Goal: Task Accomplishment & Management: Use online tool/utility

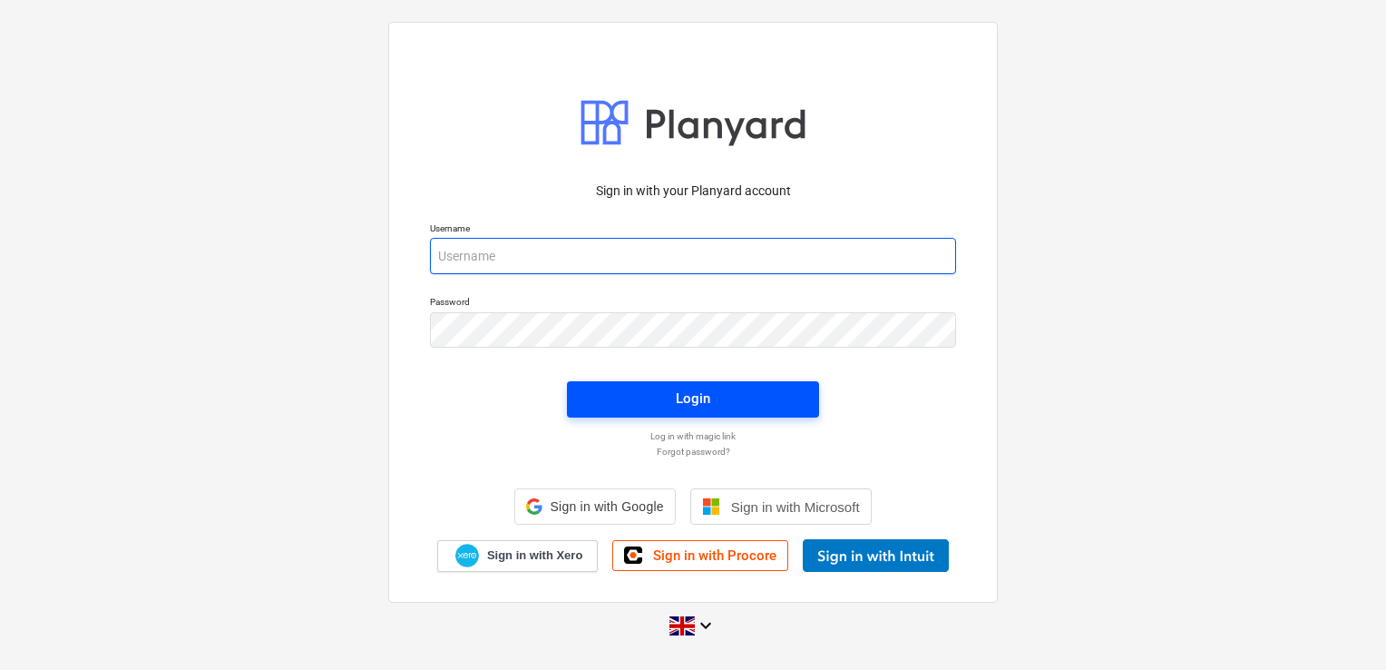
type input "laura@skylercontracting.co.uk"
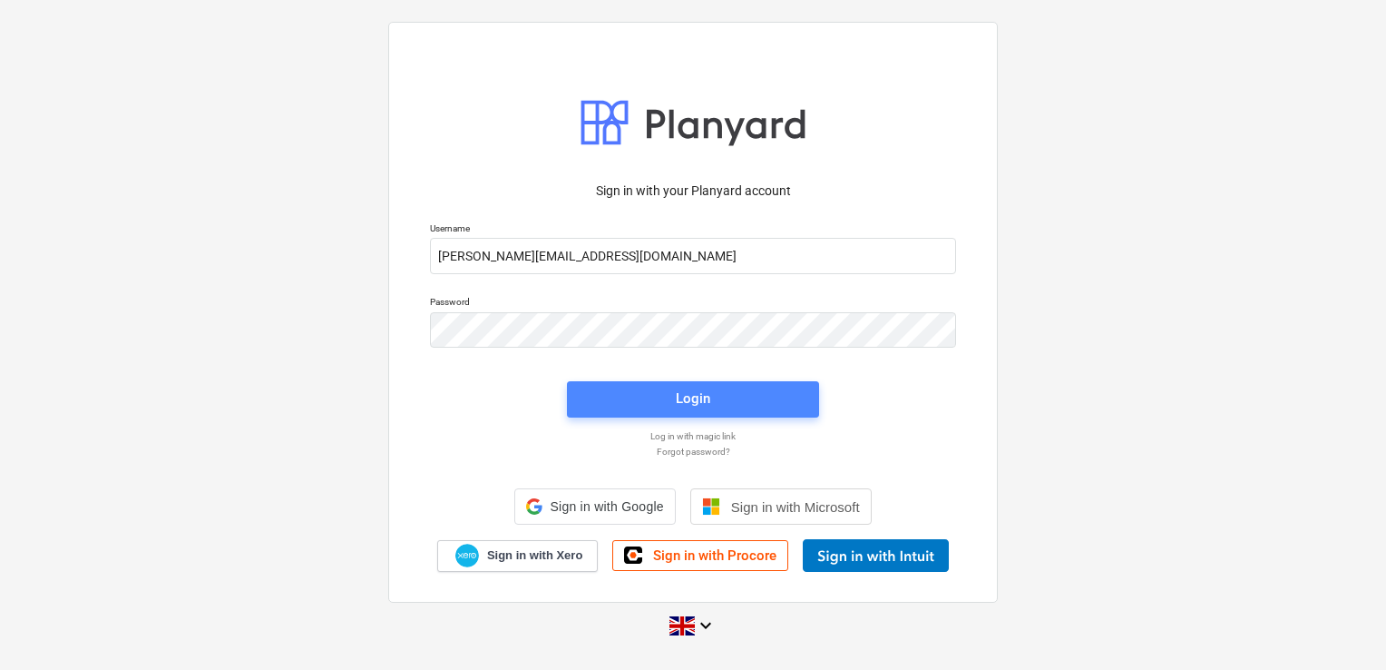
click at [664, 406] on span "Login" at bounding box center [693, 398] width 209 height 24
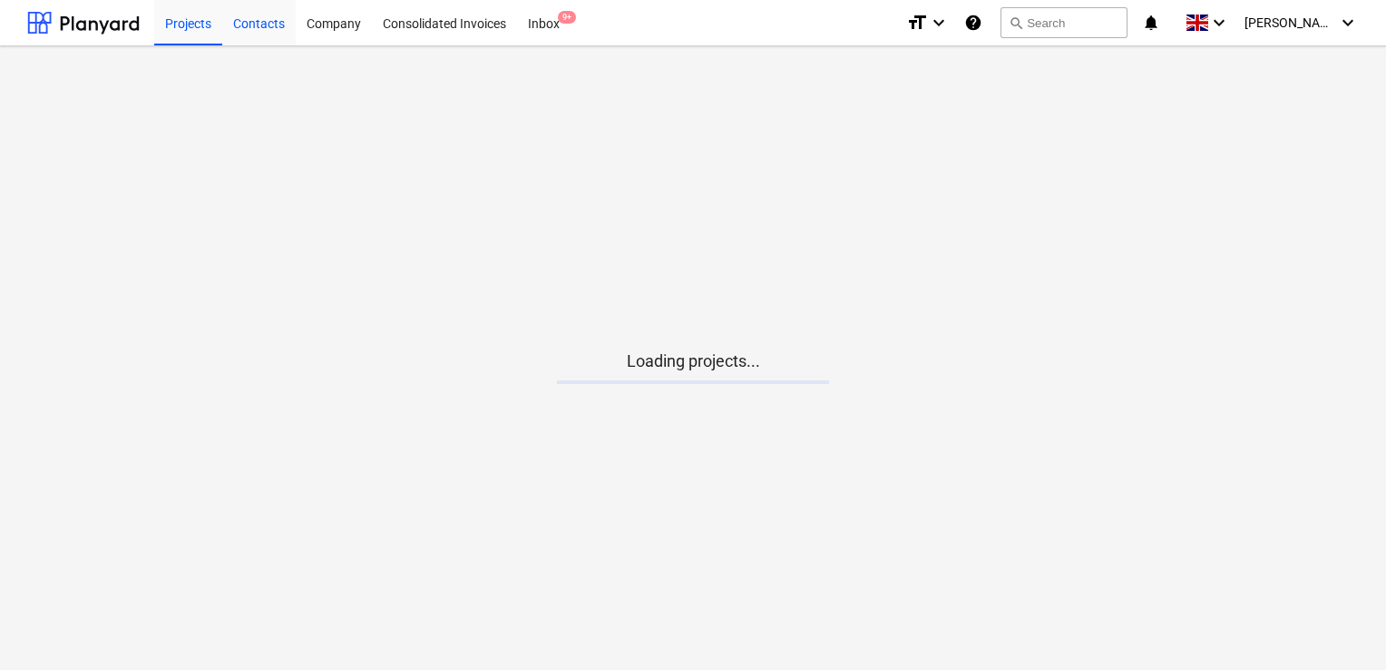
click at [259, 28] on div "Contacts" at bounding box center [258, 22] width 73 height 46
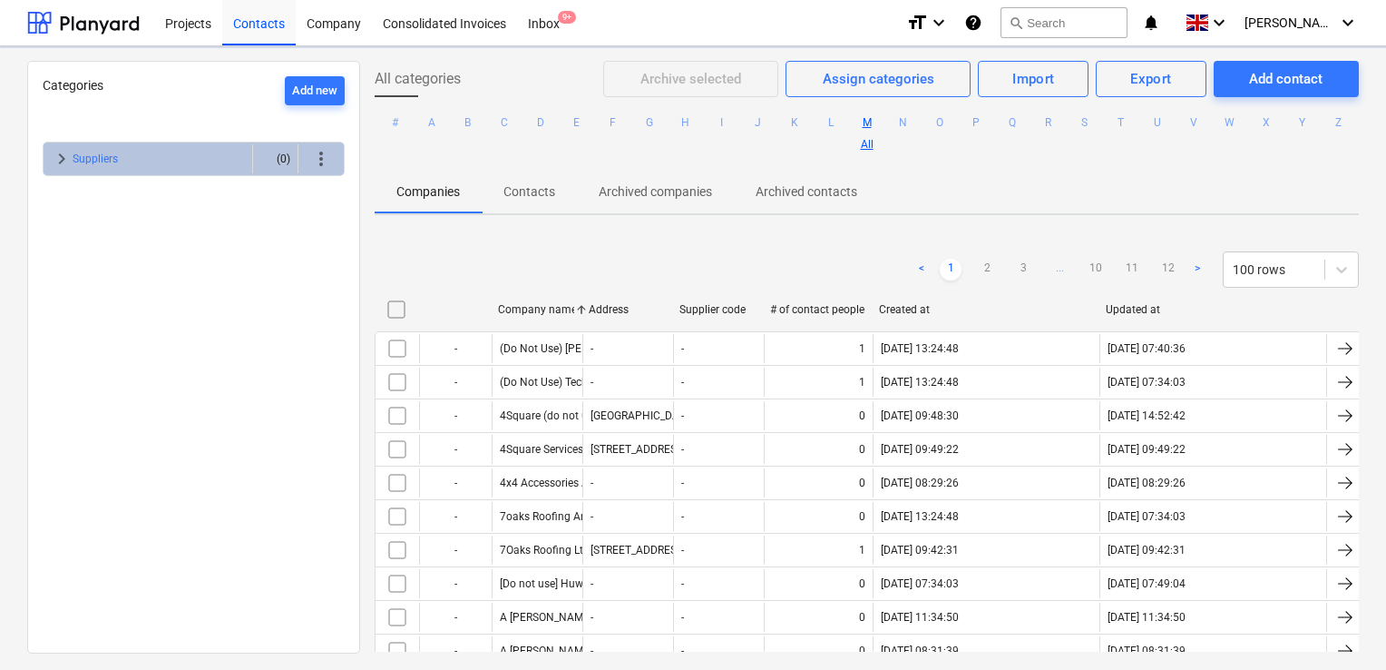
click at [878, 121] on button "M" at bounding box center [867, 123] width 22 height 22
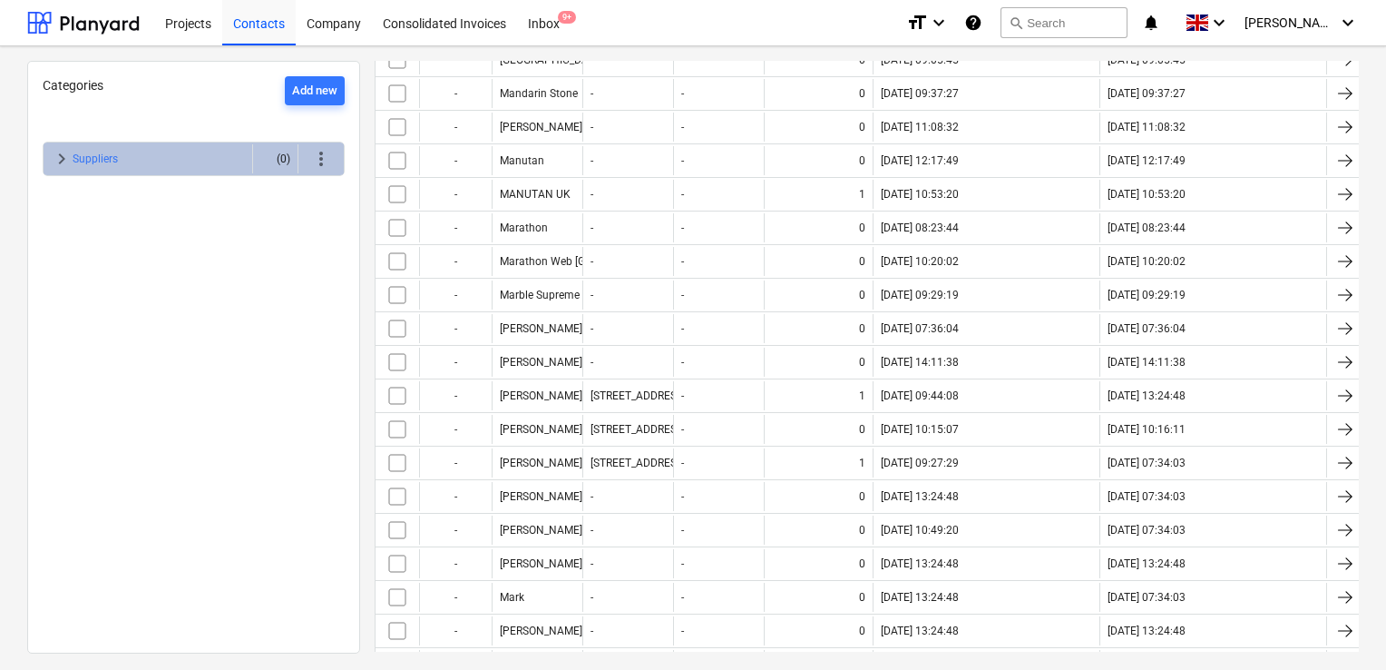
scroll to position [816, 0]
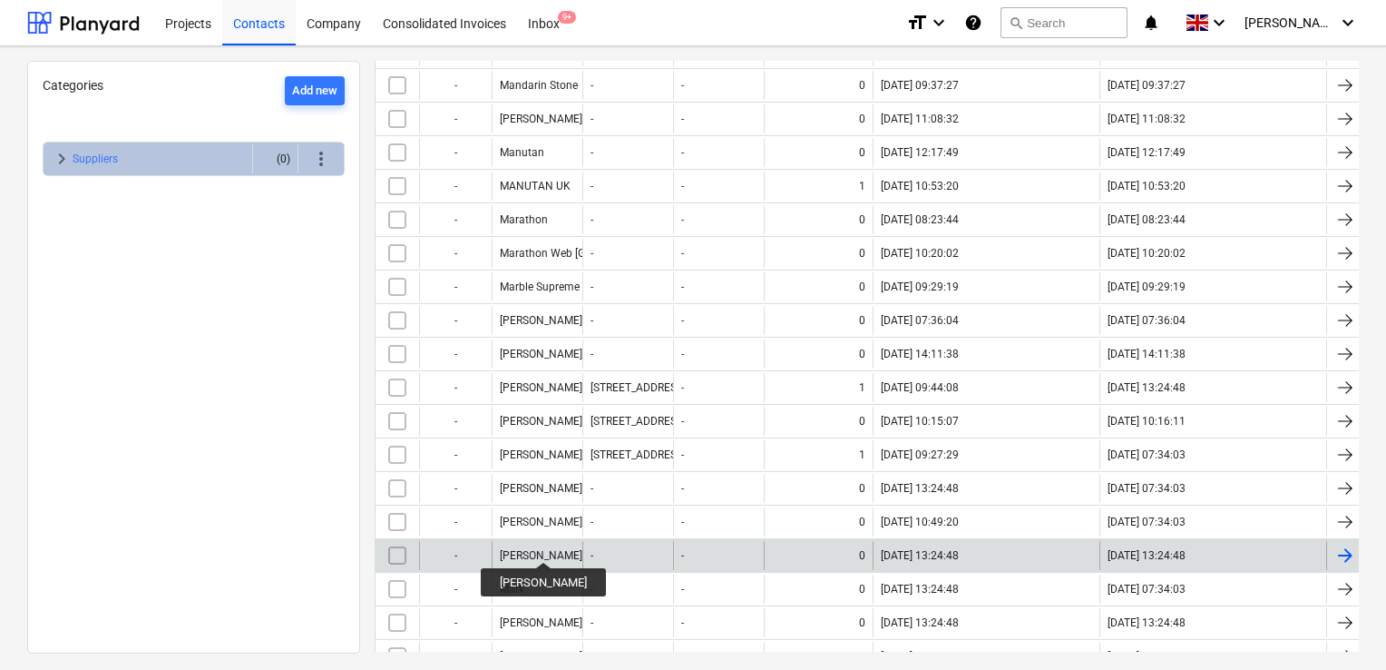
click at [528, 549] on div "[PERSON_NAME]" at bounding box center [541, 555] width 83 height 13
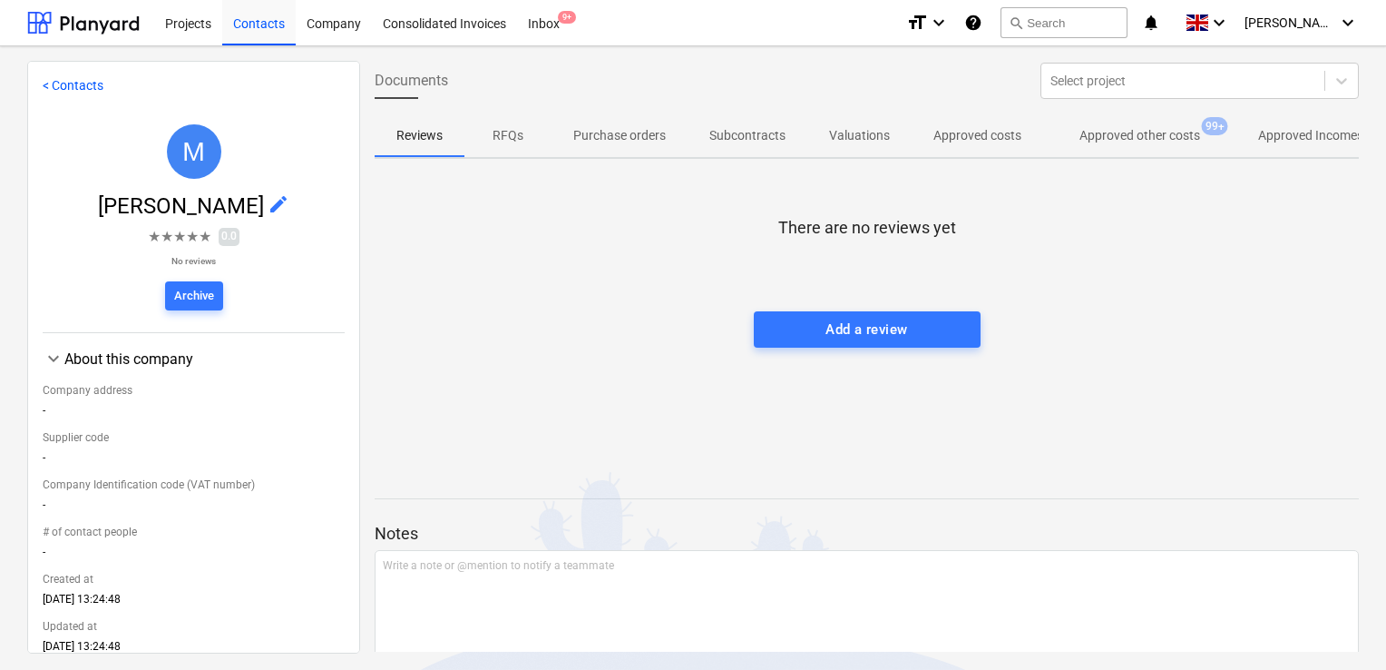
click at [1113, 131] on p "Approved other costs" at bounding box center [1140, 135] width 121 height 19
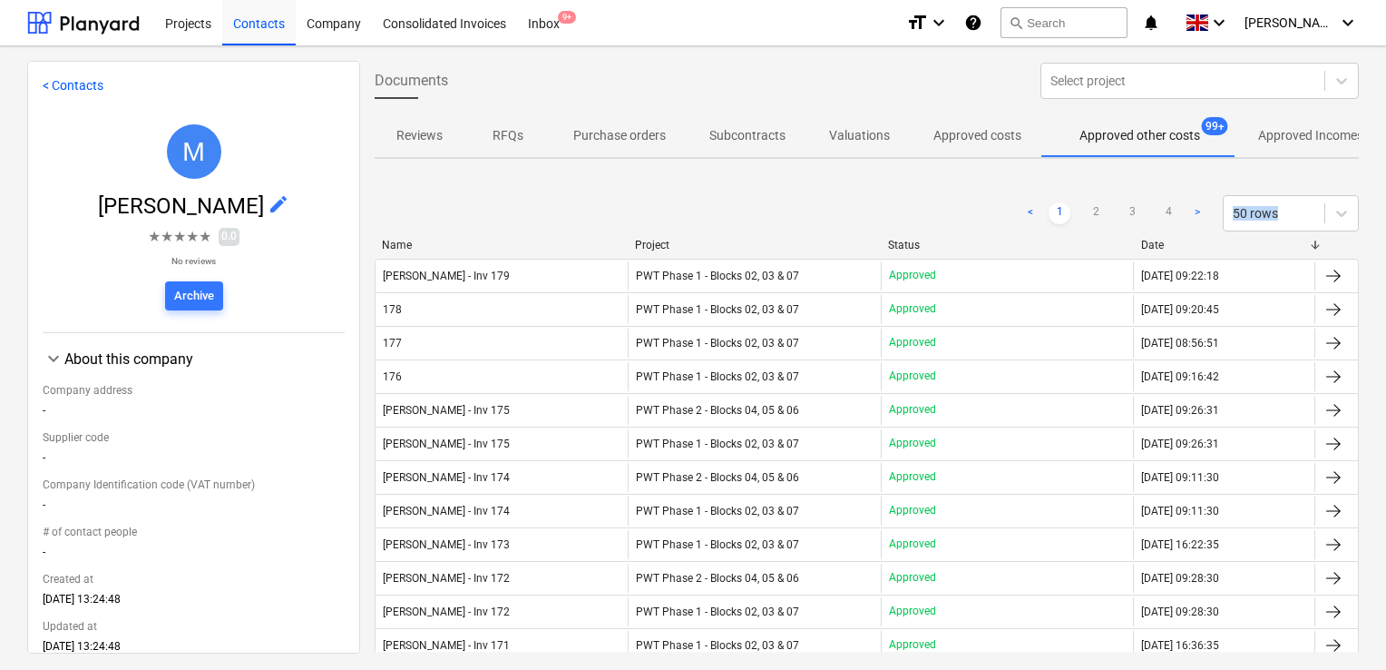
drag, startPoint x: 1374, startPoint y: 110, endPoint x: 1375, endPoint y: 169, distance: 59.0
click at [1375, 169] on div "< Contacts M [PERSON_NAME] edit ★ ★ ★ ★ ★ 0.0 No reviews Archive keyboard_arrow…" at bounding box center [693, 357] width 1386 height 623
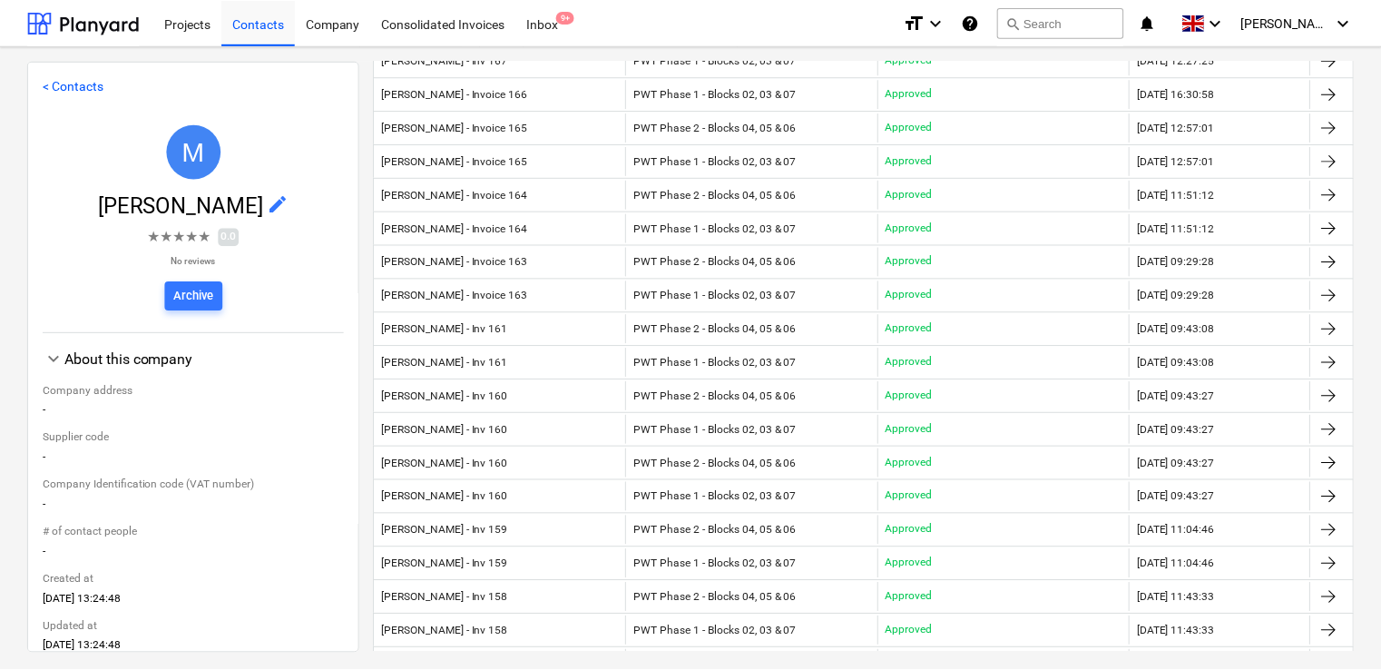
scroll to position [855, 0]
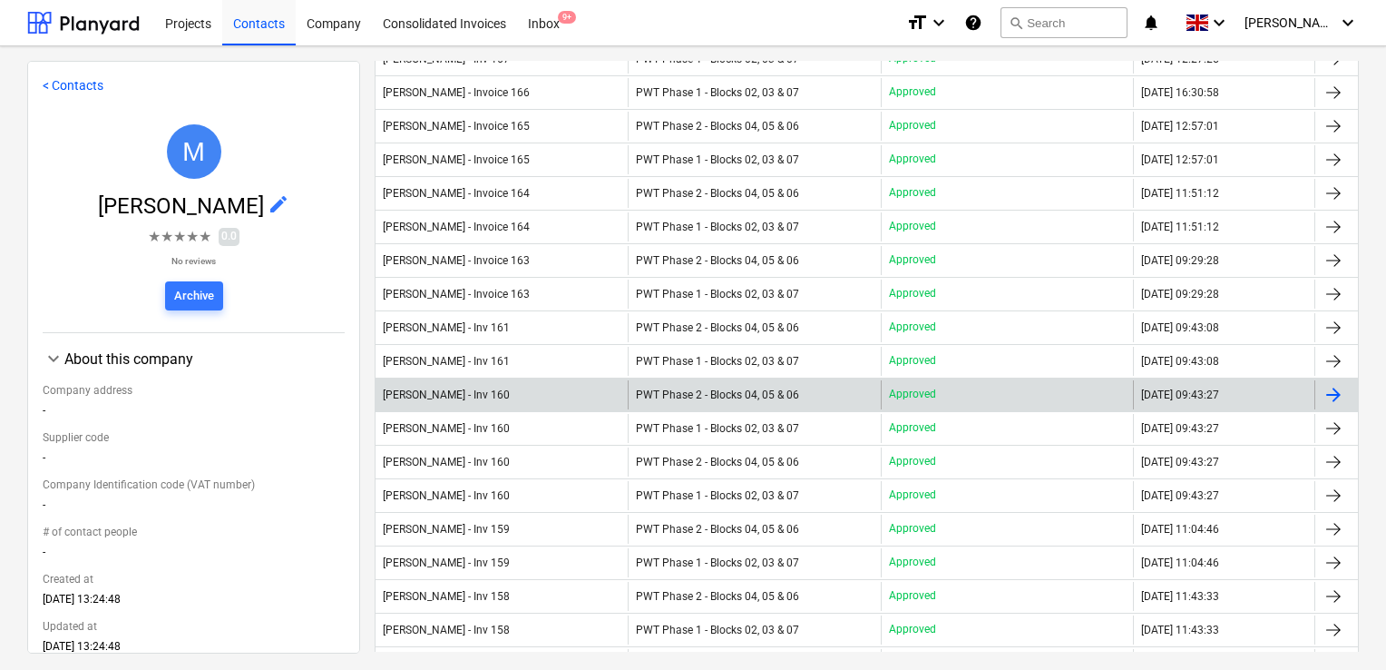
click at [1323, 394] on div at bounding box center [1334, 395] width 22 height 22
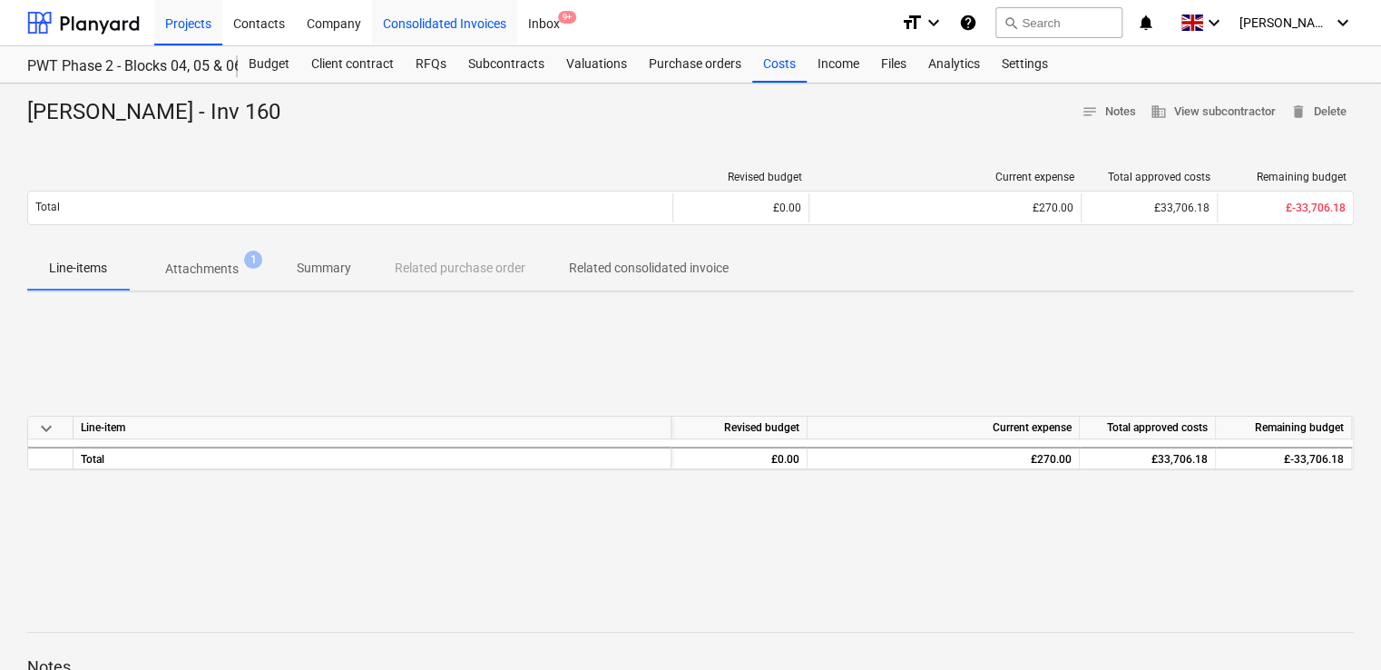
click at [465, 21] on div "Consolidated Invoices" at bounding box center [444, 22] width 145 height 46
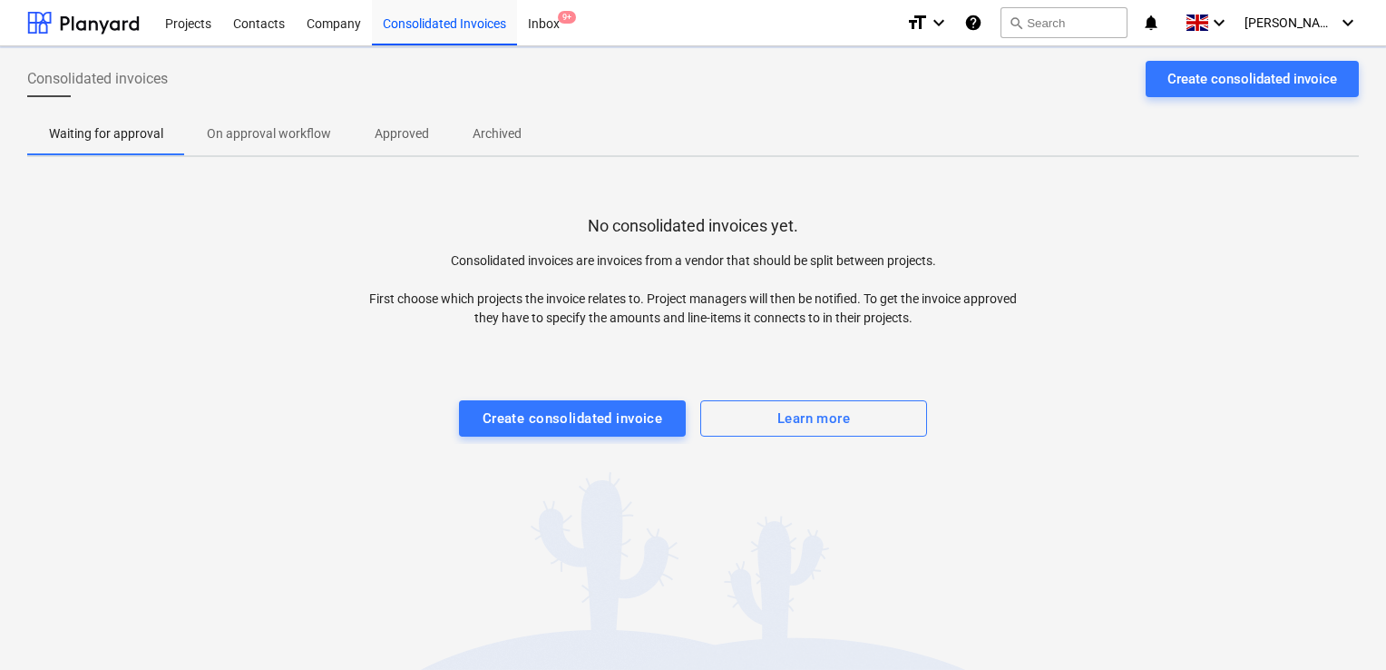
click at [252, 125] on p "On approval workflow" at bounding box center [269, 133] width 124 height 19
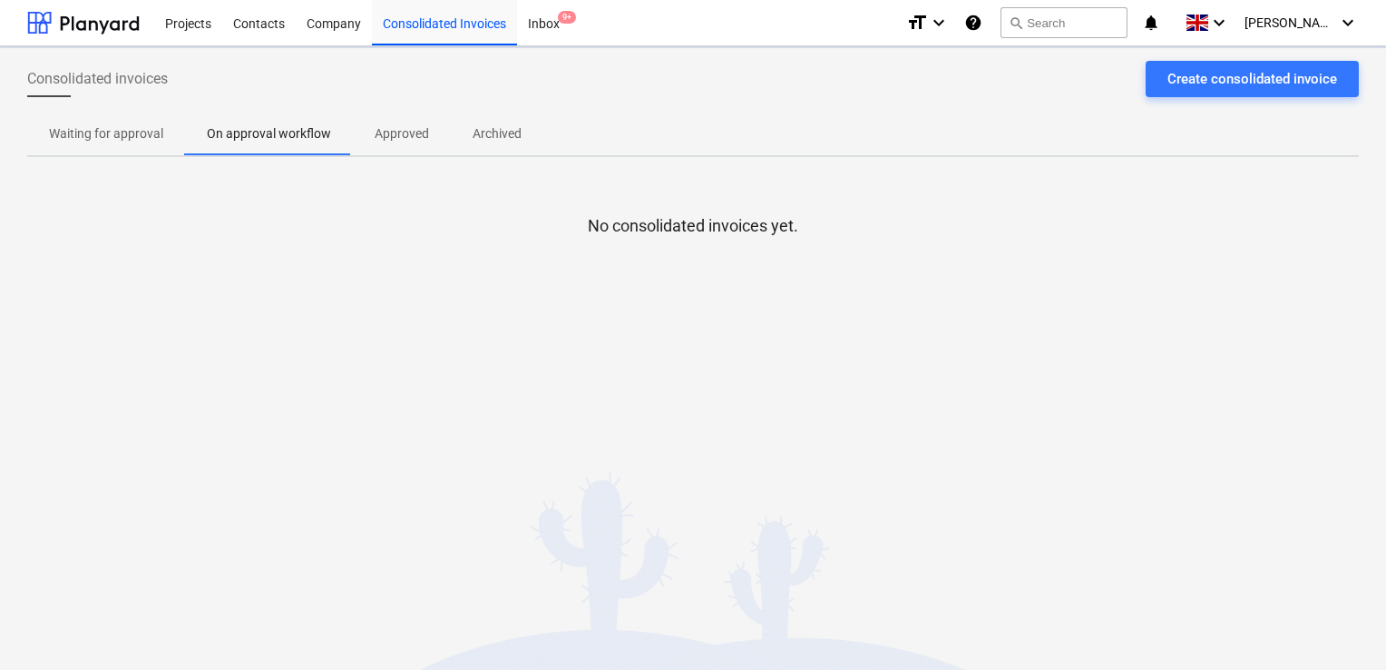
click at [397, 133] on p "Approved" at bounding box center [402, 133] width 54 height 19
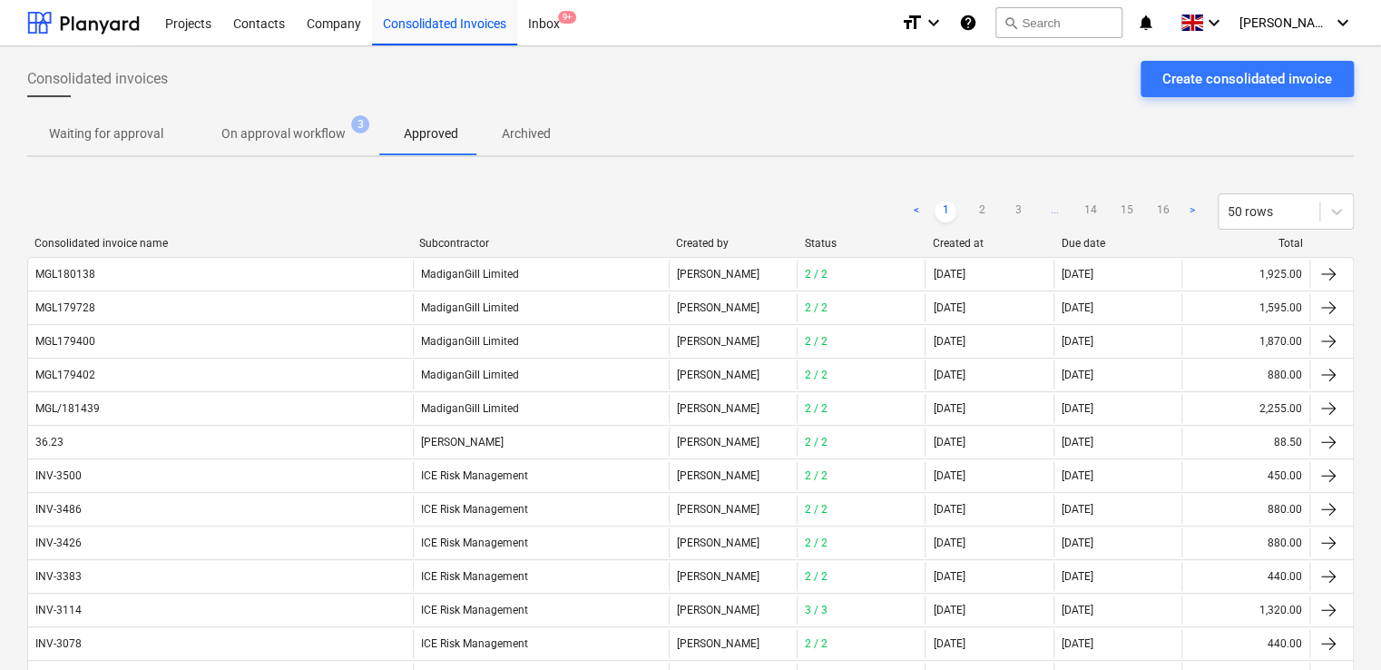
click at [619, 243] on div "Subcontractor" at bounding box center [540, 243] width 242 height 13
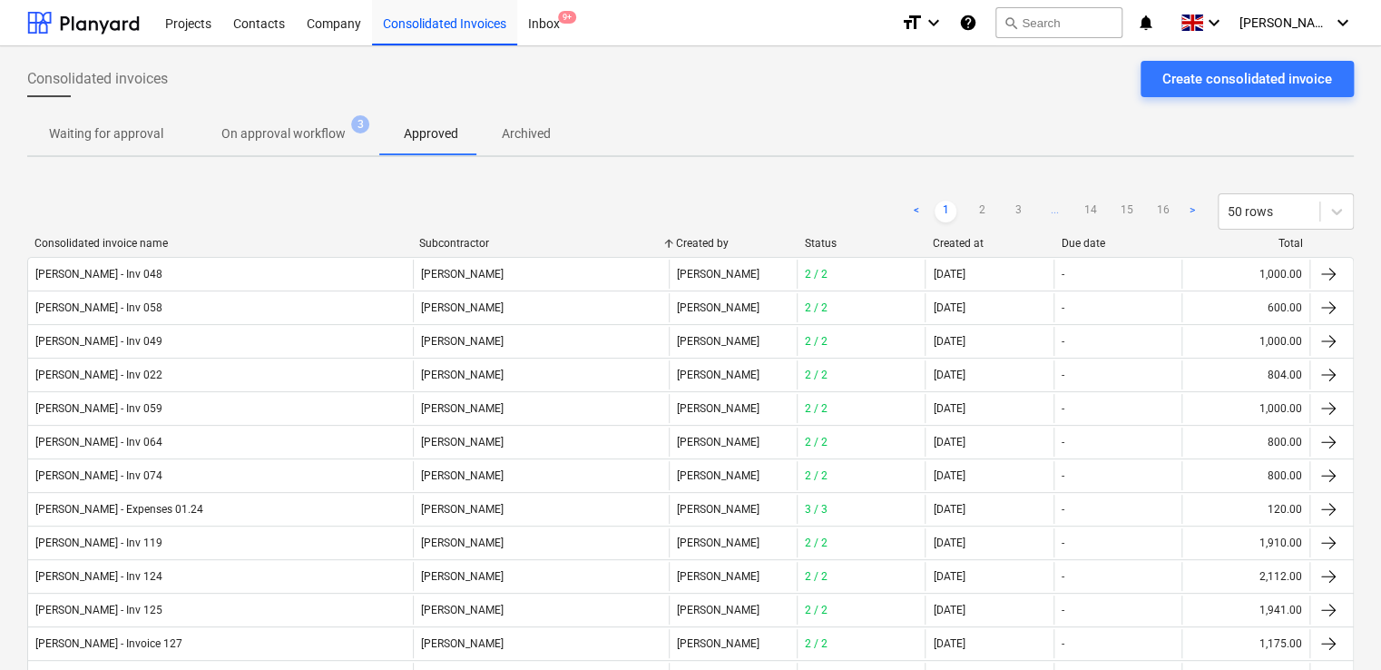
click at [610, 244] on div "Subcontractor" at bounding box center [540, 243] width 242 height 13
click at [1017, 201] on link "3" at bounding box center [1018, 211] width 22 height 22
click at [1012, 213] on link "4" at bounding box center [1018, 211] width 22 height 22
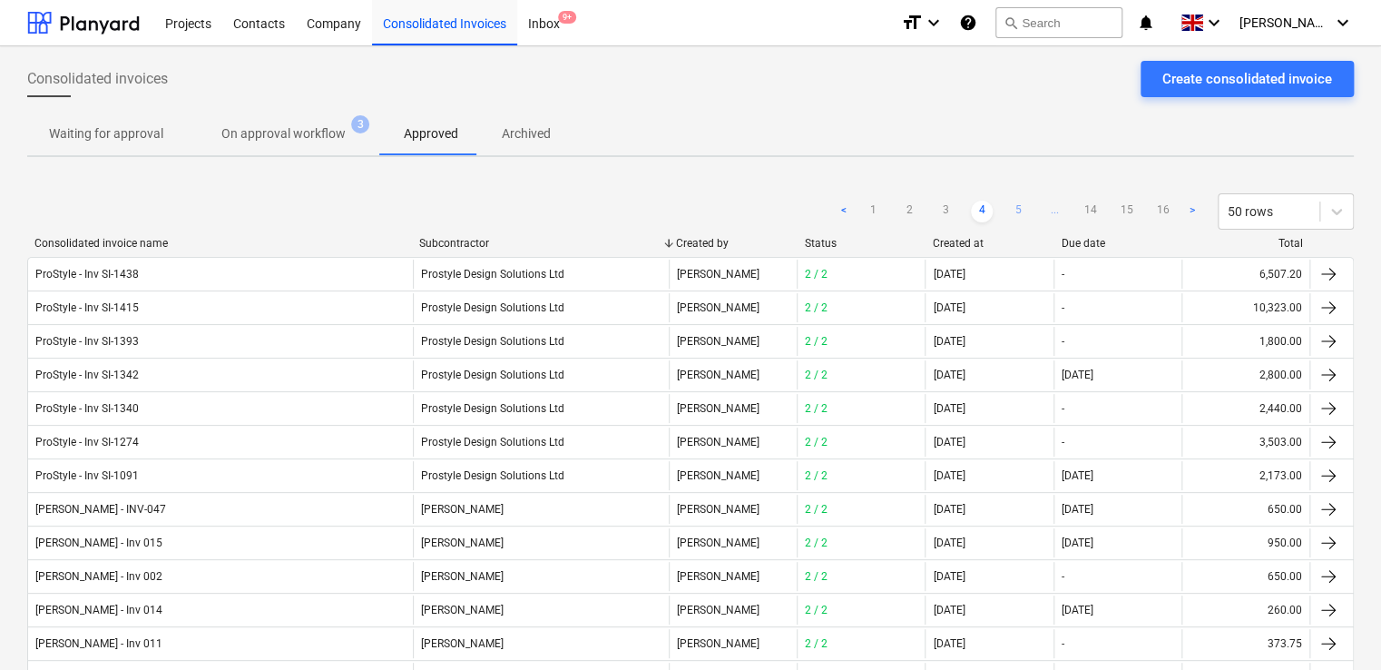
click at [1015, 204] on link "5" at bounding box center [1018, 211] width 22 height 22
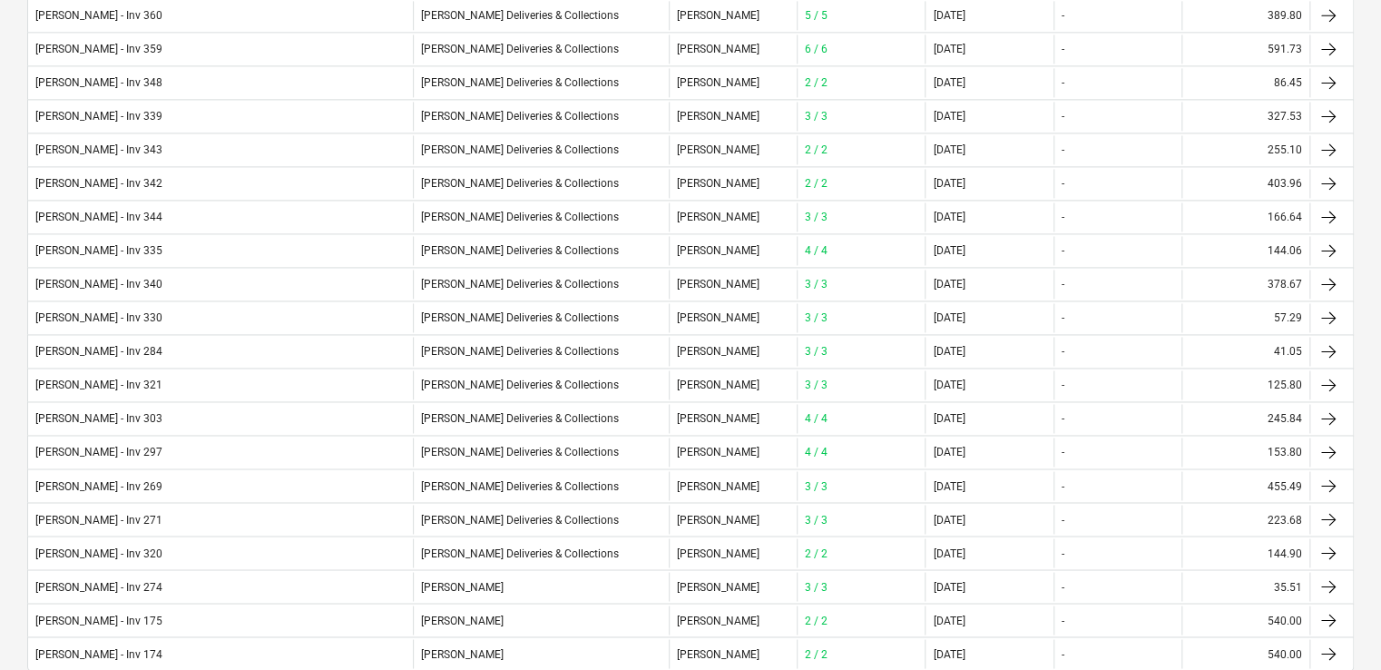
scroll to position [1358, 0]
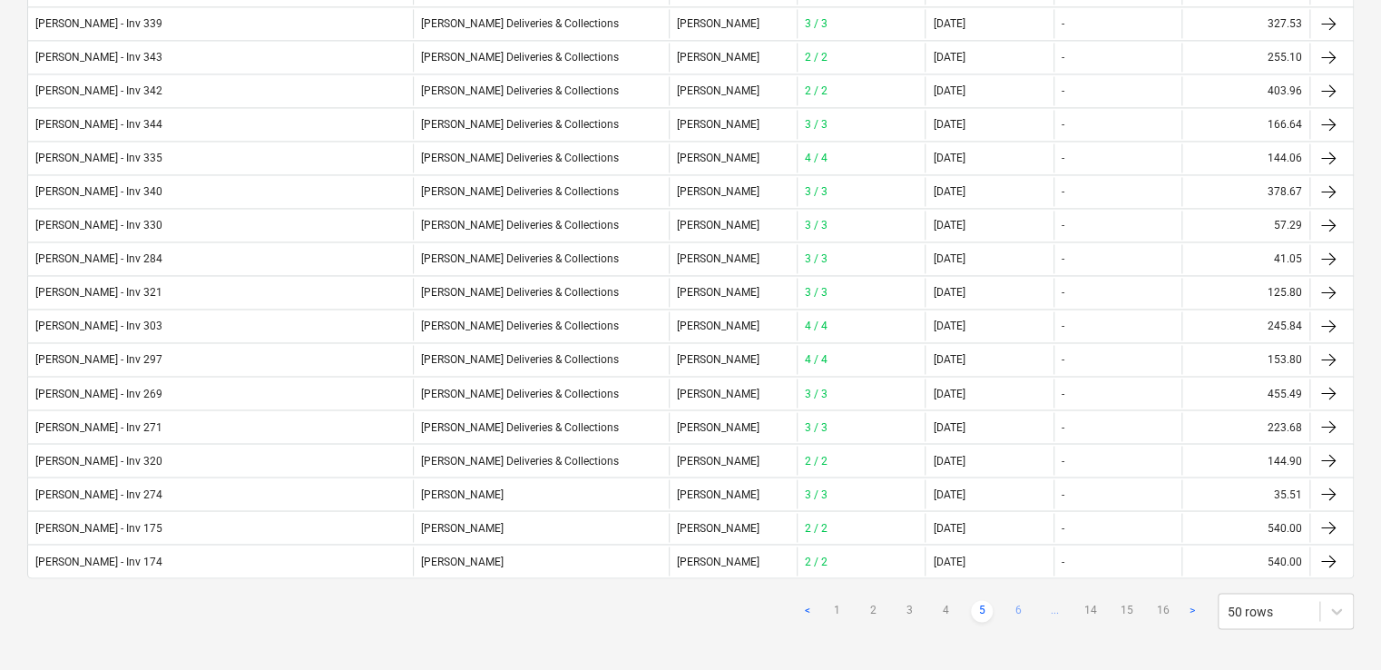
click at [1016, 600] on link "6" at bounding box center [1018, 611] width 22 height 22
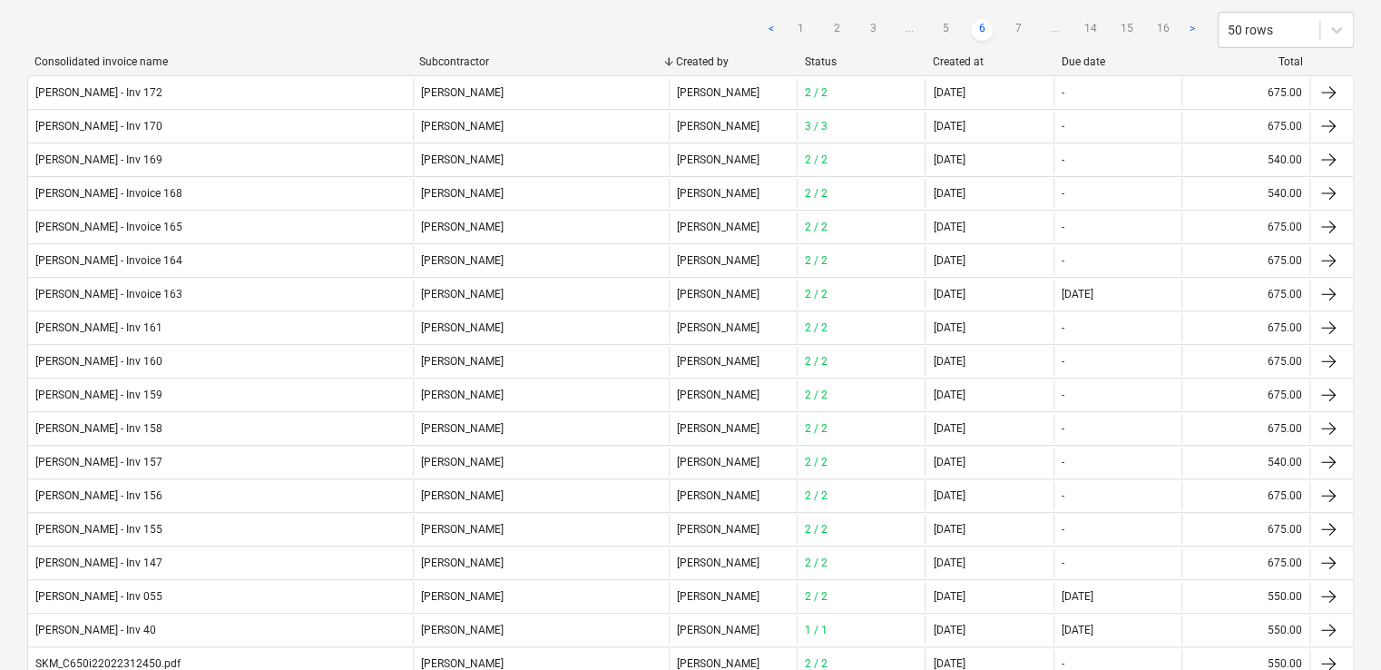
scroll to position [178, 0]
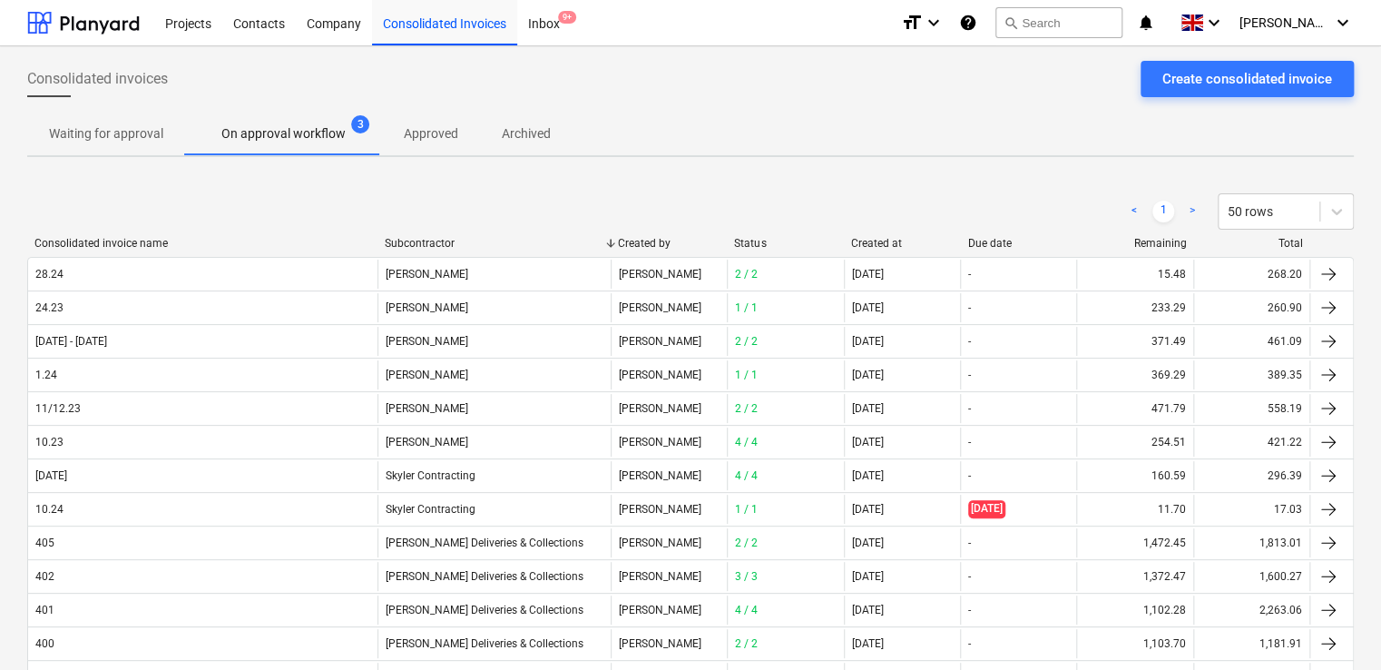
click at [518, 134] on p "Archived" at bounding box center [526, 133] width 49 height 19
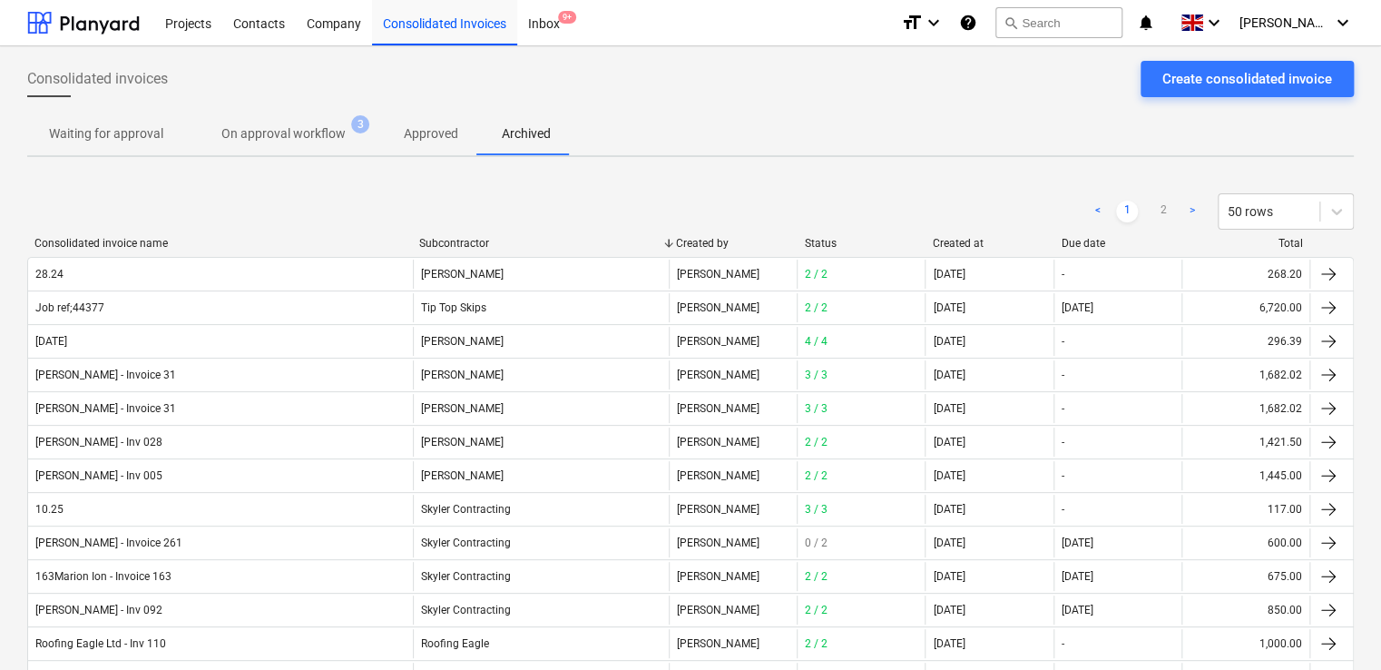
click at [563, 243] on div "Subcontractor" at bounding box center [540, 243] width 242 height 13
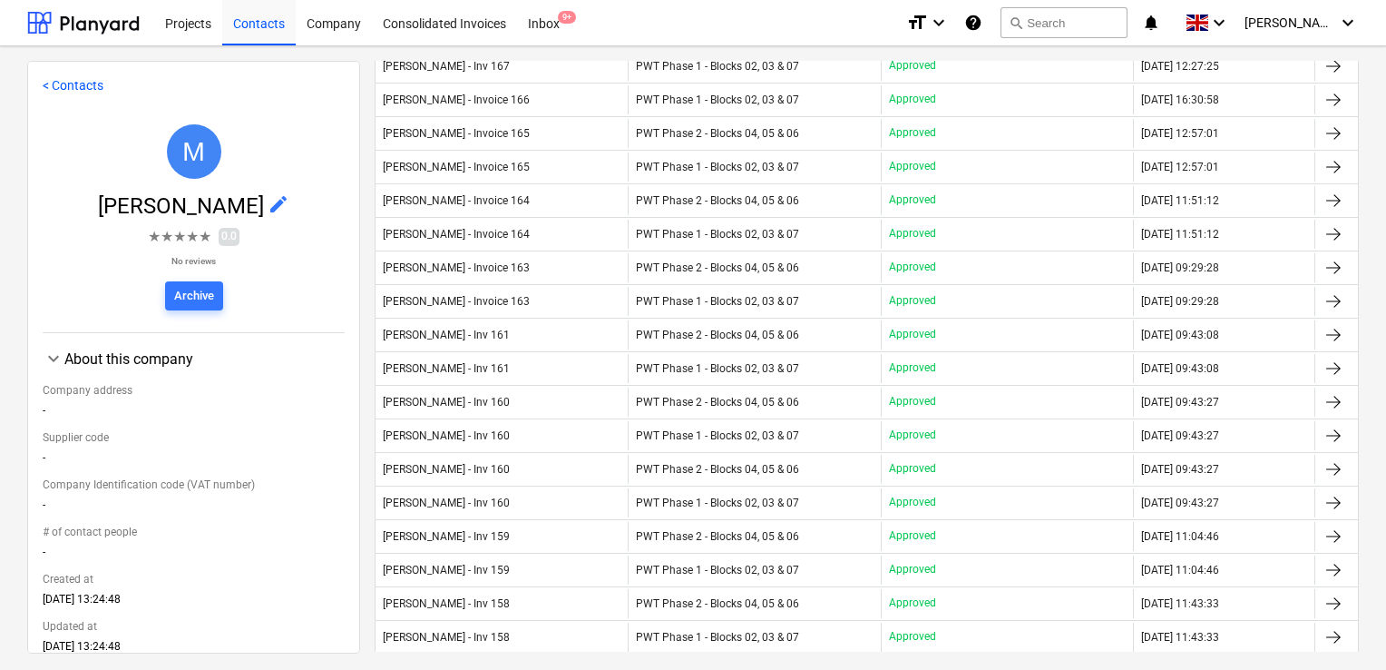
scroll to position [853, 0]
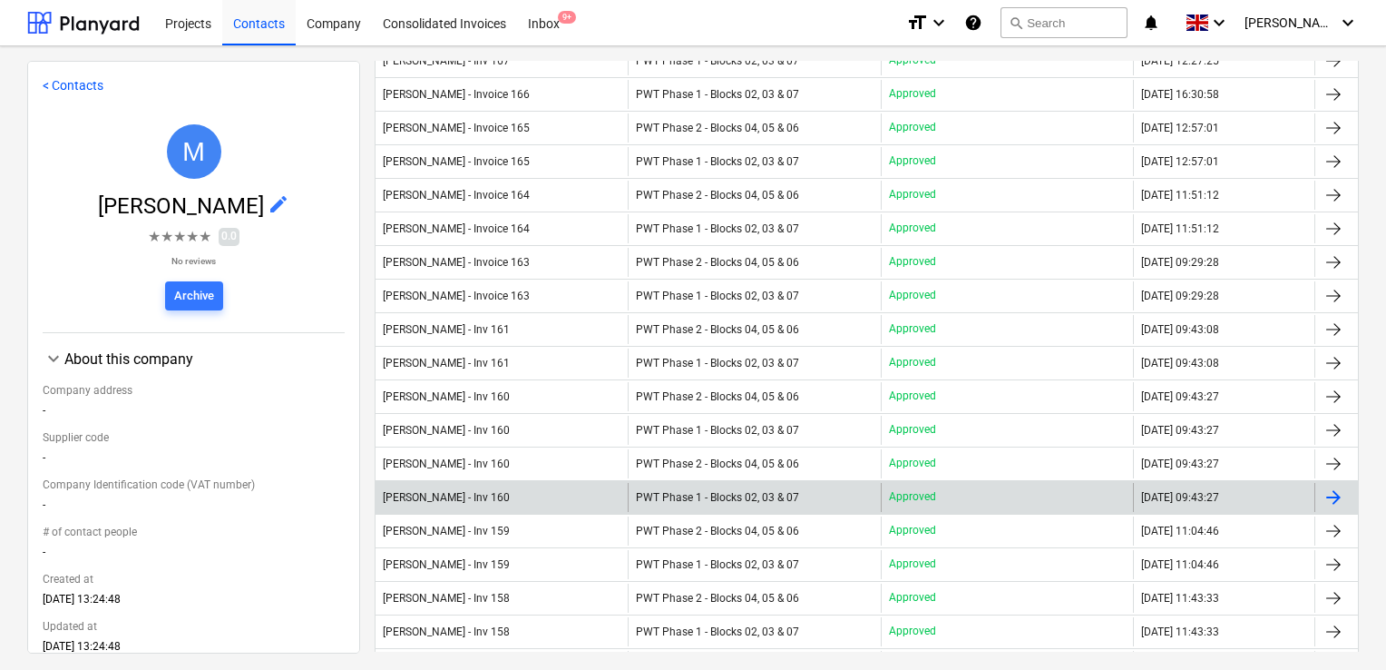
click at [1115, 488] on div "Approved" at bounding box center [1007, 497] width 252 height 29
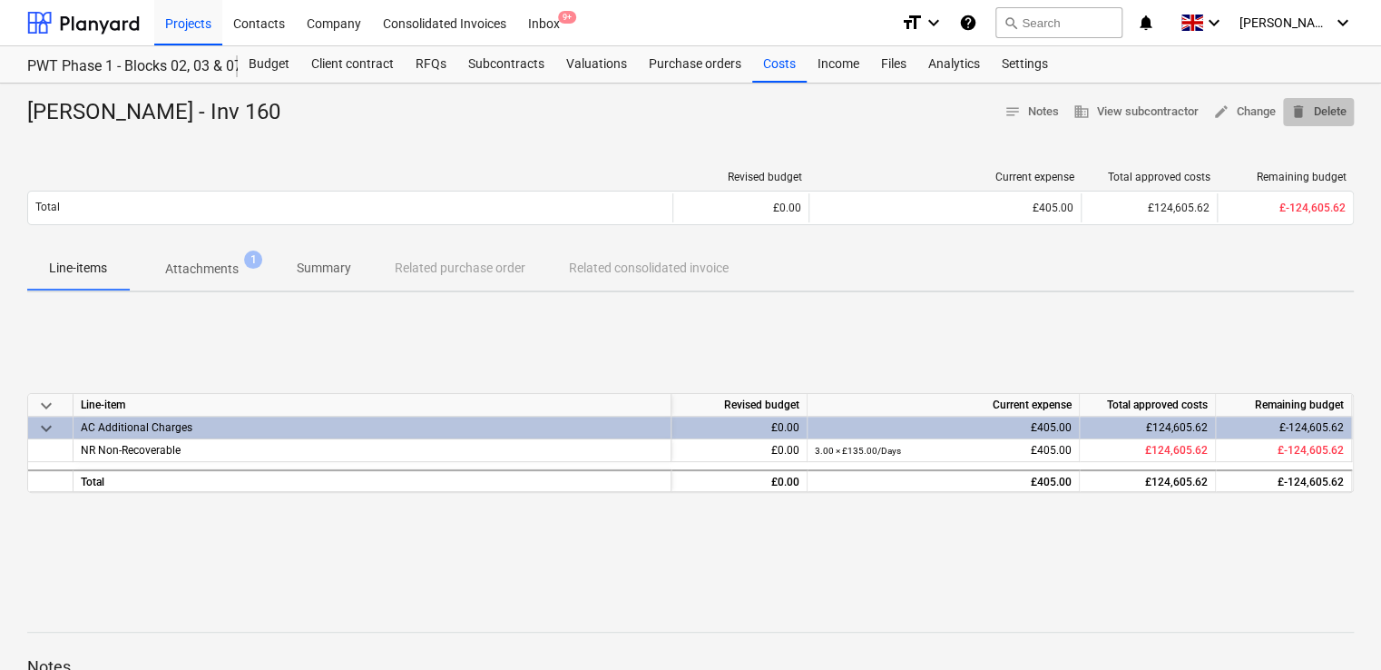
click at [1329, 108] on span "delete Delete" at bounding box center [1318, 112] width 56 height 21
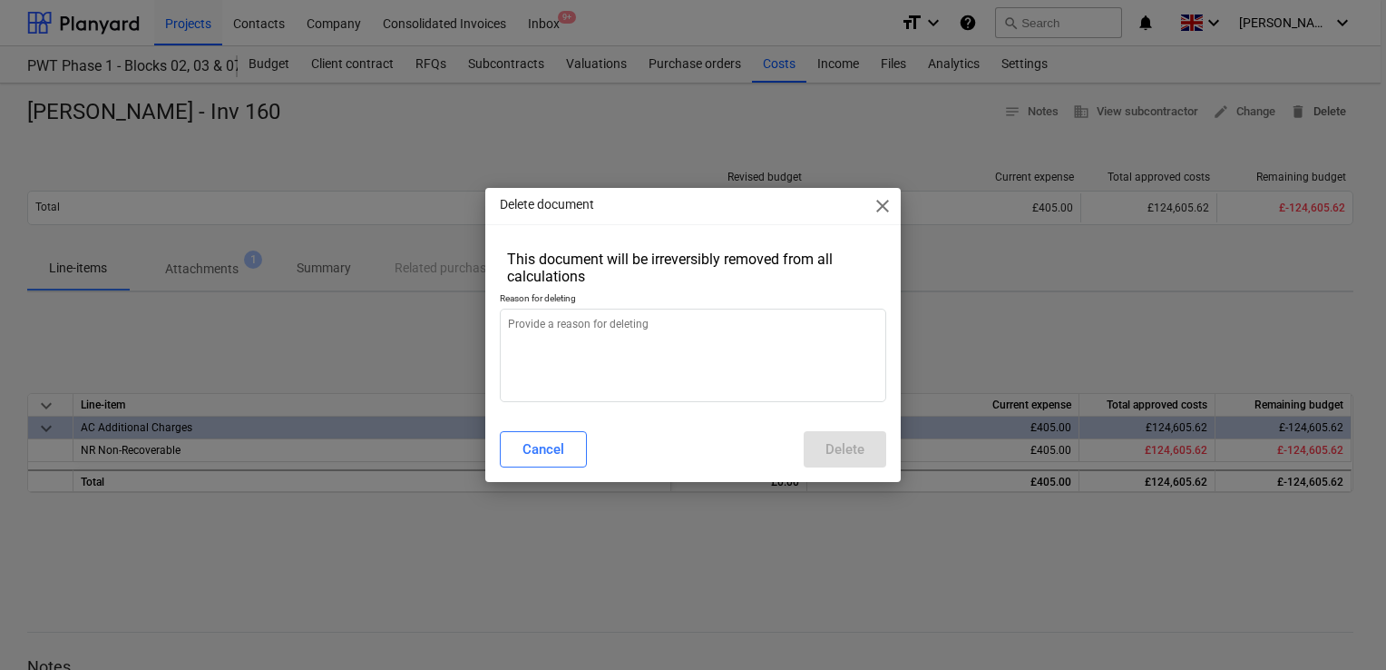
type textarea "x"
click at [683, 382] on textarea at bounding box center [693, 354] width 386 height 93
type textarea "."
type textarea "x"
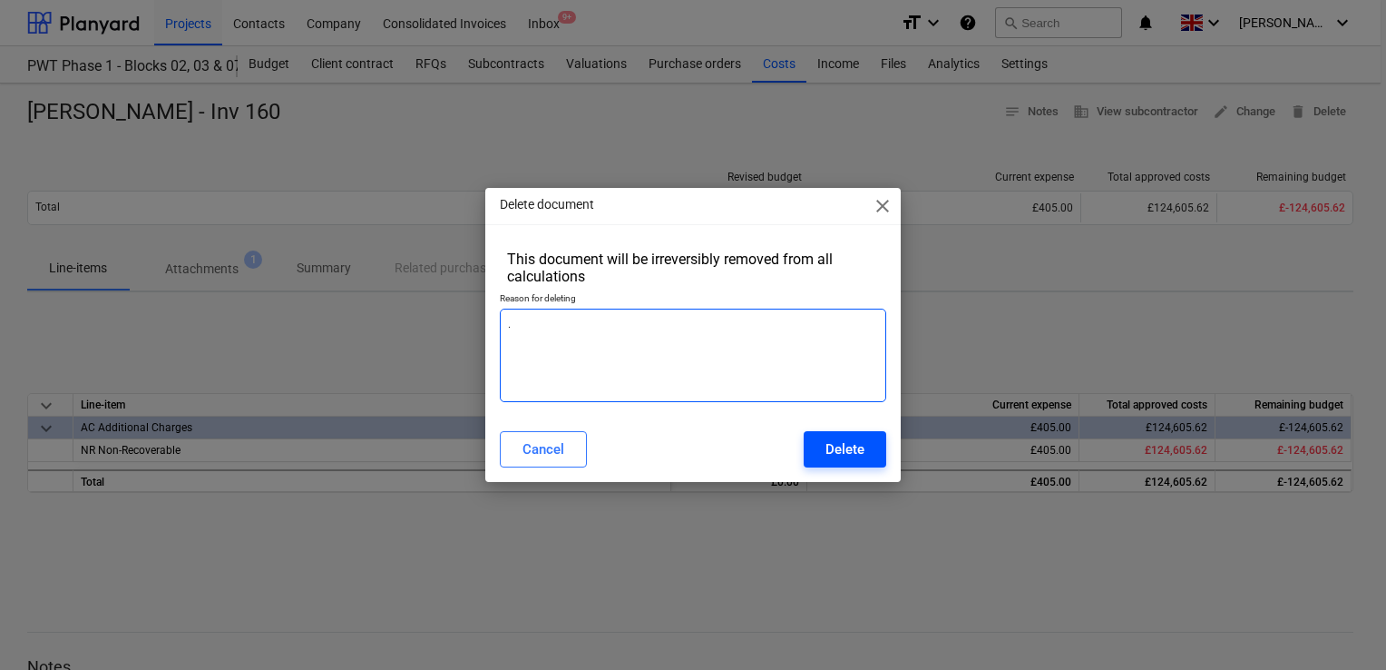
type textarea "."
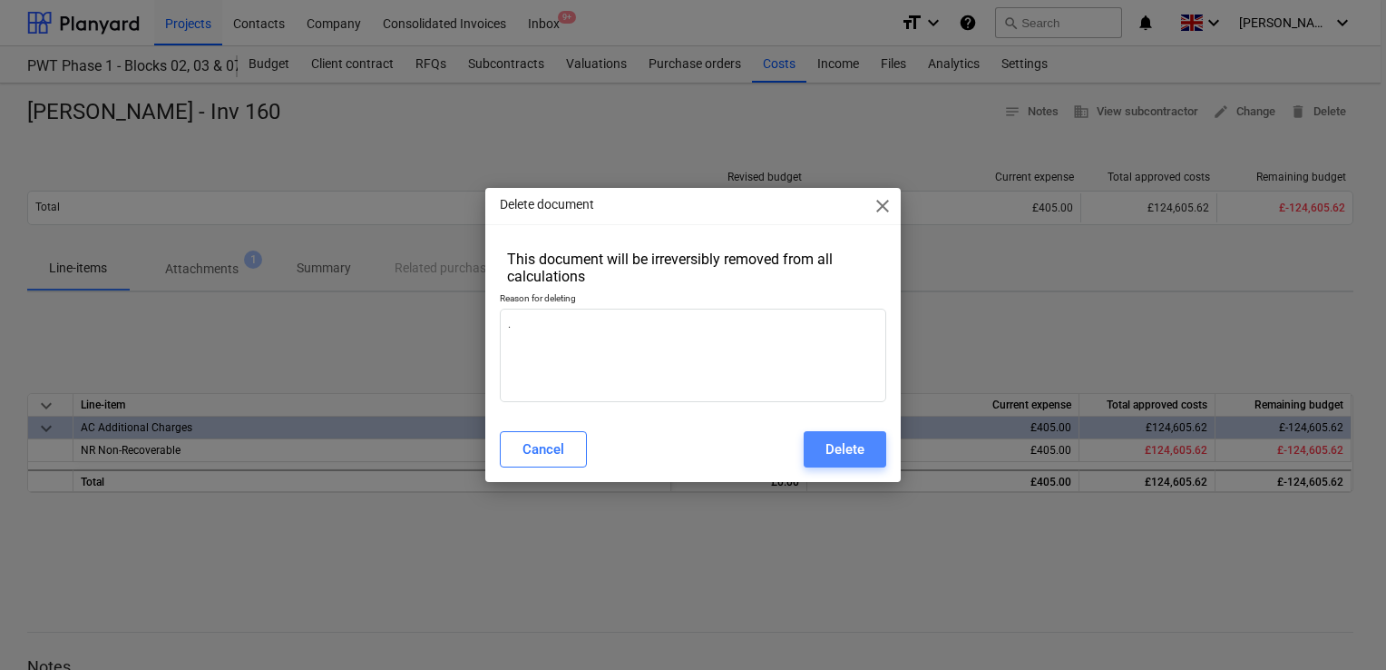
click at [827, 448] on div "Delete" at bounding box center [845, 449] width 39 height 24
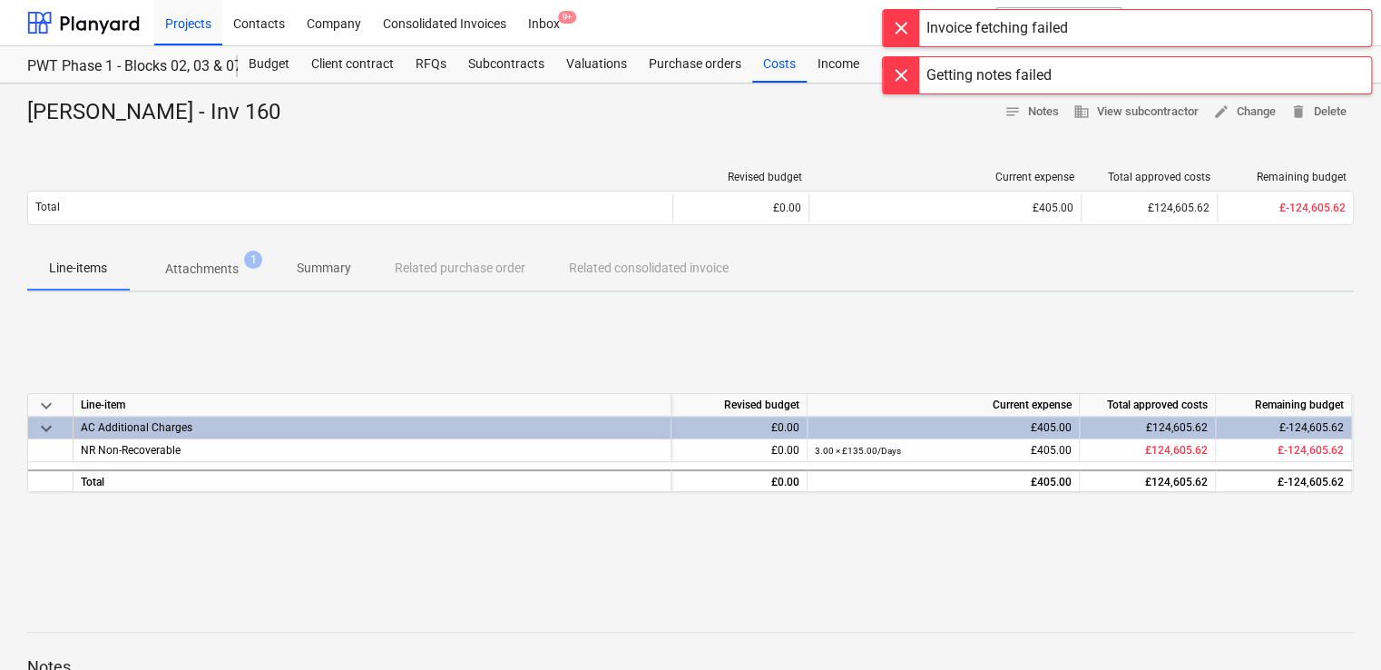
click at [899, 73] on div at bounding box center [901, 75] width 36 height 36
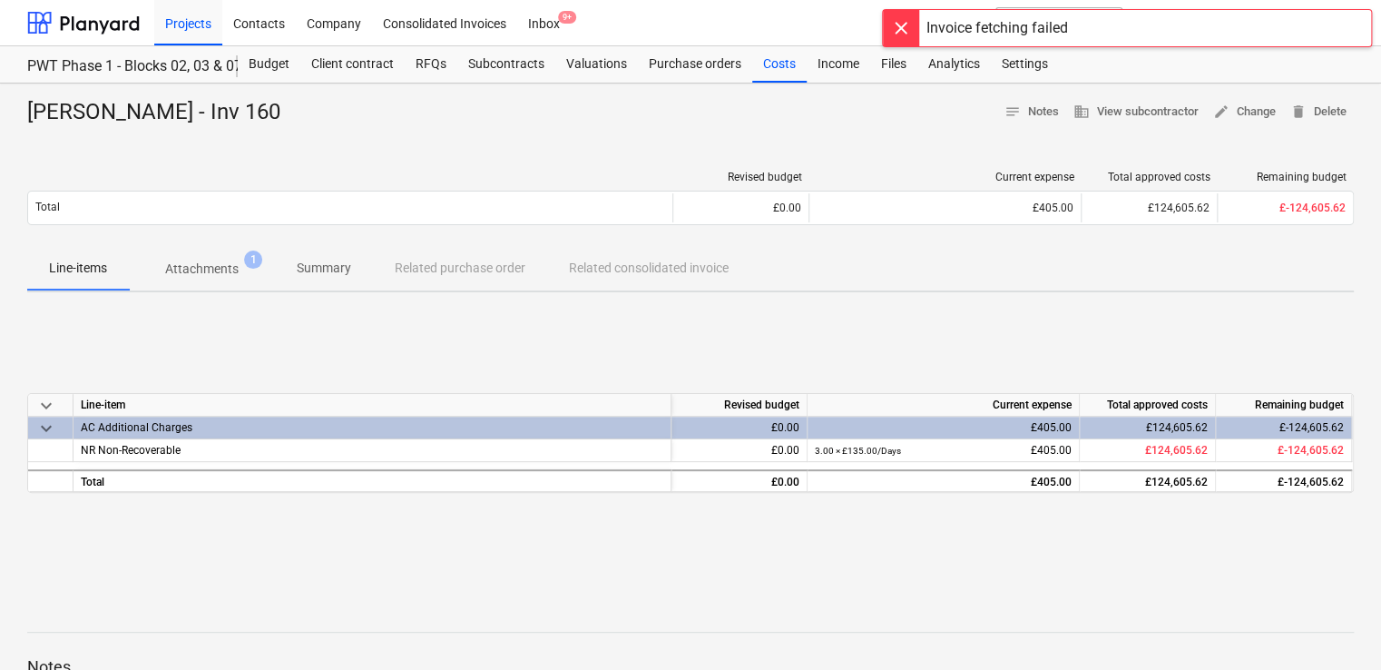
click at [908, 34] on div at bounding box center [901, 28] width 36 height 36
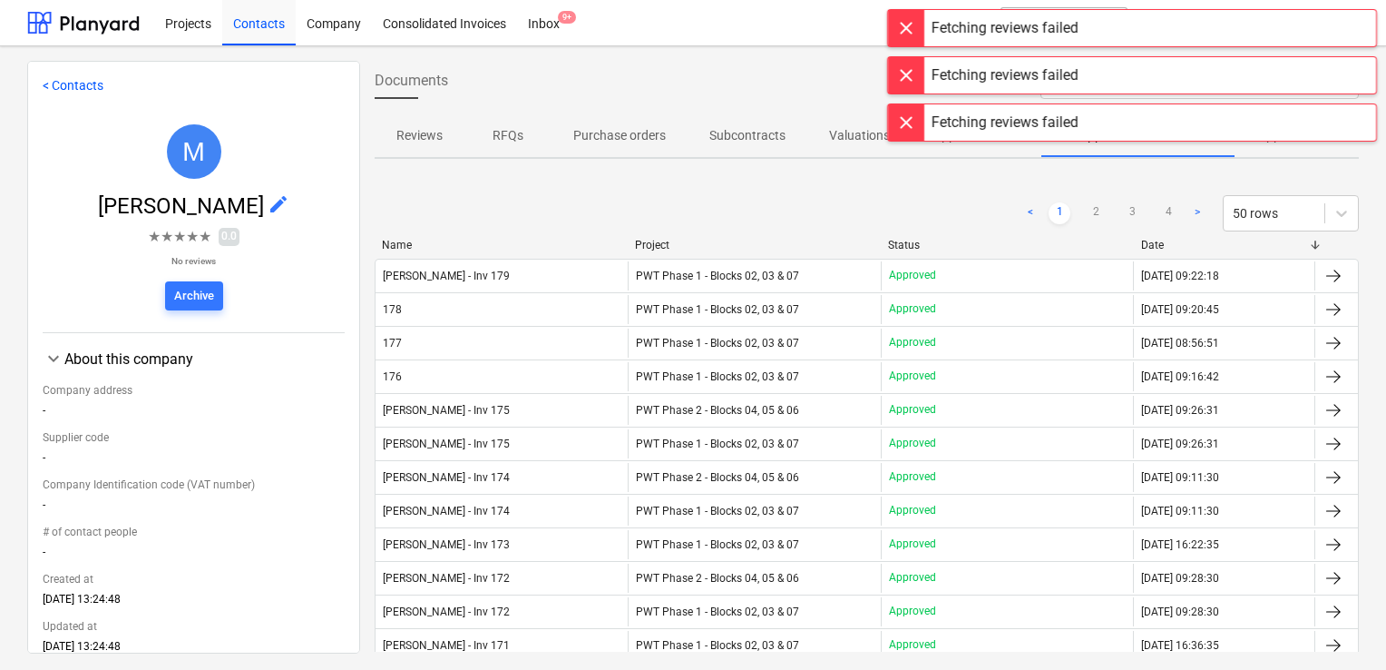
click at [904, 24] on div at bounding box center [906, 28] width 36 height 36
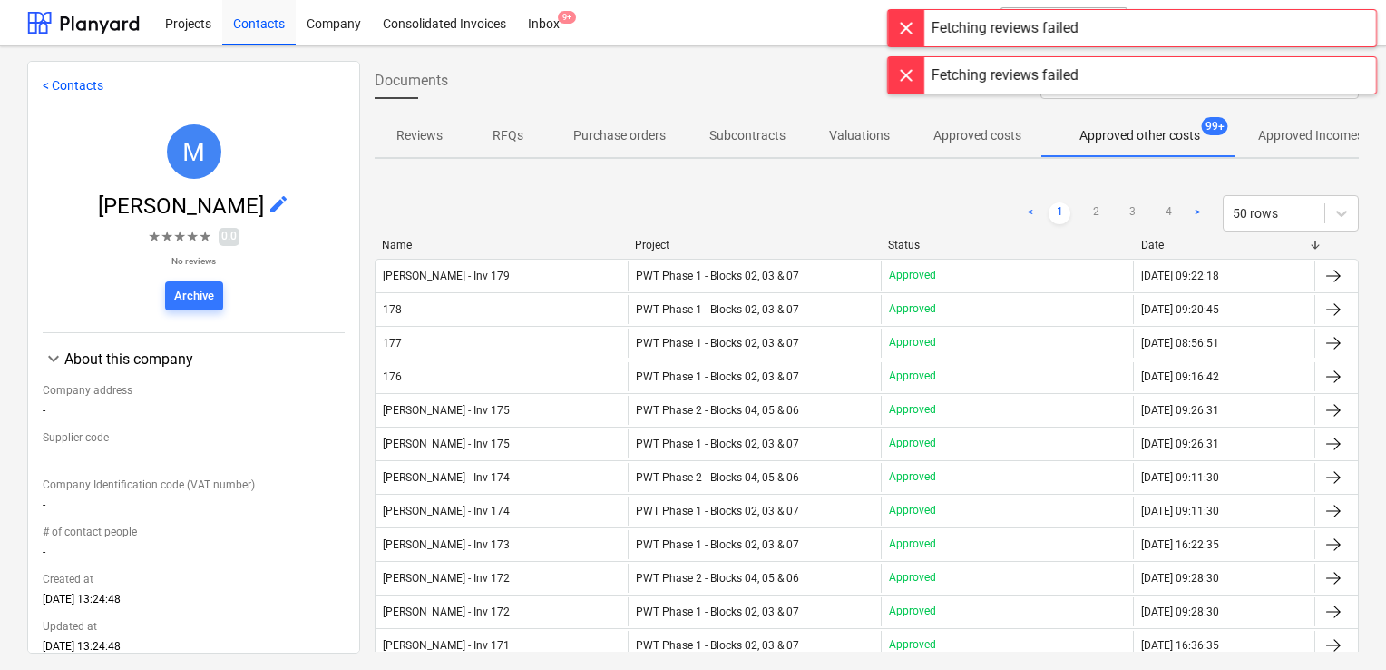
click at [904, 24] on div at bounding box center [906, 28] width 36 height 36
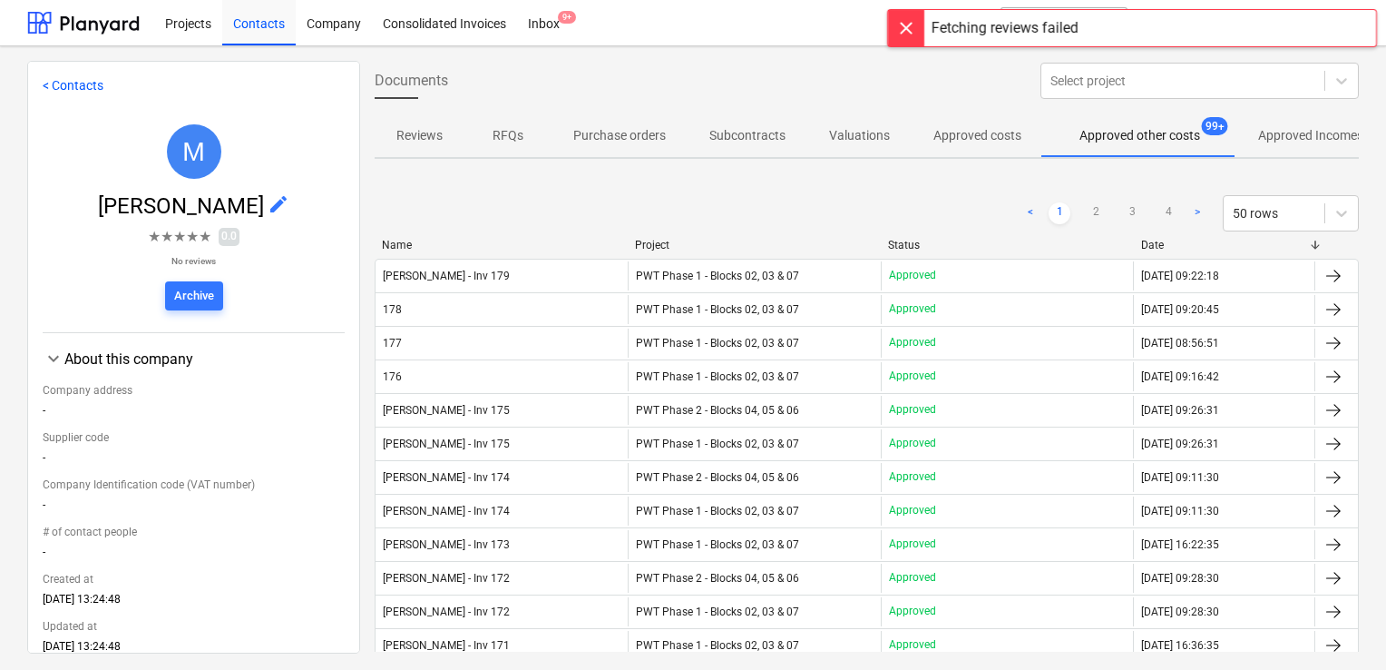
click at [904, 24] on div at bounding box center [906, 28] width 36 height 36
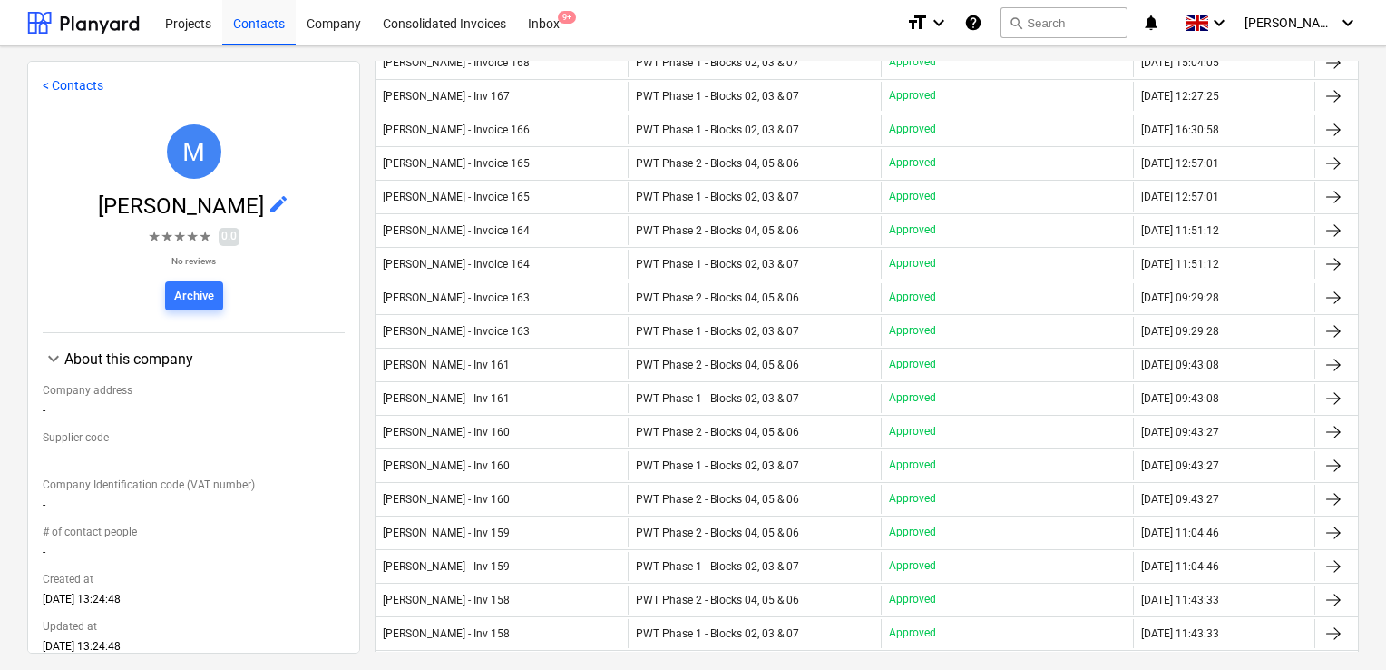
scroll to position [831, 0]
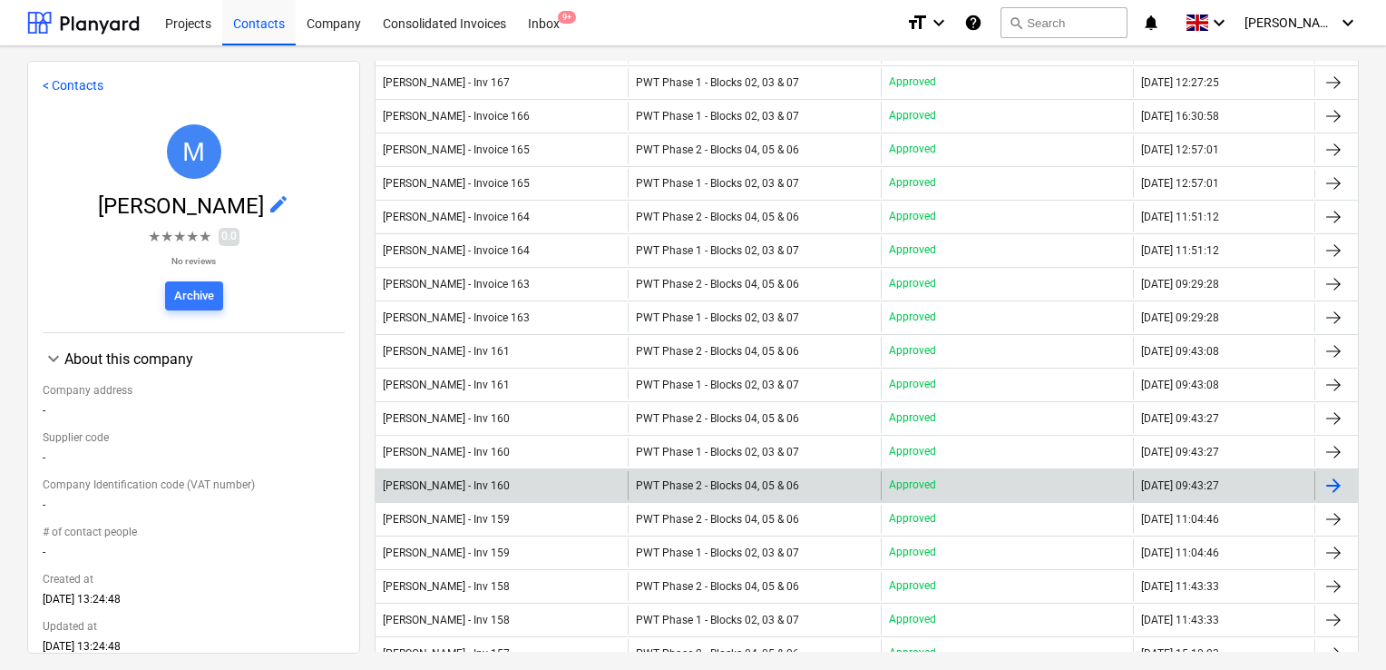
click at [846, 484] on div "PWT Phase 2 - Blocks 04, 05 & 06" at bounding box center [754, 485] width 252 height 29
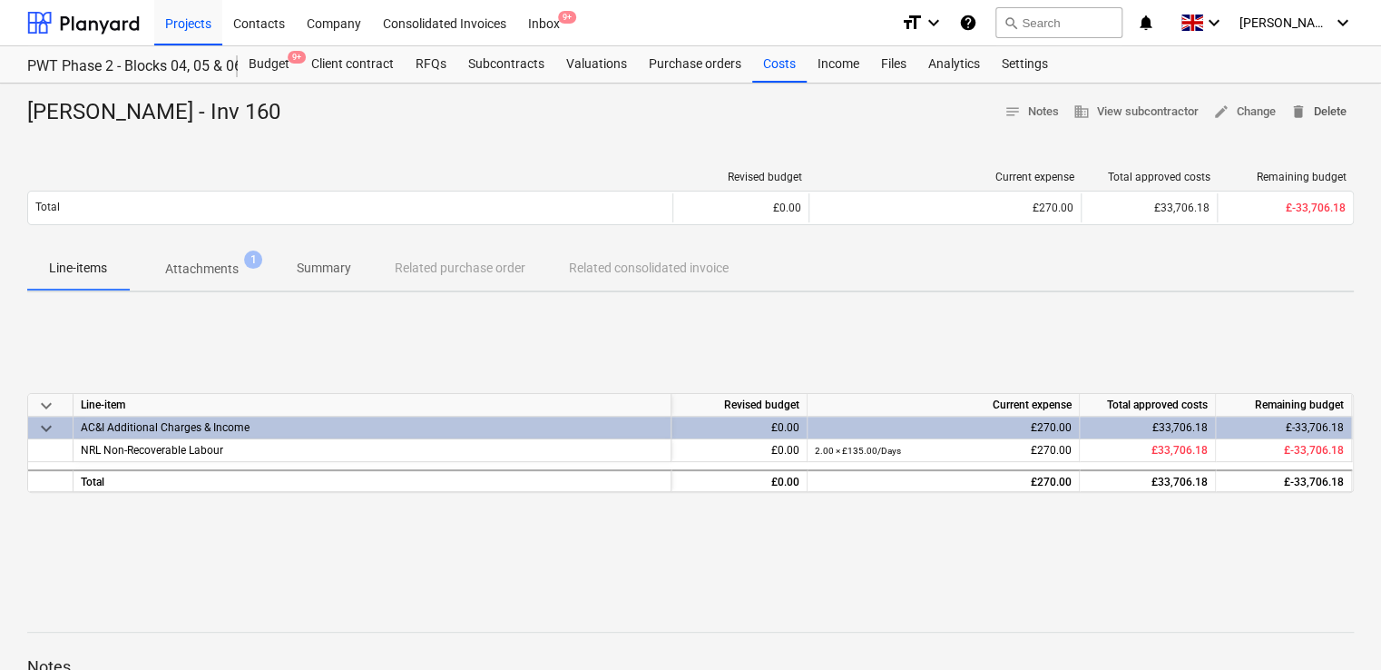
click at [1315, 111] on span "delete Delete" at bounding box center [1318, 112] width 56 height 21
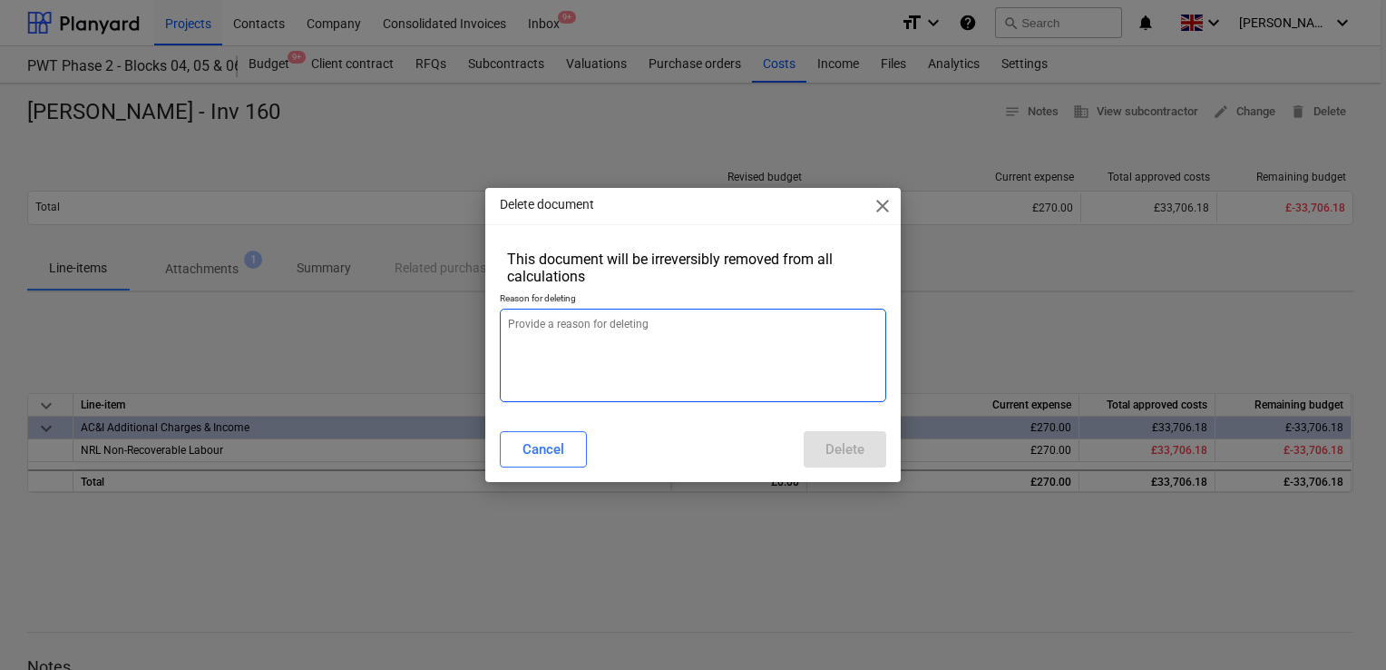
click at [616, 376] on textarea at bounding box center [693, 354] width 386 height 93
type textarea "x"
type textarea "."
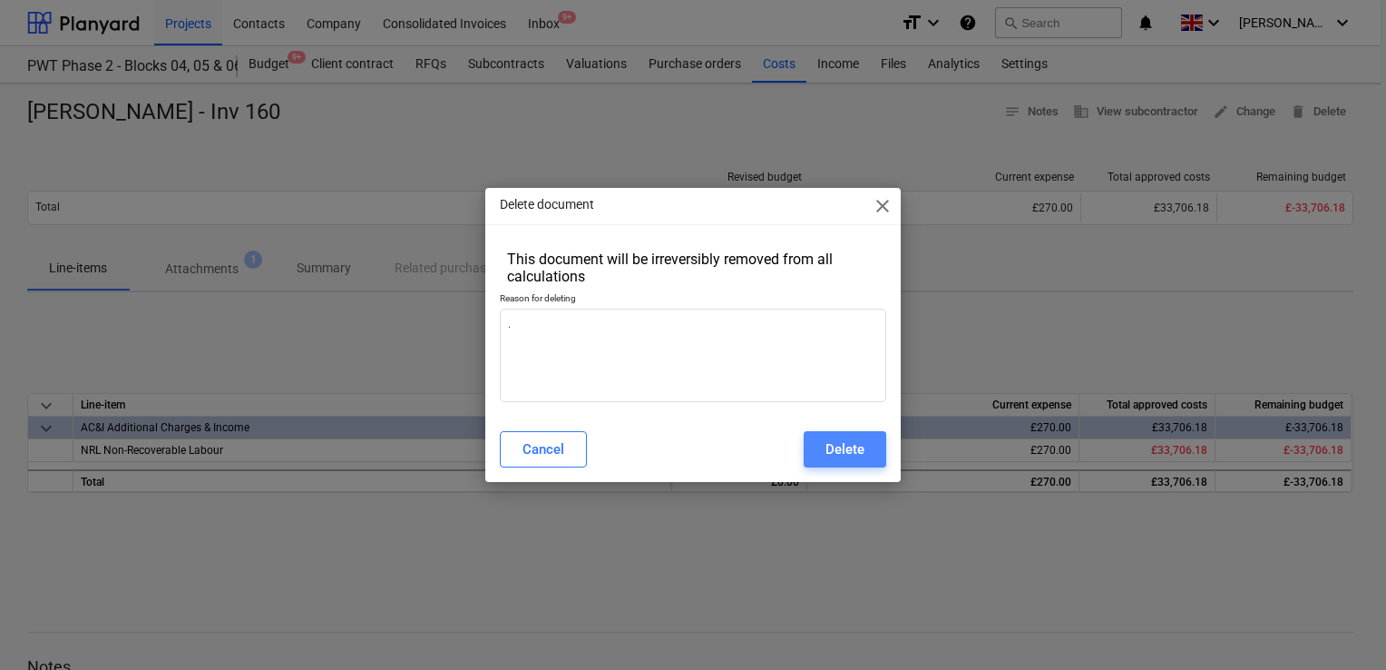
click at [831, 442] on div "Delete" at bounding box center [845, 449] width 39 height 24
type textarea "x"
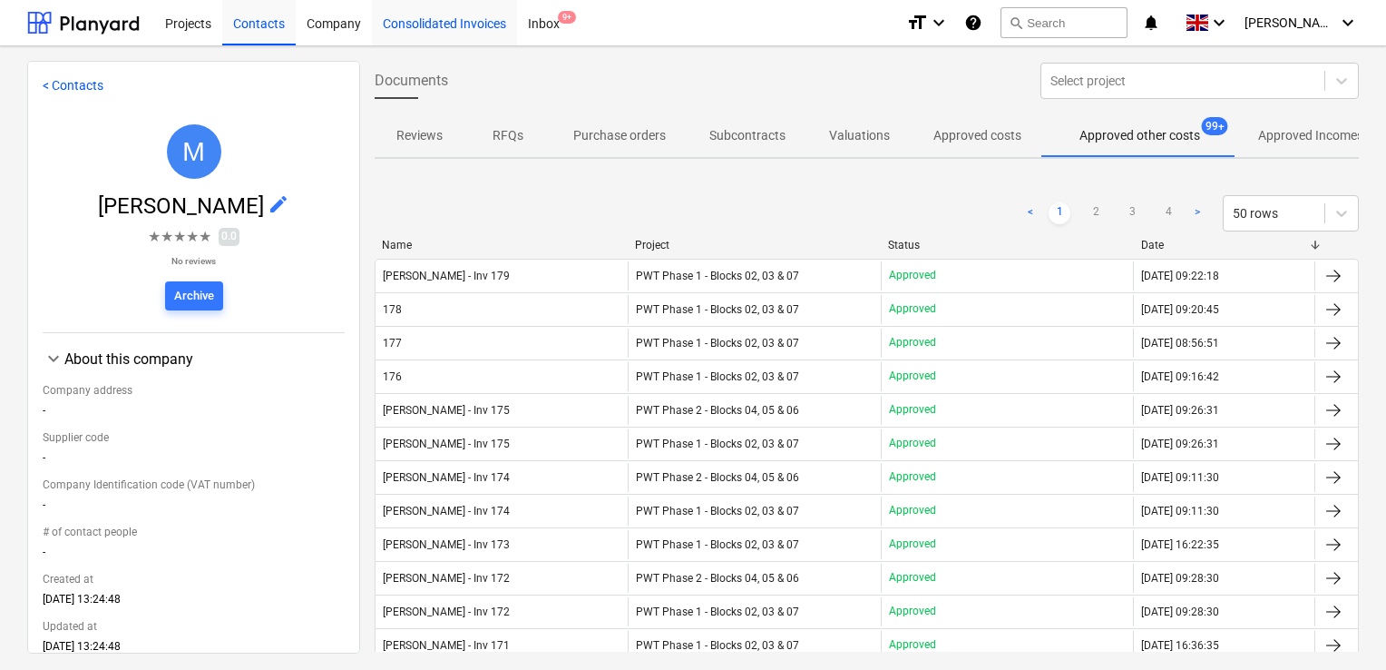
click at [406, 25] on div "Consolidated Invoices" at bounding box center [444, 22] width 145 height 46
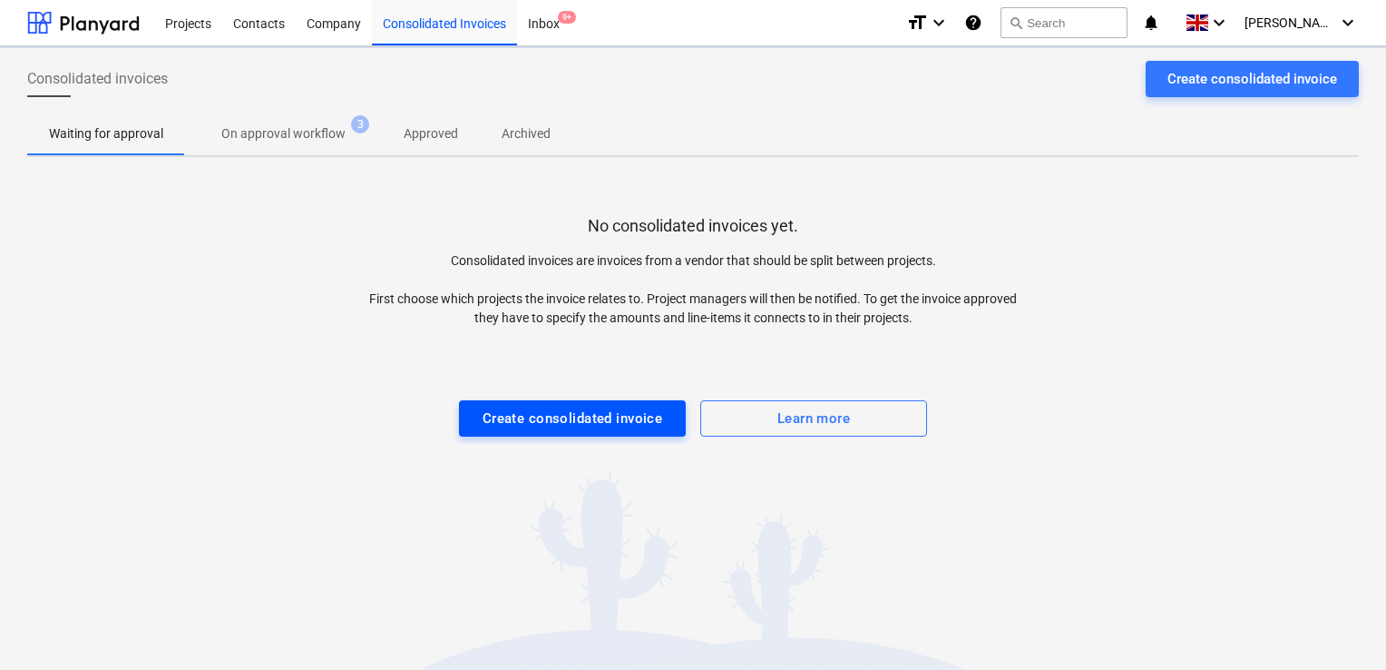
click at [555, 406] on div "Create consolidated invoice" at bounding box center [573, 418] width 181 height 24
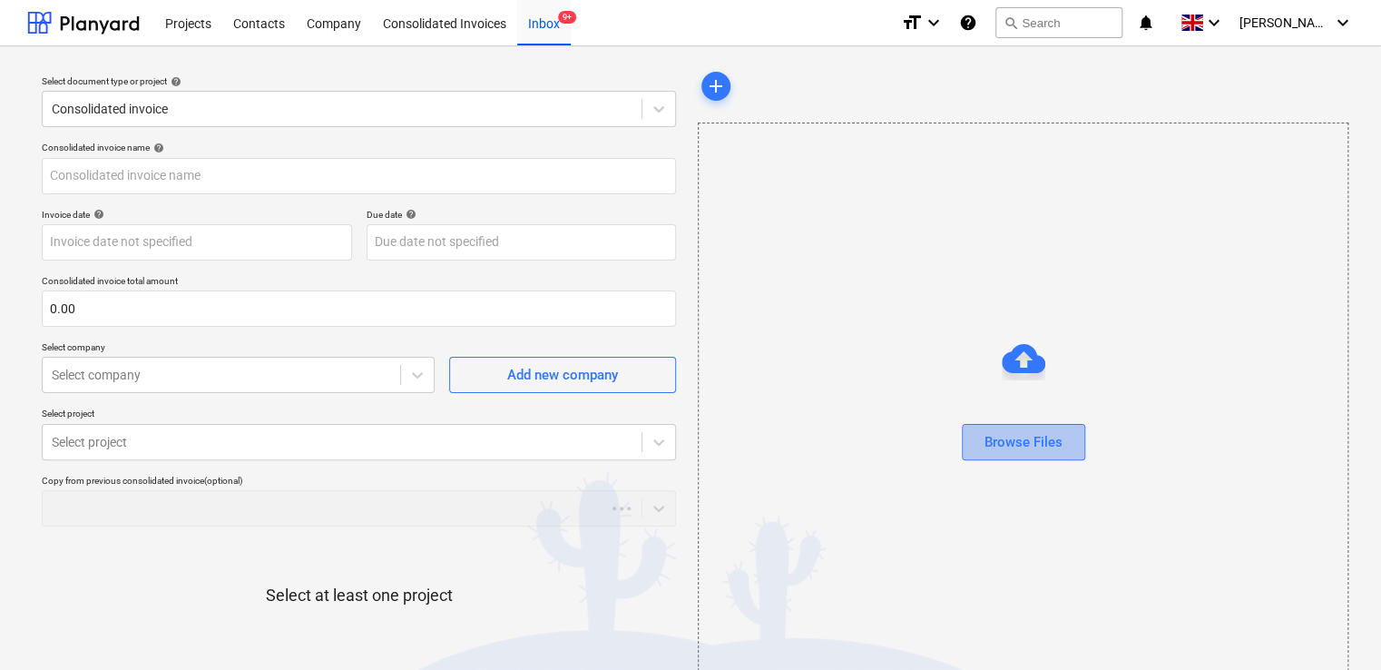
click at [1000, 445] on div "Browse Files" at bounding box center [1023, 442] width 78 height 24
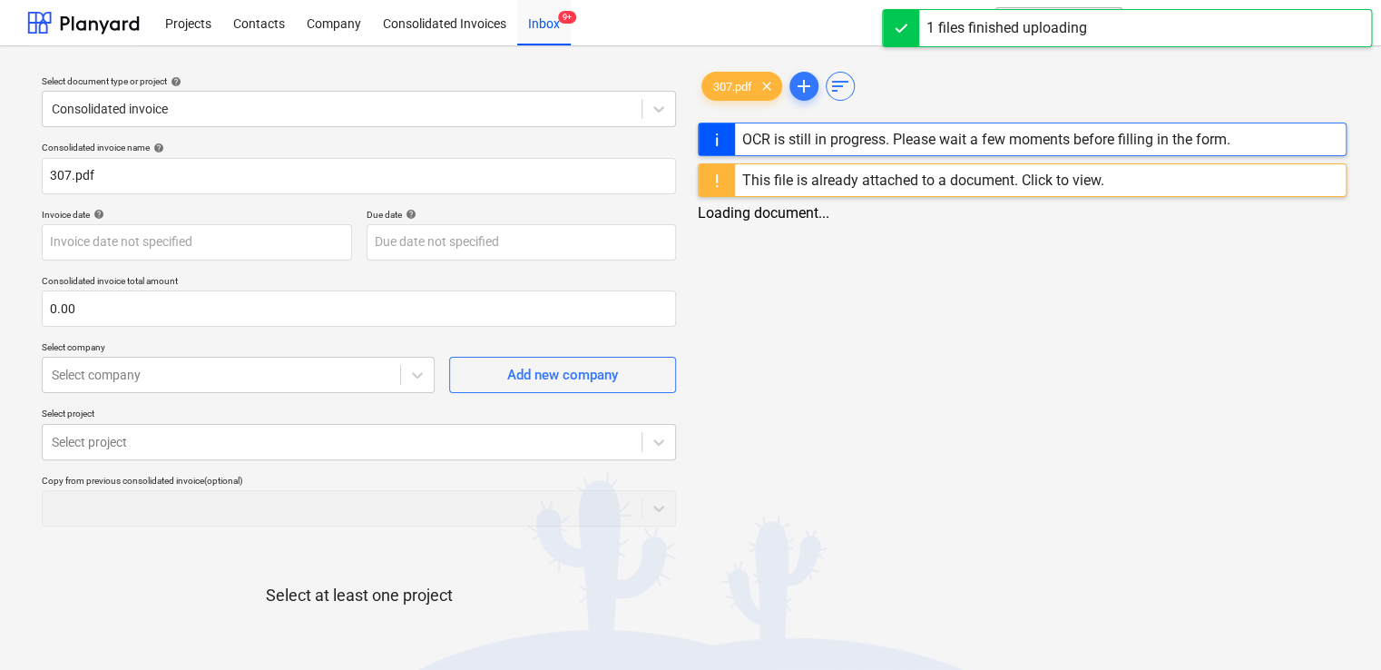
type input "307.pdf"
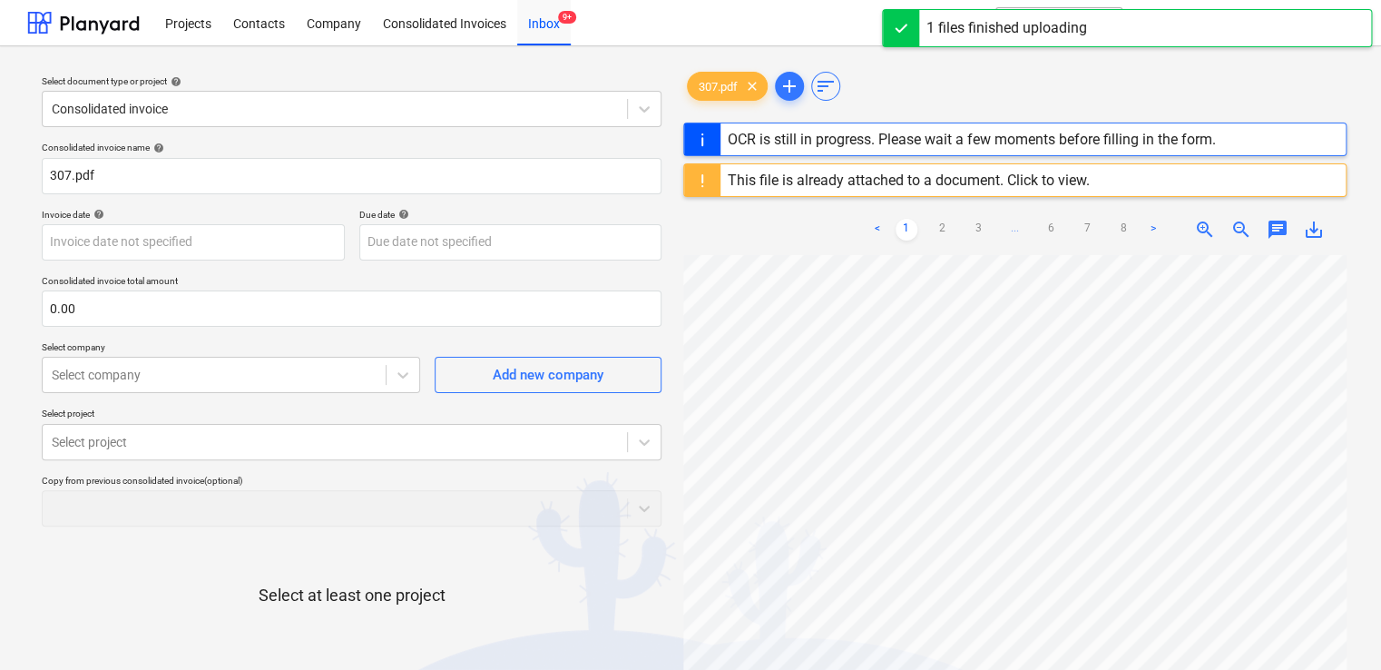
click at [1039, 182] on div "This file is already attached to a document. Click to view." at bounding box center [909, 179] width 362 height 17
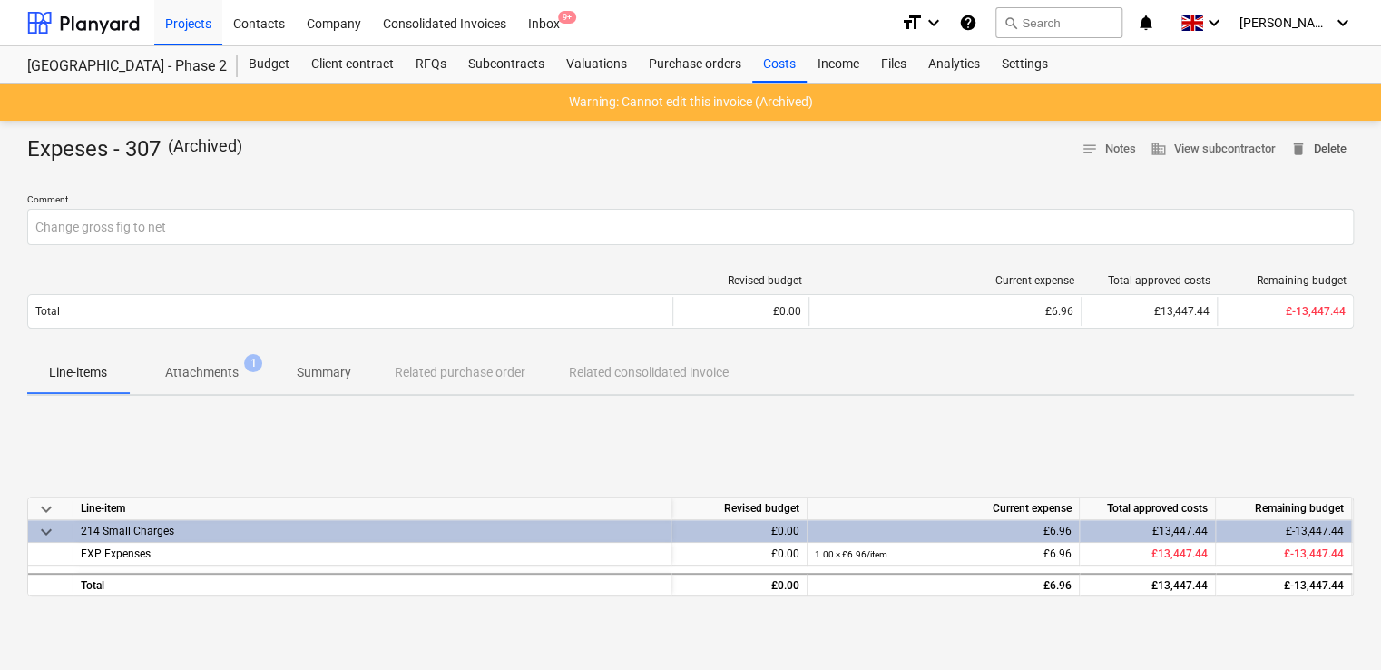
click at [1338, 147] on span "delete Delete" at bounding box center [1318, 149] width 56 height 21
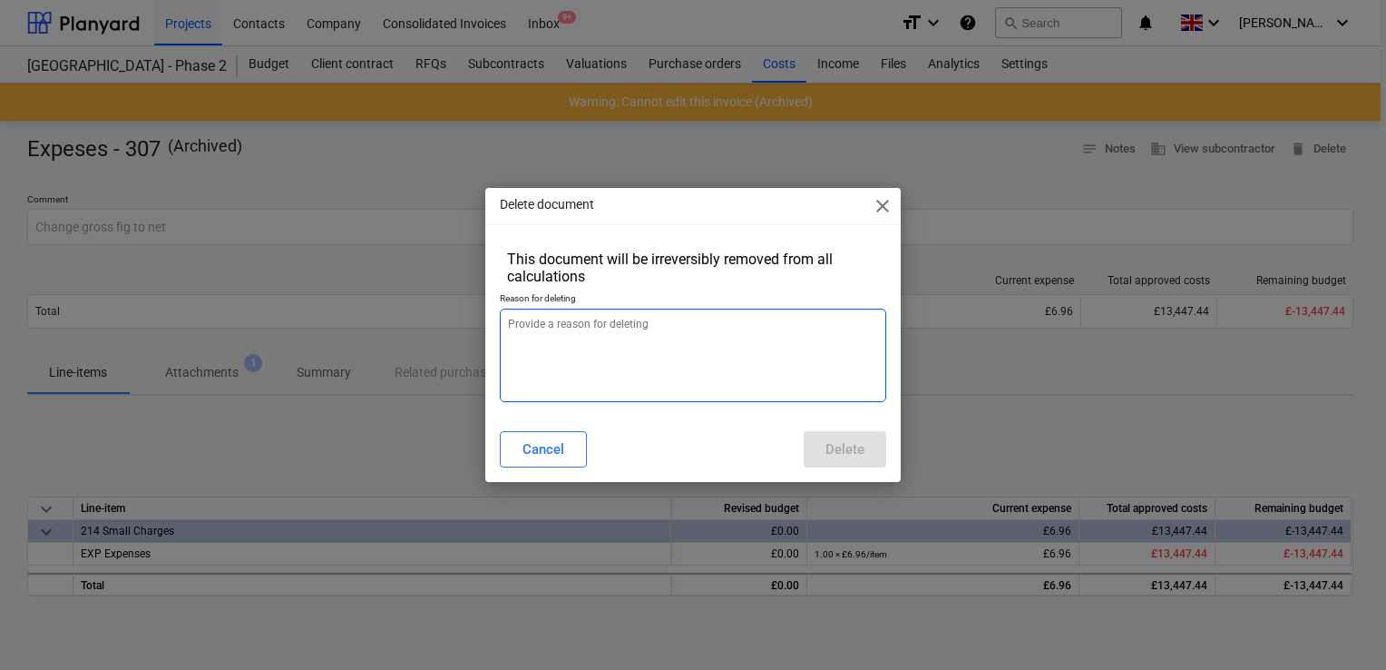
click at [660, 327] on textarea at bounding box center [693, 354] width 386 height 93
type textarea "x"
type textarea "."
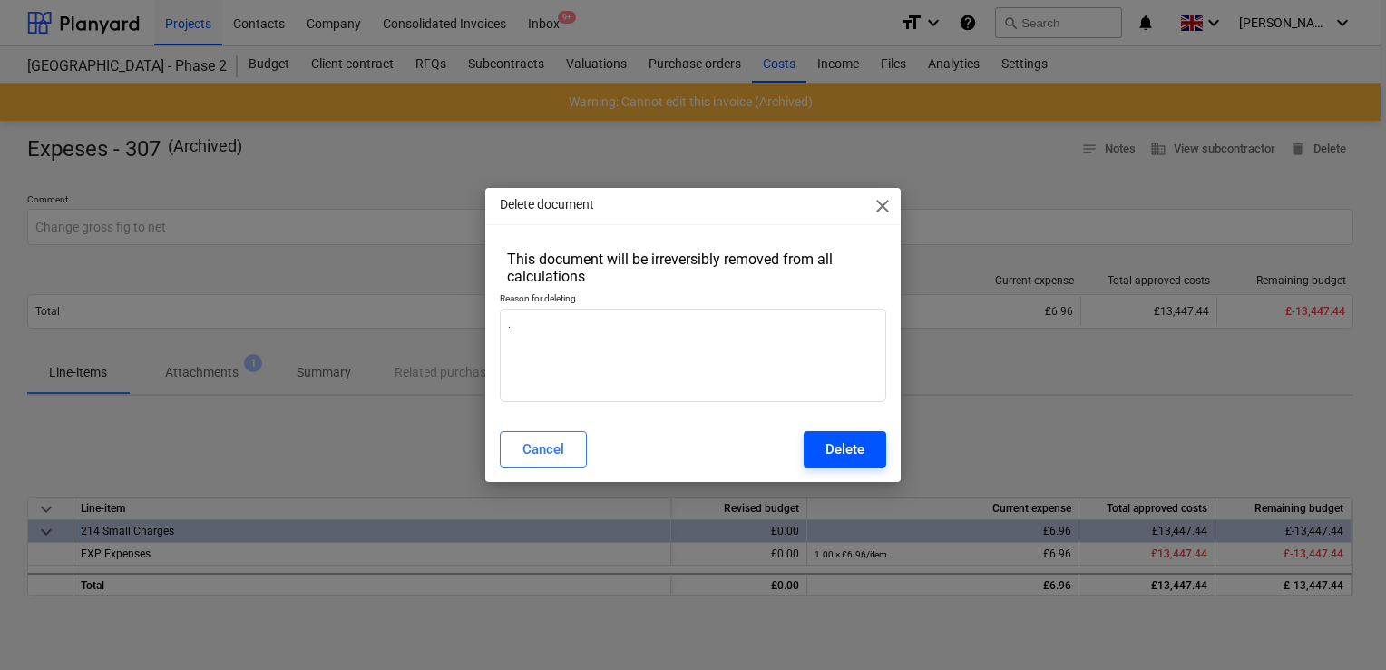
click at [853, 463] on button "Delete" at bounding box center [845, 449] width 83 height 36
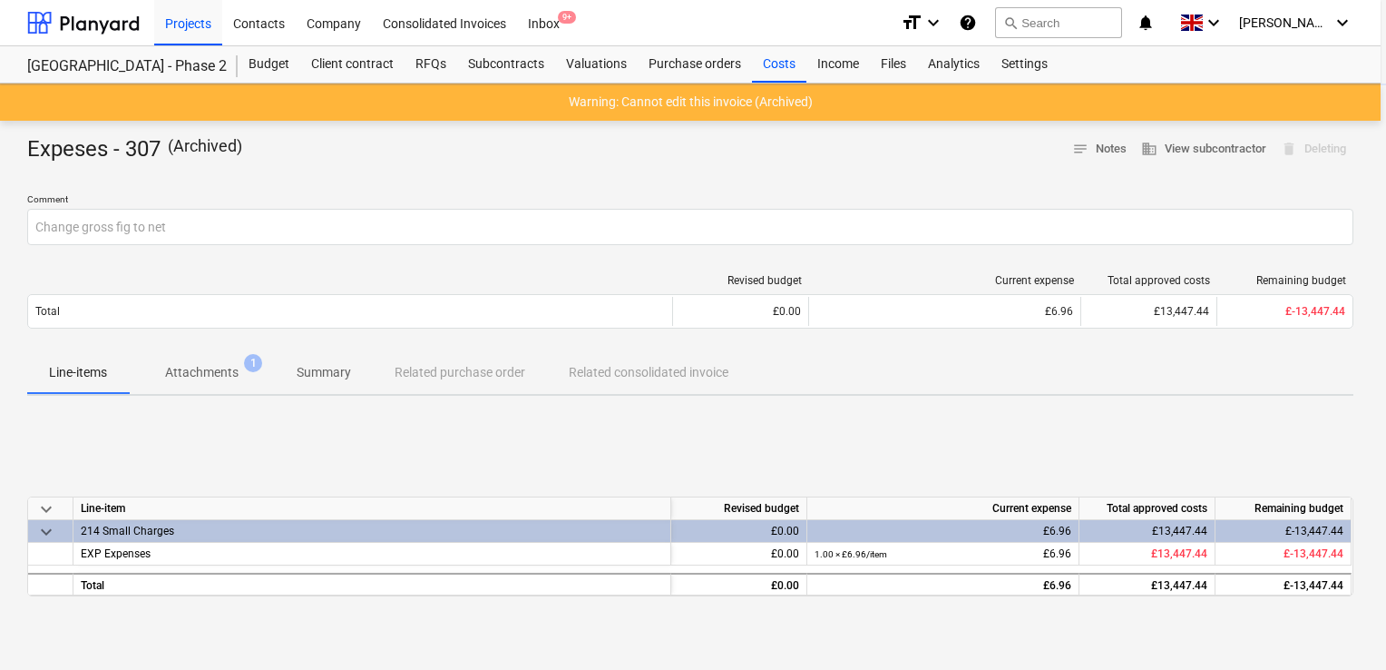
type textarea "x"
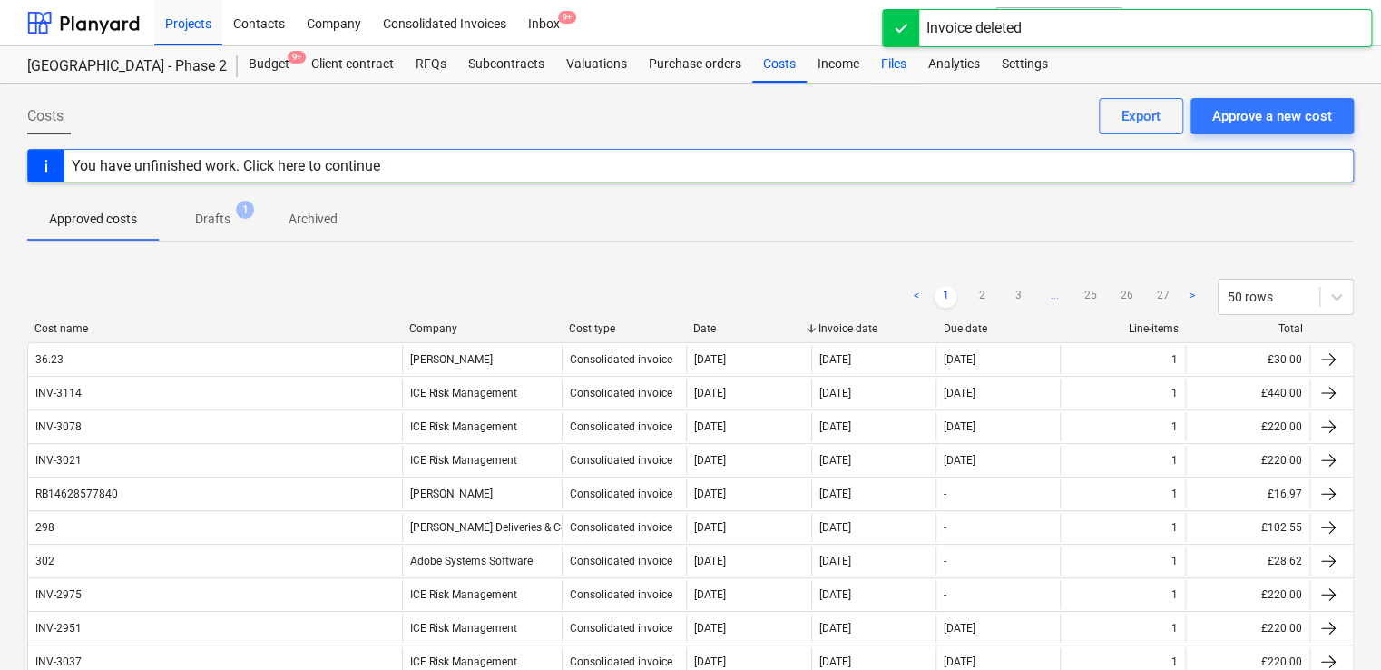
click at [895, 60] on div "Files" at bounding box center [893, 64] width 47 height 36
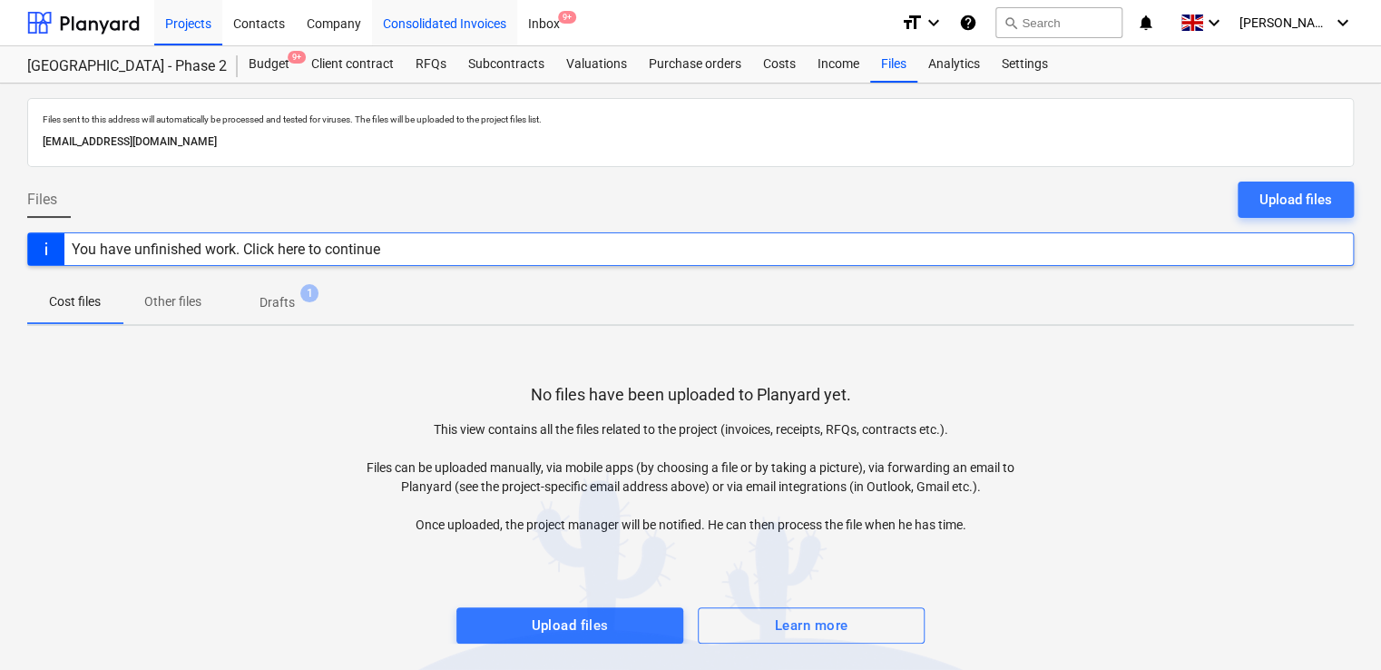
click at [441, 16] on div "Consolidated Invoices" at bounding box center [444, 22] width 145 height 46
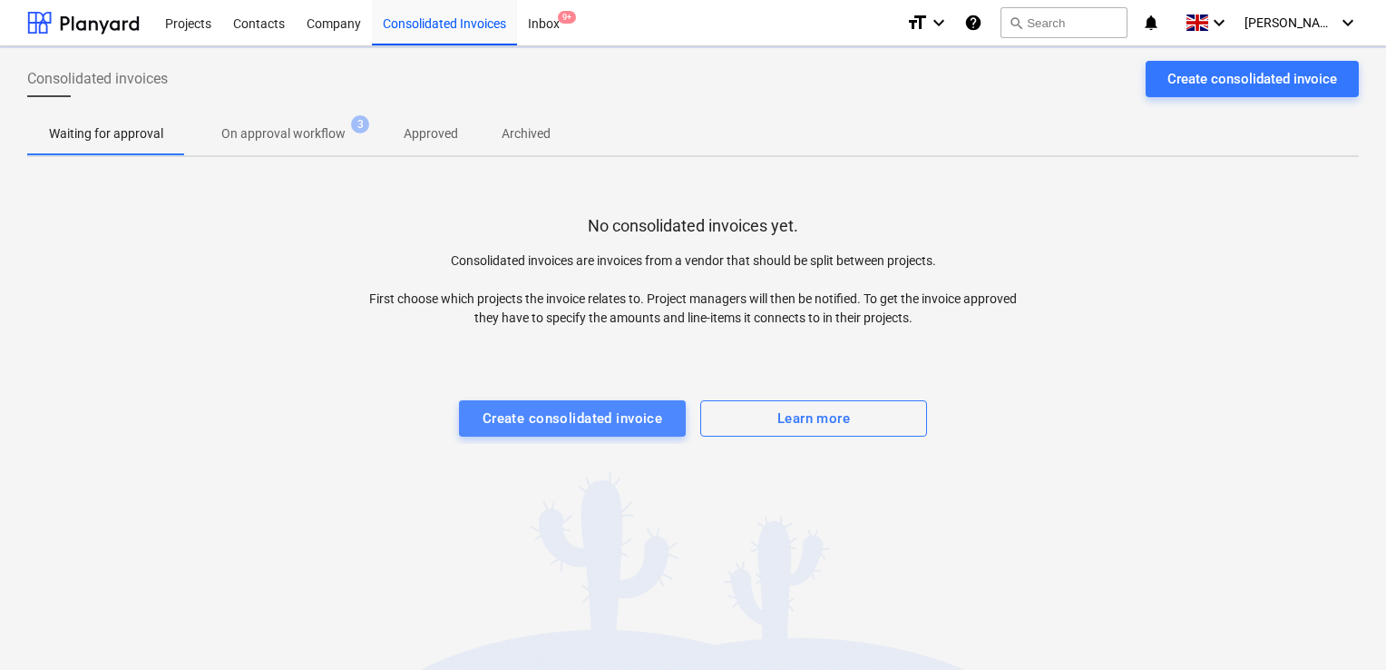
click at [544, 425] on div "Create consolidated invoice" at bounding box center [573, 418] width 181 height 24
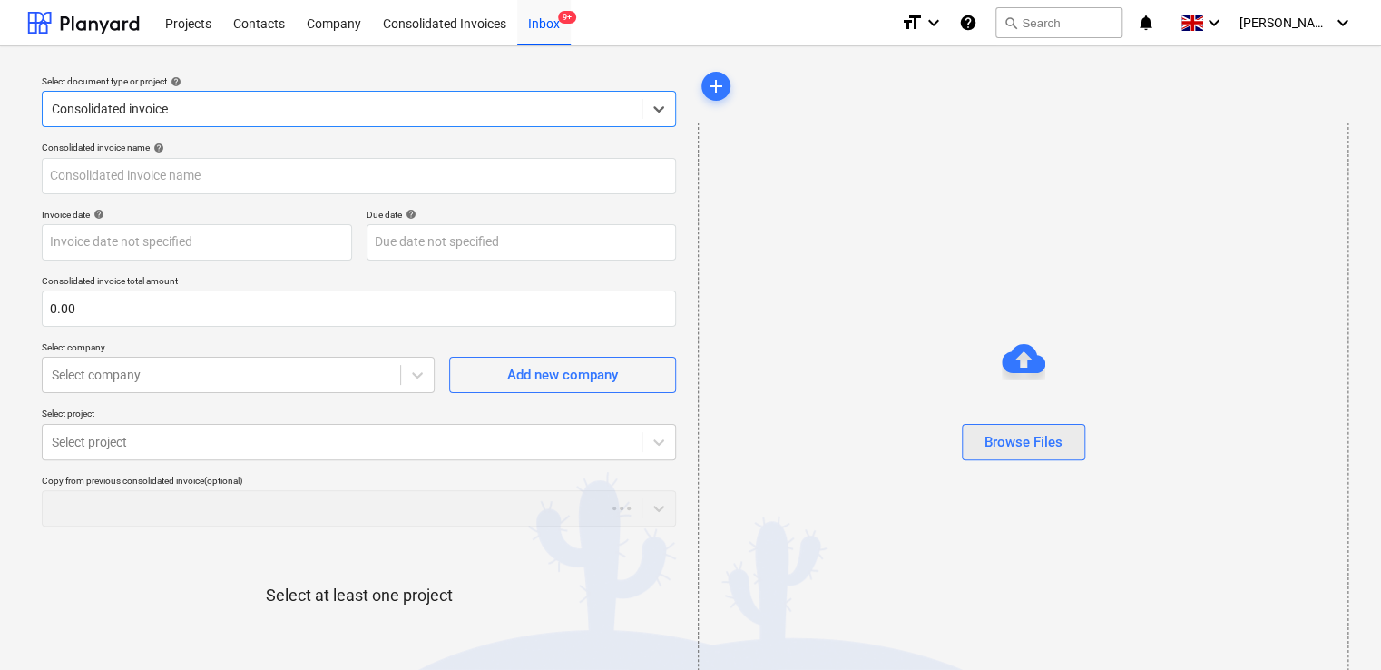
click at [994, 447] on div "Browse Files" at bounding box center [1023, 442] width 78 height 24
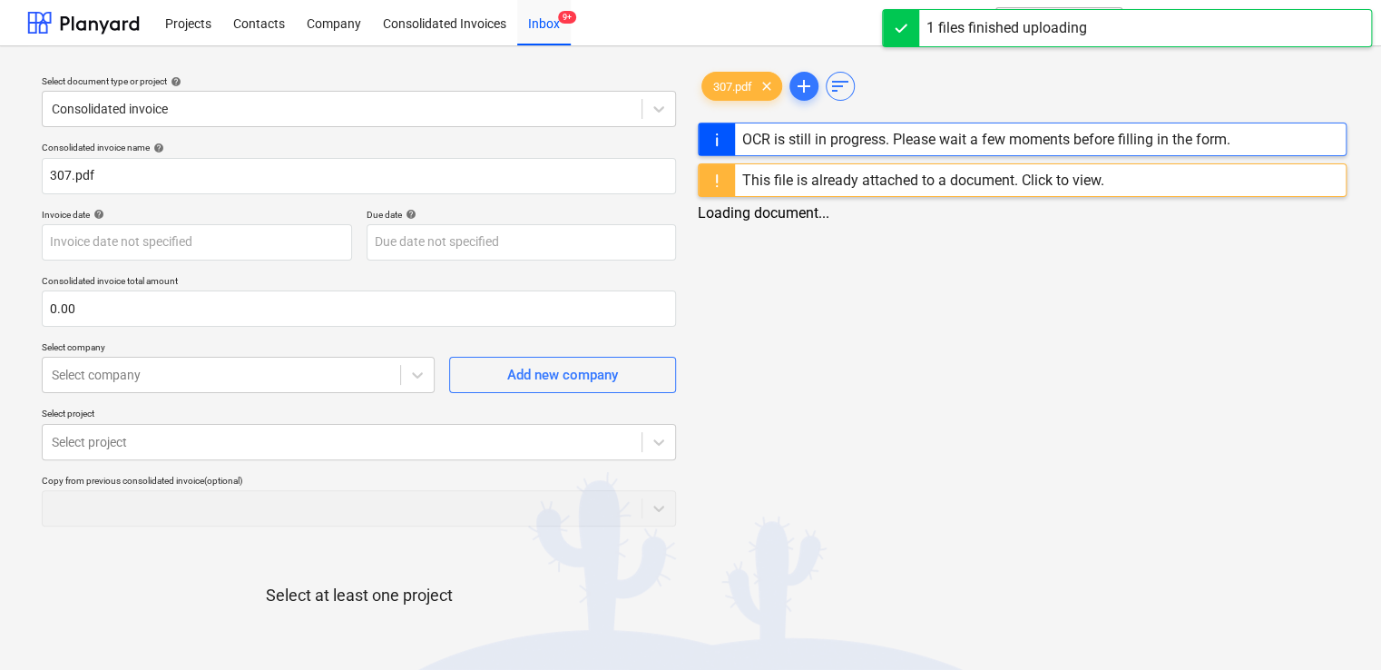
type input "307.pdf"
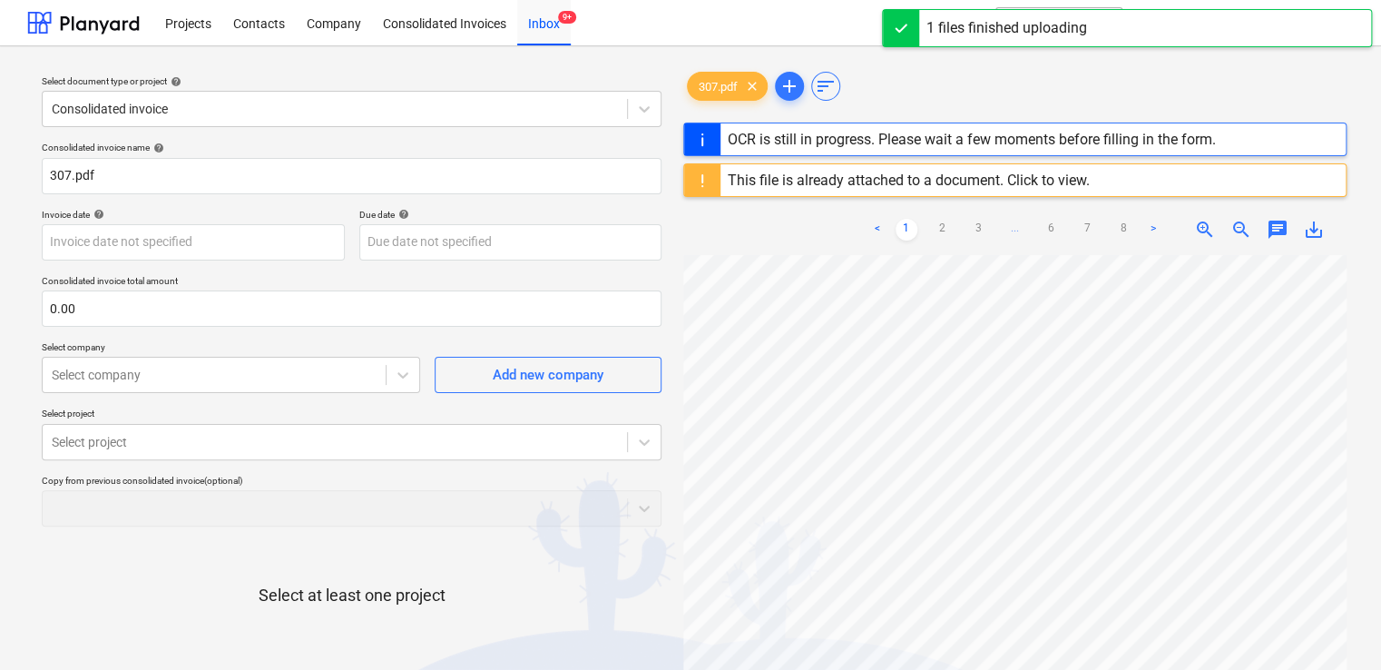
click at [1053, 182] on div "This file is already attached to a document. Click to view." at bounding box center [909, 179] width 362 height 17
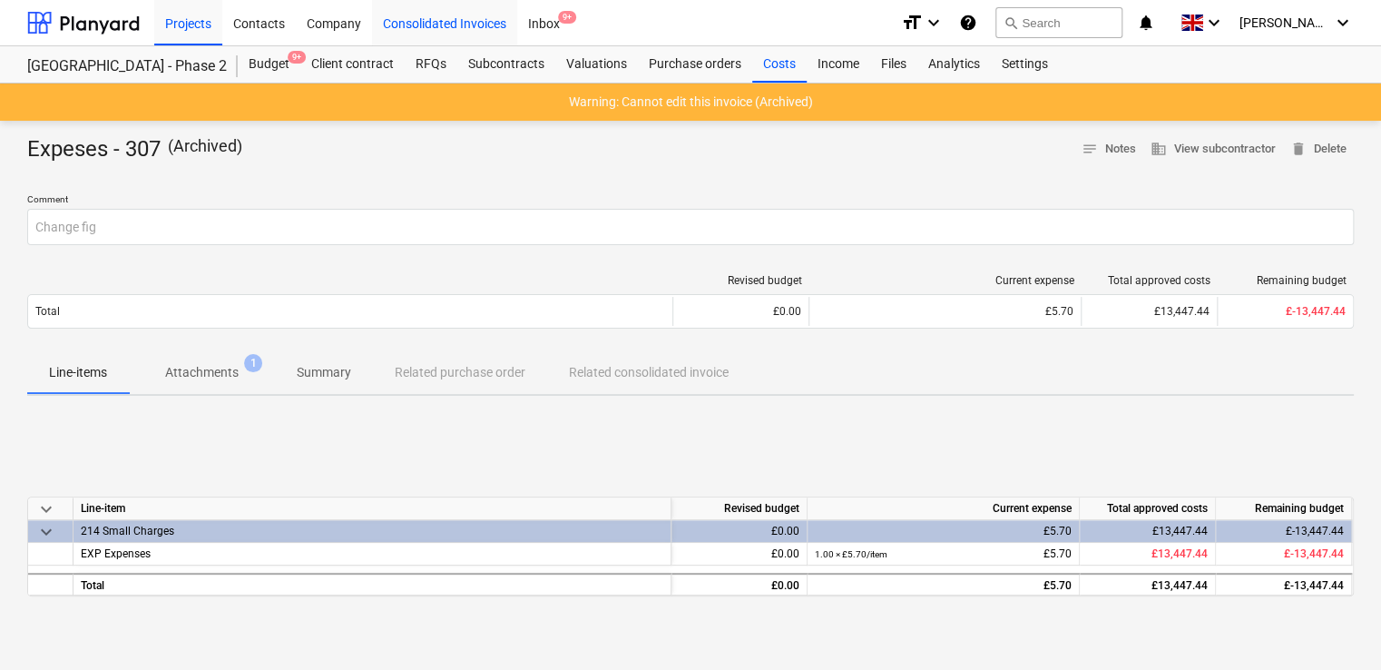
click at [415, 27] on div "Consolidated Invoices" at bounding box center [444, 22] width 145 height 46
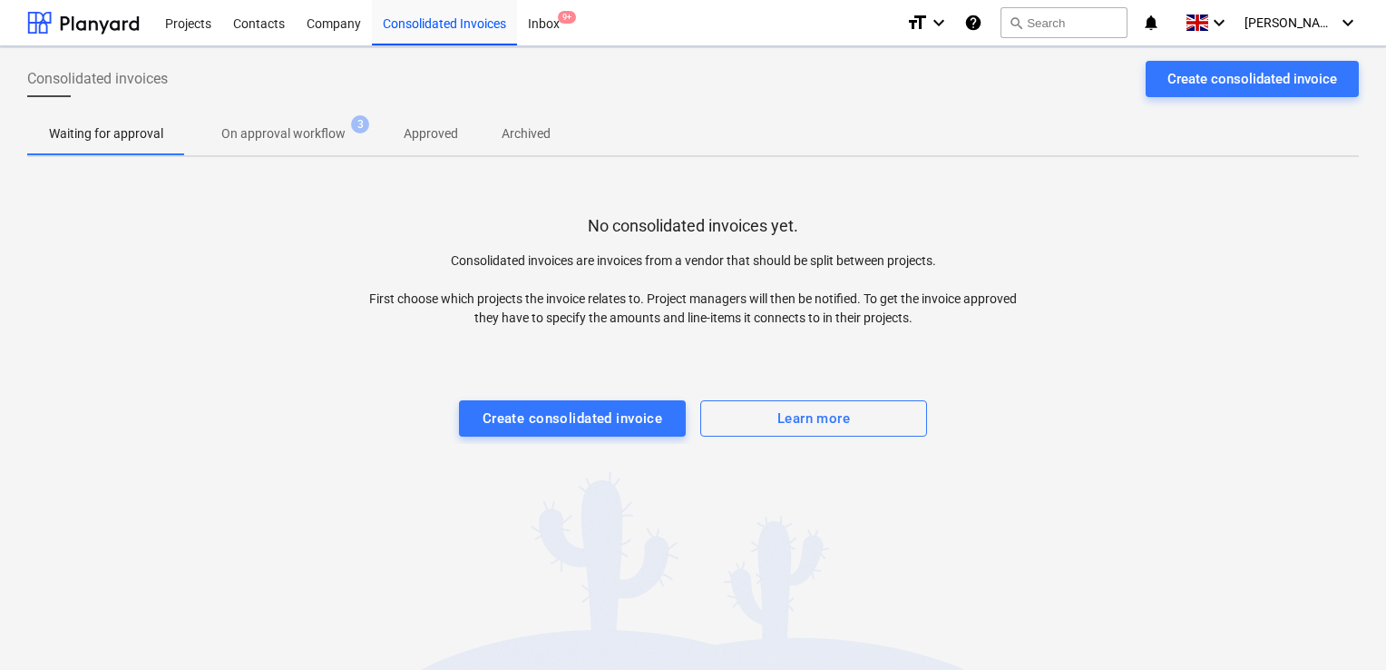
click at [505, 127] on p "Archived" at bounding box center [526, 133] width 49 height 19
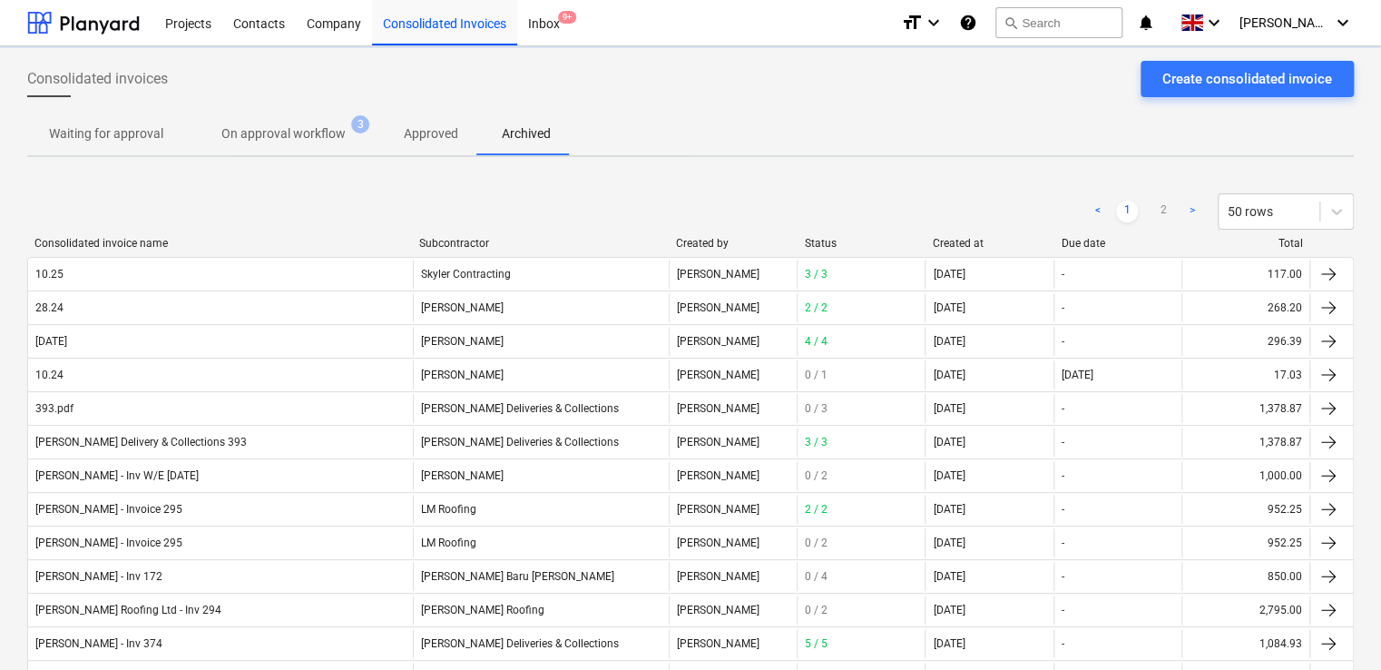
click at [496, 249] on div "Consolidated invoice name Subcontractor Created by Status Created at Due date T…" at bounding box center [690, 247] width 1326 height 20
click at [479, 239] on div "Subcontractor" at bounding box center [540, 243] width 242 height 13
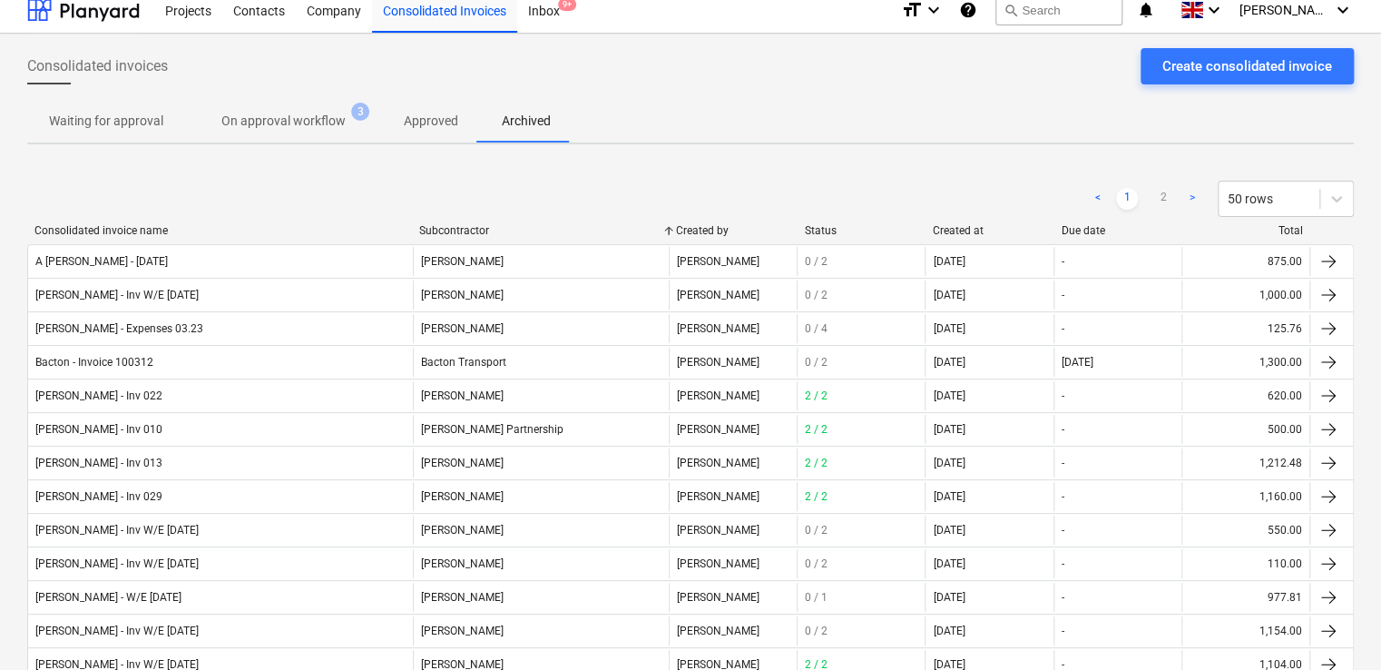
scroll to position [8, 0]
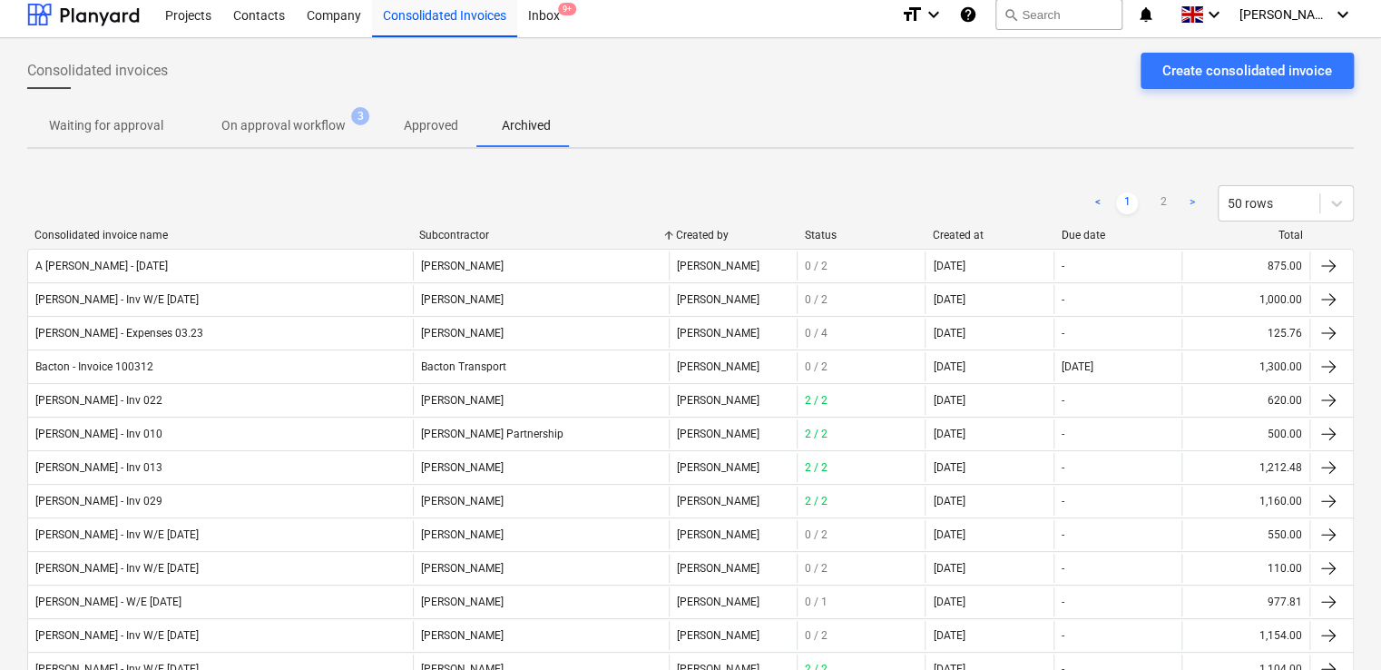
click at [435, 116] on p "Approved" at bounding box center [431, 125] width 54 height 19
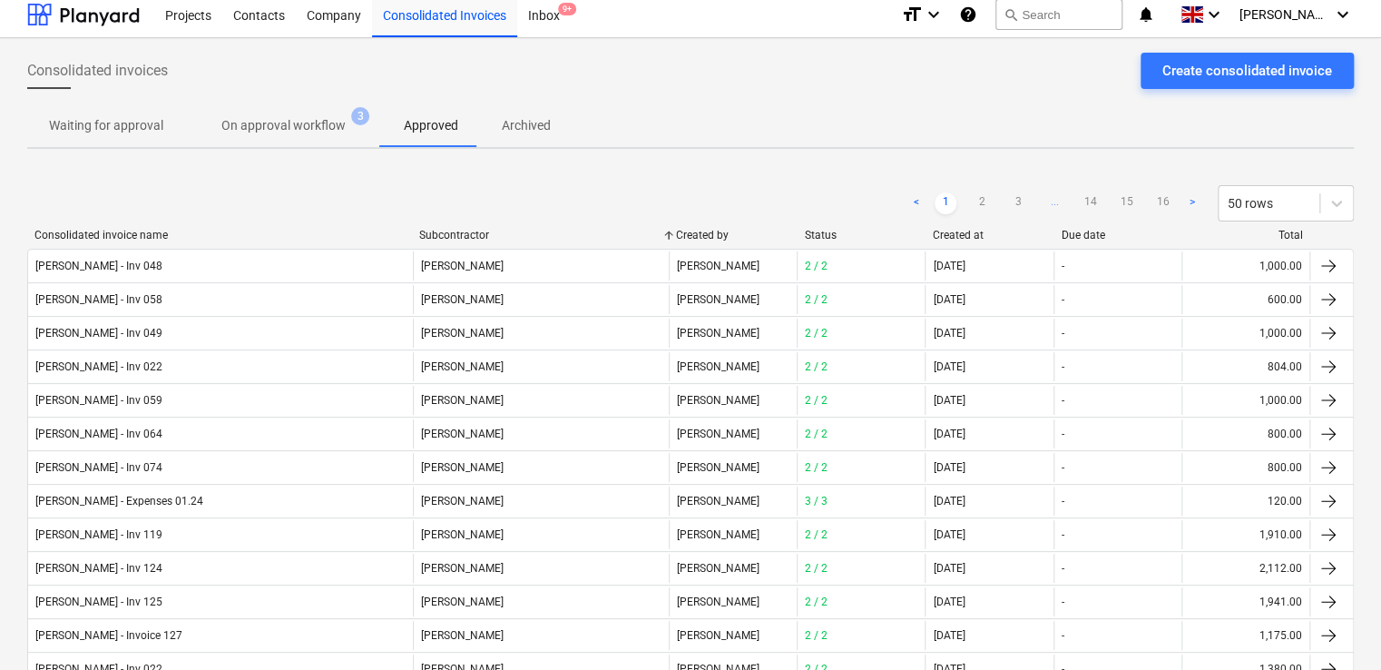
click at [522, 240] on div "Subcontractor" at bounding box center [540, 235] width 242 height 13
click at [1016, 194] on link "3" at bounding box center [1018, 203] width 22 height 22
click at [1018, 202] on link "4" at bounding box center [1018, 203] width 22 height 22
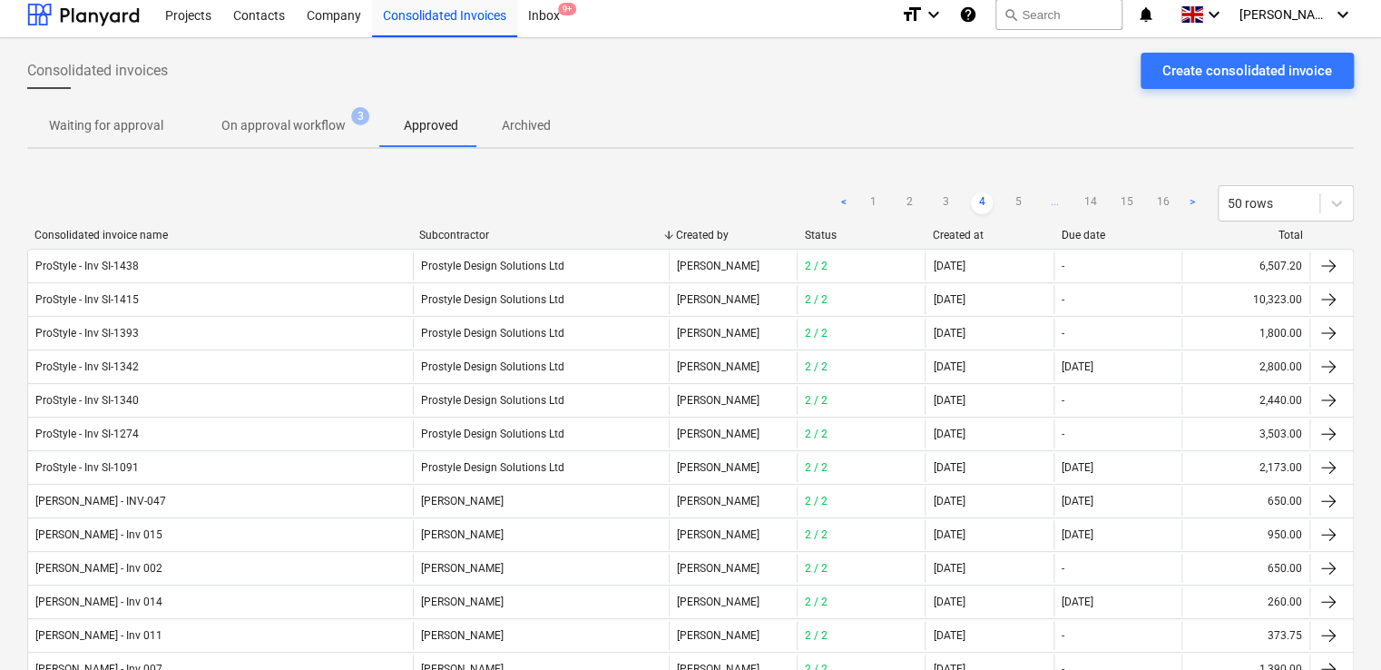
click at [1018, 202] on link "5" at bounding box center [1018, 203] width 22 height 22
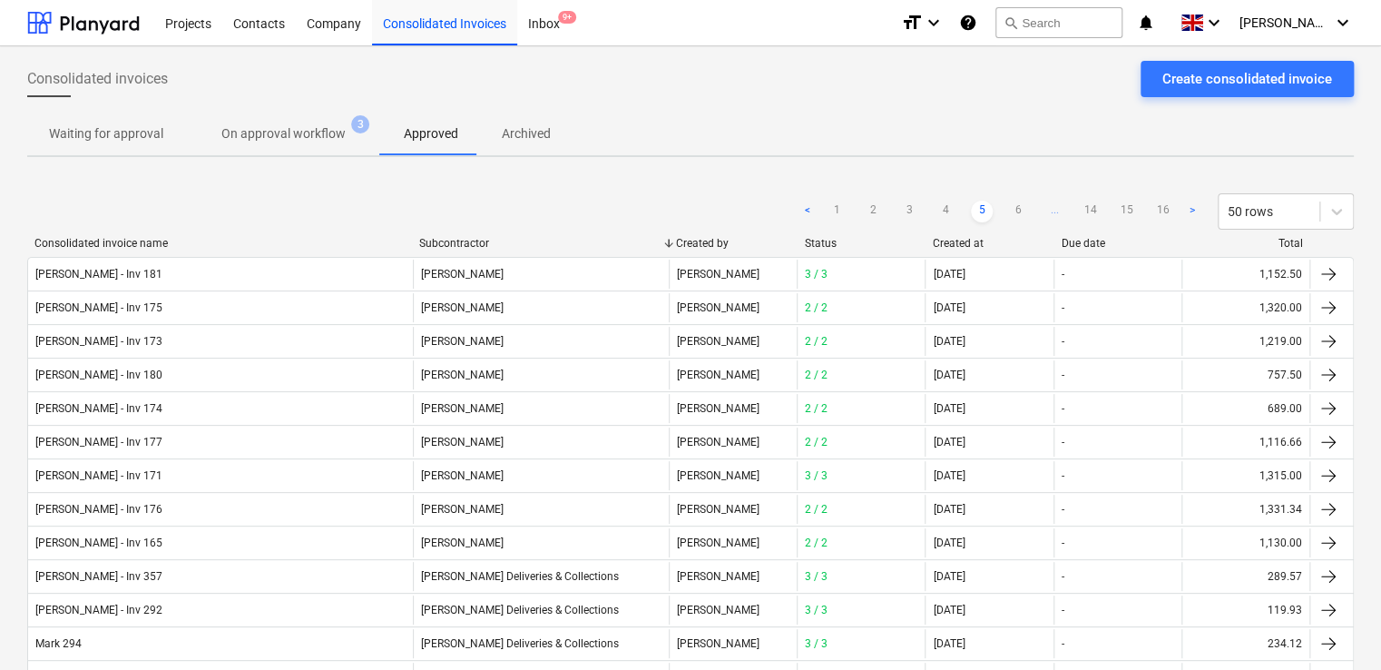
click at [530, 136] on p "Archived" at bounding box center [526, 133] width 49 height 19
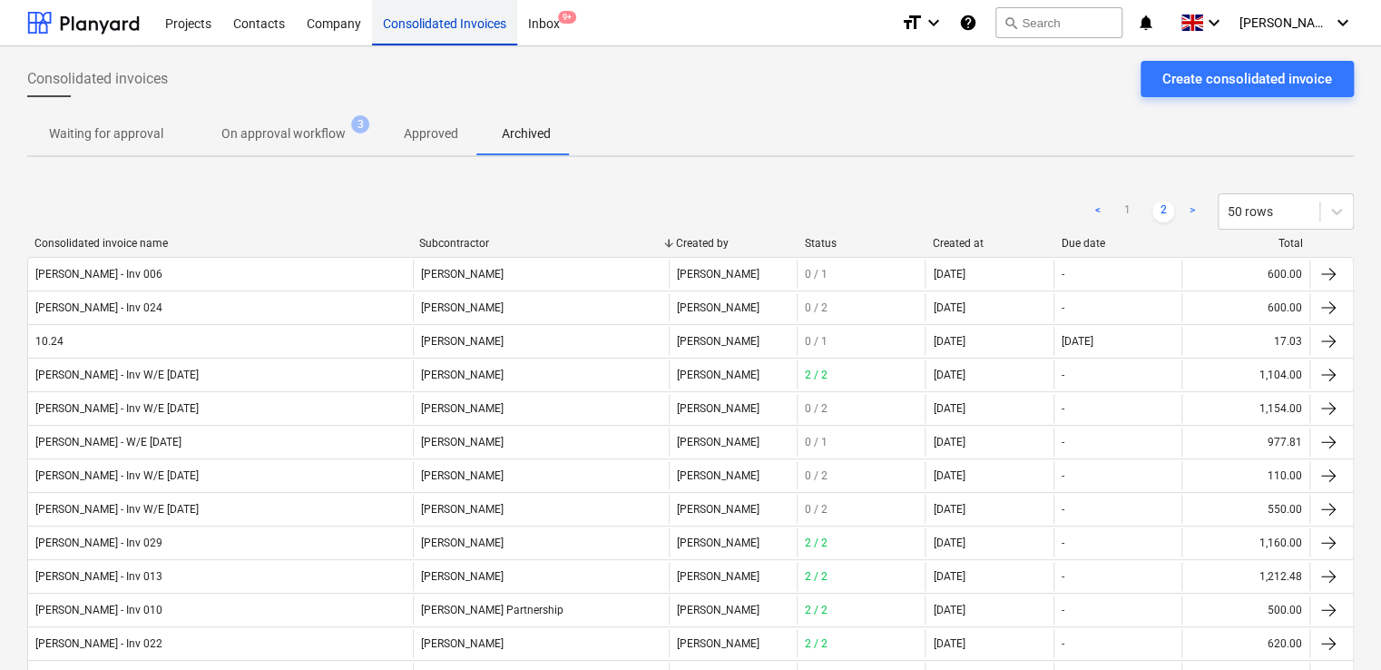
click at [407, 15] on div "Consolidated Invoices" at bounding box center [444, 22] width 145 height 46
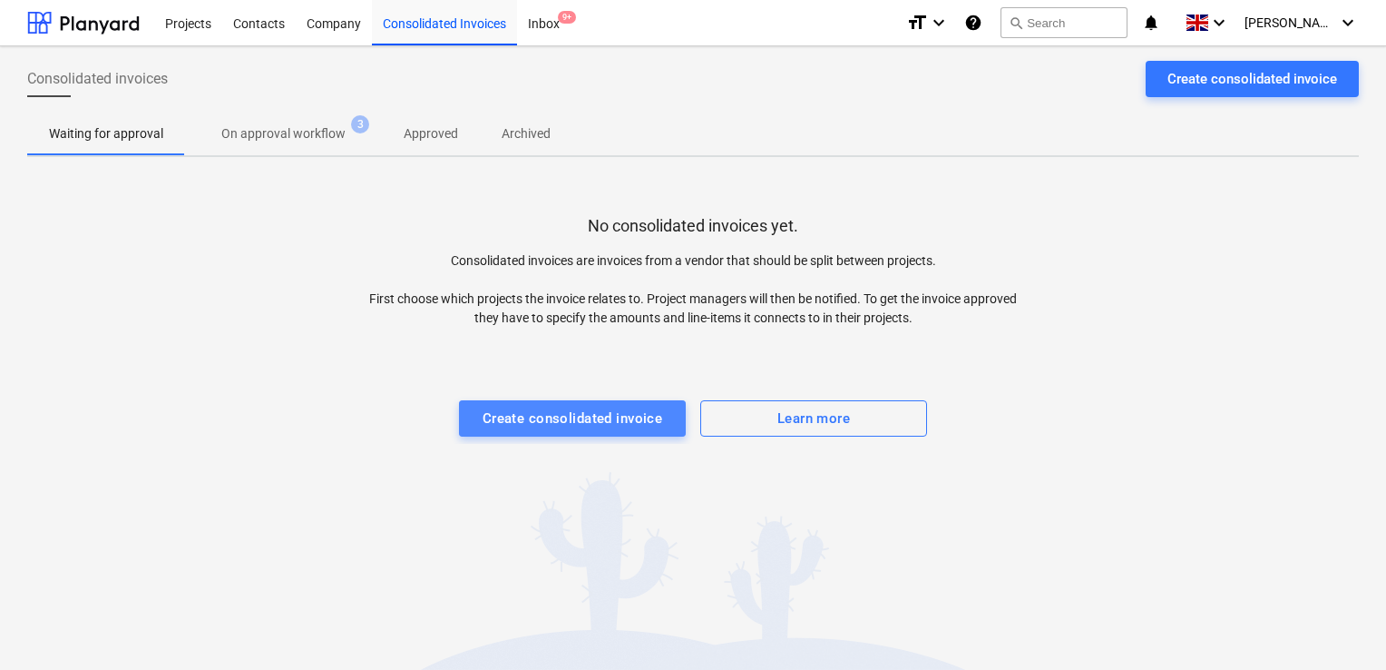
click at [648, 420] on div "Create consolidated invoice" at bounding box center [573, 418] width 181 height 24
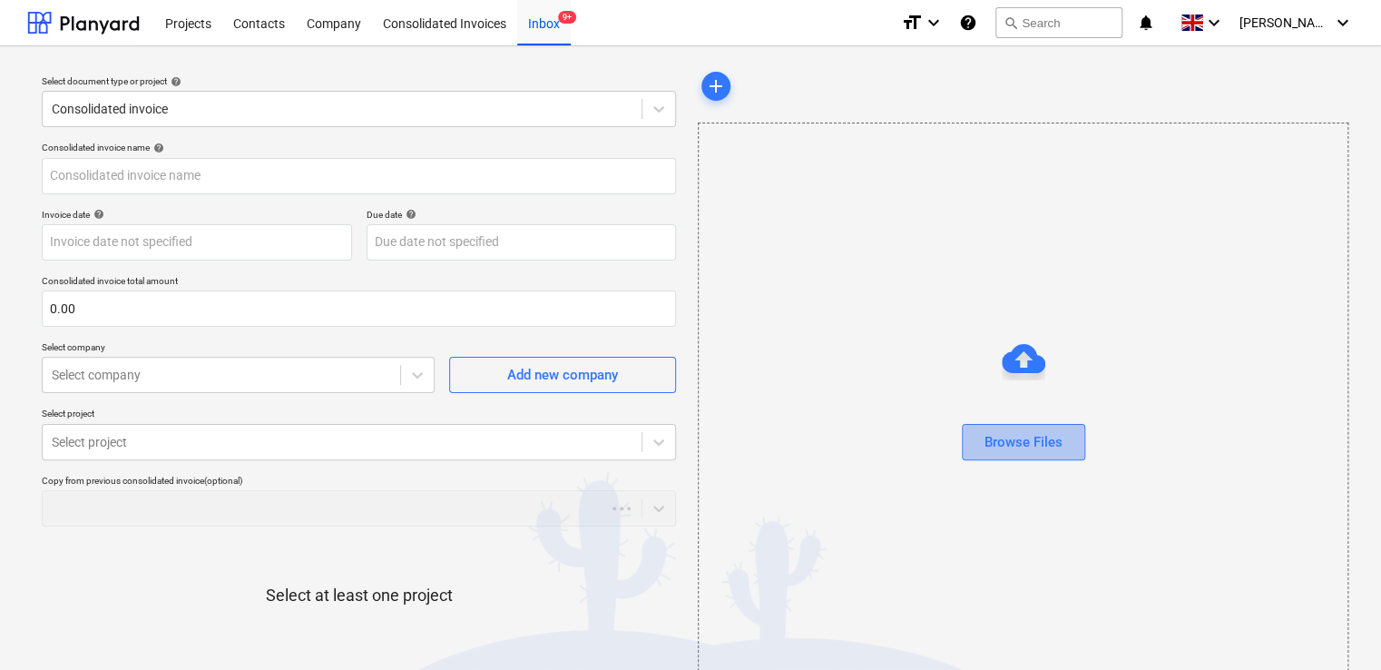
click at [1022, 439] on div "Browse Files" at bounding box center [1023, 442] width 78 height 24
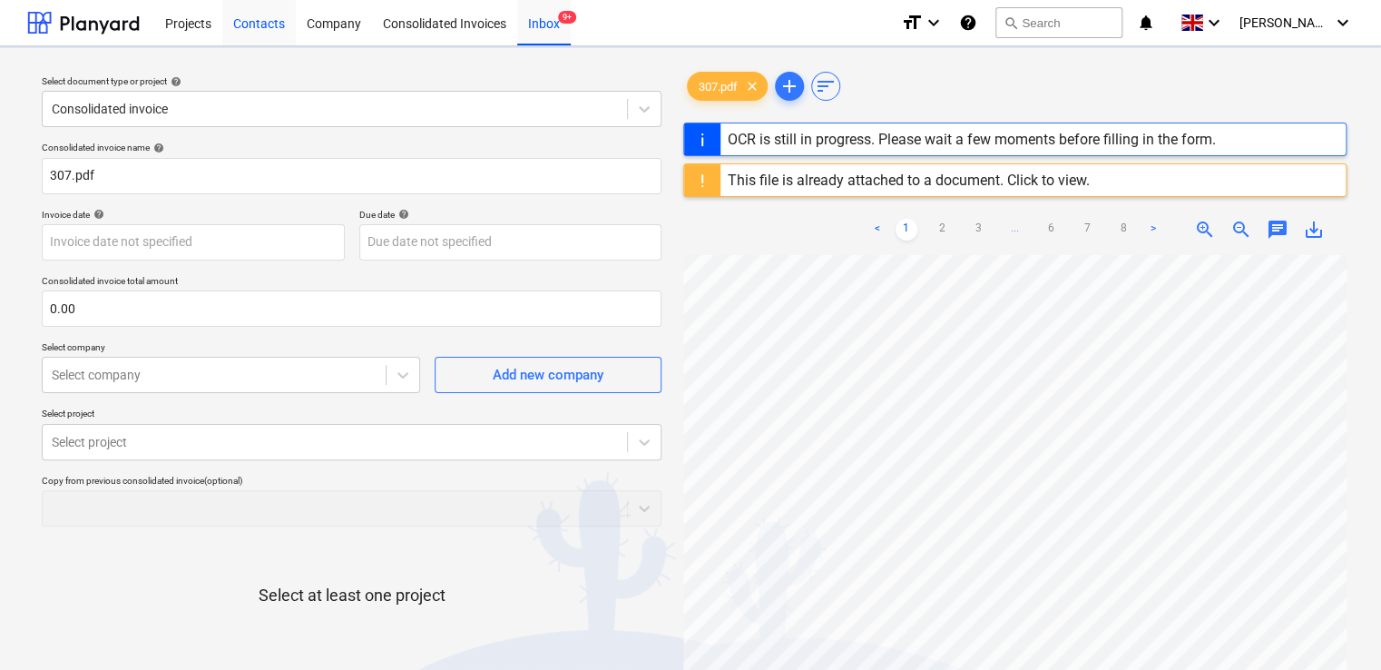
type input "307"
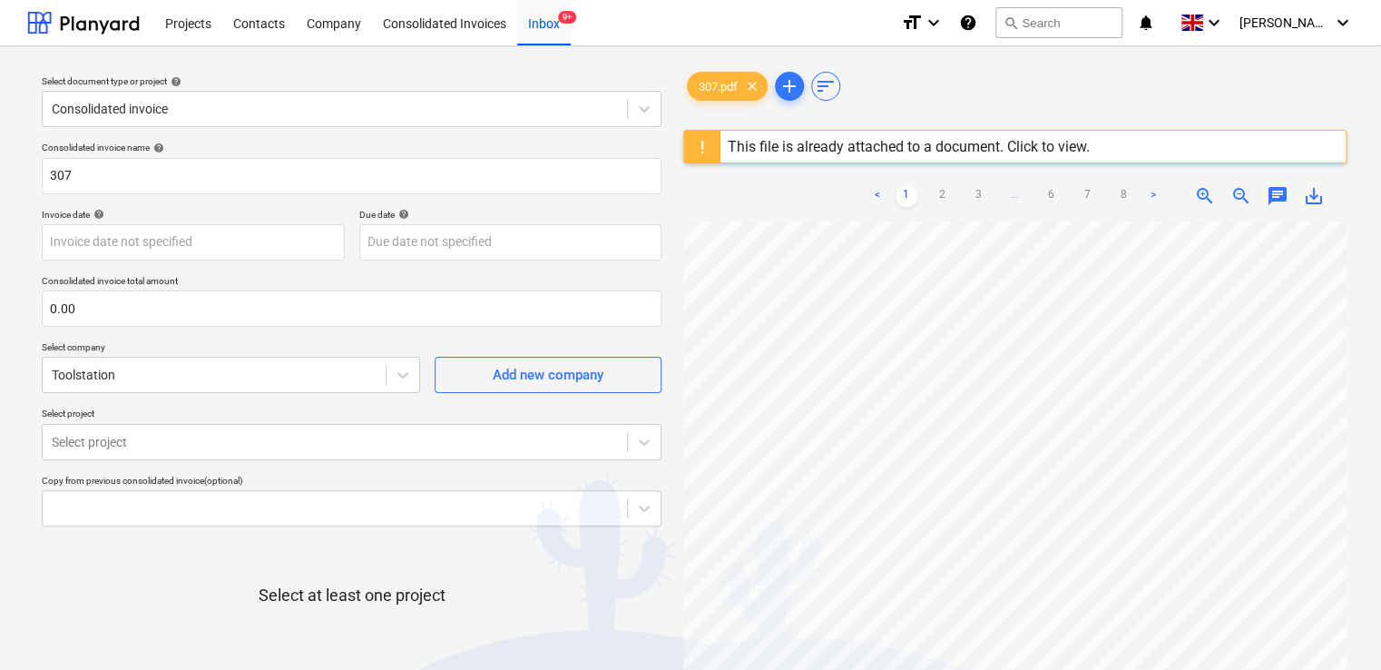
click at [1052, 148] on div "This file is already attached to a document. Click to view." at bounding box center [909, 146] width 362 height 17
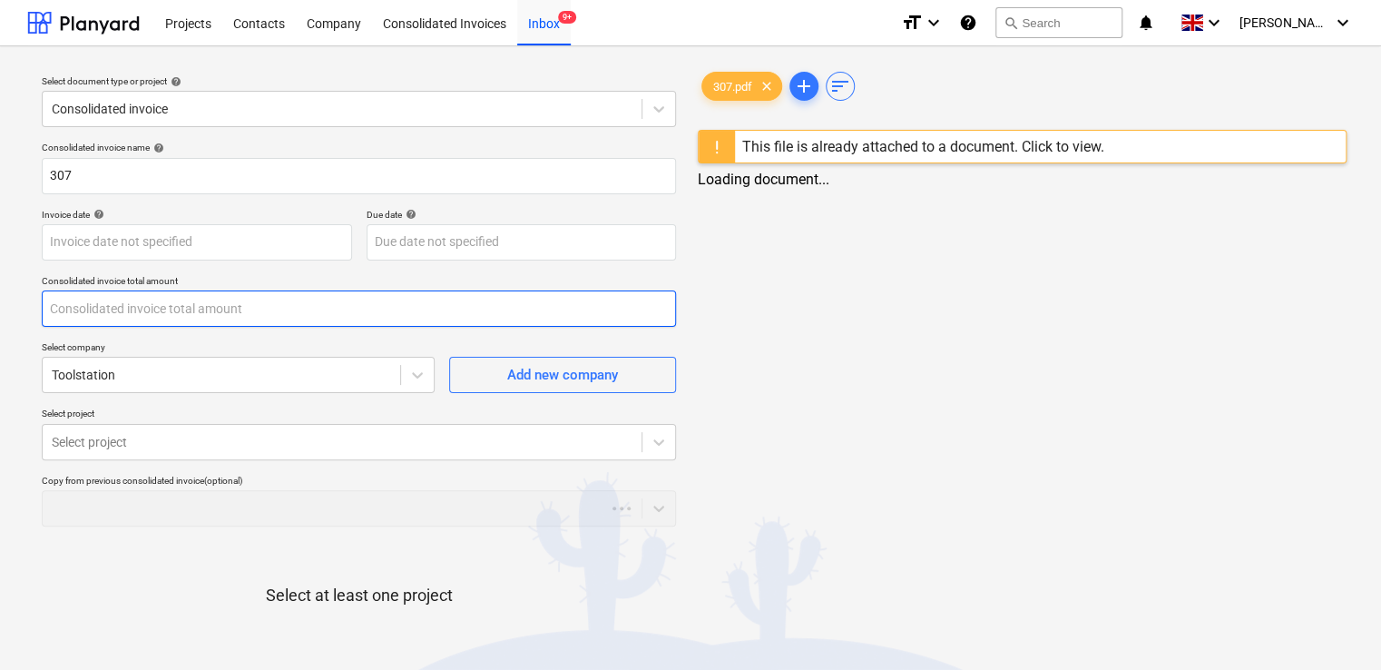
click at [102, 313] on input "text" at bounding box center [359, 308] width 634 height 36
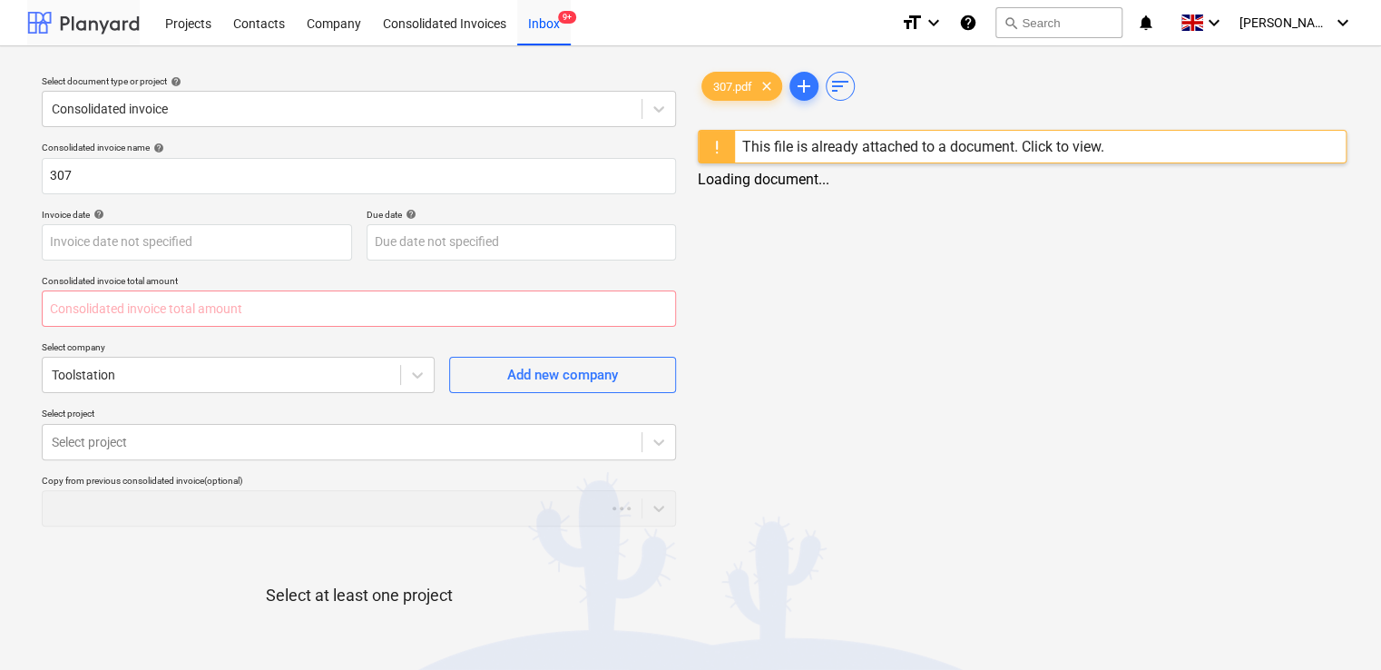
type input "0.00"
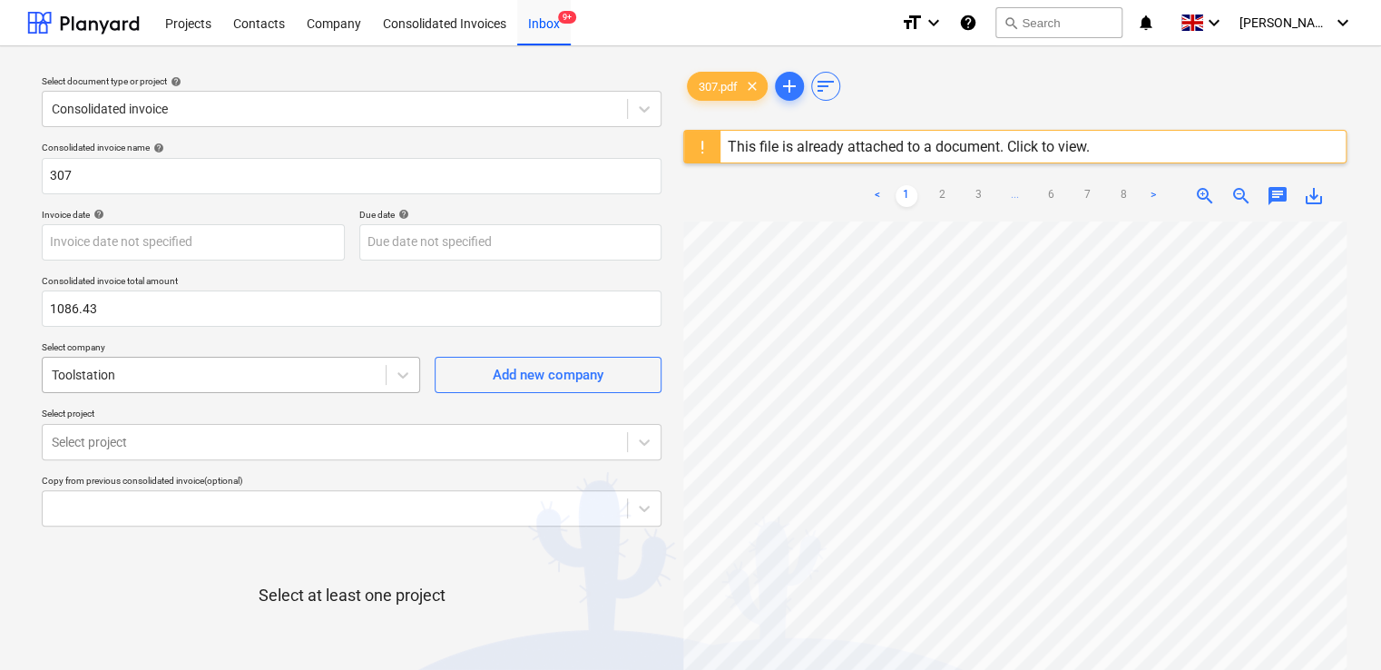
click at [323, 376] on div at bounding box center [214, 375] width 325 height 18
type input "1,086.43"
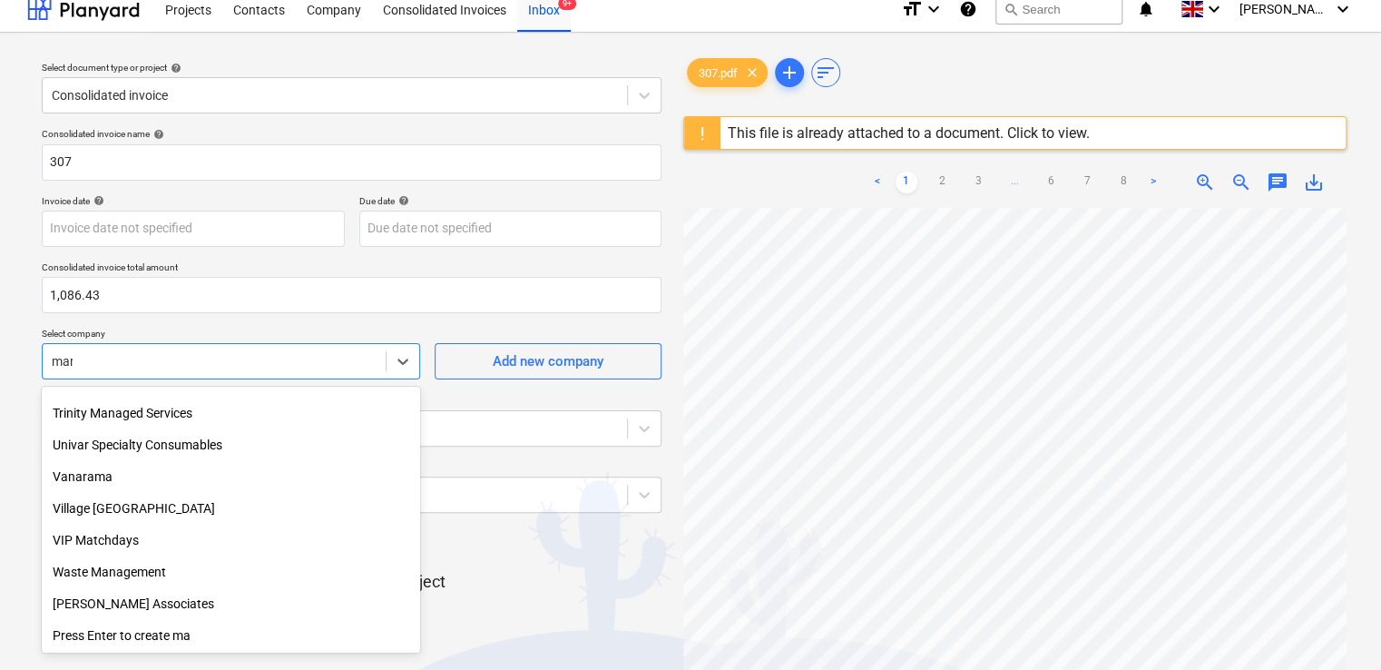
scroll to position [849, 0]
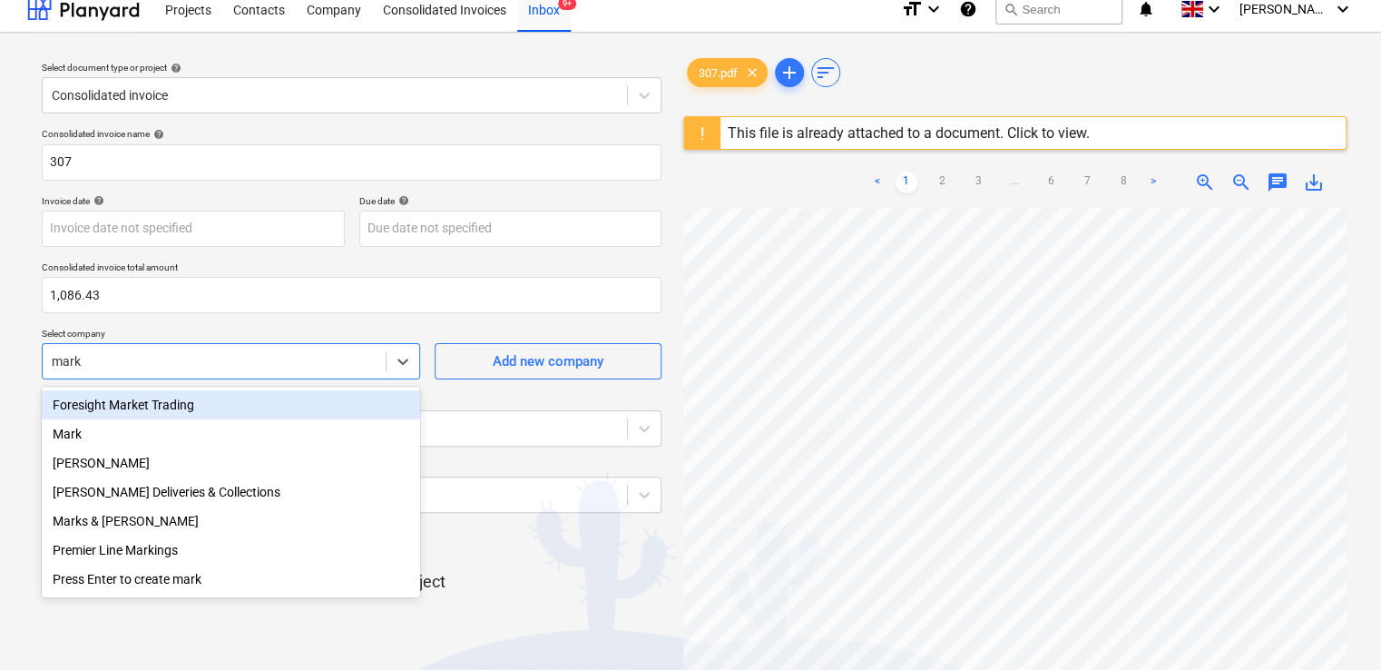
type input "mark p"
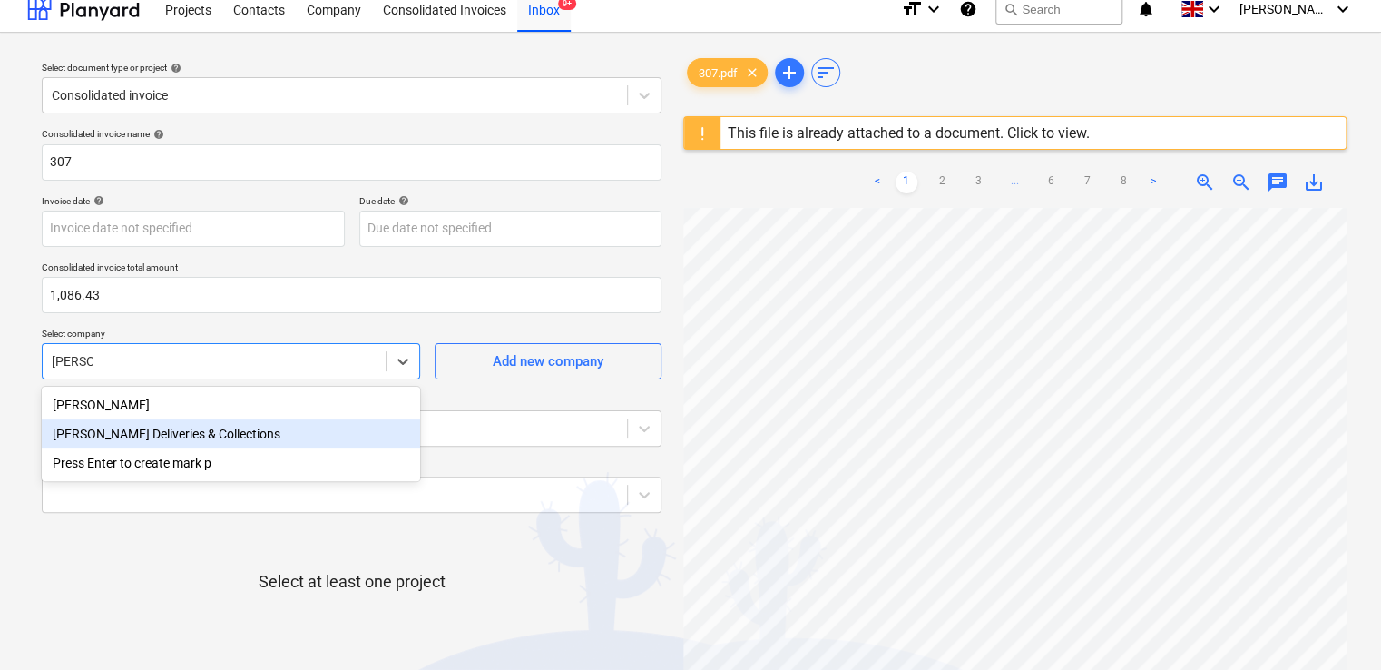
click at [196, 444] on div "Mark Poole Deliveries & Collections" at bounding box center [231, 433] width 378 height 29
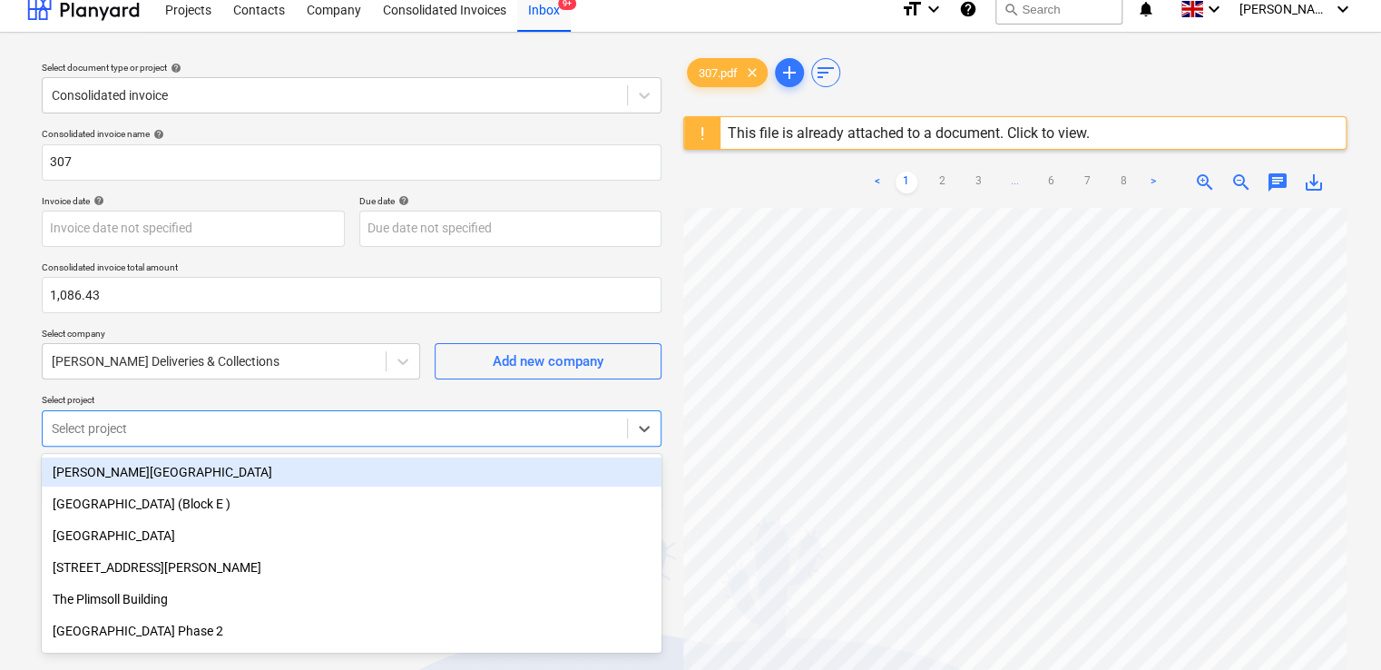
click at [193, 425] on body "Projects Contacts Company Consolidated Invoices Inbox 9+ format_size keyboard_a…" at bounding box center [690, 321] width 1381 height 670
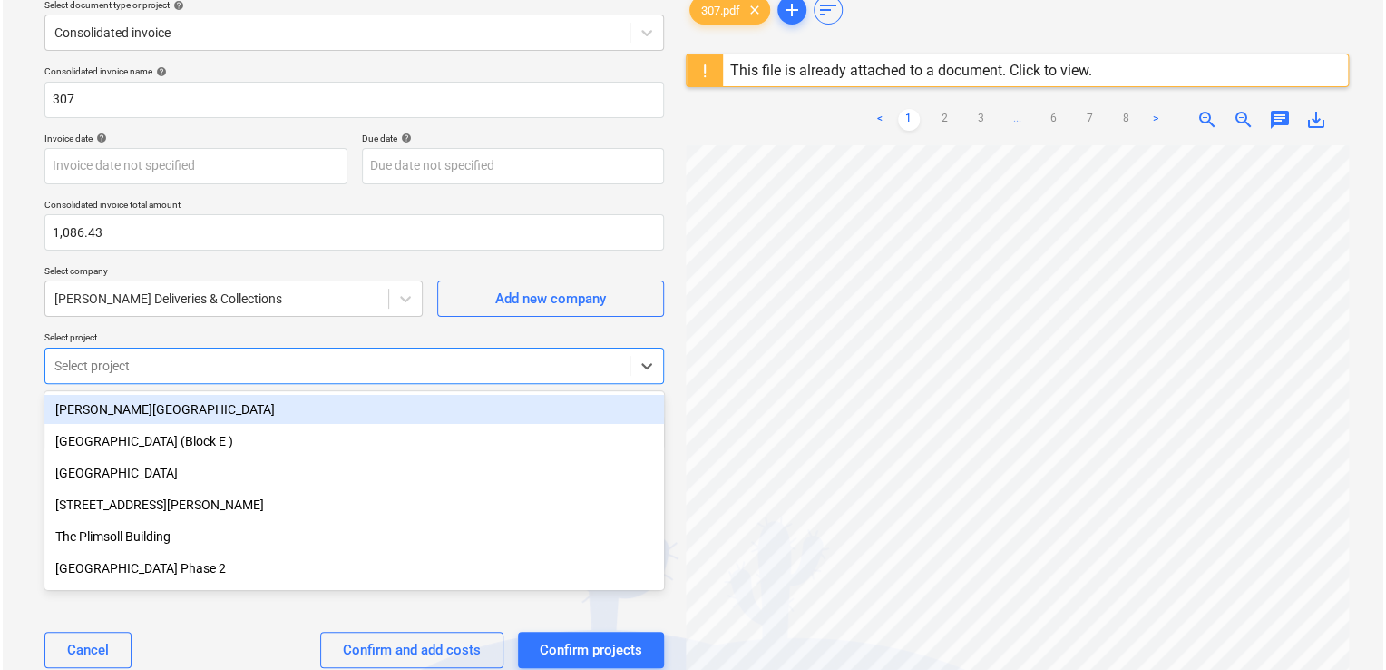
scroll to position [80, 0]
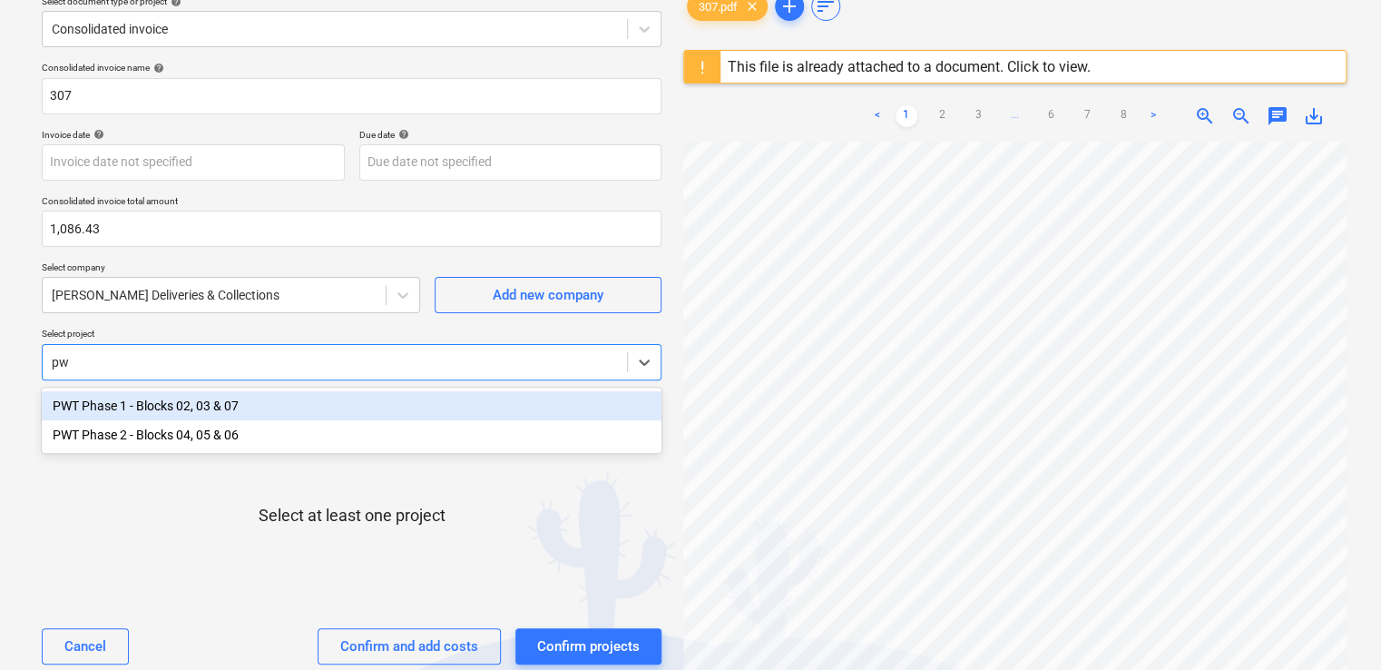
type input "pwt"
click at [215, 396] on div "PWT Phase 1 - Blocks 02, 03 & 07" at bounding box center [352, 405] width 620 height 29
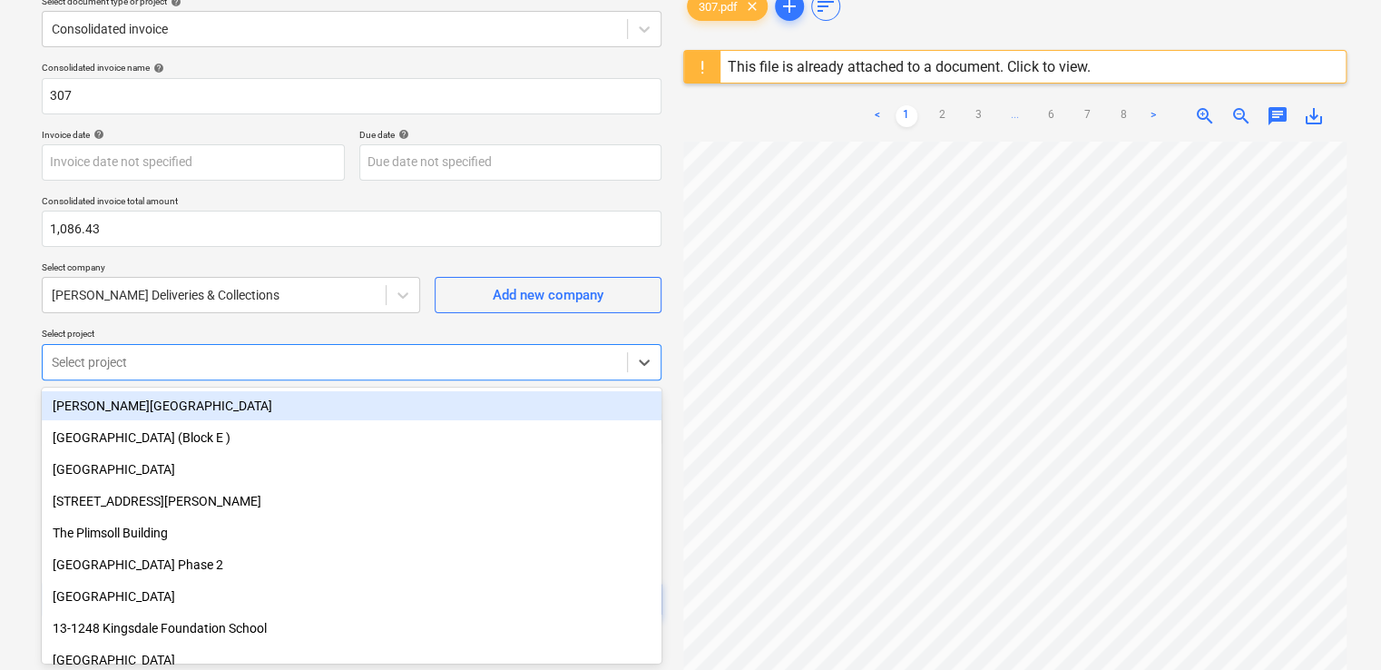
click at [139, 353] on div at bounding box center [335, 362] width 566 height 18
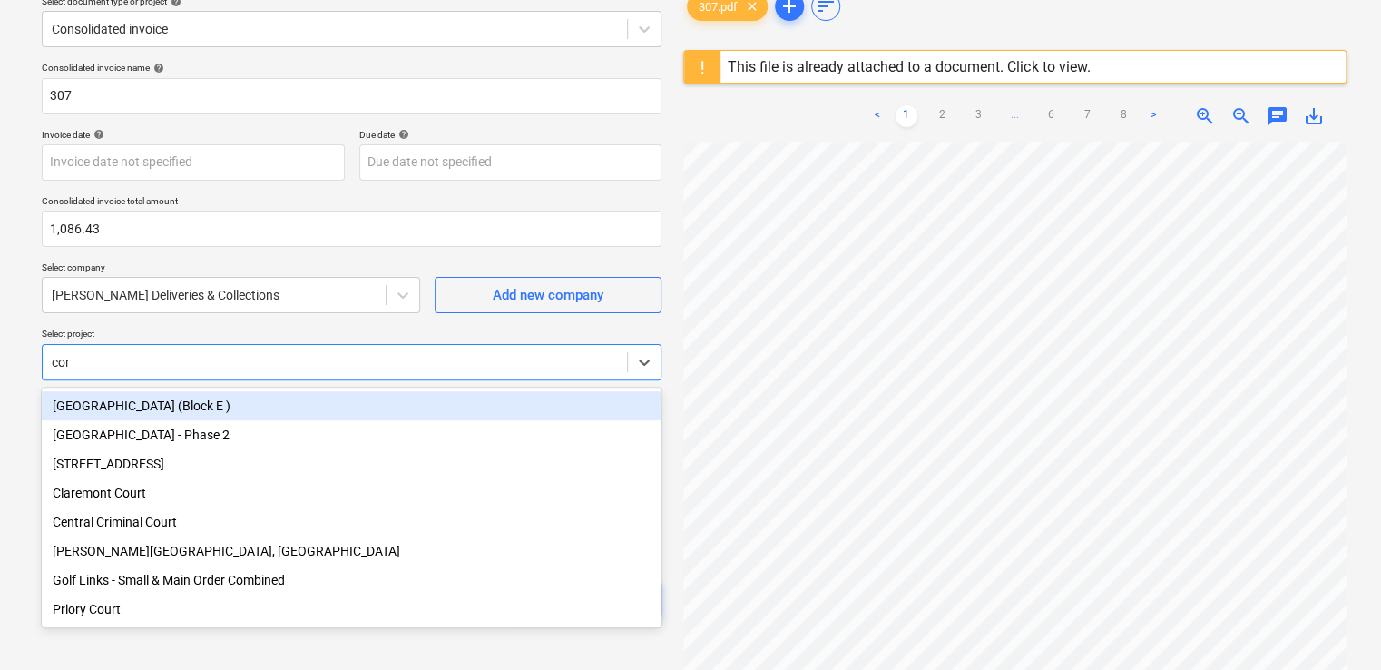
type input "coro"
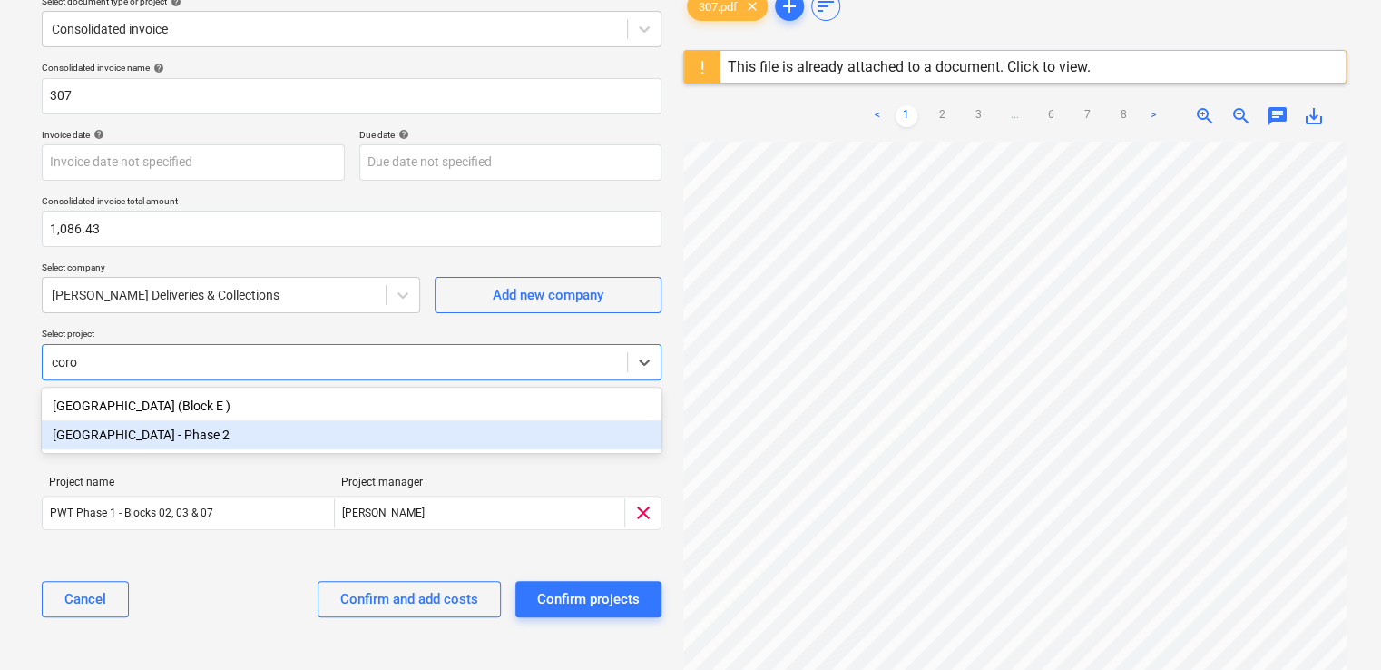
click at [152, 441] on div "[GEOGRAPHIC_DATA] - Phase 2" at bounding box center [352, 434] width 620 height 29
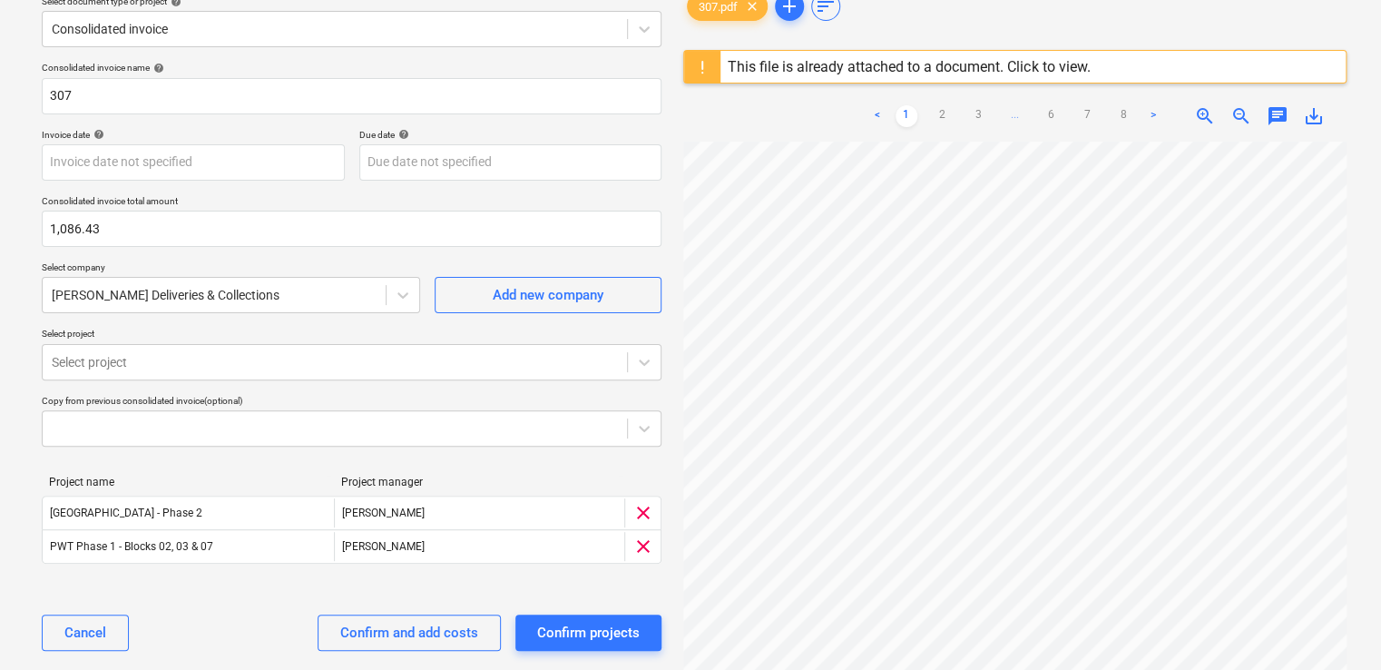
click at [416, 334] on p "Select project" at bounding box center [352, 335] width 620 height 15
click at [446, 634] on div "Confirm and add costs" at bounding box center [409, 633] width 138 height 24
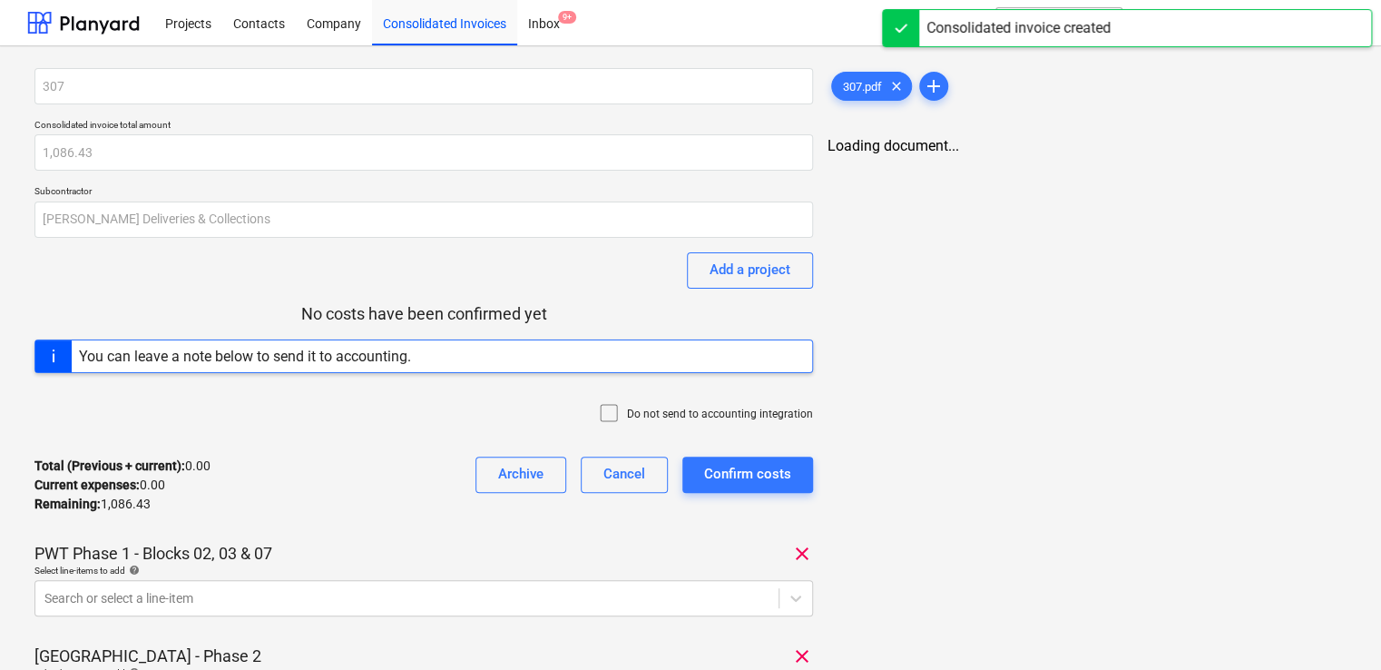
click at [612, 414] on icon at bounding box center [609, 413] width 22 height 22
click at [316, 590] on body "Projects Contacts Company Consolidated Invoices Inbox 9+ format_size keyboard_a…" at bounding box center [690, 335] width 1381 height 670
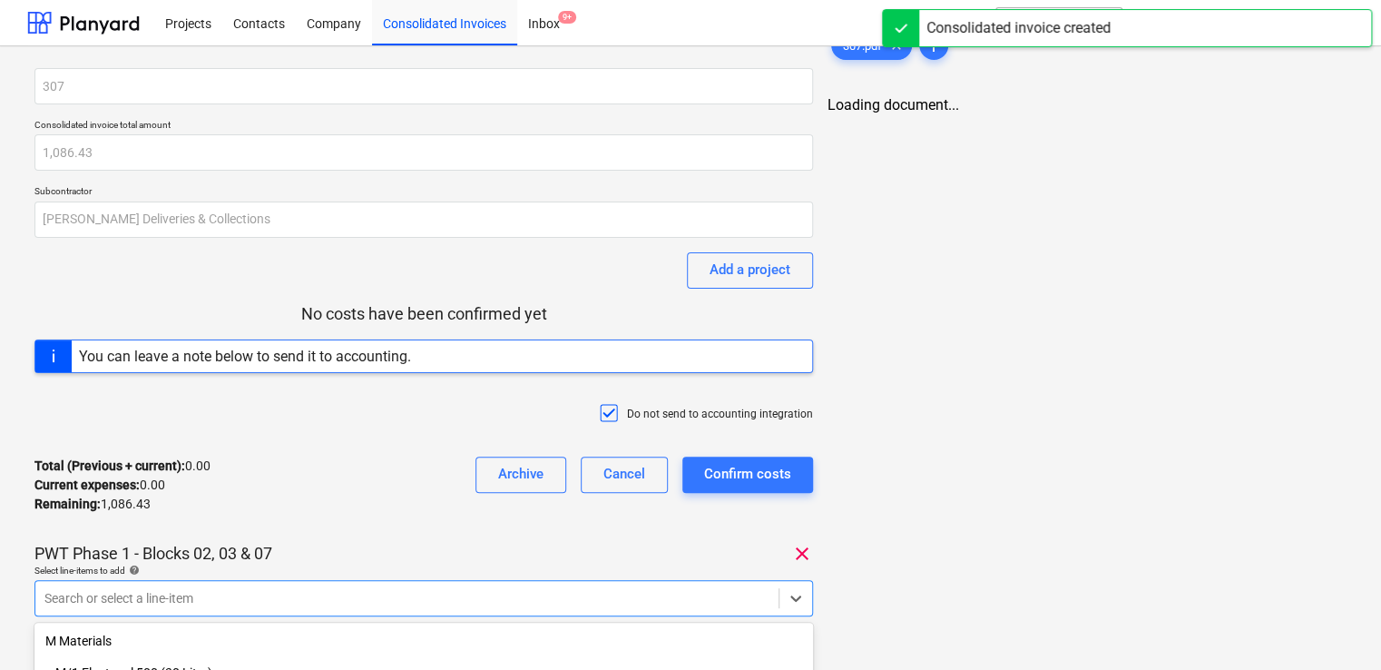
scroll to position [236, 0]
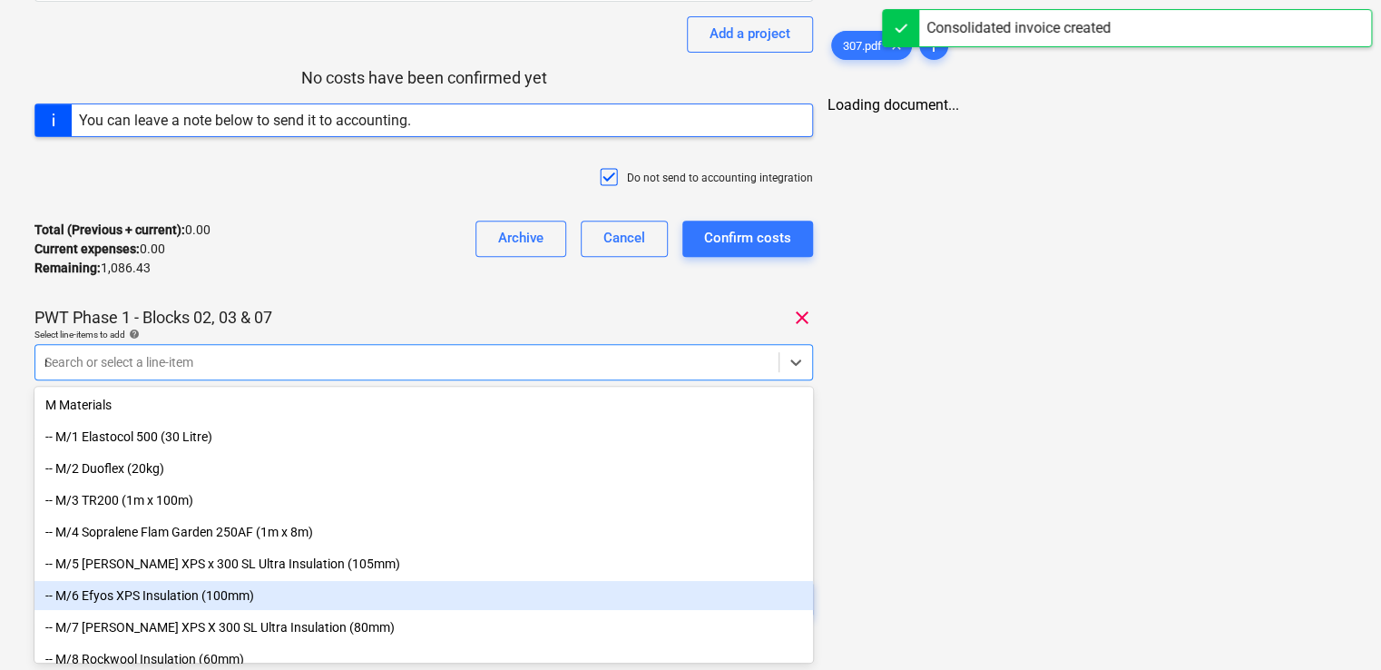
type input "non"
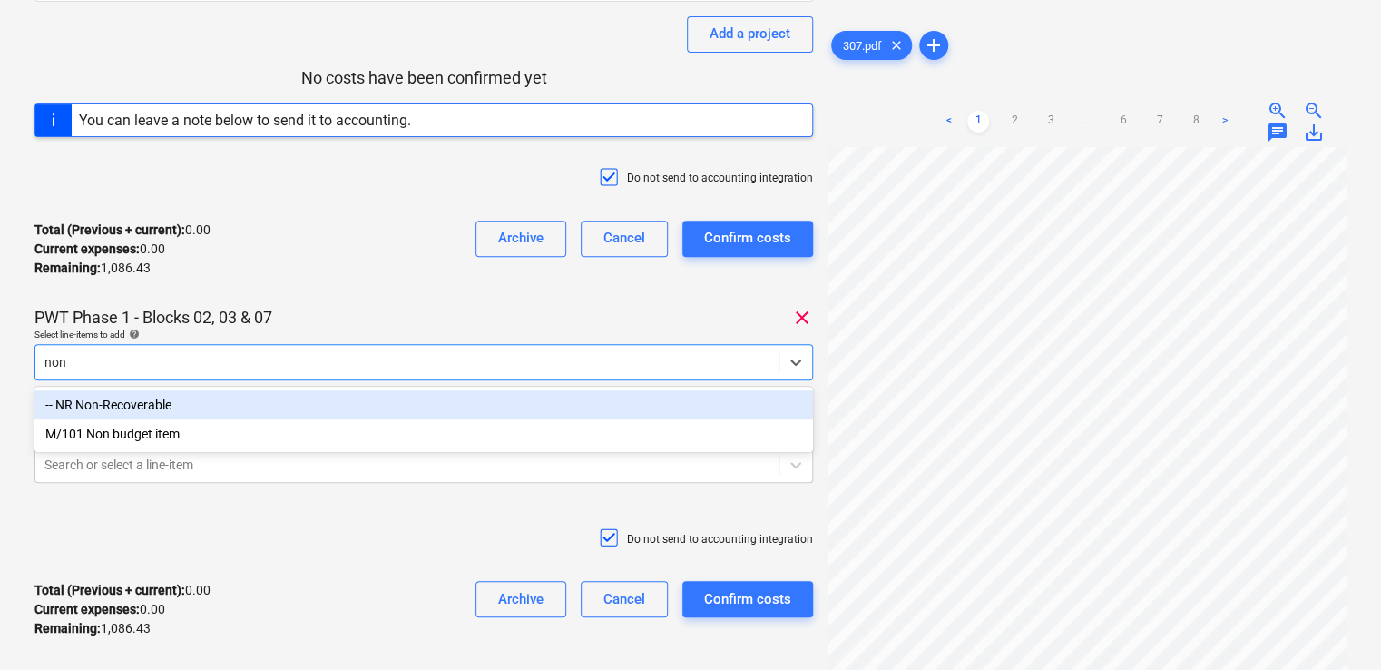
click at [185, 409] on div "-- NR Non-Recoverable" at bounding box center [423, 404] width 778 height 29
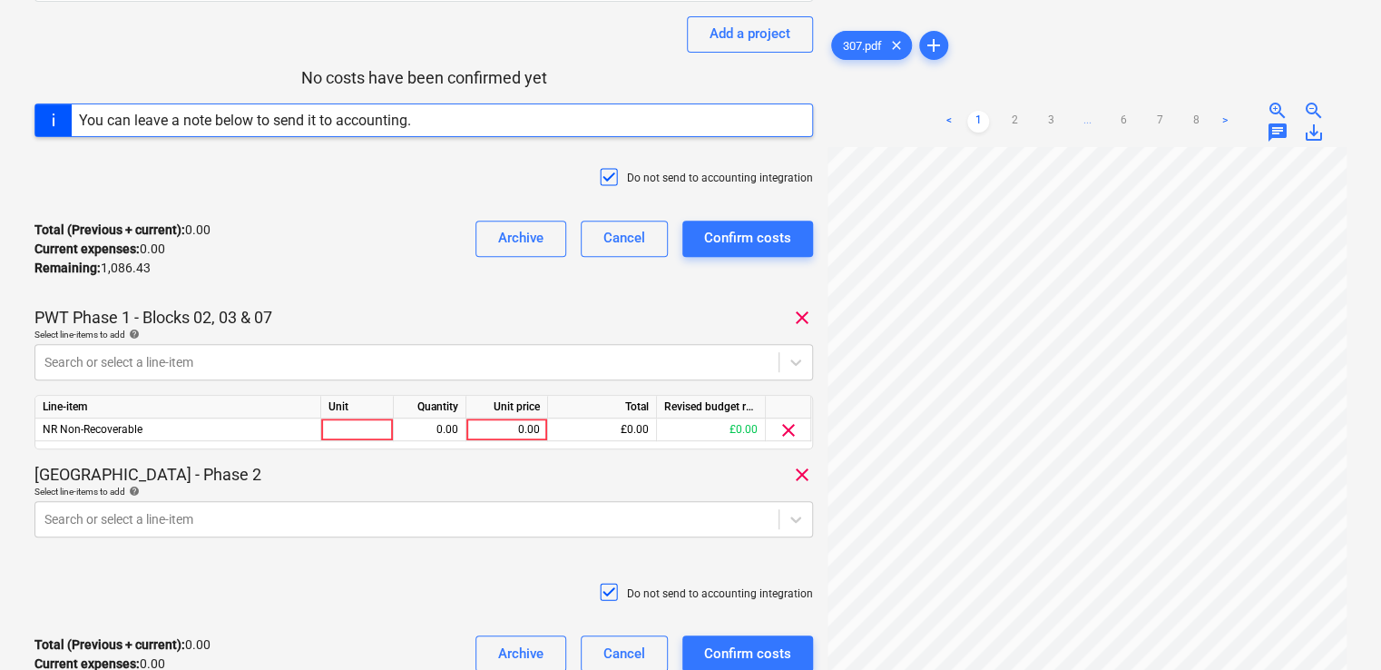
click at [316, 281] on div "Total (Previous + current) : 0.00 Current expenses : 0.00 Remaining : 1,086.43 …" at bounding box center [423, 249] width 778 height 86
click at [355, 428] on div at bounding box center [357, 429] width 73 height 23
type input "item"
type input "10.83"
click at [347, 434] on body "Projects Contacts Company Consolidated Invoices Inbox 9+ format_size keyboard_a…" at bounding box center [690, 99] width 1381 height 670
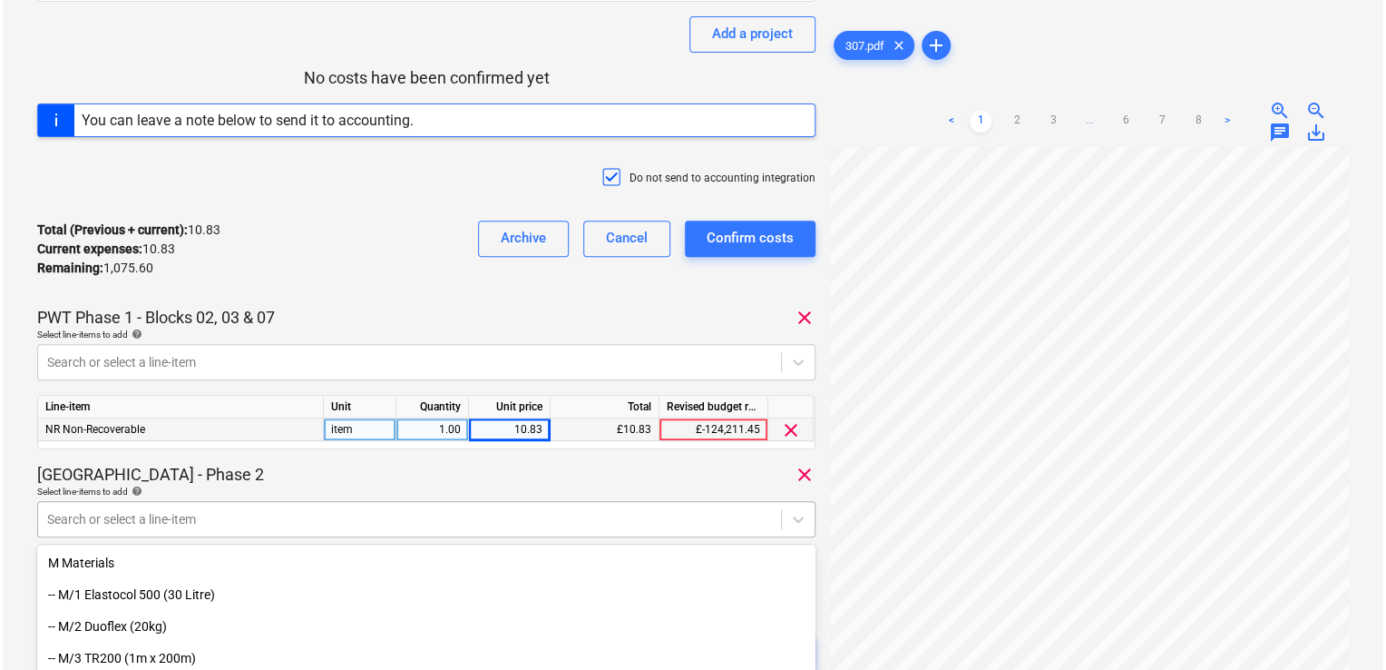
scroll to position [393, 0]
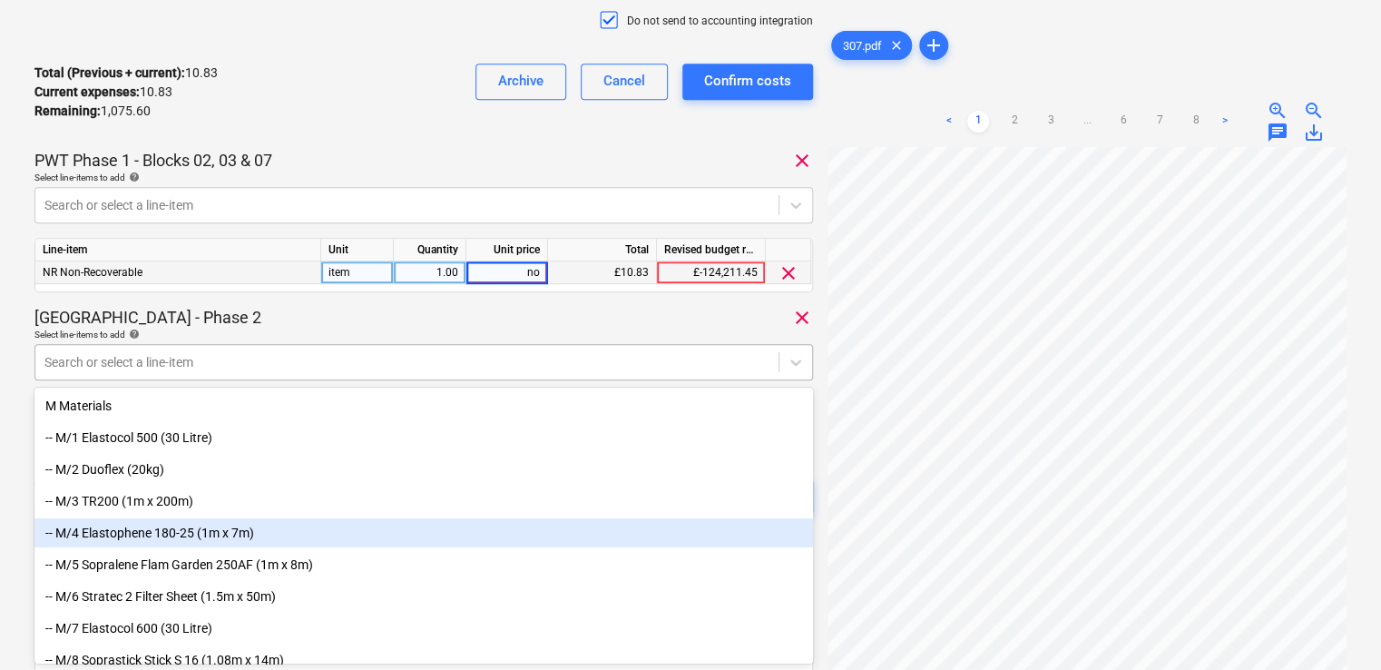
type input "n"
type input "10.83"
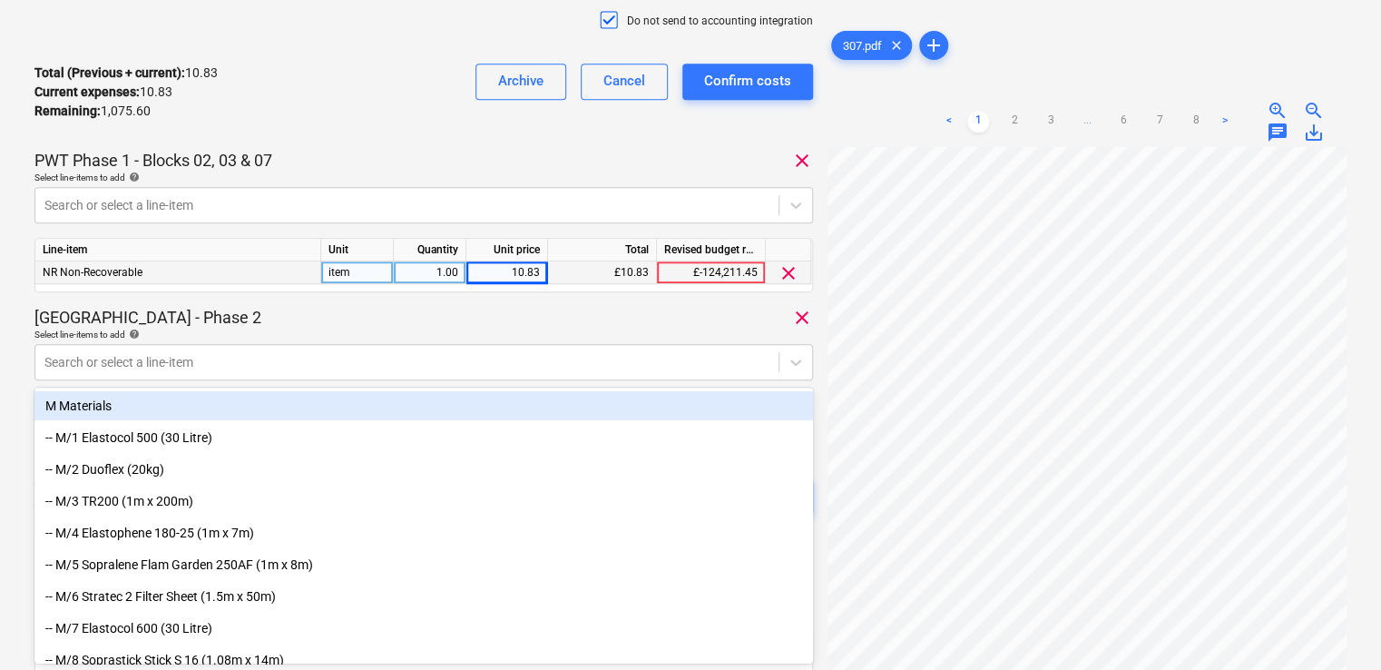
click at [596, 311] on div "Coronation Square - Phase 2 clear" at bounding box center [423, 318] width 778 height 22
click at [486, 328] on div "Select line-items to add help" at bounding box center [423, 334] width 778 height 12
click at [351, 323] on div "Coronation Square - Phase 2 clear" at bounding box center [423, 318] width 778 height 22
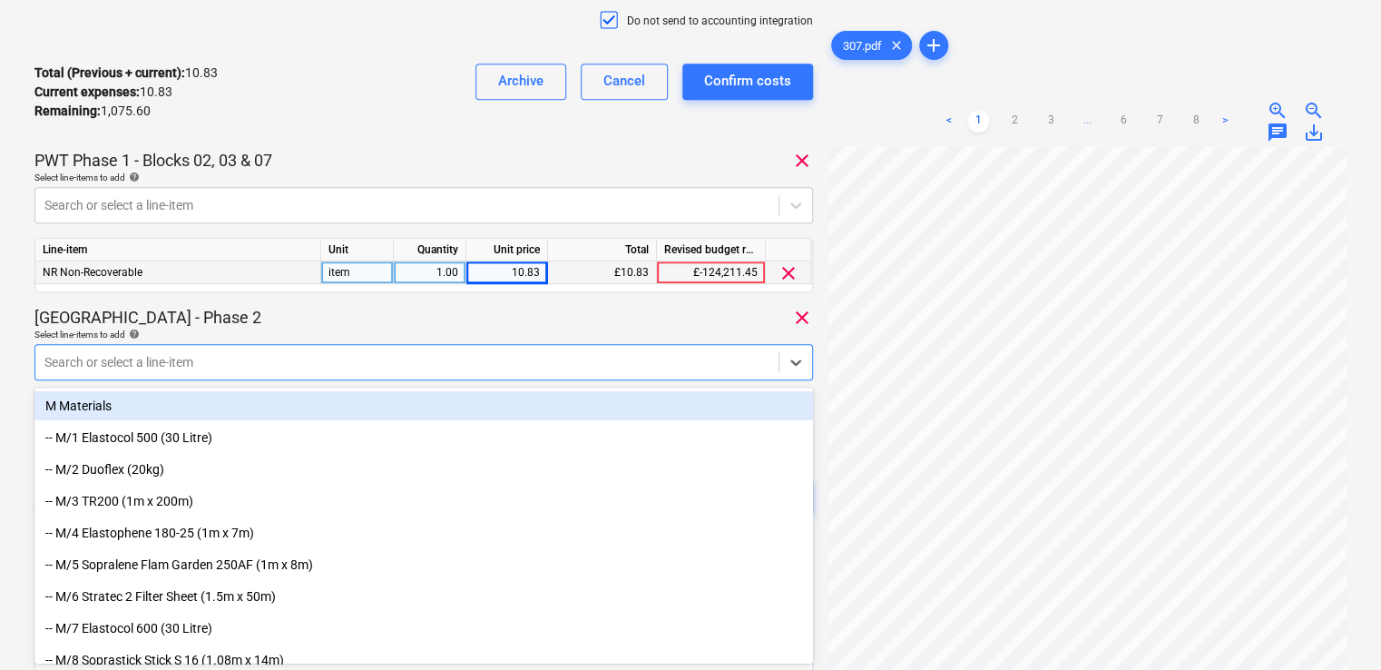
click at [283, 357] on div at bounding box center [406, 362] width 725 height 18
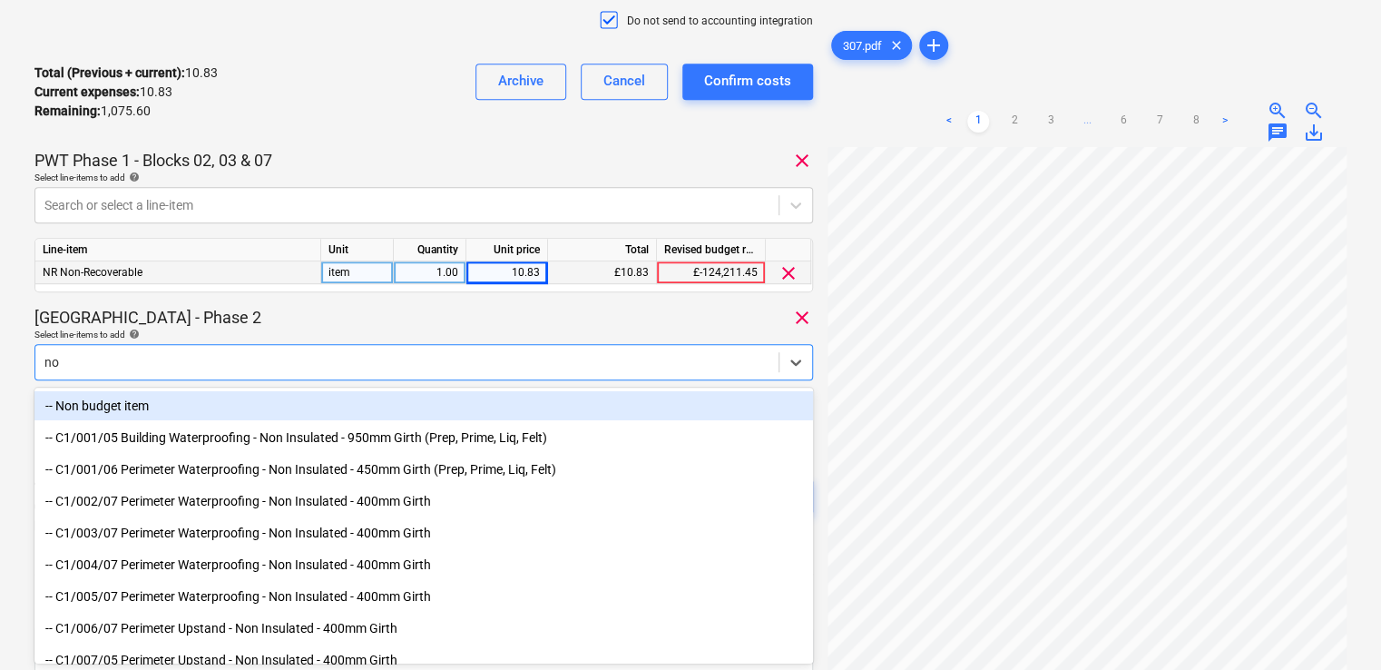
type input "n"
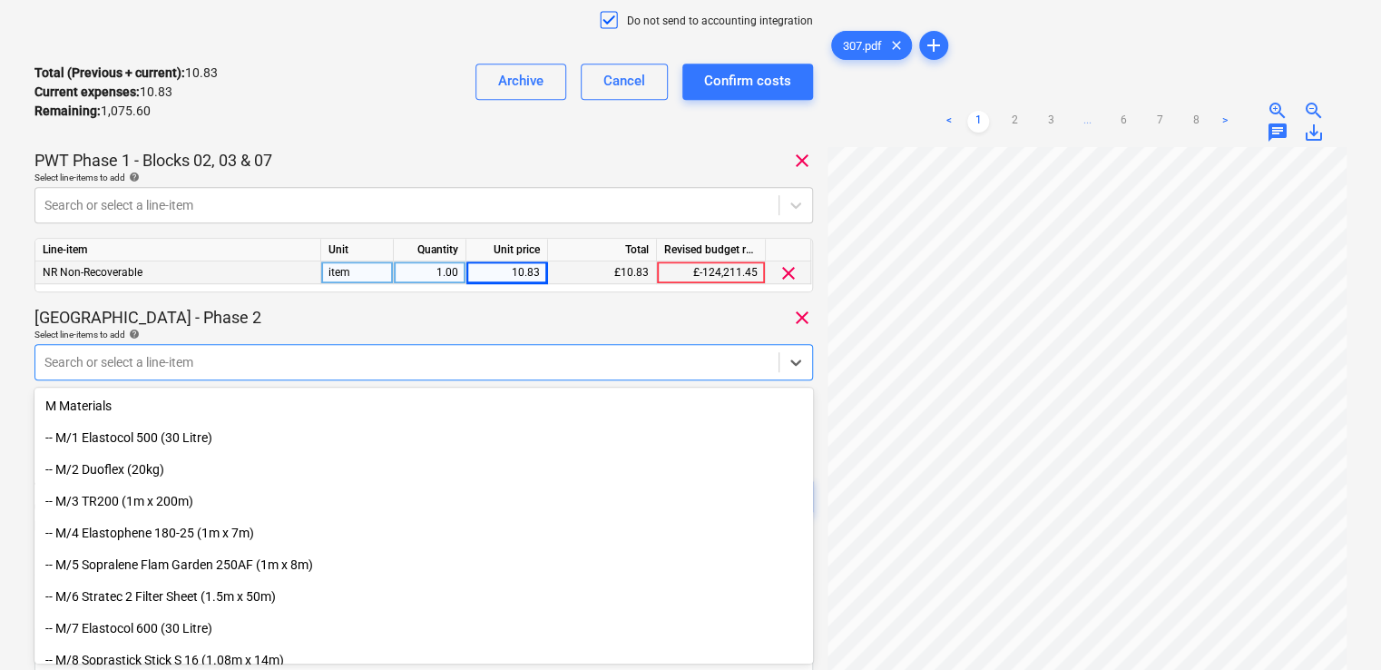
type input "r"
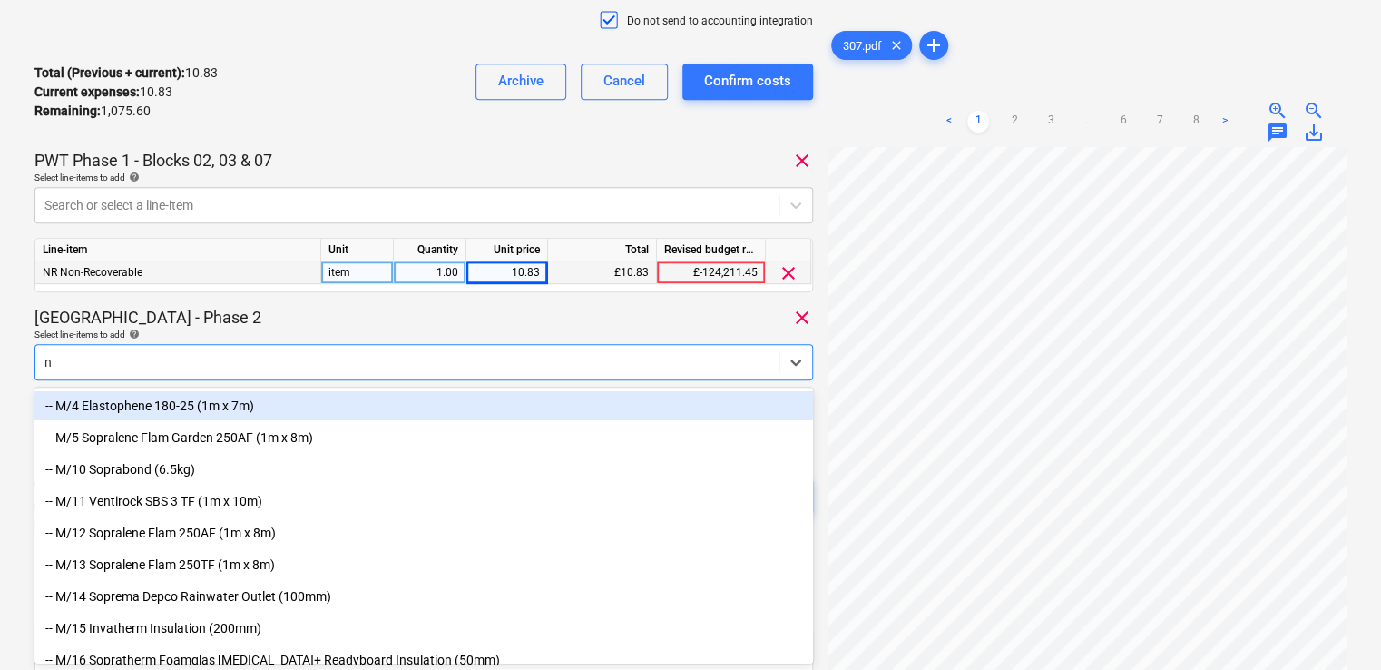
type input "nr"
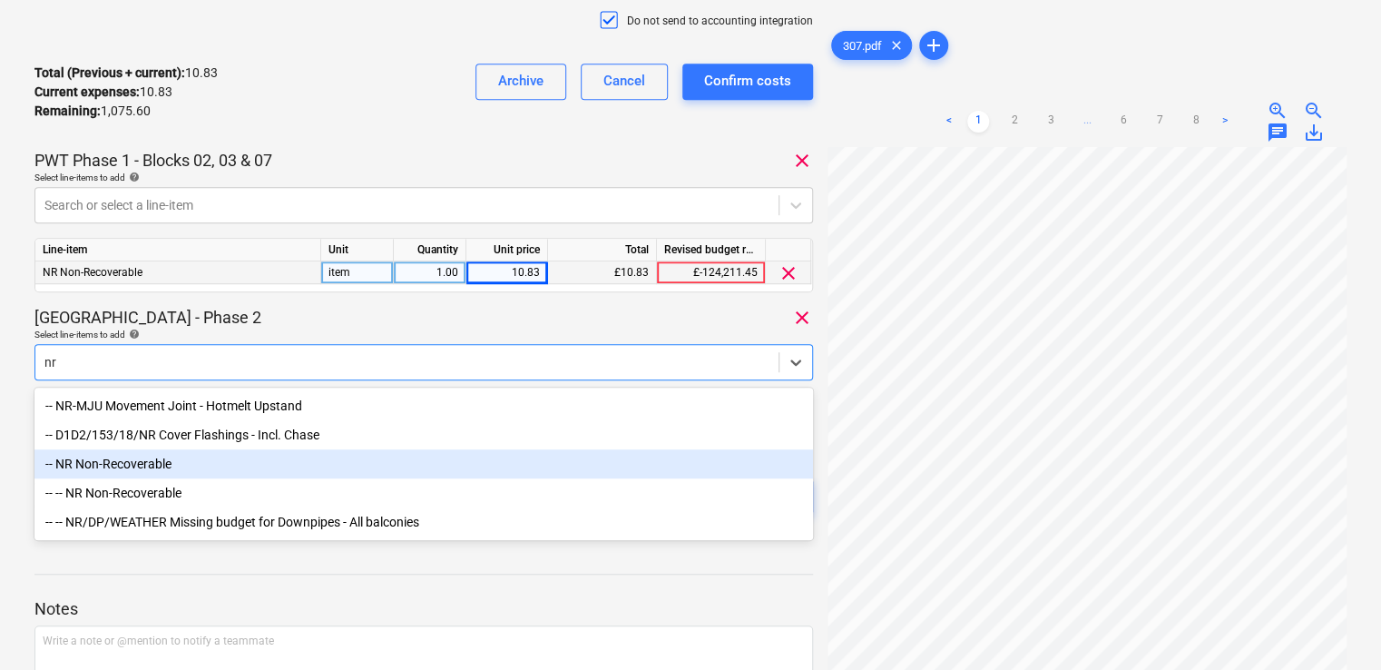
click at [152, 473] on div "-- NR Non-Recoverable" at bounding box center [423, 463] width 778 height 29
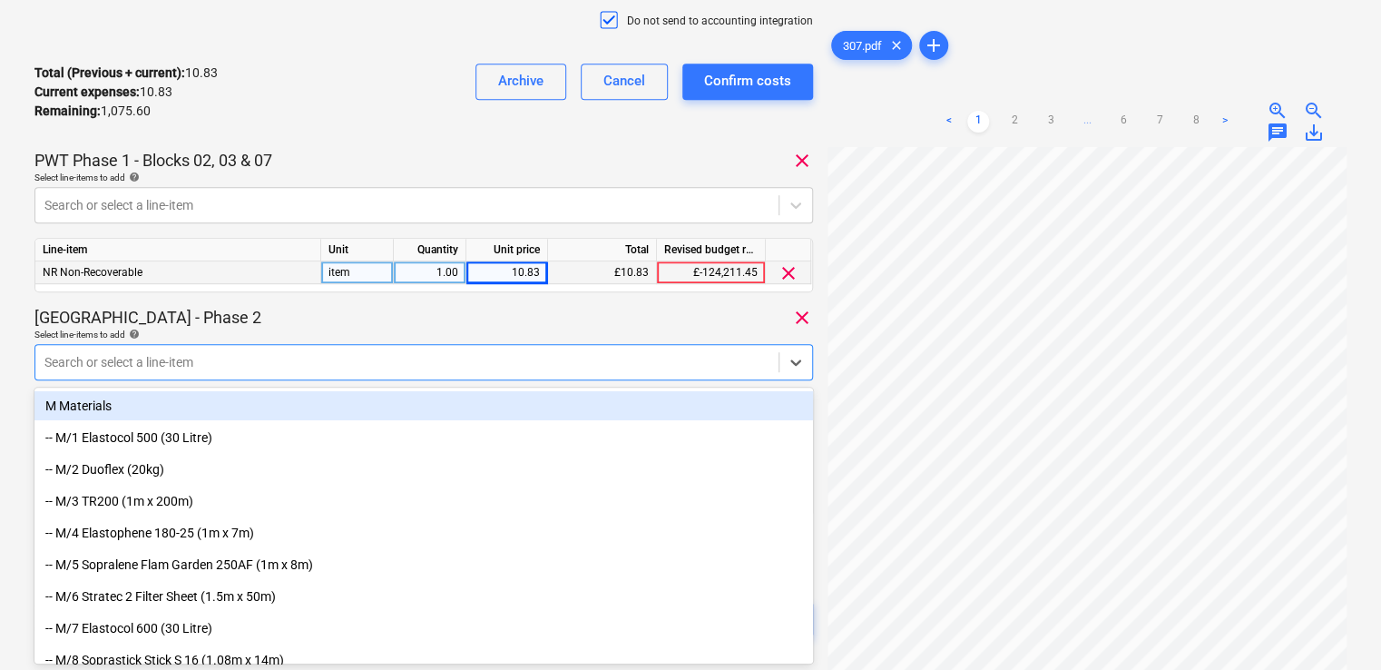
click at [287, 322] on div "Coronation Square - Phase 2 clear" at bounding box center [423, 318] width 778 height 22
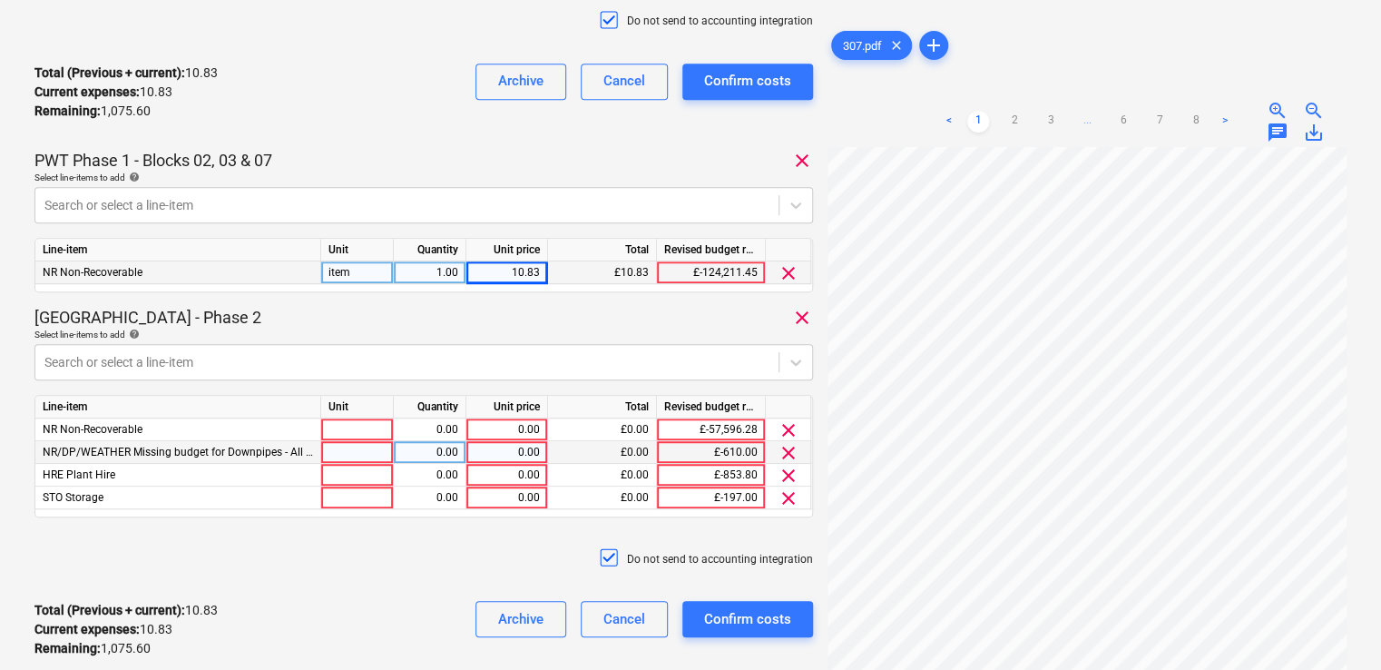
click at [785, 455] on span "clear" at bounding box center [788, 453] width 22 height 22
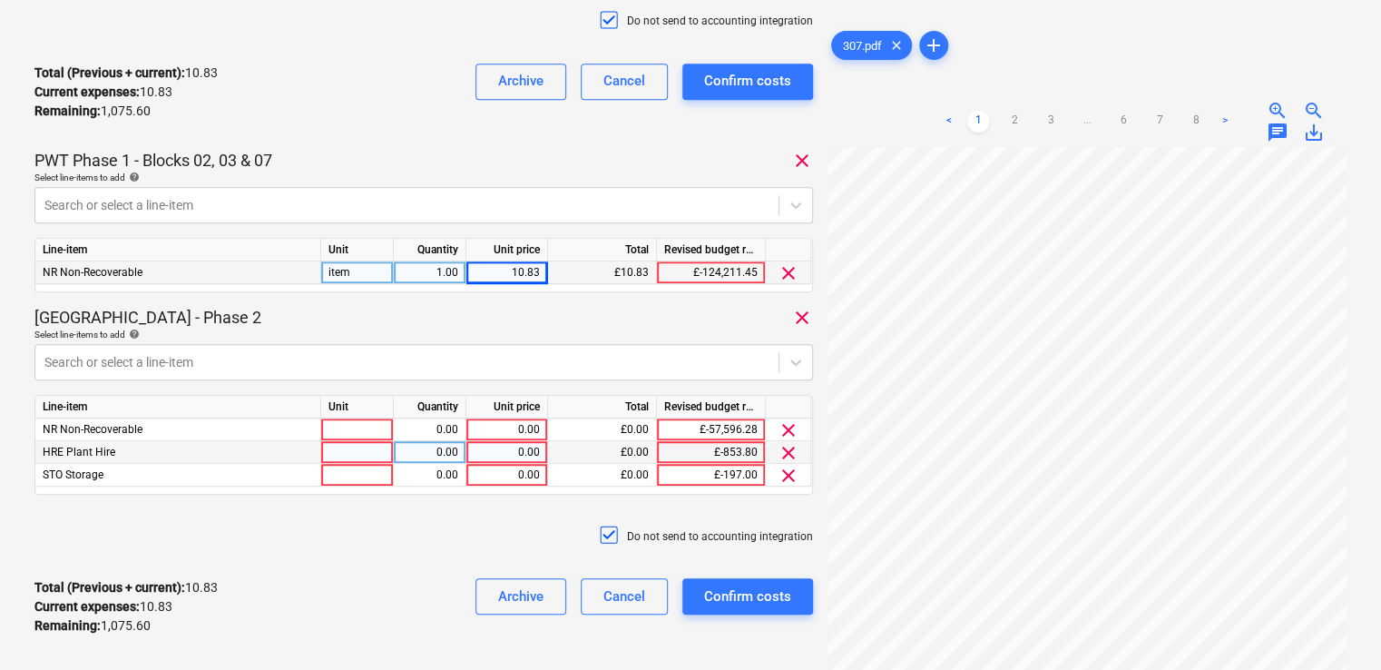
click at [785, 455] on span "clear" at bounding box center [788, 453] width 22 height 22
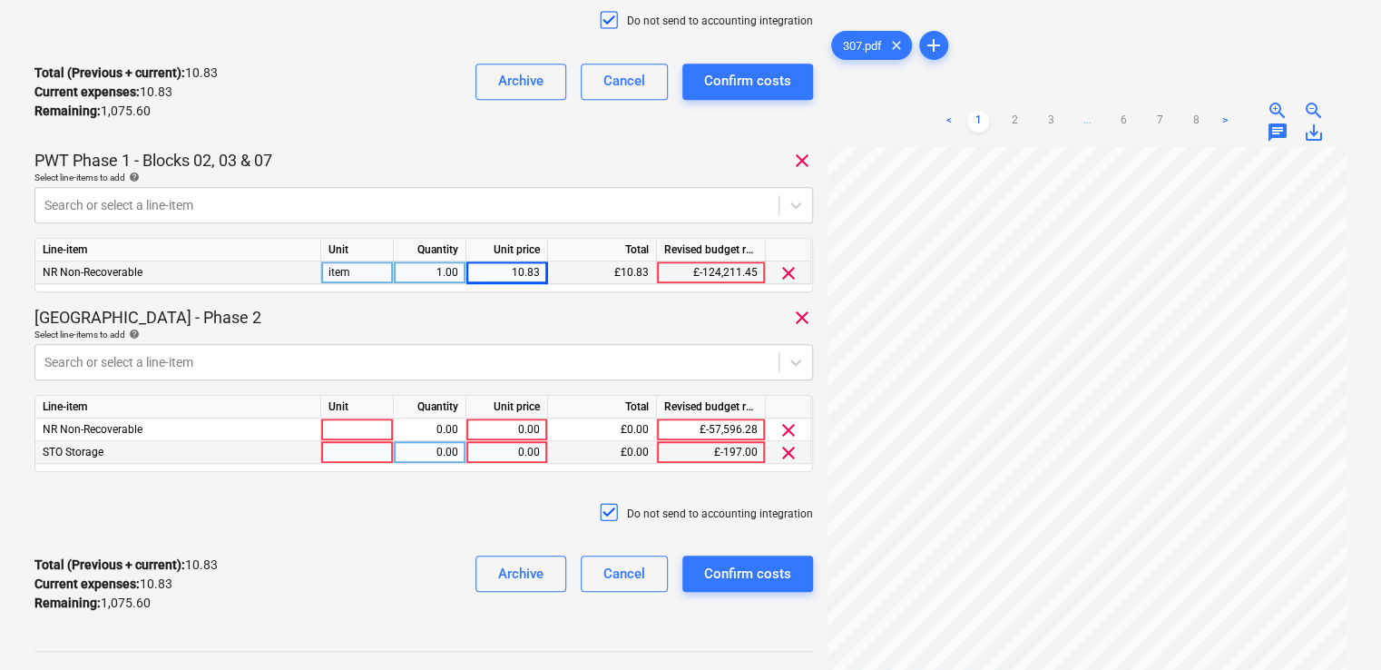
click at [785, 455] on span "clear" at bounding box center [788, 453] width 22 height 22
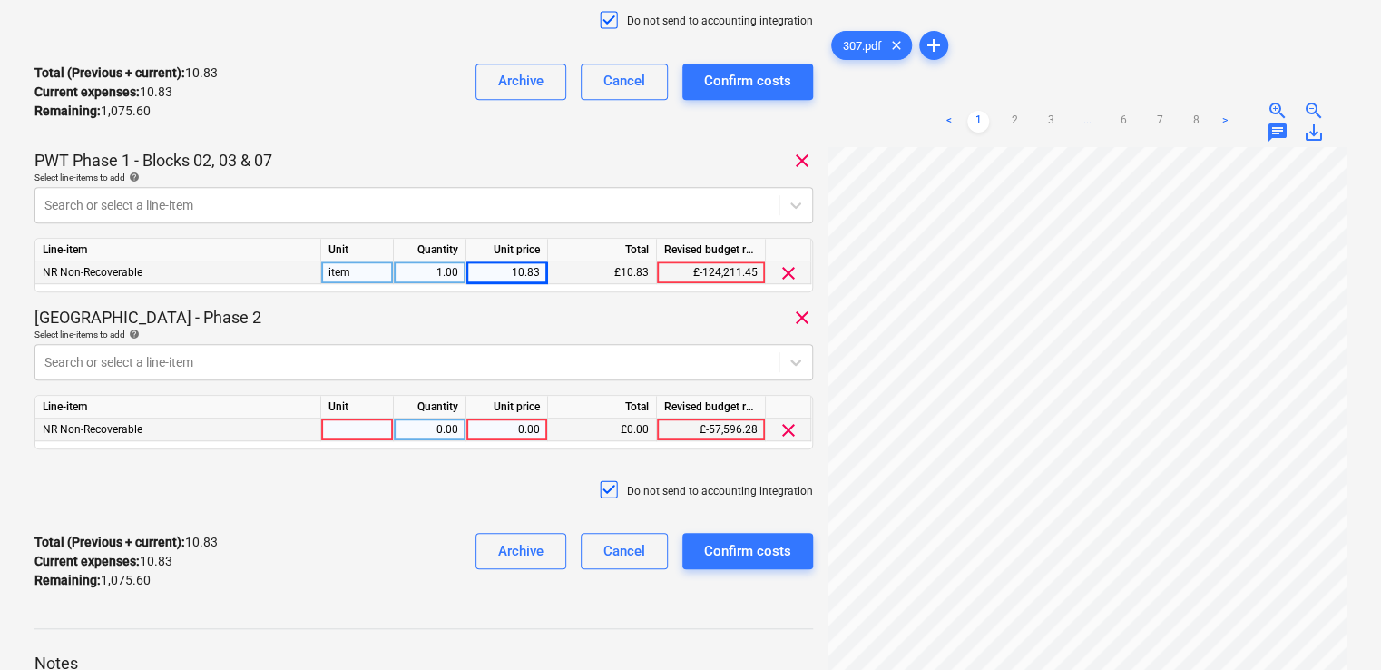
click at [366, 418] on div at bounding box center [357, 429] width 73 height 23
type input "item"
type input "5.80"
click at [435, 473] on div "Do not send to accounting integration" at bounding box center [423, 491] width 778 height 54
click at [474, 479] on div "Do not send to accounting integration" at bounding box center [423, 491] width 778 height 54
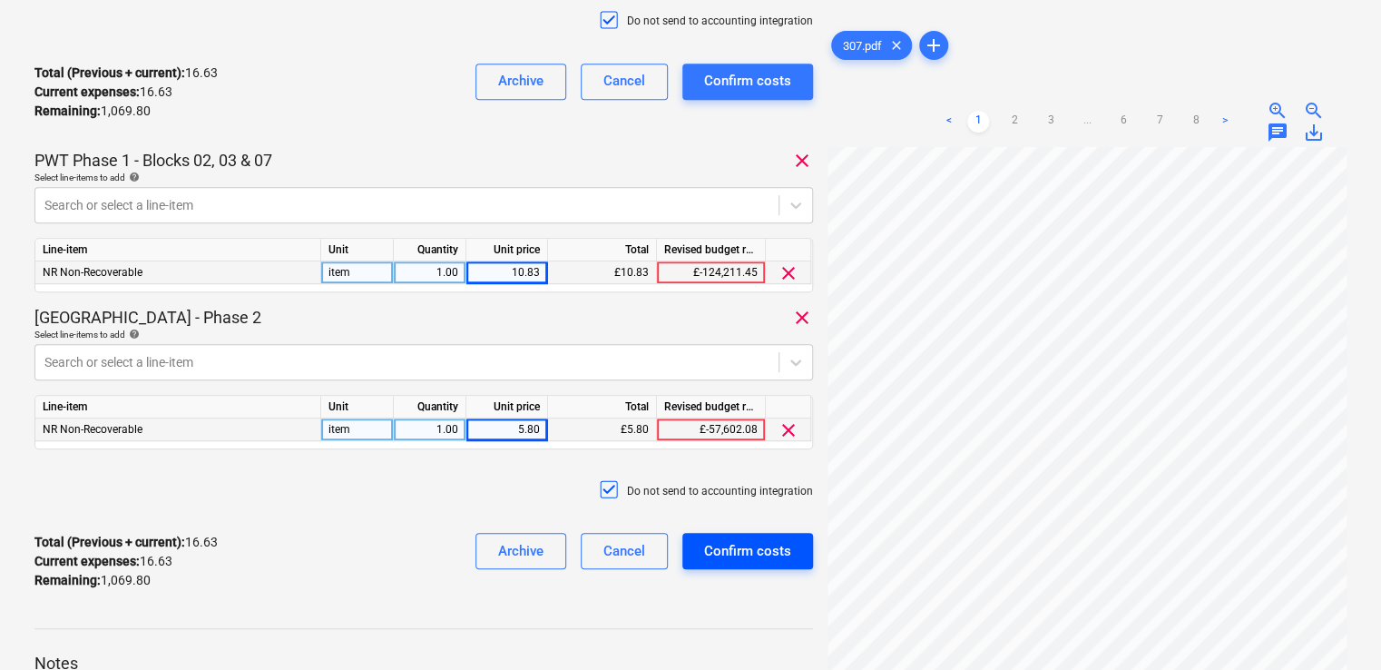
click at [715, 540] on div "Confirm costs" at bounding box center [747, 551] width 87 height 24
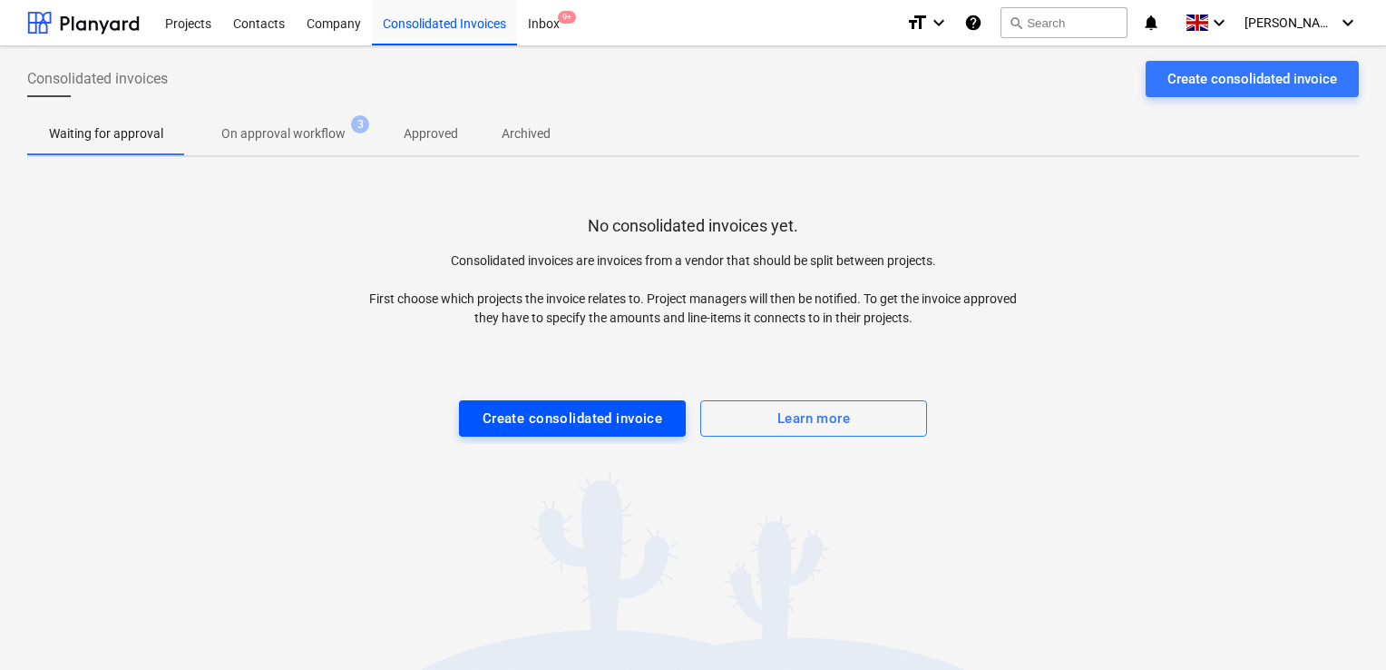
click at [542, 412] on div "Create consolidated invoice" at bounding box center [573, 418] width 181 height 24
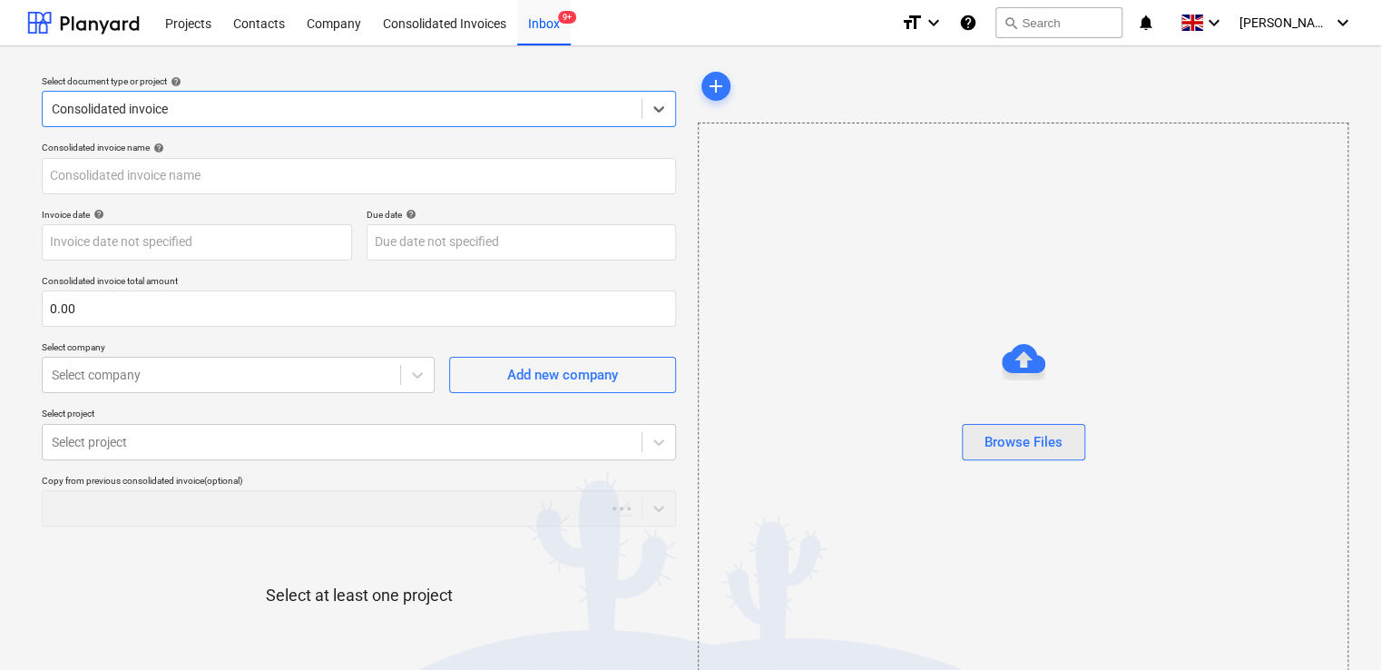
click at [989, 453] on div "Browse Files" at bounding box center [1023, 442] width 78 height 24
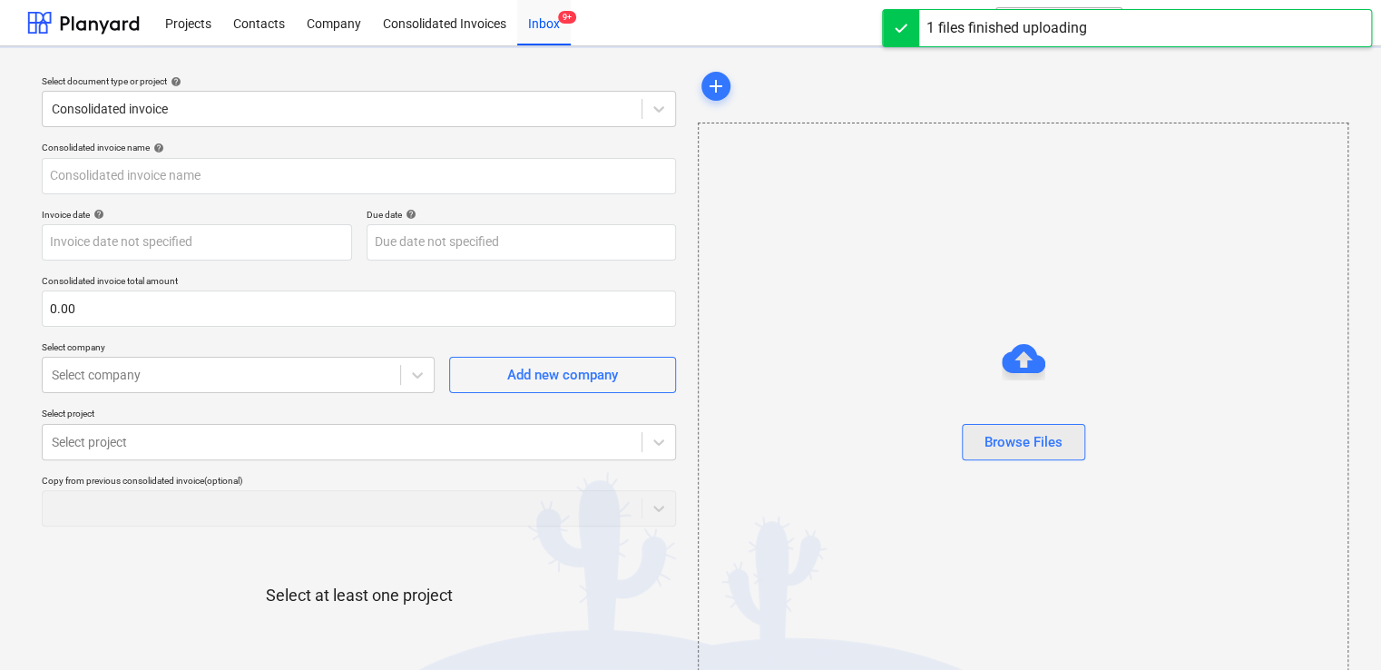
type input "308.pdf"
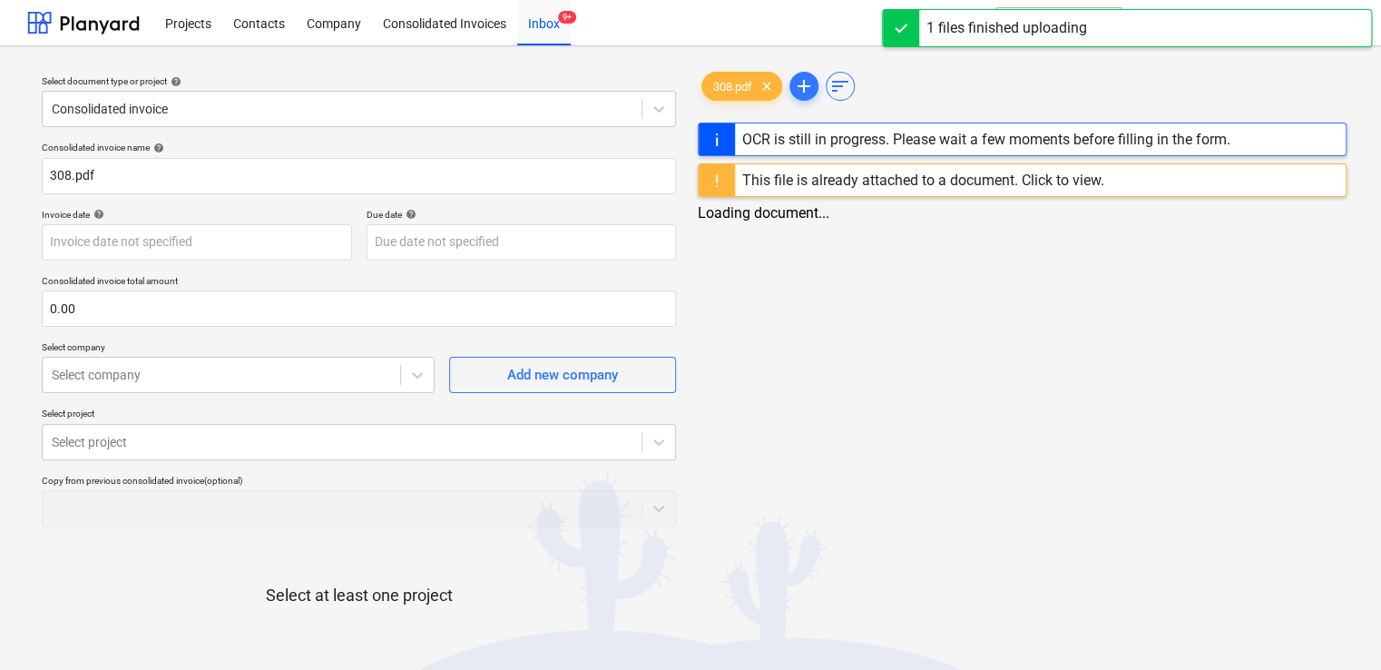
click at [1083, 177] on div "This file is already attached to a document. Click to view." at bounding box center [923, 179] width 362 height 17
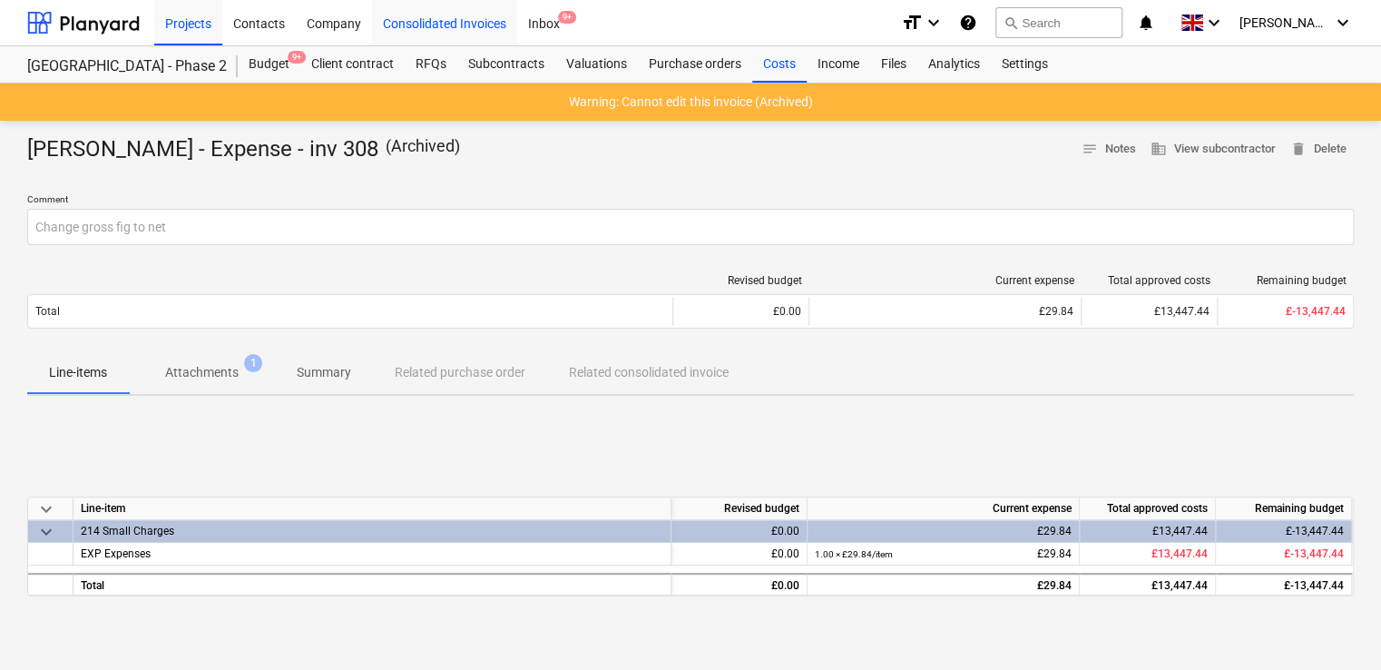
click at [427, 21] on div "Consolidated Invoices" at bounding box center [444, 22] width 145 height 46
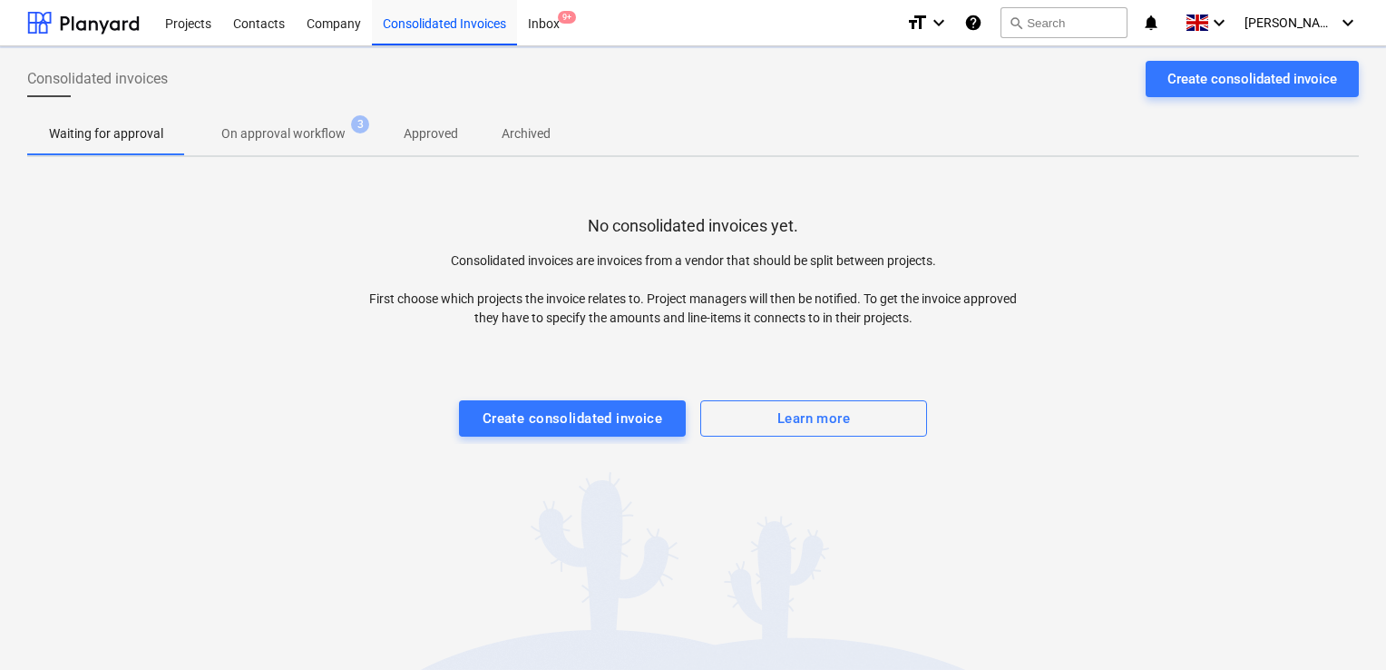
click at [508, 135] on p "Archived" at bounding box center [526, 133] width 49 height 19
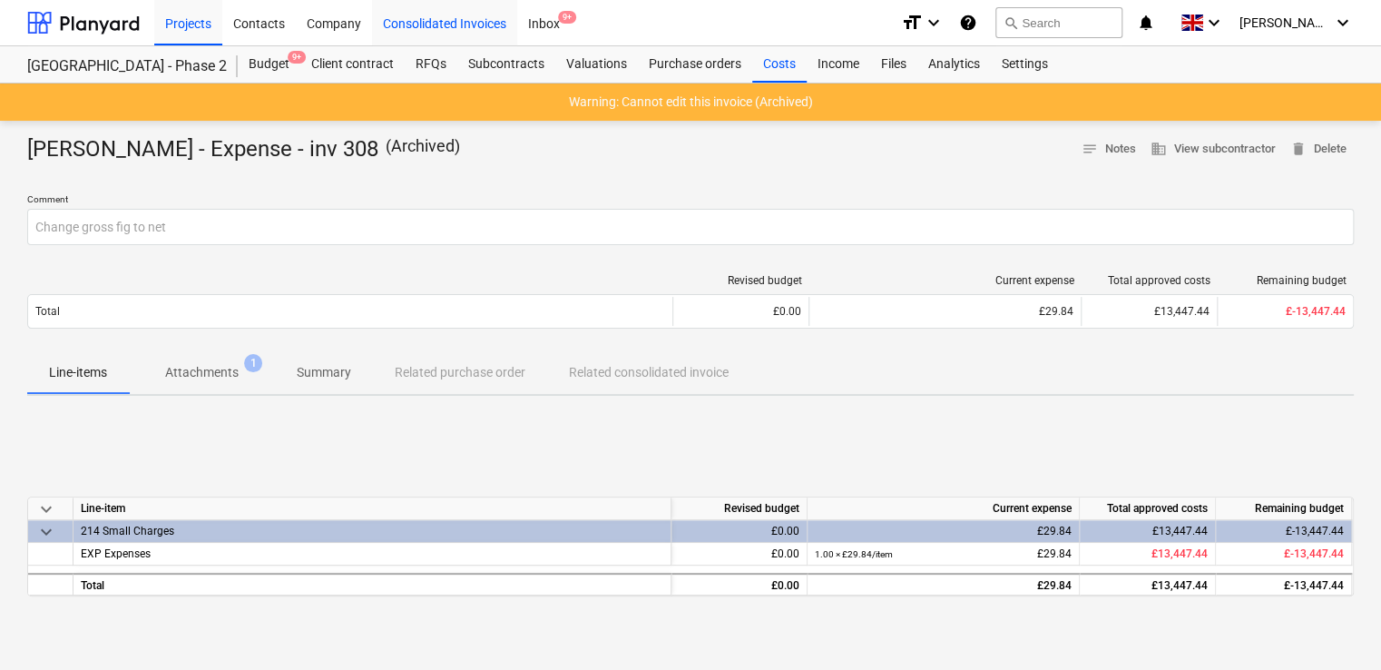
click at [434, 31] on div "Consolidated Invoices" at bounding box center [444, 22] width 145 height 46
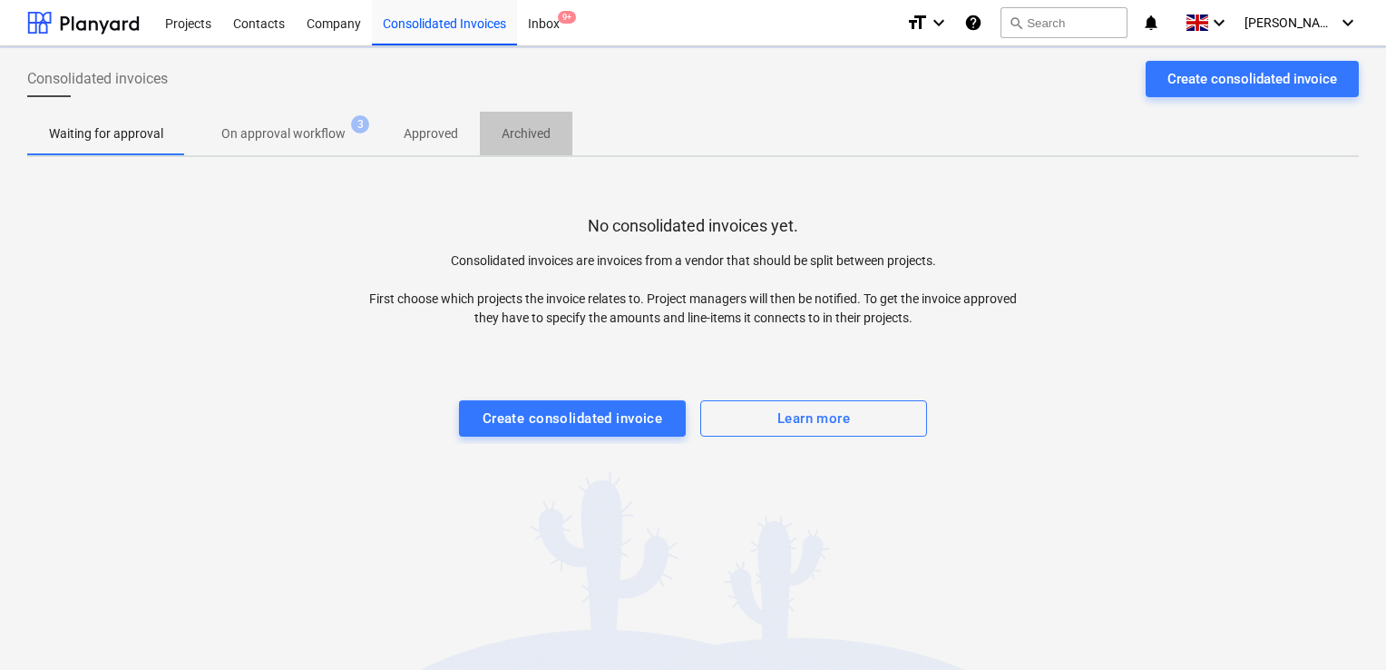
click at [533, 135] on p "Archived" at bounding box center [526, 133] width 49 height 19
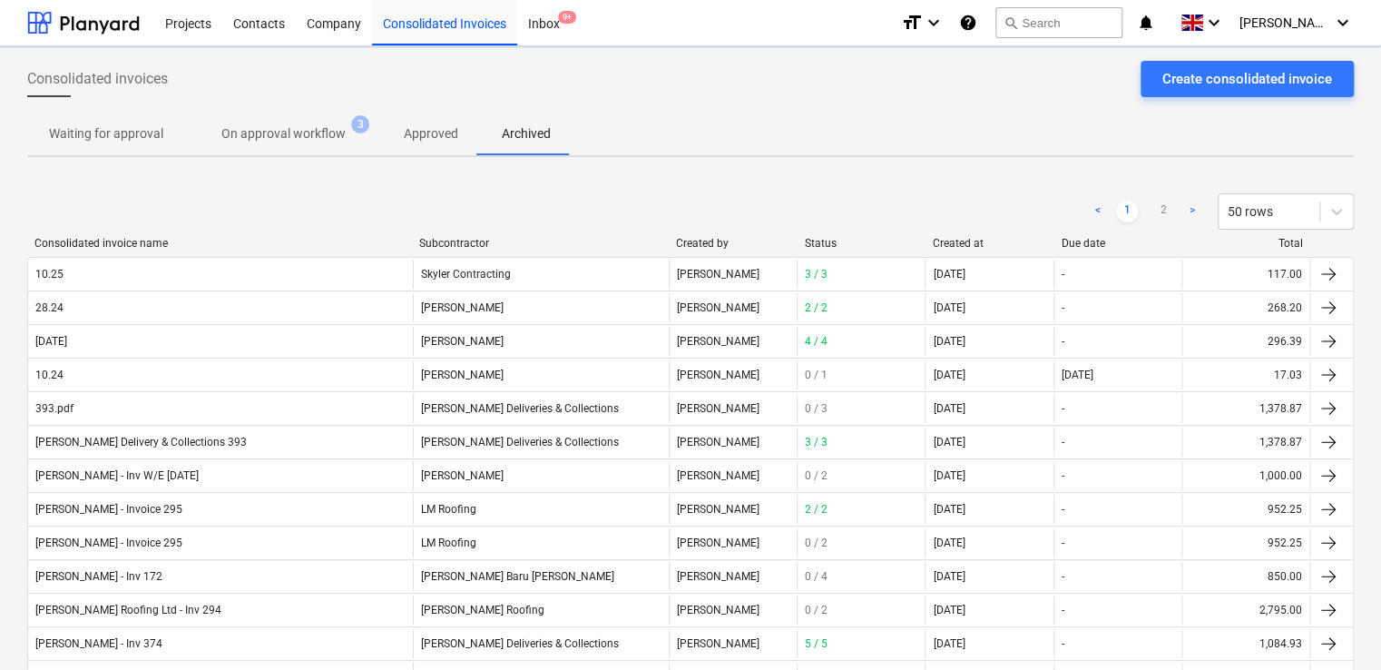
click at [523, 249] on div "Consolidated invoice name Subcontractor Created by Status Created at Due date T…" at bounding box center [690, 247] width 1326 height 20
click at [483, 246] on div "Subcontractor" at bounding box center [540, 243] width 242 height 13
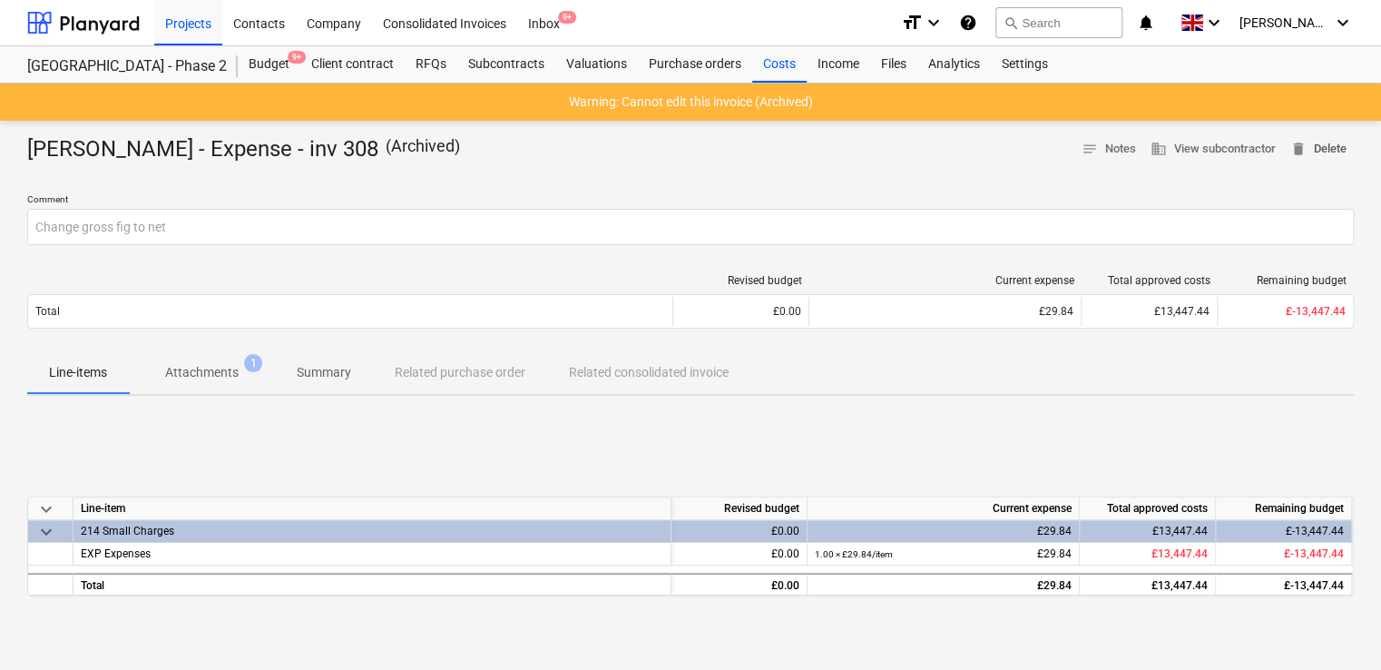
click at [1314, 145] on span "delete Delete" at bounding box center [1318, 149] width 56 height 21
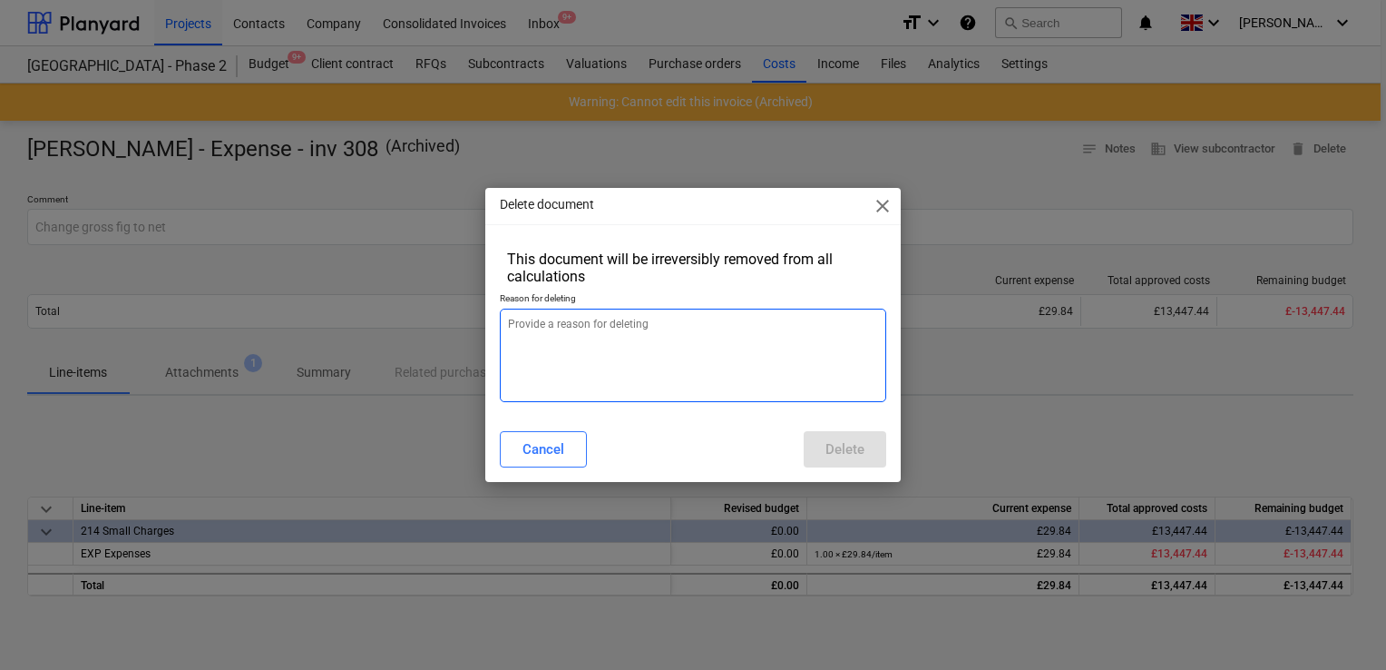
click at [812, 347] on textarea at bounding box center [693, 354] width 386 height 93
type textarea "x"
type textarea "."
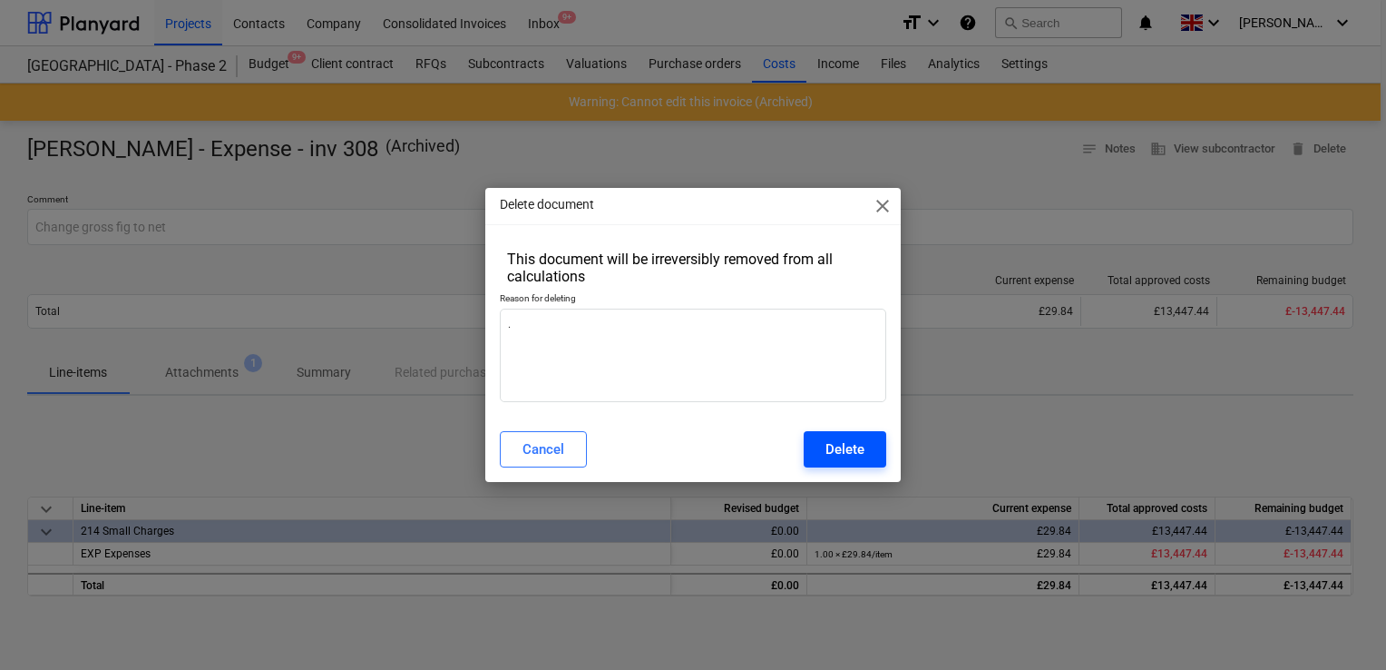
click at [849, 447] on div "Delete" at bounding box center [845, 449] width 39 height 24
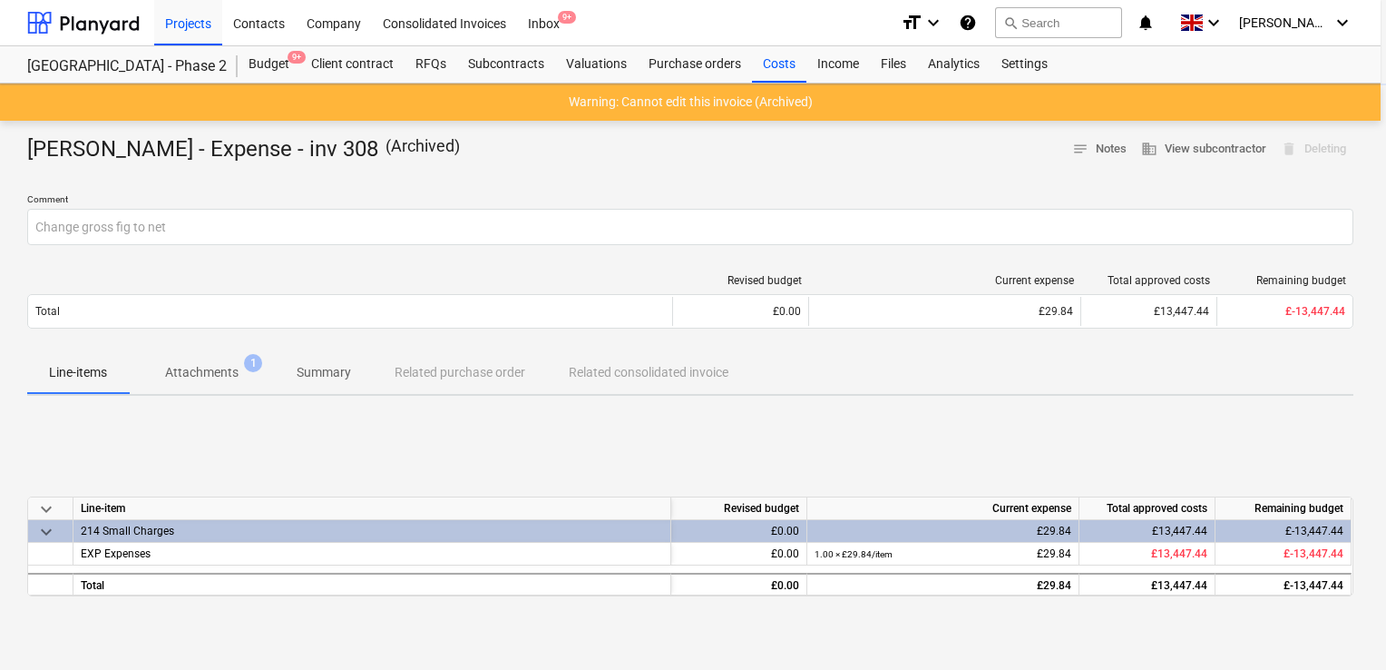
type textarea "x"
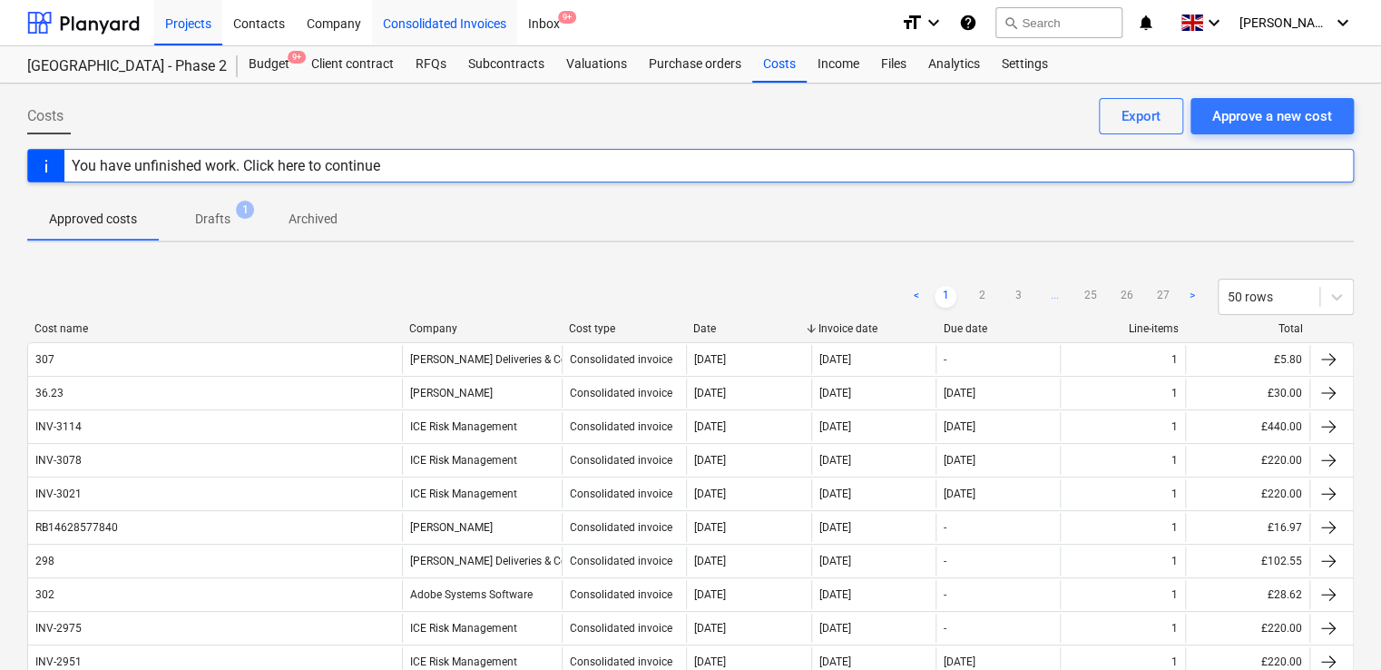
click at [457, 30] on div "Consolidated Invoices" at bounding box center [444, 22] width 145 height 46
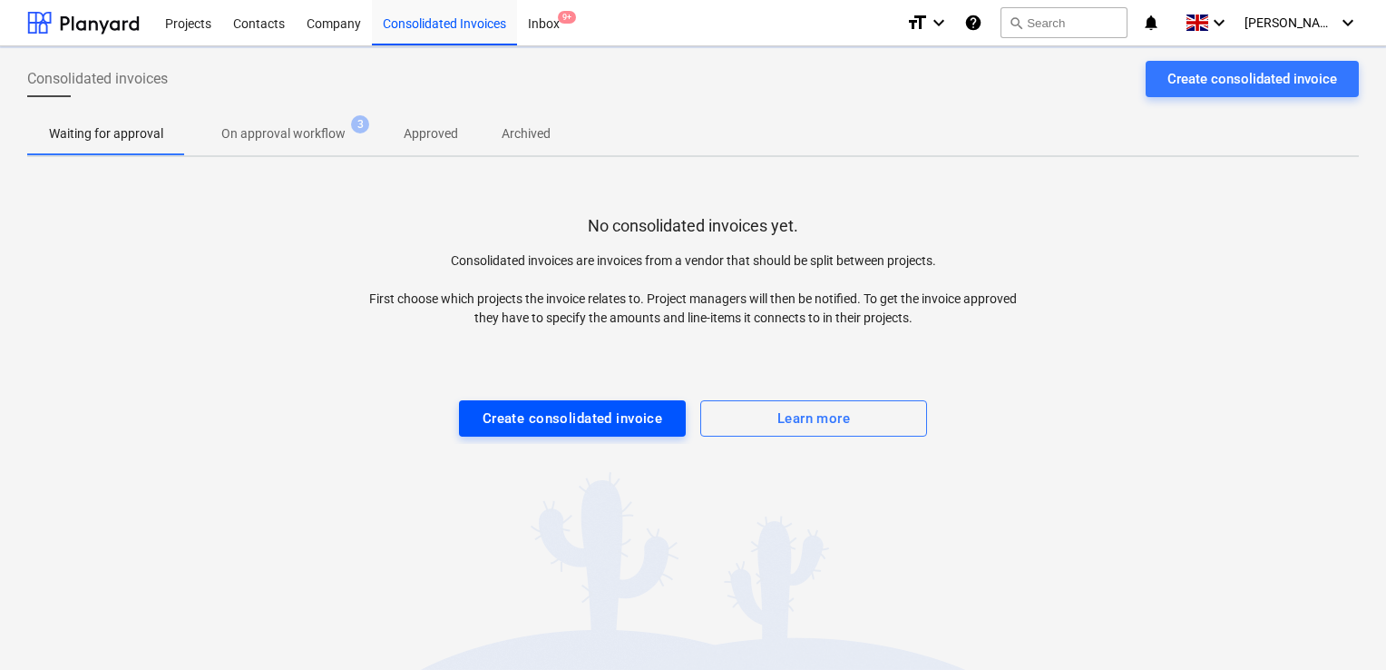
click at [538, 423] on div "Create consolidated invoice" at bounding box center [573, 418] width 181 height 24
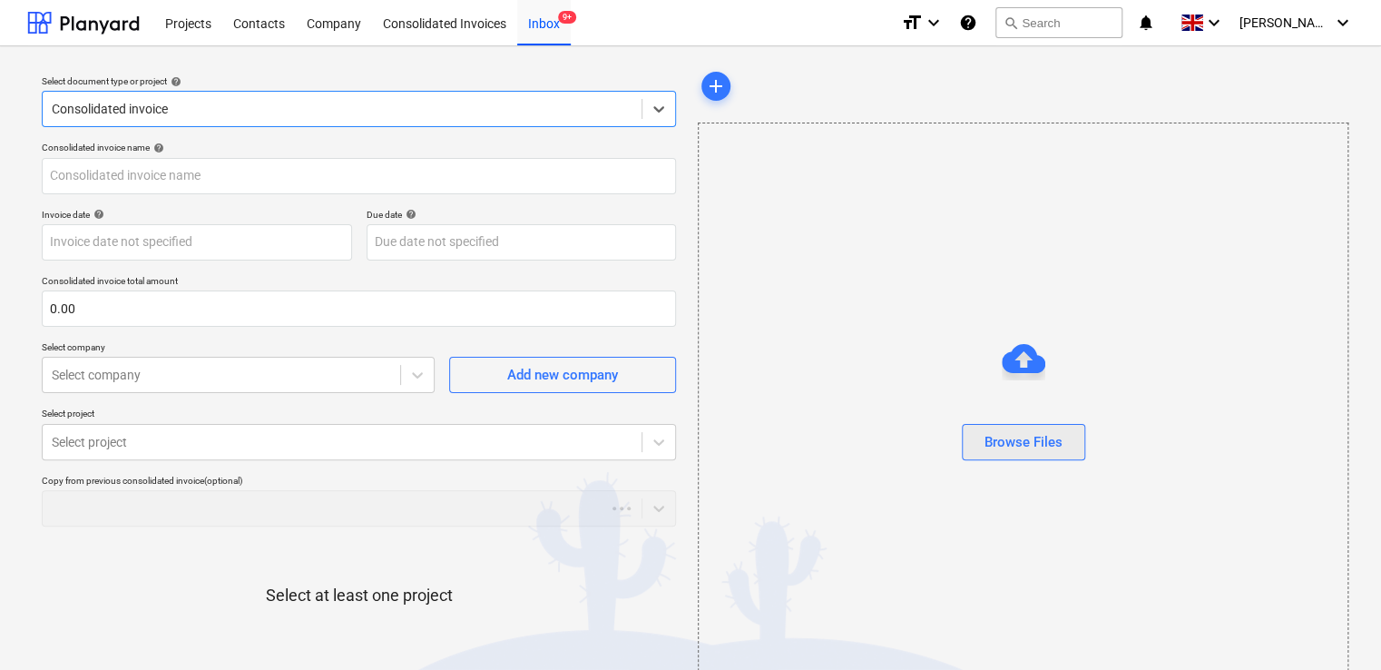
click at [1051, 445] on div "Browse Files" at bounding box center [1023, 442] width 78 height 24
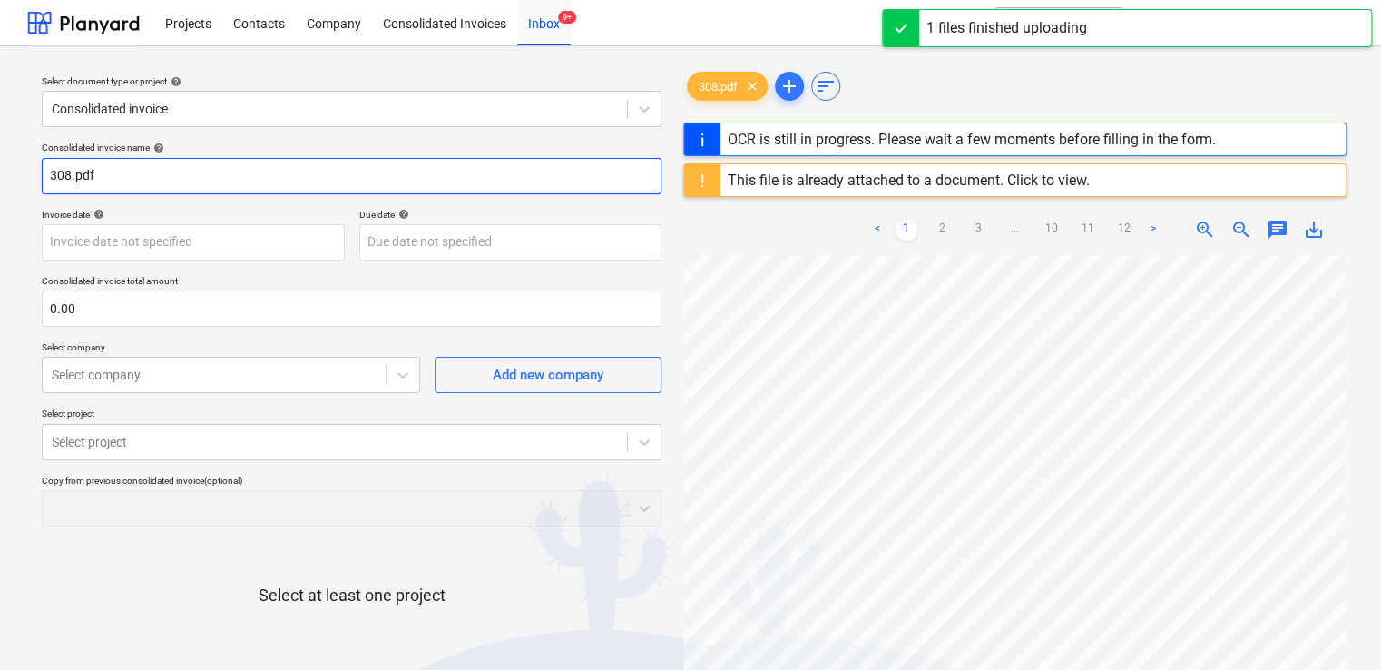
click at [125, 183] on input "308.pdf" at bounding box center [352, 176] width 620 height 36
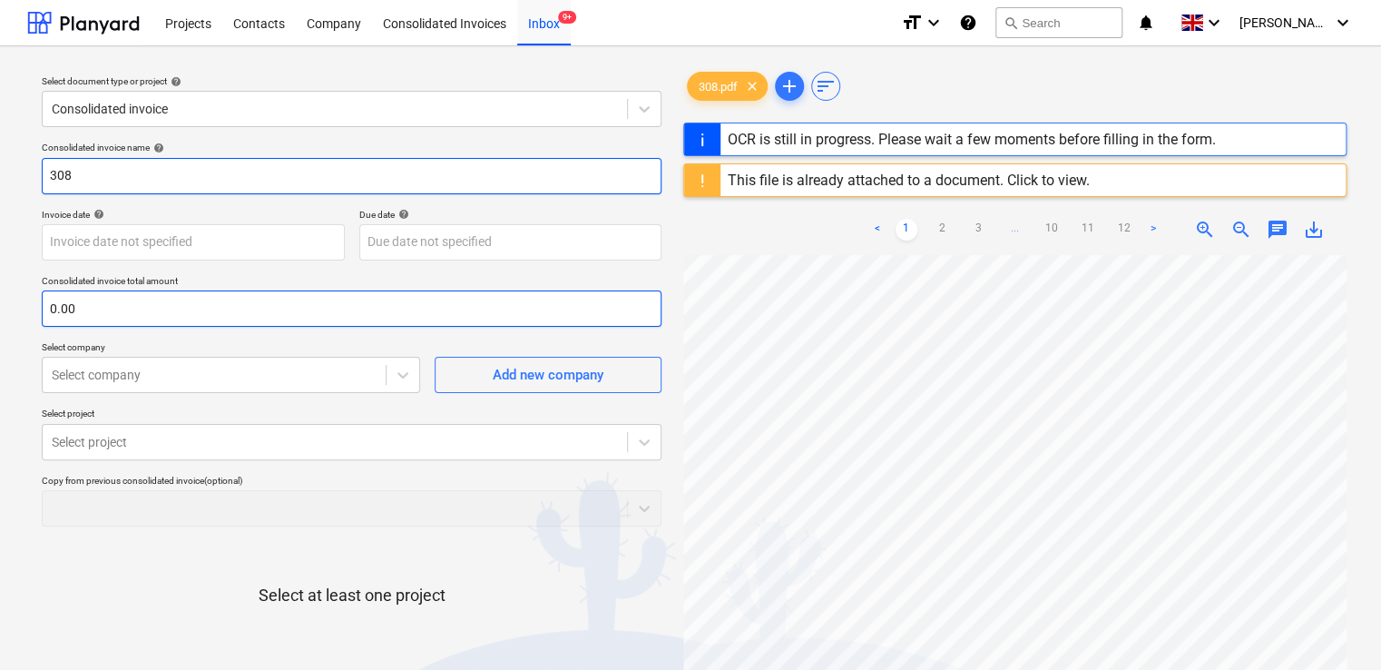
type input "308"
click at [93, 314] on input "text" at bounding box center [352, 308] width 620 height 36
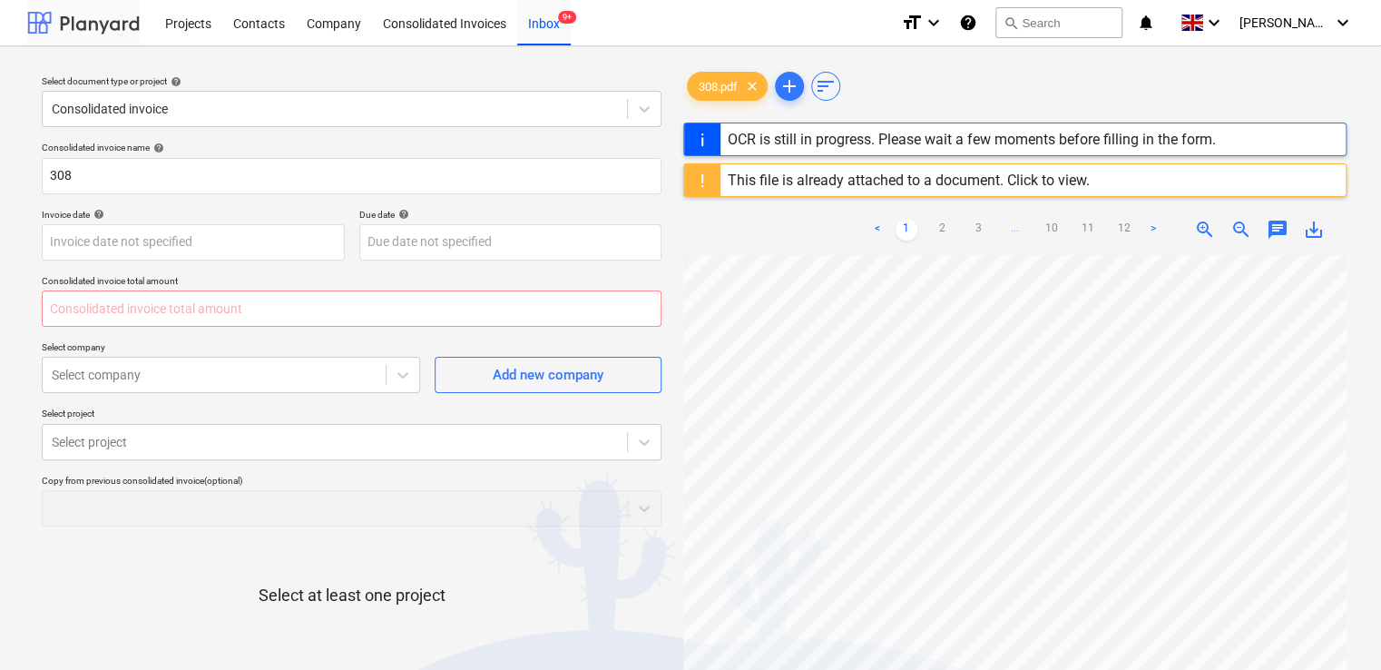
type input "0.00"
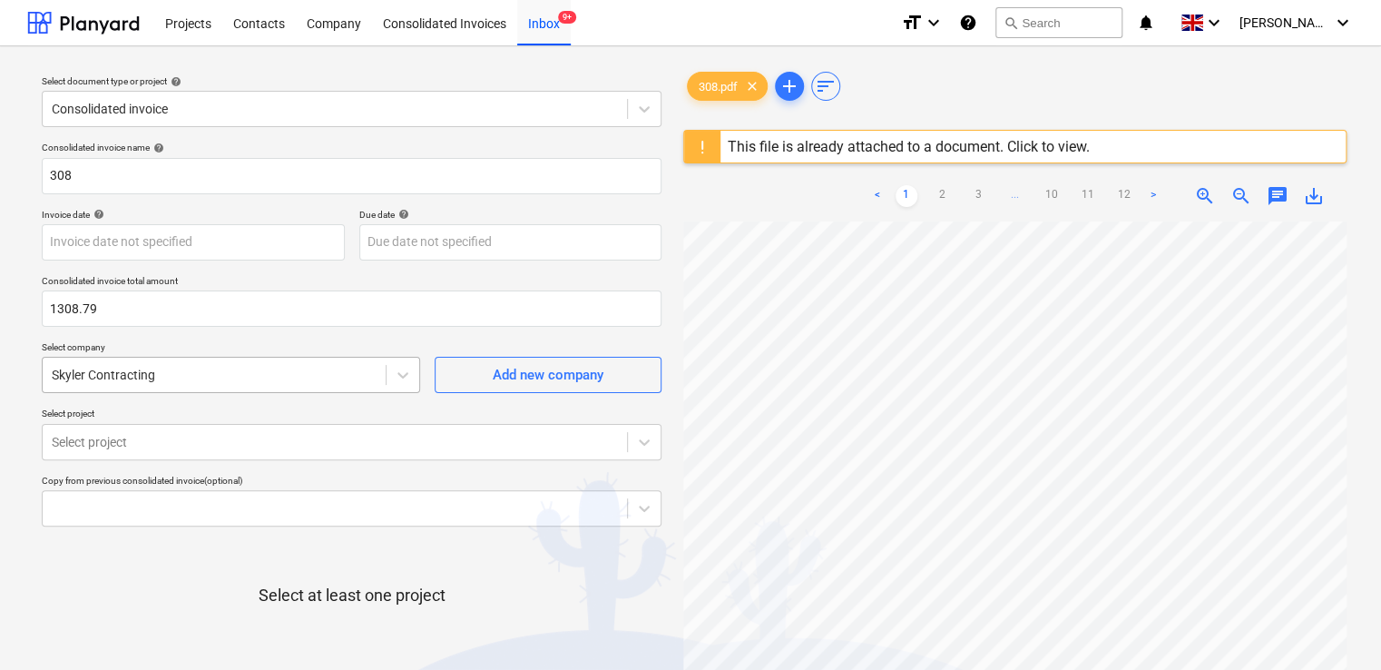
click at [350, 368] on div at bounding box center [214, 375] width 325 height 18
type input "1,308.79"
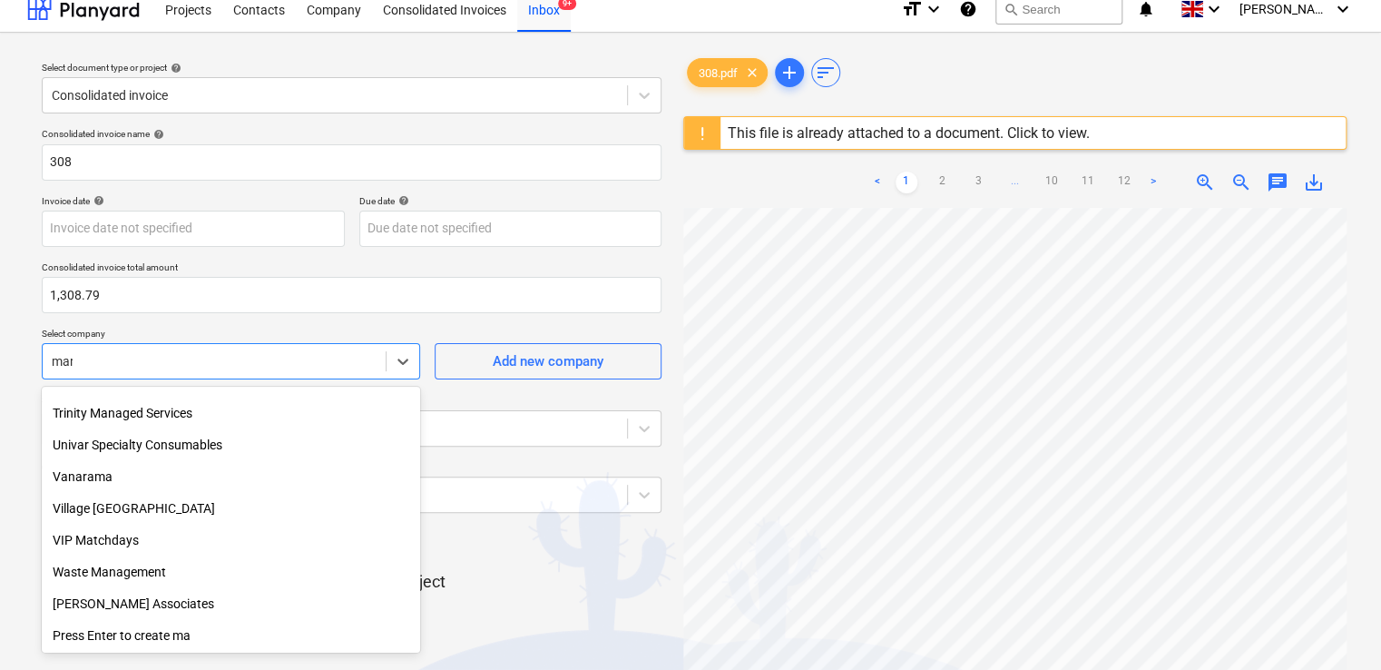
scroll to position [849, 0]
type input "mark"
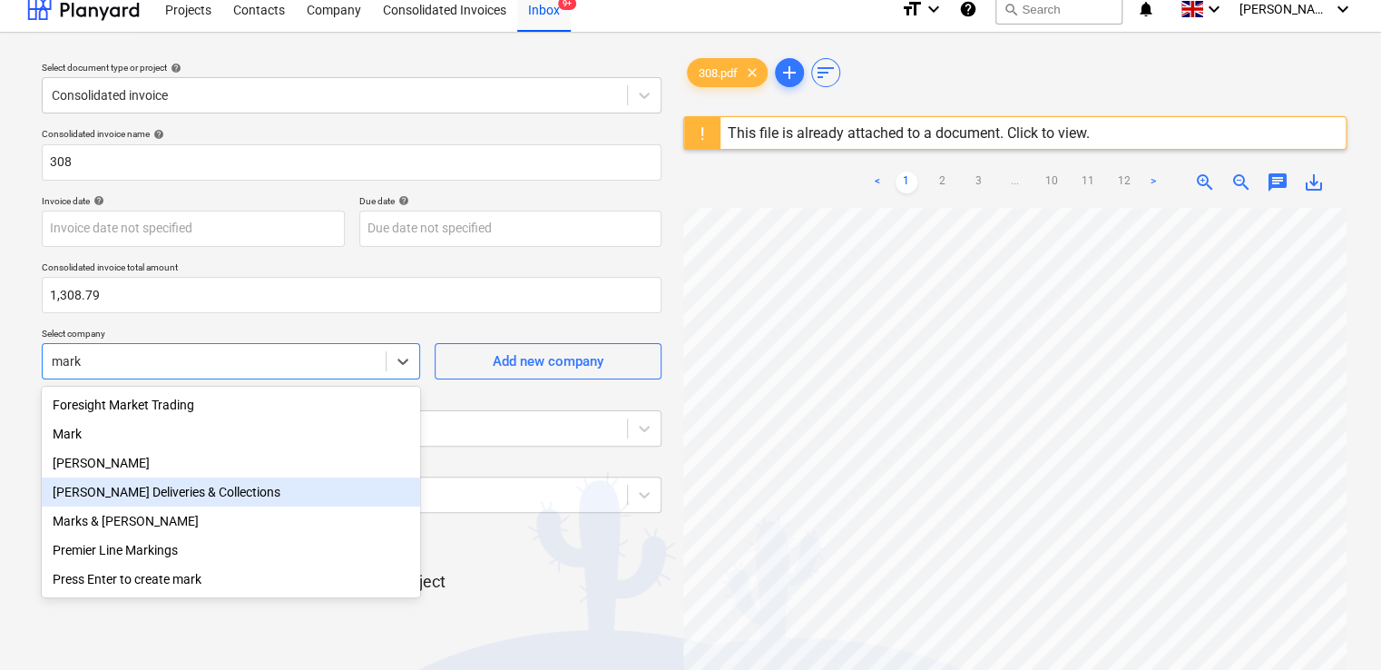
click at [239, 496] on div "Mark Poole Deliveries & Collections" at bounding box center [231, 491] width 378 height 29
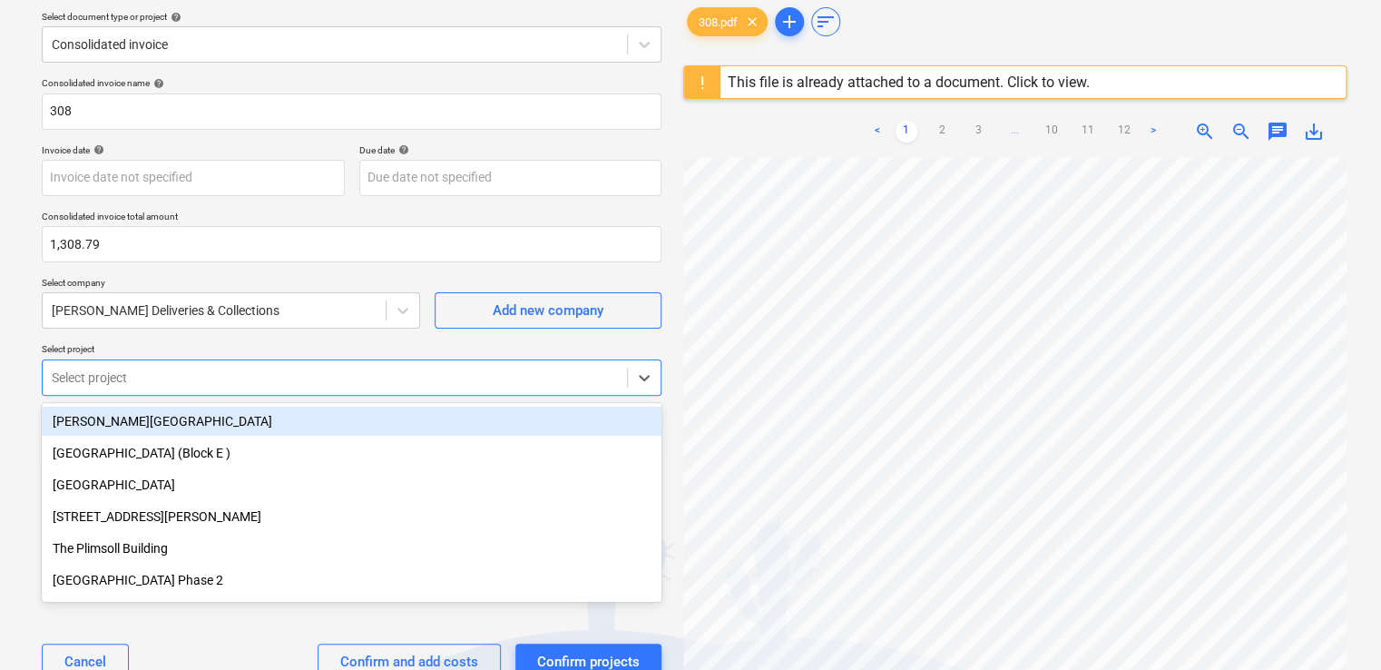
click at [233, 429] on body "Projects Contacts Company Consolidated Invoices Inbox 9+ format_size keyboard_a…" at bounding box center [690, 271] width 1381 height 670
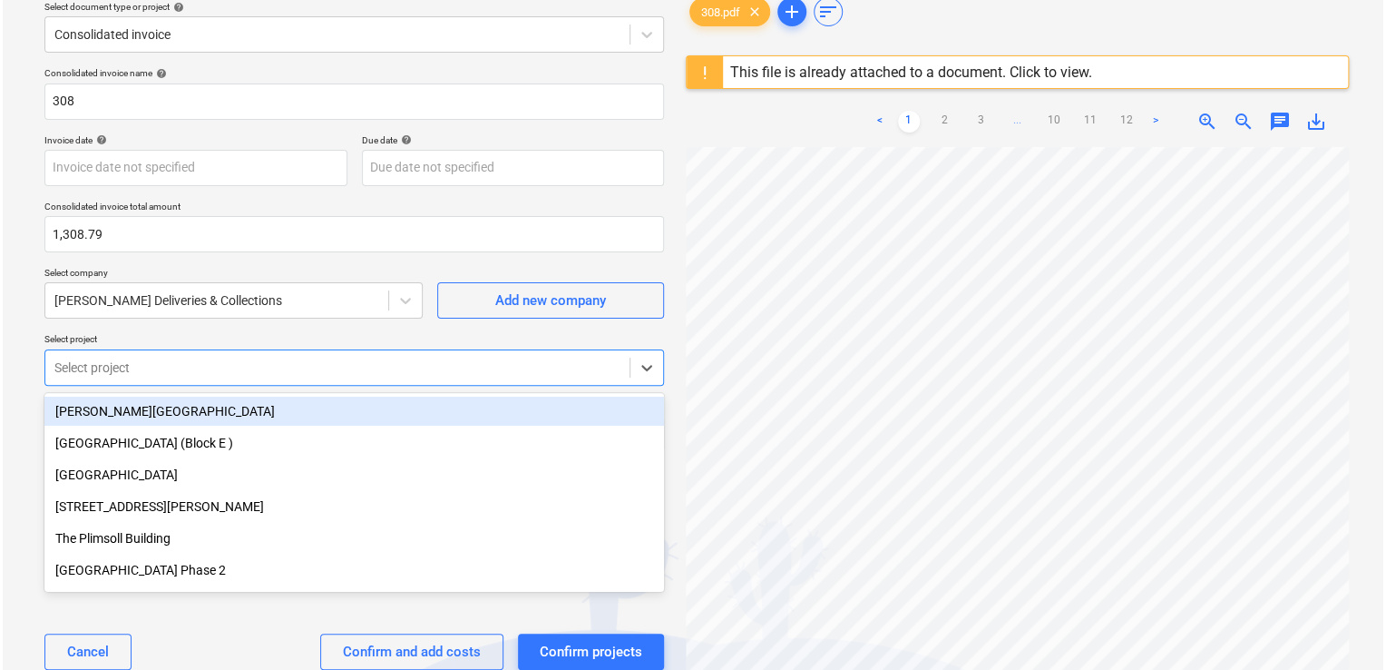
scroll to position [80, 0]
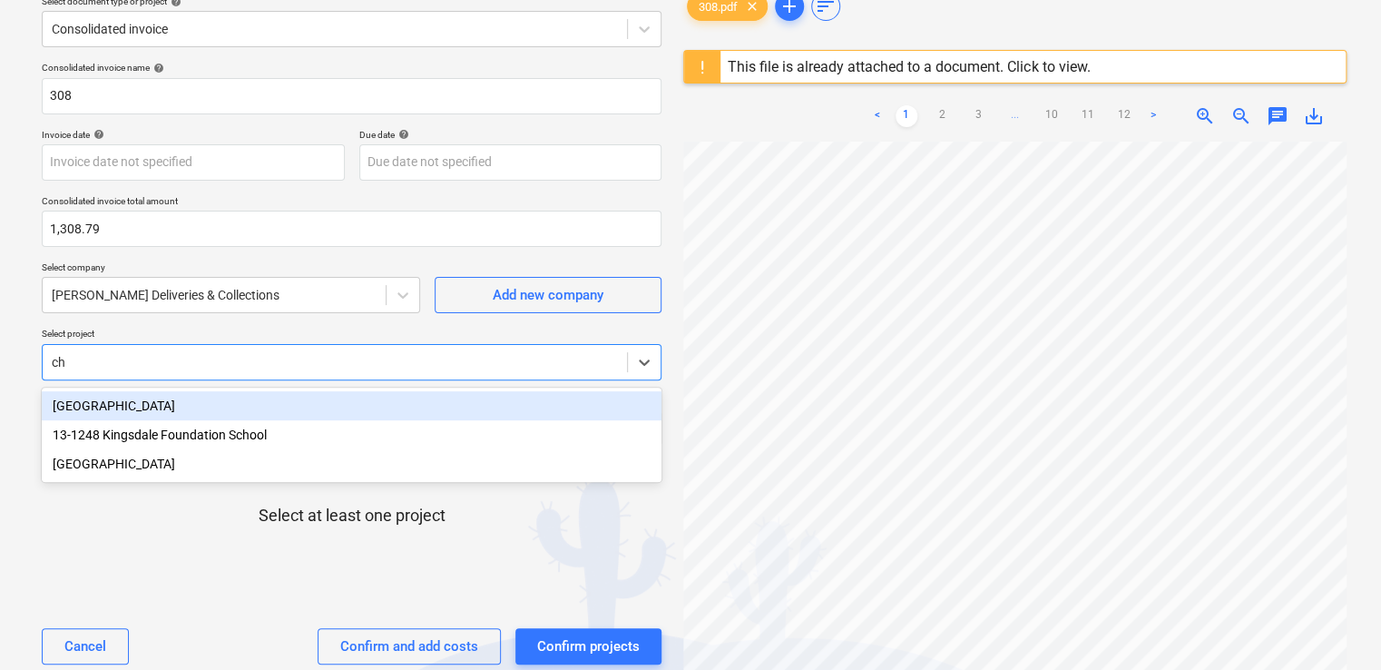
type input "c"
type input "pwt"
click at [383, 399] on div "PWT Phase 1 - Blocks 02, 03 & 07" at bounding box center [352, 405] width 620 height 29
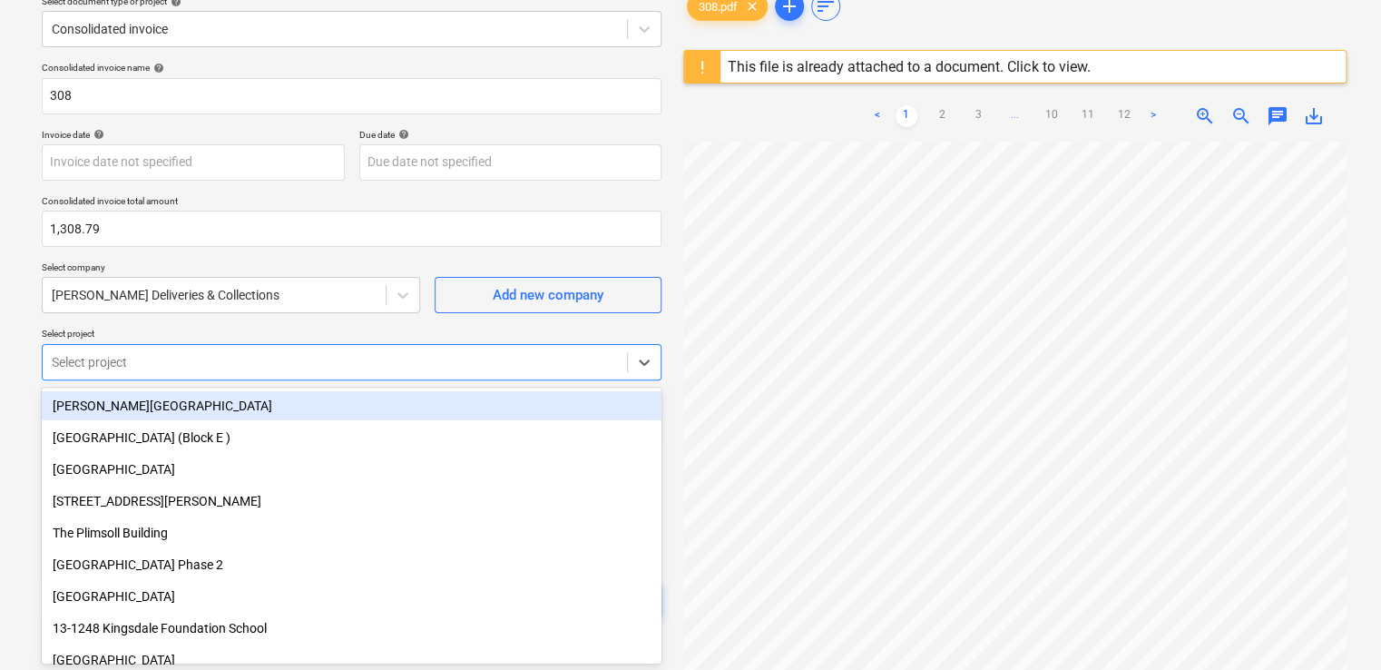
click at [240, 357] on div at bounding box center [335, 362] width 566 height 18
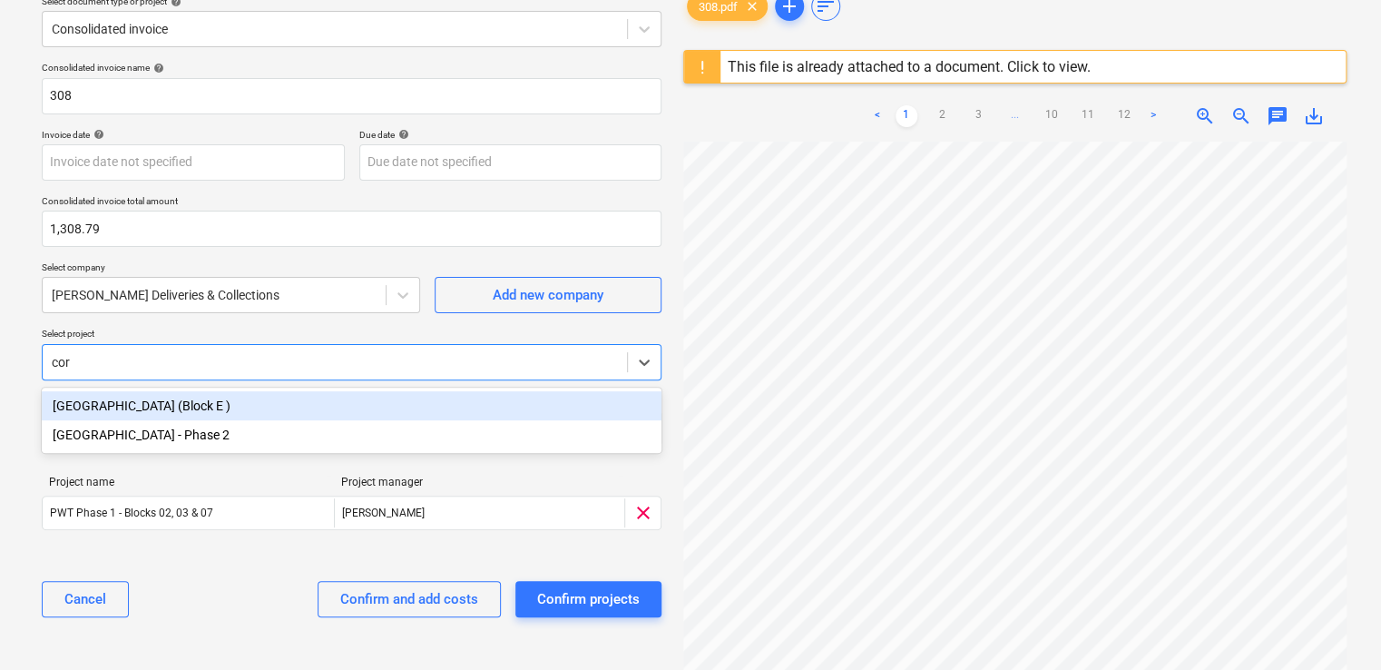
type input "coro"
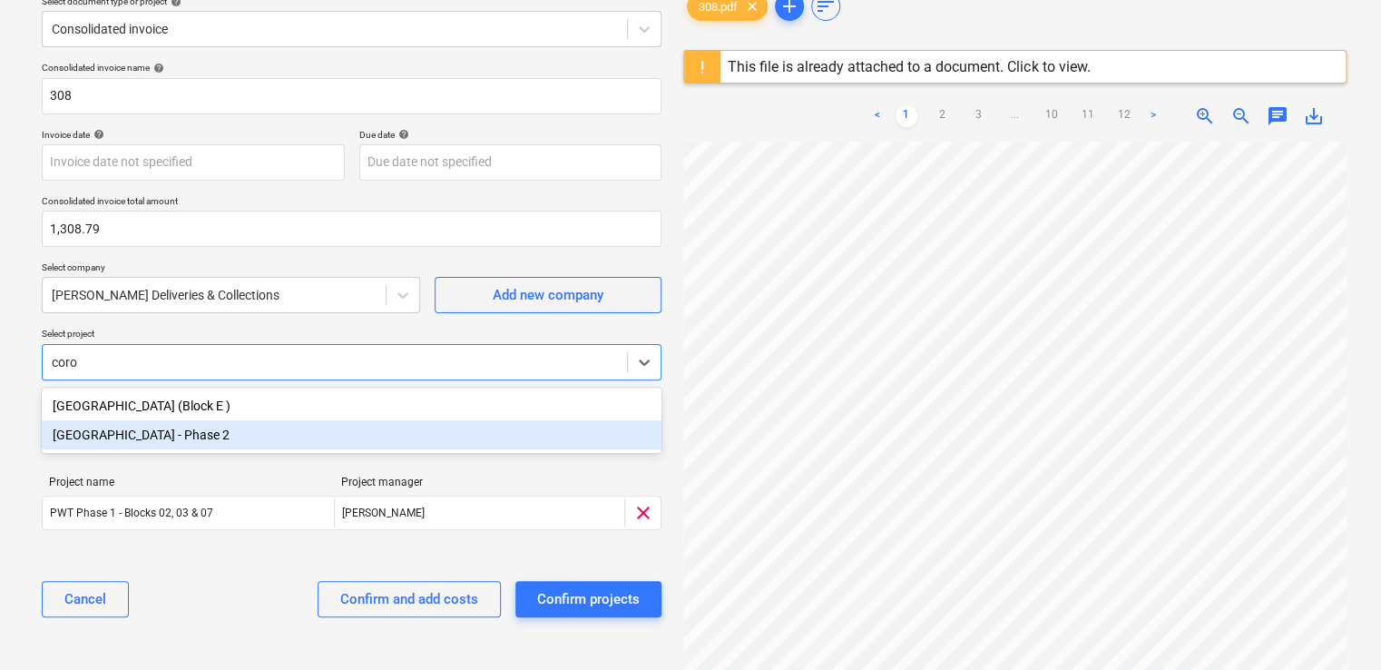
click at [245, 431] on div "[GEOGRAPHIC_DATA] - Phase 2" at bounding box center [352, 434] width 620 height 29
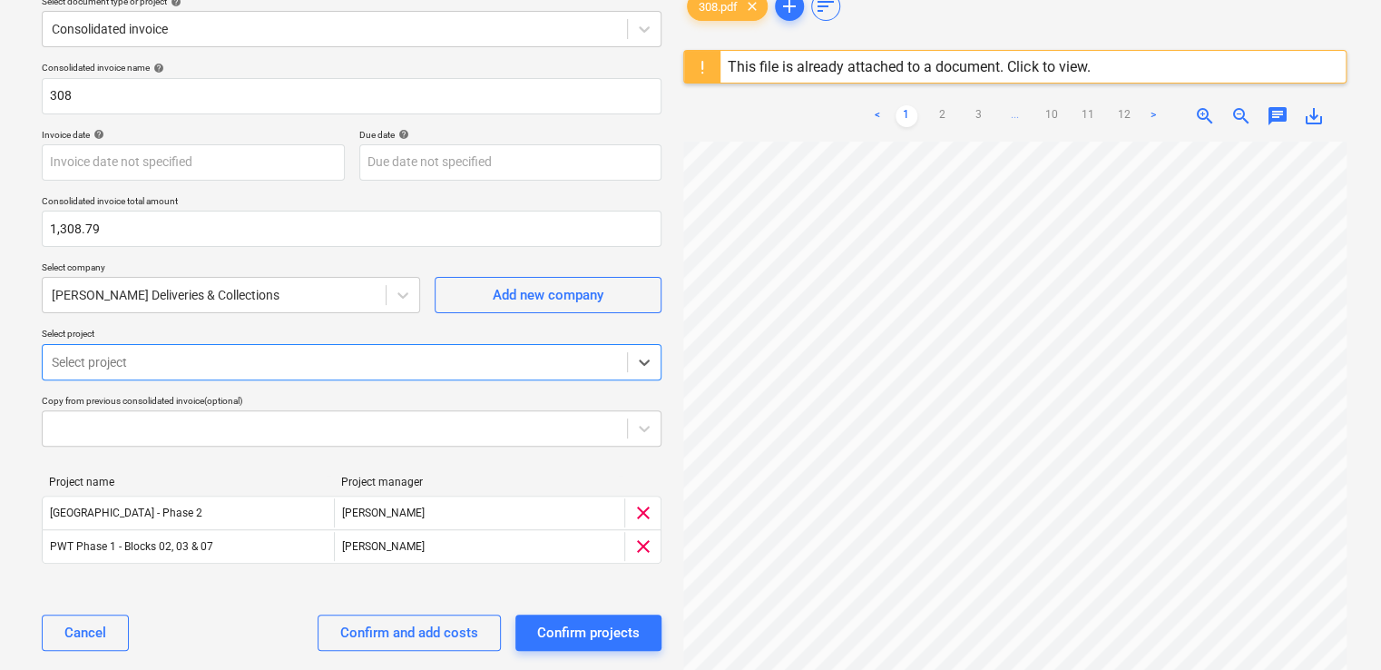
click at [484, 378] on div "Select project" at bounding box center [352, 362] width 620 height 36
type input "b"
type input "w"
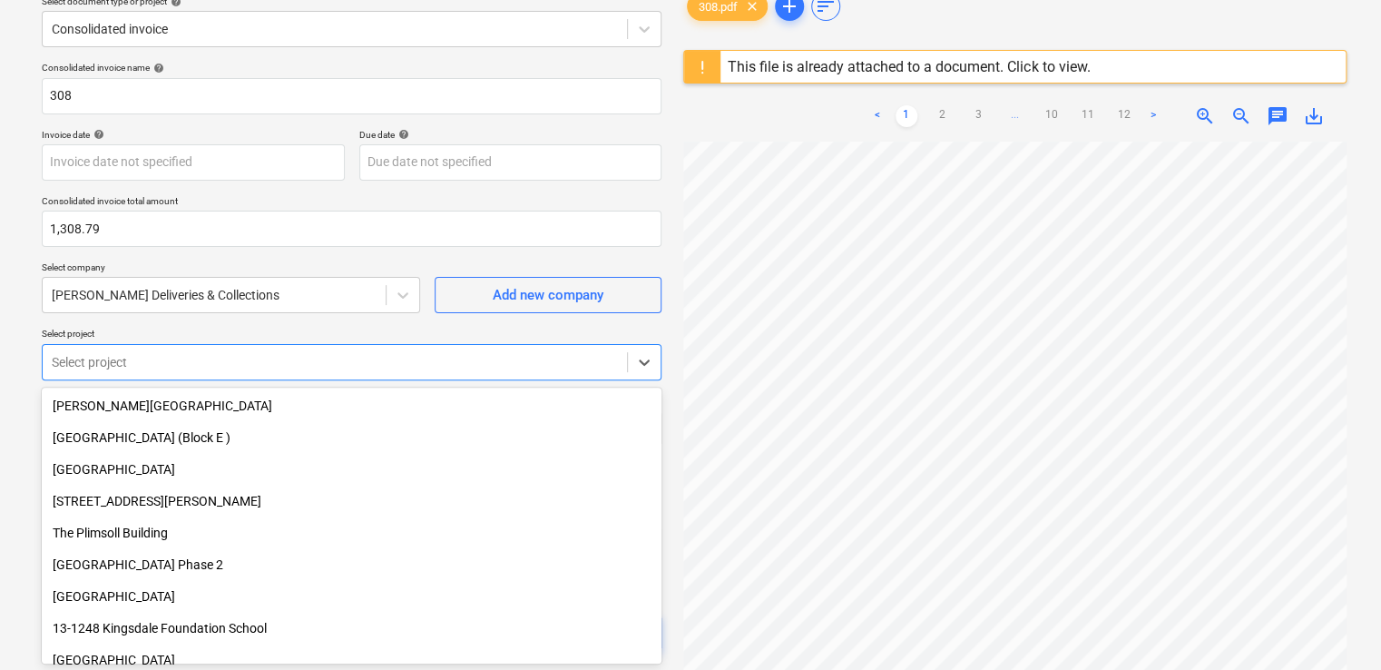
click at [450, 328] on p "Select project" at bounding box center [352, 335] width 620 height 15
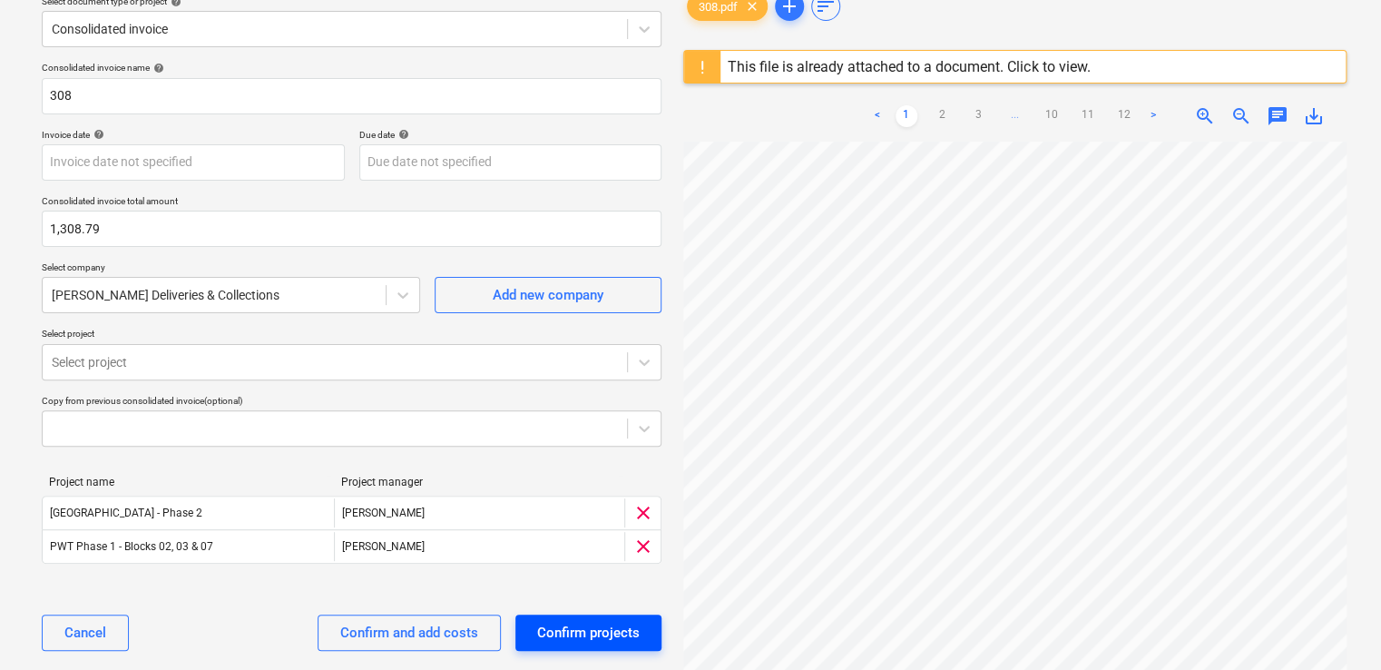
click at [566, 640] on div "Confirm projects" at bounding box center [588, 633] width 103 height 24
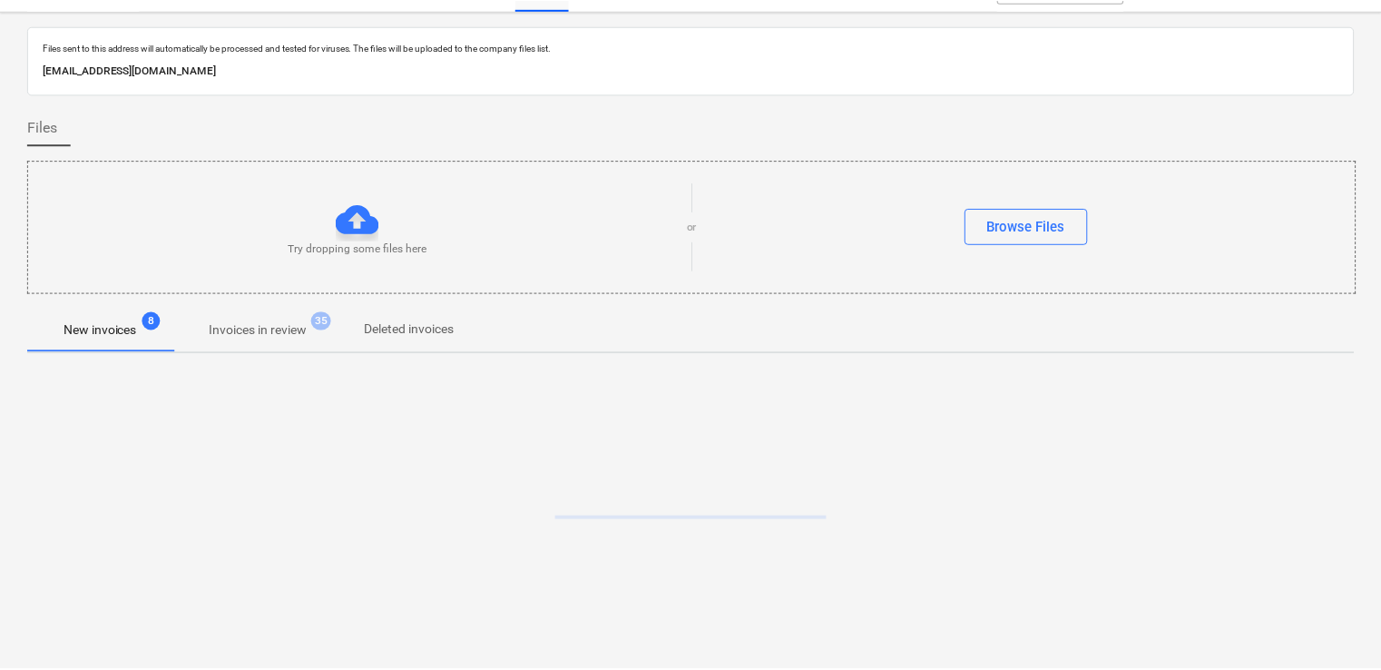
scroll to position [33, 0]
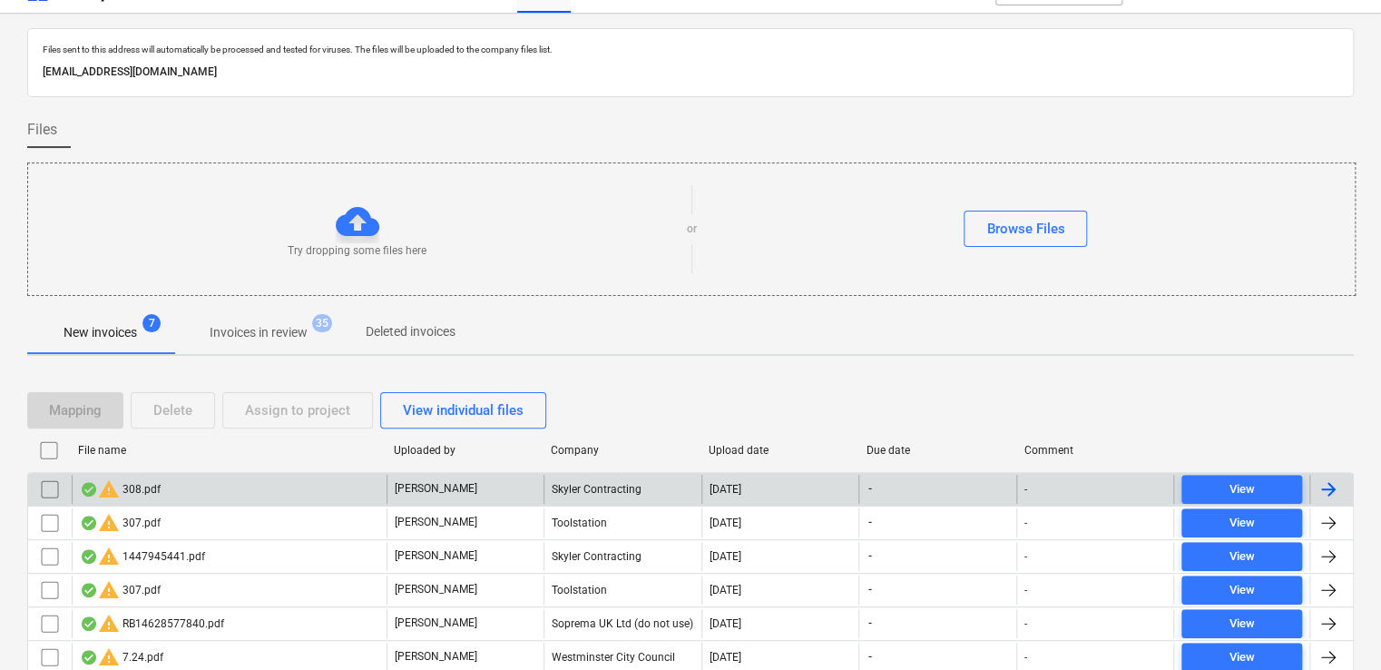
click at [220, 482] on div "warning 308.pdf" at bounding box center [229, 488] width 315 height 29
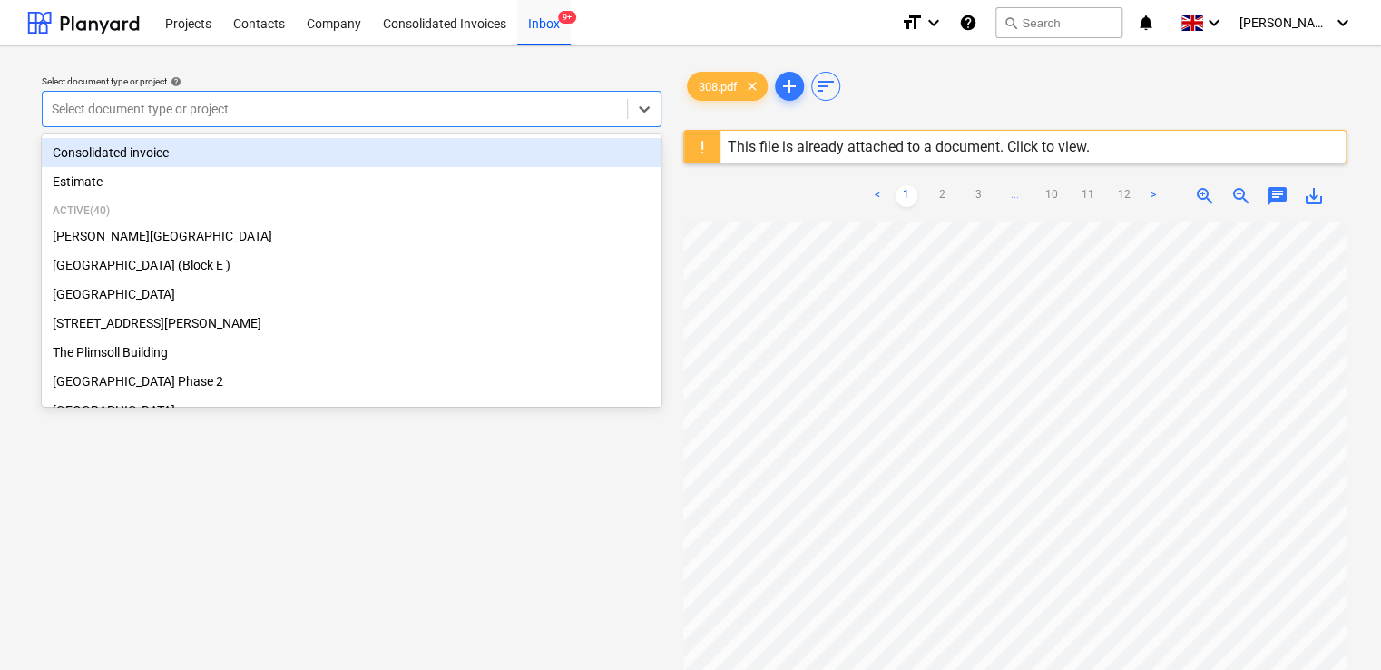
click at [391, 101] on div at bounding box center [335, 109] width 566 height 18
click at [272, 162] on div "Consolidated invoice" at bounding box center [352, 152] width 620 height 29
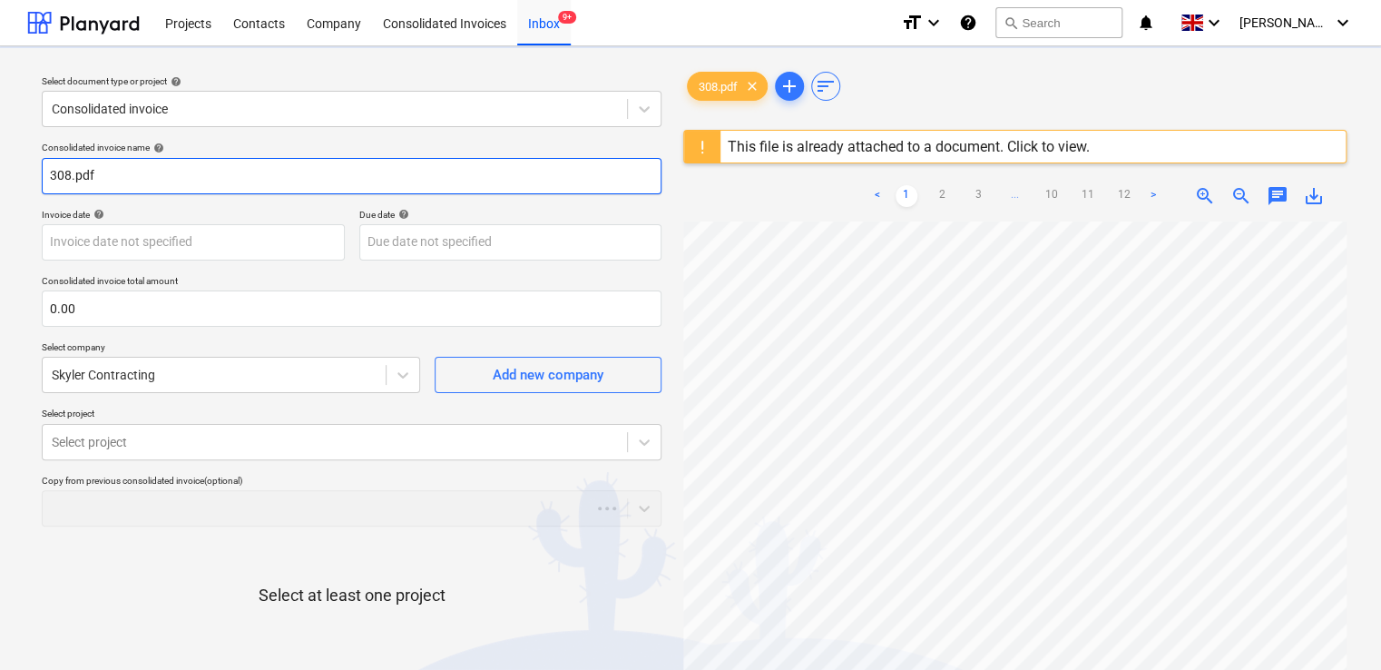
click at [147, 181] on input "308.pdf" at bounding box center [352, 176] width 620 height 36
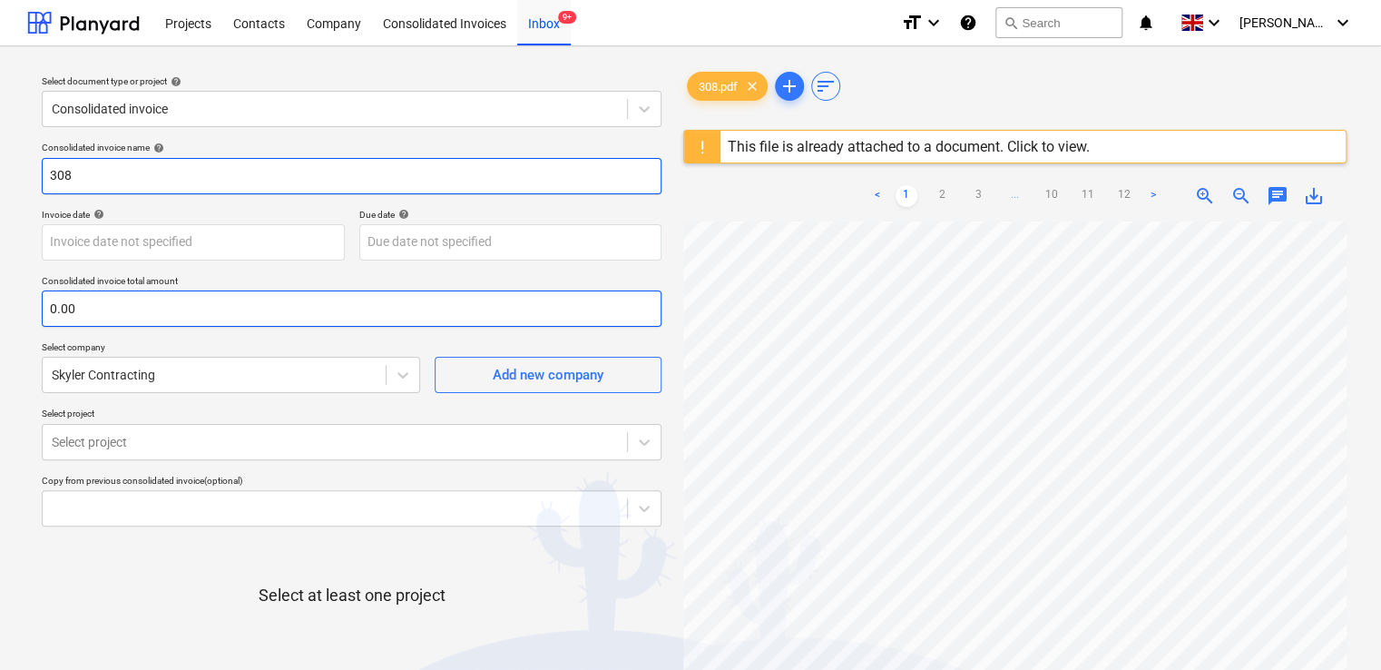
type input "308"
click at [107, 307] on input "text" at bounding box center [352, 308] width 620 height 36
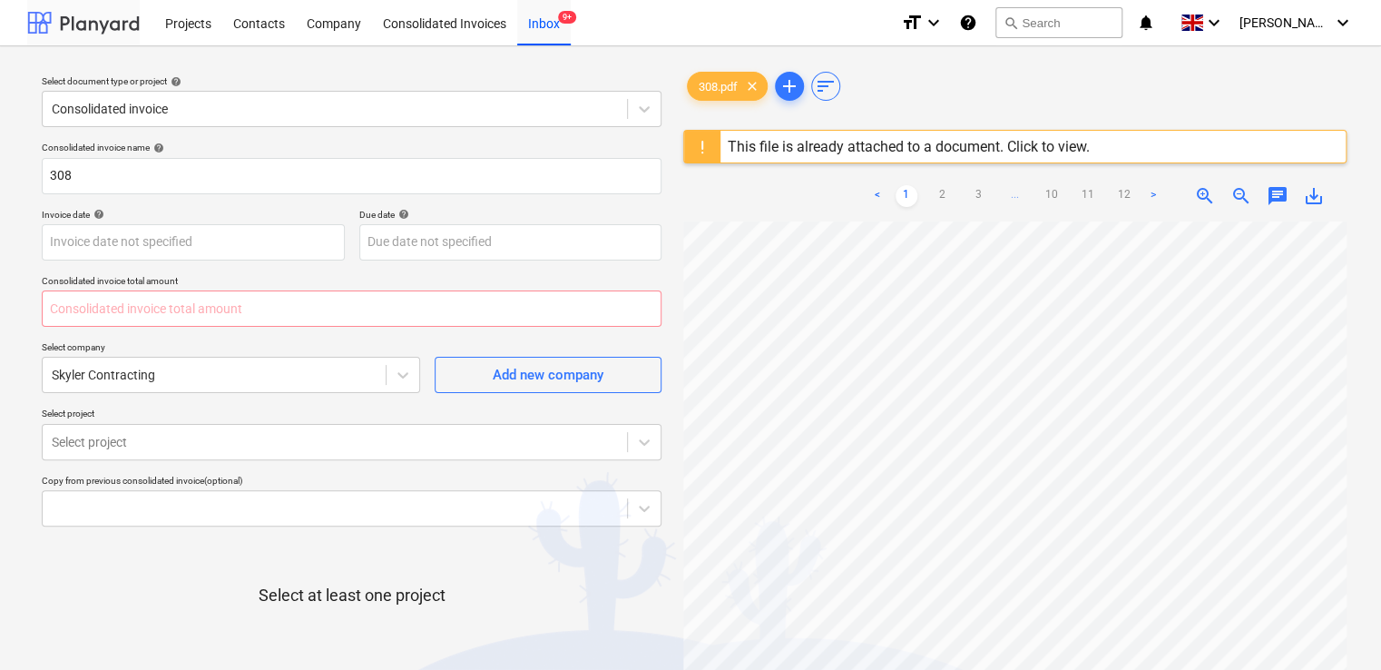
type input "0.00"
click at [290, 370] on div at bounding box center [214, 375] width 325 height 18
type input "1,308.79"
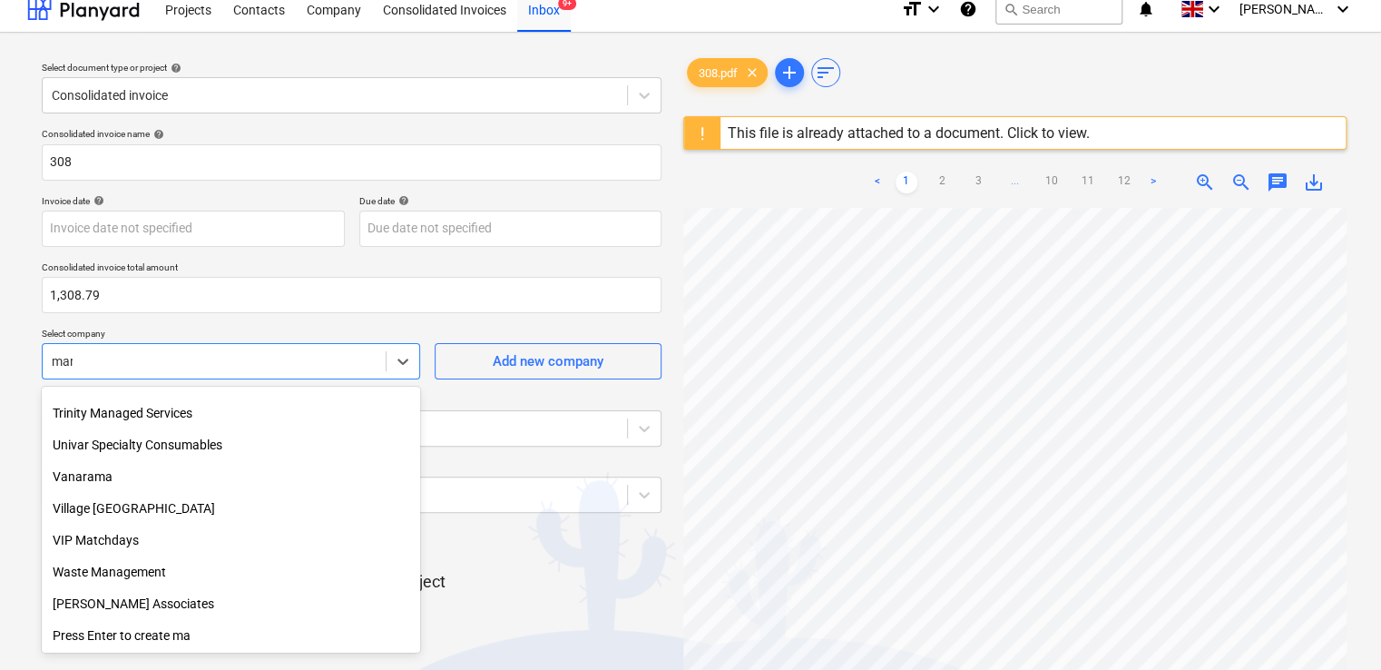
scroll to position [849, 0]
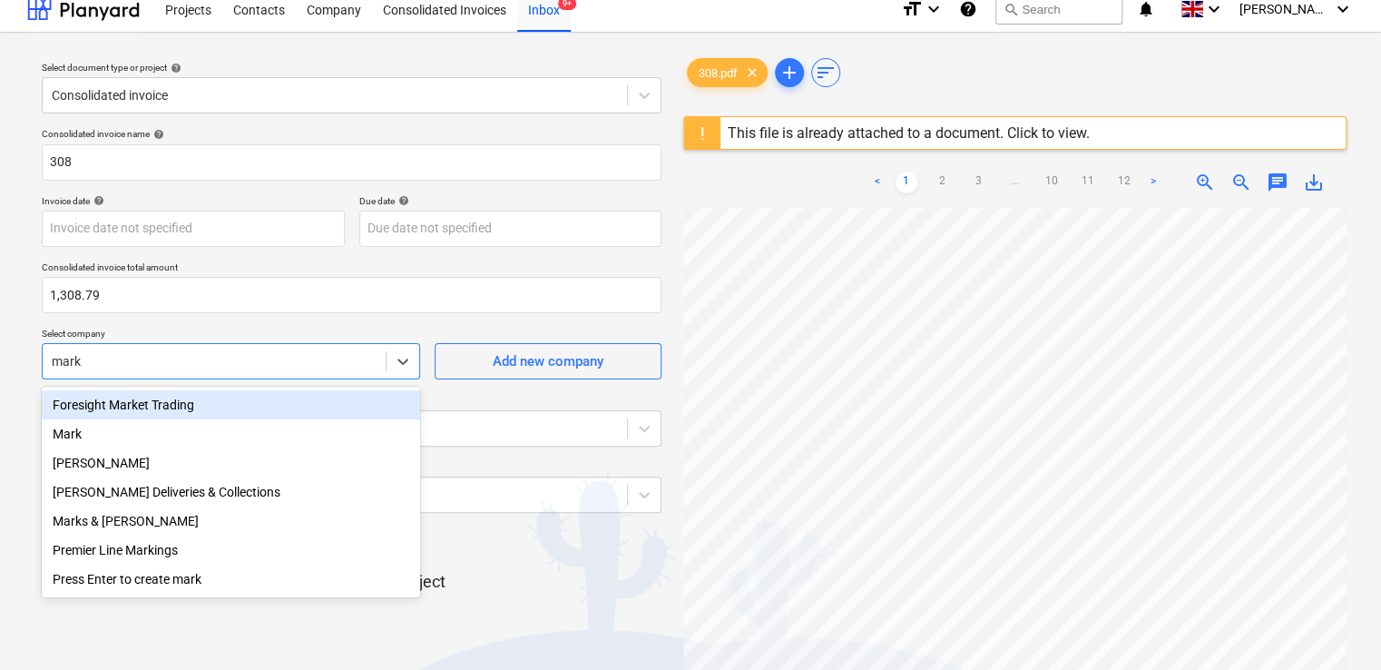
type input "mark"
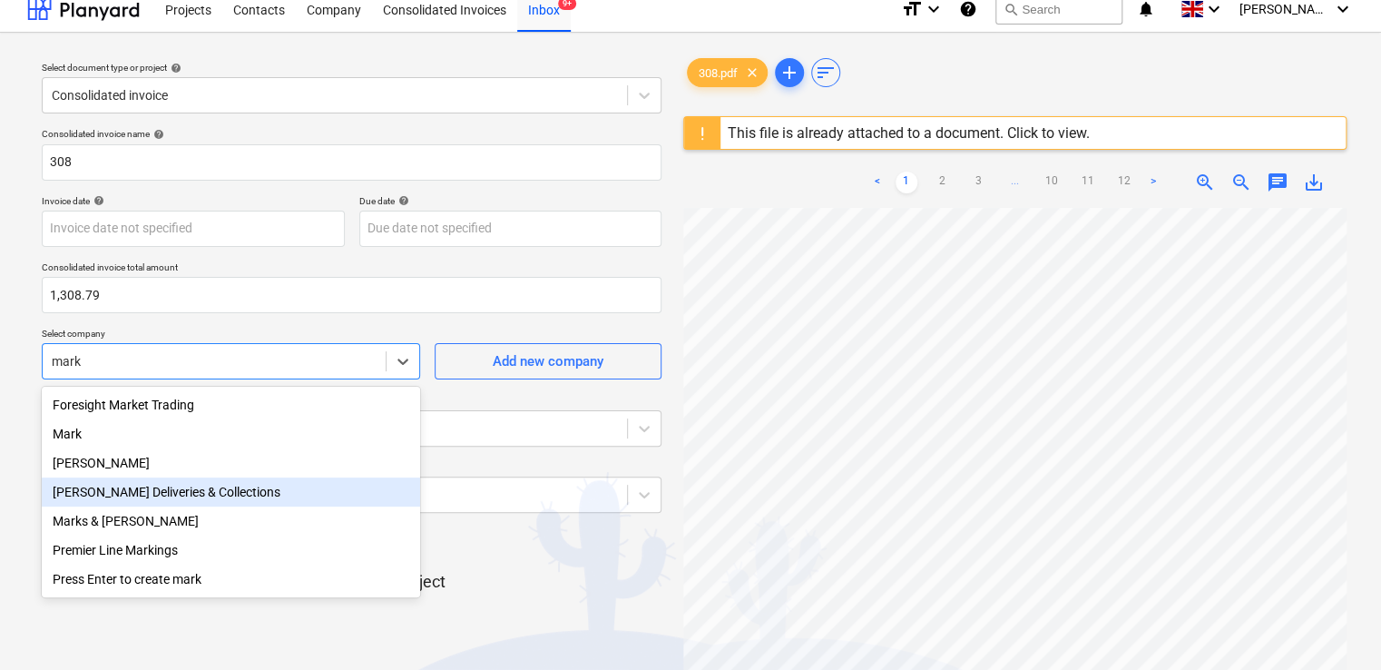
click at [259, 500] on div "Mark Poole Deliveries & Collections" at bounding box center [231, 491] width 378 height 29
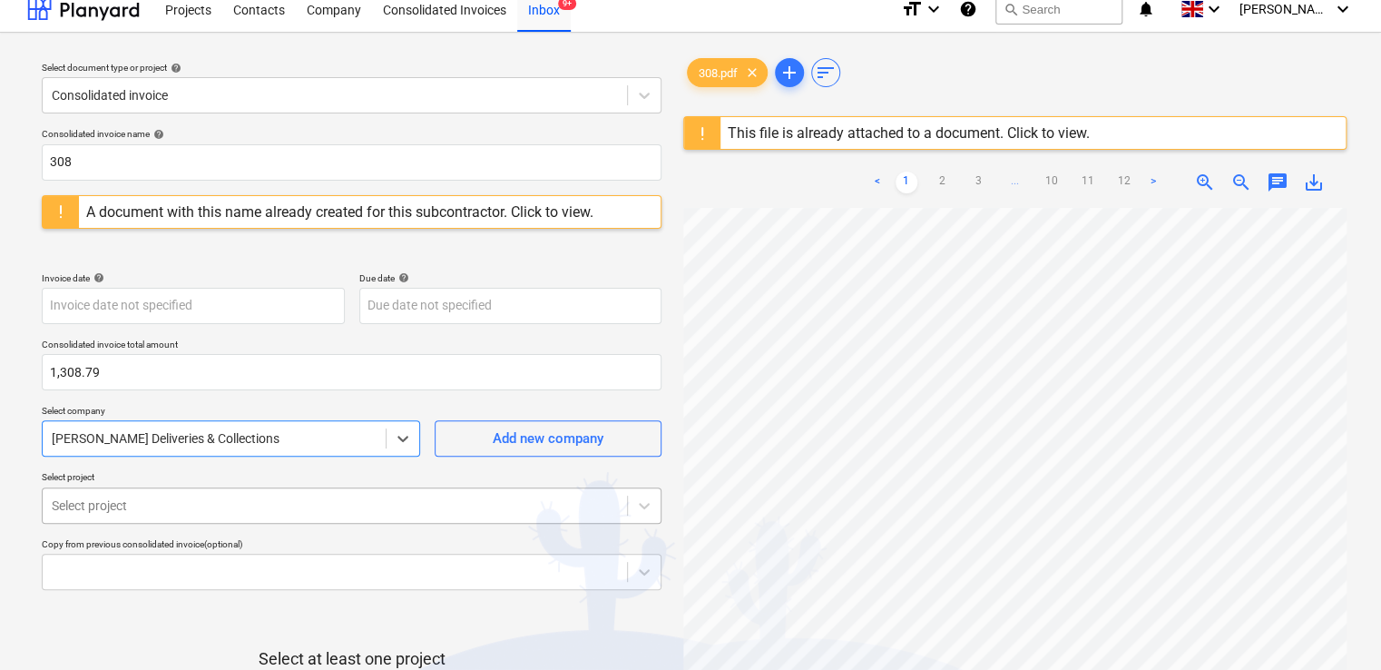
click at [218, 502] on body "Projects Contacts Company Consolidated Invoices Inbox 9+ format_size keyboard_a…" at bounding box center [690, 321] width 1381 height 670
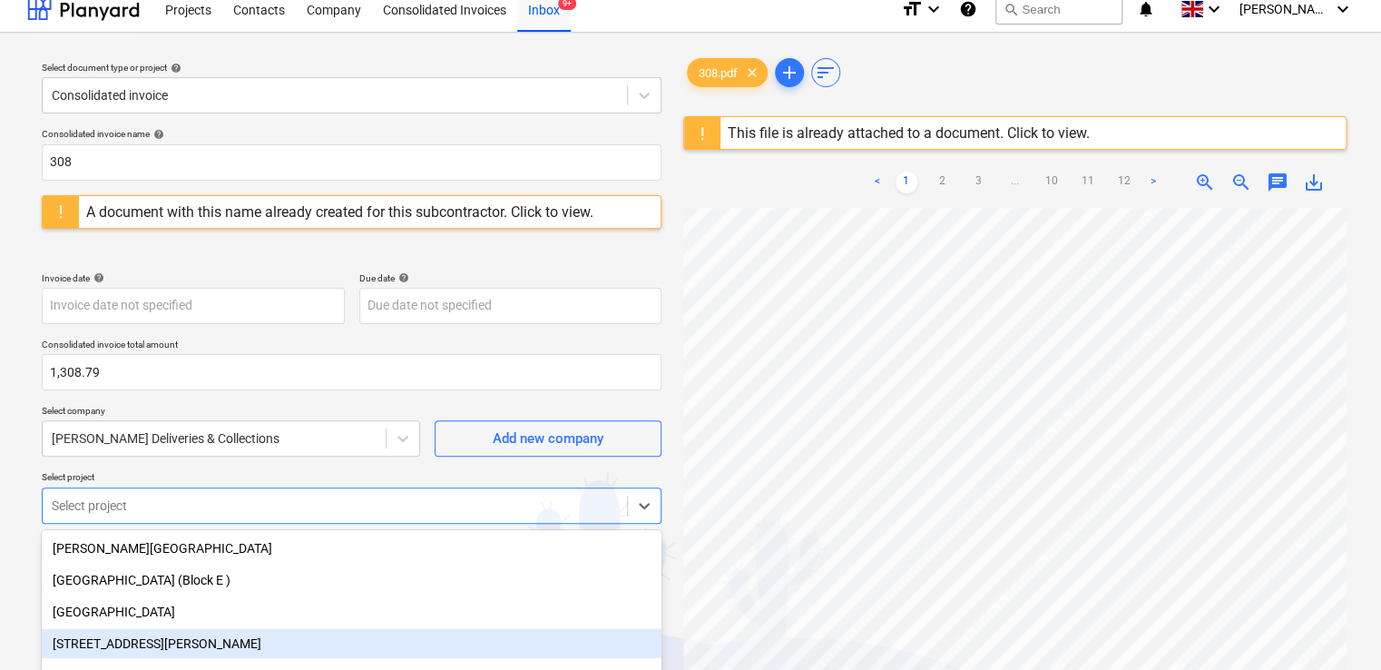
scroll to position [157, 0]
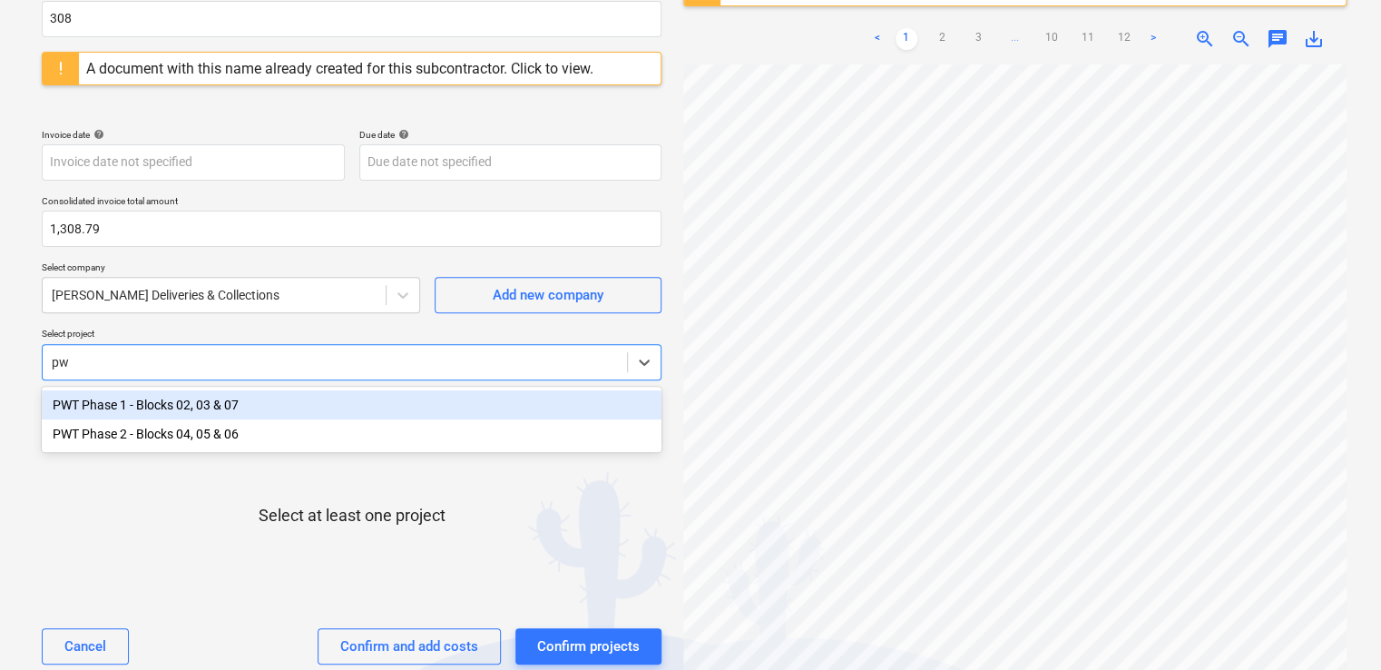
type input "pwt"
click at [173, 403] on div "PWT Phase 1 - Blocks 02, 03 & 07" at bounding box center [352, 404] width 620 height 29
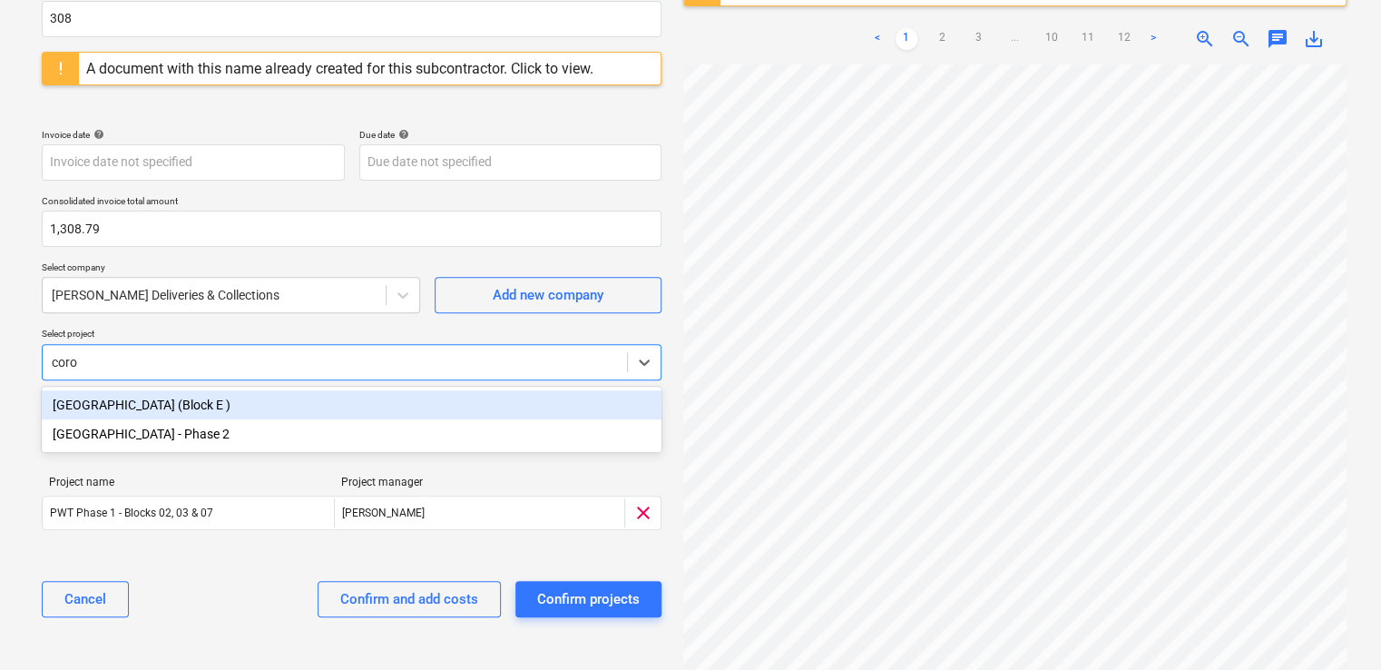
type input "coron"
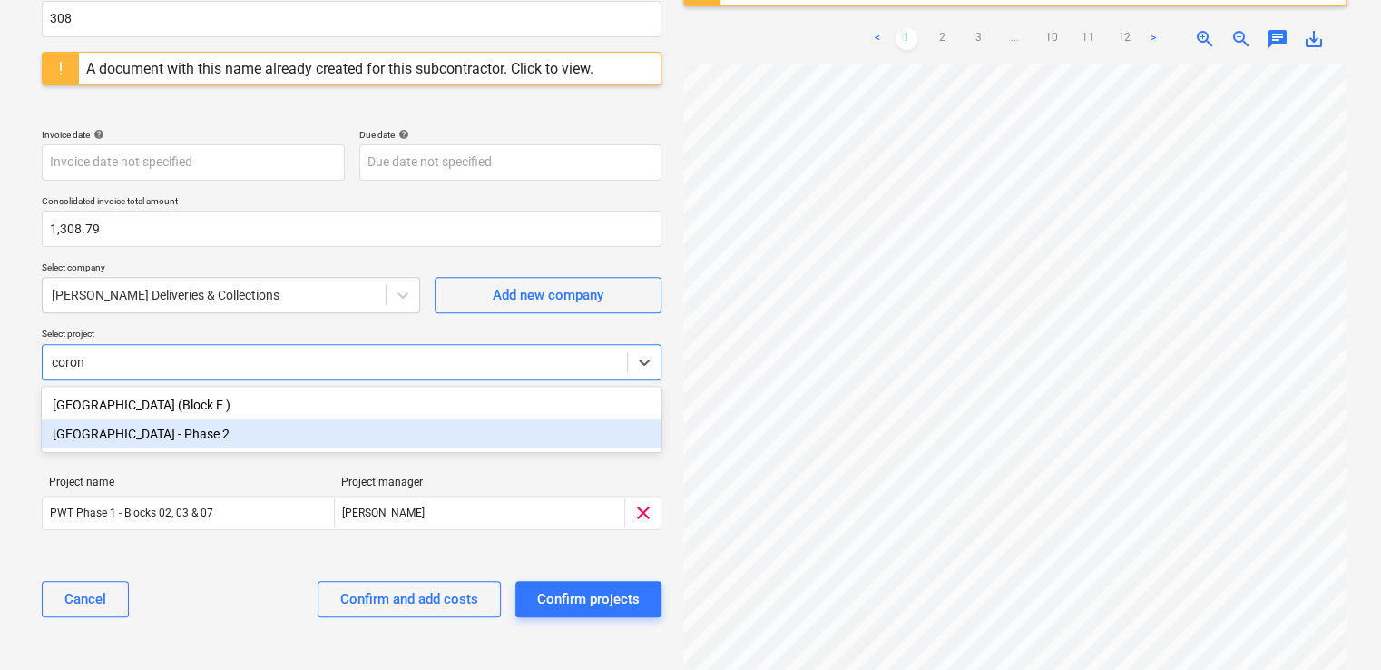
click at [176, 426] on div "[GEOGRAPHIC_DATA] - Phase 2" at bounding box center [352, 433] width 620 height 29
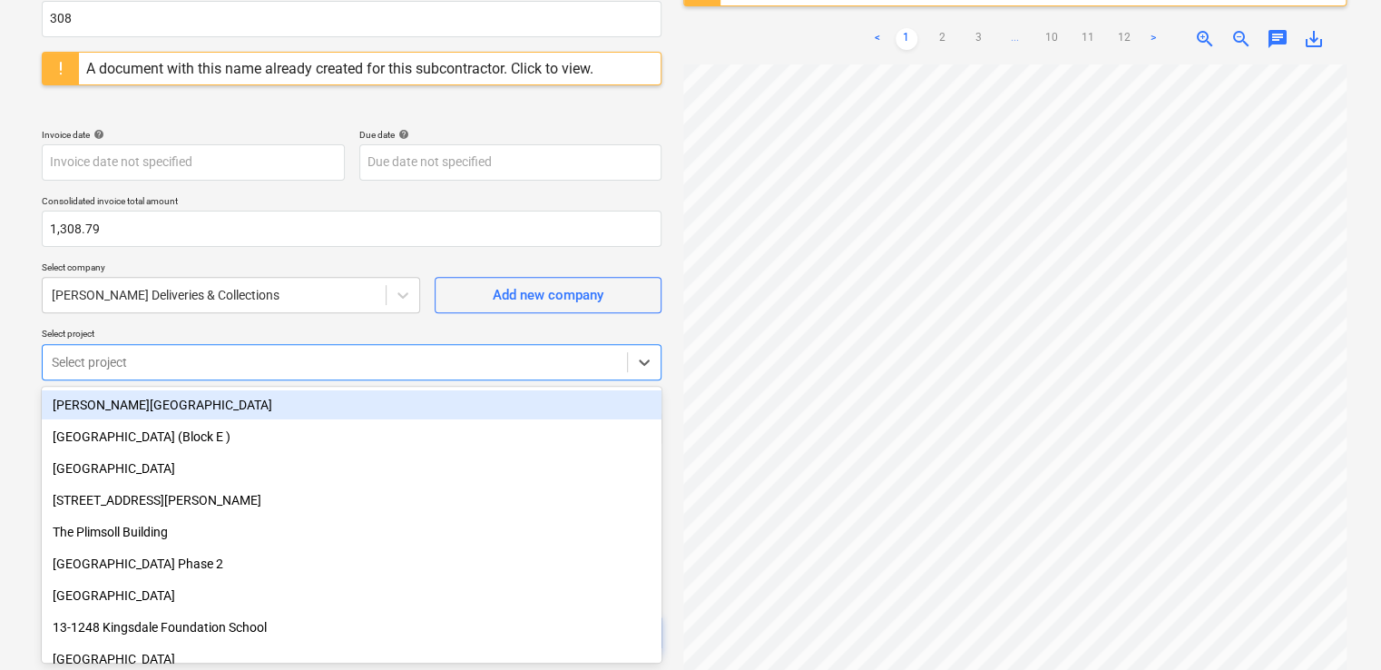
click at [326, 328] on p "Select project" at bounding box center [352, 335] width 620 height 15
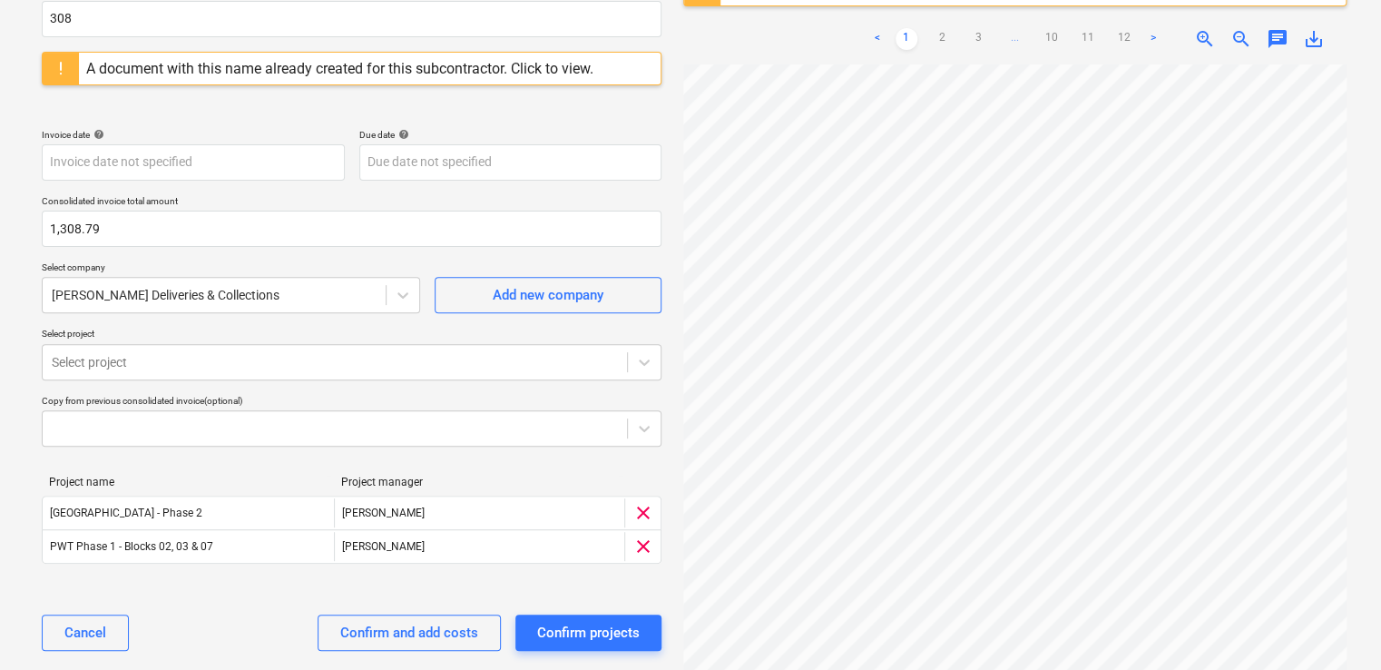
click at [546, 61] on div "A document with this name already created for this subcontractor. Click to view." at bounding box center [339, 68] width 507 height 17
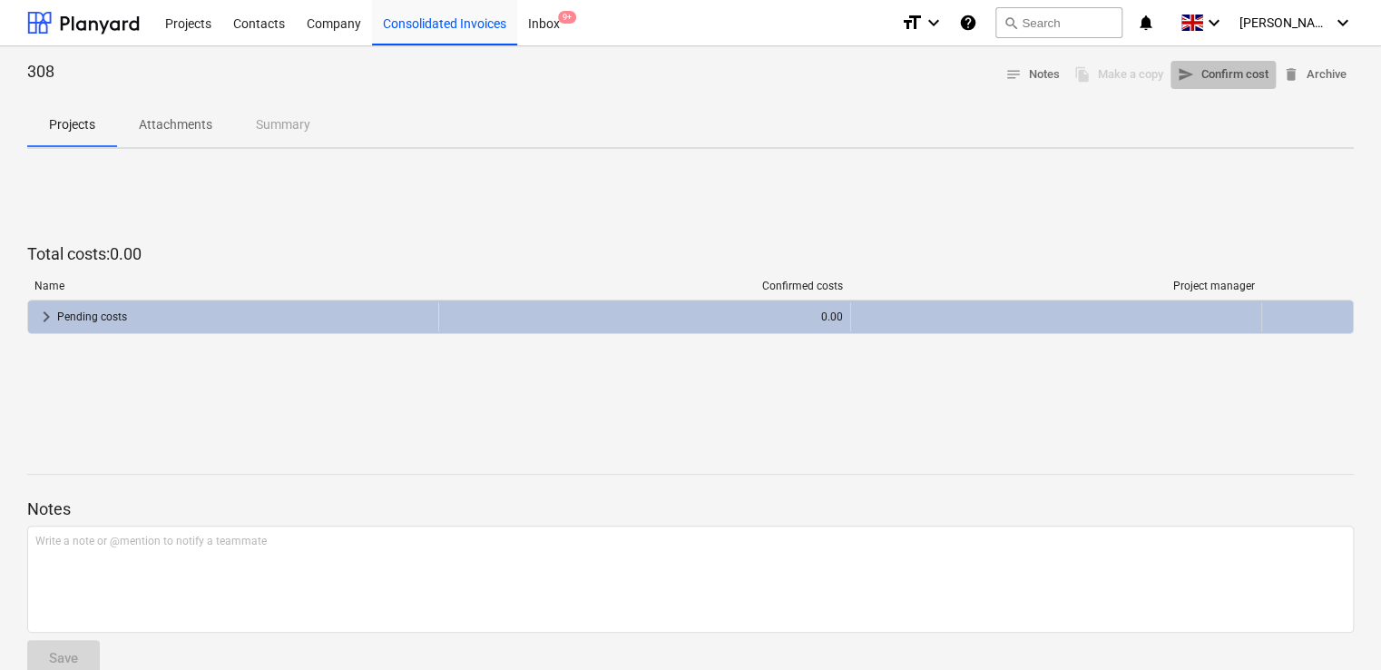
click at [1247, 75] on span "send Confirm cost" at bounding box center [1223, 74] width 91 height 21
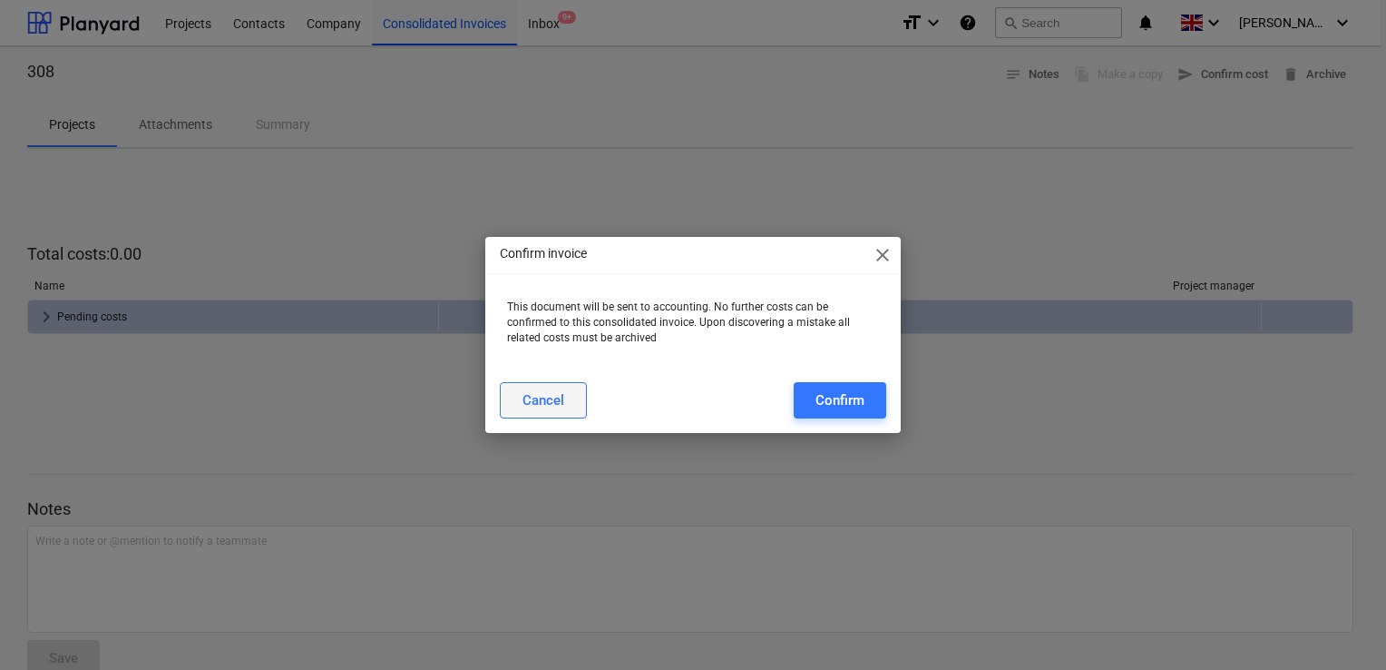
click at [545, 397] on div "Cancel" at bounding box center [544, 400] width 42 height 24
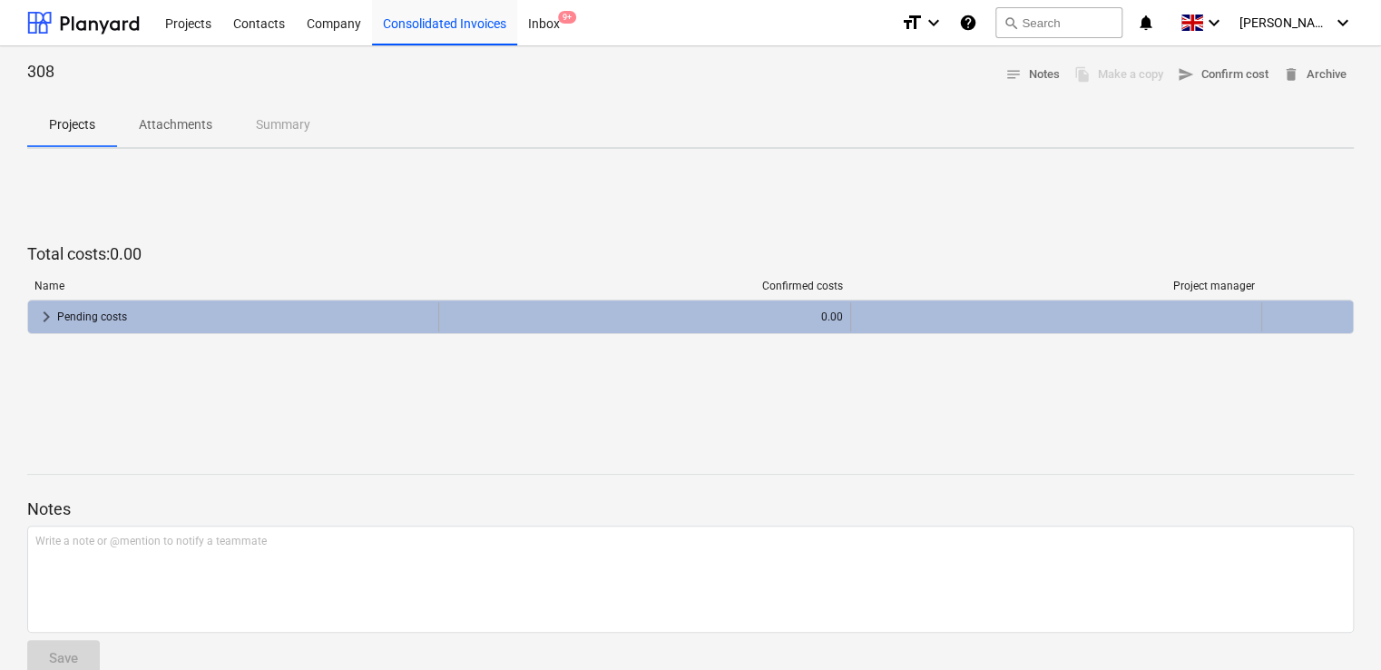
click at [83, 309] on div "Pending costs" at bounding box center [244, 316] width 374 height 29
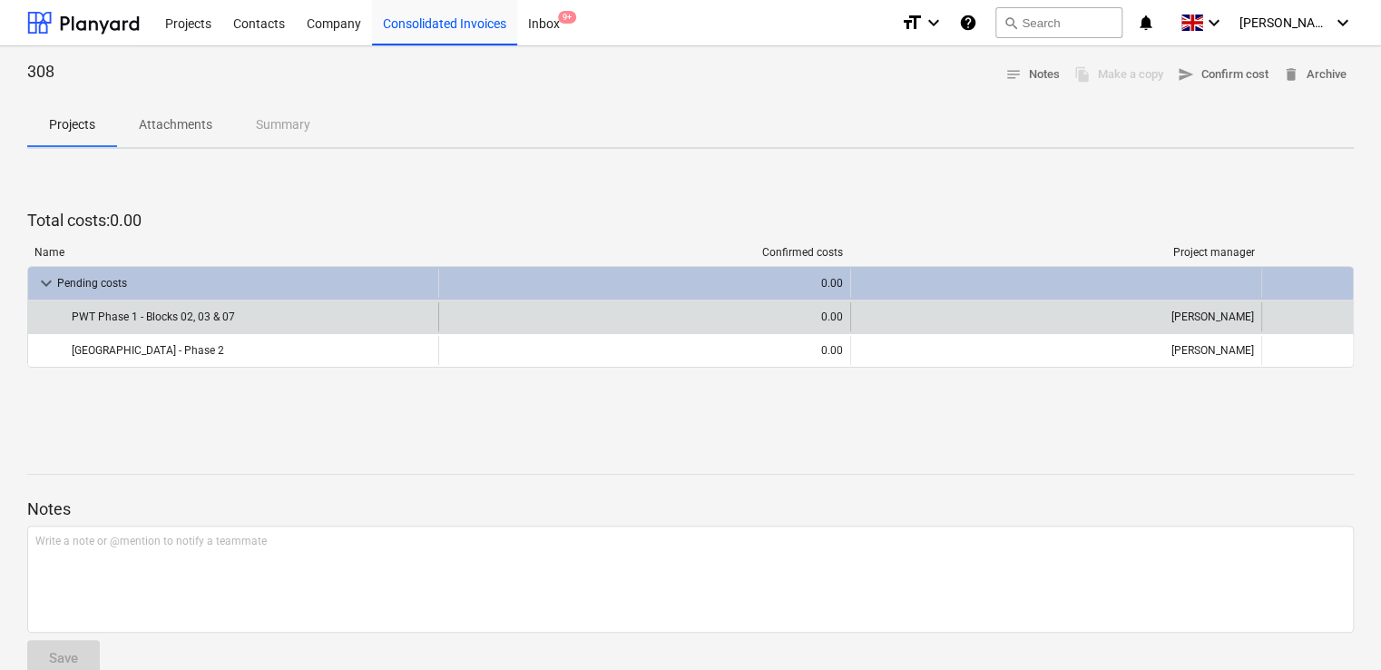
click at [763, 313] on div "0.00" at bounding box center [644, 316] width 396 height 29
click at [738, 312] on div "0.00" at bounding box center [644, 316] width 396 height 29
click at [181, 325] on div "PWT Phase 1 - Blocks 02, 03 & 07" at bounding box center [251, 316] width 359 height 29
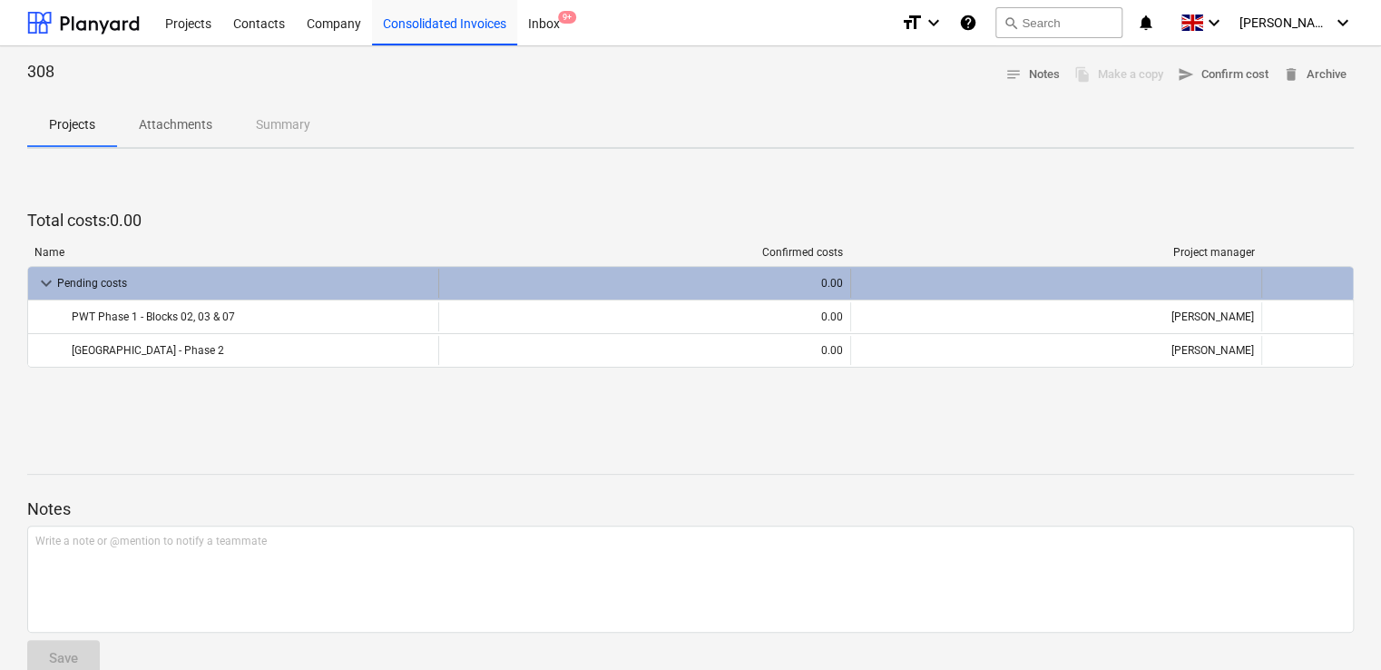
click at [86, 280] on div "Pending costs" at bounding box center [244, 283] width 374 height 29
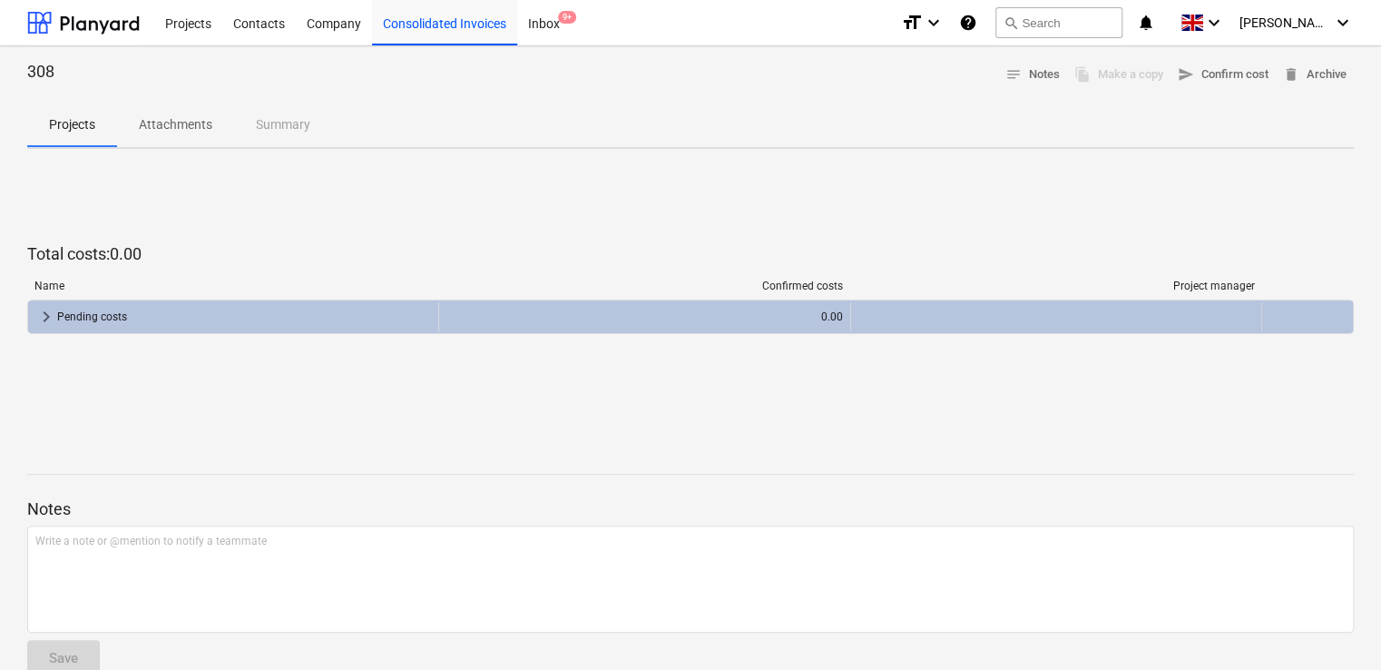
click at [279, 120] on div "Projects Attachments Summary" at bounding box center [690, 125] width 1326 height 44
click at [76, 128] on p "Projects" at bounding box center [72, 124] width 46 height 19
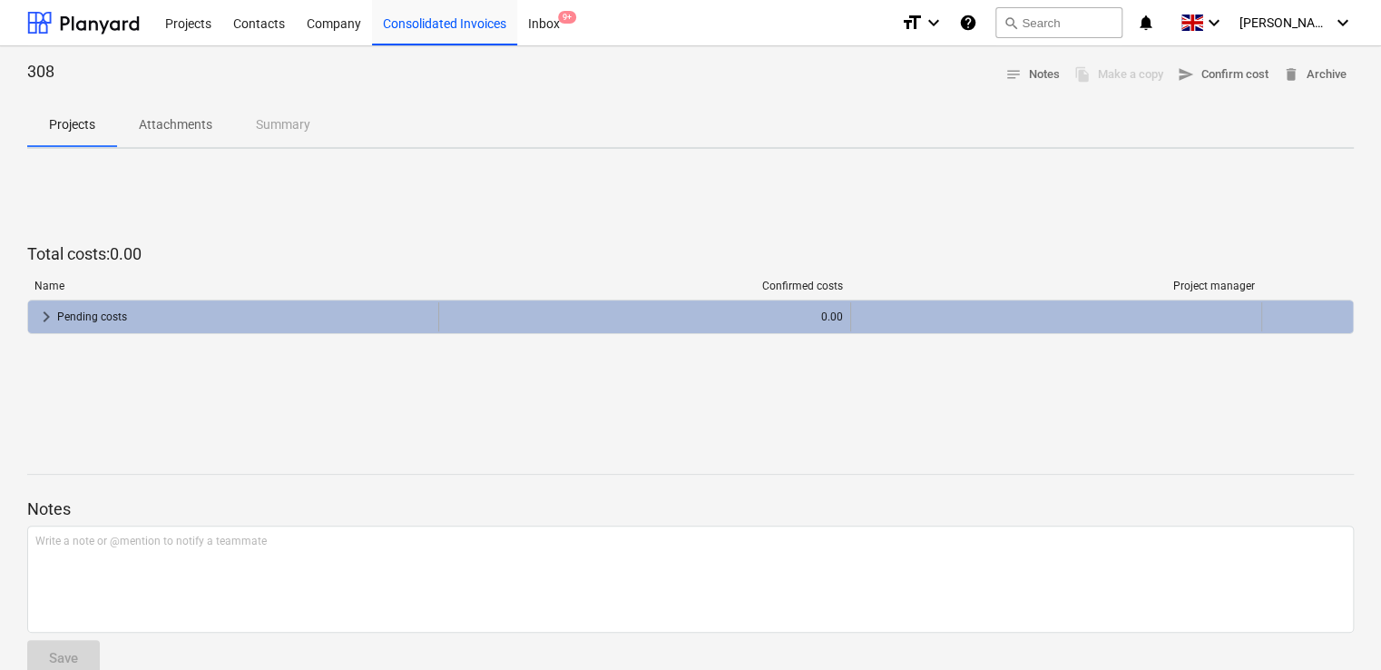
click at [802, 320] on div "0.00" at bounding box center [644, 316] width 396 height 29
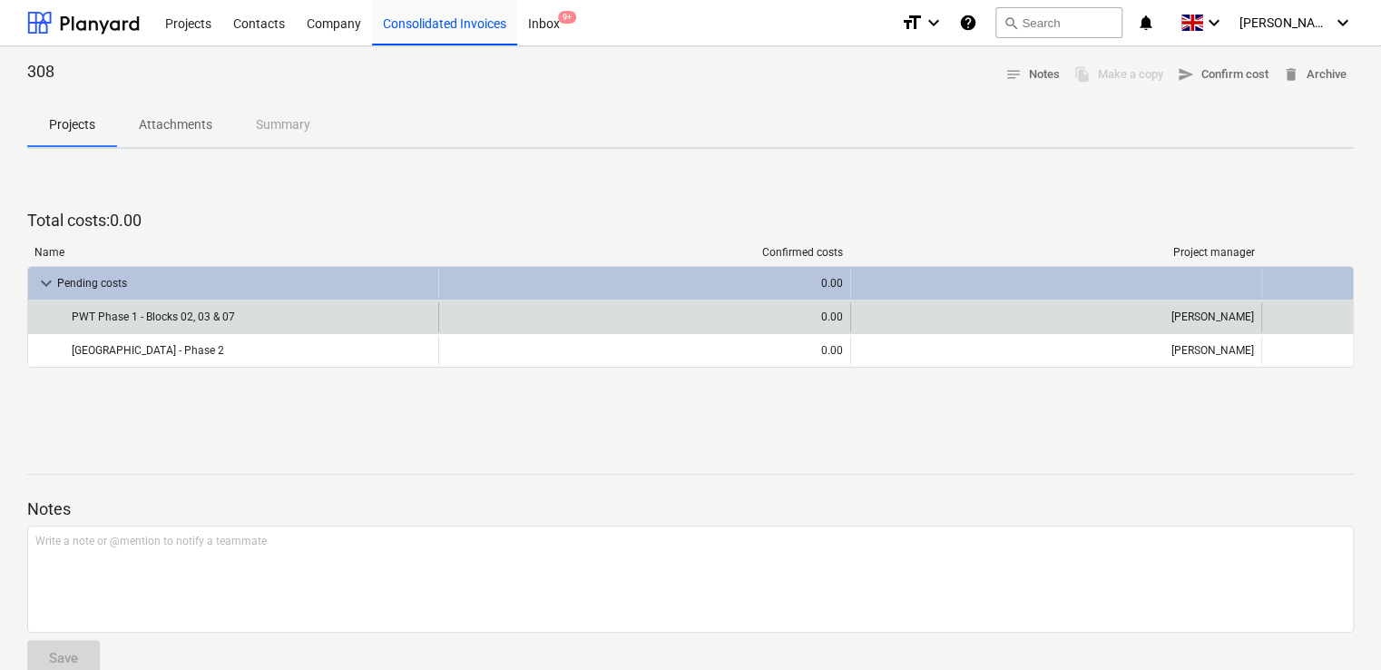
click at [782, 322] on div "0.00" at bounding box center [644, 316] width 396 height 29
drag, startPoint x: 782, startPoint y: 322, endPoint x: 689, endPoint y: 317, distance: 93.6
click at [689, 317] on div "0.00" at bounding box center [644, 316] width 396 height 29
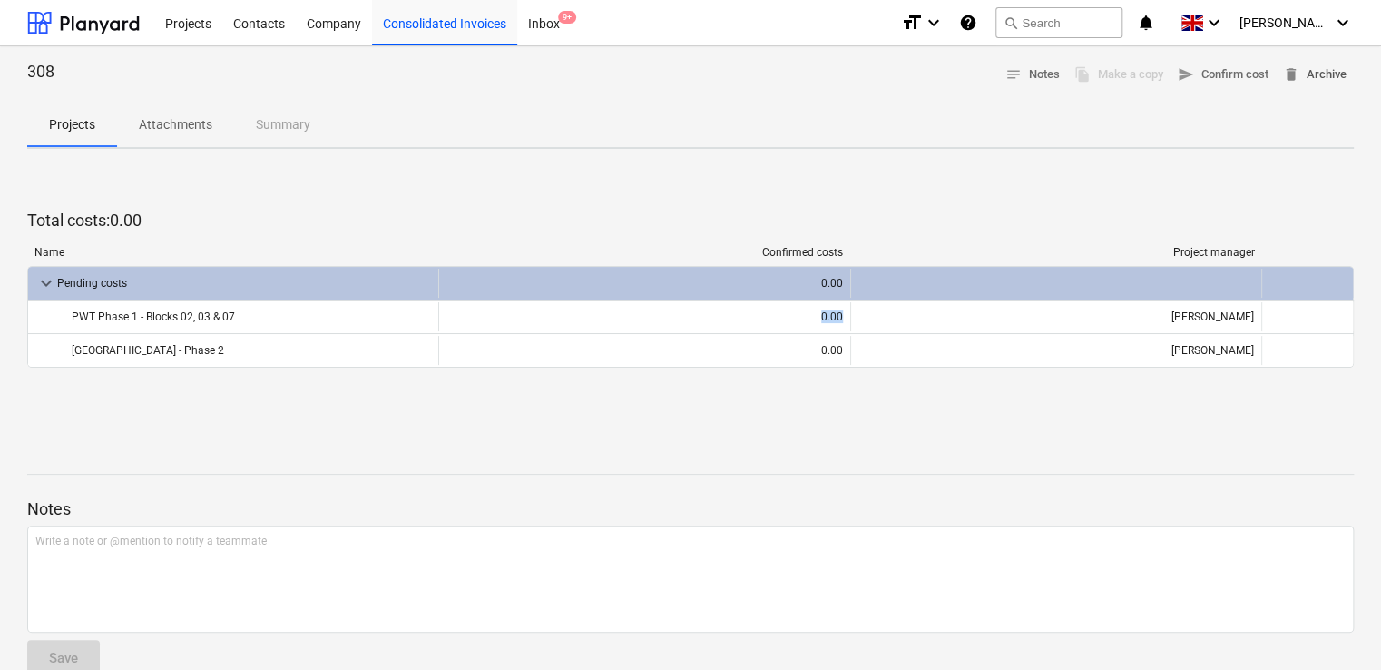
click at [1314, 73] on span "delete Archive" at bounding box center [1315, 74] width 64 height 21
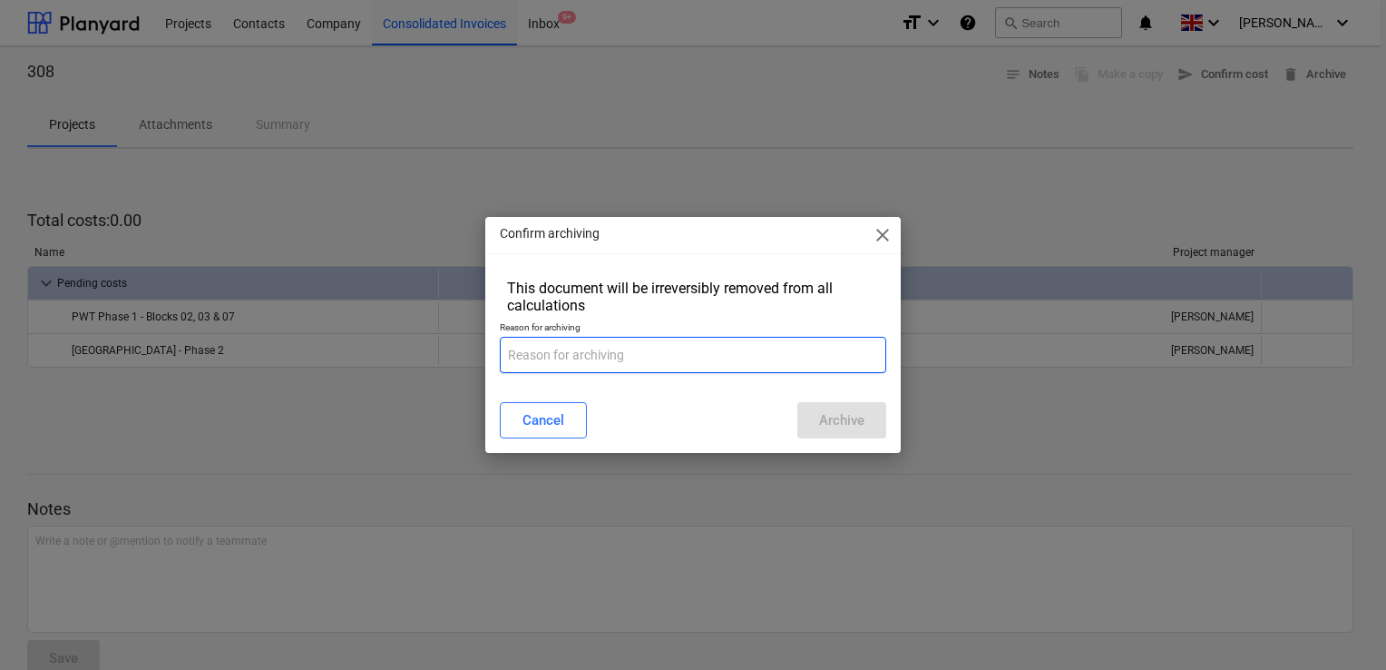
click at [733, 353] on input "text" at bounding box center [693, 355] width 386 height 36
type input "."
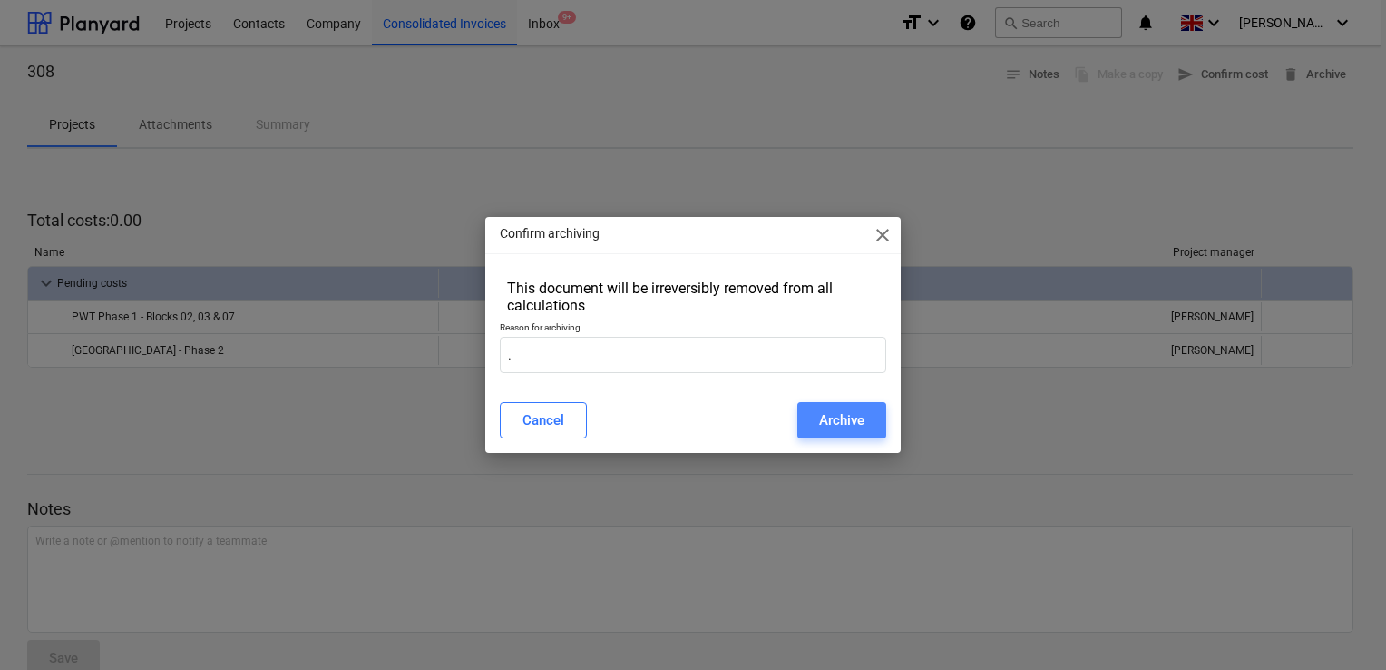
click at [844, 429] on div "Archive" at bounding box center [841, 420] width 45 height 24
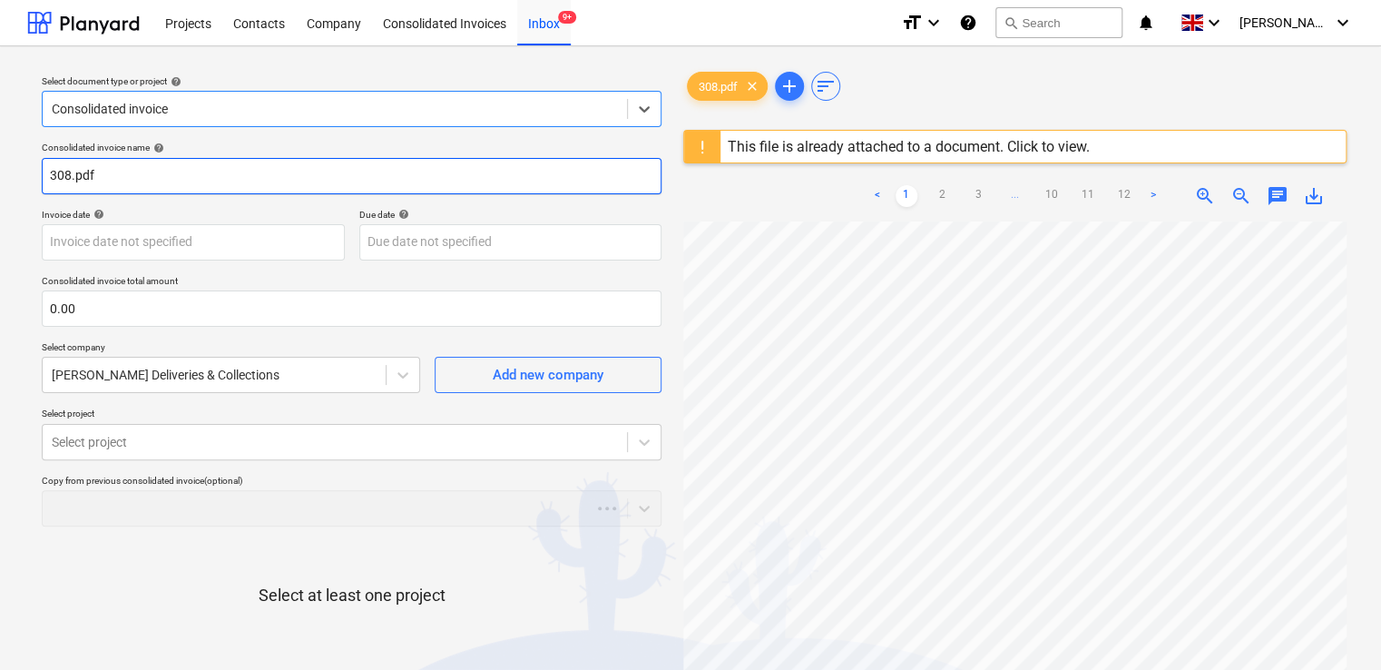
click at [122, 172] on input "308.pdf" at bounding box center [352, 176] width 620 height 36
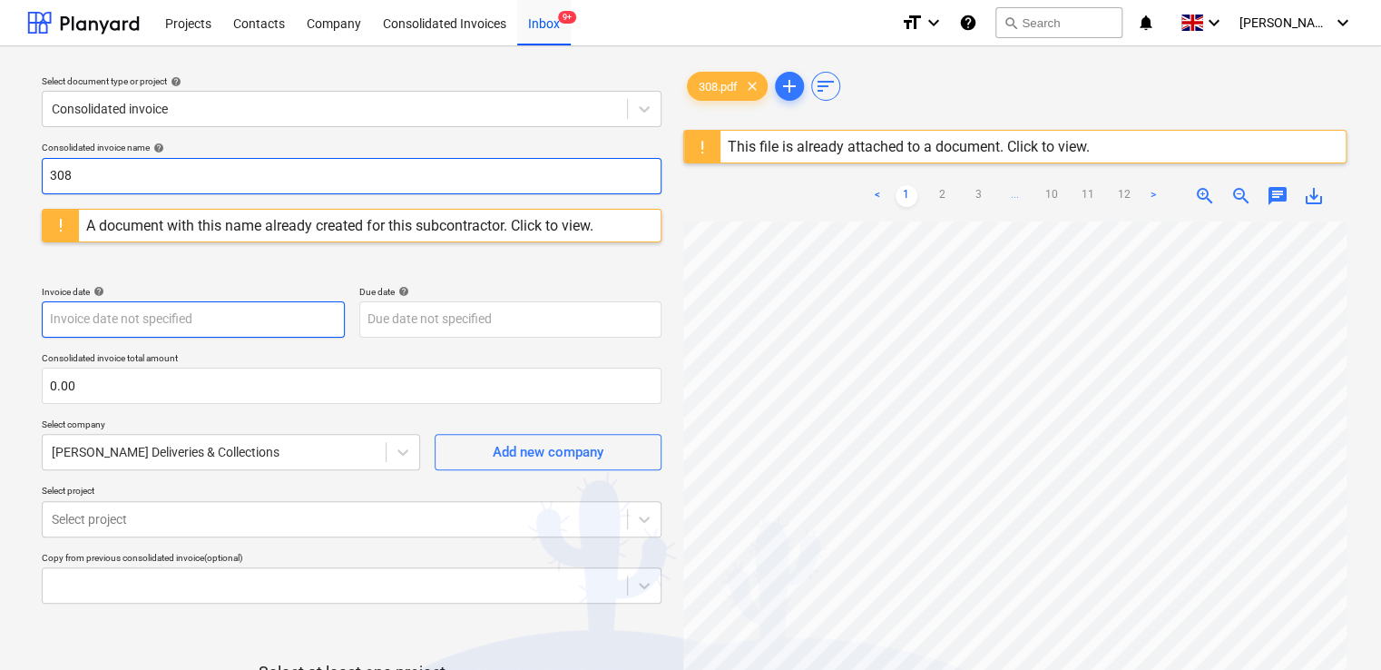
type input "308"
click at [140, 319] on body "Projects Contacts Company Consolidated Invoices Inbox 9+ format_size keyboard_a…" at bounding box center [690, 335] width 1381 height 670
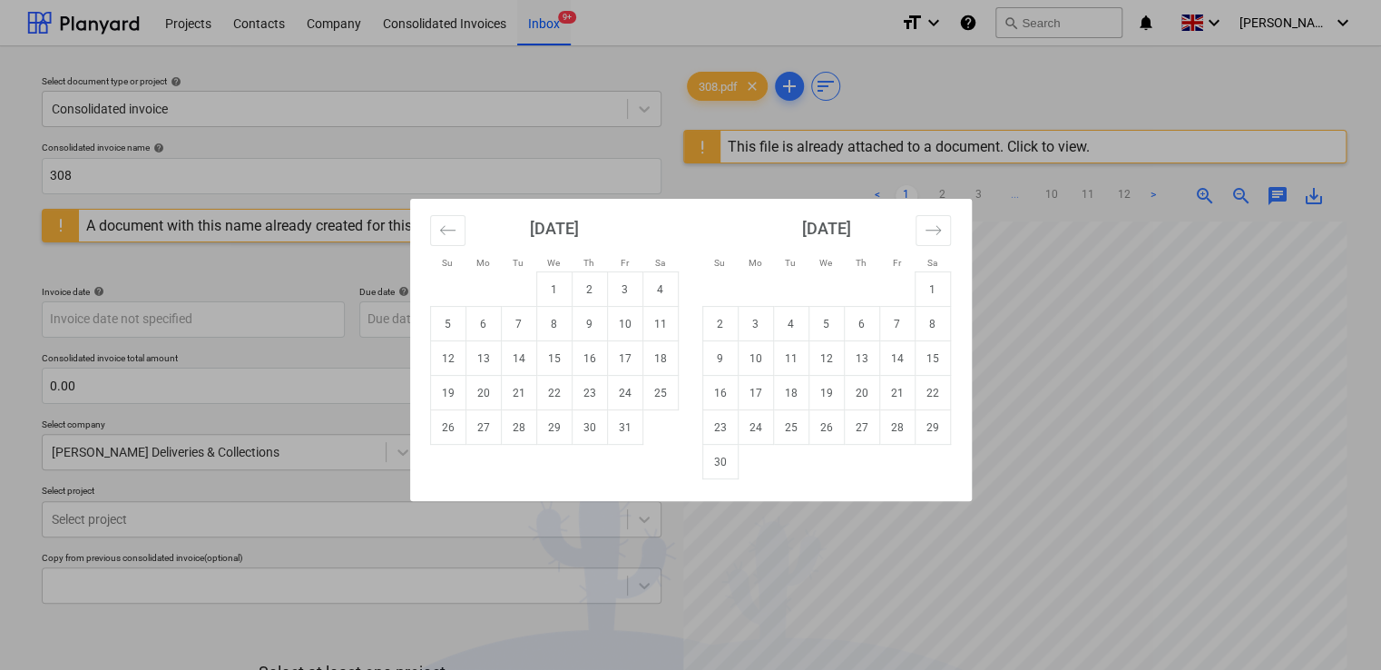
click at [505, 182] on div "Su Mo Tu We Th Fr Sa Su Mo Tu We Th Fr Sa September 2025 1 2 3 4 5 6 7 8 9 10 1…" at bounding box center [690, 335] width 1381 height 670
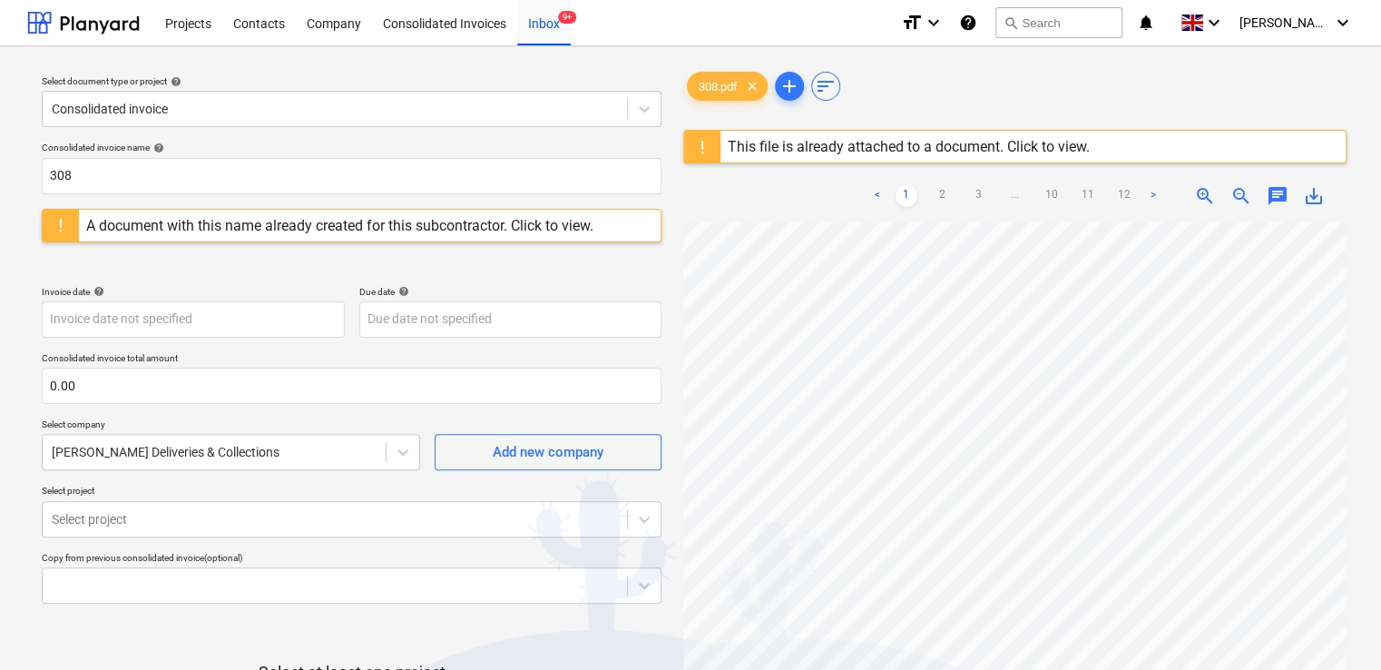
click at [240, 281] on div "Consolidated invoice name help 308 A document with this name already created fo…" at bounding box center [351, 488] width 634 height 709
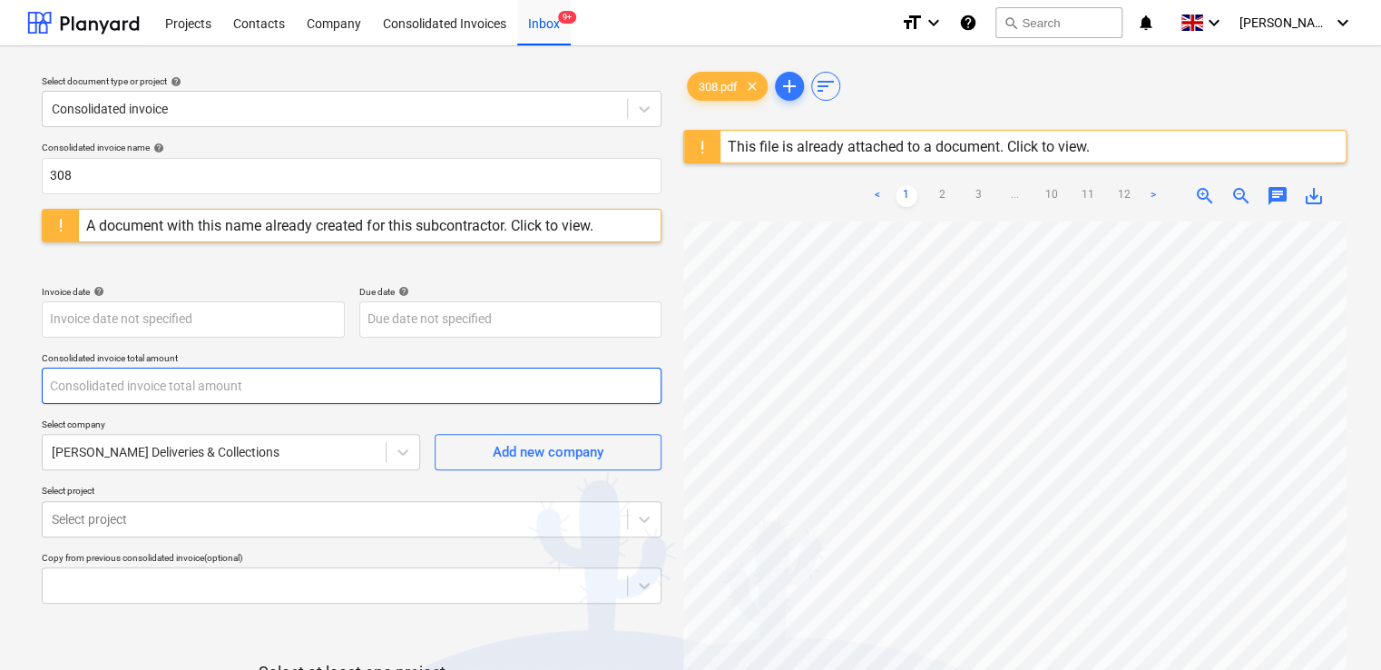
click at [76, 398] on input "text" at bounding box center [352, 385] width 620 height 36
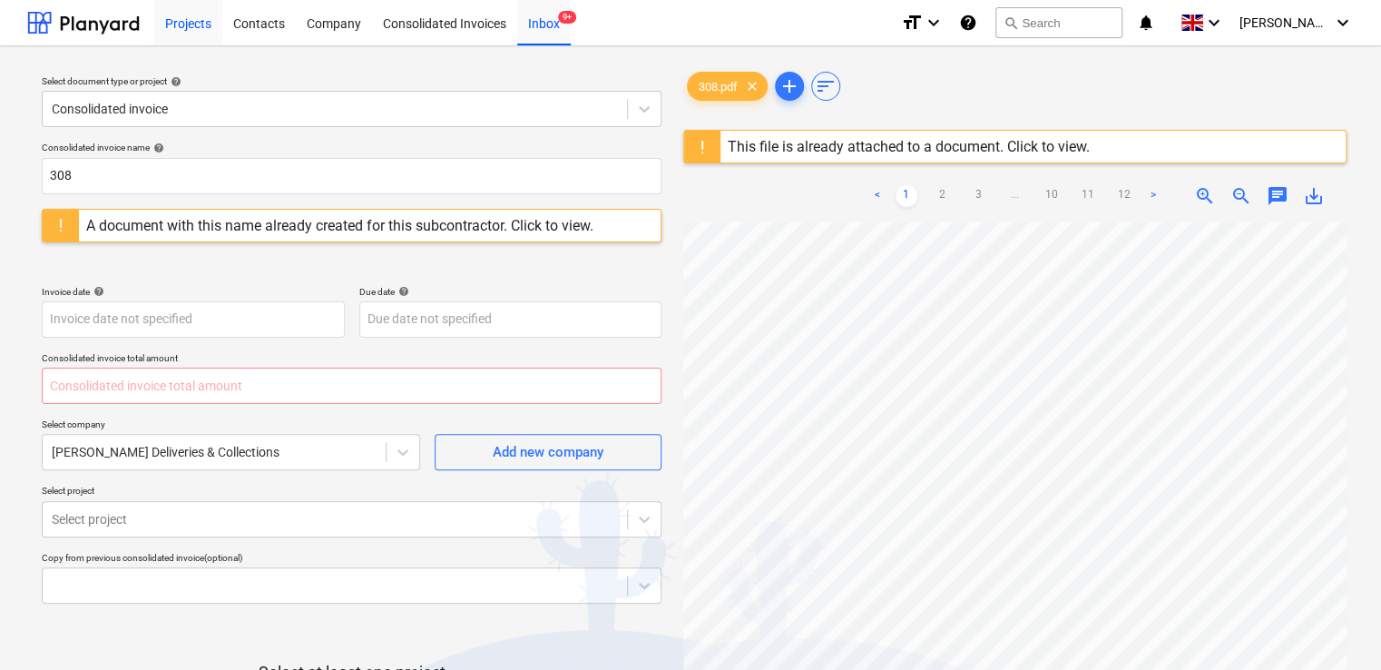
type input "0.00"
click at [353, 519] on body "Projects Contacts Company Consolidated Invoices Inbox 9+ format_size keyboard_a…" at bounding box center [690, 335] width 1381 height 670
type input "1,308.79"
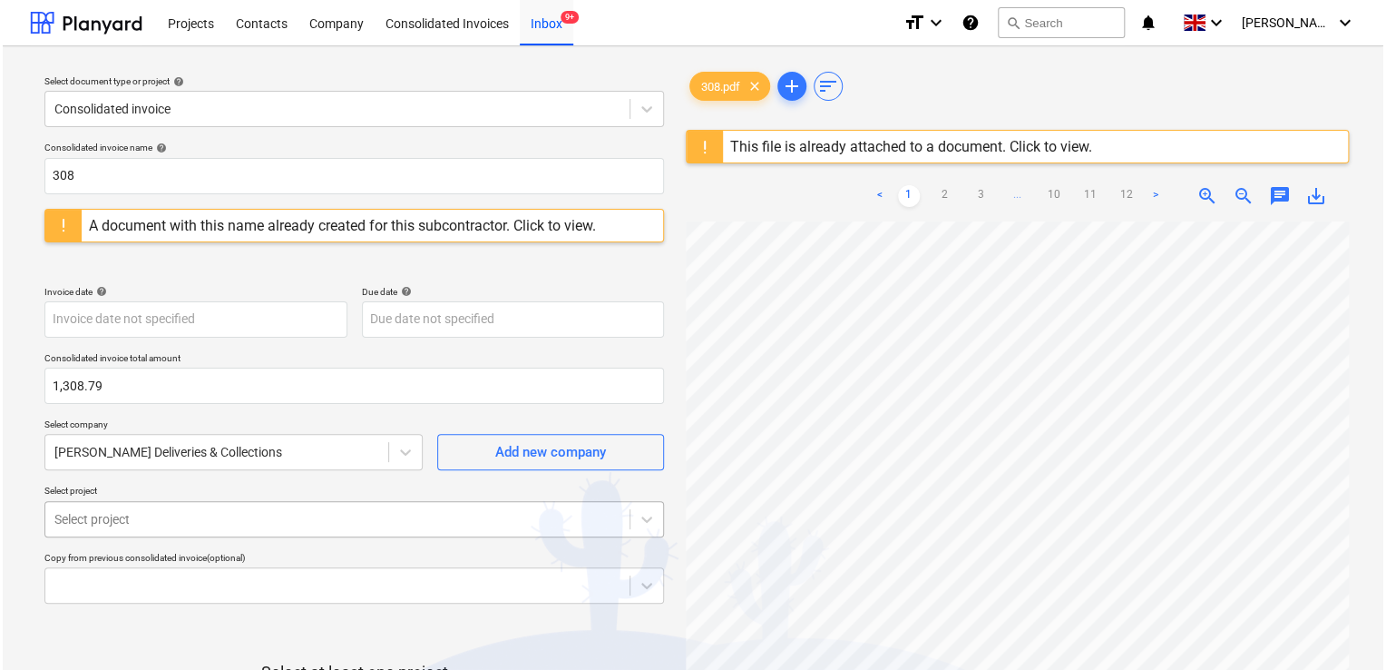
scroll to position [157, 0]
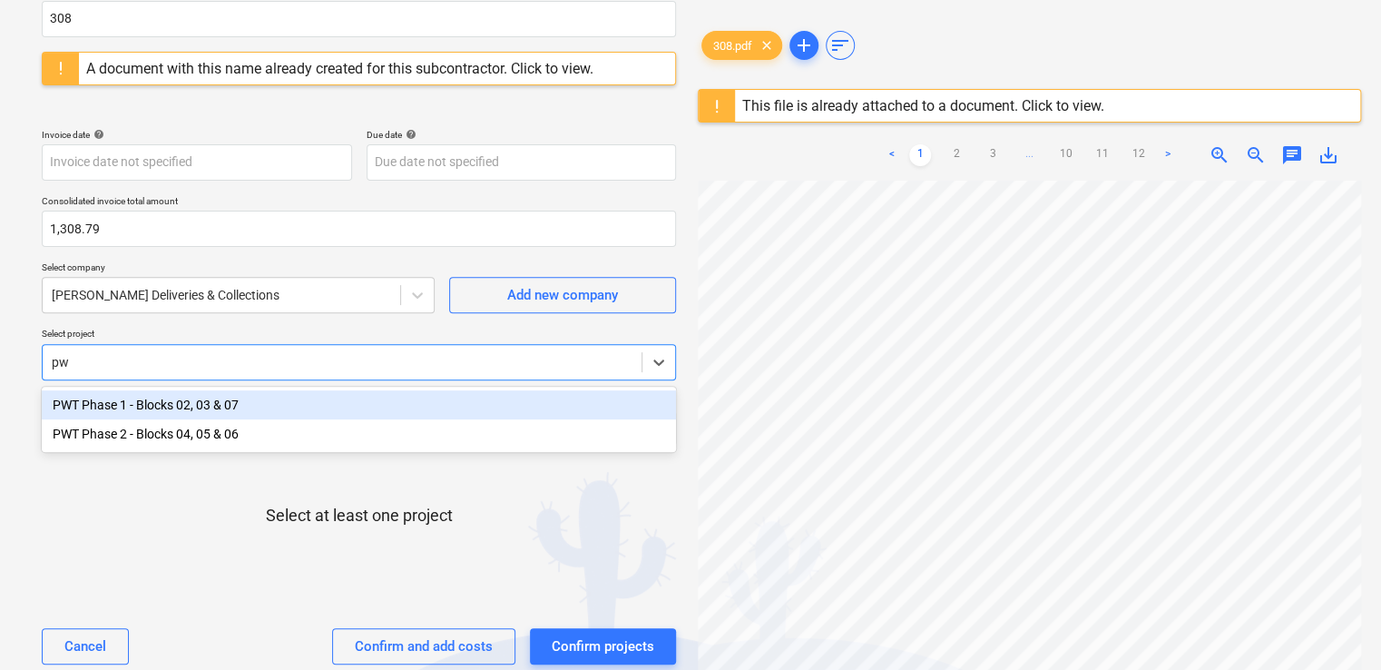
type input "pwt"
click at [202, 404] on div "PWT Phase 1 - Blocks 02, 03 & 07" at bounding box center [359, 404] width 634 height 29
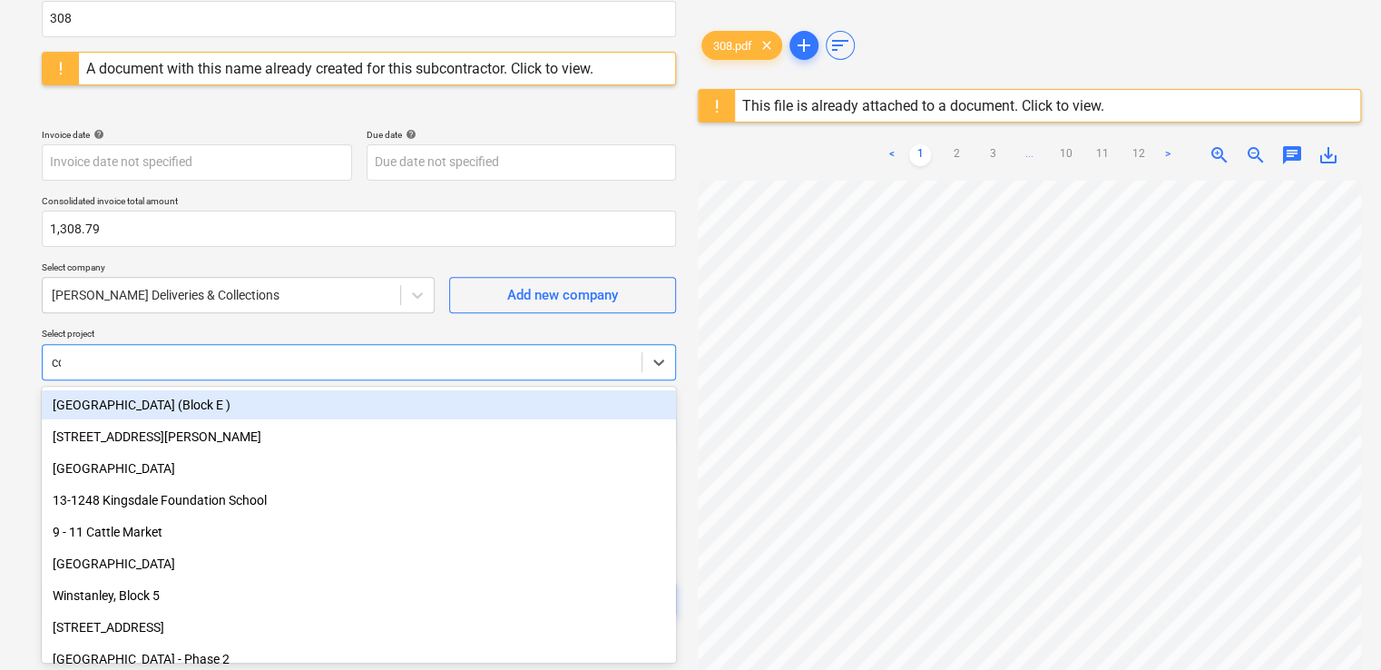
type input "cor"
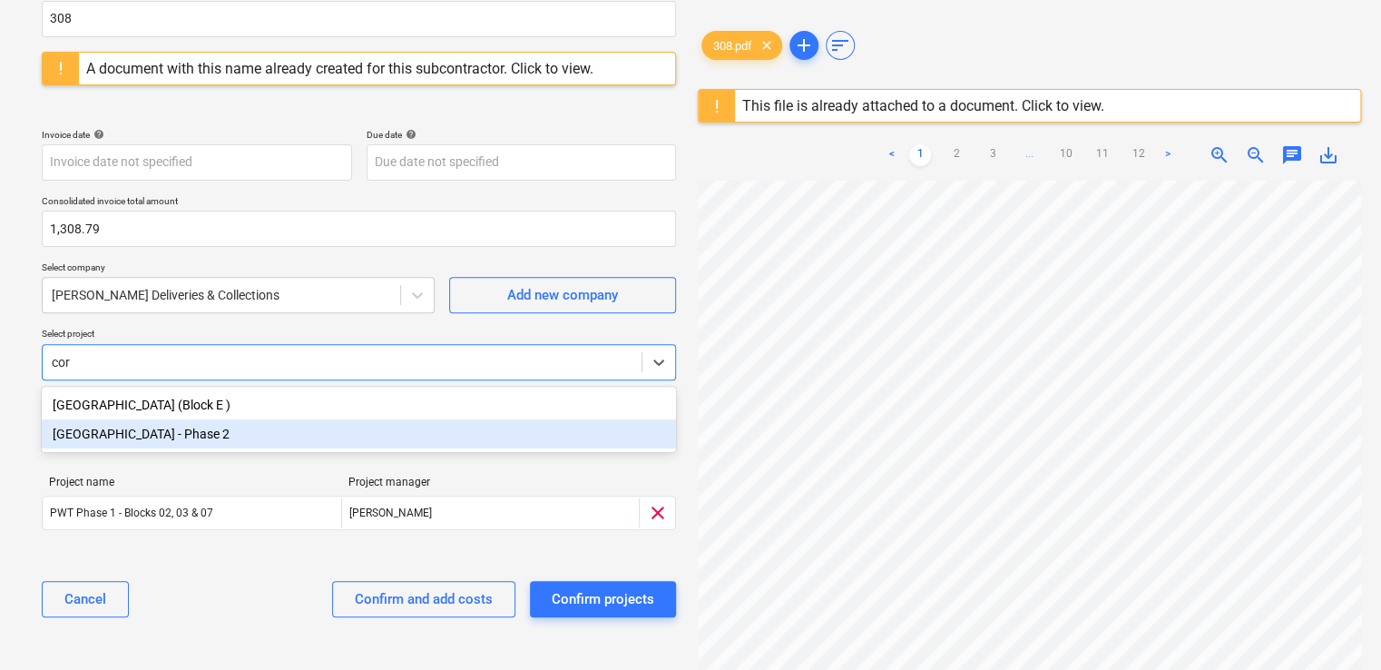
click at [198, 441] on div "[GEOGRAPHIC_DATA] - Phase 2" at bounding box center [359, 433] width 634 height 29
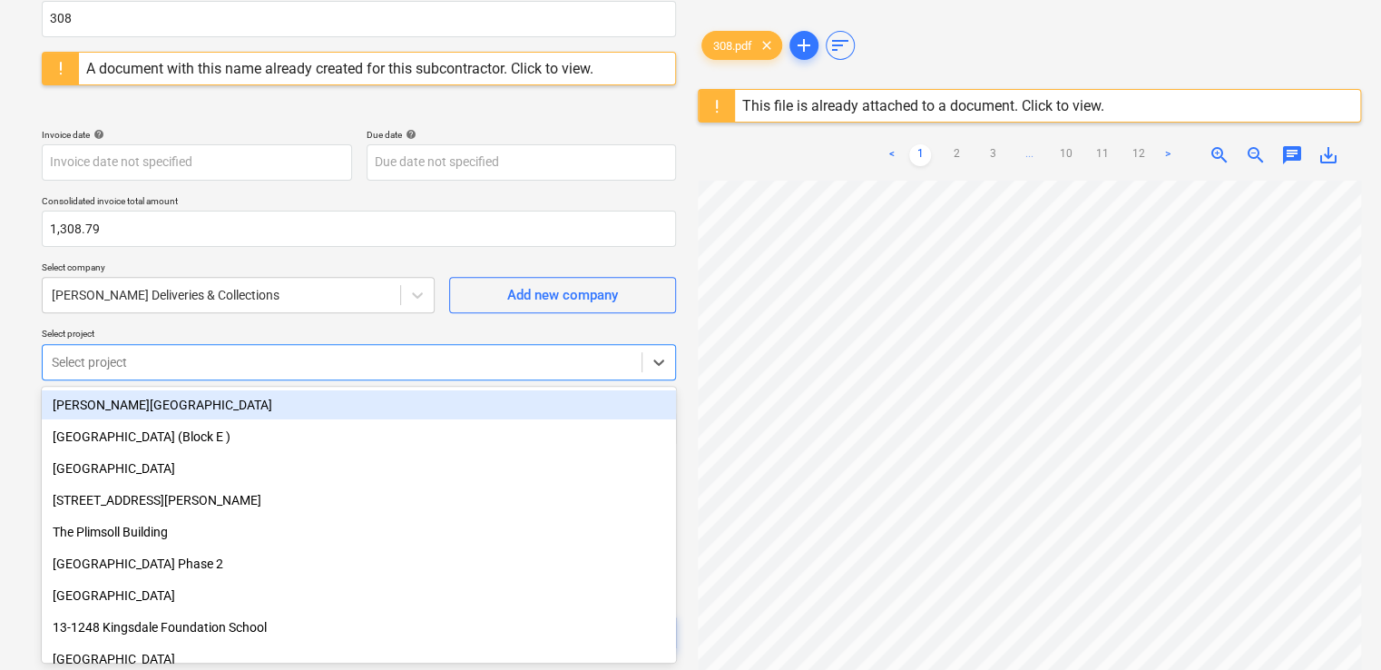
click at [363, 326] on div "Consolidated invoice name help 308 A document with this name already created fo…" at bounding box center [358, 324] width 649 height 695
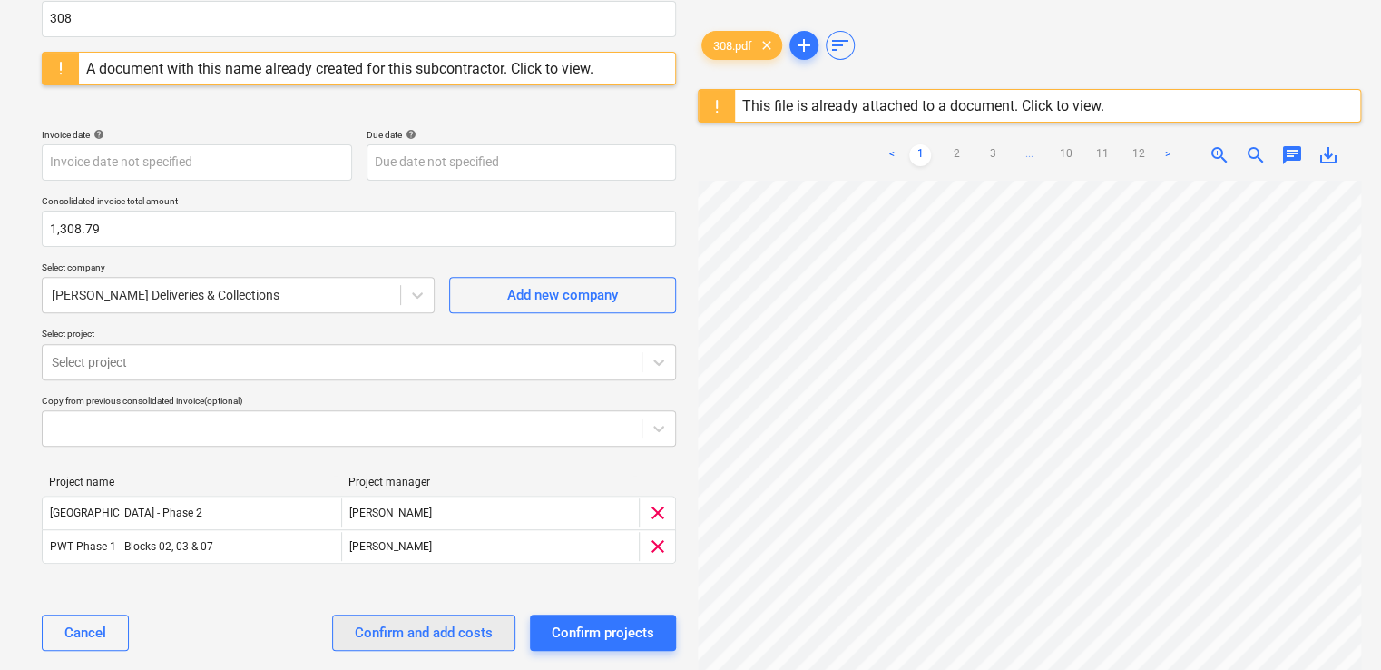
click at [420, 633] on div "Confirm and add costs" at bounding box center [424, 633] width 138 height 24
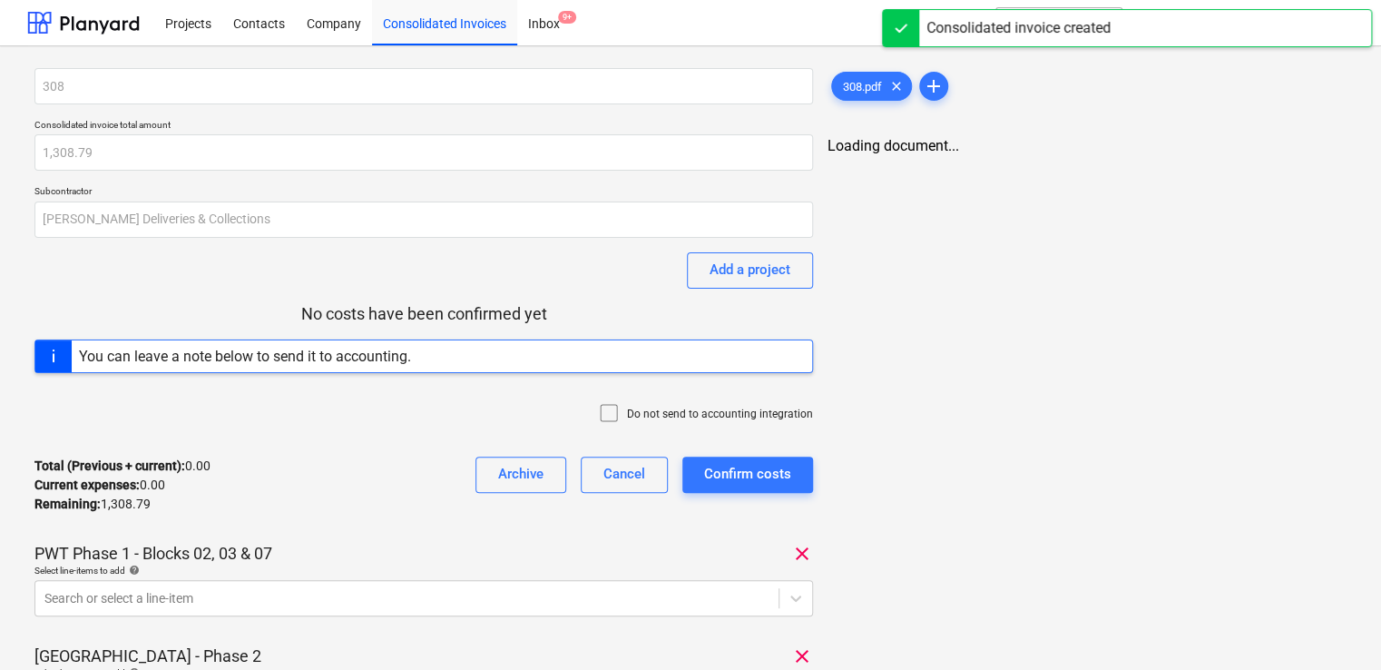
click at [613, 405] on icon at bounding box center [609, 413] width 22 height 22
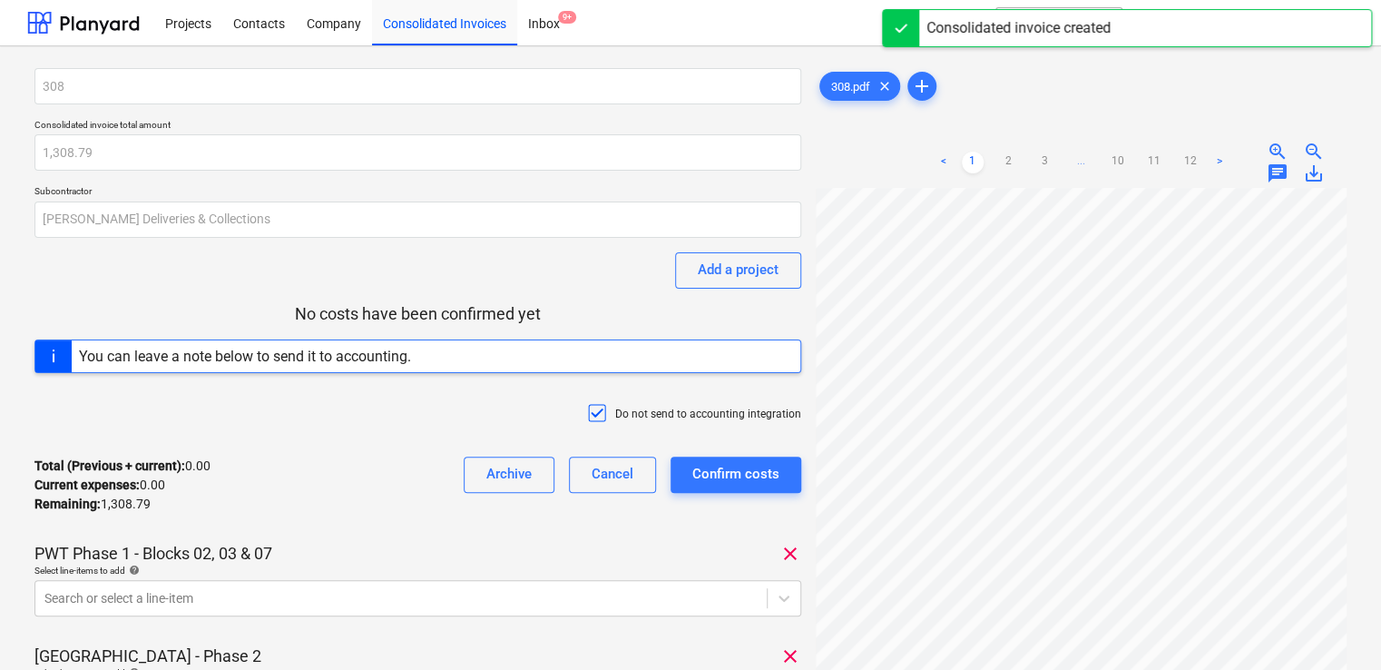
click at [399, 497] on div "Total (Previous + current) : 0.00 Current expenses : 0.00 Remaining : 1,308.79 …" at bounding box center [417, 485] width 767 height 86
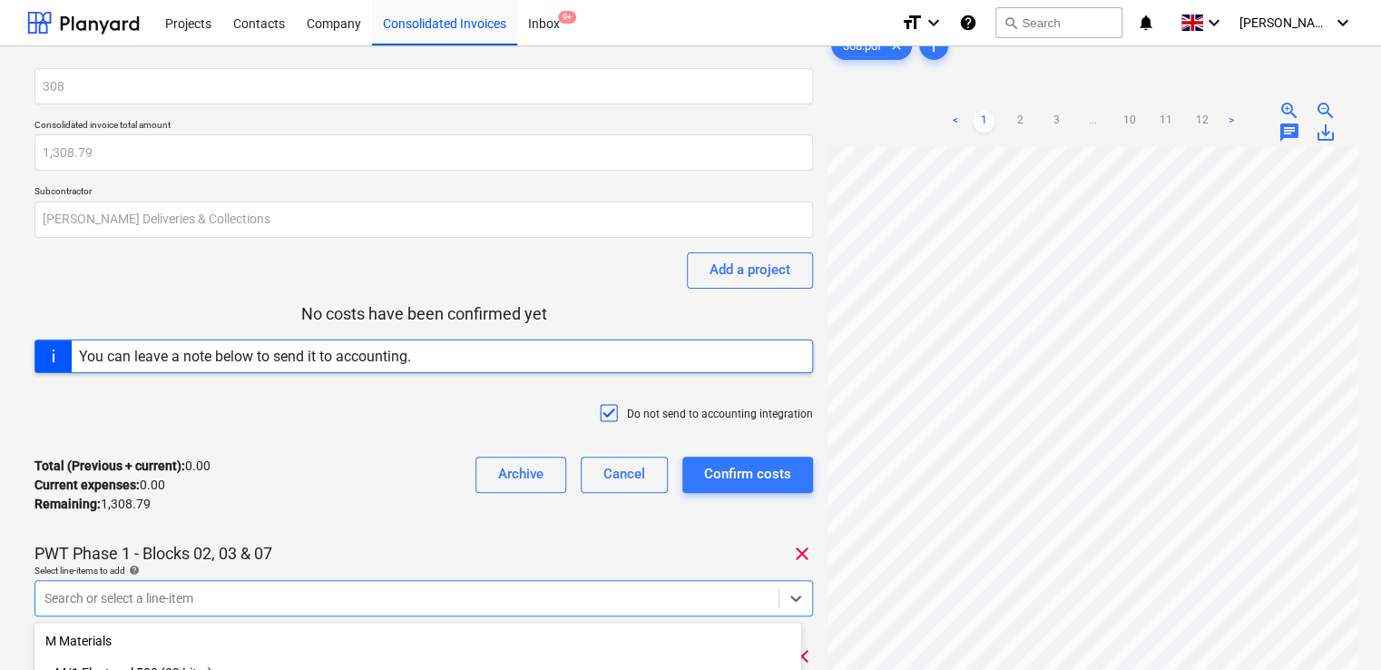
click at [376, 592] on body "Projects Contacts Company Consolidated Invoices Inbox 9+ format_size keyboard_a…" at bounding box center [690, 335] width 1381 height 670
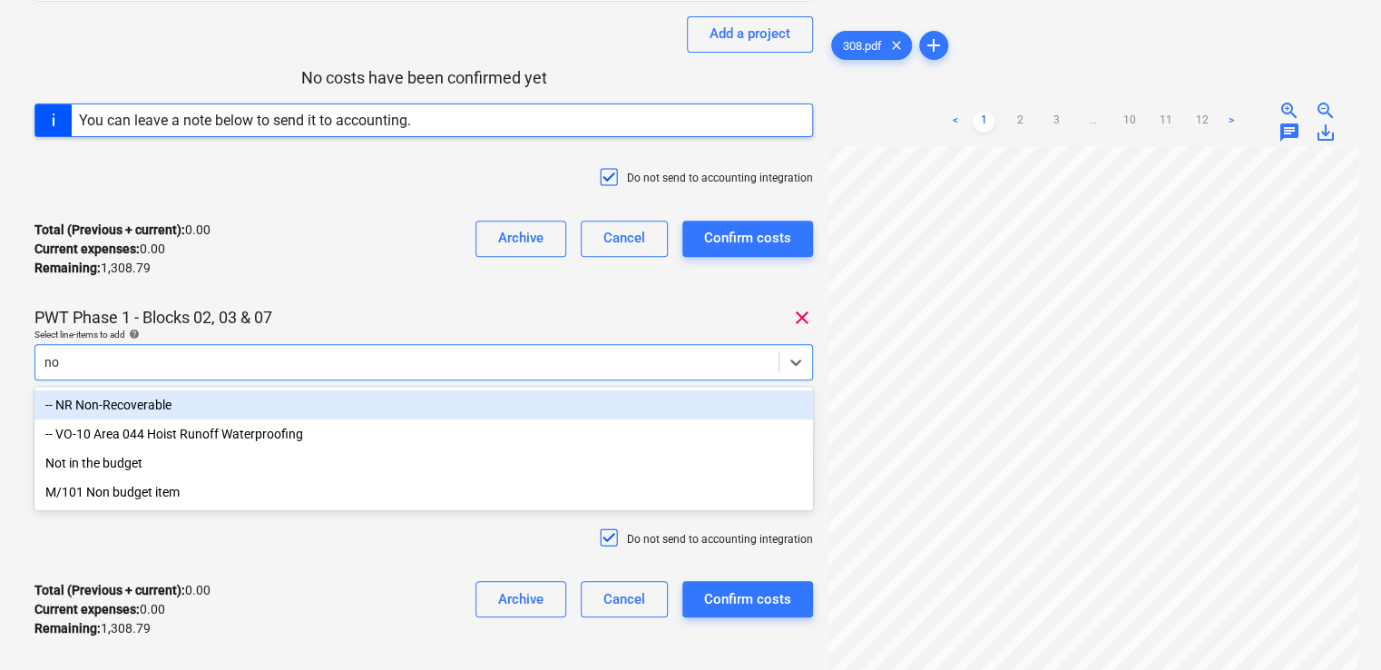
type input "non"
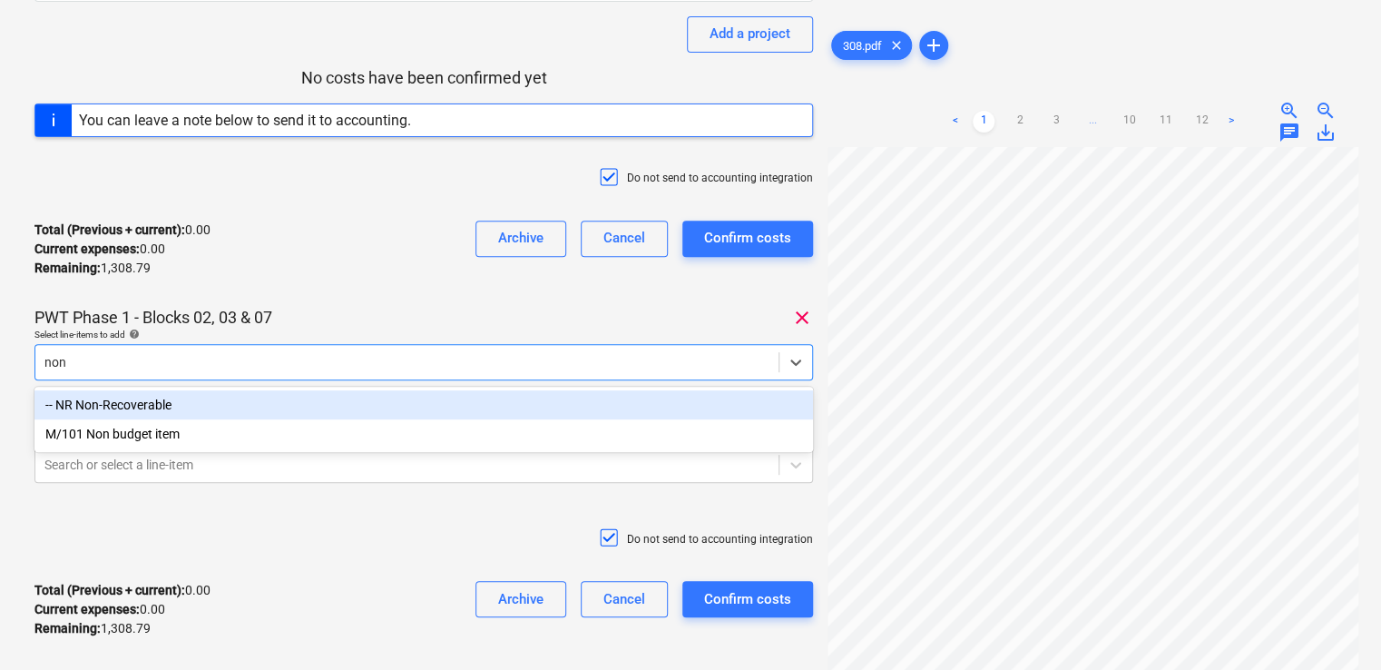
click at [337, 412] on div "-- NR Non-Recoverable" at bounding box center [423, 404] width 778 height 29
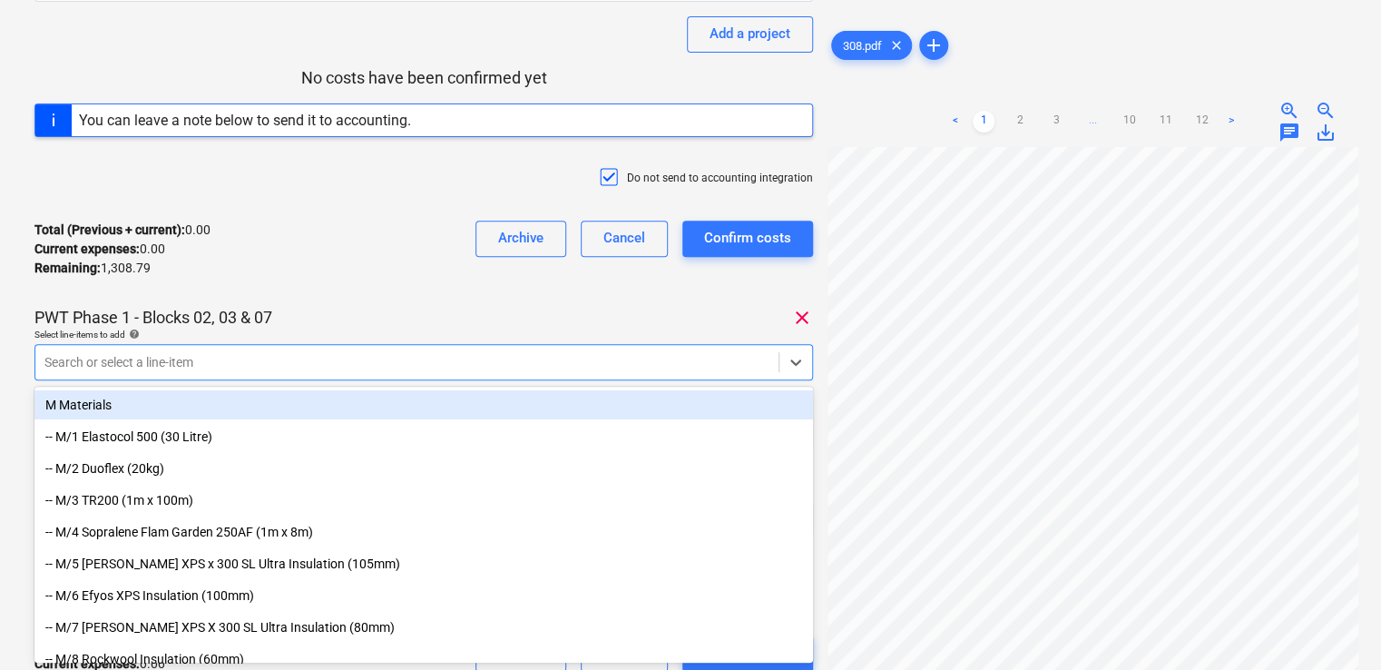
click at [357, 230] on div "Total (Previous + current) : 0.00 Current expenses : 0.00 Remaining : 1,308.79 …" at bounding box center [423, 249] width 778 height 86
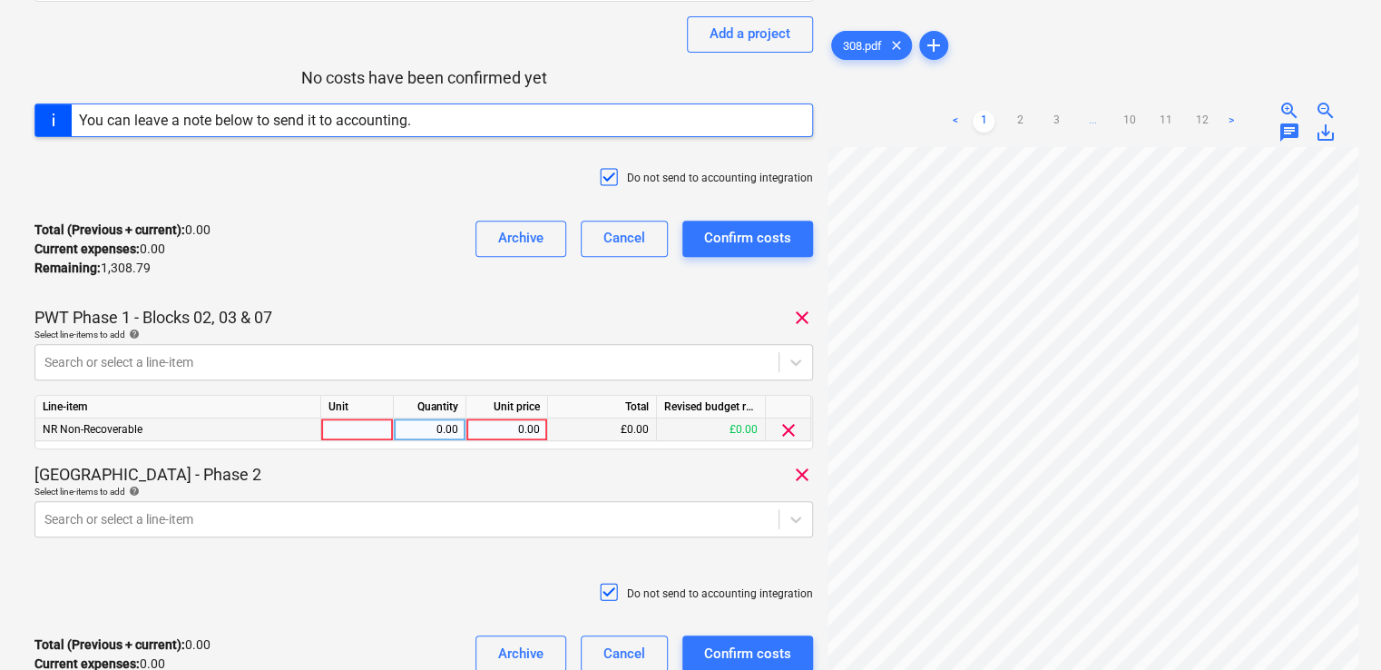
click at [379, 434] on div at bounding box center [357, 429] width 73 height 23
type input "item"
type input "61.24"
click at [458, 464] on div "Coronation Square - Phase 2 clear" at bounding box center [423, 475] width 778 height 22
click at [434, 434] on body "Projects Contacts Company Consolidated Invoices Inbox 9+ format_size keyboard_a…" at bounding box center [690, 99] width 1381 height 670
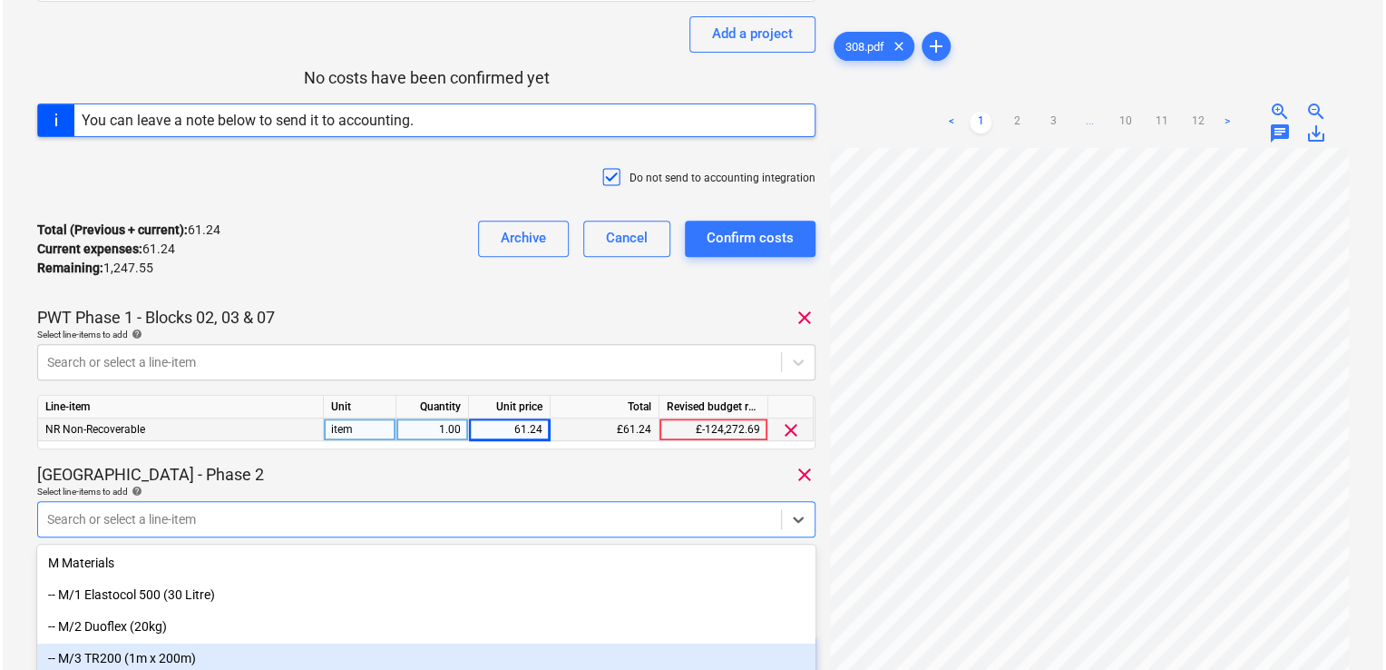
scroll to position [393, 0]
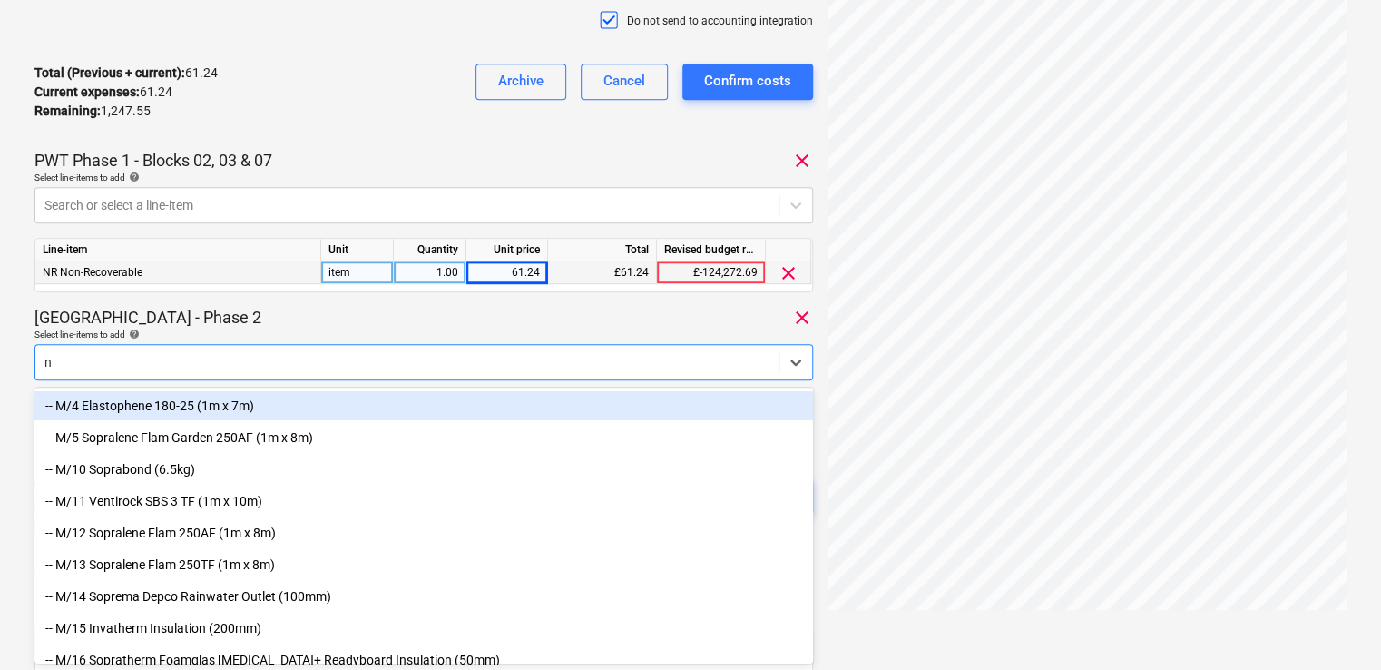
type input "nr"
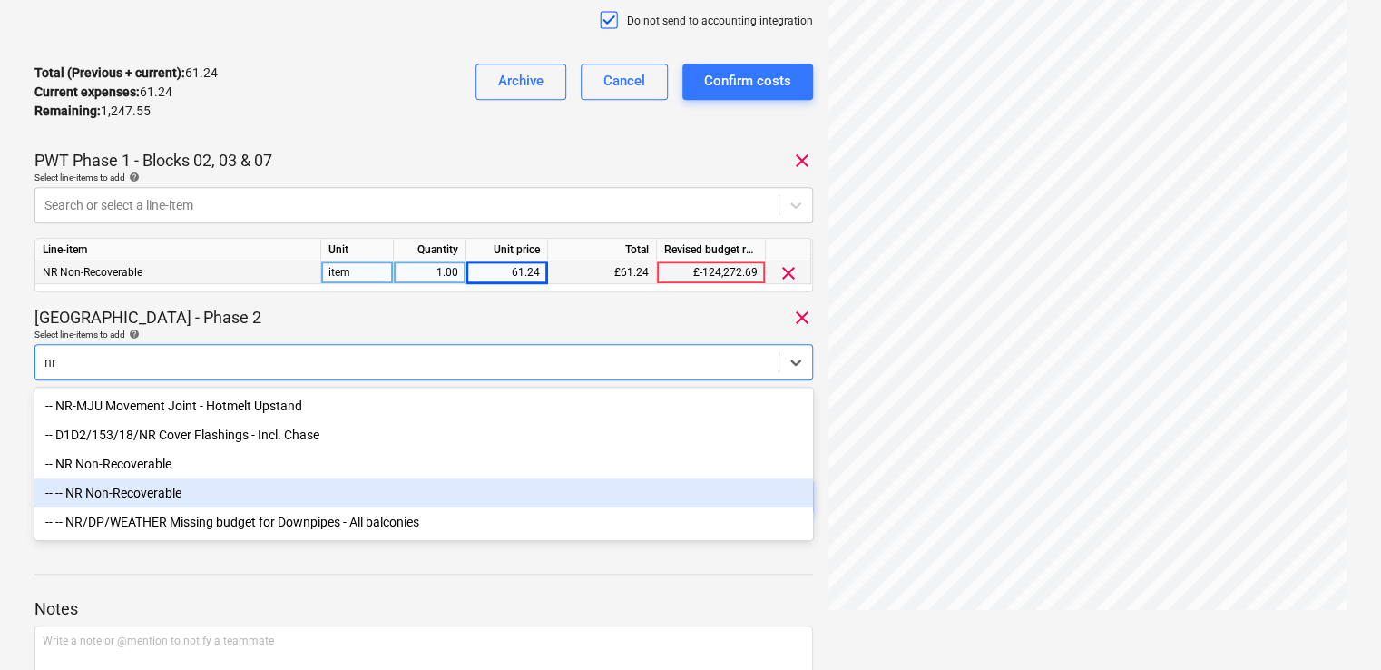
click at [180, 483] on div "-- -- NR Non-Recoverable" at bounding box center [423, 492] width 778 height 29
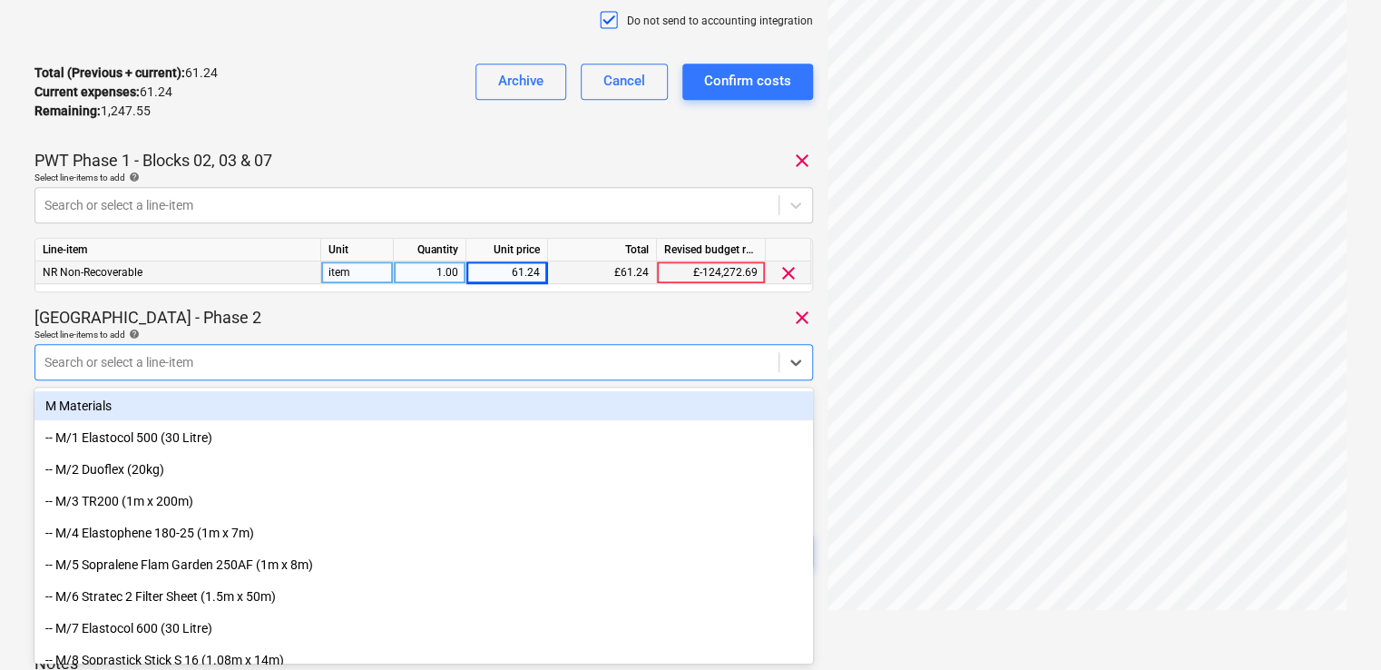
click at [301, 331] on div "Select line-items to add help" at bounding box center [423, 334] width 778 height 12
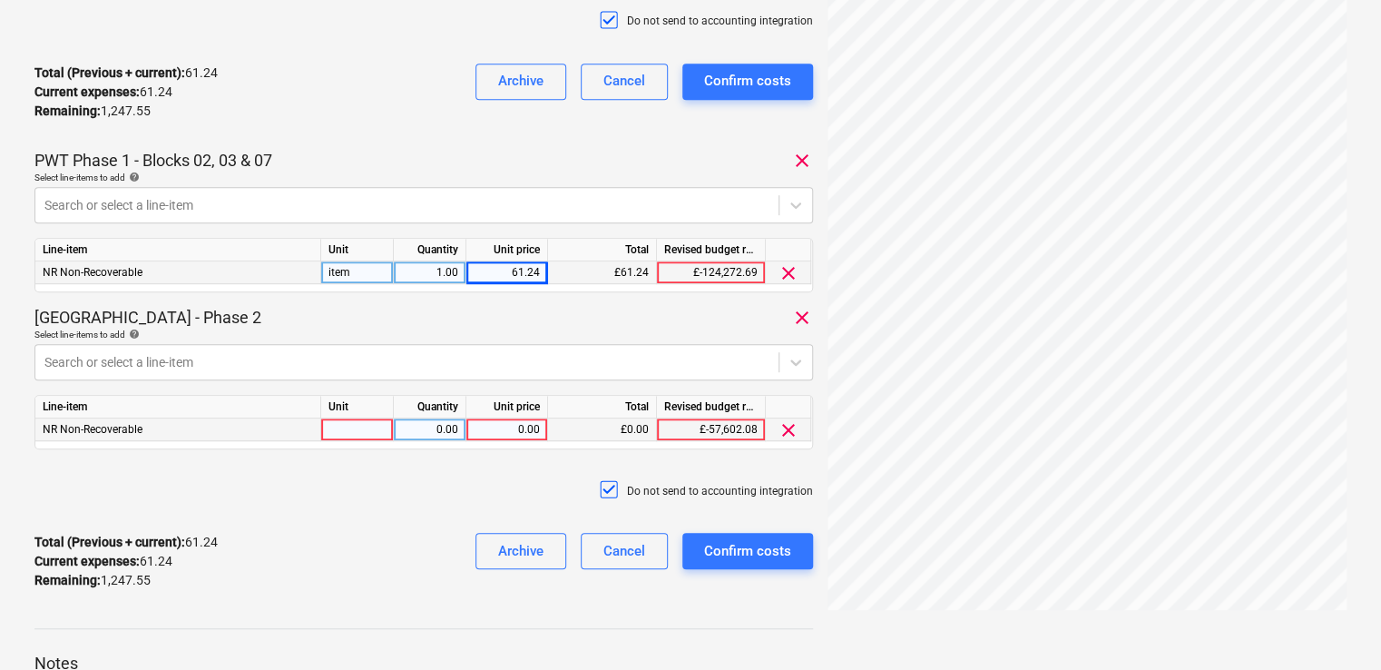
click at [346, 419] on div at bounding box center [357, 429] width 73 height 23
type input "item"
type input "24.36"
click at [494, 465] on div "Do not send to accounting integration" at bounding box center [423, 491] width 778 height 54
click at [712, 543] on div "Confirm costs" at bounding box center [747, 551] width 87 height 24
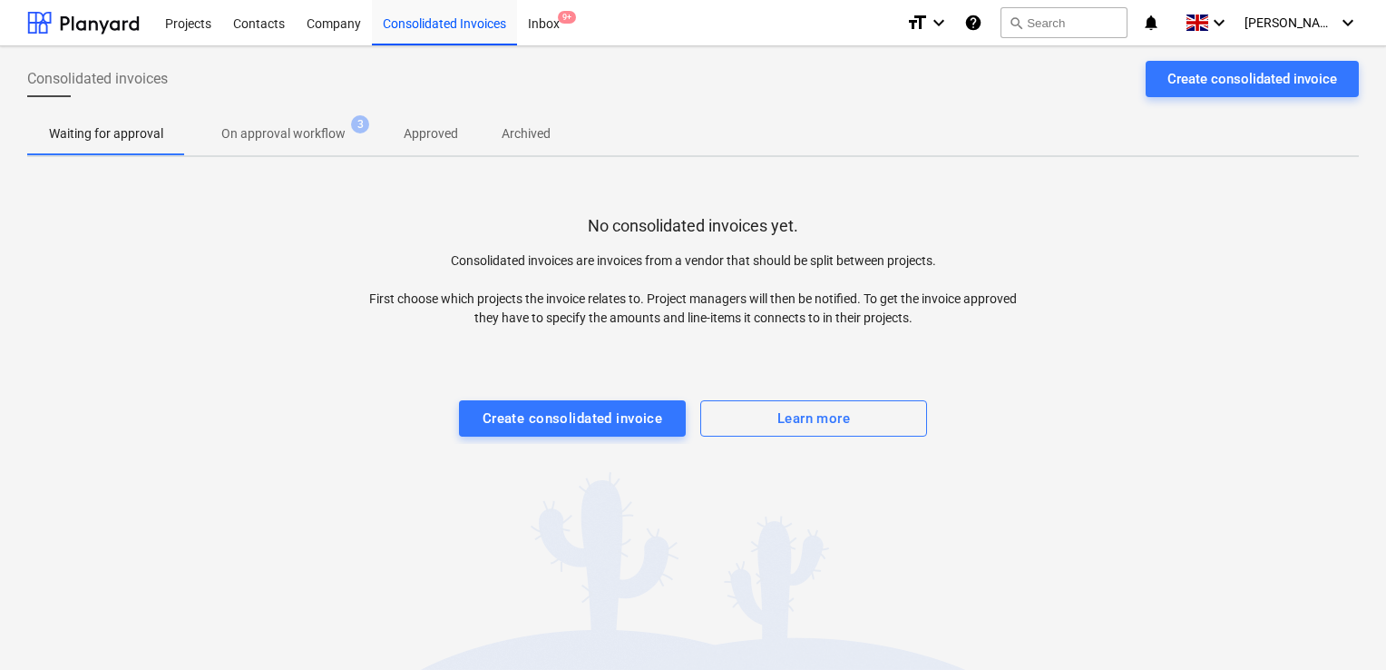
click at [1147, 12] on div "Getting notes failed" at bounding box center [1132, 19] width 490 height 38
click at [1077, 27] on div "Getting notes failed" at bounding box center [1132, 19] width 490 height 38
click at [1071, 20] on div "Getting notes failed" at bounding box center [1132, 19] width 490 height 38
click at [836, 31] on div "Projects Contacts Company Consolidated Invoices Inbox 9+" at bounding box center [523, 22] width 738 height 45
click at [1091, 19] on div "Getting notes failed" at bounding box center [1132, 19] width 490 height 38
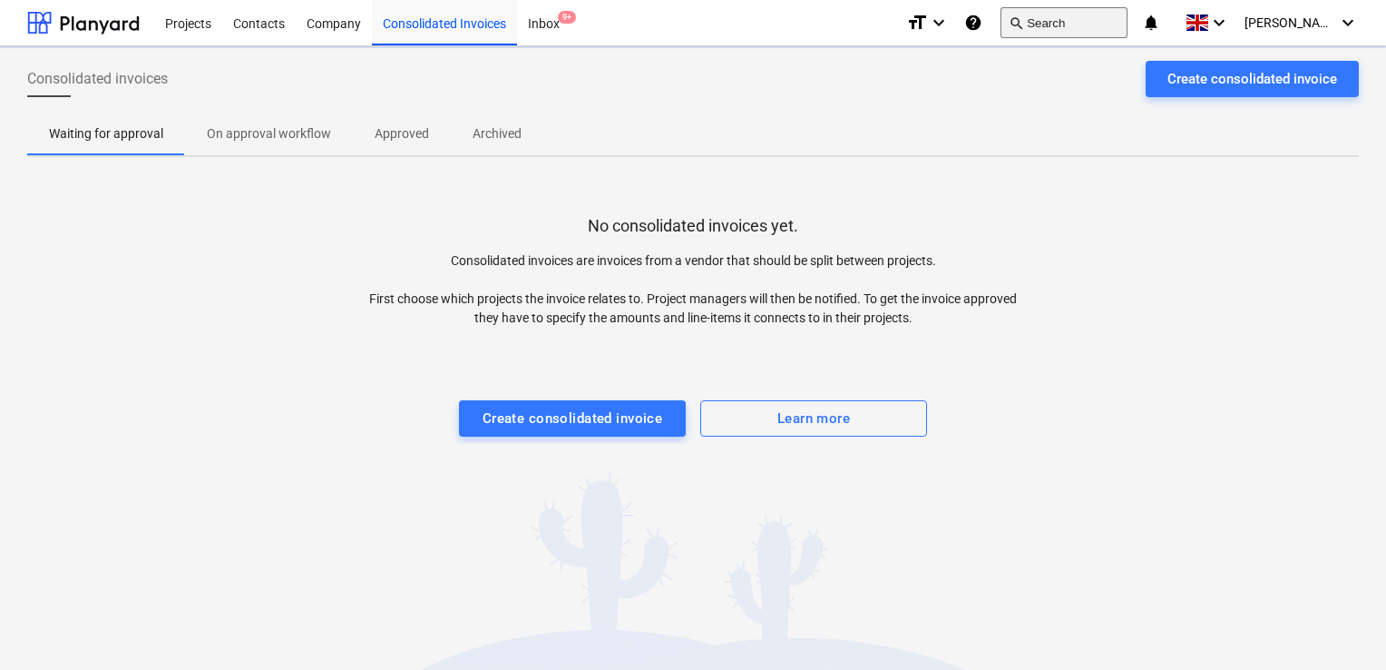
click at [1110, 29] on button "search Search" at bounding box center [1064, 22] width 127 height 31
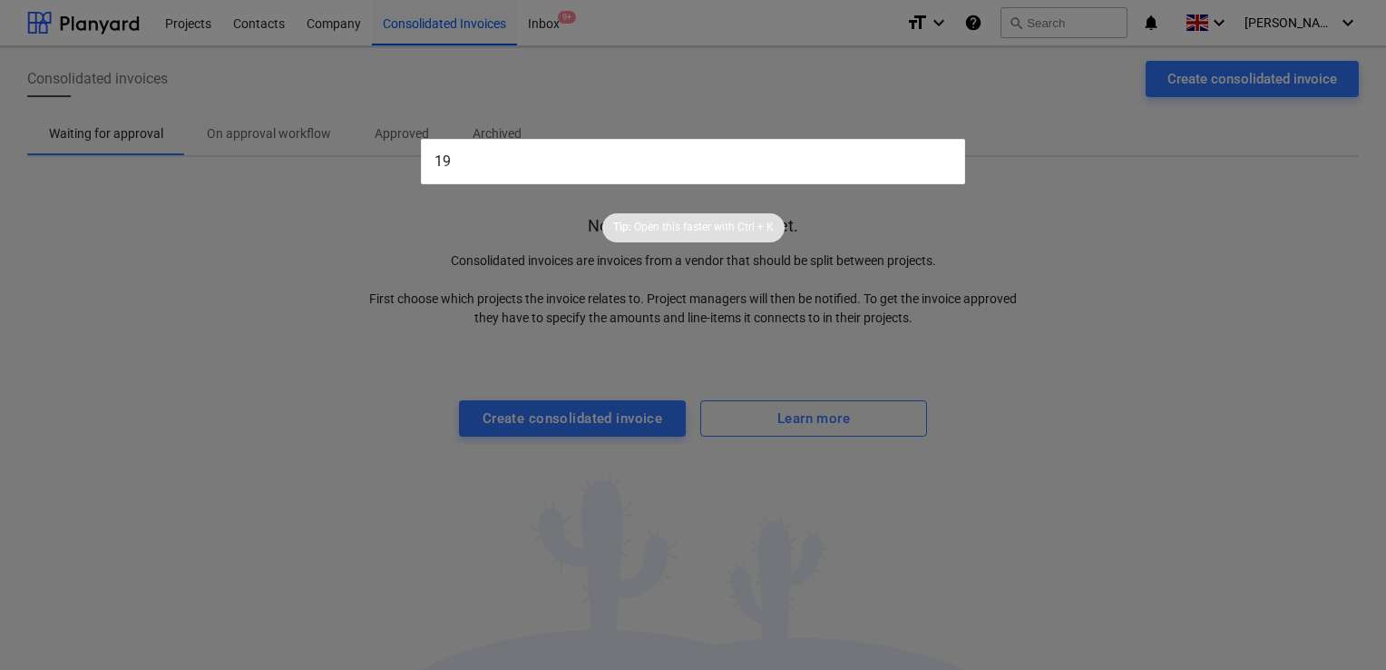
type input "1"
type input "313 Mark"
click at [719, 100] on div at bounding box center [693, 335] width 1386 height 670
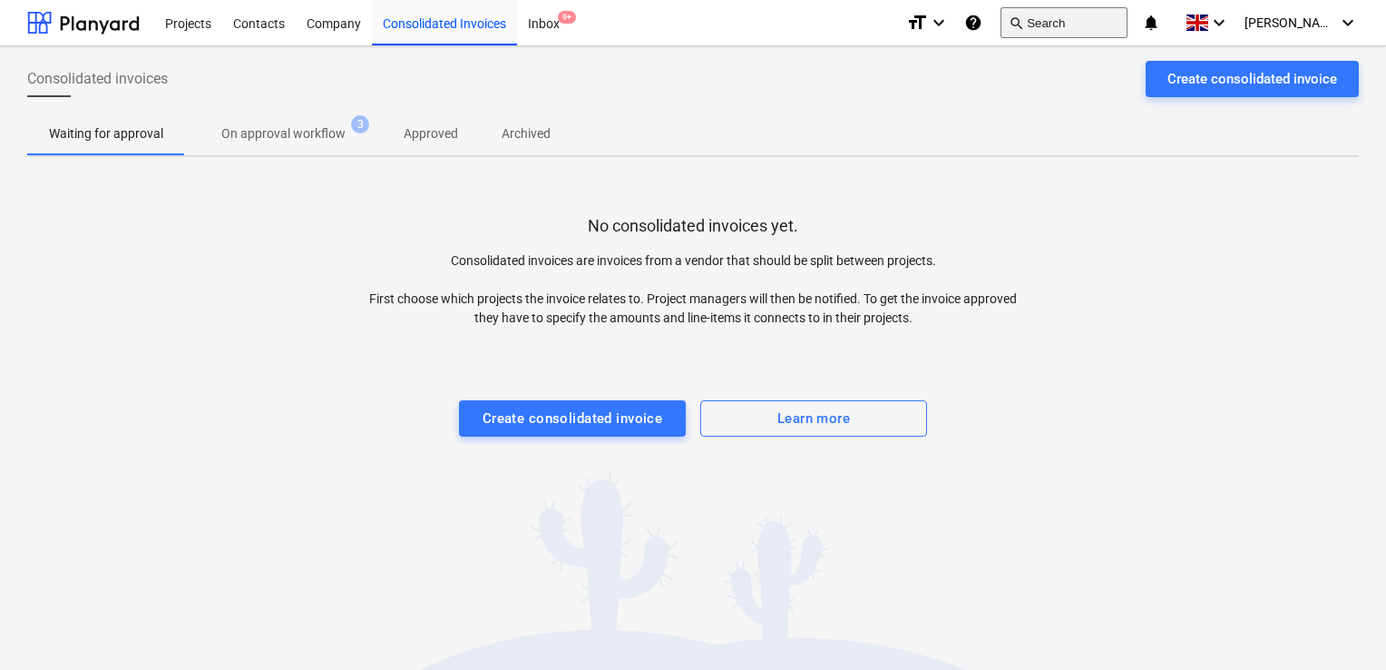
click at [1069, 35] on button "search Search" at bounding box center [1064, 22] width 127 height 31
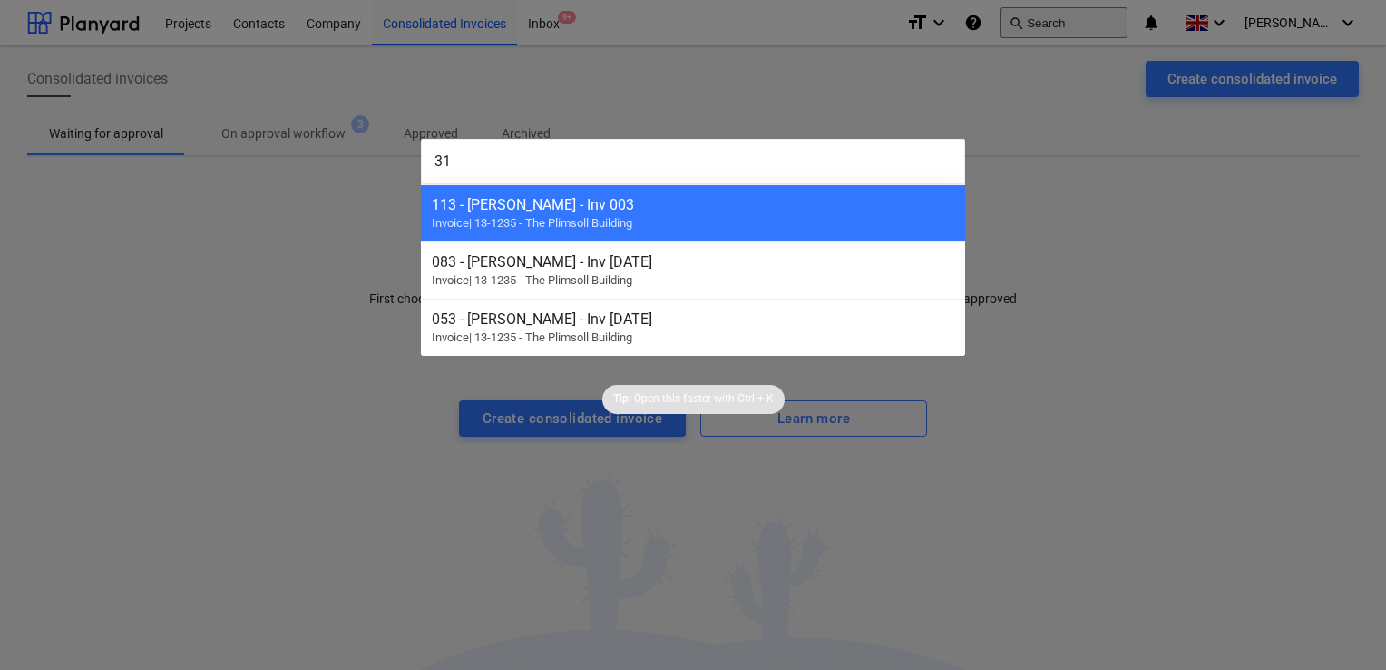
type input "3"
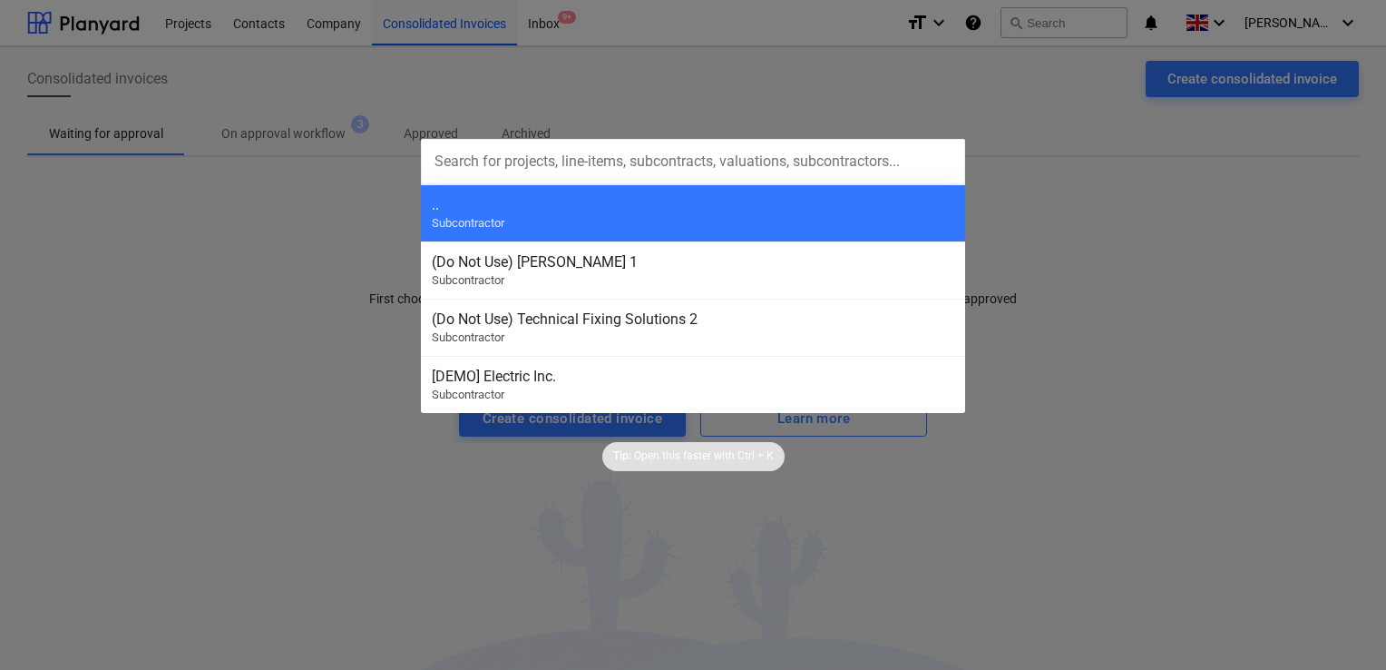
click at [906, 111] on div at bounding box center [693, 335] width 1386 height 670
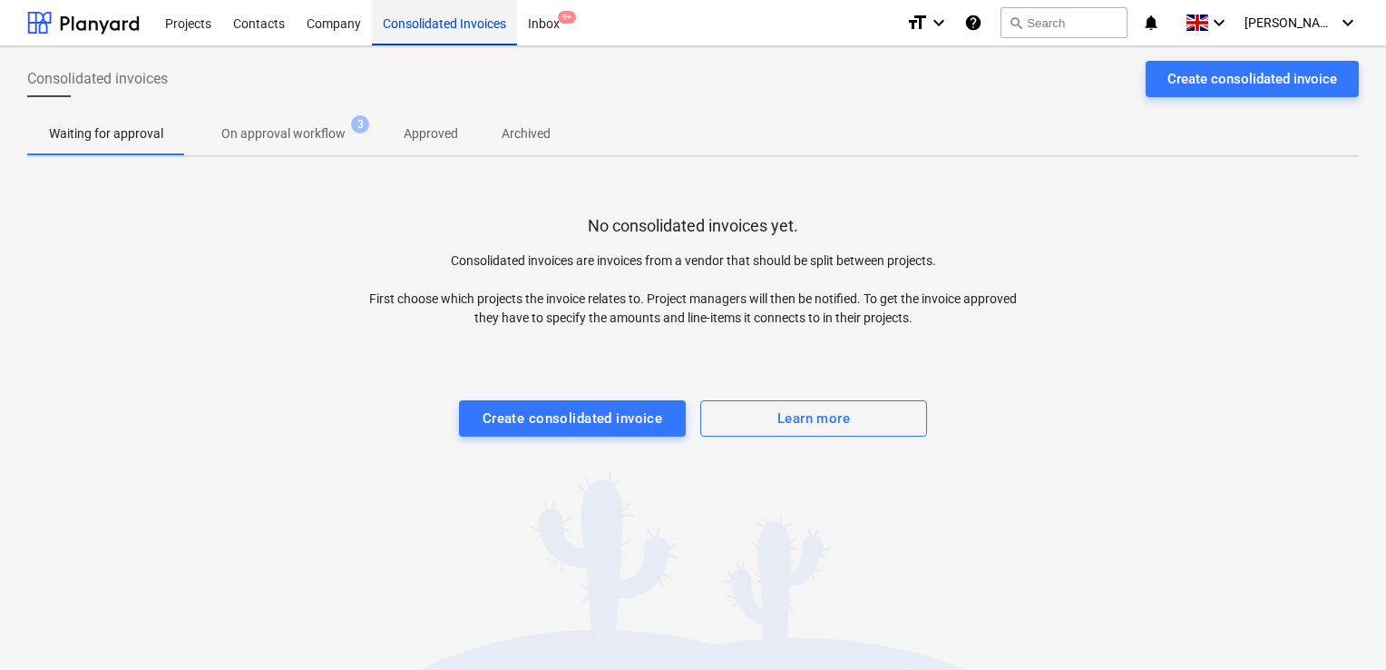
click at [416, 25] on div "Consolidated Invoices" at bounding box center [444, 22] width 145 height 46
click at [527, 423] on div "Create consolidated invoice" at bounding box center [573, 418] width 181 height 24
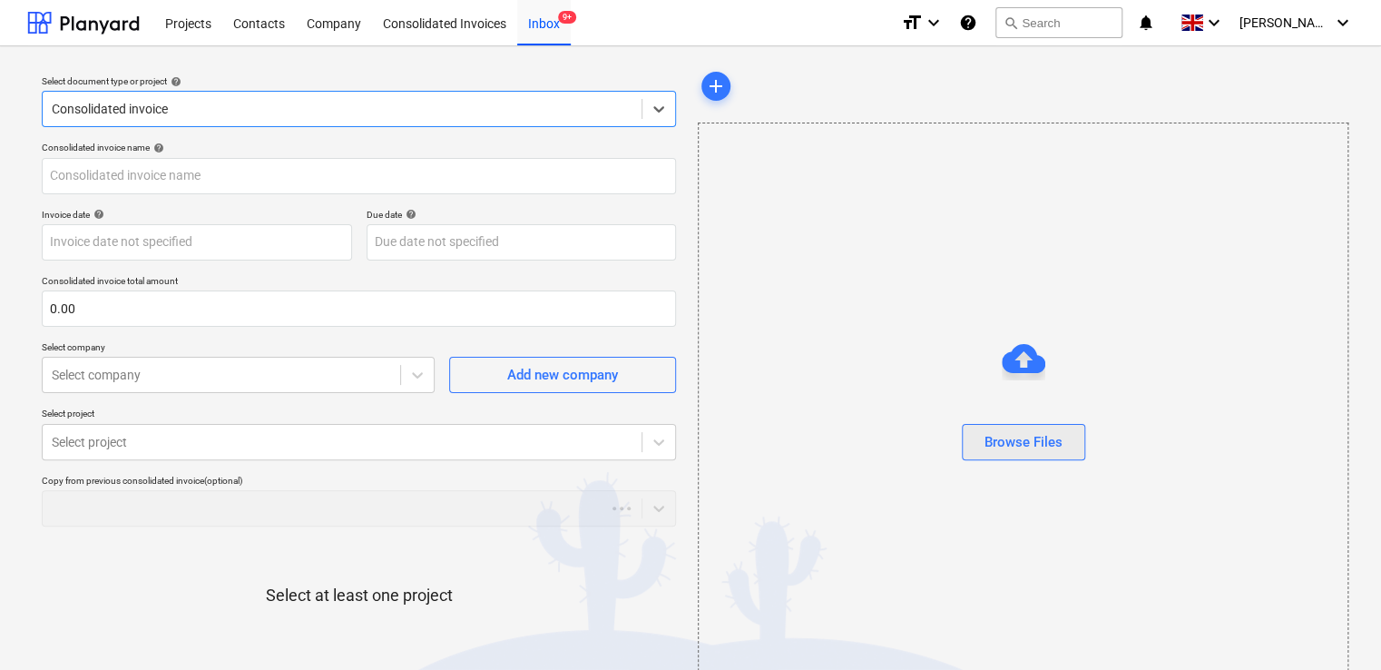
click at [991, 441] on div "Browse Files" at bounding box center [1023, 442] width 78 height 24
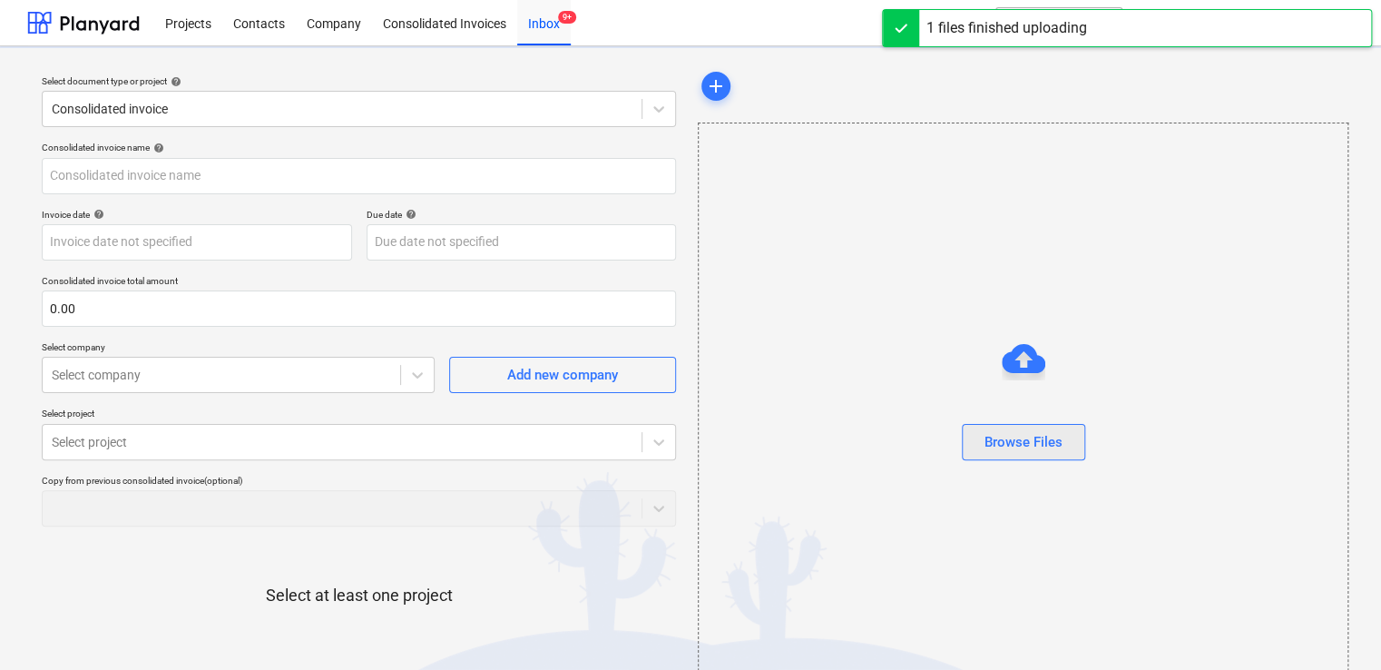
type input "313.pdf"
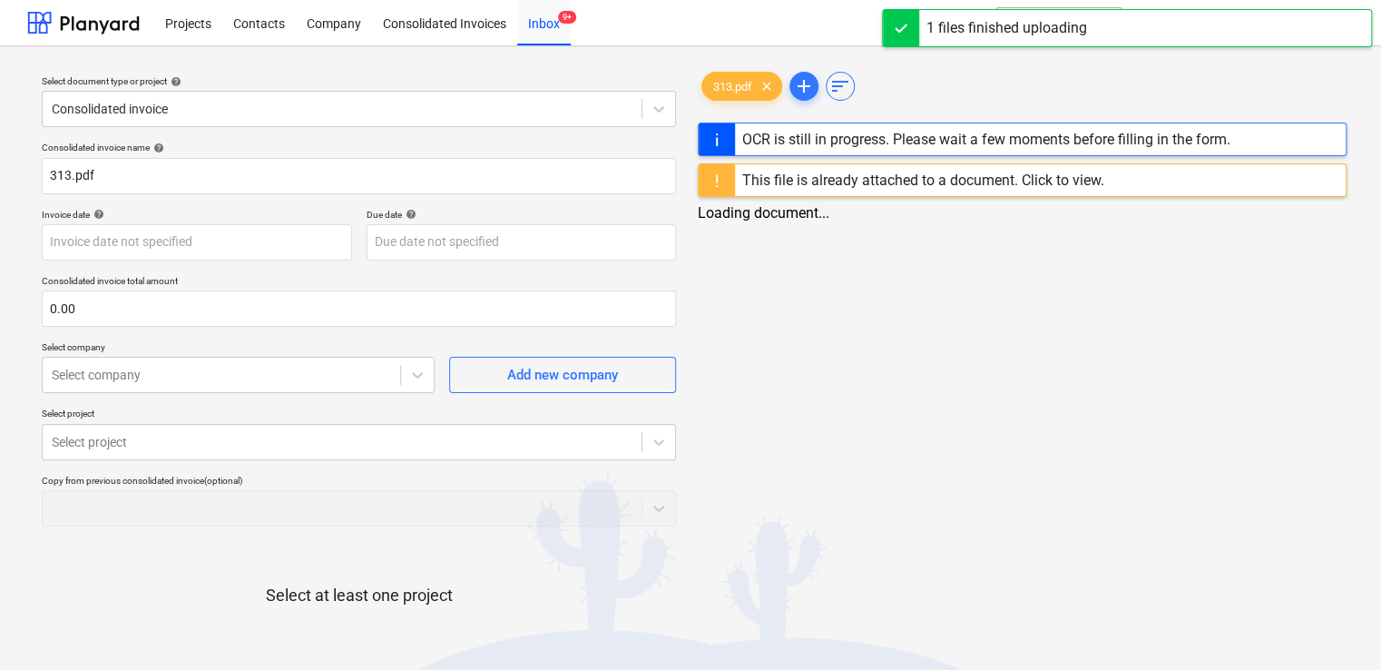
click at [1072, 180] on div "This file is already attached to a document. Click to view." at bounding box center [923, 179] width 362 height 17
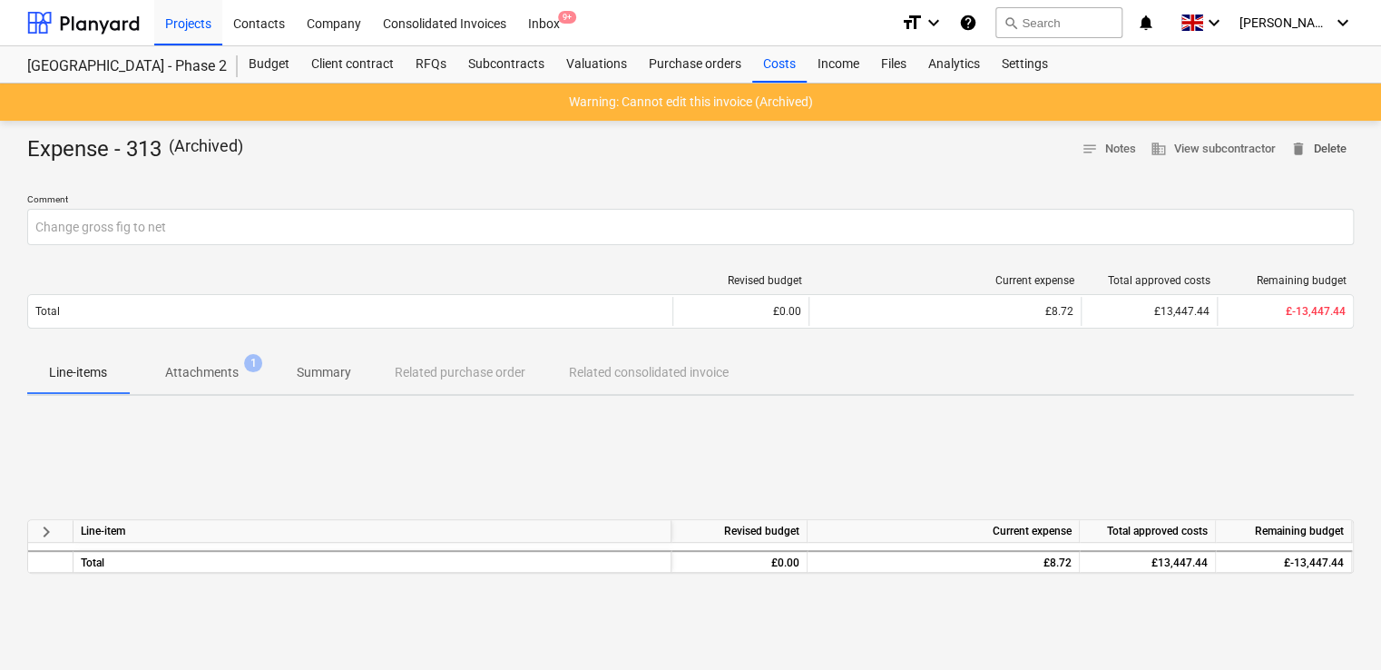
click at [1311, 144] on span "delete Delete" at bounding box center [1318, 149] width 56 height 21
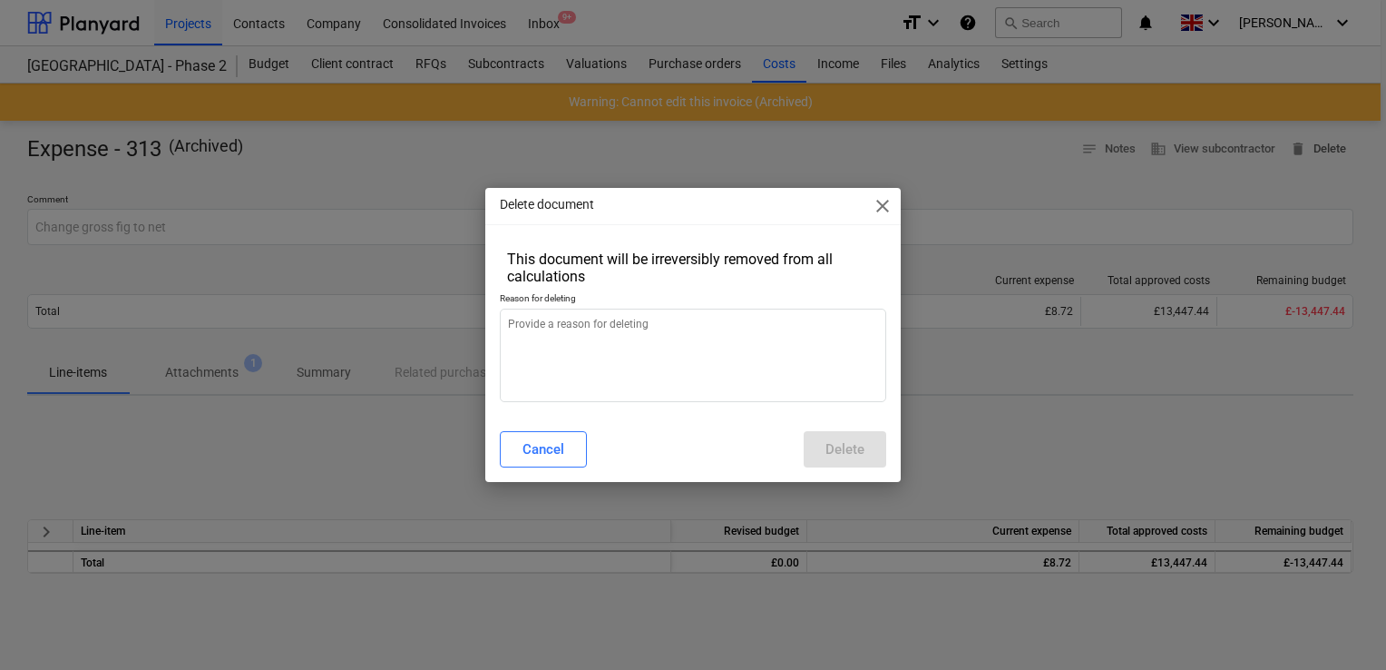
type textarea "x"
click at [711, 329] on textarea at bounding box center [693, 354] width 386 height 93
type textarea "."
type textarea "x"
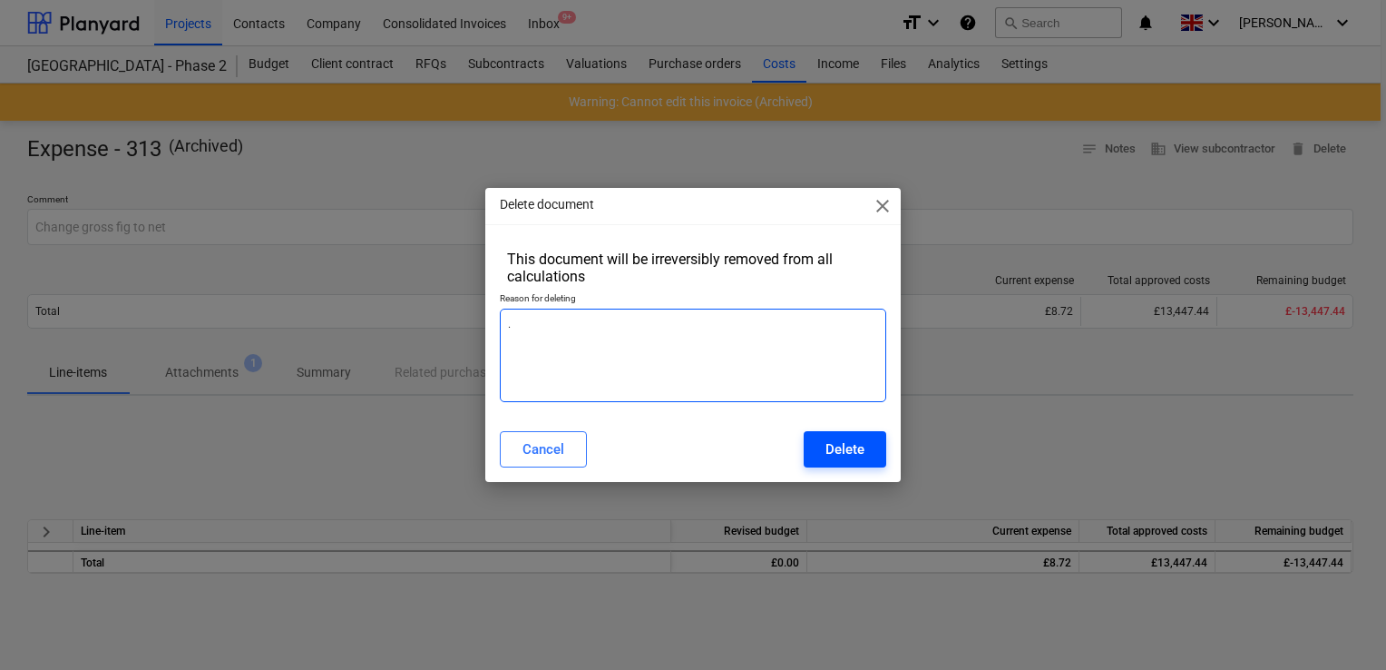
type textarea "."
click at [852, 449] on div "Delete" at bounding box center [845, 449] width 39 height 24
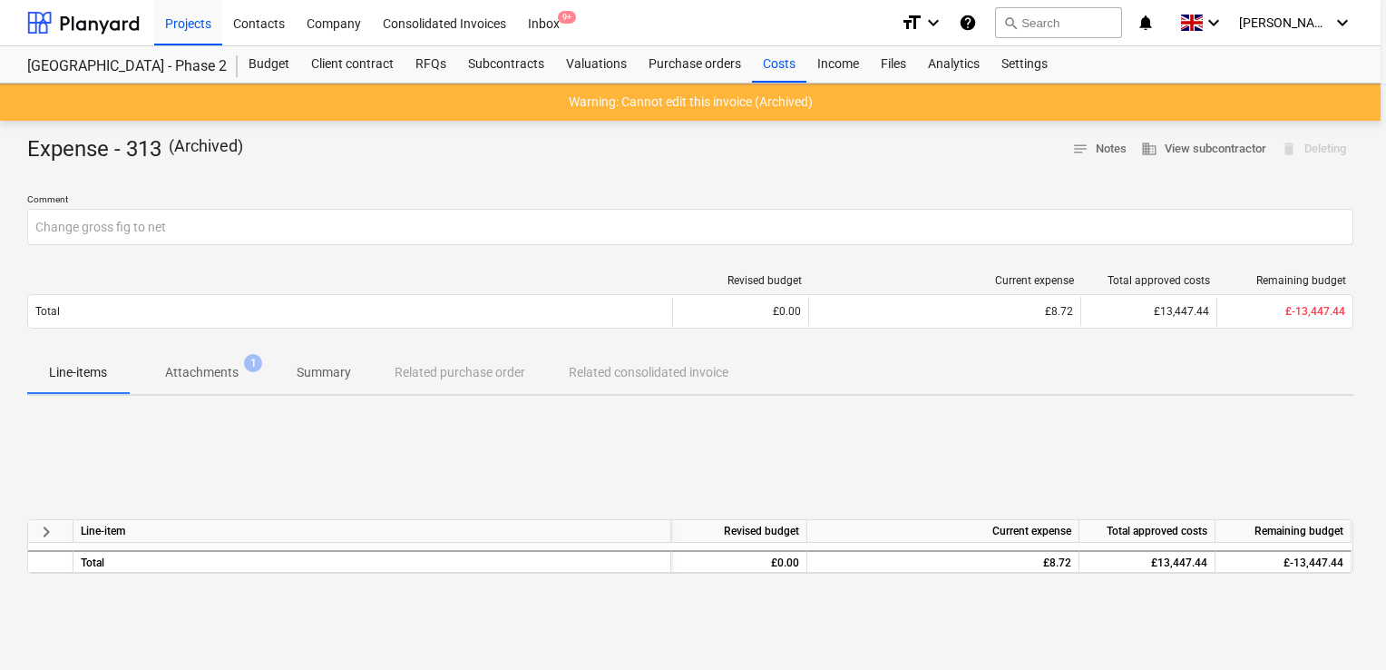
type textarea "x"
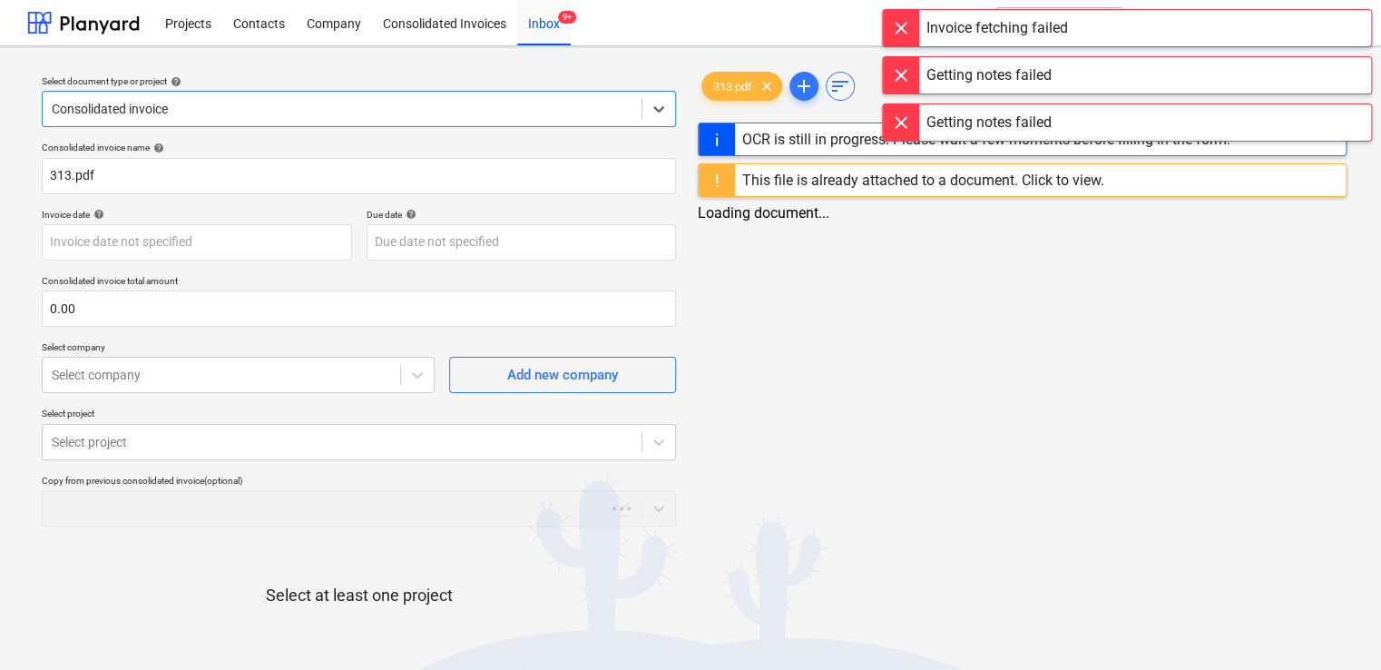
type input "313"
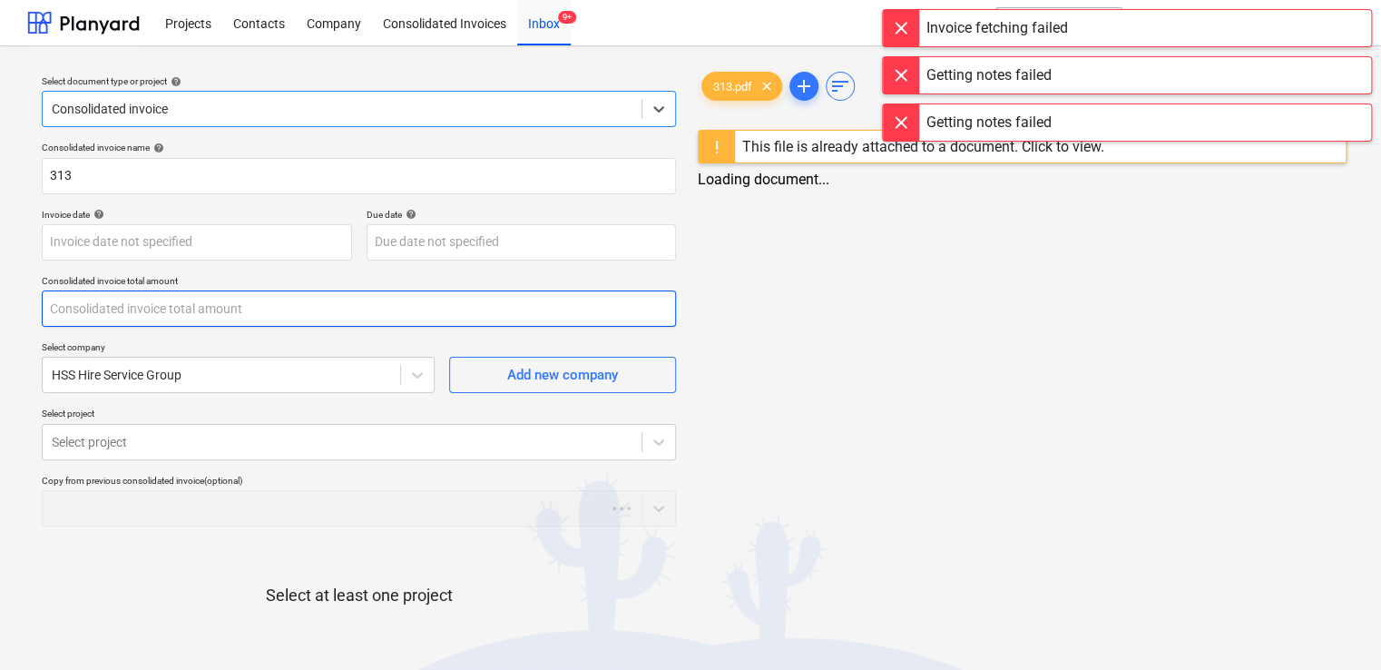
click at [109, 314] on input "text" at bounding box center [359, 308] width 634 height 36
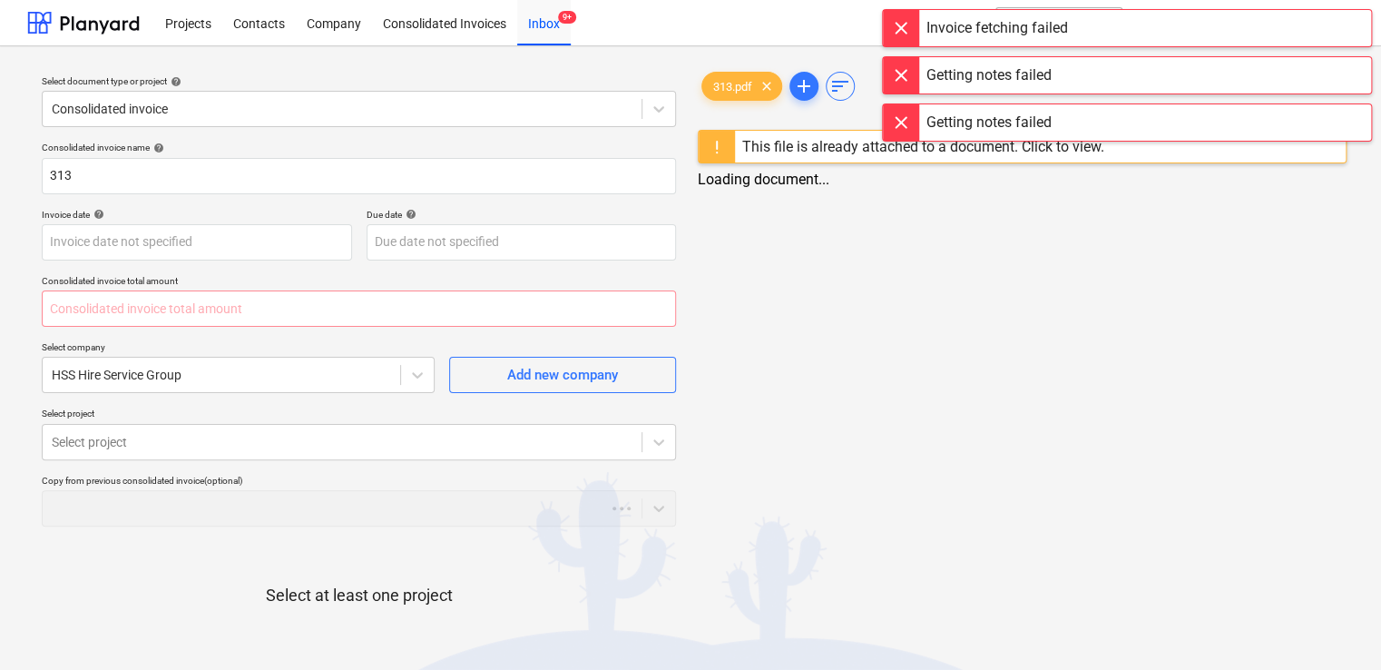
type input "0.00"
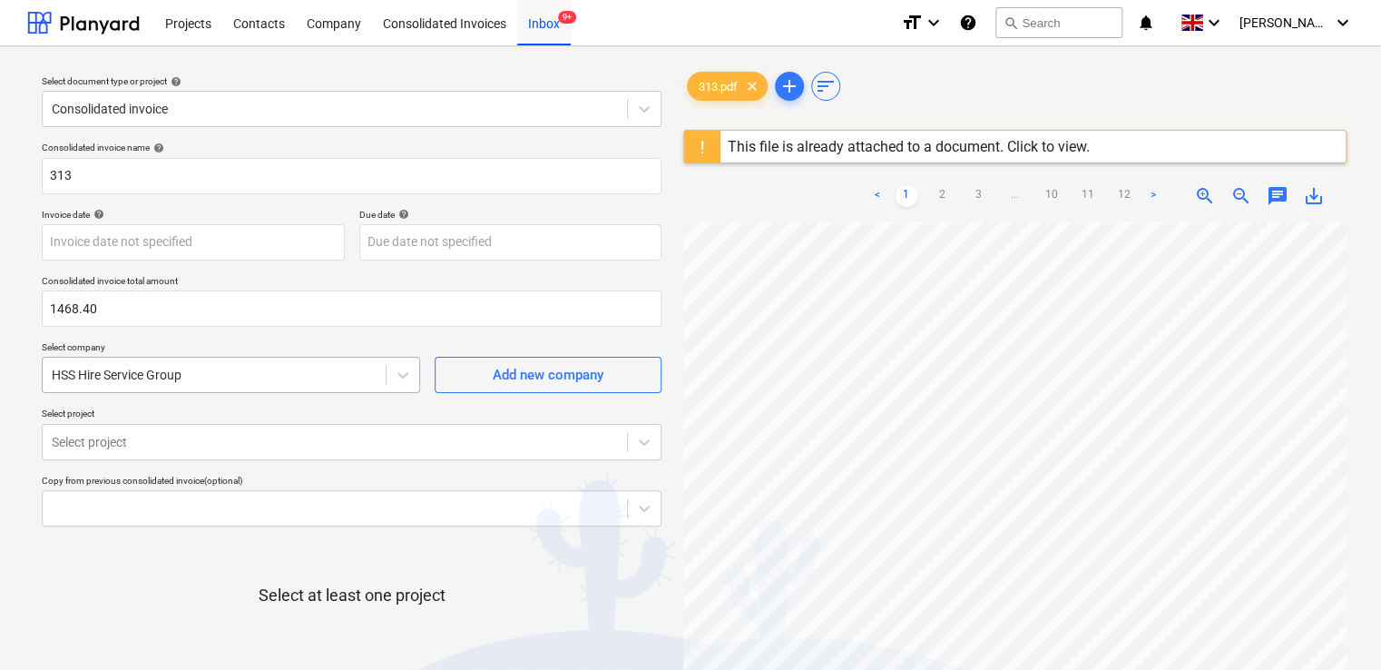
type input "1,468.40"
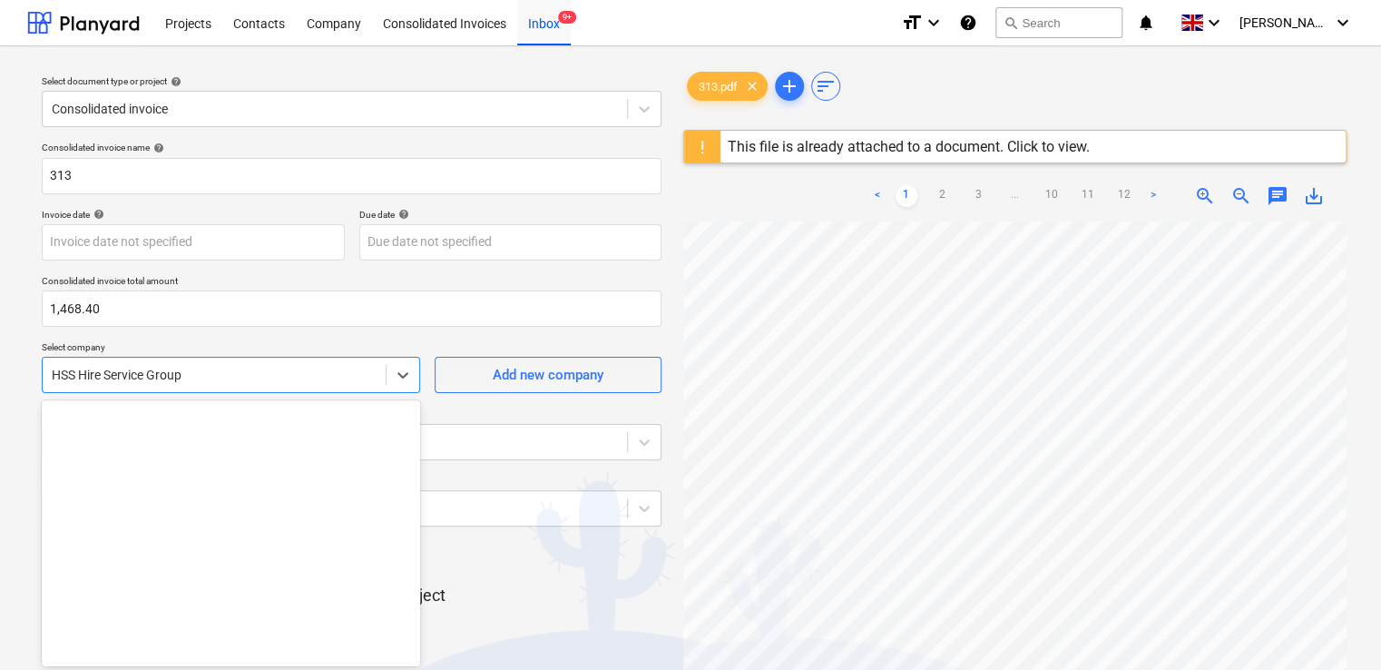
scroll to position [14, 0]
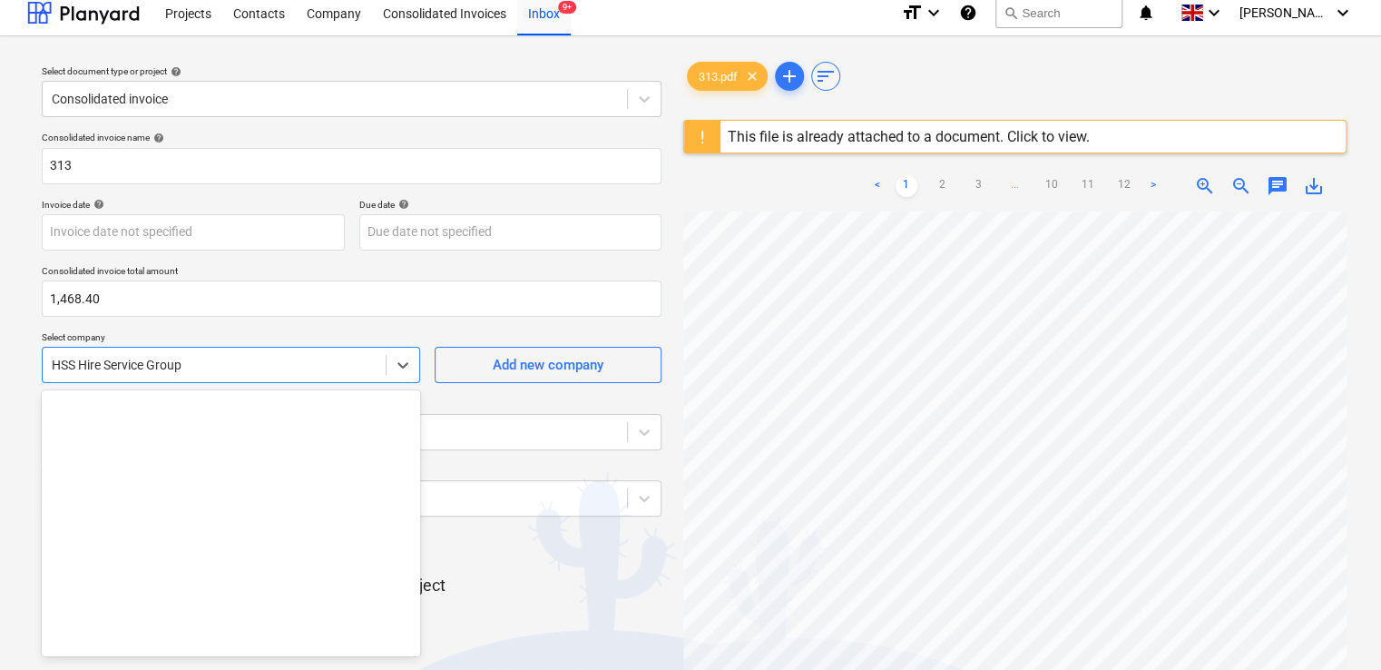
click at [340, 376] on div "HSS Hire Service Group" at bounding box center [214, 364] width 343 height 25
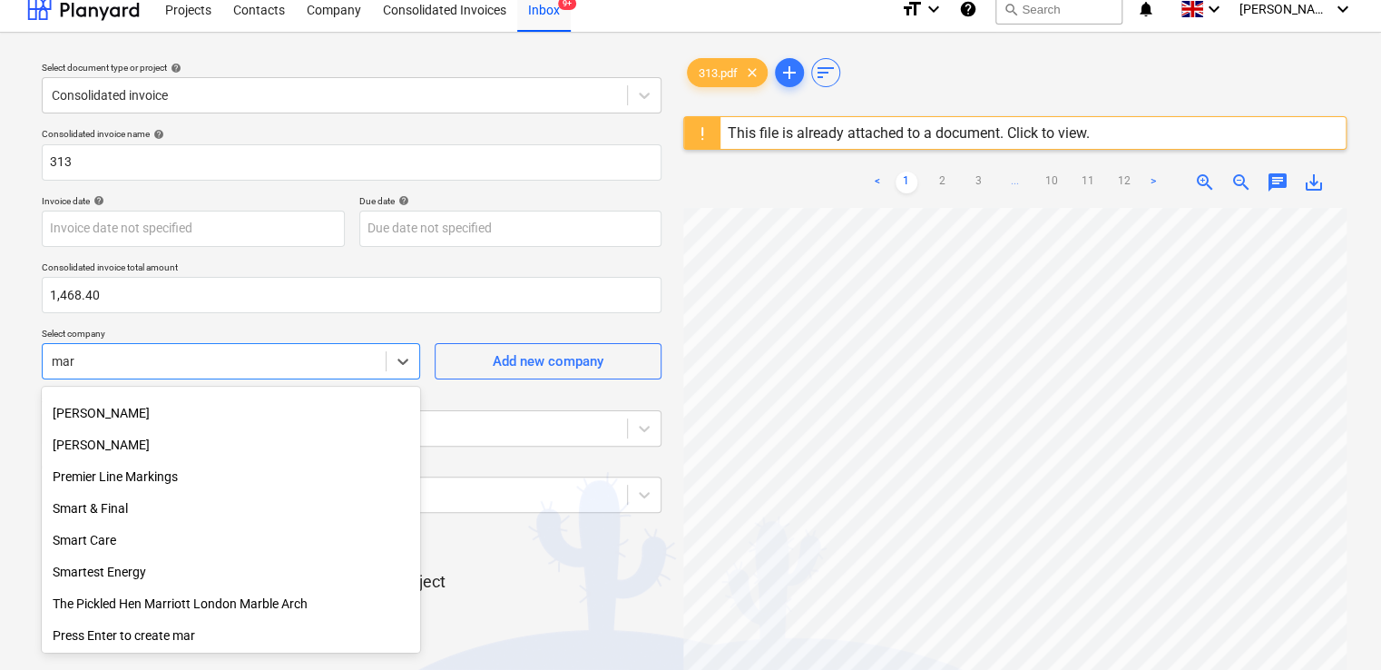
scroll to position [849, 0]
type input "mark"
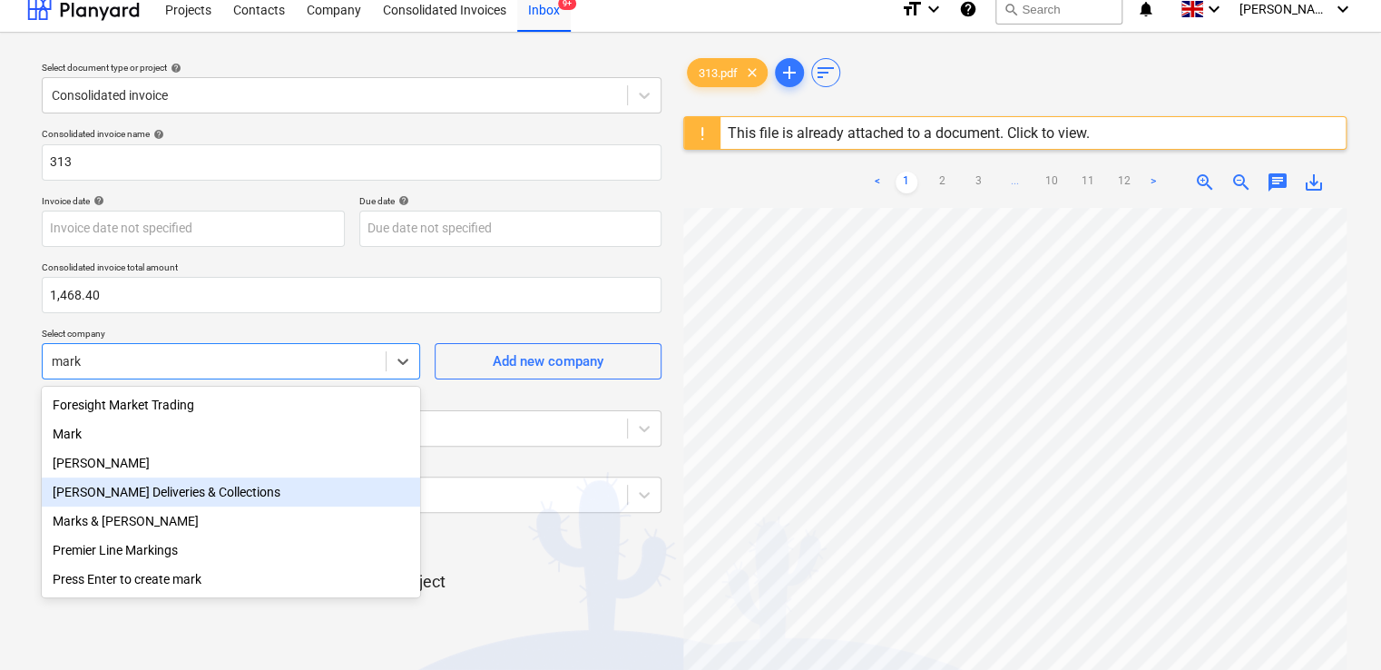
click at [213, 492] on div "[PERSON_NAME] Deliveries & Collections" at bounding box center [231, 491] width 378 height 29
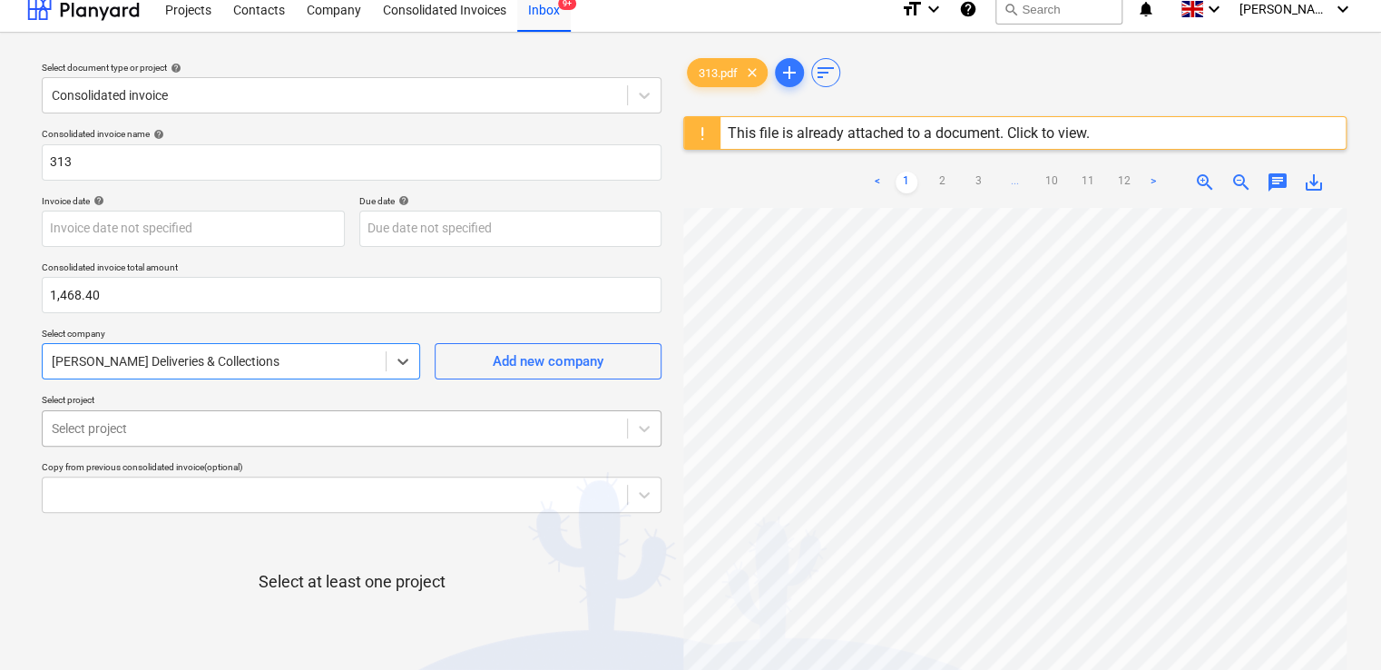
click at [209, 425] on body "Projects Contacts Company Consolidated Invoices Inbox 9+ format_size keyboard_a…" at bounding box center [690, 321] width 1381 height 670
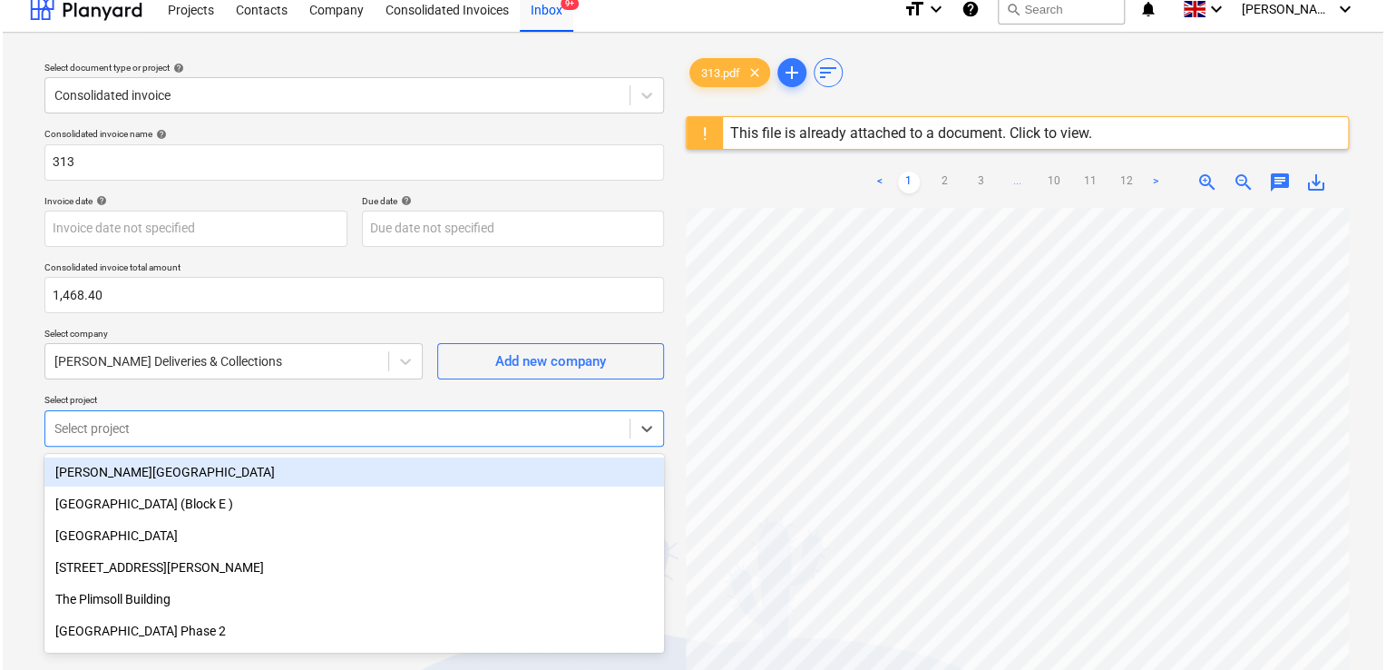
scroll to position [80, 0]
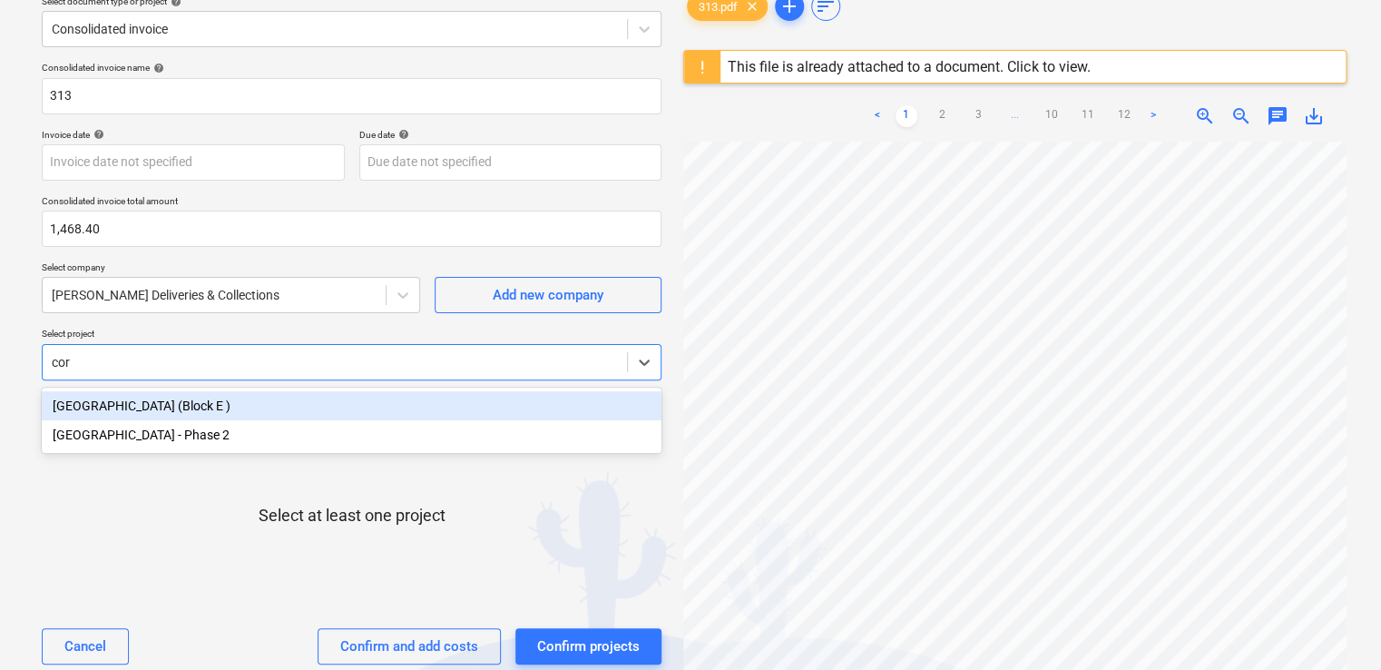
type input "coro"
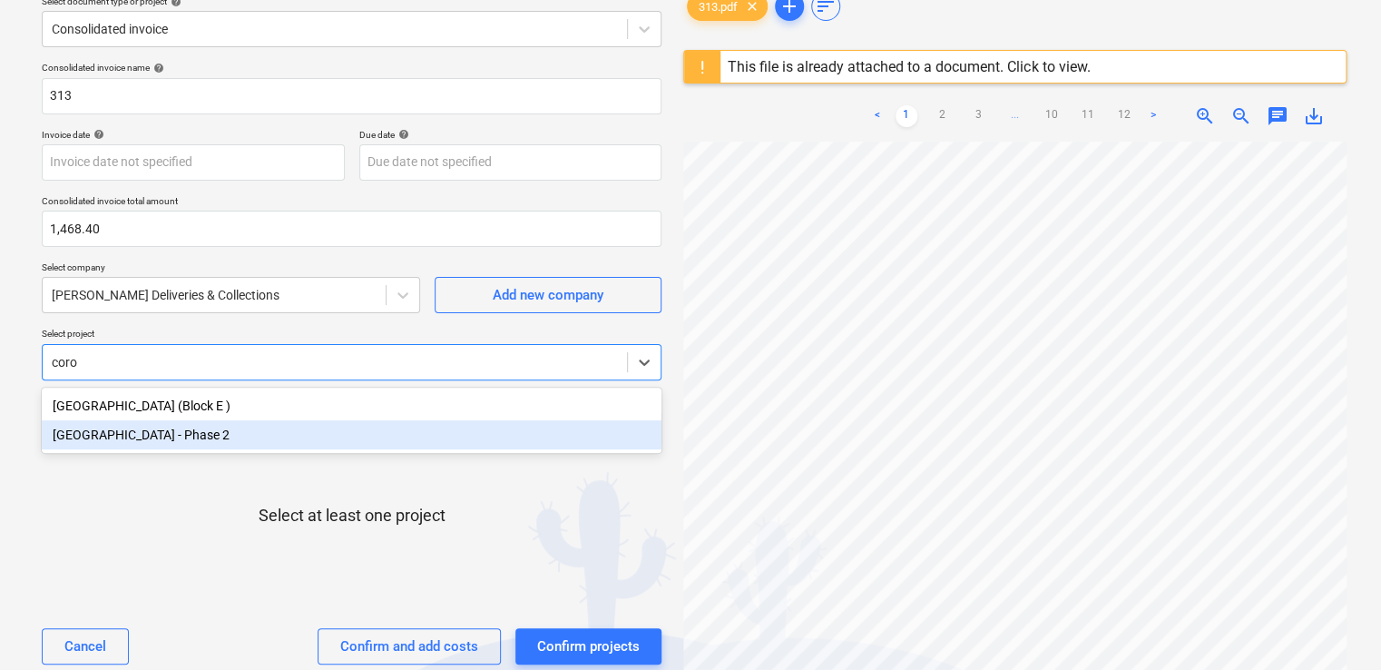
click at [207, 442] on div "[GEOGRAPHIC_DATA] - Phase 2" at bounding box center [352, 434] width 620 height 29
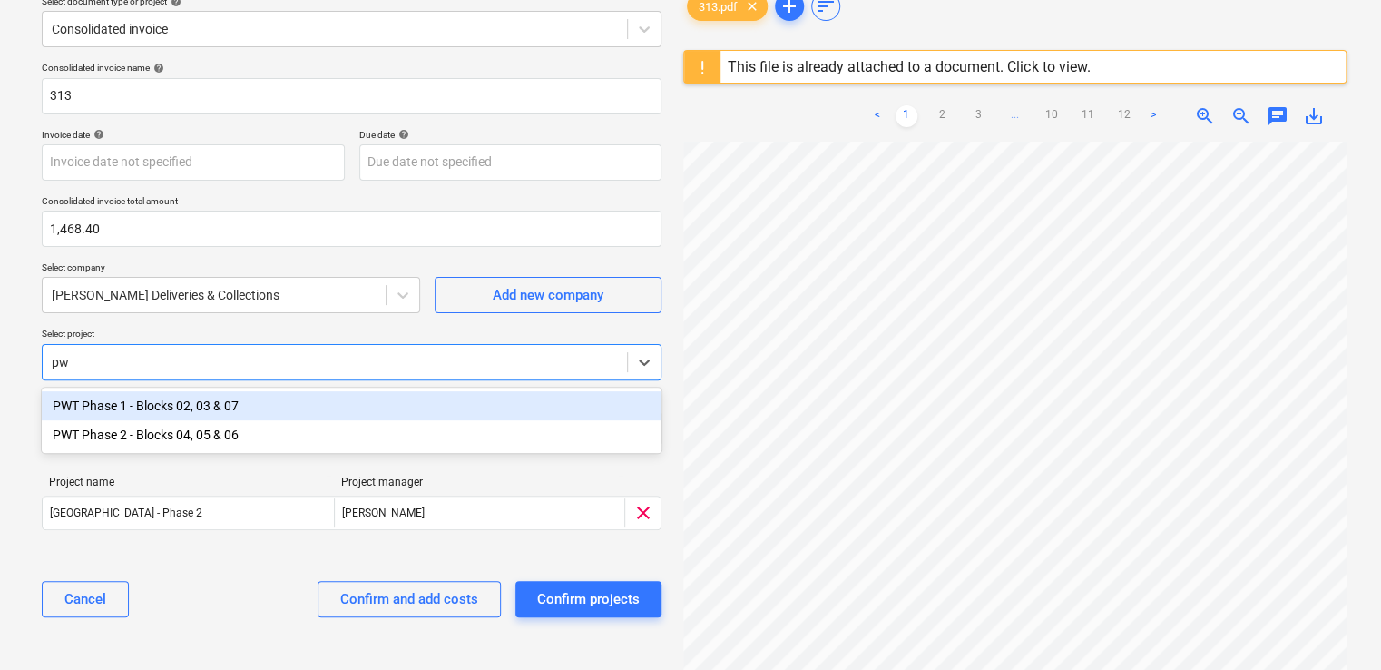
type input "pwt"
click at [207, 394] on div "PWT Phase 1 - Blocks 02, 03 & 07" at bounding box center [352, 405] width 620 height 29
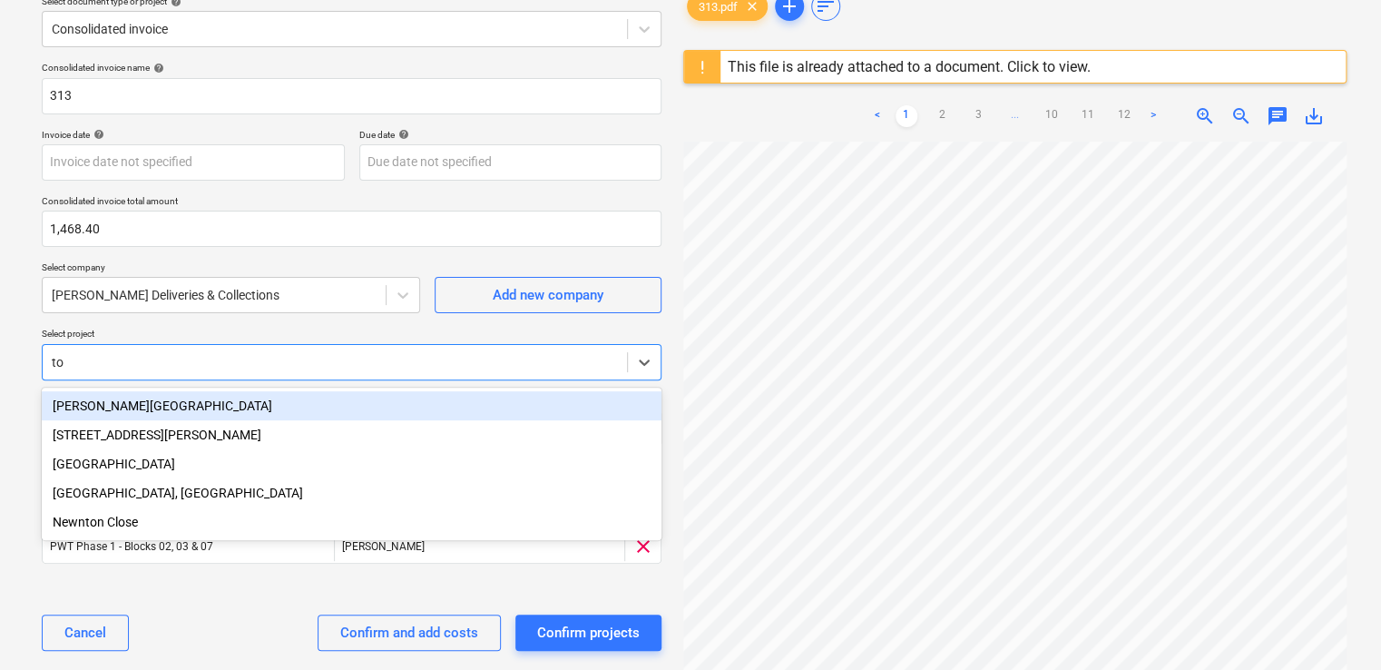
type input "t"
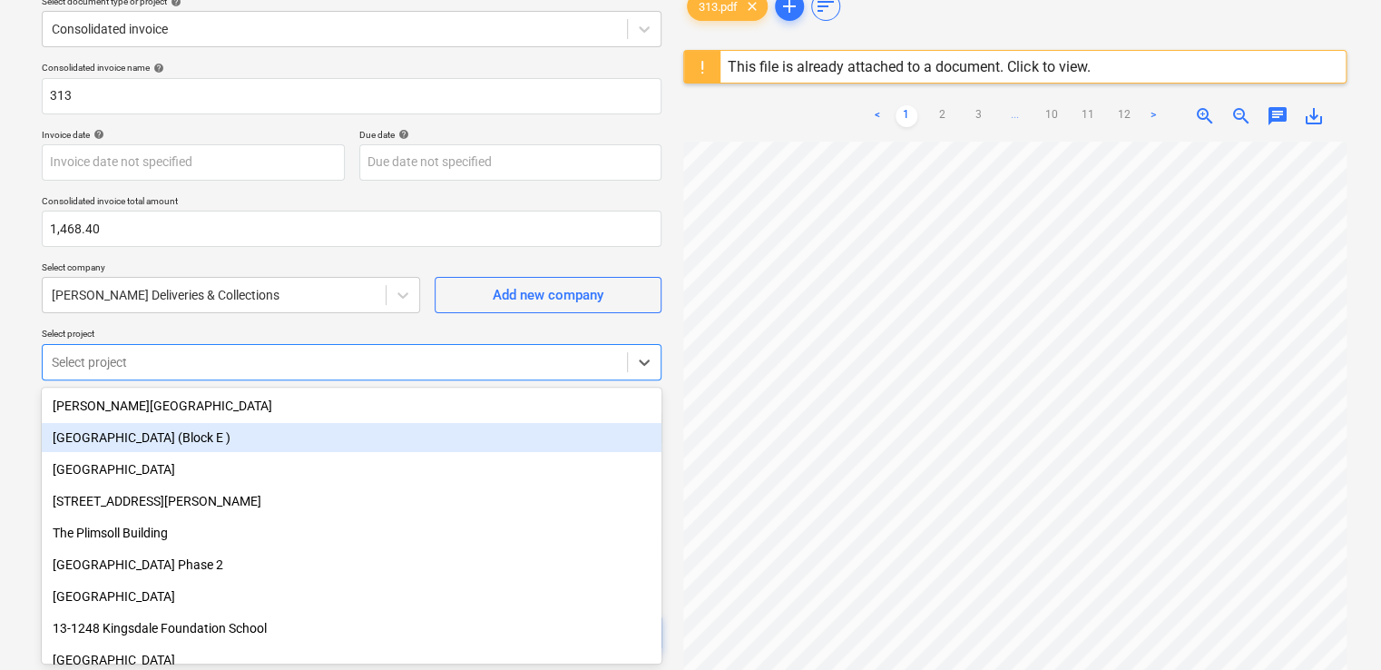
click at [27, 441] on div "Select document type or project help Consolidated invoice Consolidated invoice …" at bounding box center [351, 374] width 649 height 787
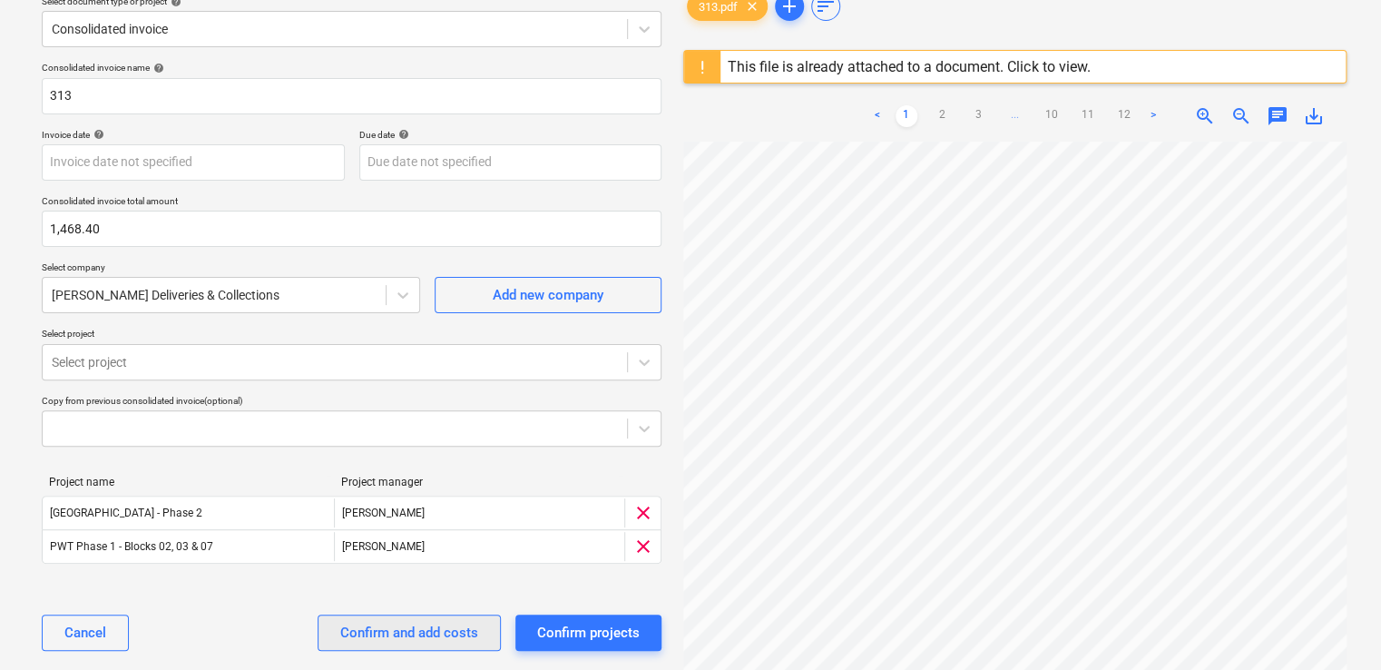
click at [415, 633] on div "Confirm and add costs" at bounding box center [409, 633] width 138 height 24
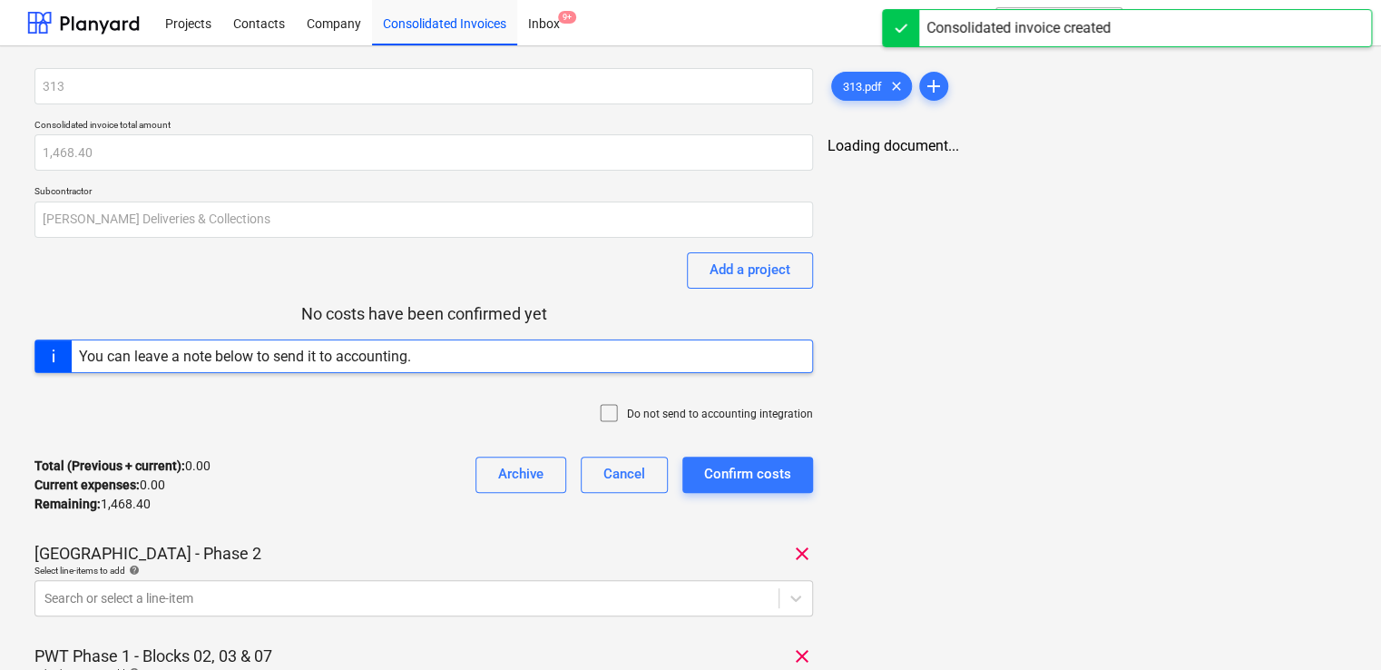
click at [617, 405] on icon at bounding box center [609, 413] width 16 height 16
click at [374, 506] on div "Total (Previous + current) : 0.00 Current expenses : 0.00 Remaining : 1,468.40 …" at bounding box center [423, 485] width 778 height 86
click at [311, 602] on body "Projects Contacts Company Consolidated Invoices Inbox 9+ format_size keyboard_a…" at bounding box center [690, 335] width 1381 height 670
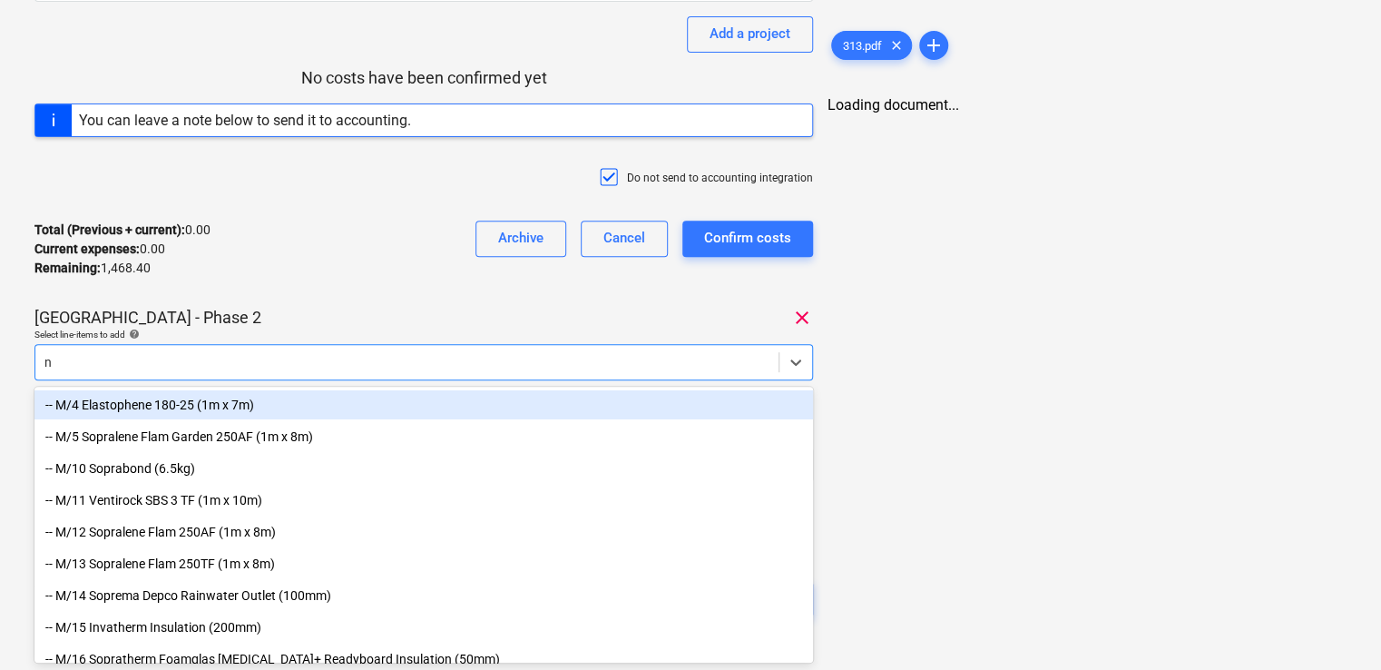
type input "nr"
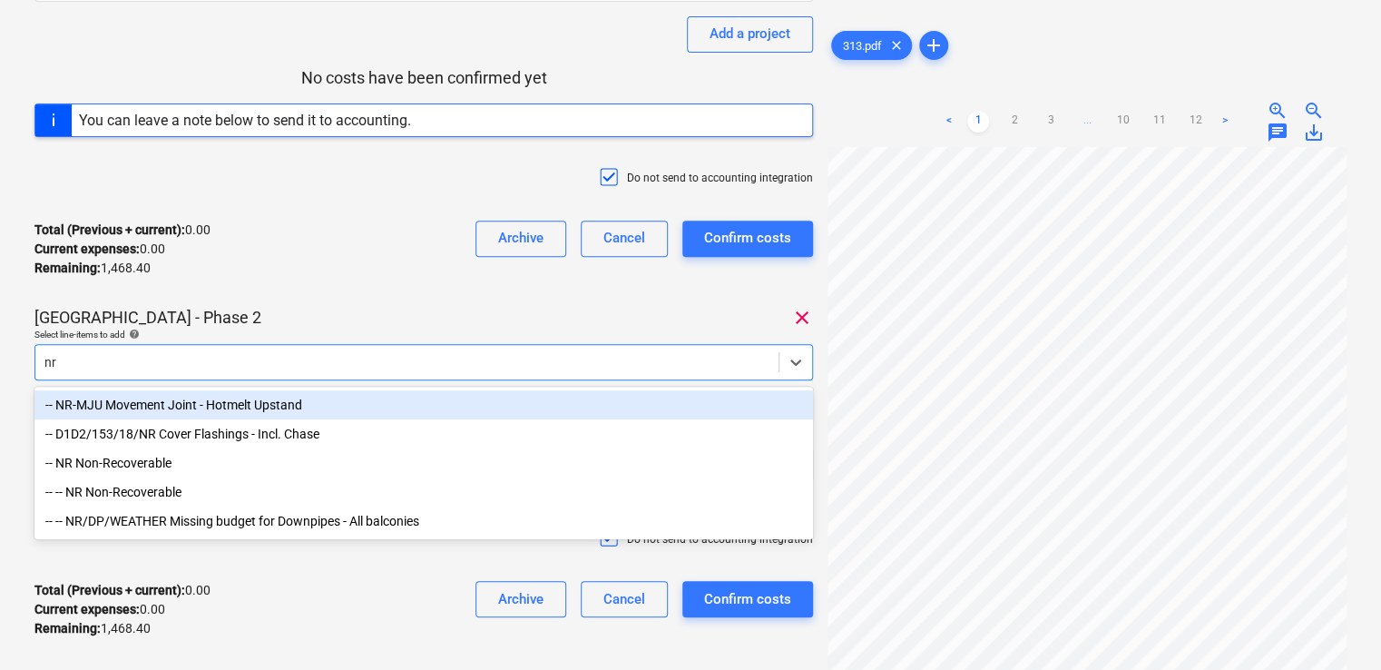
click at [173, 479] on div "-- -- NR Non-Recoverable" at bounding box center [423, 491] width 778 height 29
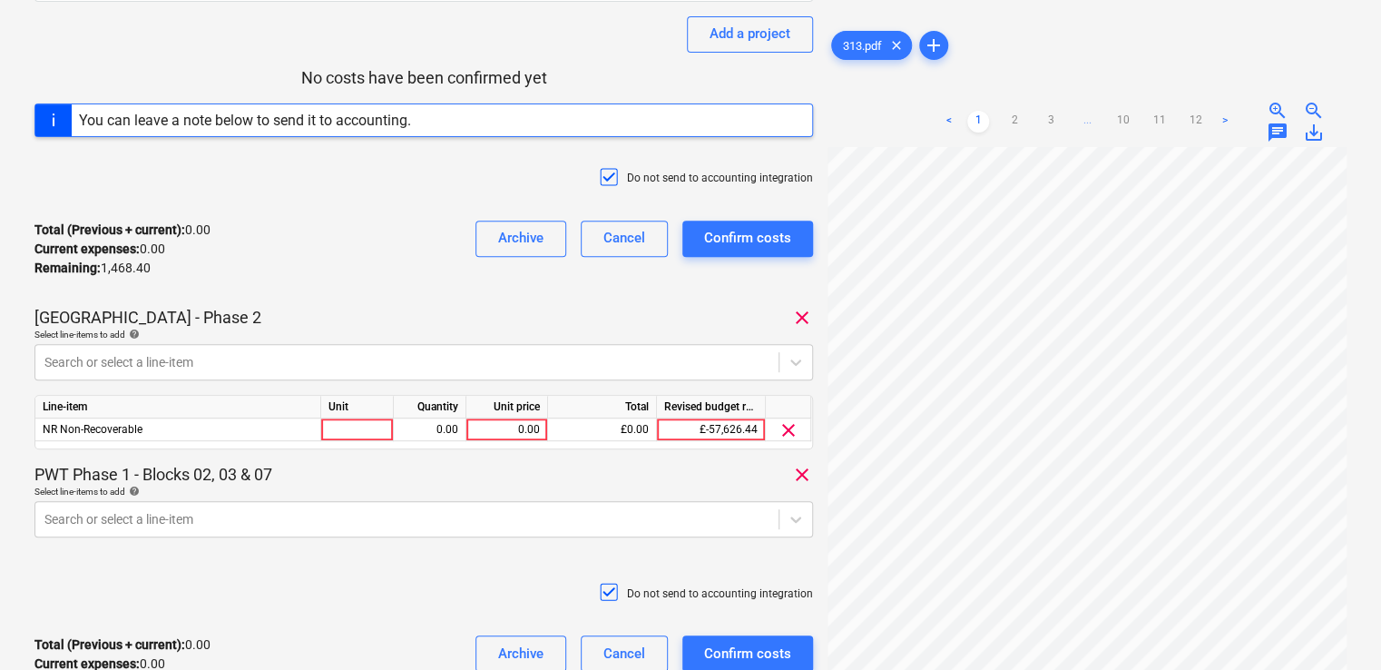
click at [292, 296] on div "313 Consolidated invoice total amount 1,468.40 Subcontractor Mark Poole Deliver…" at bounding box center [423, 269] width 778 height 875
click at [348, 426] on div at bounding box center [357, 429] width 73 height 23
type input "item"
type input "7.27"
click at [520, 474] on div "PWT Phase 1 - Blocks 02, 03 & 07 clear" at bounding box center [423, 475] width 778 height 22
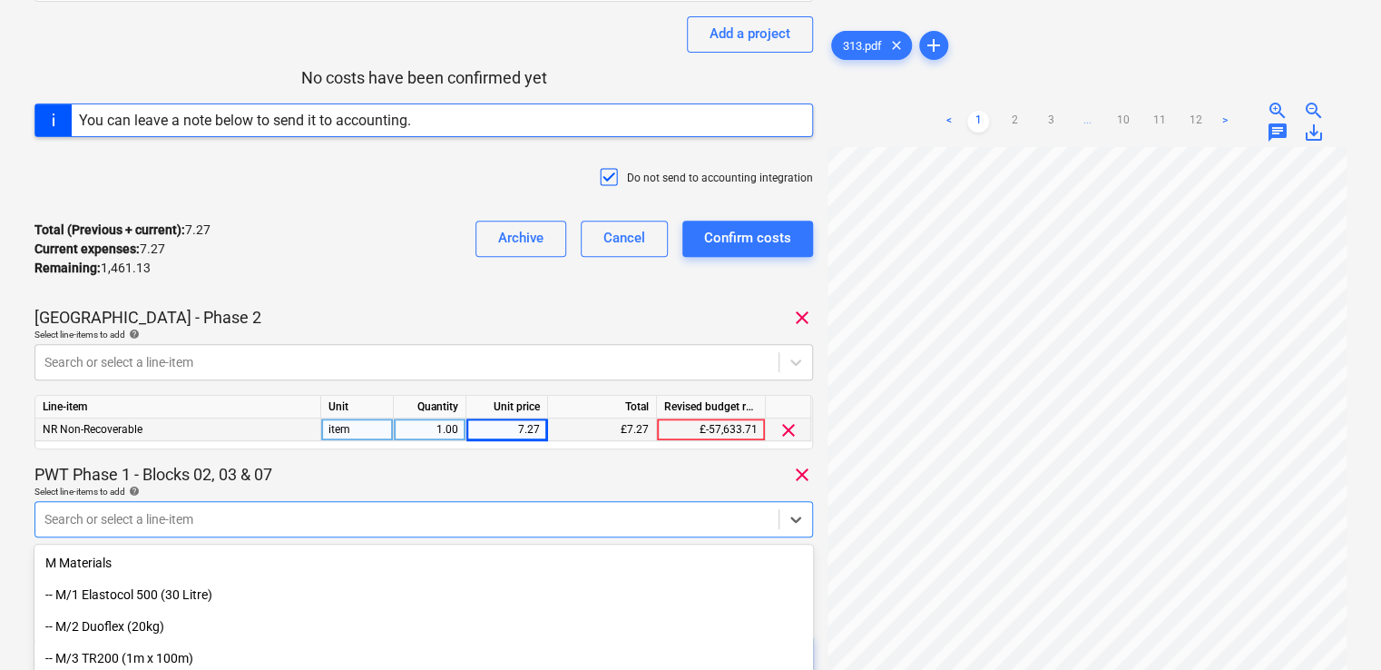
click at [490, 434] on body "Projects Contacts Company Consolidated Invoices Inbox 9+ format_size keyboard_a…" at bounding box center [690, 99] width 1381 height 670
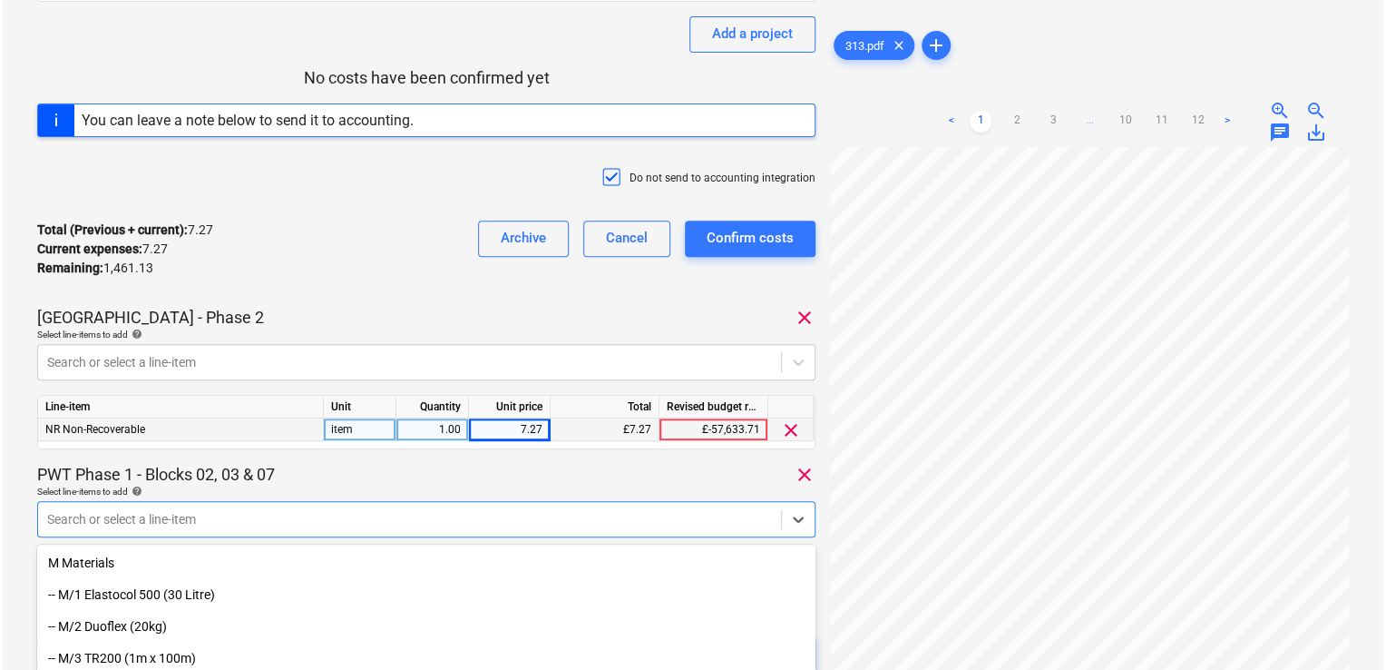
scroll to position [393, 0]
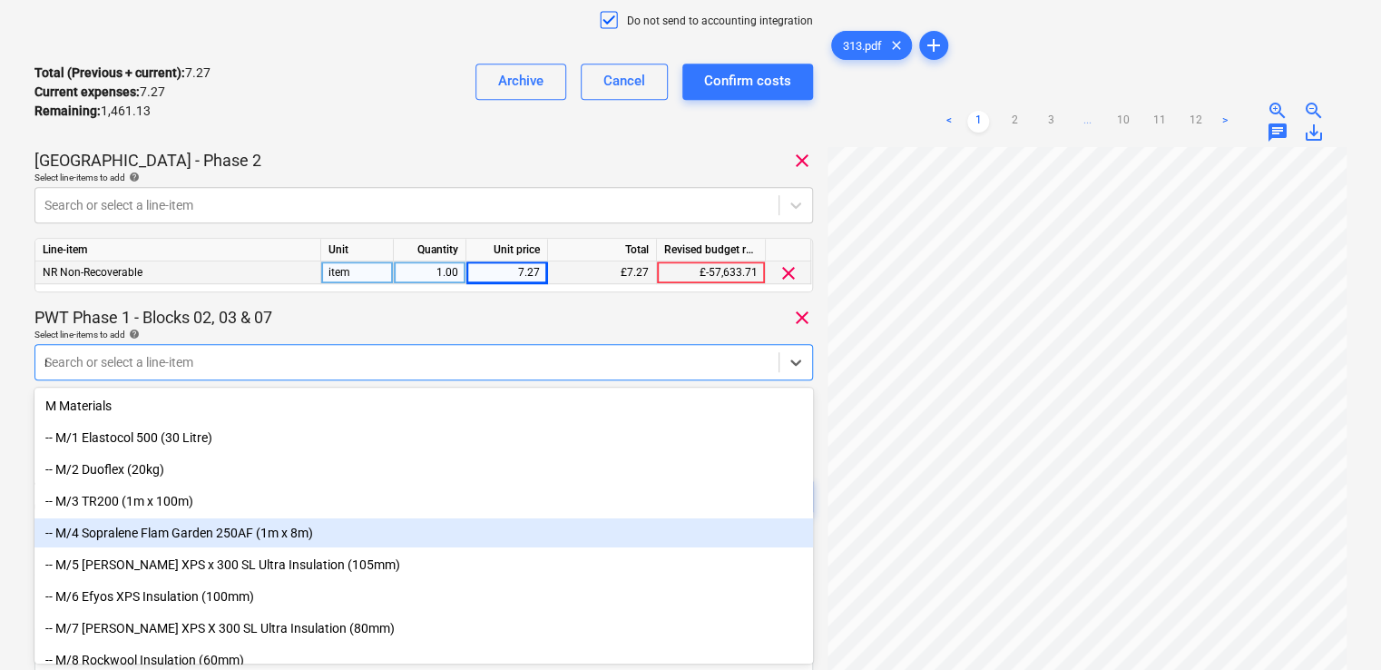
type input "non"
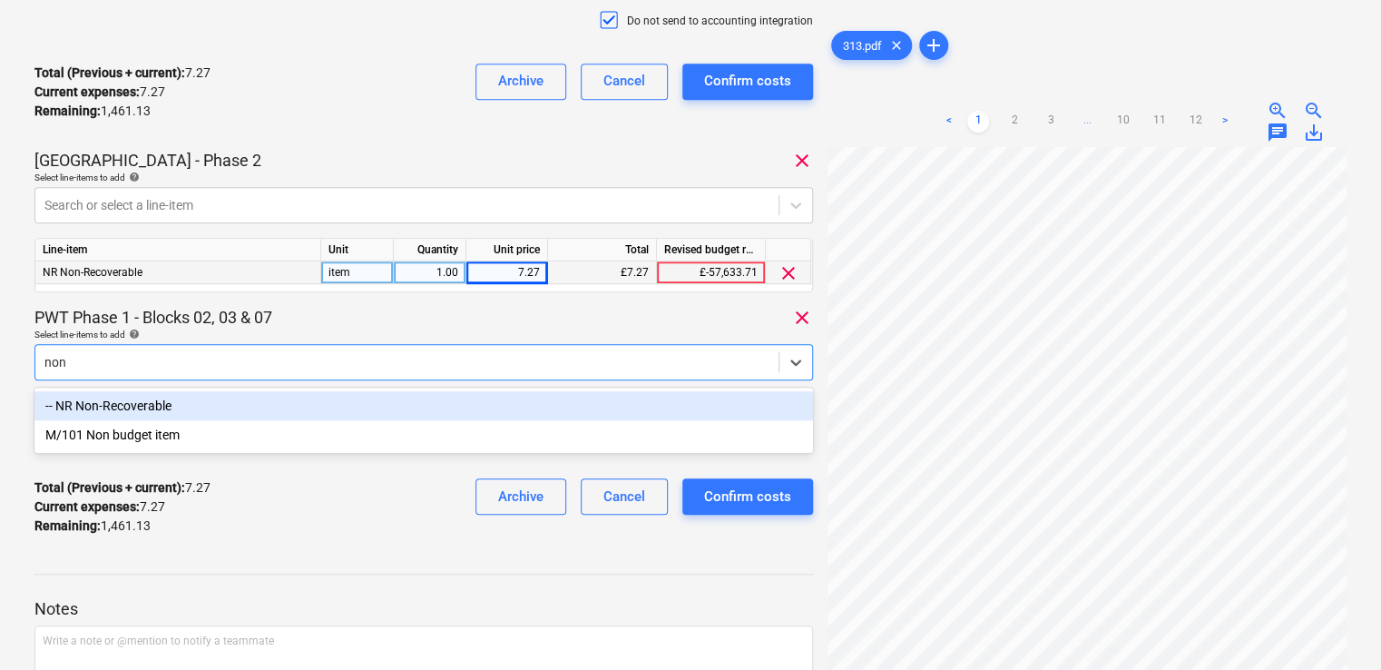
click at [433, 406] on div "-- NR Non-Recoverable" at bounding box center [423, 405] width 778 height 29
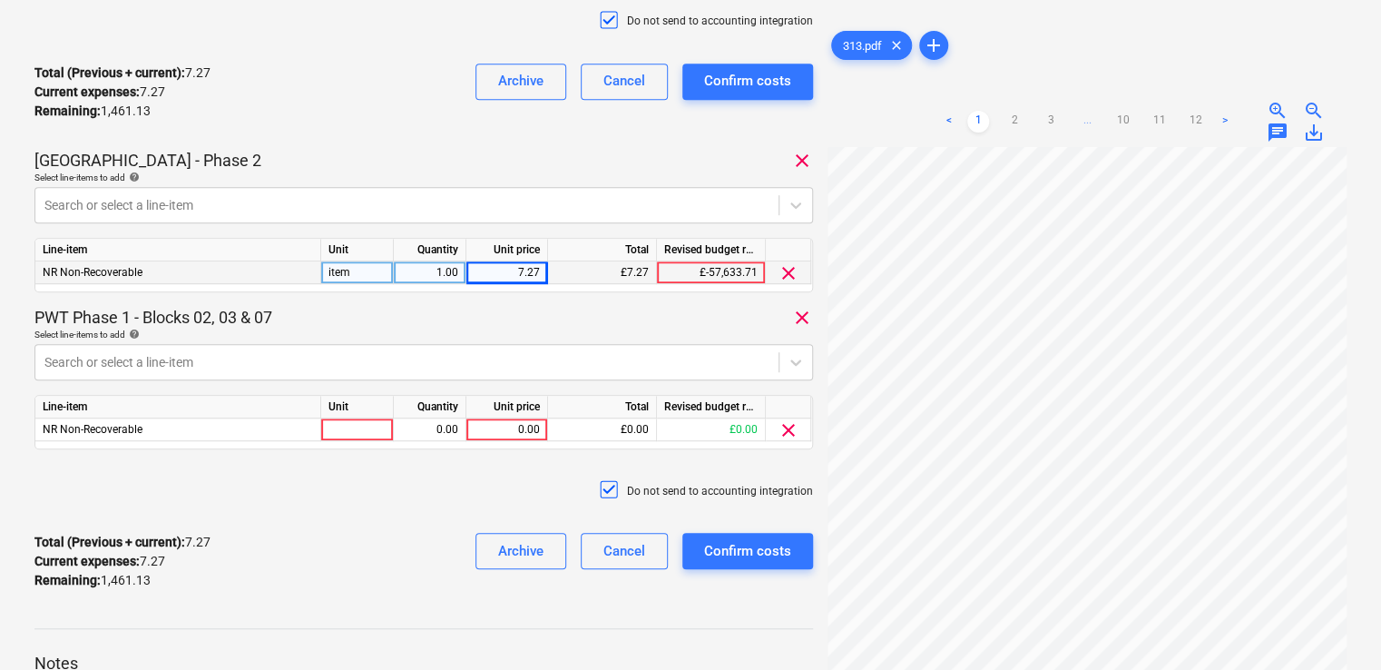
click at [337, 315] on div "PWT Phase 1 - Blocks 02, 03 & 07 clear" at bounding box center [423, 318] width 778 height 22
click at [352, 435] on div at bounding box center [357, 429] width 73 height 23
type input "item"
click at [510, 427] on div "0.00" at bounding box center [507, 429] width 66 height 23
type input "46.72"
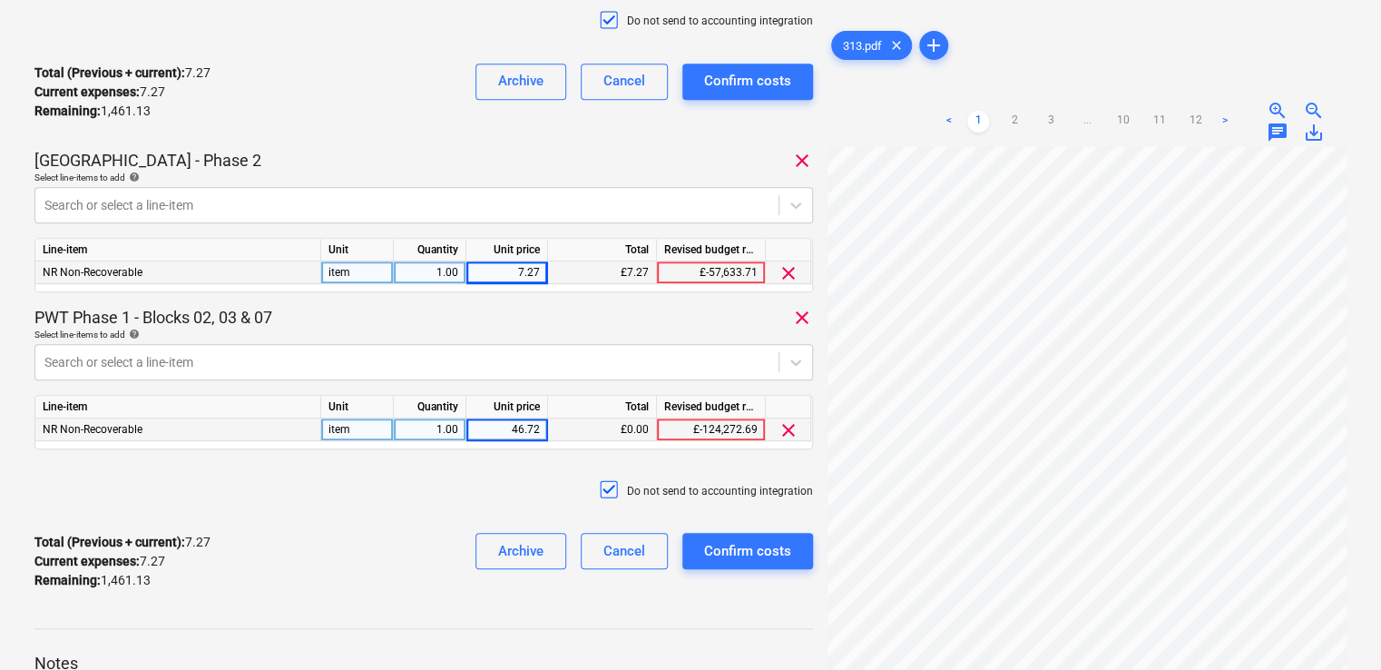
click at [432, 504] on div "Do not send to accounting integration" at bounding box center [423, 491] width 778 height 54
click at [734, 546] on div "Confirm costs" at bounding box center [747, 551] width 87 height 24
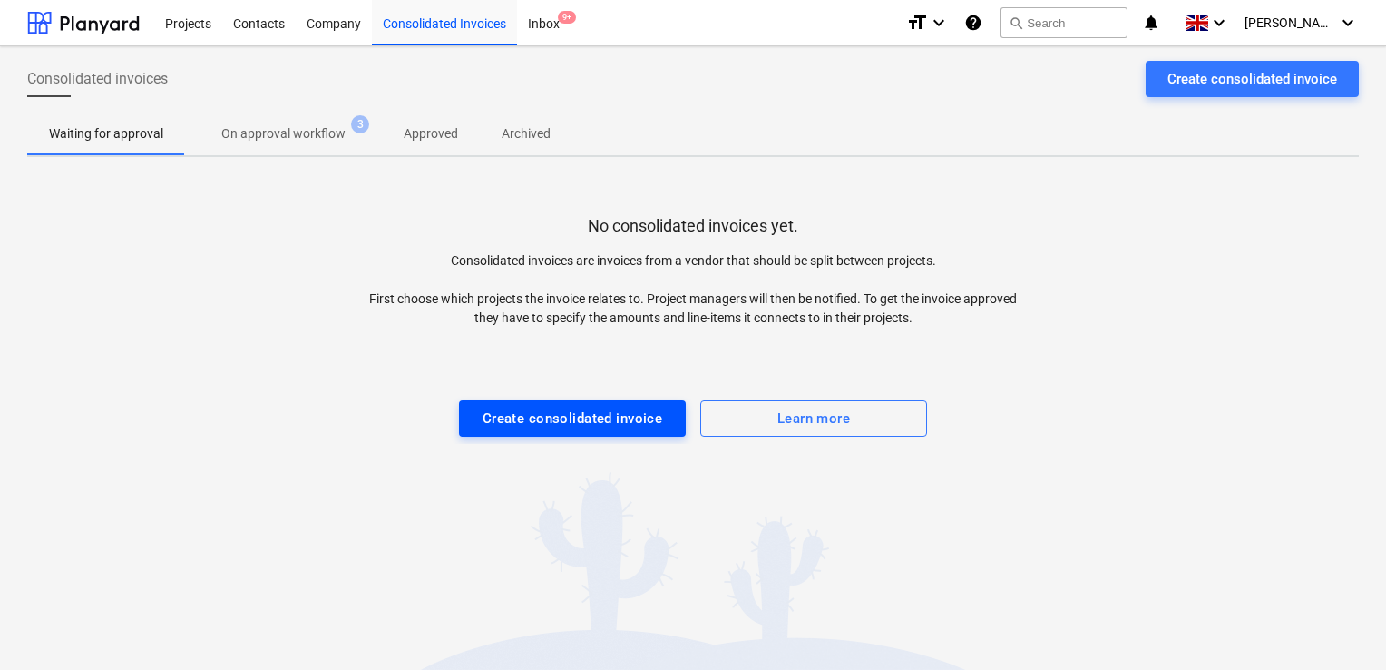
click at [583, 429] on div "Create consolidated invoice" at bounding box center [573, 418] width 181 height 24
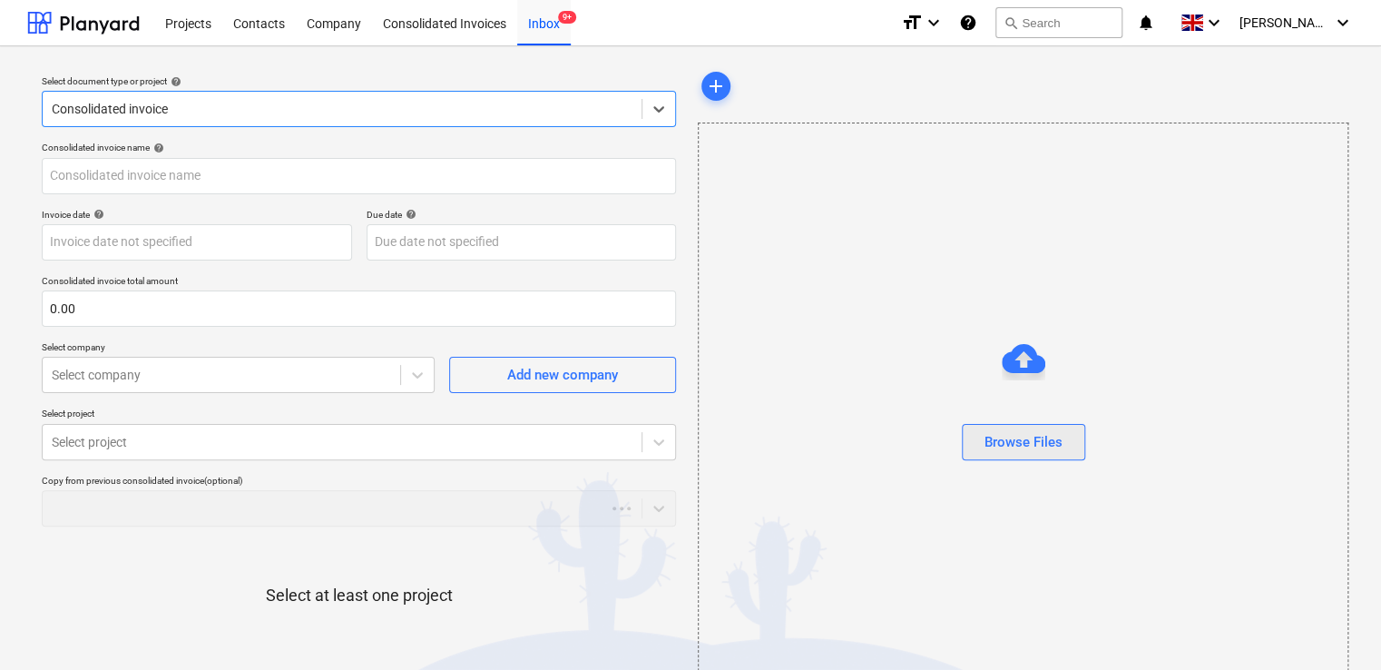
click at [1009, 445] on div "Browse Files" at bounding box center [1023, 442] width 78 height 24
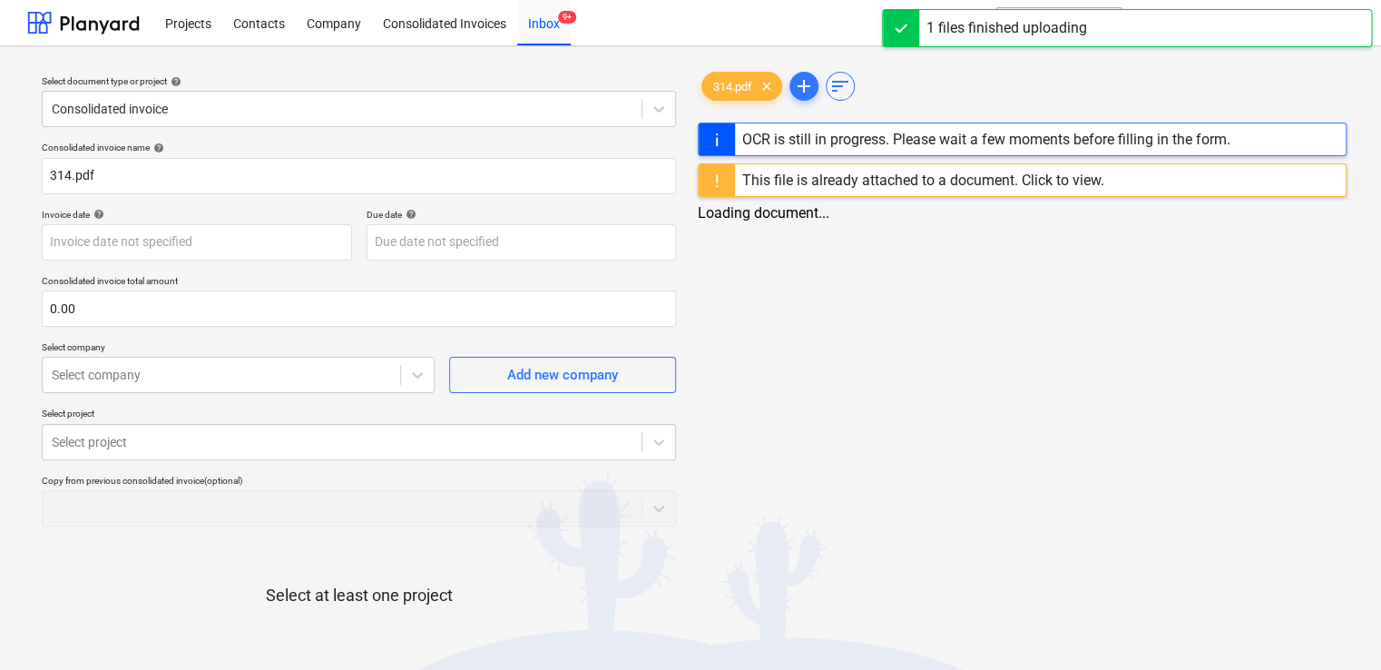
type input "314.pdf"
click at [1056, 187] on div "This file is already attached to a document. Click to view." at bounding box center [923, 179] width 362 height 17
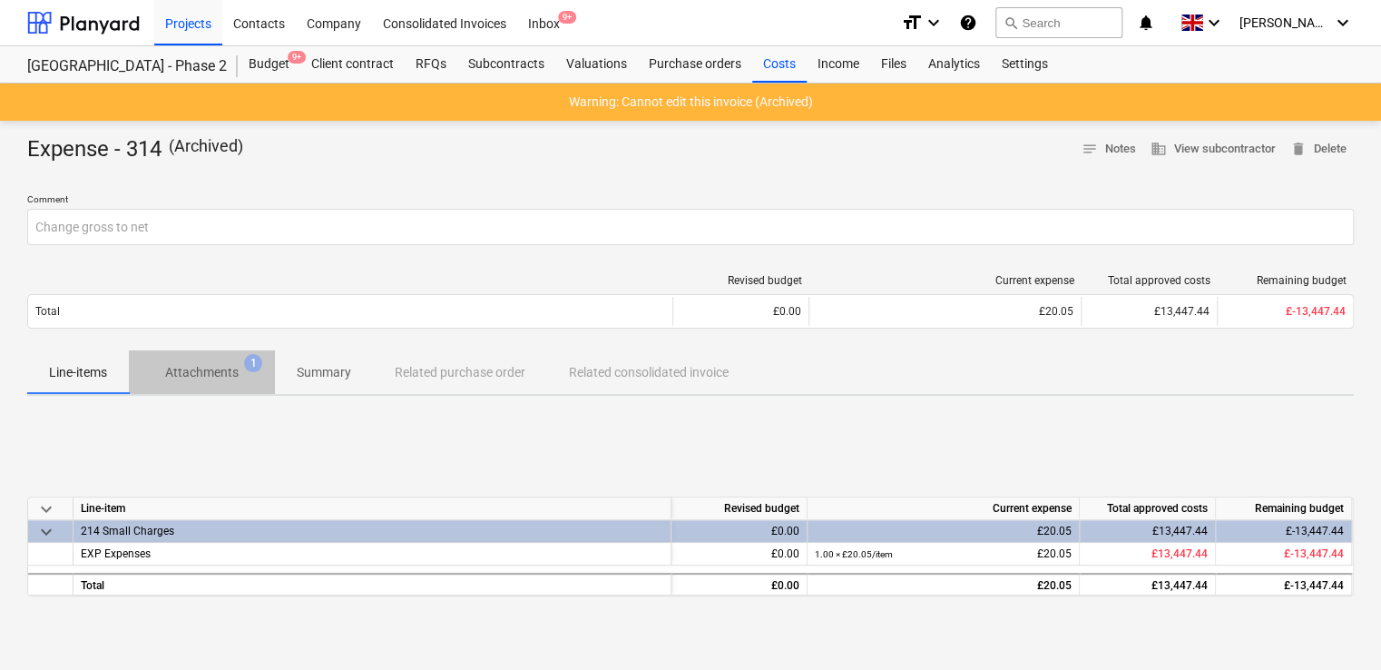
click at [194, 363] on p "Attachments" at bounding box center [201, 372] width 73 height 19
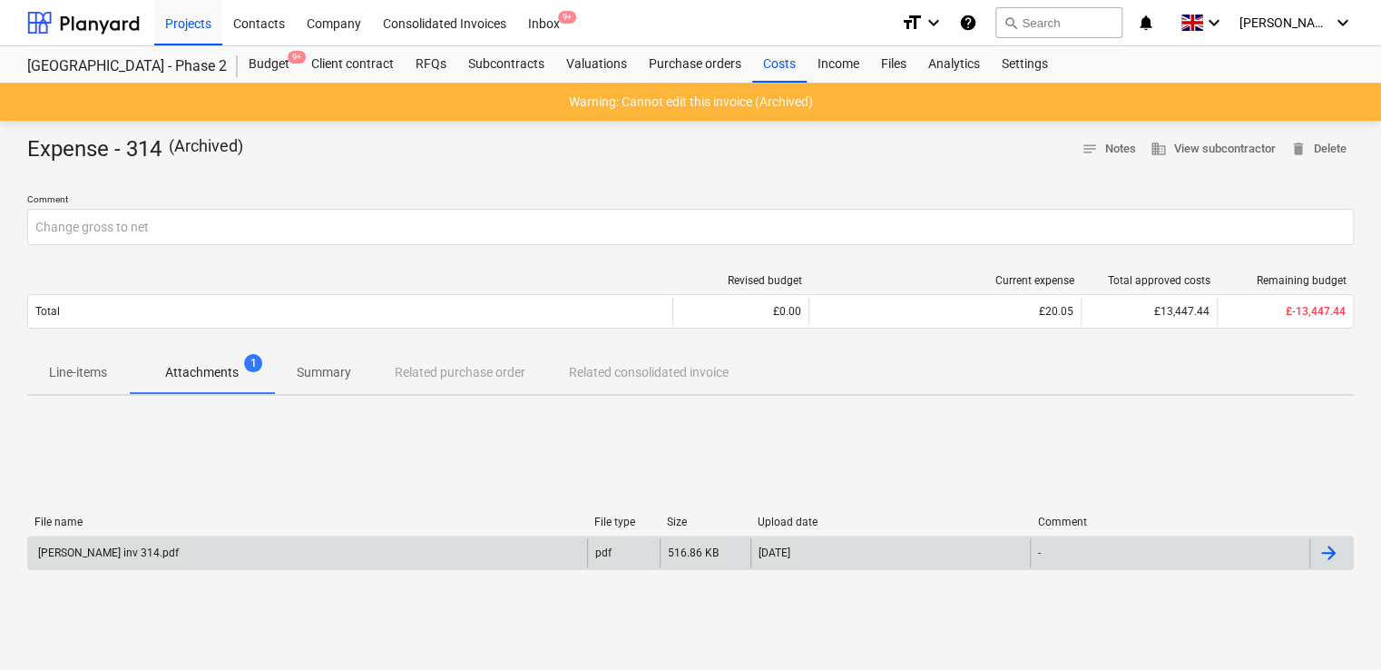
click at [87, 559] on div "Mark Poole inv 314.pdf" at bounding box center [307, 552] width 559 height 29
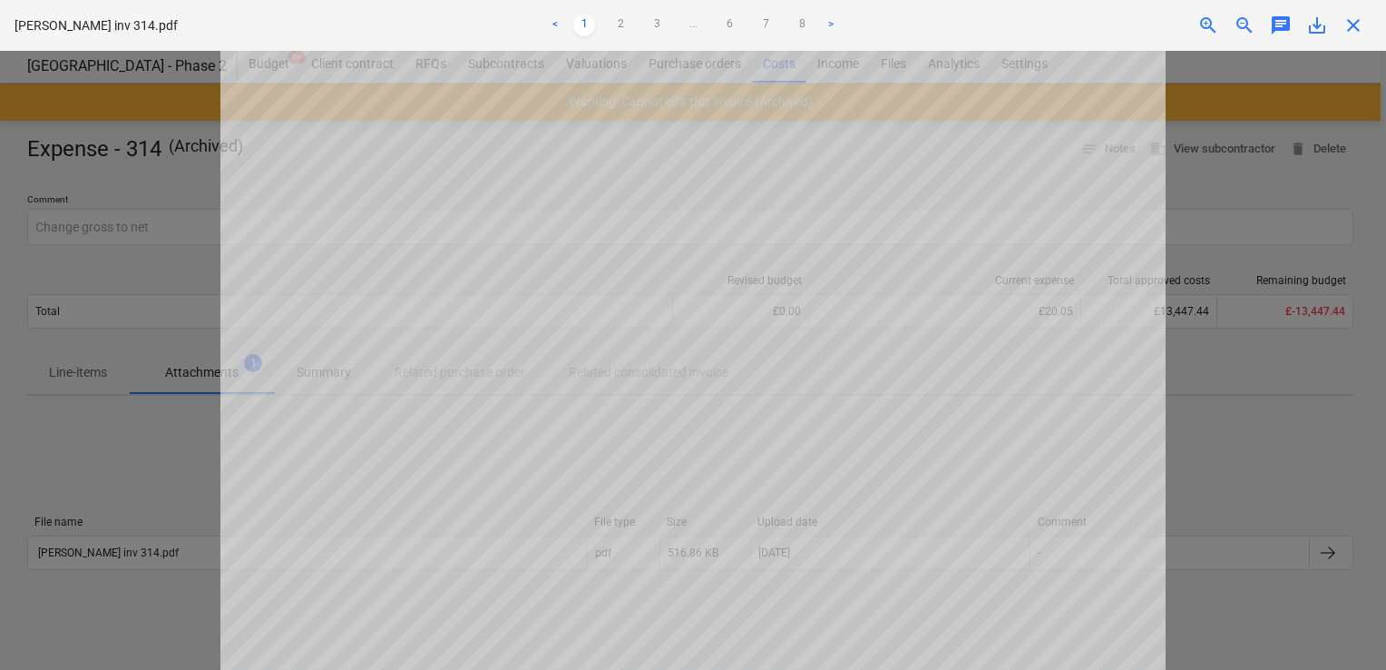
click at [1205, 84] on div at bounding box center [693, 360] width 1386 height 619
drag, startPoint x: 1284, startPoint y: 419, endPoint x: 1244, endPoint y: 427, distance: 40.7
click at [1244, 427] on div at bounding box center [693, 360] width 1386 height 619
click at [1355, 28] on div "Getting notes failed" at bounding box center [1132, 19] width 490 height 38
click at [1347, 23] on div "Getting notes failed" at bounding box center [1132, 19] width 490 height 38
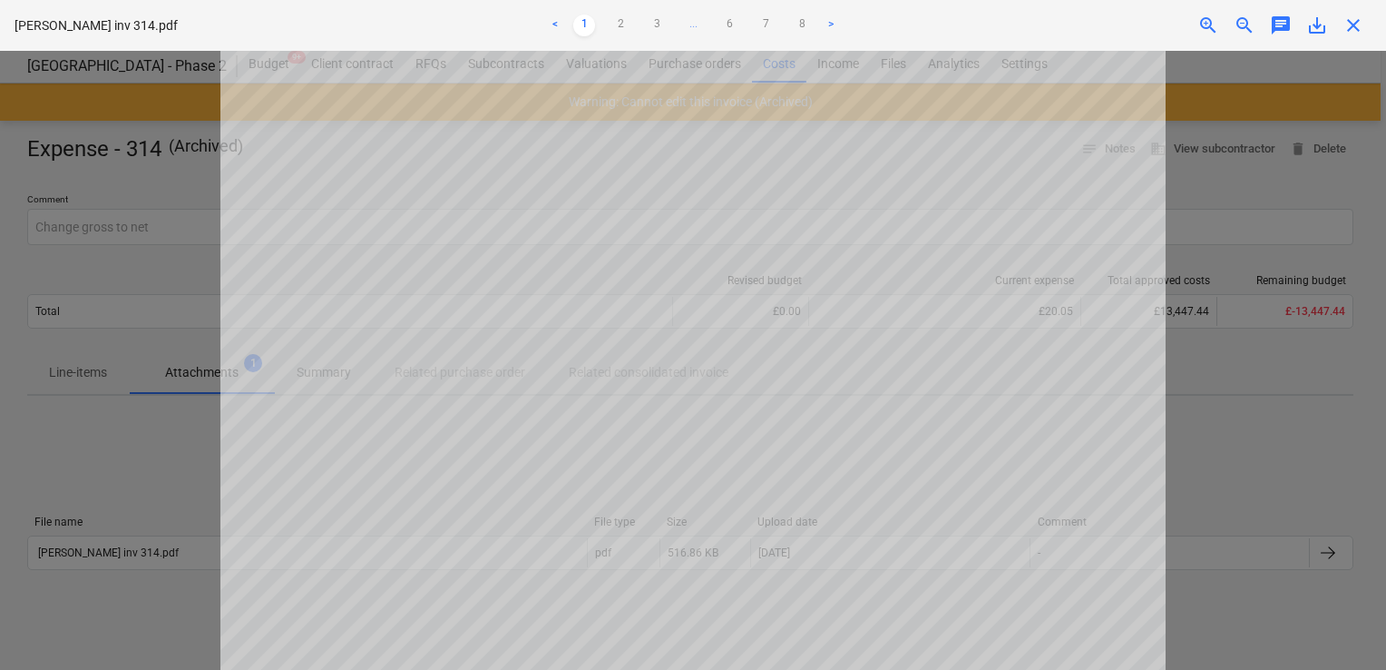
click at [1354, 29] on div "Getting notes failed" at bounding box center [1132, 19] width 490 height 38
click at [1295, 463] on div at bounding box center [693, 360] width 1386 height 619
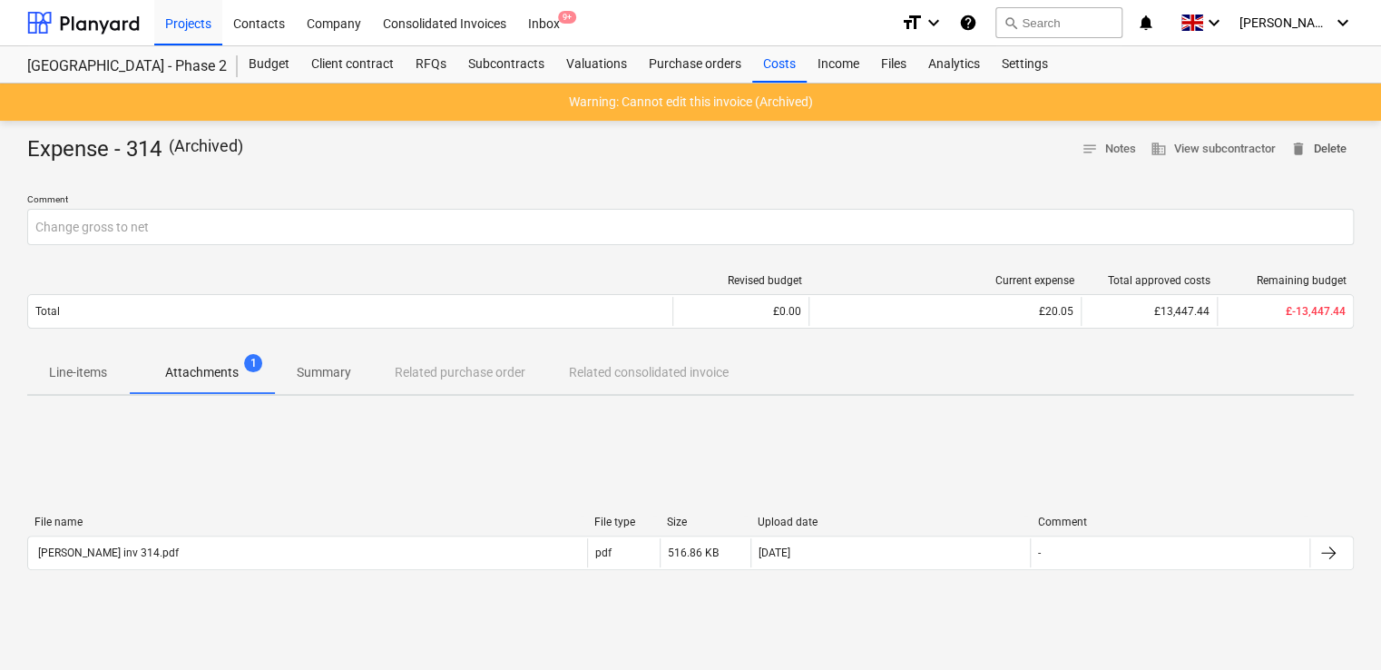
click at [1317, 143] on span "delete Delete" at bounding box center [1318, 149] width 56 height 21
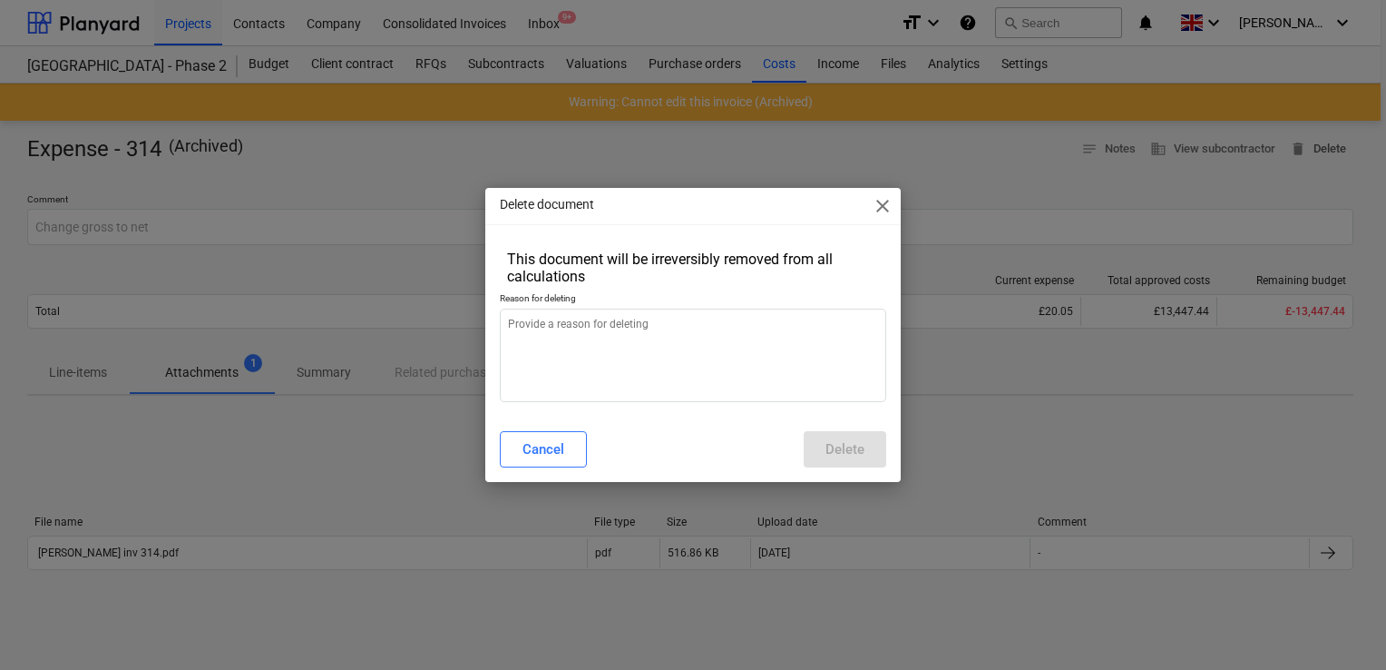
type textarea "x"
click at [606, 365] on textarea at bounding box center [693, 354] width 386 height 93
type textarea "."
type textarea "x"
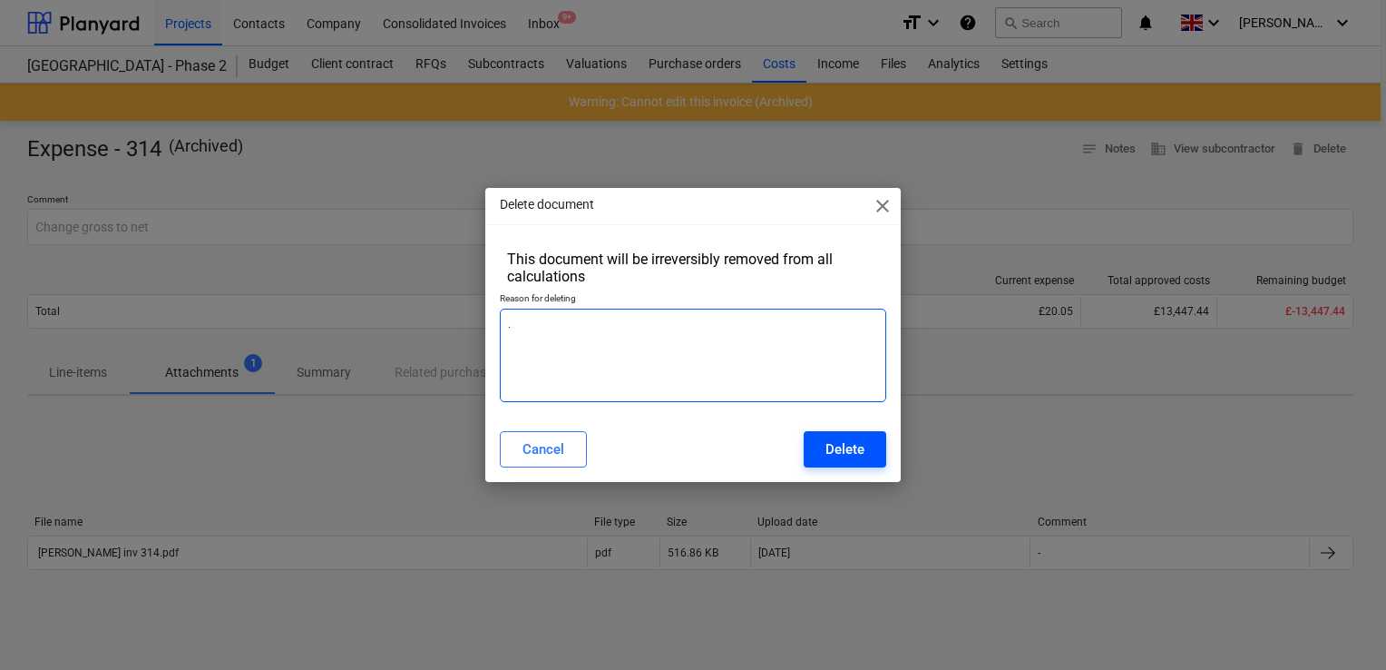
type textarea "."
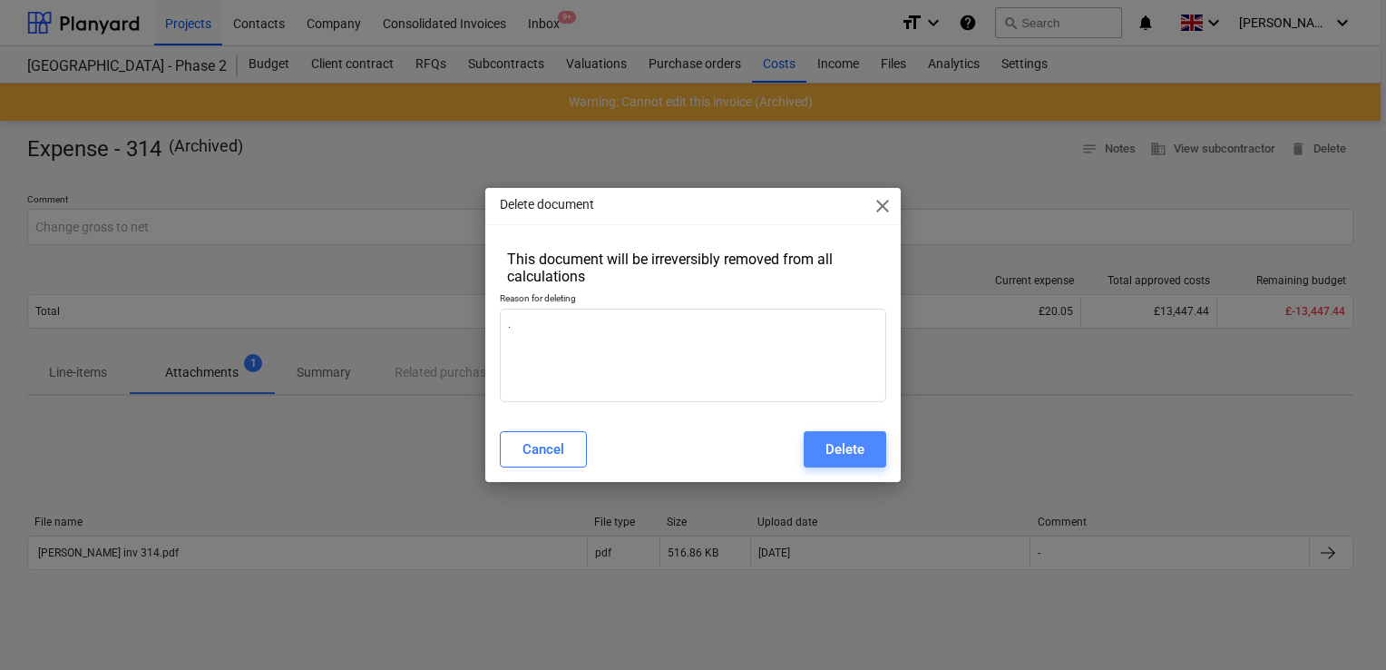
click at [819, 459] on button "Delete" at bounding box center [845, 449] width 83 height 36
type textarea "x"
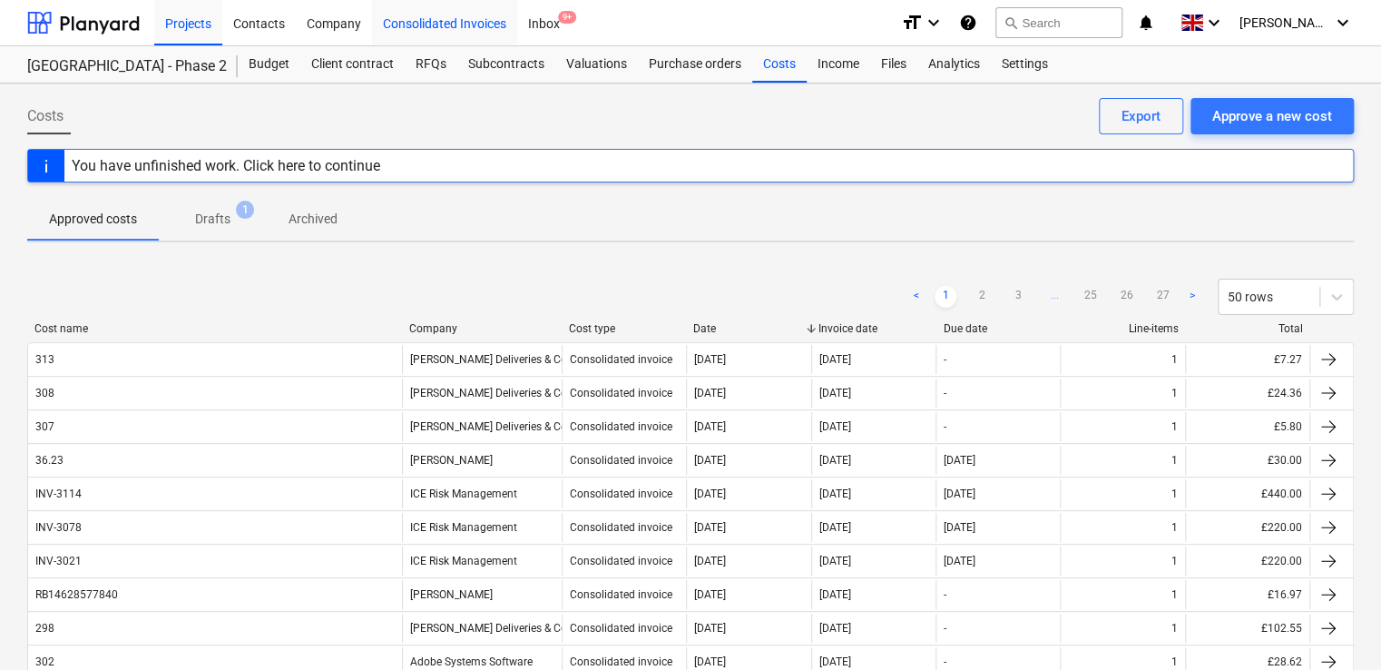
click at [408, 24] on div "Consolidated Invoices" at bounding box center [444, 22] width 145 height 46
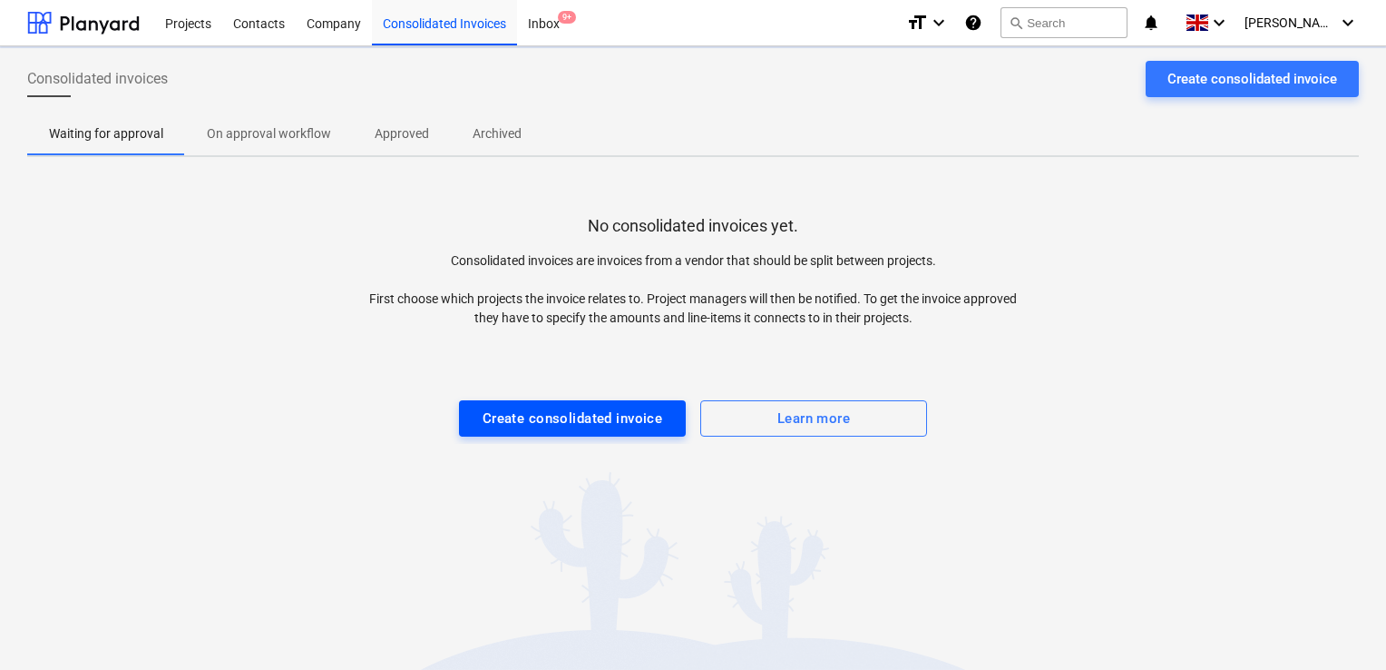
click at [505, 409] on div "Create consolidated invoice" at bounding box center [573, 418] width 181 height 24
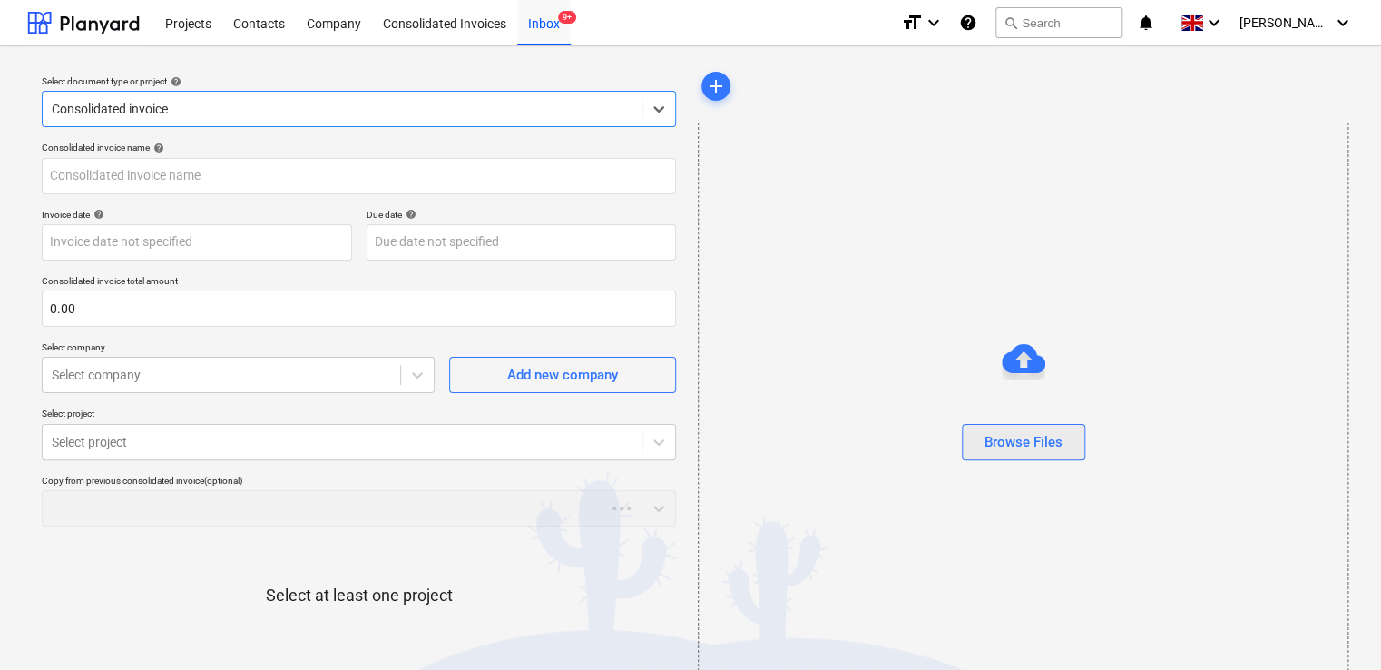
click at [1002, 445] on div "Browse Files" at bounding box center [1023, 442] width 78 height 24
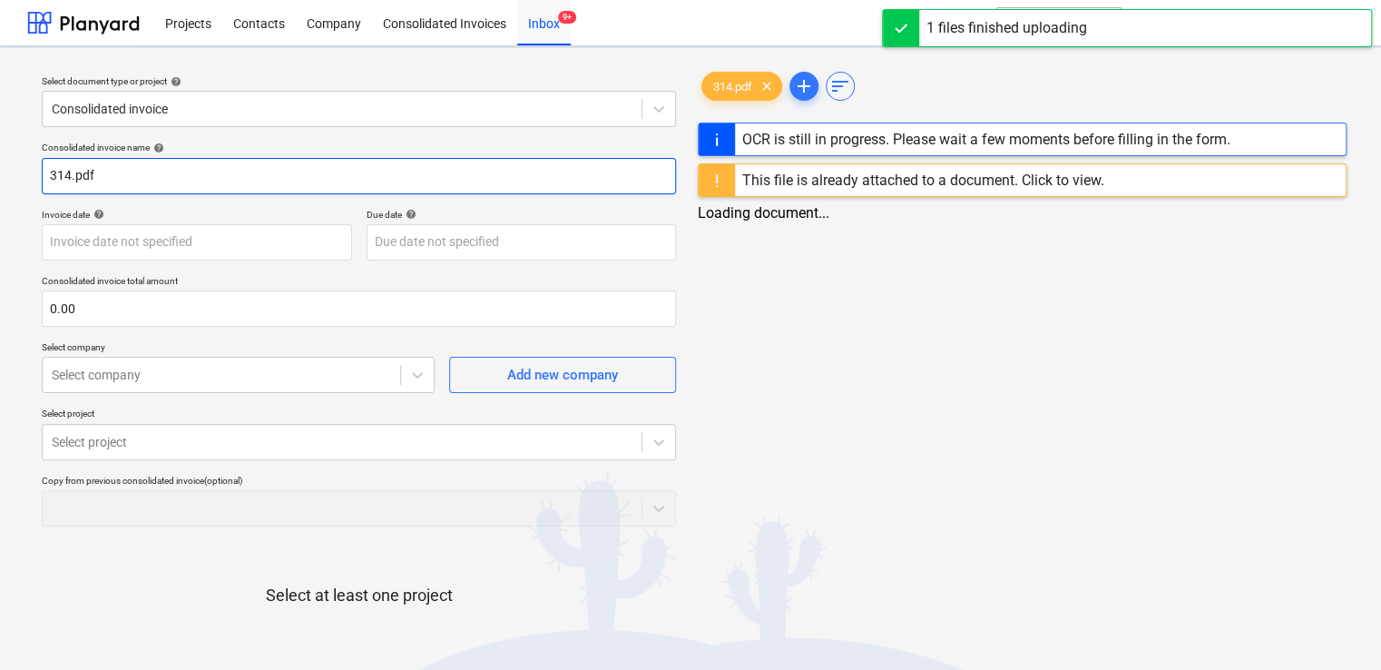
click at [109, 173] on input "314.pdf" at bounding box center [359, 176] width 634 height 36
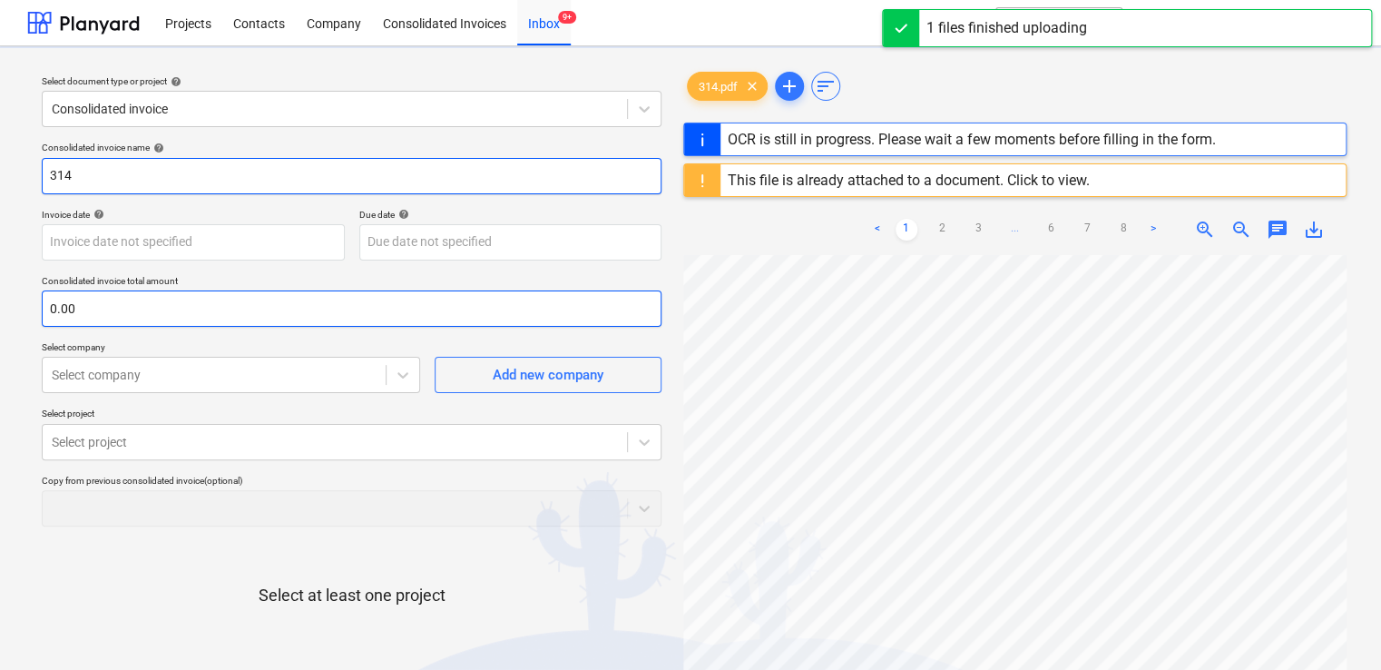
type input "314"
click at [94, 298] on input "text" at bounding box center [352, 308] width 620 height 36
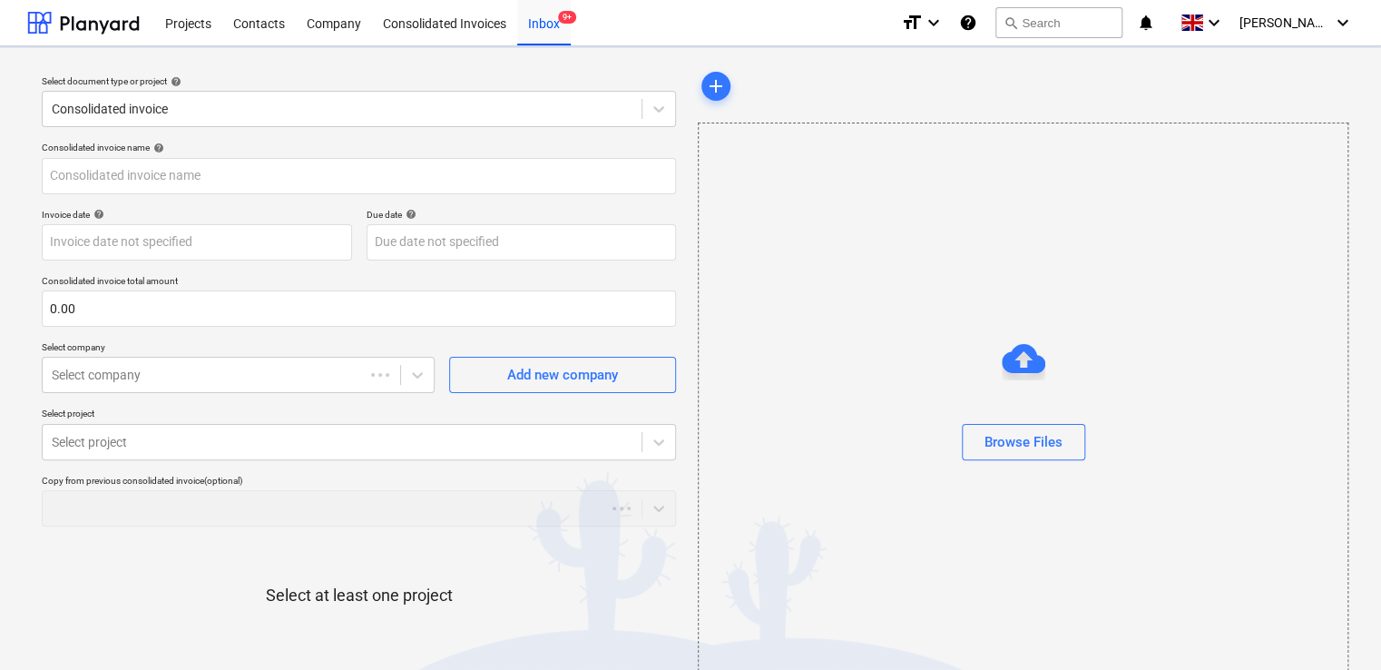
type input "314"
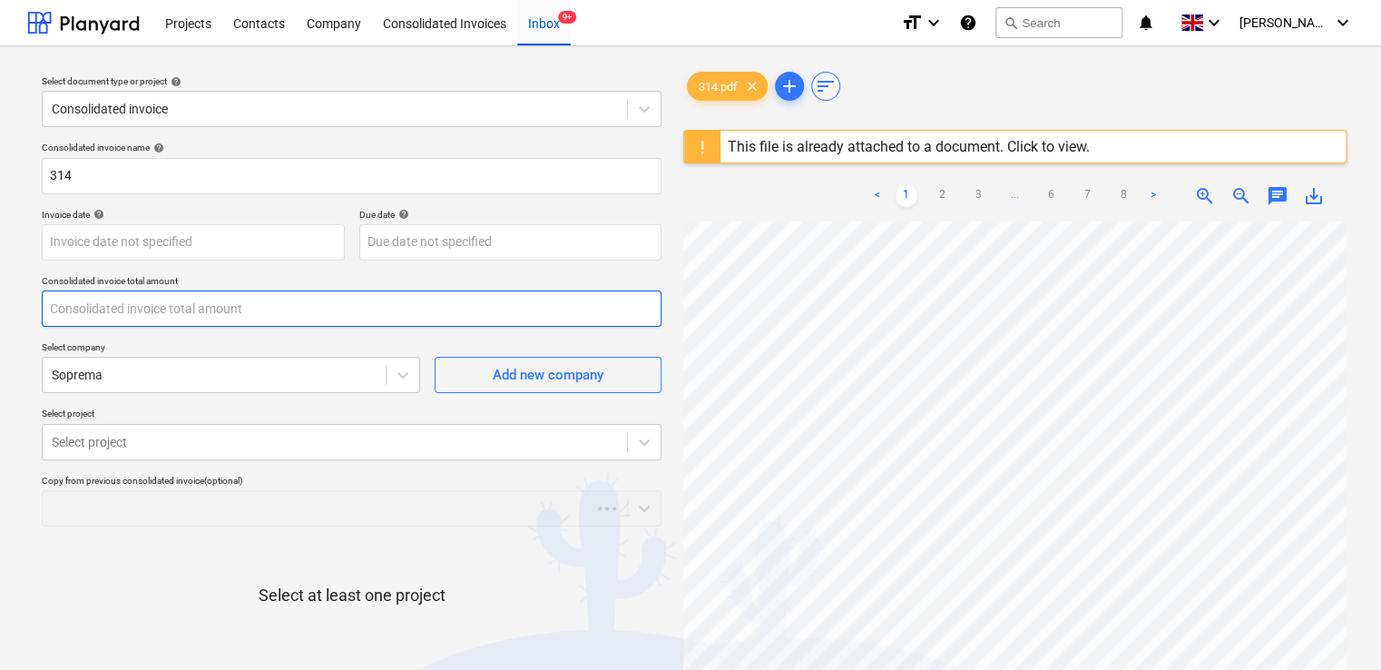
click at [105, 312] on input "text" at bounding box center [352, 308] width 620 height 36
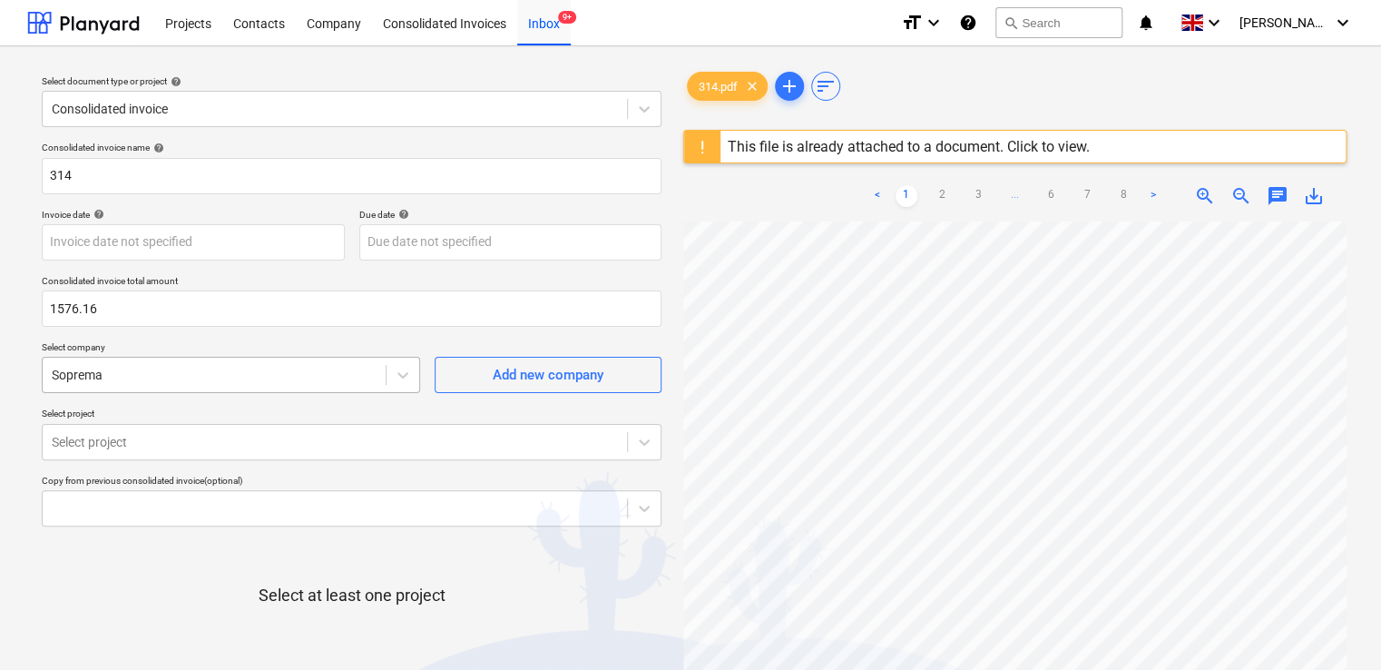
click at [171, 386] on div "Consolidated invoice name help 314 Invoice date help Press the down arrow key t…" at bounding box center [351, 449] width 634 height 631
type input "1,576.16"
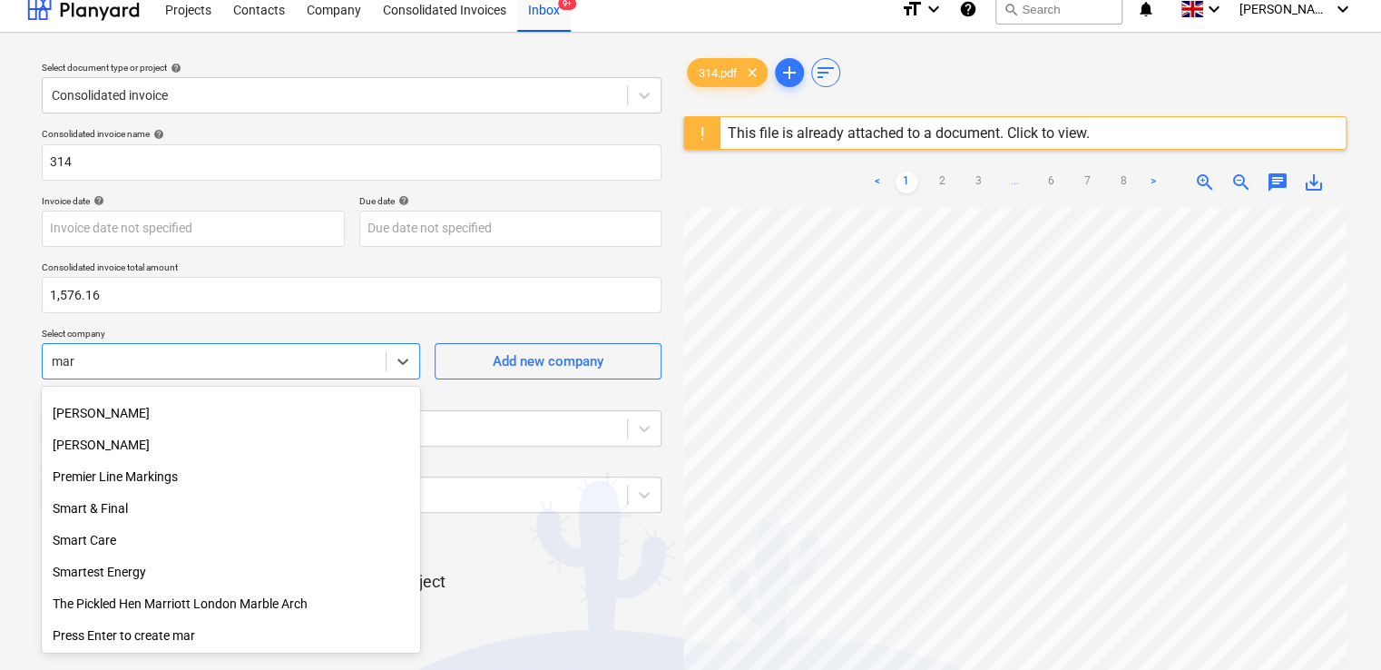
scroll to position [849, 0]
type input "mark"
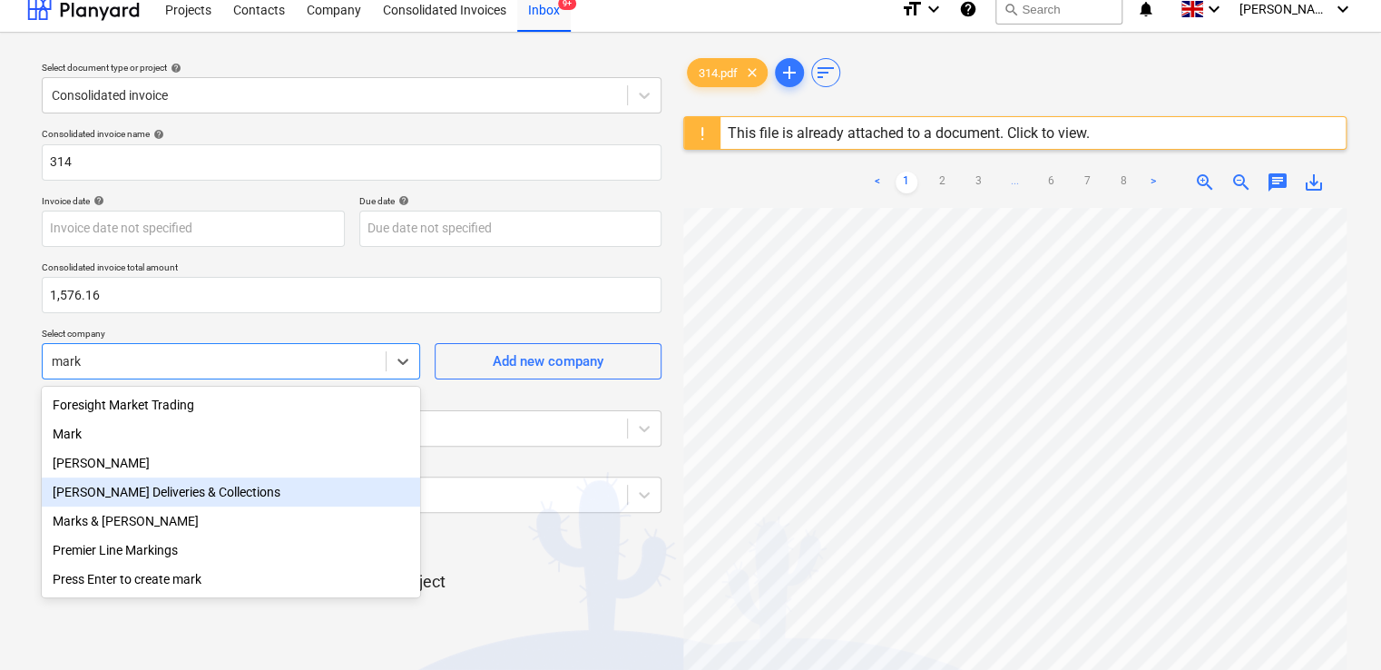
click at [190, 488] on div "[PERSON_NAME] Deliveries & Collections" at bounding box center [231, 491] width 378 height 29
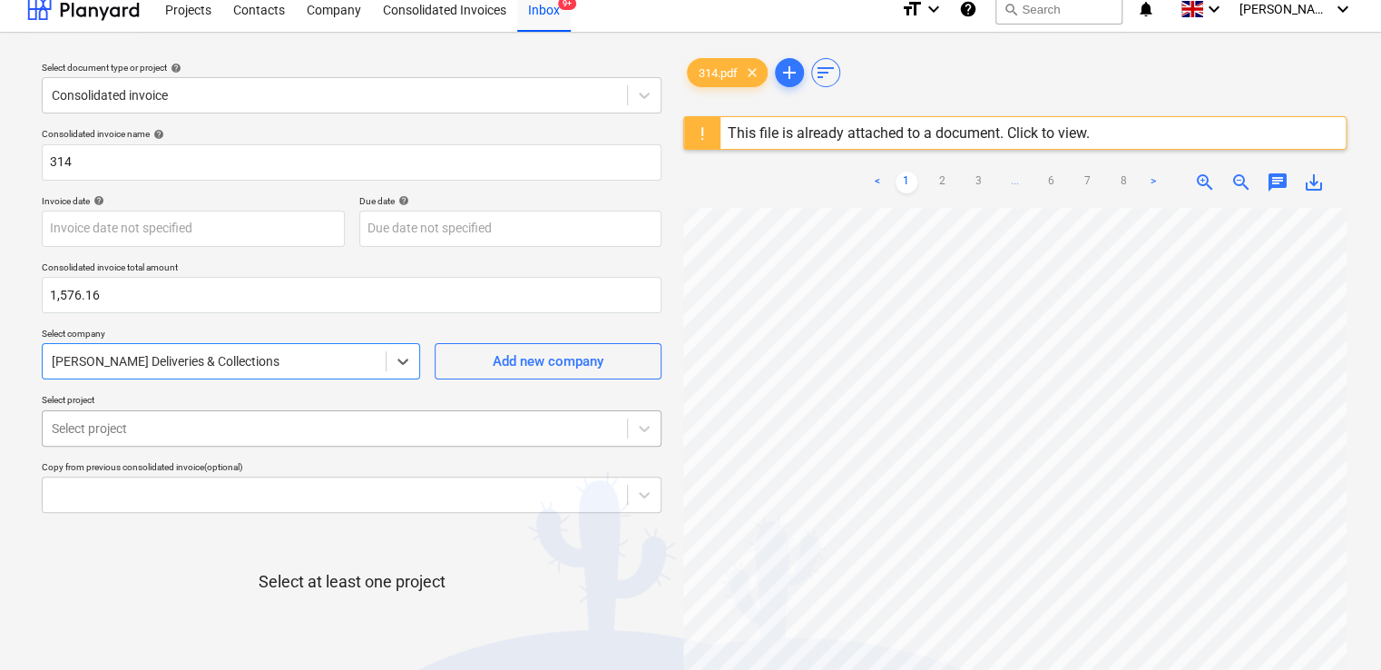
click at [212, 423] on body "Projects Contacts Company Consolidated Invoices Inbox 9+ format_size keyboard_a…" at bounding box center [690, 321] width 1381 height 670
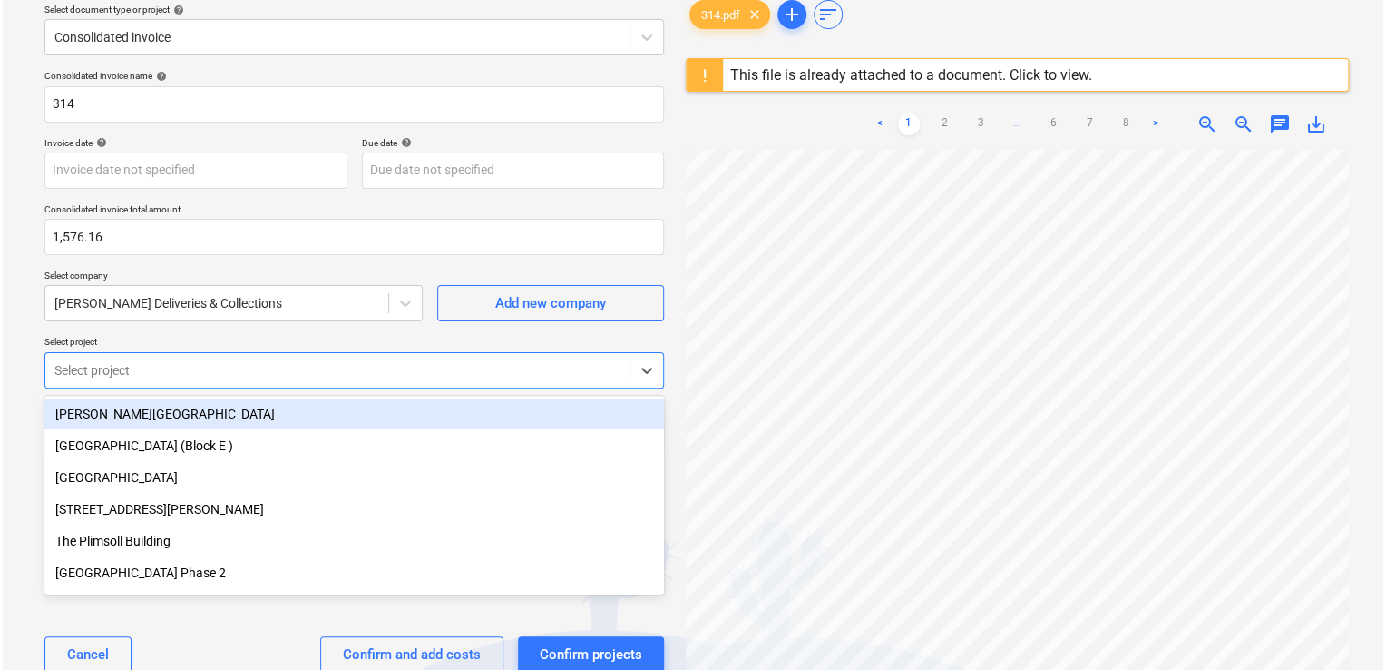
scroll to position [80, 0]
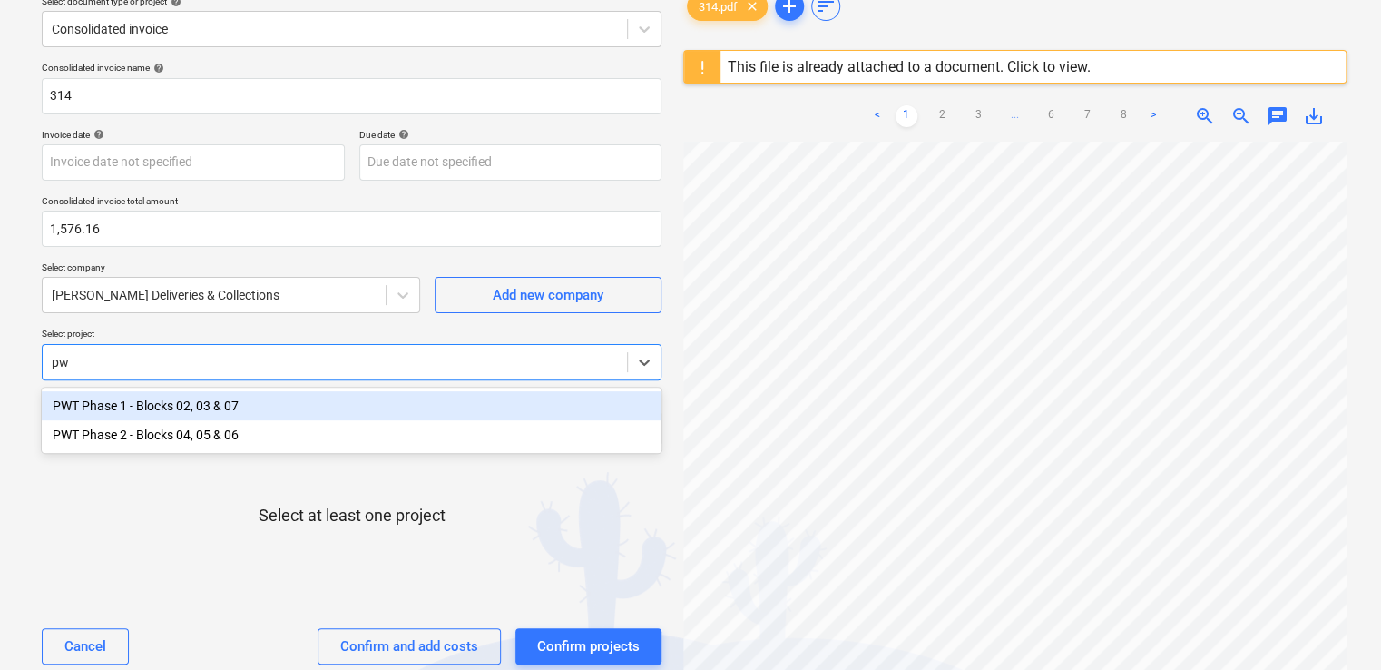
type input "pwt"
click at [210, 404] on div "PWT Phase 1 - Blocks 02, 03 & 07" at bounding box center [352, 405] width 620 height 29
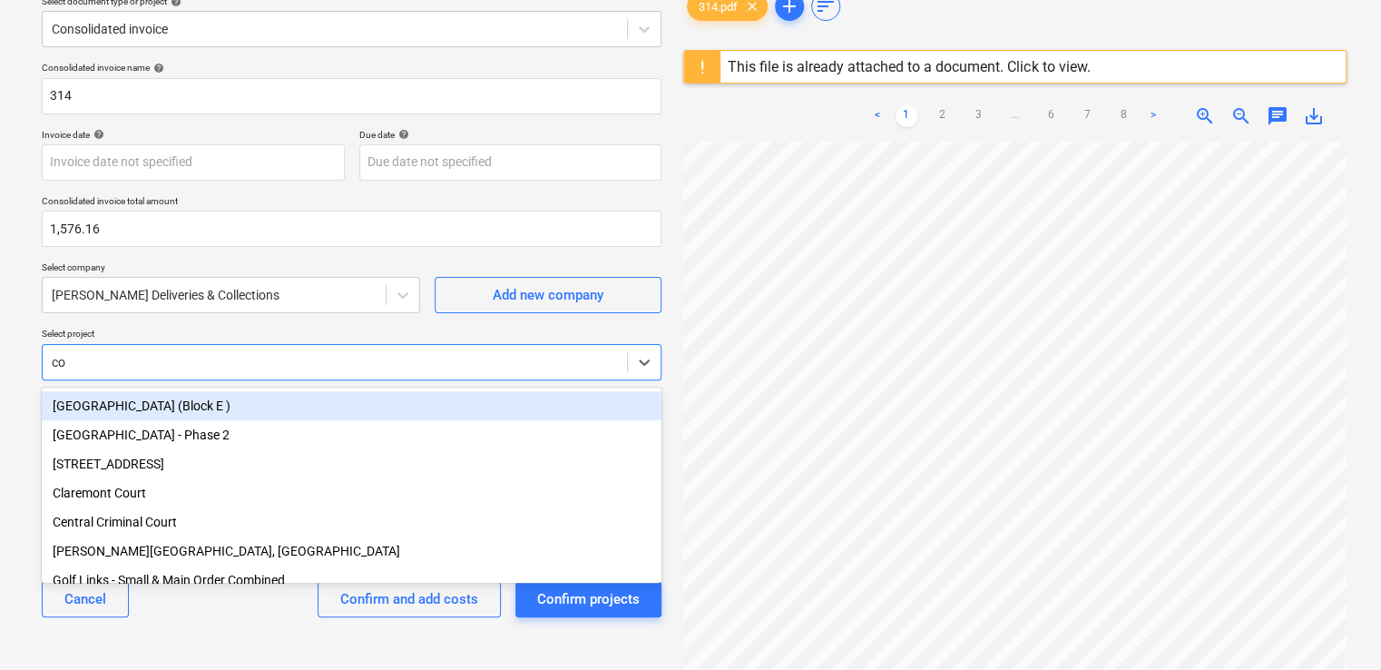
type input "cor"
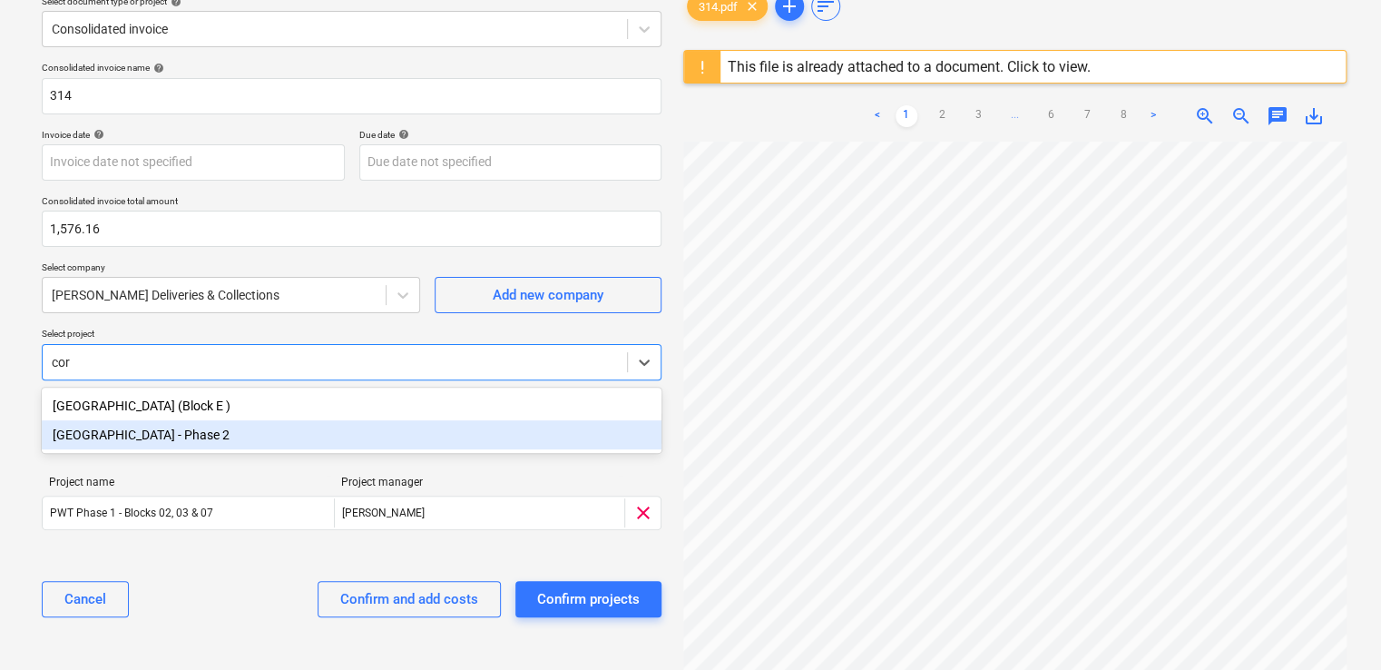
click at [195, 433] on div "[GEOGRAPHIC_DATA] - Phase 2" at bounding box center [352, 434] width 620 height 29
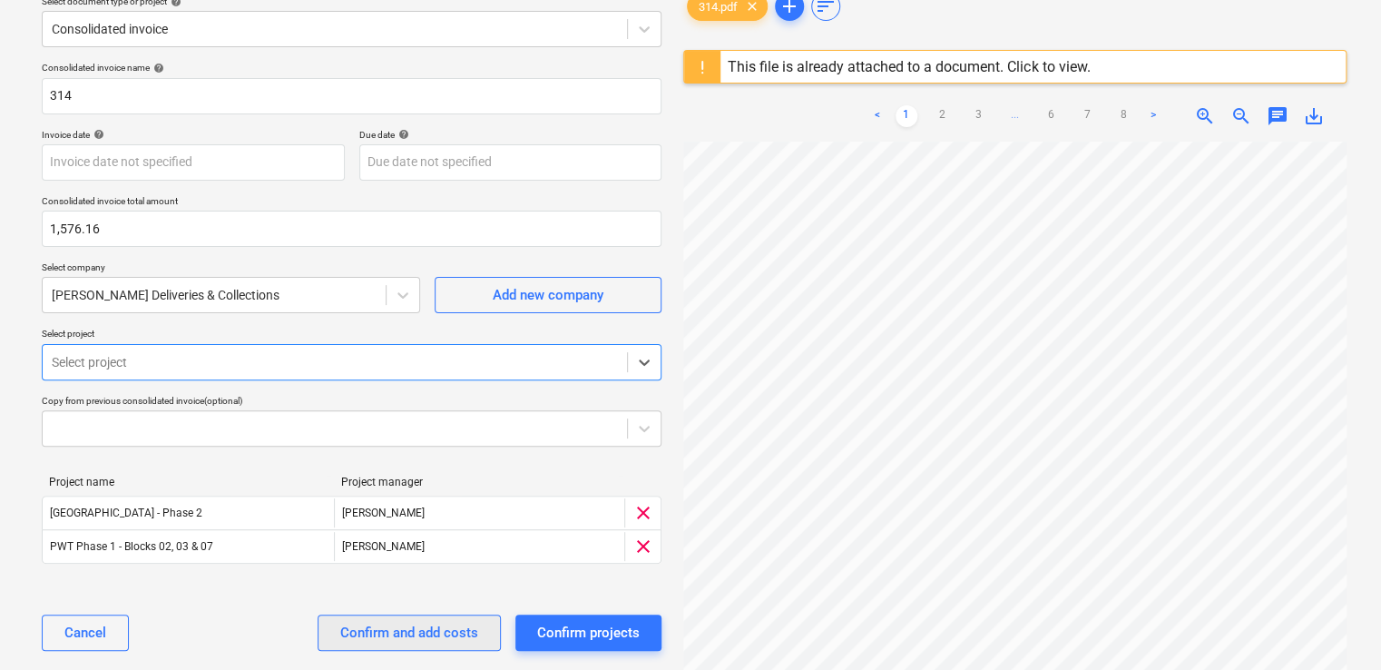
click at [387, 630] on div "Confirm and add costs" at bounding box center [409, 633] width 138 height 24
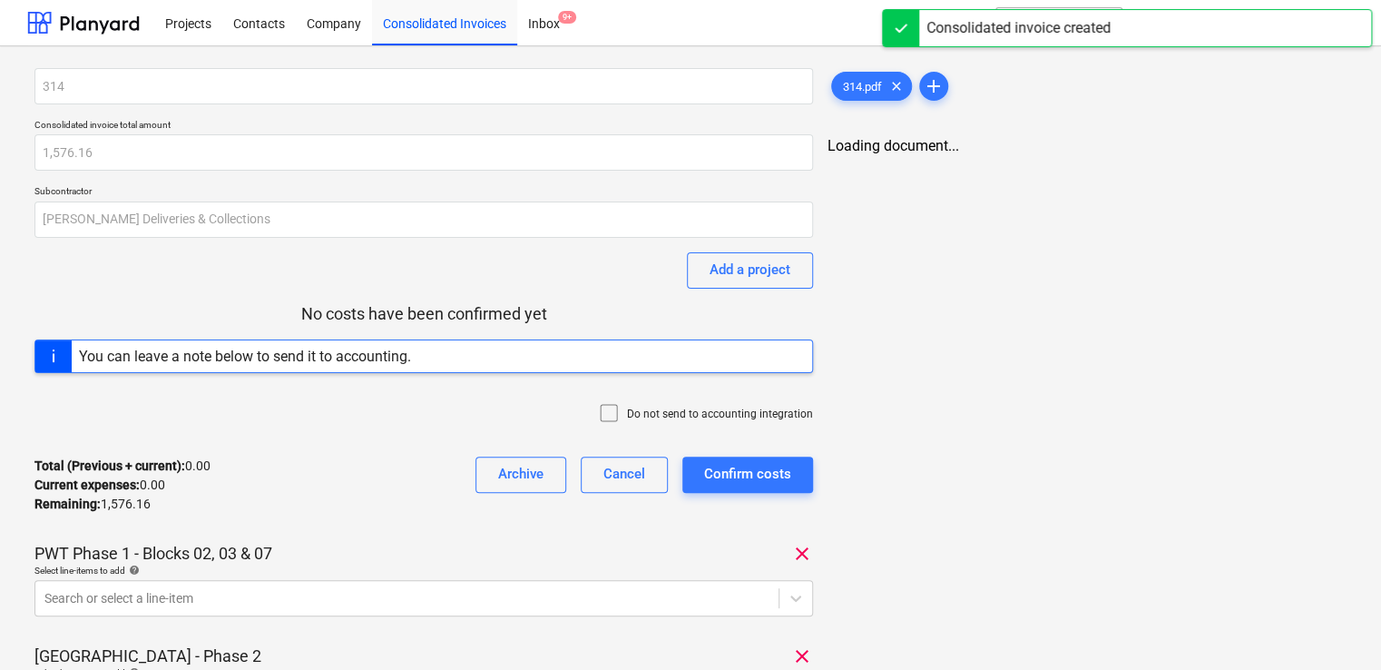
click at [611, 411] on icon at bounding box center [609, 413] width 22 height 22
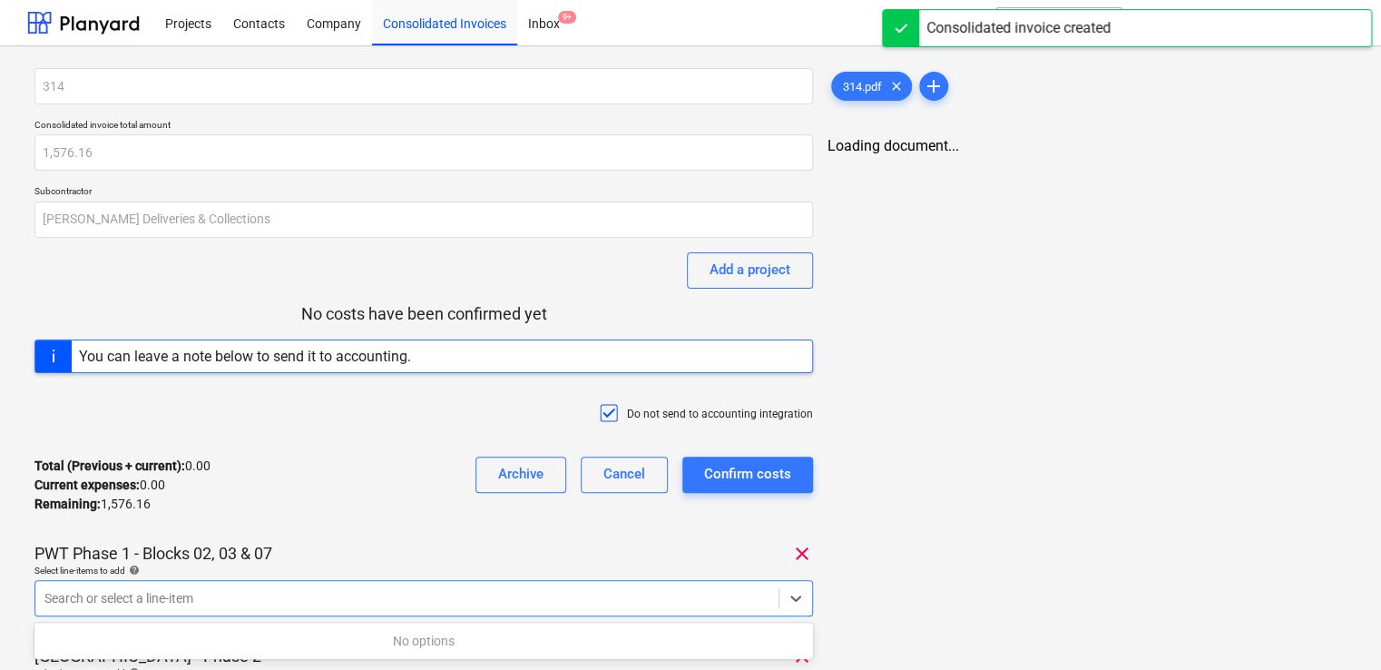
click at [318, 603] on div at bounding box center [406, 598] width 725 height 18
type input "non"
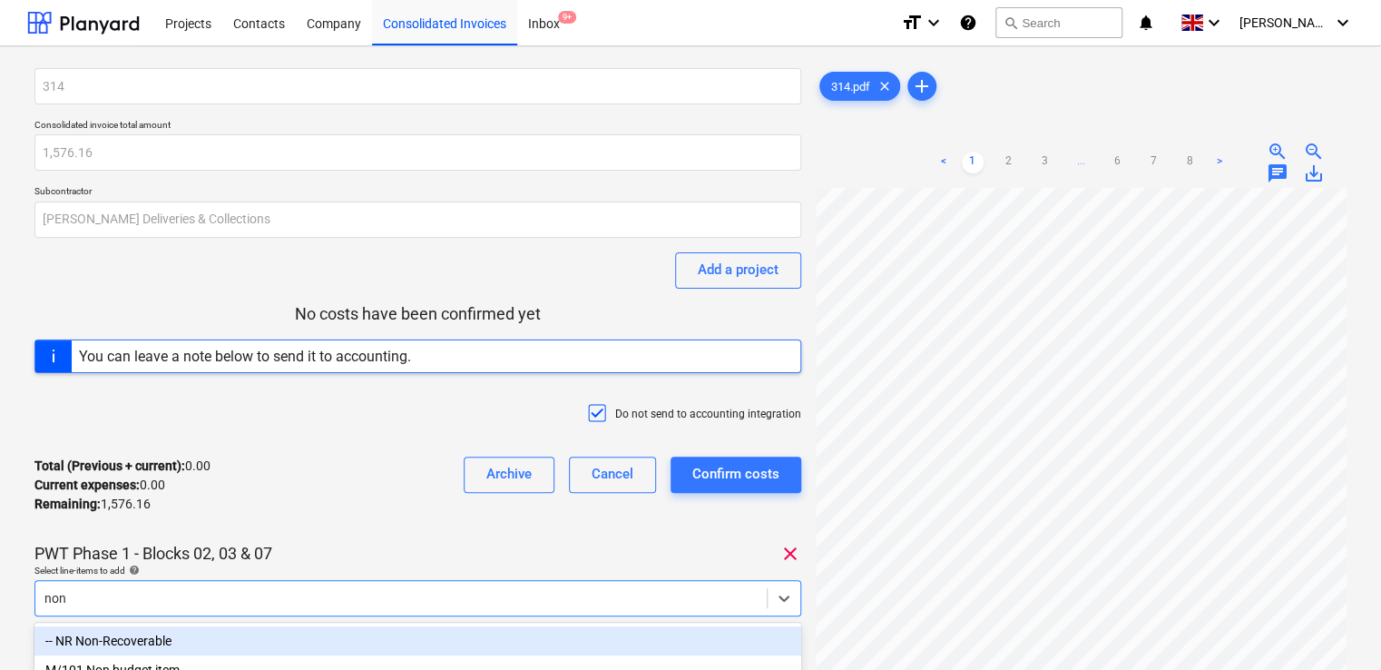
click at [145, 640] on div "-- NR Non-Recoverable" at bounding box center [417, 640] width 767 height 29
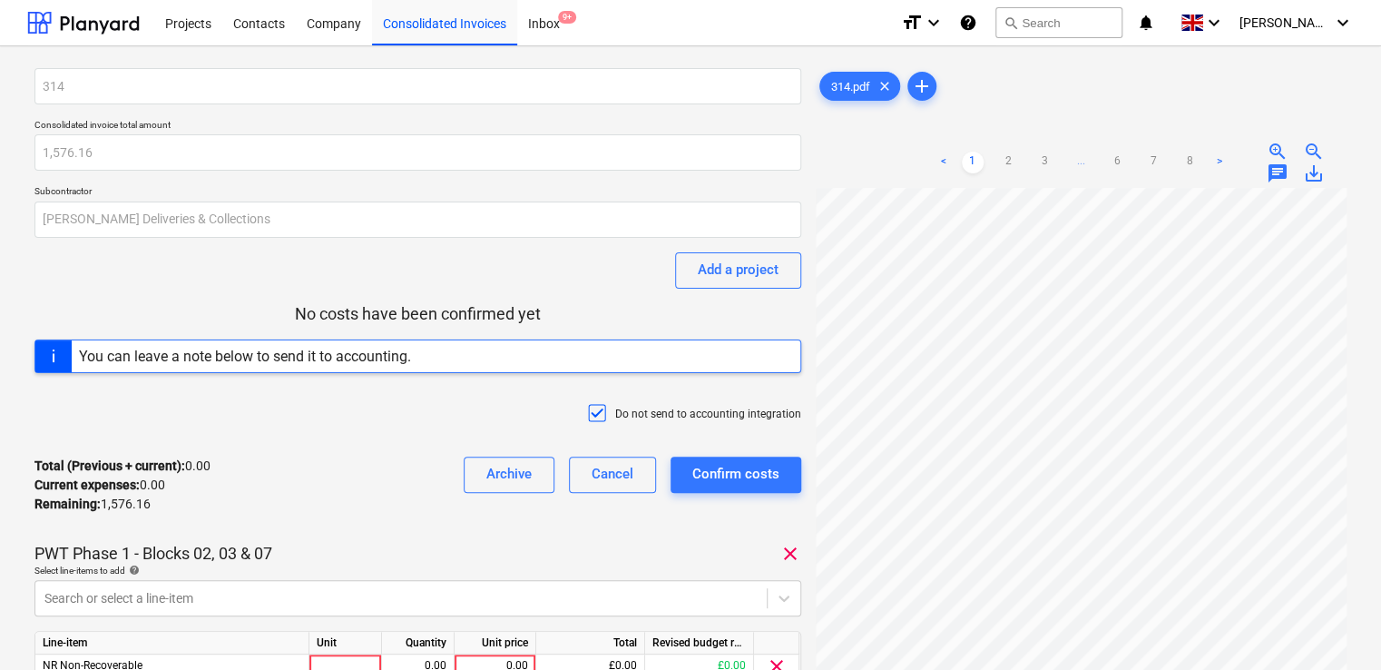
click at [323, 550] on div "PWT Phase 1 - Blocks 02, 03 & 07 clear" at bounding box center [417, 554] width 767 height 22
click at [337, 664] on div at bounding box center [345, 665] width 73 height 23
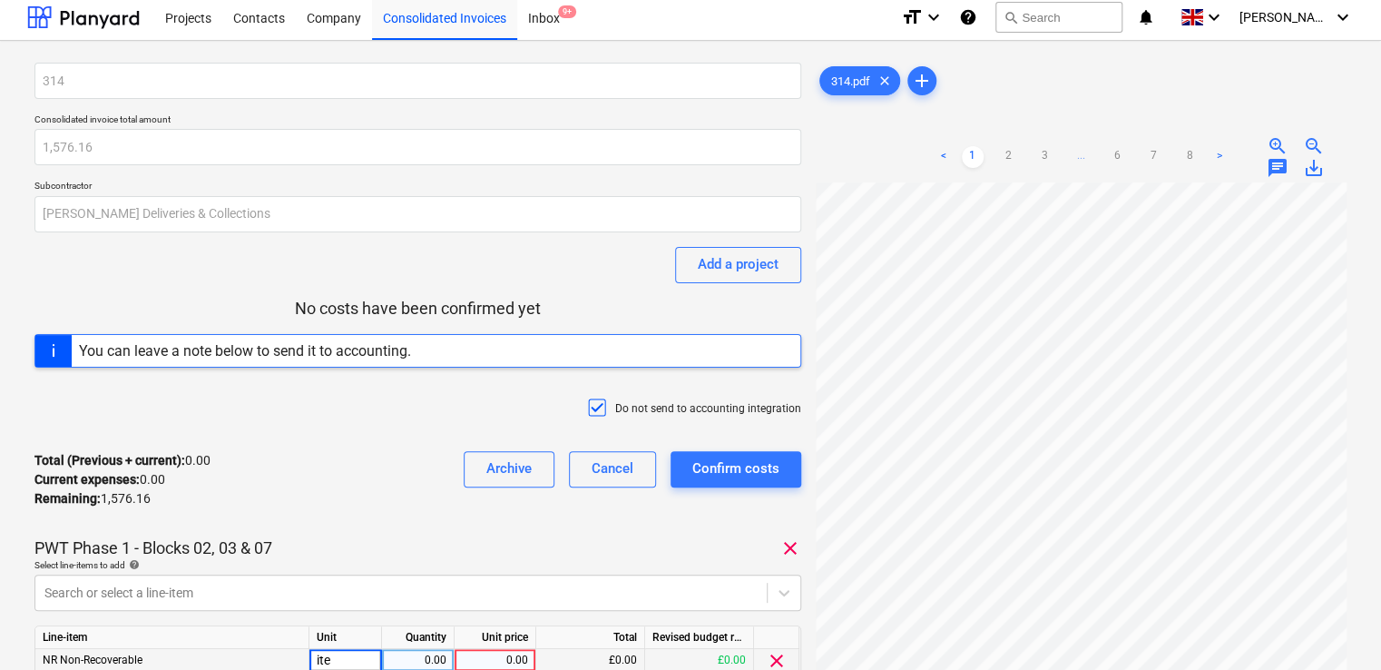
type input "item"
type input "4.15"
click at [379, 532] on div "314 Consolidated invoice total amount 1,576.16 Subcontractor [PERSON_NAME] Deli…" at bounding box center [417, 500] width 767 height 875
drag, startPoint x: 1379, startPoint y: 329, endPoint x: 1381, endPoint y: 424, distance: 94.4
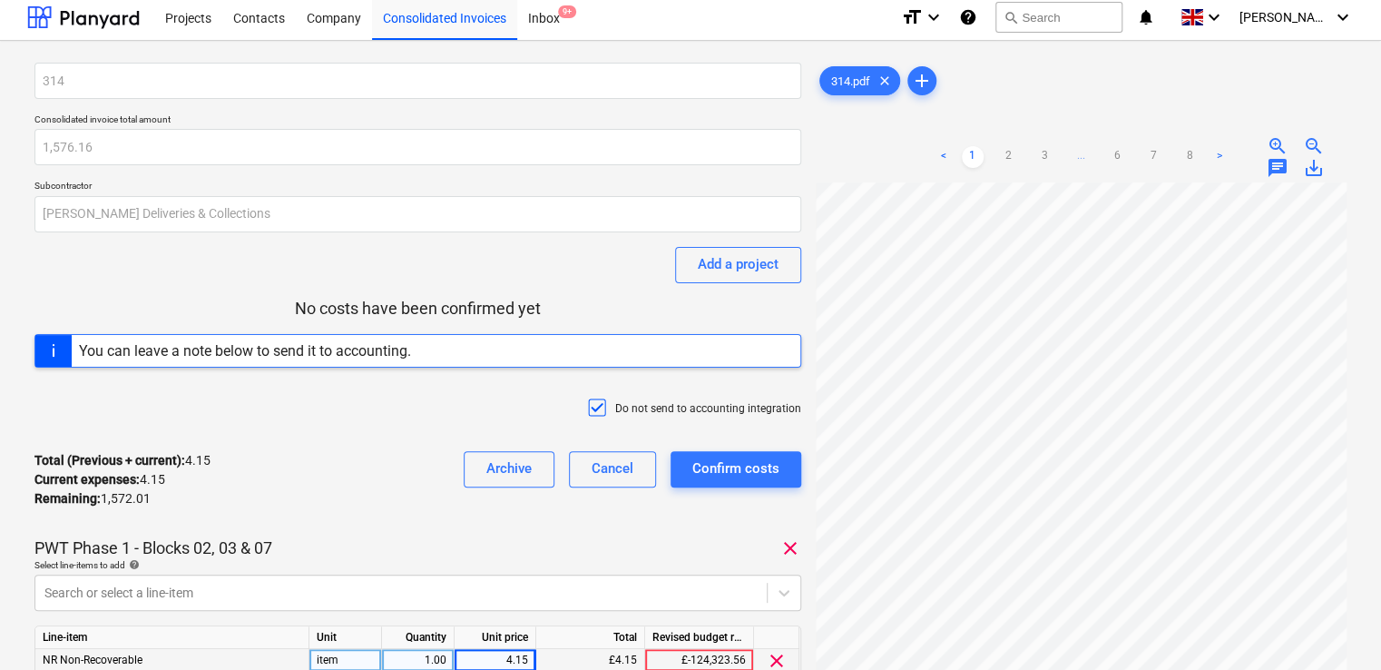
click at [1381, 424] on html "Projects Contacts Company Consolidated Invoices Inbox 9+ format_size keyboard_a…" at bounding box center [690, 330] width 1381 height 670
drag, startPoint x: 1379, startPoint y: 357, endPoint x: 1374, endPoint y: 438, distance: 80.9
click at [1374, 438] on div "314 Consolidated invoice total amount 1,576.16 Subcontractor [PERSON_NAME] Deli…" at bounding box center [690, 620] width 1381 height 1159
drag, startPoint x: 1346, startPoint y: 443, endPoint x: 1343, endPoint y: 513, distance: 70.9
click at [1343, 513] on div "314.pdf clear add < 1 2 3 ... 6 7 8 > zoom_in zoom_out chat 0 save_alt" at bounding box center [1080, 619] width 545 height 1129
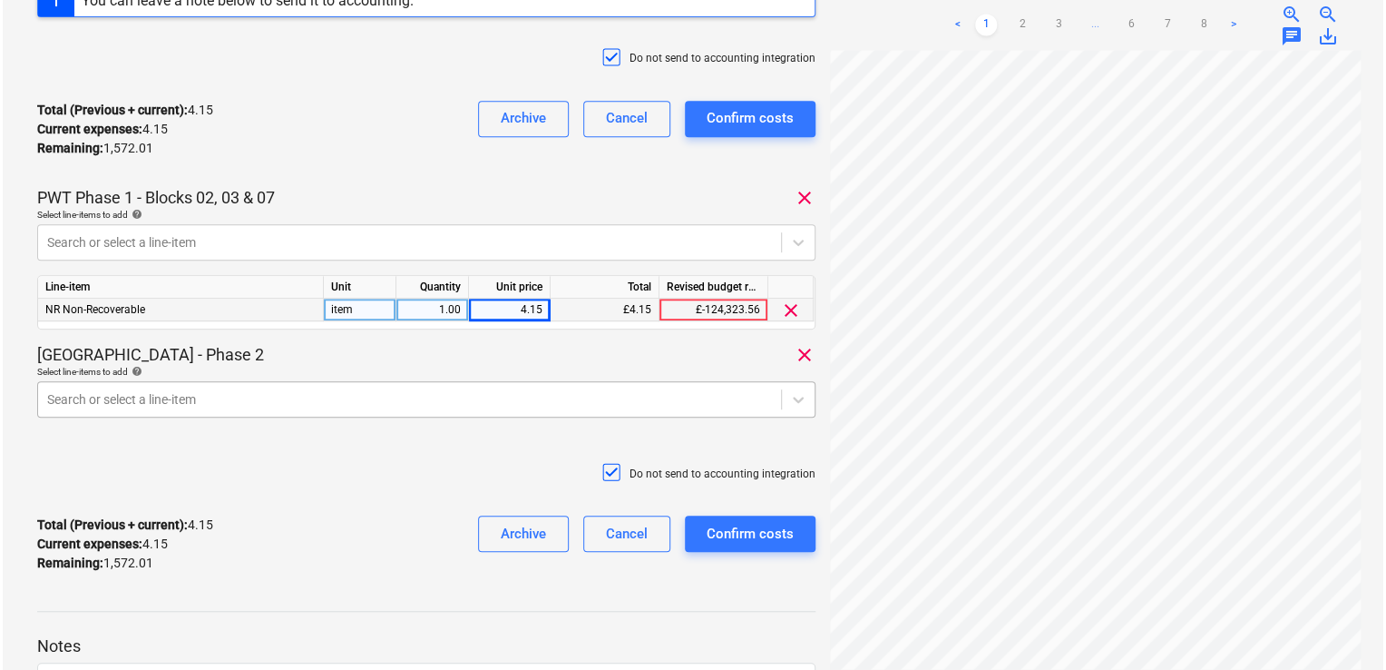
scroll to position [393, 0]
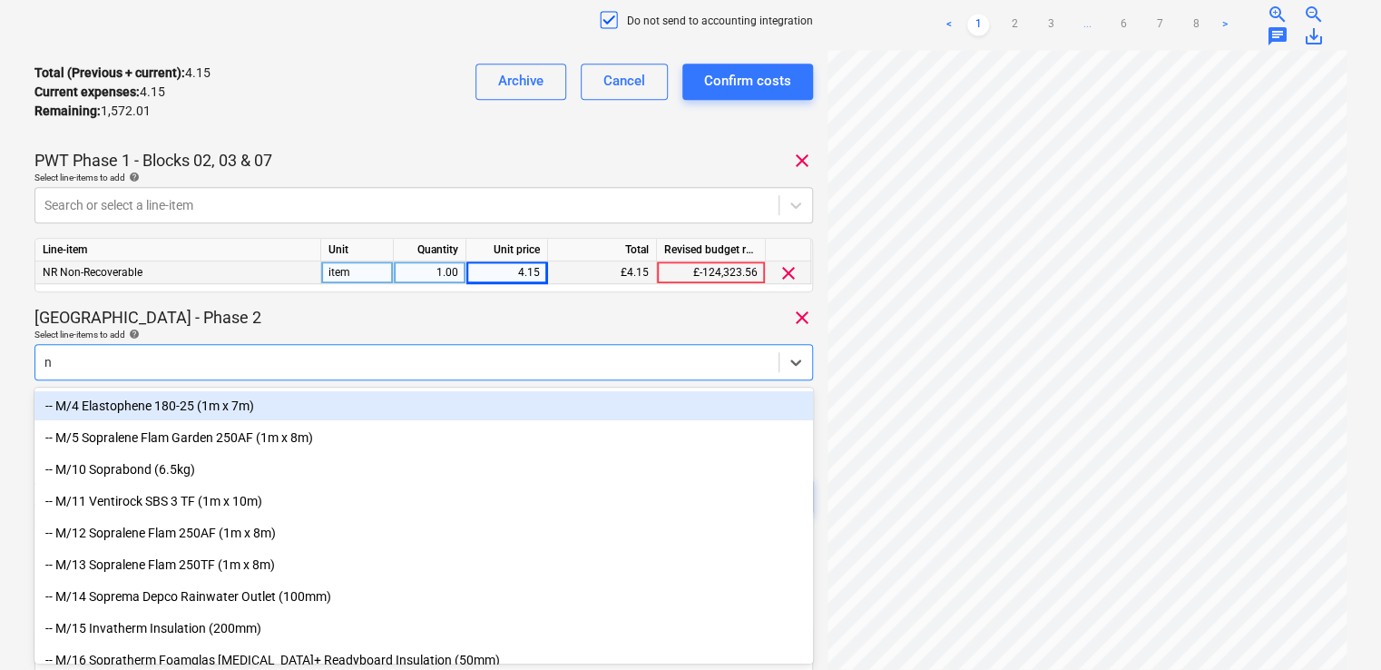
type input "nr"
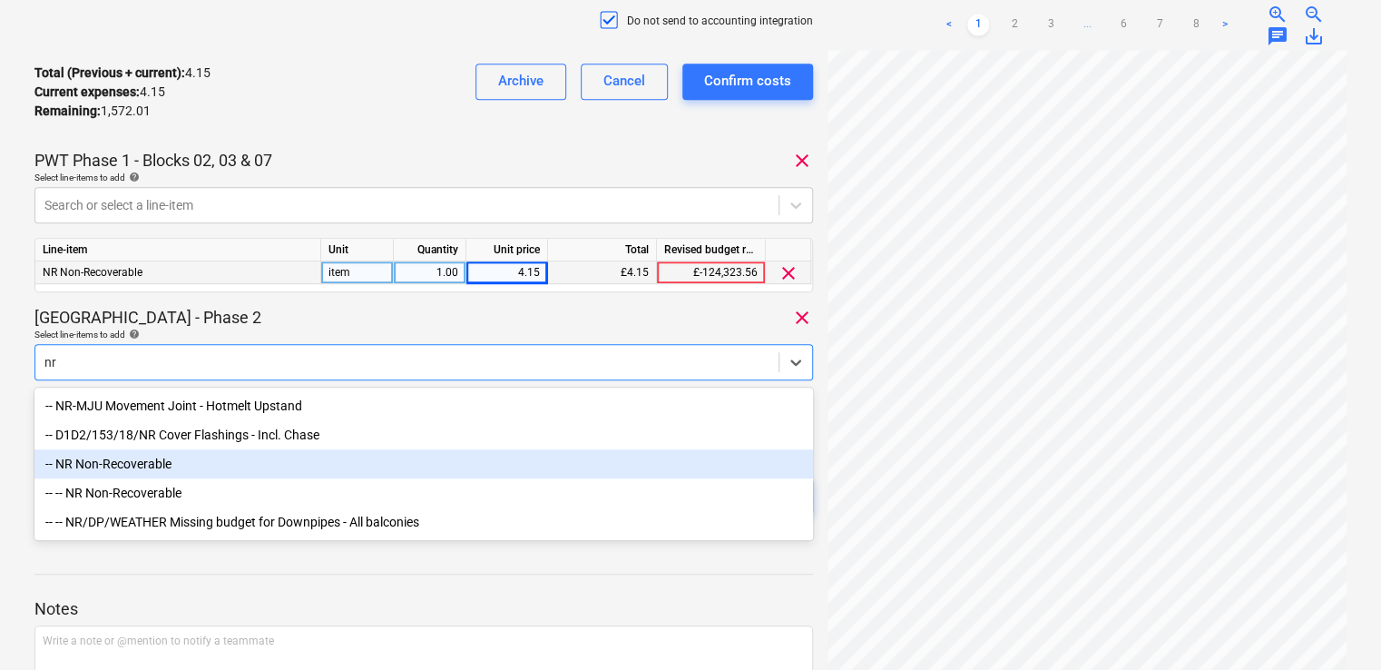
click at [217, 469] on div "-- NR Non-Recoverable" at bounding box center [423, 463] width 778 height 29
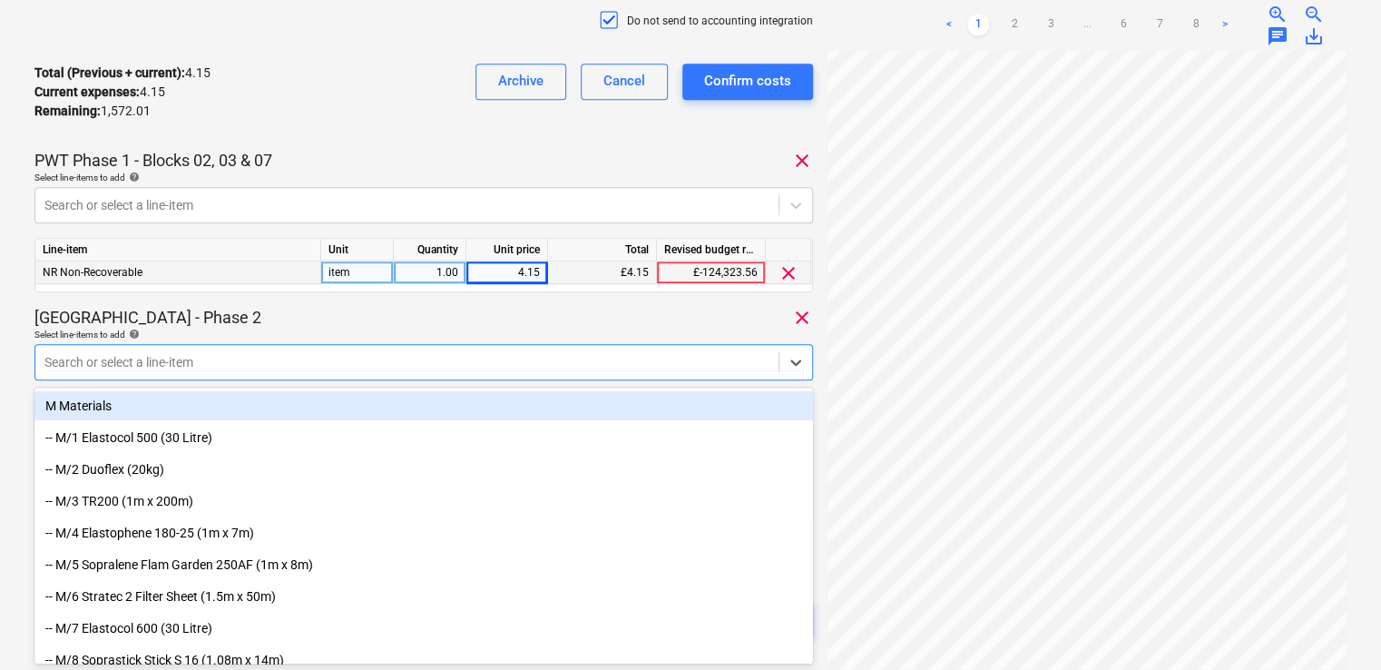
click at [293, 336] on div "Select line-items to add help" at bounding box center [423, 334] width 778 height 12
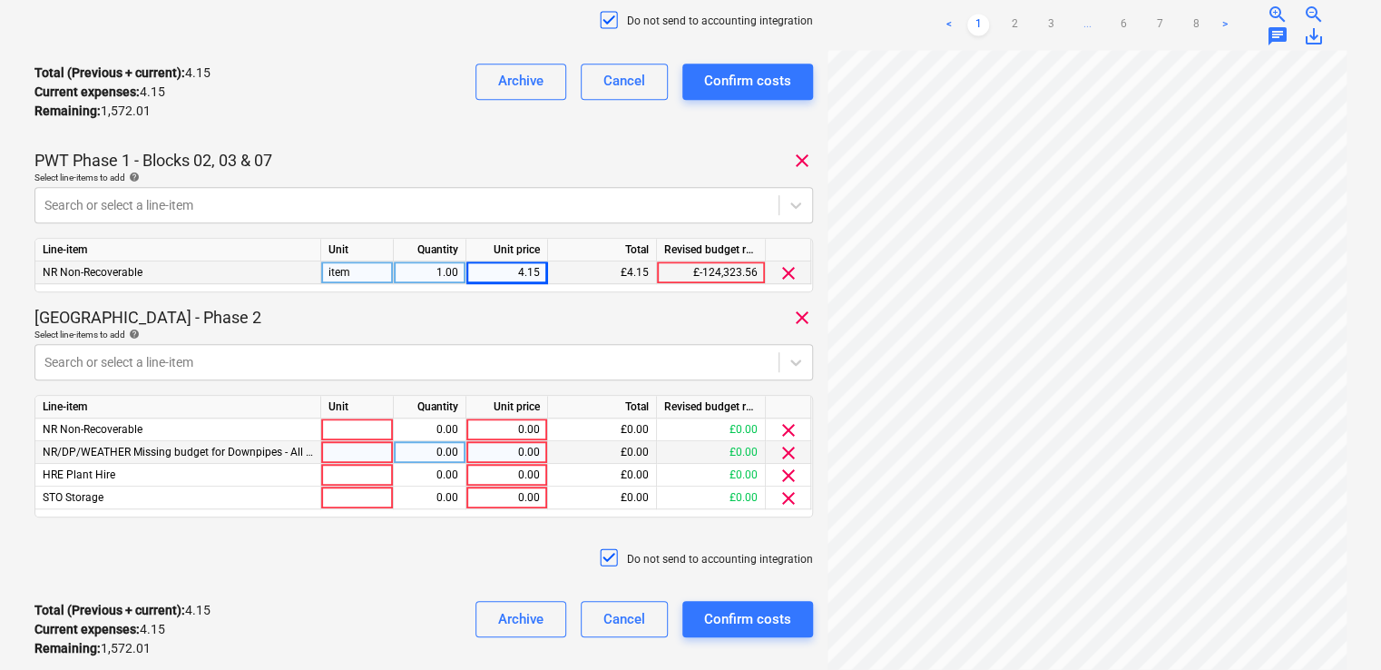
click at [787, 457] on span "clear" at bounding box center [788, 453] width 22 height 22
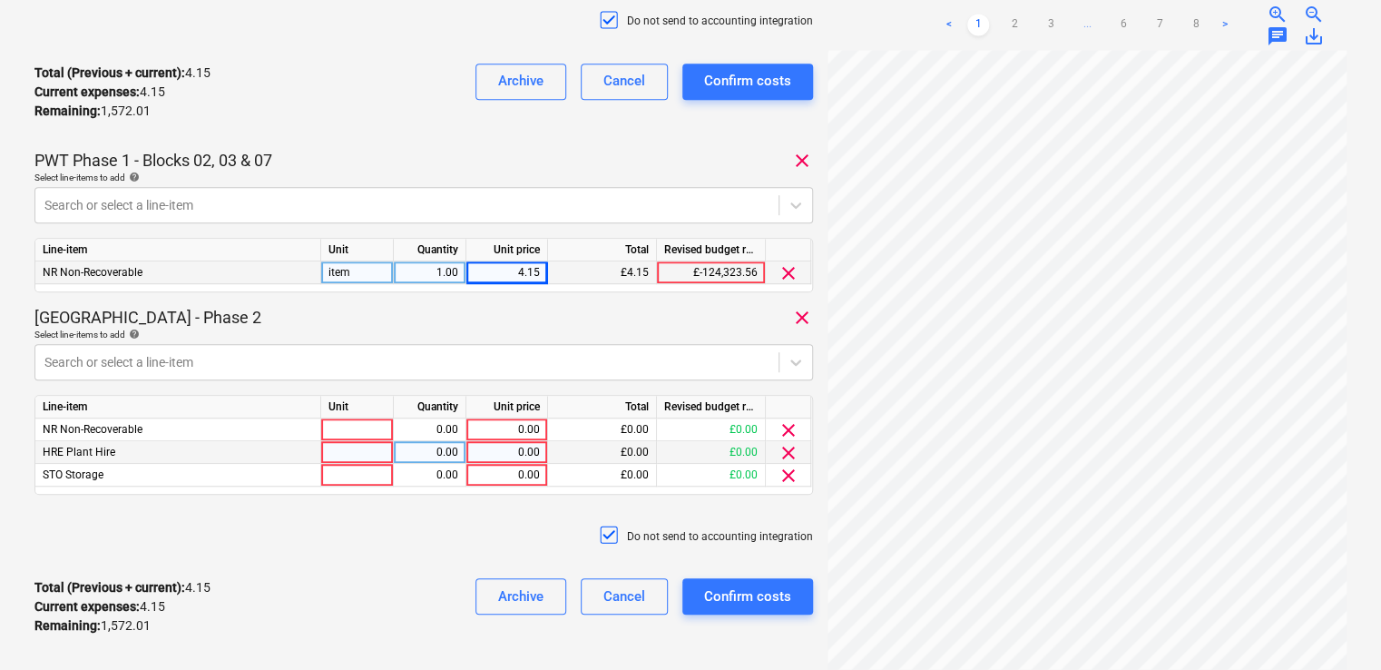
click at [787, 457] on span "clear" at bounding box center [788, 453] width 22 height 22
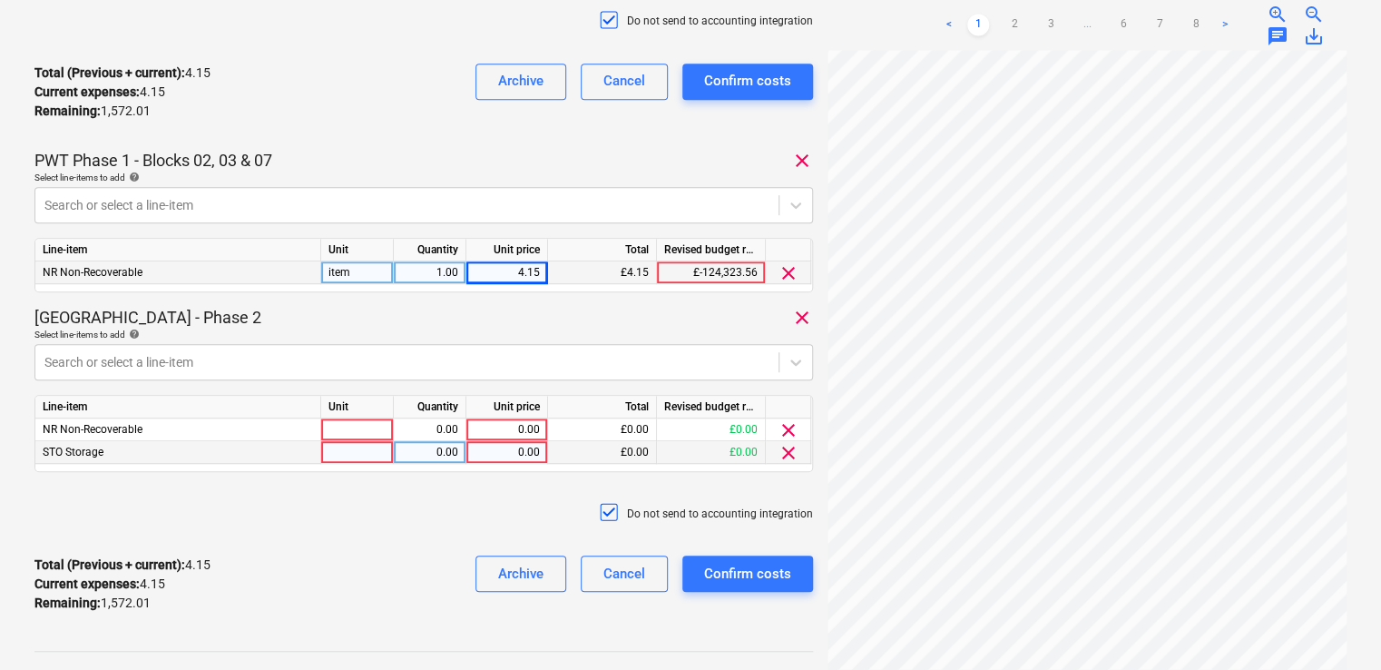
click at [787, 457] on span "clear" at bounding box center [788, 453] width 22 height 22
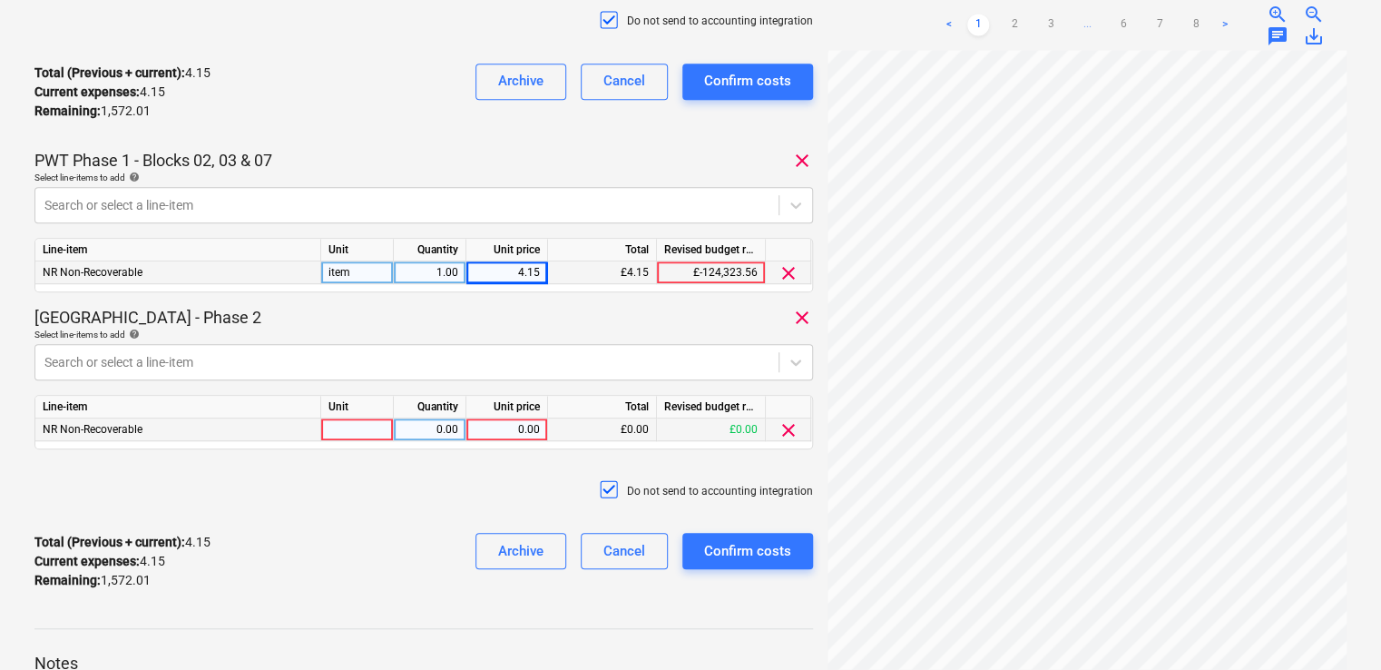
click at [363, 435] on div at bounding box center [357, 429] width 73 height 23
type input "item"
click at [501, 432] on div "0.00" at bounding box center [507, 429] width 66 height 23
type input "16"
click at [526, 435] on div "16.00" at bounding box center [507, 429] width 66 height 23
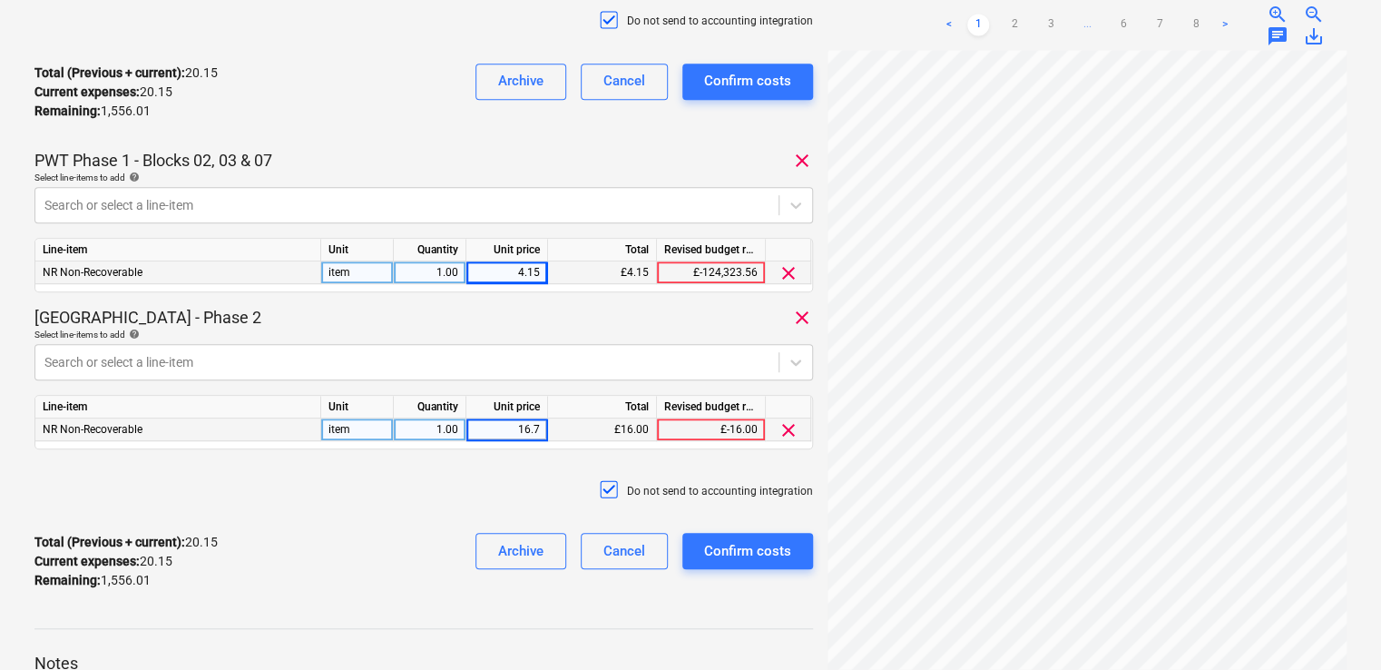
type input "16.71"
click at [504, 495] on div "Do not send to accounting integration" at bounding box center [423, 491] width 778 height 54
click at [715, 546] on div "Confirm costs" at bounding box center [747, 551] width 87 height 24
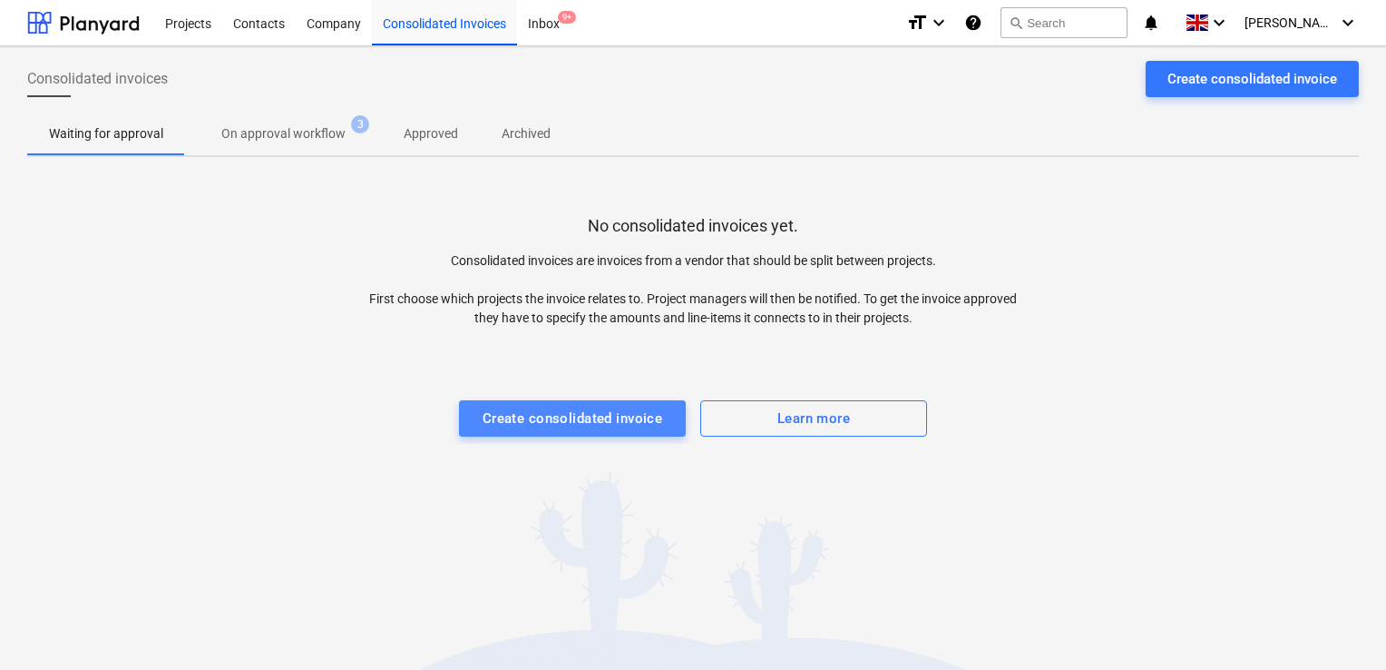
click at [581, 406] on div "Create consolidated invoice" at bounding box center [573, 418] width 181 height 24
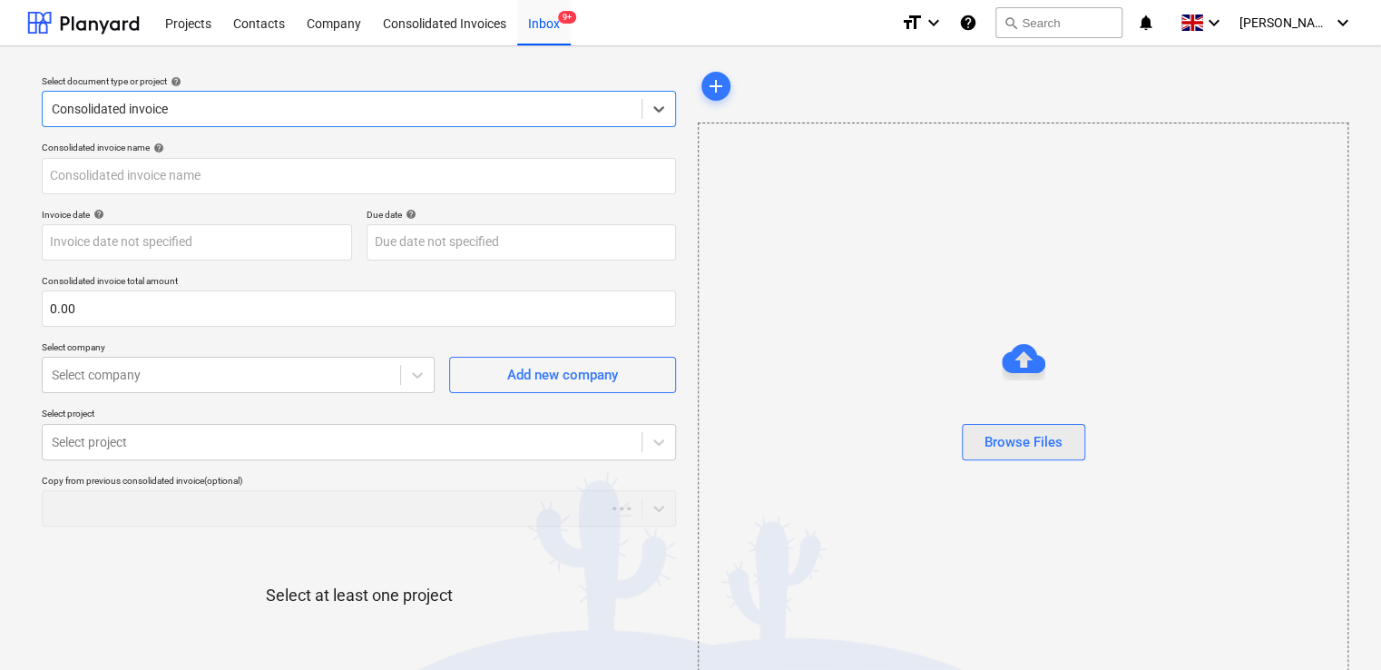
click at [1011, 425] on button "Browse Files" at bounding box center [1023, 442] width 123 height 36
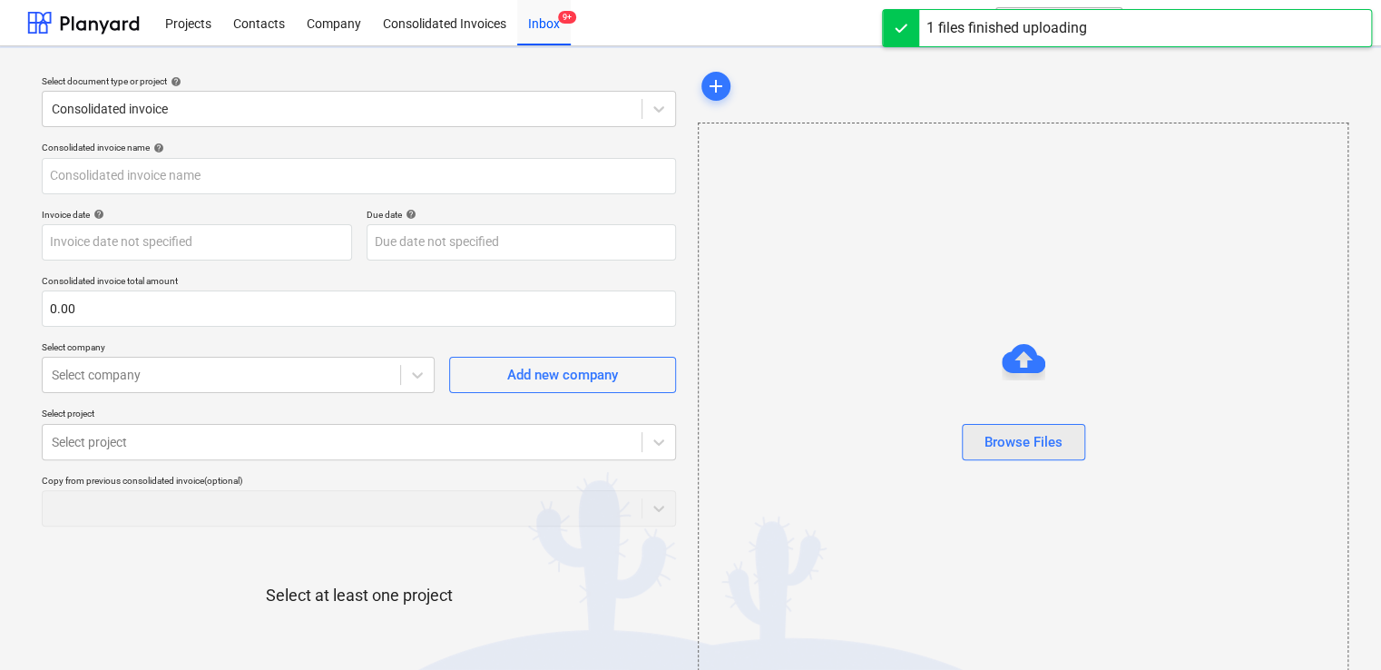
type input "327.pdf"
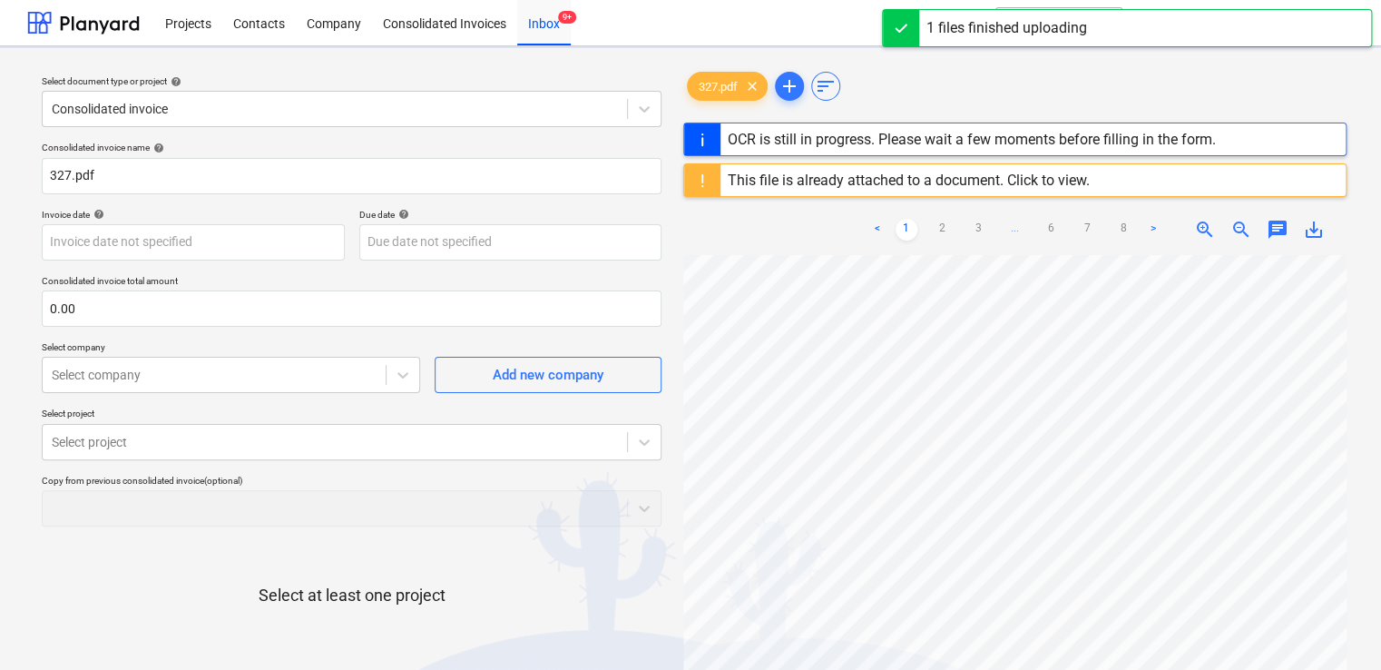
click at [1046, 187] on div "This file is already attached to a document. Click to view." at bounding box center [909, 179] width 362 height 17
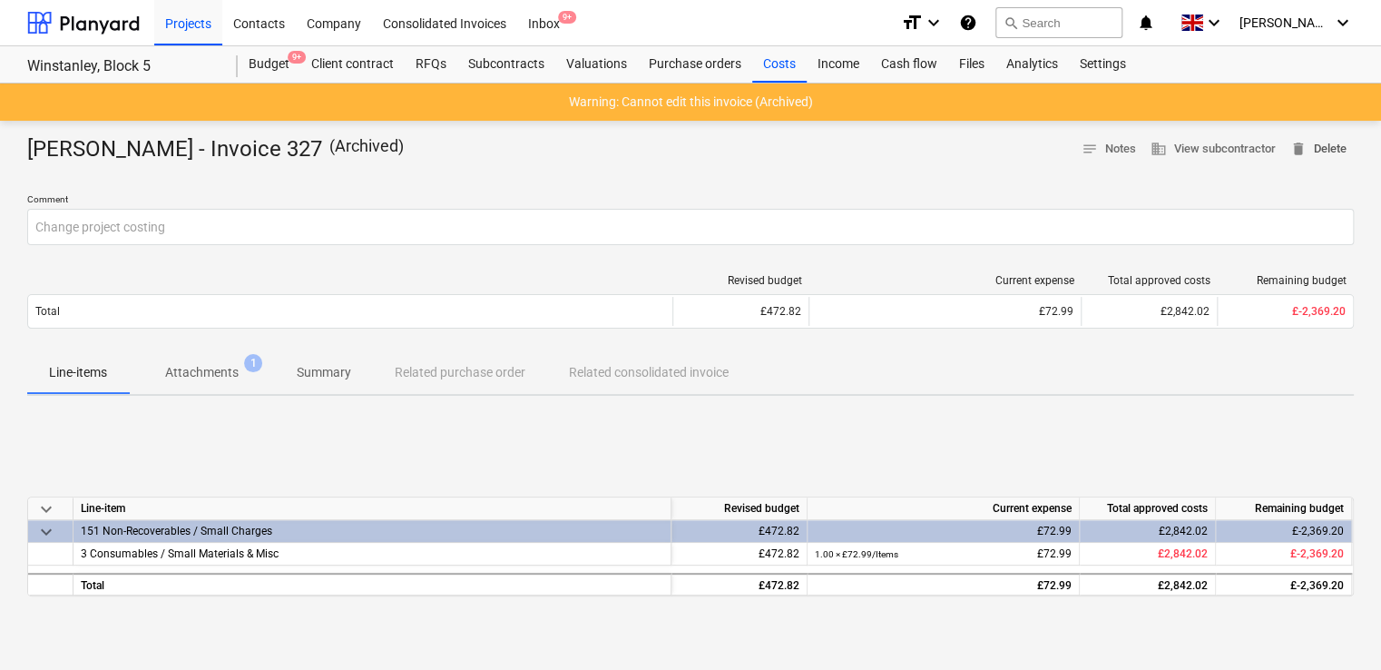
click at [1339, 146] on span "delete Delete" at bounding box center [1318, 149] width 56 height 21
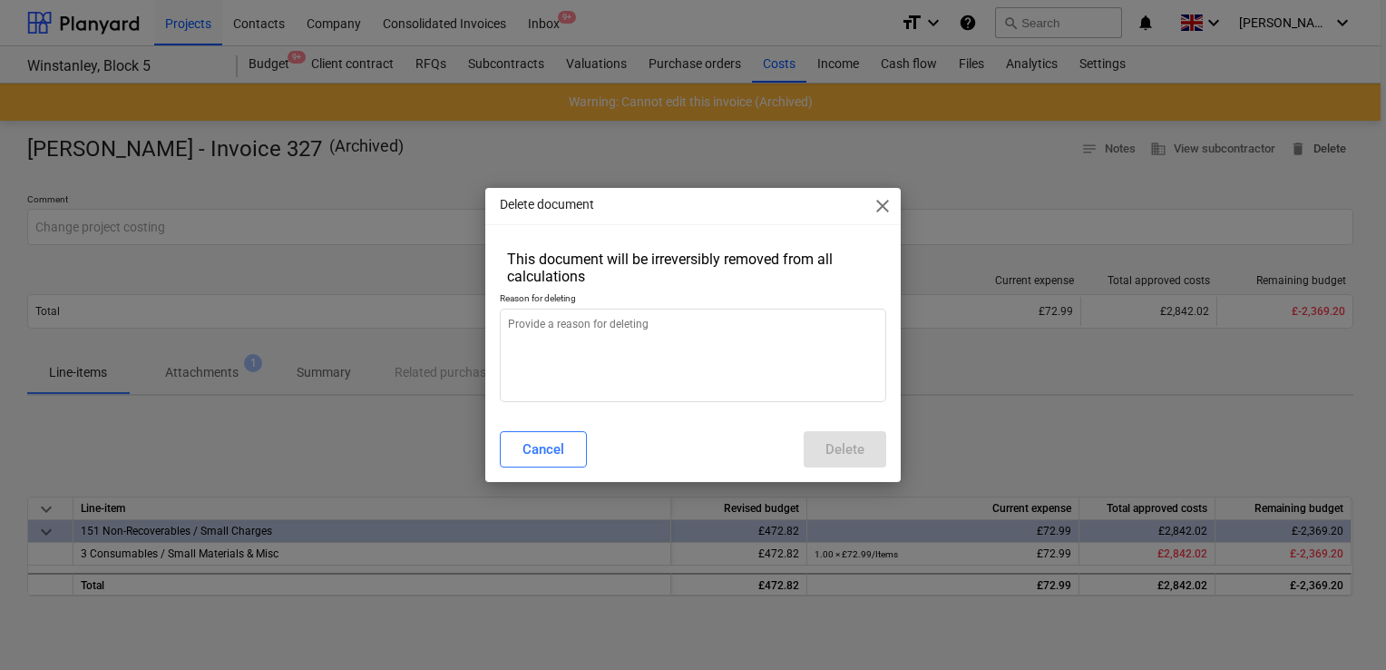
type textarea "x"
click at [641, 325] on textarea at bounding box center [693, 354] width 386 height 93
type textarea "."
type textarea "x"
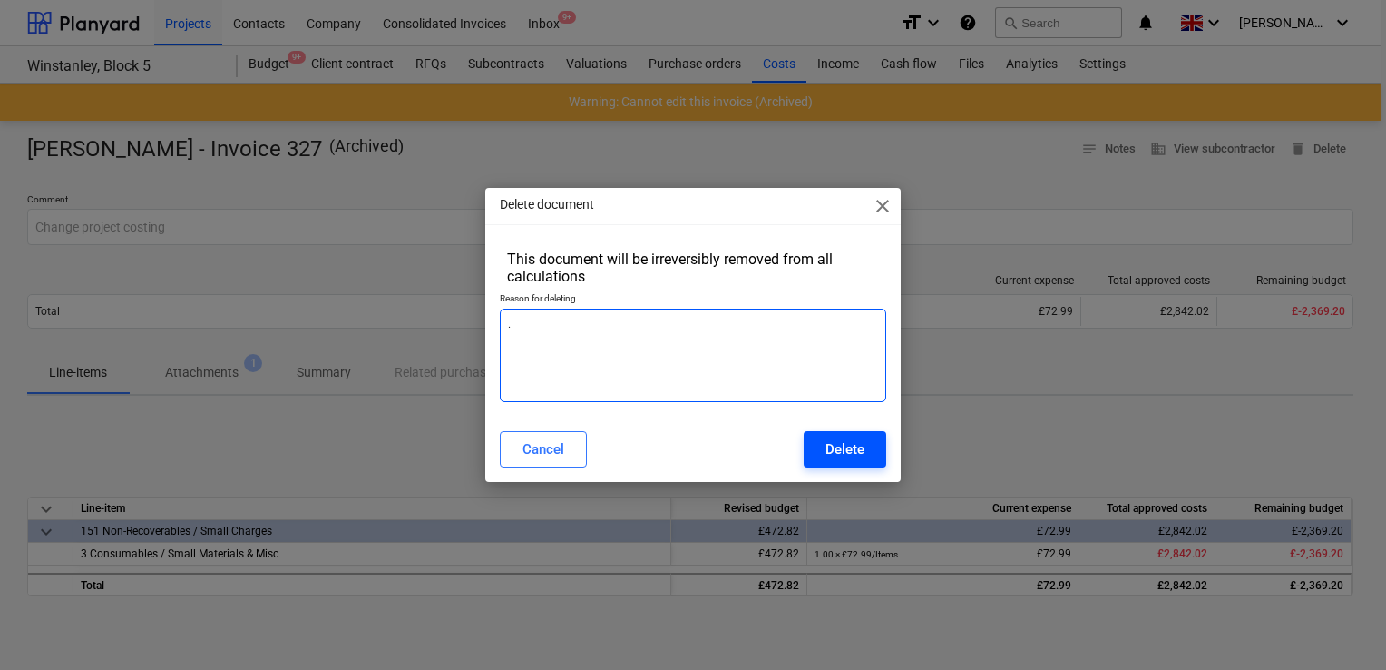
type textarea "."
click at [849, 445] on div "Delete" at bounding box center [845, 449] width 39 height 24
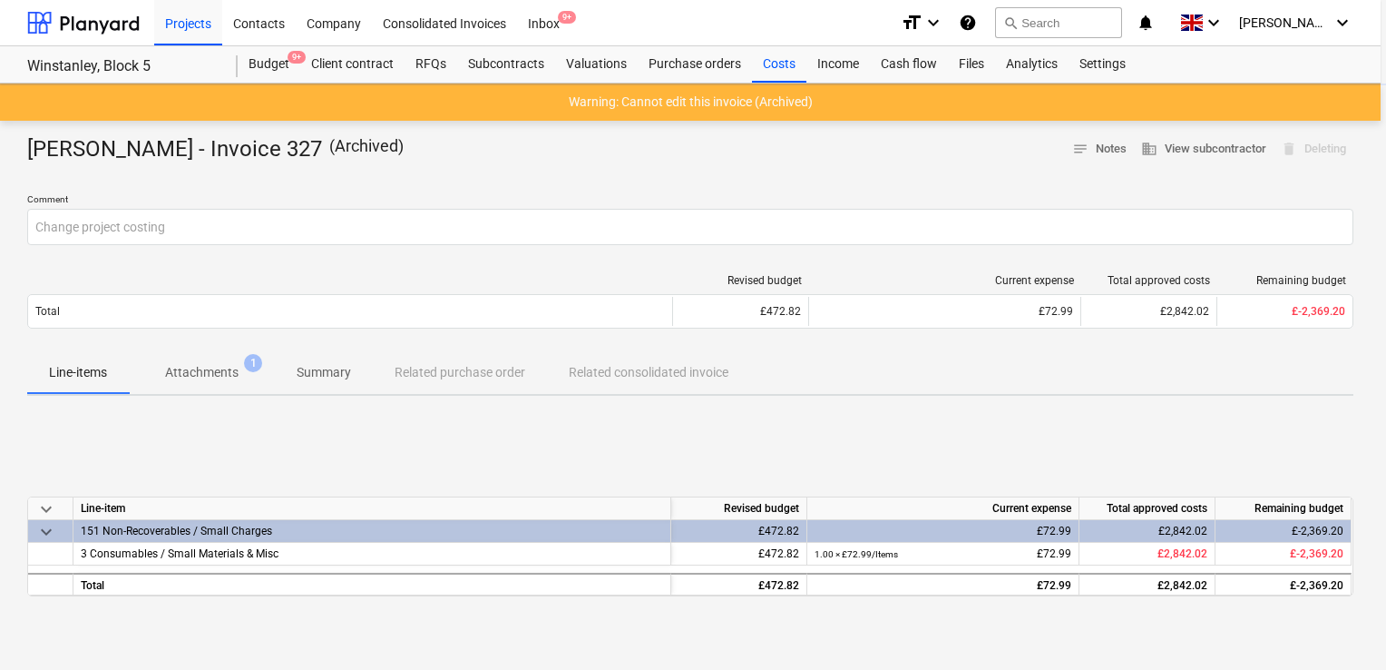
type textarea "x"
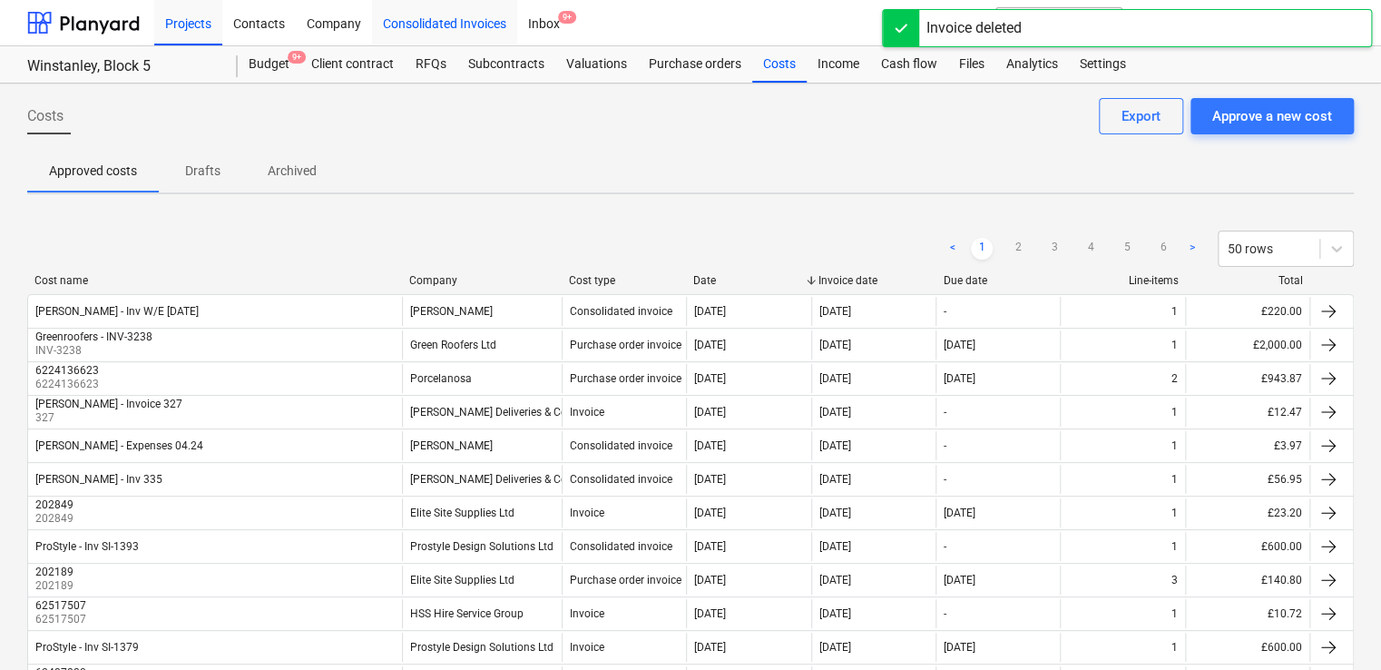
click at [408, 13] on div "Consolidated Invoices" at bounding box center [444, 22] width 145 height 46
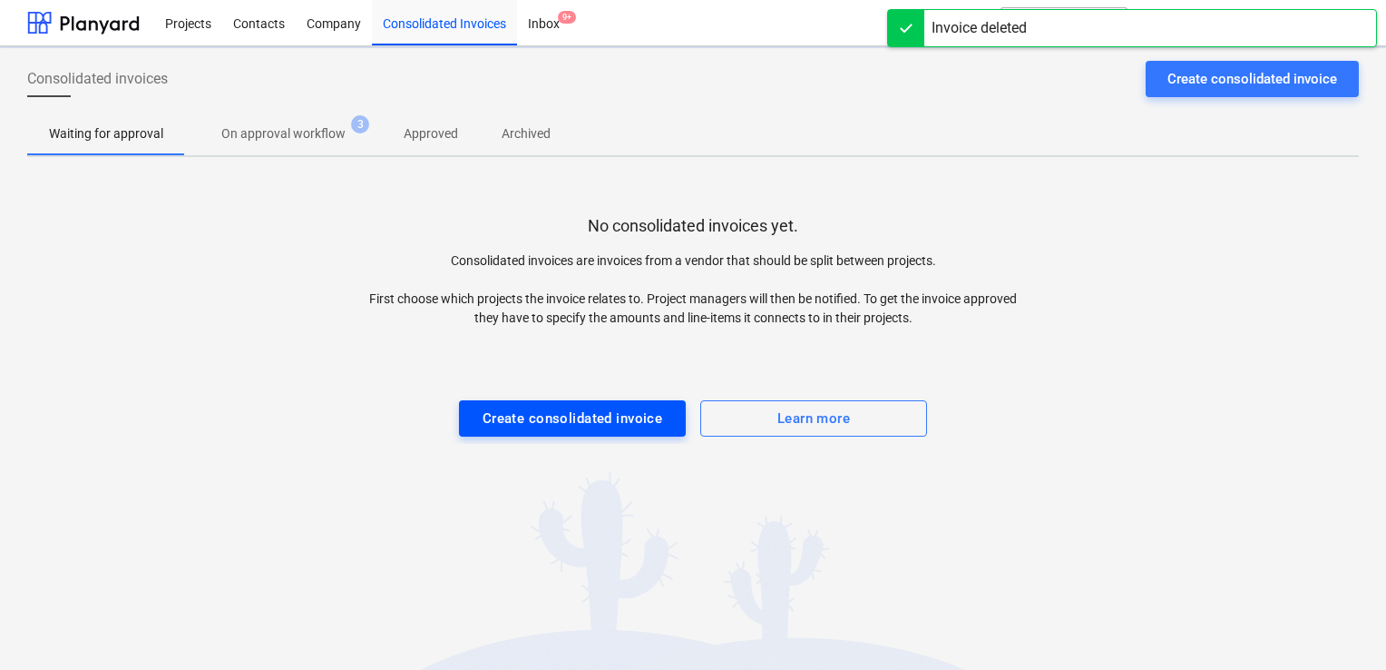
click at [543, 435] on button "Create consolidated invoice" at bounding box center [572, 418] width 227 height 36
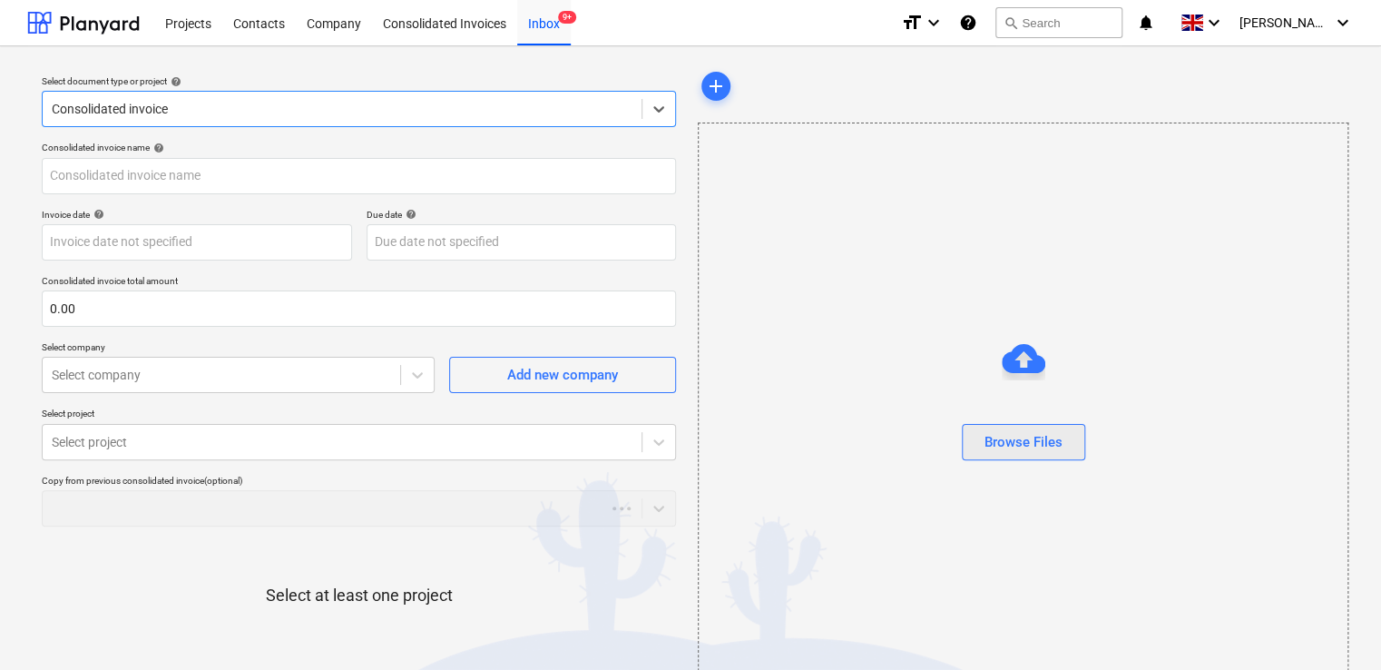
click at [990, 443] on div "Browse Files" at bounding box center [1023, 442] width 78 height 24
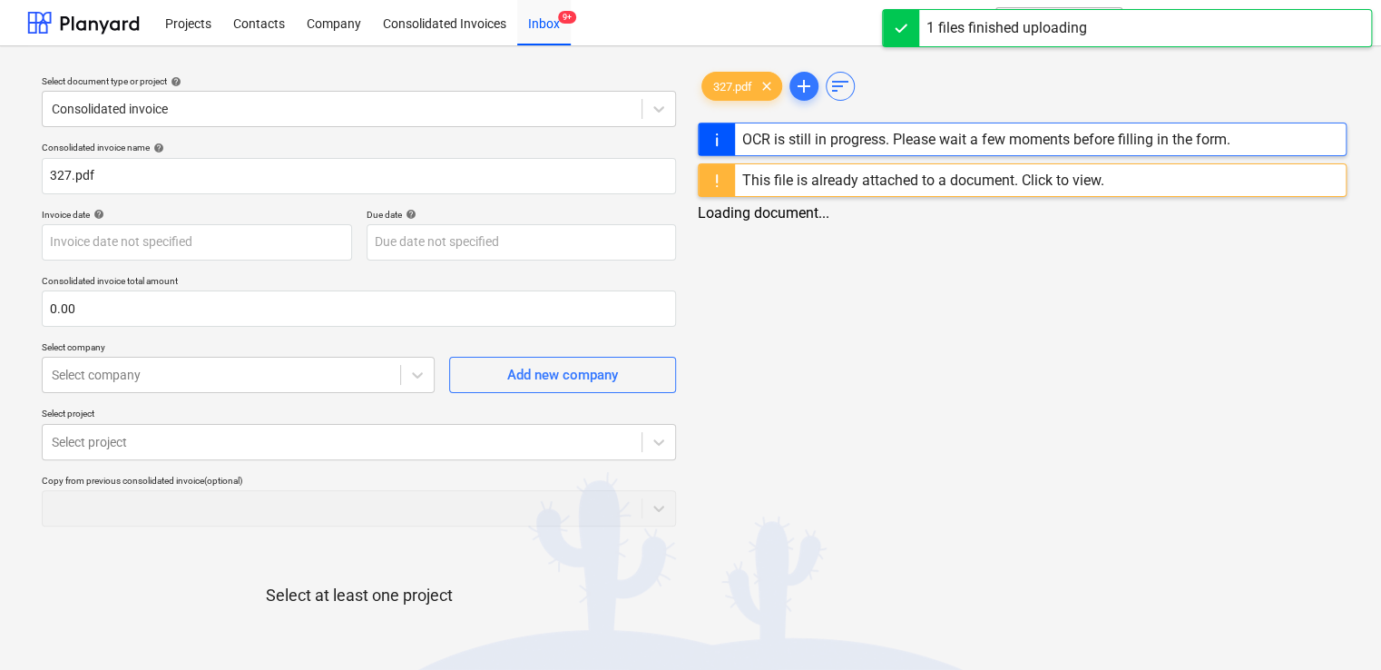
type input "327.pdf"
click at [1090, 184] on div "This file is already attached to a document. Click to view." at bounding box center [923, 179] width 362 height 17
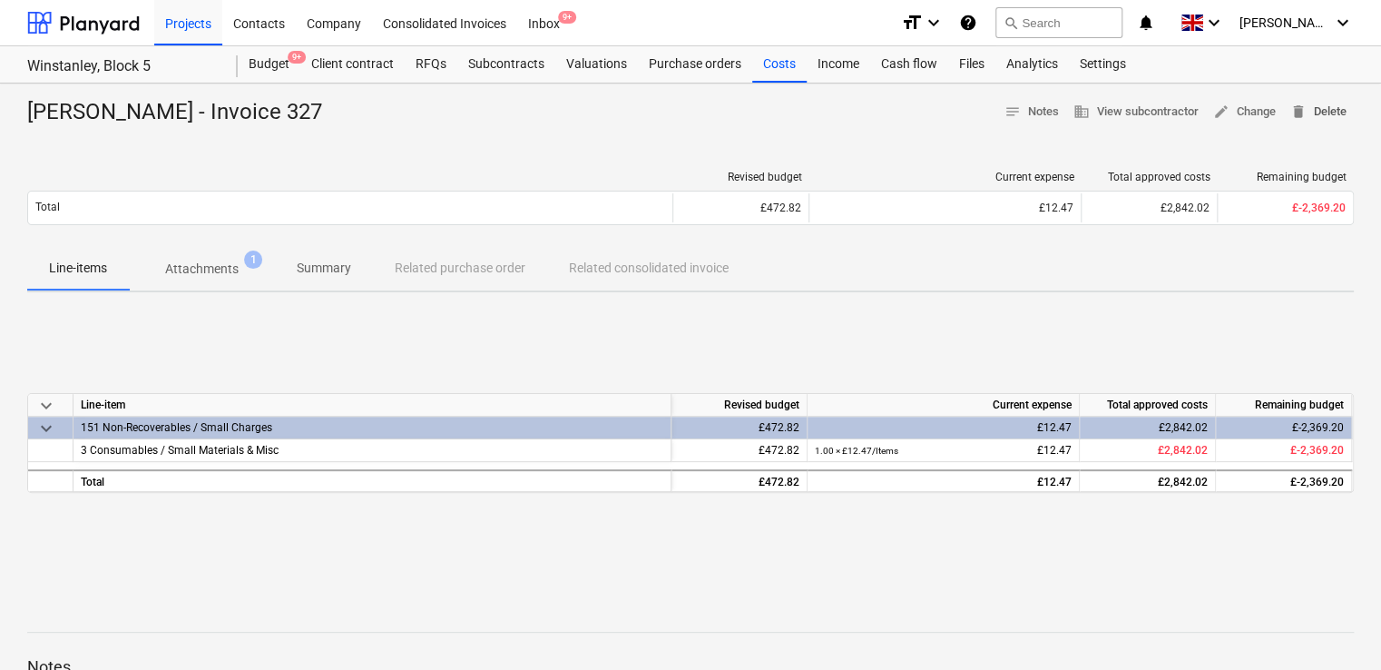
click at [1325, 104] on span "delete Delete" at bounding box center [1318, 112] width 56 height 21
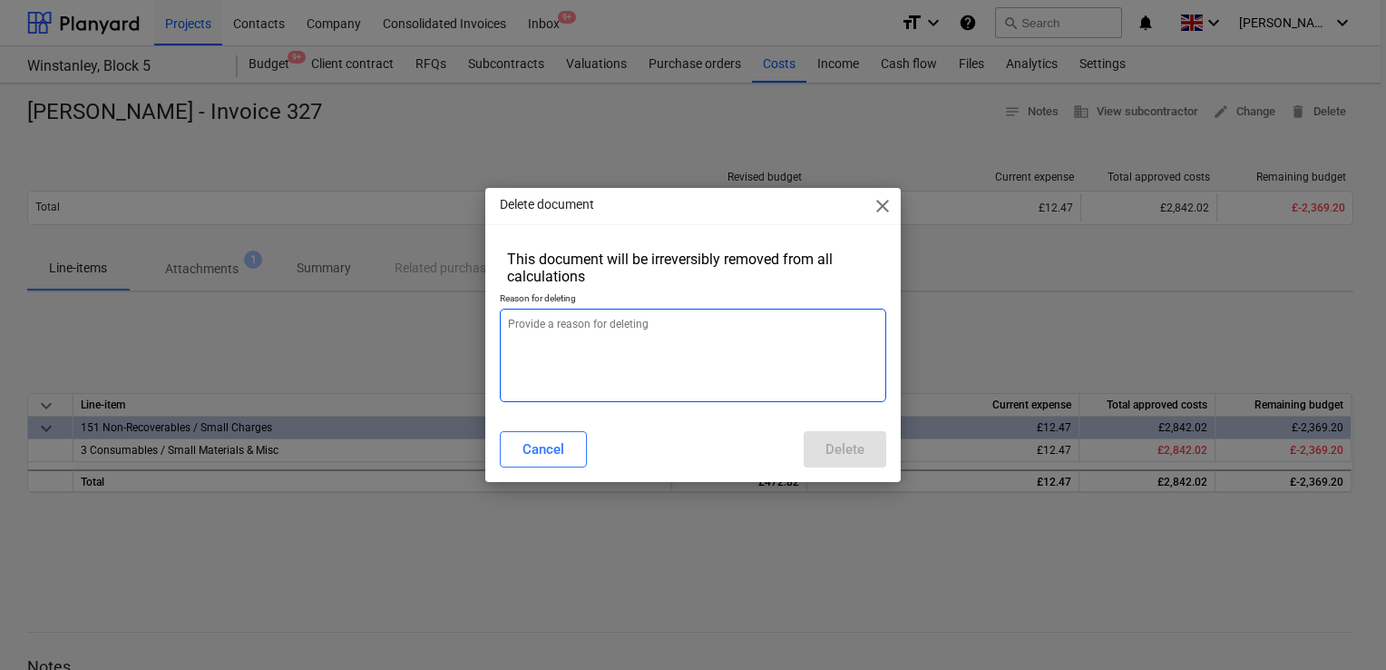
click at [680, 347] on textarea at bounding box center [693, 354] width 386 height 93
type textarea "x"
type textarea "."
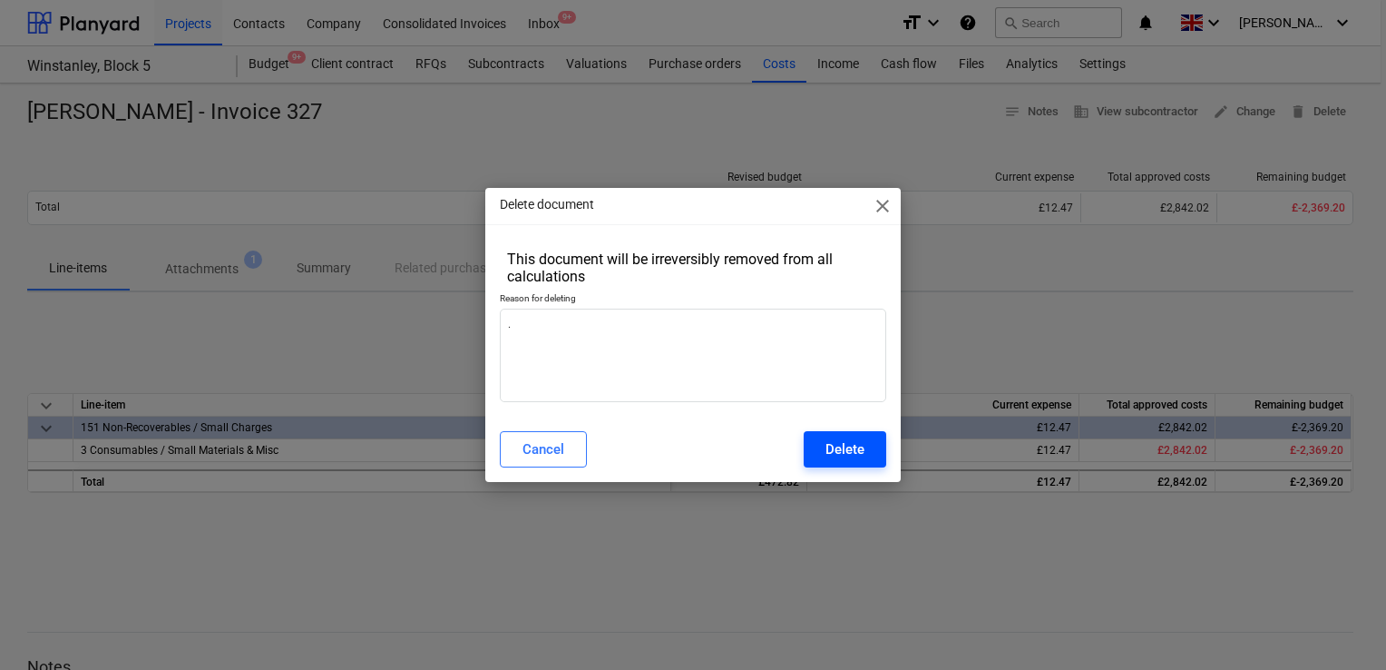
click at [852, 437] on div "Delete" at bounding box center [845, 449] width 39 height 24
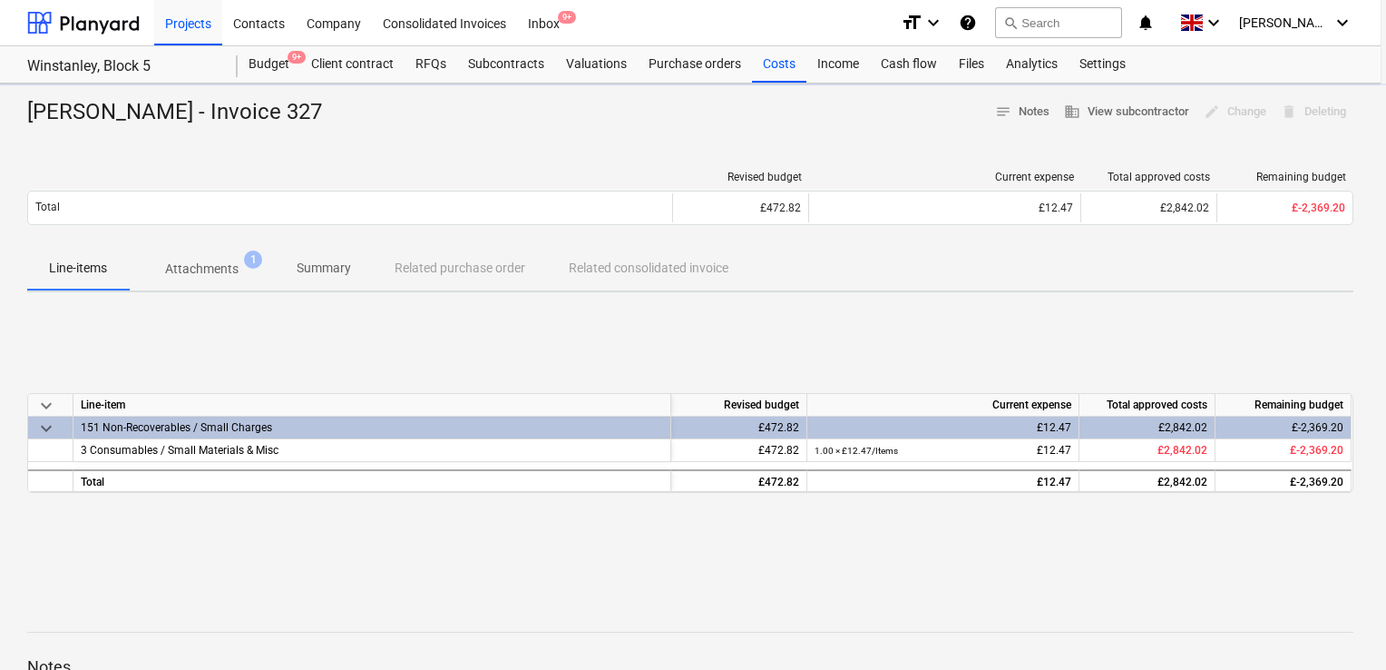
type textarea "x"
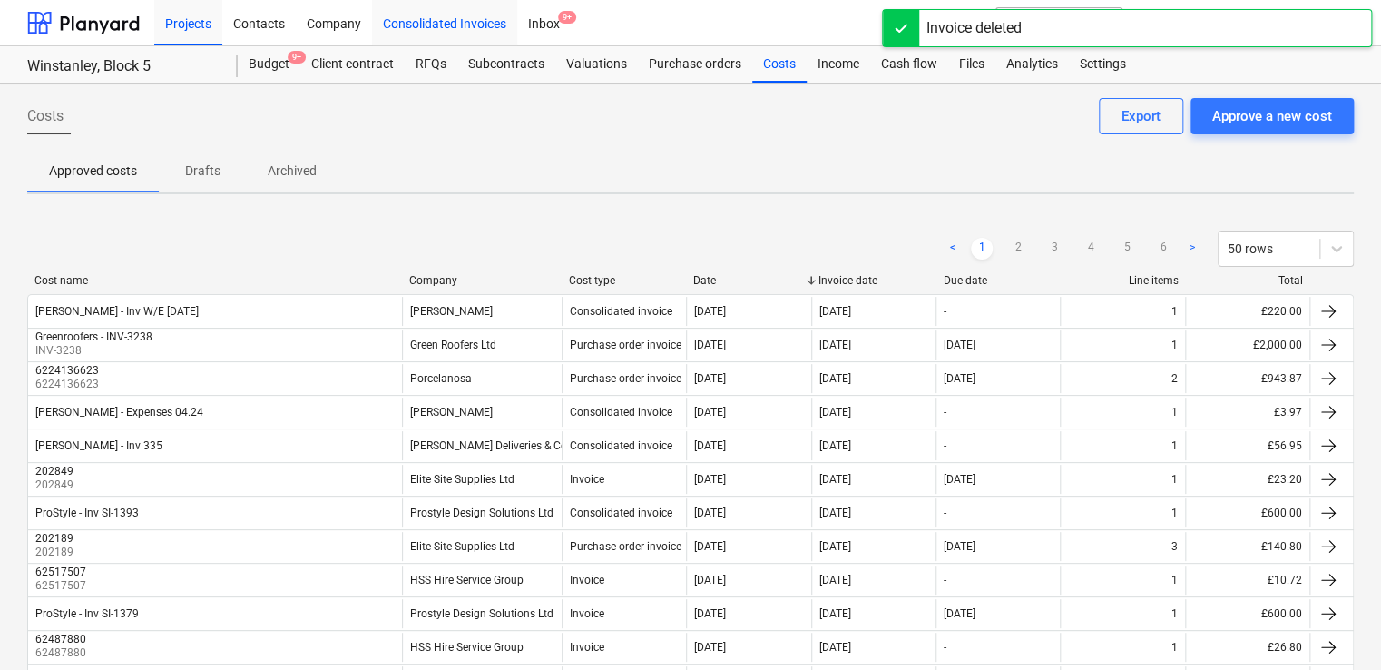
click at [432, 15] on div "Consolidated Invoices" at bounding box center [444, 22] width 145 height 46
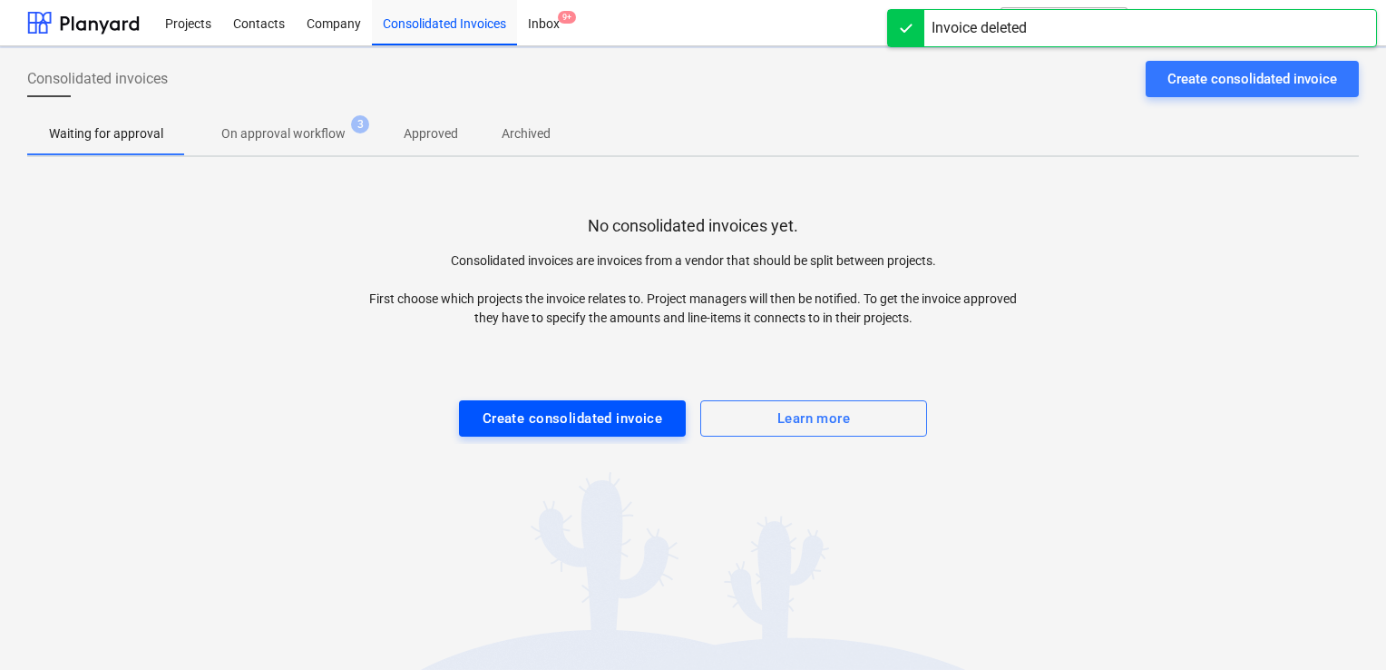
click at [646, 423] on div "Create consolidated invoice" at bounding box center [573, 418] width 181 height 24
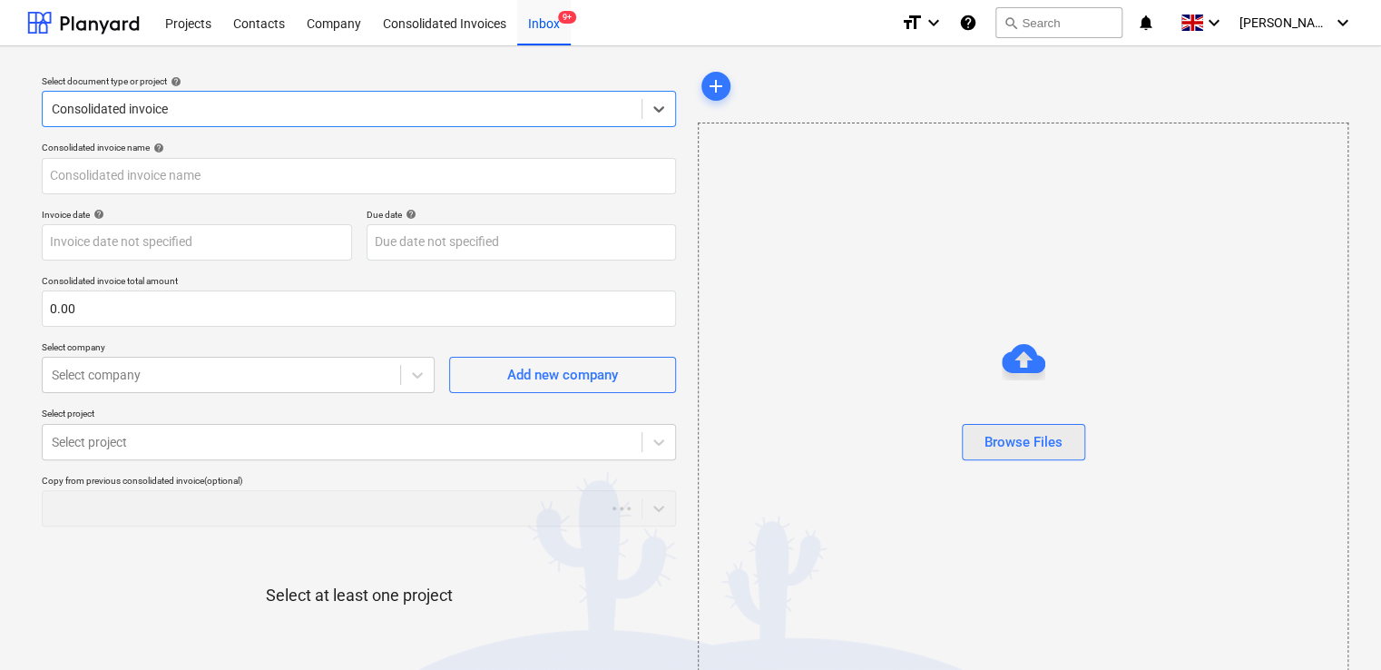
click at [1040, 437] on div "Browse Files" at bounding box center [1023, 442] width 78 height 24
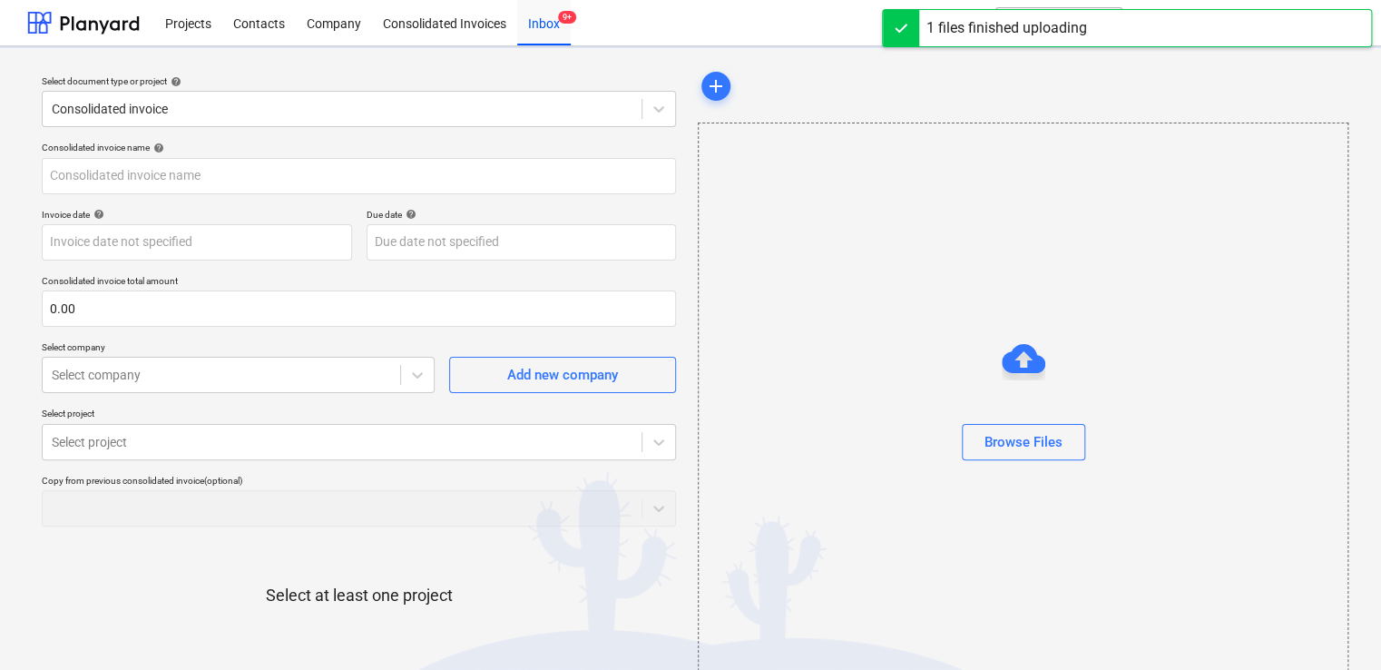
type input "327.pdf"
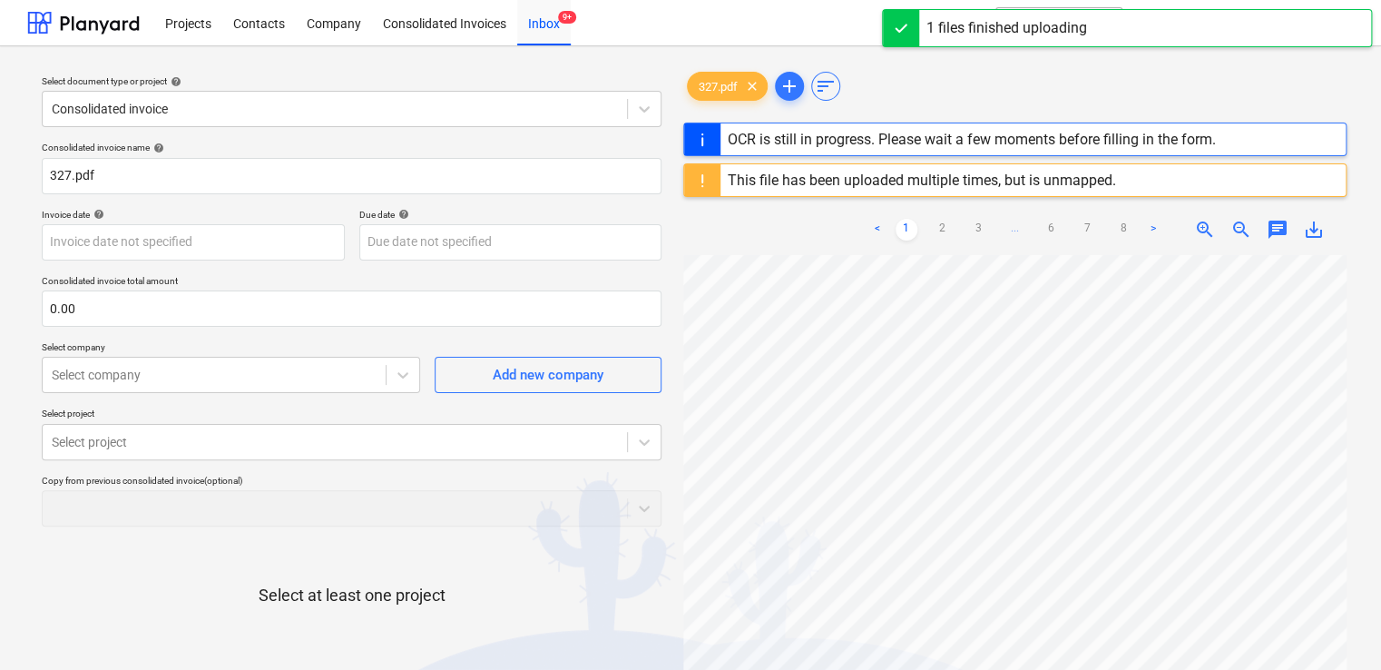
click at [1063, 174] on div "This file has been uploaded multiple times, but is unmapped." at bounding box center [922, 179] width 388 height 17
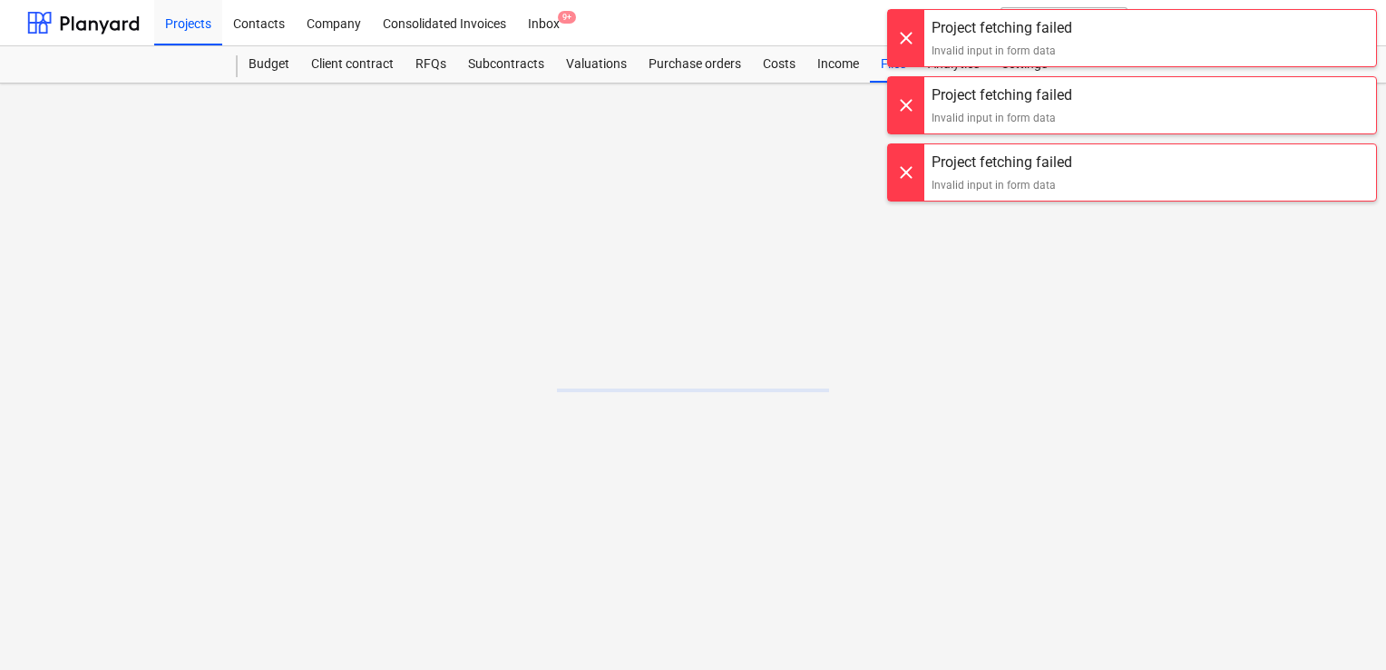
click at [907, 41] on div at bounding box center [906, 38] width 36 height 56
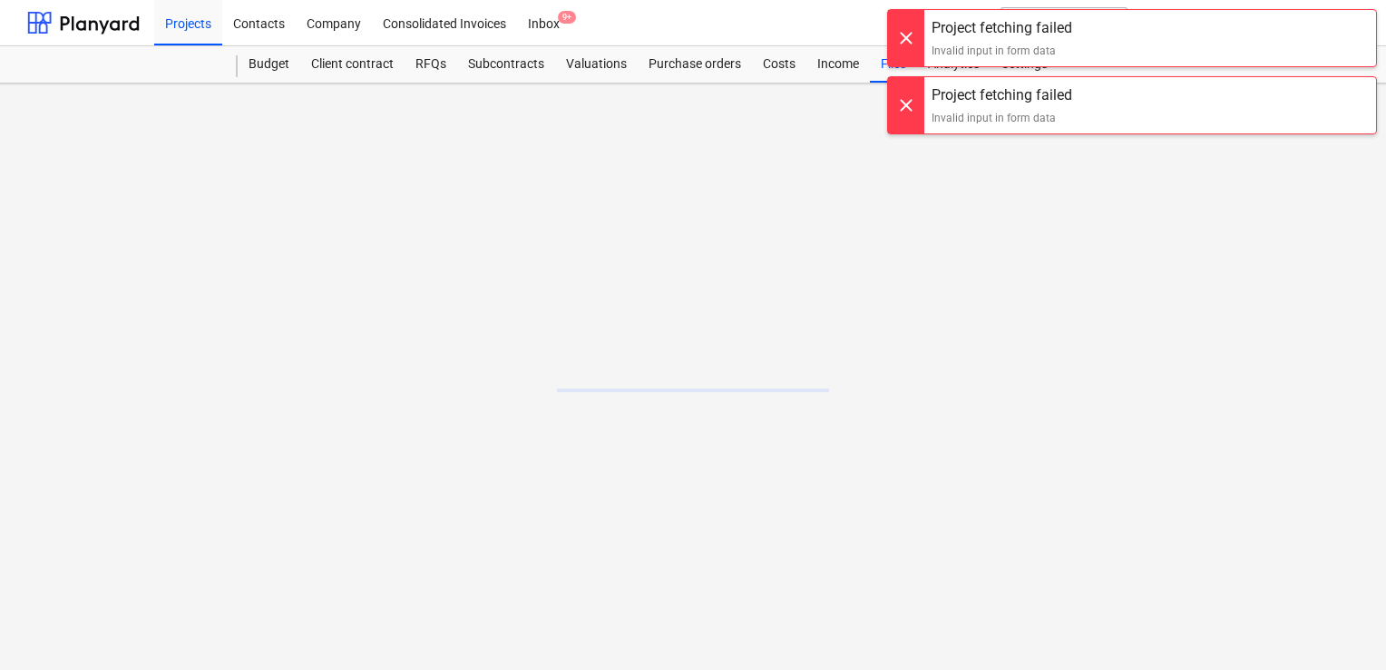
click at [907, 41] on div at bounding box center [906, 38] width 36 height 56
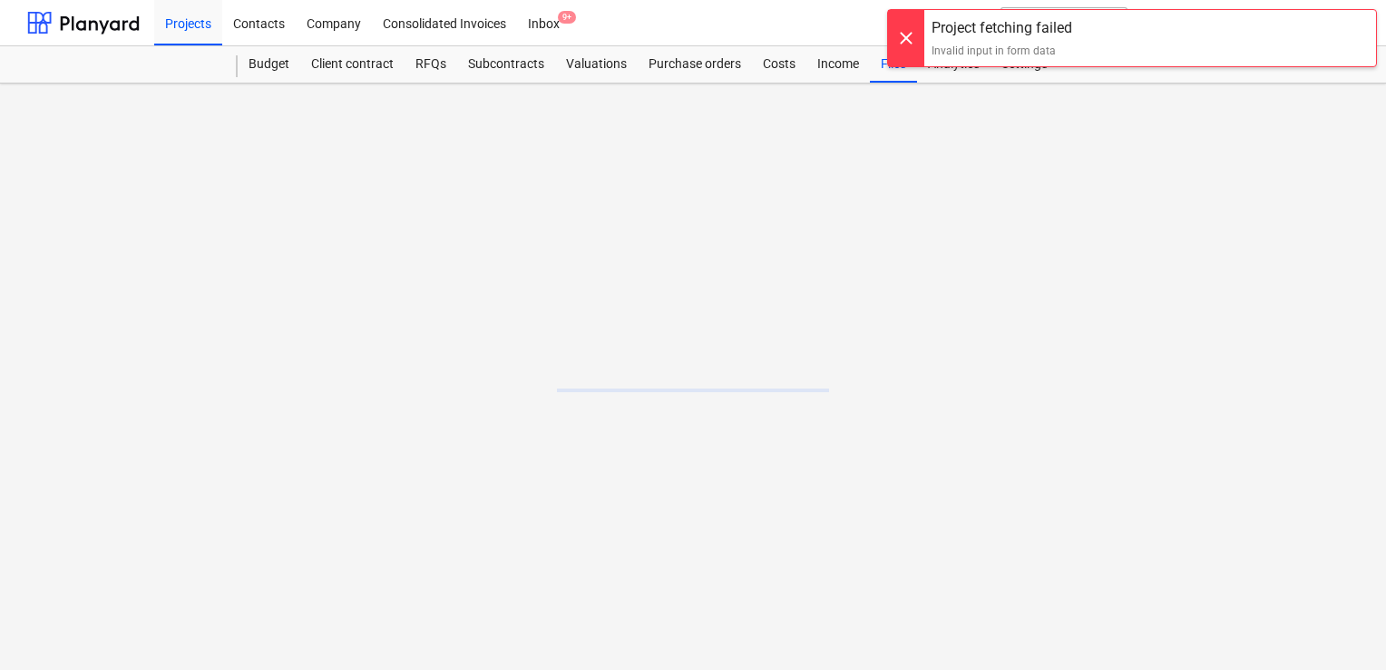
click at [907, 41] on div at bounding box center [906, 38] width 36 height 56
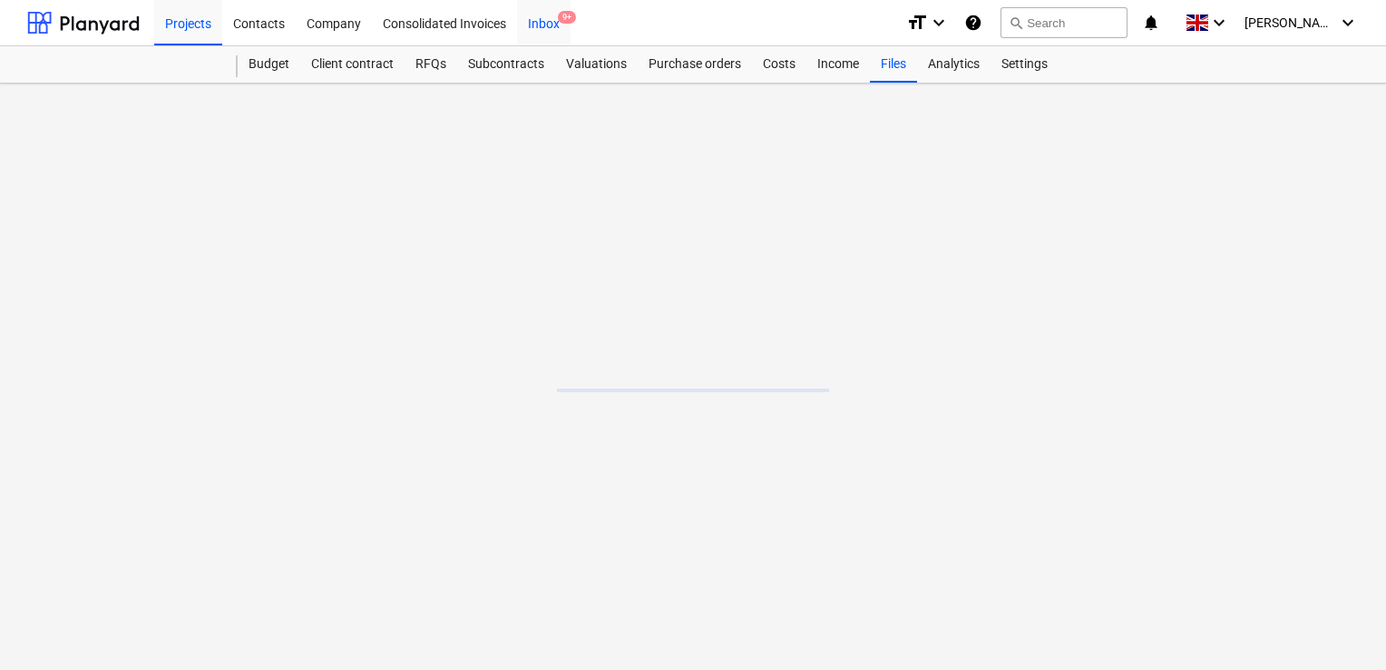
click at [542, 29] on div "Inbox 9+" at bounding box center [544, 22] width 54 height 46
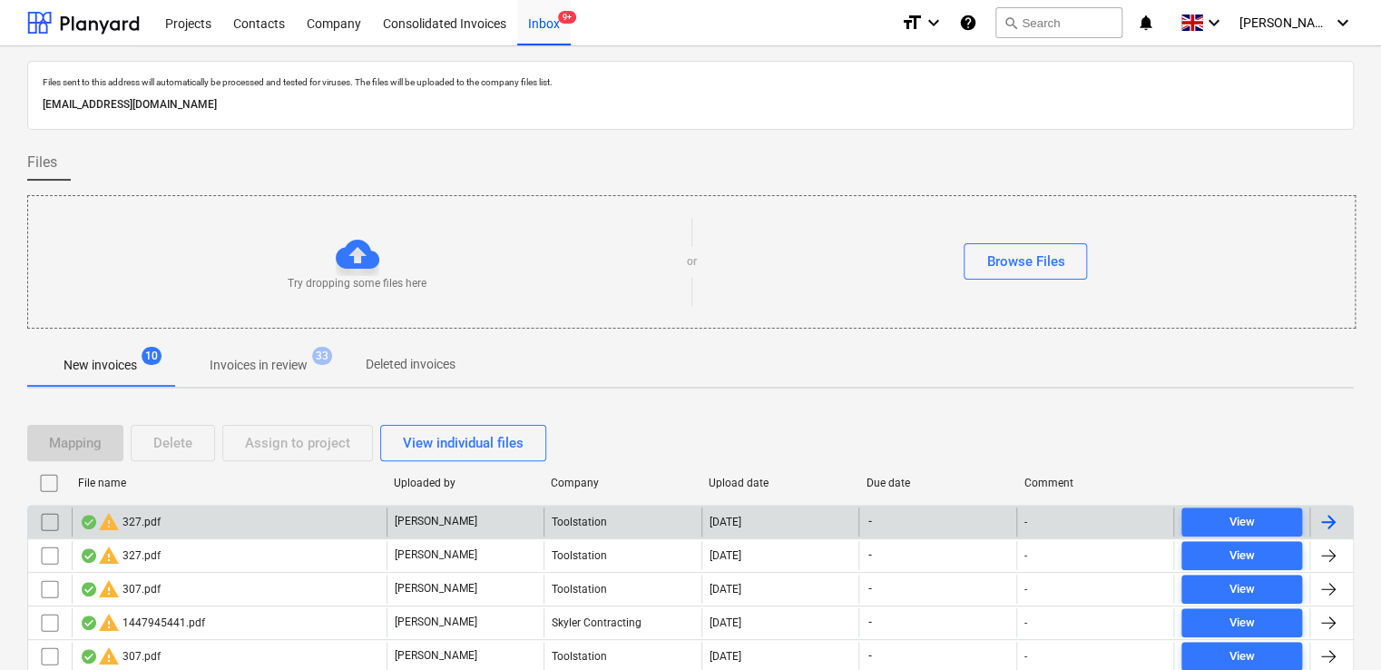
click at [45, 524] on input "checkbox" at bounding box center [49, 521] width 29 height 29
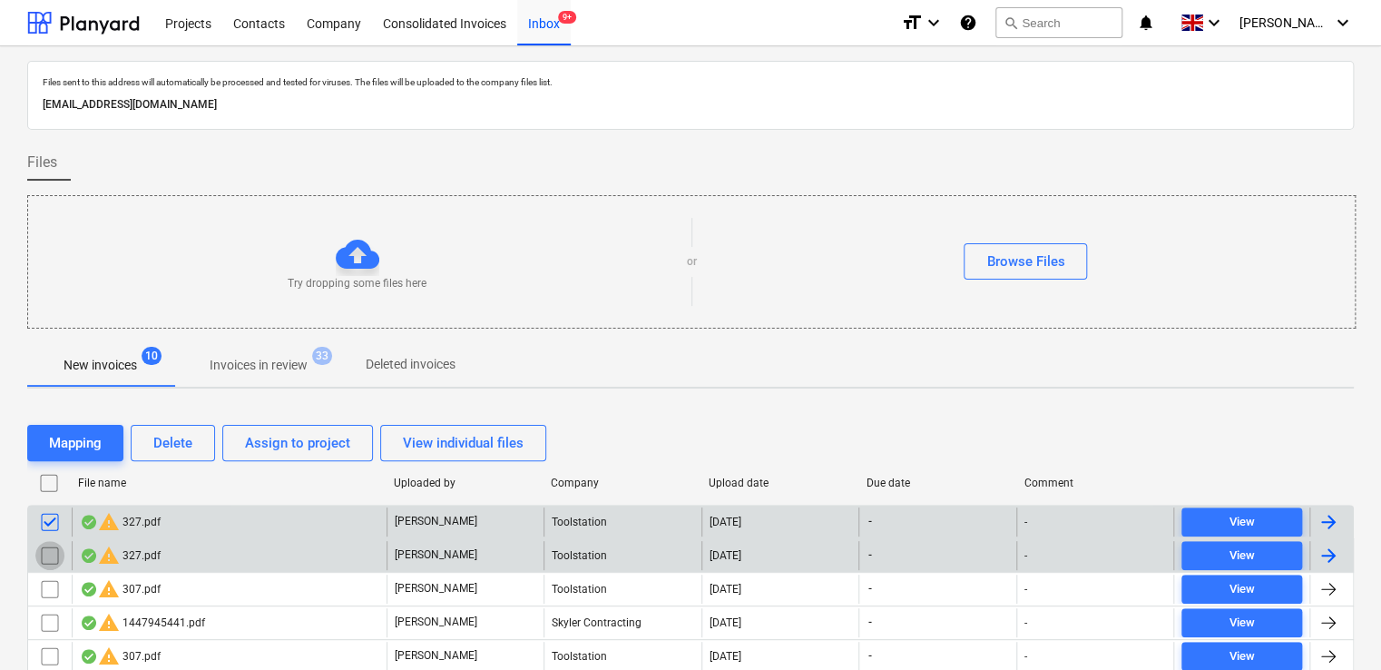
click at [49, 558] on input "checkbox" at bounding box center [49, 555] width 29 height 29
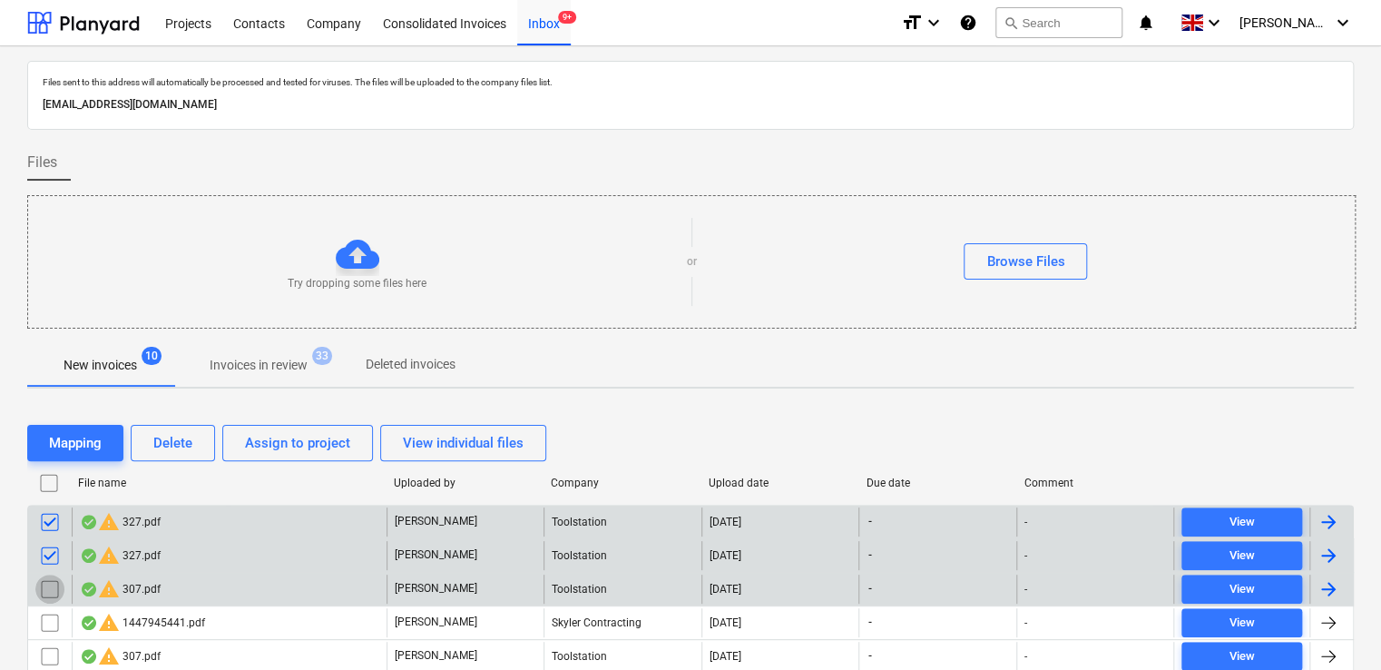
click at [43, 593] on input "checkbox" at bounding box center [49, 588] width 29 height 29
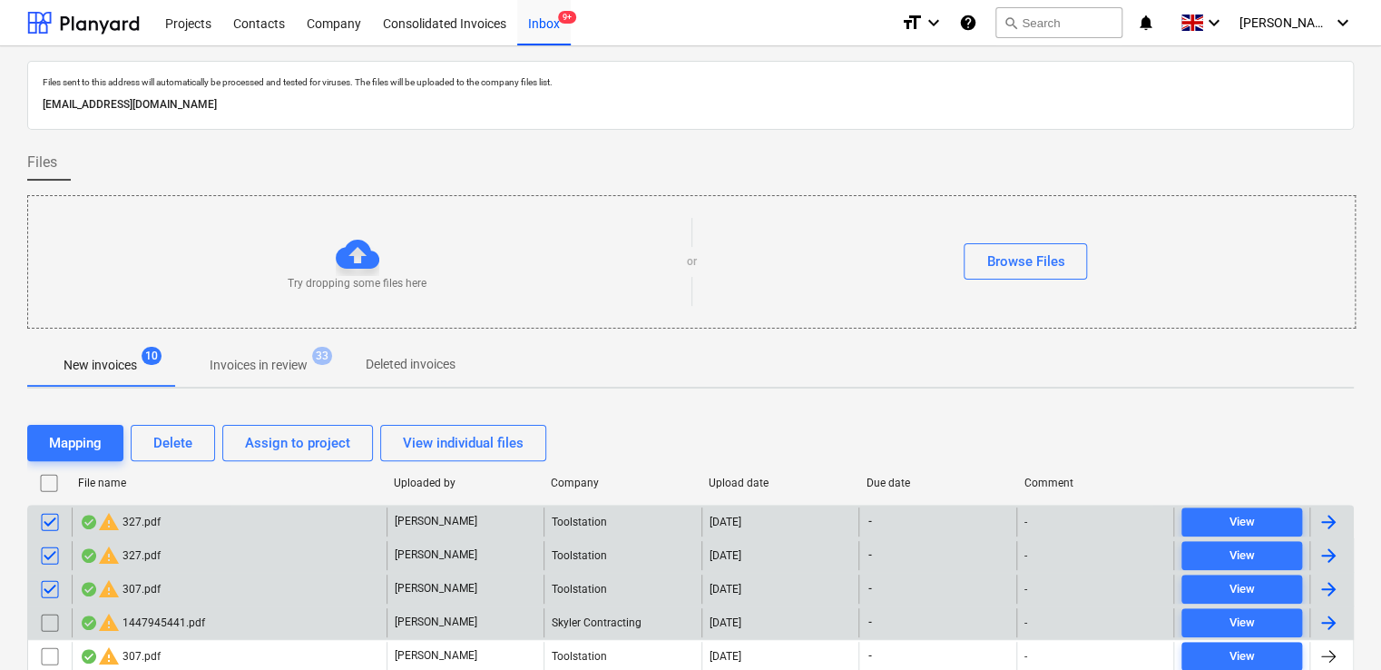
click at [48, 622] on input "checkbox" at bounding box center [49, 622] width 29 height 29
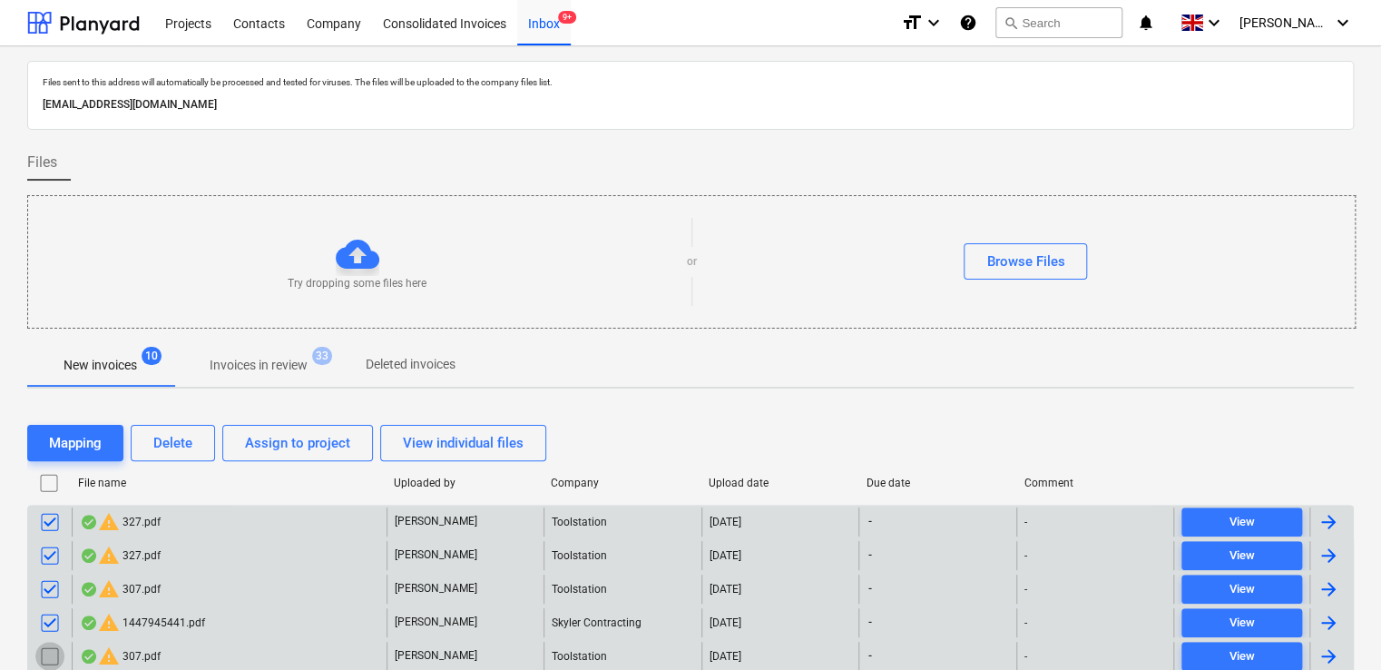
click at [49, 657] on input "checkbox" at bounding box center [49, 655] width 29 height 29
click at [159, 458] on button "Delete" at bounding box center [173, 443] width 84 height 36
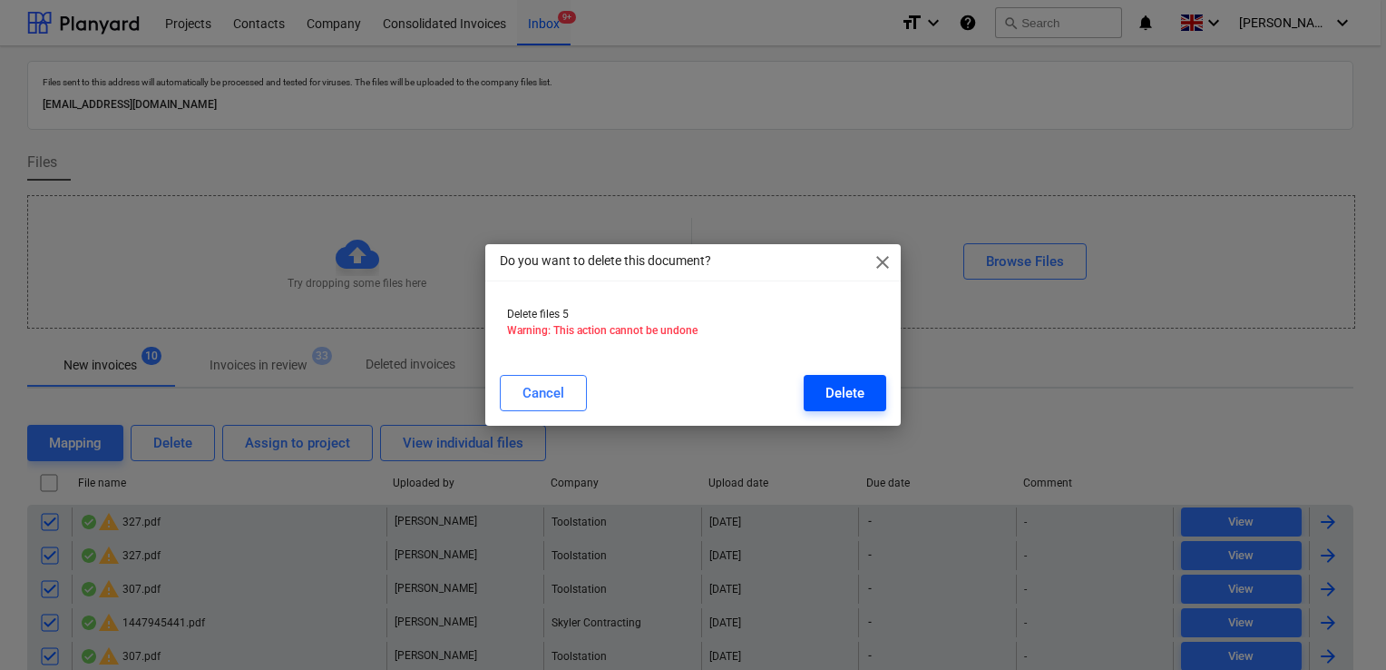
click at [854, 385] on div "Delete" at bounding box center [845, 393] width 39 height 24
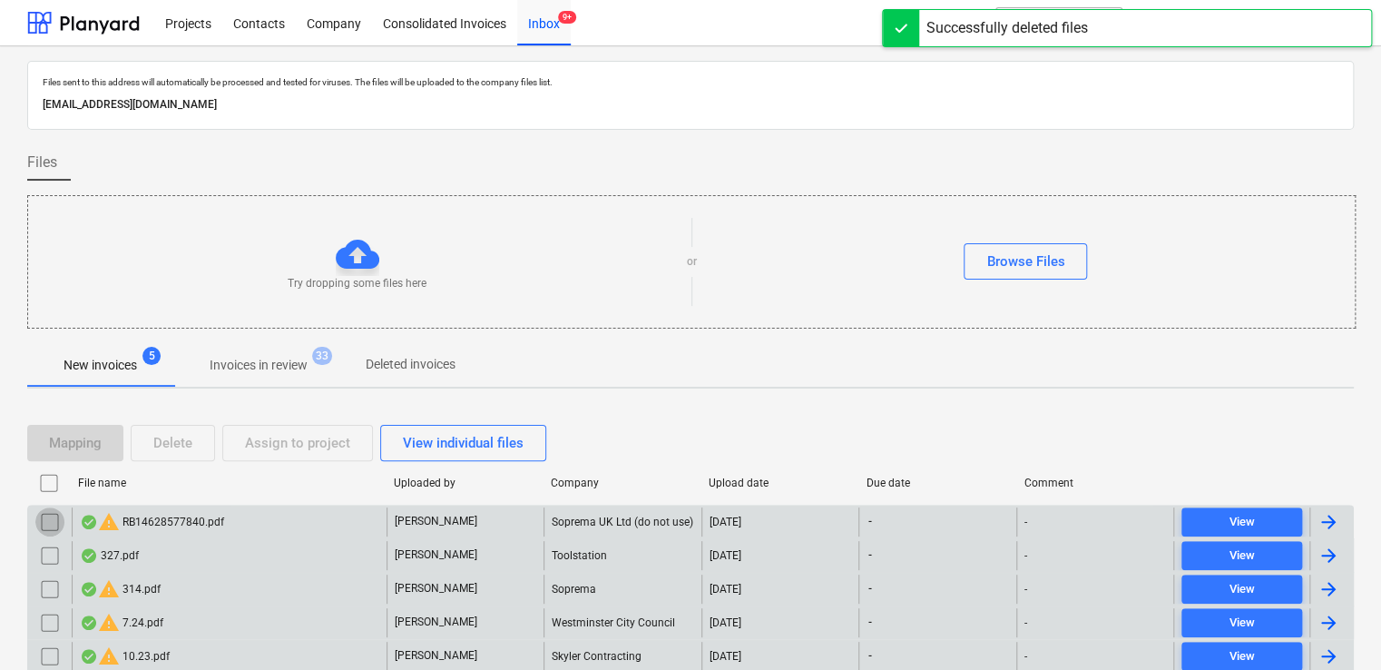
click at [50, 517] on input "checkbox" at bounding box center [49, 521] width 29 height 29
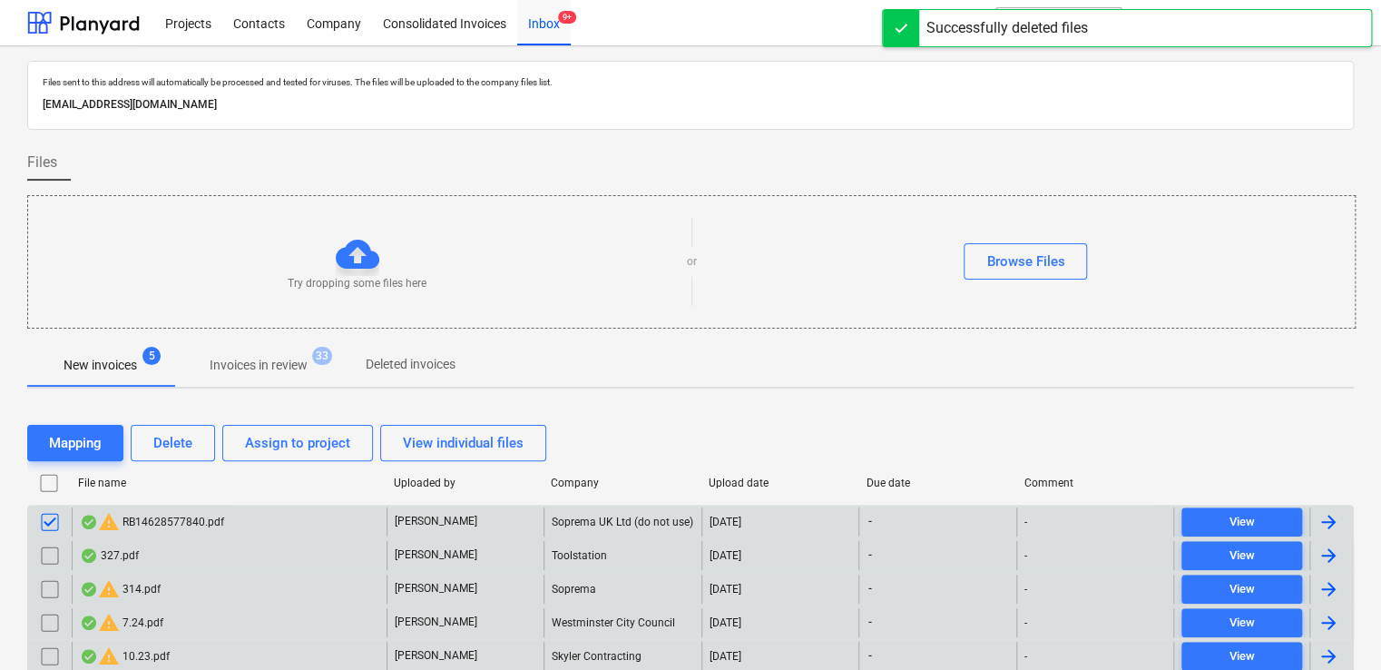
click at [48, 554] on input "checkbox" at bounding box center [49, 555] width 29 height 29
click at [44, 590] on input "checkbox" at bounding box center [49, 588] width 29 height 29
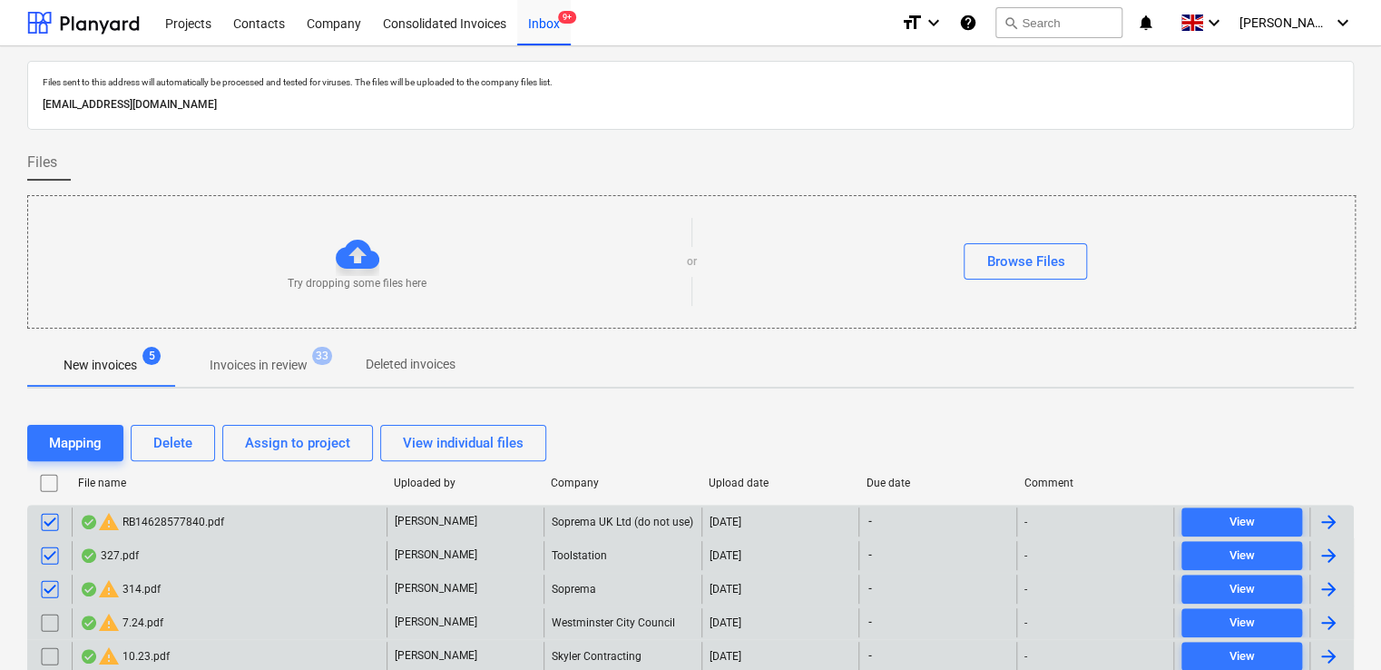
click at [47, 618] on input "checkbox" at bounding box center [49, 622] width 29 height 29
click at [46, 651] on input "checkbox" at bounding box center [49, 655] width 29 height 29
click at [192, 433] on button "Delete" at bounding box center [173, 443] width 84 height 36
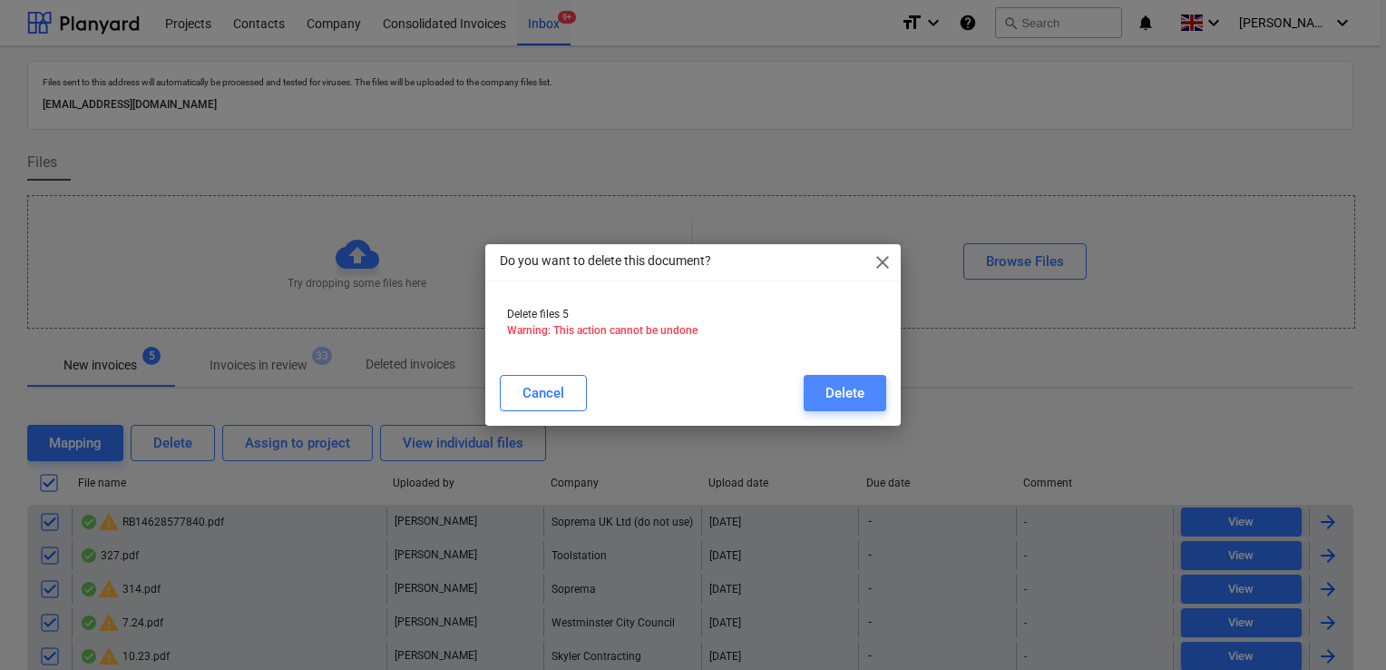
click at [838, 396] on div "Delete" at bounding box center [845, 393] width 39 height 24
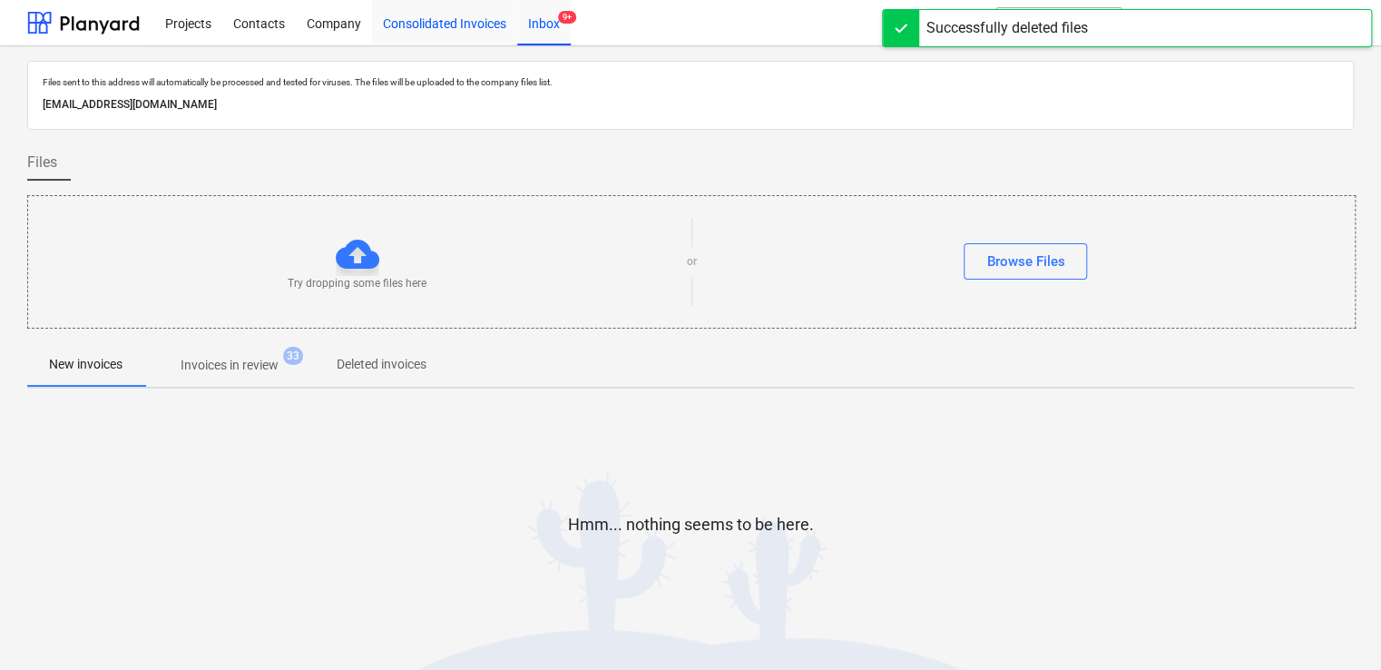
click at [436, 15] on div "Consolidated Invoices" at bounding box center [444, 22] width 145 height 46
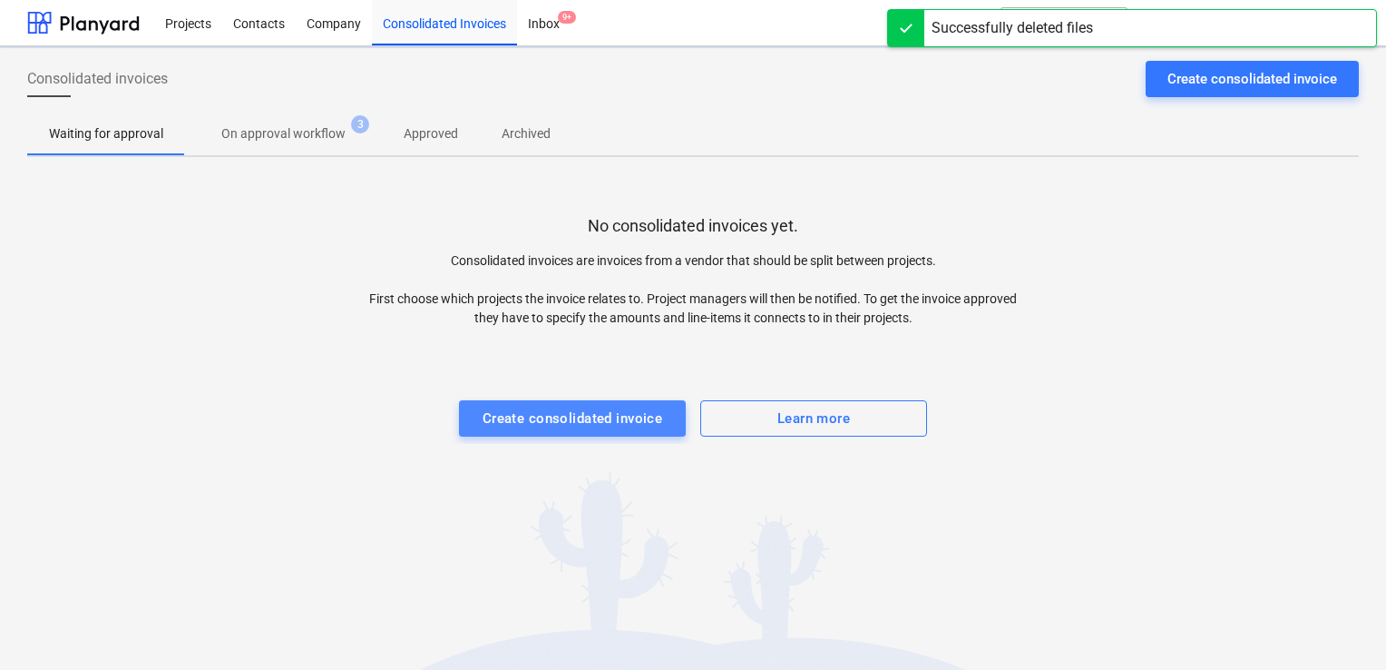
click at [501, 420] on div "Create consolidated invoice" at bounding box center [573, 418] width 181 height 24
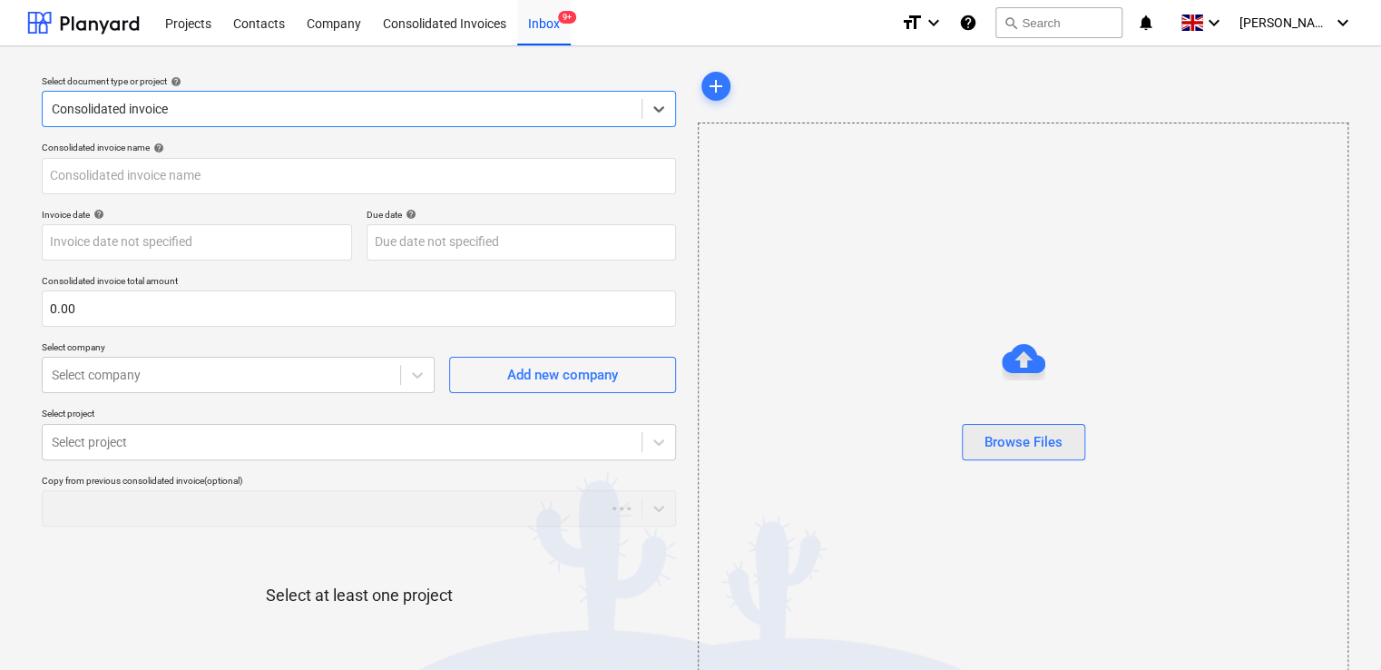
click at [983, 426] on button "Browse Files" at bounding box center [1023, 442] width 123 height 36
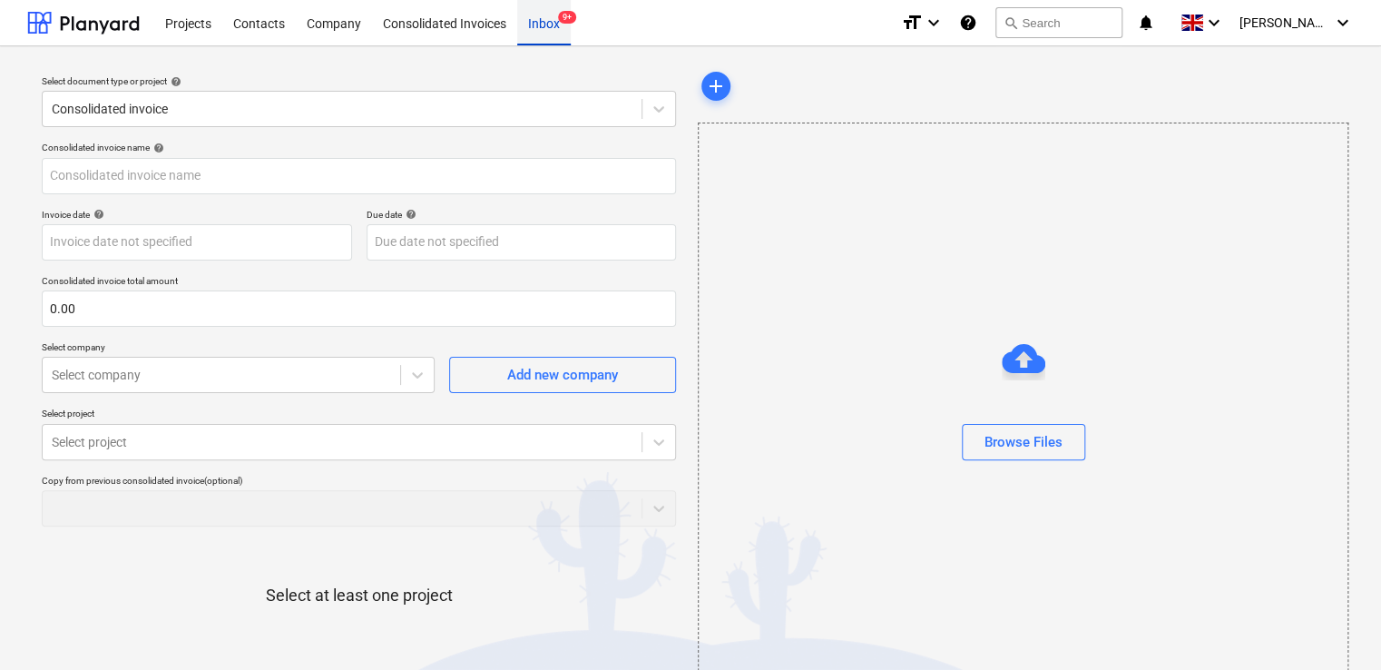
click at [552, 7] on div "Inbox 9+" at bounding box center [544, 22] width 54 height 46
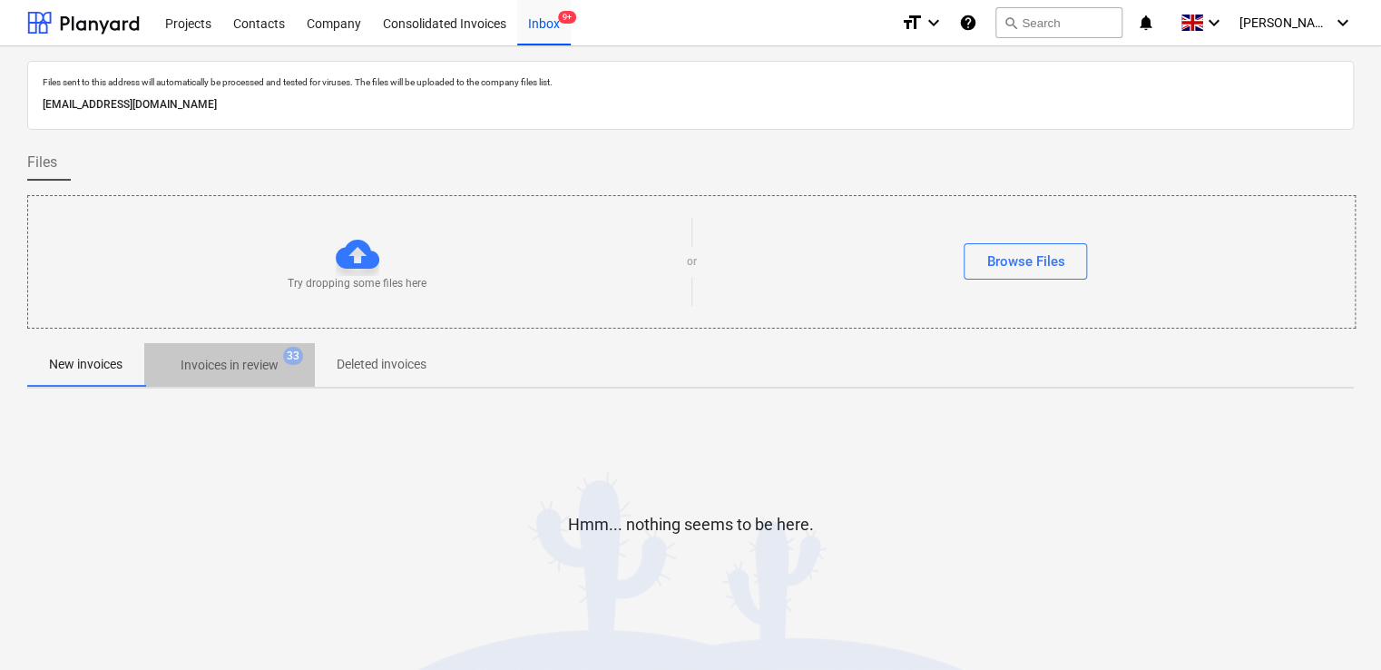
click at [260, 375] on span "Invoices in review 33" at bounding box center [229, 364] width 171 height 33
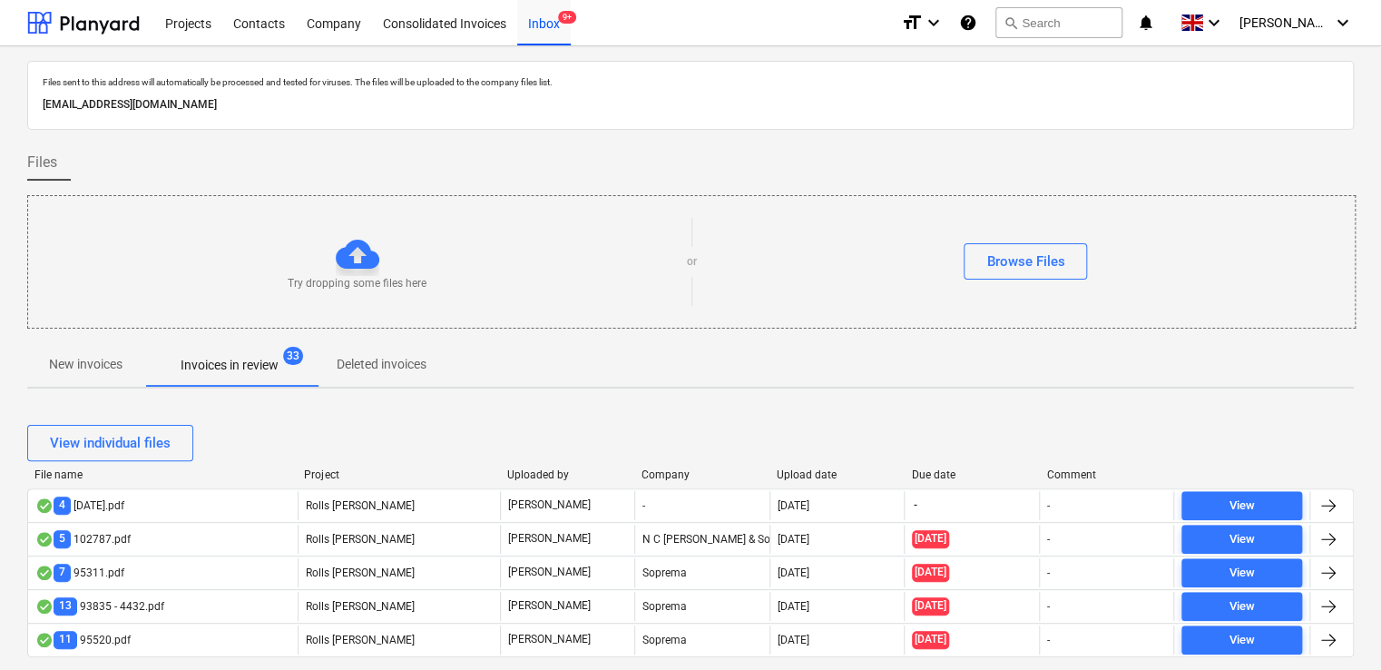
drag, startPoint x: 1376, startPoint y: 205, endPoint x: 1372, endPoint y: 244, distance: 39.3
click at [1372, 244] on div "Files sent to this address will automatically be processed and tested for virus…" at bounding box center [690, 384] width 1381 height 676
click at [415, 20] on div "Consolidated Invoices" at bounding box center [444, 22] width 145 height 46
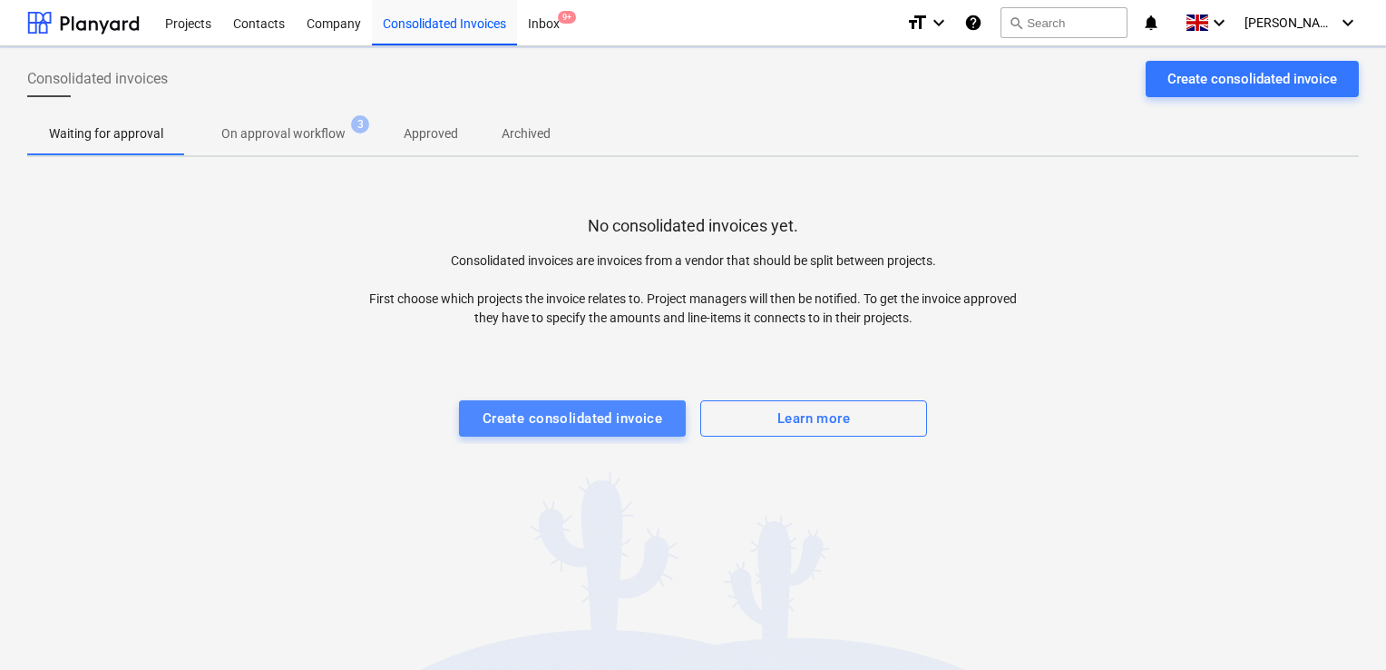
click at [541, 418] on div "Create consolidated invoice" at bounding box center [573, 418] width 181 height 24
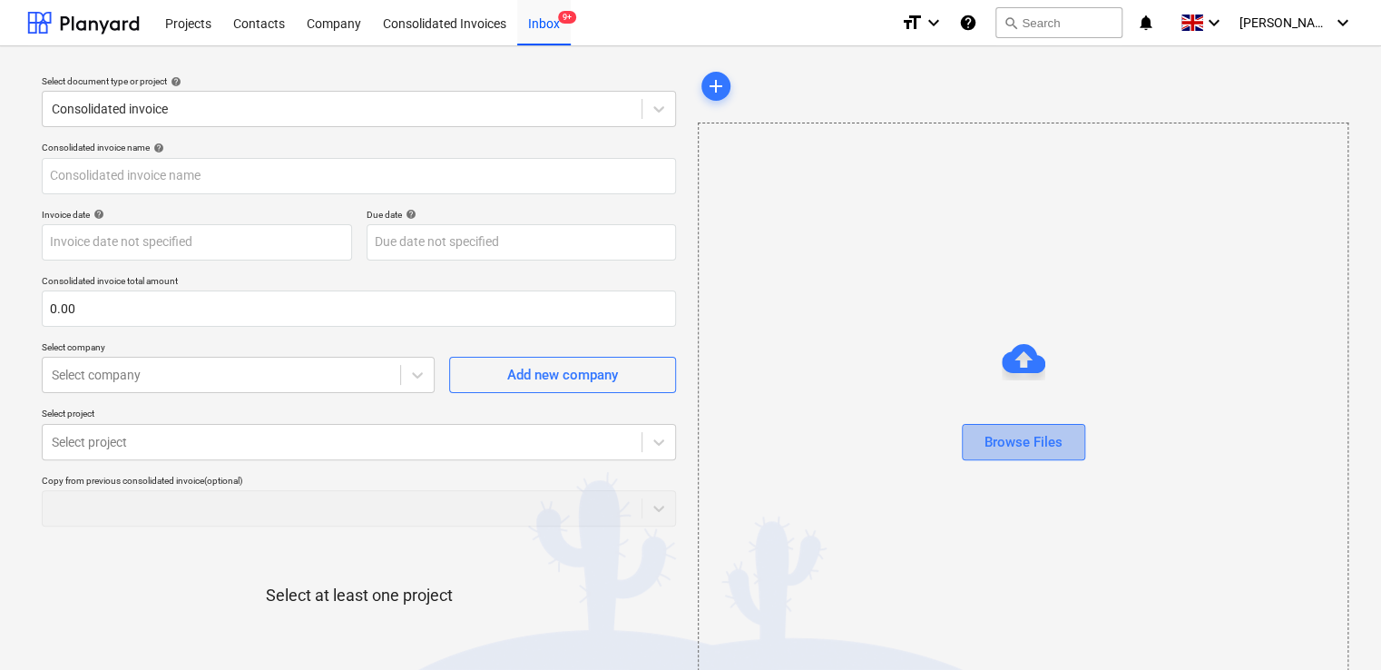
click at [1002, 451] on div "Browse Files" at bounding box center [1023, 442] width 78 height 24
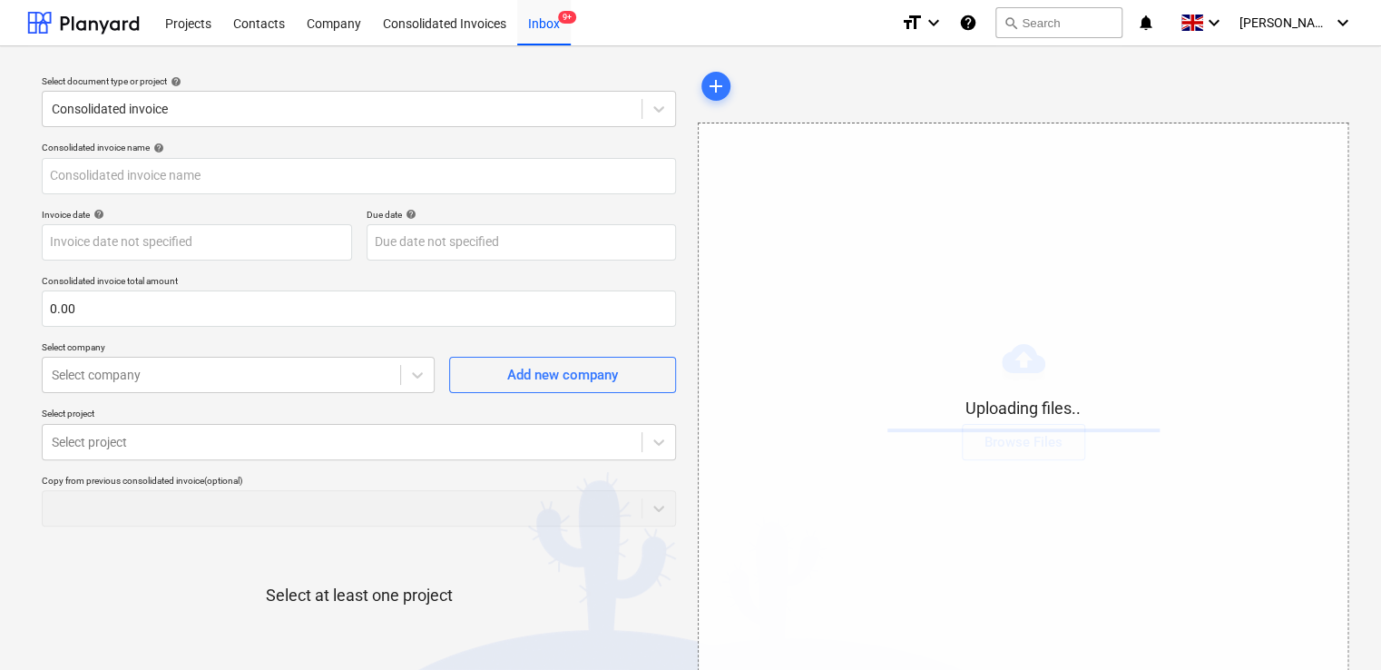
click at [605, 583] on div "Select at least one project" at bounding box center [359, 610] width 634 height 138
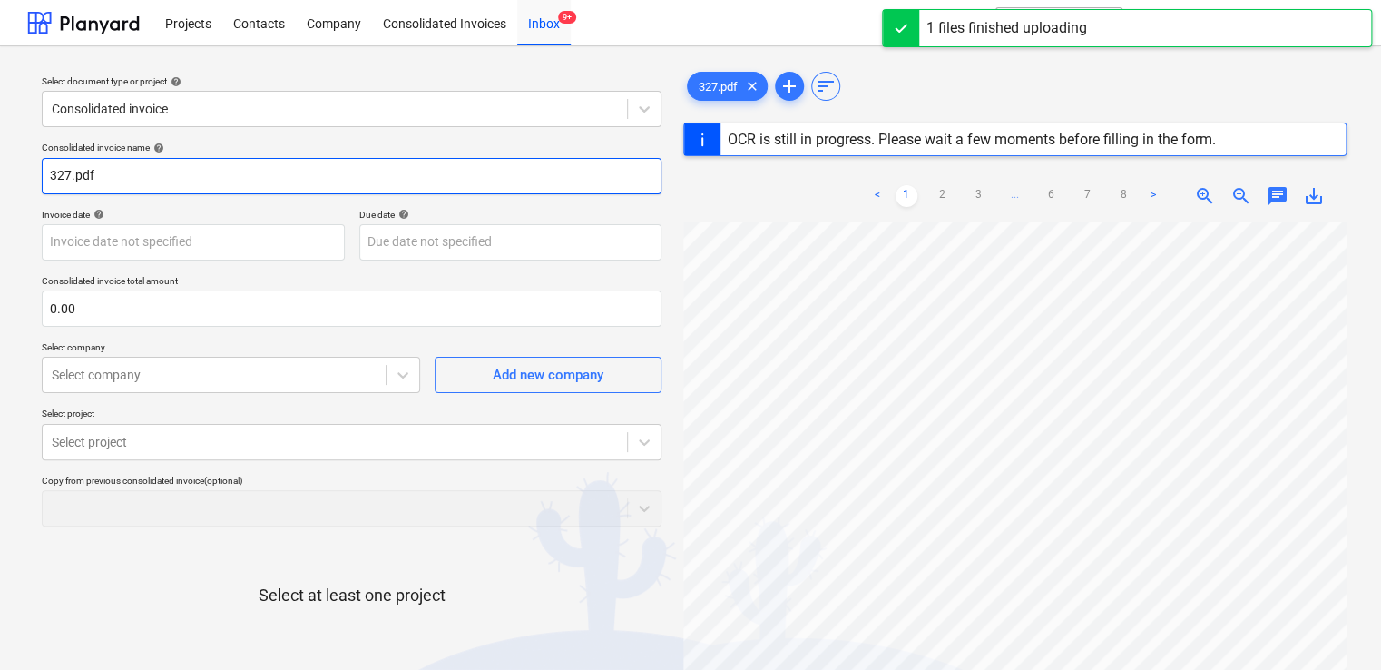
click at [224, 175] on input "327.pdf" at bounding box center [352, 176] width 620 height 36
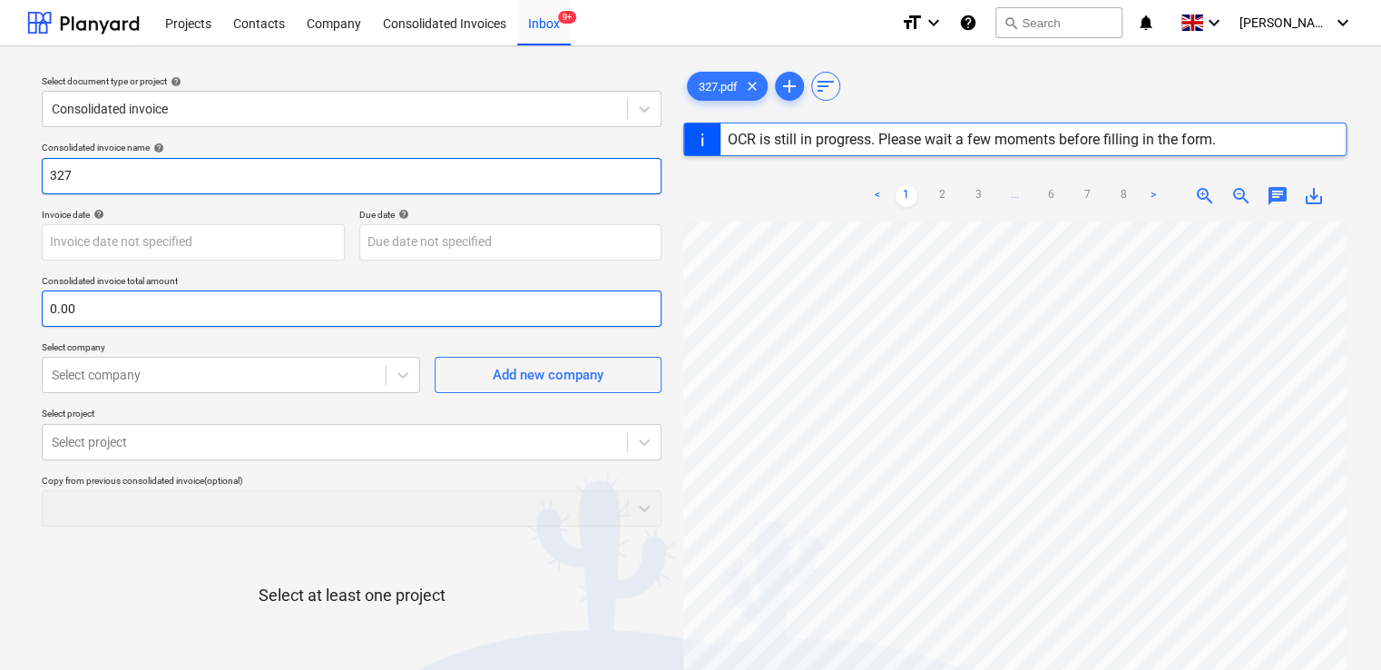
type input "327"
click at [142, 317] on input "text" at bounding box center [352, 308] width 620 height 36
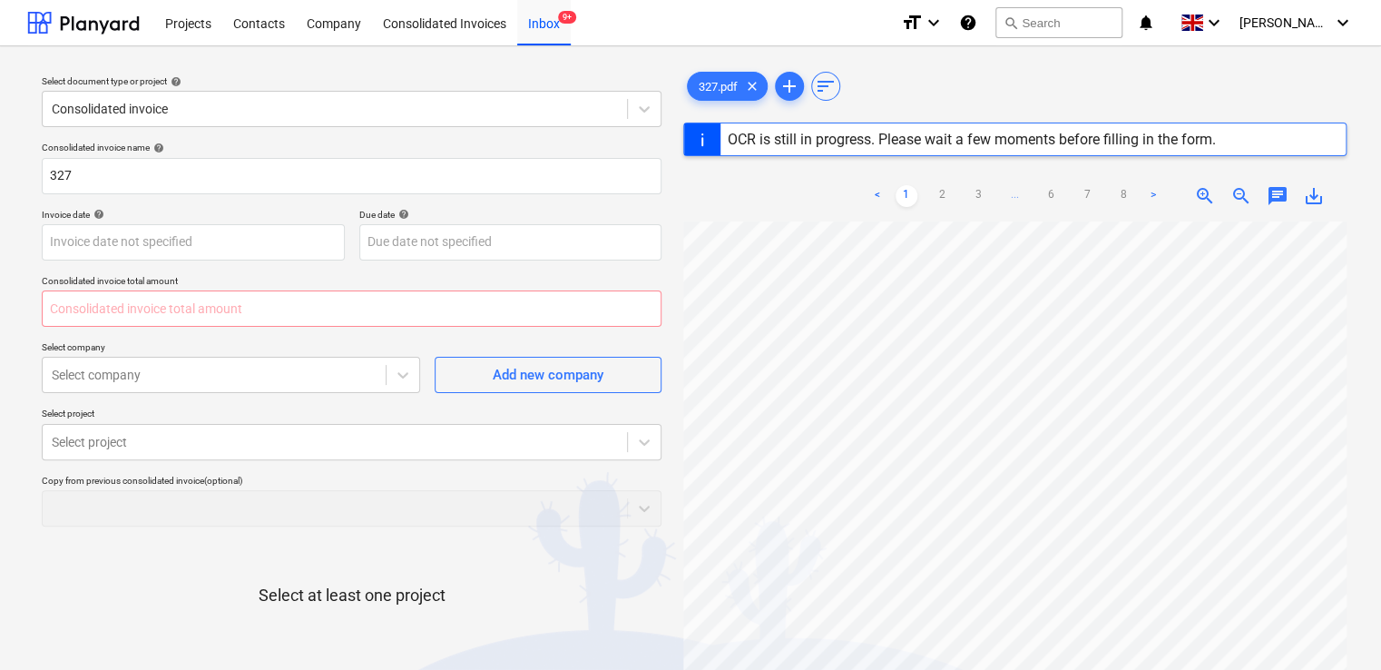
type input "0.00"
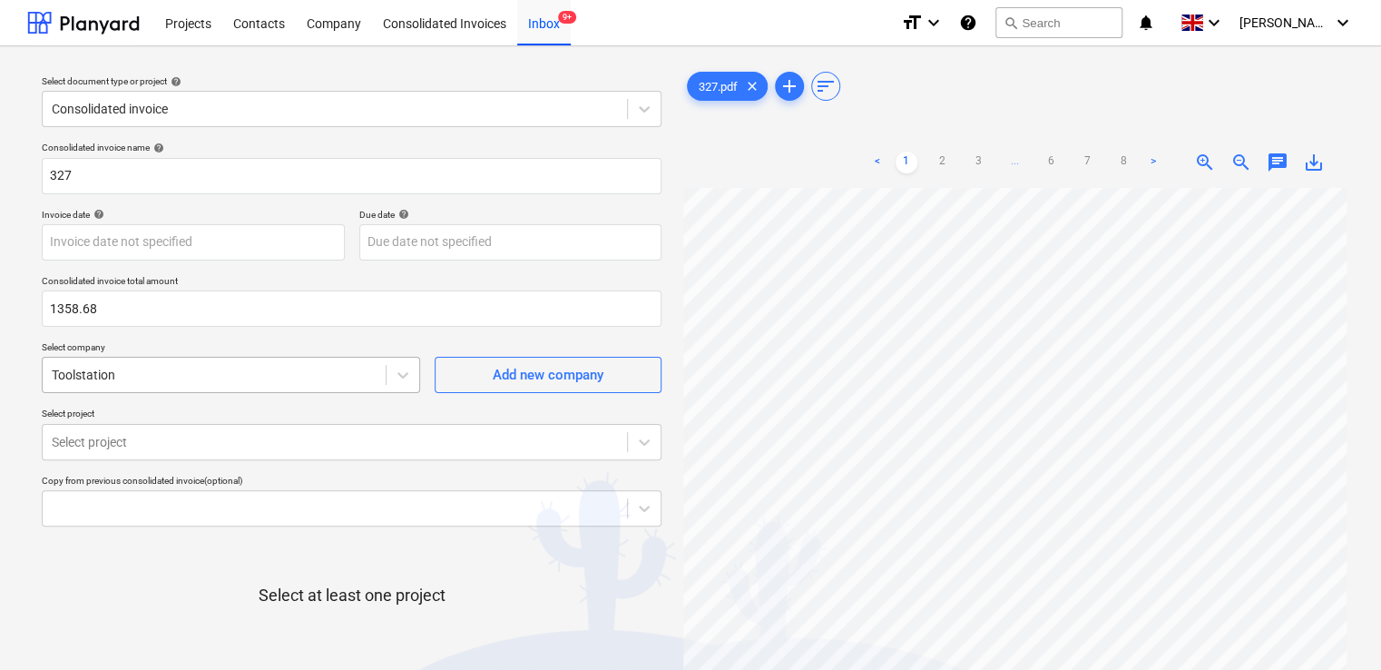
type input "1,358.68"
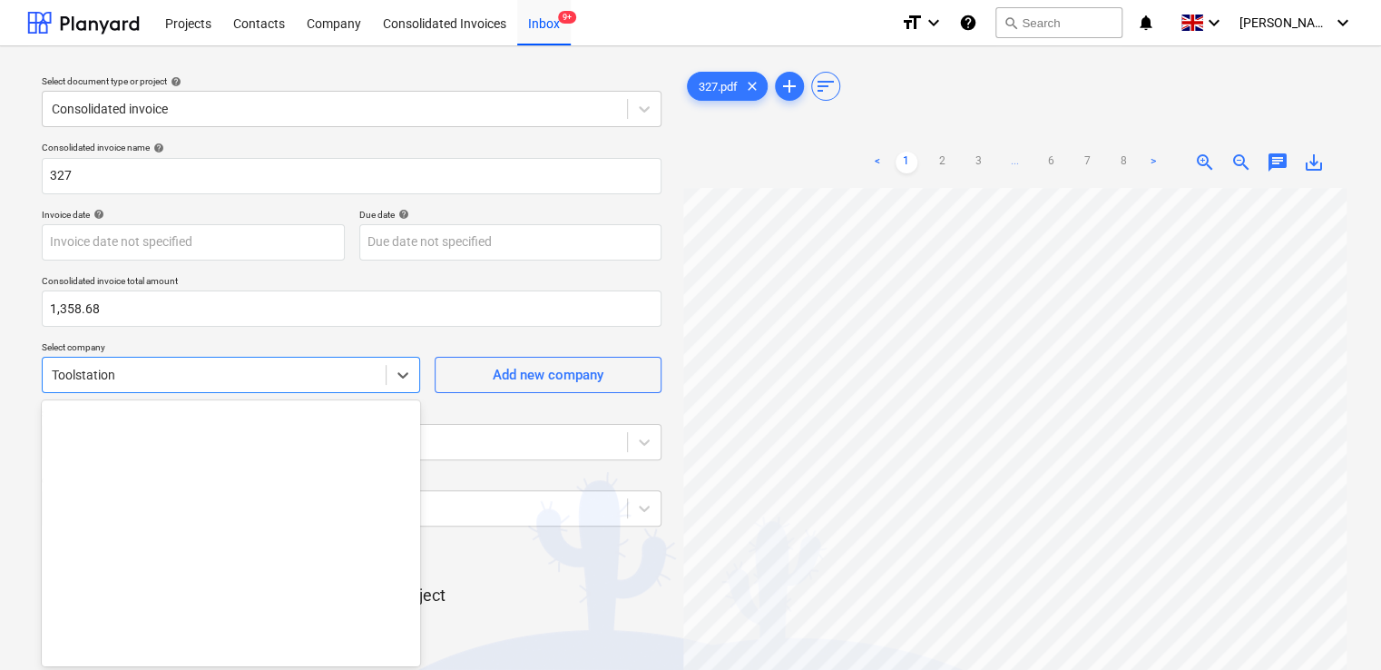
scroll to position [13, 0]
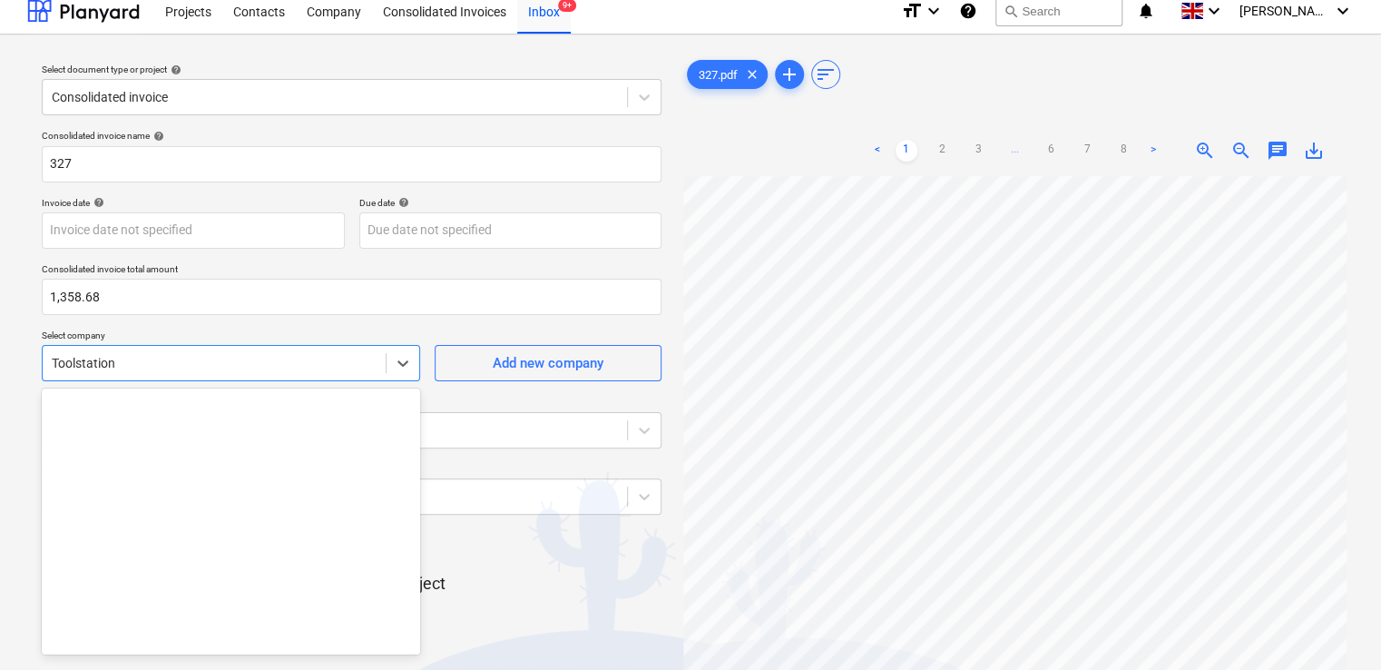
click at [338, 364] on div "Toolstation" at bounding box center [214, 362] width 343 height 25
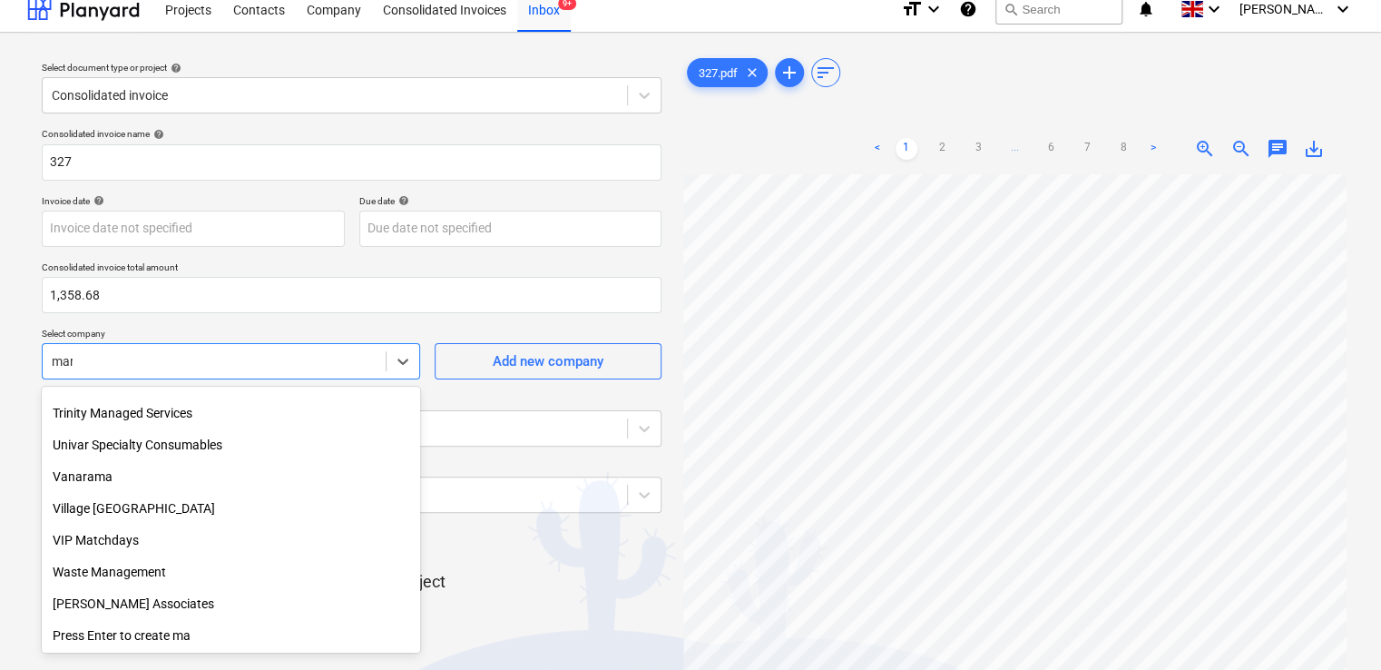
scroll to position [849, 0]
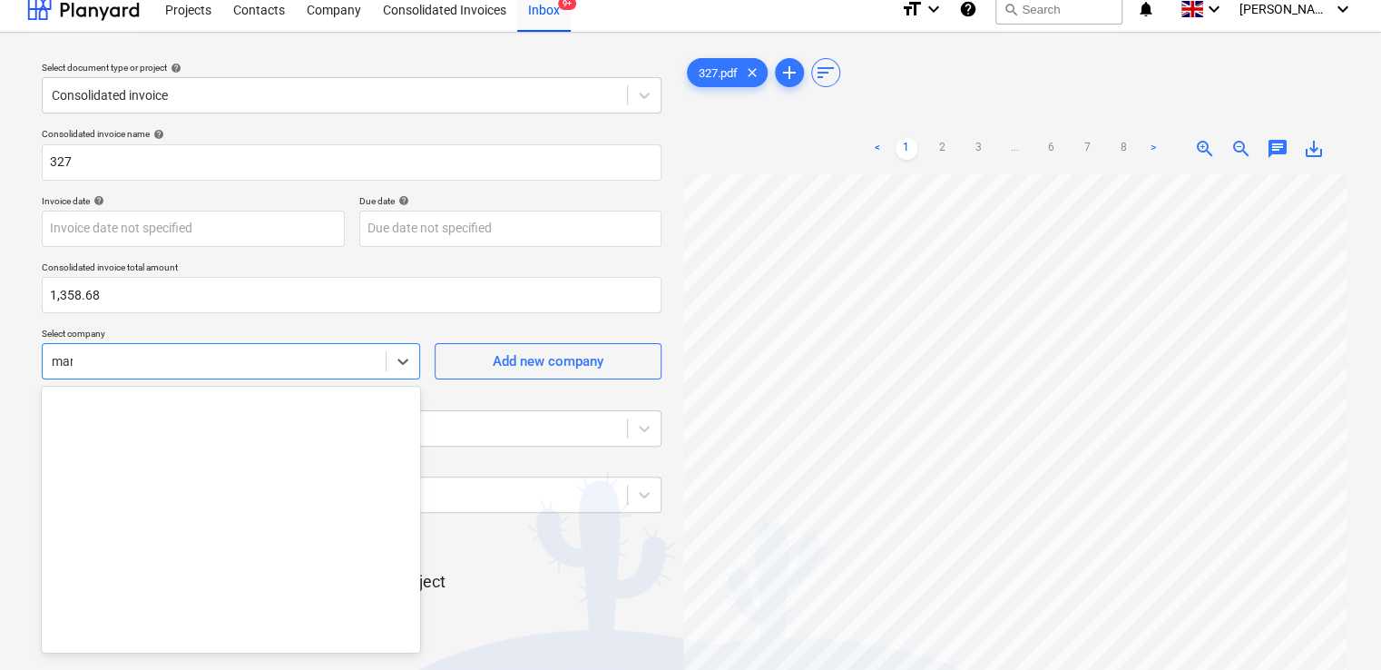
type input "mark"
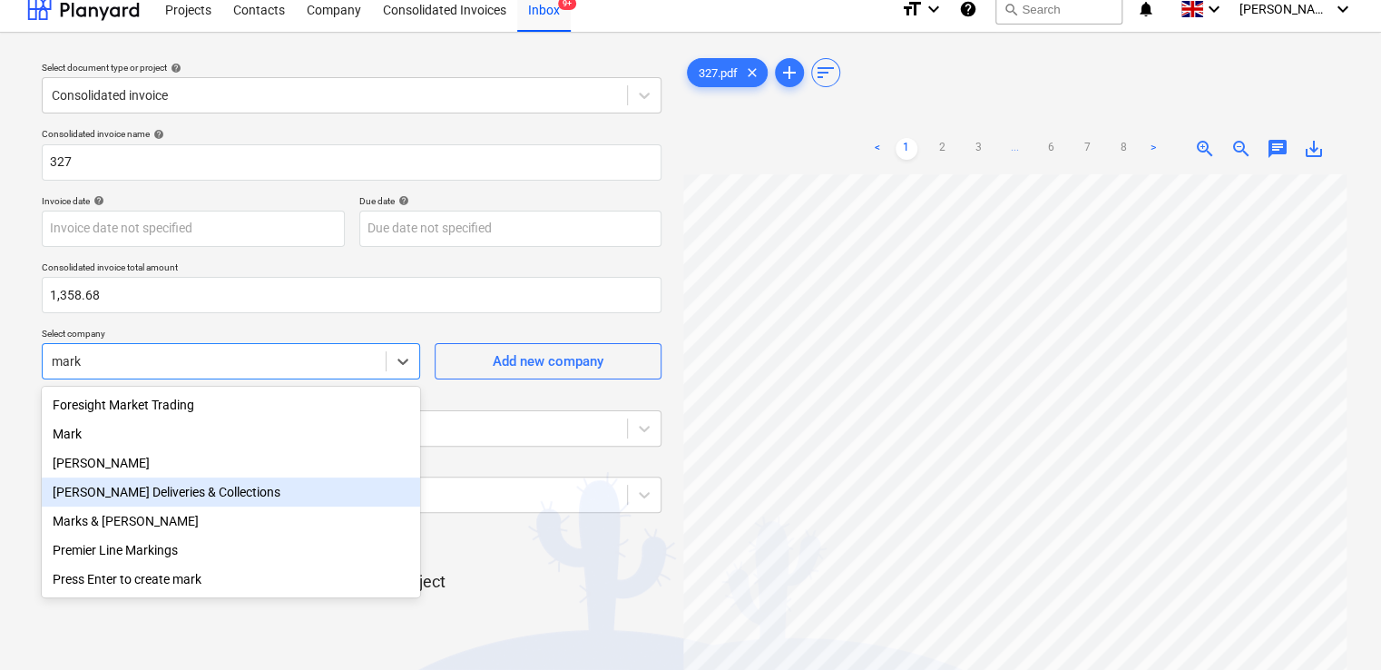
click at [249, 496] on div "Mark Poole Deliveries & Collections" at bounding box center [231, 491] width 378 height 29
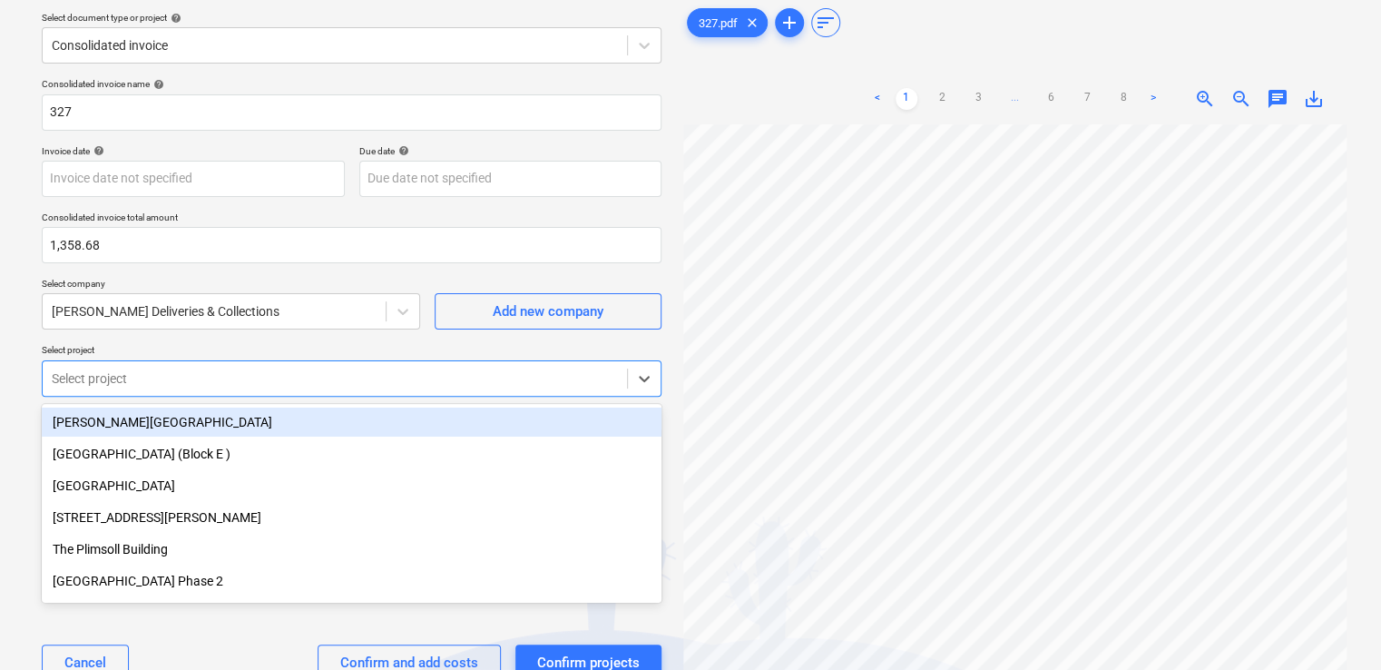
click at [269, 432] on body "Projects Contacts Company Consolidated Invoices Inbox 9+ format_size keyboard_a…" at bounding box center [690, 271] width 1381 height 670
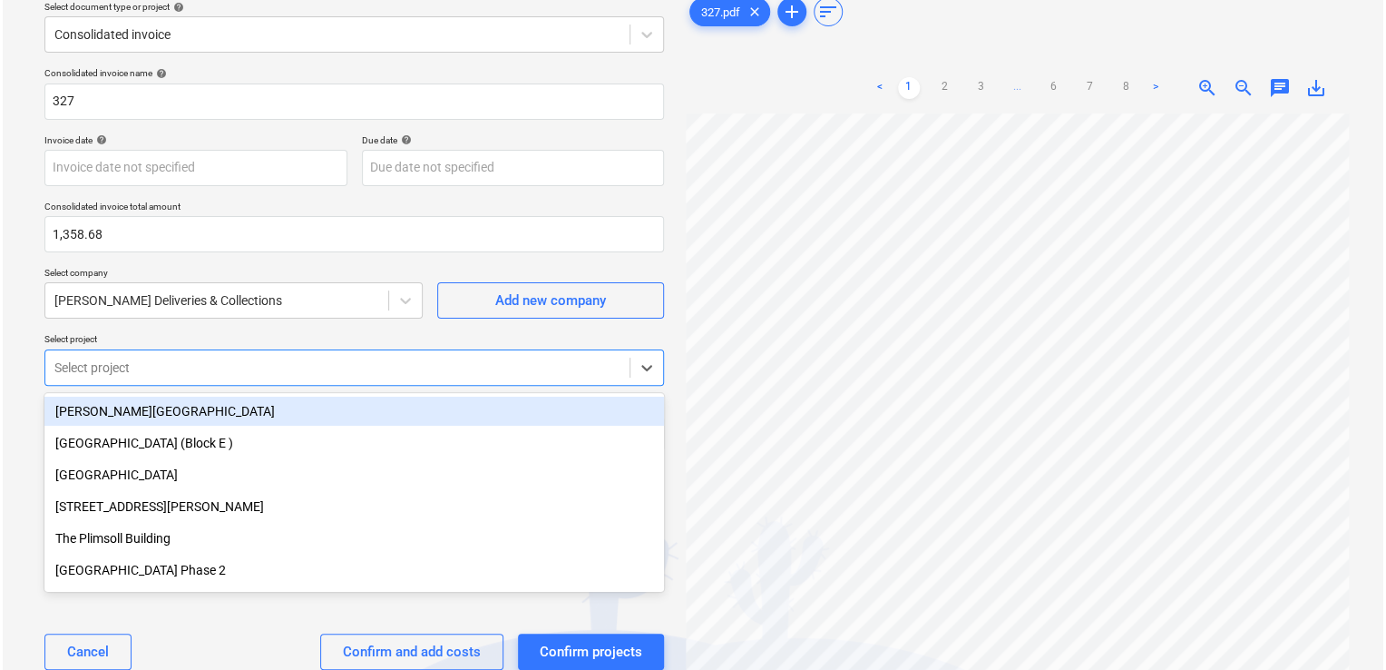
scroll to position [80, 0]
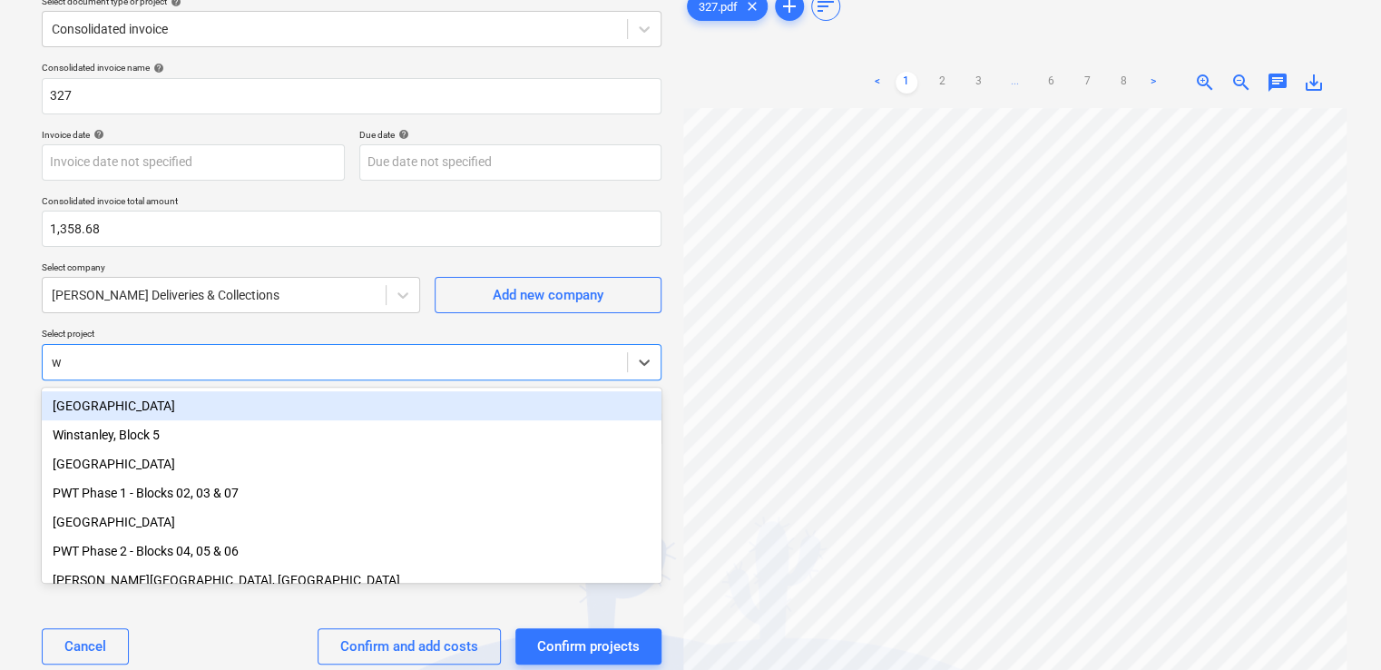
type input "w"
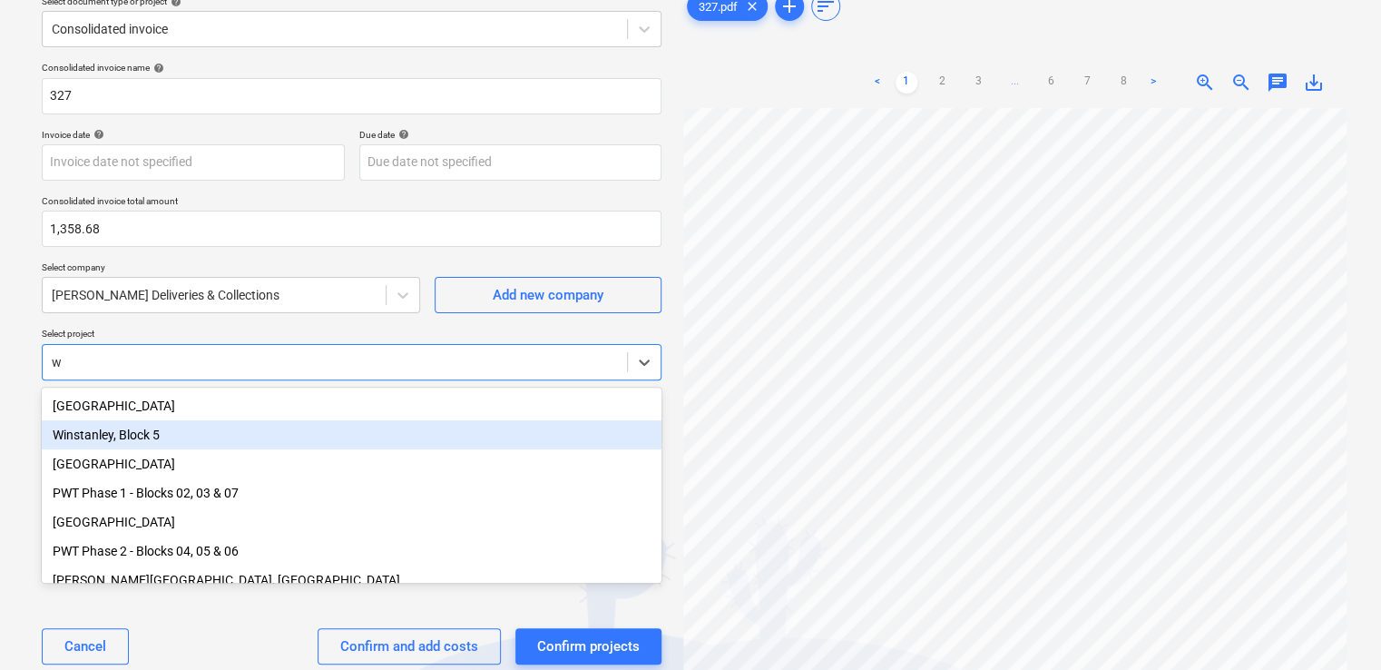
click at [215, 432] on div "Winstanley, Block 5" at bounding box center [352, 434] width 620 height 29
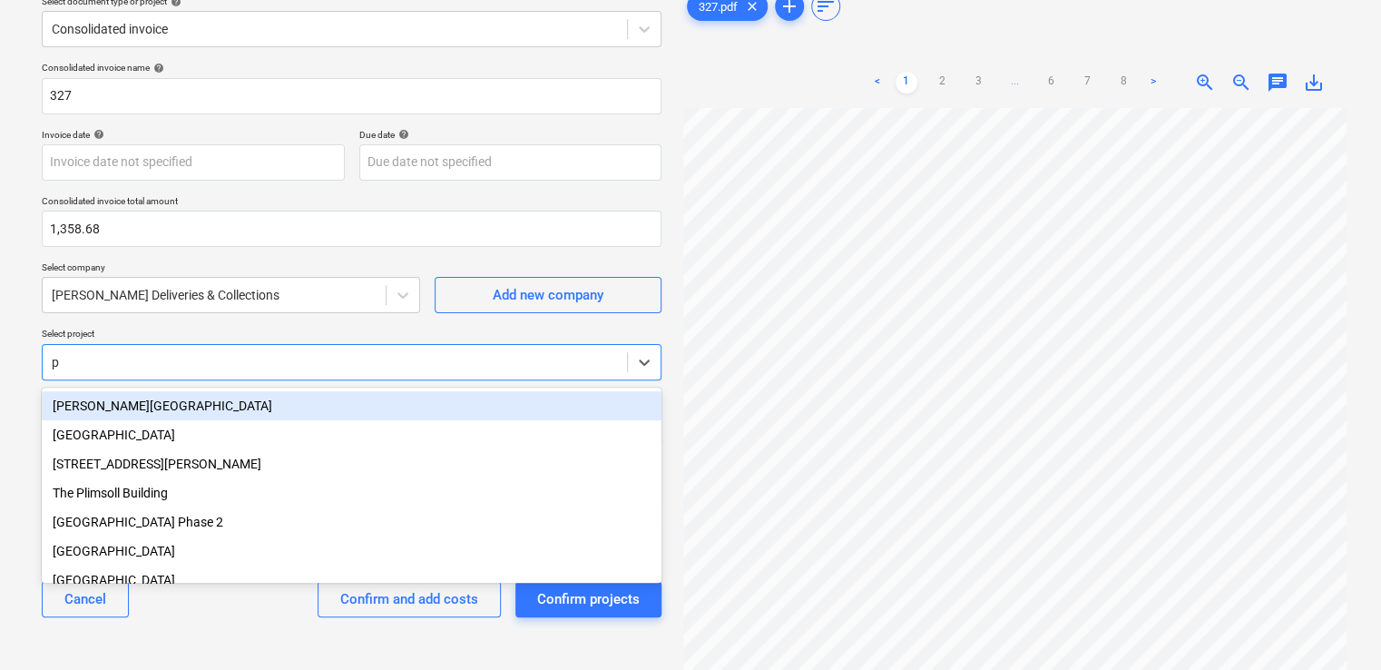
type input "pw"
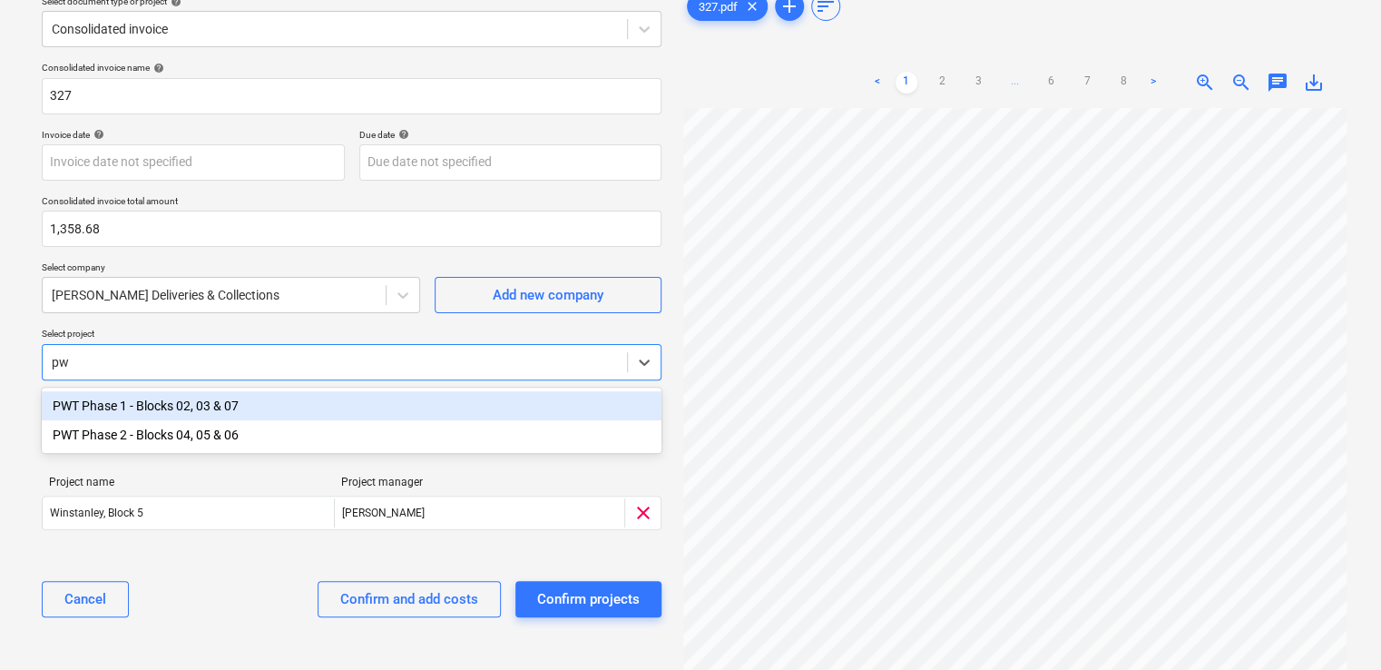
click at [205, 401] on div "PWT Phase 1 - Blocks 02, 03 & 07" at bounding box center [352, 405] width 620 height 29
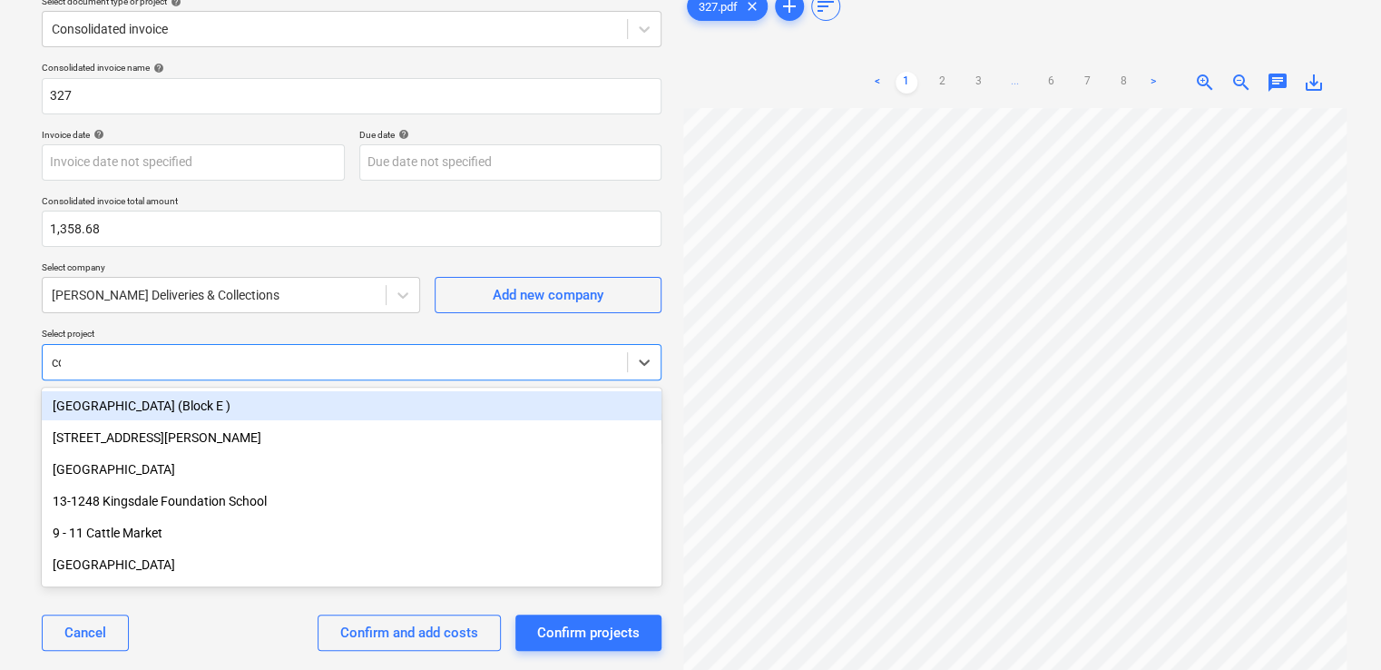
type input "cor"
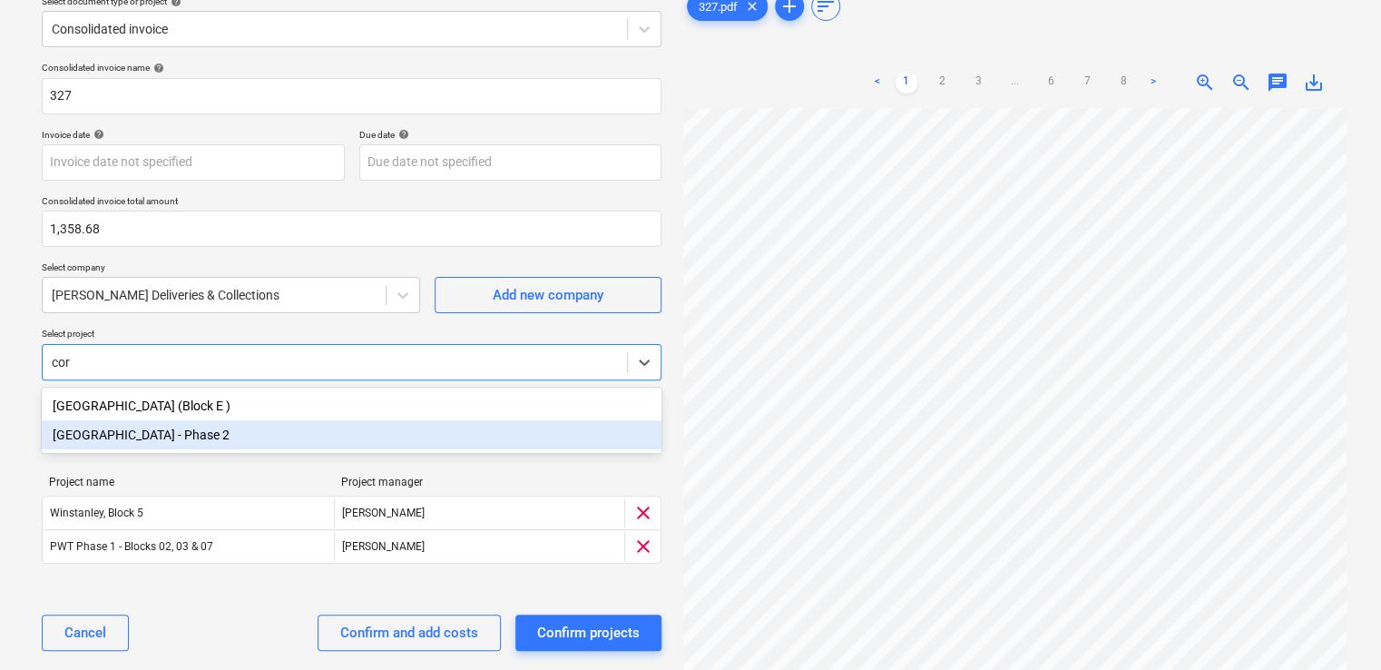
click at [212, 437] on div "[GEOGRAPHIC_DATA] - Phase 2" at bounding box center [352, 434] width 620 height 29
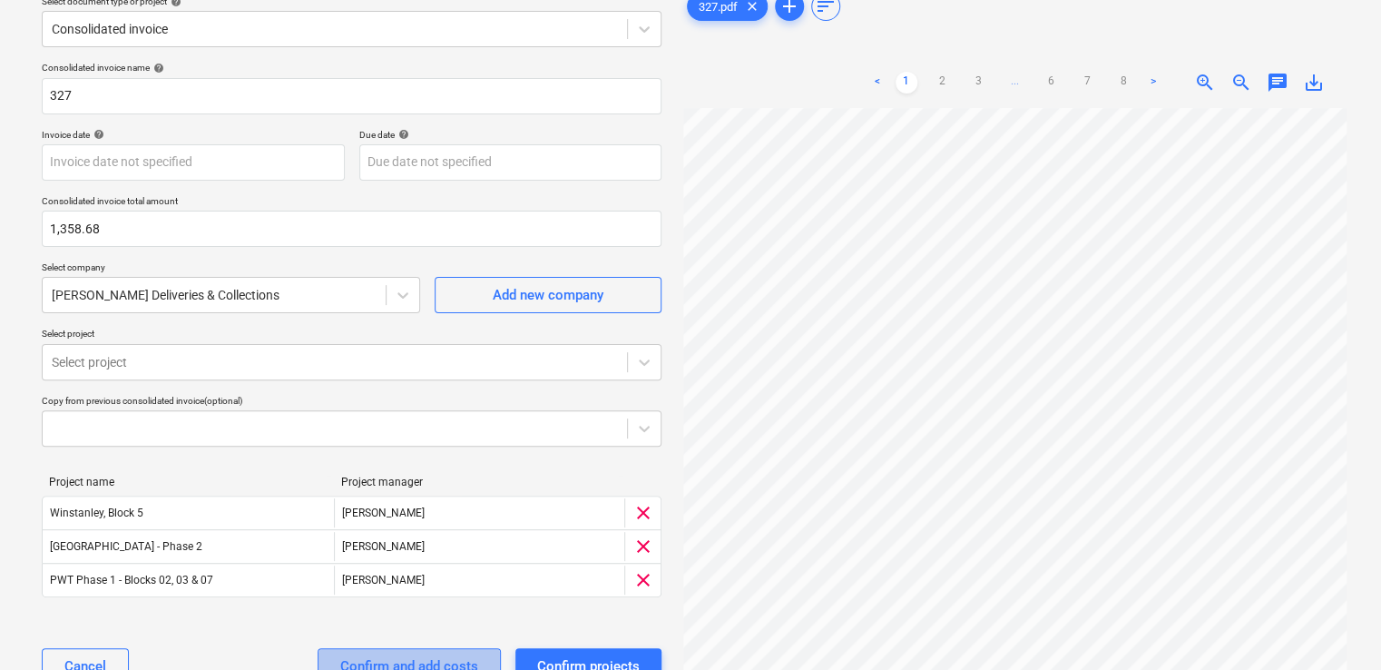
click at [370, 663] on div "Confirm and add costs" at bounding box center [409, 666] width 138 height 24
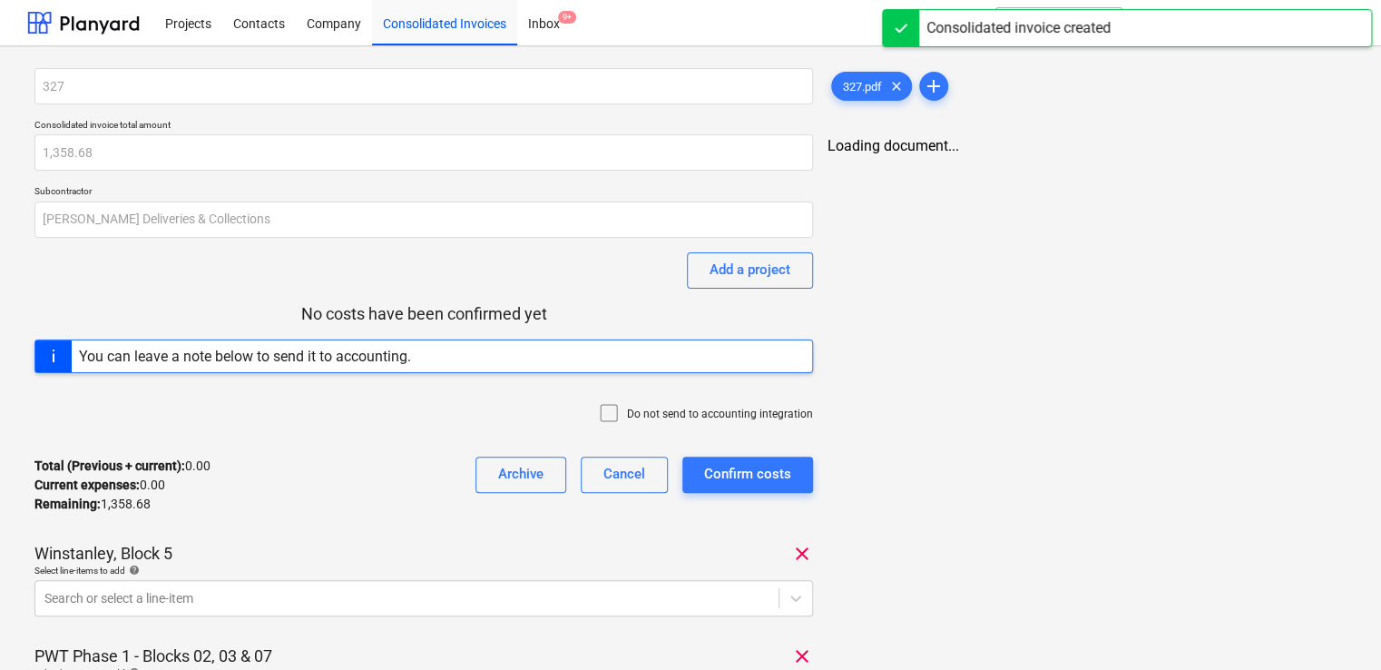
click at [608, 408] on icon at bounding box center [609, 413] width 22 height 22
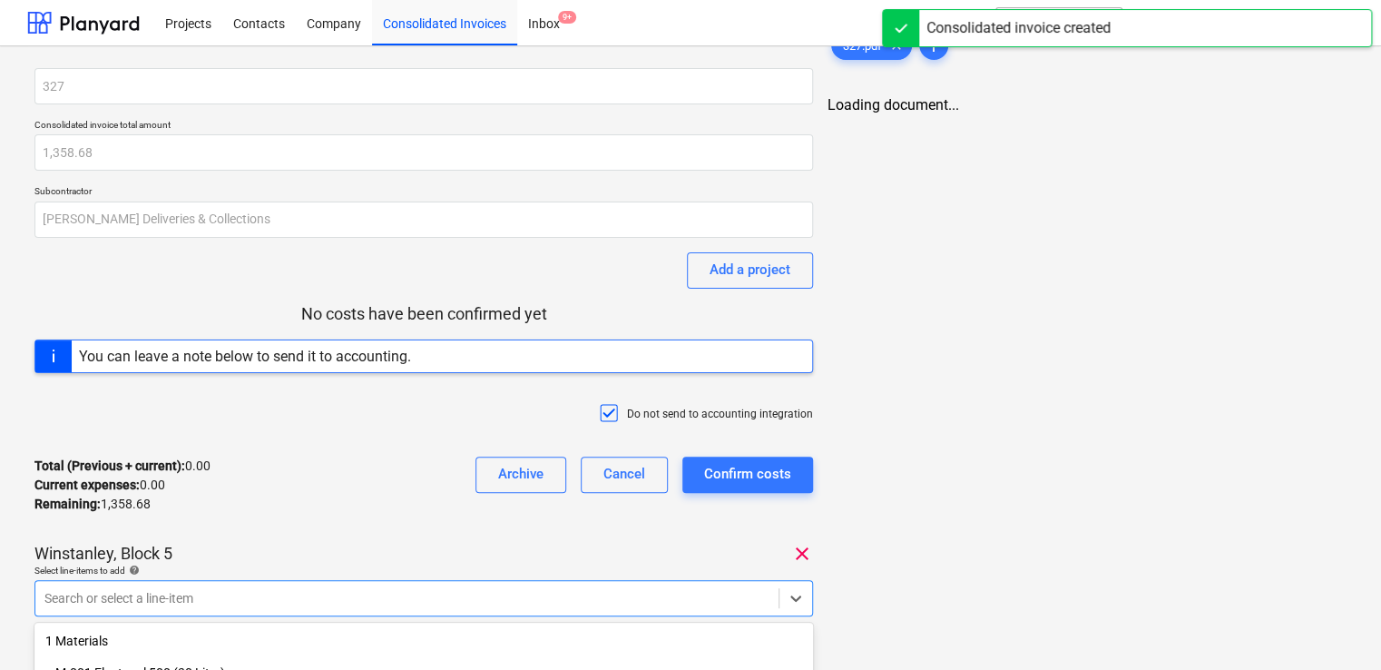
click at [359, 601] on body "Projects Contacts Company Consolidated Invoices Inbox 9+ format_size keyboard_a…" at bounding box center [690, 335] width 1381 height 670
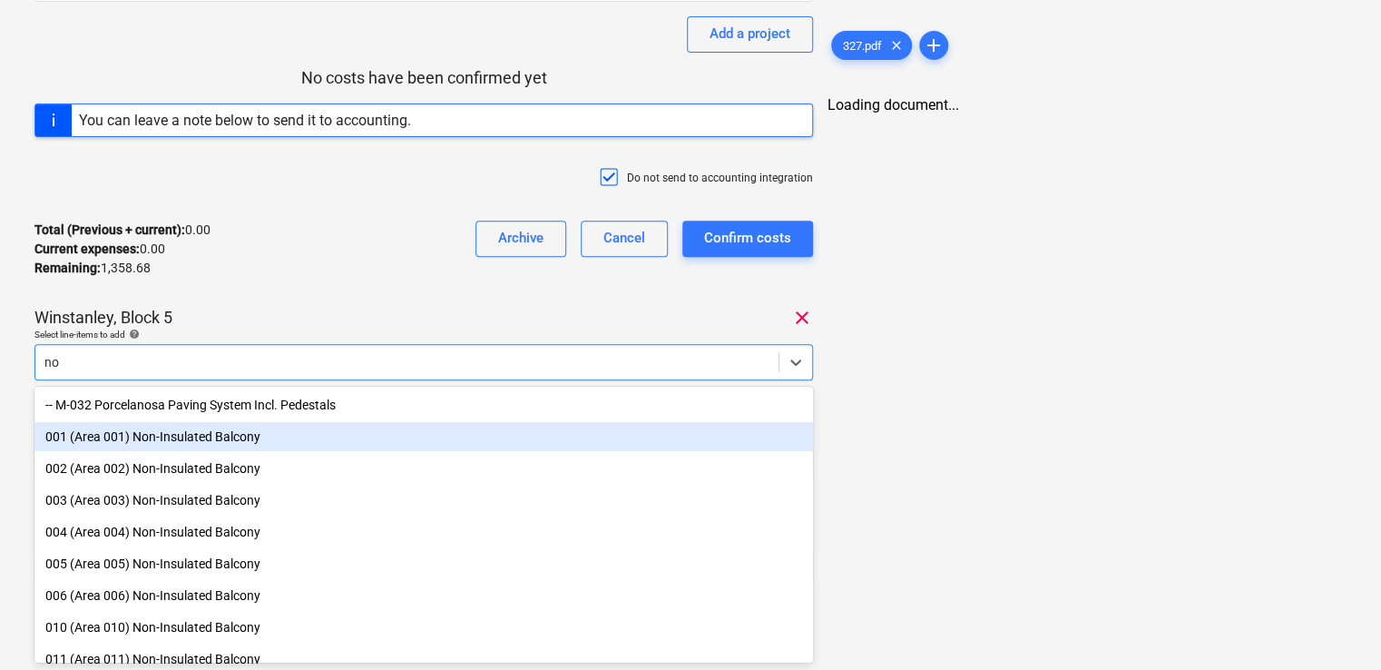
type input "n"
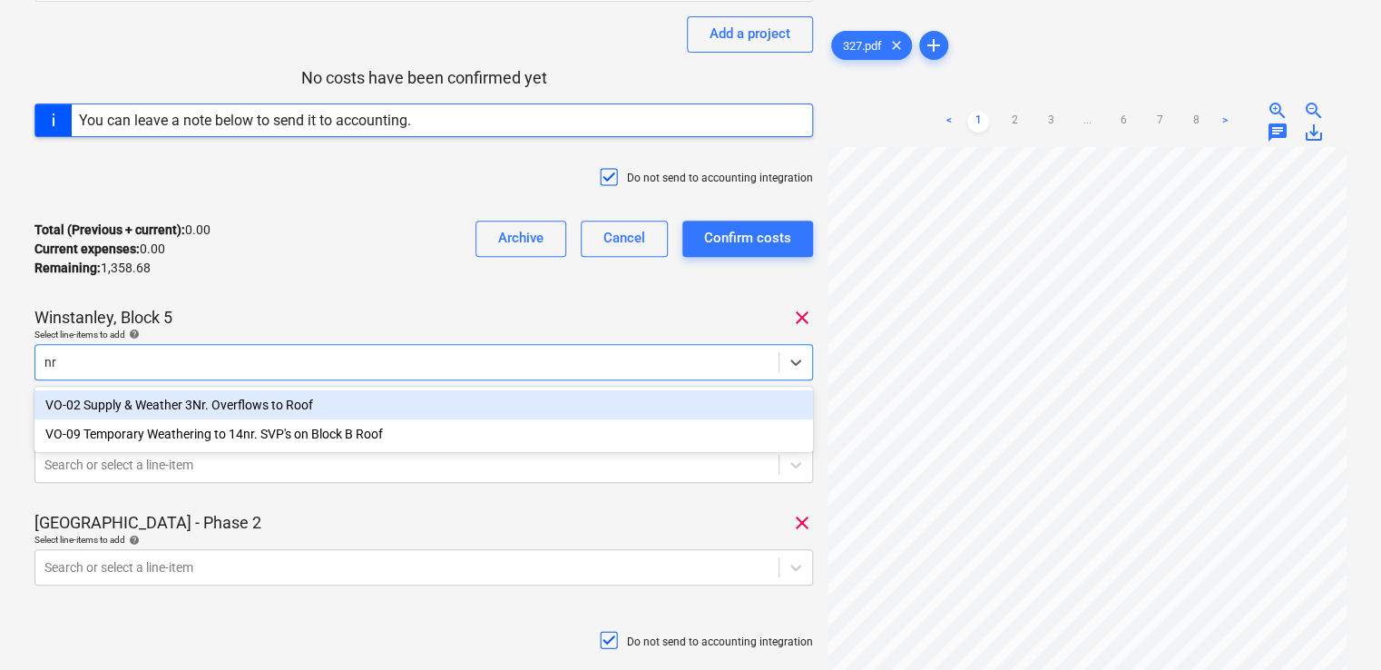
type input "n"
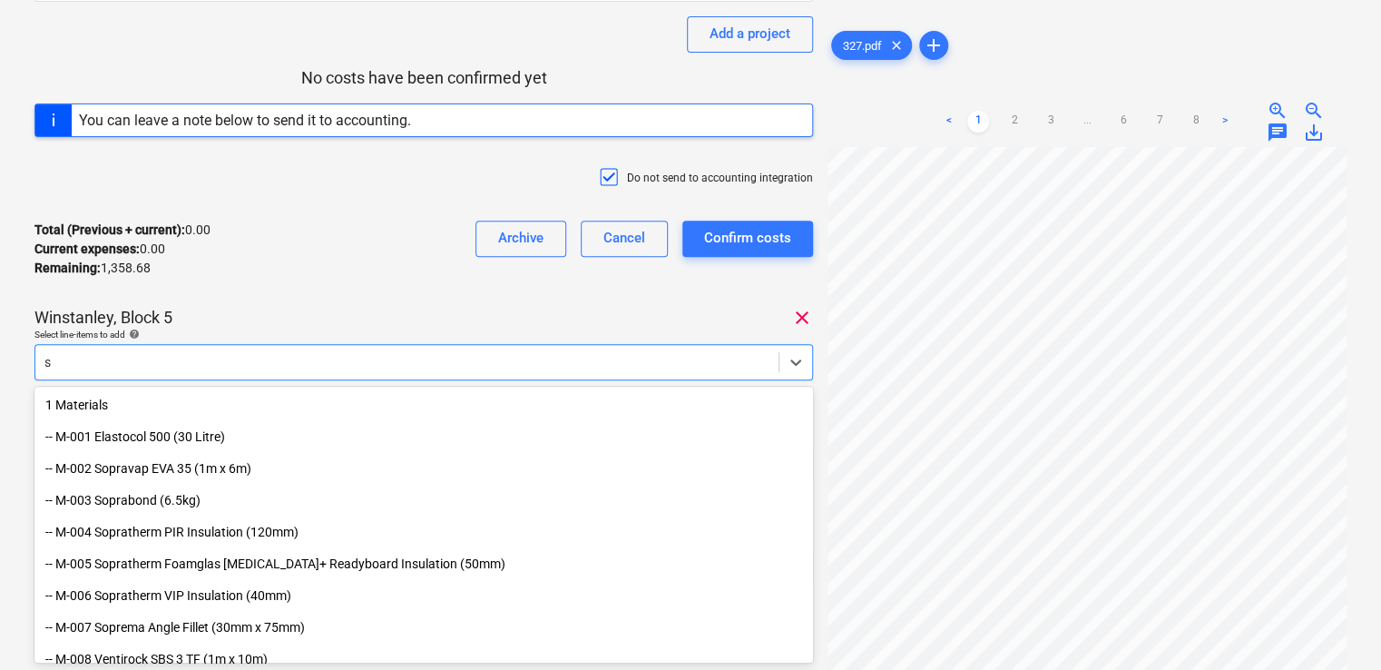
type input "sm"
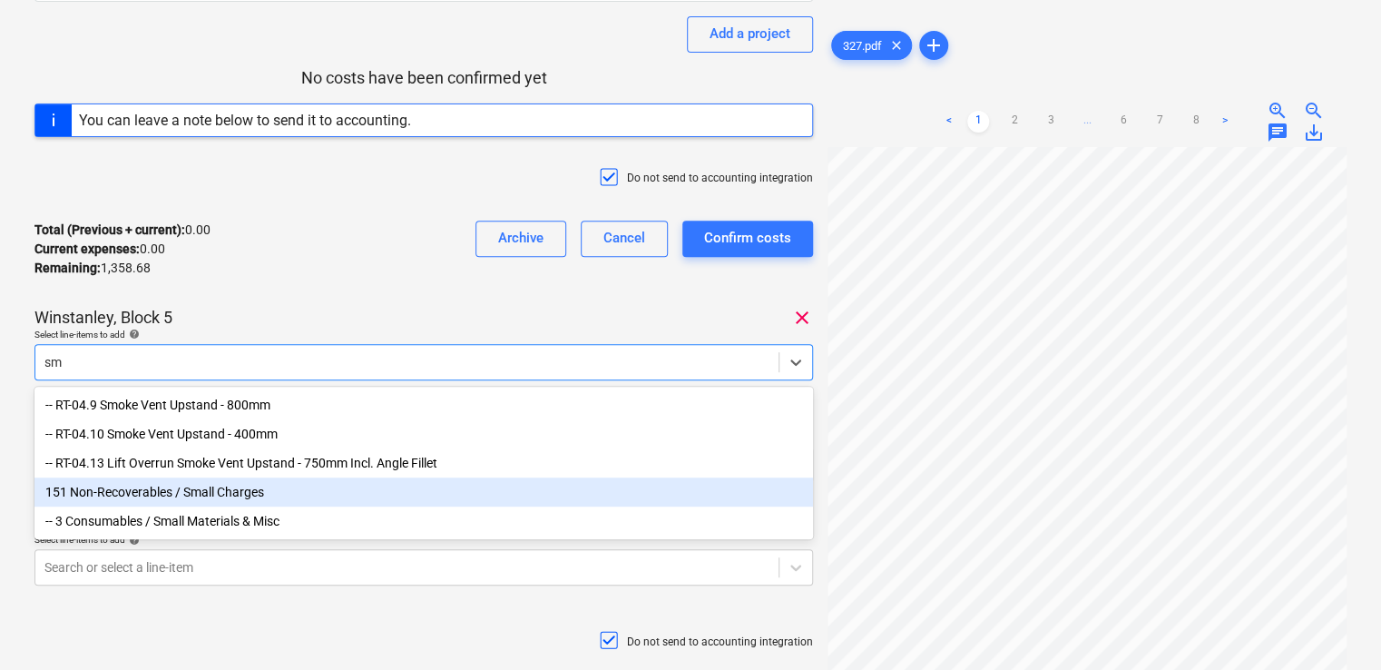
click at [238, 495] on div "151 Non-Recoverables / Small Charges" at bounding box center [423, 491] width 778 height 29
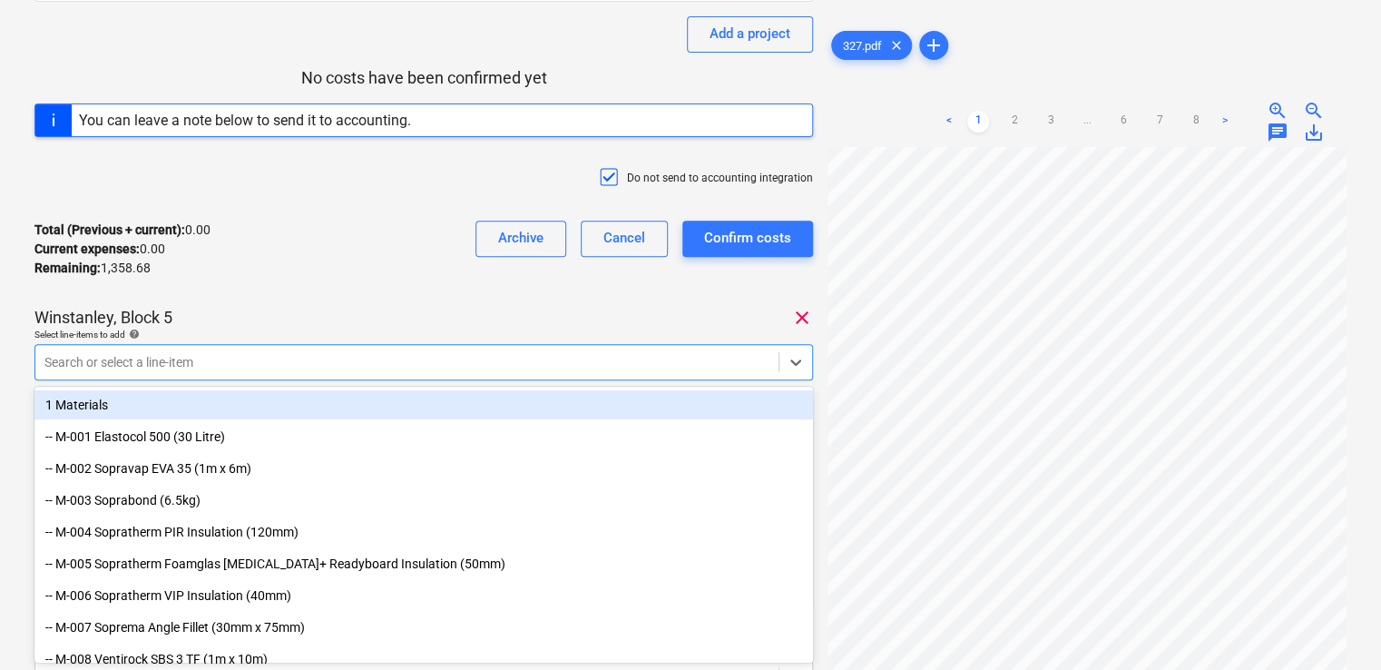
click at [354, 308] on div "Winstanley, Block 5 clear" at bounding box center [423, 318] width 778 height 22
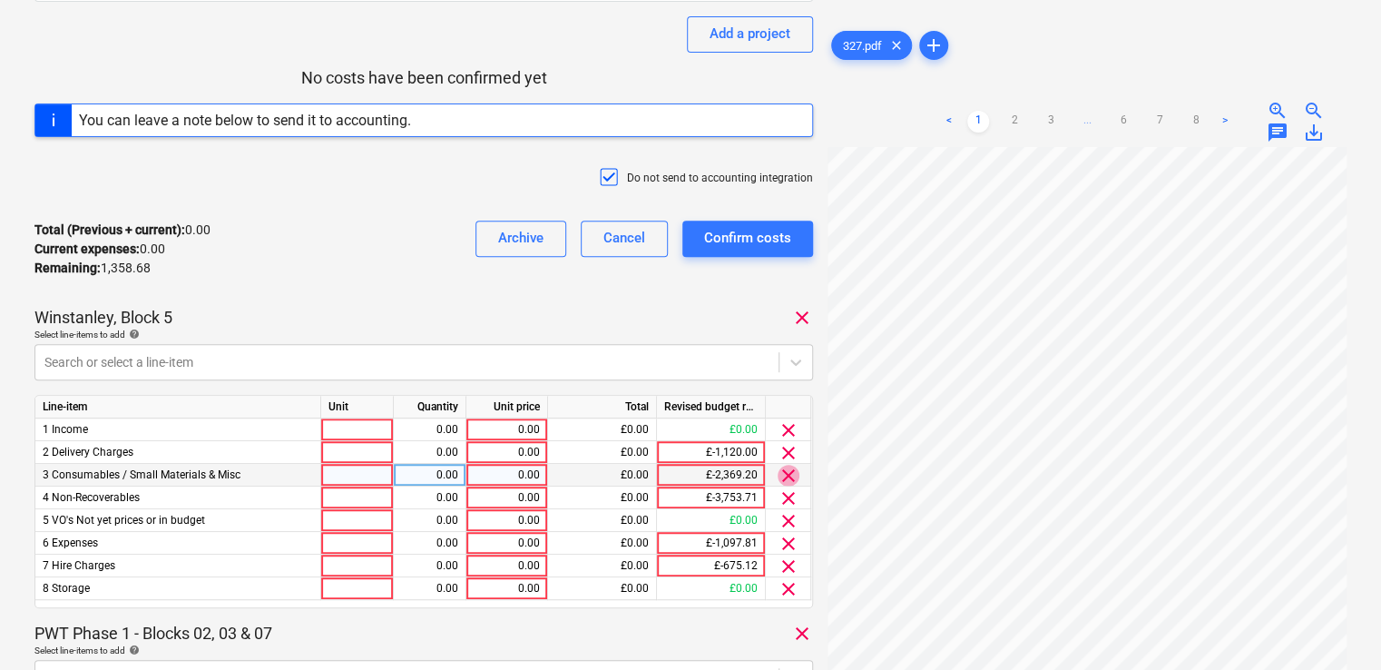
click at [786, 476] on span "clear" at bounding box center [788, 475] width 22 height 22
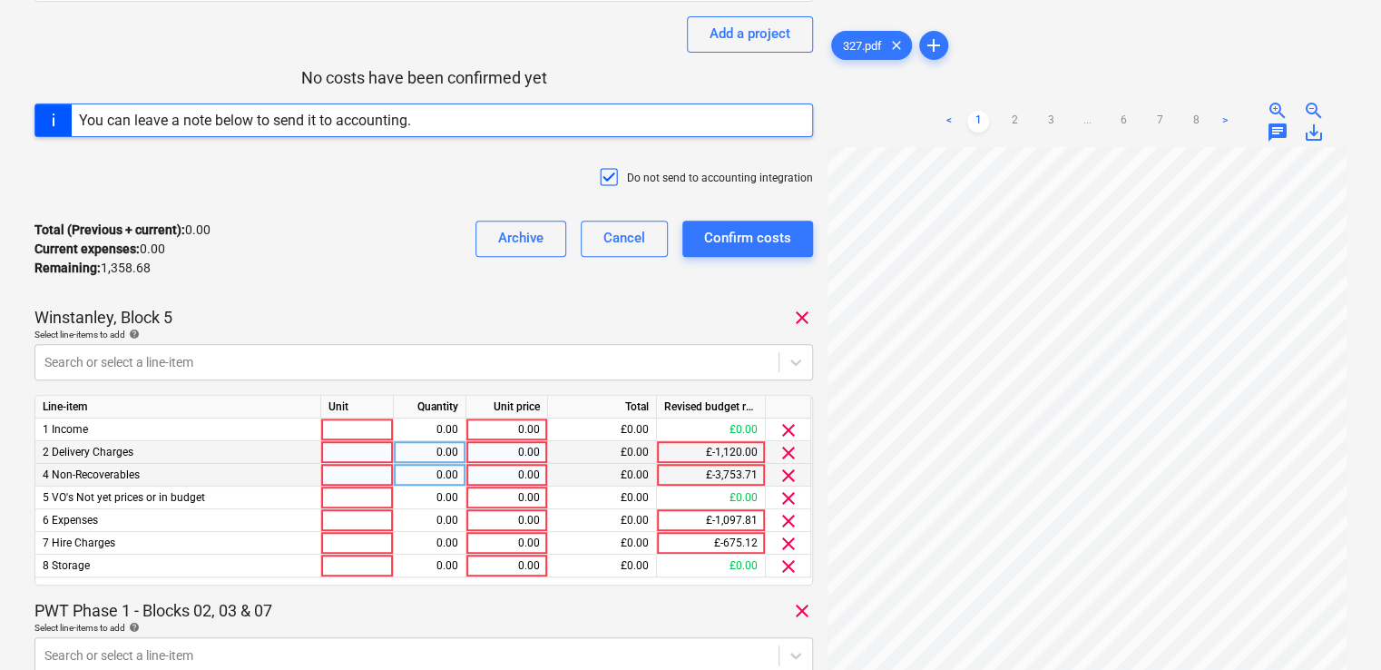
click at [784, 455] on span "clear" at bounding box center [788, 453] width 22 height 22
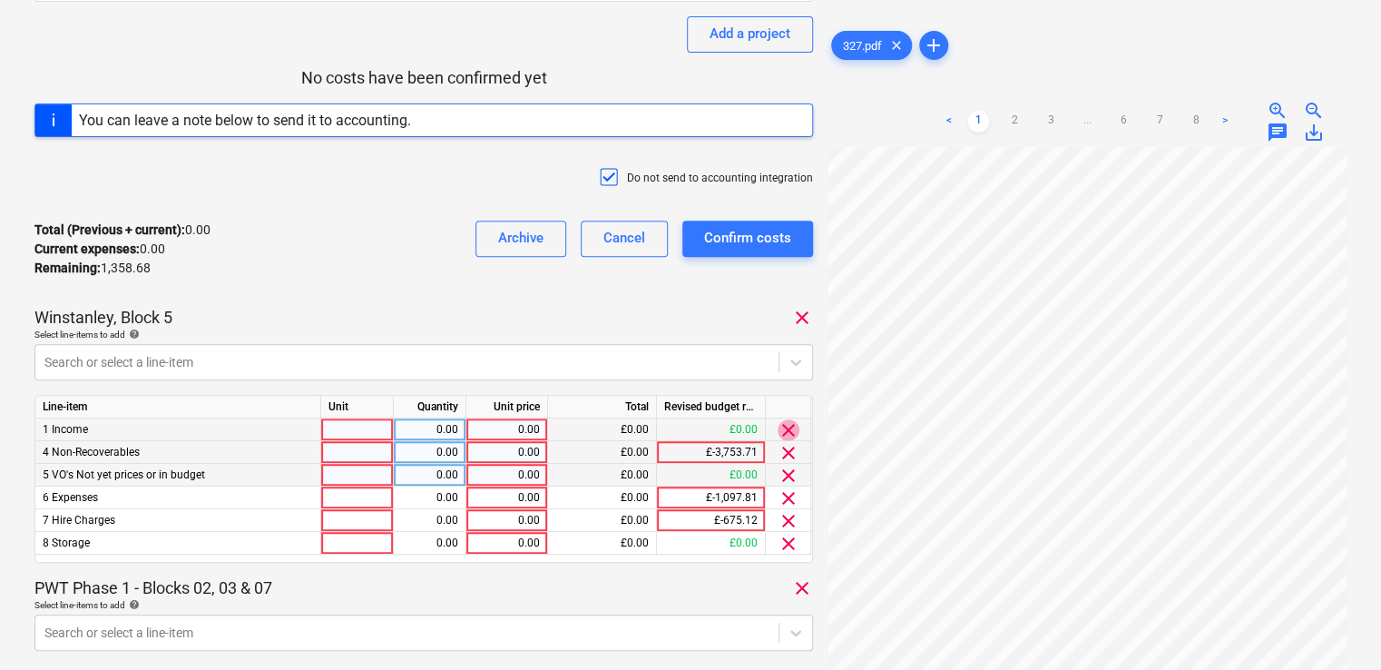
click at [787, 430] on span "clear" at bounding box center [788, 430] width 22 height 22
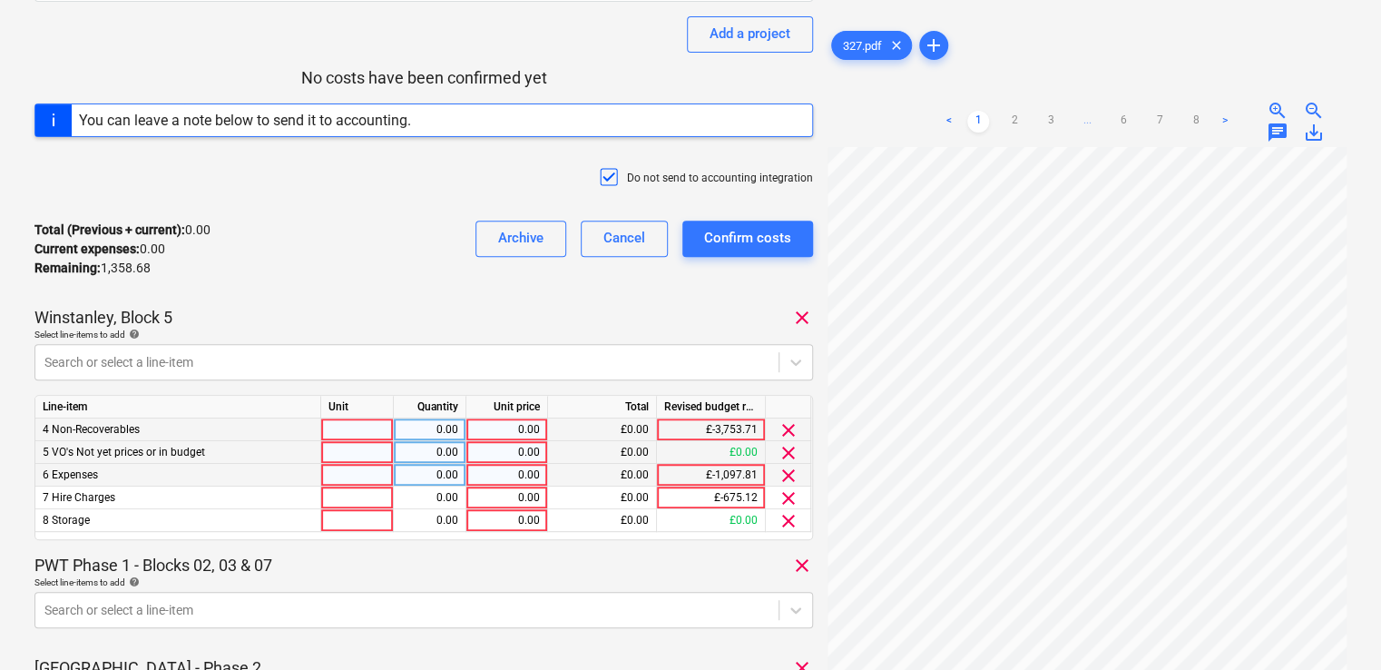
click at [786, 453] on span "clear" at bounding box center [788, 453] width 22 height 22
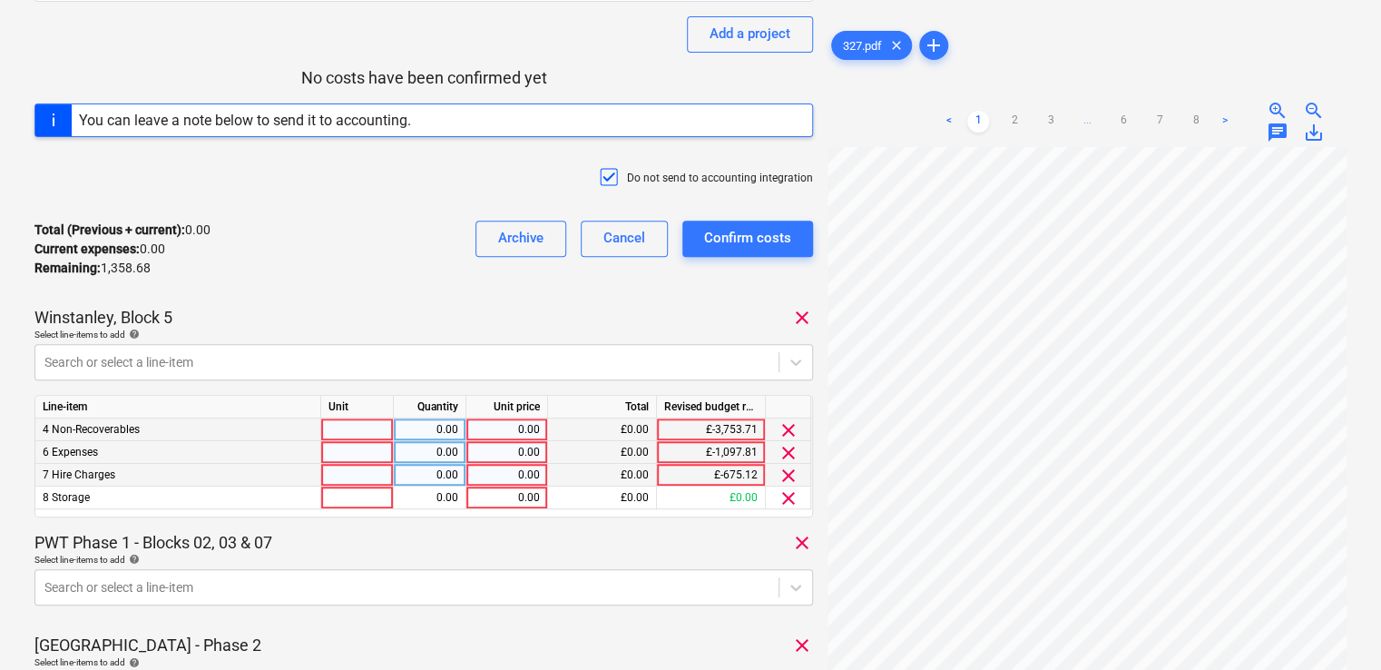
click at [786, 455] on span "clear" at bounding box center [788, 453] width 22 height 22
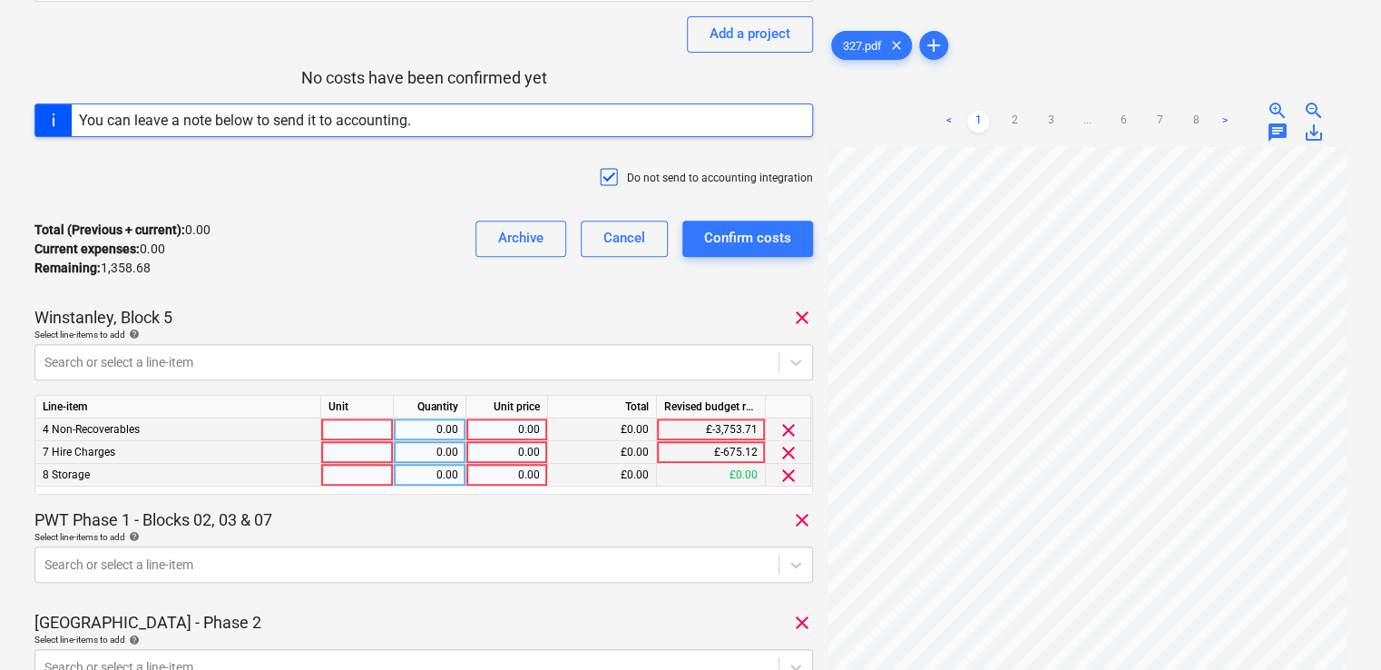
click at [786, 455] on span "clear" at bounding box center [788, 453] width 22 height 22
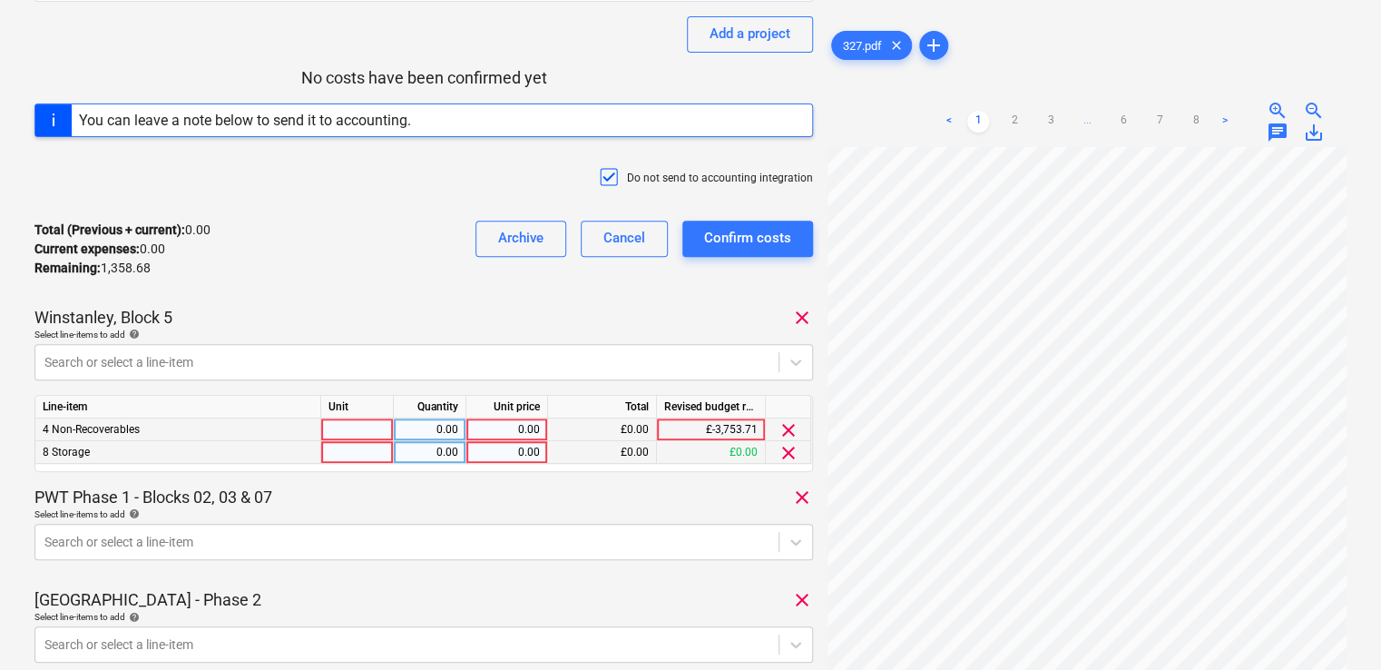
click at [786, 455] on span "clear" at bounding box center [788, 453] width 22 height 22
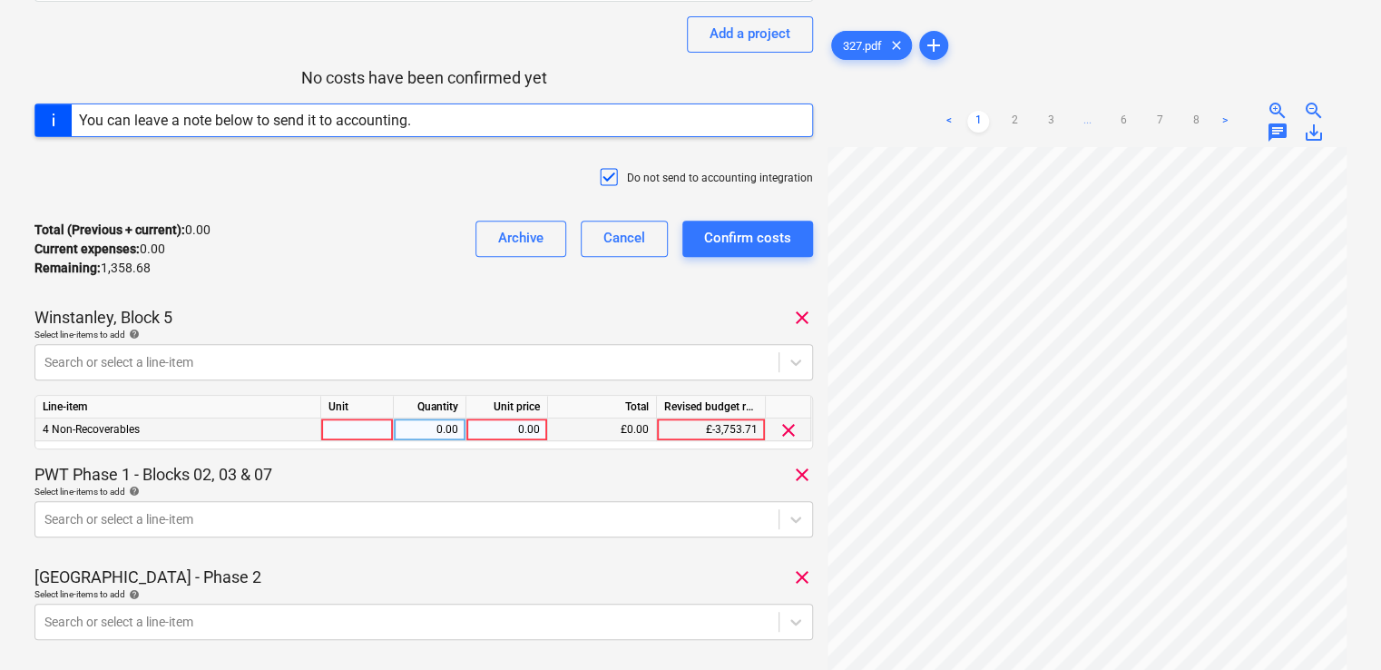
click at [337, 428] on div at bounding box center [357, 429] width 73 height 23
type input "item"
type input "1"
type input "72.99"
click at [512, 474] on div "PWT Phase 1 - Blocks 02, 03 & 07 clear" at bounding box center [423, 475] width 778 height 22
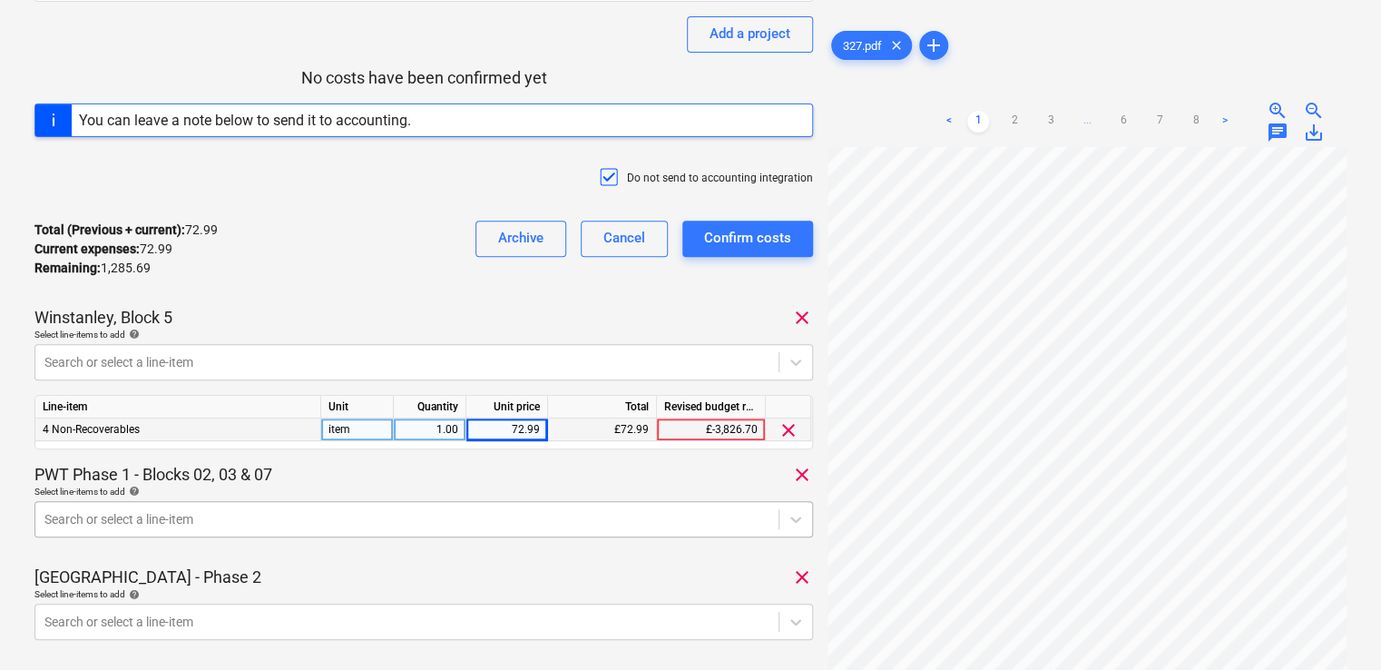
scroll to position [393, 0]
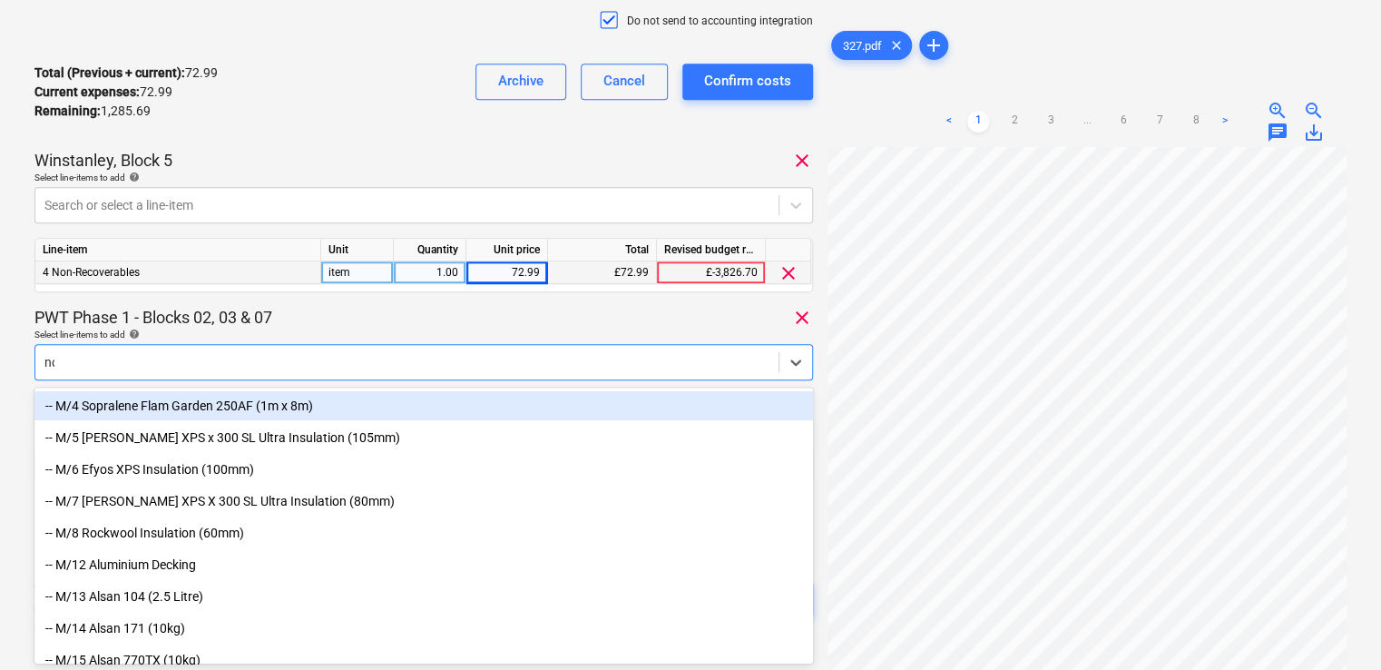
type input "non"
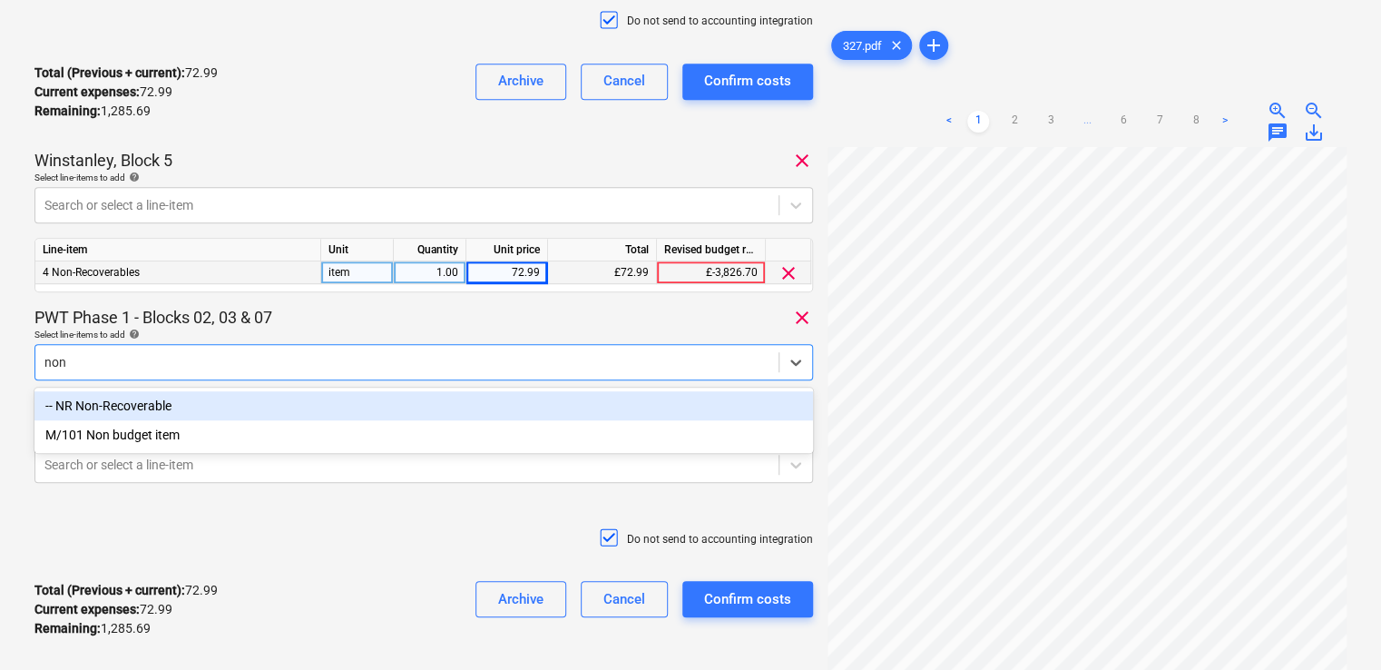
click at [370, 408] on div "-- NR Non-Recoverable" at bounding box center [423, 405] width 778 height 29
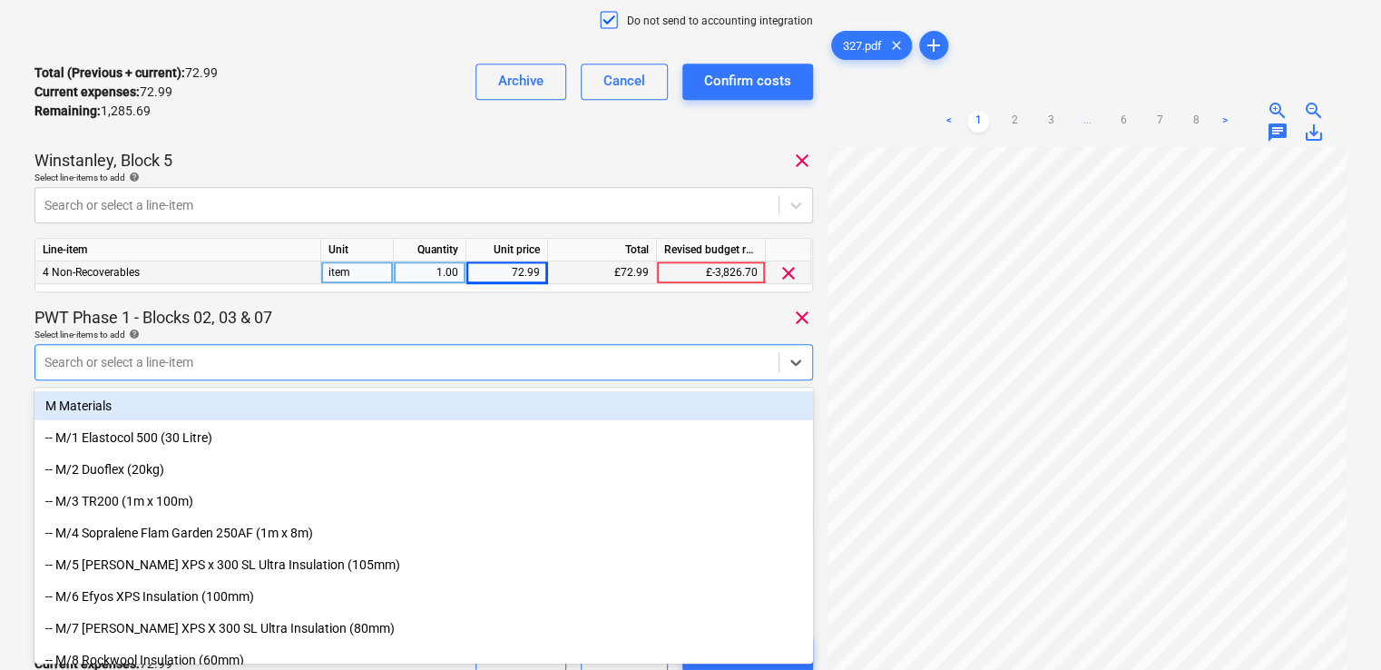
click at [396, 328] on div "Select line-items to add help" at bounding box center [423, 334] width 778 height 12
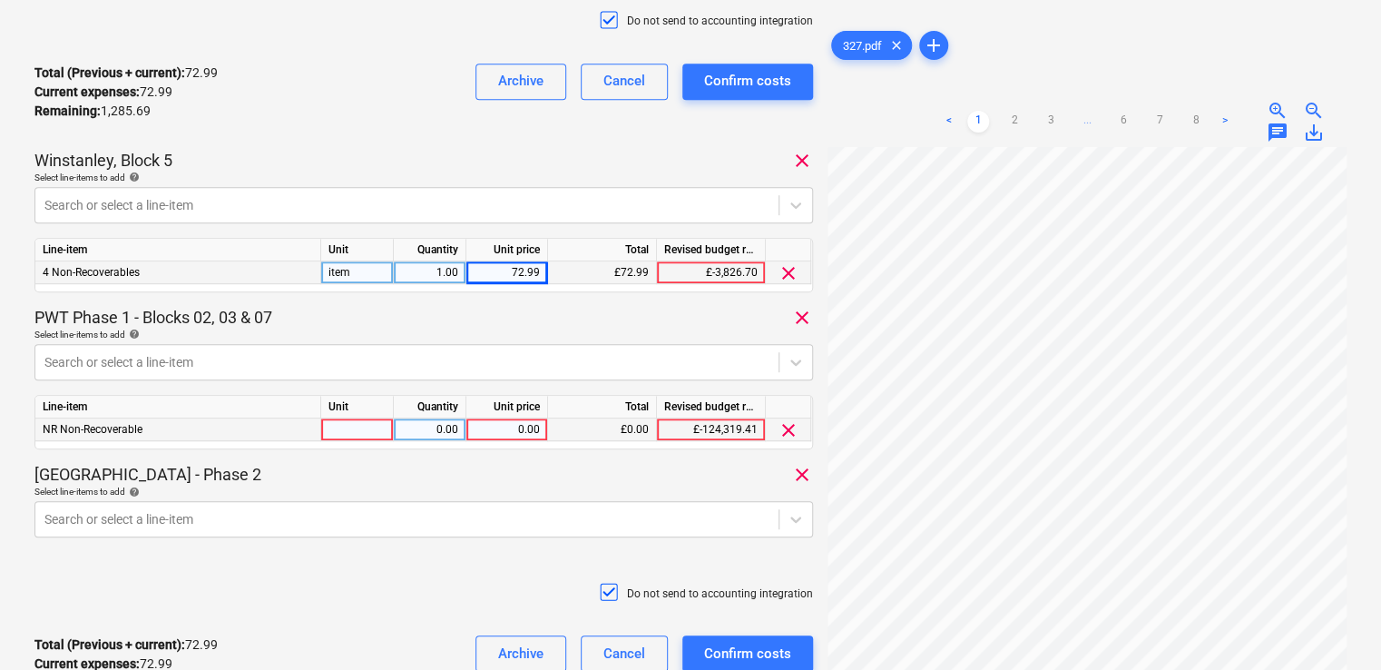
click at [374, 430] on div at bounding box center [357, 429] width 73 height 23
type input "item"
type input "17.40"
click at [555, 468] on div "Coronation Square - Phase 2 clear" at bounding box center [423, 475] width 778 height 22
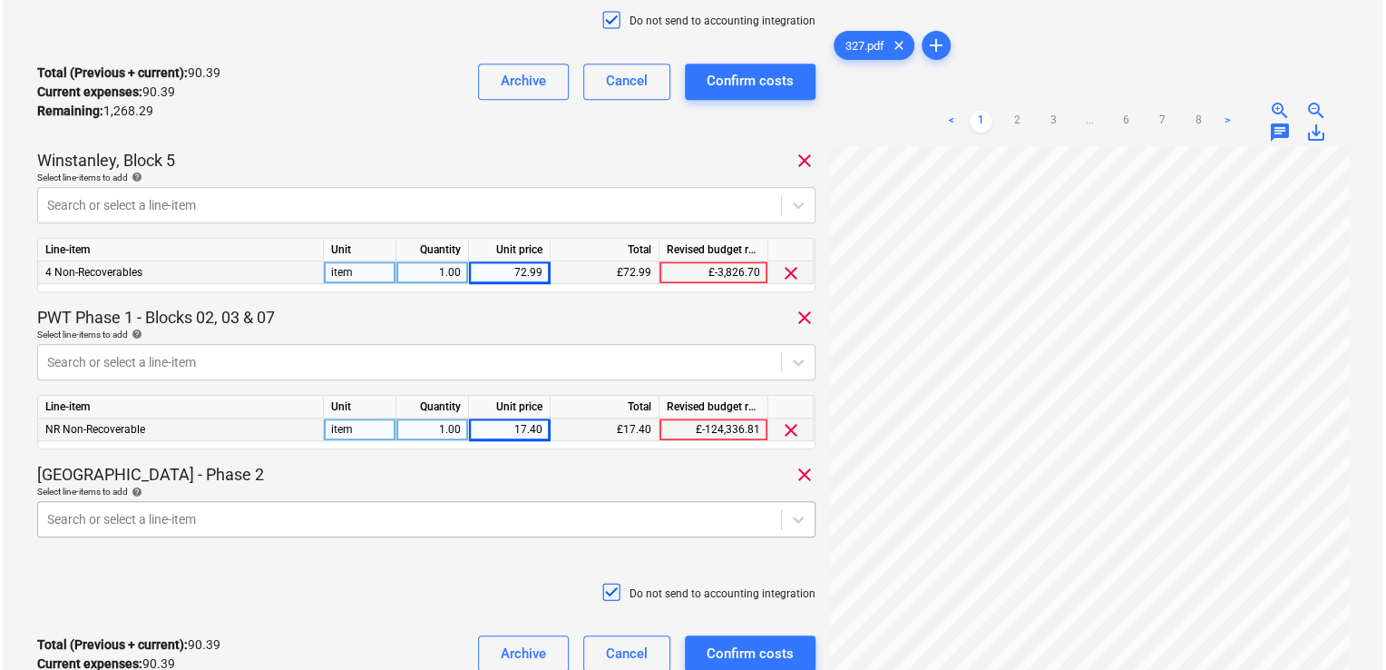
scroll to position [551, 0]
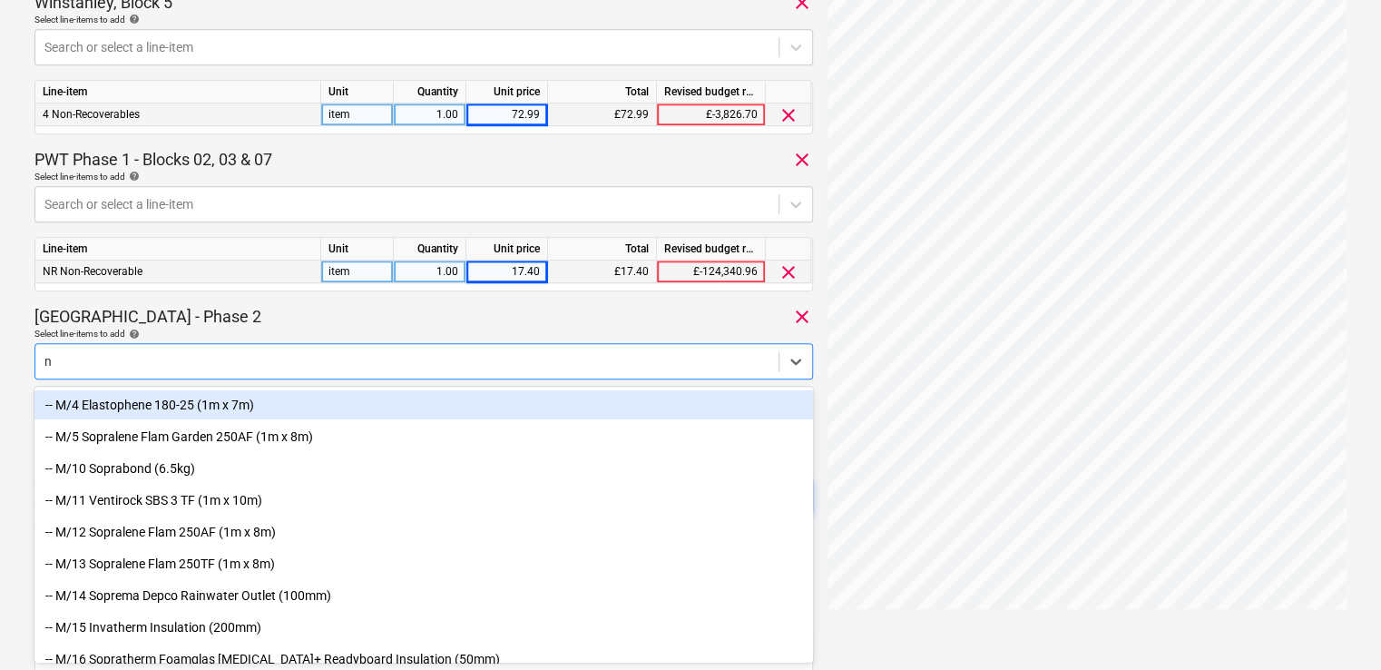
type input "nr"
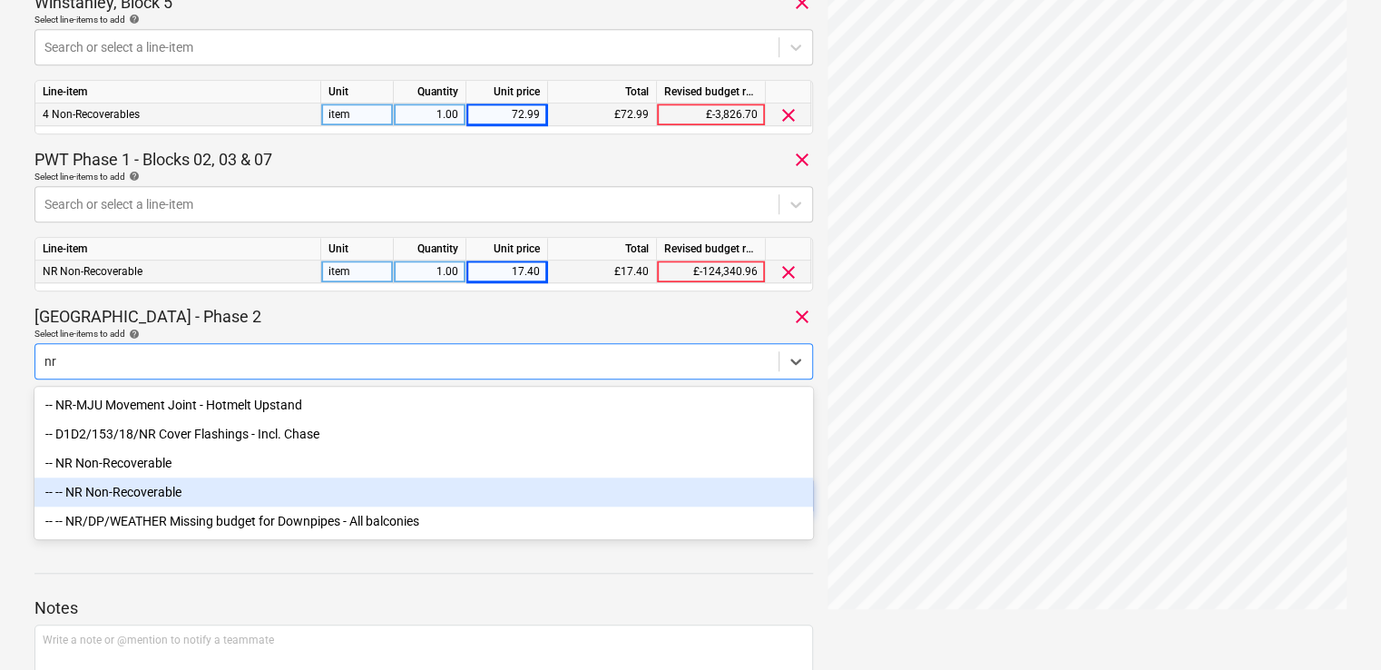
click at [322, 491] on div "-- -- NR Non-Recoverable" at bounding box center [423, 491] width 778 height 29
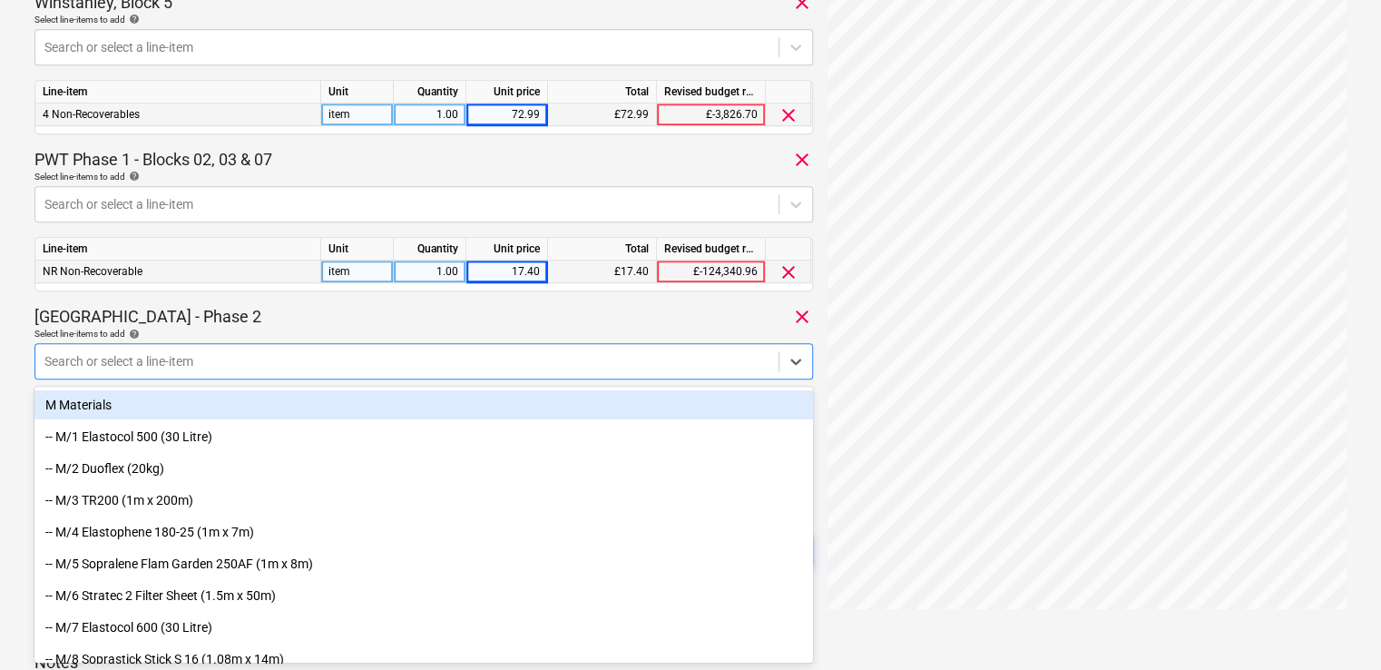
click at [381, 328] on div "Select line-items to add help" at bounding box center [423, 334] width 778 height 12
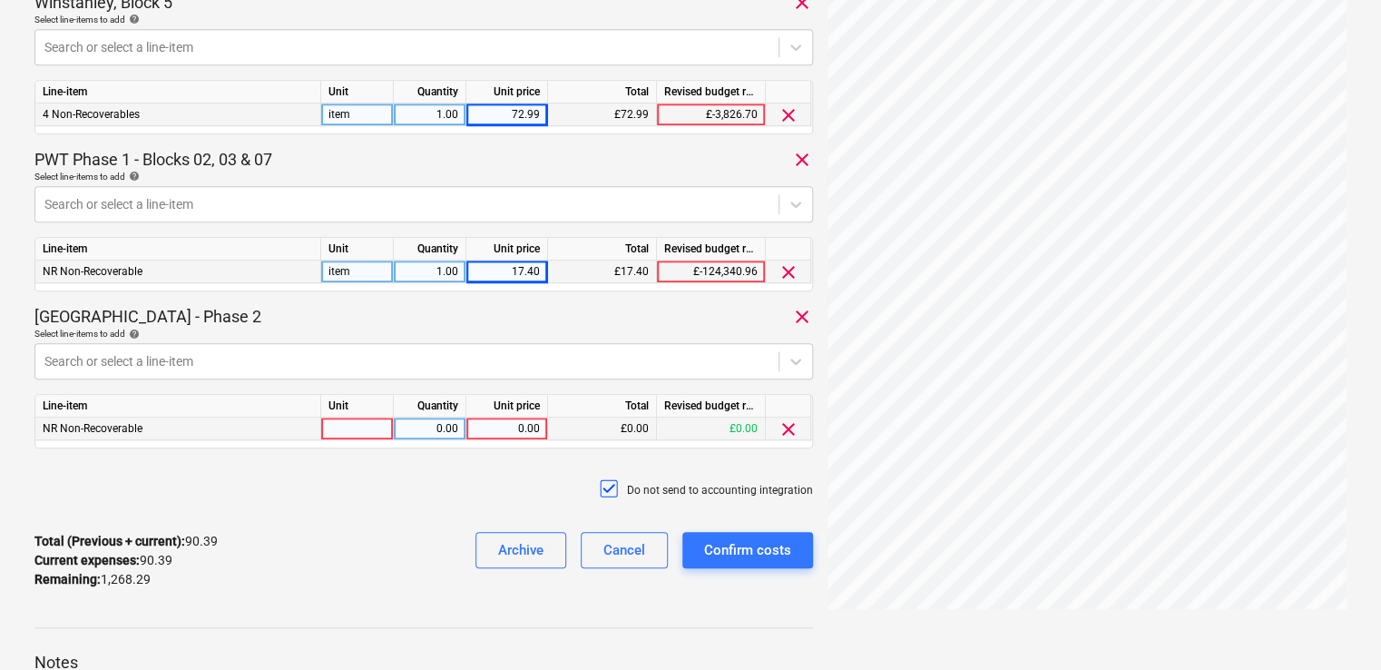
click at [359, 424] on div at bounding box center [357, 428] width 73 height 23
type input "item"
type input "12.47"
click at [392, 550] on div "Total (Previous + current) : 90.39 Current expenses : 90.39 Remaining : 1,268.2…" at bounding box center [423, 560] width 778 height 86
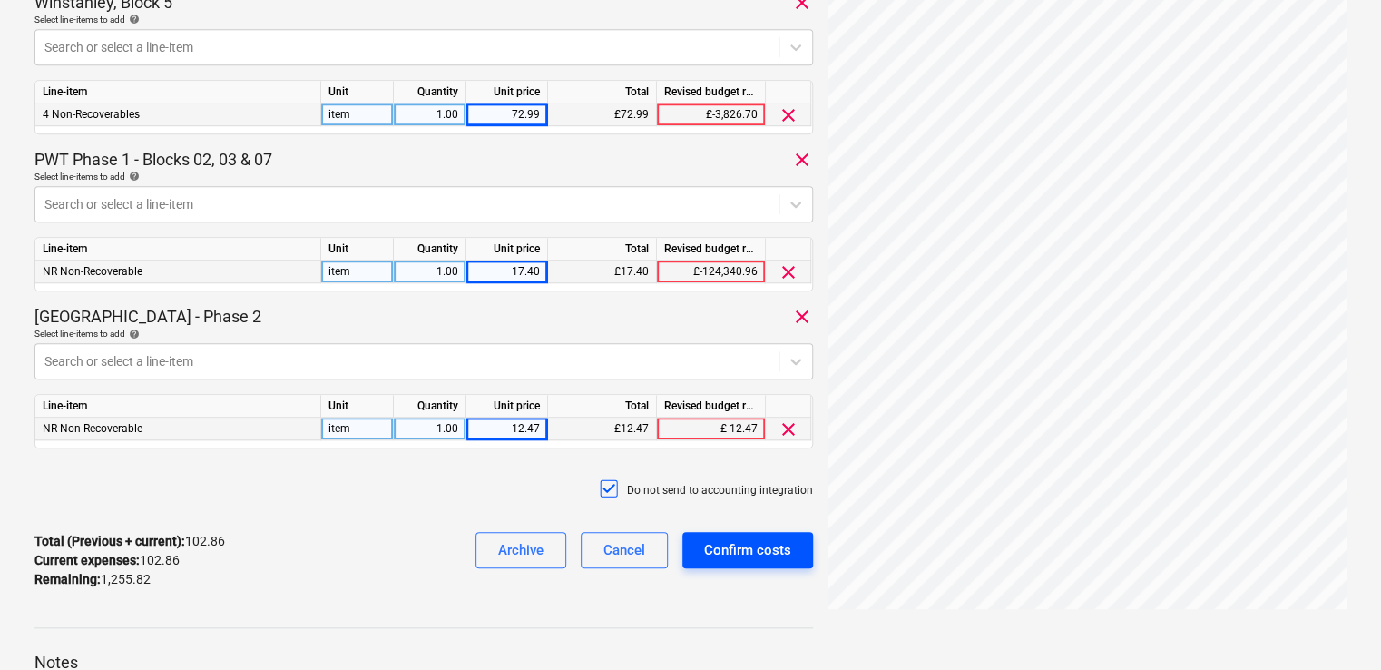
click at [724, 546] on div "Confirm costs" at bounding box center [747, 550] width 87 height 24
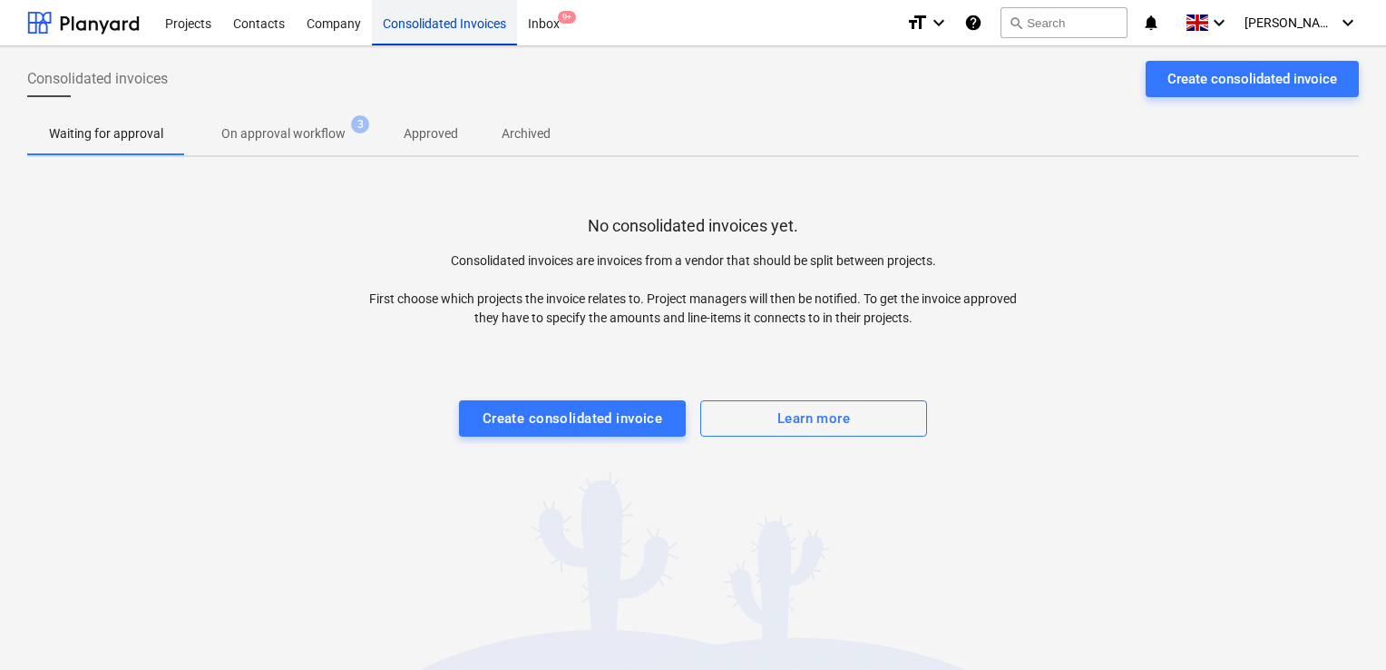
click at [442, 27] on div "Consolidated Invoices" at bounding box center [444, 22] width 145 height 46
click at [181, 25] on div "Projects" at bounding box center [188, 22] width 68 height 46
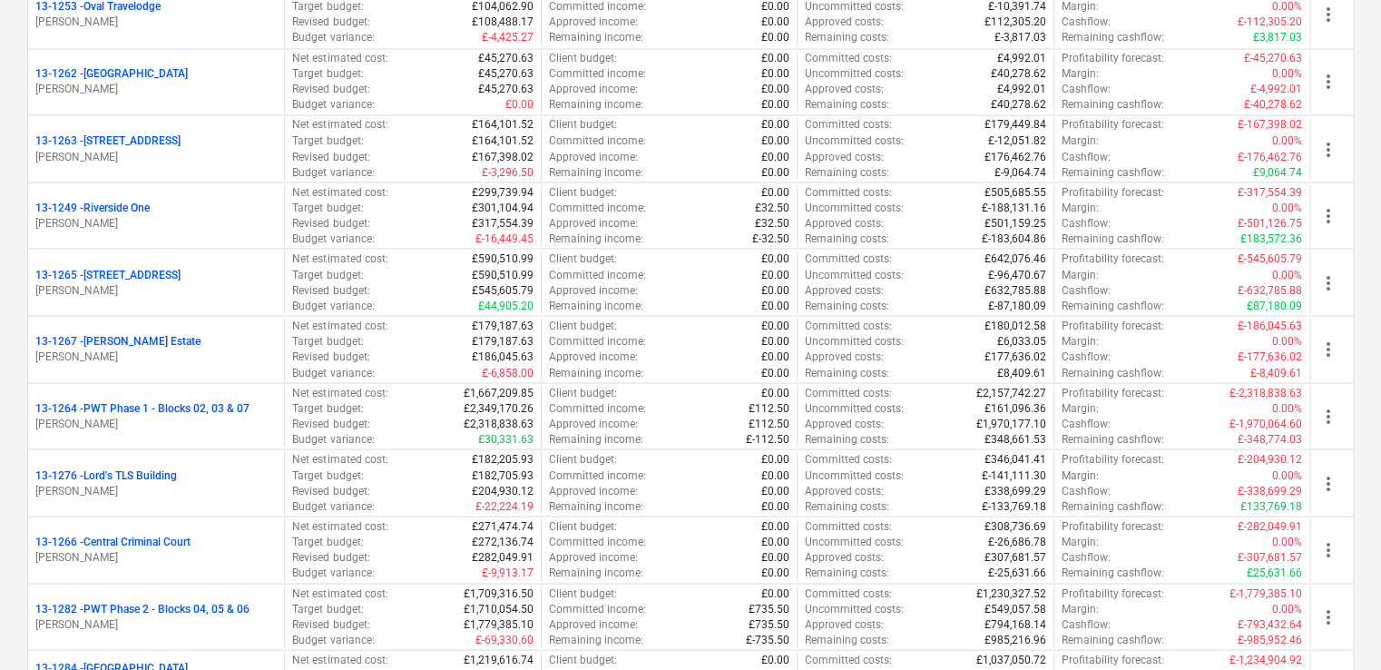
scroll to position [1519, 0]
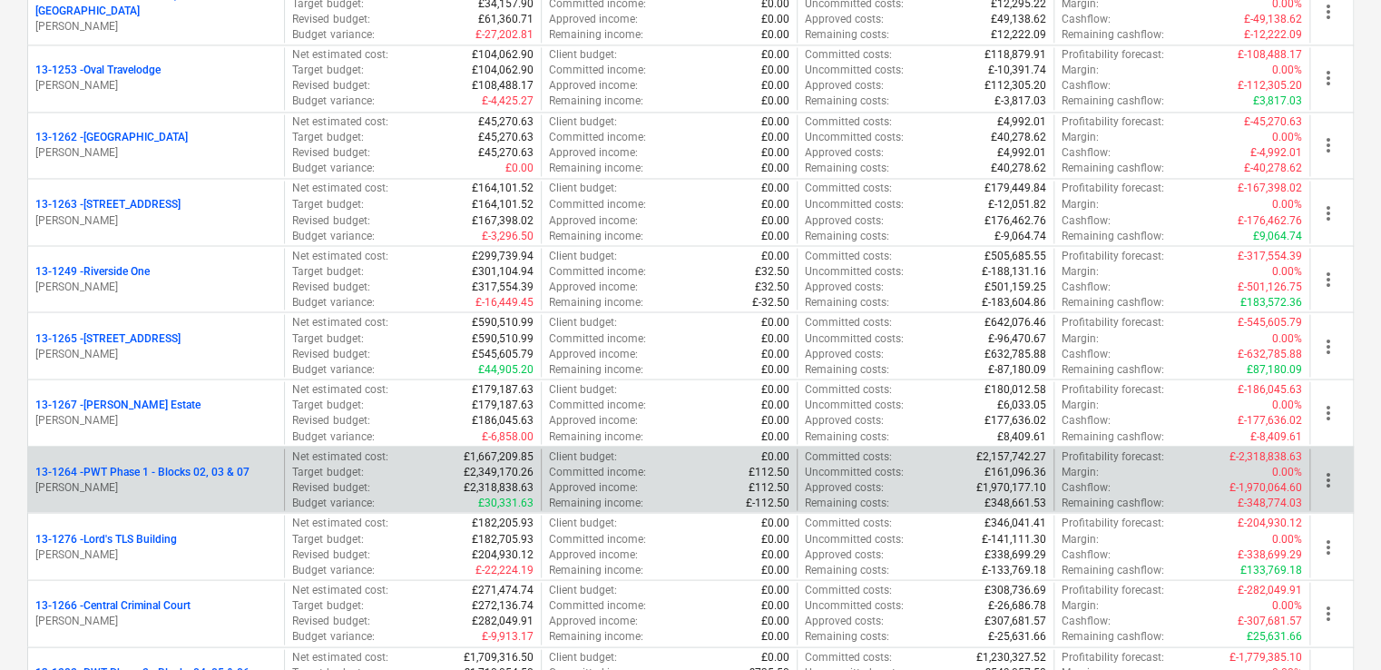
click at [170, 484] on p "[PERSON_NAME]" at bounding box center [155, 486] width 241 height 15
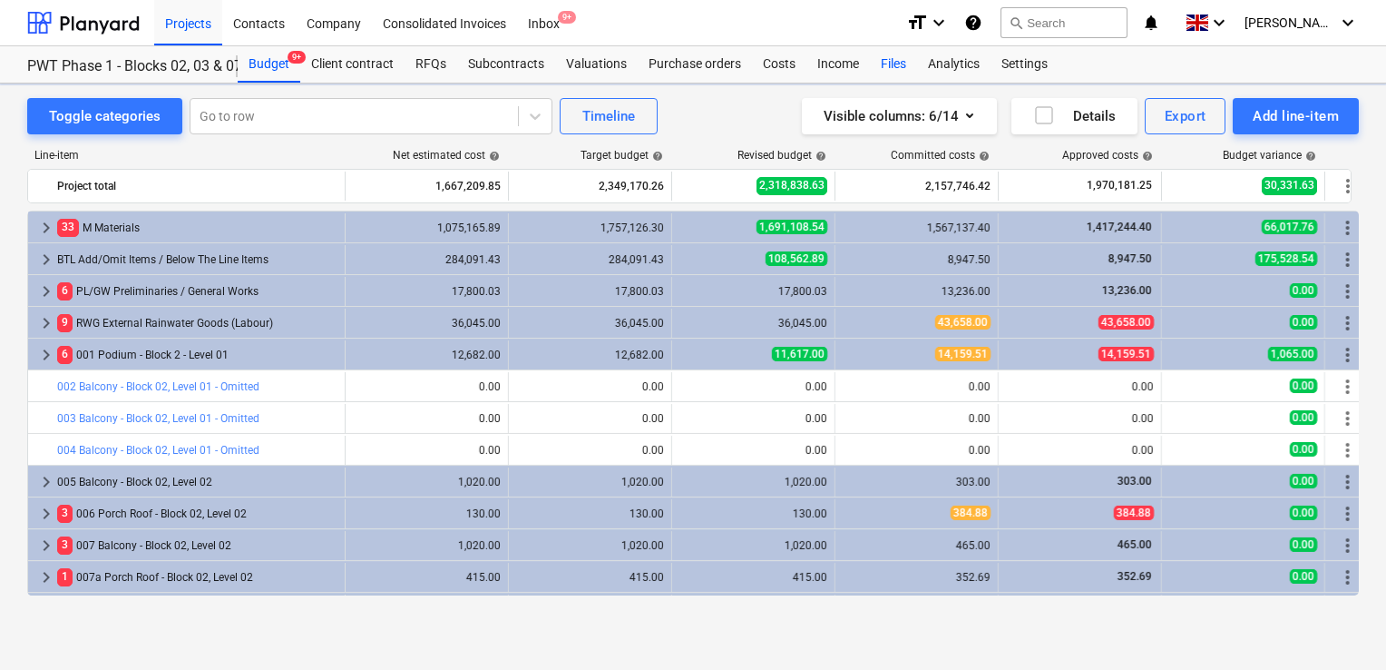
click at [900, 56] on div "Files" at bounding box center [893, 64] width 47 height 36
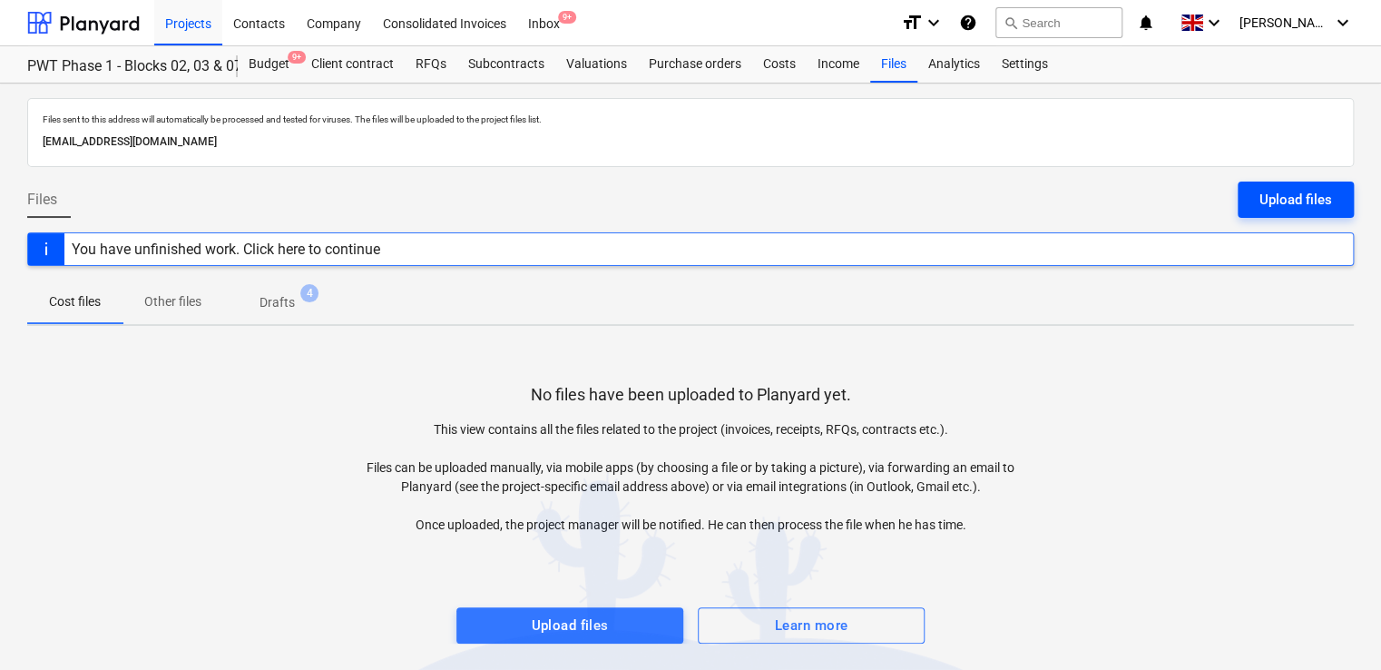
click at [1294, 198] on div "Upload files" at bounding box center [1295, 200] width 73 height 24
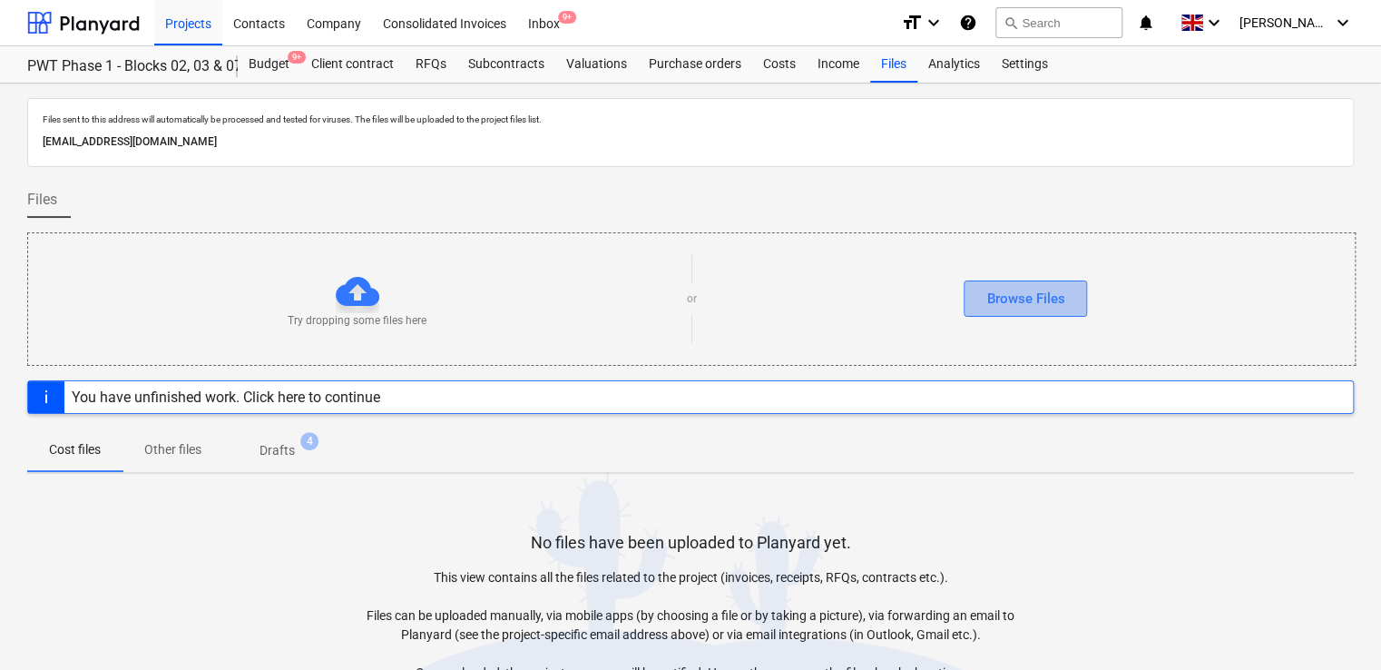
click at [1008, 304] on div "Browse Files" at bounding box center [1025, 299] width 78 height 24
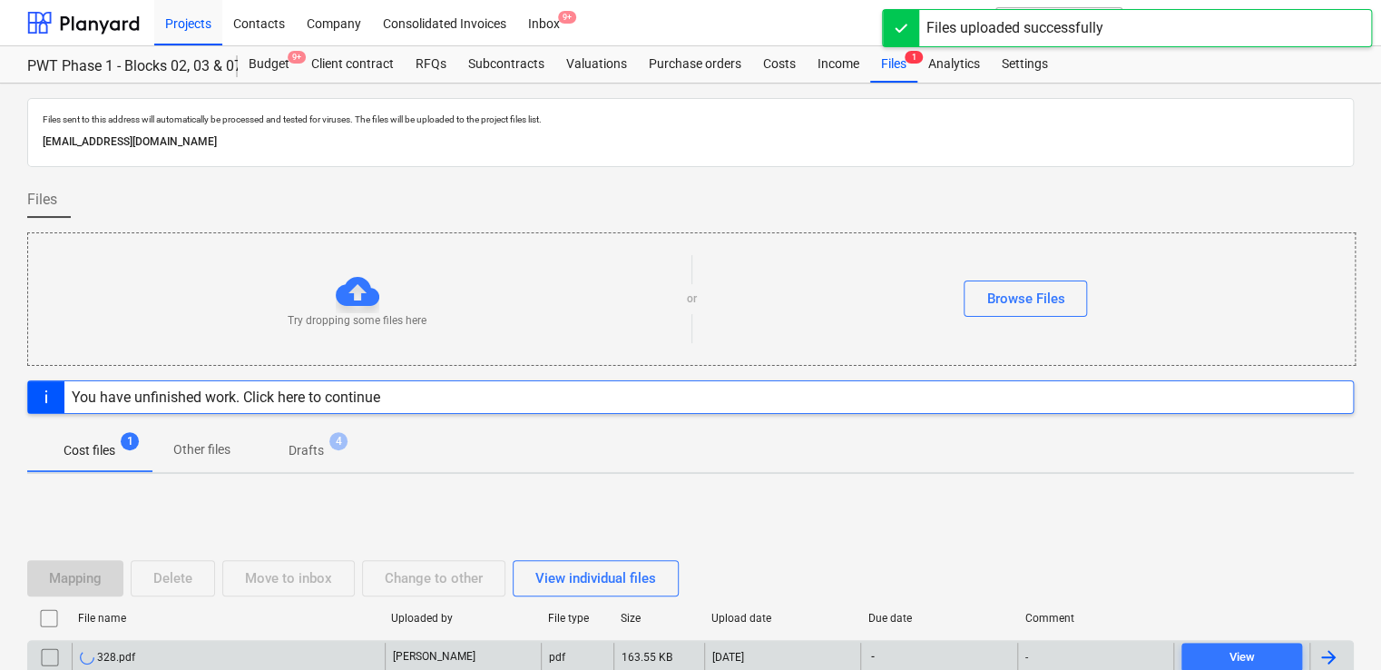
click at [214, 651] on div "328.pdf" at bounding box center [228, 656] width 313 height 29
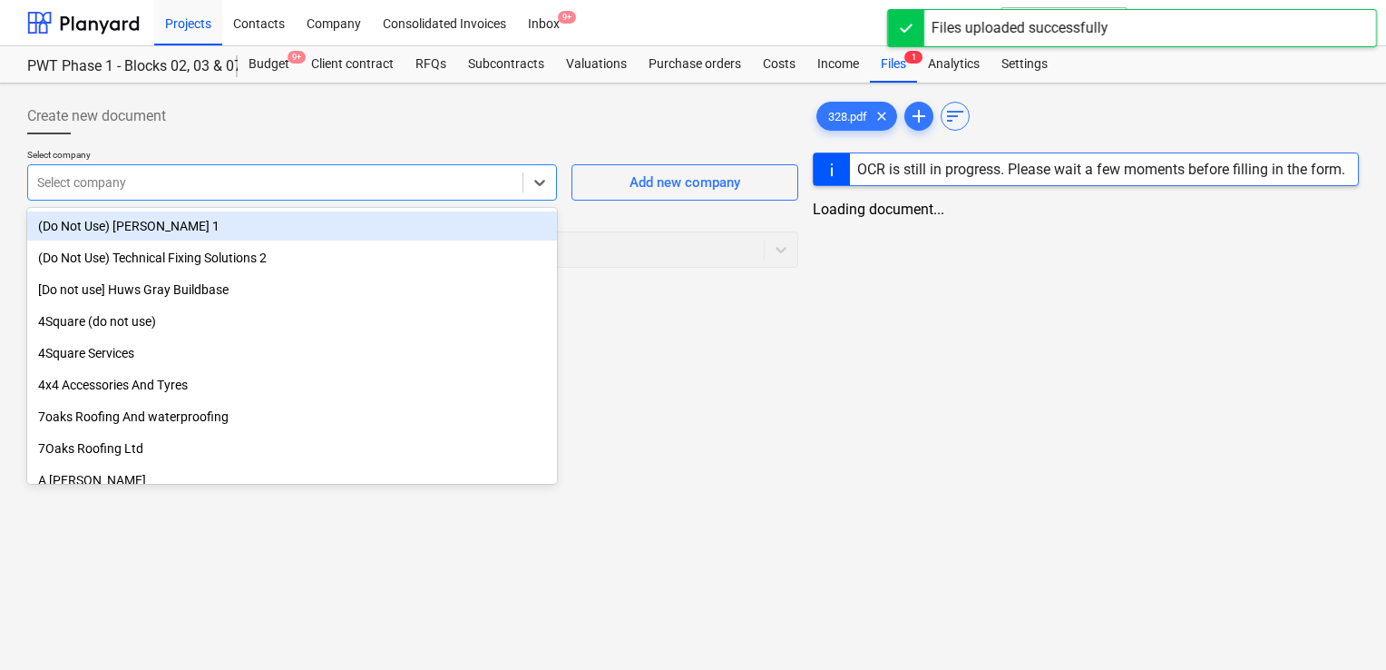
click at [377, 191] on div "Select company" at bounding box center [275, 182] width 494 height 25
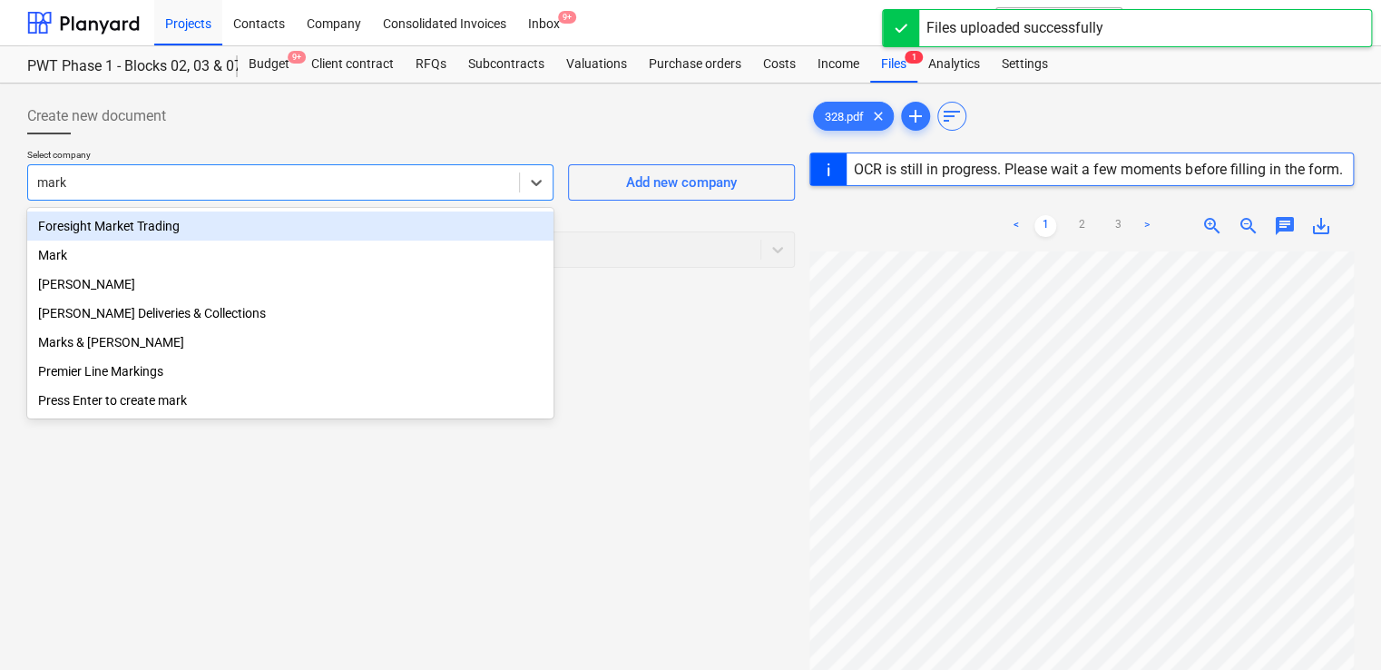
type input "mark"
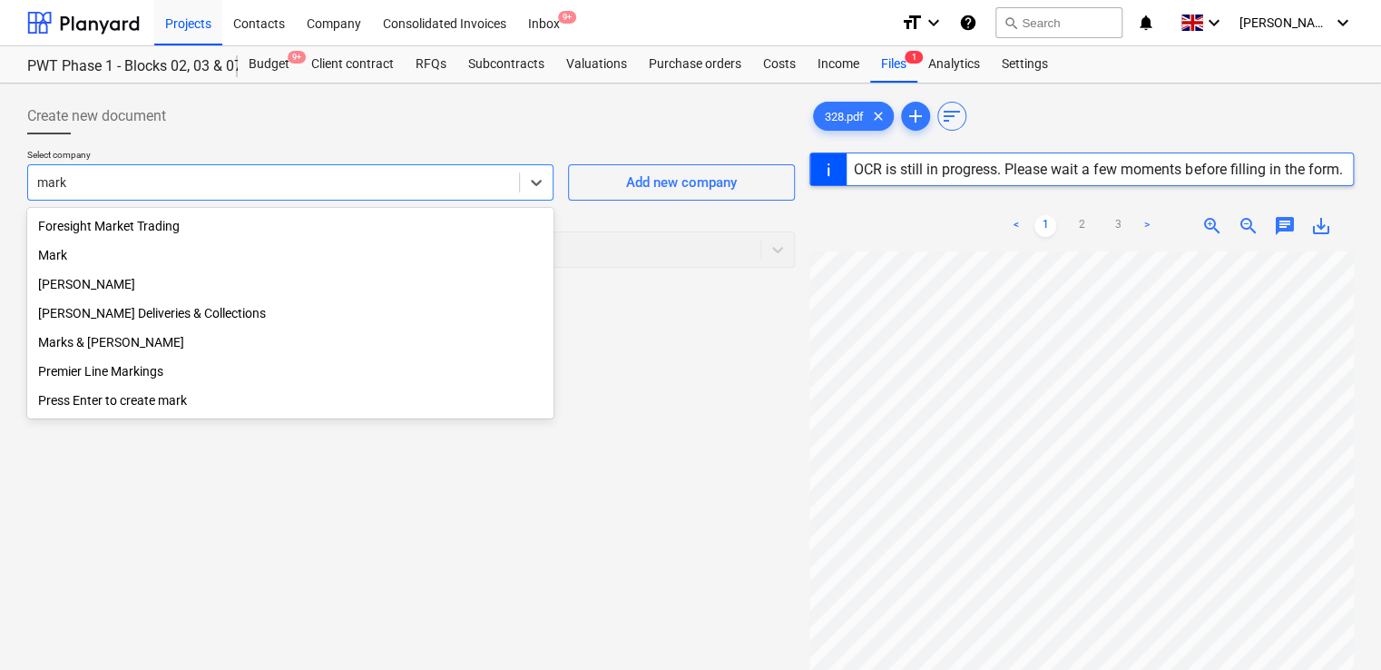
click at [198, 304] on div "Mark Poole Deliveries & Collections" at bounding box center [290, 312] width 526 height 29
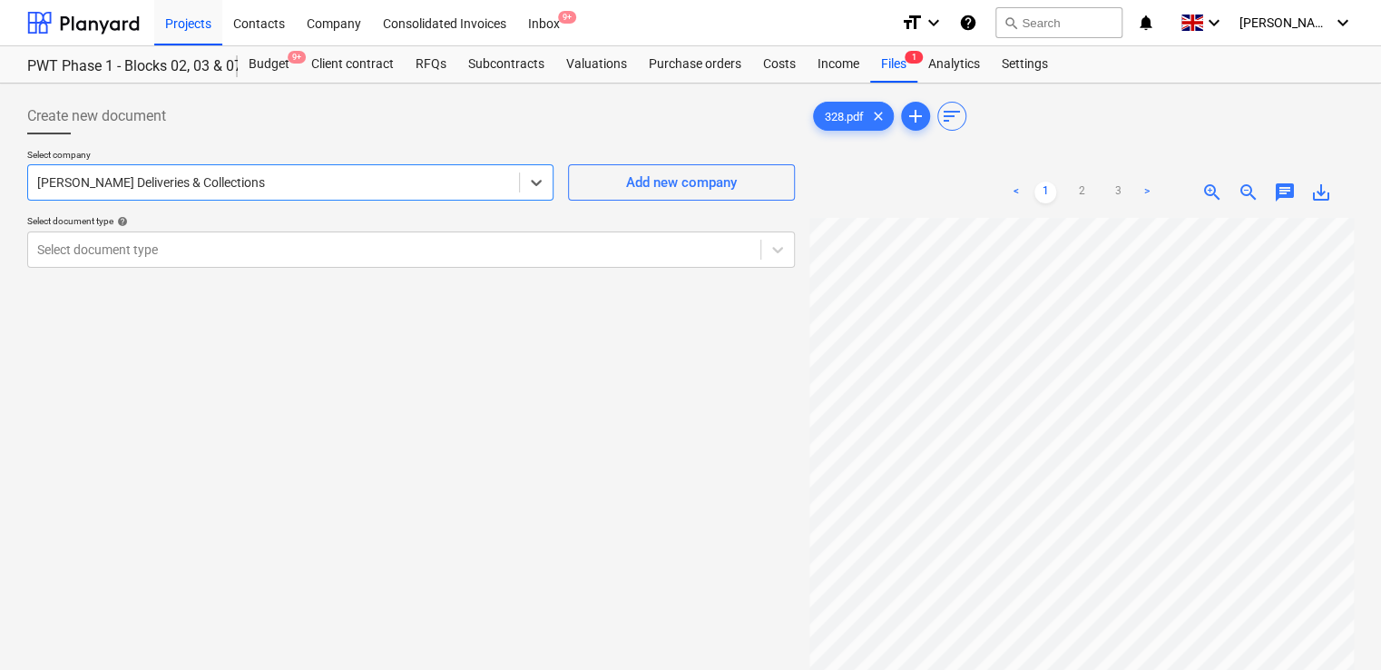
click at [272, 205] on div "Select company option Mark Poole Deliveries & Collections , selected. Select is…" at bounding box center [411, 215] width 768 height 133
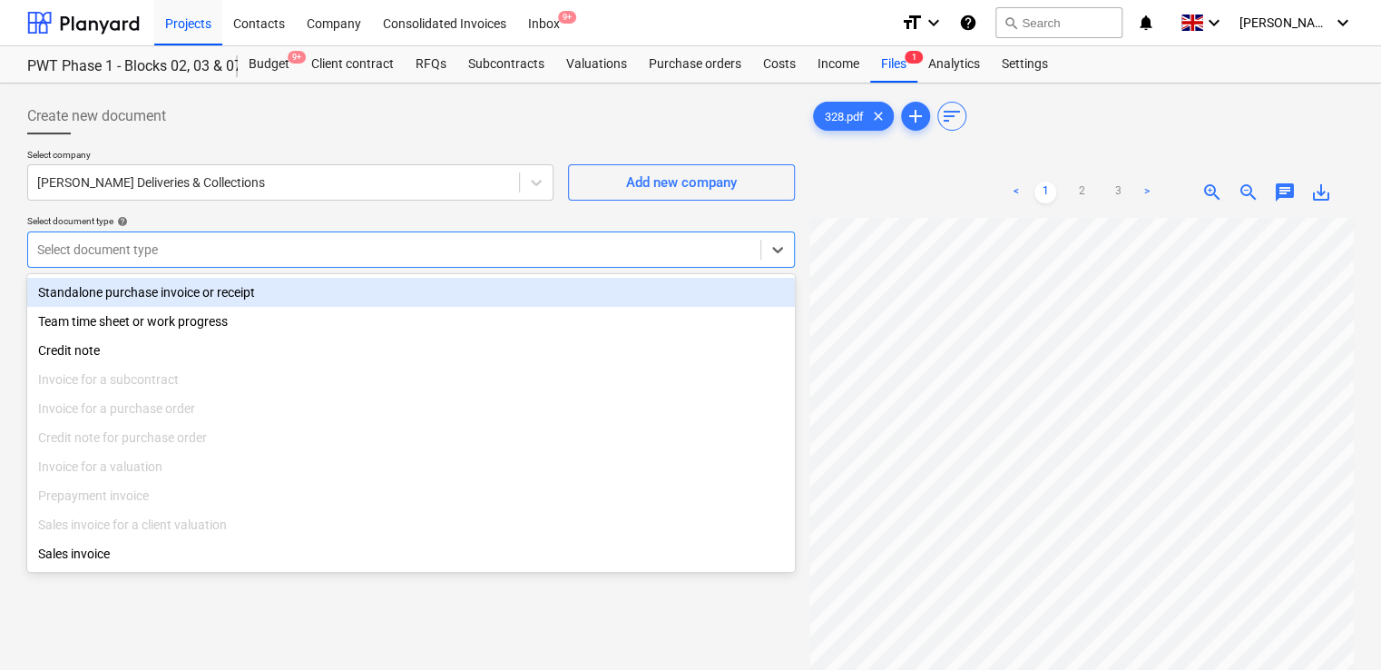
click at [268, 251] on div at bounding box center [394, 249] width 714 height 18
click at [241, 290] on div "Standalone purchase invoice or receipt" at bounding box center [411, 292] width 768 height 29
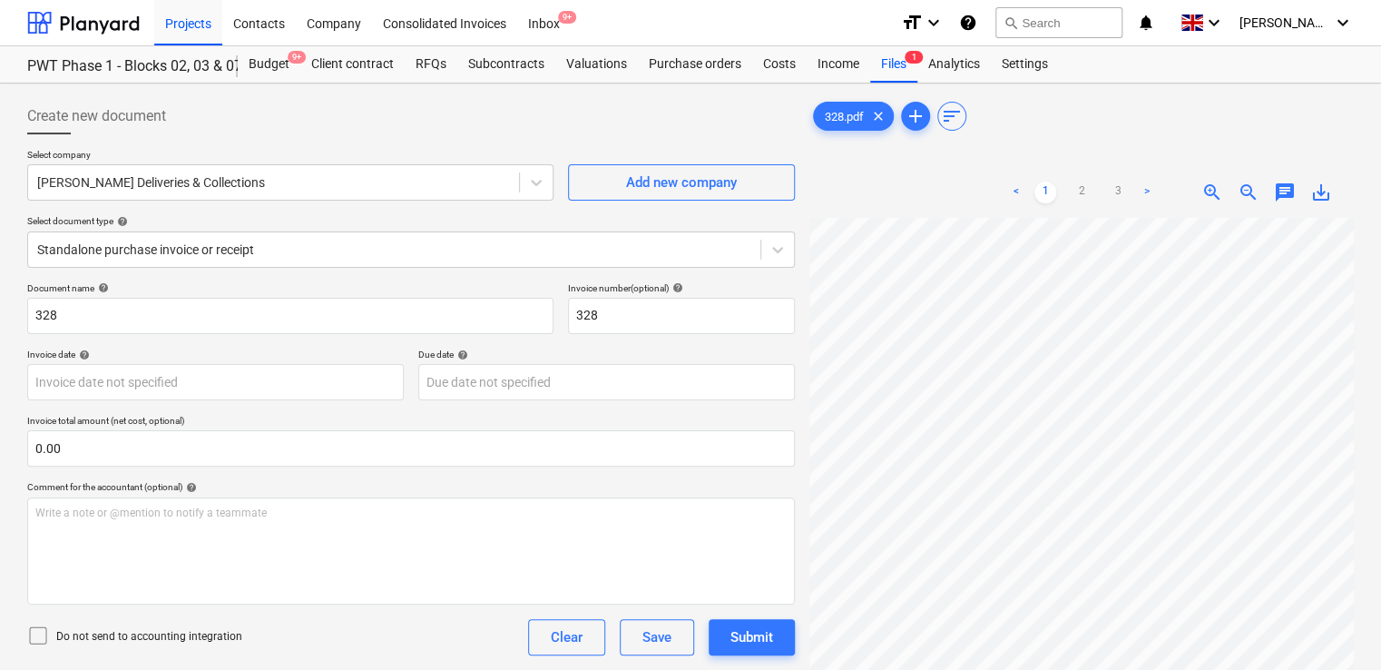
click at [33, 633] on icon at bounding box center [38, 635] width 22 height 22
click at [258, 633] on div "Do not send to accounting integration Clear Save Submit" at bounding box center [411, 637] width 768 height 36
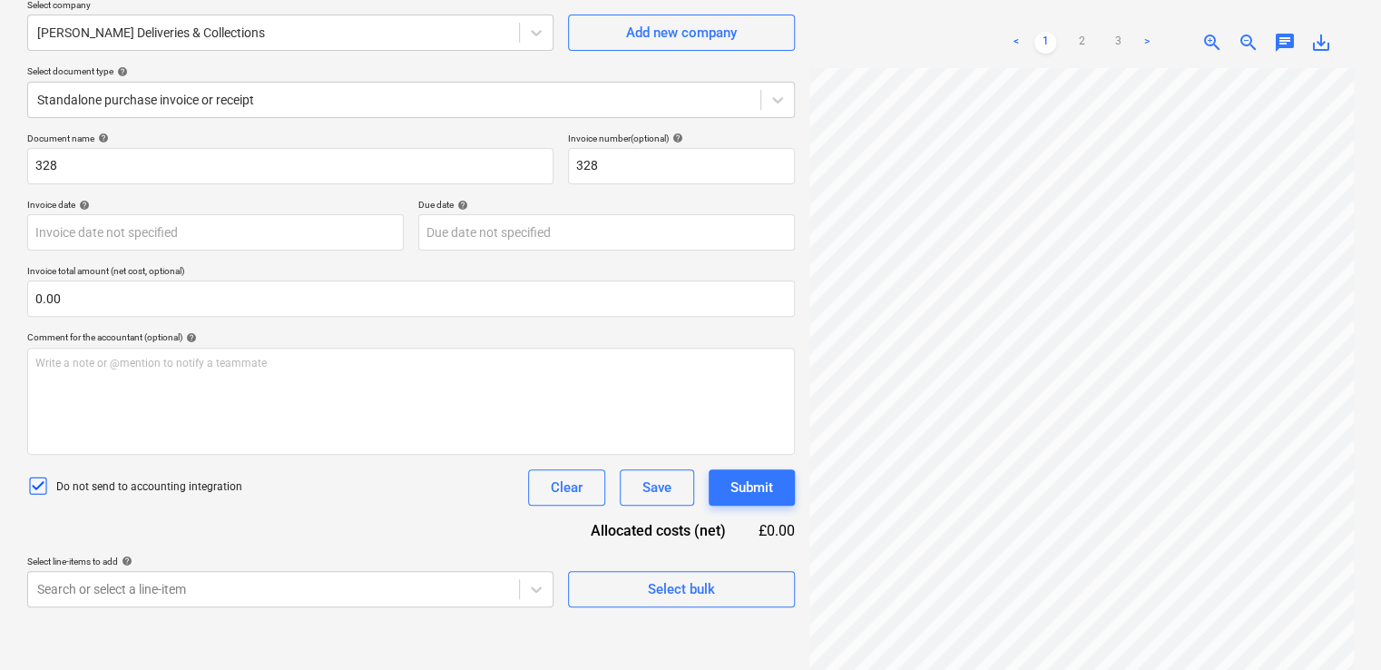
scroll to position [181, 0]
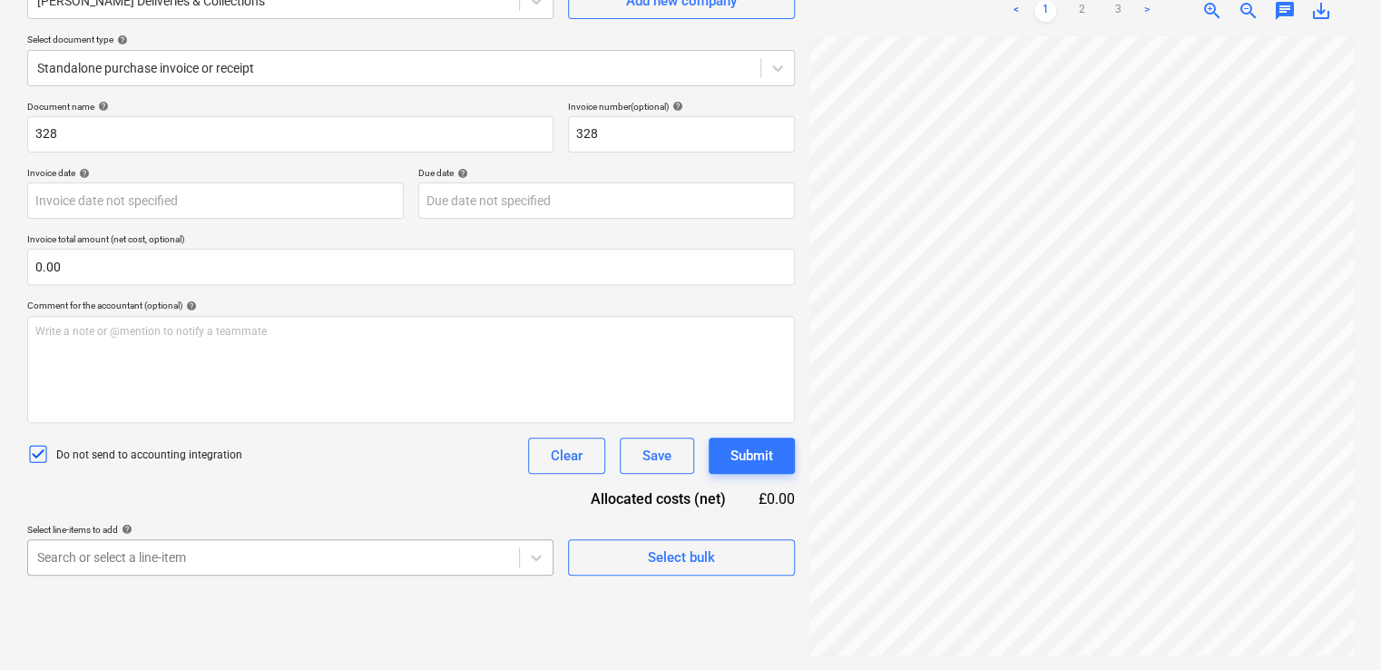
click at [222, 488] on body "Projects Contacts Company Consolidated Invoices Inbox 9+ format_size keyboard_a…" at bounding box center [690, 154] width 1381 height 670
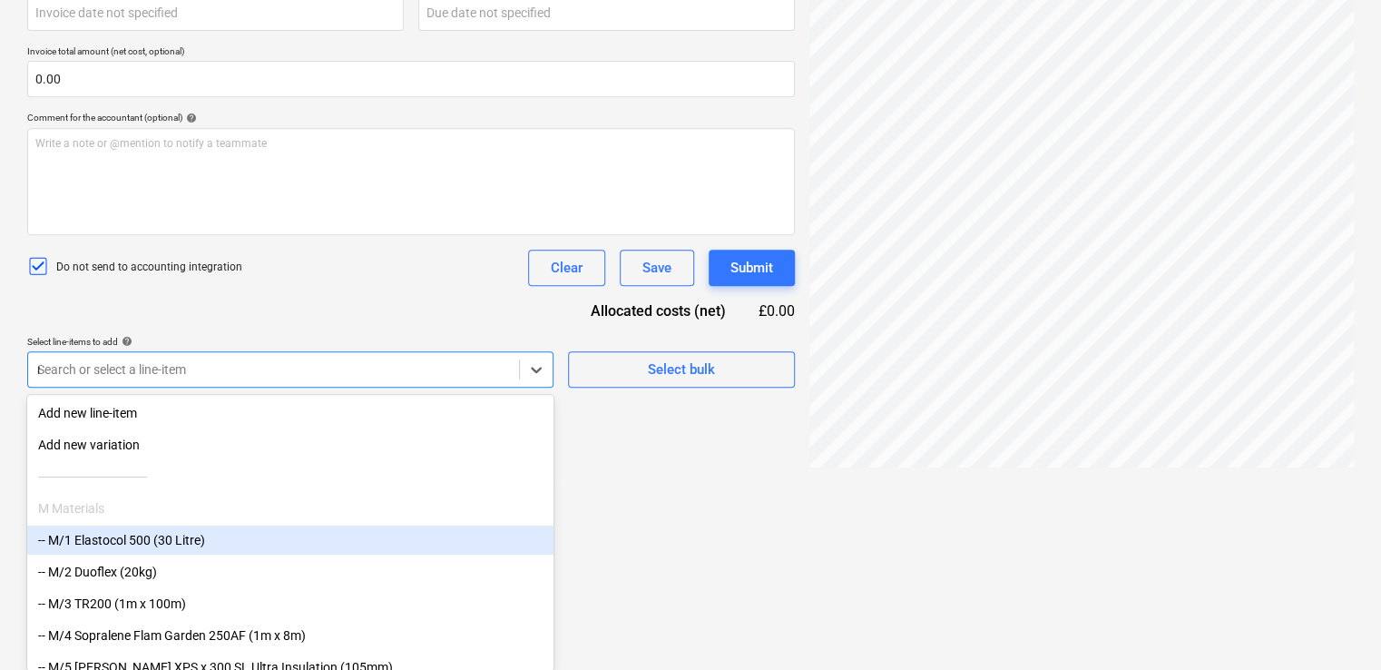
type input "non"
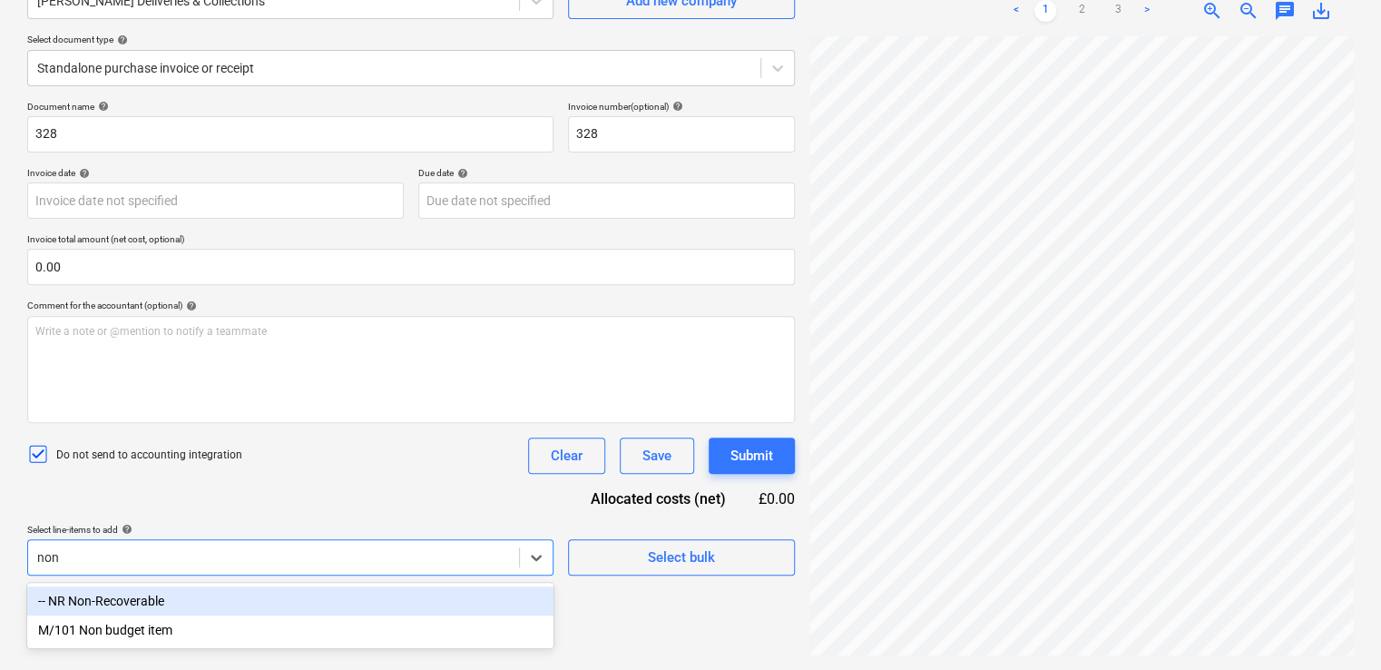
click at [185, 599] on div "-- NR Non-Recoverable" at bounding box center [290, 600] width 526 height 29
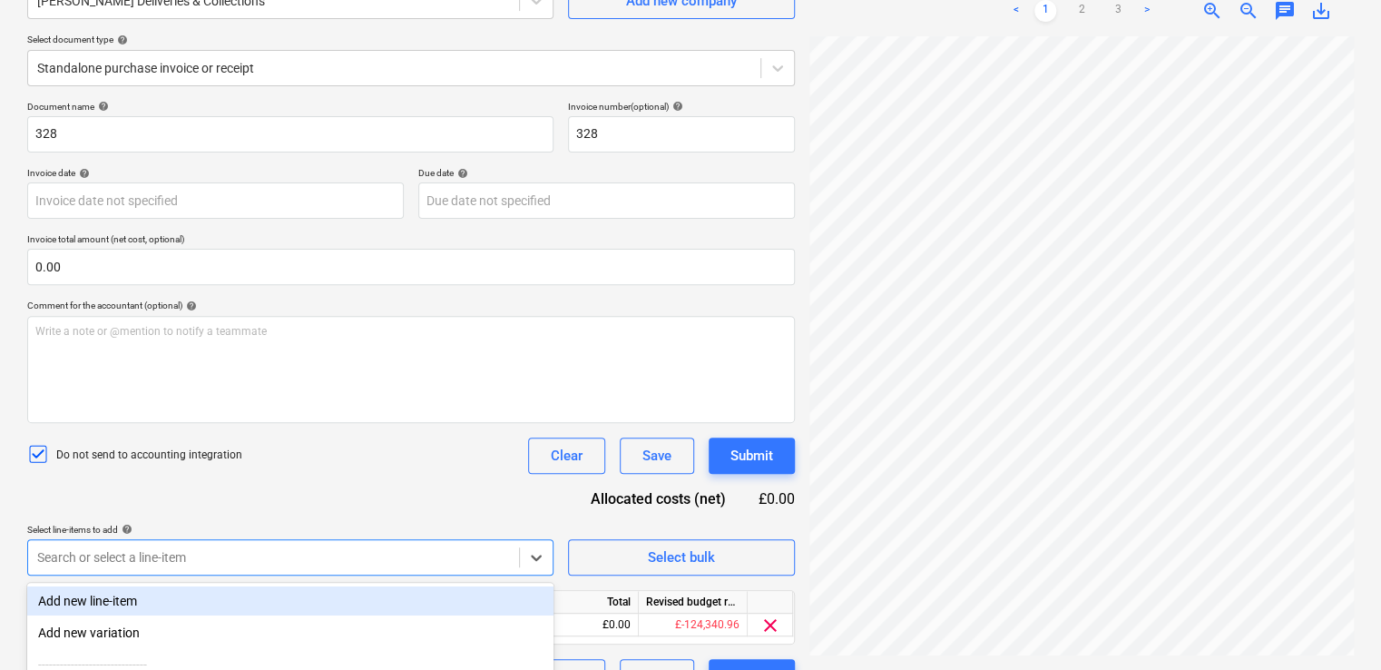
click at [327, 492] on div "Document name help 328 Invoice number (optional) help 328 Invoice date help Pre…" at bounding box center [411, 398] width 768 height 594
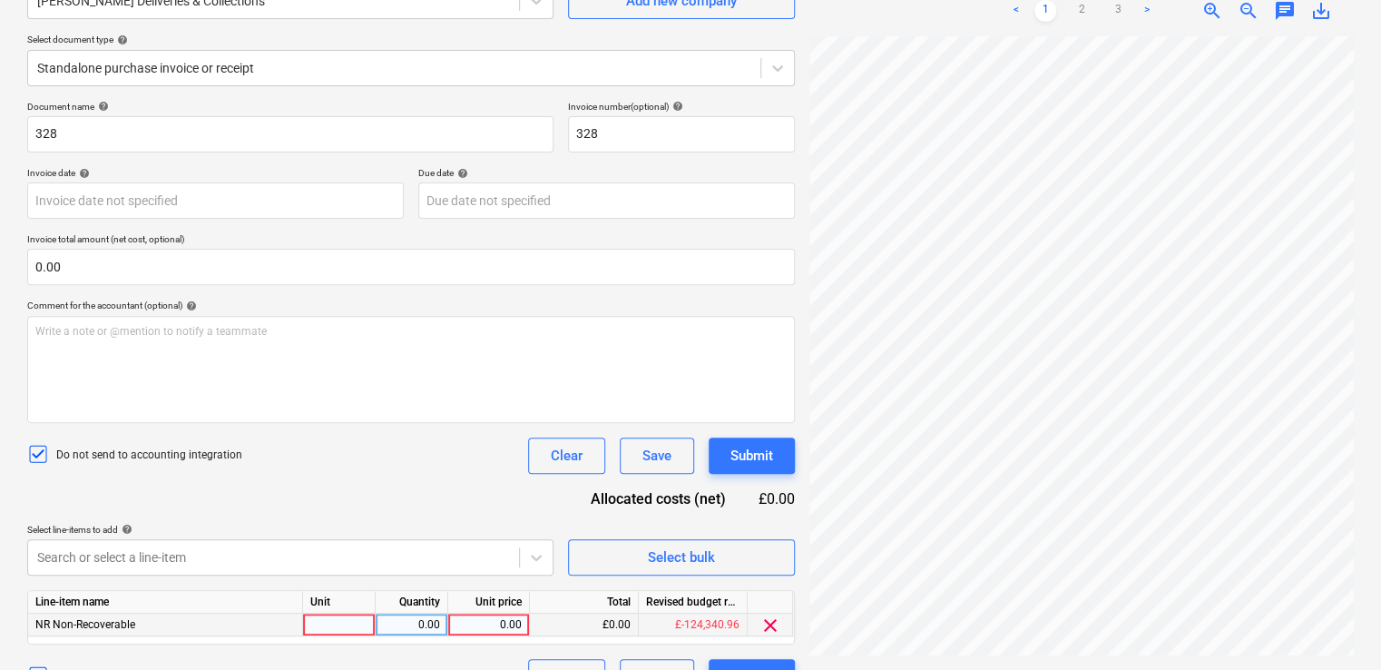
click at [338, 626] on div at bounding box center [339, 624] width 73 height 23
type input "item"
click at [497, 626] on div "0.00" at bounding box center [488, 624] width 66 height 23
type input "184.92"
click at [487, 646] on div "Document name help 328 Invoice number (optional) help 328 Invoice date help Pre…" at bounding box center [411, 398] width 768 height 594
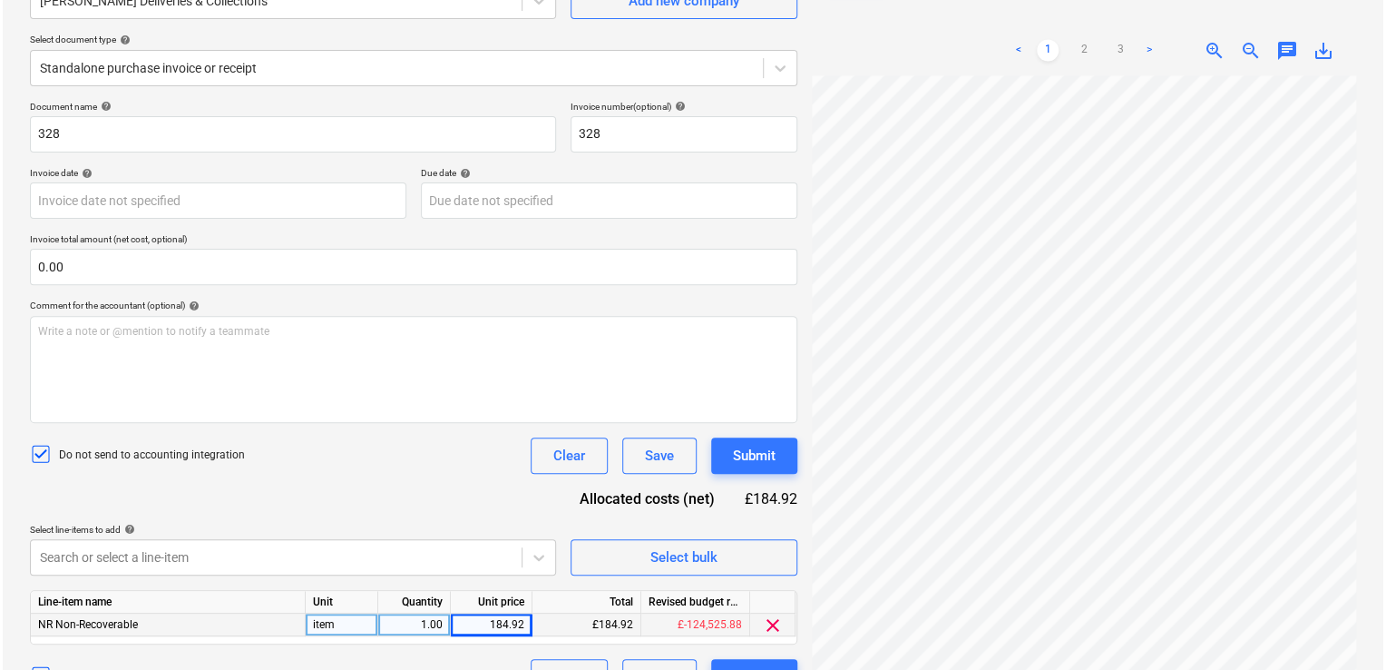
scroll to position [220, 0]
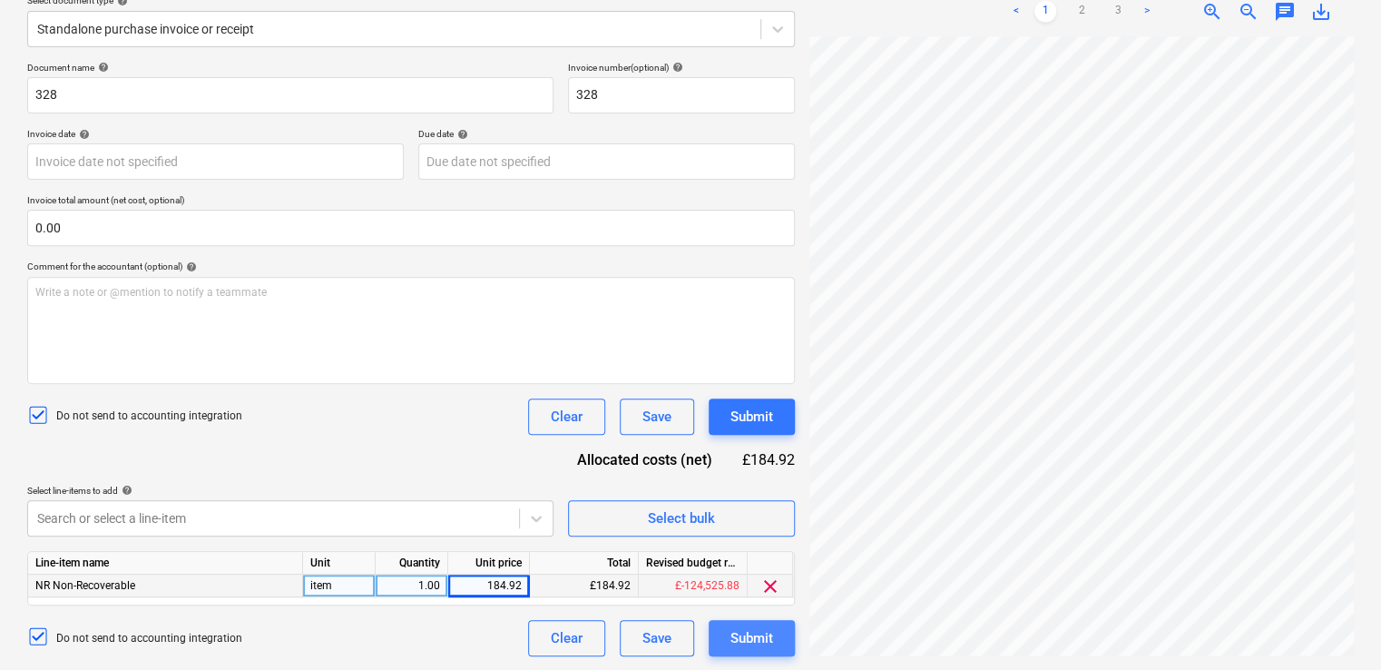
click at [746, 637] on div "Submit" at bounding box center [751, 638] width 43 height 24
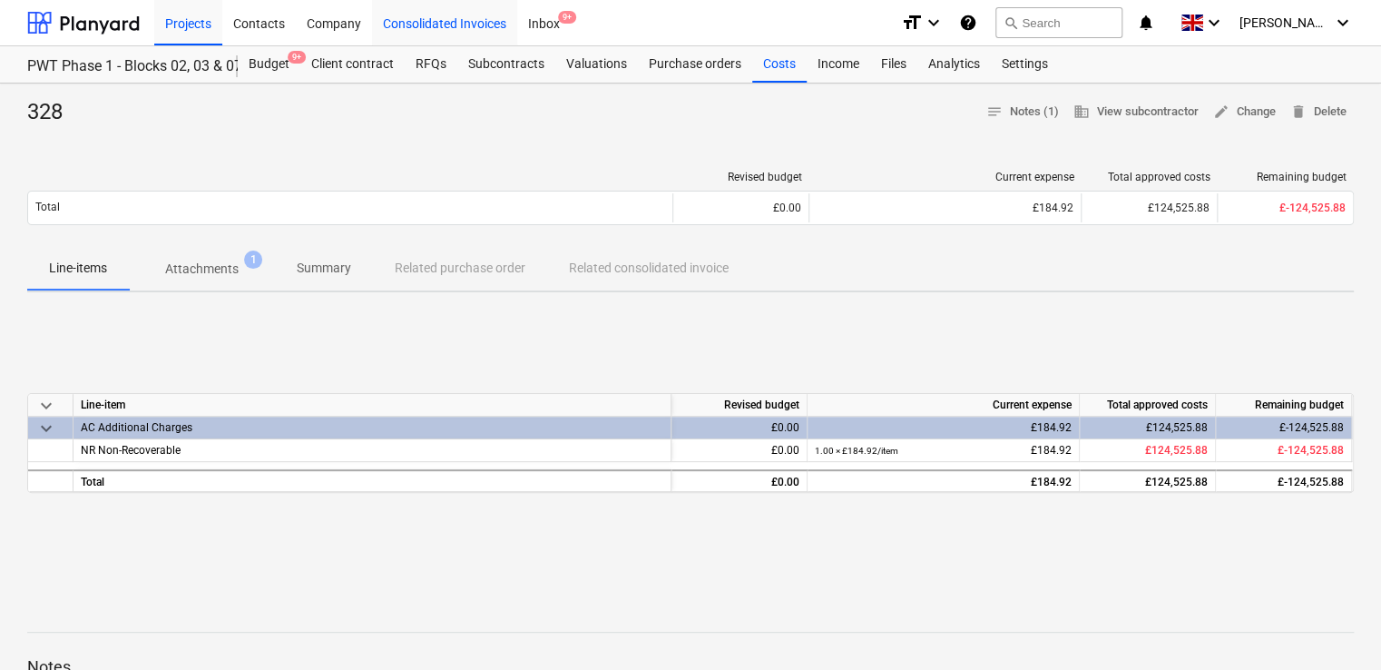
click at [417, 24] on div "Consolidated Invoices" at bounding box center [444, 22] width 145 height 46
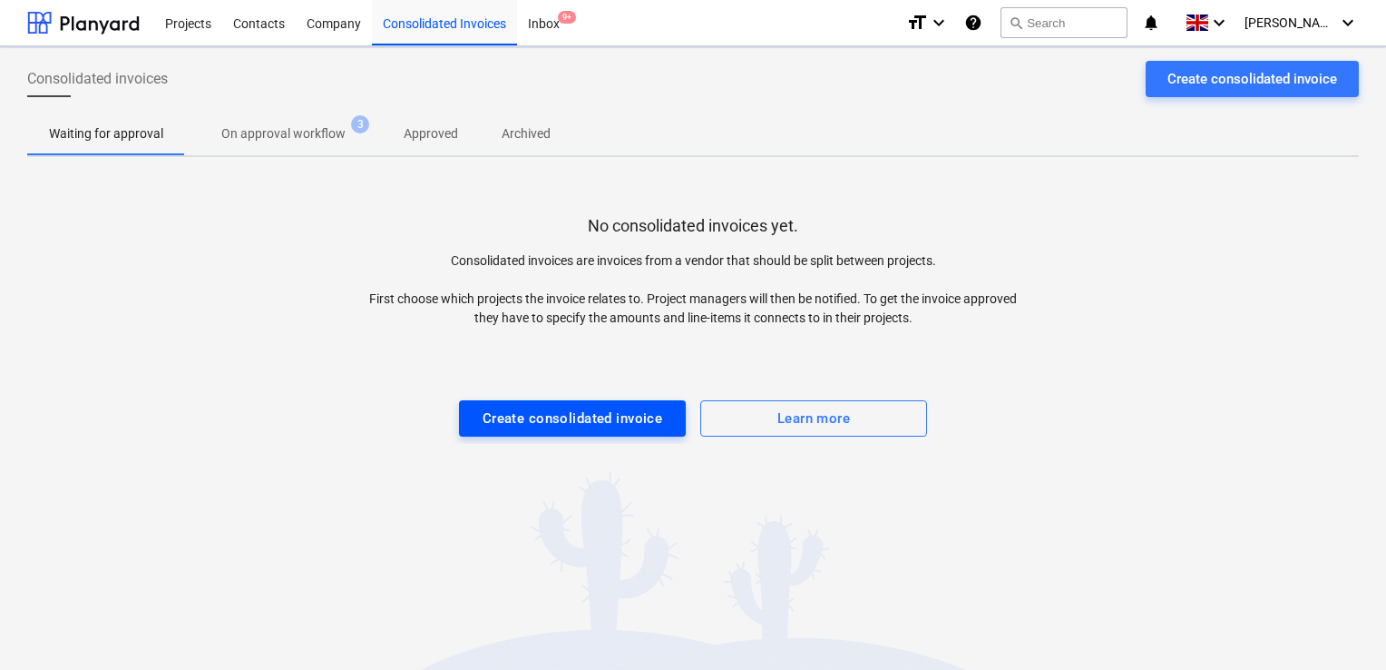
click at [555, 410] on div "Create consolidated invoice" at bounding box center [573, 418] width 181 height 24
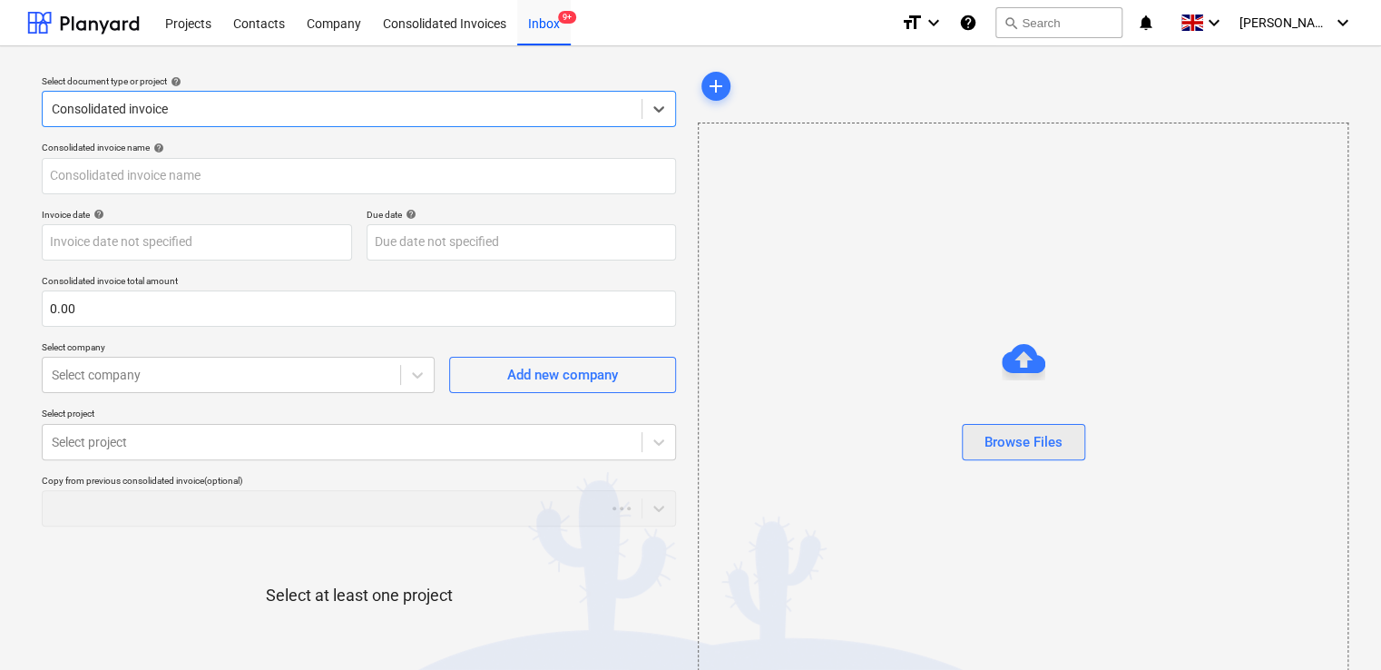
click at [992, 441] on div "Browse Files" at bounding box center [1023, 442] width 78 height 24
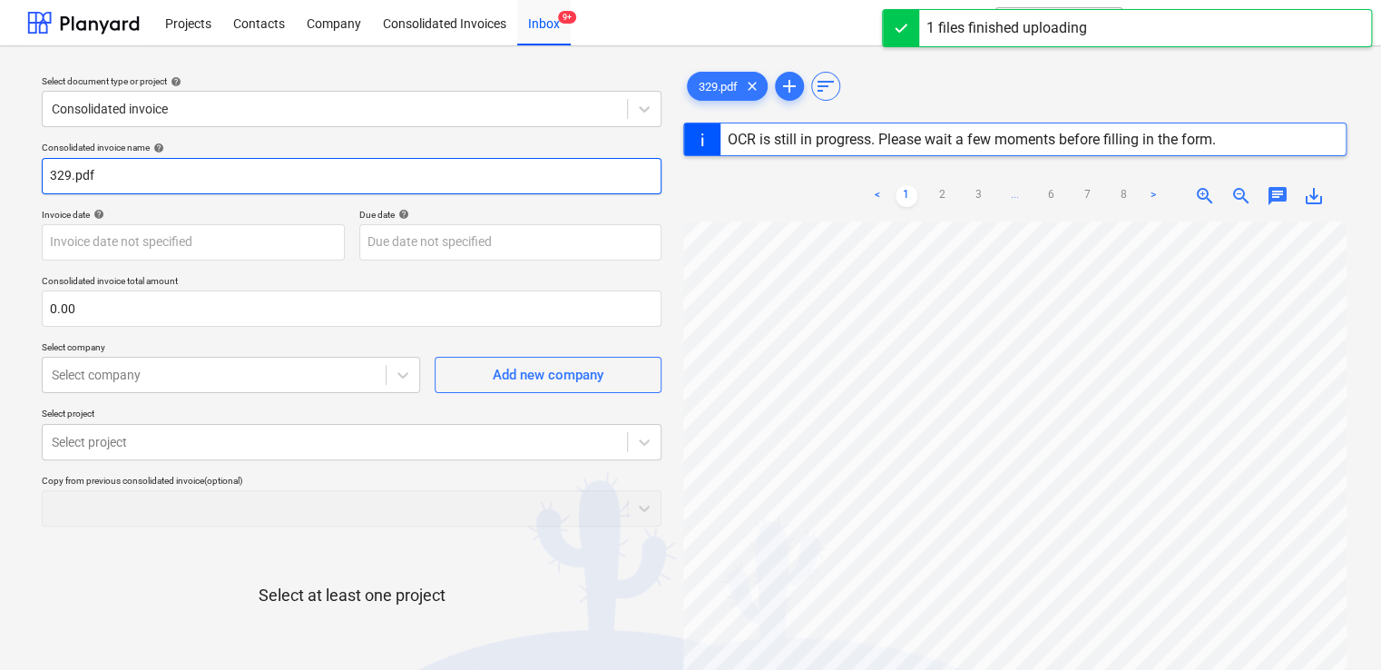
click at [145, 181] on input "329.pdf" at bounding box center [352, 176] width 620 height 36
type input "329"
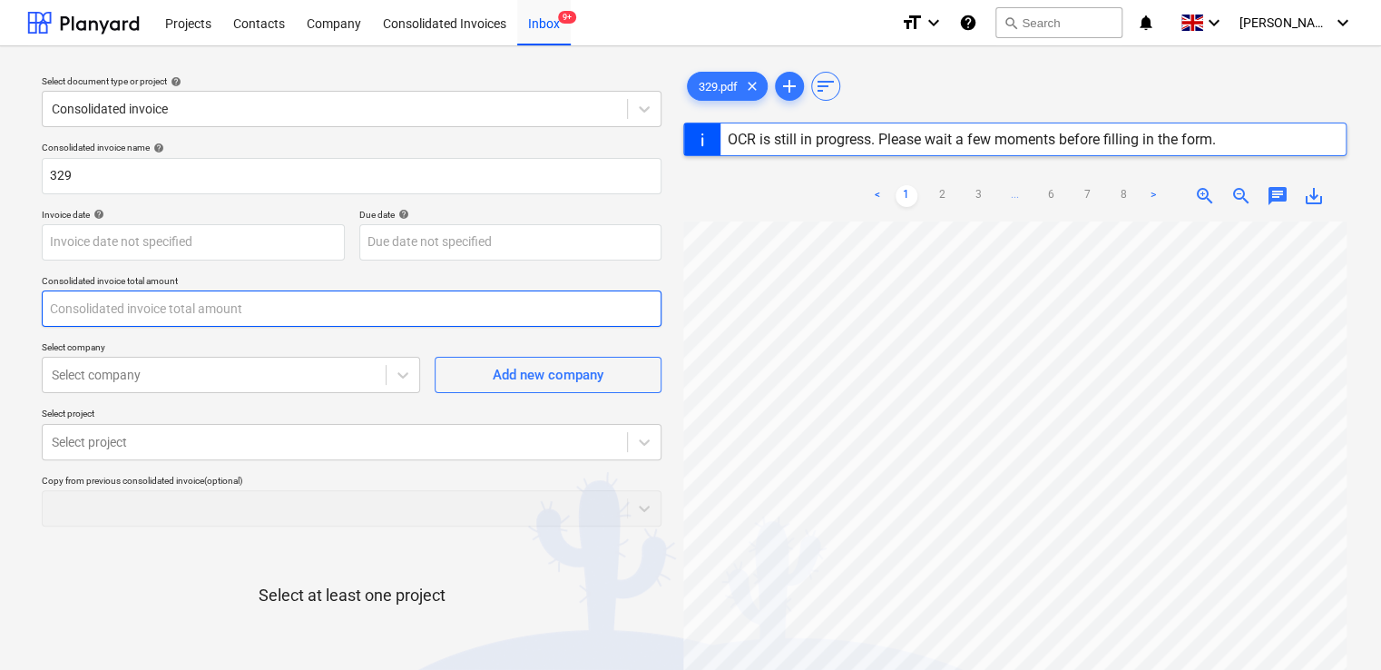
click at [95, 298] on input "text" at bounding box center [352, 308] width 620 height 36
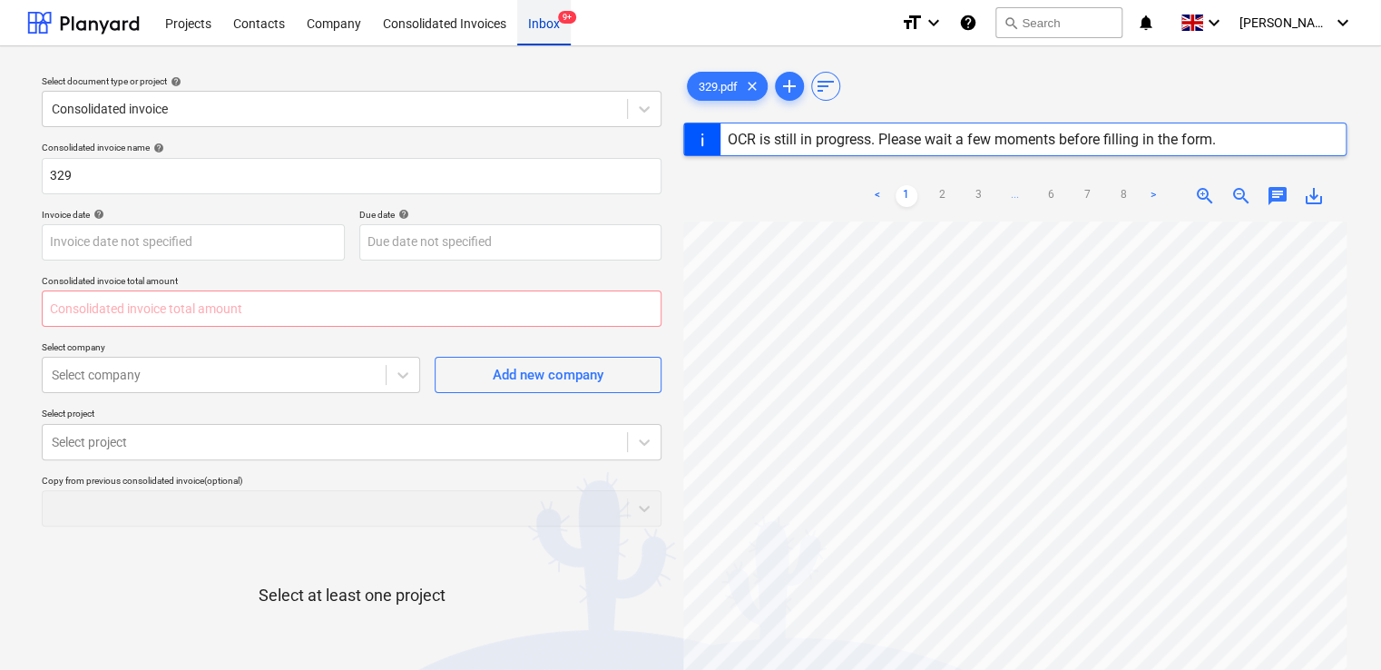
type input "0.00"
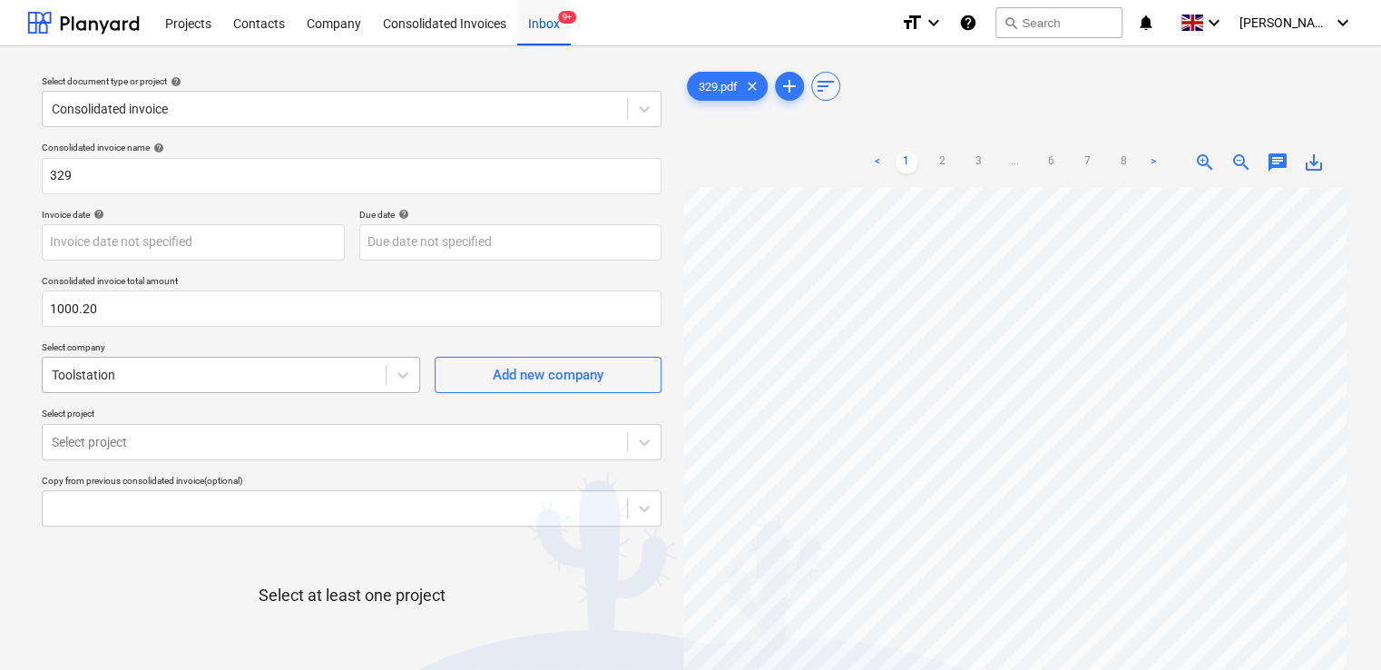
type input "1,000.20"
click at [238, 375] on div at bounding box center [214, 375] width 325 height 18
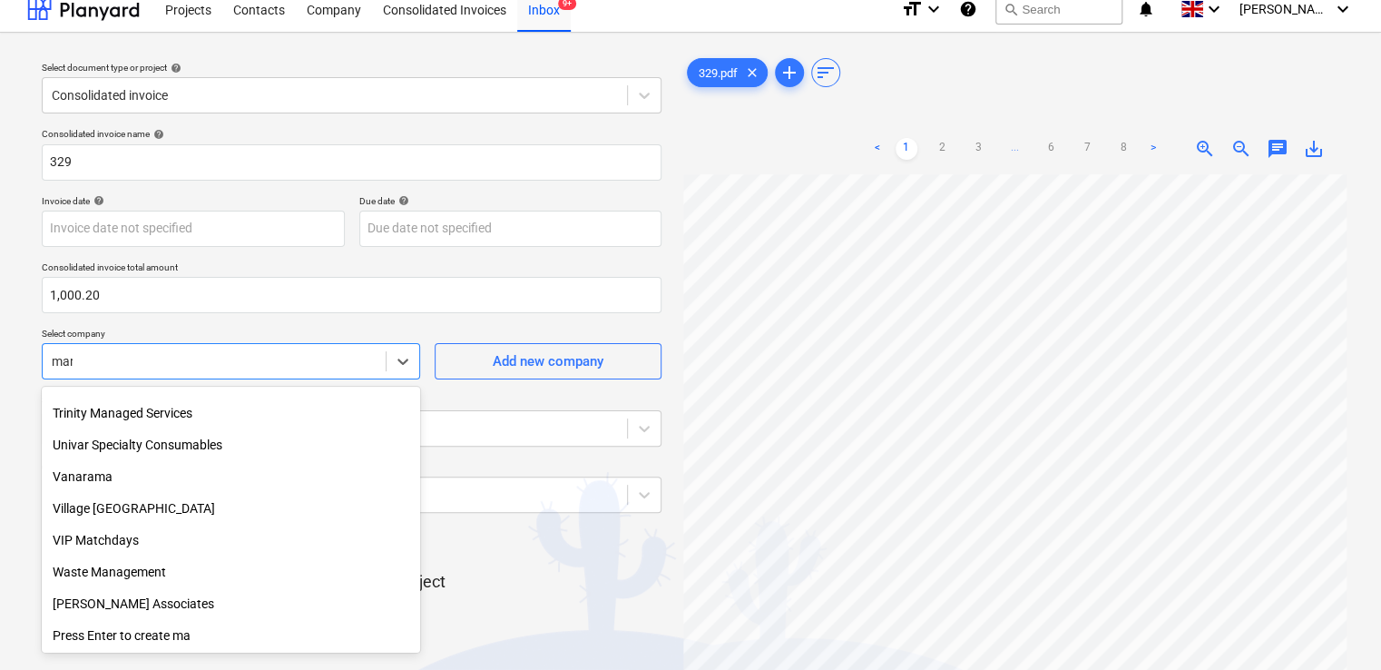
scroll to position [849, 0]
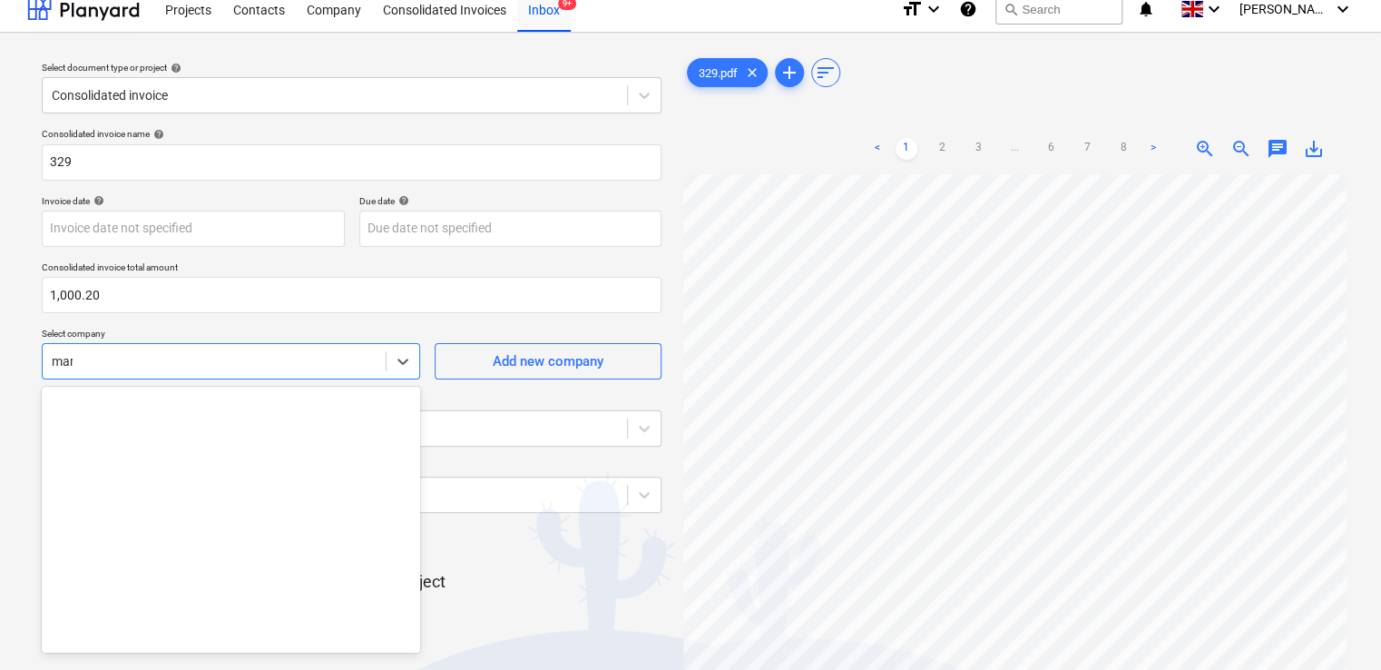
type input "mark"
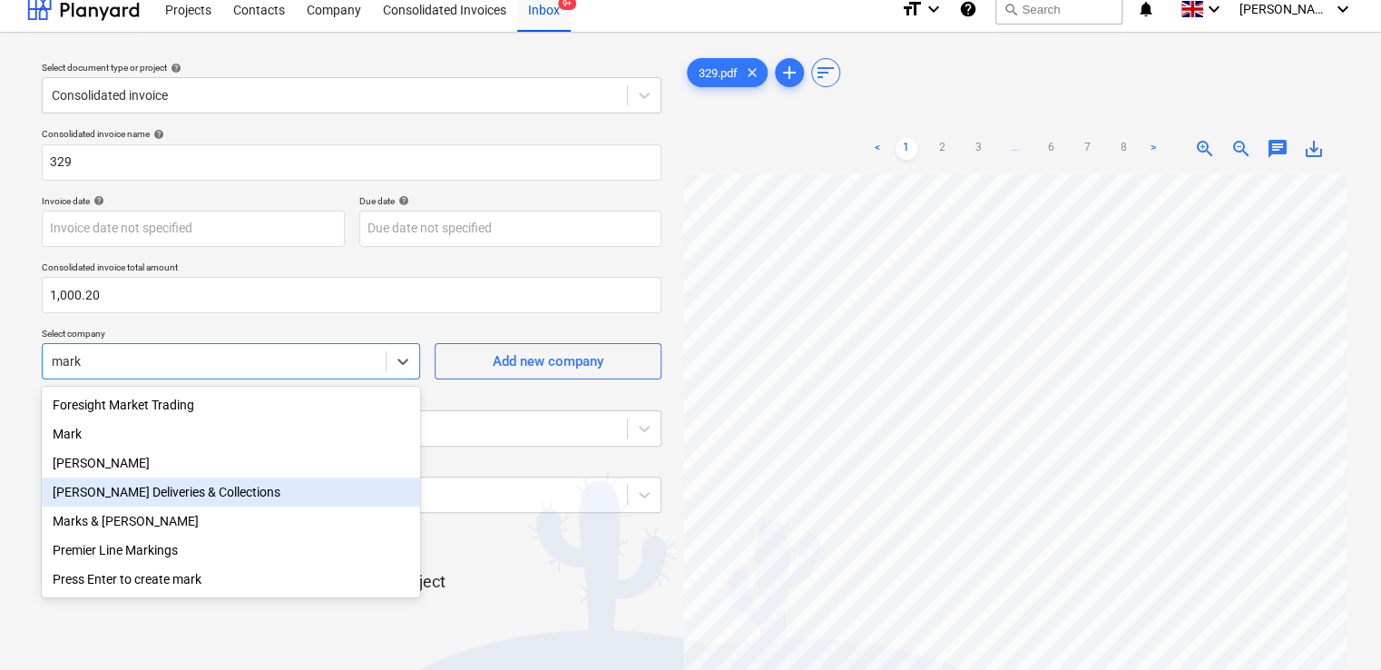
click at [212, 492] on div "Mark Poole Deliveries & Collections" at bounding box center [231, 491] width 378 height 29
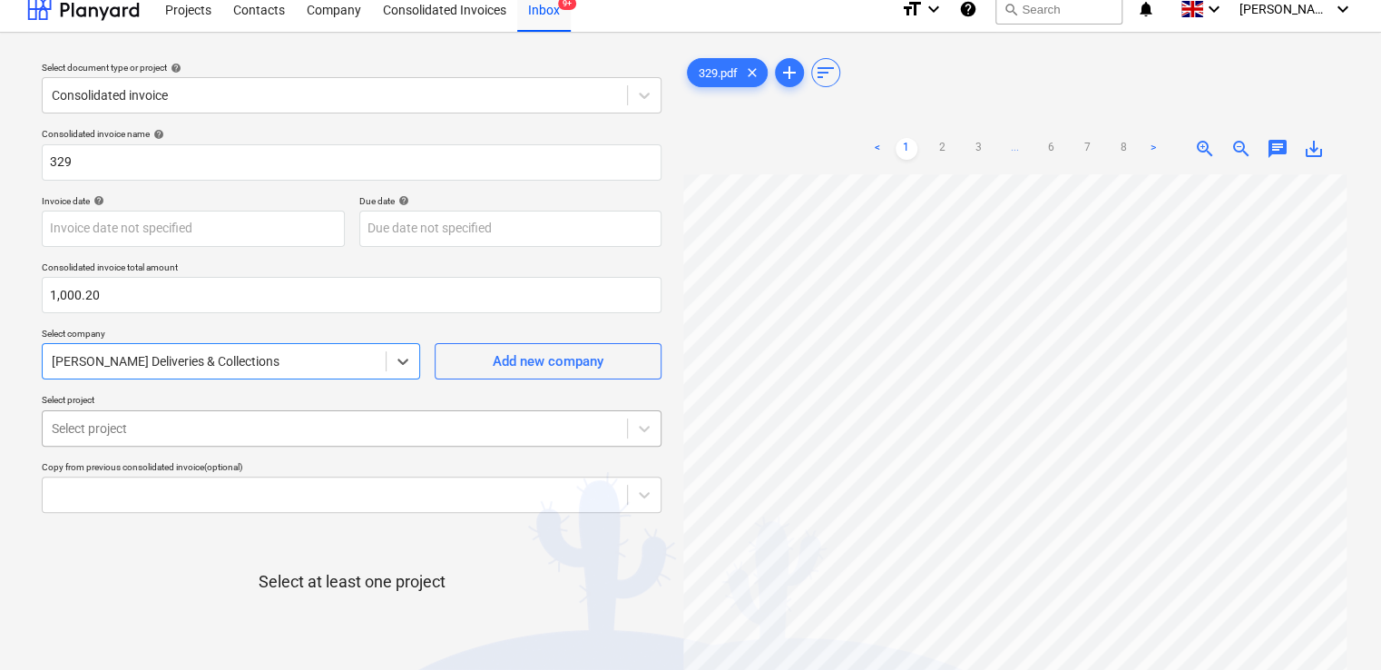
click at [199, 428] on body "Projects Contacts Company Consolidated Invoices Inbox 9+ format_size keyboard_a…" at bounding box center [690, 321] width 1381 height 670
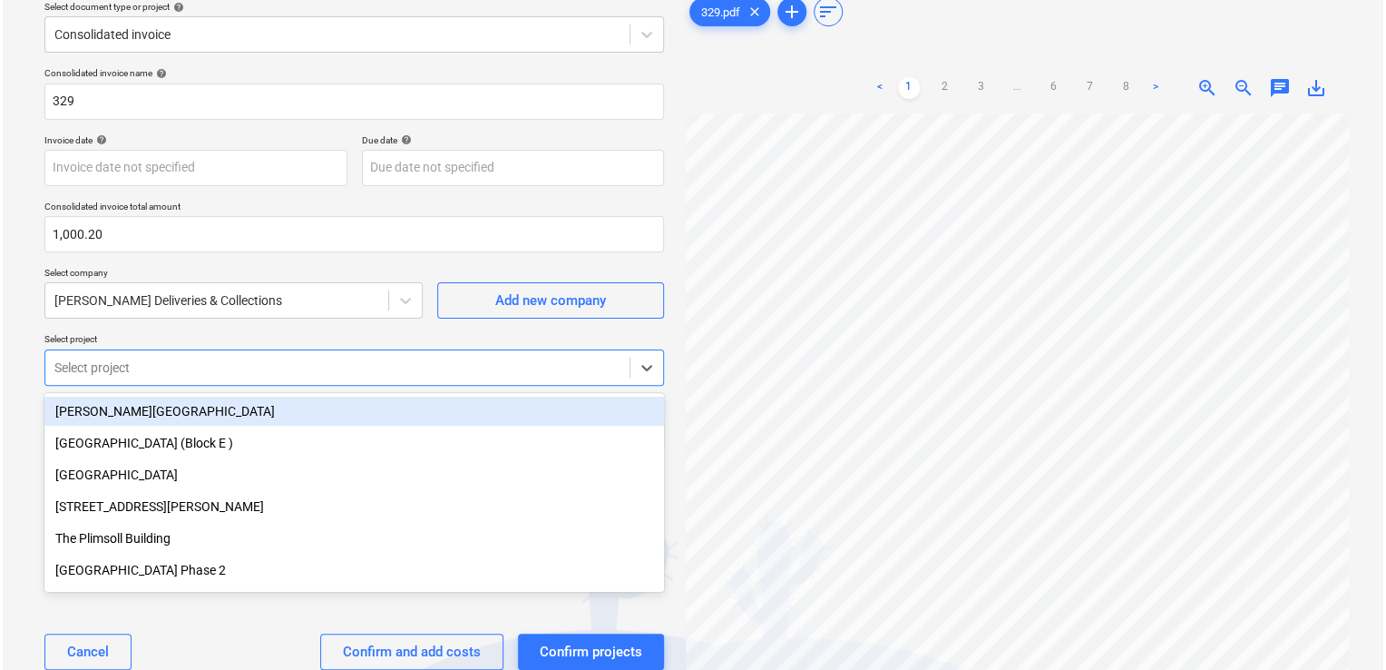
scroll to position [80, 0]
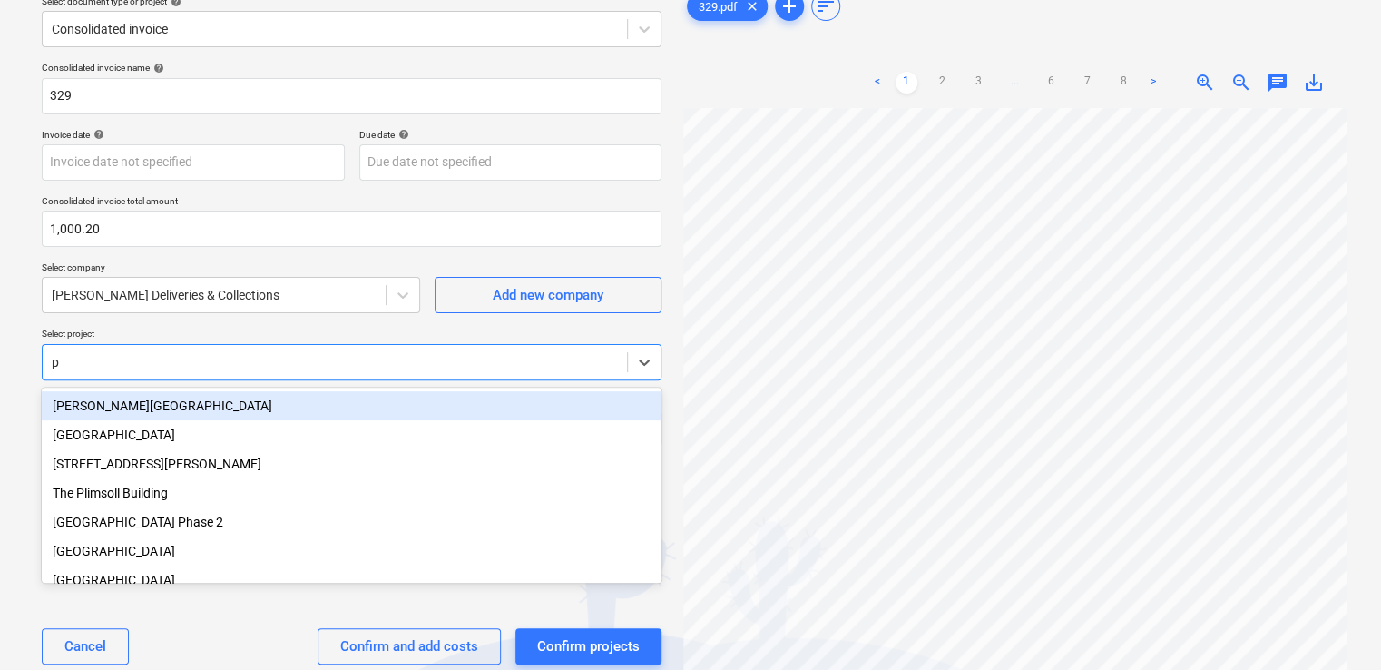
type input "pw"
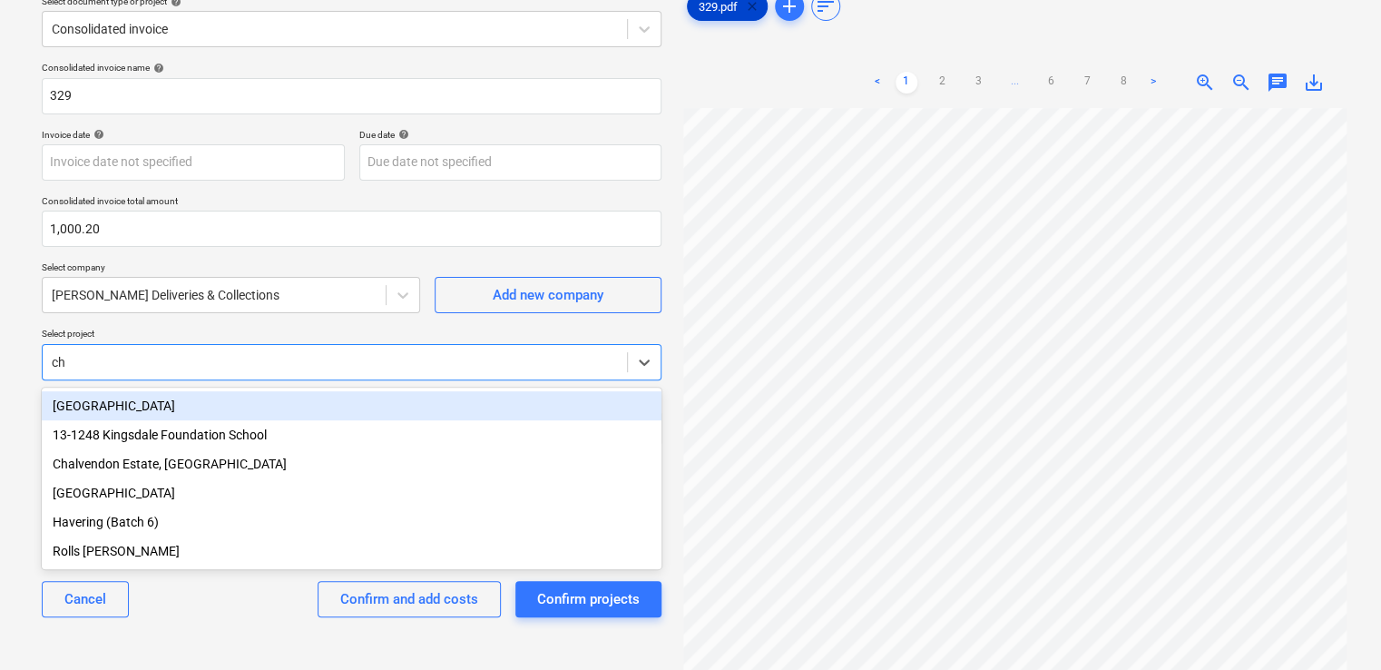
type input "cha"
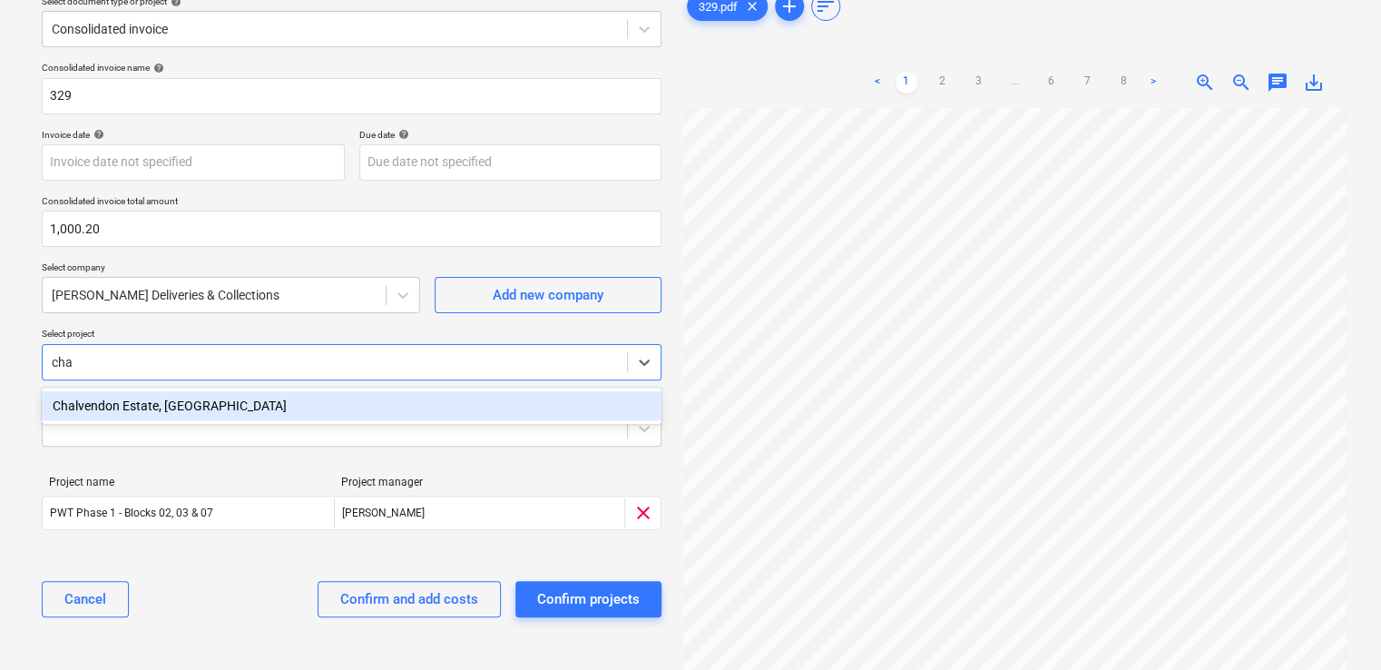
click at [396, 401] on div "Chalvendon Estate, [GEOGRAPHIC_DATA]" at bounding box center [352, 405] width 620 height 29
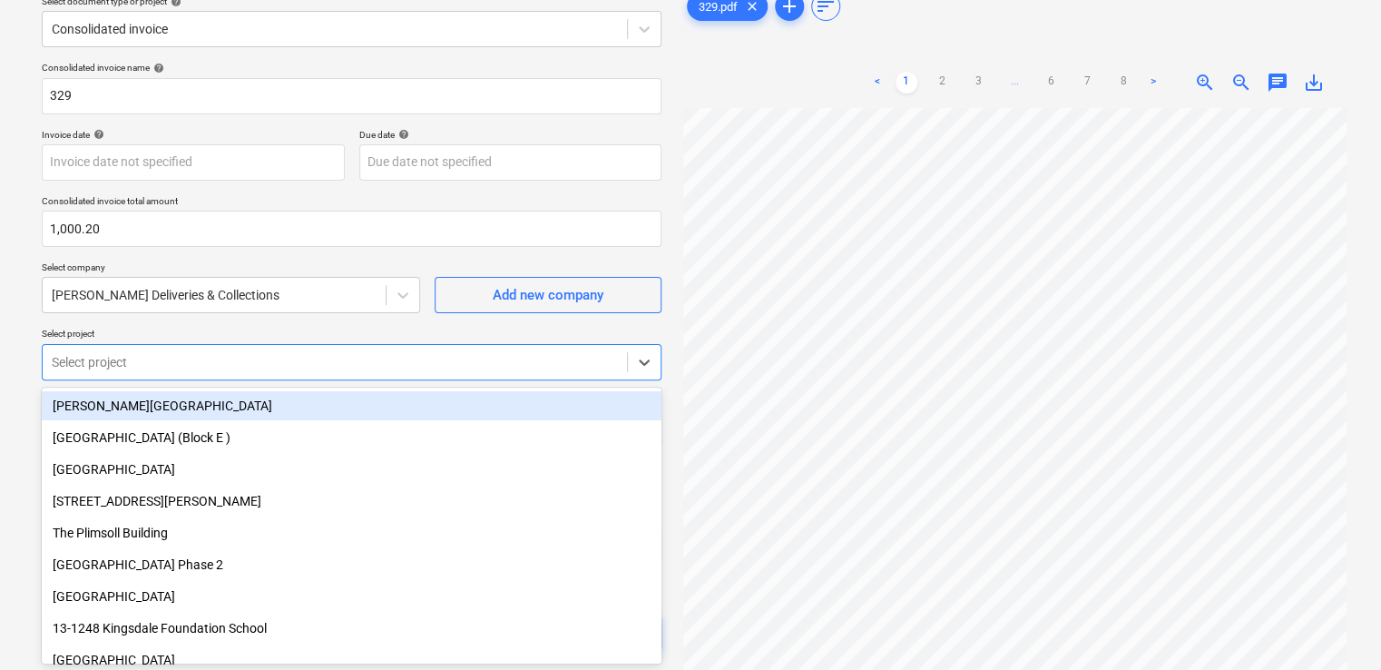
click at [328, 318] on div "Consolidated invoice name help 329 Invoice date help Press the down arrow key t…" at bounding box center [351, 363] width 634 height 618
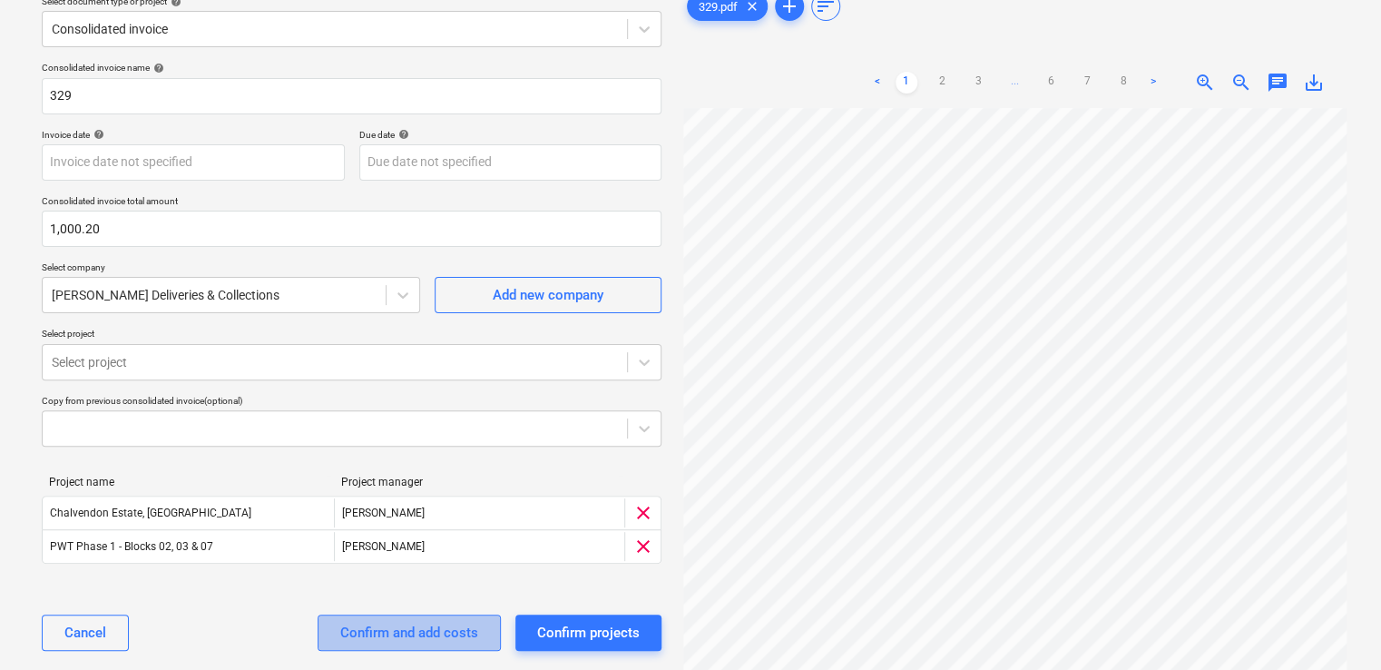
click at [417, 643] on button "Confirm and add costs" at bounding box center [409, 632] width 183 height 36
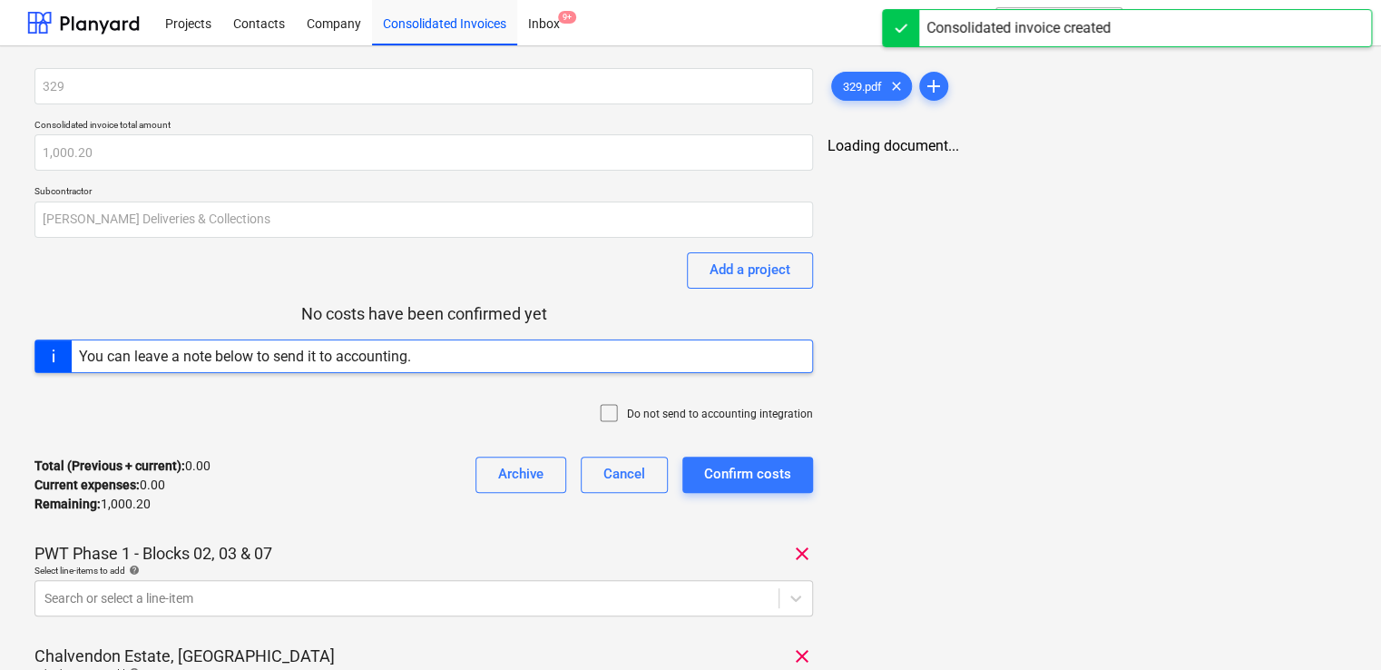
click at [611, 412] on icon at bounding box center [609, 413] width 22 height 22
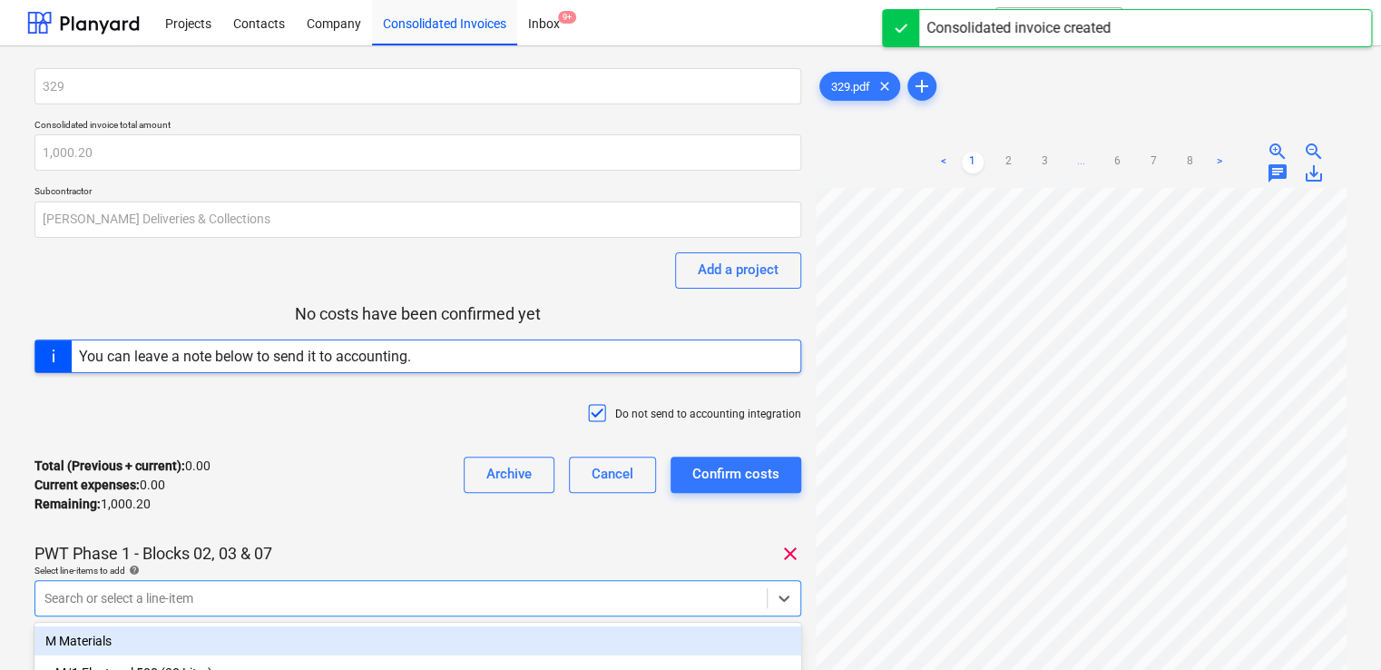
click at [348, 581] on body "Projects Contacts Company Consolidated Invoices Inbox 9+ format_size keyboard_a…" at bounding box center [690, 335] width 1381 height 670
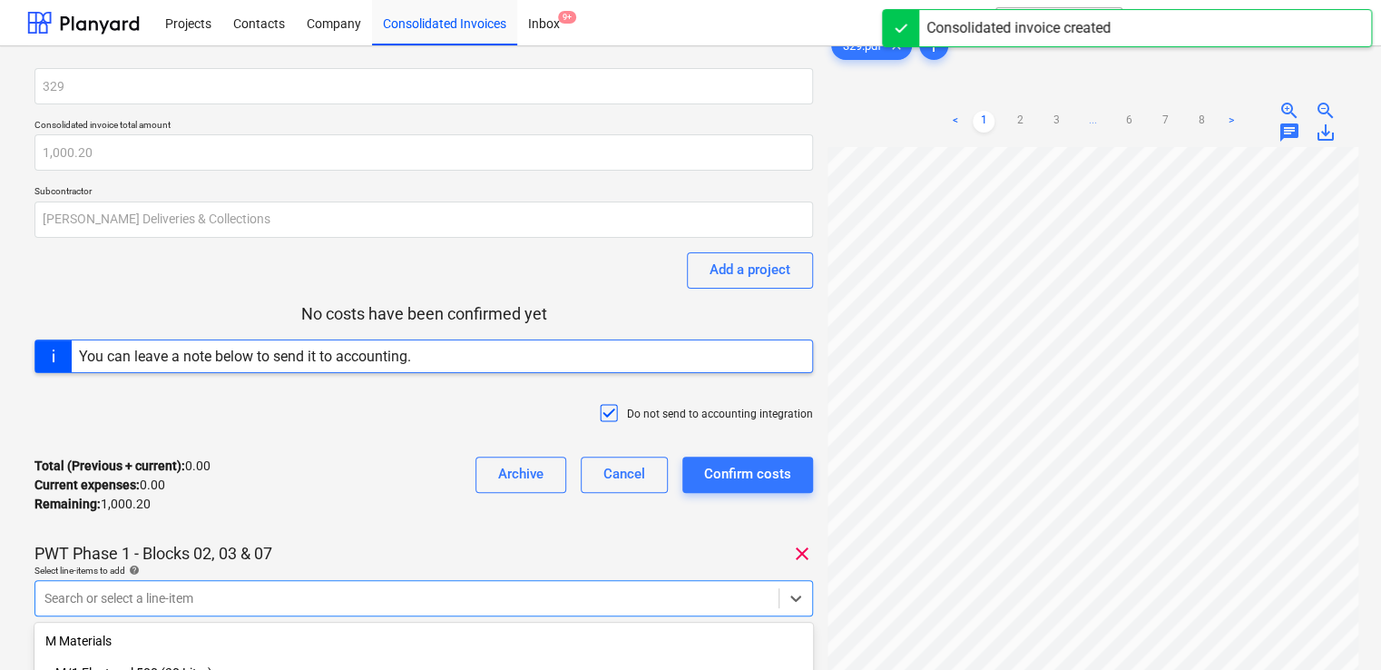
scroll to position [236, 0]
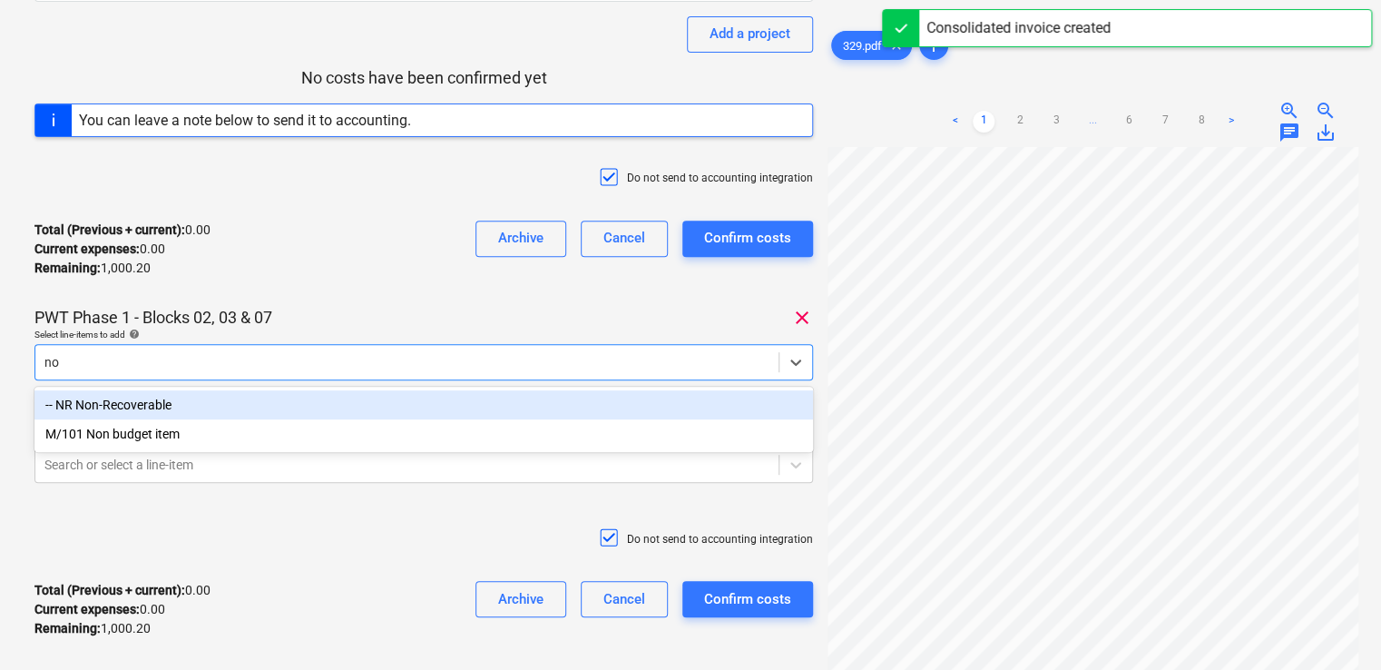
type input "non"
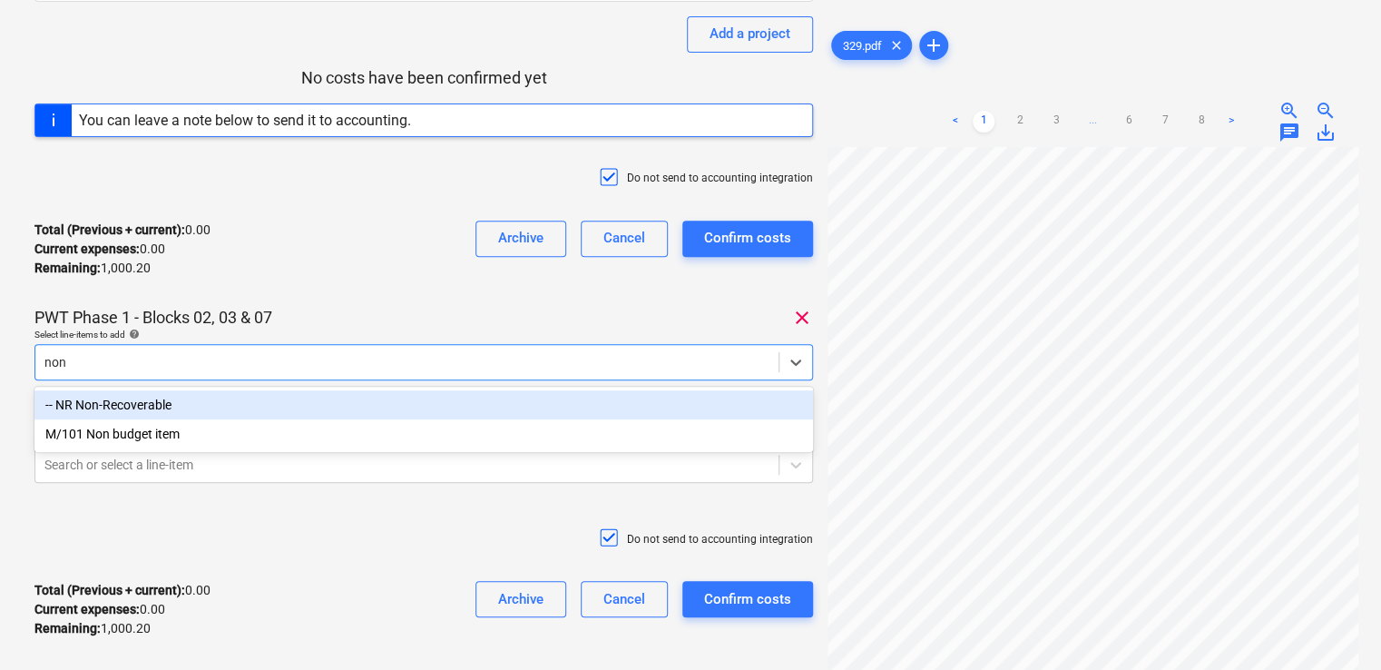
click at [231, 406] on div "-- NR Non-Recoverable" at bounding box center [423, 404] width 778 height 29
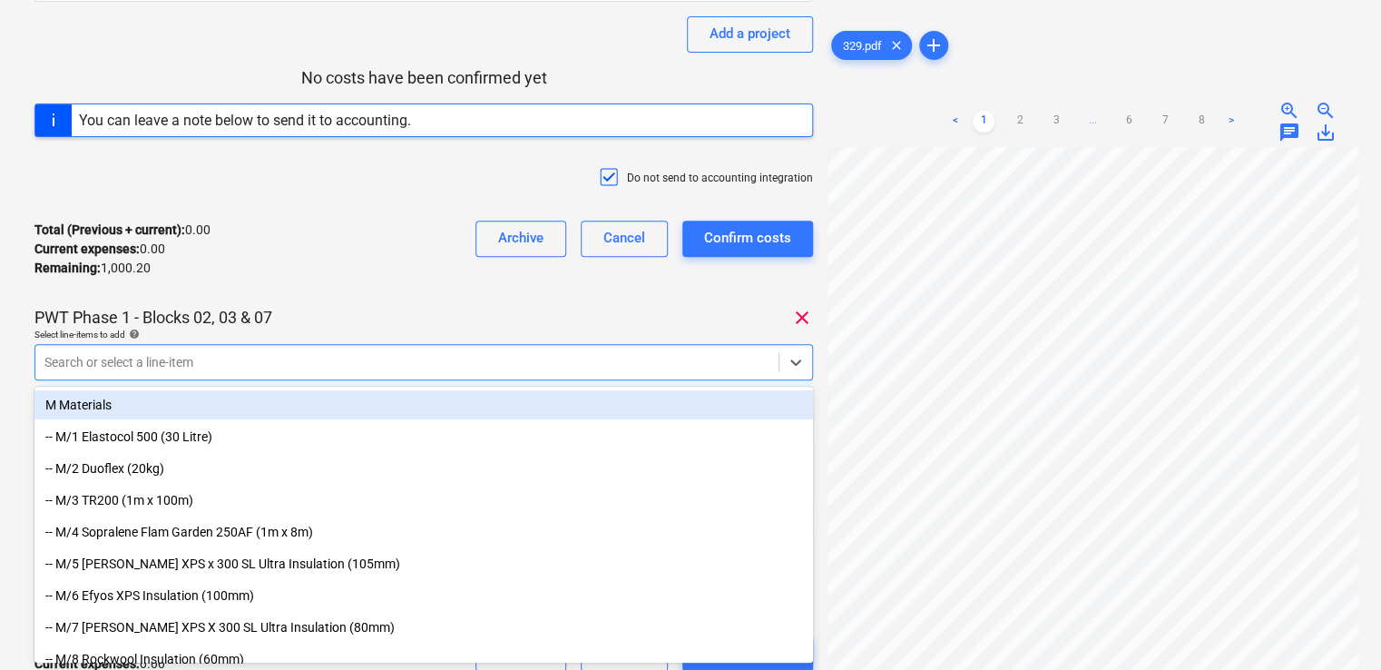
click at [319, 308] on div "PWT Phase 1 - Blocks 02, 03 & 07 clear" at bounding box center [423, 318] width 778 height 22
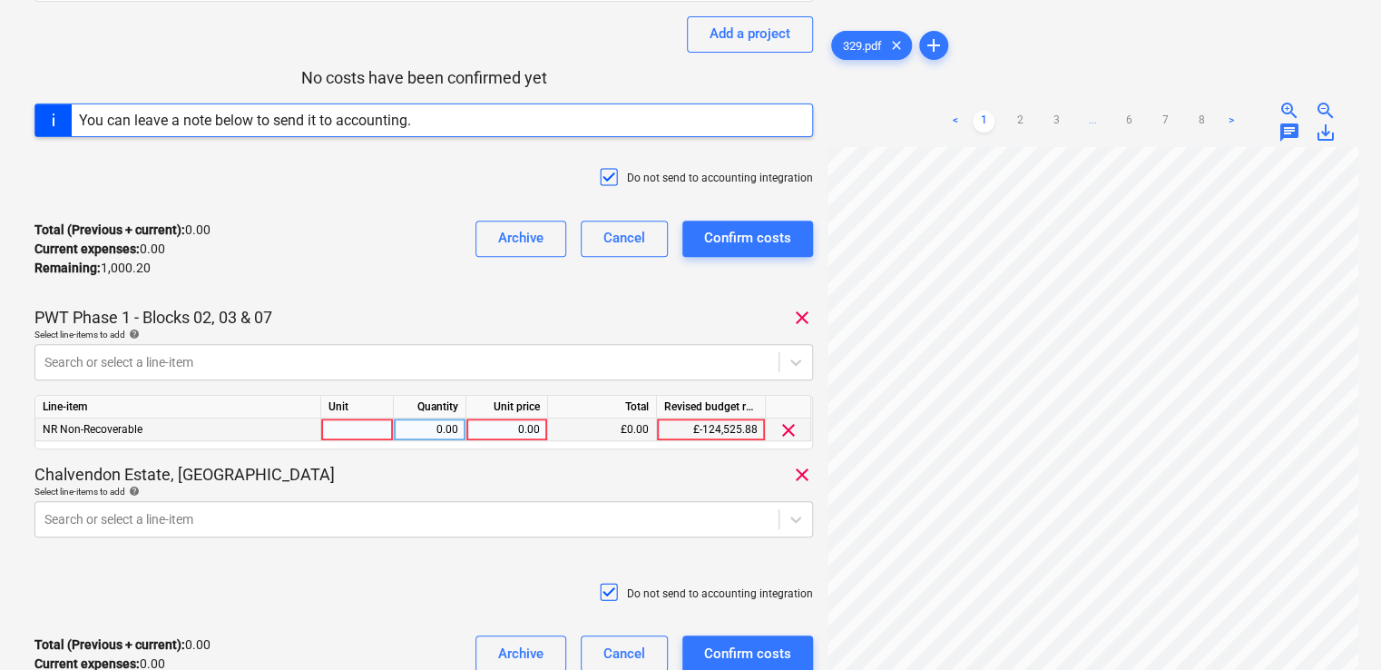
click at [370, 430] on div at bounding box center [357, 429] width 73 height 23
type input "item"
type input "36.62"
click at [517, 444] on div "Line-item Unit Quantity Unit price Total Revised budget remaining NR Non-Recove…" at bounding box center [423, 422] width 778 height 54
click at [432, 434] on body "Projects Contacts Company Consolidated Invoices Inbox 9+ format_size keyboard_a…" at bounding box center [690, 99] width 1381 height 670
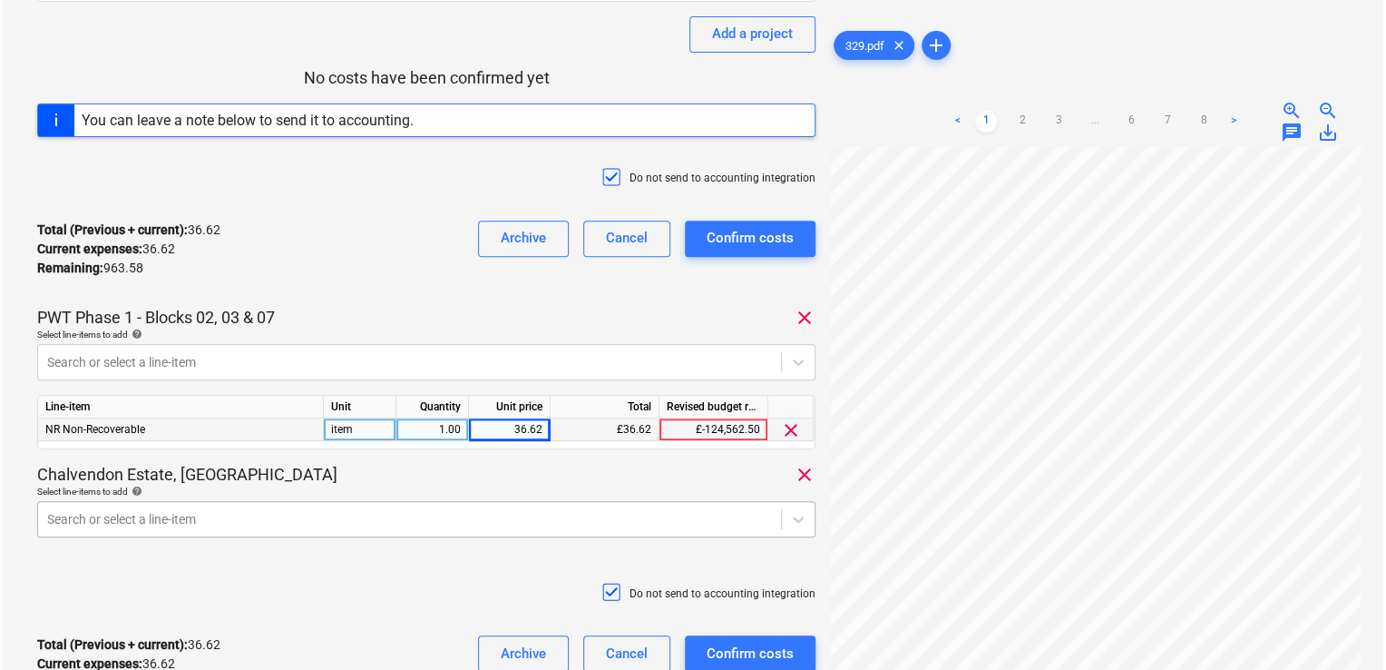
scroll to position [393, 0]
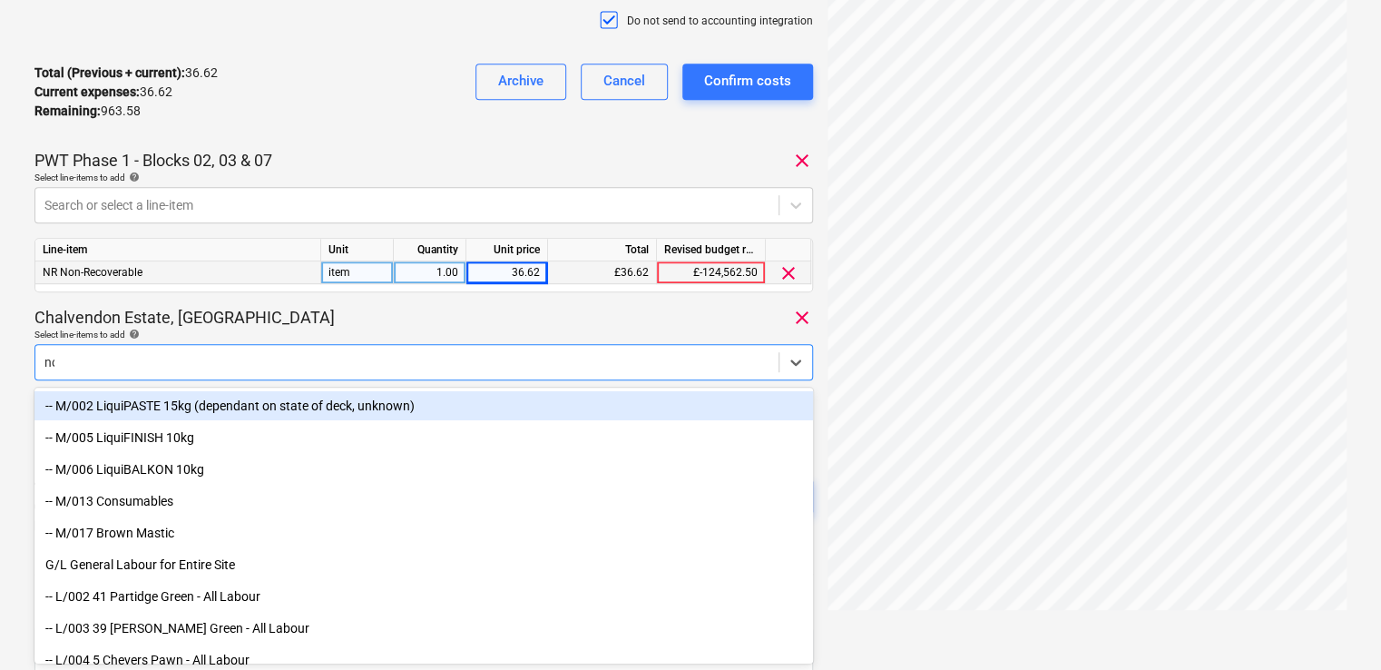
type input "non"
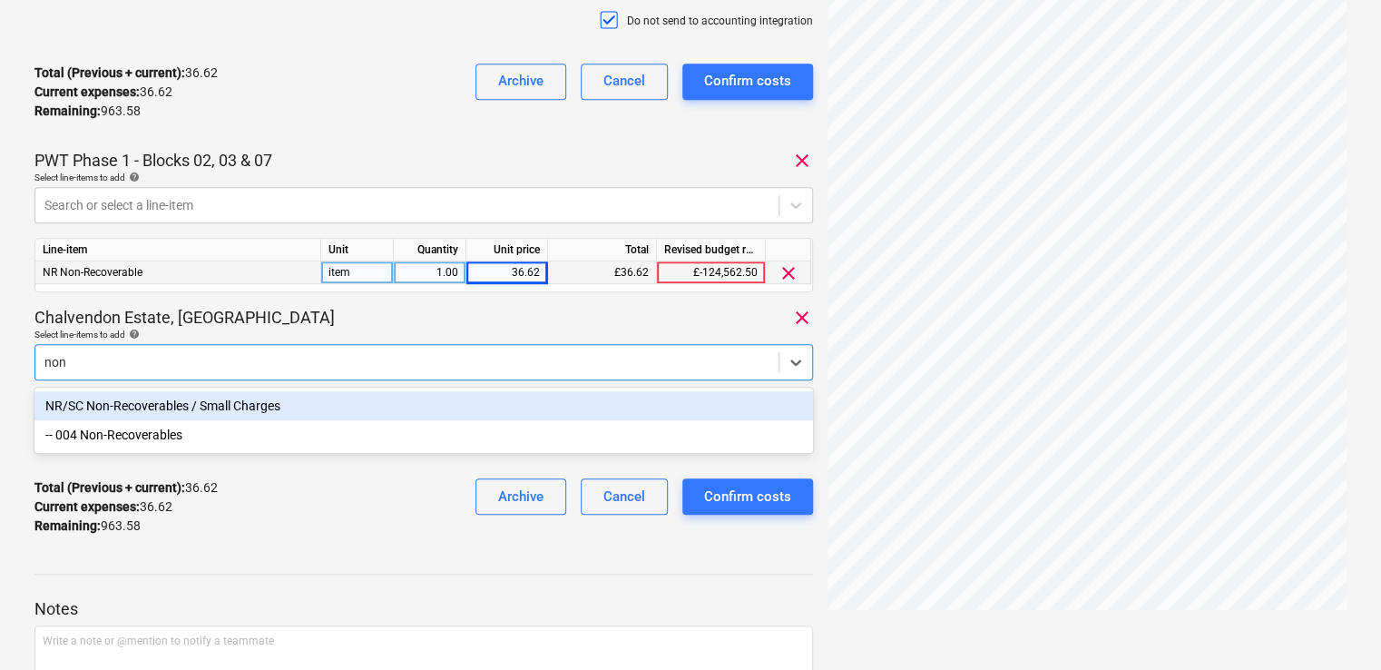
click at [279, 401] on div "NR/SC Non-Recoverables / Small Charges" at bounding box center [423, 405] width 778 height 29
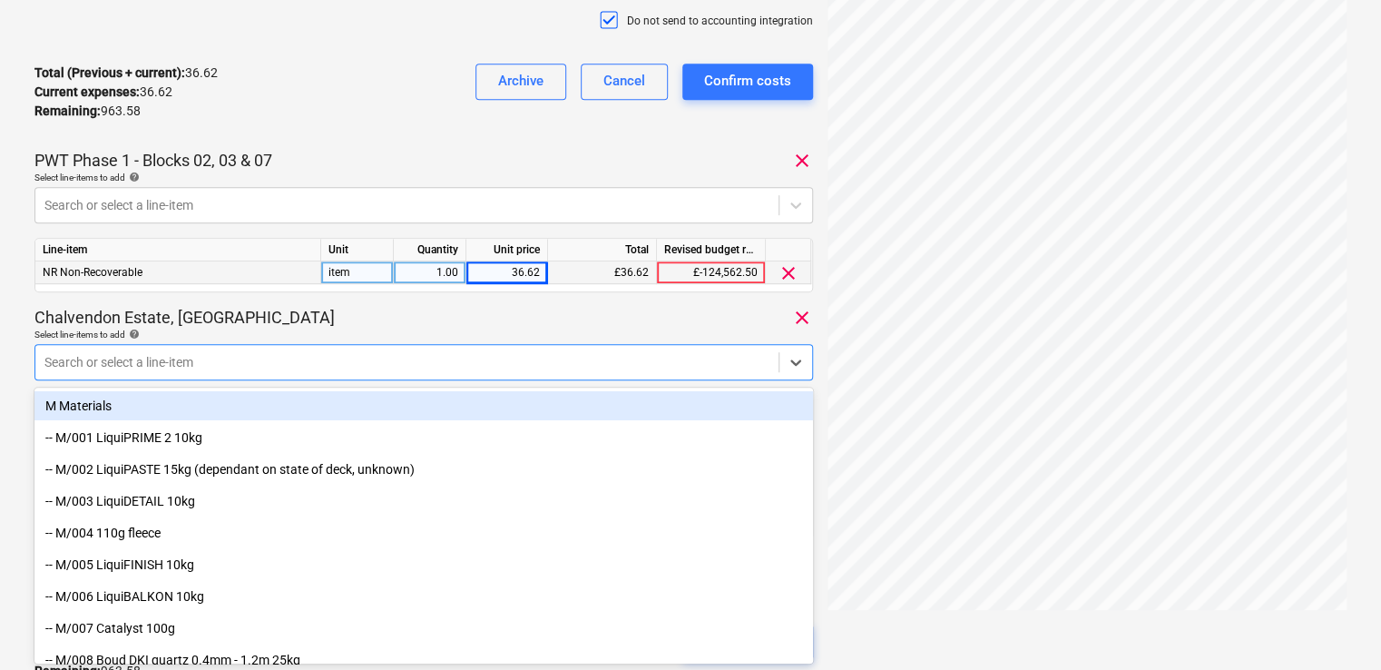
click at [378, 325] on div "Chalvendon Estate, Basildon clear" at bounding box center [423, 318] width 778 height 22
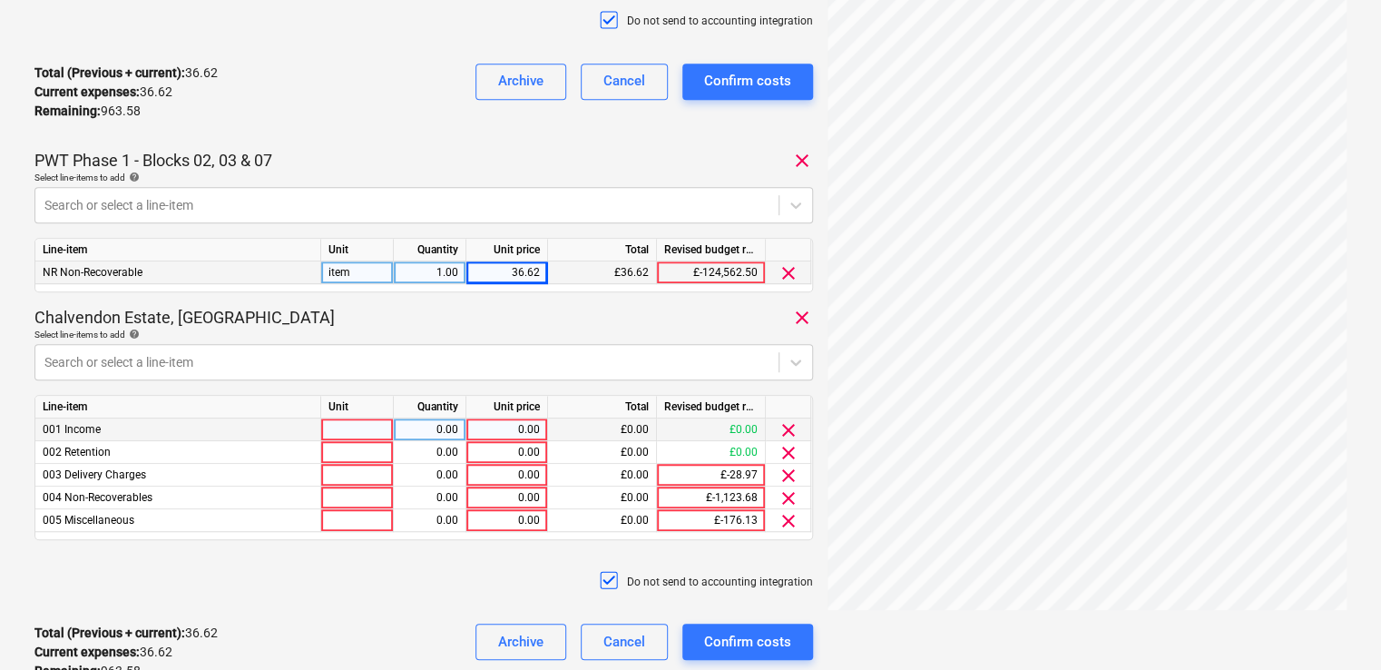
click at [794, 430] on span "clear" at bounding box center [788, 430] width 22 height 22
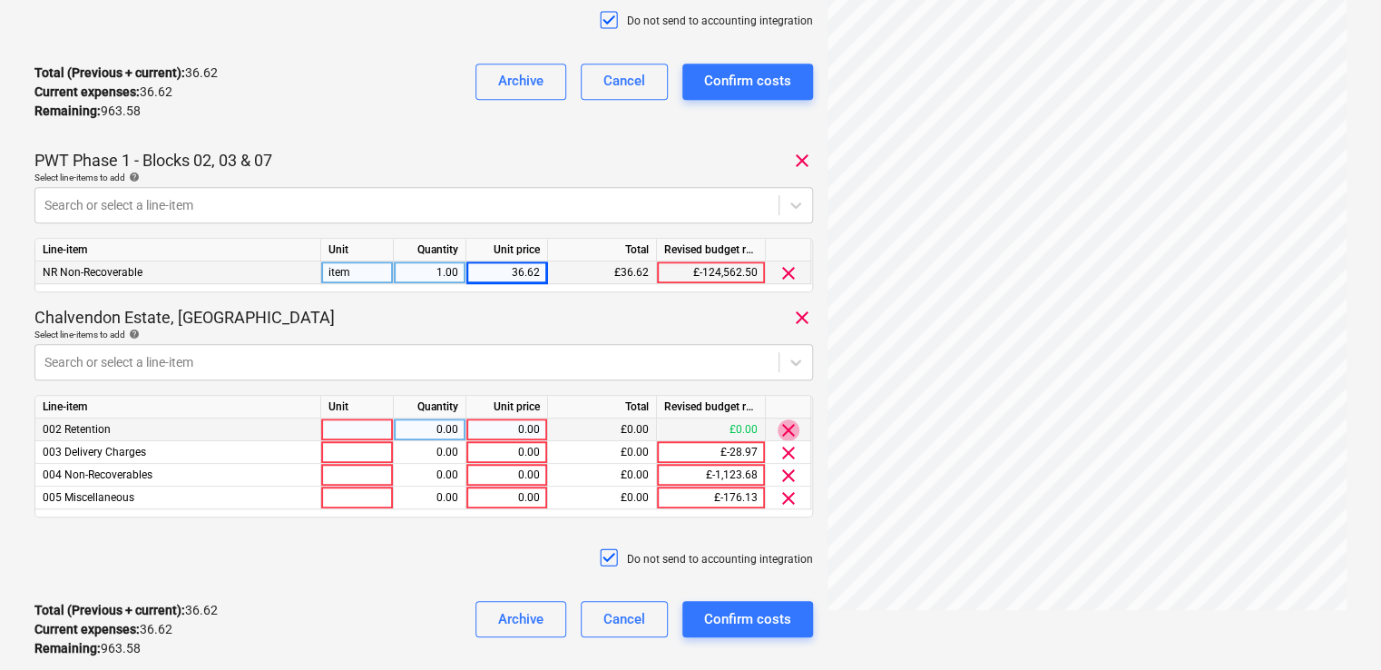
click at [794, 430] on span "clear" at bounding box center [788, 430] width 22 height 22
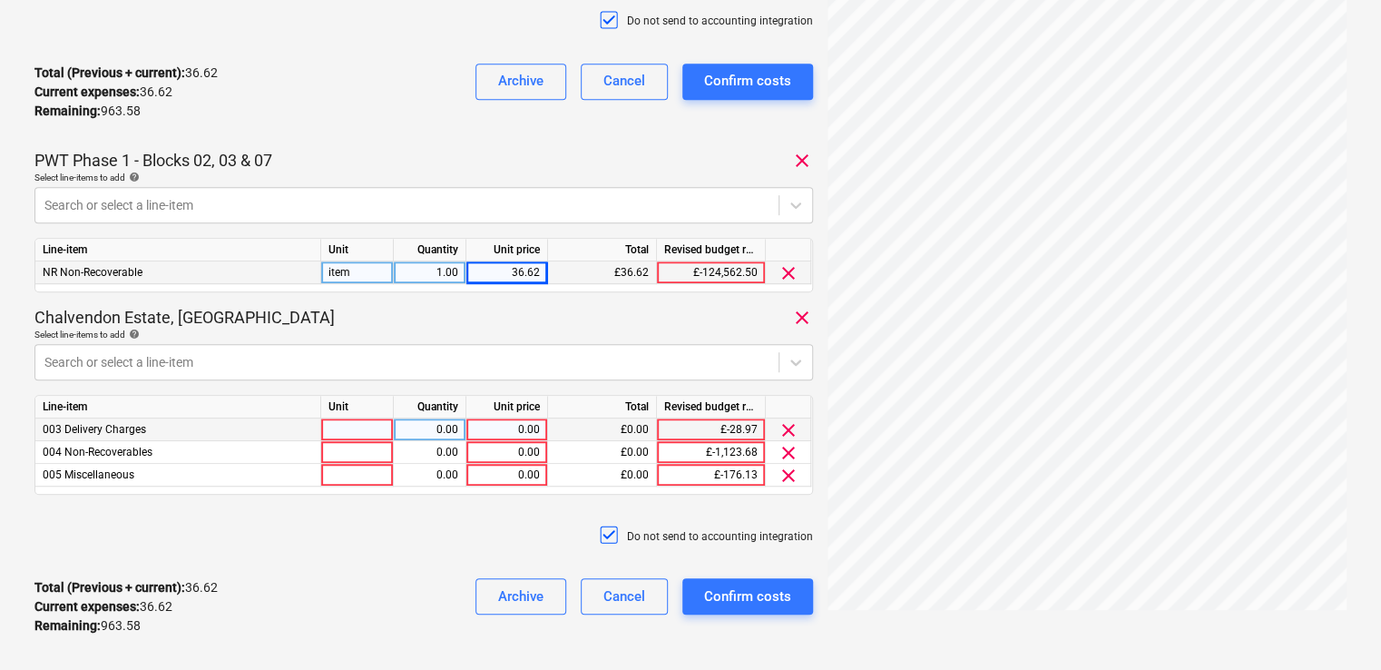
click at [794, 430] on span "clear" at bounding box center [788, 430] width 22 height 22
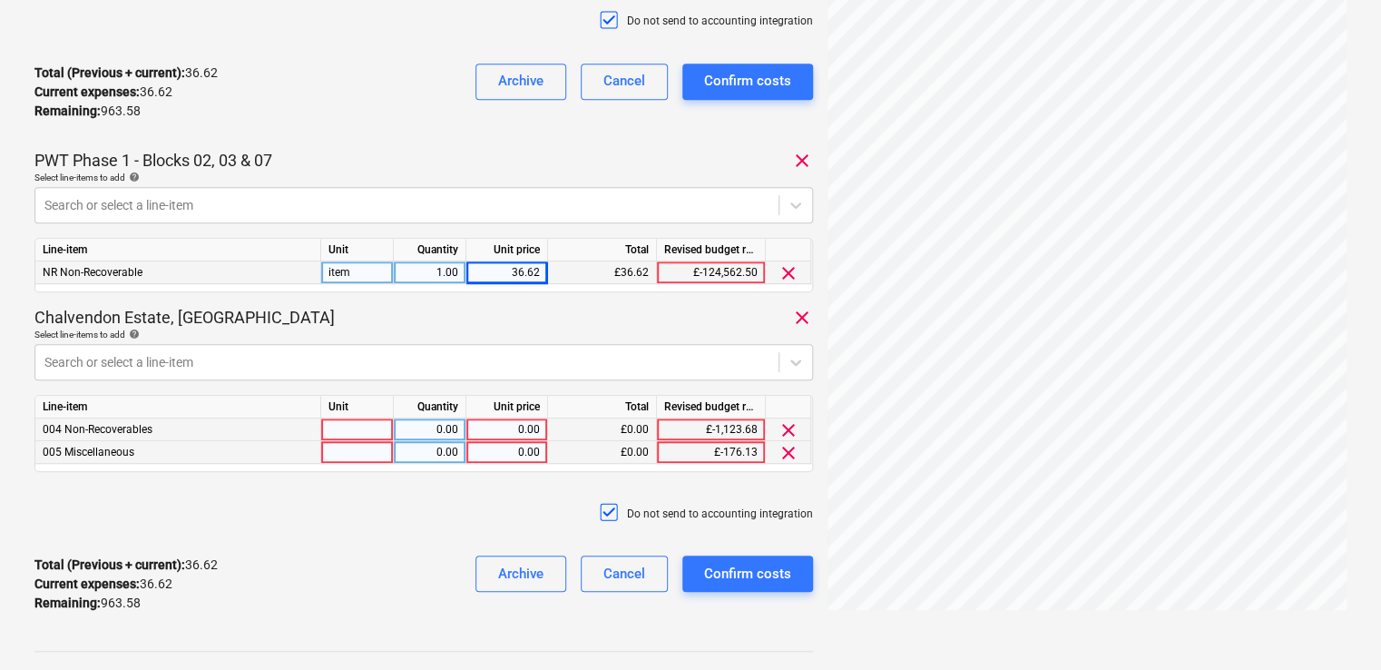
click at [784, 457] on span "clear" at bounding box center [788, 453] width 22 height 22
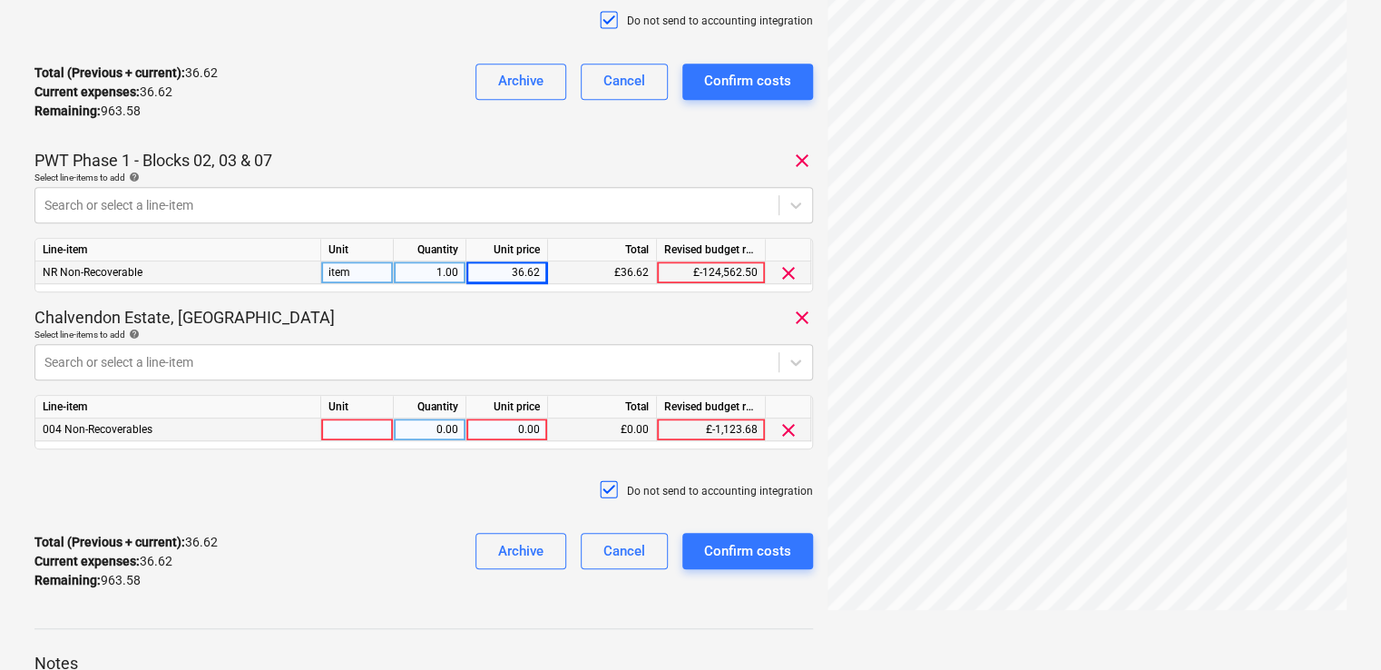
click at [373, 435] on div at bounding box center [357, 429] width 73 height 23
type input "item"
click at [516, 430] on div "0.00" at bounding box center [507, 429] width 66 height 23
type input "26.08"
click at [498, 486] on div "Do not send to accounting integration" at bounding box center [423, 491] width 778 height 54
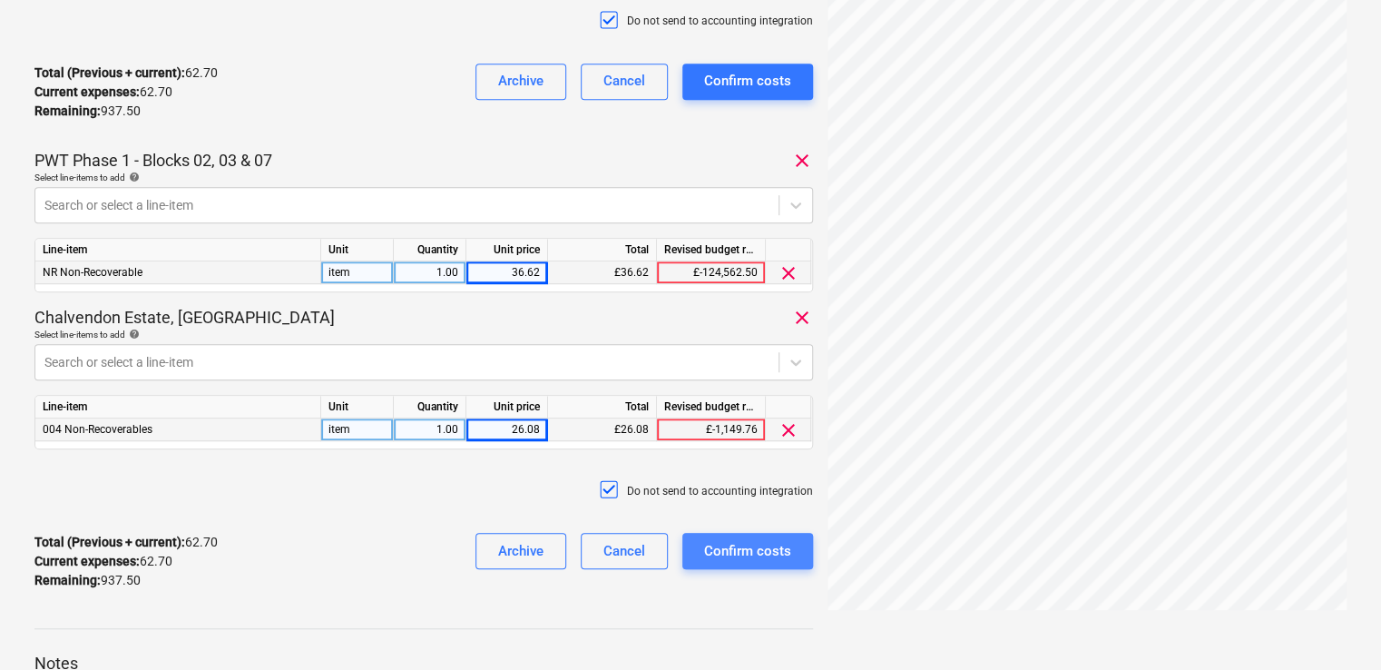
click at [756, 548] on div "Confirm costs" at bounding box center [747, 551] width 87 height 24
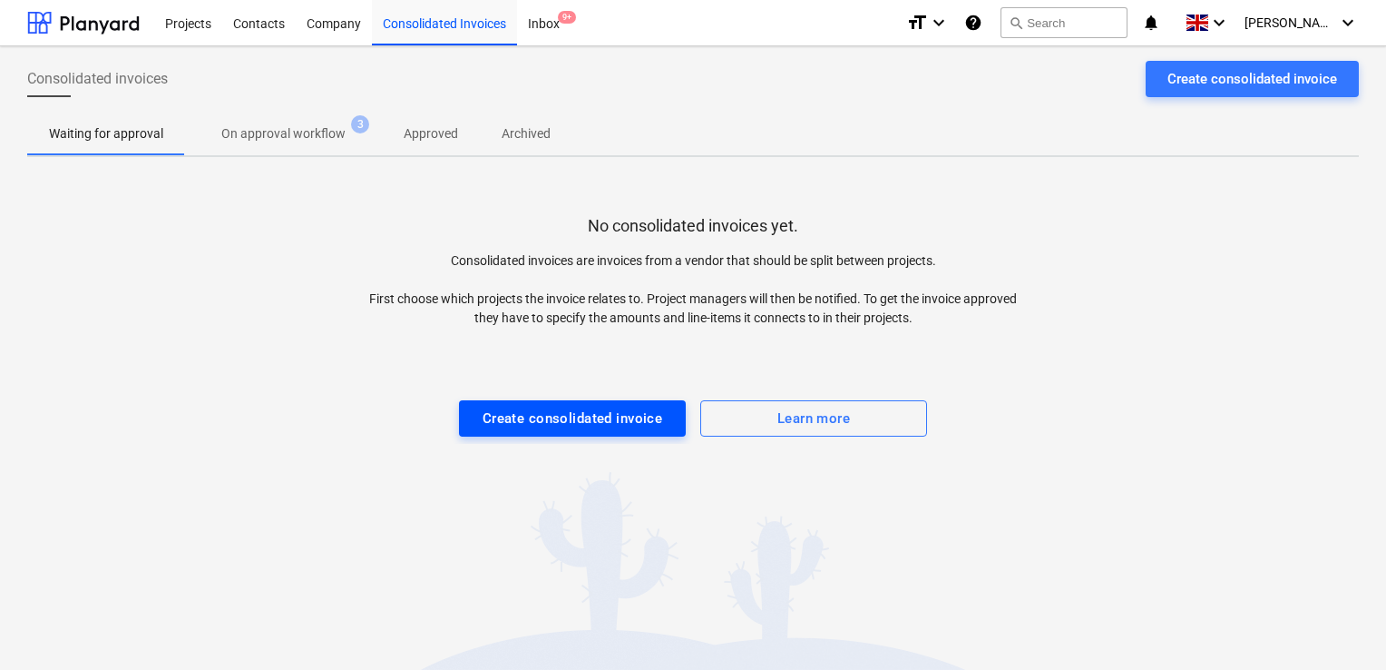
click at [545, 423] on div "Create consolidated invoice" at bounding box center [573, 418] width 181 height 24
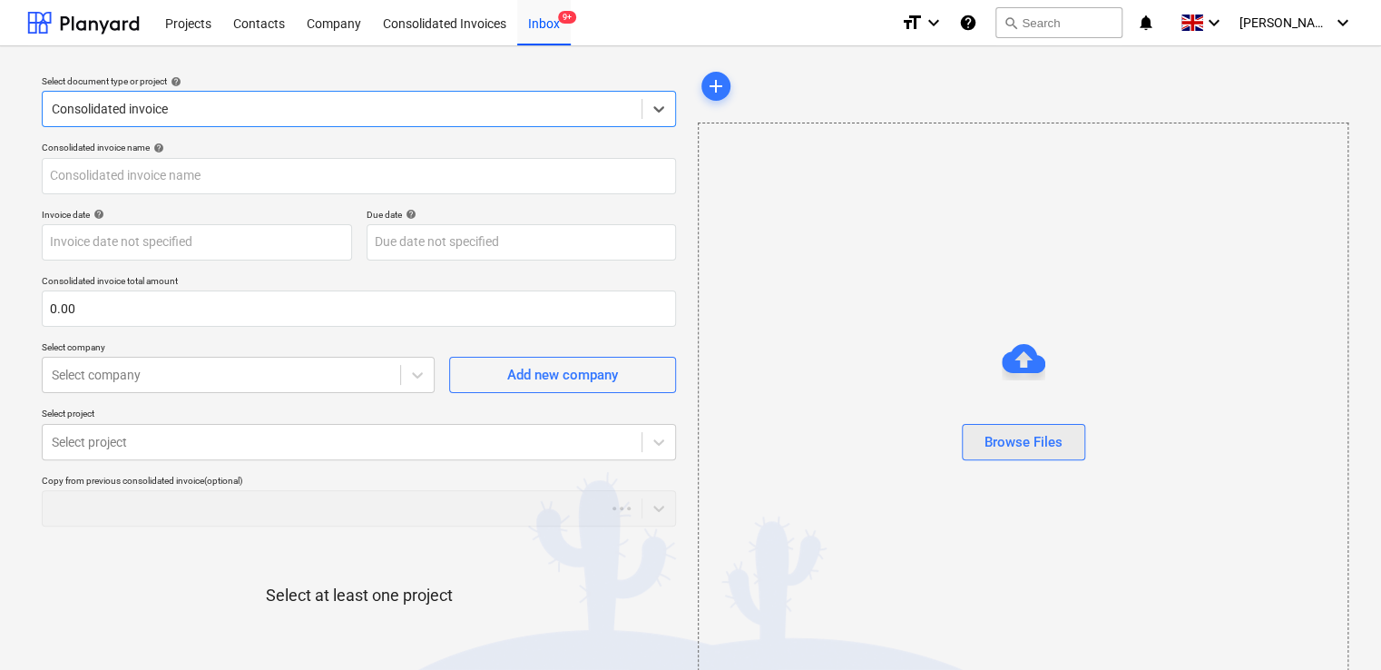
click at [970, 455] on button "Browse Files" at bounding box center [1023, 442] width 123 height 36
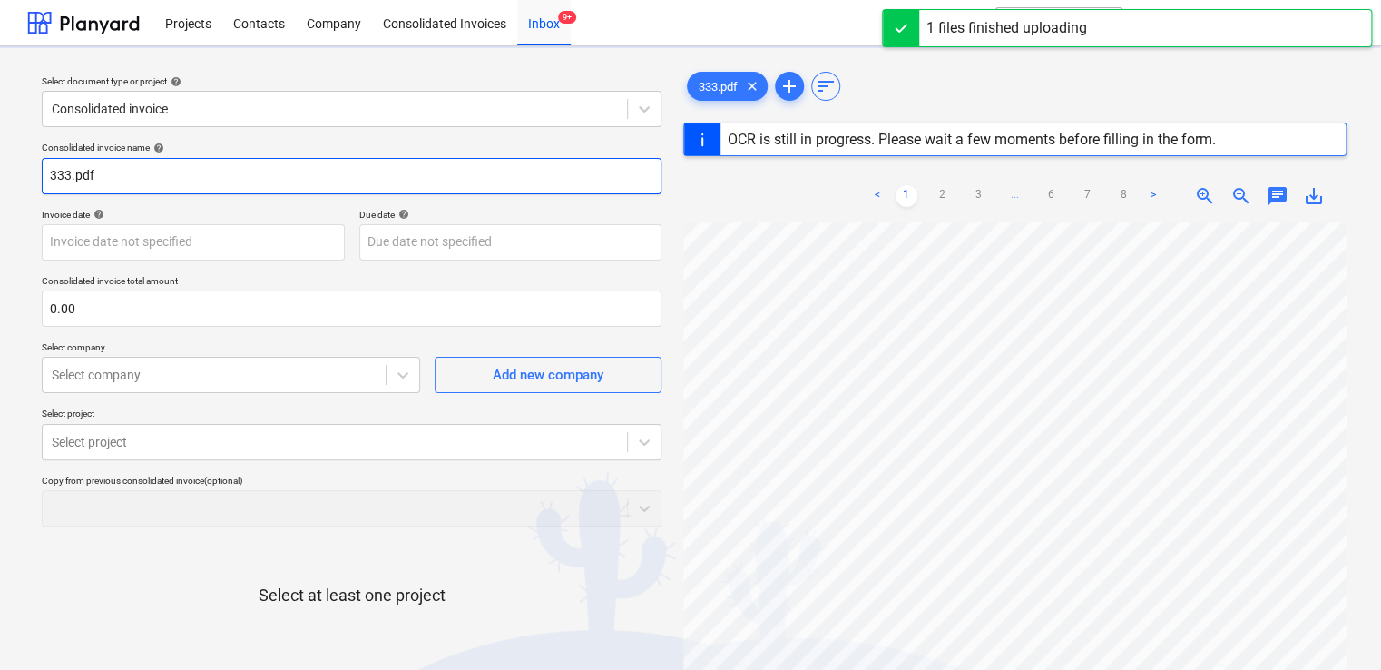
click at [114, 182] on input "333.pdf" at bounding box center [352, 176] width 620 height 36
type input "333"
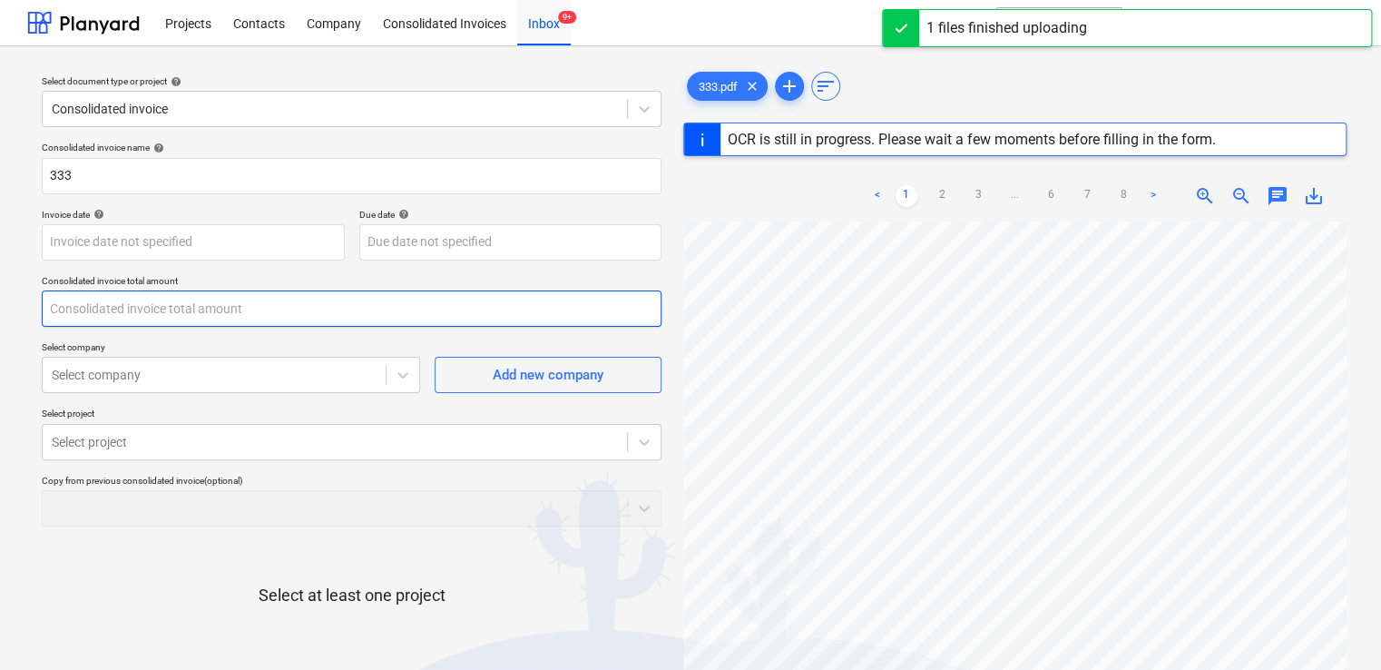
click at [120, 301] on input "text" at bounding box center [352, 308] width 620 height 36
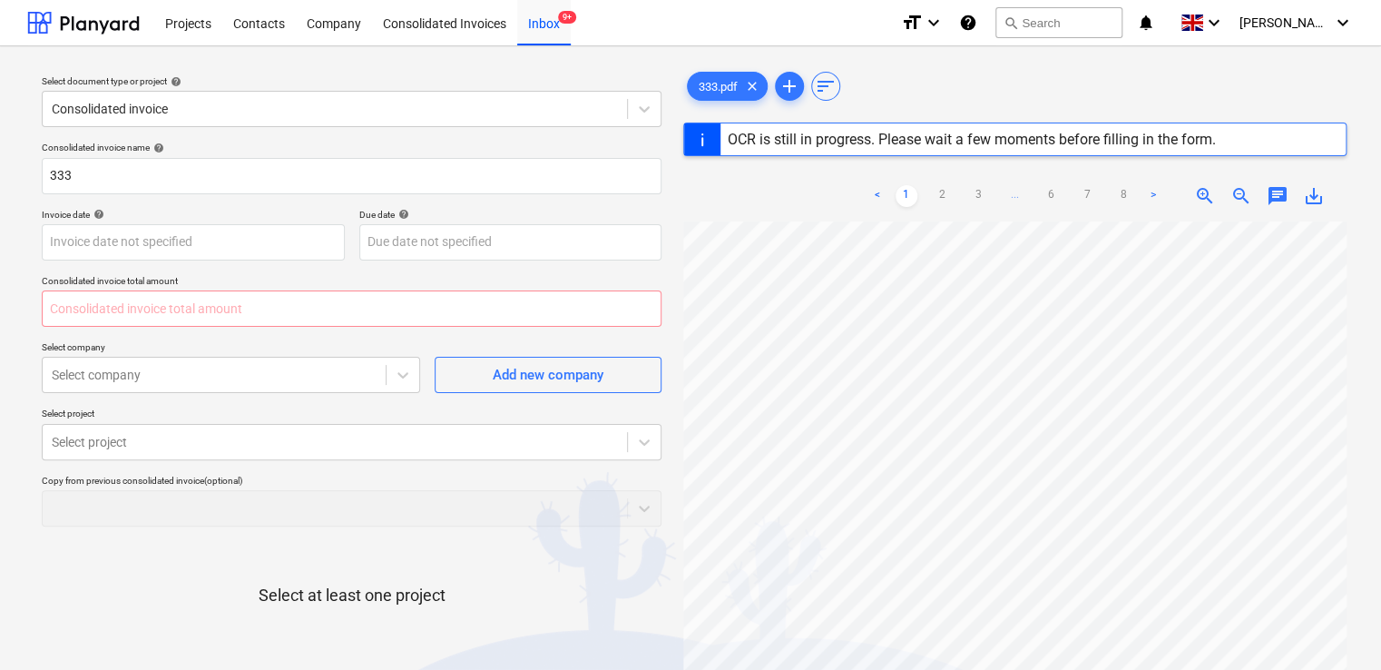
type input "0.00"
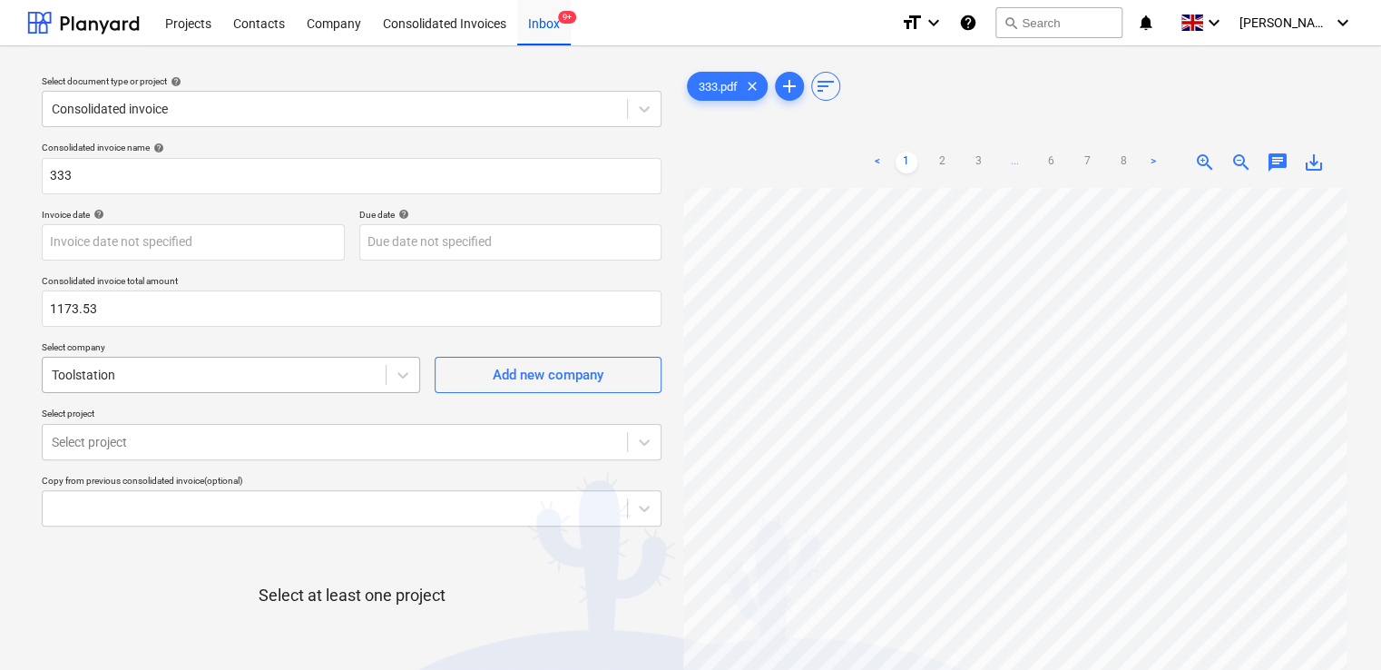
click at [202, 379] on div at bounding box center [214, 375] width 325 height 18
type input "1,173.53"
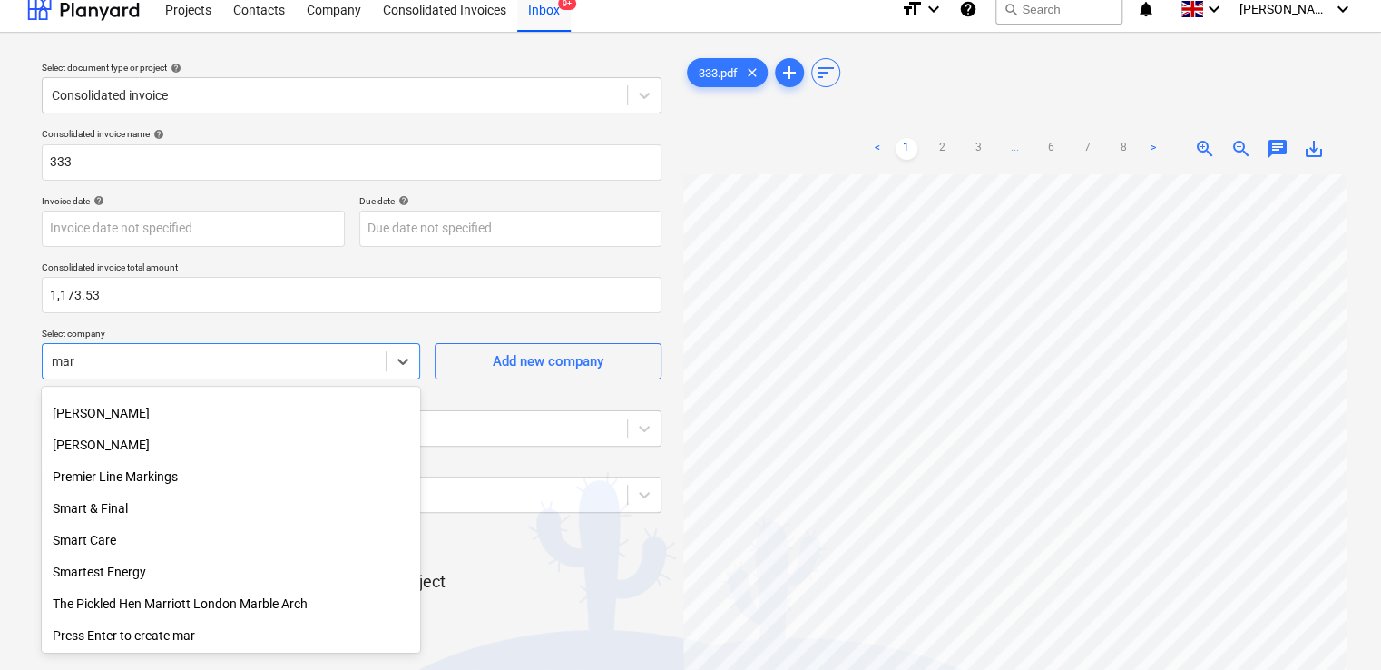
scroll to position [849, 0]
type input "mark"
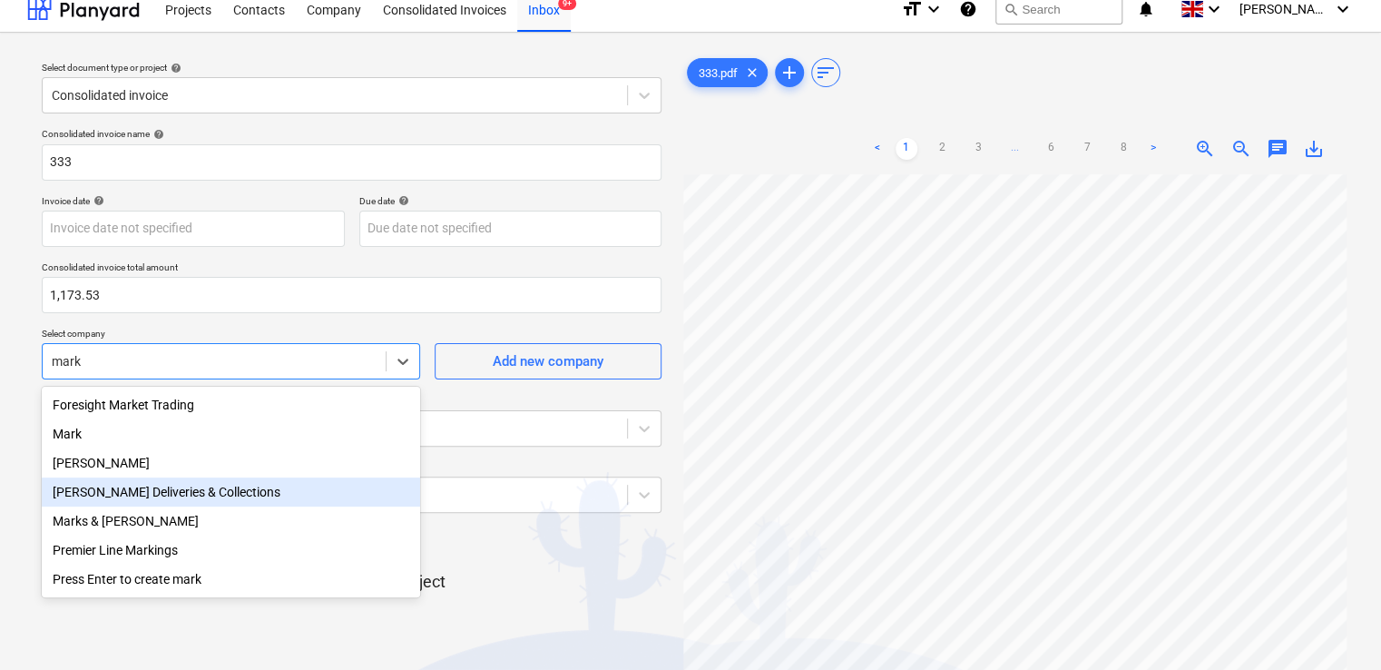
click at [211, 498] on div "Mark Poole Deliveries & Collections" at bounding box center [231, 491] width 378 height 29
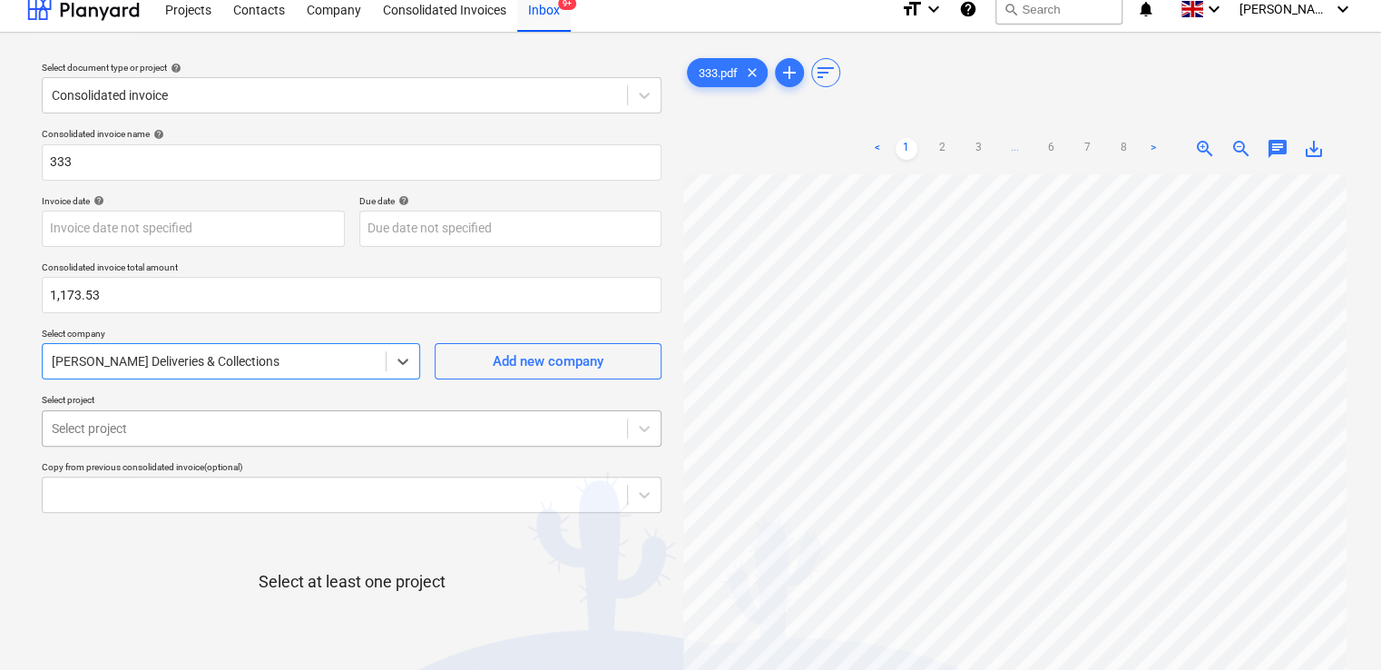
click at [245, 434] on body "Projects Contacts Company Consolidated Invoices Inbox 9+ format_size keyboard_a…" at bounding box center [690, 321] width 1381 height 670
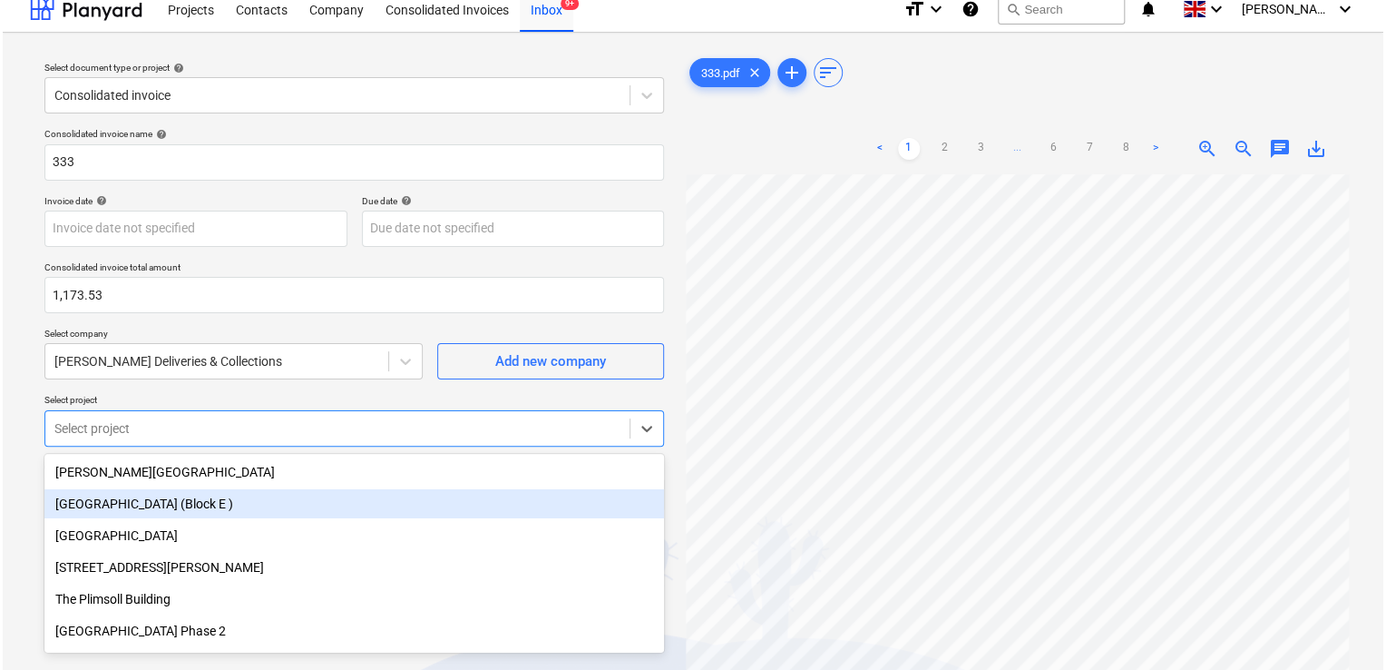
scroll to position [80, 0]
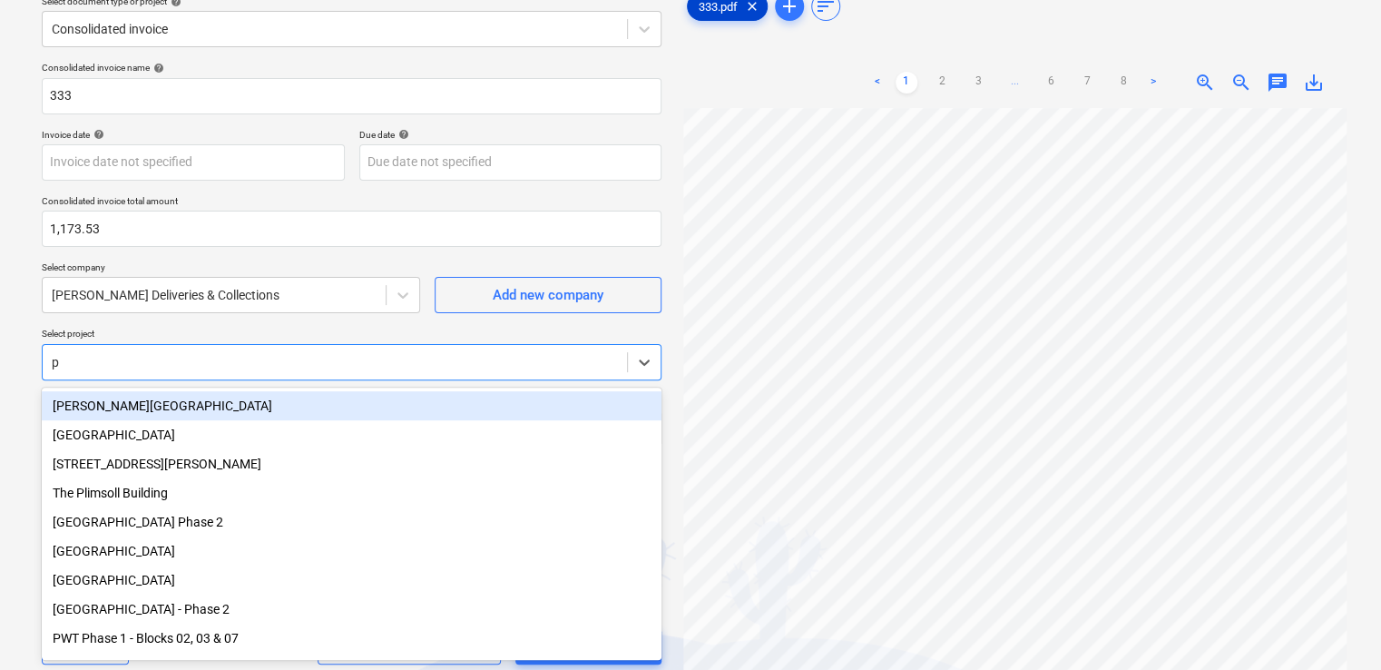
type input "pw"
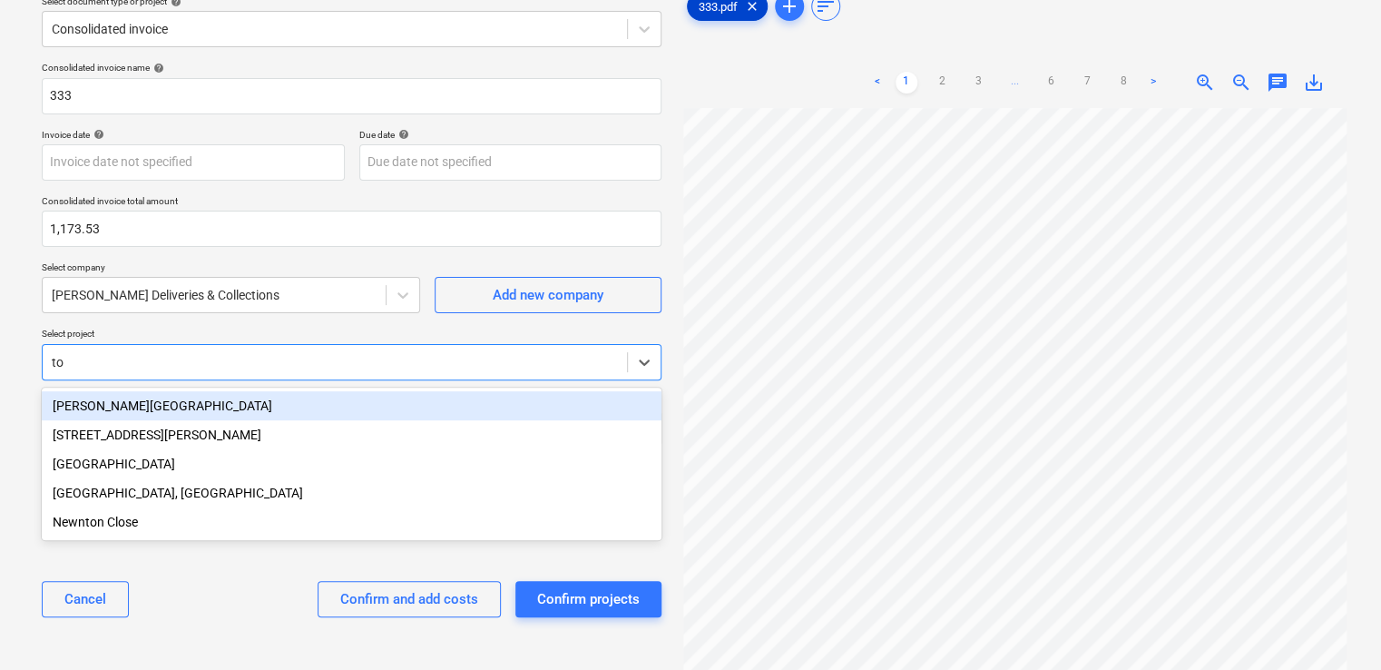
type input "t"
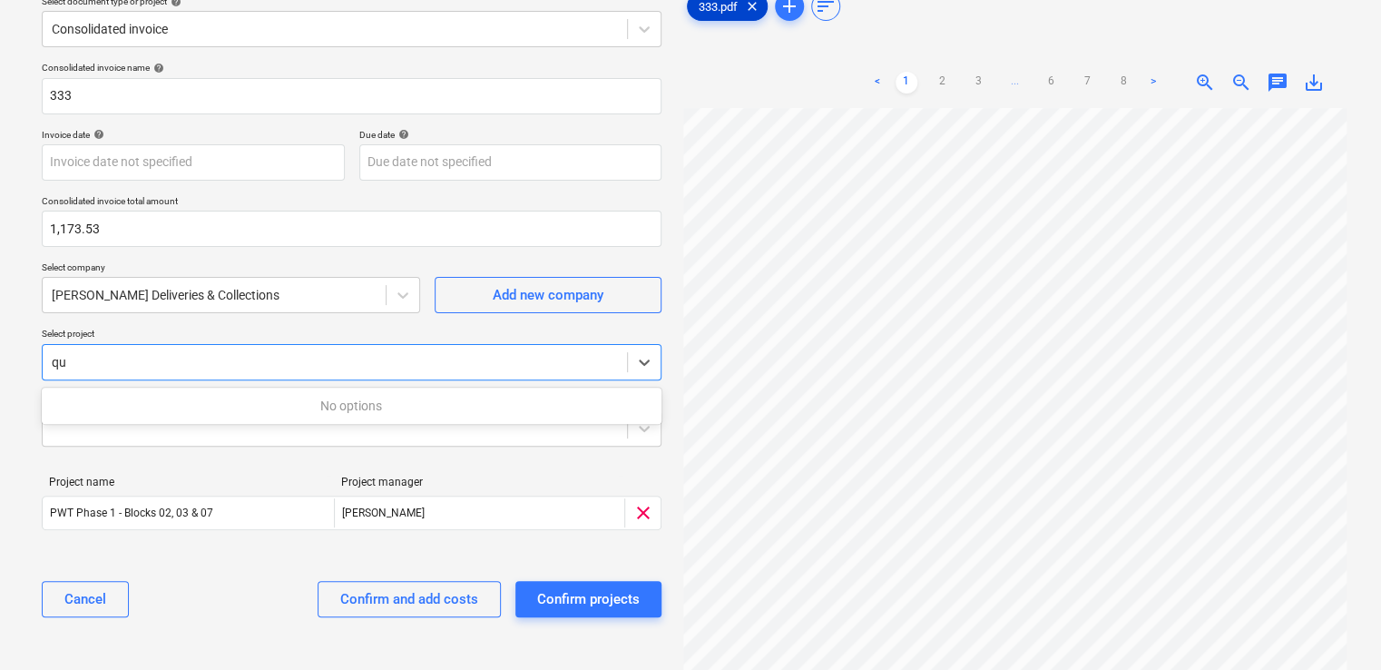
type input "q"
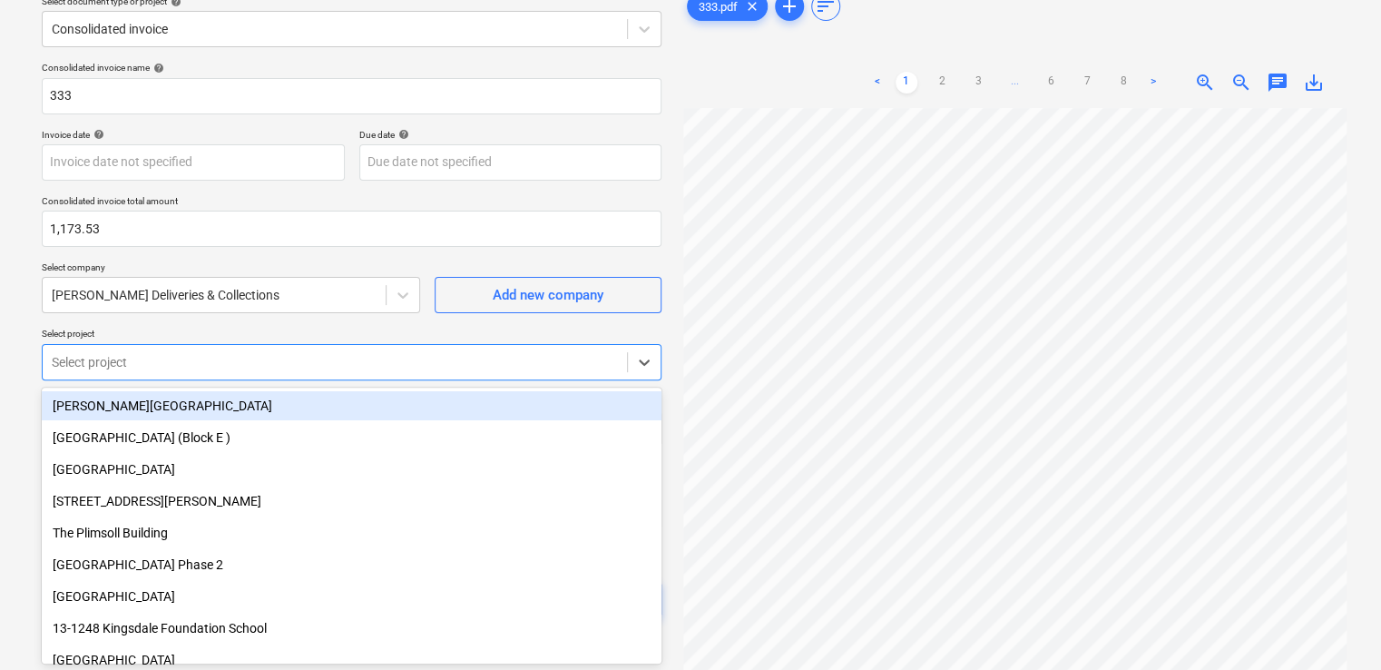
click at [451, 333] on p "Select project" at bounding box center [352, 335] width 620 height 15
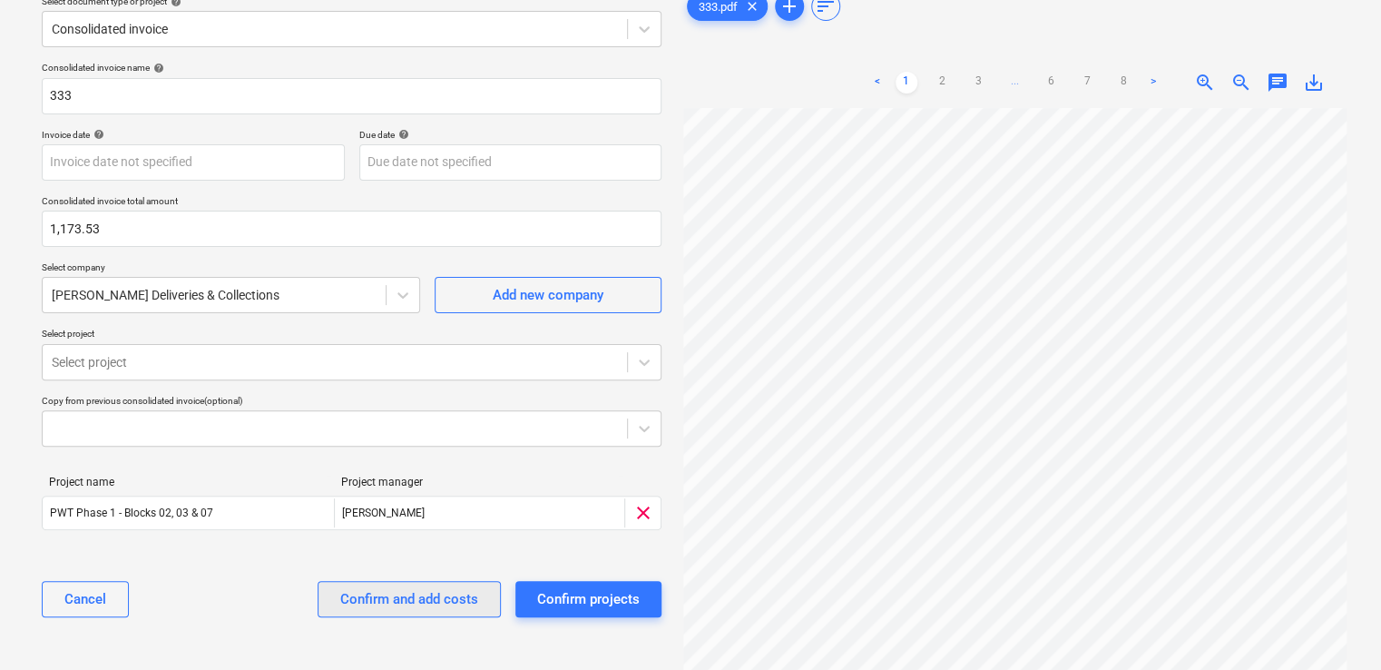
click at [394, 597] on div "Confirm and add costs" at bounding box center [409, 599] width 138 height 24
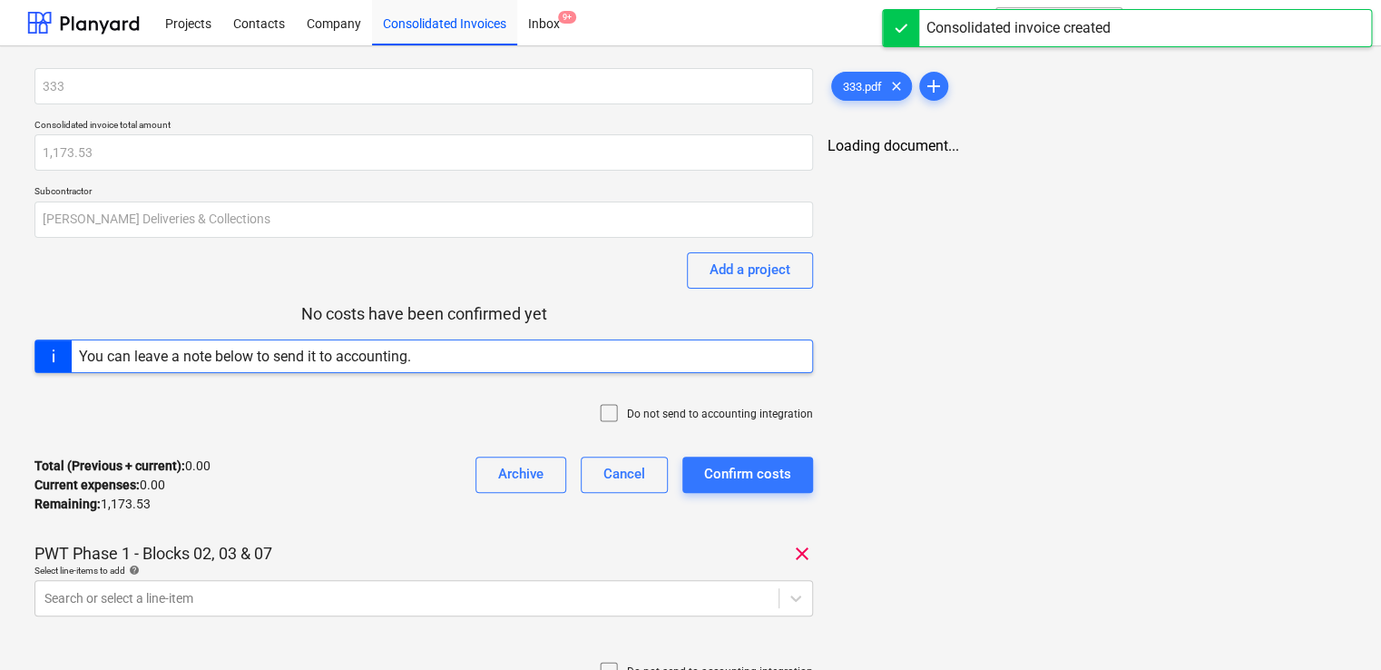
click at [620, 409] on icon at bounding box center [609, 413] width 22 height 22
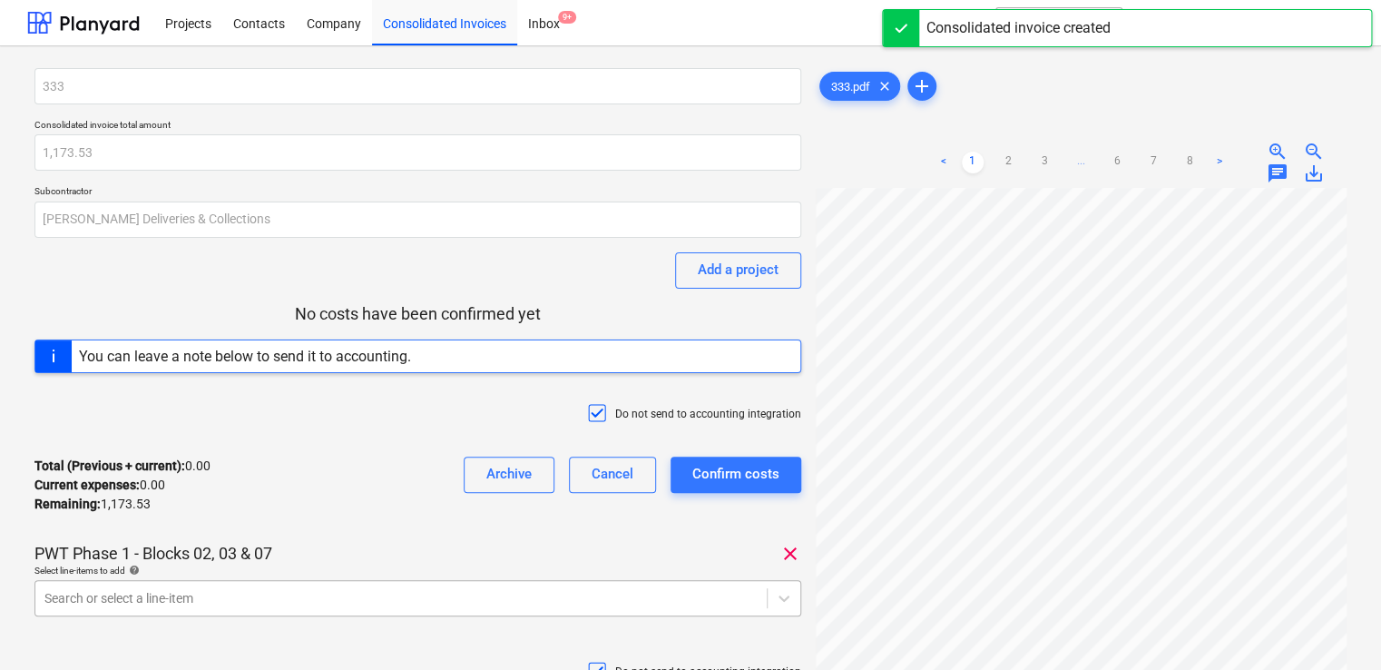
click at [348, 594] on body "Projects Contacts Company Consolidated Invoices Inbox 9+ format_size keyboard_a…" at bounding box center [690, 335] width 1381 height 670
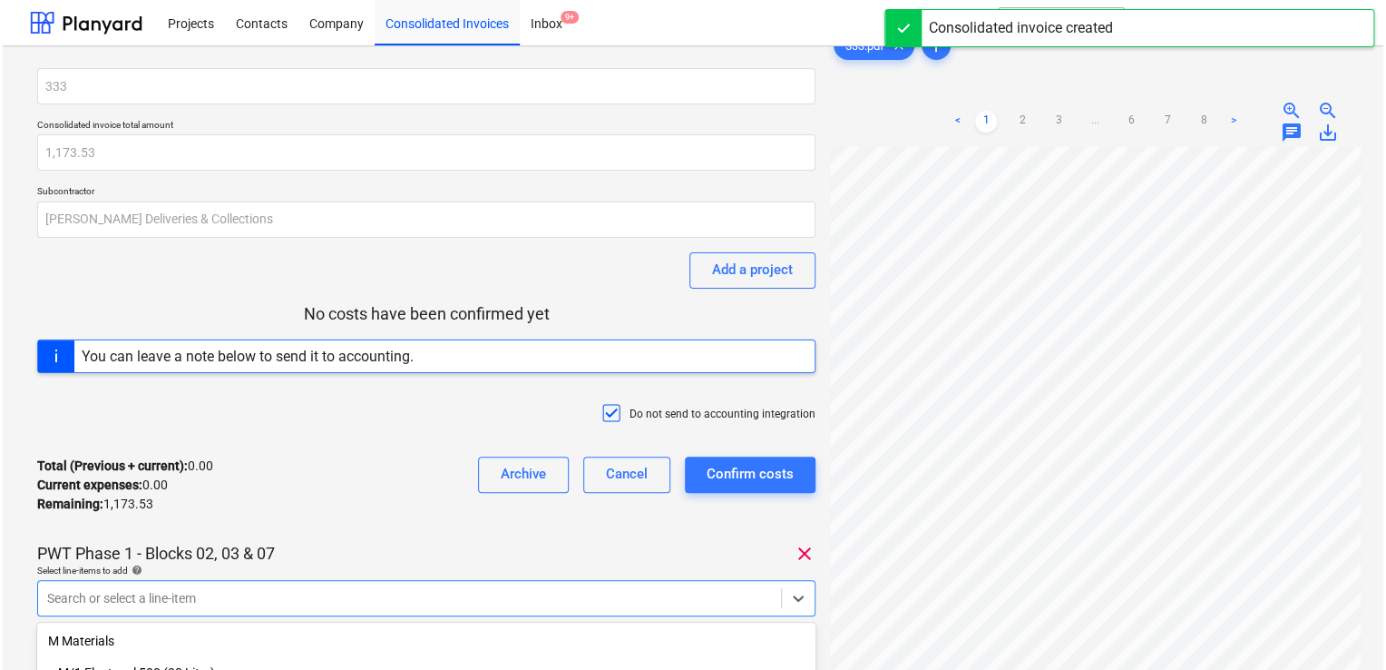
scroll to position [236, 0]
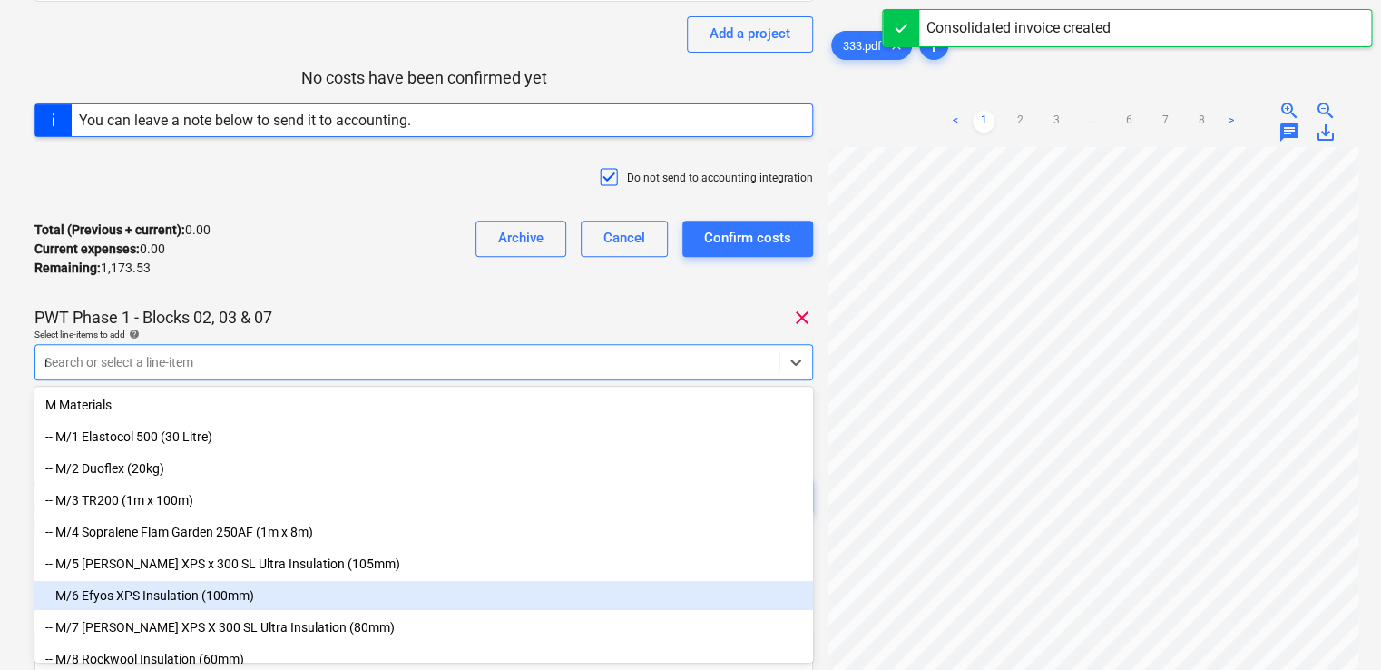
type input "no"
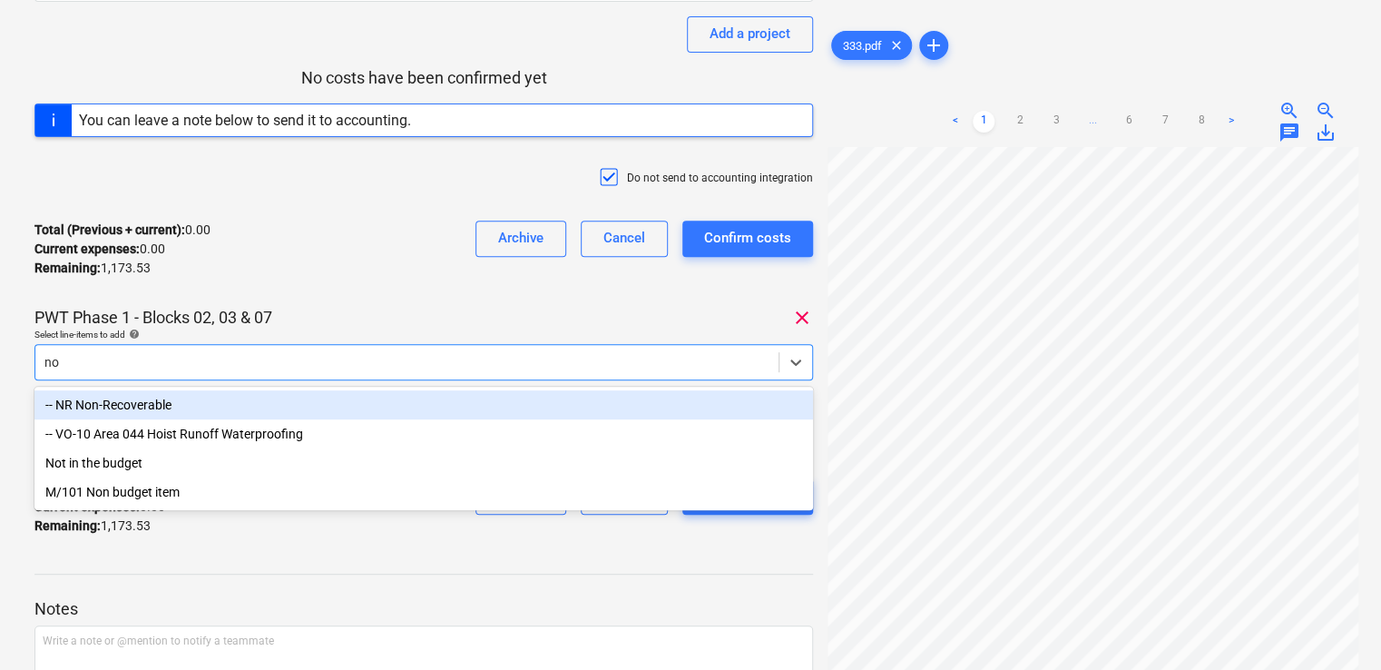
click at [203, 402] on div "-- NR Non-Recoverable" at bounding box center [423, 404] width 778 height 29
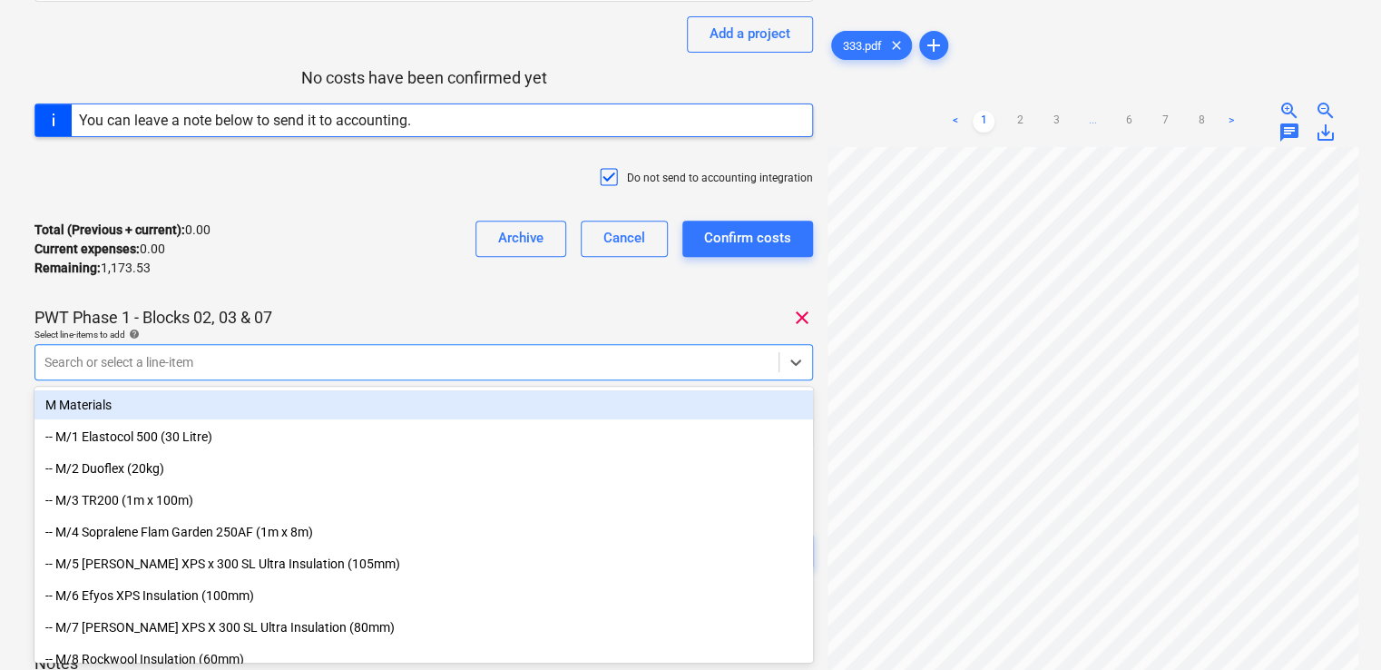
click at [337, 331] on div "Select line-items to add help" at bounding box center [423, 334] width 778 height 12
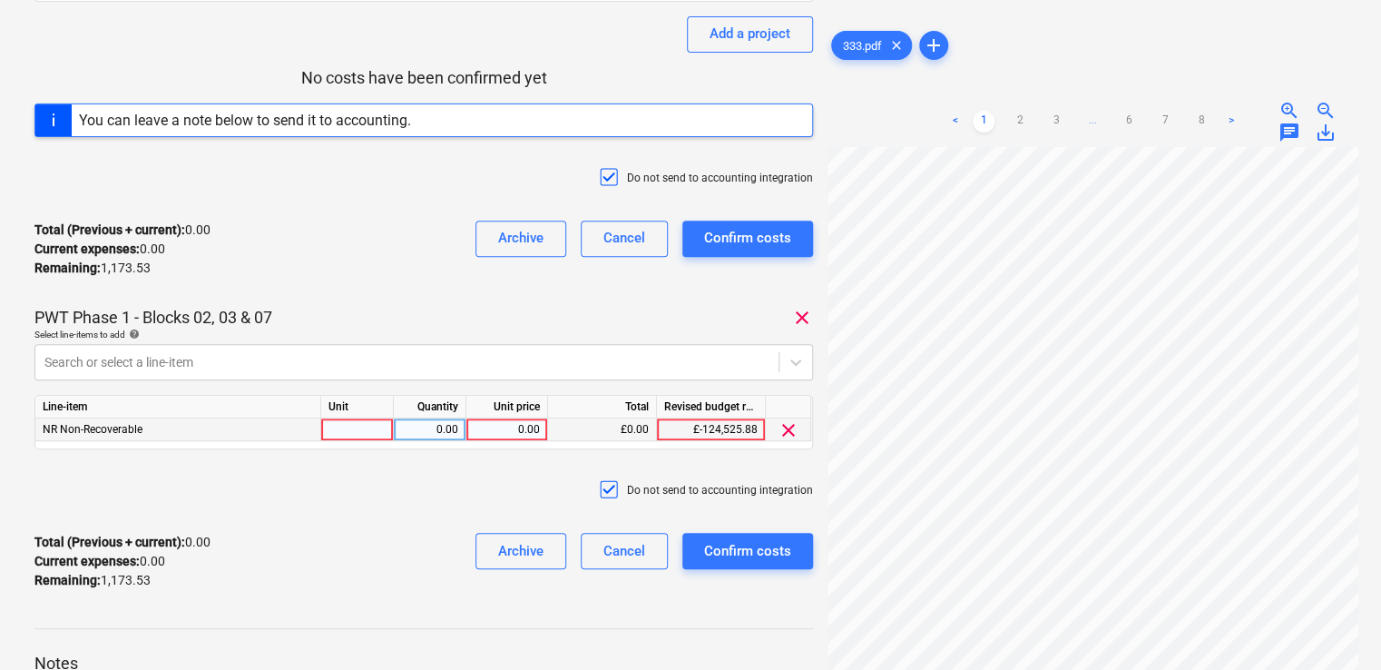
click at [353, 426] on div at bounding box center [357, 429] width 73 height 23
type input "item"
type input "46.14"
click at [724, 549] on div "Confirm costs" at bounding box center [747, 551] width 87 height 24
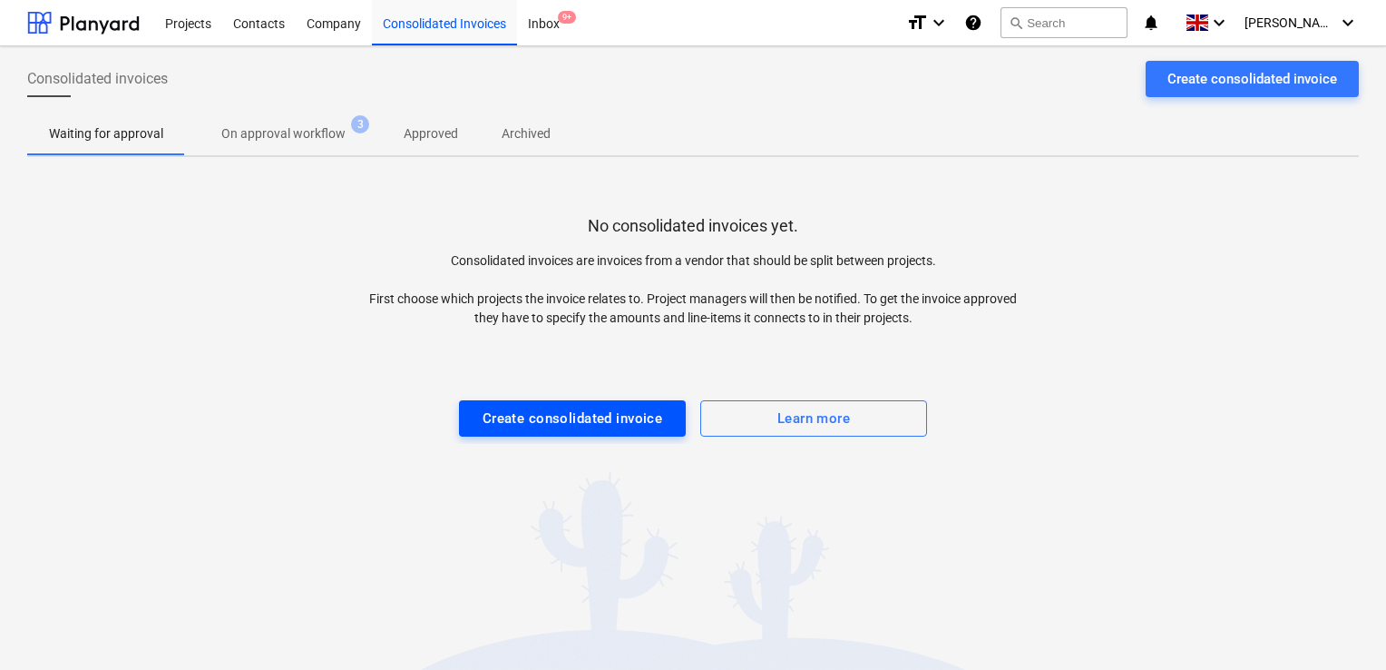
click at [516, 425] on div "Create consolidated invoice" at bounding box center [573, 418] width 181 height 24
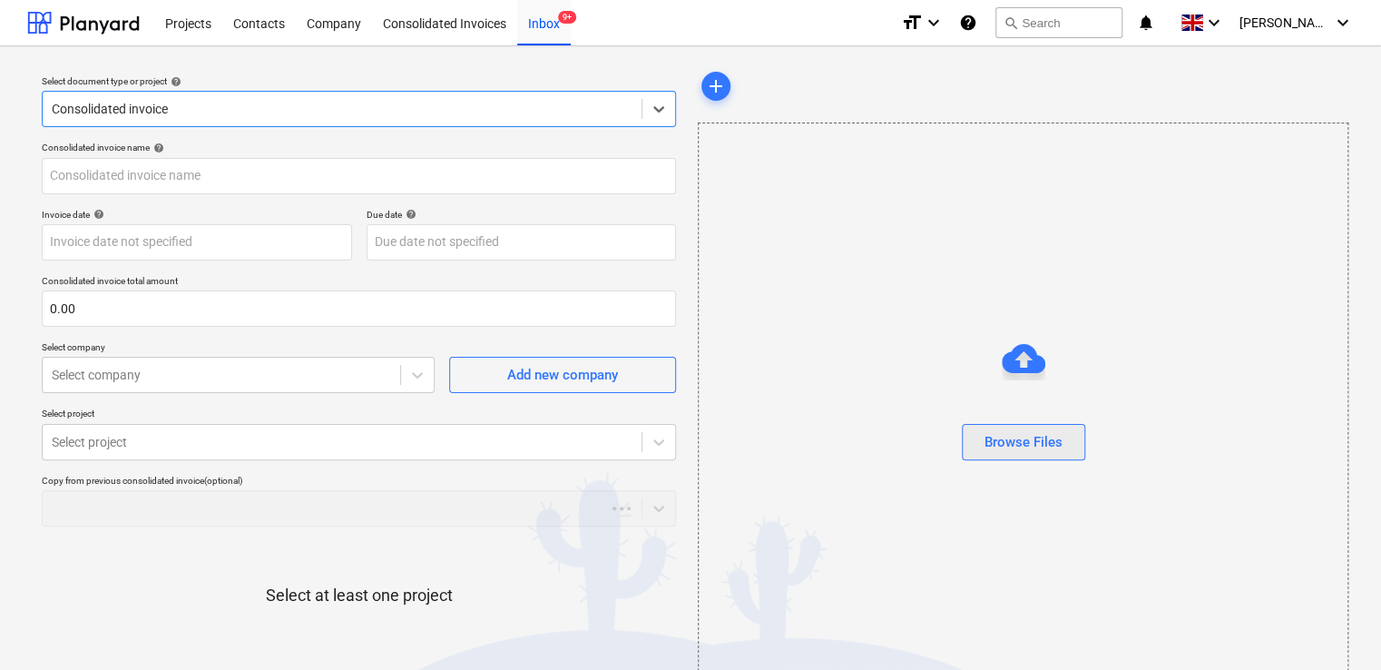
click at [991, 448] on div "Browse Files" at bounding box center [1023, 442] width 78 height 24
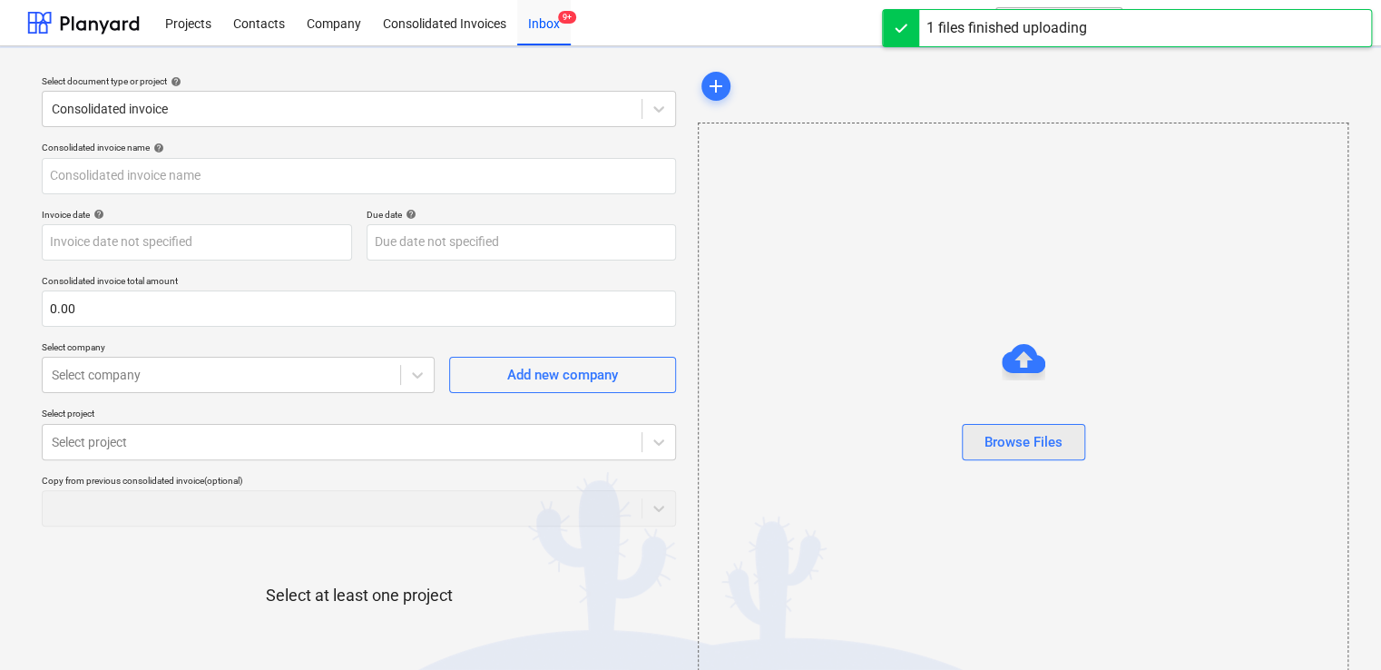
type input "337.pdf"
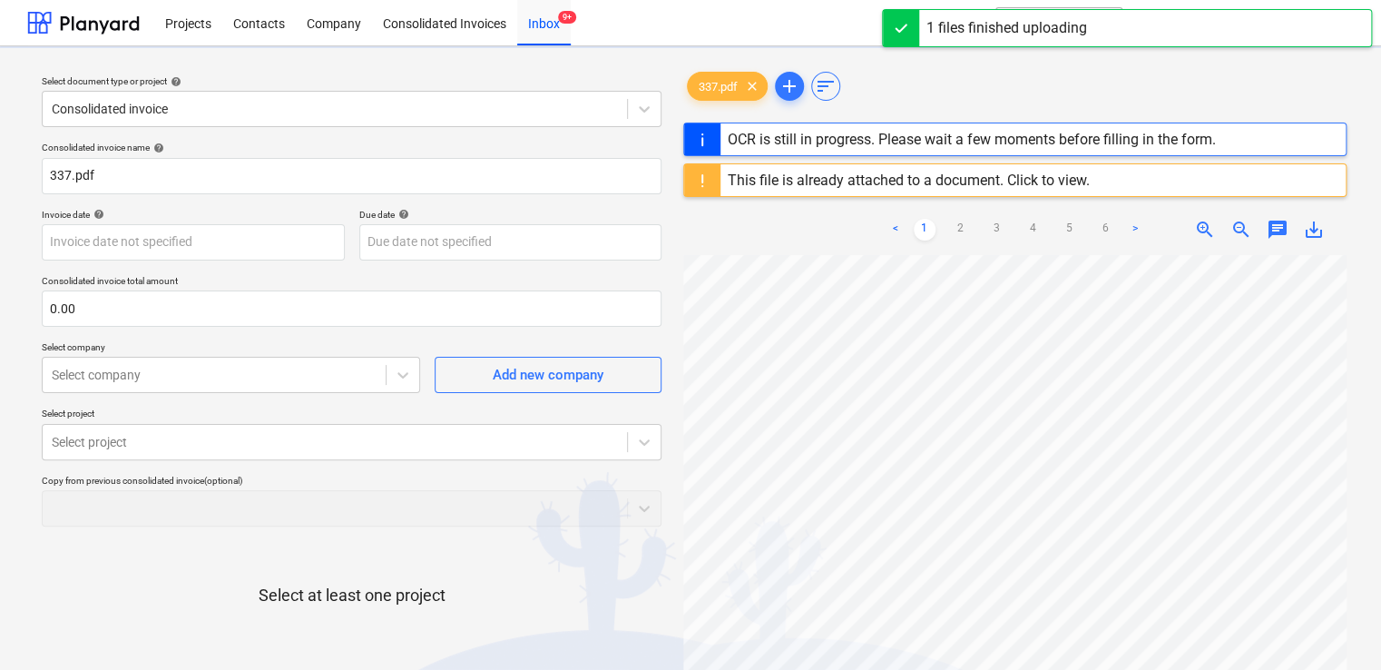
click at [1043, 183] on div "This file is already attached to a document. Click to view." at bounding box center [909, 179] width 362 height 17
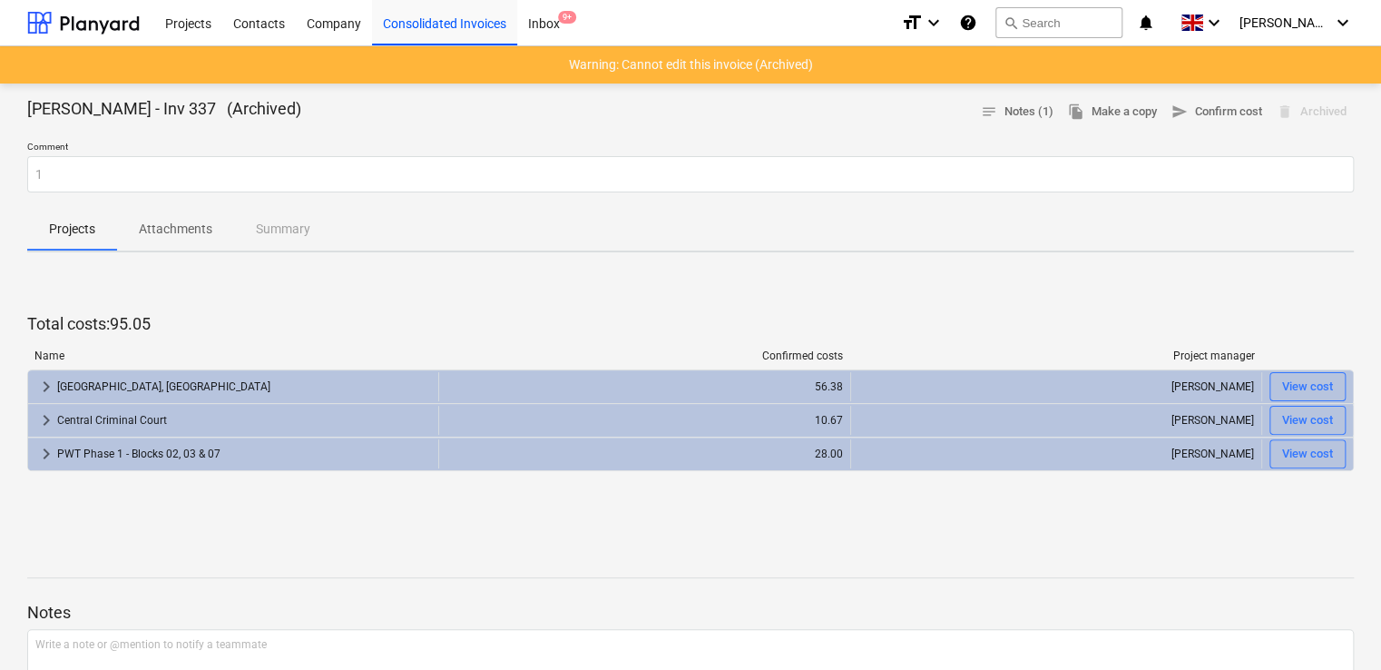
click at [652, 321] on p "Total costs : 95.05" at bounding box center [690, 324] width 1326 height 22
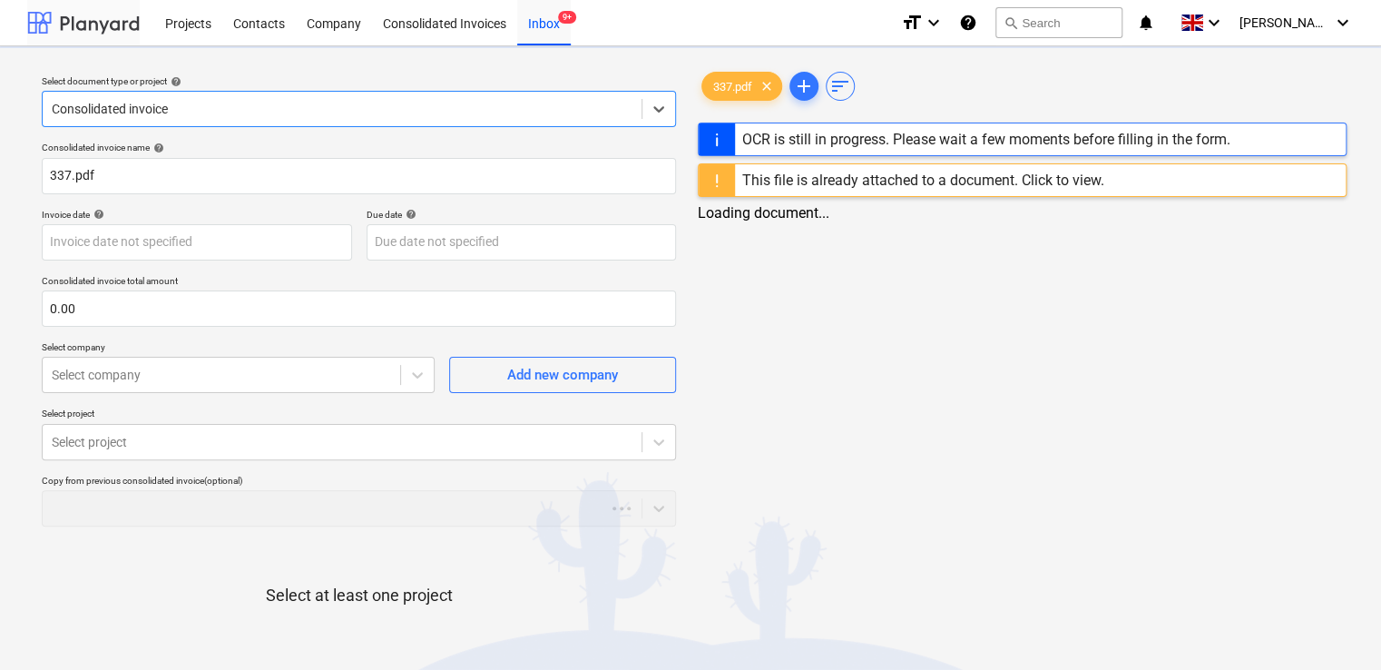
type input "337"
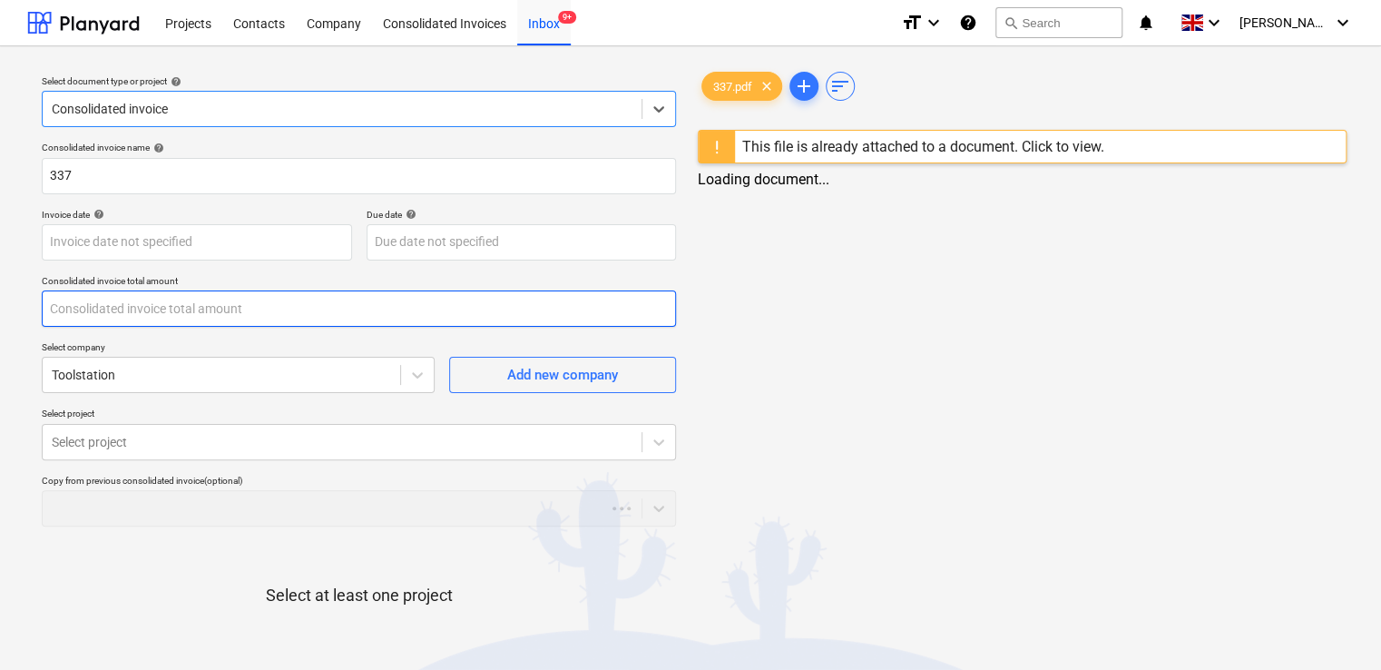
click at [142, 308] on input "text" at bounding box center [359, 308] width 634 height 36
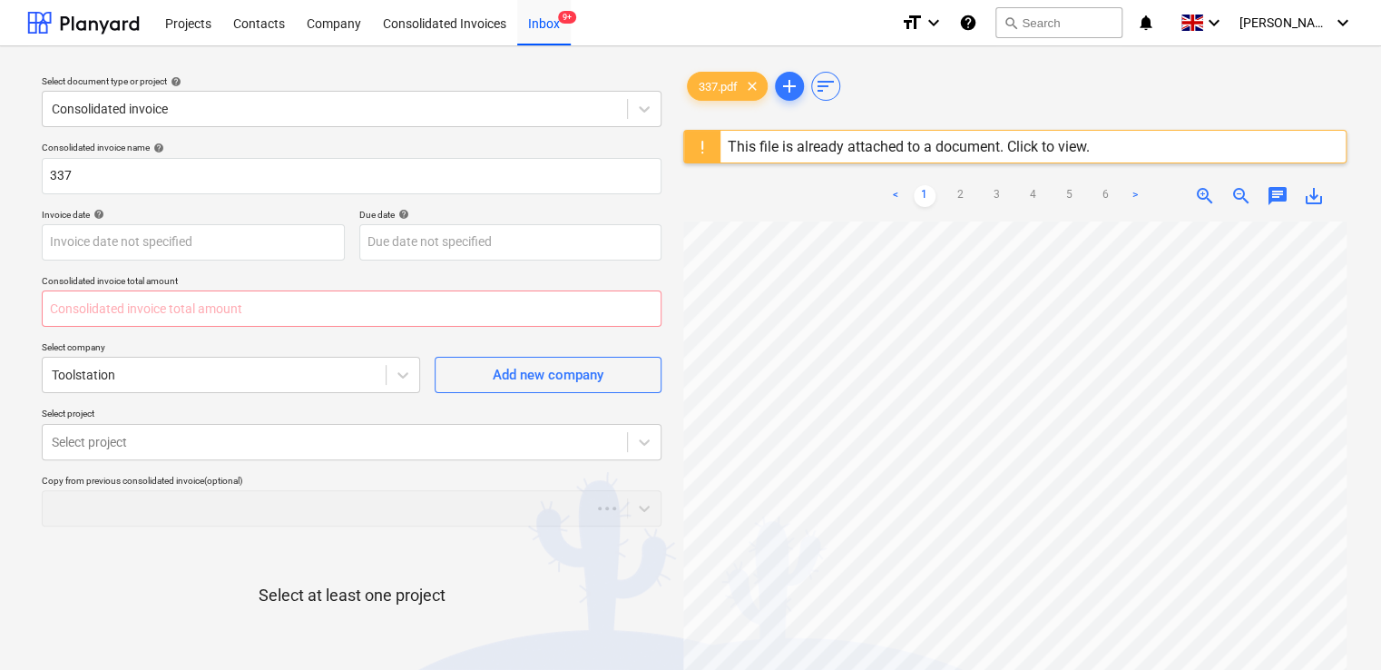
type input "0.00"
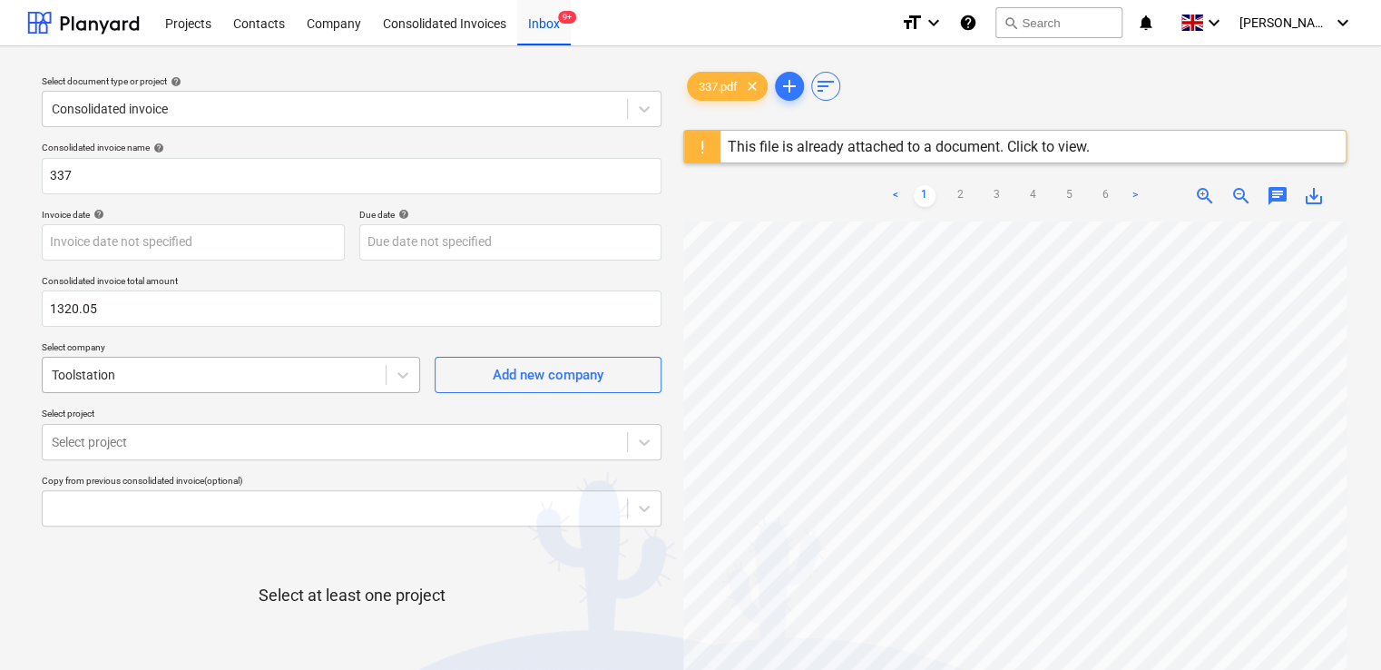
click at [244, 372] on div at bounding box center [214, 375] width 325 height 18
type input "1,320.05"
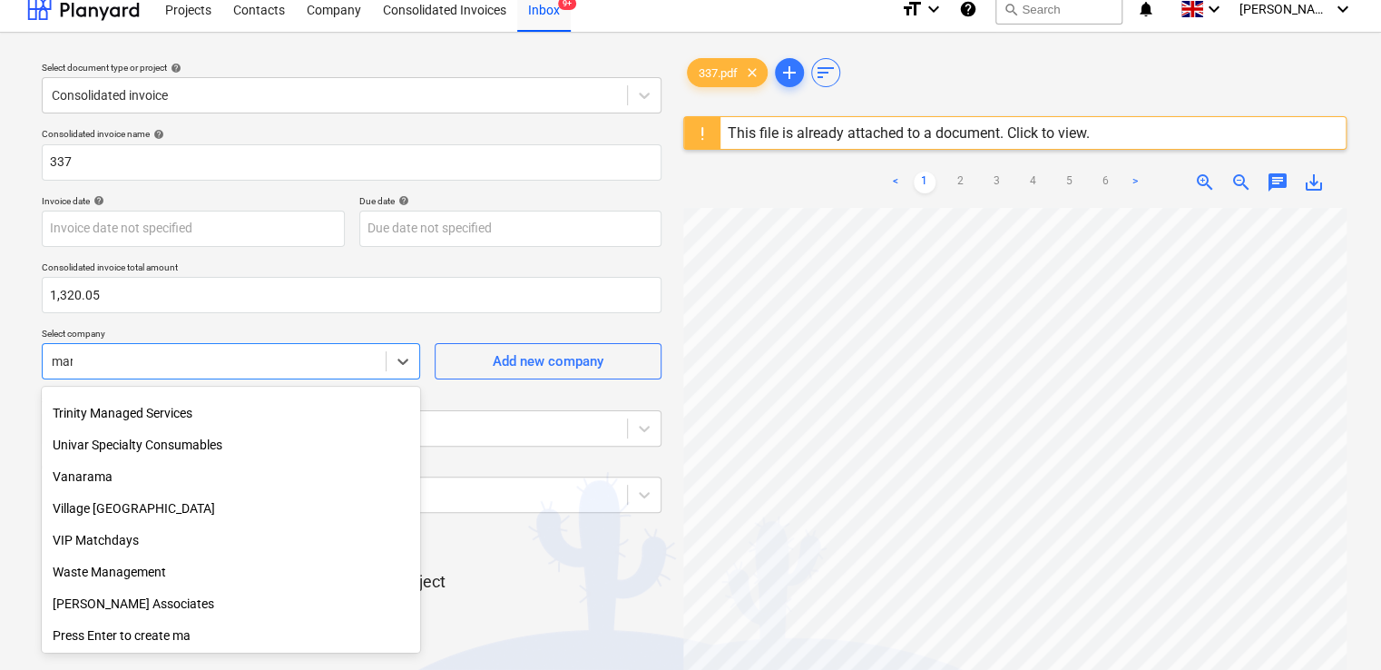
scroll to position [849, 0]
type input "mark"
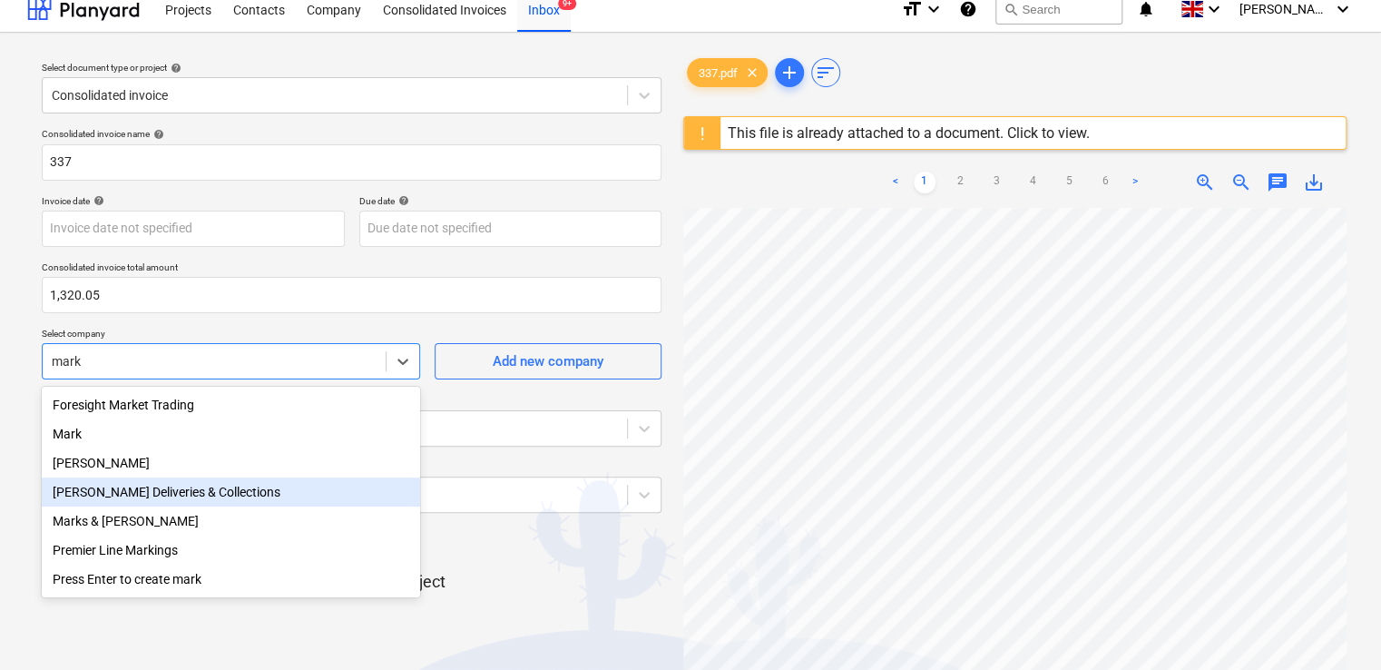
click at [164, 495] on div "Mark Poole Deliveries & Collections" at bounding box center [231, 491] width 378 height 29
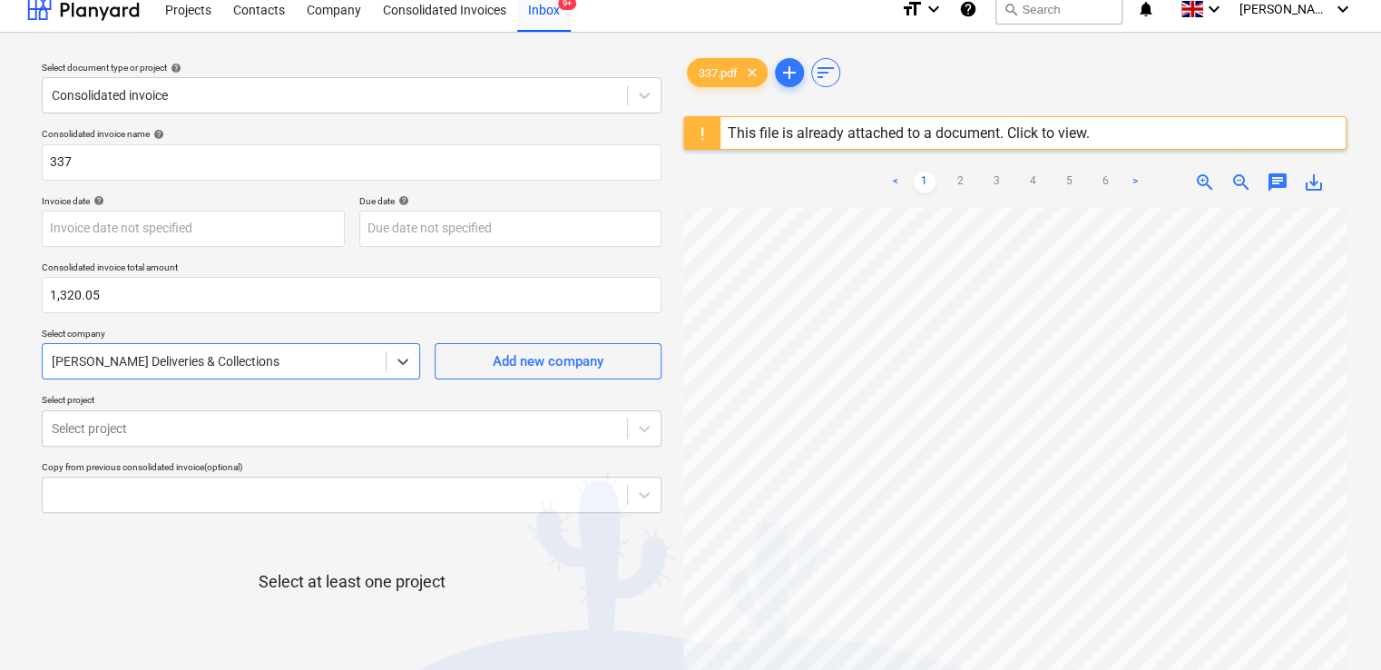
click at [279, 329] on p "Select company" at bounding box center [231, 335] width 378 height 15
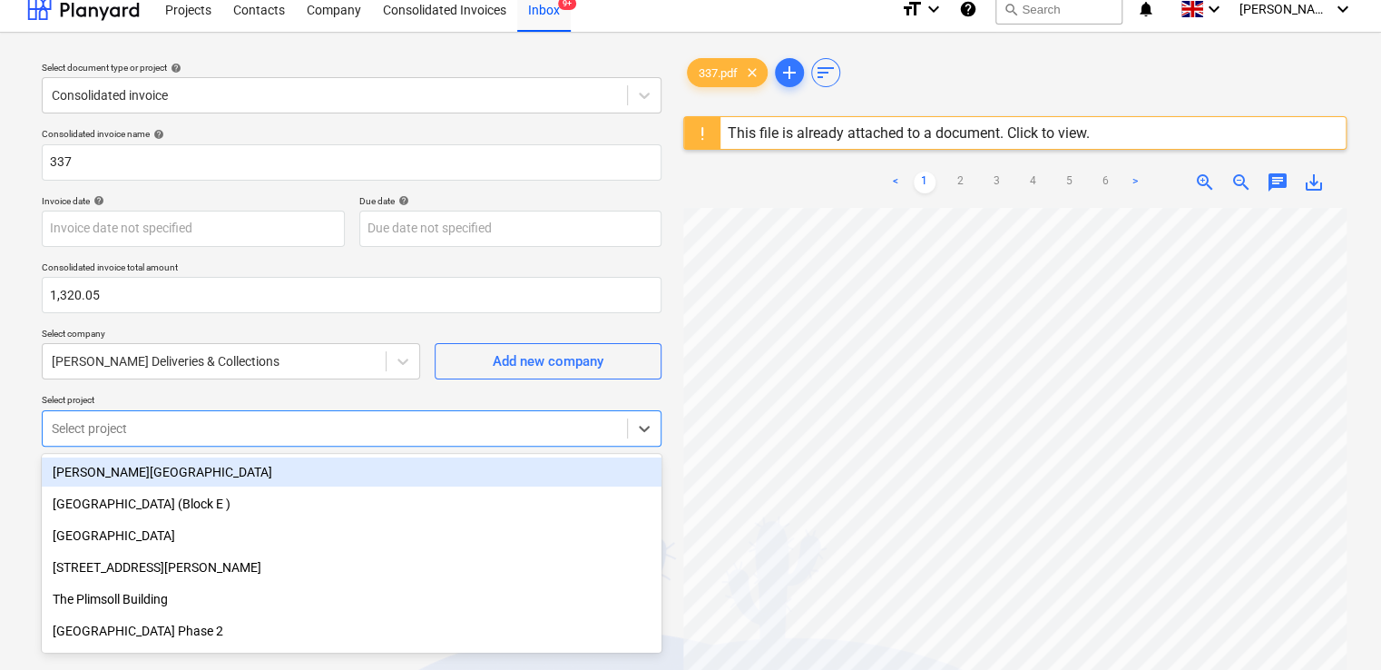
click at [230, 425] on body "Projects Contacts Company Consolidated Invoices Inbox 9+ format_size keyboard_a…" at bounding box center [690, 321] width 1381 height 670
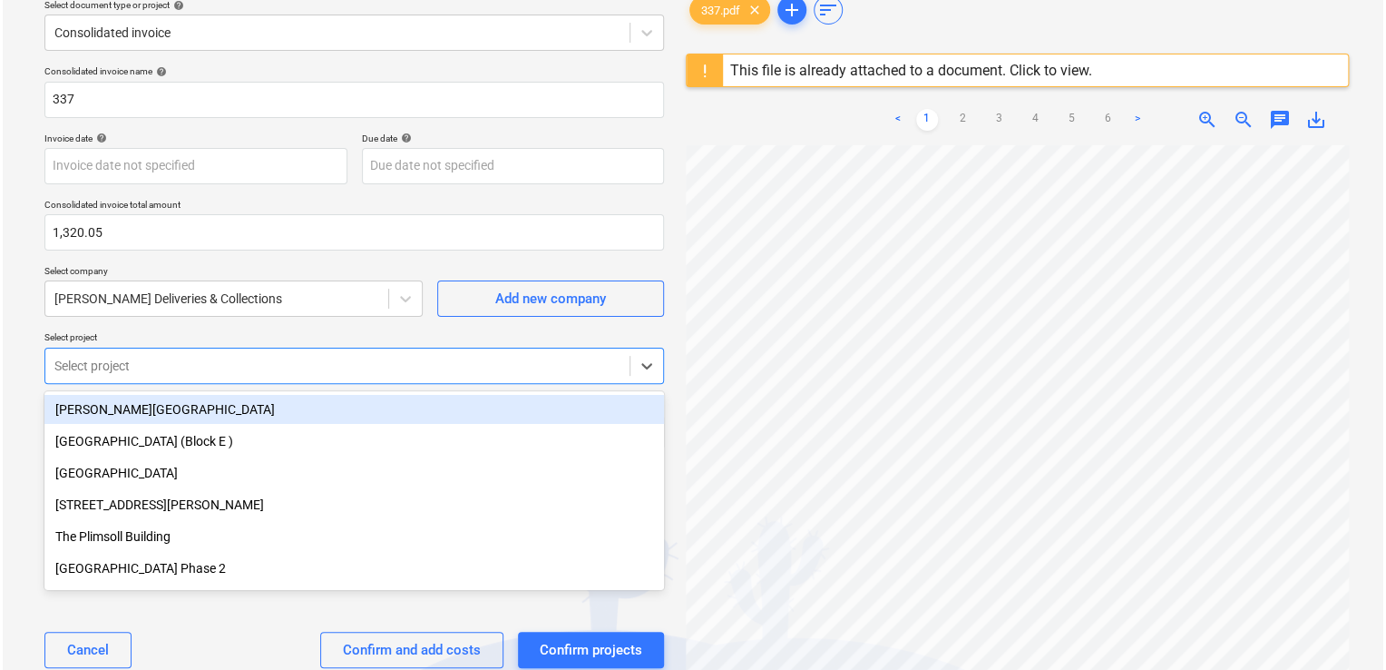
scroll to position [80, 0]
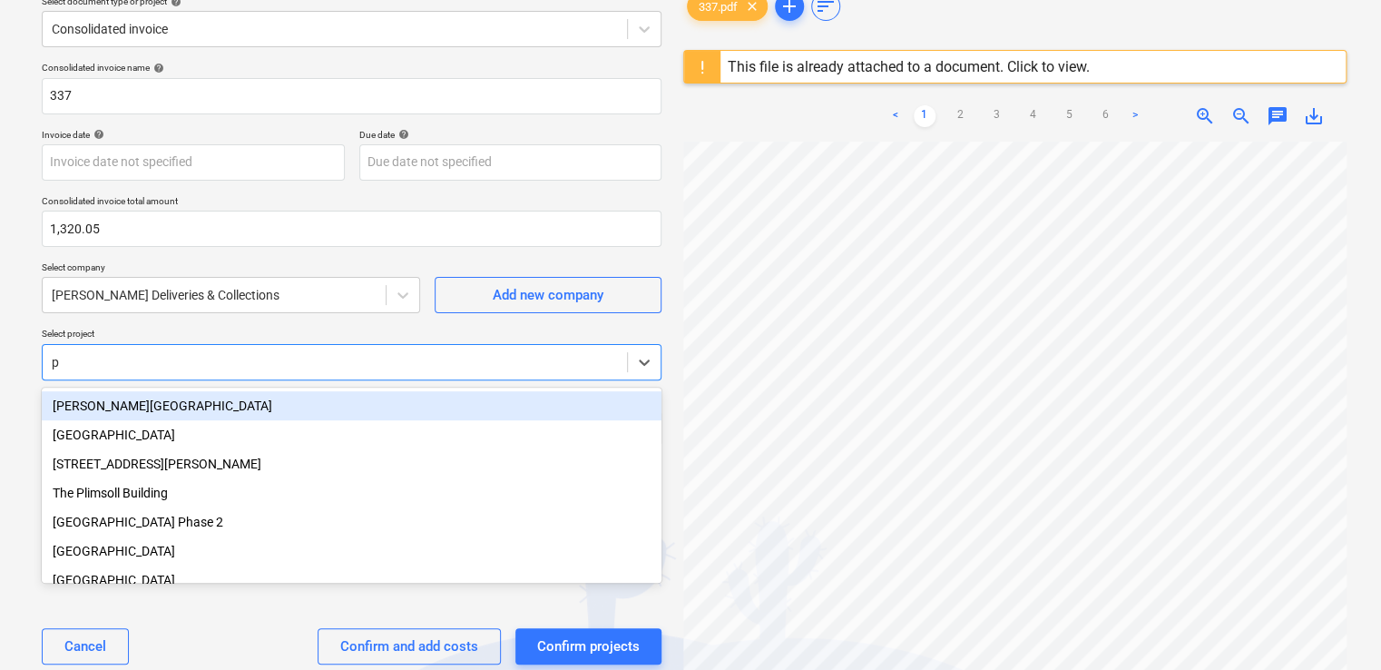
type input "pw"
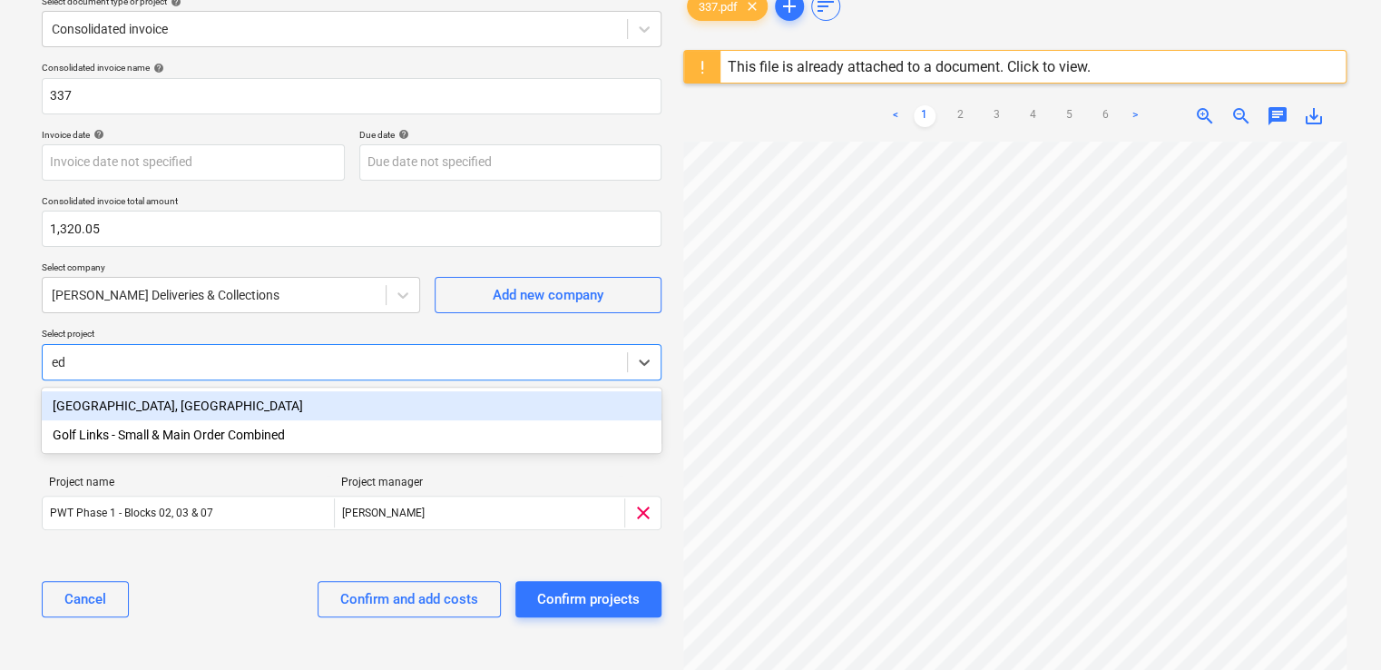
type input "edd"
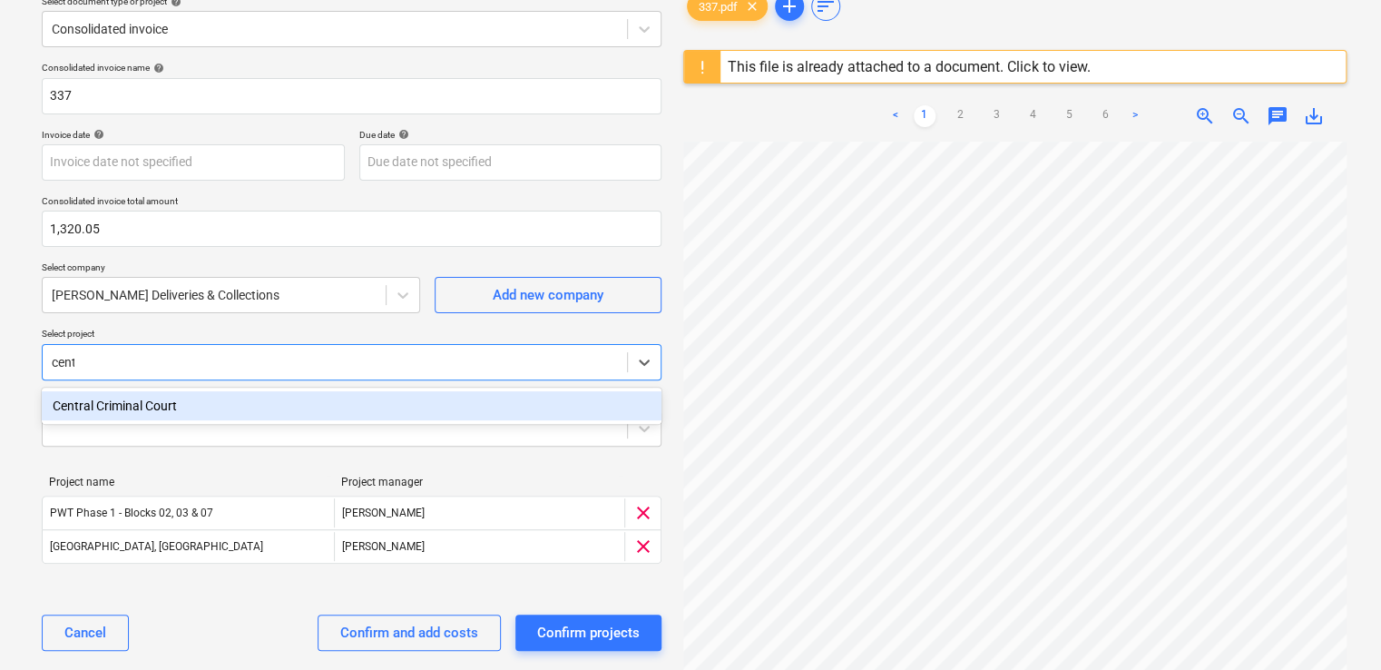
type input "centr"
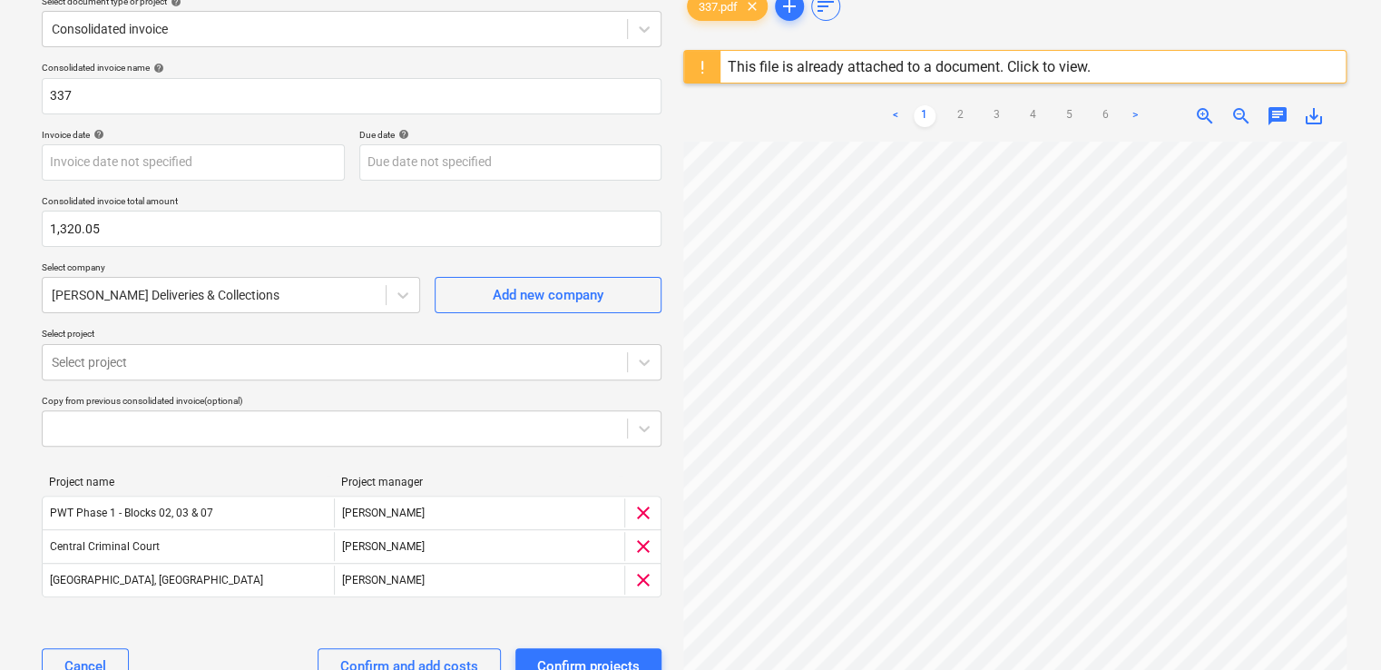
click at [508, 328] on p "Select project" at bounding box center [352, 335] width 620 height 15
click at [394, 662] on div "Confirm and add costs" at bounding box center [409, 666] width 138 height 24
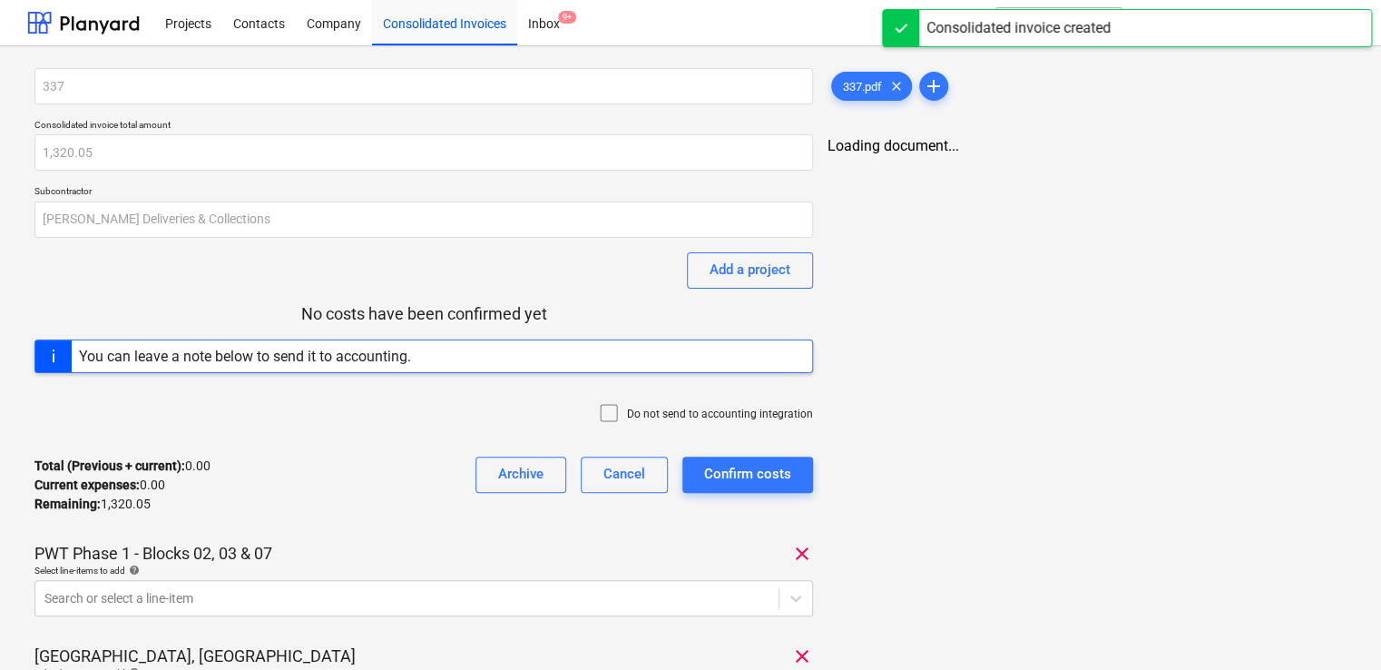
click at [614, 408] on icon at bounding box center [609, 413] width 22 height 22
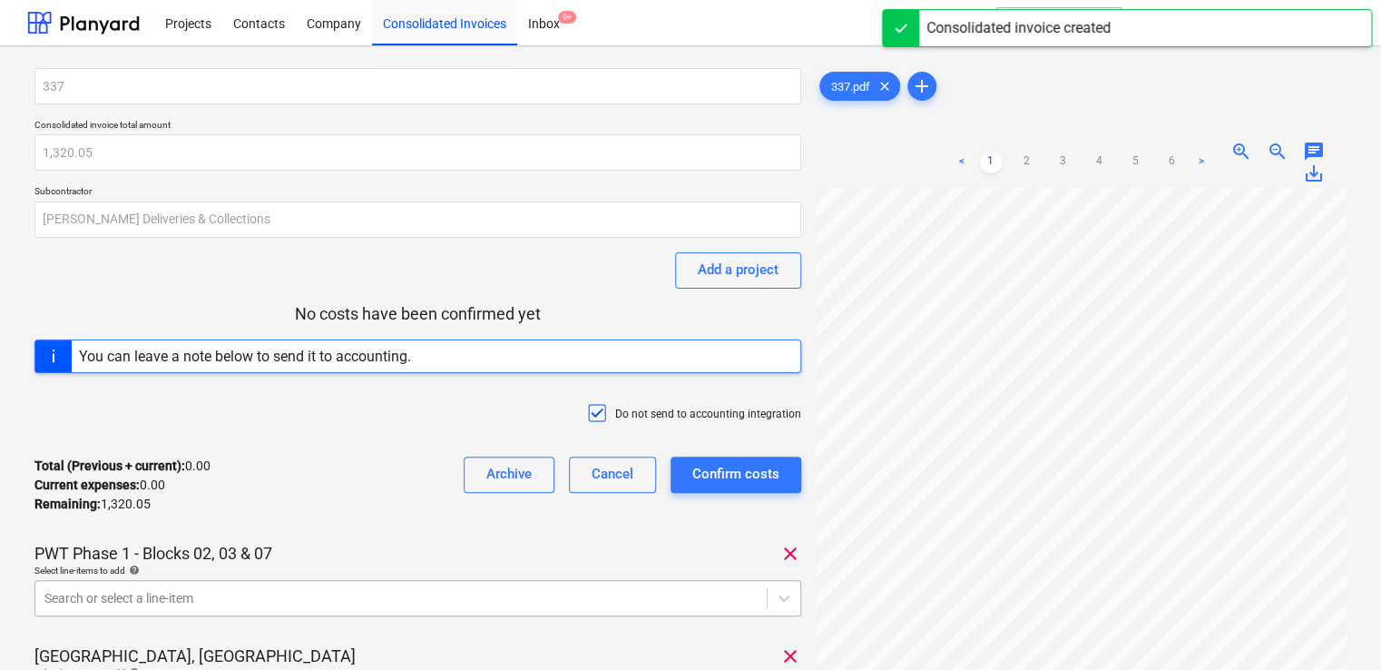
click at [385, 605] on body "Projects Contacts Company Consolidated Invoices Inbox 9+ format_size keyboard_a…" at bounding box center [690, 335] width 1381 height 670
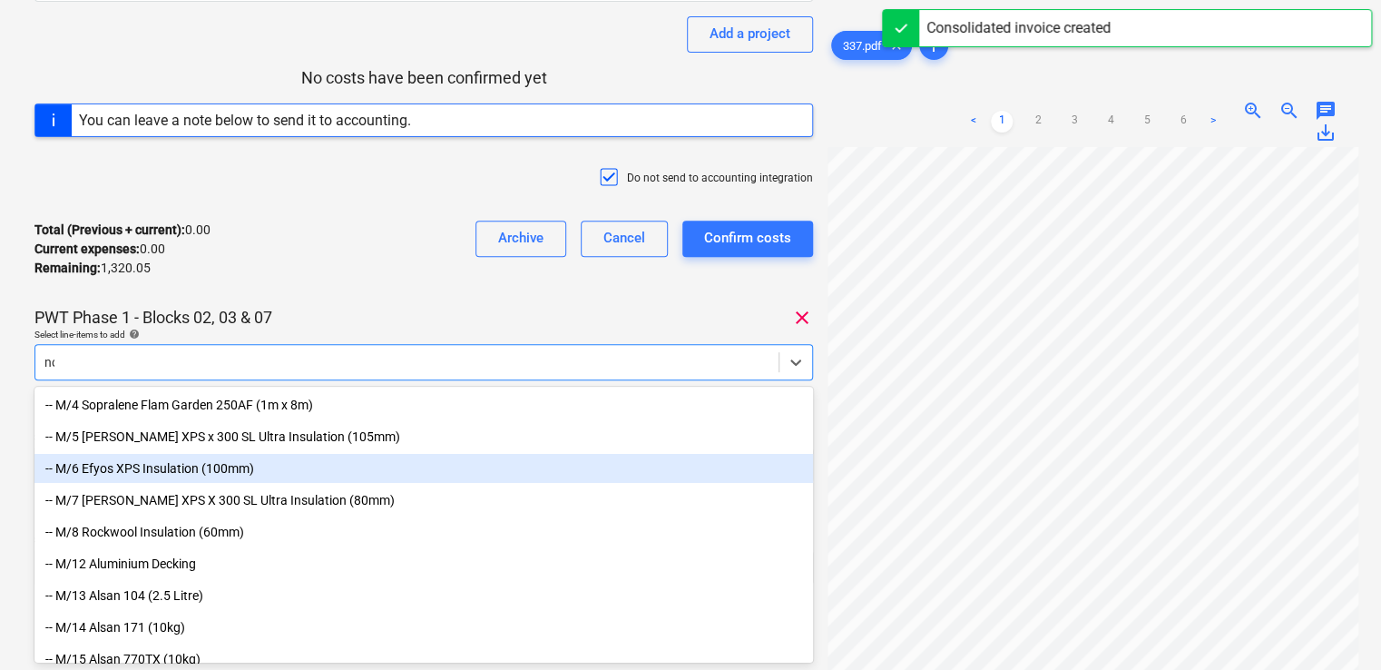
type input "non"
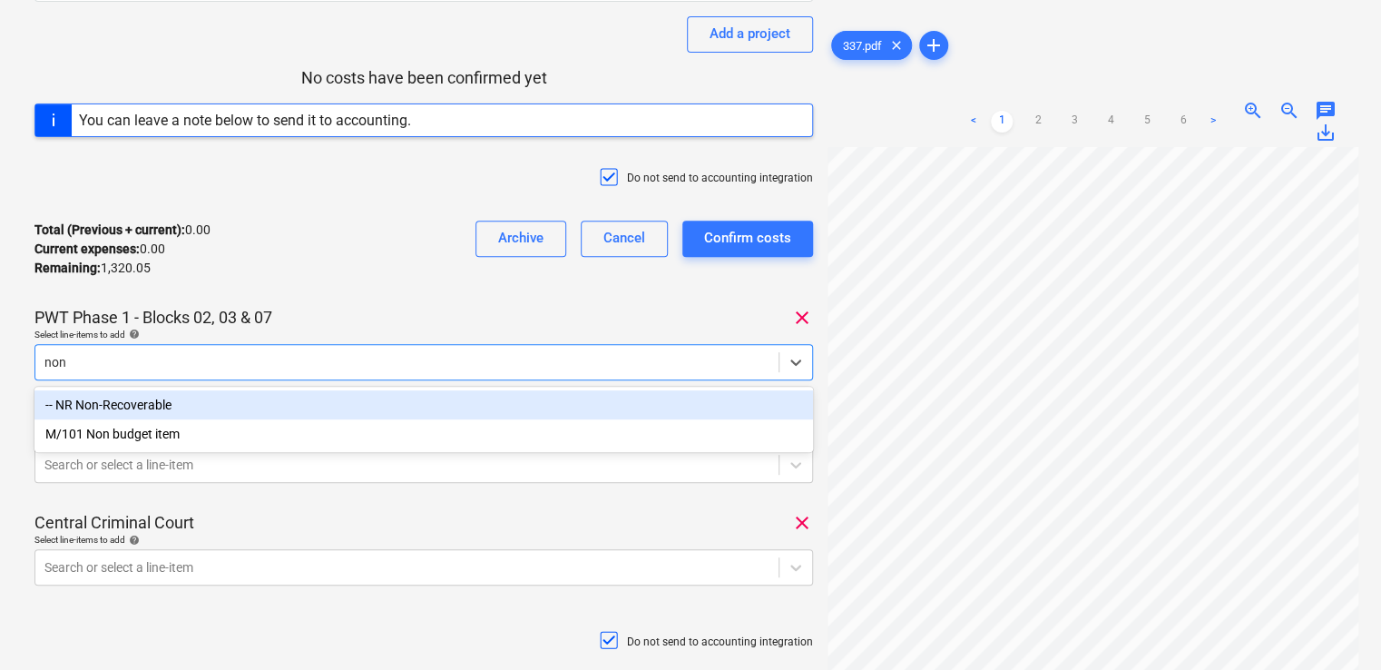
click at [293, 396] on div "-- NR Non-Recoverable" at bounding box center [423, 404] width 778 height 29
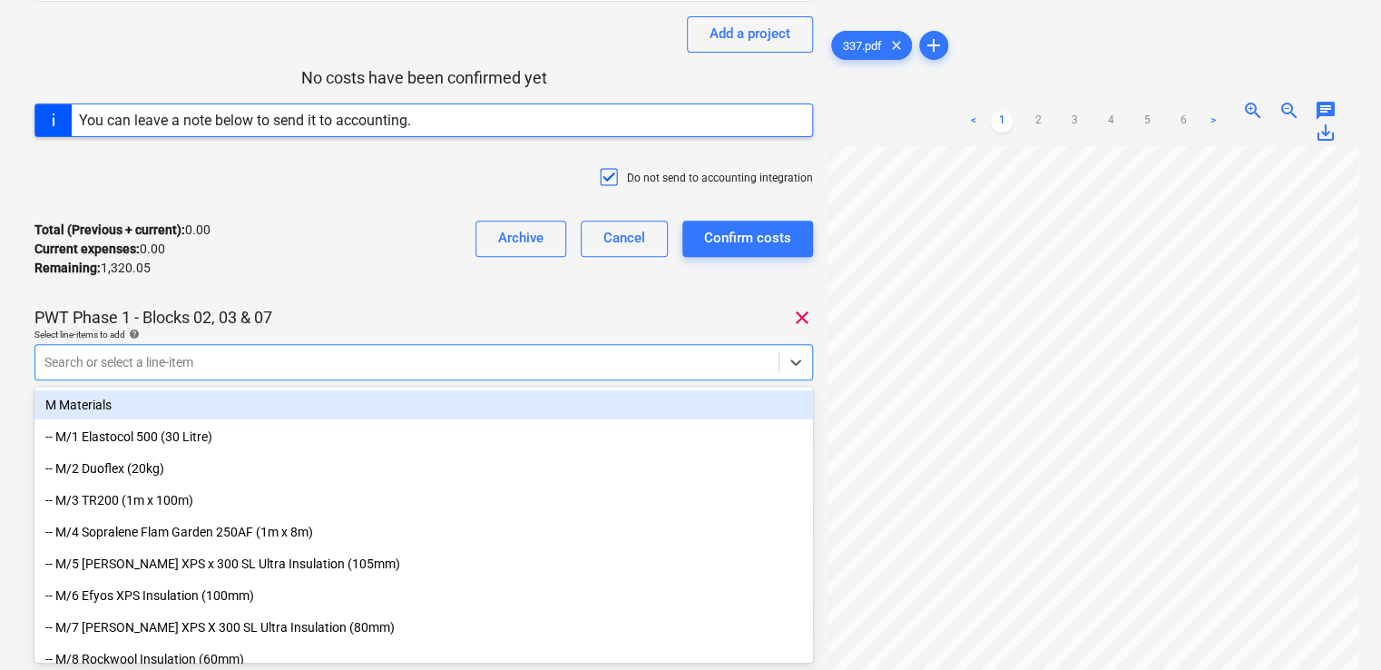
click at [393, 263] on div "Total (Previous + current) : 0.00 Current expenses : 0.00 Remaining : 1,320.05 …" at bounding box center [423, 249] width 778 height 86
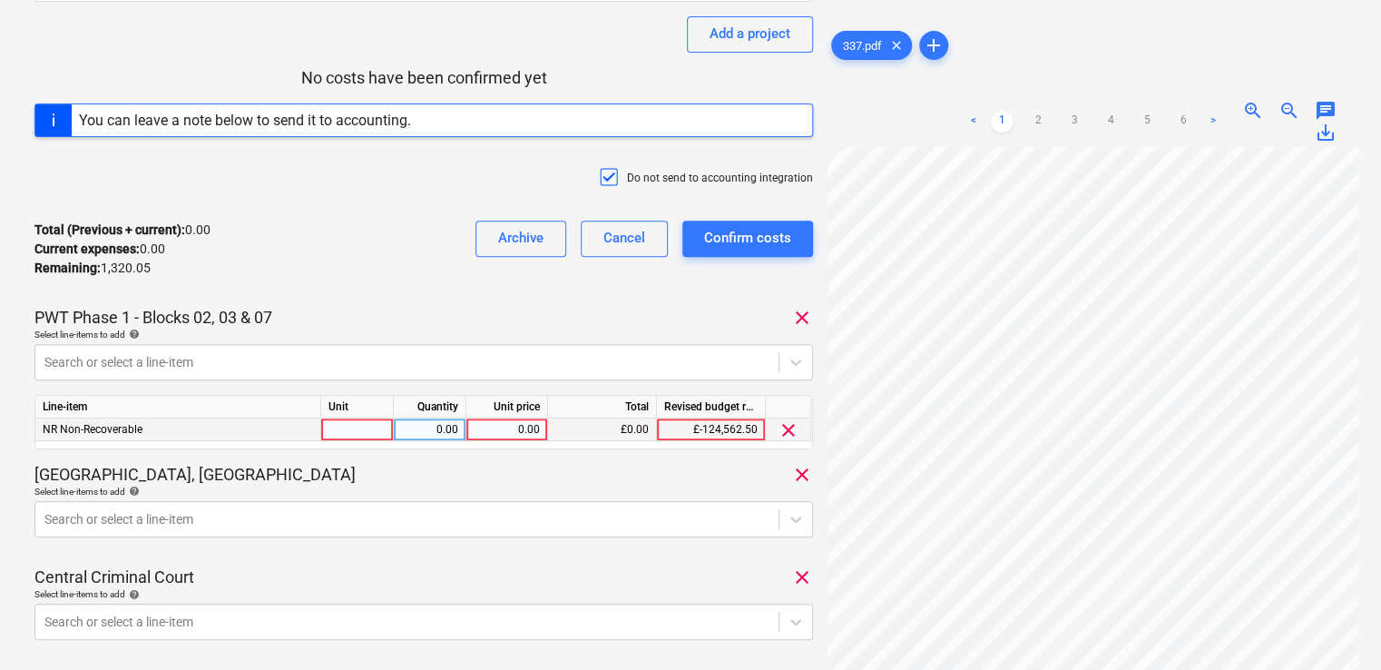
click at [370, 436] on div at bounding box center [357, 429] width 73 height 23
click at [370, 436] on input "iten" at bounding box center [357, 429] width 72 height 22
type input "item"
click at [414, 430] on div "0.00" at bounding box center [429, 429] width 57 height 23
type input "1"
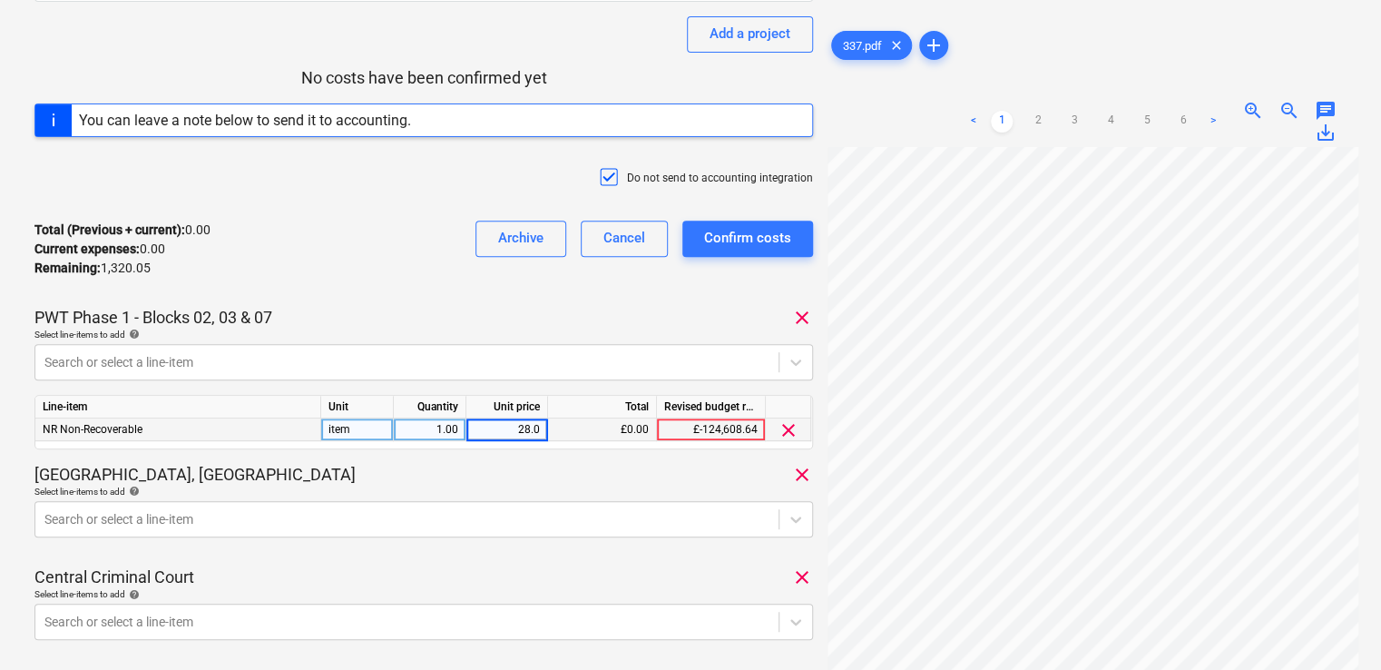
type input "28.00"
click at [367, 485] on div "Select line-items to add help" at bounding box center [423, 491] width 778 height 12
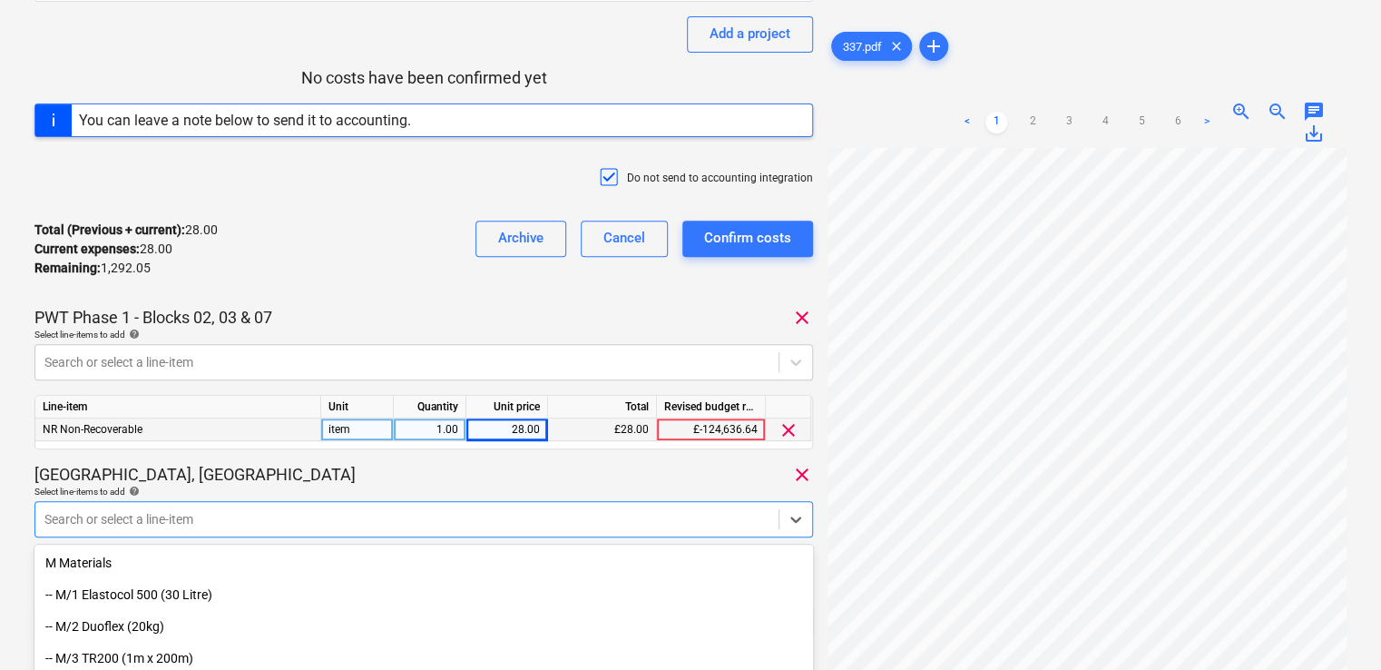
click at [352, 434] on body "Projects Contacts Company Consolidated Invoices Inbox 9+ format_size keyboard_a…" at bounding box center [690, 99] width 1381 height 670
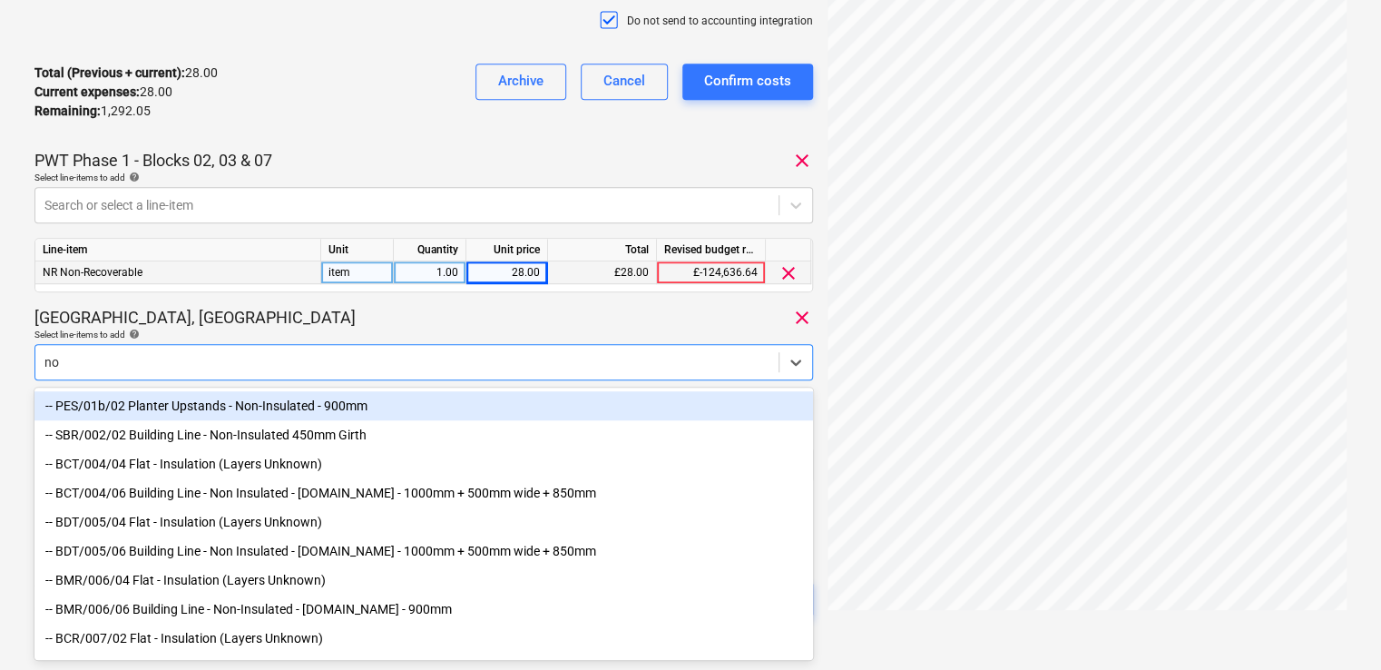
type input "non"
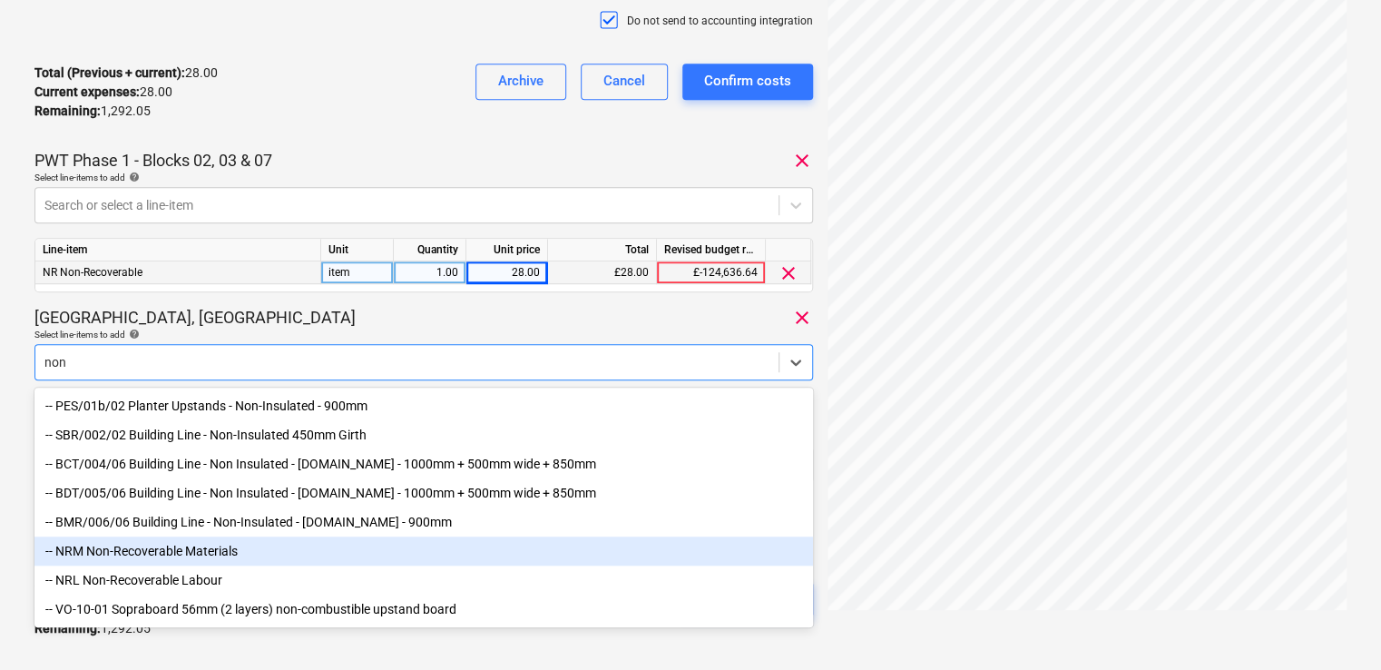
click at [132, 552] on div "-- NRM Non-Recoverable Materials" at bounding box center [423, 550] width 778 height 29
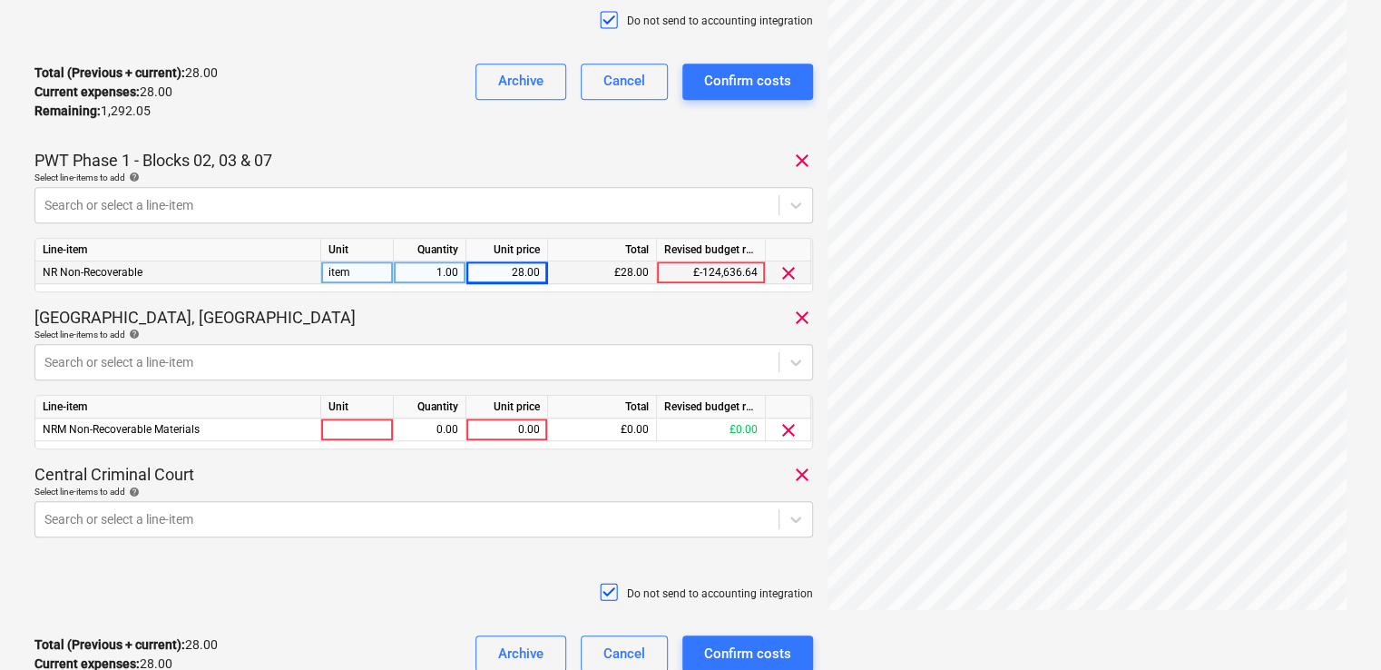
click at [312, 307] on div "Eddington, Cambridge clear" at bounding box center [423, 318] width 778 height 22
click at [362, 426] on div at bounding box center [357, 429] width 73 height 23
type input "item"
click at [427, 435] on div "0.00" at bounding box center [429, 429] width 57 height 23
type input "1"
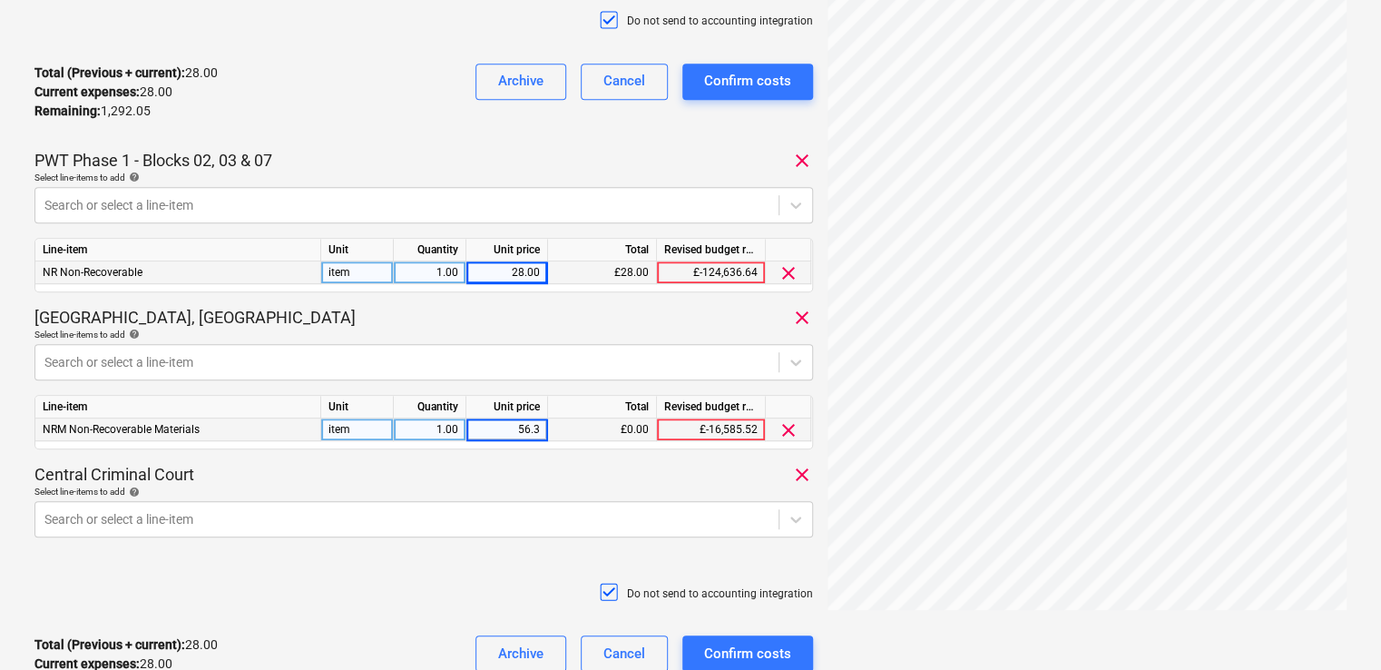
type input "56.38"
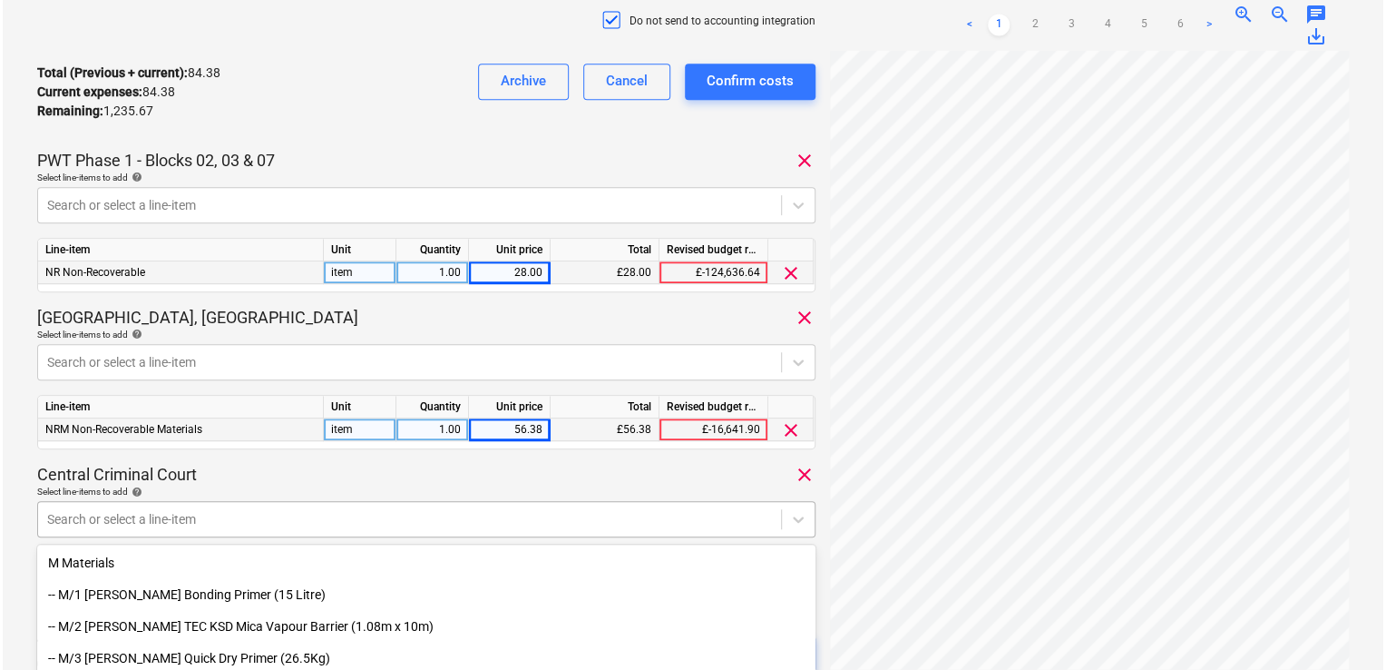
scroll to position [551, 0]
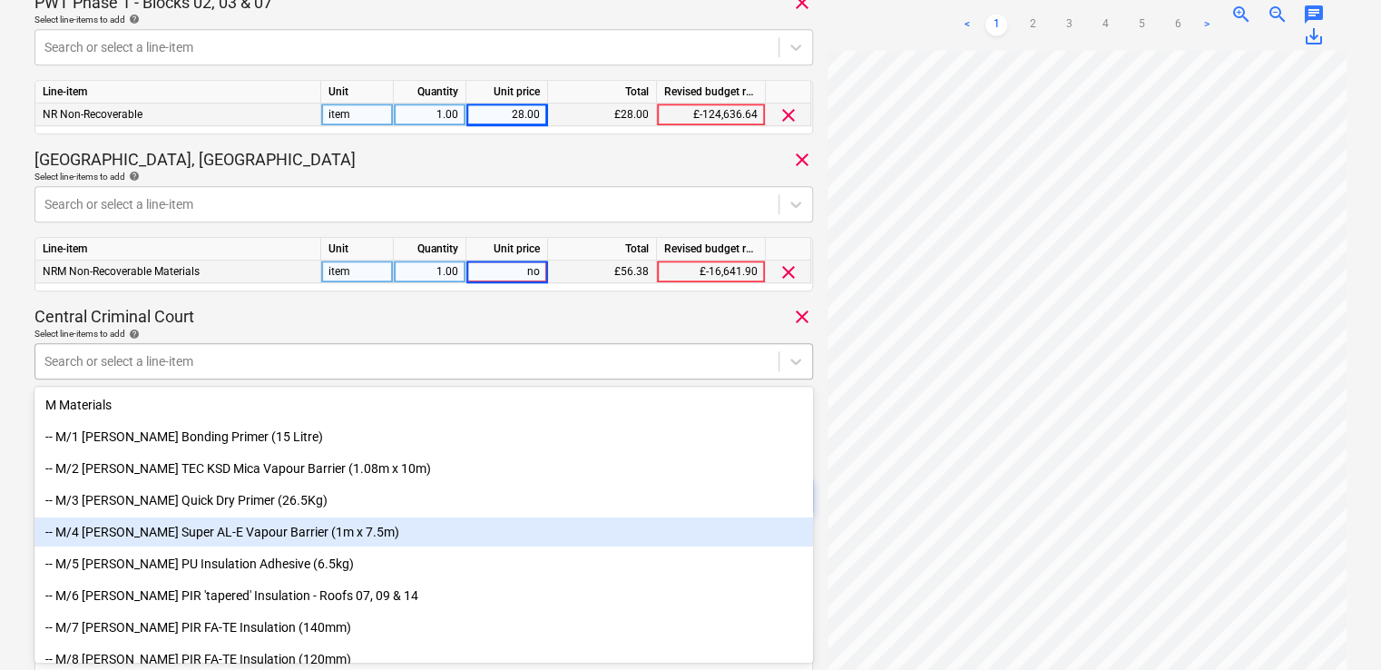
type input "n"
type input "56.38"
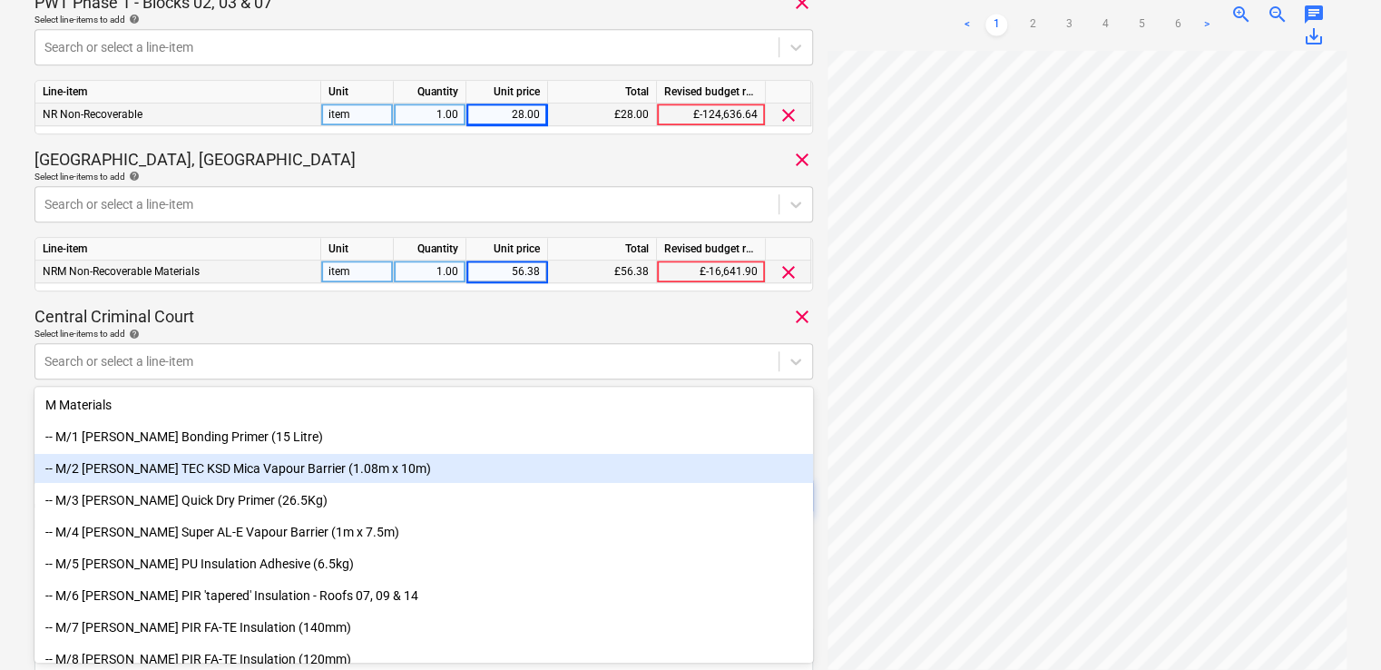
click at [381, 318] on div "Central Criminal Court clear" at bounding box center [423, 317] width 778 height 22
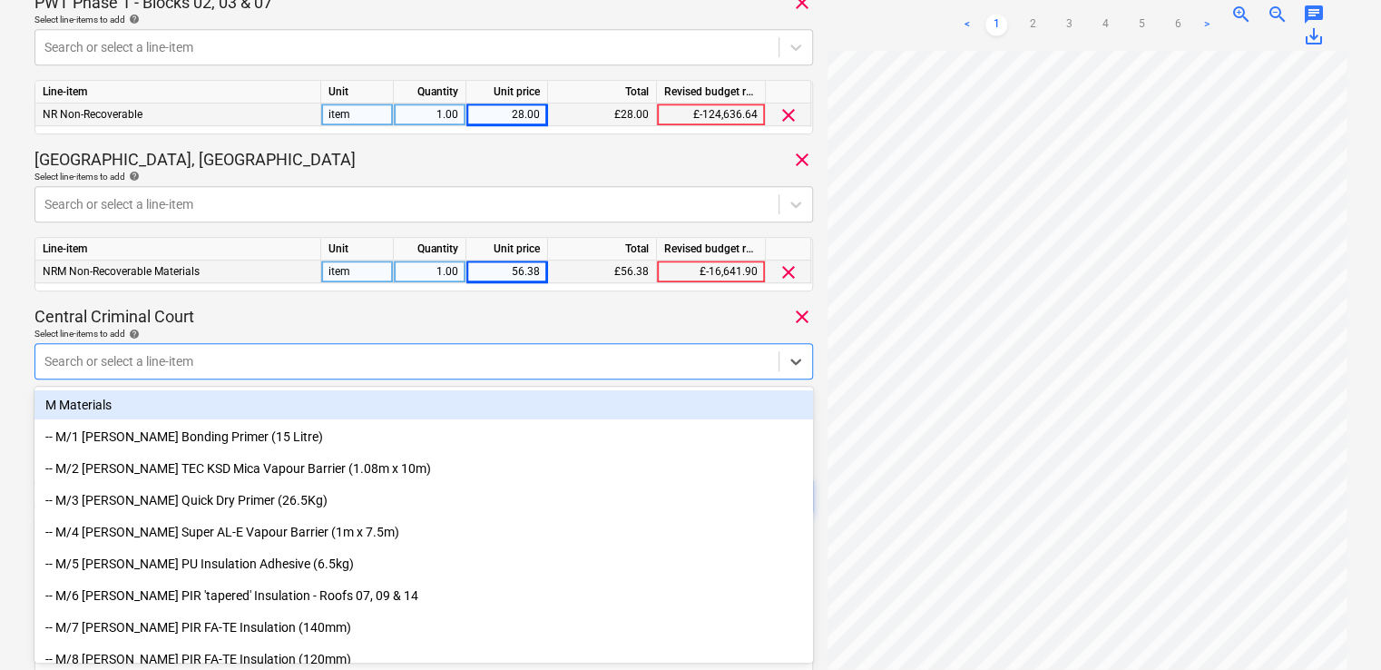
click at [243, 363] on div at bounding box center [406, 361] width 725 height 18
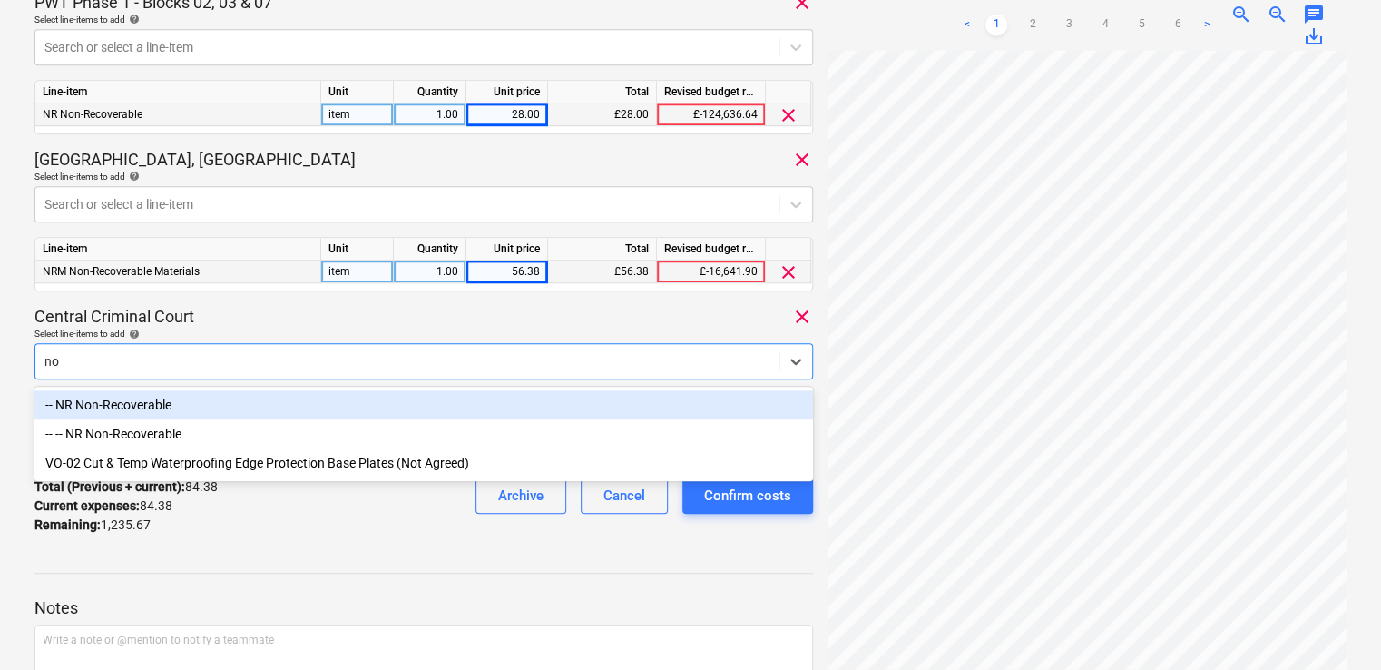
type input "non"
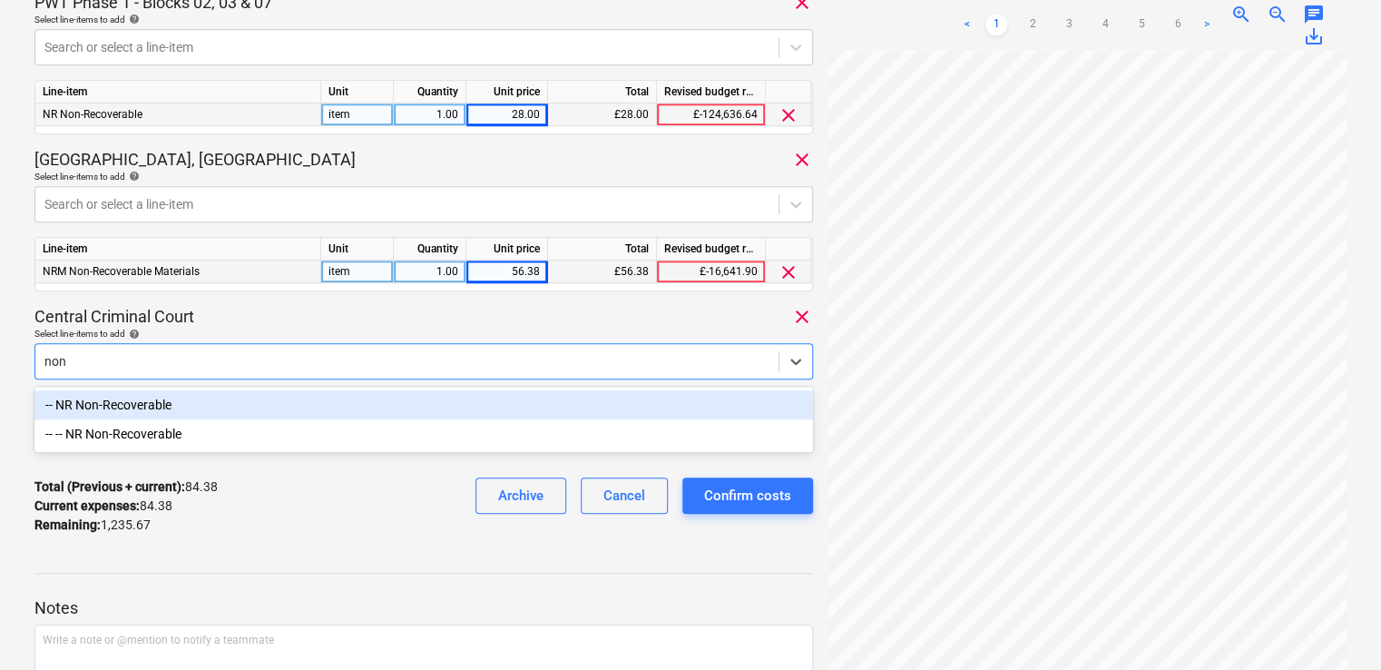
click at [206, 398] on div "-- NR Non-Recoverable" at bounding box center [423, 404] width 778 height 29
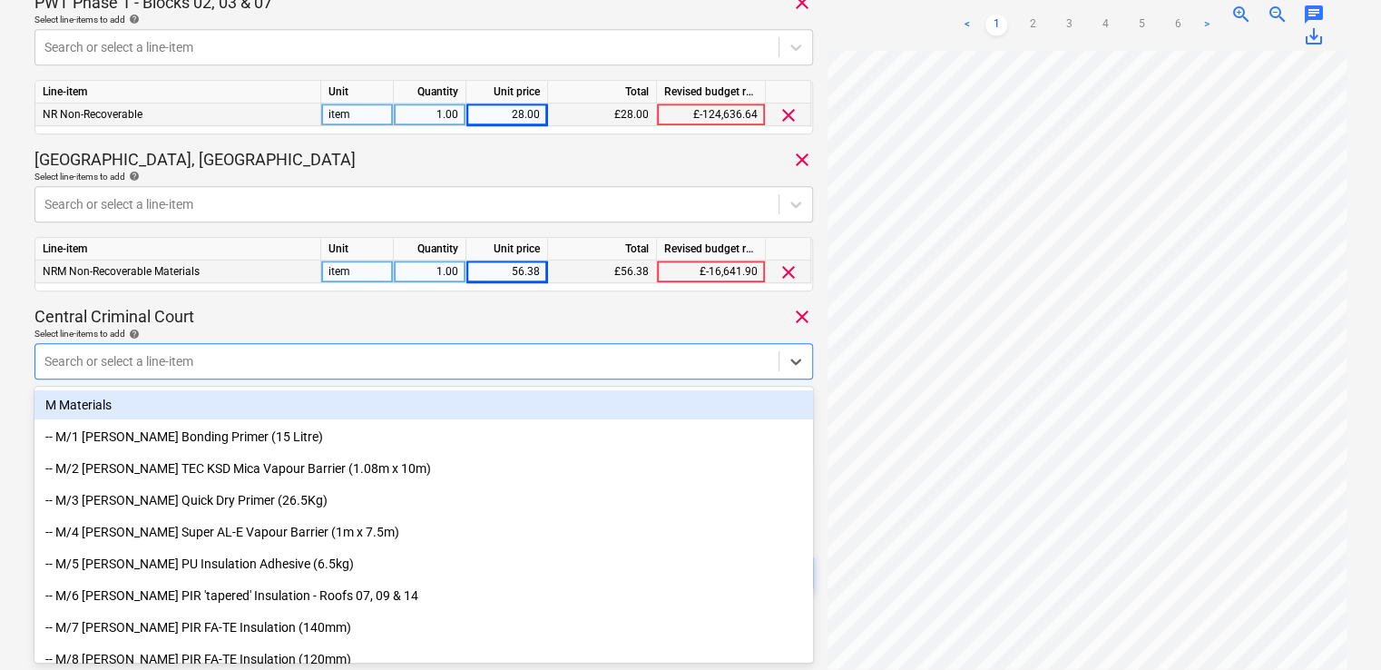
click at [291, 326] on div "Central Criminal Court clear" at bounding box center [423, 317] width 778 height 22
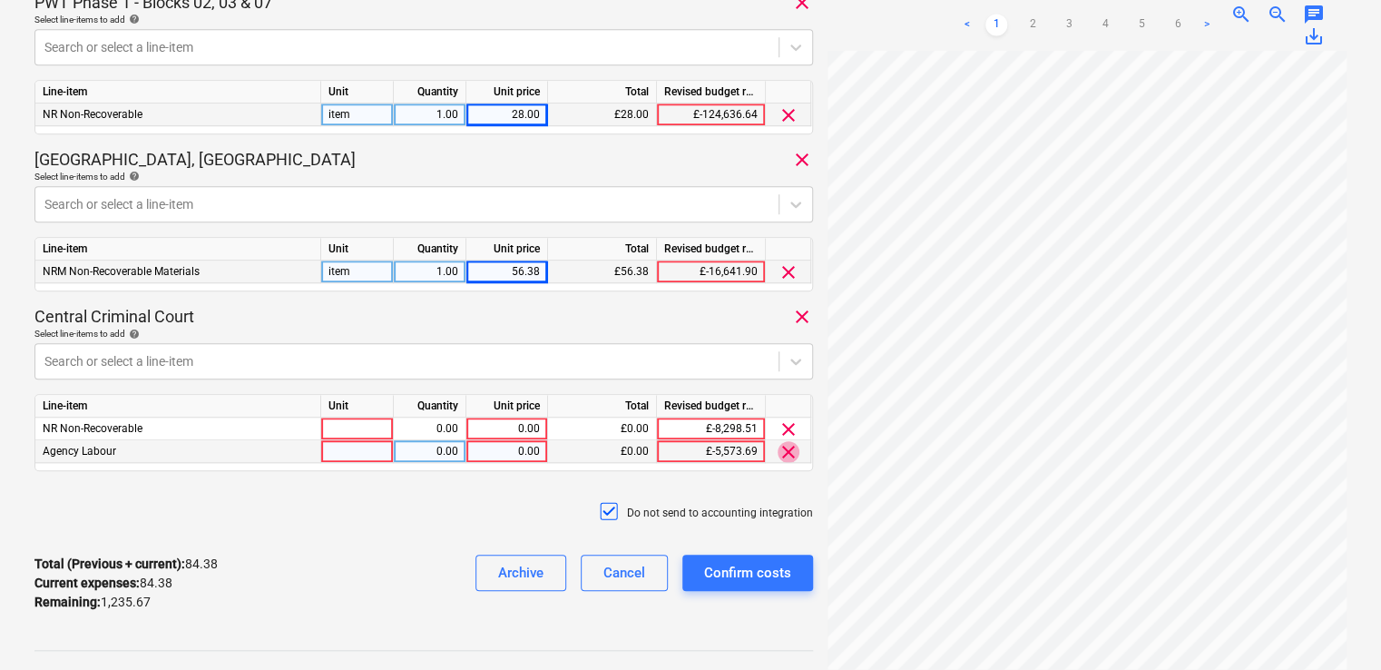
click at [787, 454] on span "clear" at bounding box center [788, 452] width 22 height 22
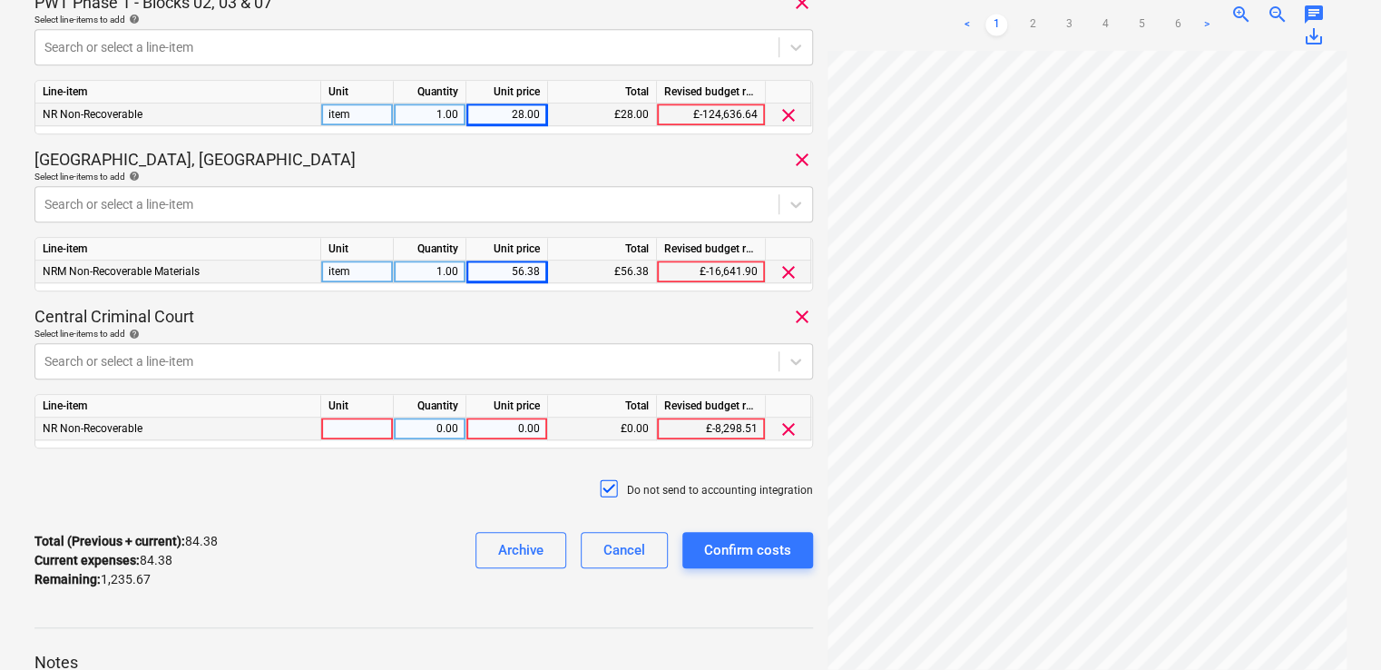
click at [363, 425] on div at bounding box center [357, 428] width 73 height 23
type input "item"
click at [512, 432] on div "0.00" at bounding box center [507, 428] width 66 height 23
type input "10.67"
click at [484, 508] on div "Do not send to accounting integration" at bounding box center [423, 490] width 778 height 54
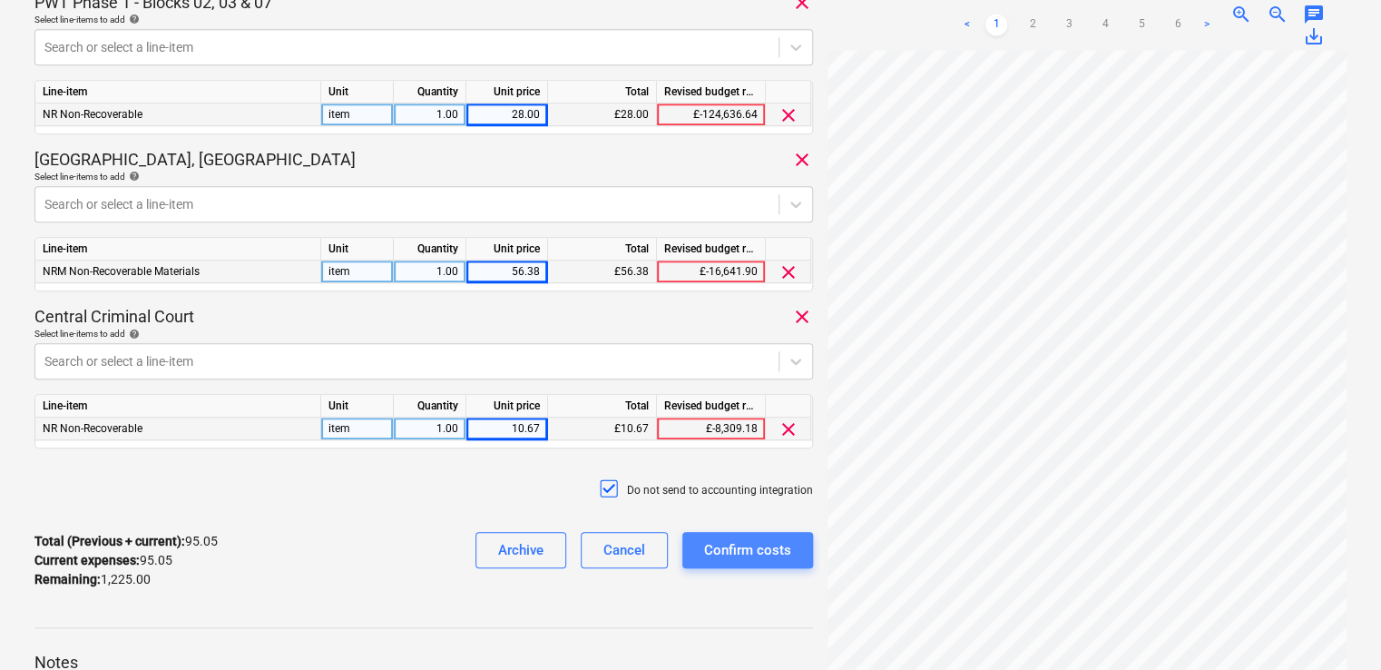
click at [733, 549] on div "Confirm costs" at bounding box center [747, 550] width 87 height 24
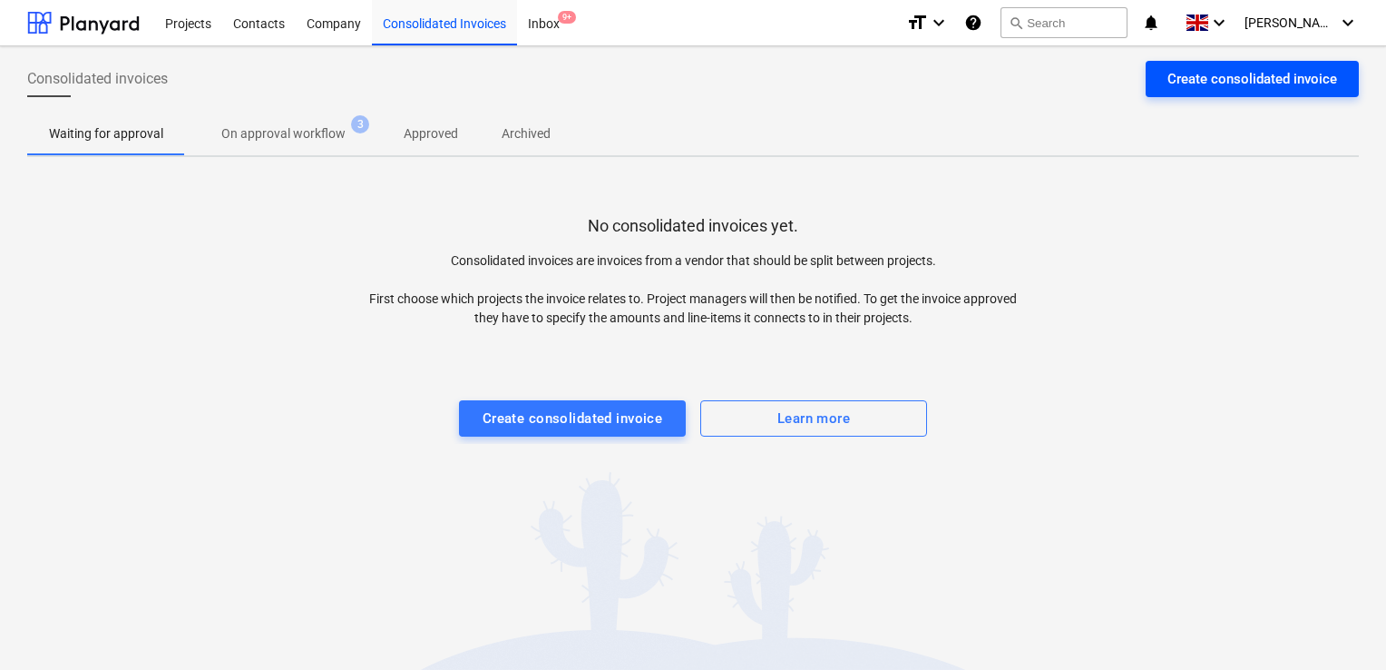
click at [1190, 88] on div "Create consolidated invoice" at bounding box center [1253, 79] width 170 height 24
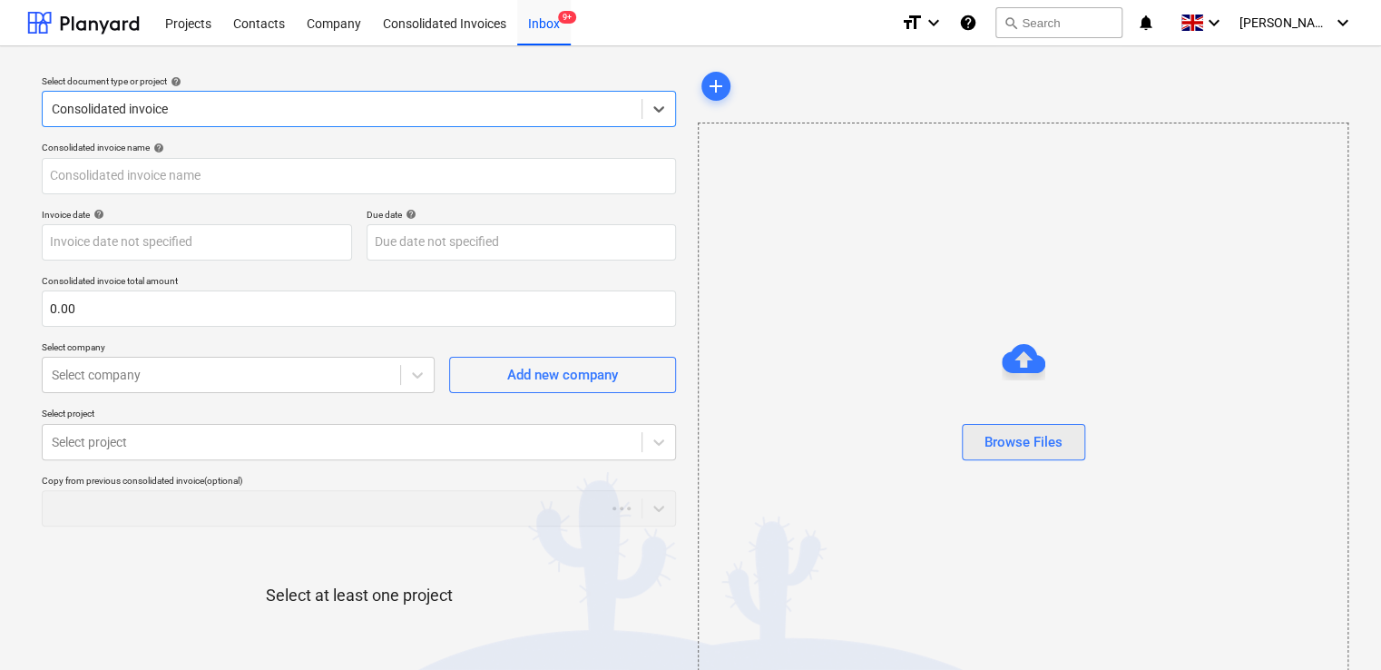
click at [1024, 435] on div "Browse Files" at bounding box center [1023, 442] width 78 height 24
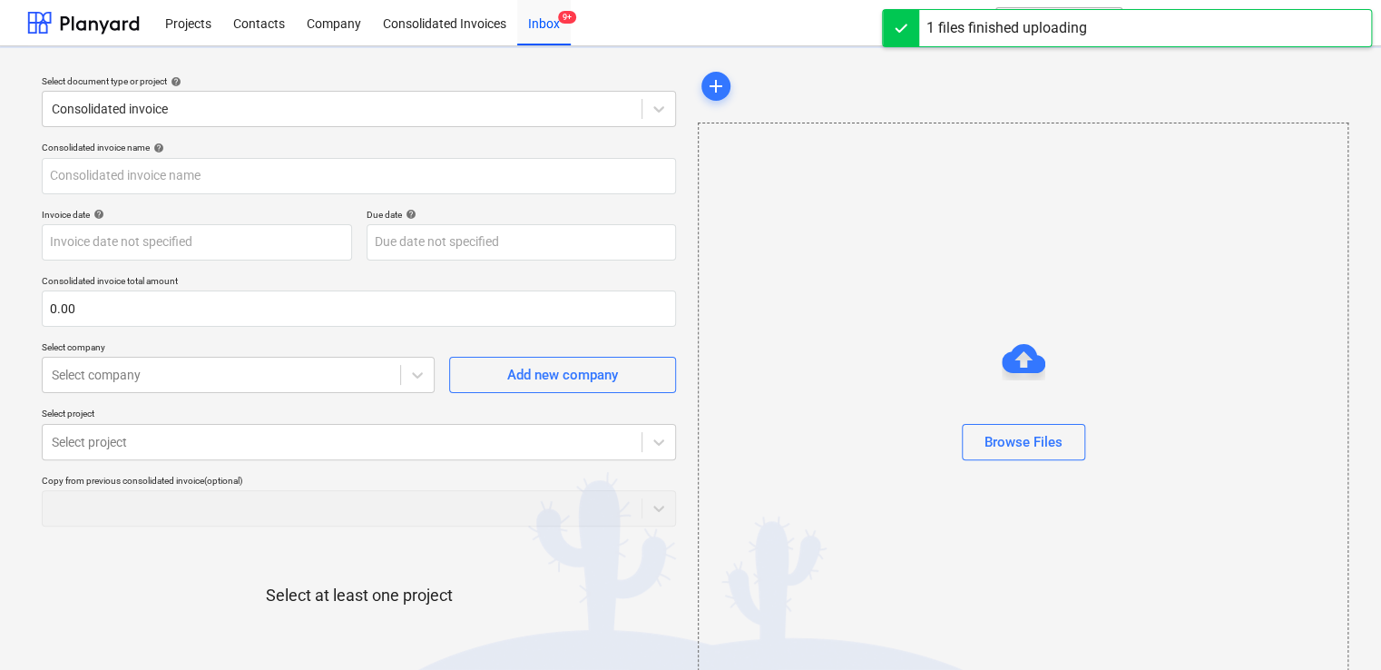
type input "355.pdf"
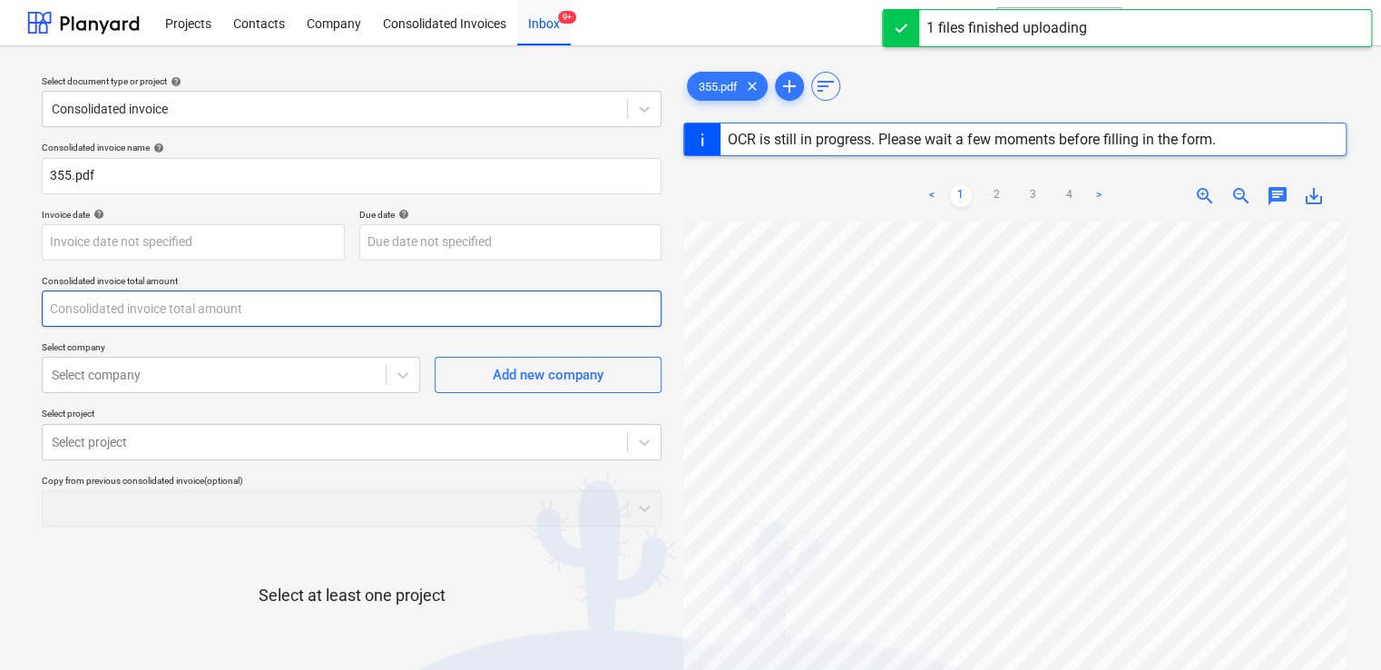
click at [130, 308] on input "text" at bounding box center [352, 308] width 620 height 36
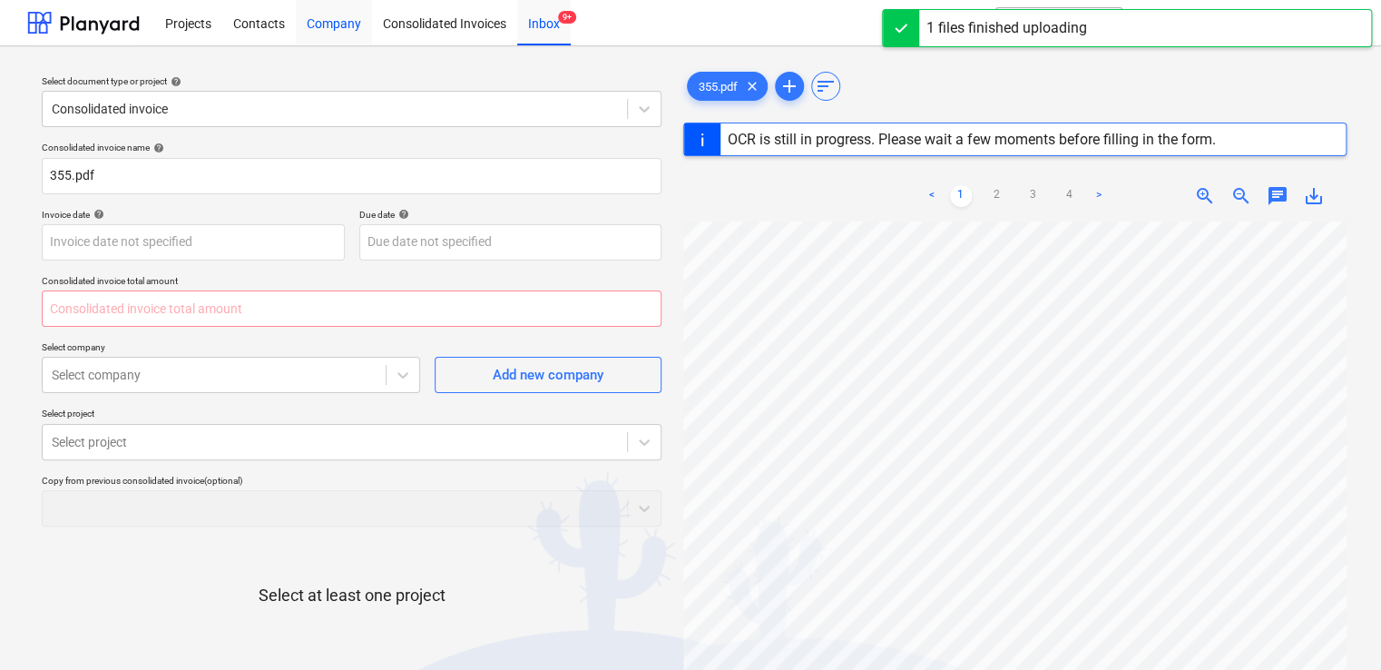
type input "0.00"
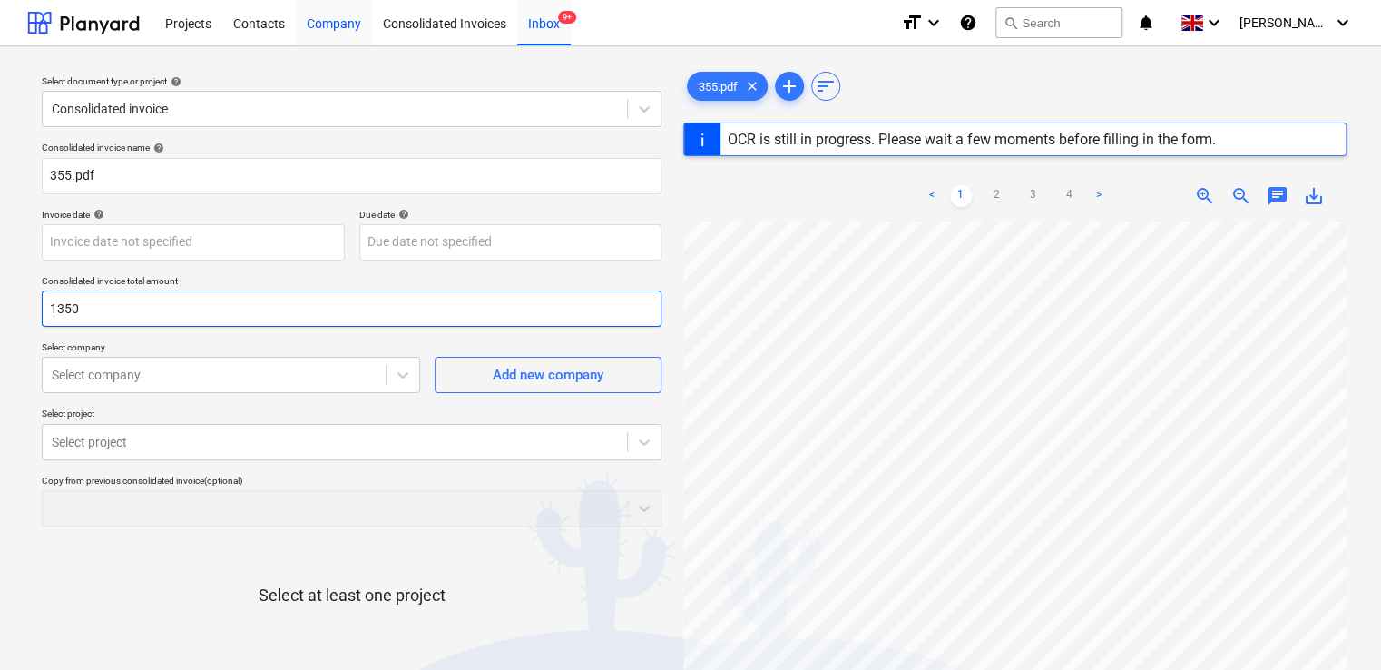
type input "1350."
type input "354"
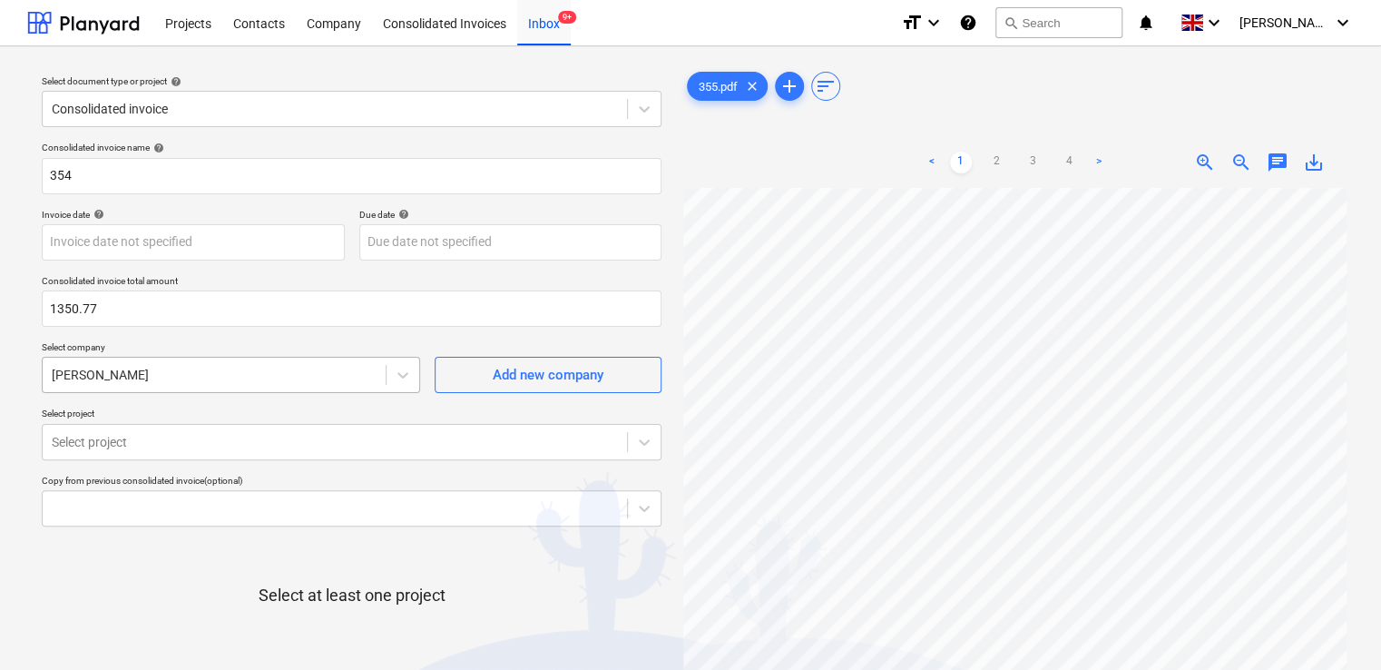
type input "1,350.77"
click at [162, 387] on div "Consolidated invoice name help 354 Invoice date help Press the down arrow key t…" at bounding box center [351, 449] width 634 height 631
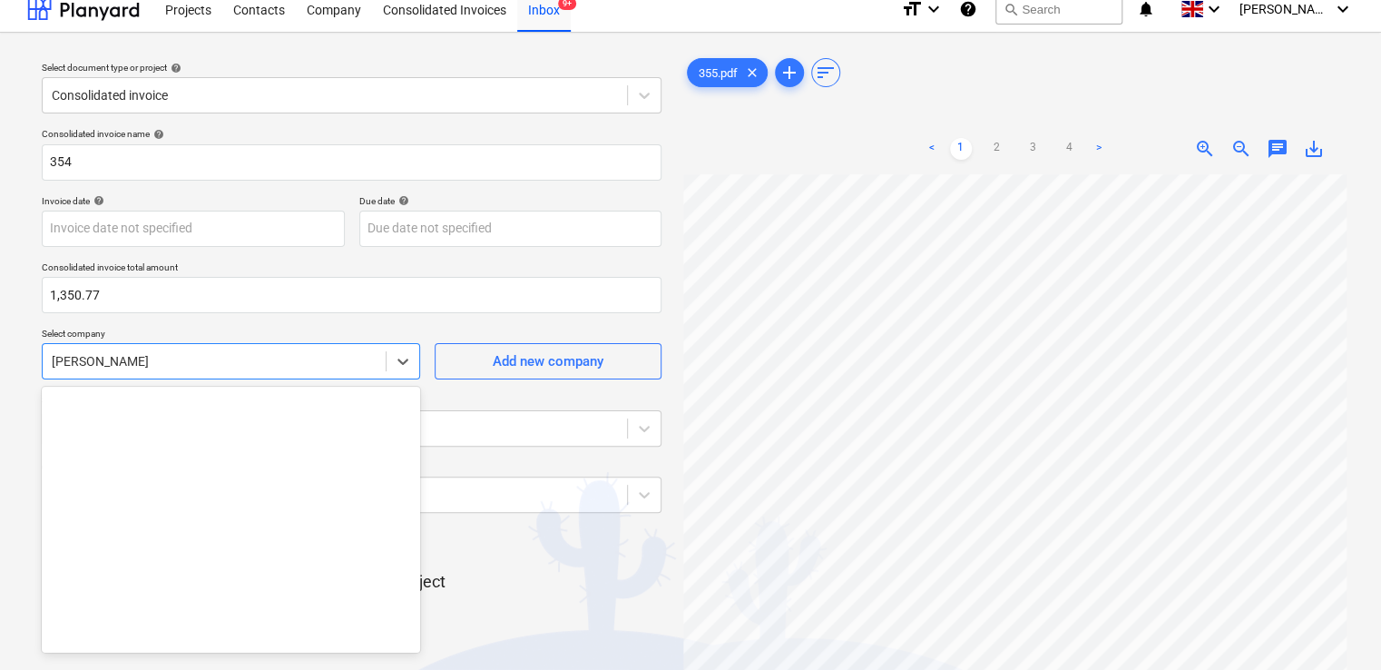
scroll to position [21719, 0]
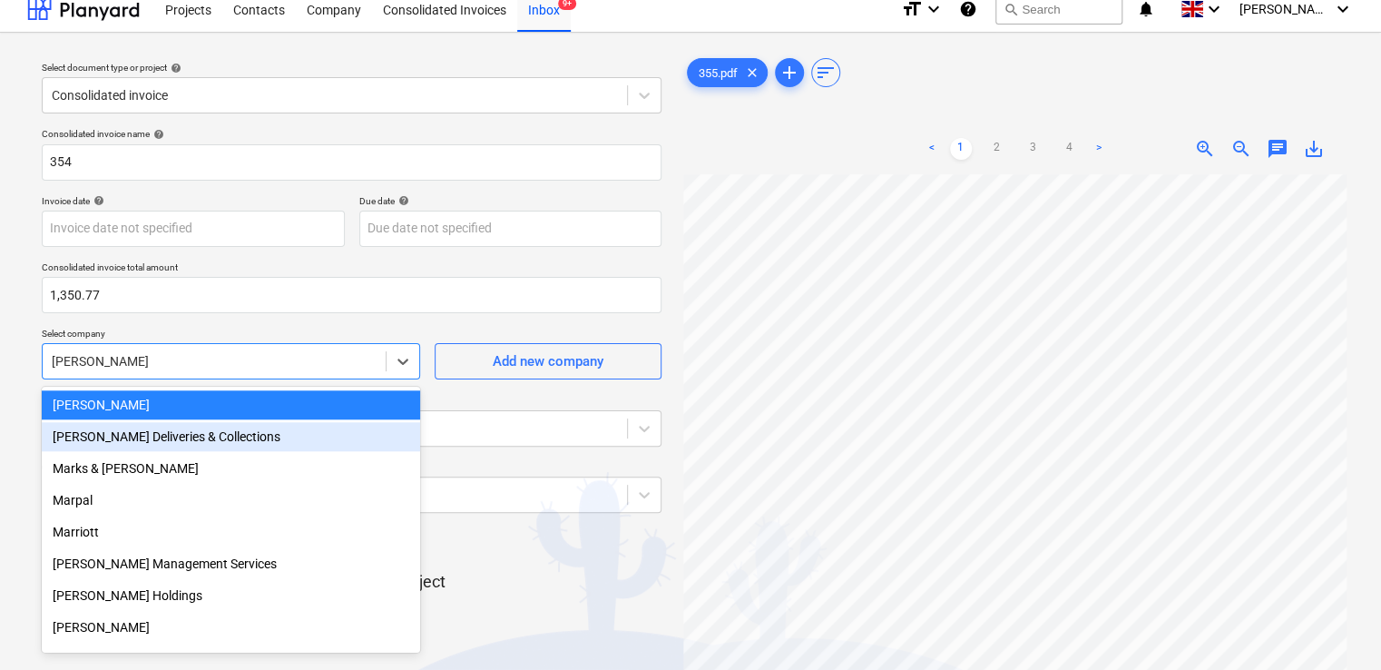
click at [161, 443] on div "Mark Poole Deliveries & Collections" at bounding box center [231, 436] width 378 height 29
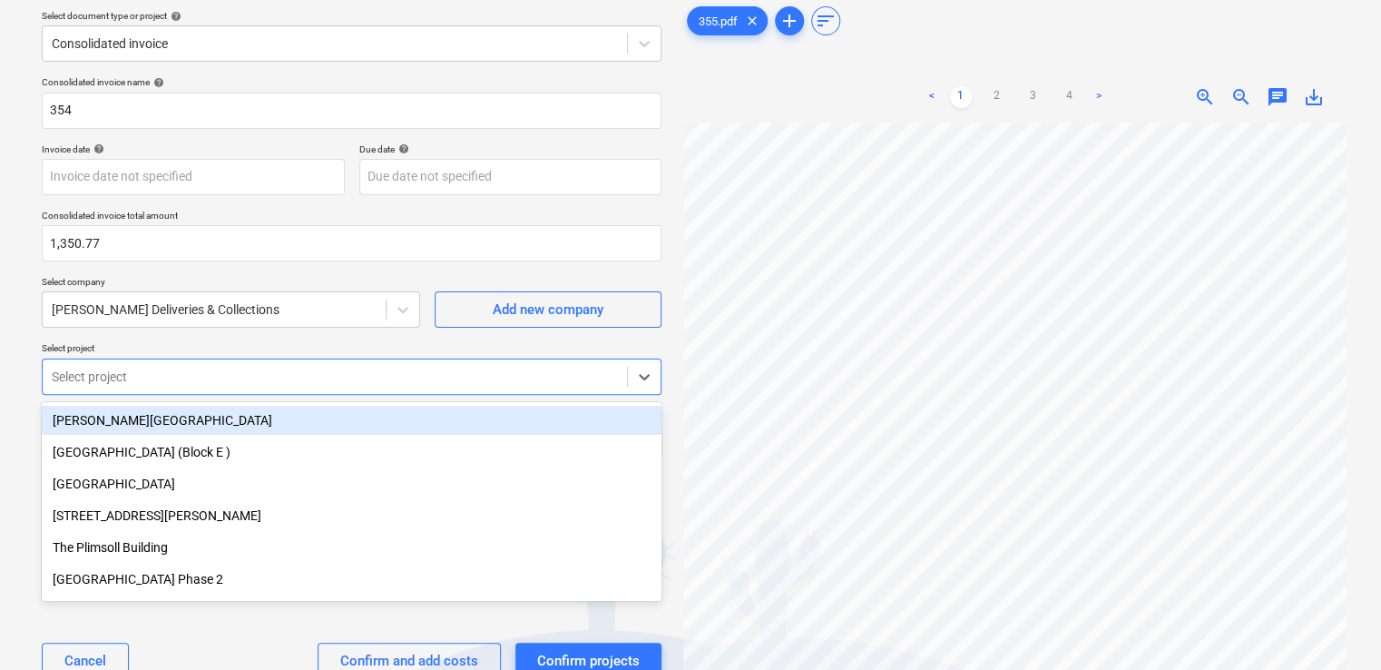
click at [166, 423] on body "Projects Contacts Company Consolidated Invoices Inbox 9+ format_size keyboard_a…" at bounding box center [690, 270] width 1381 height 670
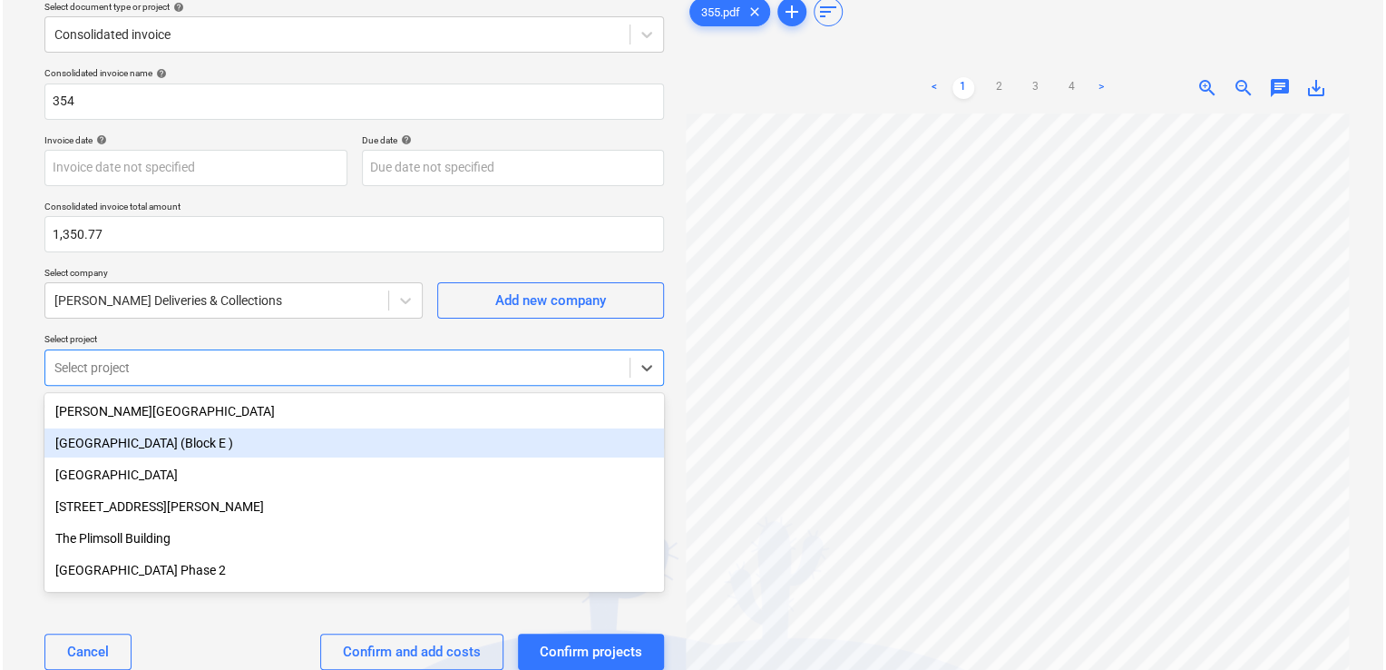
scroll to position [80, 0]
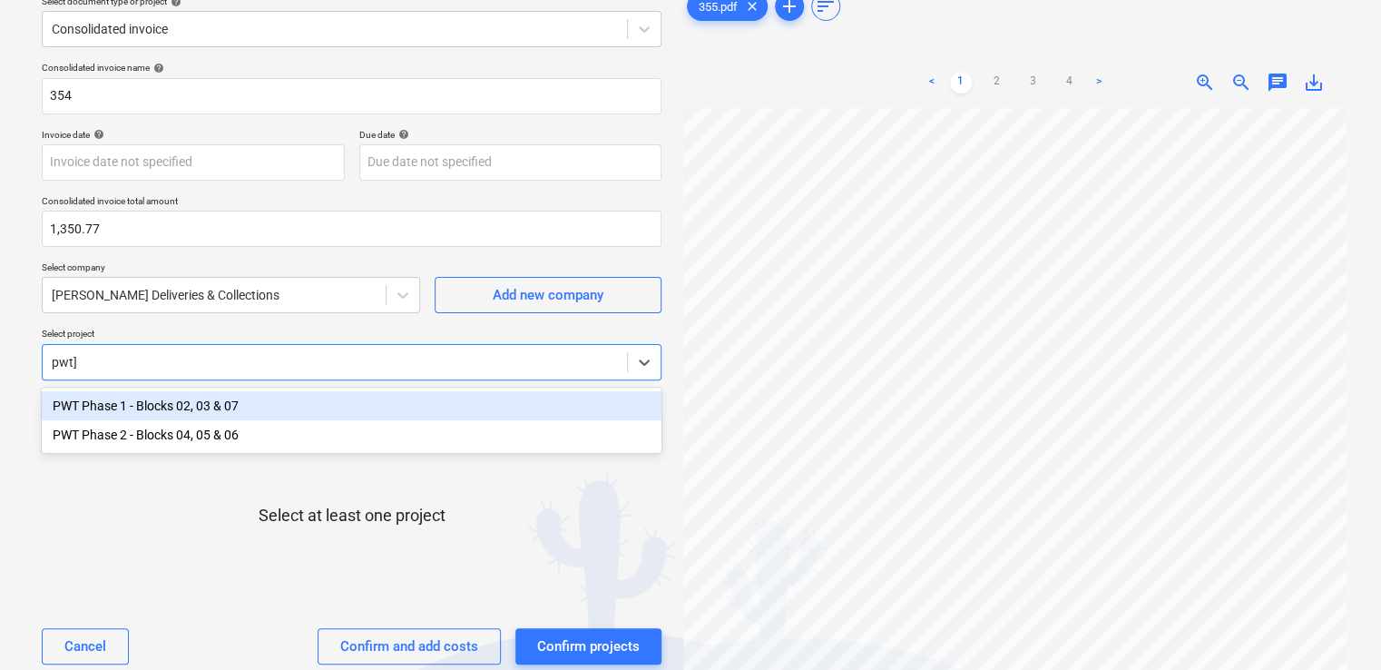
type input "pwt"
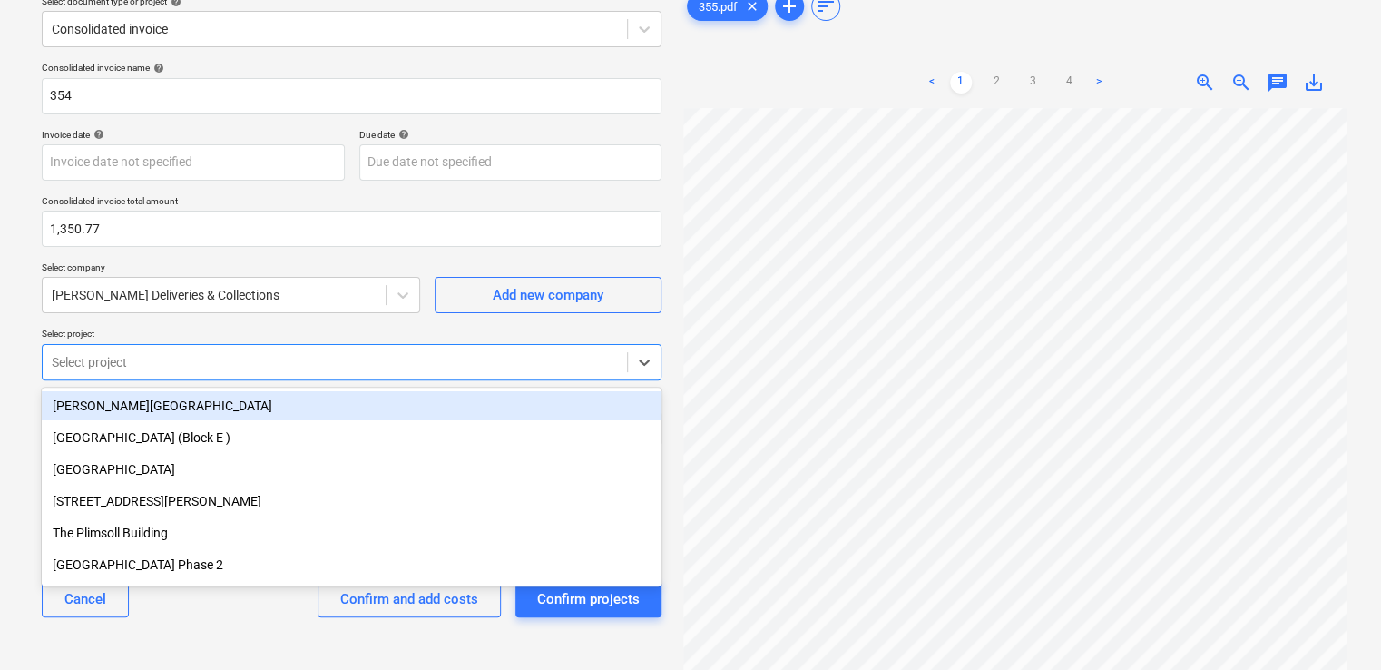
click at [219, 325] on div "Consolidated invoice name help 354 Invoice date help Press the down arrow key t…" at bounding box center [351, 346] width 634 height 584
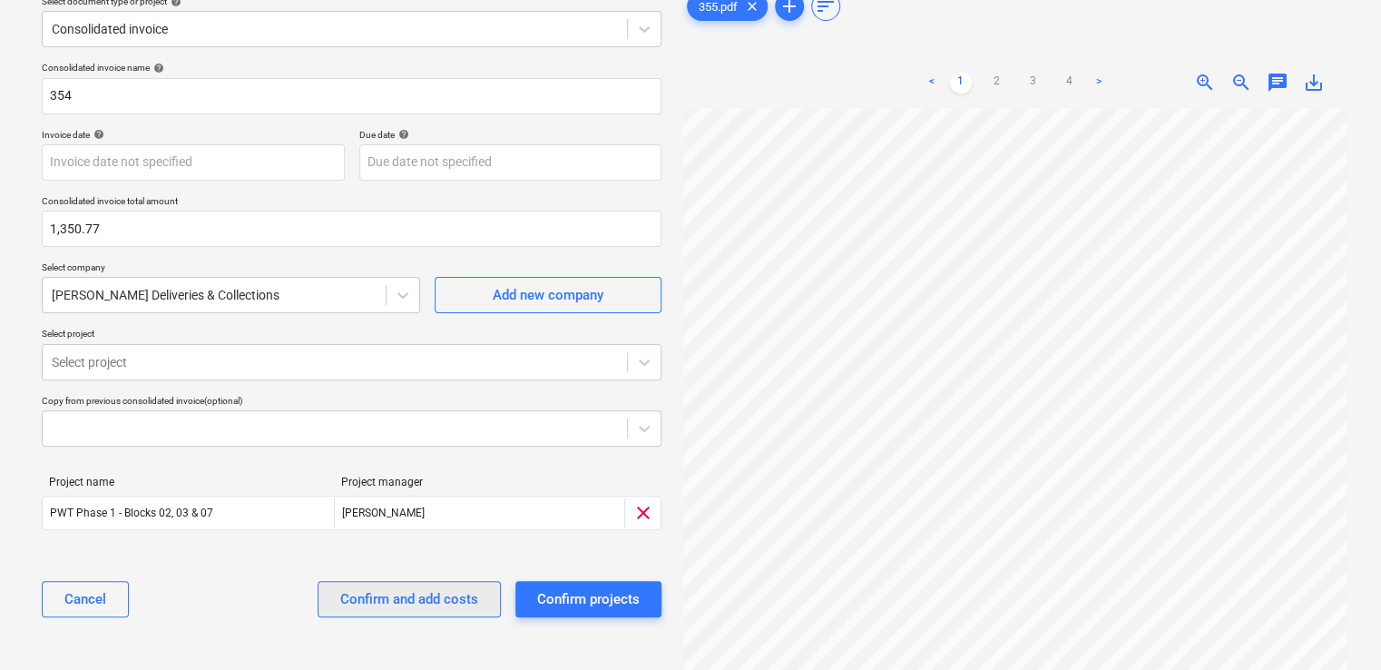
click at [356, 587] on div "Confirm and add costs" at bounding box center [409, 599] width 138 height 24
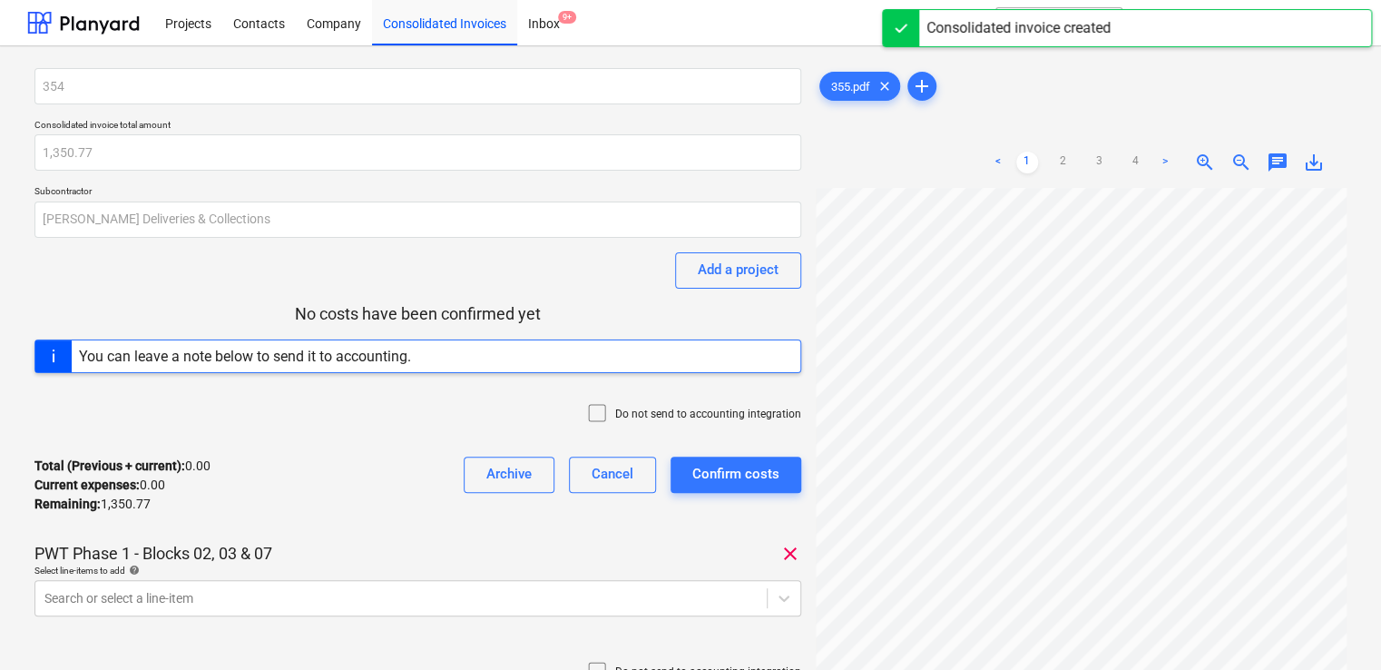
click at [608, 414] on icon at bounding box center [597, 413] width 22 height 22
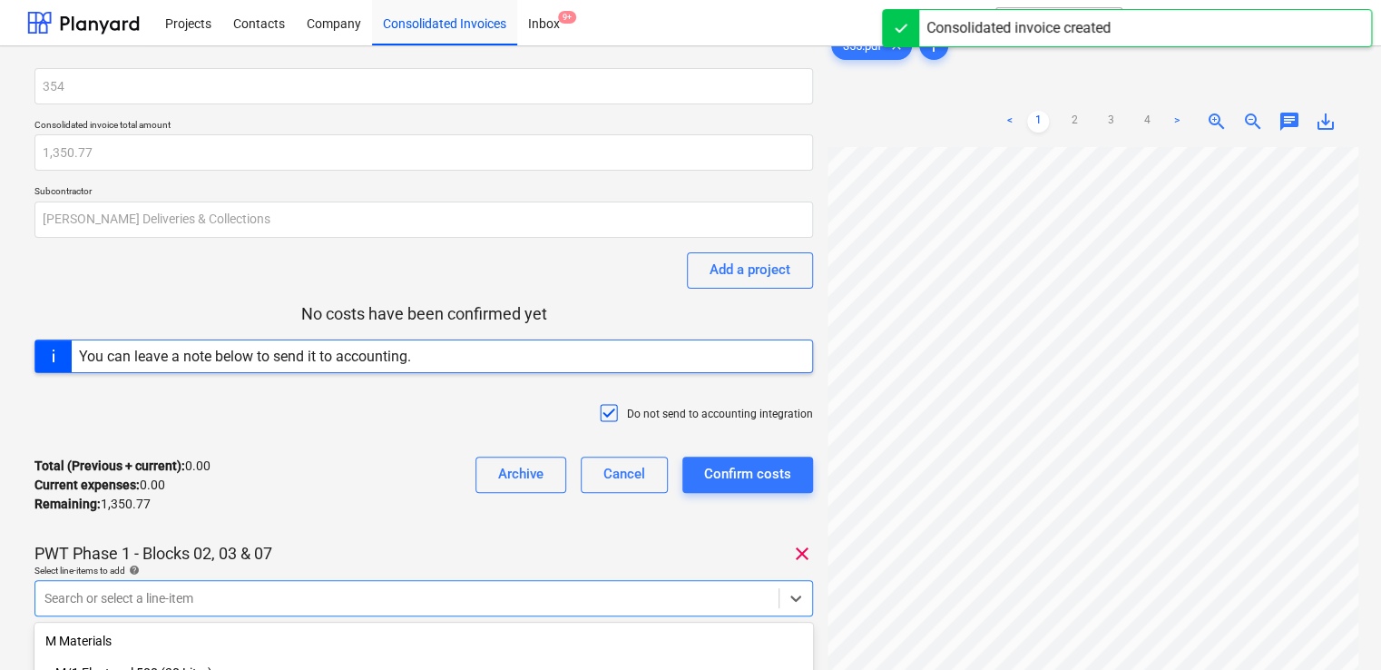
click at [297, 595] on body "Projects Contacts Company Consolidated Invoices Inbox 9+ format_size keyboard_a…" at bounding box center [690, 335] width 1381 height 670
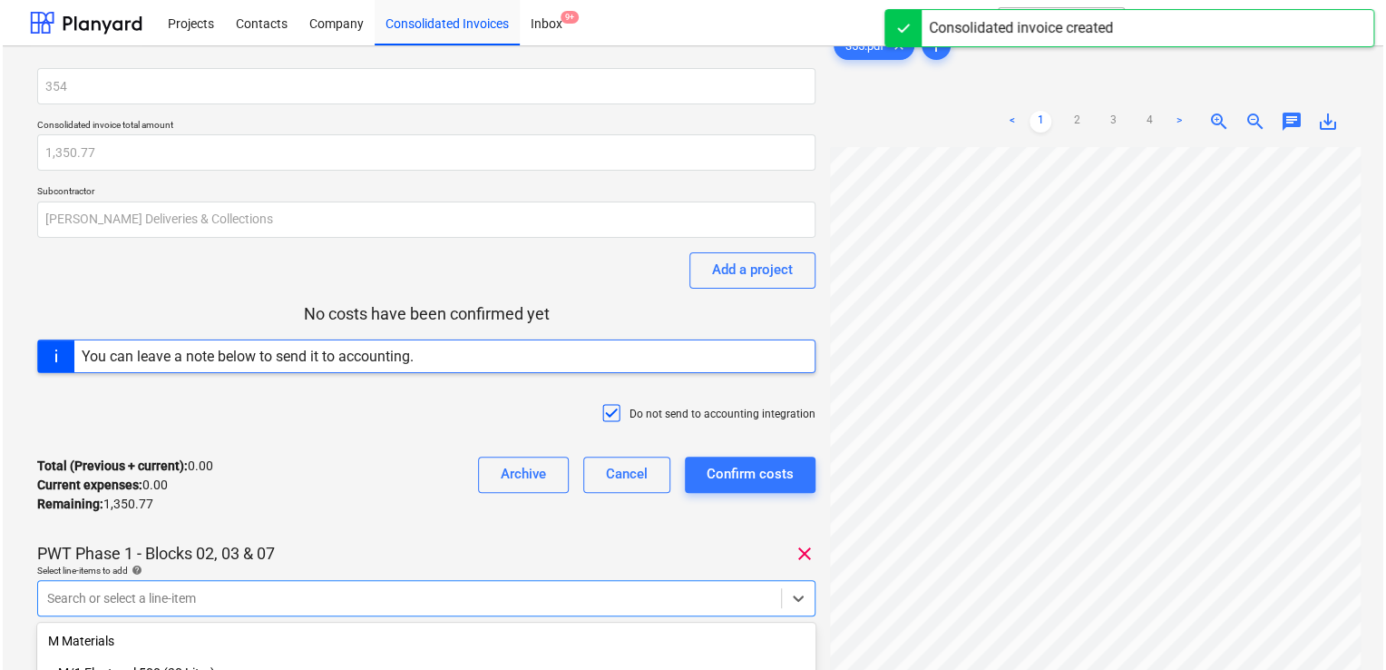
scroll to position [236, 0]
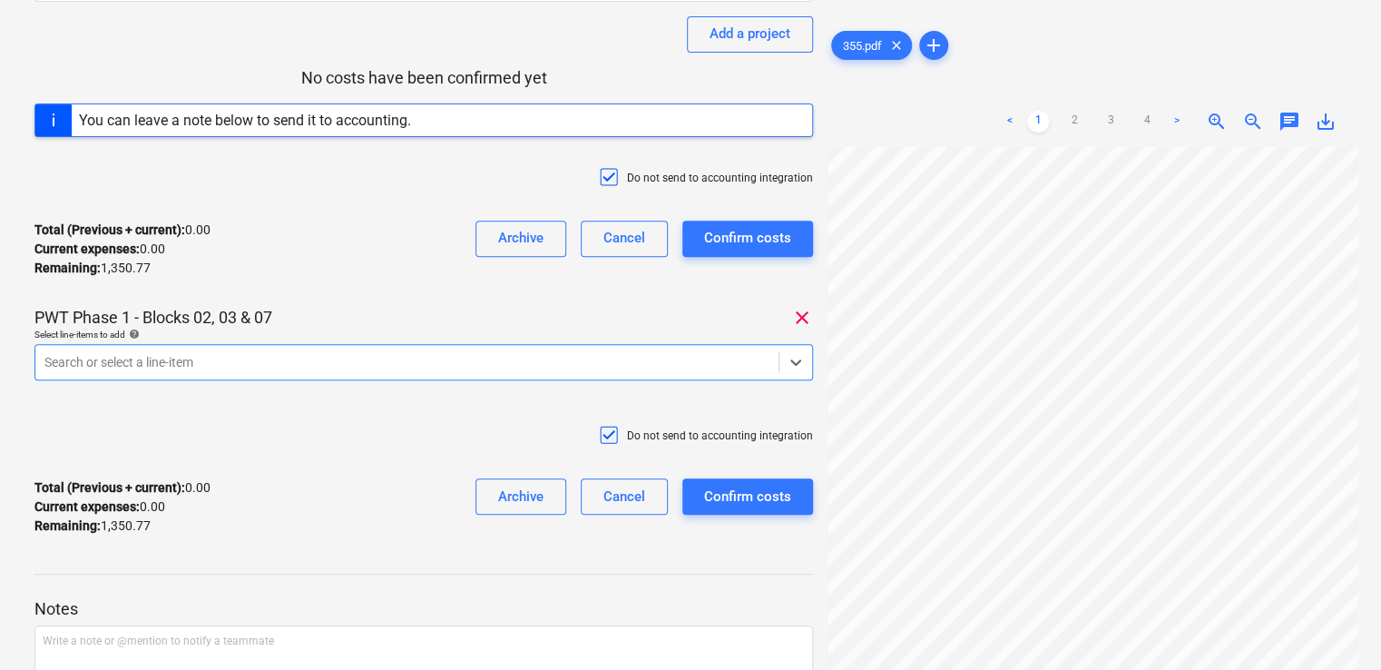
click at [392, 345] on div "Search or select a line-item" at bounding box center [423, 362] width 778 height 36
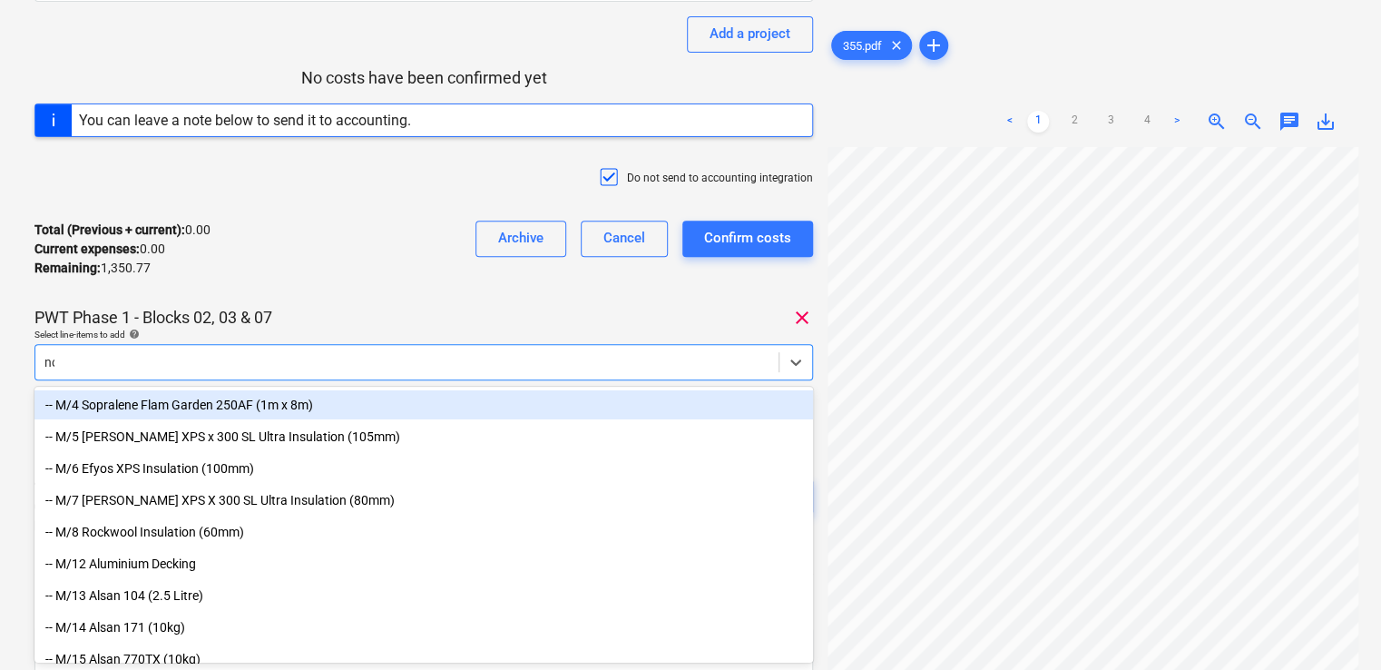
type input "non"
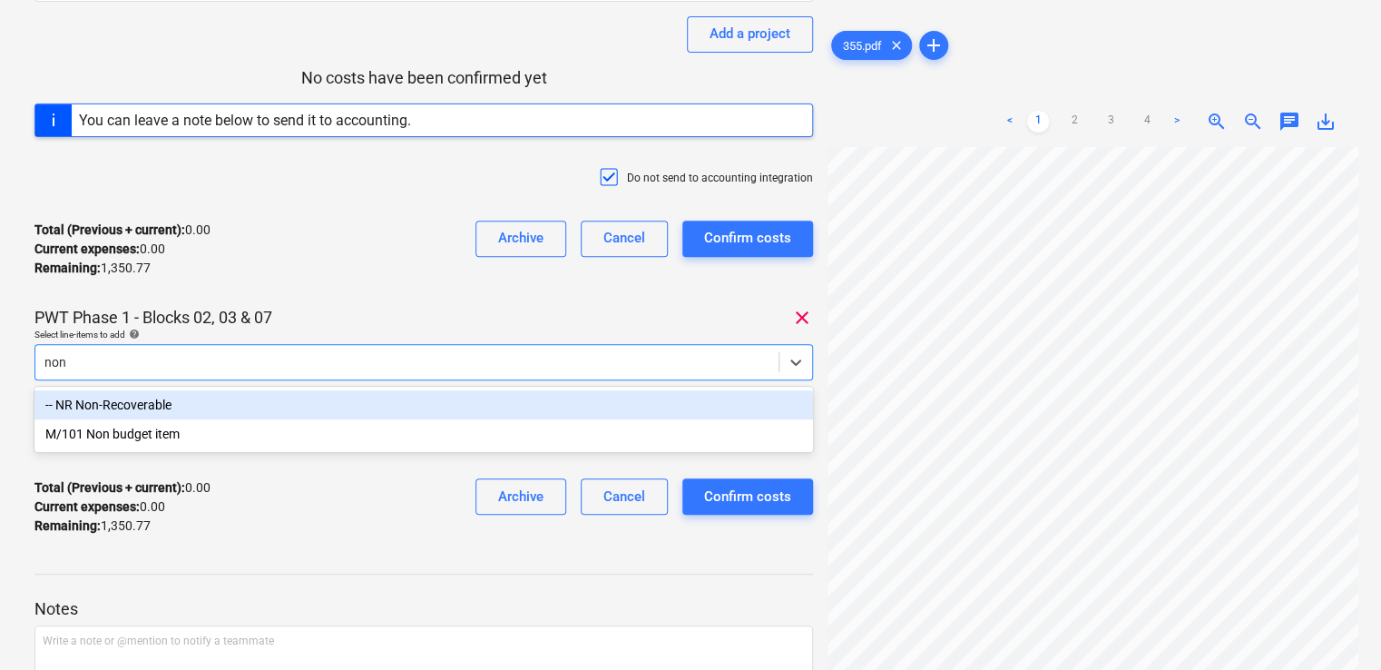
click at [154, 401] on div "-- NR Non-Recoverable" at bounding box center [423, 404] width 778 height 29
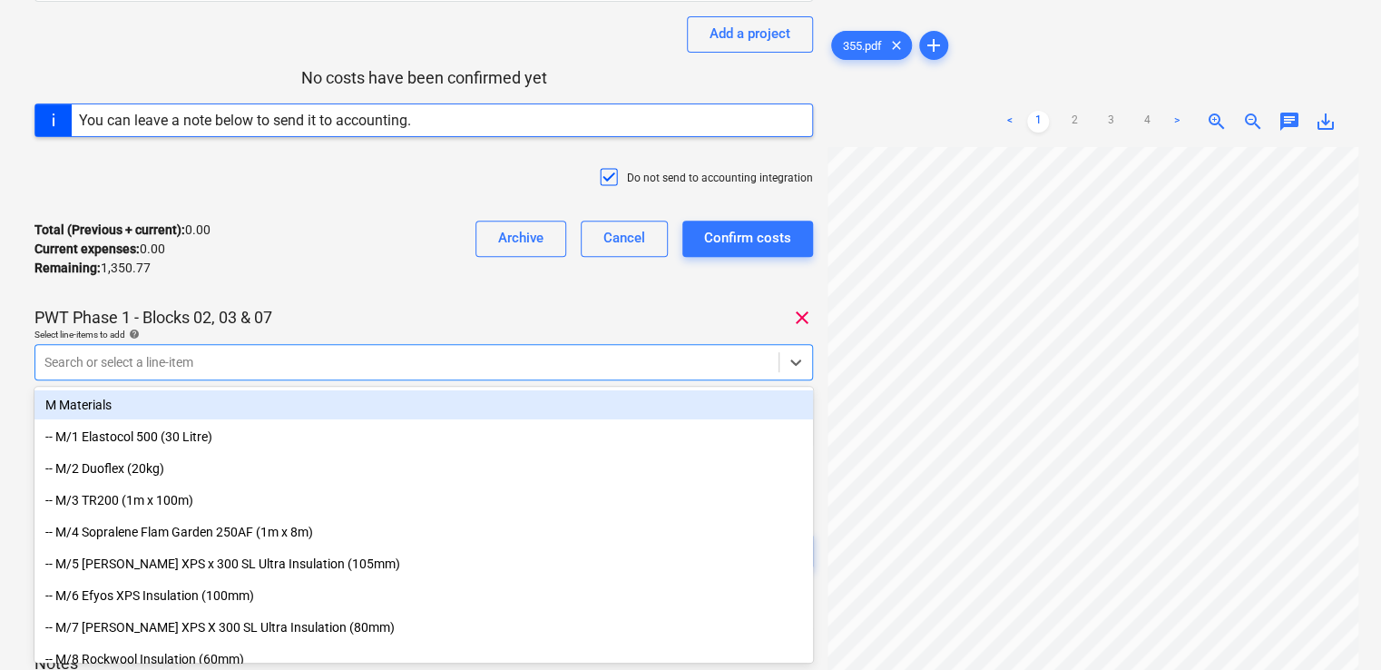
click at [328, 316] on div "PWT Phase 1 - Blocks 02, 03 & 07 clear" at bounding box center [423, 318] width 778 height 22
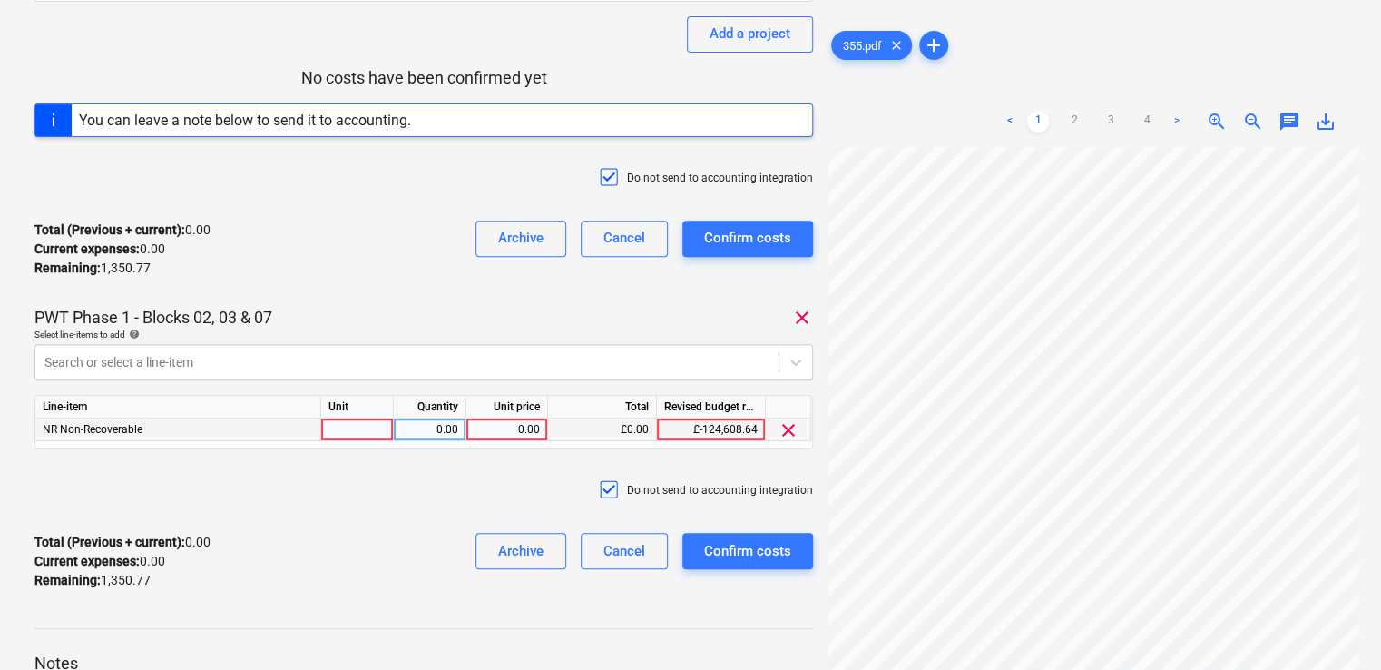
click at [376, 427] on div at bounding box center [357, 429] width 73 height 23
type input "unit"
type input "25"
click at [426, 285] on div "Total (Previous + current) : 0.00 Current expenses : 0.00 Remaining : 1,350.77 …" at bounding box center [423, 249] width 778 height 86
click at [751, 546] on div "Confirm costs" at bounding box center [747, 551] width 87 height 24
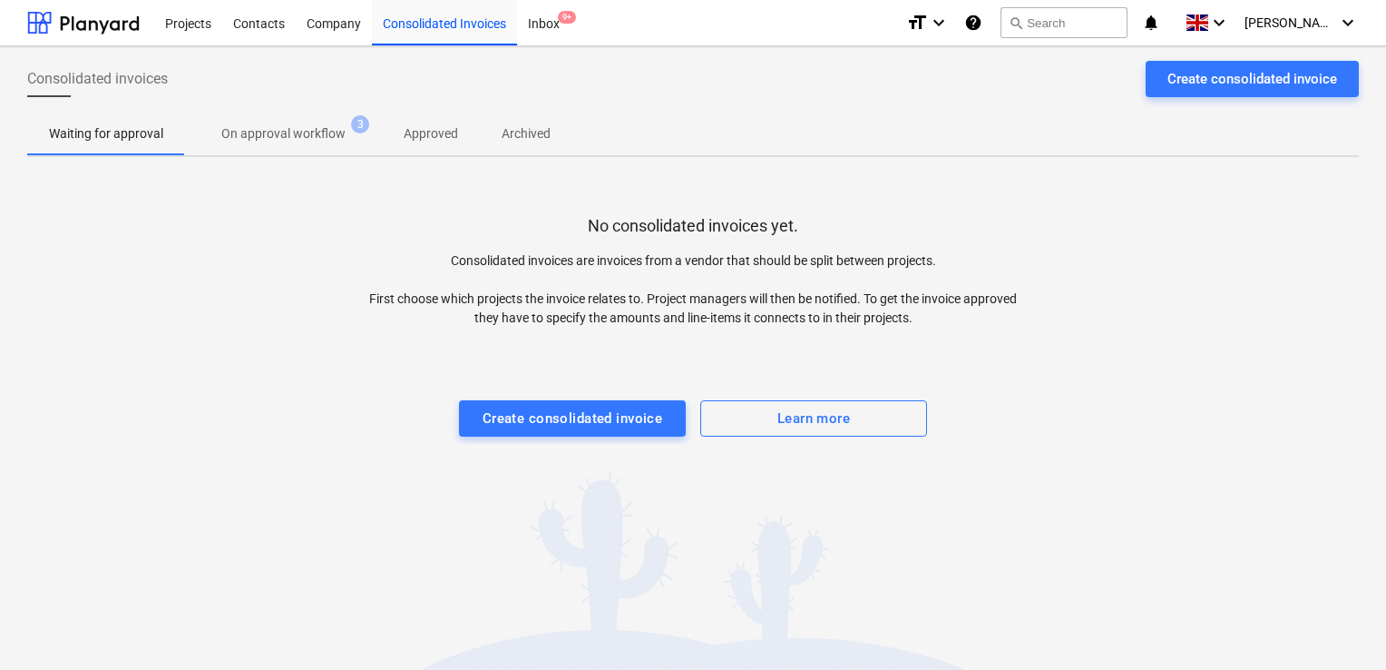
click at [582, 376] on div at bounding box center [693, 382] width 1332 height 36
click at [582, 421] on div "Create consolidated invoice" at bounding box center [573, 418] width 181 height 24
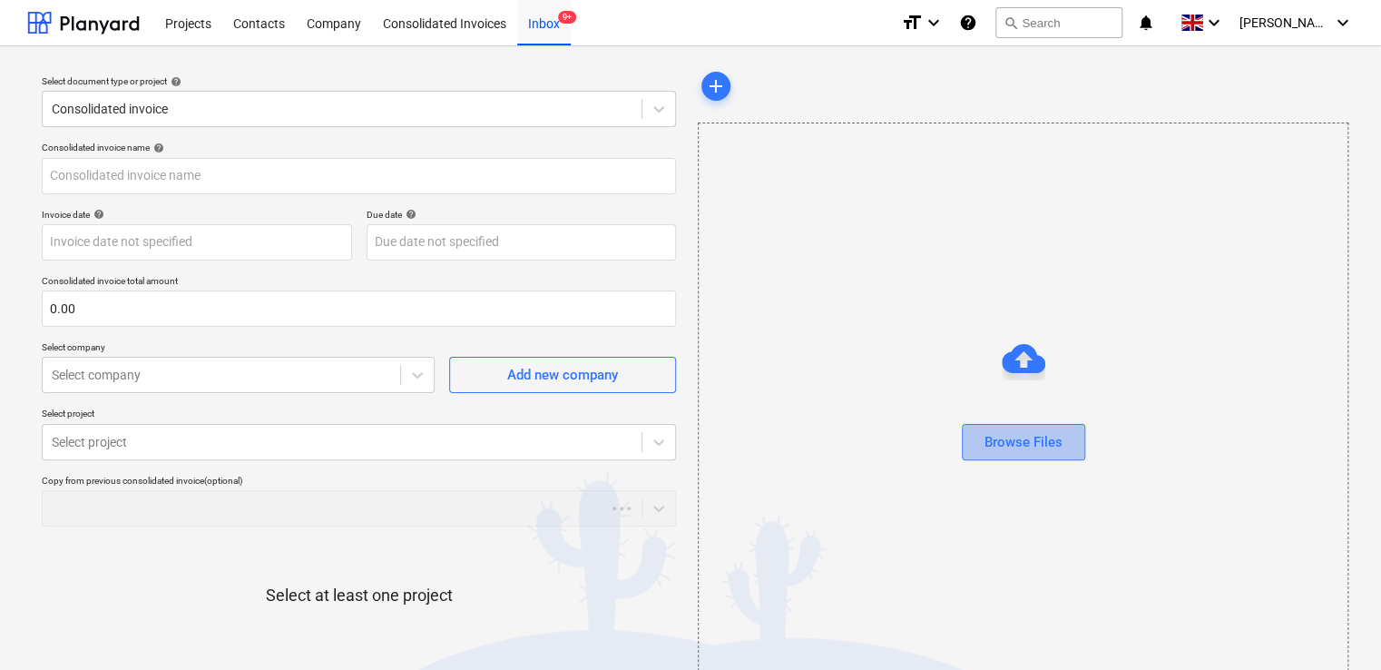
click at [1037, 458] on button "Browse Files" at bounding box center [1023, 442] width 123 height 36
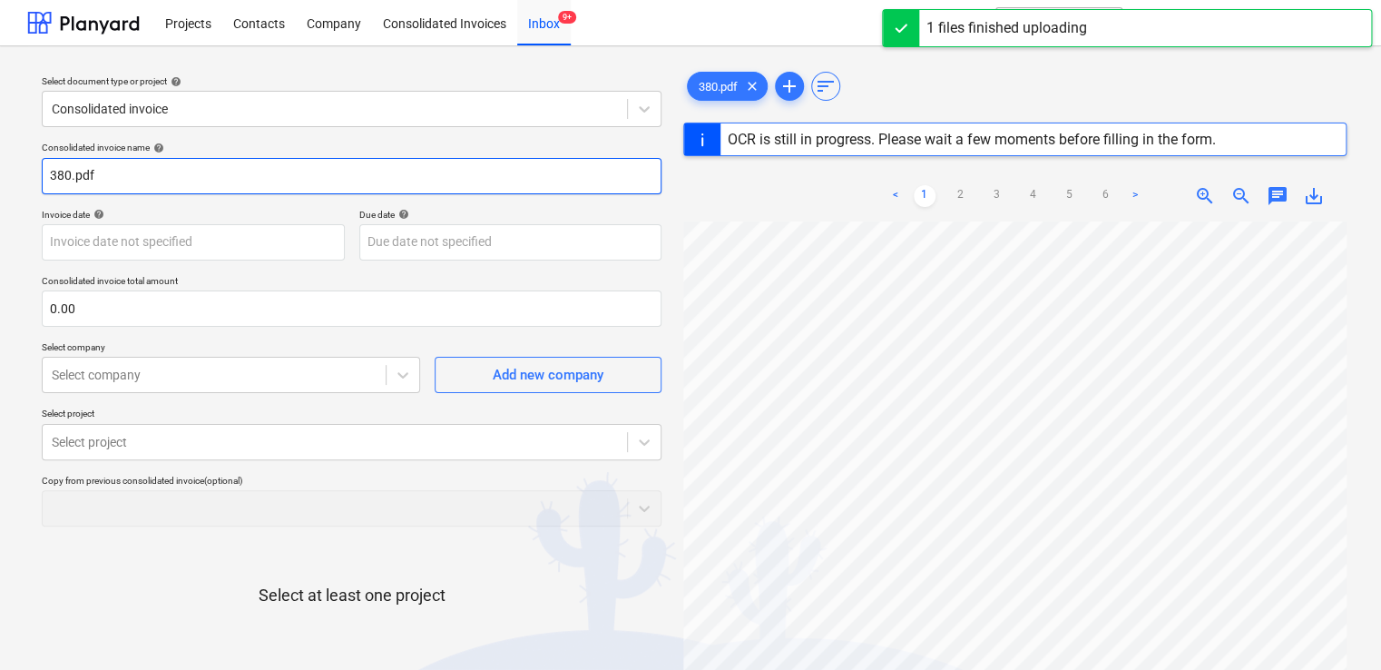
click at [245, 181] on input "380.pdf" at bounding box center [352, 176] width 620 height 36
type input "380"
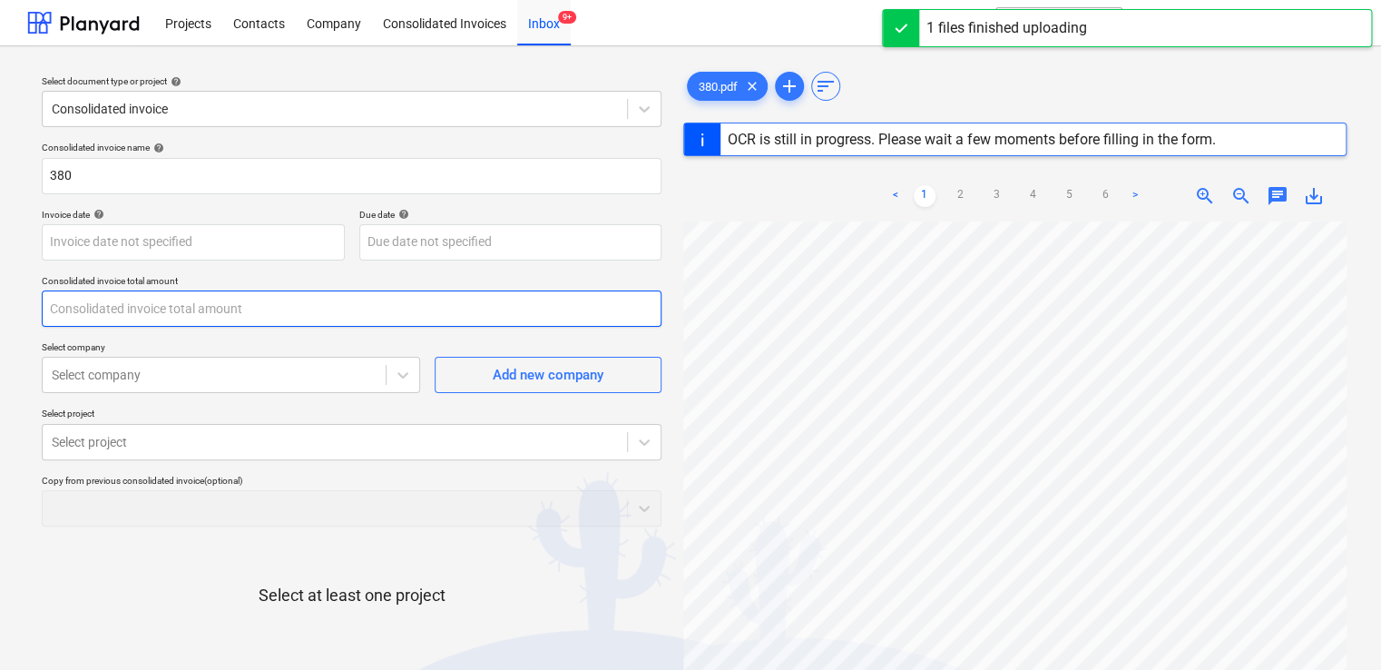
click at [132, 314] on input "text" at bounding box center [352, 308] width 620 height 36
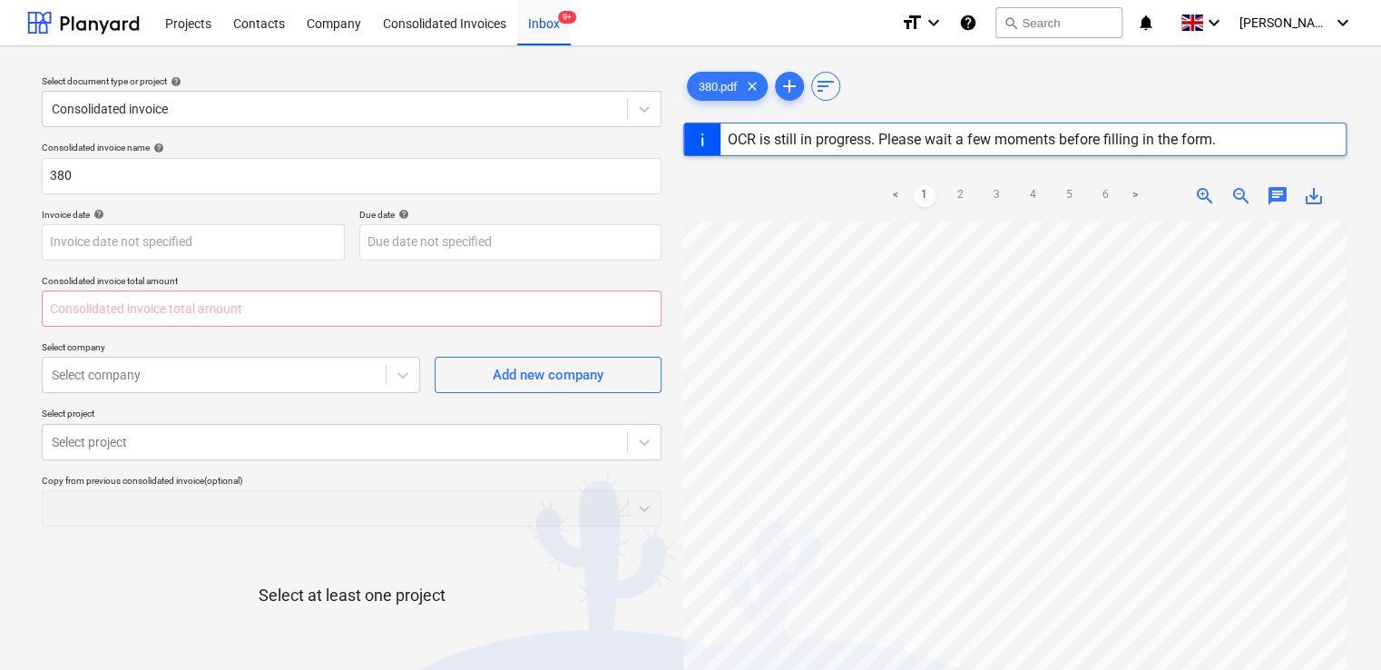
type input "0.00"
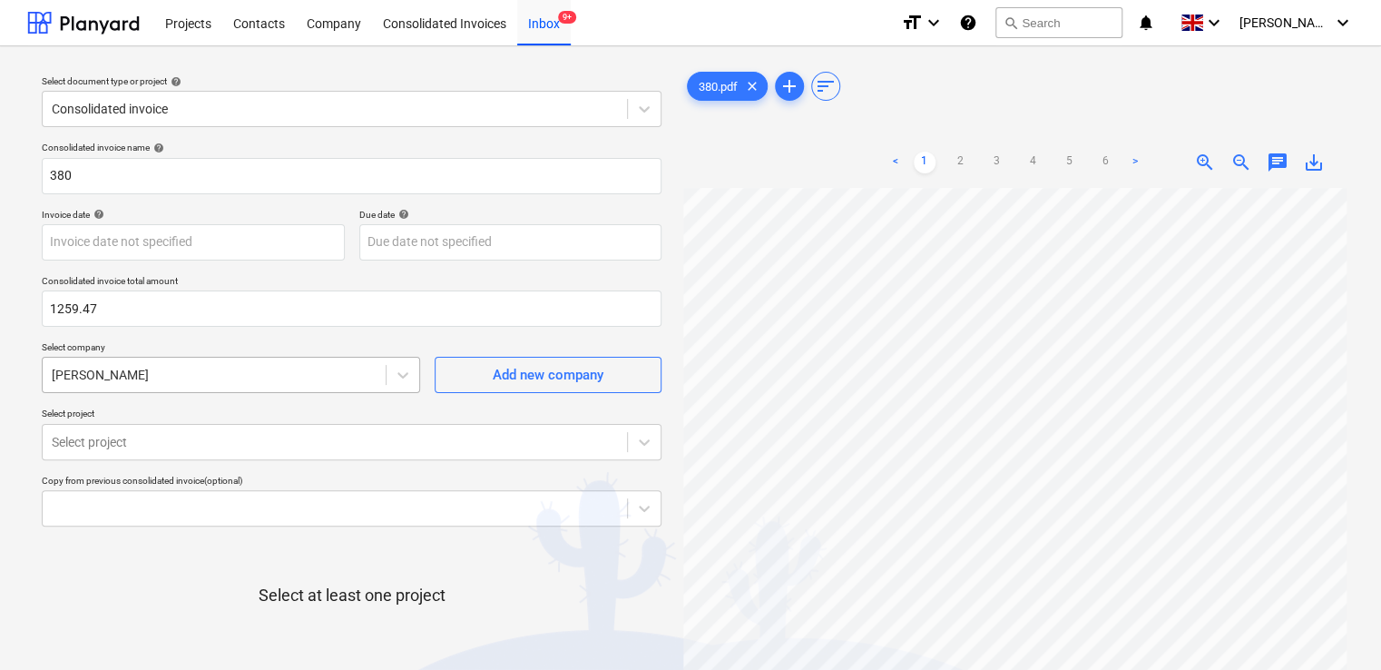
type input "1,259.47"
click at [306, 376] on div at bounding box center [214, 375] width 325 height 18
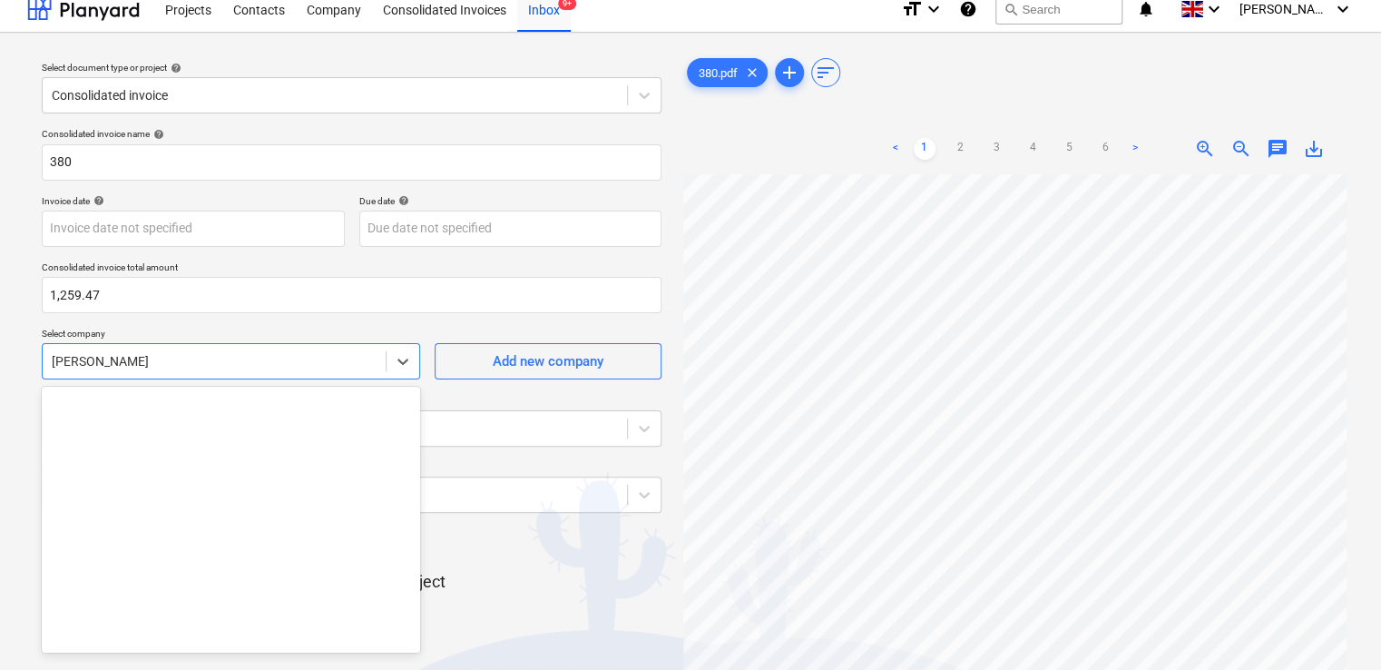
scroll to position [21719, 0]
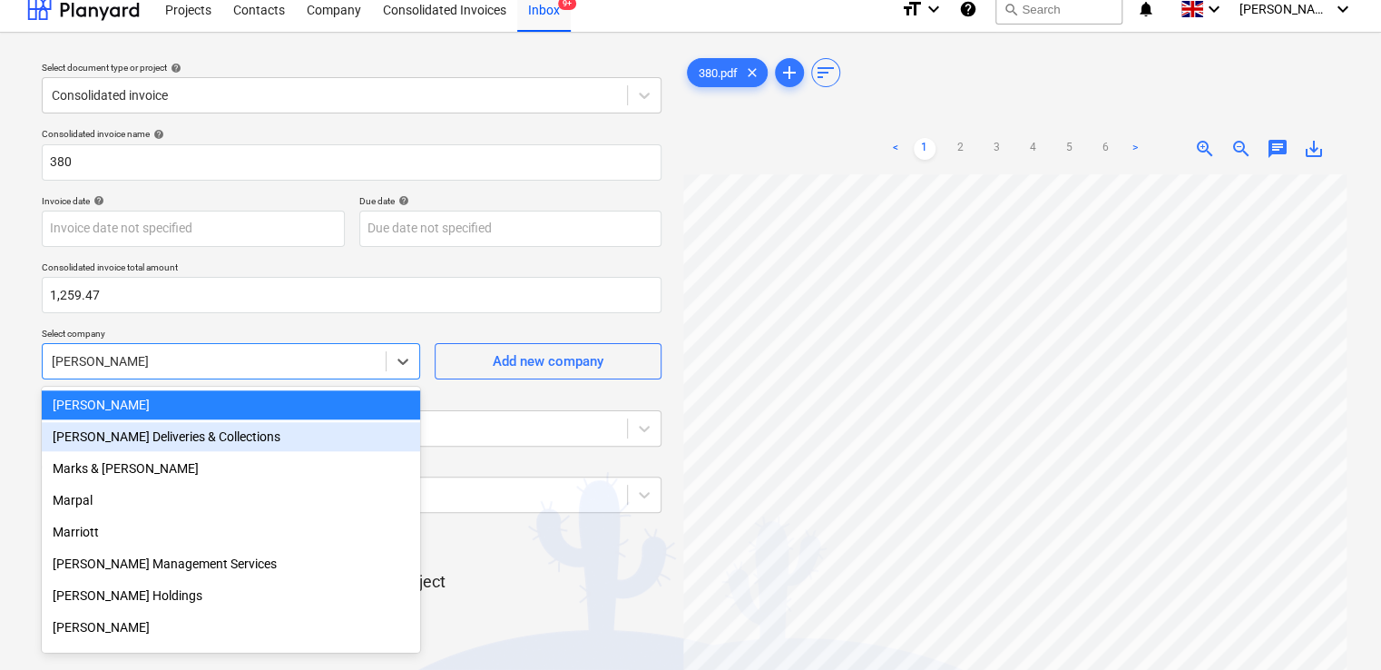
click at [224, 441] on div "Mark Poole Deliveries & Collections" at bounding box center [231, 436] width 378 height 29
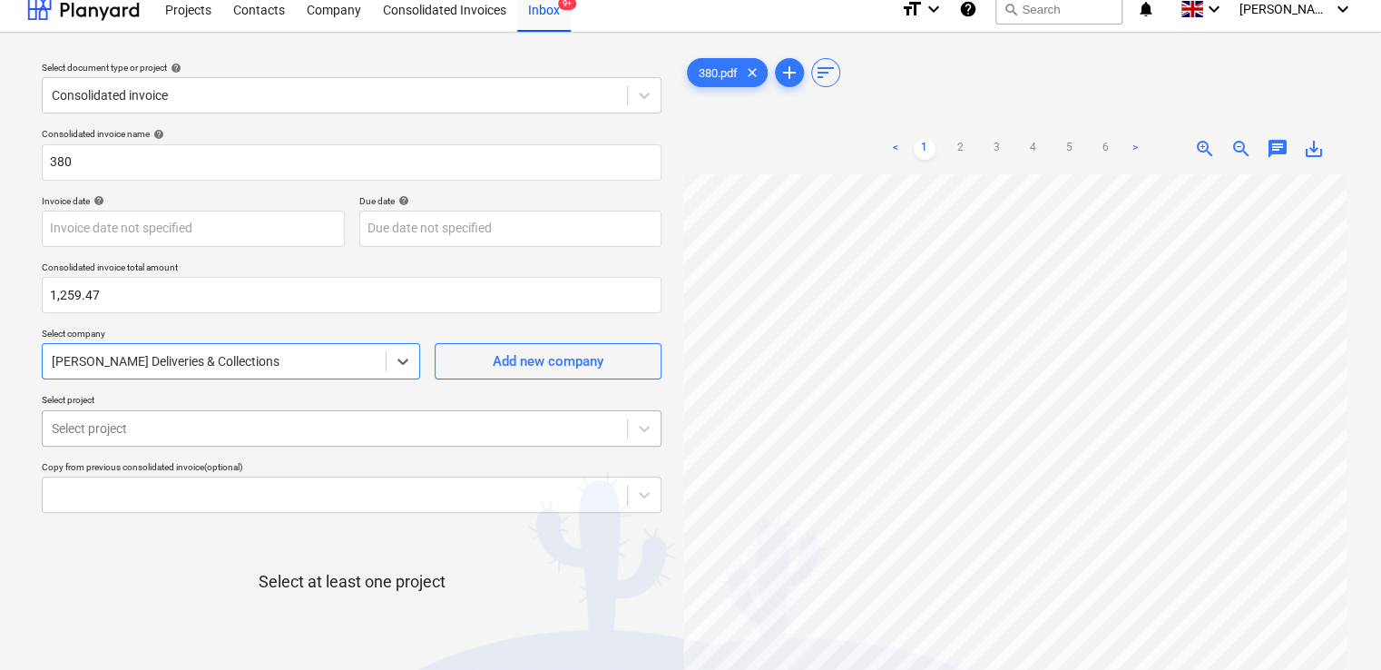
click at [220, 437] on body "Projects Contacts Company Consolidated Invoices Inbox 9+ format_size keyboard_a…" at bounding box center [690, 321] width 1381 height 670
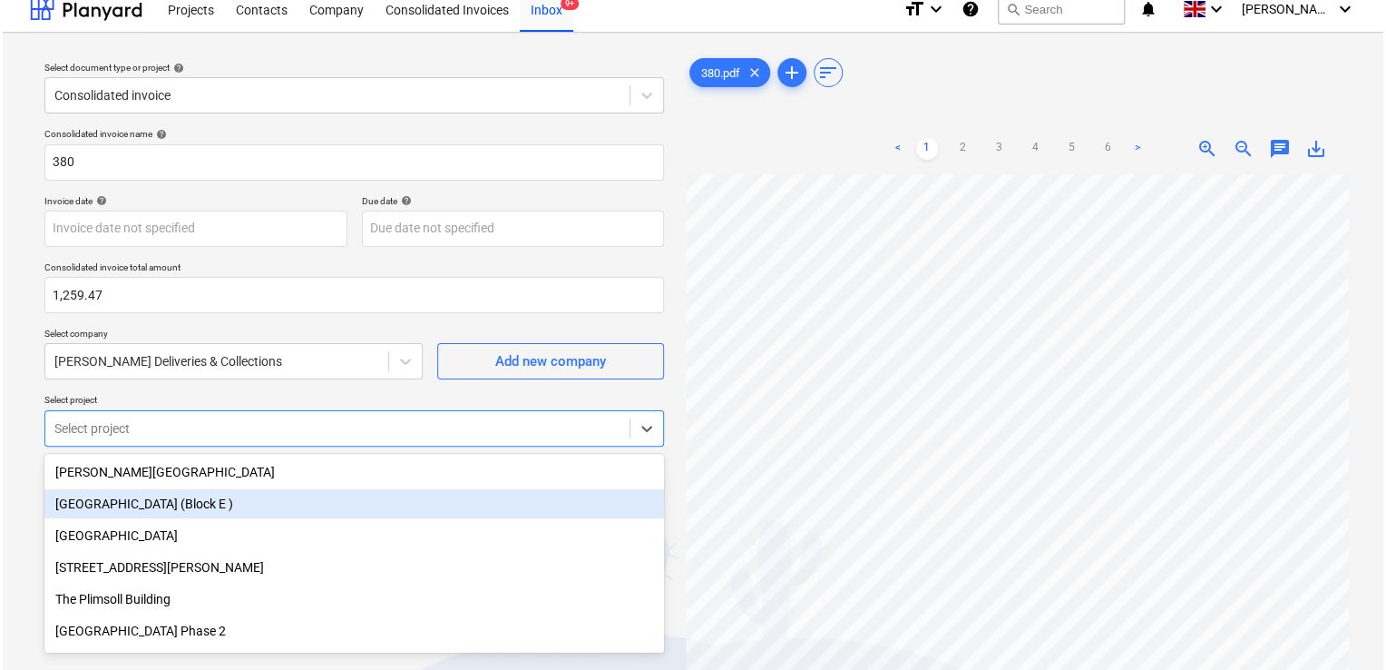
scroll to position [80, 0]
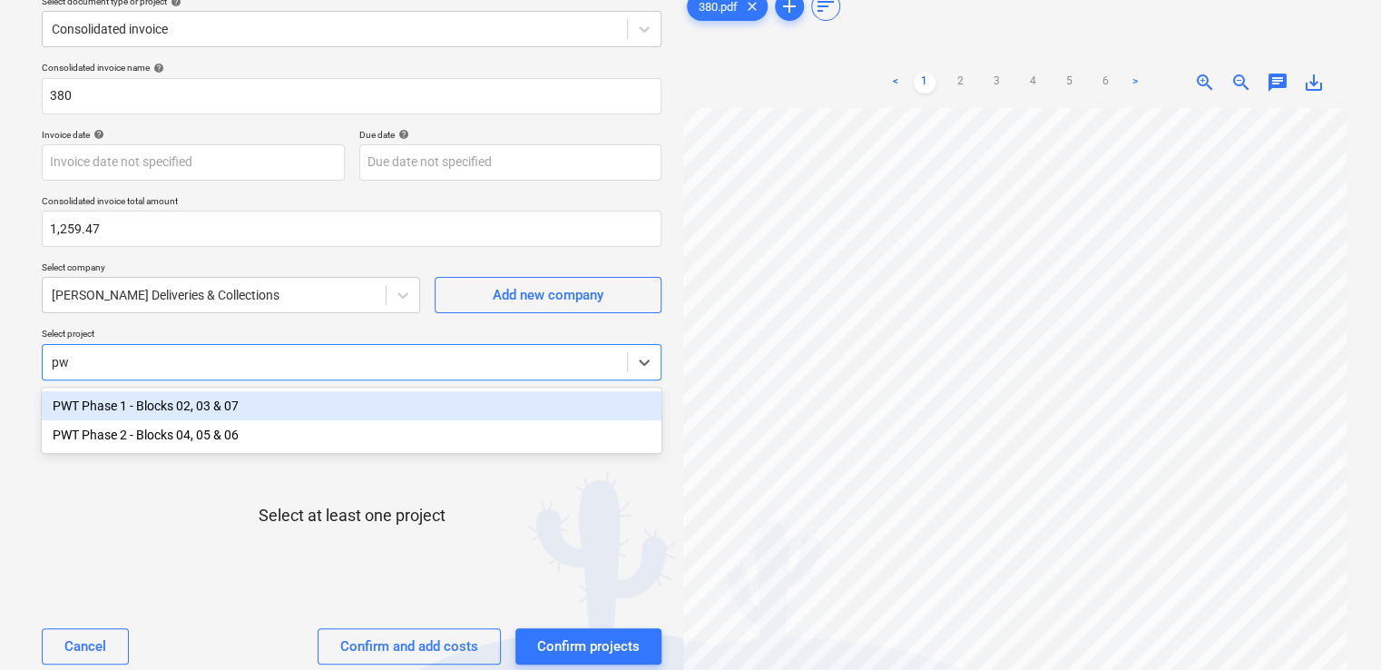
type input "pwt"
click at [200, 411] on div "PWT Phase 1 - Blocks 02, 03 & 07" at bounding box center [352, 405] width 620 height 29
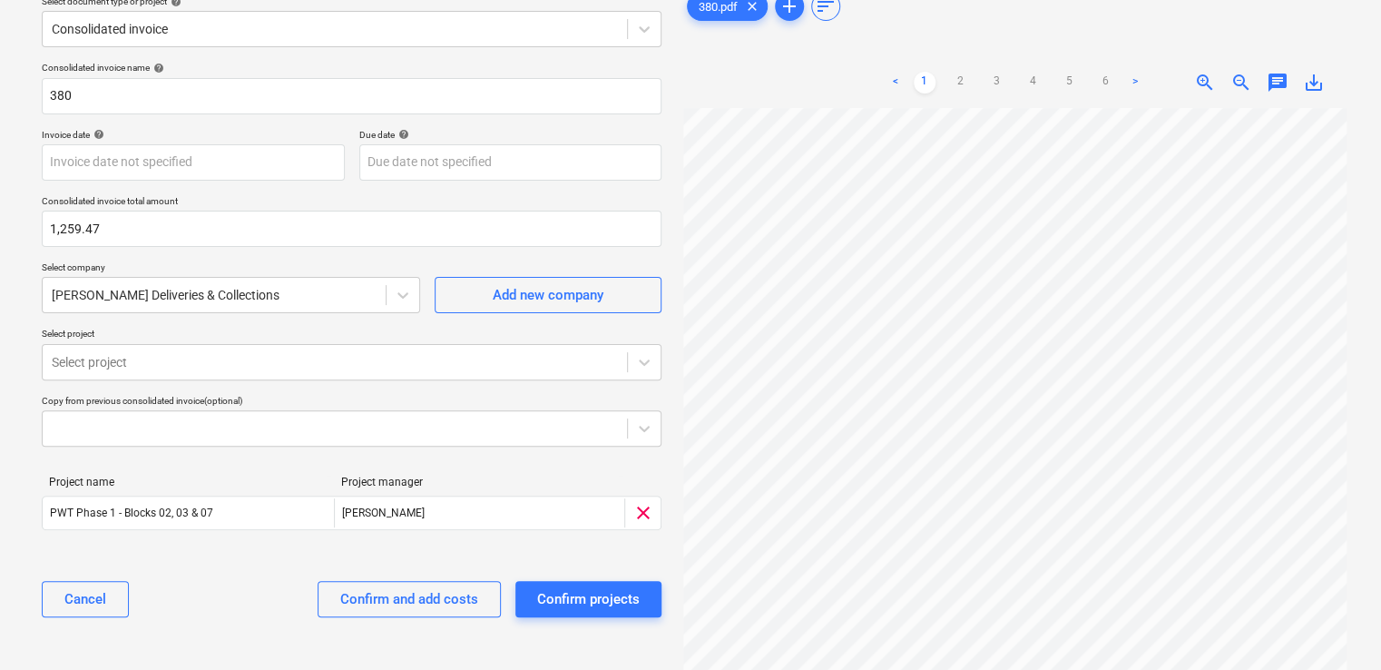
click at [246, 611] on div "Cancel Confirm and add costs Confirm projects" at bounding box center [352, 598] width 620 height 65
click at [400, 590] on div "Confirm and add costs" at bounding box center [409, 599] width 138 height 24
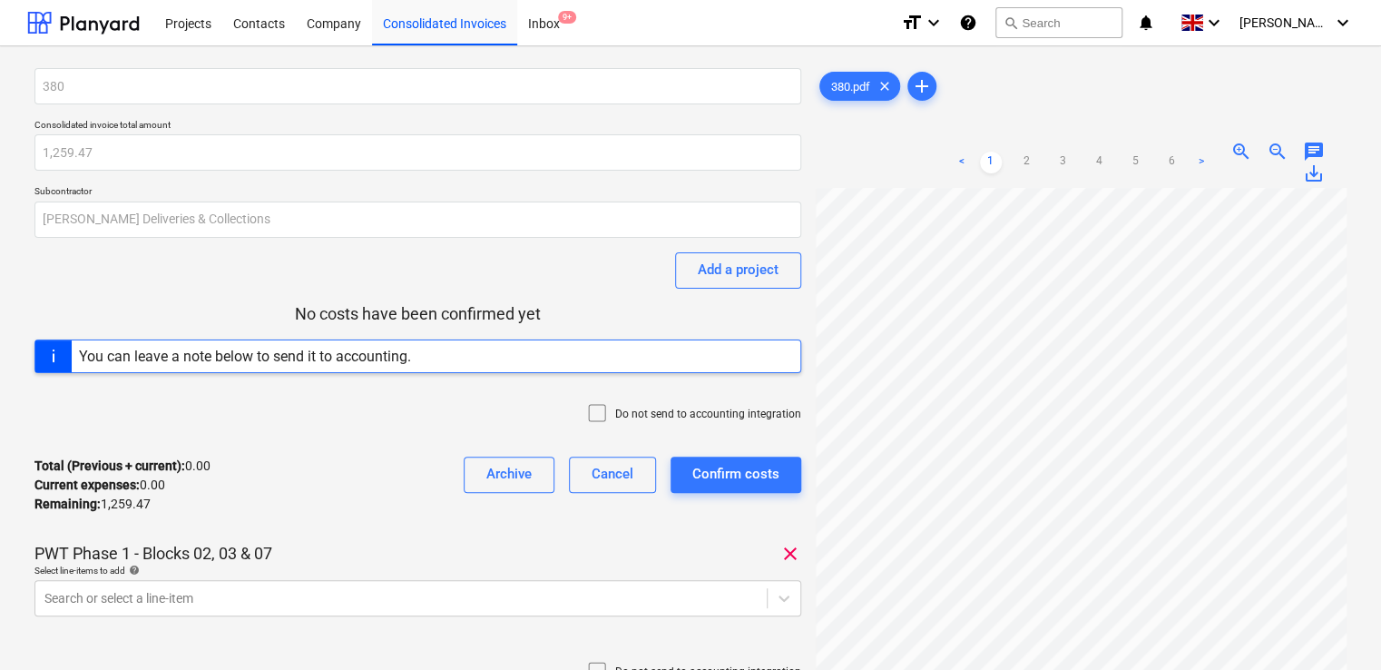
click at [604, 407] on icon at bounding box center [597, 413] width 22 height 22
click at [376, 597] on body "Projects Contacts Company Consolidated Invoices Inbox 9+ format_size keyboard_a…" at bounding box center [690, 335] width 1381 height 670
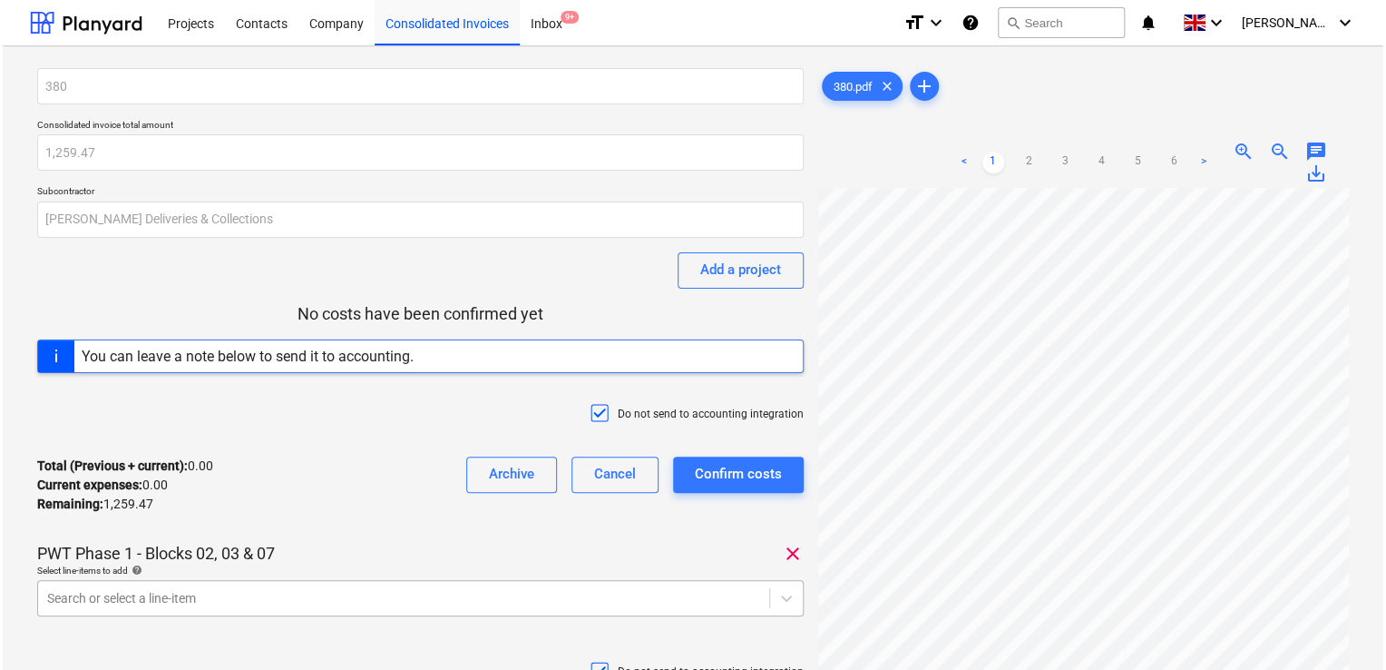
scroll to position [236, 0]
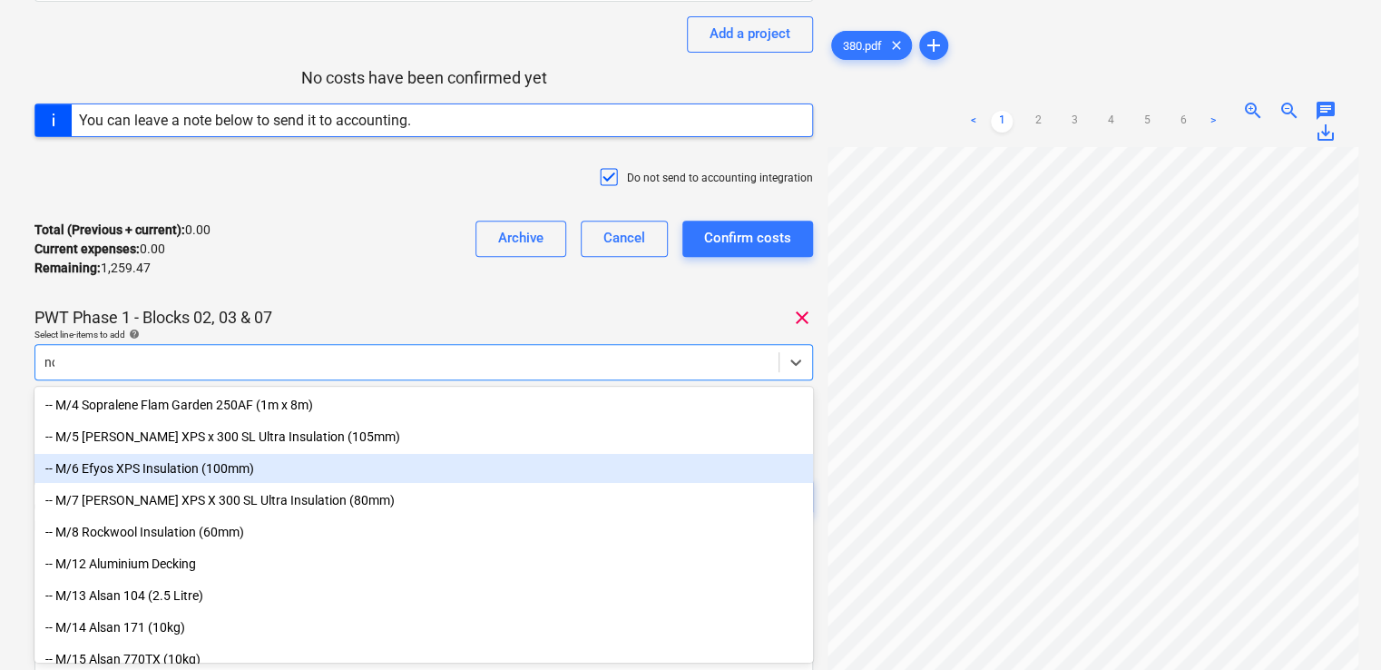
type input "non"
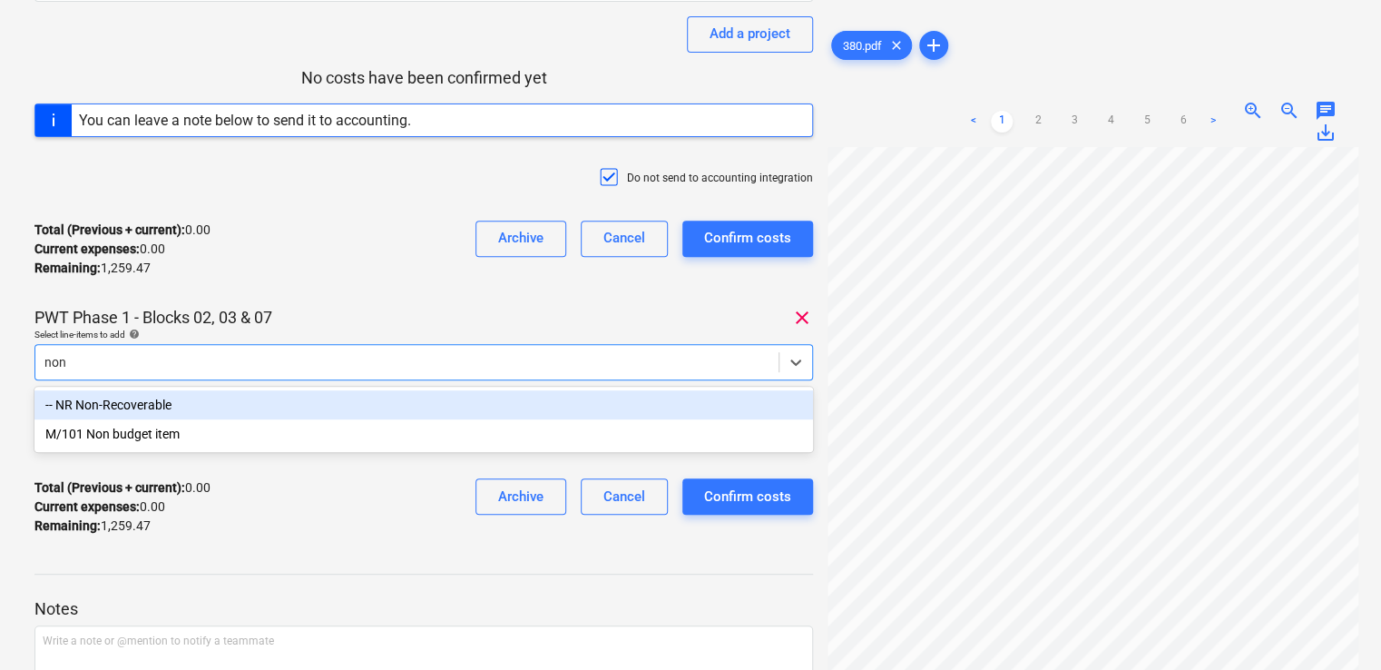
click at [274, 408] on div "-- NR Non-Recoverable" at bounding box center [423, 404] width 778 height 29
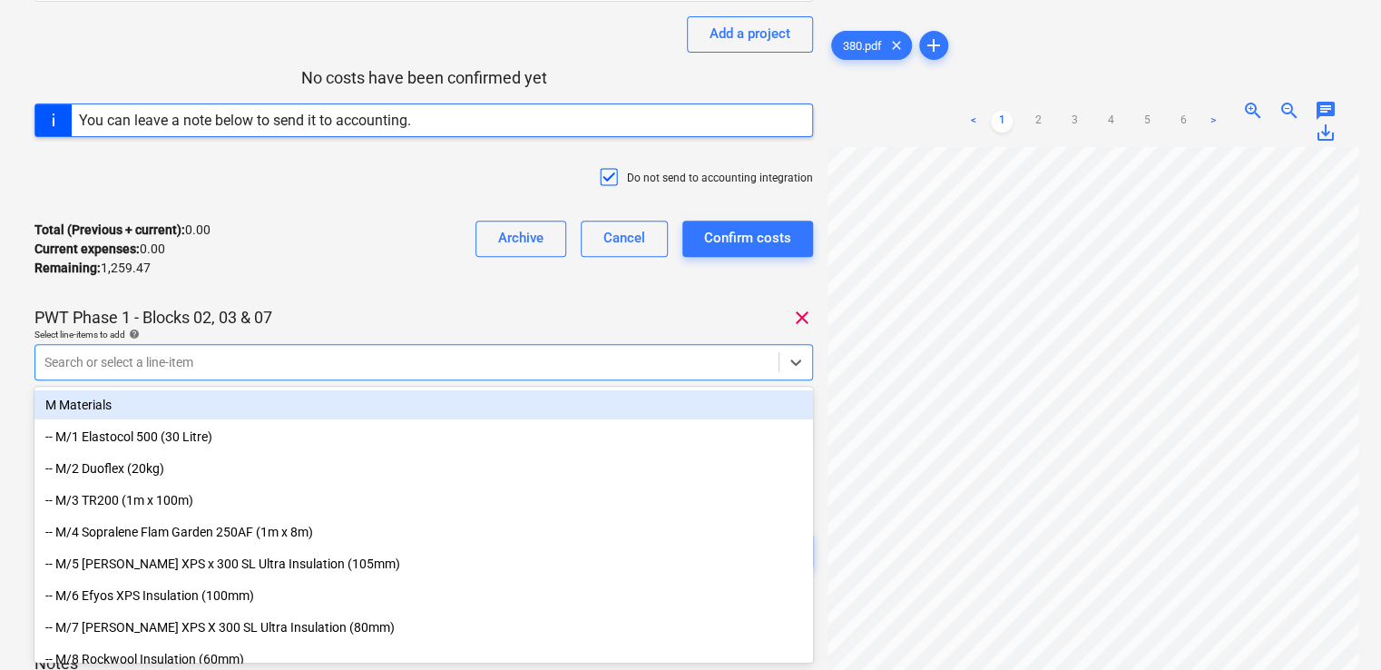
click at [401, 270] on div "Total (Previous + current) : 0.00 Current expenses : 0.00 Remaining : 1,259.47 …" at bounding box center [423, 249] width 778 height 86
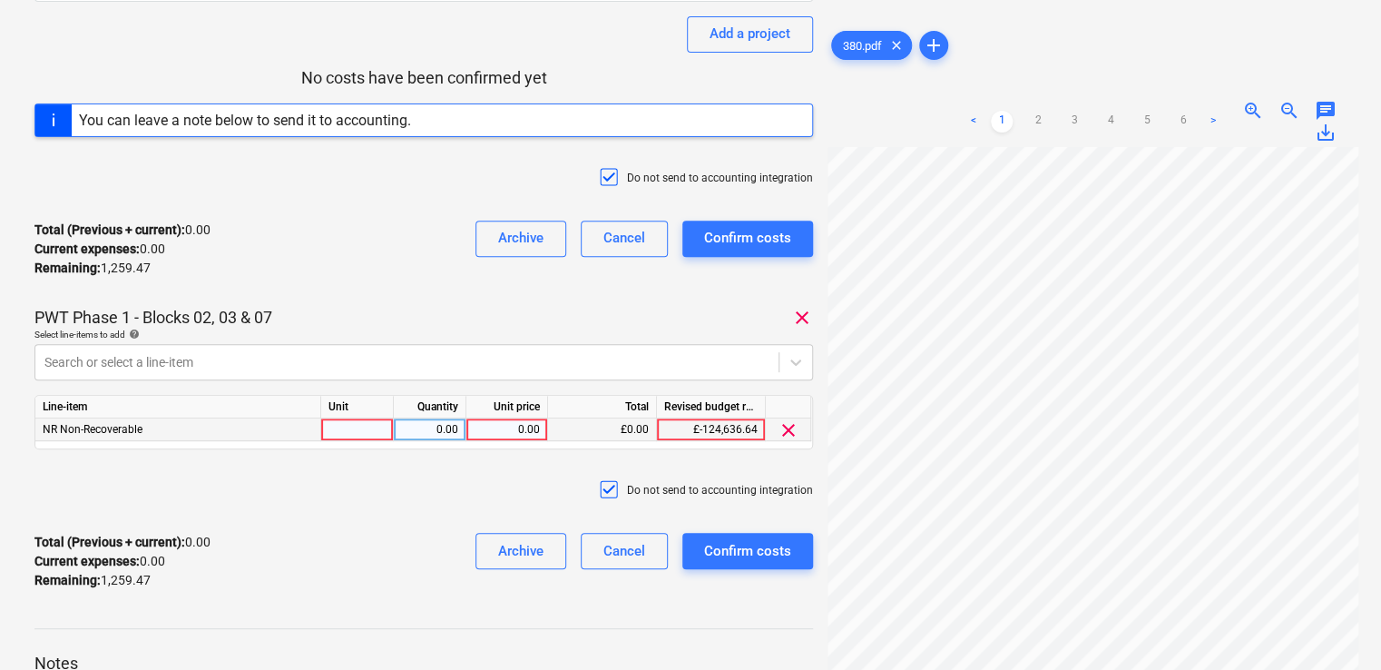
click at [370, 427] on div at bounding box center [357, 429] width 73 height 23
type input "item"
type input "59.98"
click at [530, 469] on div "Do not send to accounting integration" at bounding box center [423, 491] width 778 height 54
click at [732, 543] on div "Confirm costs" at bounding box center [747, 551] width 87 height 24
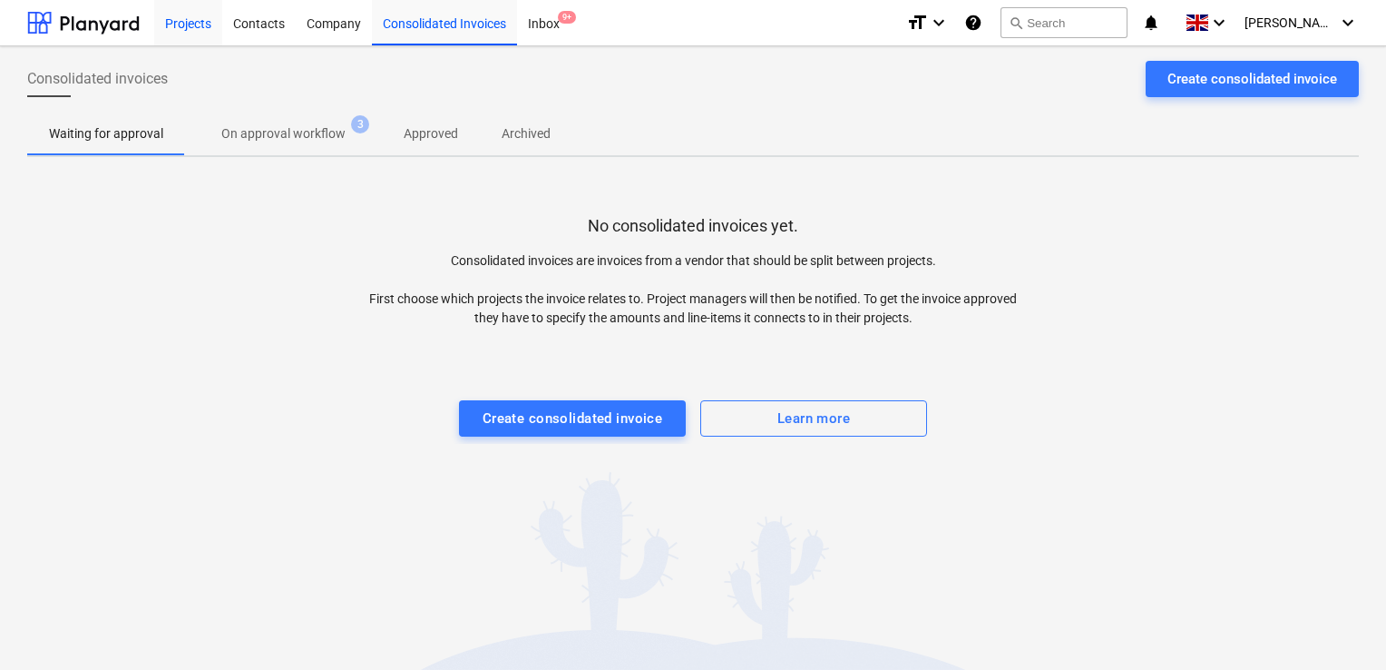
click at [188, 21] on div "Projects" at bounding box center [188, 22] width 68 height 46
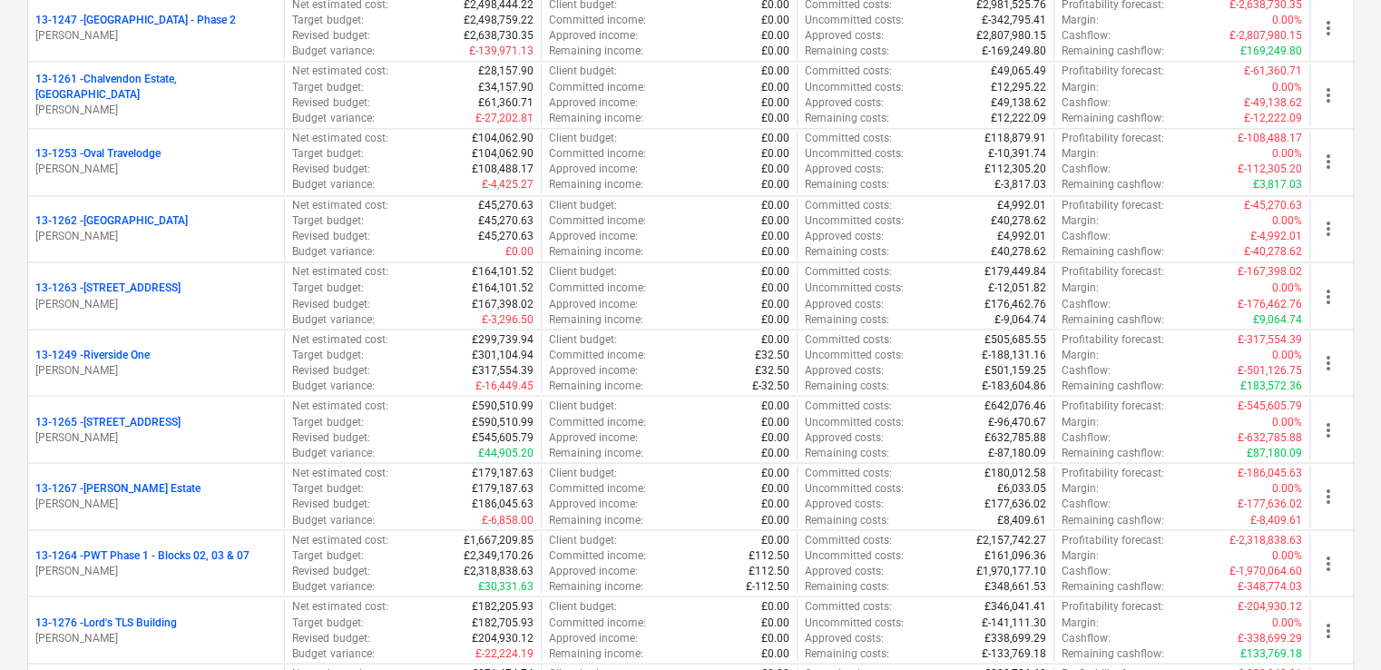
scroll to position [1459, 0]
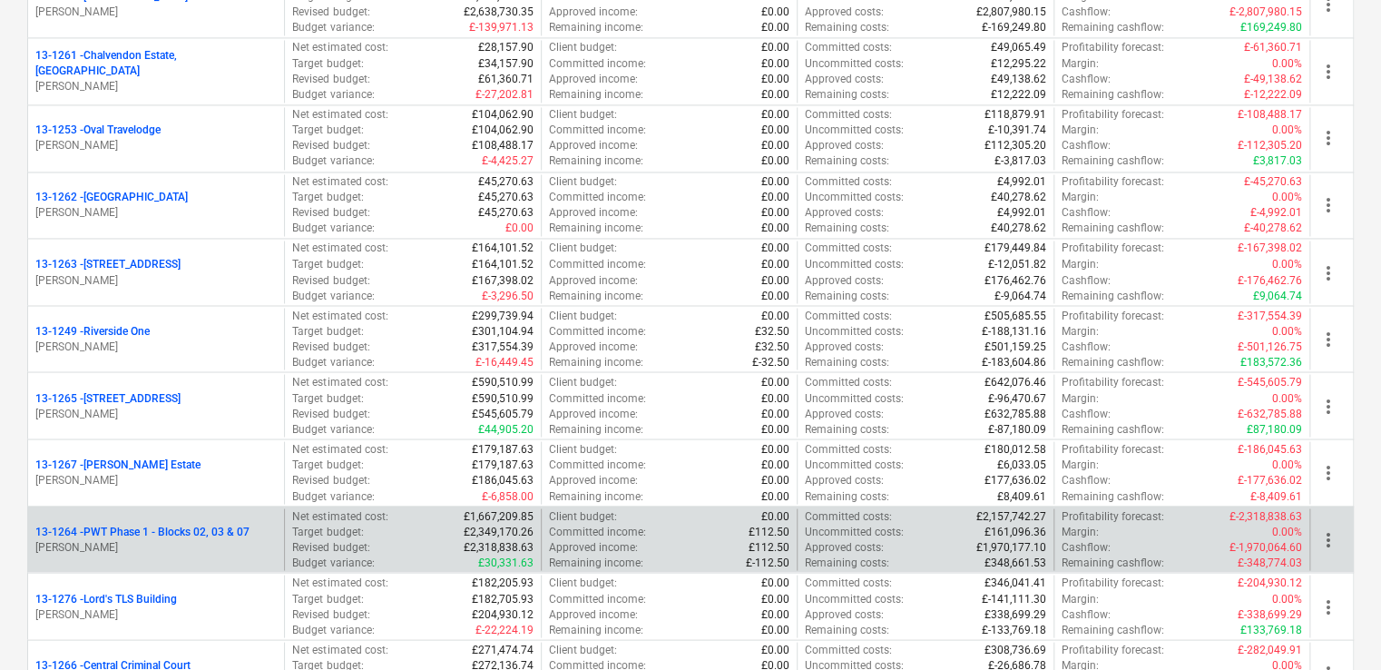
click at [155, 539] on p "[PERSON_NAME]" at bounding box center [155, 546] width 241 height 15
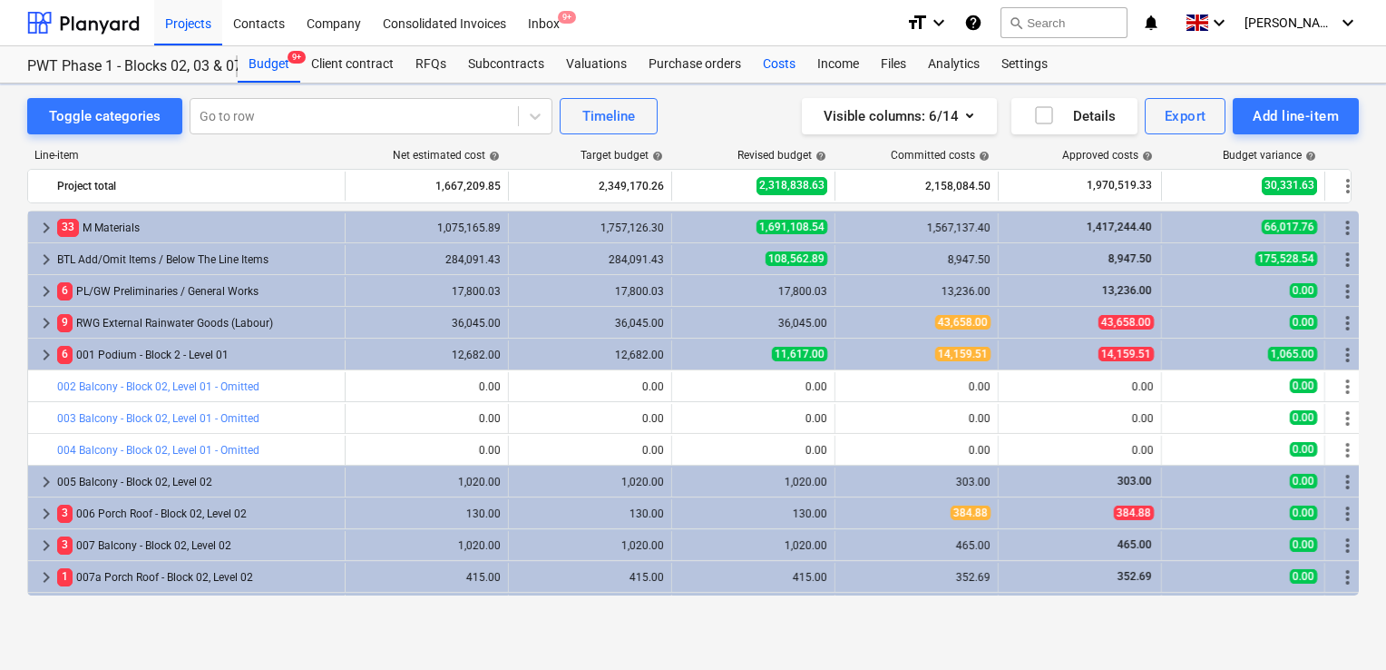
click at [777, 64] on div "Costs" at bounding box center [779, 64] width 54 height 36
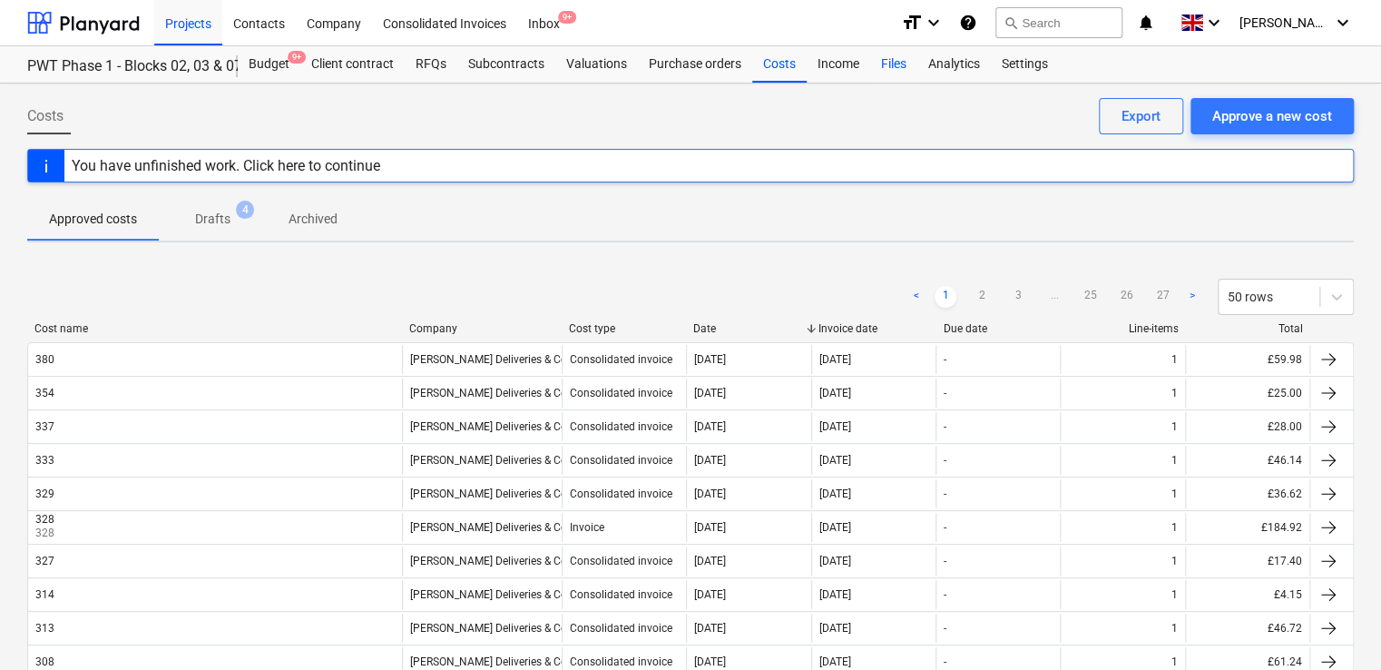
click at [892, 72] on div "Files" at bounding box center [893, 64] width 47 height 36
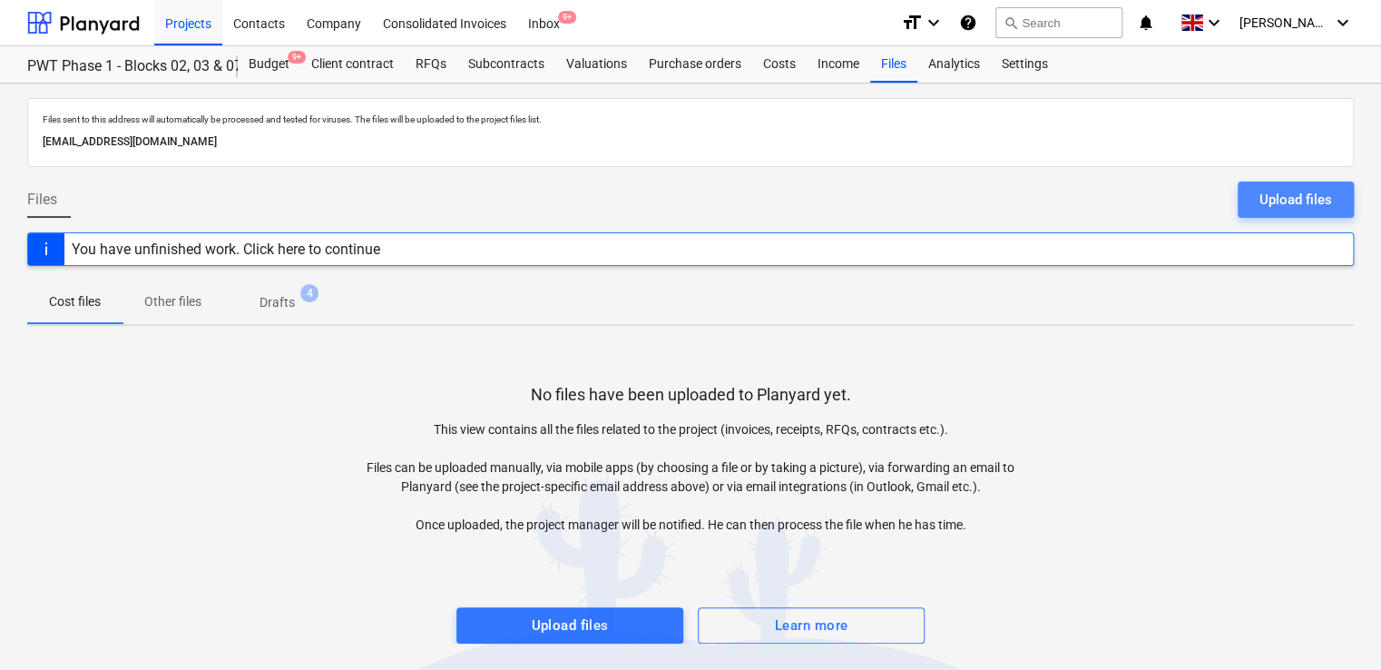
click at [1287, 198] on div "Upload files" at bounding box center [1295, 200] width 73 height 24
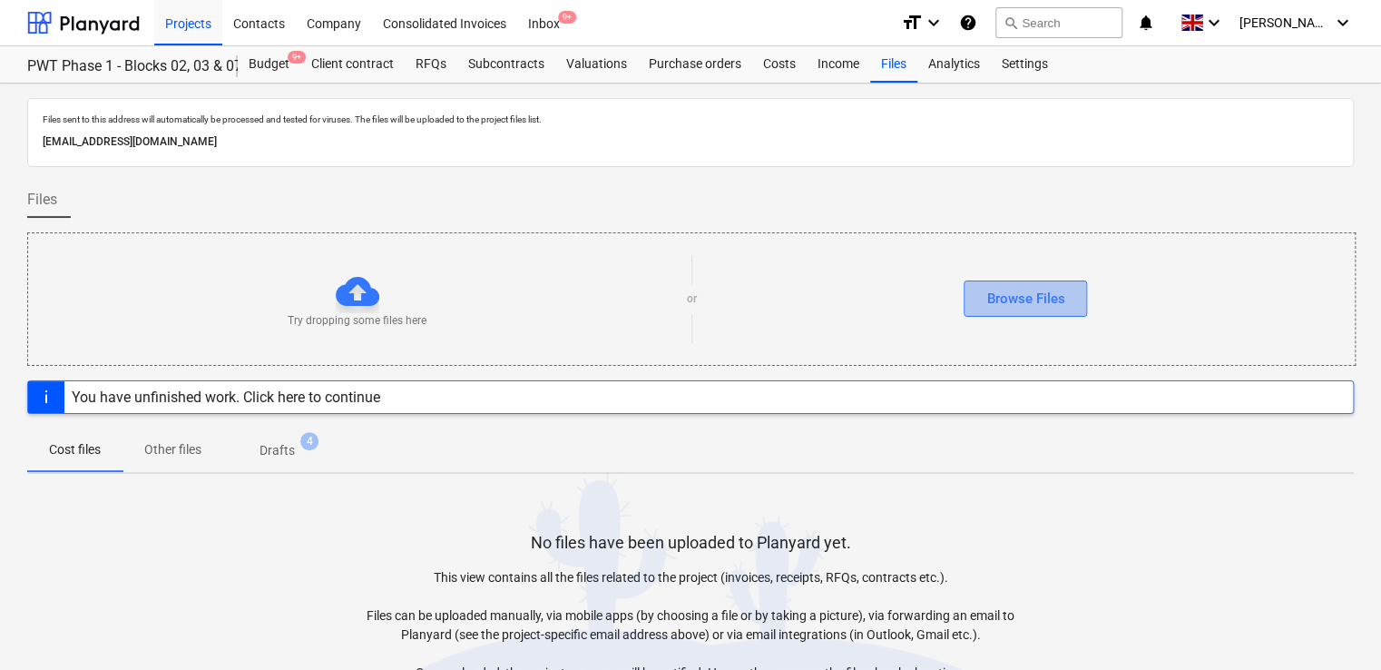
click at [1045, 280] on button "Browse Files" at bounding box center [1024, 298] width 123 height 36
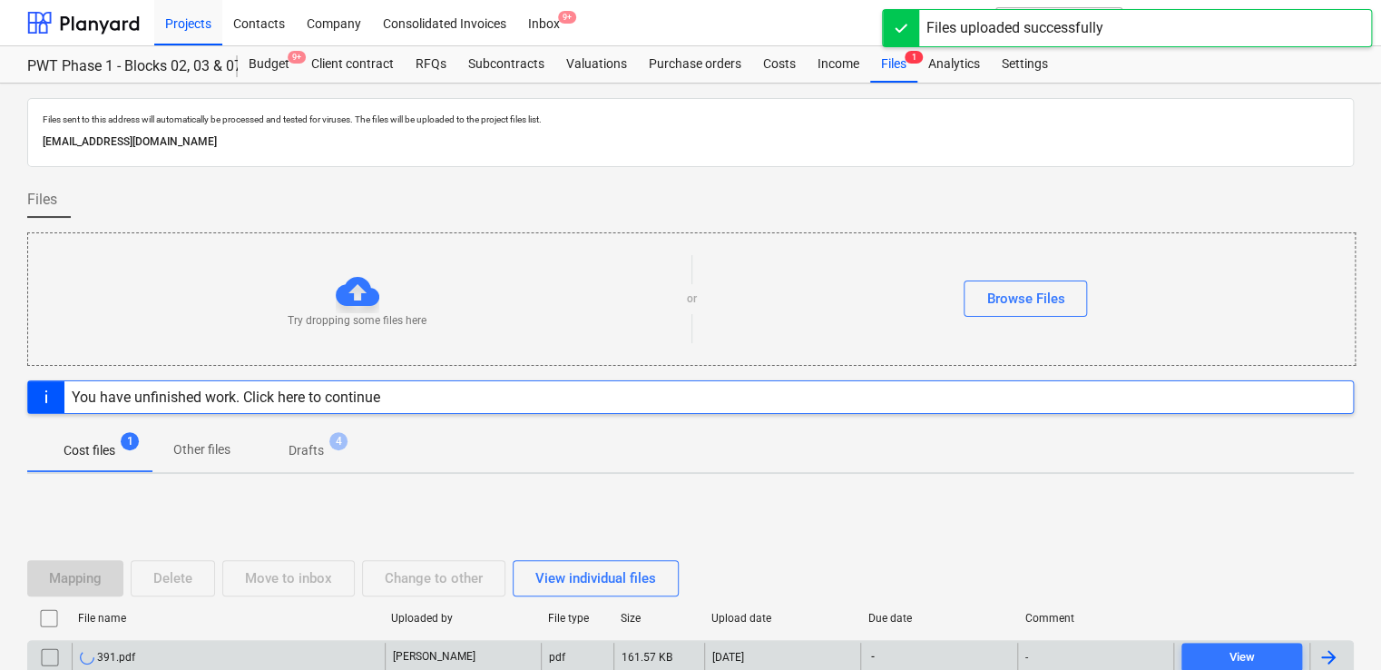
click at [287, 655] on div "391.pdf" at bounding box center [228, 656] width 313 height 29
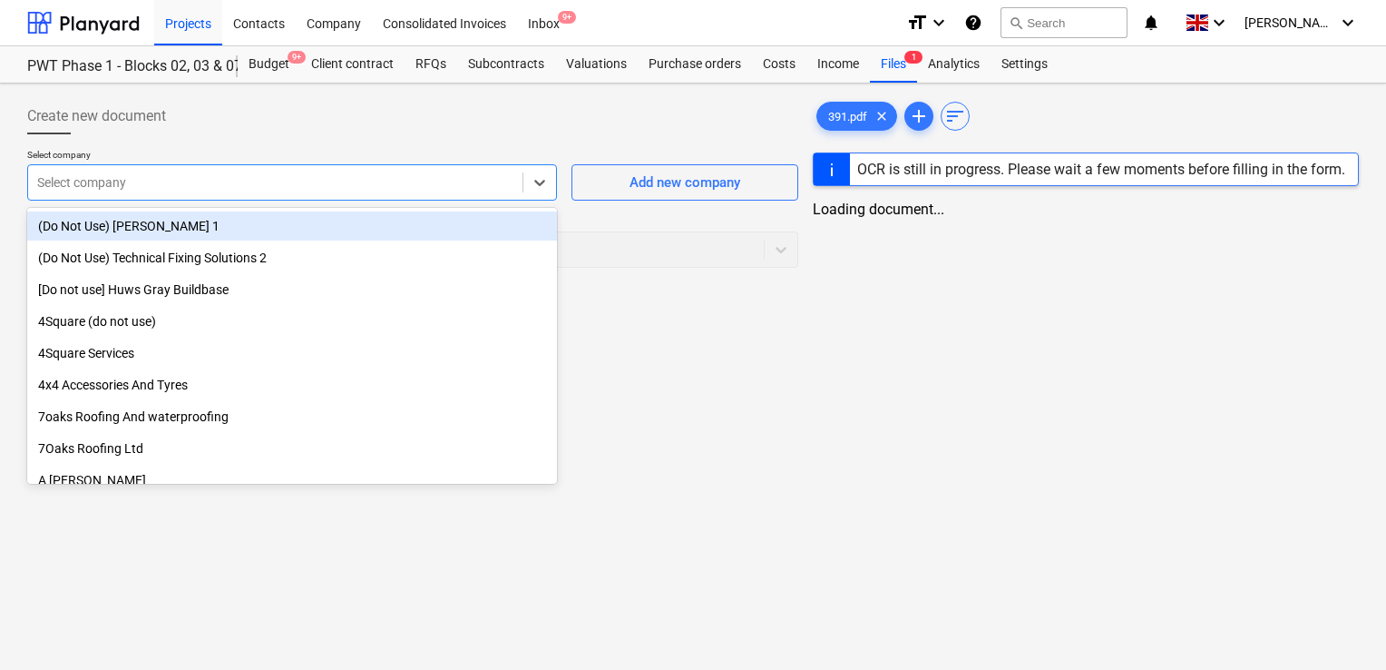
click at [376, 167] on div "Select company" at bounding box center [292, 182] width 530 height 36
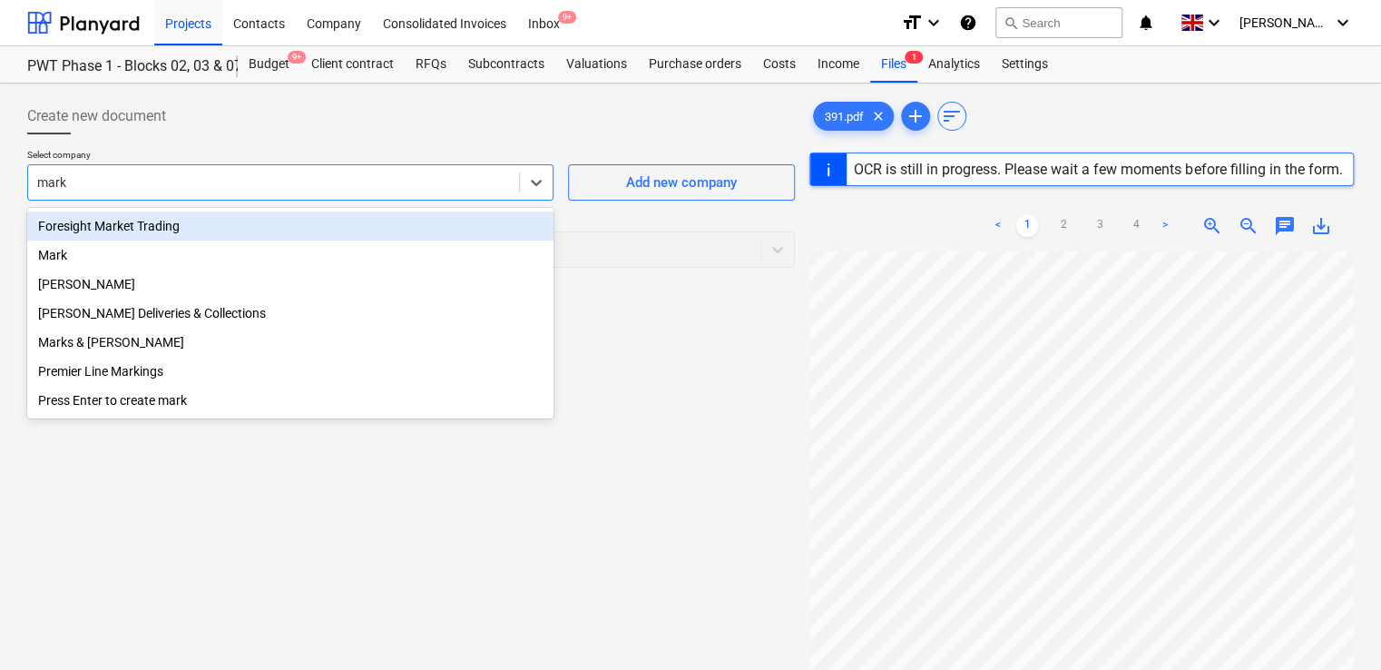
type input "mark"
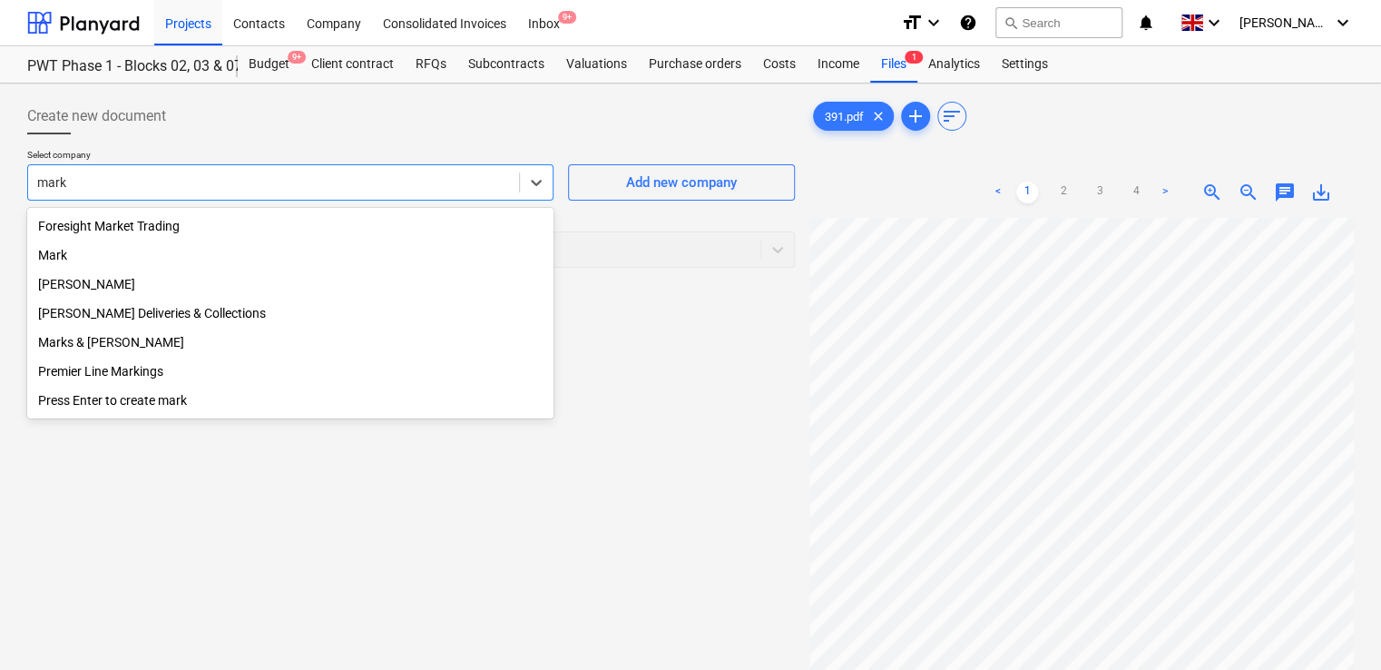
click at [233, 308] on div "Mark Poole Deliveries & Collections" at bounding box center [290, 312] width 526 height 29
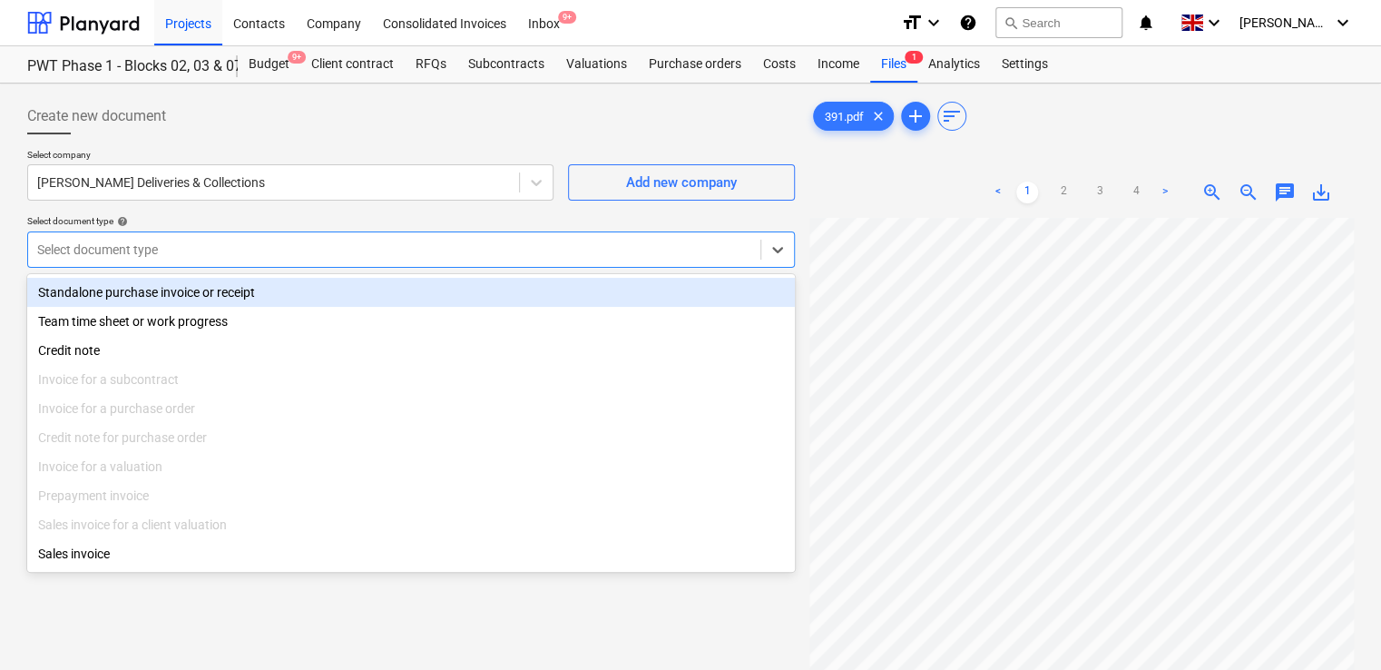
click at [234, 251] on div at bounding box center [394, 249] width 714 height 18
click at [211, 302] on div "Standalone purchase invoice or receipt" at bounding box center [411, 292] width 768 height 29
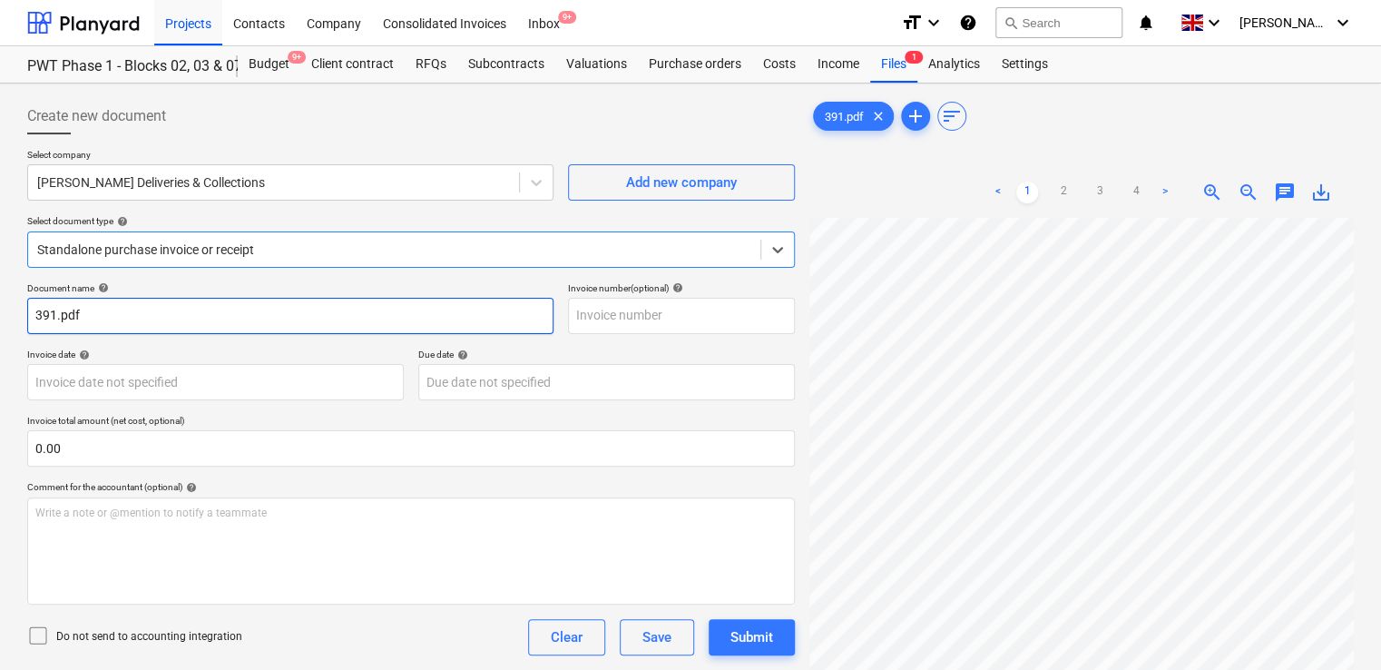
click at [148, 303] on input "391.pdf" at bounding box center [290, 316] width 526 height 36
type input "391"
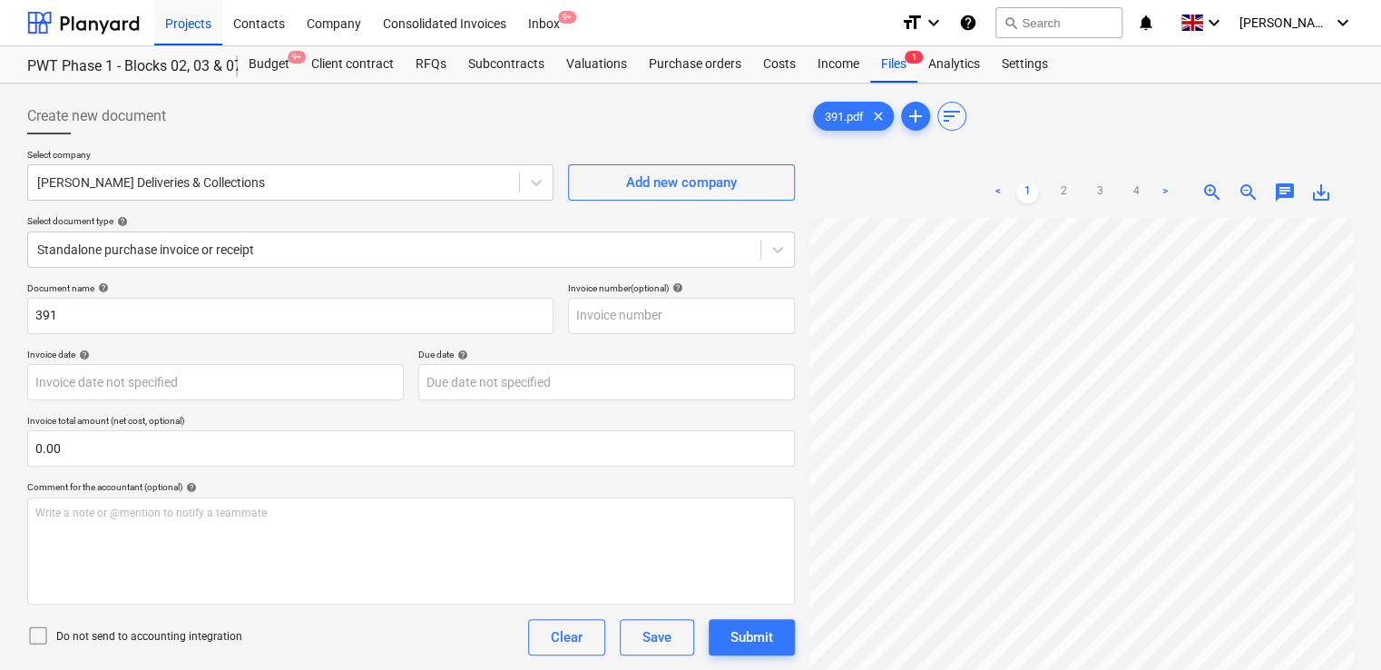
click at [33, 631] on icon at bounding box center [38, 635] width 22 height 22
click at [266, 645] on div "Do not send to accounting integration Clear Save Submit" at bounding box center [411, 637] width 768 height 36
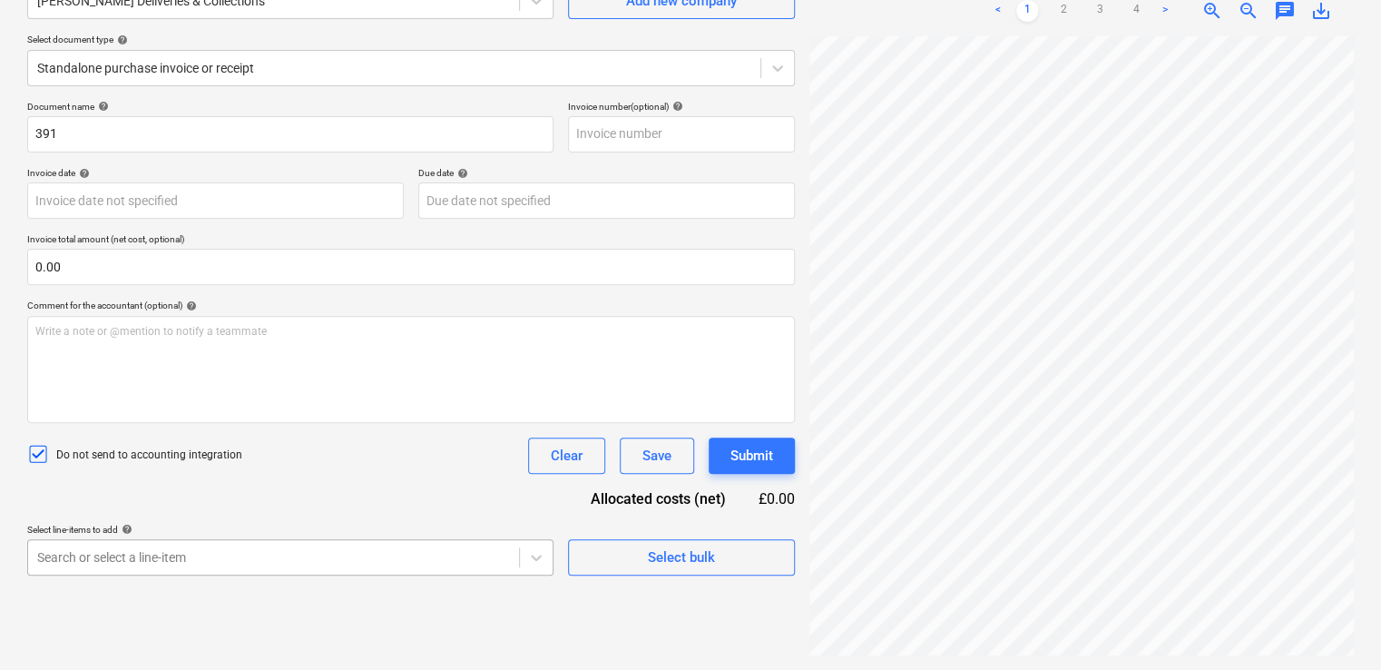
click at [221, 488] on body "Projects Contacts Company Consolidated Invoices Inbox 9+ format_size keyboard_a…" at bounding box center [690, 154] width 1381 height 670
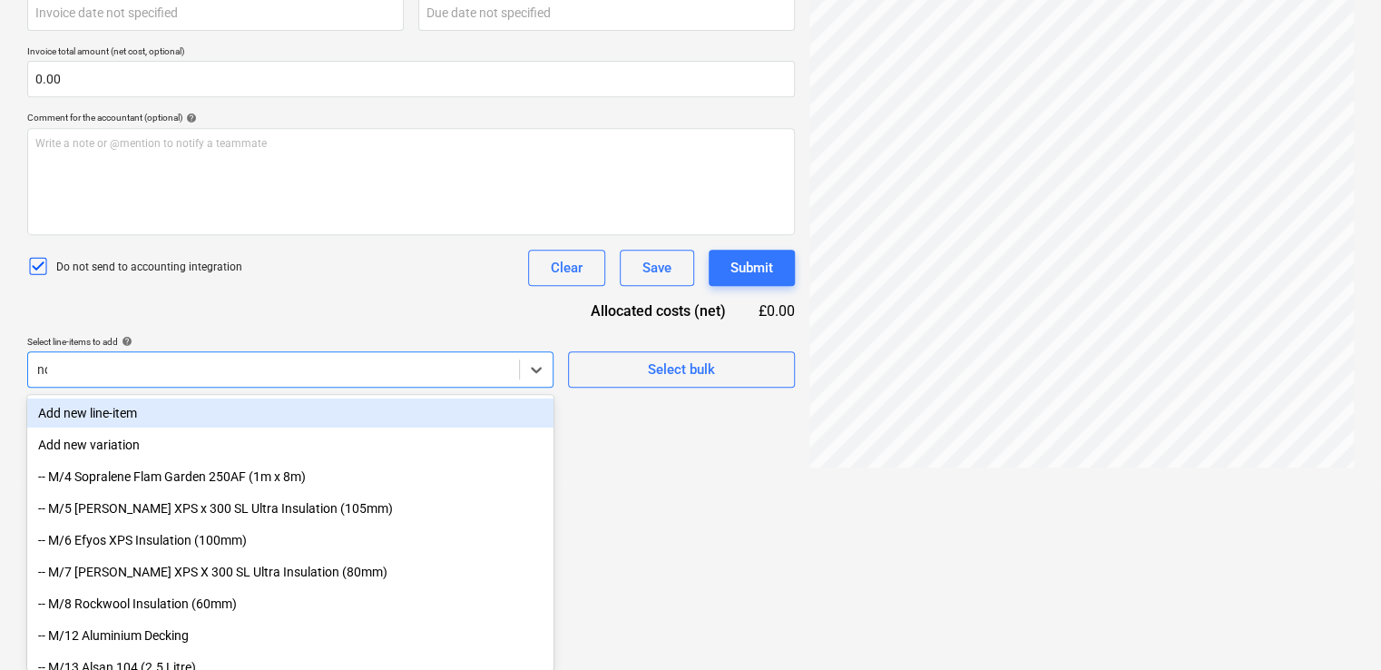
type input "non"
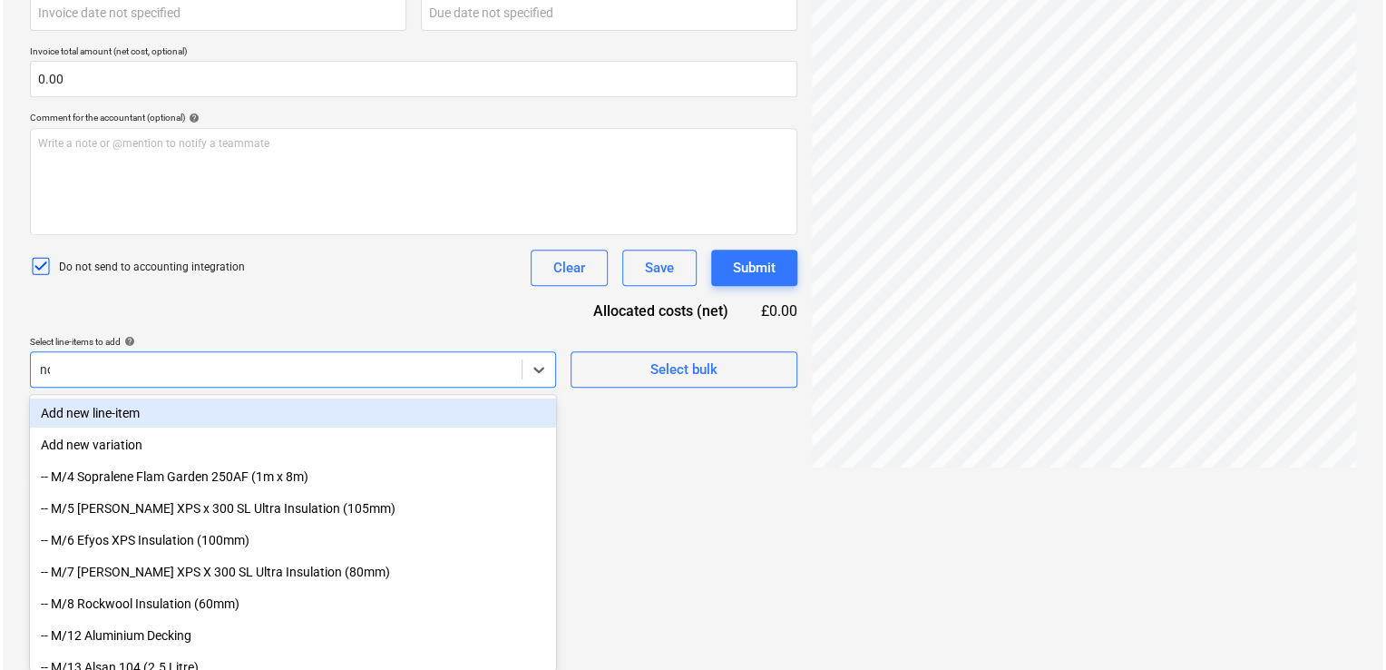
scroll to position [181, 0]
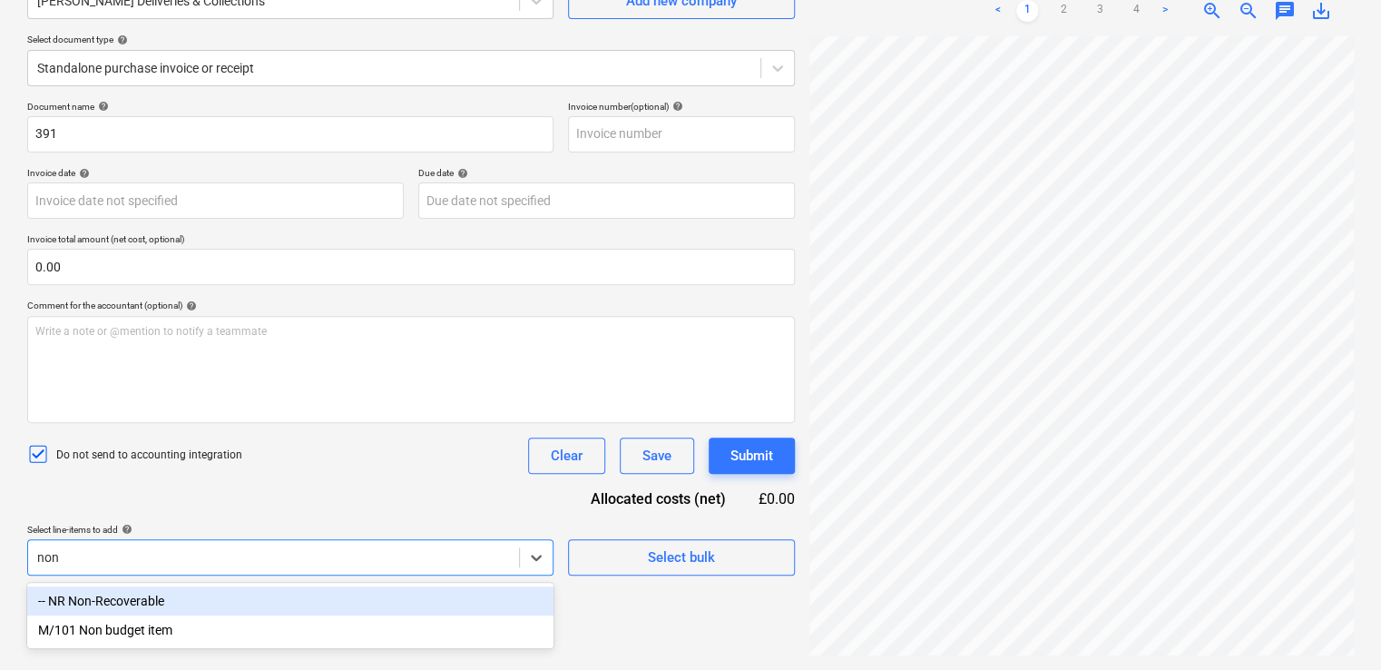
click at [152, 601] on div "-- NR Non-Recoverable" at bounding box center [290, 600] width 526 height 29
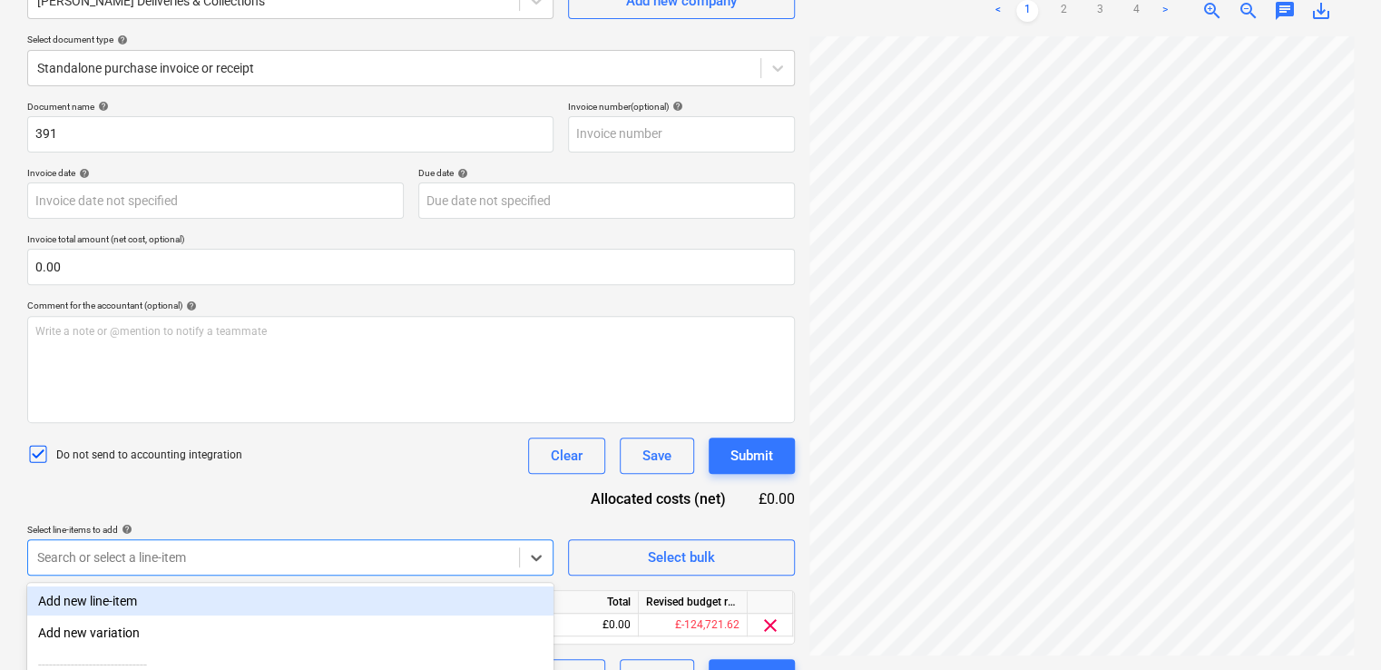
click at [348, 453] on div "Do not send to accounting integration Clear Save Submit" at bounding box center [411, 455] width 768 height 36
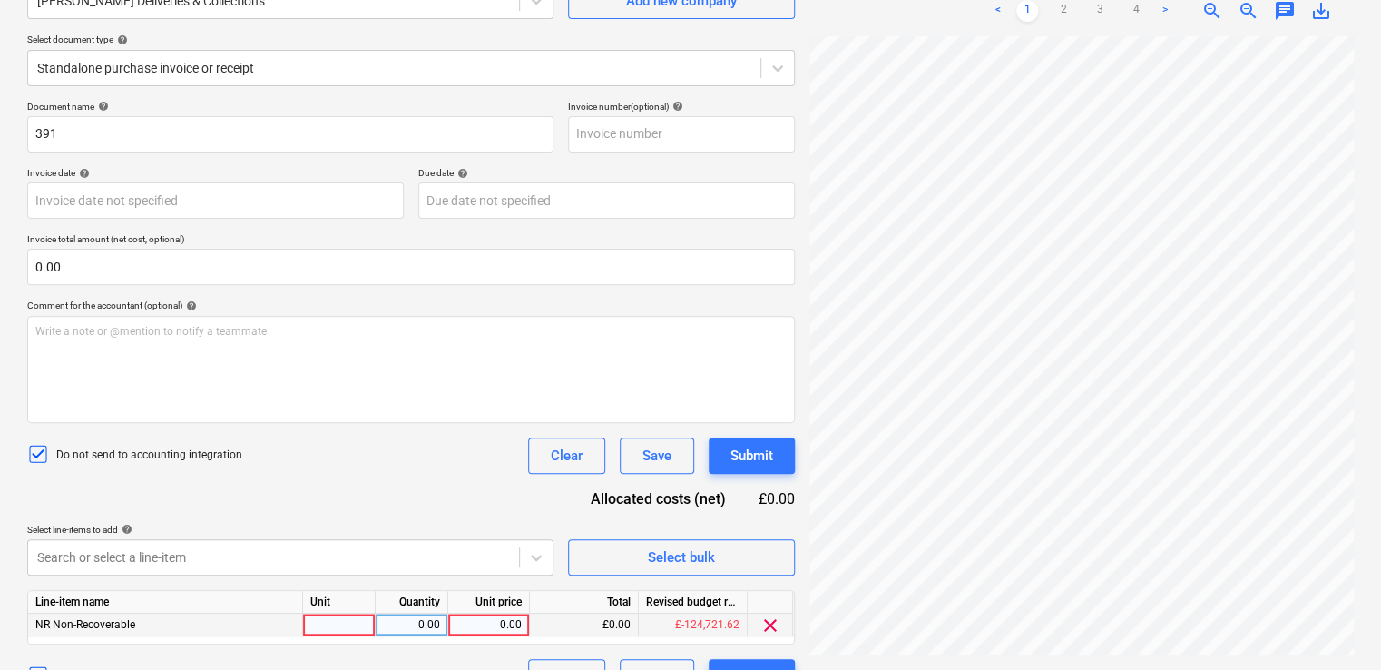
click at [356, 628] on div at bounding box center [339, 624] width 73 height 23
type input "item"
type input "13.24"
click at [461, 497] on div "Document name help 391 Invoice number (optional) help Invoice date help Press t…" at bounding box center [411, 398] width 768 height 594
click at [399, 662] on div "Do not send to accounting integration Clear Save Submit" at bounding box center [411, 677] width 768 height 36
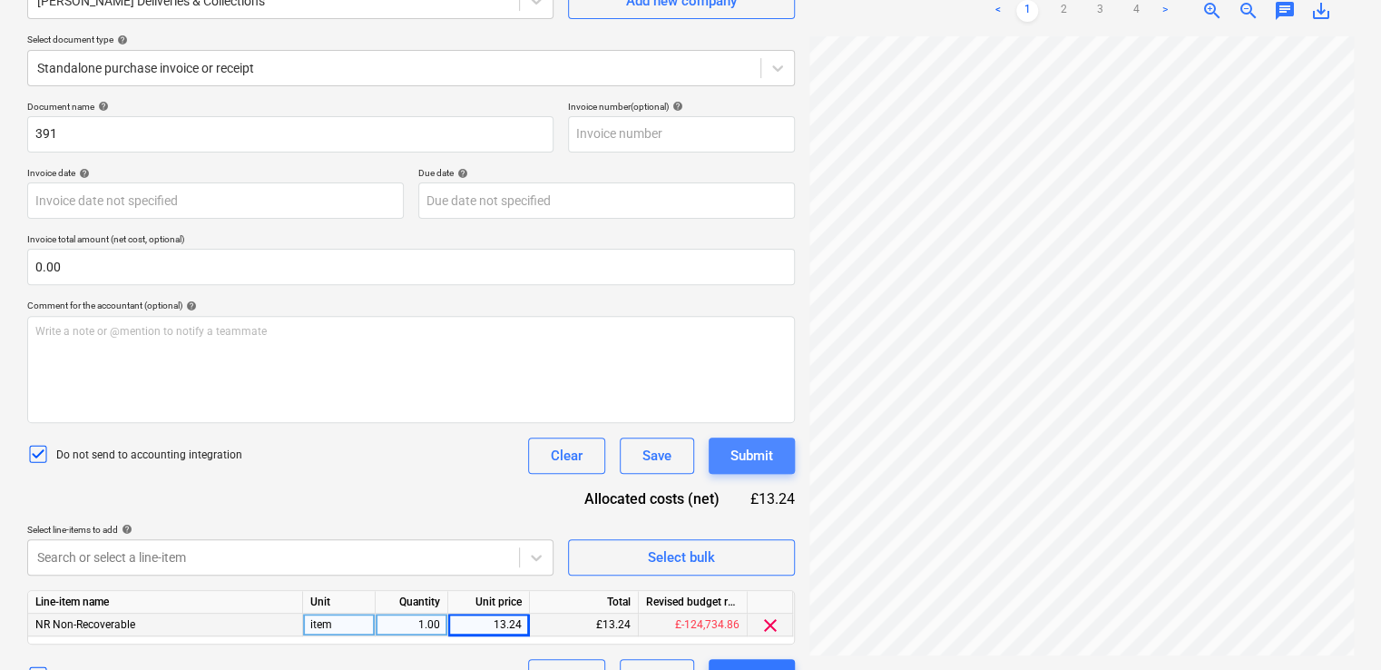
click at [744, 441] on button "Submit" at bounding box center [752, 455] width 86 height 36
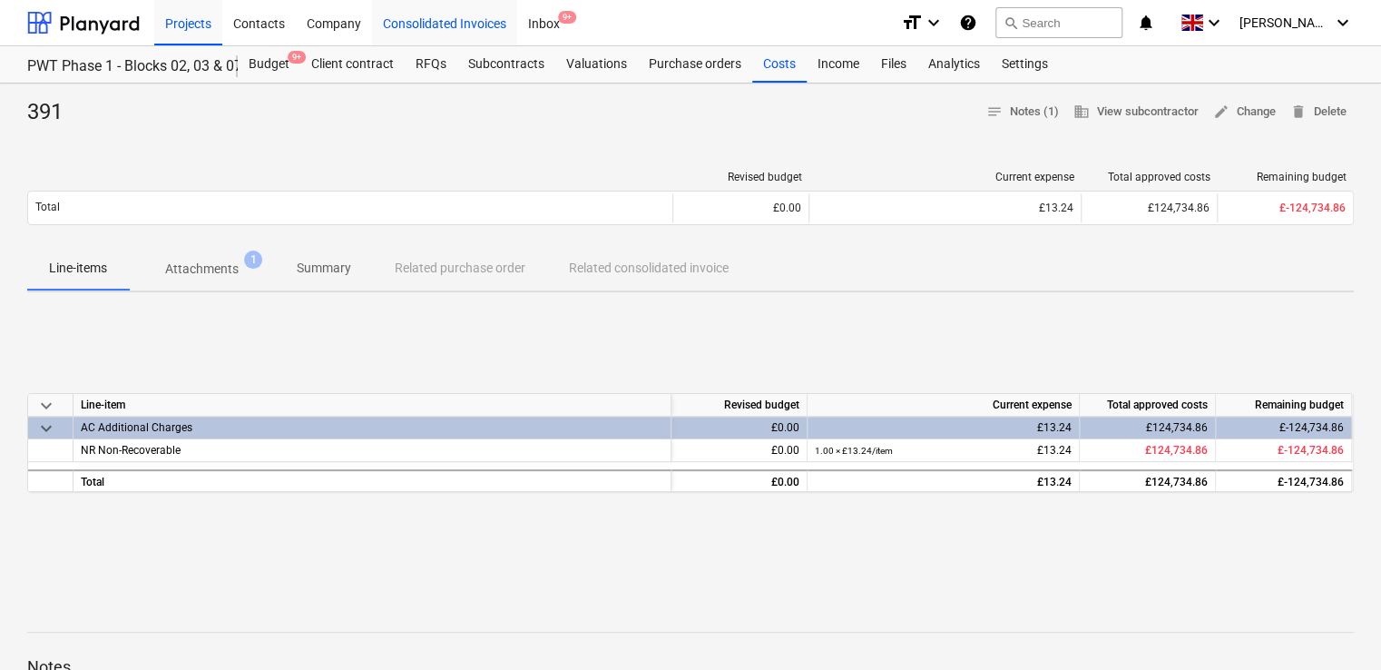
click at [446, 27] on div "Consolidated Invoices" at bounding box center [444, 22] width 145 height 46
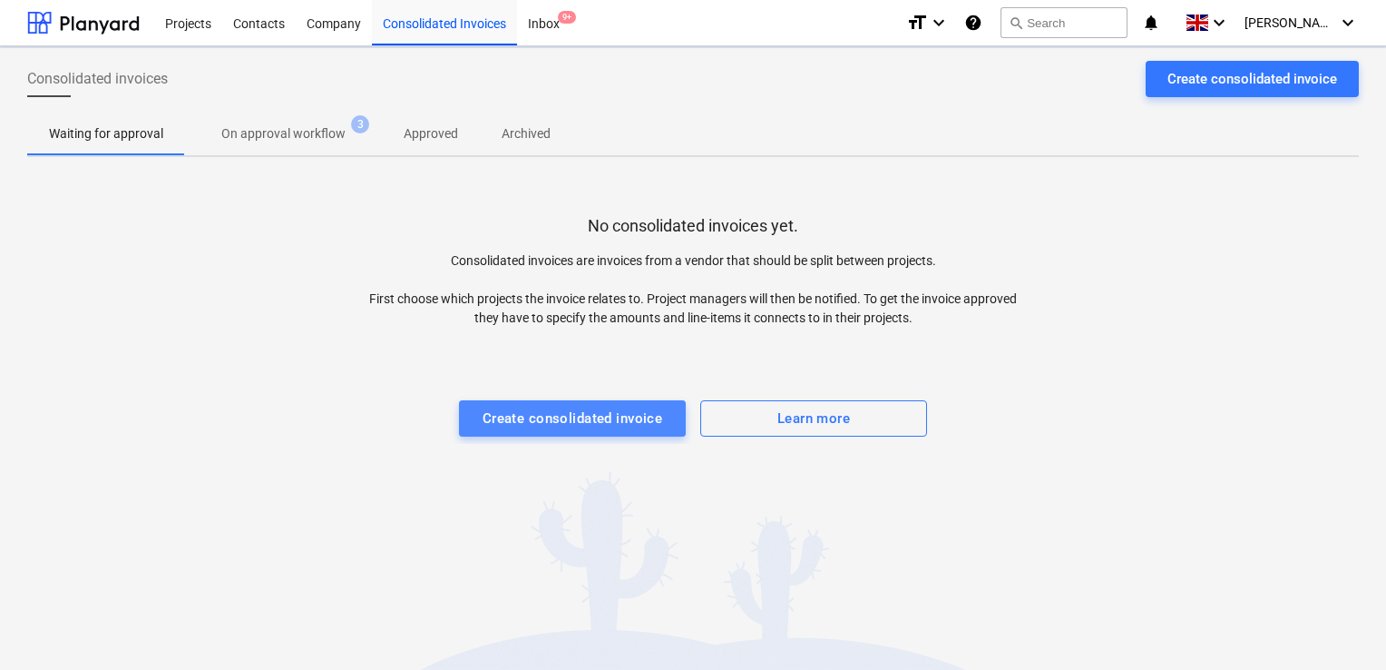
click at [550, 416] on div "Create consolidated invoice" at bounding box center [573, 418] width 181 height 24
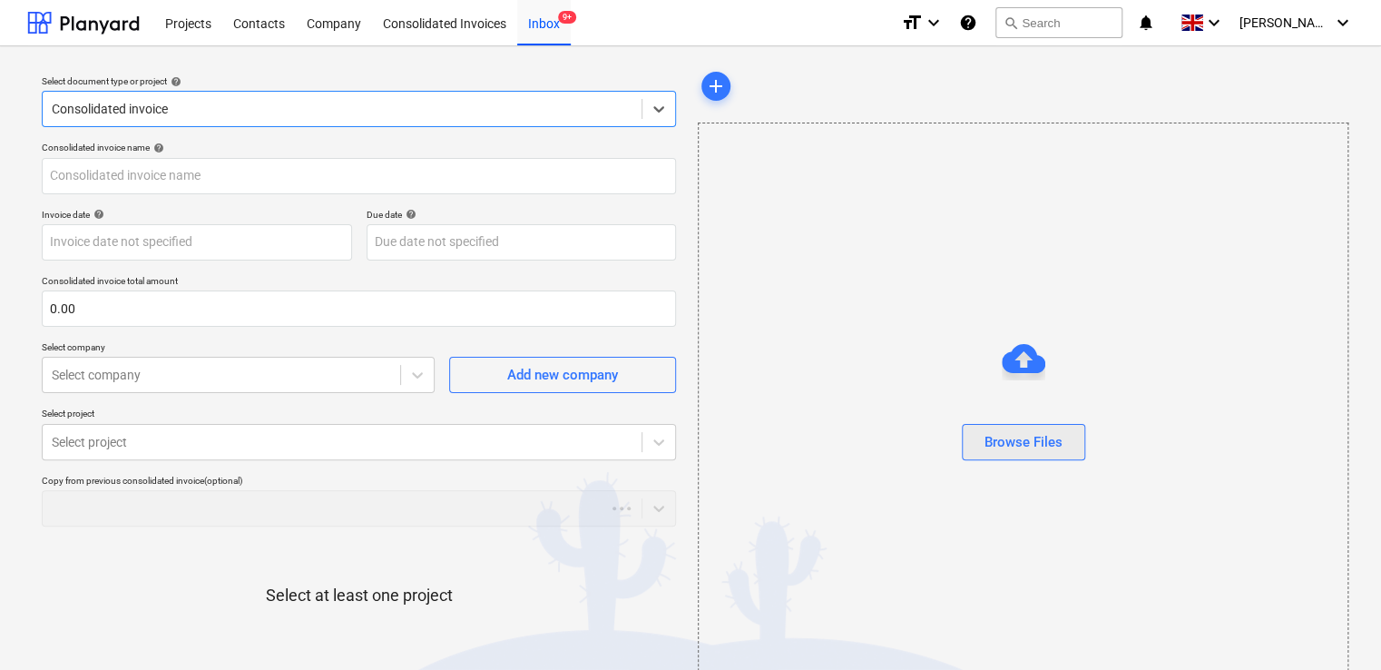
click at [1045, 436] on div "Browse Files" at bounding box center [1023, 442] width 78 height 24
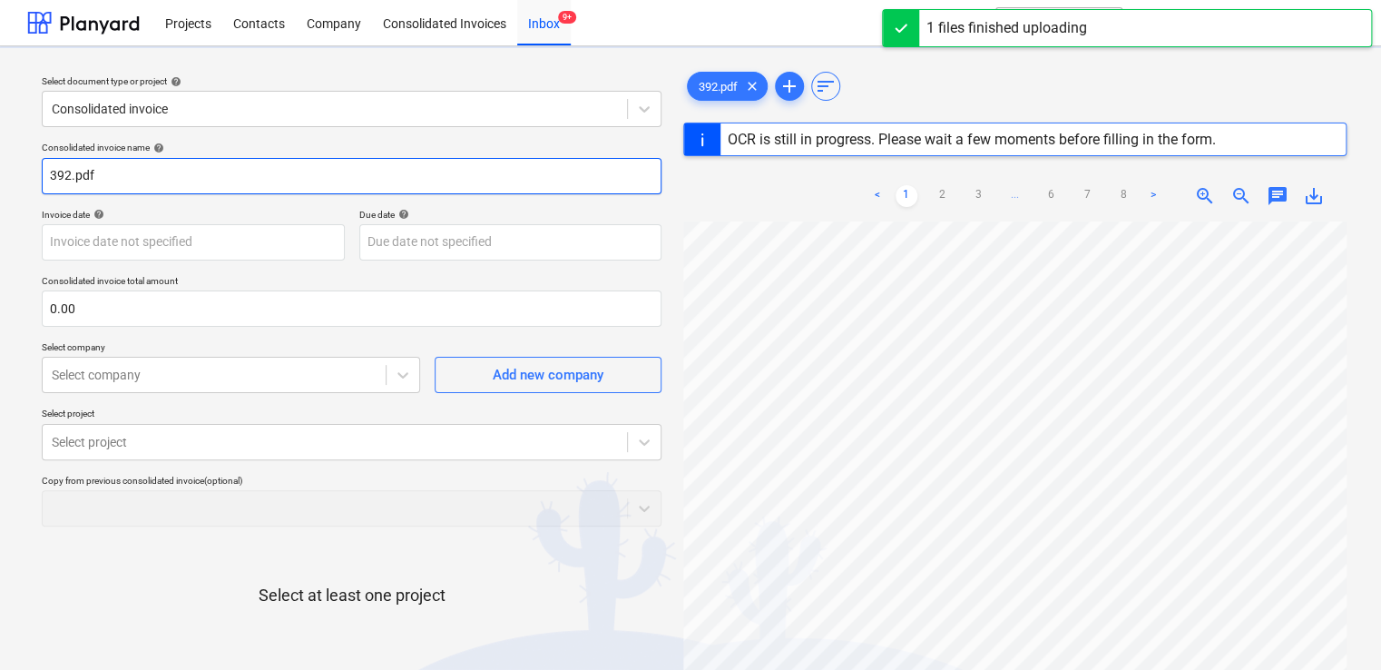
click at [116, 174] on input "392.pdf" at bounding box center [352, 176] width 620 height 36
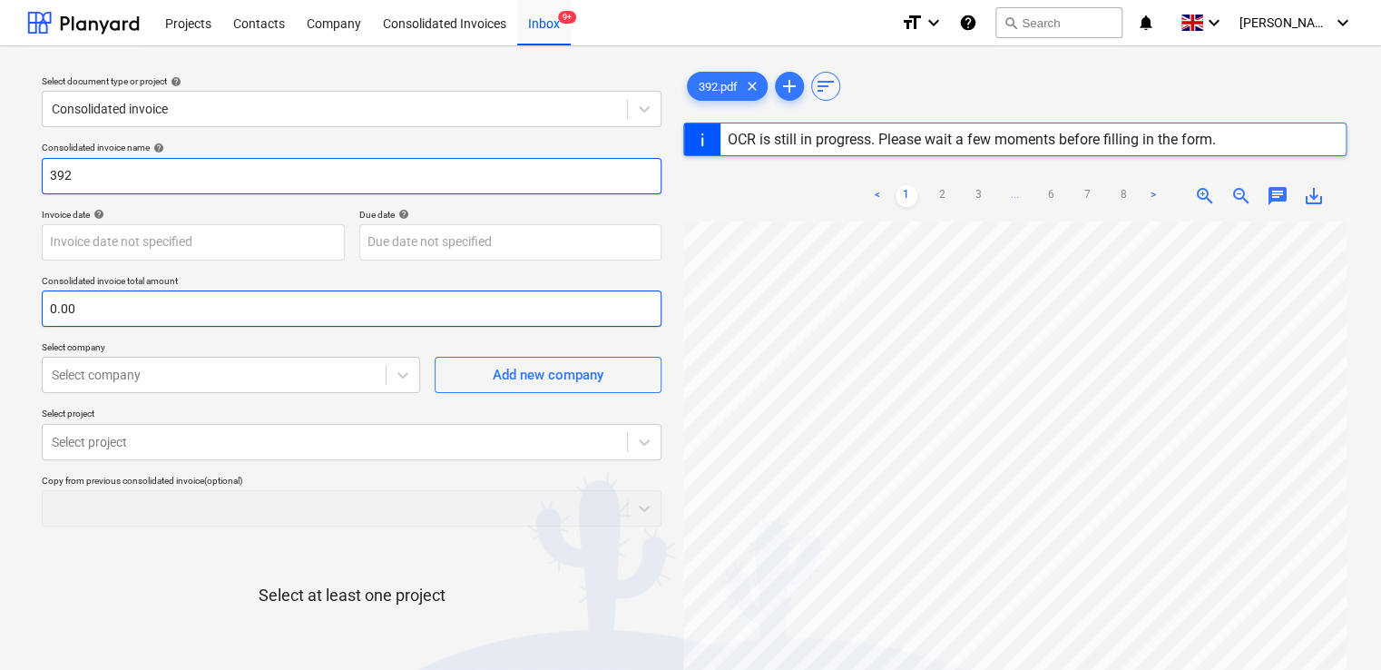
type input "392"
click at [91, 298] on input "text" at bounding box center [352, 308] width 620 height 36
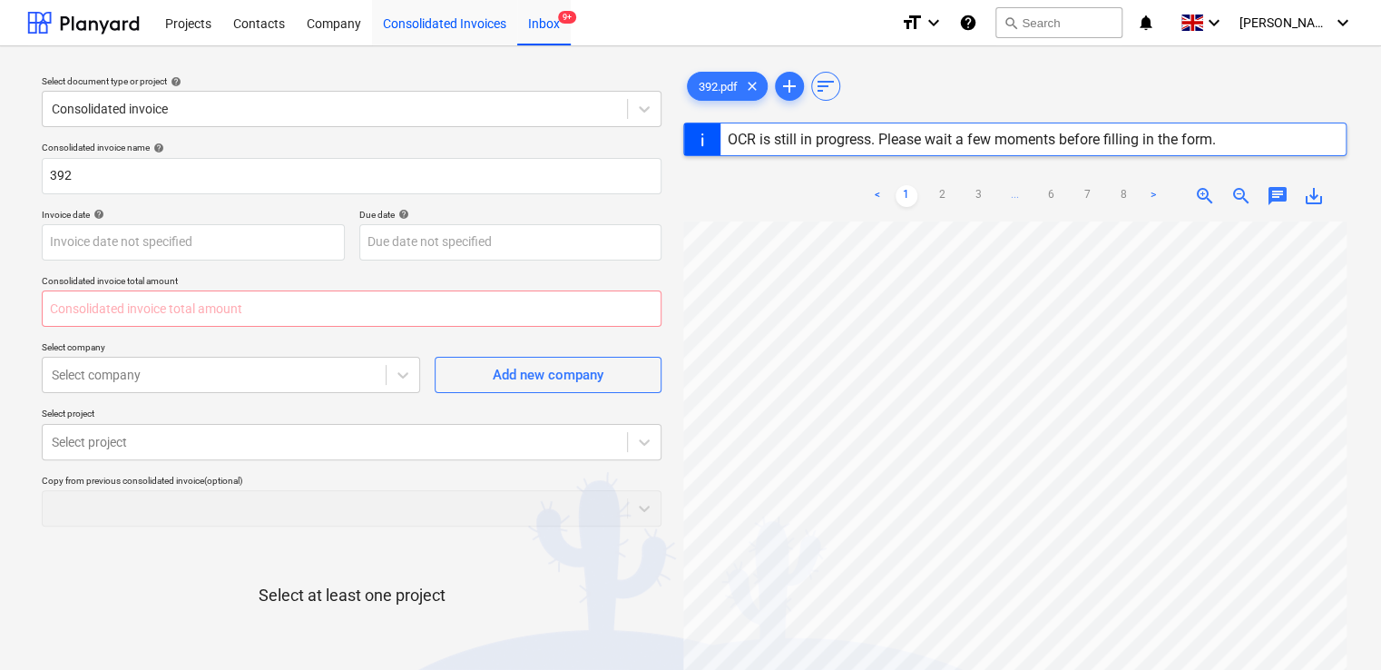
type input "0.00"
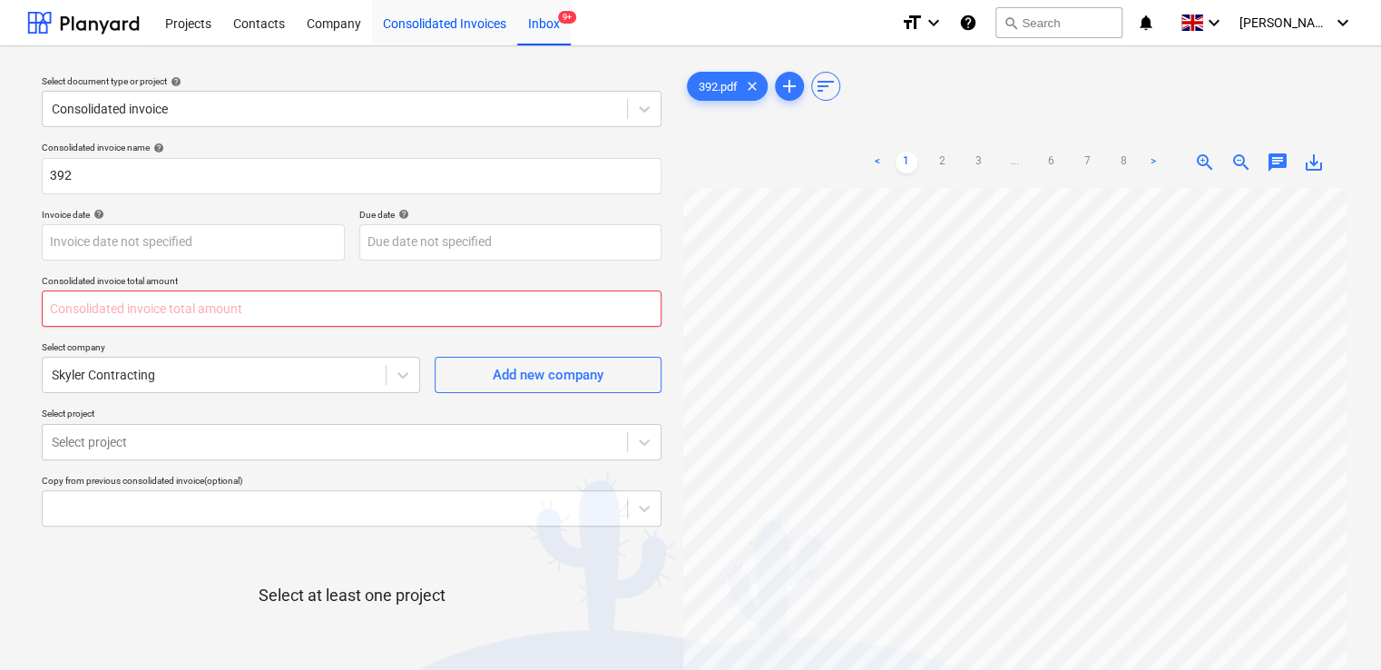
type input "6"
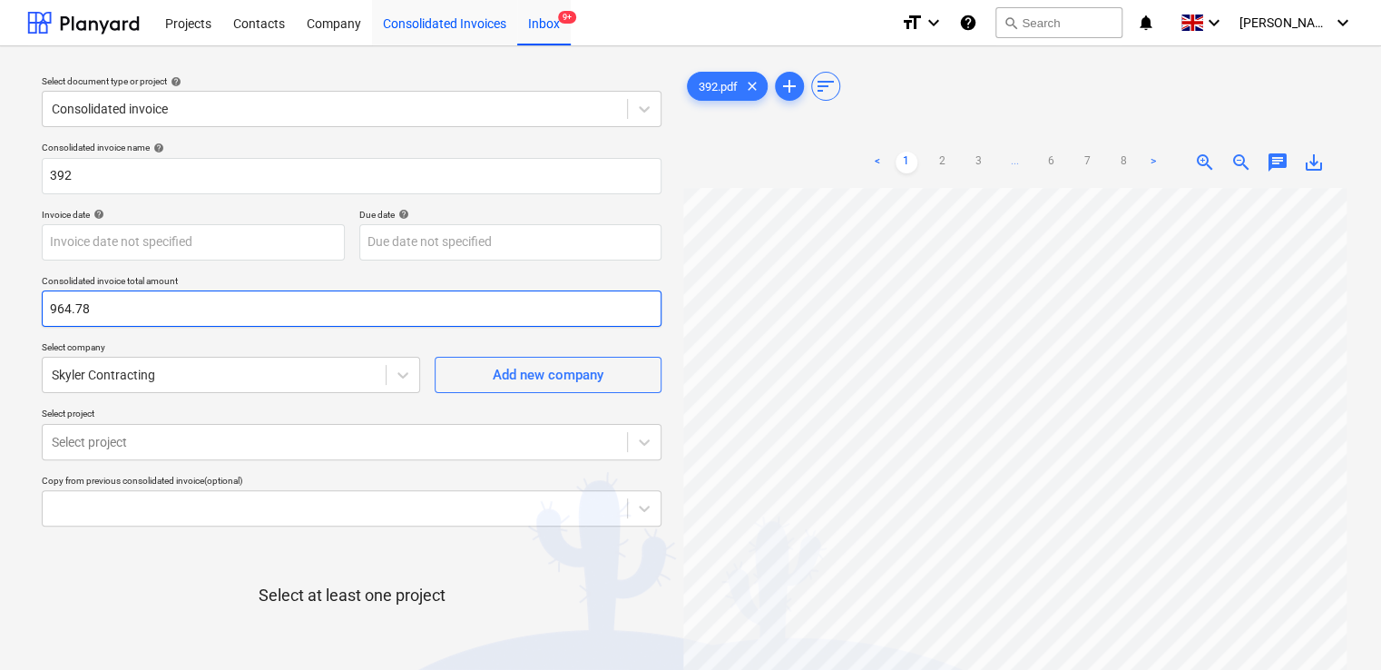
type input "964.78"
click at [173, 369] on div at bounding box center [214, 375] width 325 height 18
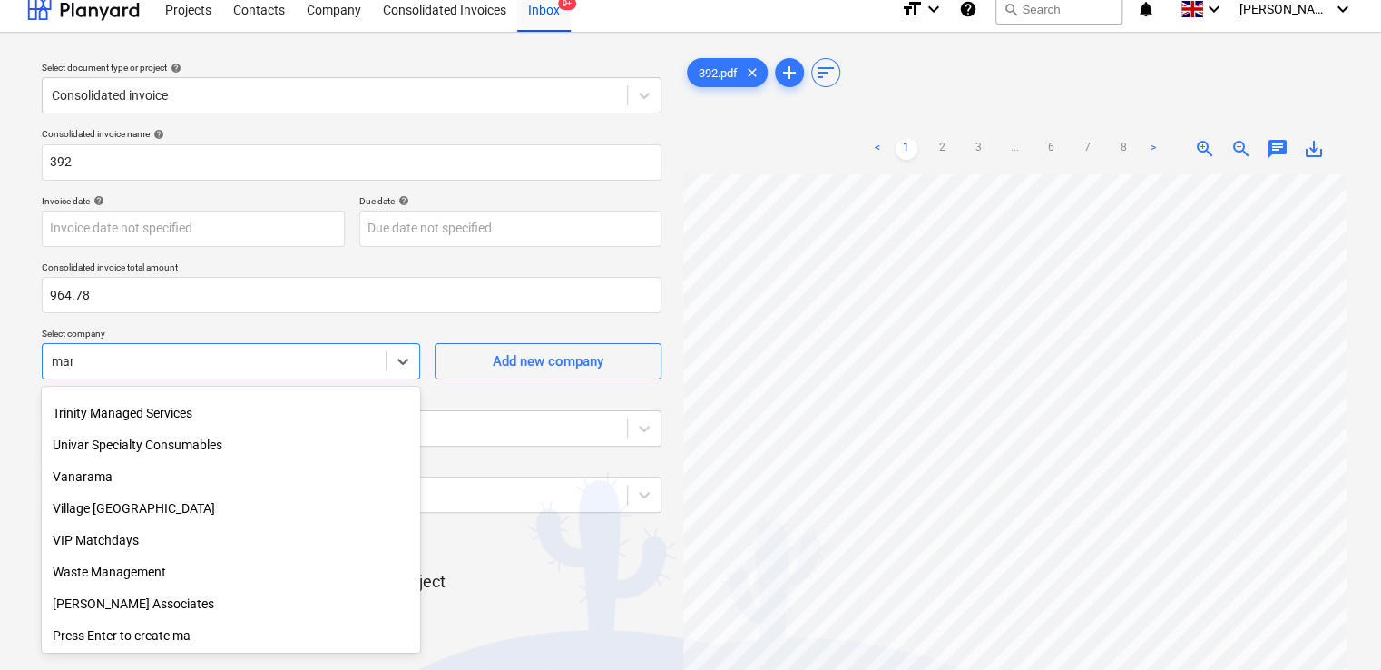
scroll to position [849, 0]
type input "mark"
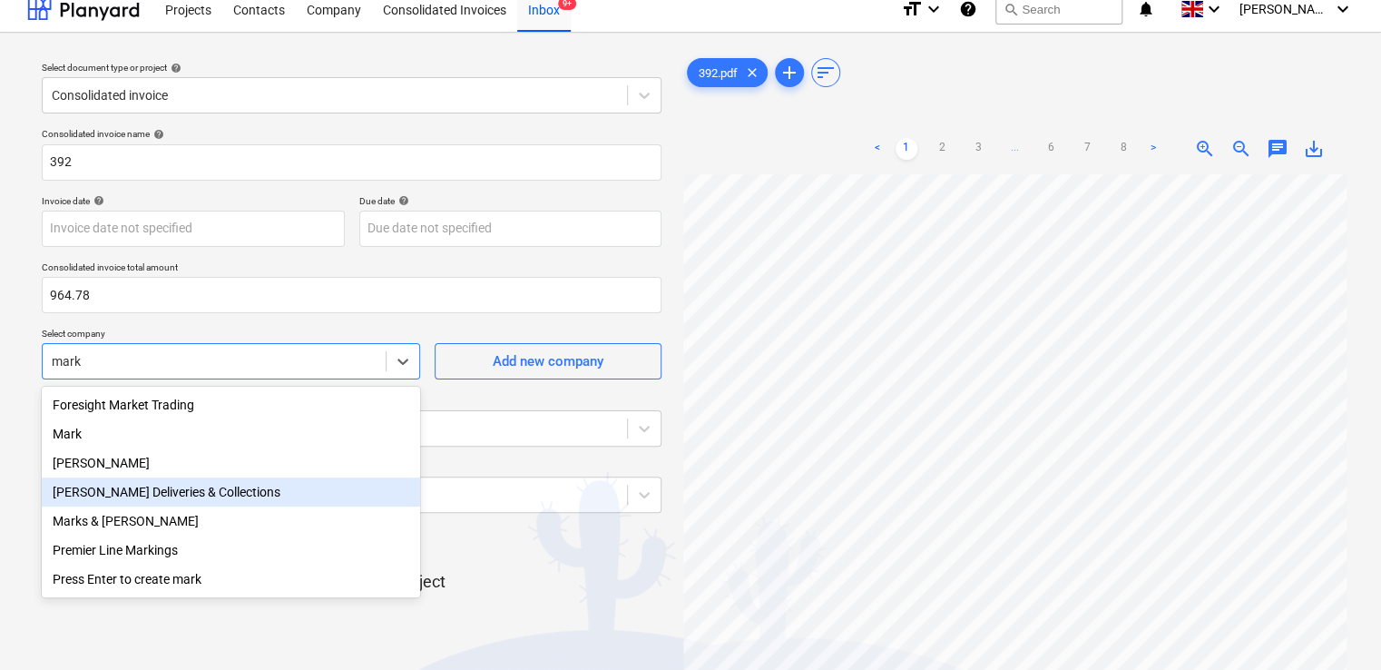
click at [182, 492] on div "Mark Poole Deliveries & Collections" at bounding box center [231, 491] width 378 height 29
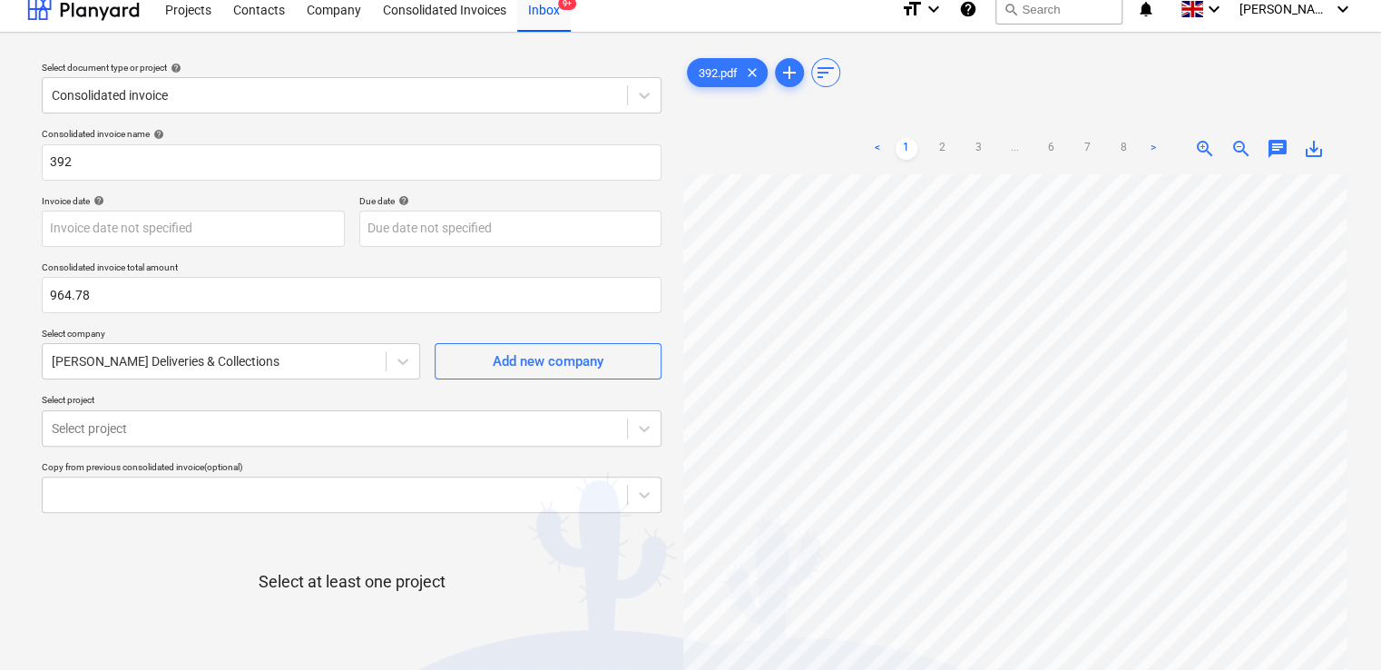
click at [267, 318] on div "Consolidated invoice name help 392 Invoice date help Press the down arrow key t…" at bounding box center [351, 436] width 634 height 631
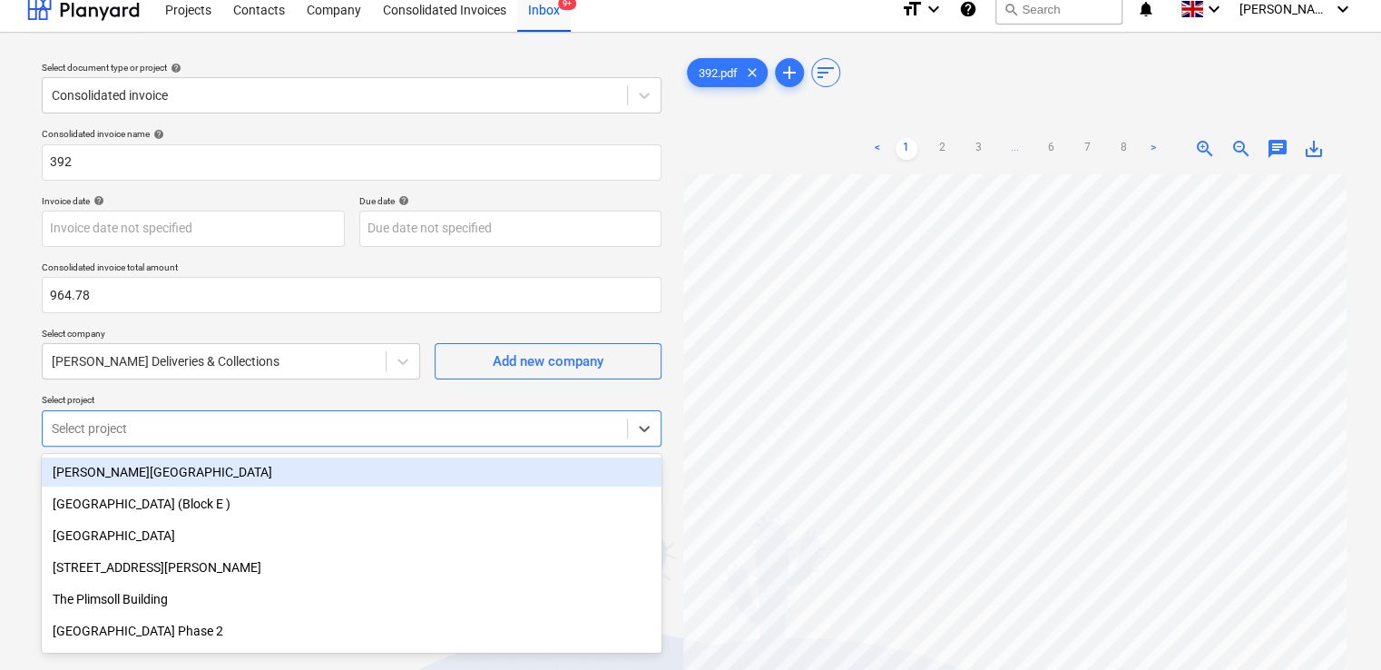
click at [240, 413] on body "Projects Contacts Company Consolidated Invoices Inbox 9+ format_size keyboard_a…" at bounding box center [690, 321] width 1381 height 670
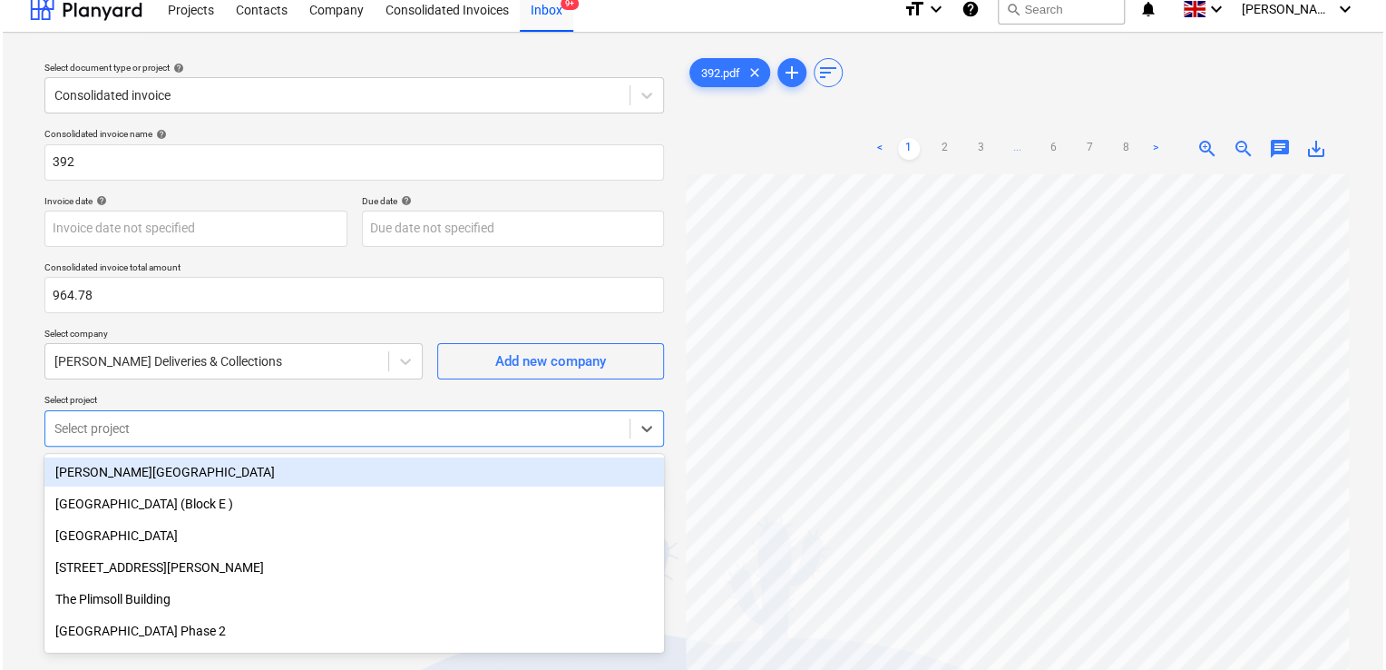
scroll to position [80, 0]
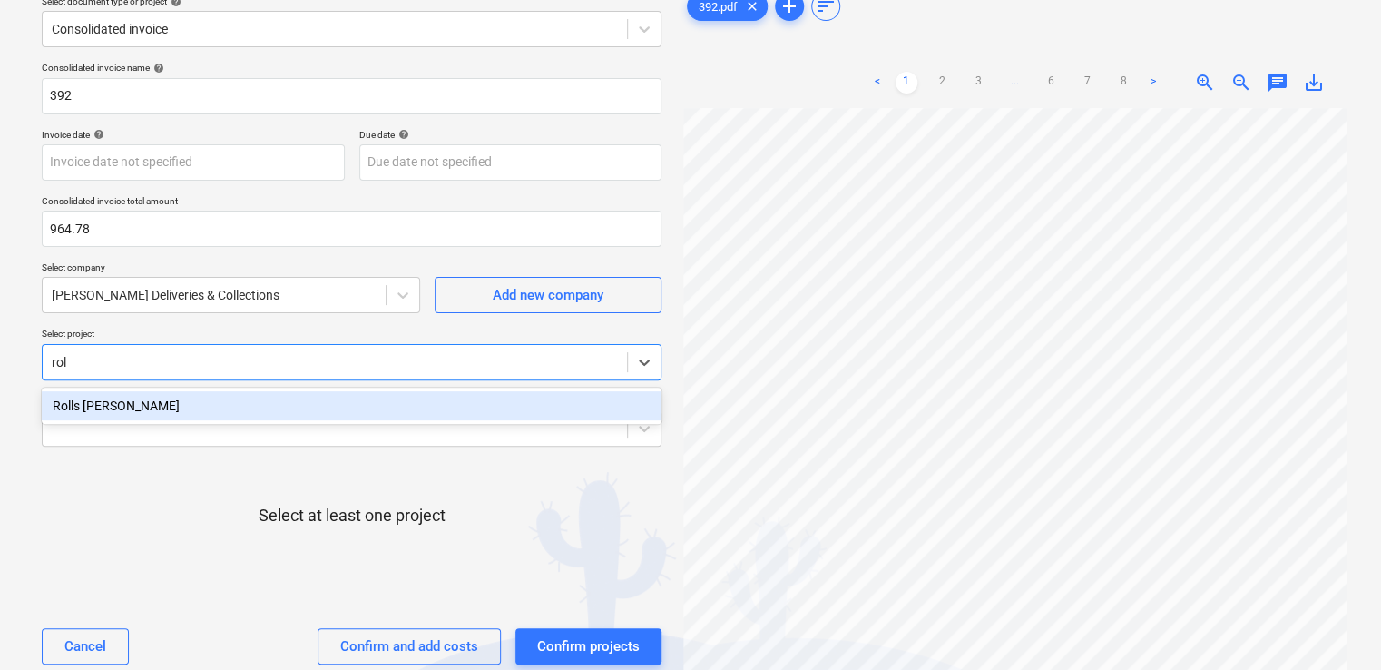
type input "roll"
click at [240, 413] on div "Rolls [PERSON_NAME]" at bounding box center [352, 405] width 620 height 29
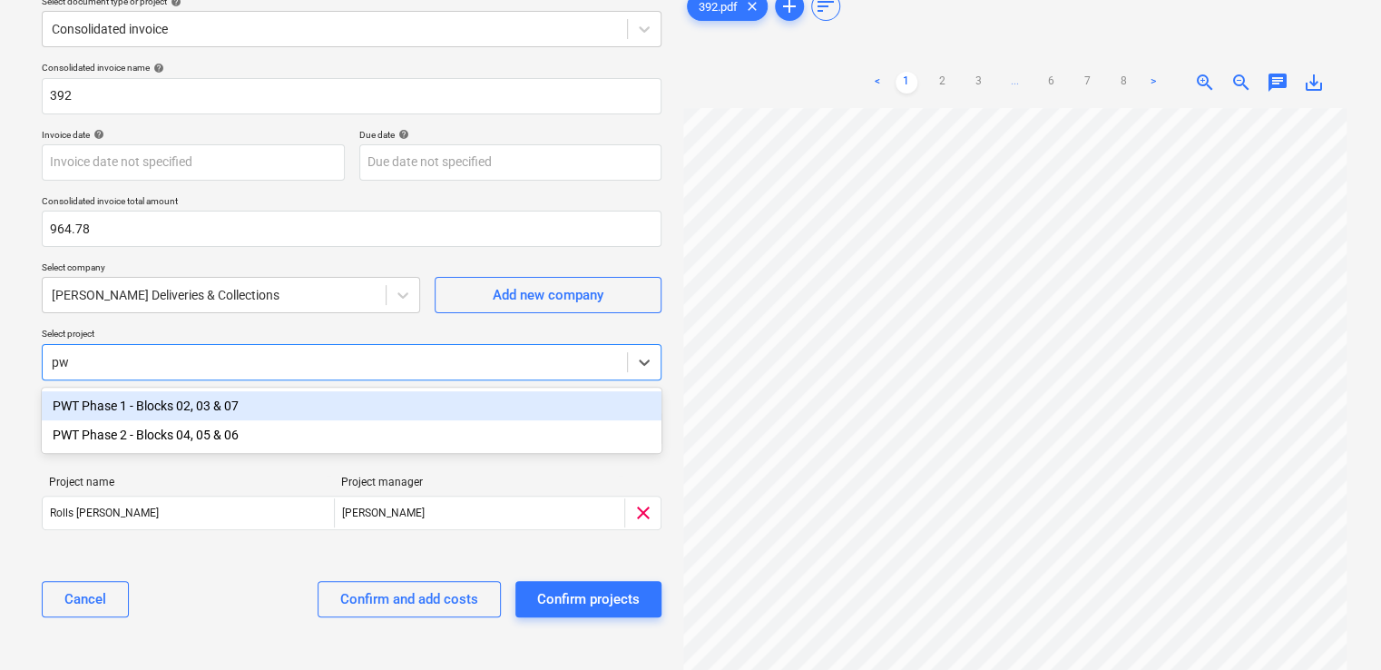
type input "pwt"
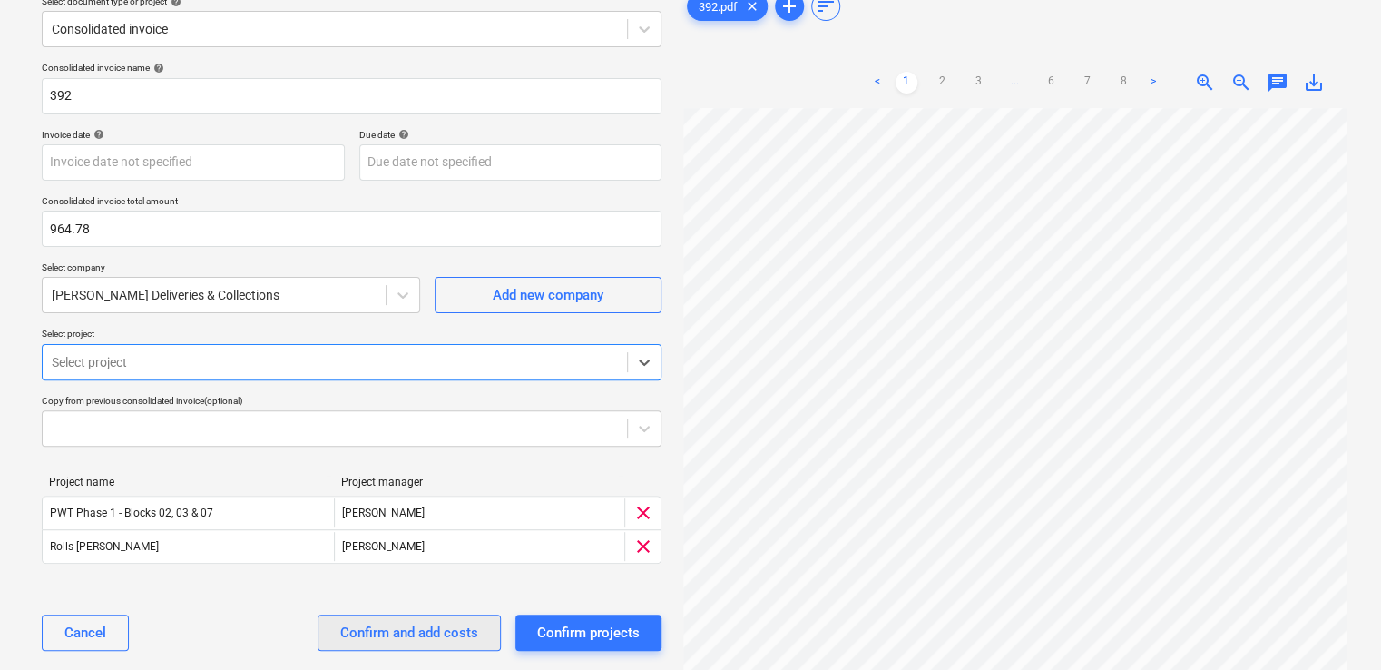
click at [399, 636] on div "Confirm and add costs" at bounding box center [409, 633] width 138 height 24
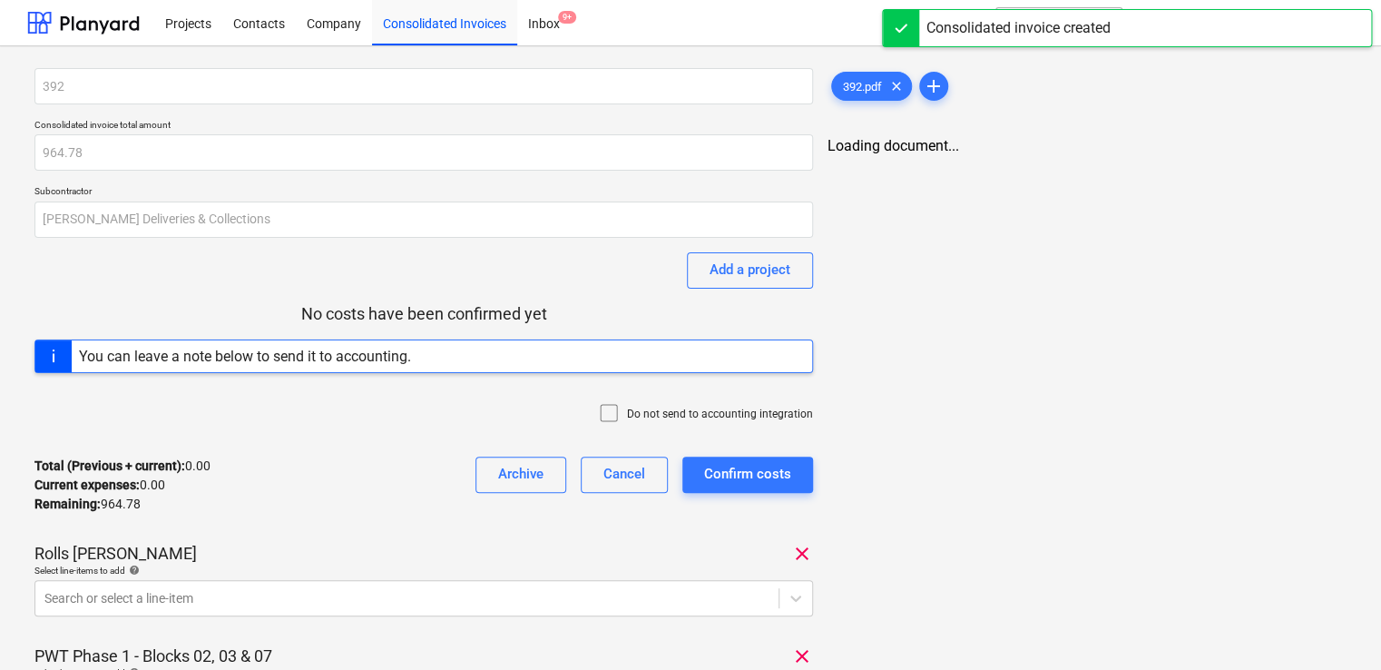
click at [615, 409] on icon at bounding box center [609, 413] width 22 height 22
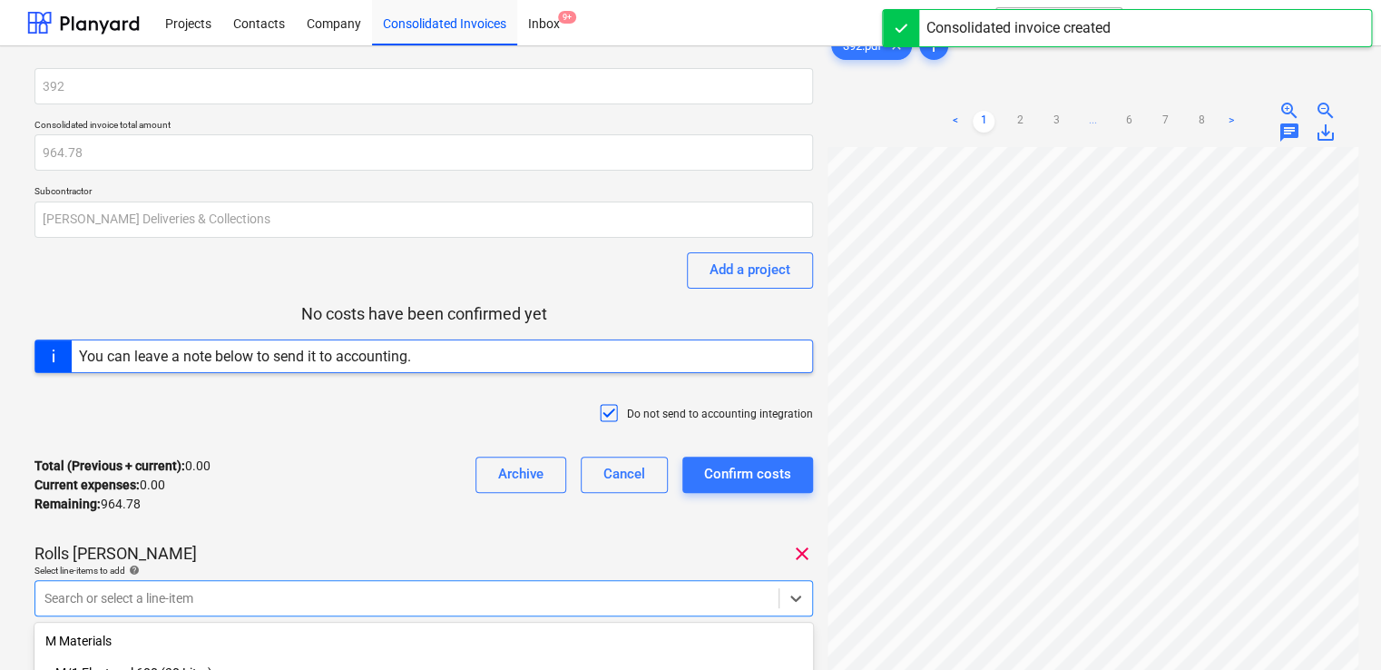
click at [294, 591] on body "Projects Contacts Company Consolidated Invoices Inbox 9+ format_size keyboard_a…" at bounding box center [690, 335] width 1381 height 670
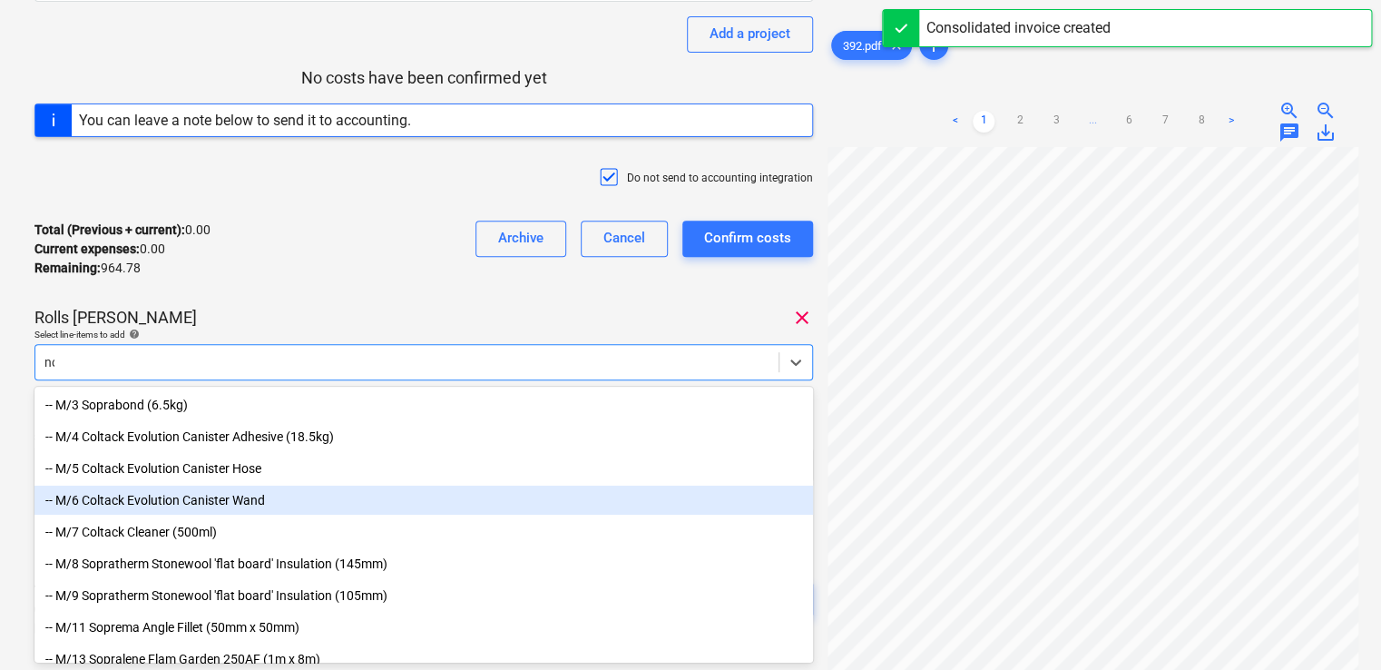
type input "non"
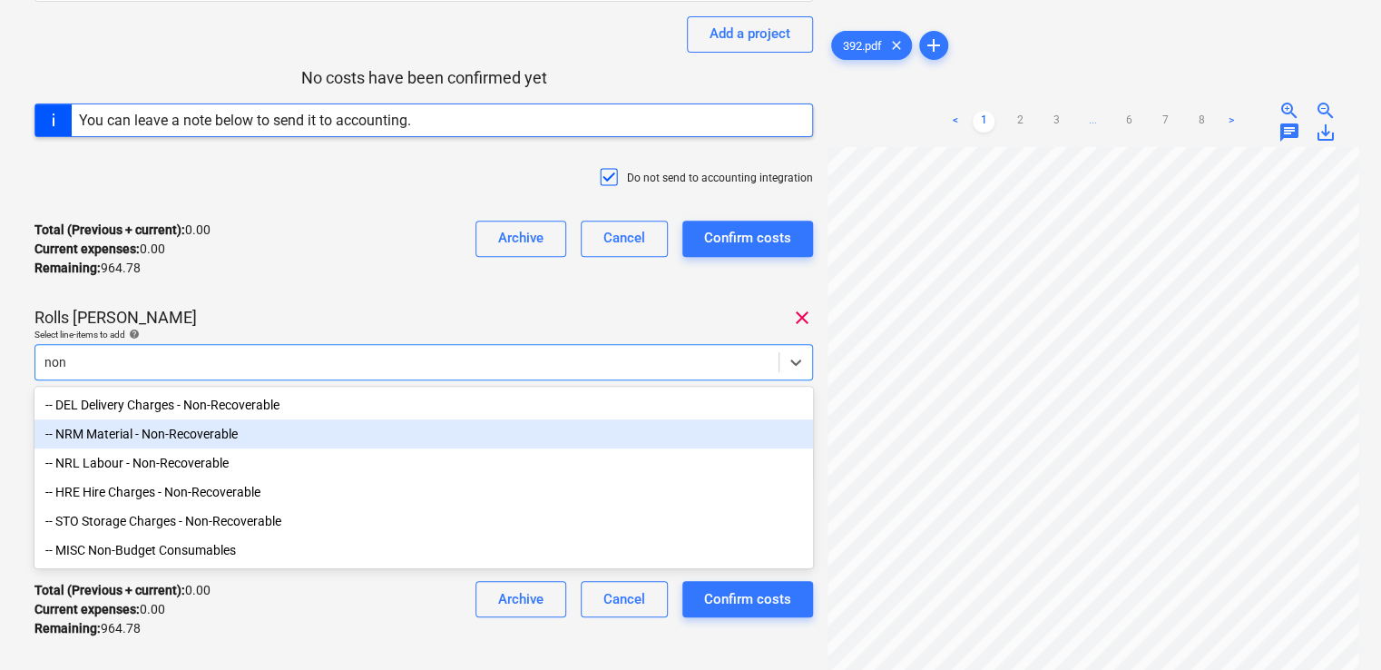
click at [203, 439] on div "-- NRM Material - Non-Recoverable" at bounding box center [423, 433] width 778 height 29
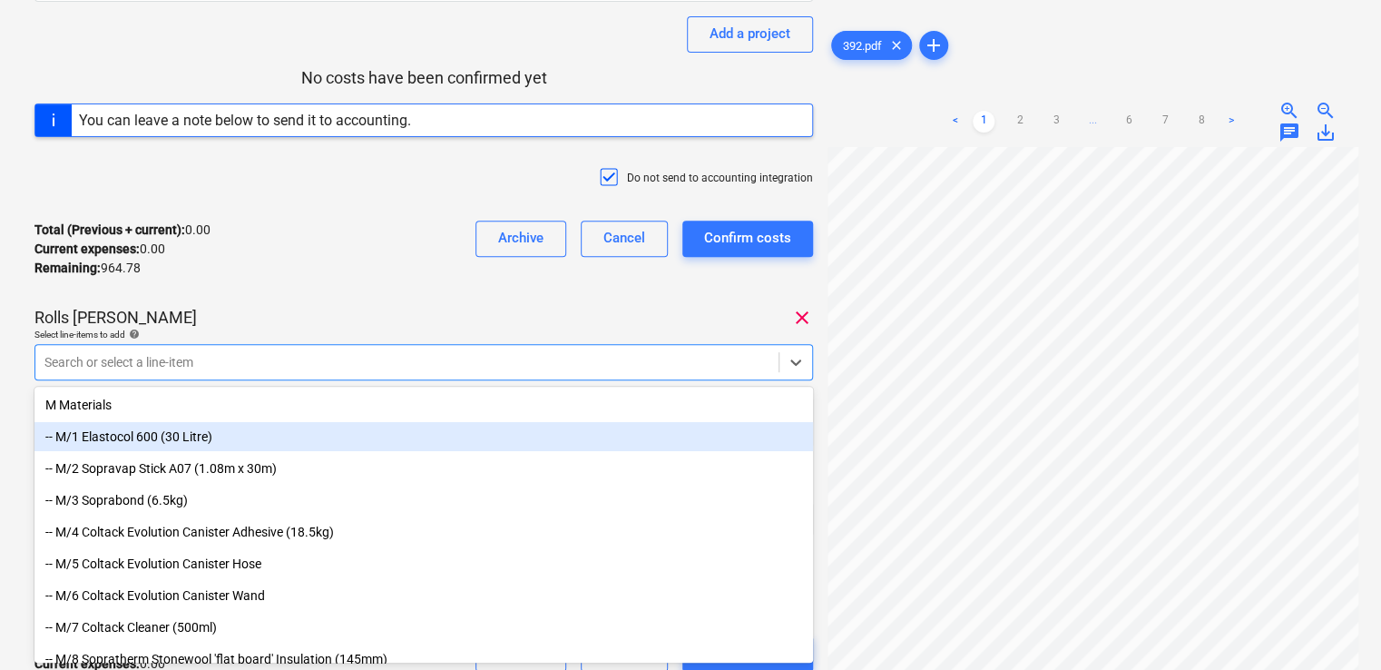
click at [349, 212] on div "Total (Previous + current) : 0.00 Current expenses : 0.00 Remaining : 964.78 Ar…" at bounding box center [423, 249] width 778 height 86
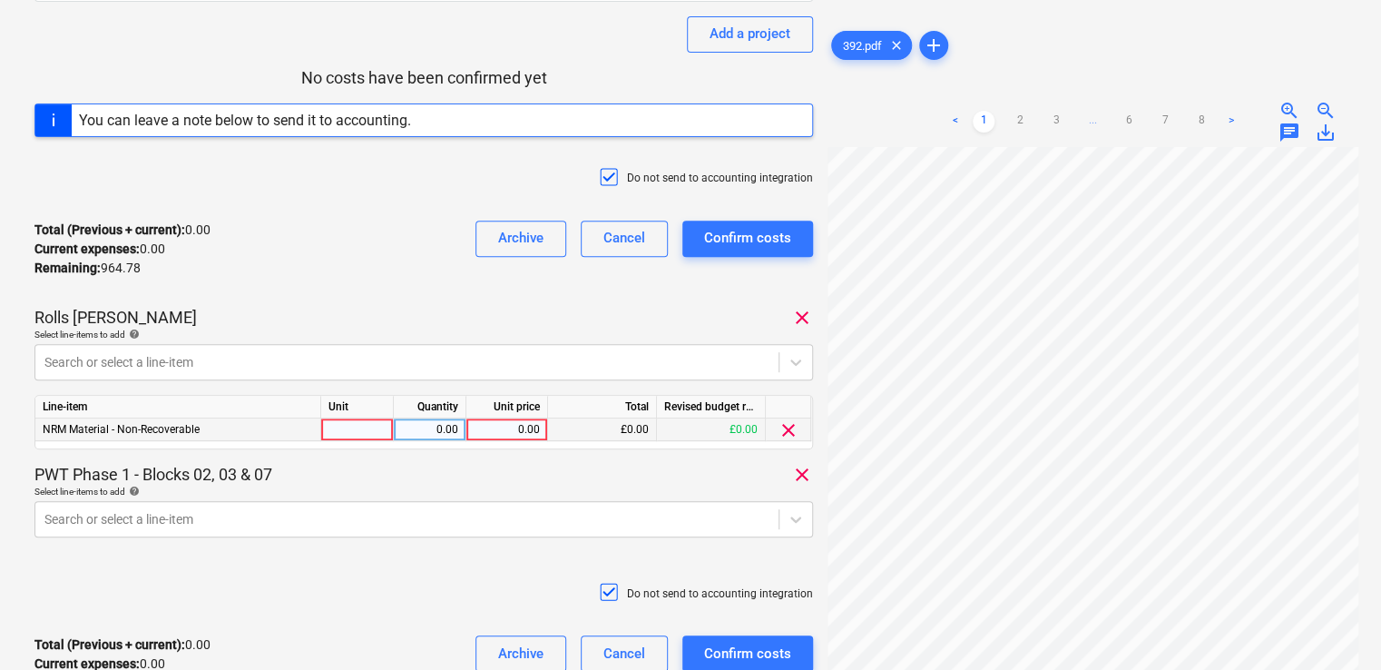
click at [353, 426] on div at bounding box center [357, 429] width 73 height 23
type input "item"
type input "98.42"
click at [495, 485] on div "Select line-items to add help" at bounding box center [423, 491] width 778 height 12
click at [392, 434] on body "Projects Contacts Company Consolidated Invoices Inbox 9+ format_size keyboard_a…" at bounding box center [690, 99] width 1381 height 670
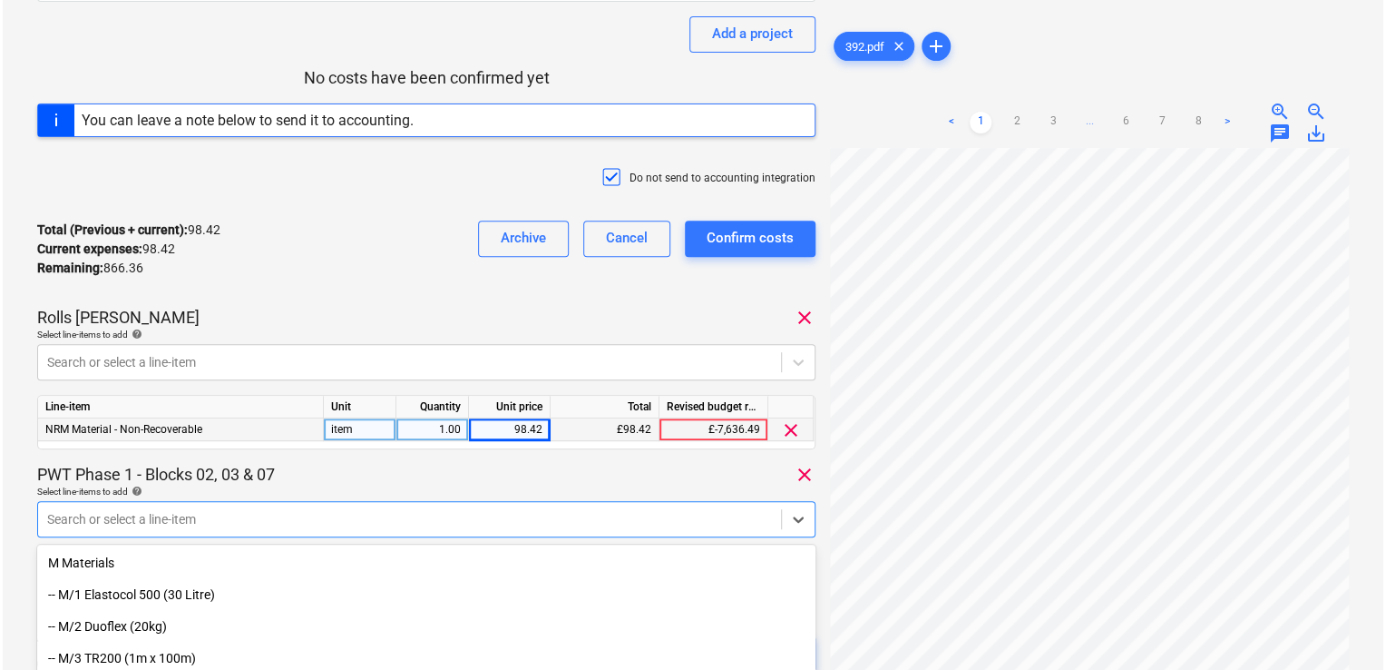
scroll to position [393, 0]
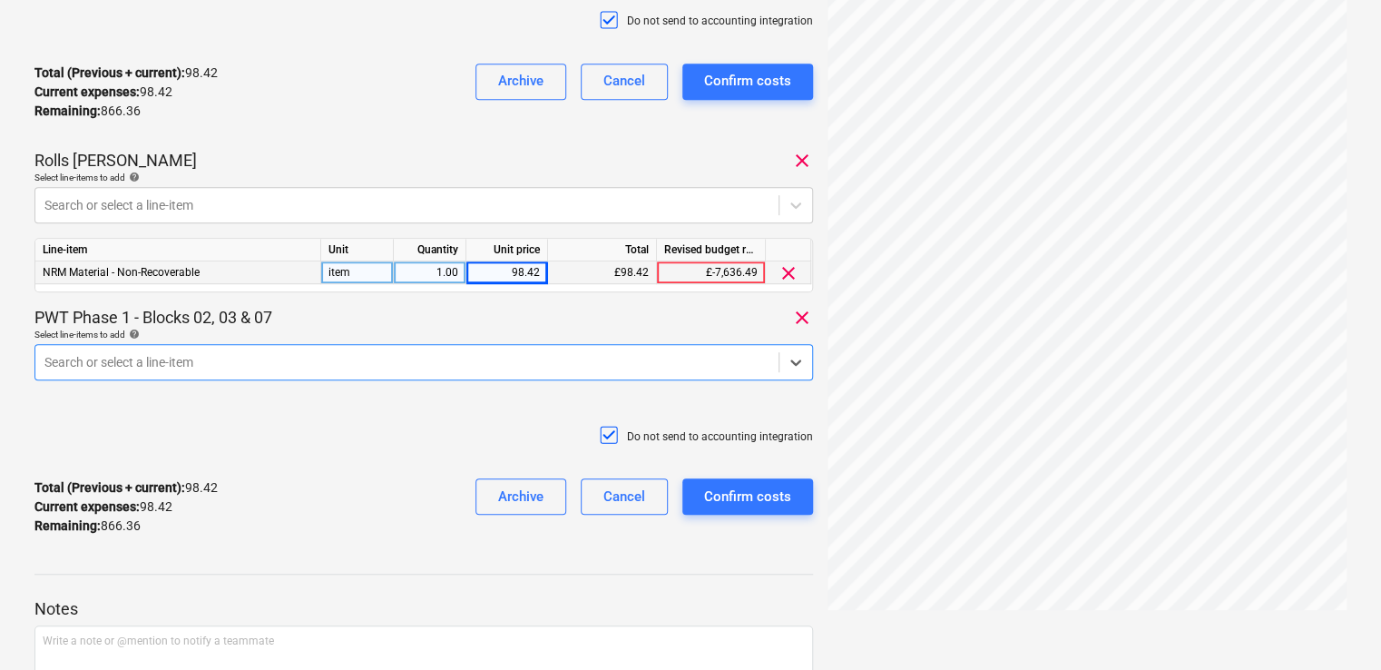
click at [397, 349] on div "Search or select a line-item" at bounding box center [406, 361] width 743 height 25
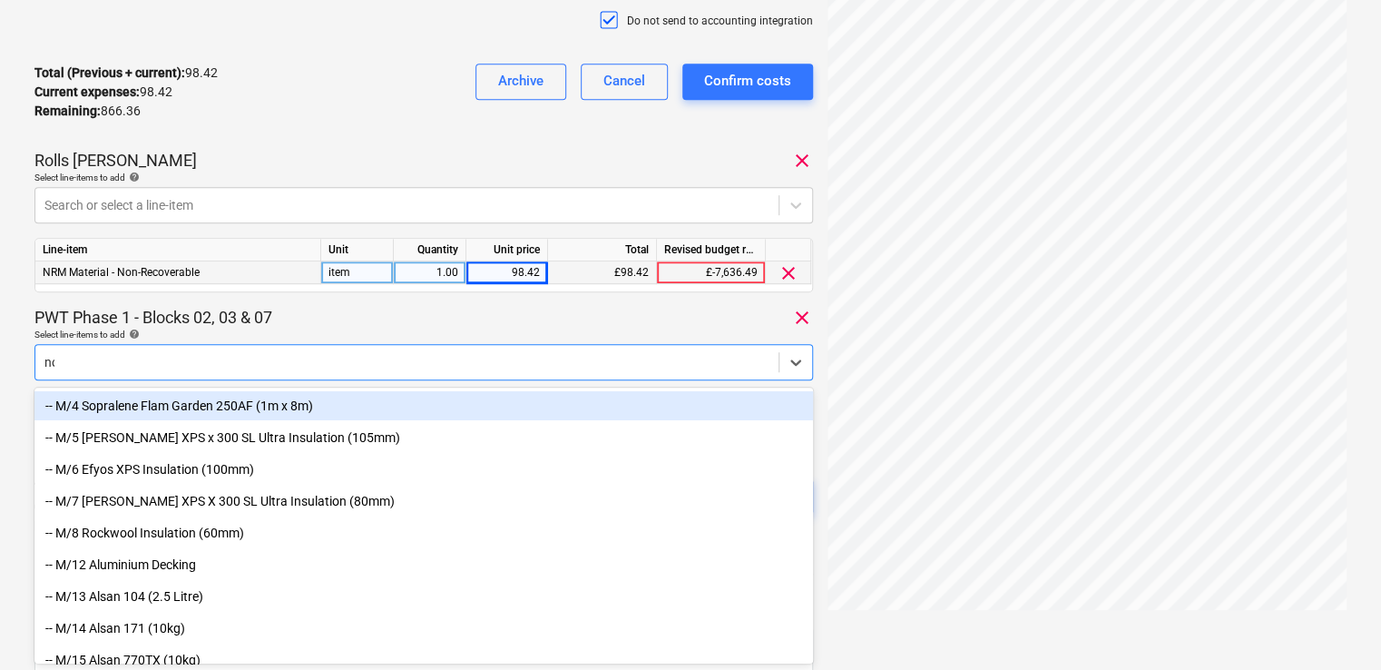
type input "non"
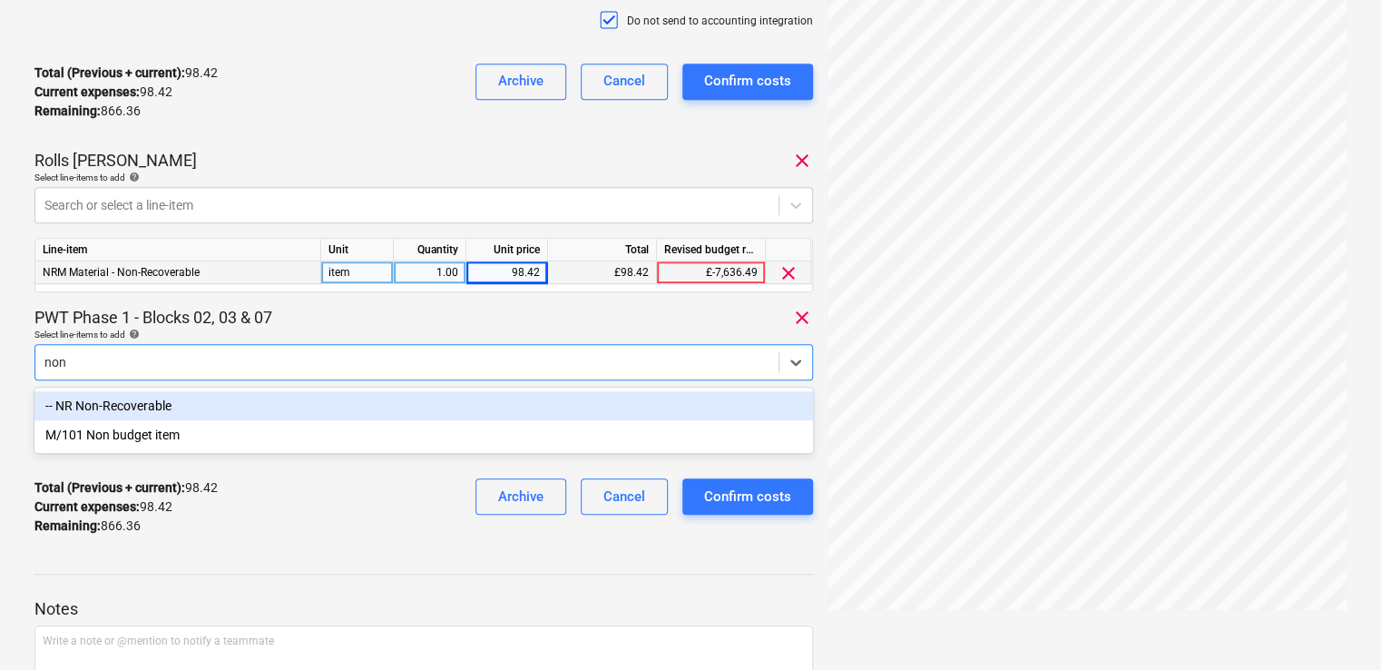
click at [144, 409] on div "-- NR Non-Recoverable" at bounding box center [423, 405] width 778 height 29
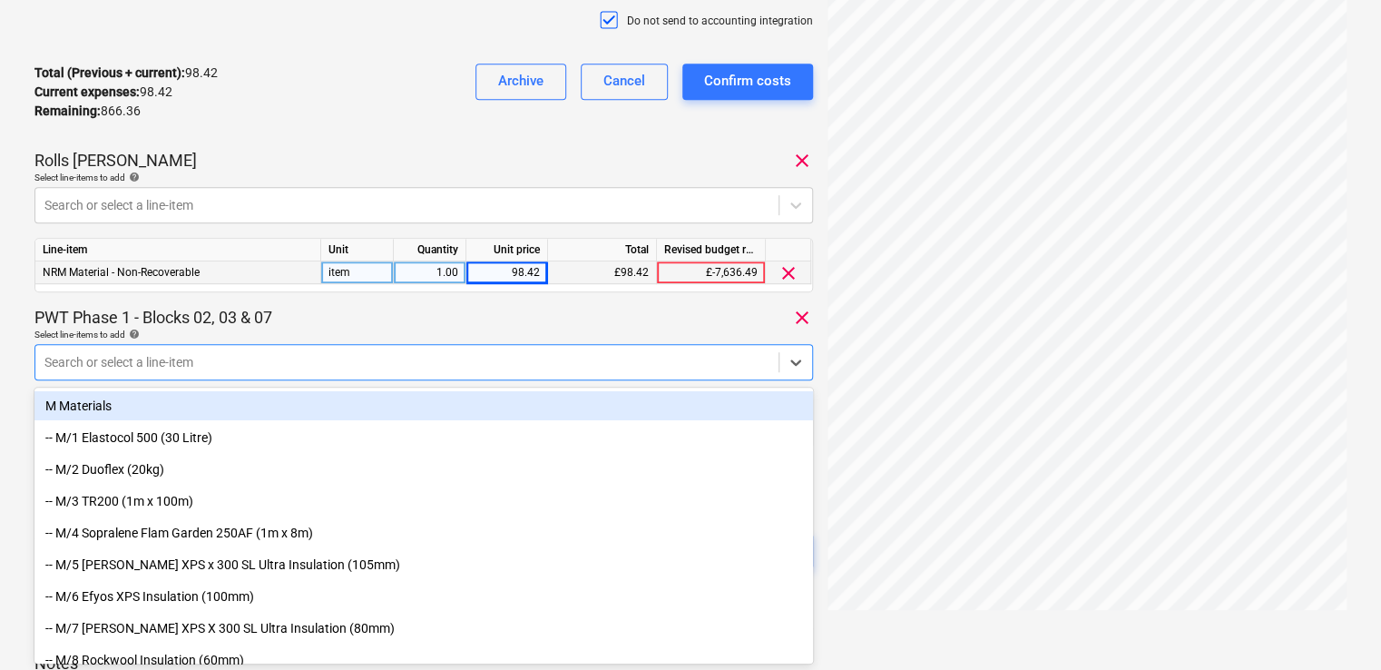
click at [362, 342] on p "Select line-items to add help" at bounding box center [423, 335] width 778 height 15
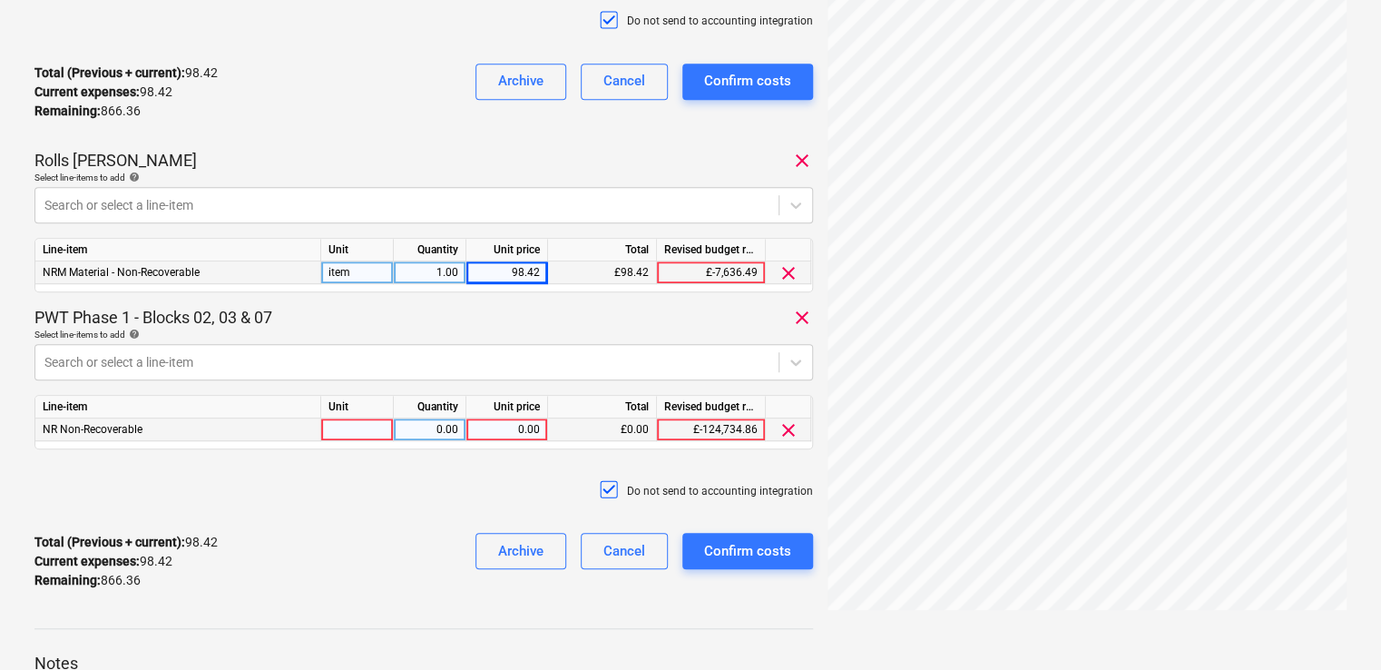
click at [365, 422] on div at bounding box center [357, 429] width 73 height 23
type input "item"
type input "133.32"
click at [485, 502] on div "Do not send to accounting integration" at bounding box center [423, 491] width 778 height 54
click at [715, 549] on div "Confirm costs" at bounding box center [747, 551] width 87 height 24
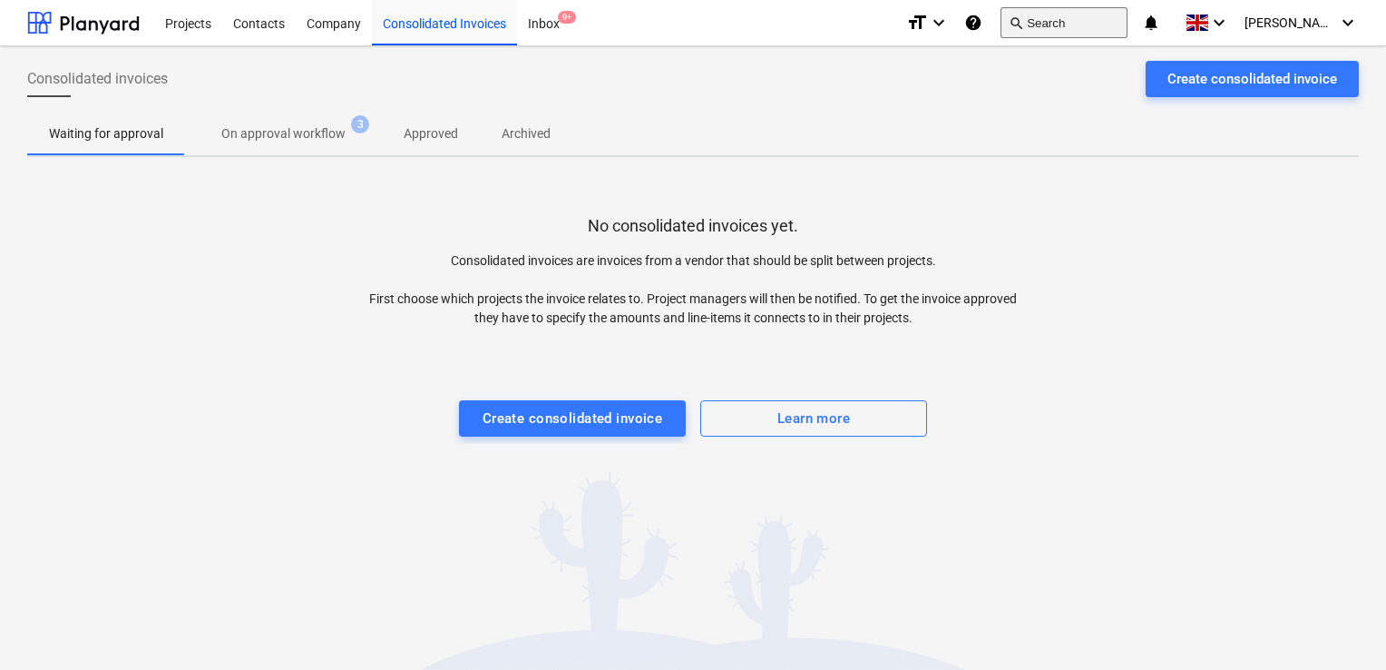
click at [1060, 15] on button "search Search" at bounding box center [1064, 22] width 127 height 31
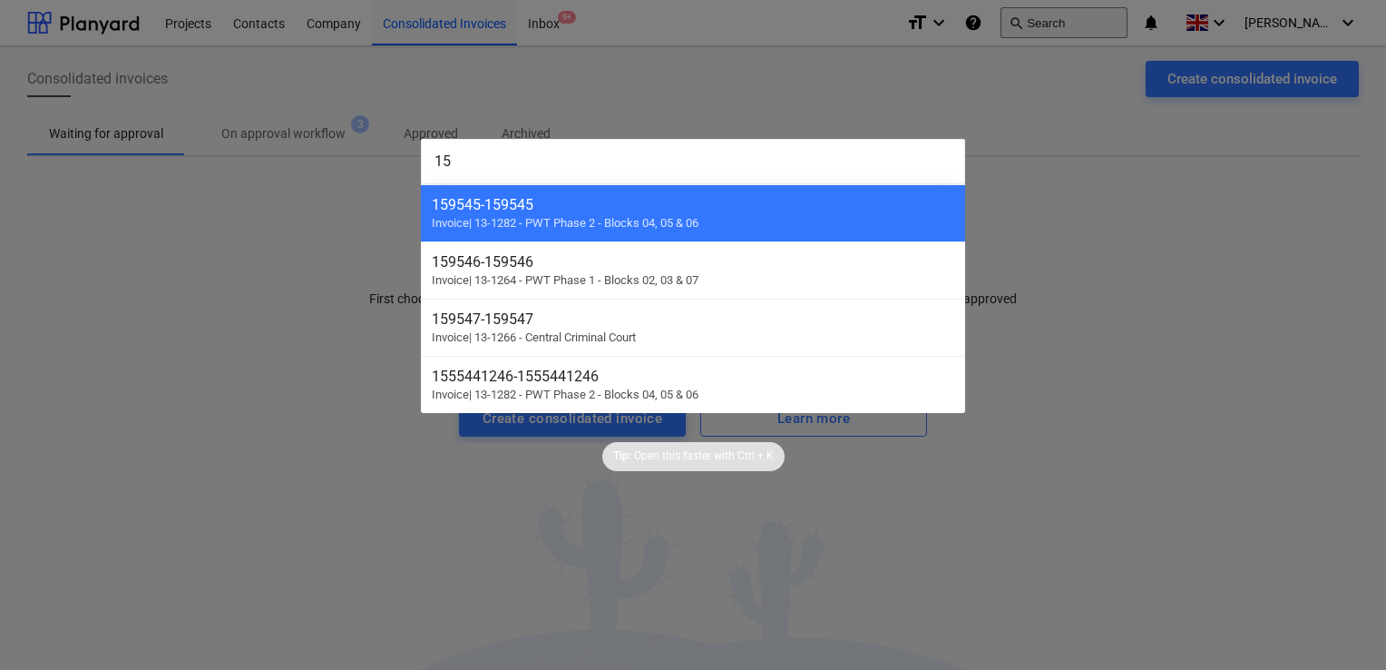
type input "1"
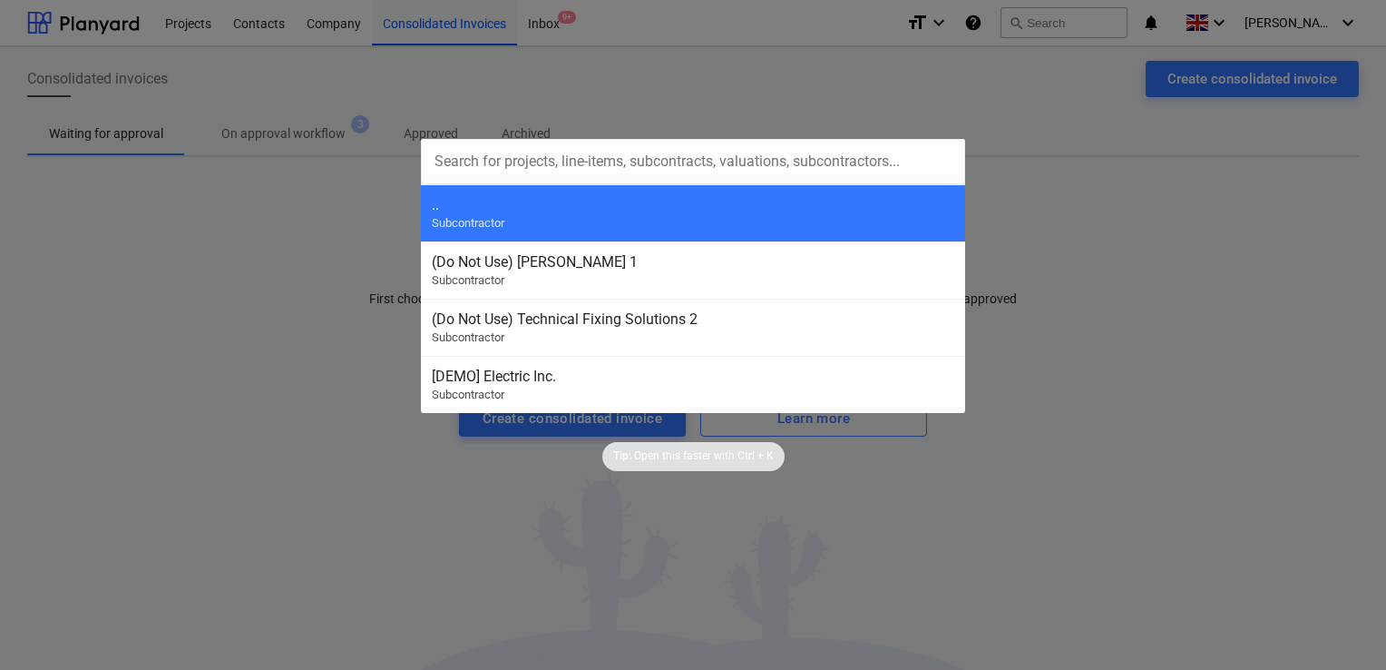
click at [287, 23] on div at bounding box center [693, 335] width 1386 height 670
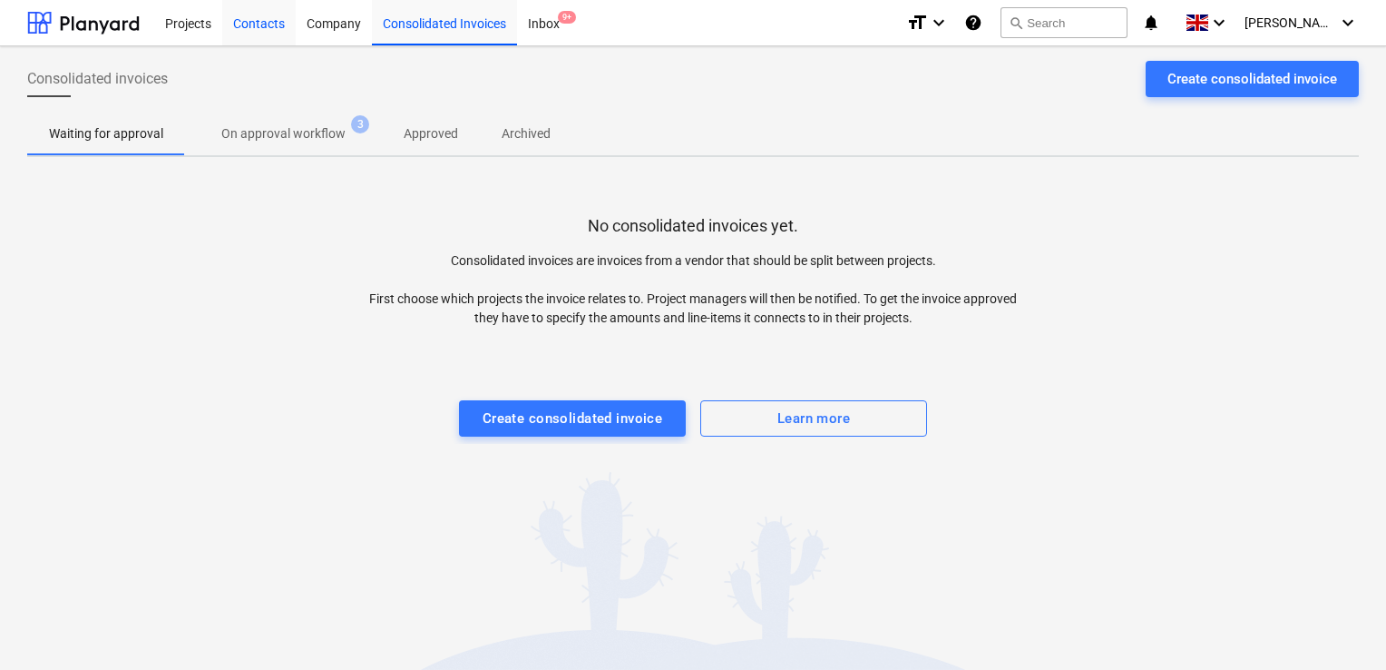
click at [276, 23] on div "Contacts" at bounding box center [258, 22] width 73 height 46
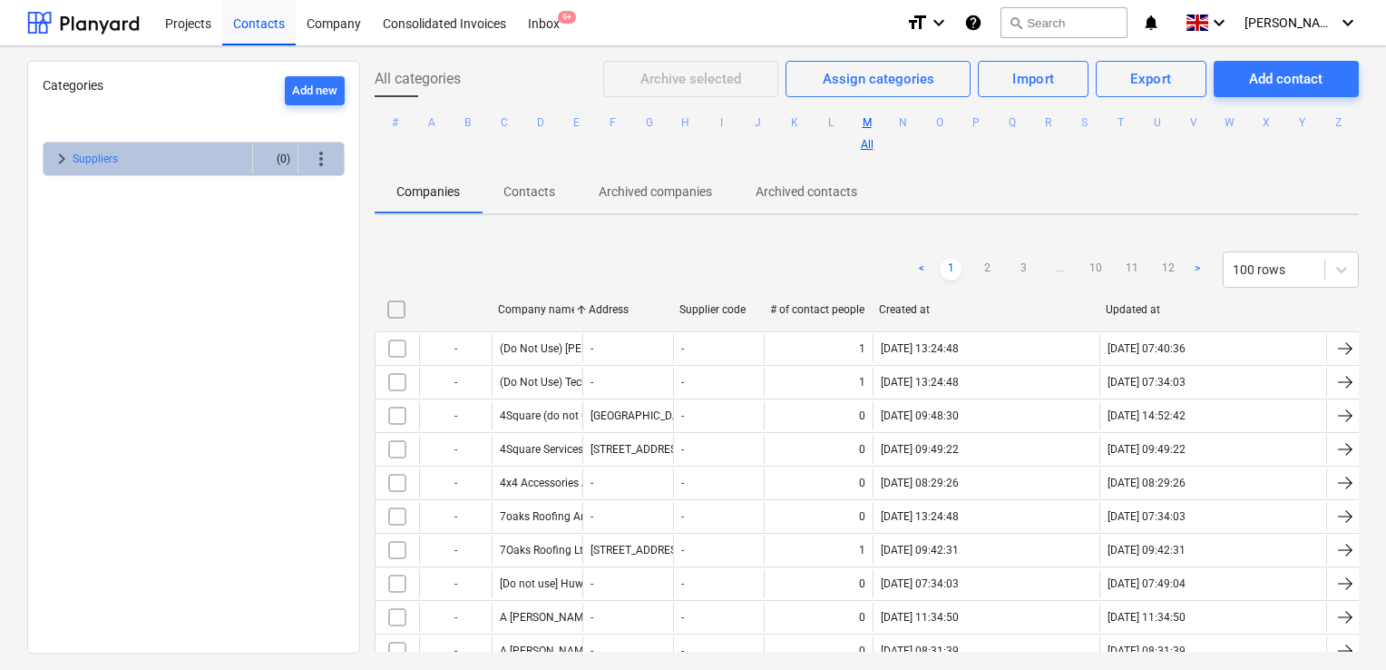
click at [878, 118] on button "M" at bounding box center [867, 123] width 22 height 22
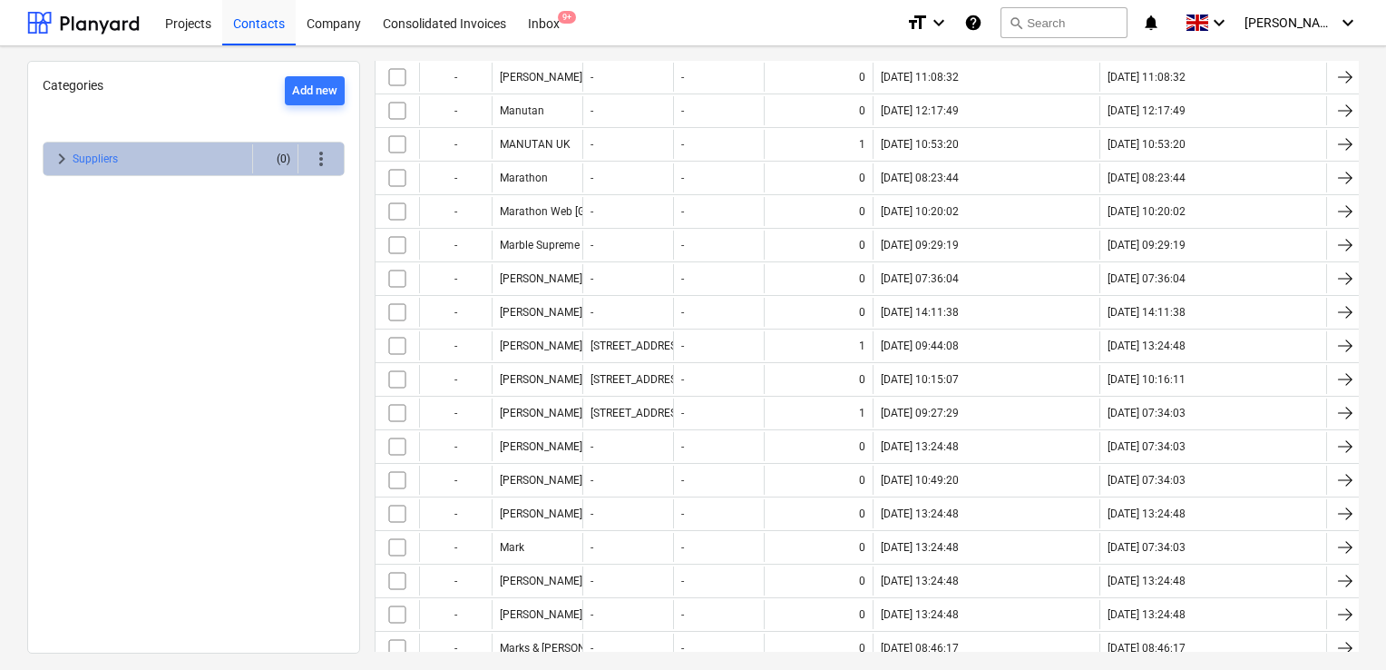
scroll to position [889, 0]
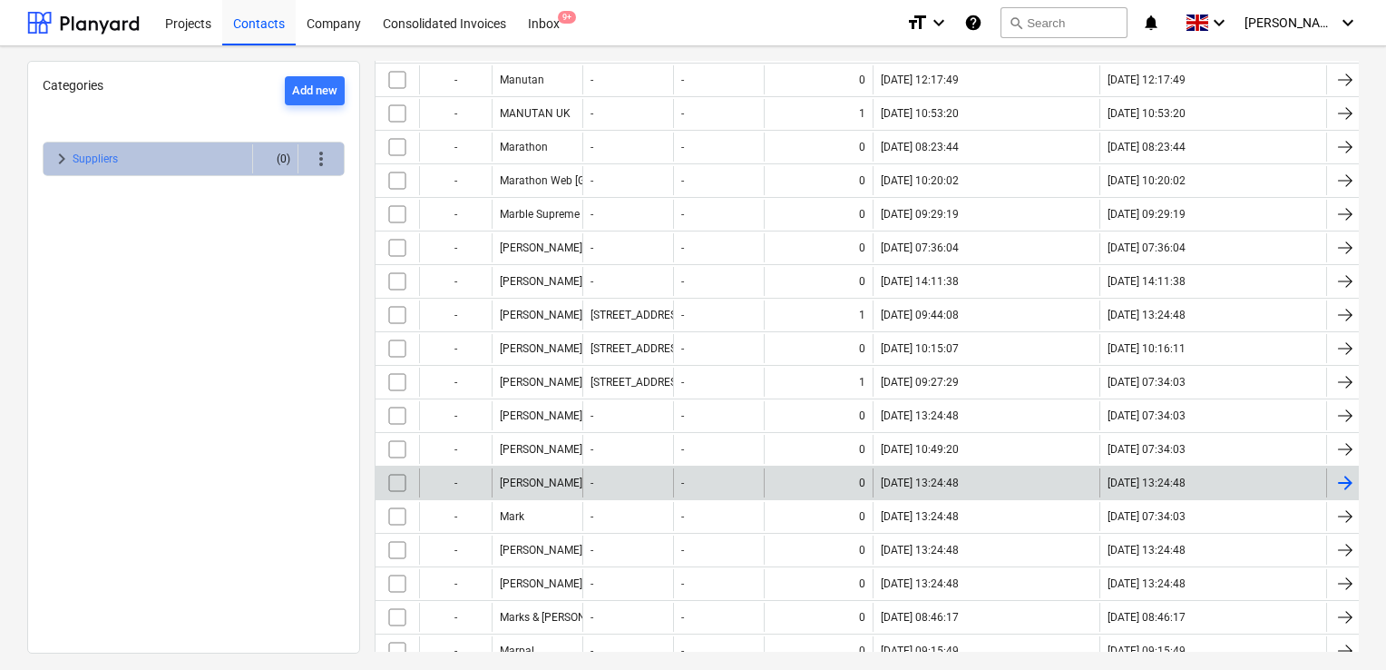
click at [573, 477] on div "Marion Ion" at bounding box center [537, 482] width 91 height 29
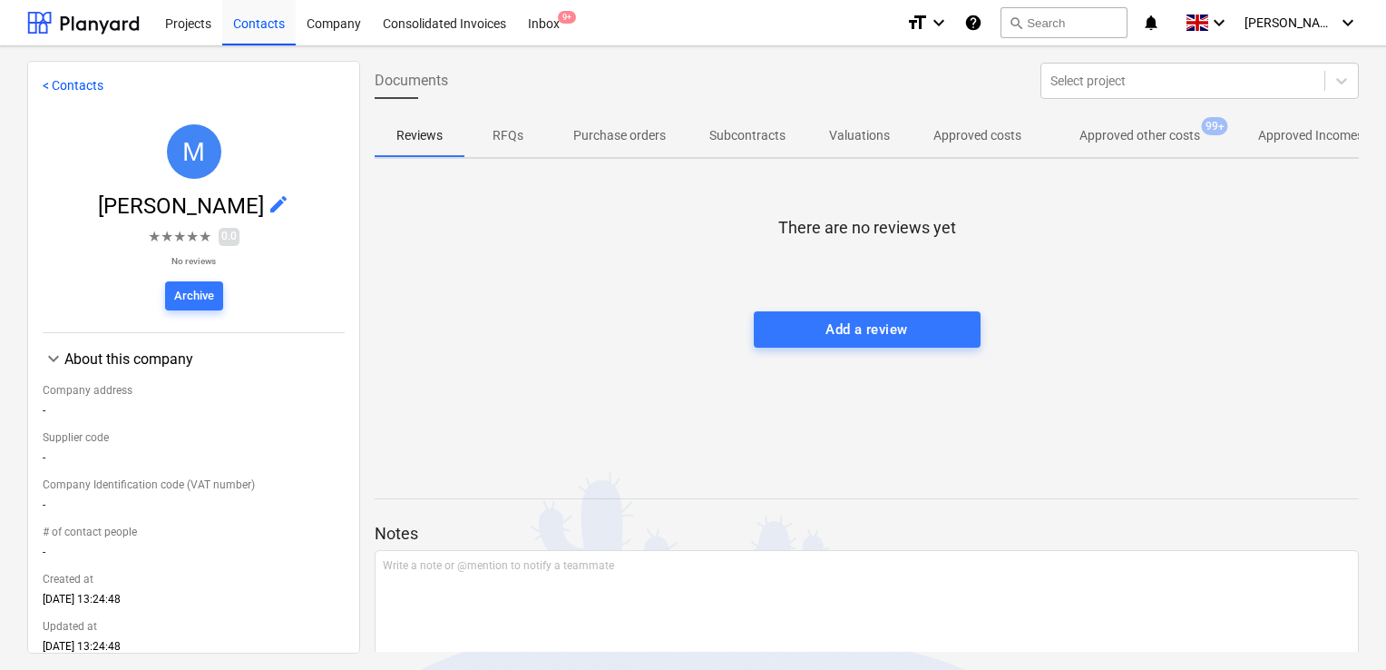
click at [1109, 133] on p "Approved other costs" at bounding box center [1140, 135] width 121 height 19
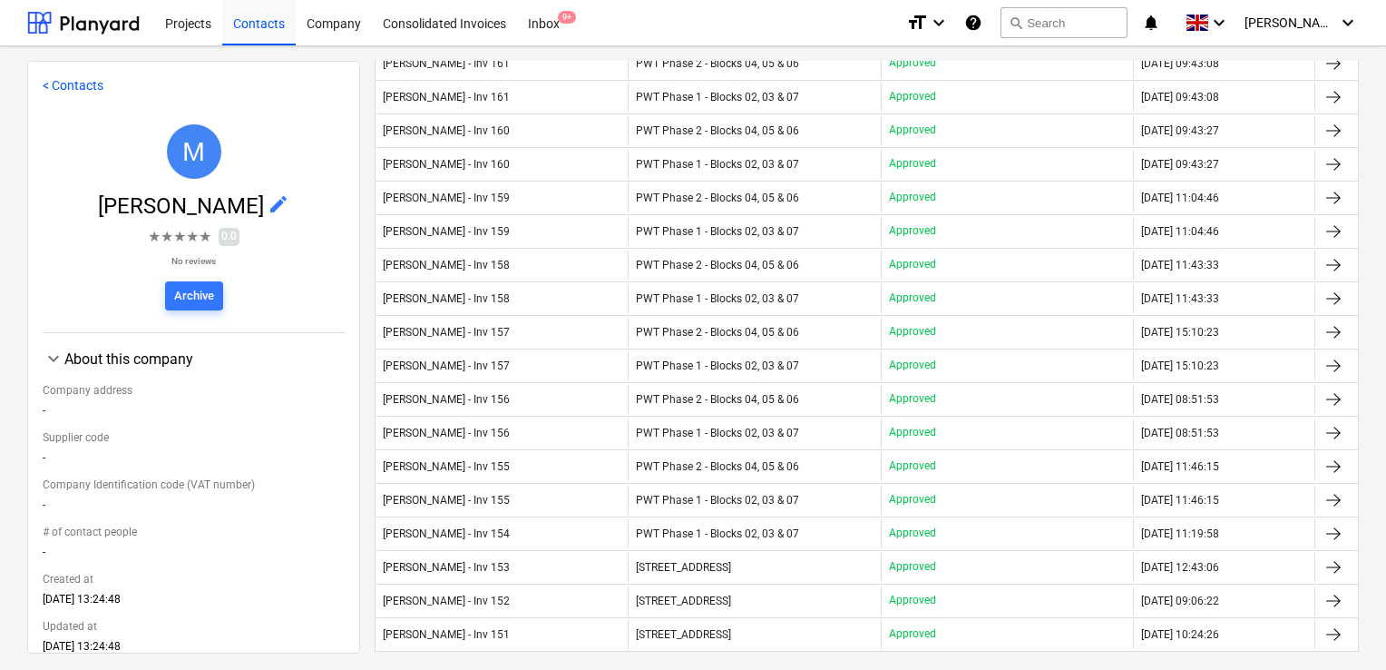
scroll to position [1121, 0]
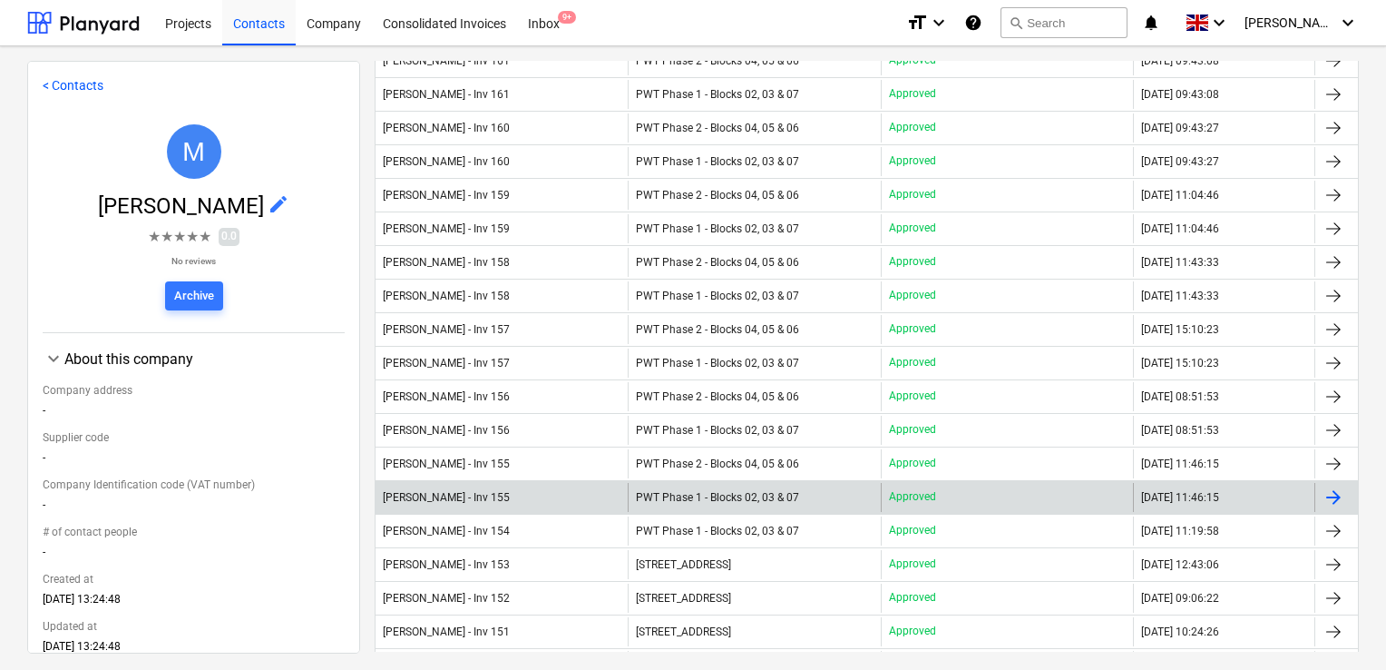
click at [726, 491] on span "PWT Phase 1 - Blocks 02, 03 & 07" at bounding box center [717, 497] width 163 height 13
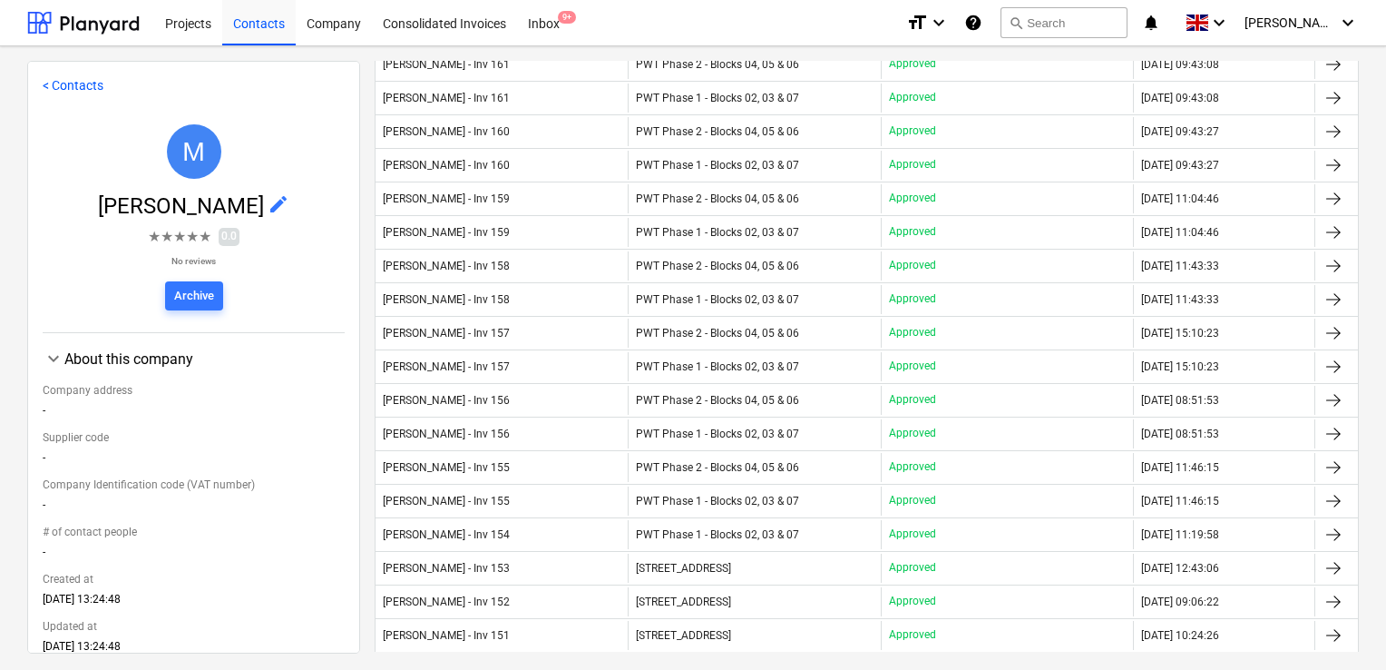
scroll to position [1162, 0]
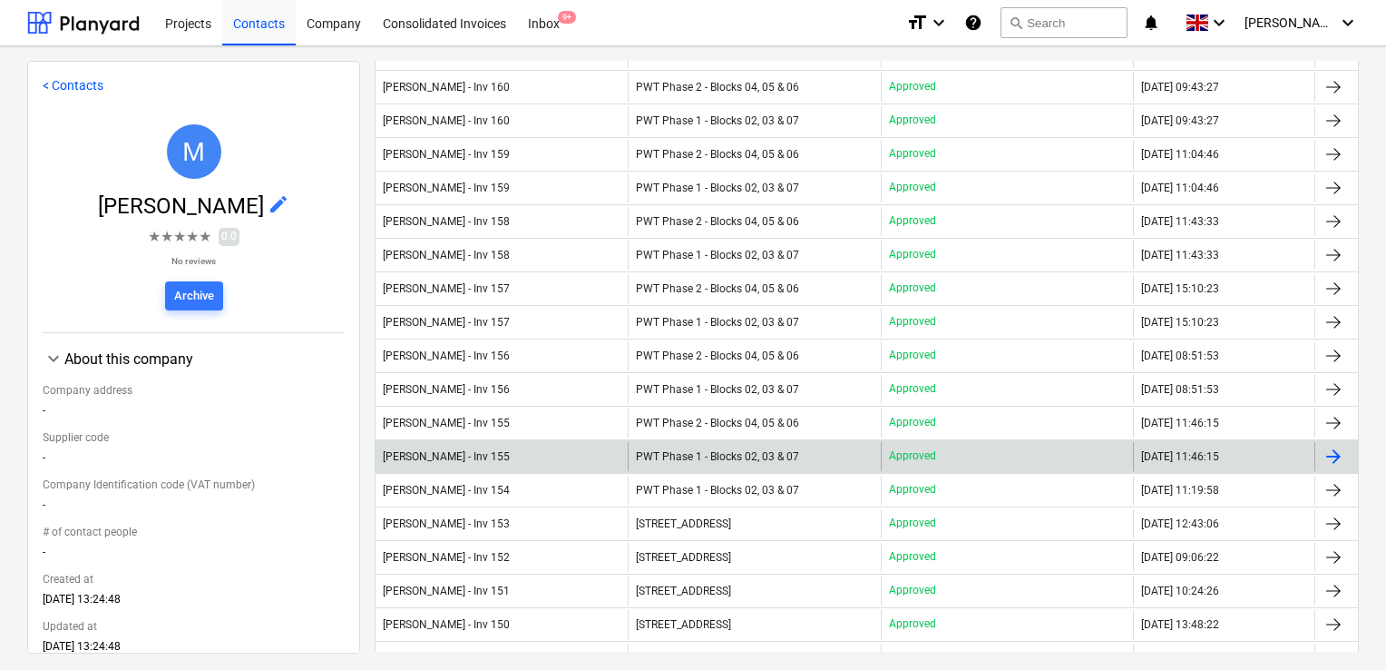
click at [806, 448] on div "PWT Phase 1 - Blocks 02, 03 & 07" at bounding box center [754, 456] width 252 height 29
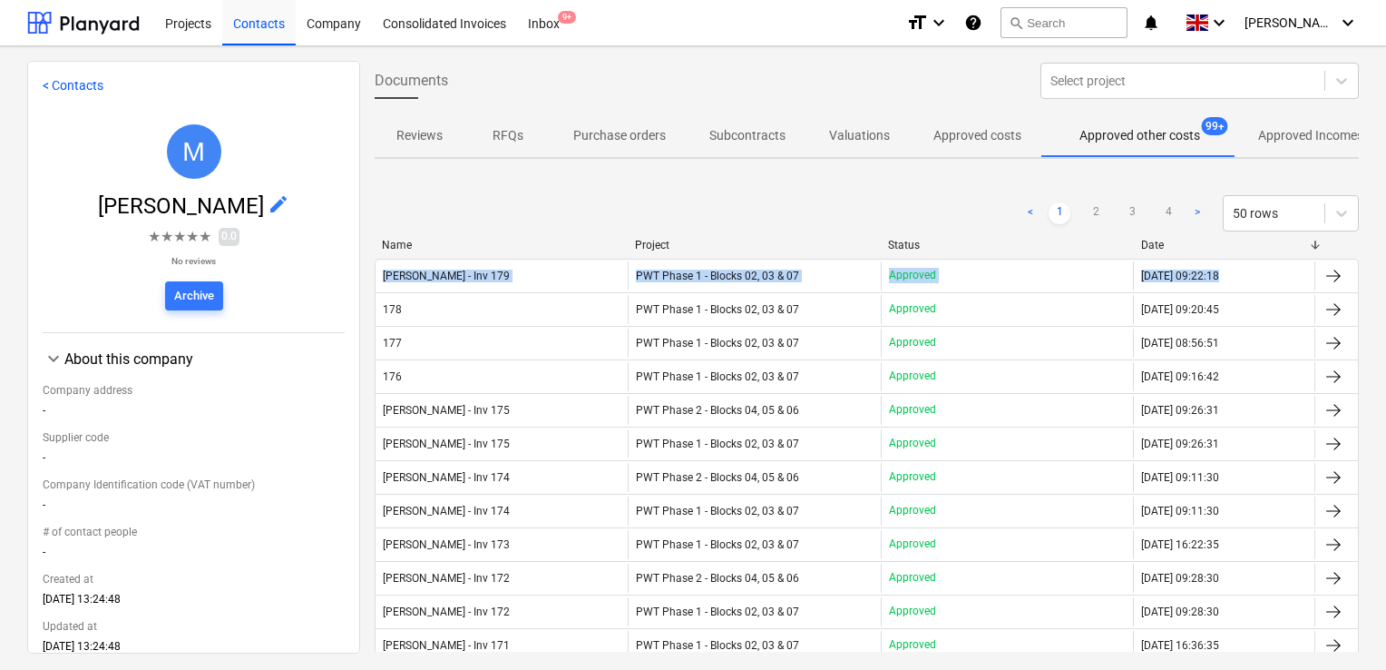
drag, startPoint x: 1374, startPoint y: 201, endPoint x: 1377, endPoint y: 279, distance: 77.2
click at [1377, 279] on div "< Contacts M Marion Ion edit ★ ★ ★ ★ ★ 0.0 No reviews Archive keyboard_arrow_do…" at bounding box center [693, 357] width 1386 height 623
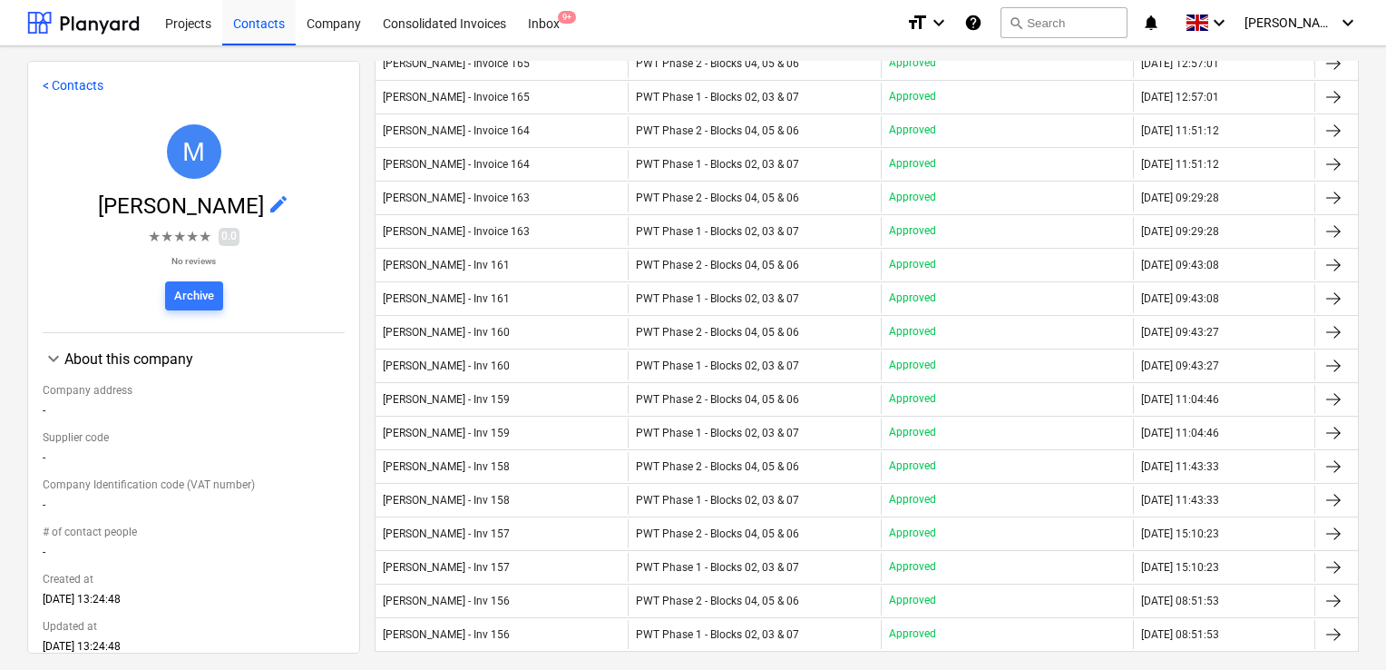
scroll to position [921, 0]
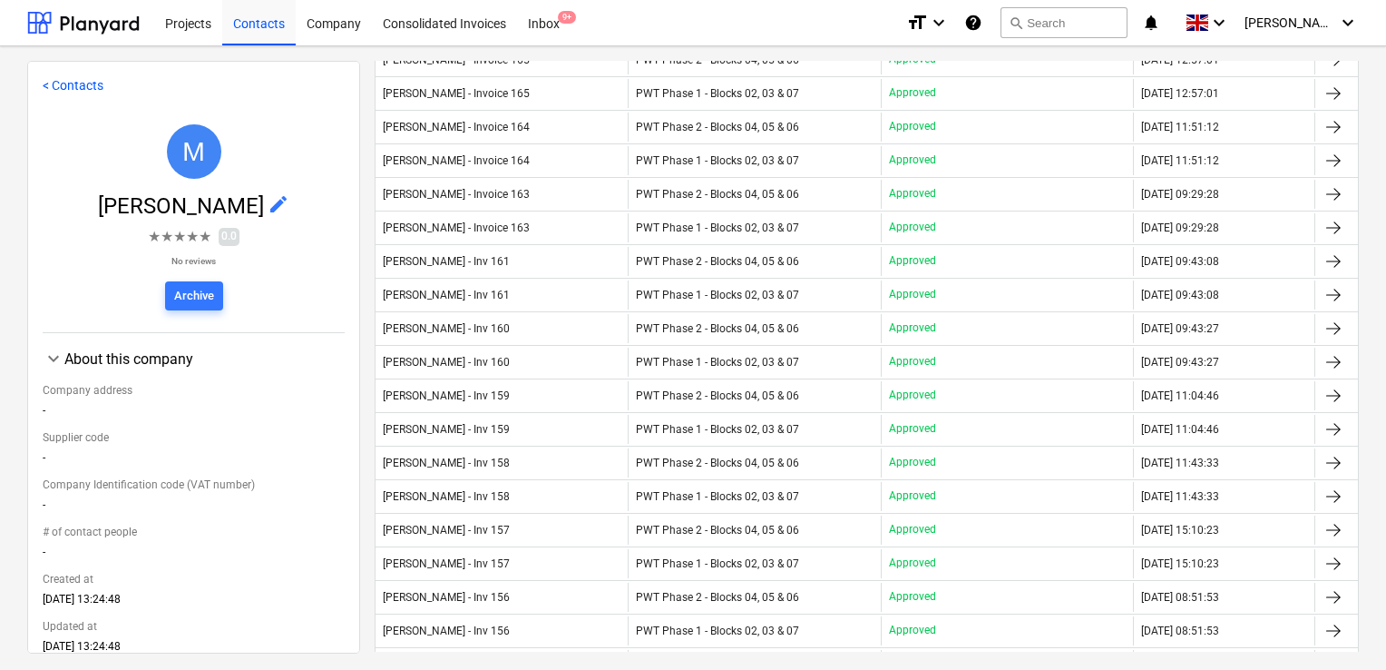
click at [1375, 354] on div "< Contacts M Marion Ion edit ★ ★ ★ ★ ★ 0.0 No reviews Archive keyboard_arrow_do…" at bounding box center [693, 357] width 1386 height 623
drag, startPoint x: 1374, startPoint y: 369, endPoint x: 1374, endPoint y: 389, distance: 20.0
click at [1374, 389] on div "< Contacts M Marion Ion edit ★ ★ ★ ★ ★ 0.0 No reviews Archive keyboard_arrow_do…" at bounding box center [693, 357] width 1386 height 623
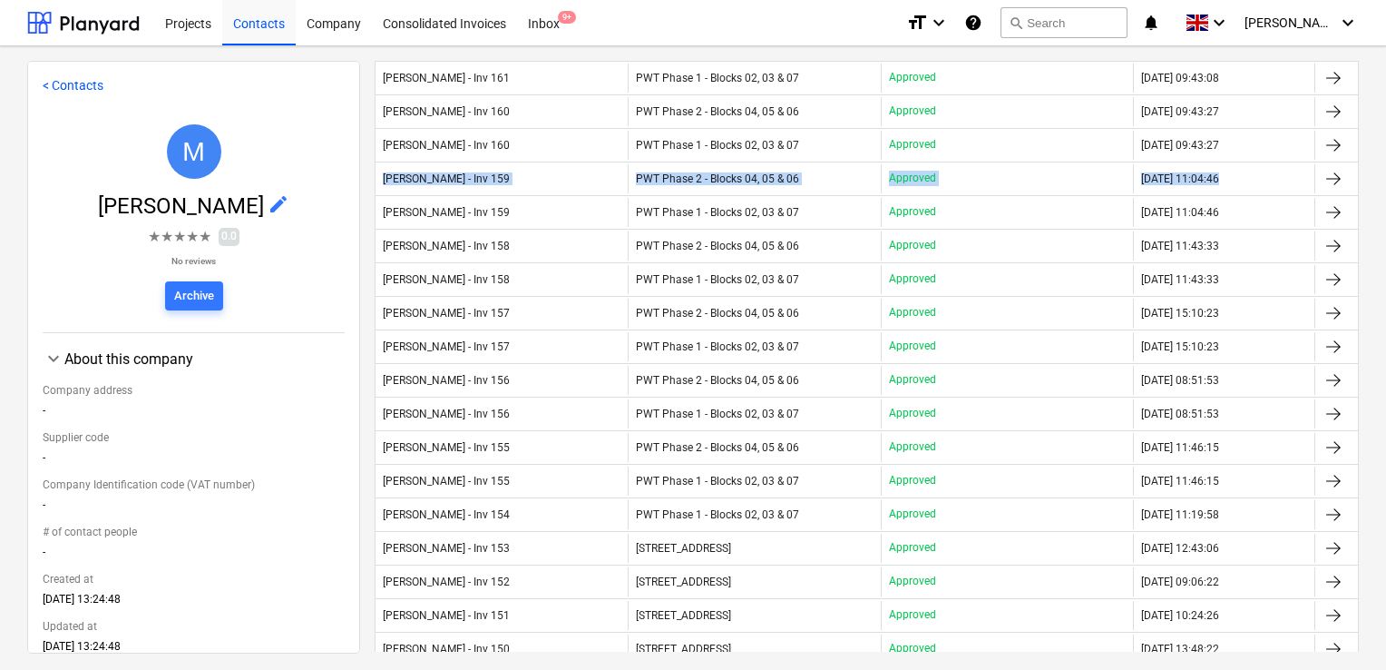
scroll to position [1178, 0]
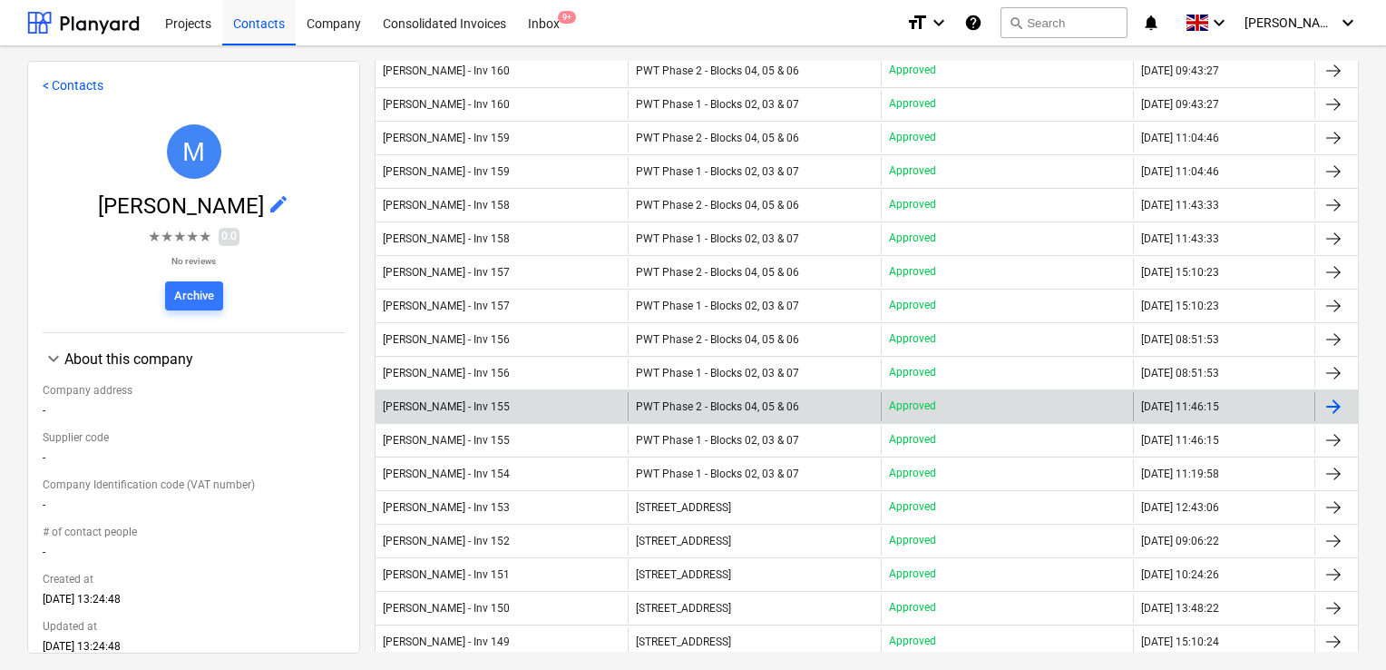
click at [640, 400] on span "PWT Phase 2 - Blocks 04, 05 & 06" at bounding box center [717, 406] width 163 height 13
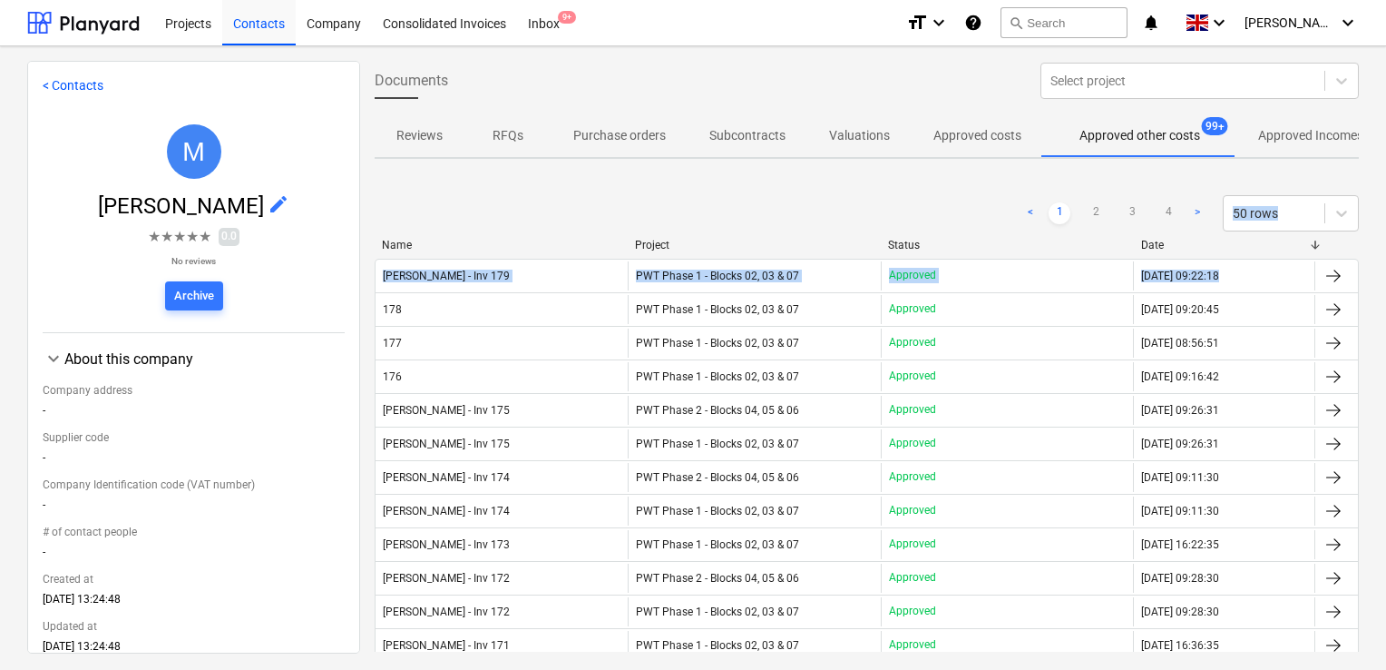
drag, startPoint x: 1367, startPoint y: 148, endPoint x: 1376, endPoint y: 288, distance: 140.9
click at [1376, 288] on div "< Contacts M Marion Ion edit ★ ★ ★ ★ ★ 0.0 No reviews Archive keyboard_arrow_do…" at bounding box center [693, 357] width 1386 height 623
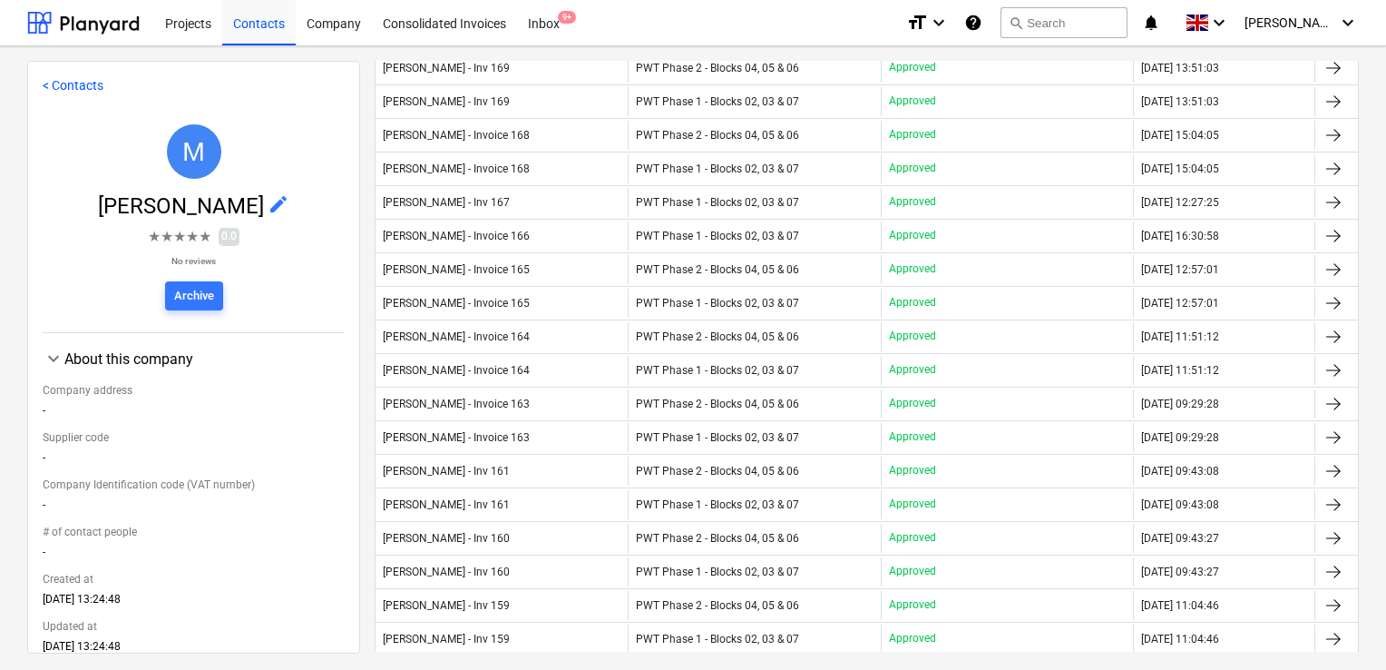
scroll to position [736, 0]
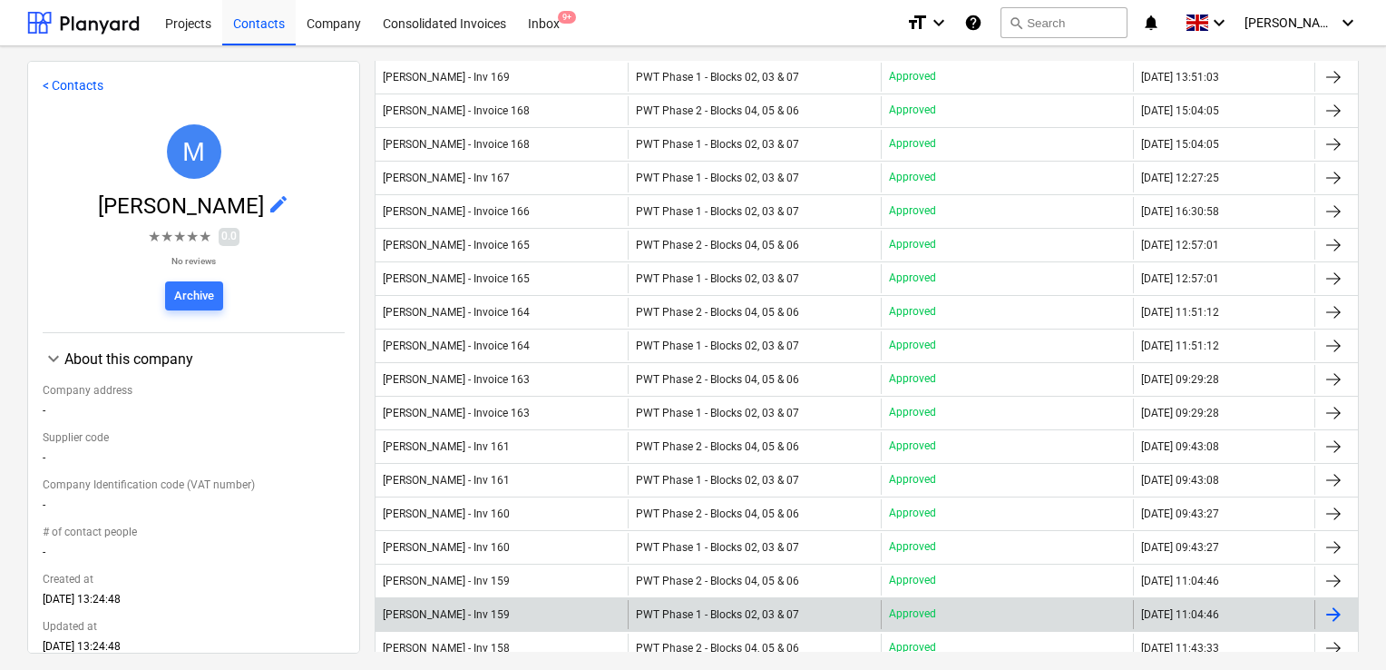
click at [551, 607] on div "Marion Ion - Inv 159" at bounding box center [502, 614] width 252 height 29
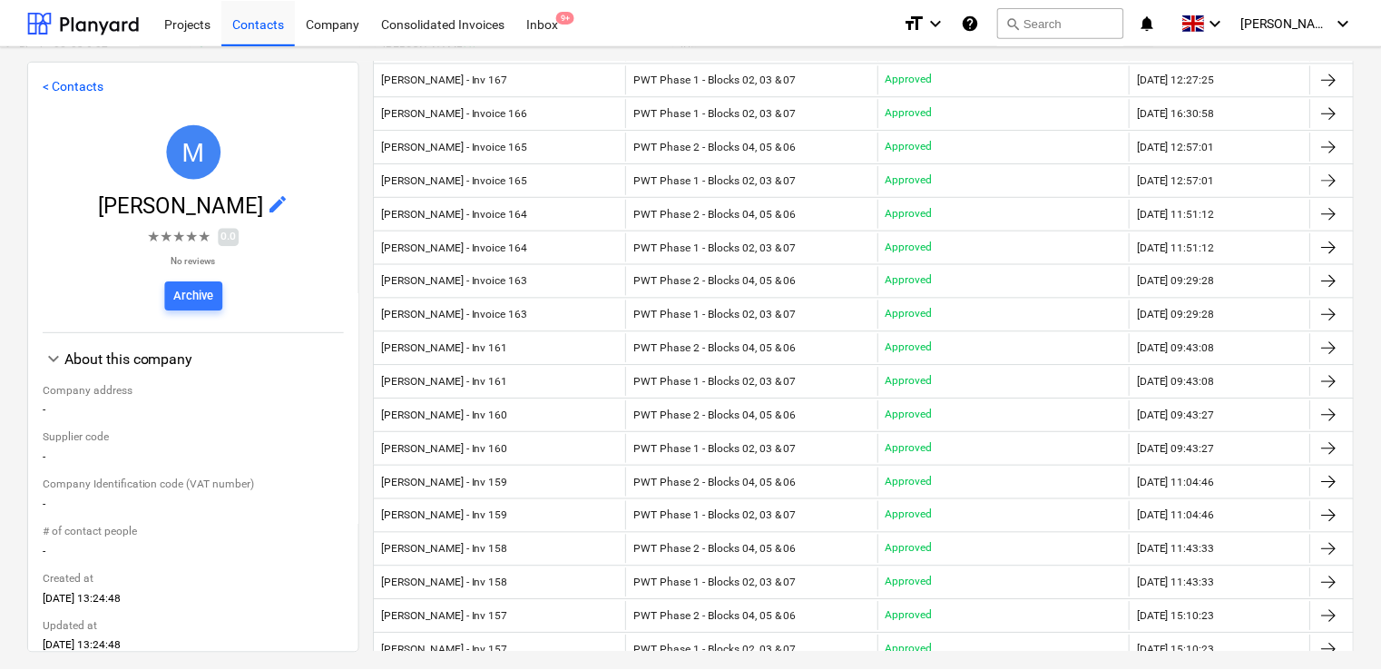
scroll to position [842, 0]
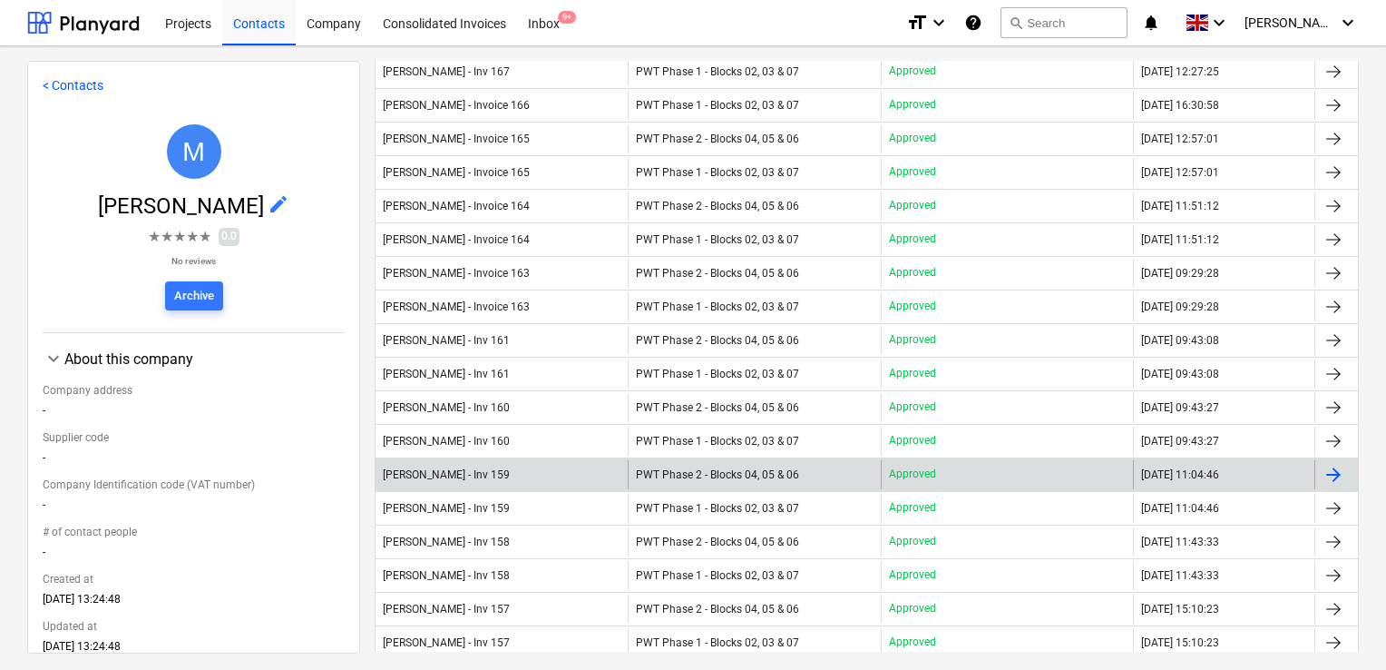
click at [503, 467] on div "Marion Ion - Inv 159" at bounding box center [502, 474] width 252 height 29
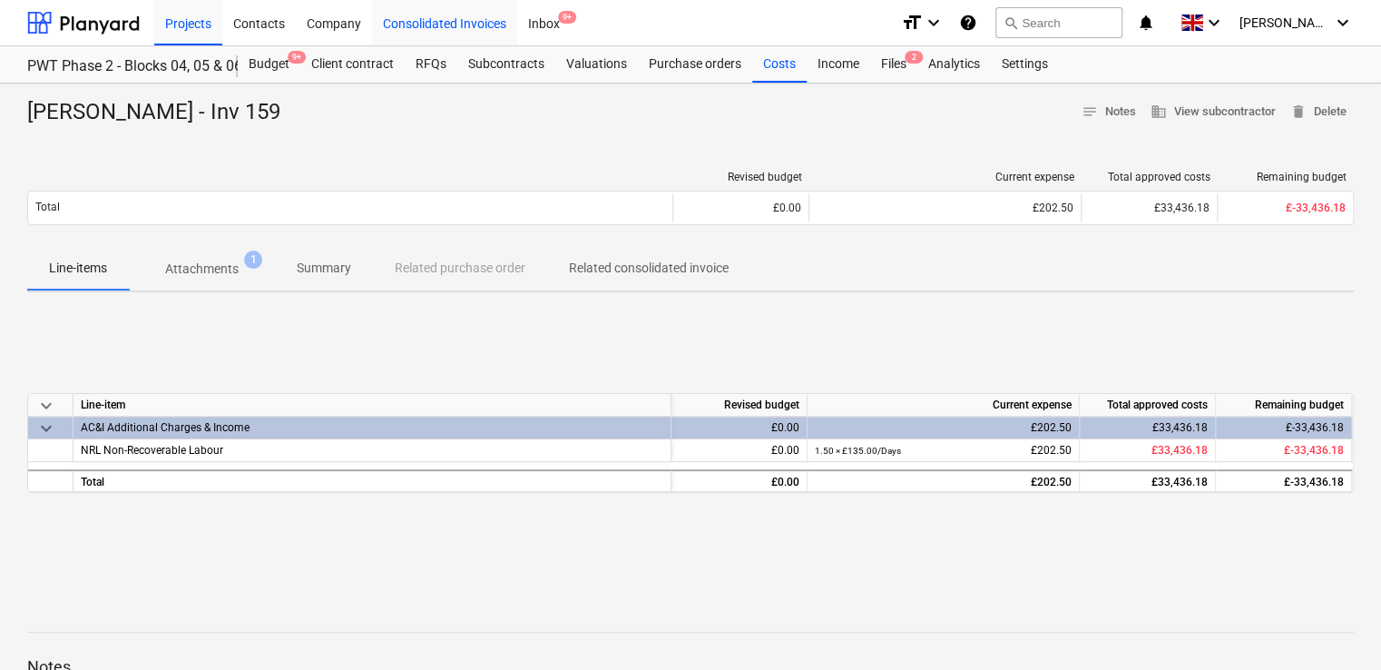
click at [432, 30] on div "Consolidated Invoices" at bounding box center [444, 22] width 145 height 46
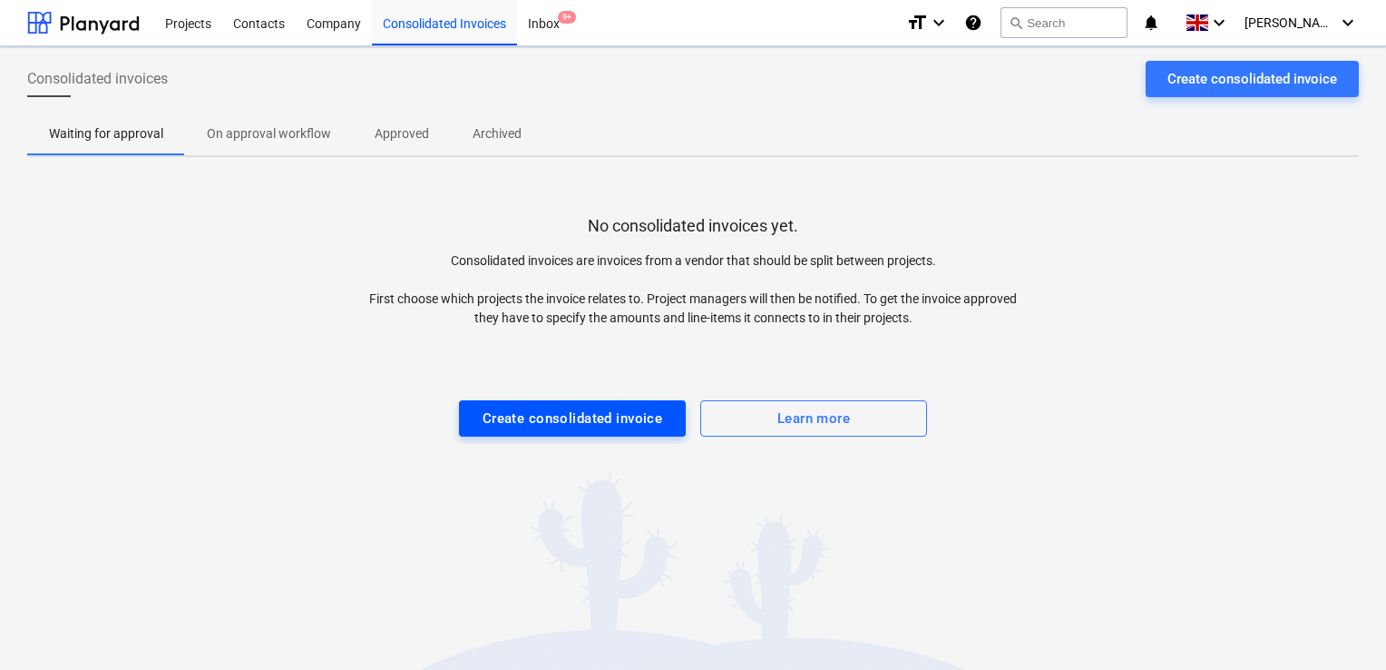
click at [541, 417] on div "Create consolidated invoice" at bounding box center [573, 418] width 181 height 24
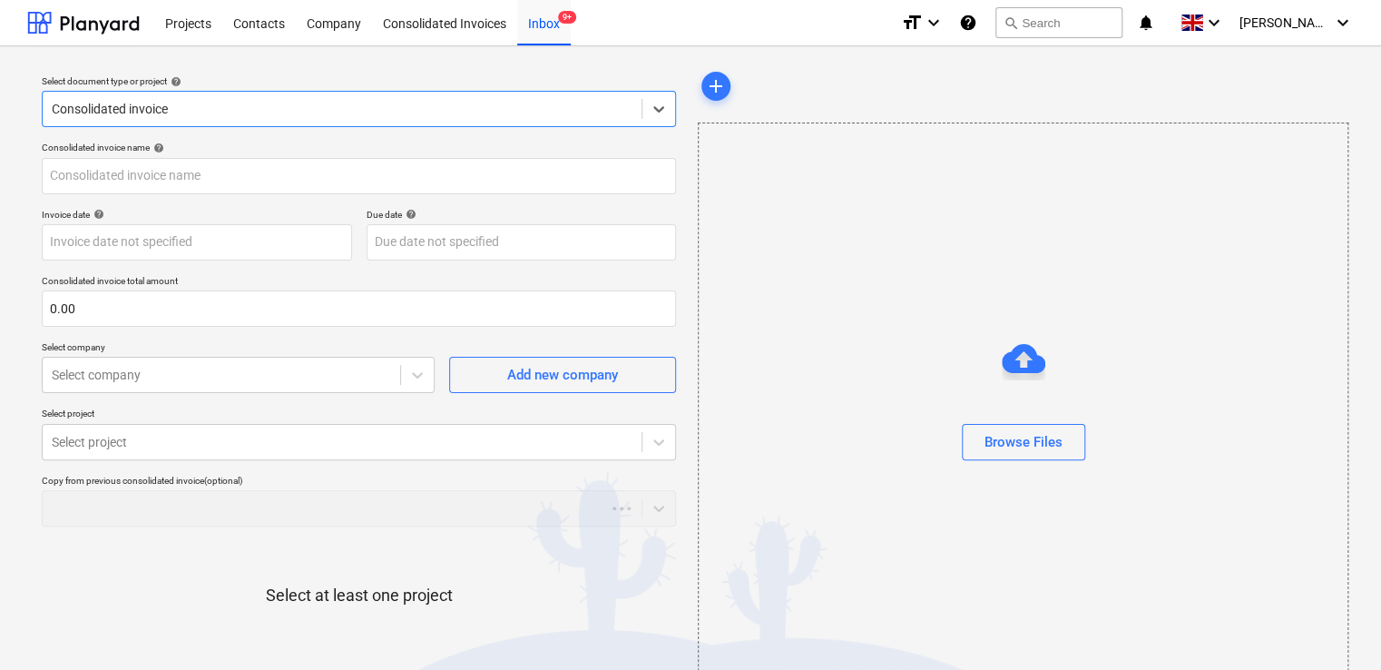
click at [1002, 418] on div at bounding box center [1023, 409] width 649 height 29
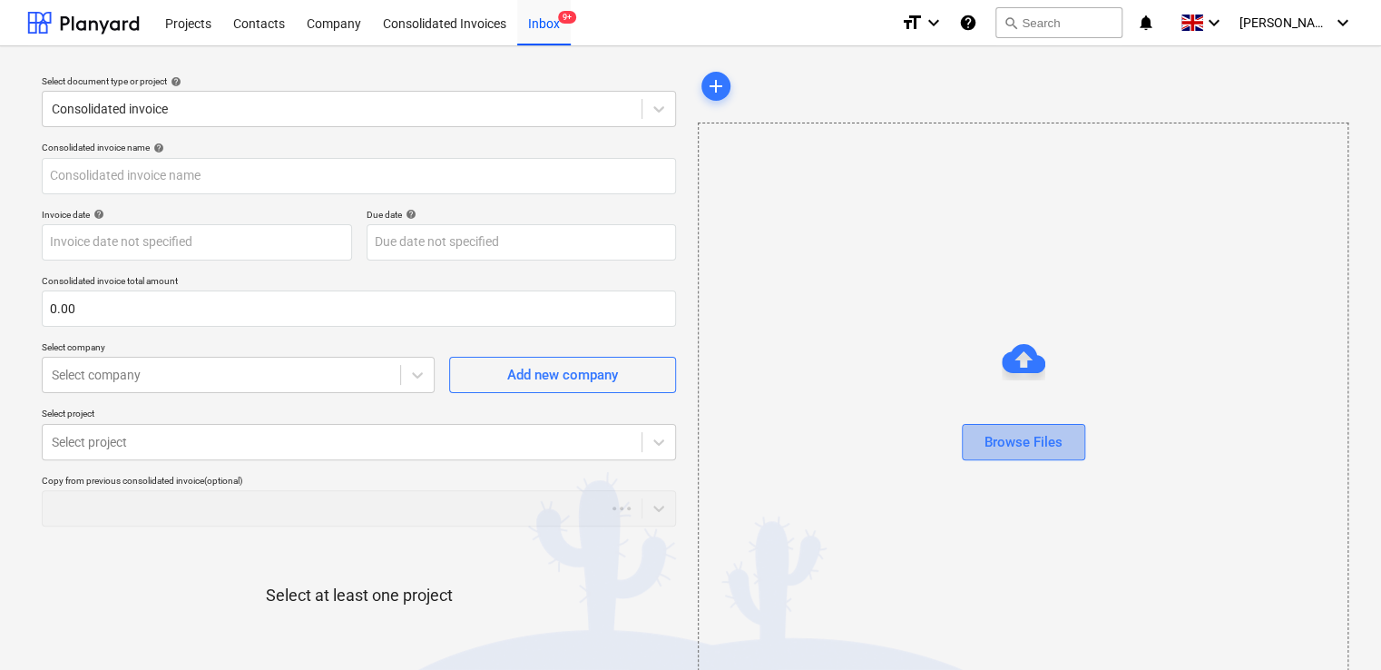
click at [1003, 448] on div "Browse Files" at bounding box center [1023, 442] width 78 height 24
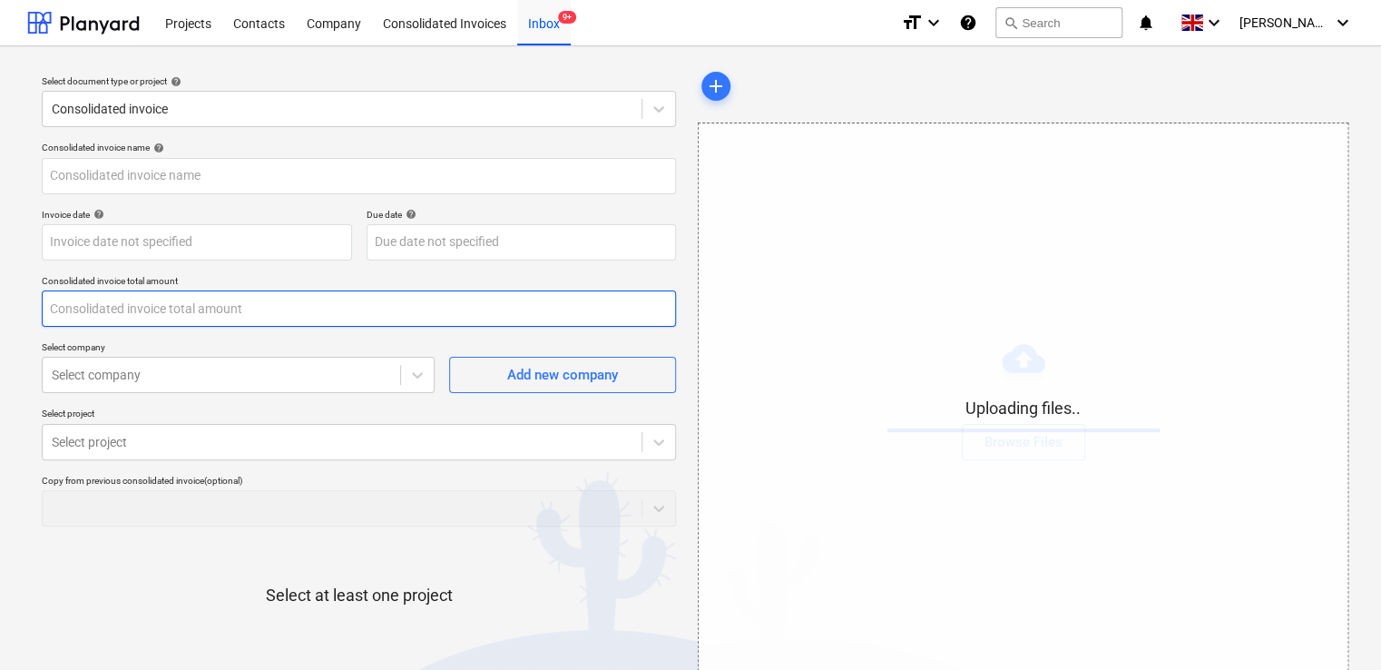
click at [132, 300] on input "text" at bounding box center [359, 308] width 634 height 36
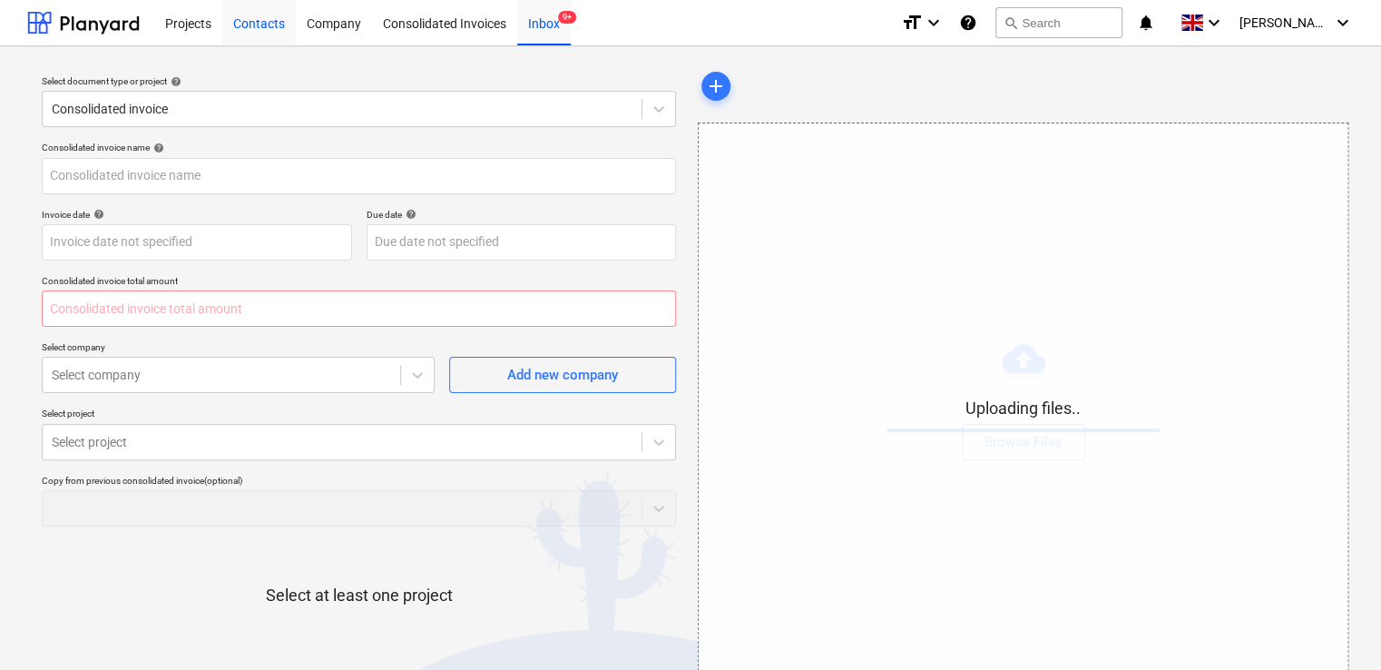
type input "0.00"
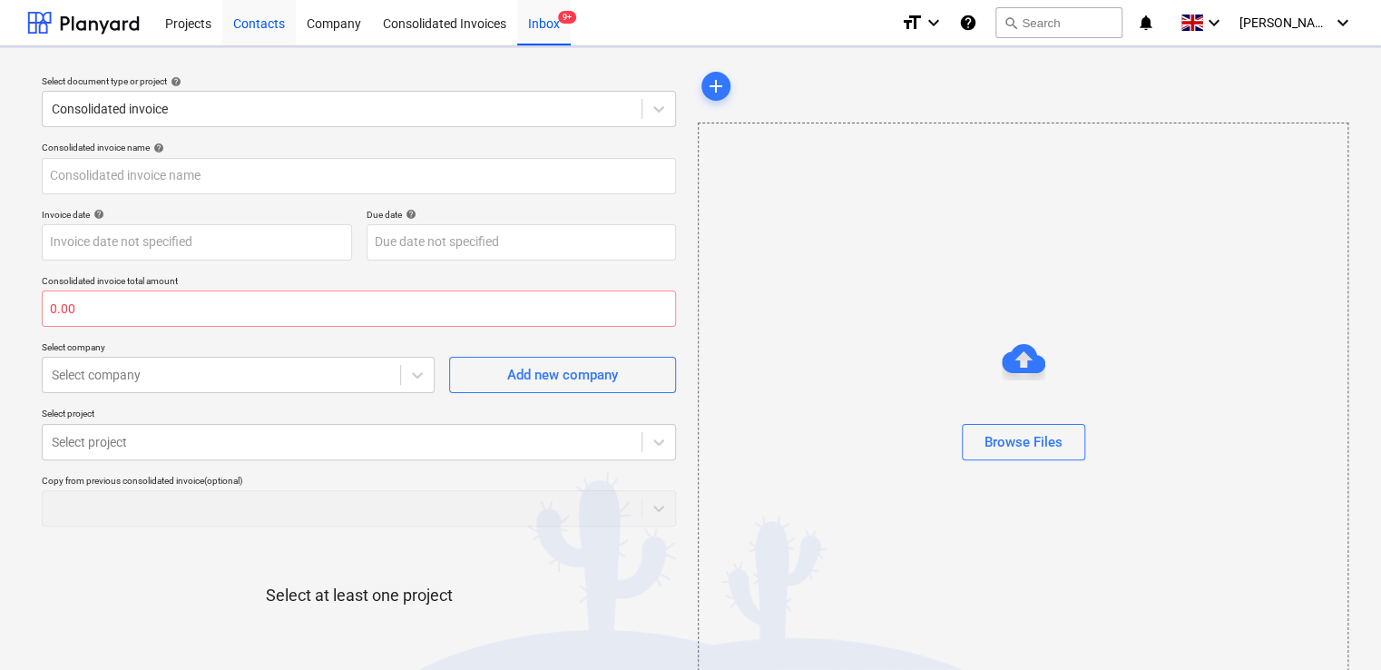
type input "396.pdf"
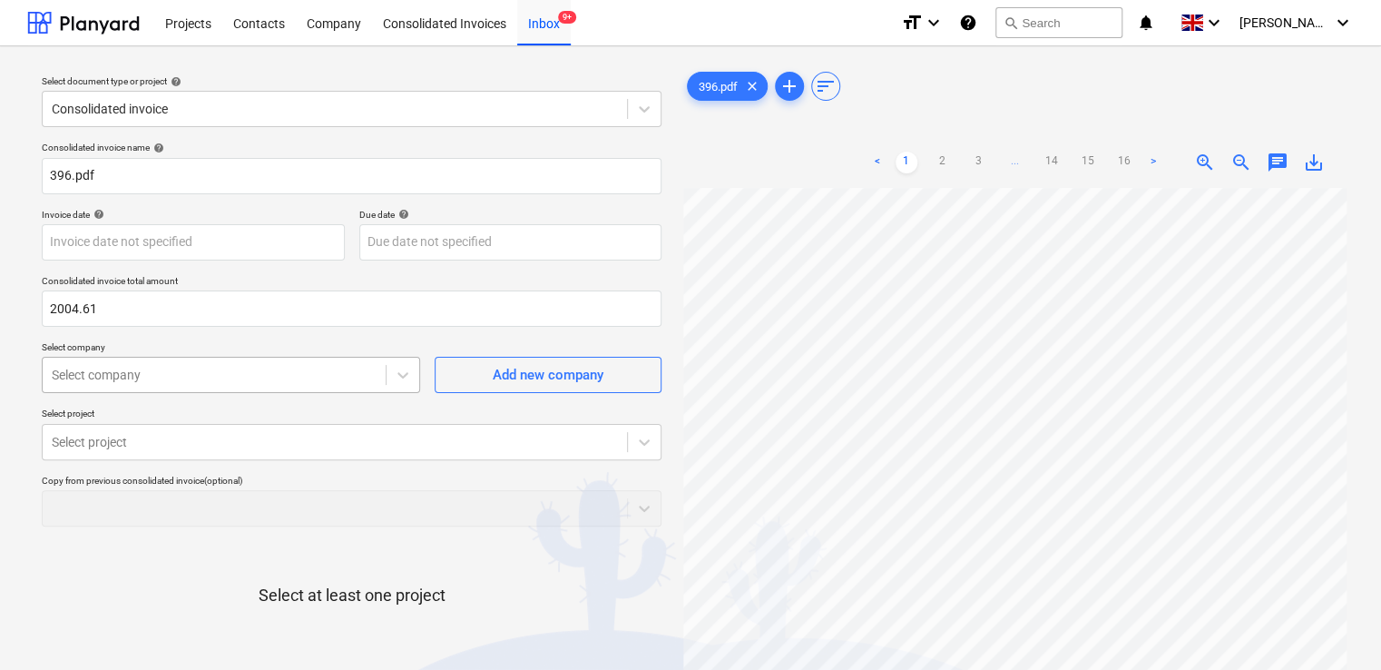
type input "2,004.61"
click at [340, 390] on div "Consolidated invoice name help 396.pdf Invoice date help Press the down arrow k…" at bounding box center [351, 449] width 634 height 631
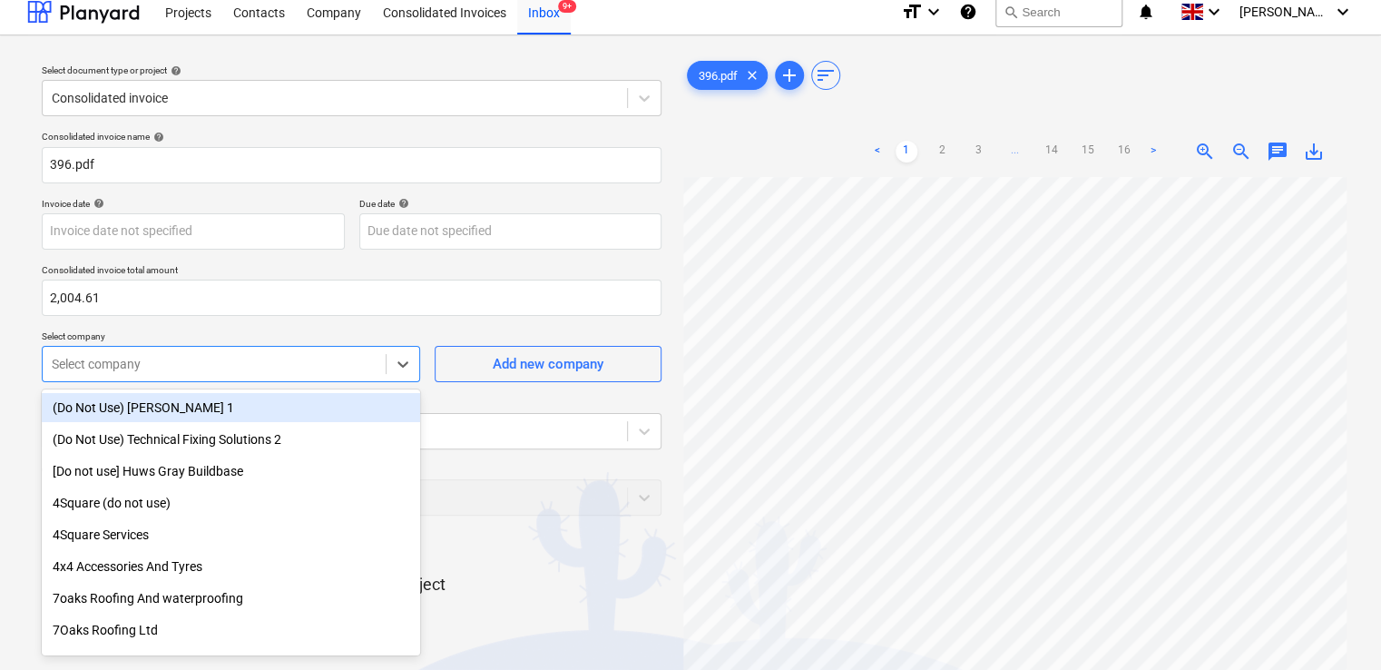
scroll to position [14, 0]
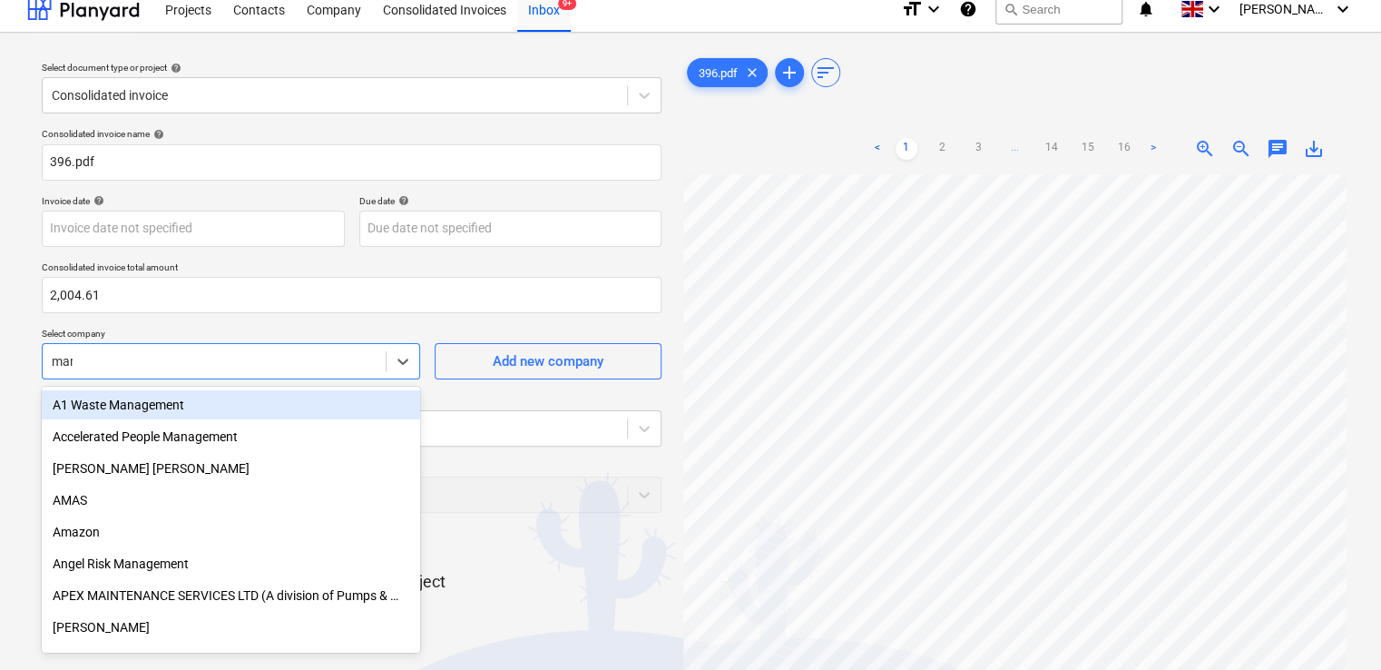
type input "mark"
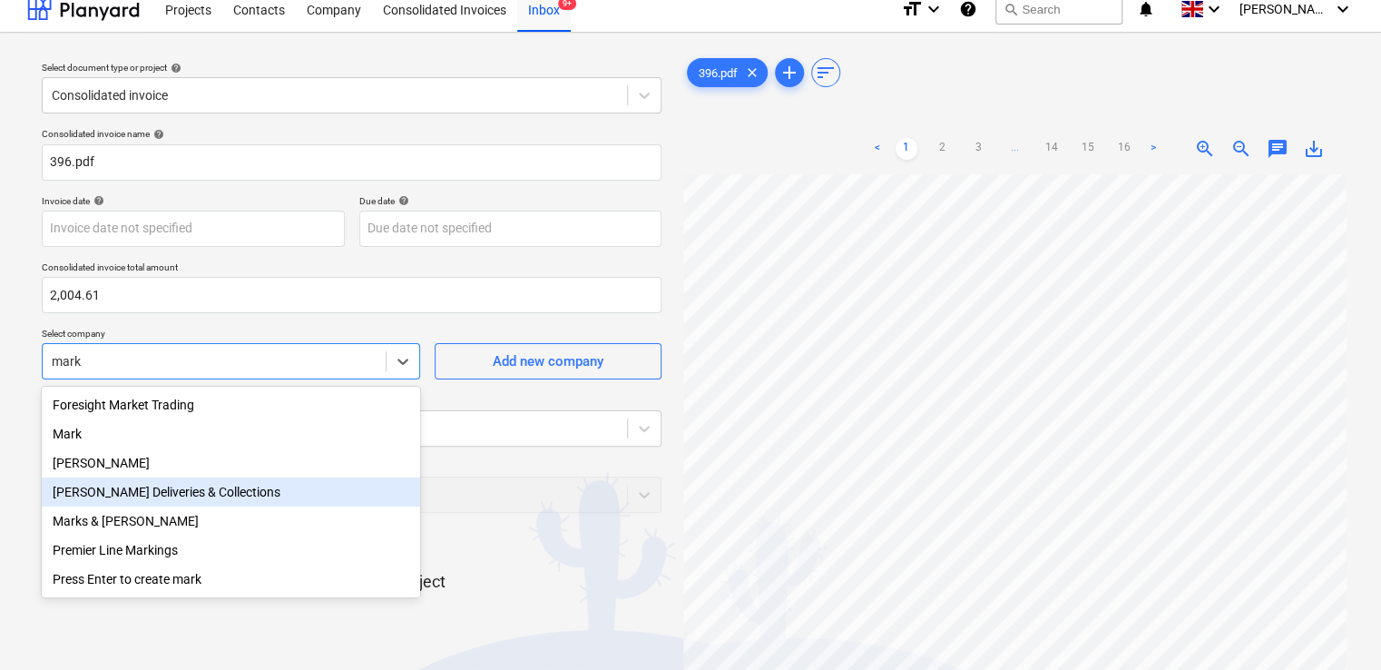
click at [255, 501] on div "Mark Poole Deliveries & Collections" at bounding box center [231, 491] width 378 height 29
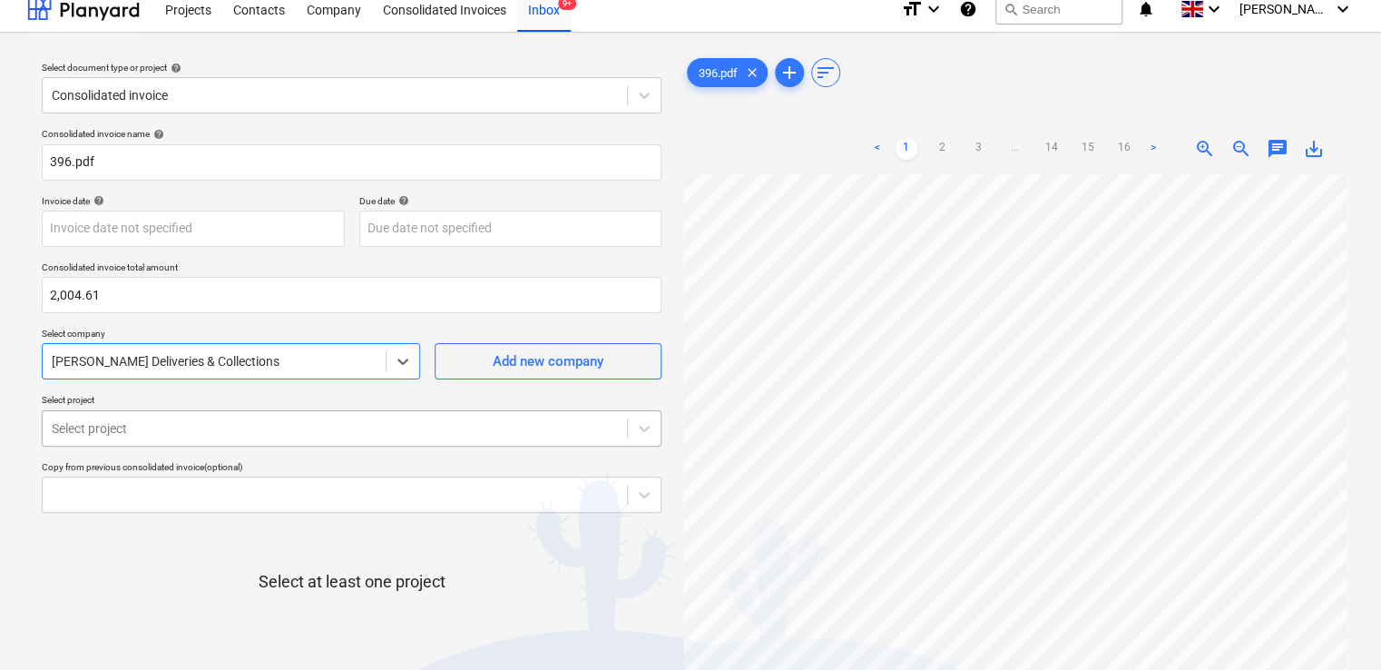
click at [256, 427] on body "Projects Contacts Company Consolidated Invoices Inbox 9+ format_size keyboard_a…" at bounding box center [690, 321] width 1381 height 670
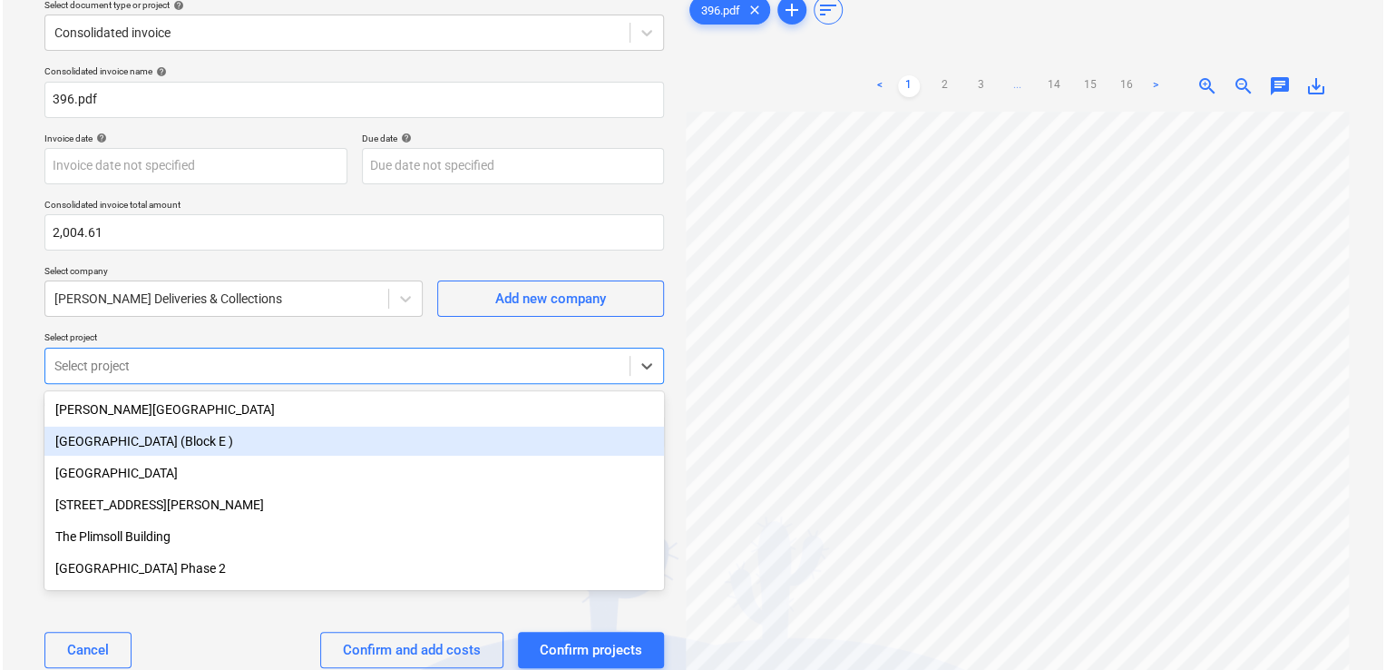
scroll to position [80, 0]
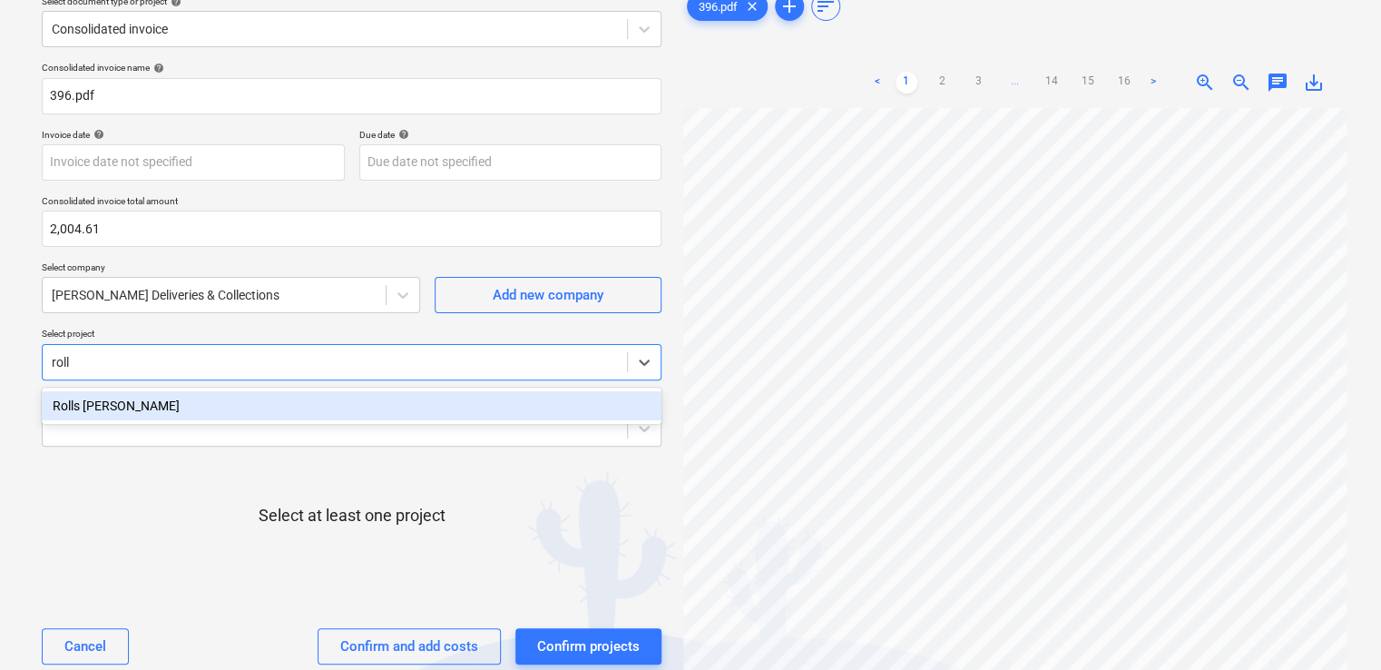
type input "rolls"
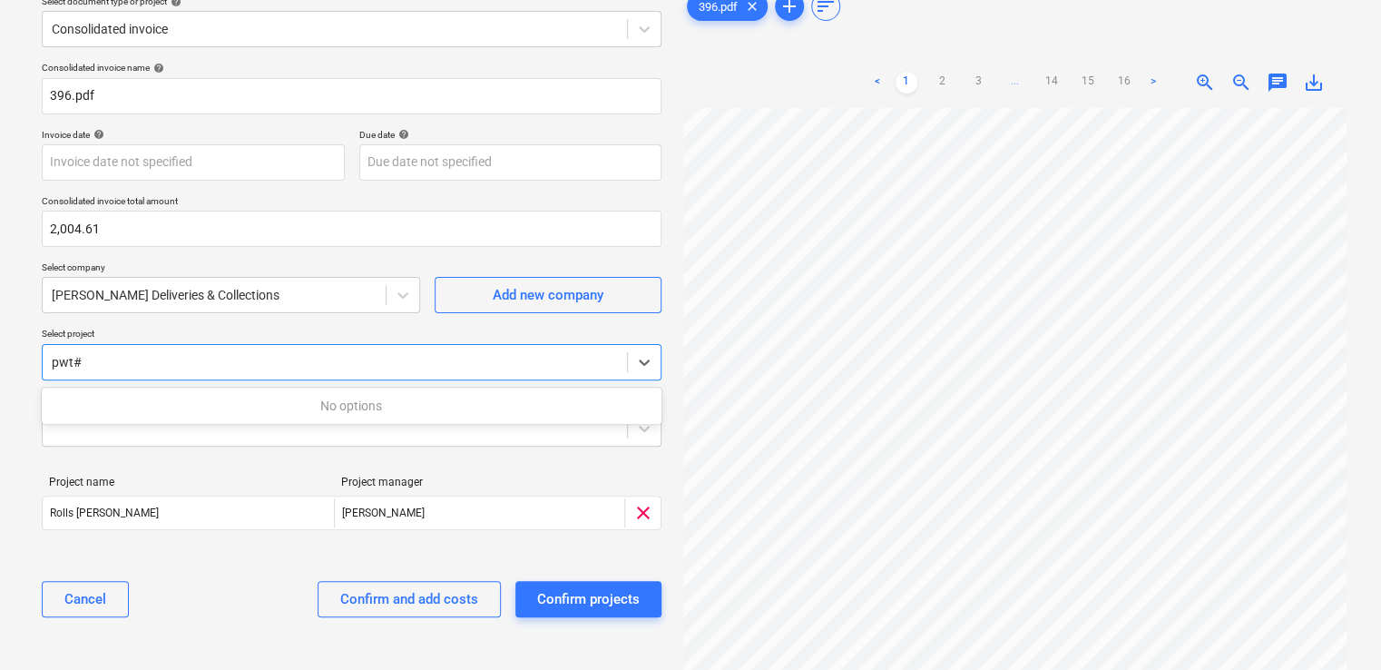
type input "pwt"
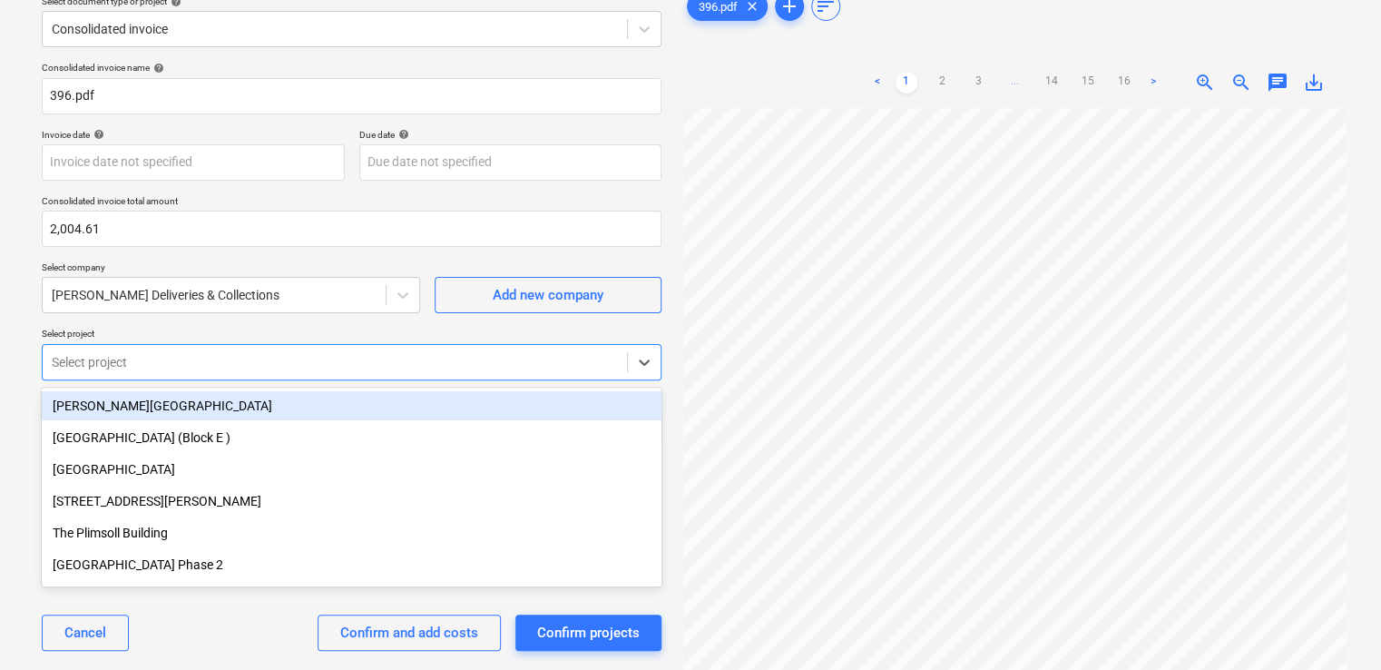
click at [213, 328] on p "Select project" at bounding box center [352, 335] width 620 height 15
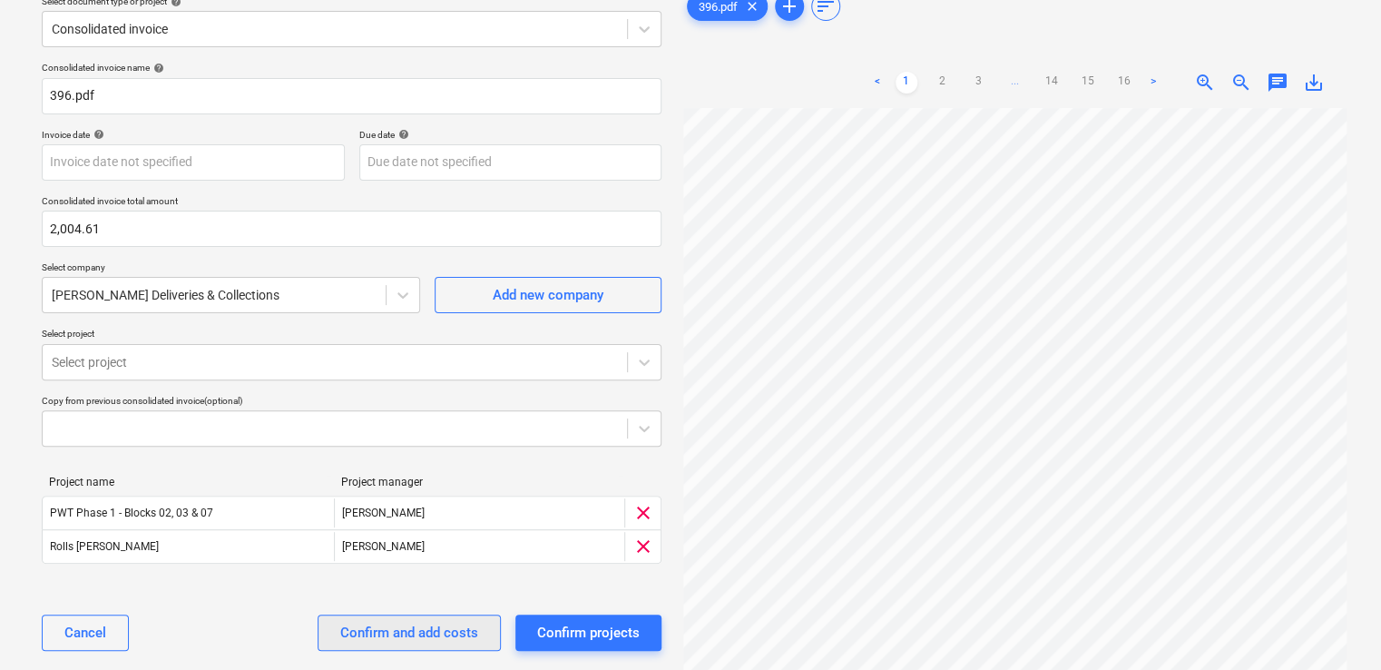
click at [379, 626] on div "Confirm and add costs" at bounding box center [409, 633] width 138 height 24
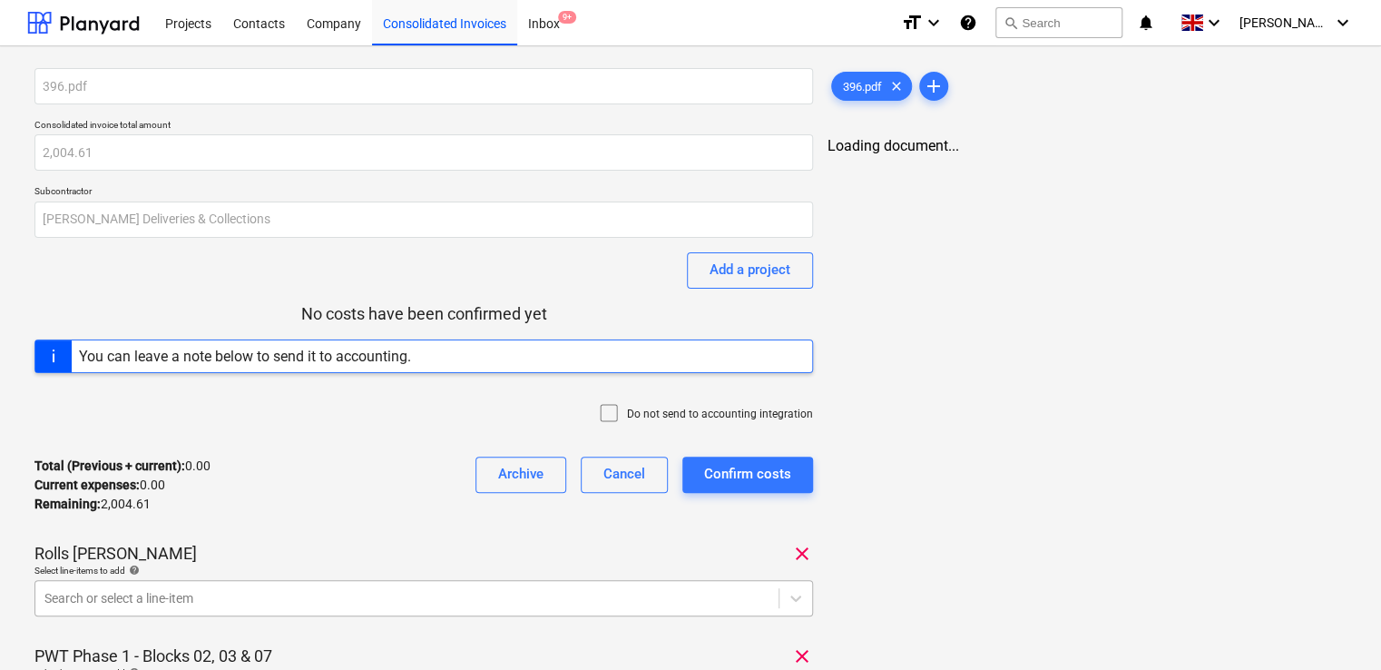
click at [279, 601] on body "Projects Contacts Company Consolidated Invoices Inbox 9+ format_size keyboard_a…" at bounding box center [690, 335] width 1381 height 670
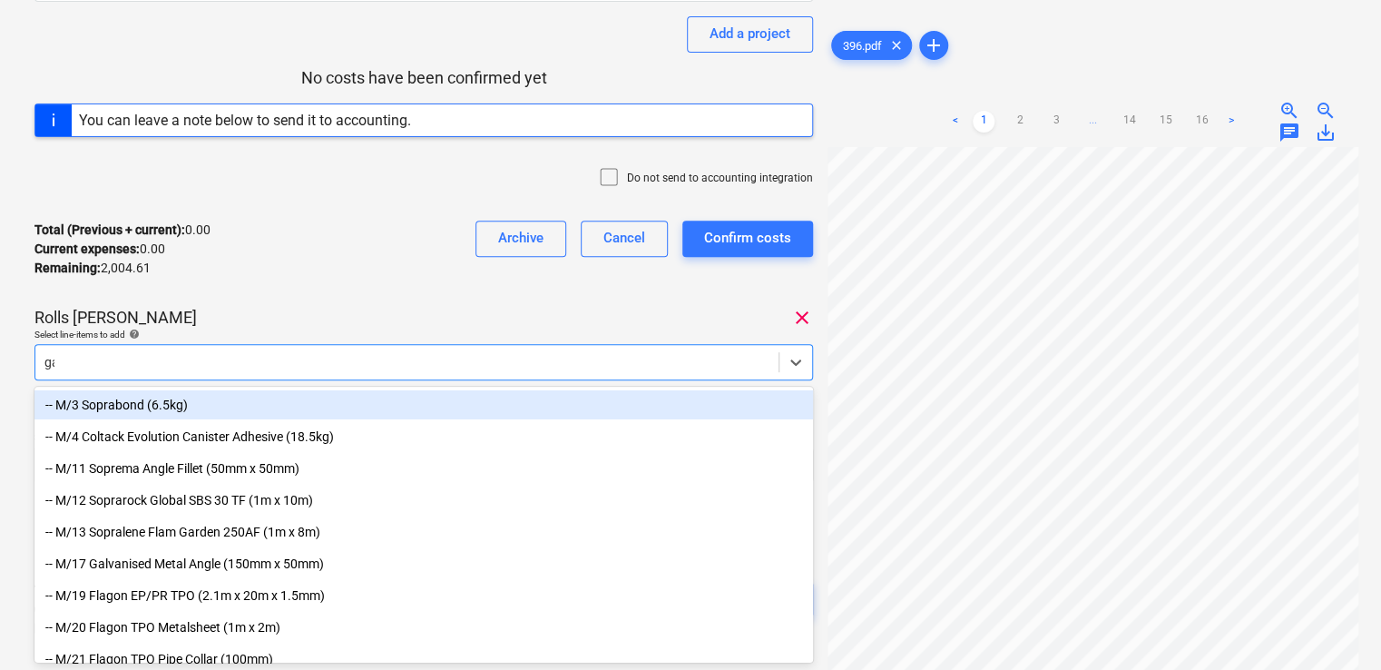
type input "gas"
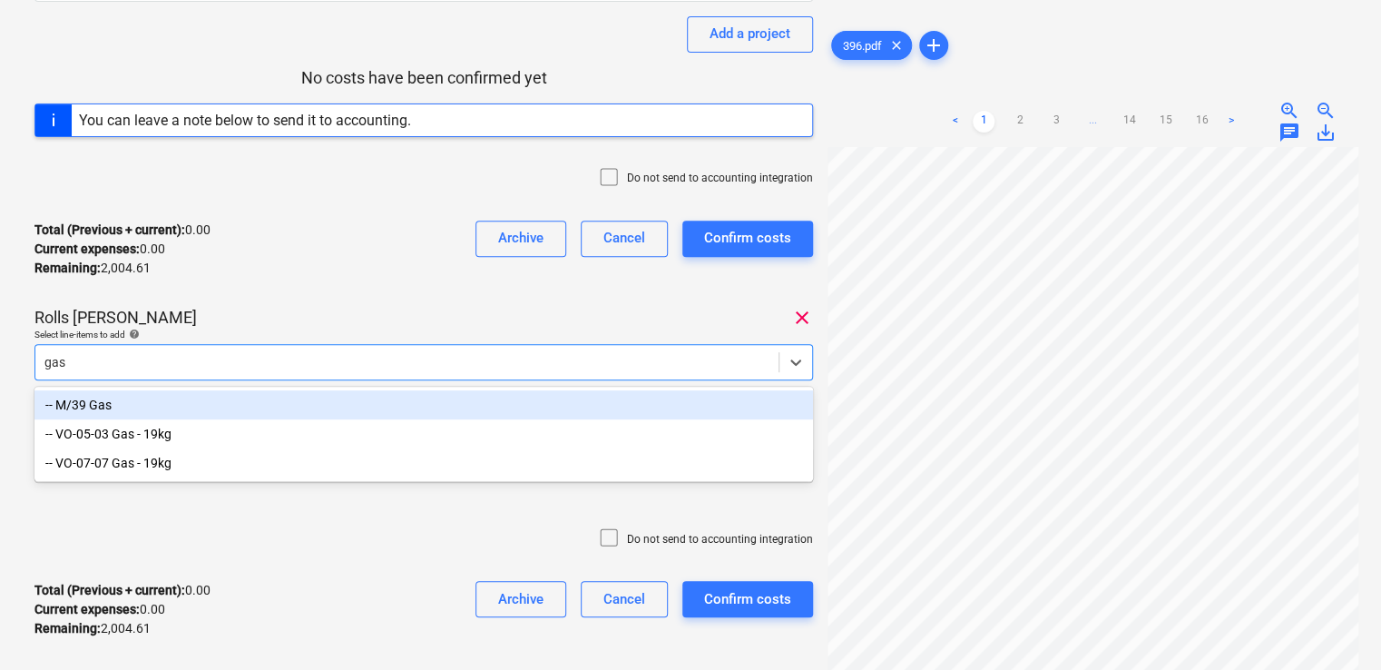
click at [112, 416] on div "-- M/39 Gas" at bounding box center [423, 404] width 778 height 29
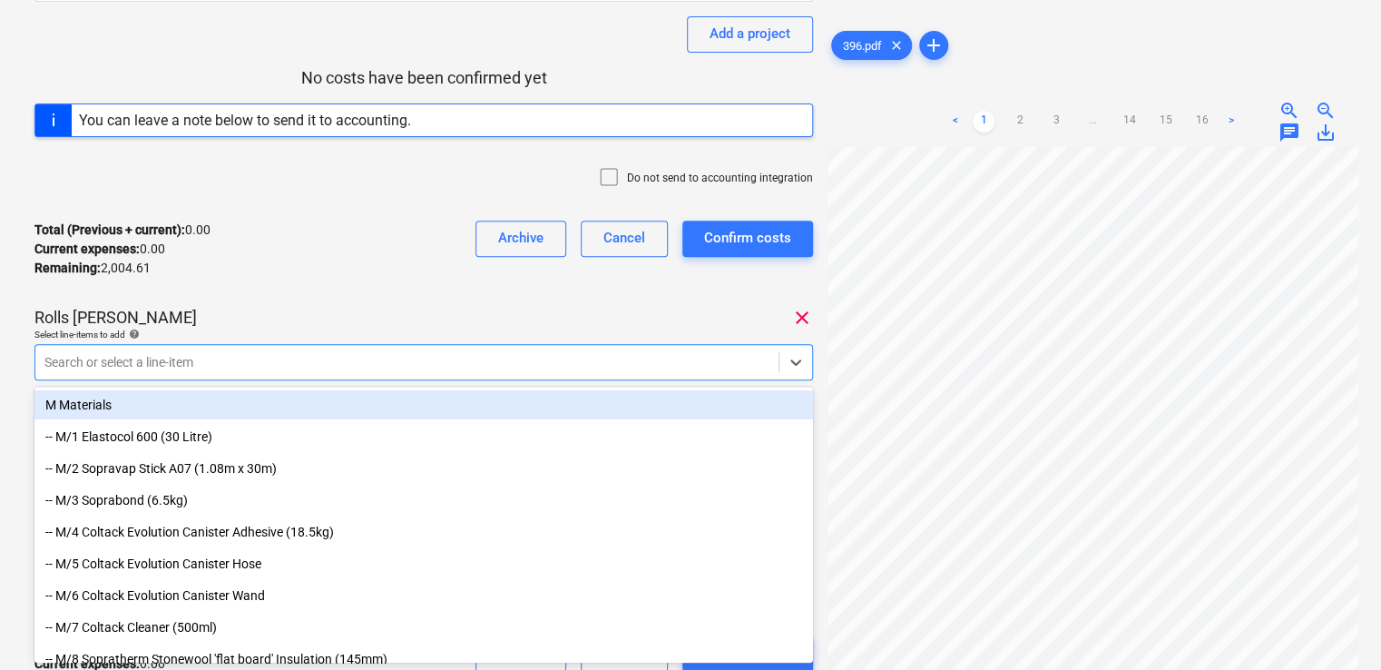
click at [301, 318] on div "Rolls Royce Chichester clear" at bounding box center [423, 318] width 778 height 22
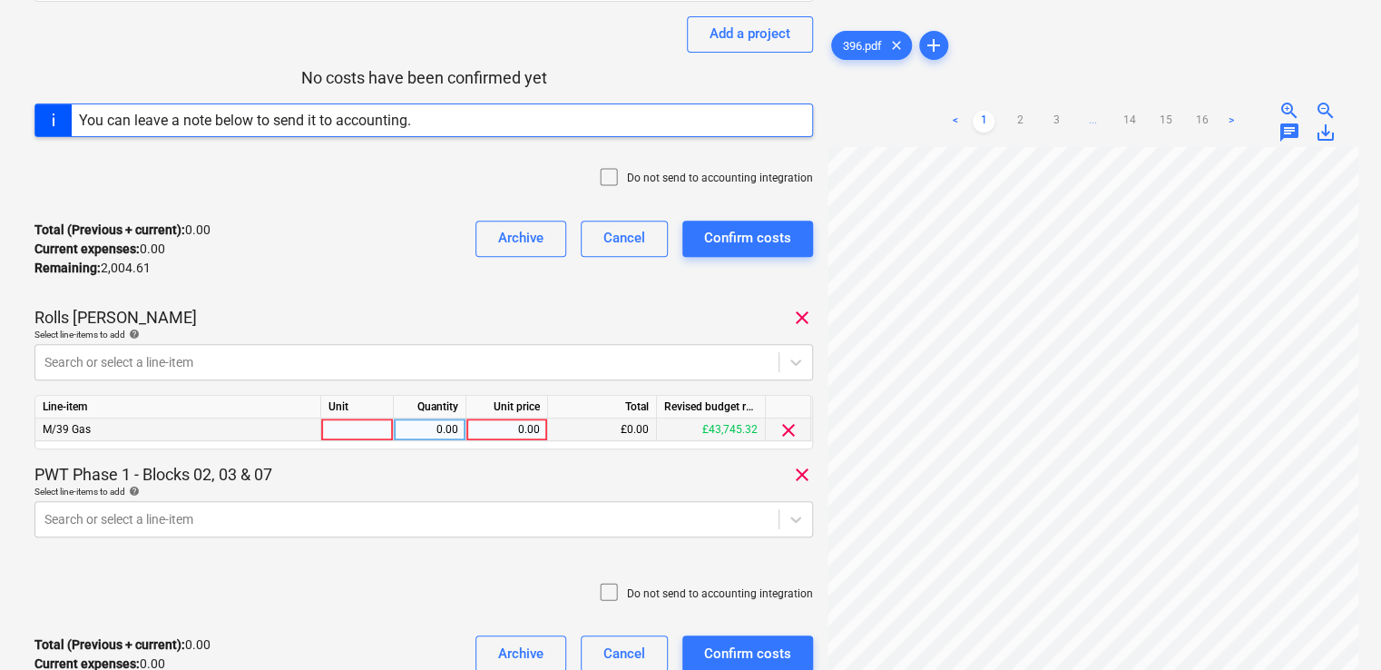
click at [356, 425] on div at bounding box center [357, 429] width 73 height 23
type input "item"
click at [518, 421] on div "0.00" at bounding box center [507, 429] width 66 height 23
type input "239.52"
click at [538, 470] on div "PWT Phase 1 - Blocks 02, 03 & 07 clear" at bounding box center [423, 475] width 778 height 22
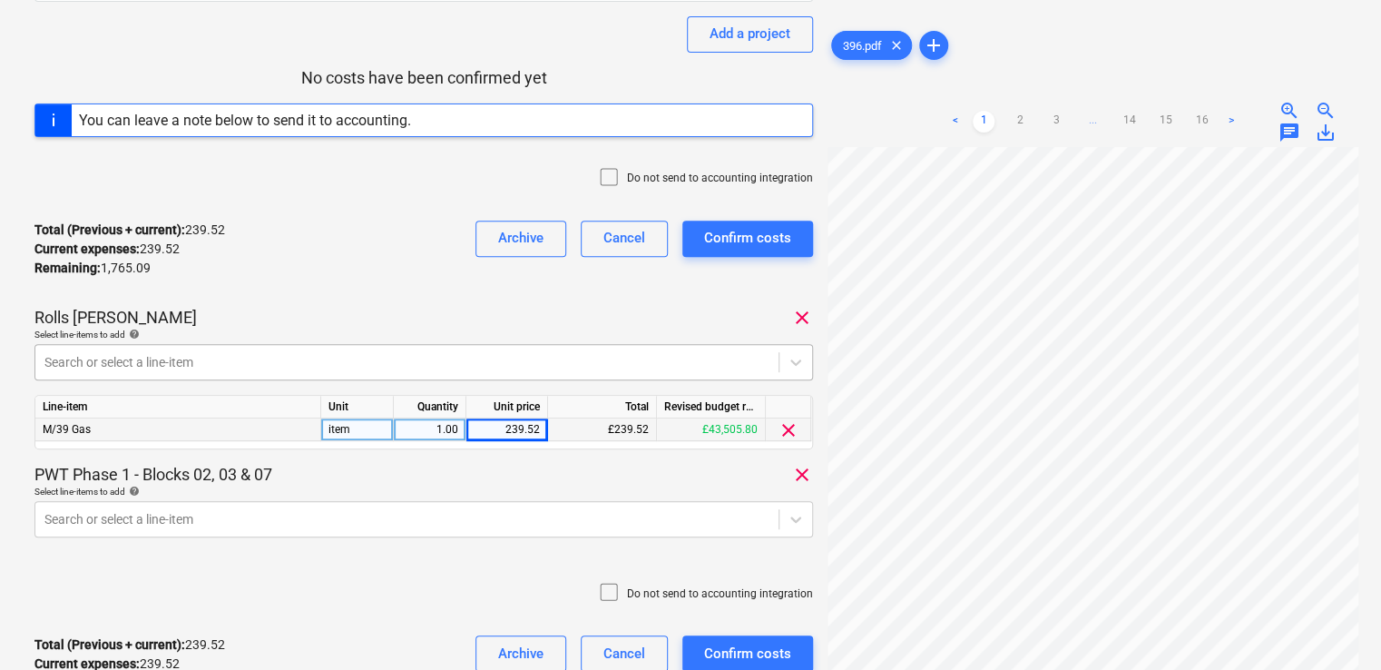
click at [210, 360] on div at bounding box center [406, 362] width 725 height 18
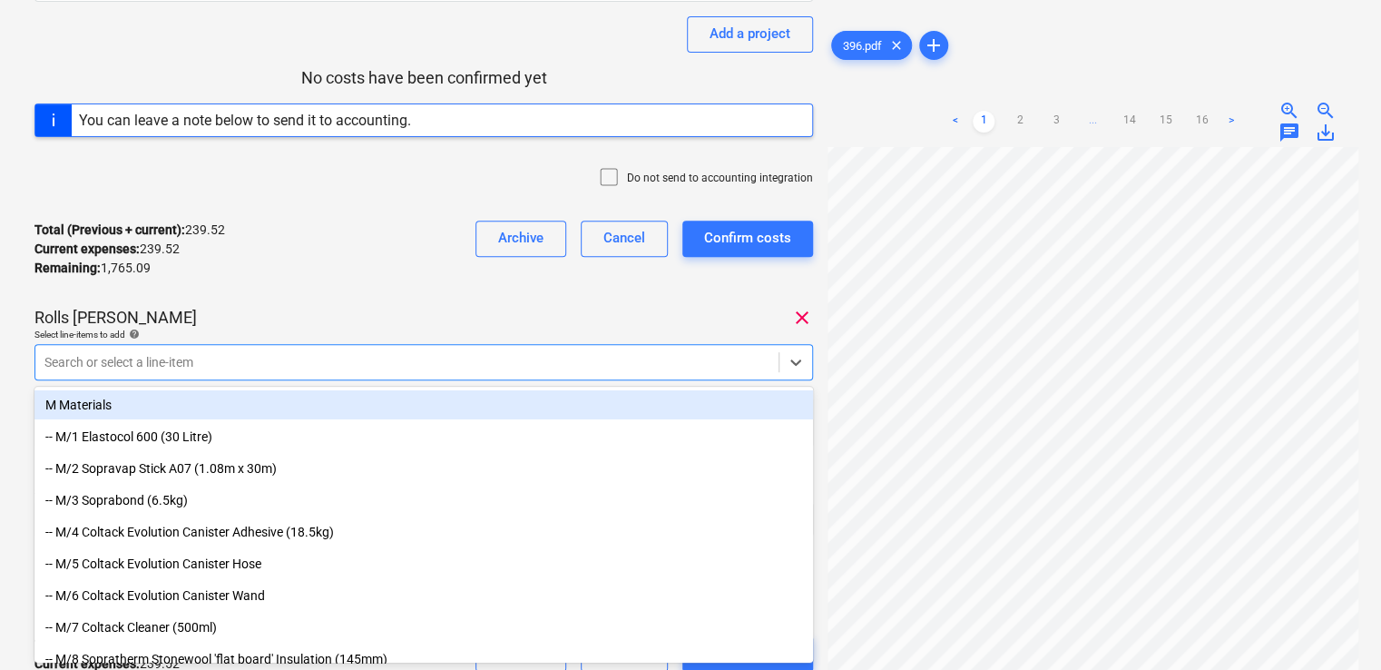
scroll to position [729, 0]
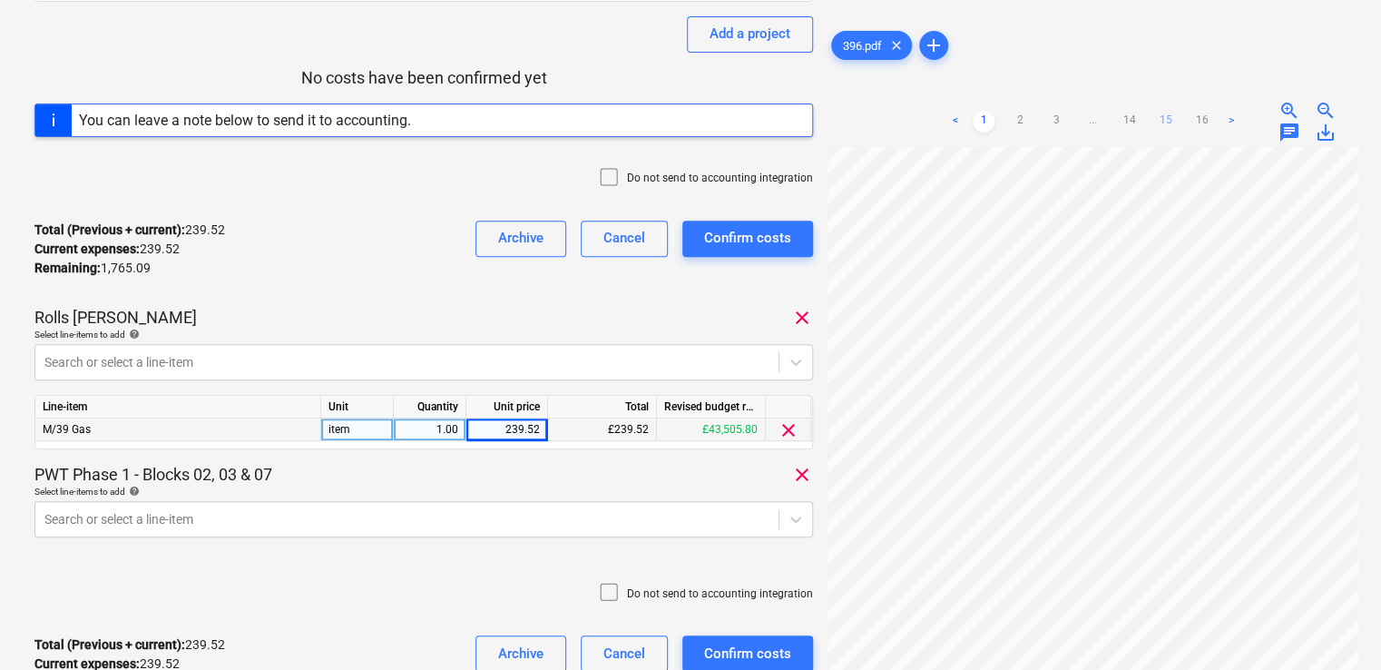
click at [1169, 118] on link "15" at bounding box center [1165, 122] width 22 height 22
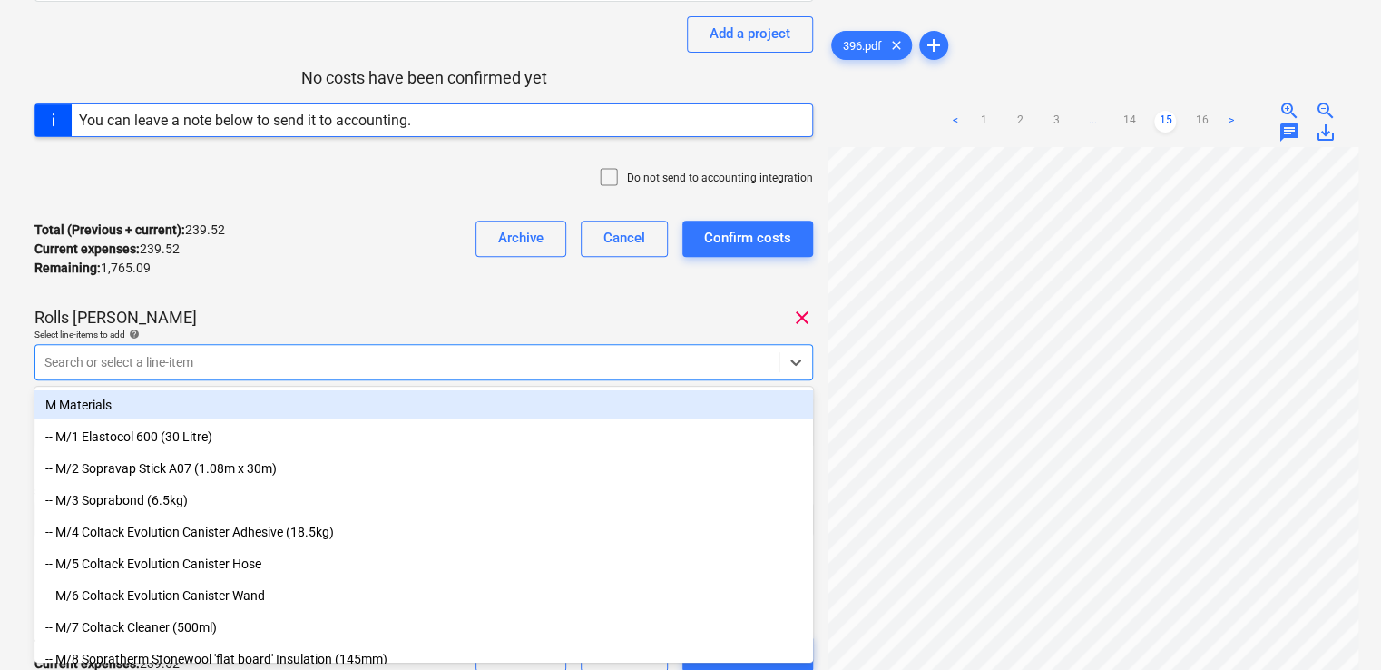
click at [318, 358] on div at bounding box center [406, 362] width 725 height 18
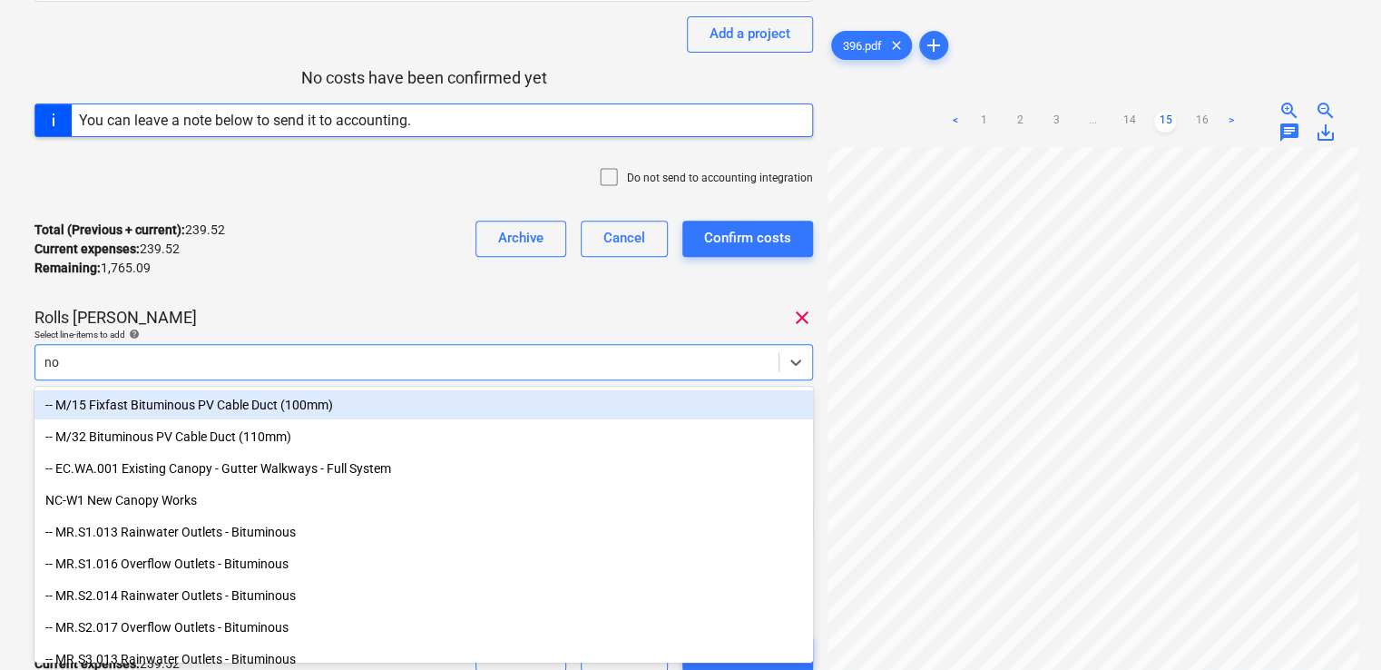
type input "non"
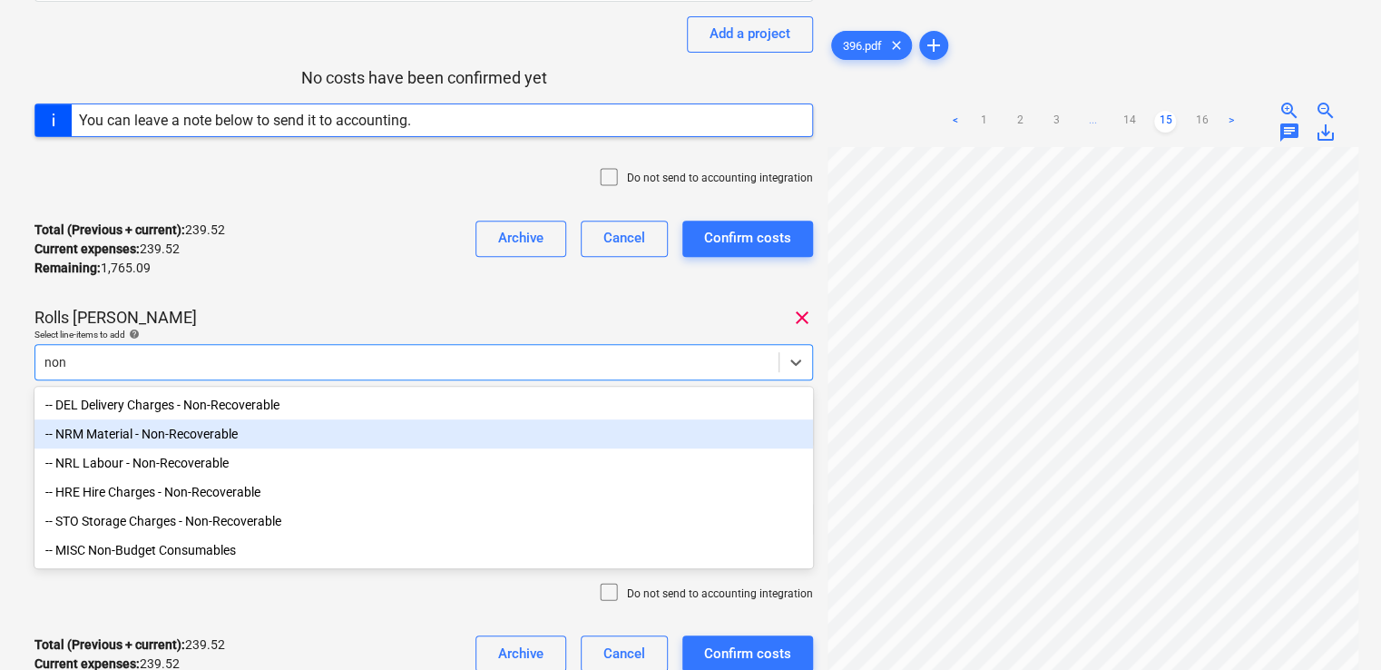
click at [249, 428] on div "-- NRM Material - Non-Recoverable" at bounding box center [423, 433] width 778 height 29
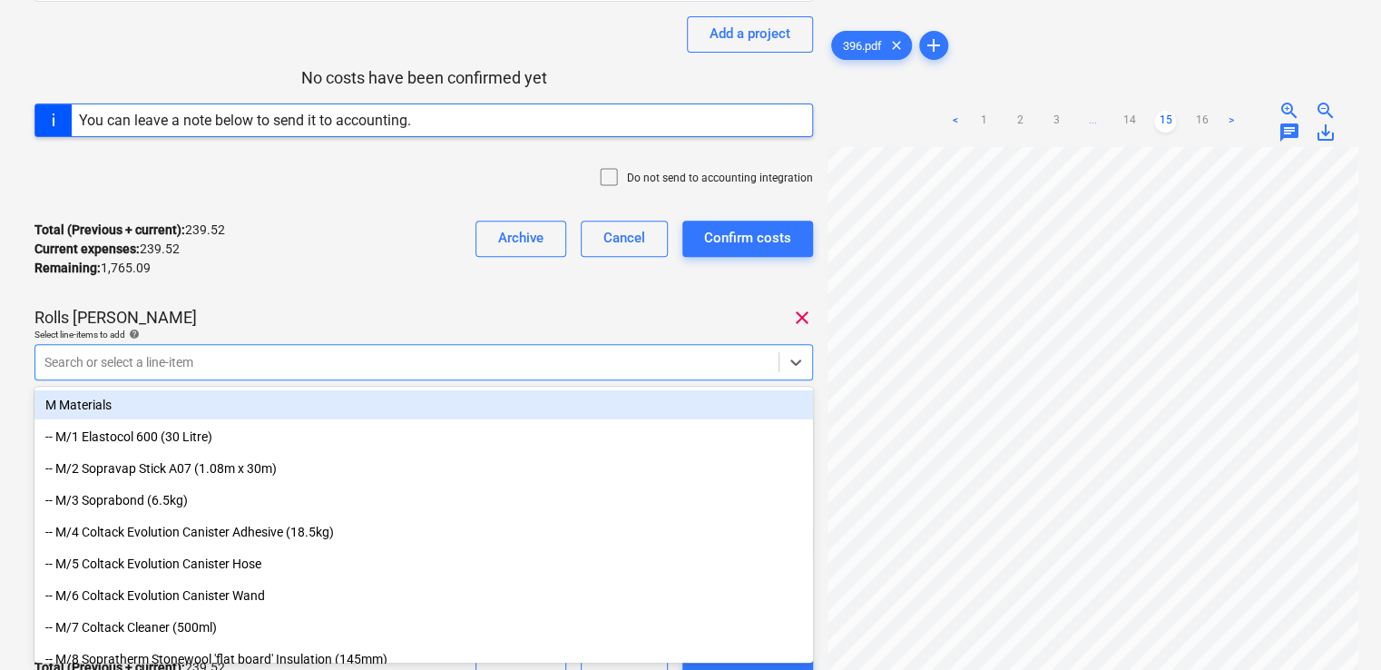
click at [318, 330] on div "Select line-items to add help" at bounding box center [423, 334] width 778 height 12
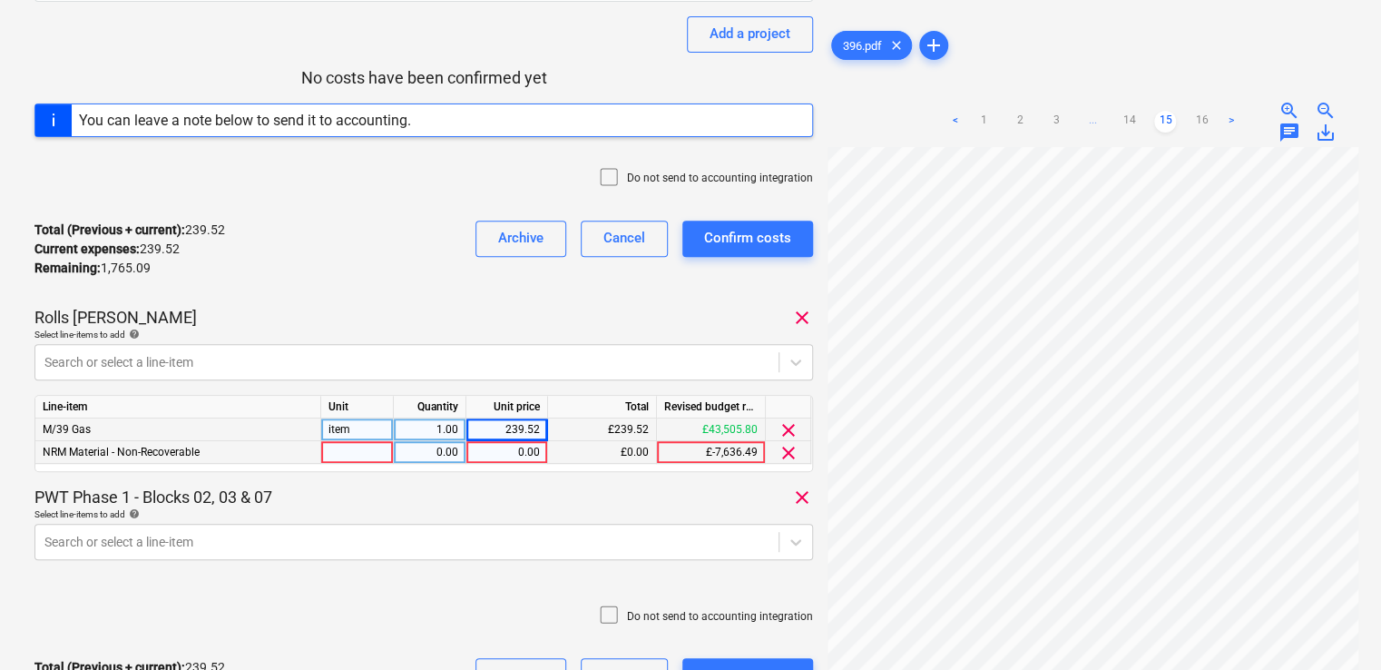
click at [355, 451] on div at bounding box center [357, 452] width 73 height 23
type input "item"
type input "500.80"
click at [403, 517] on div "Select line-items to add help" at bounding box center [423, 514] width 778 height 12
click at [272, 434] on body "Projects Contacts Company Consolidated Invoices Inbox 9+ format_size keyboard_a…" at bounding box center [690, 99] width 1381 height 670
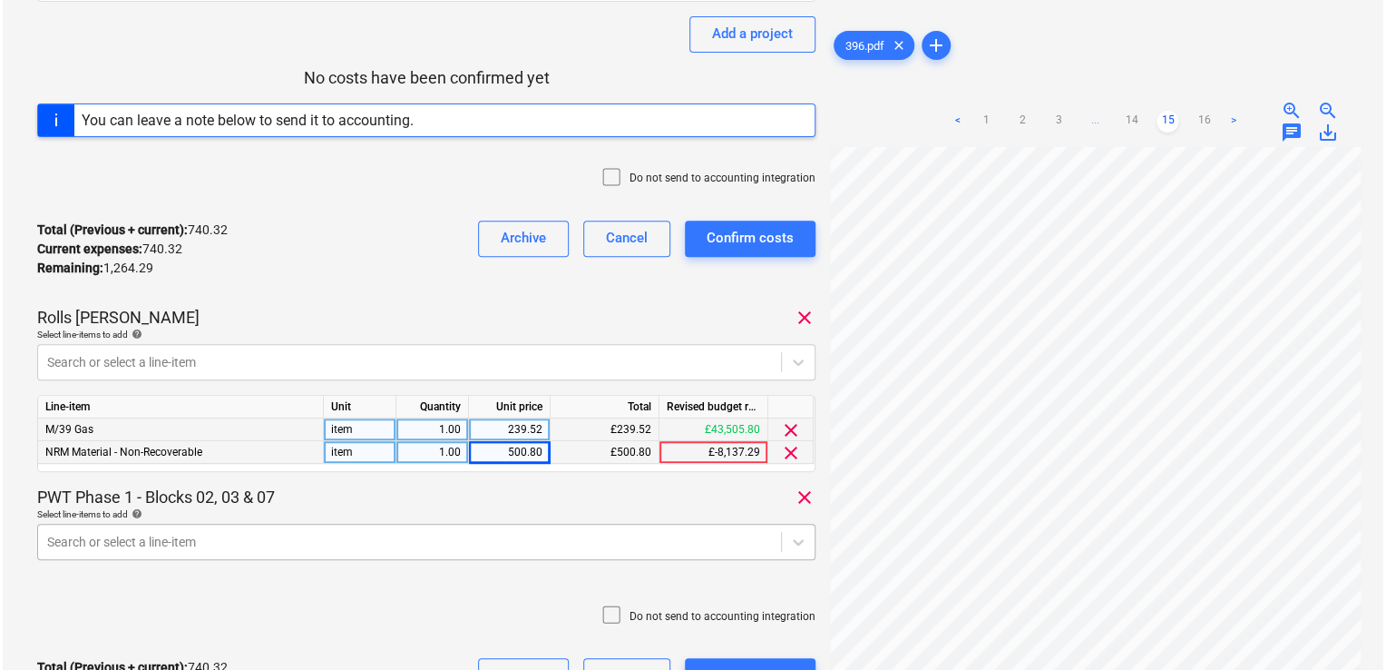
scroll to position [416, 0]
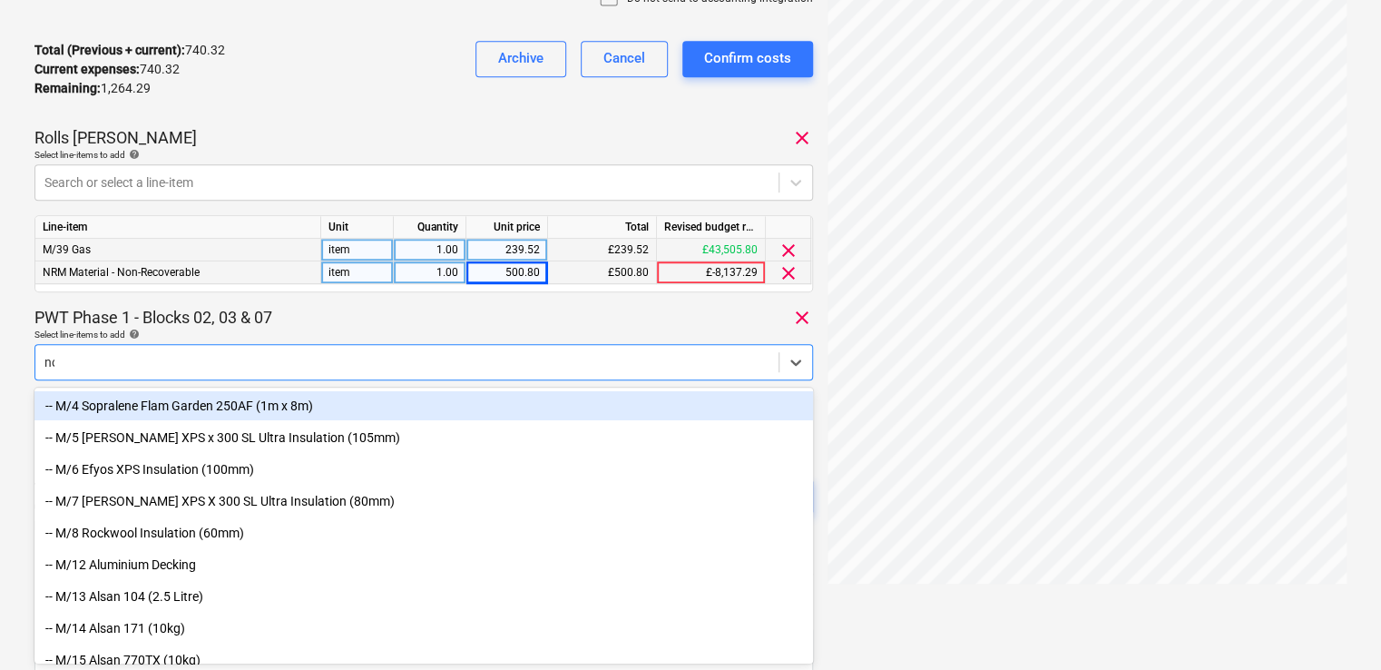
type input "non"
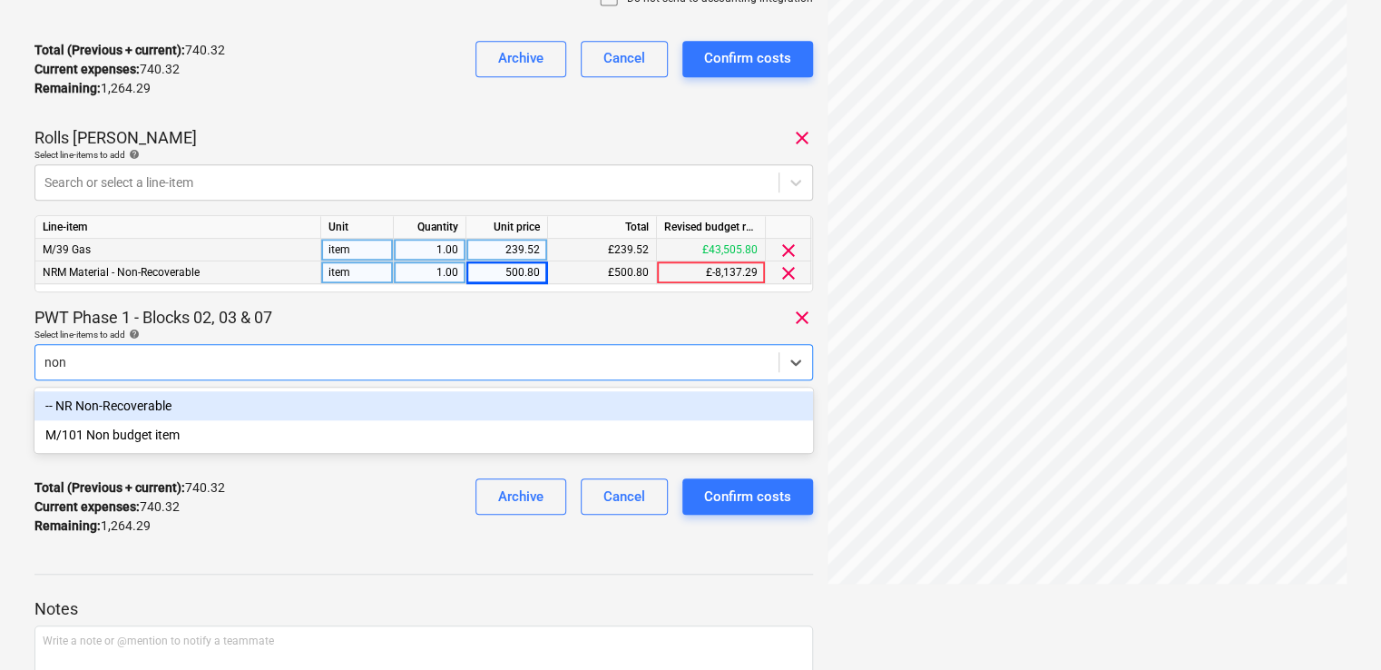
click at [246, 402] on div "-- NR Non-Recoverable" at bounding box center [423, 405] width 778 height 29
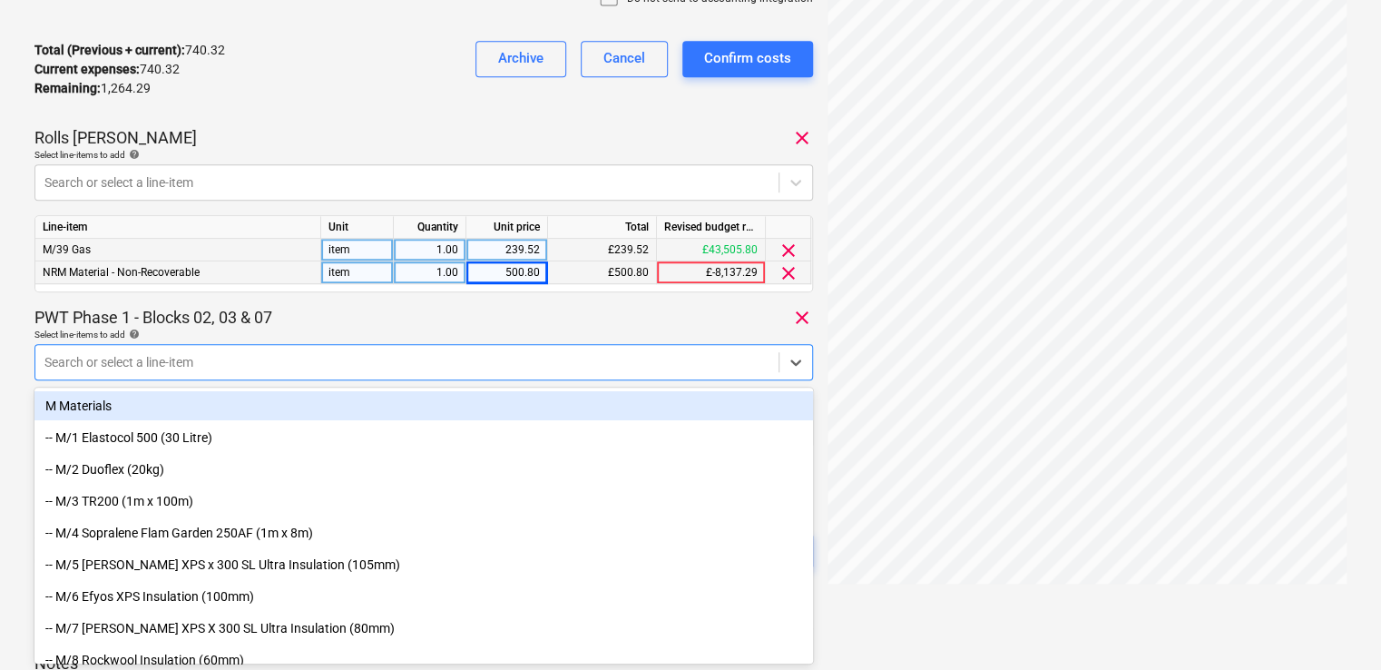
click at [298, 337] on div "Select line-items to add help" at bounding box center [423, 334] width 778 height 12
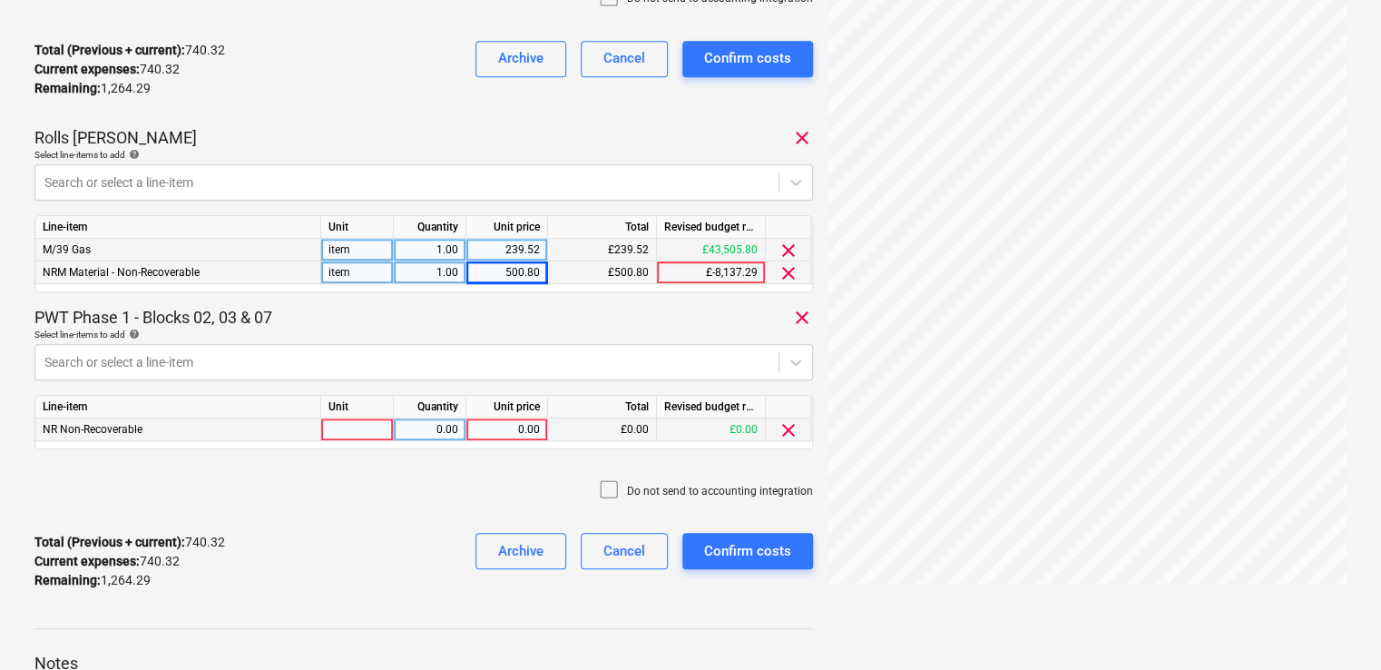
click at [350, 427] on div at bounding box center [357, 429] width 73 height 23
type input "item"
click at [494, 430] on div "0.00" at bounding box center [507, 429] width 66 height 23
type input "50.73"
click at [470, 475] on div "Do not send to accounting integration" at bounding box center [423, 491] width 778 height 54
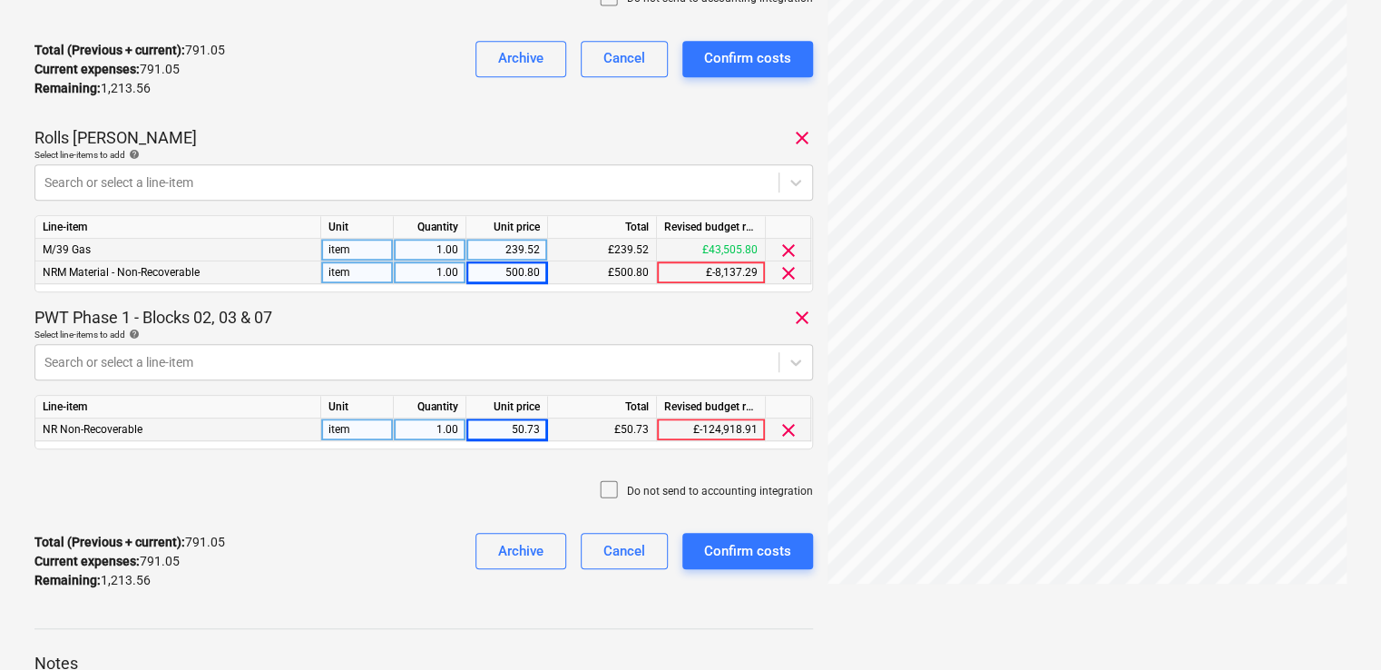
click at [606, 484] on icon at bounding box center [609, 489] width 22 height 22
click at [552, 484] on div "Do not send to accounting integration" at bounding box center [423, 491] width 778 height 54
click at [727, 552] on div "Confirm costs" at bounding box center [747, 551] width 87 height 24
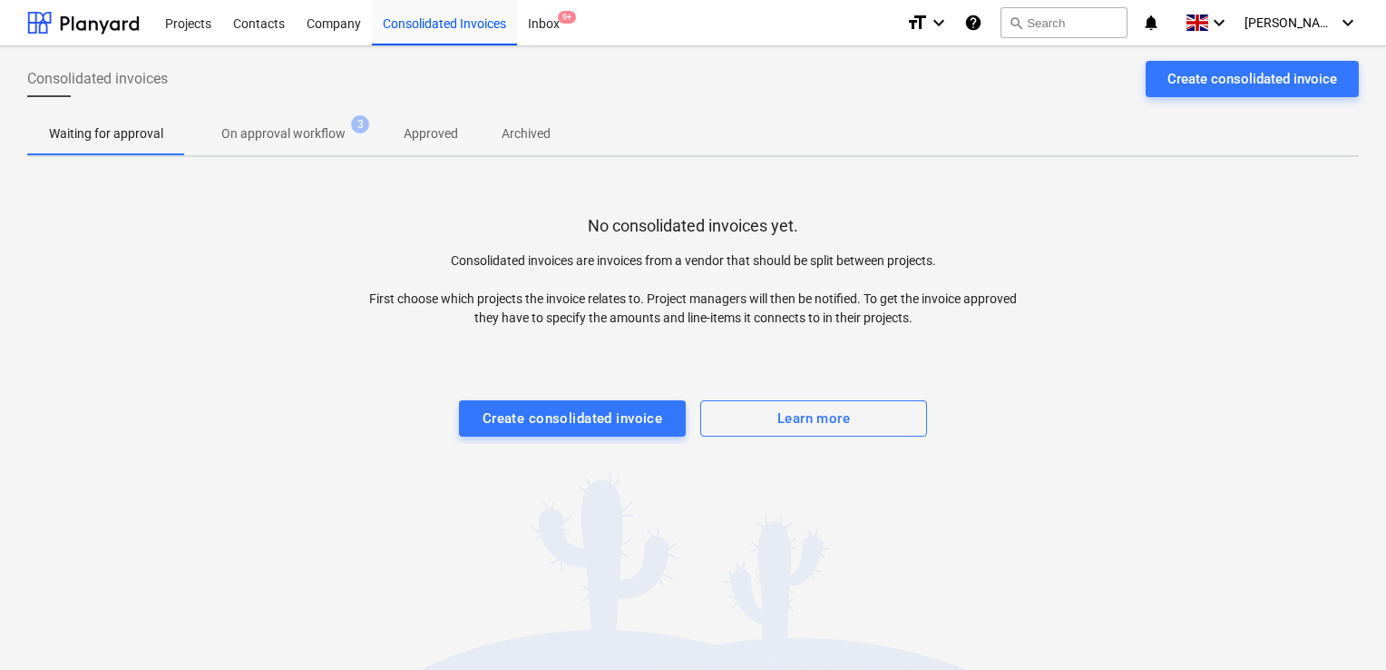
drag, startPoint x: 192, startPoint y: 16, endPoint x: 1385, endPoint y: 99, distance: 1195.8
click at [192, 16] on div "Projects" at bounding box center [188, 22] width 68 height 46
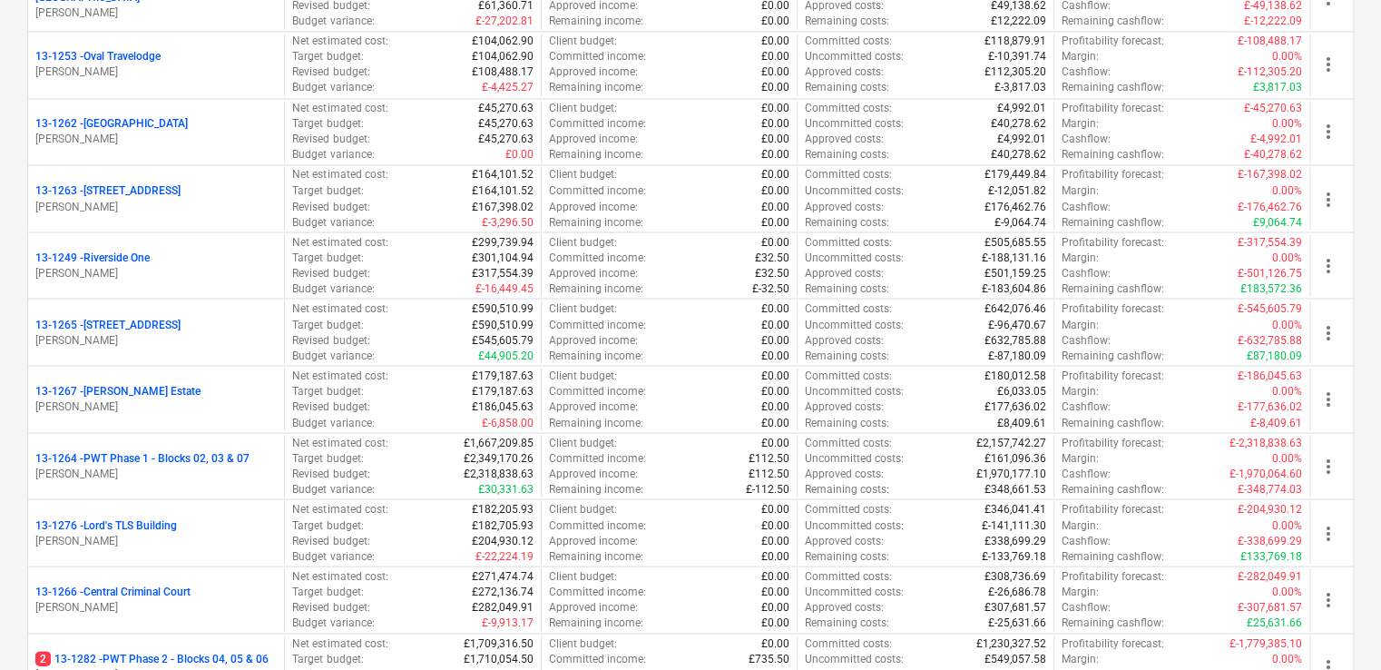
scroll to position [1546, 0]
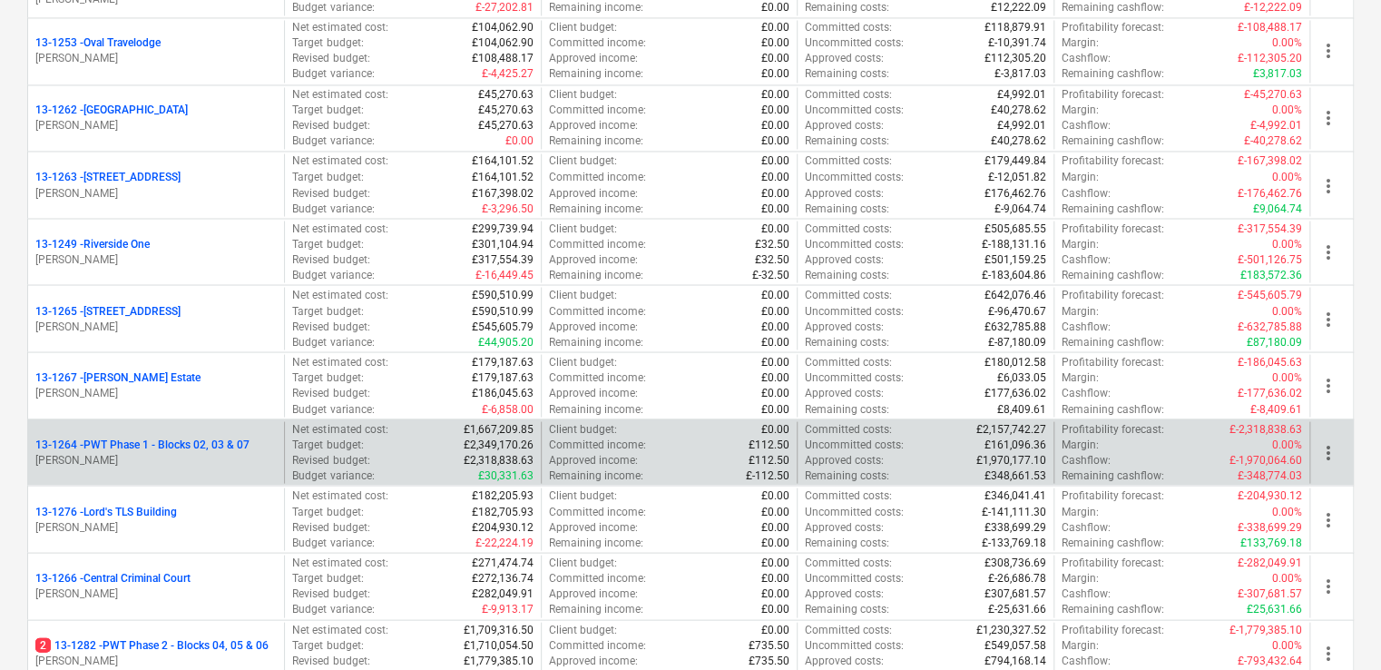
click at [234, 466] on div "13-1264 - PWT Phase 1 - Blocks 02, 03 & 07 [PERSON_NAME]" at bounding box center [156, 452] width 256 height 63
click at [210, 452] on p "[PERSON_NAME]" at bounding box center [155, 459] width 241 height 15
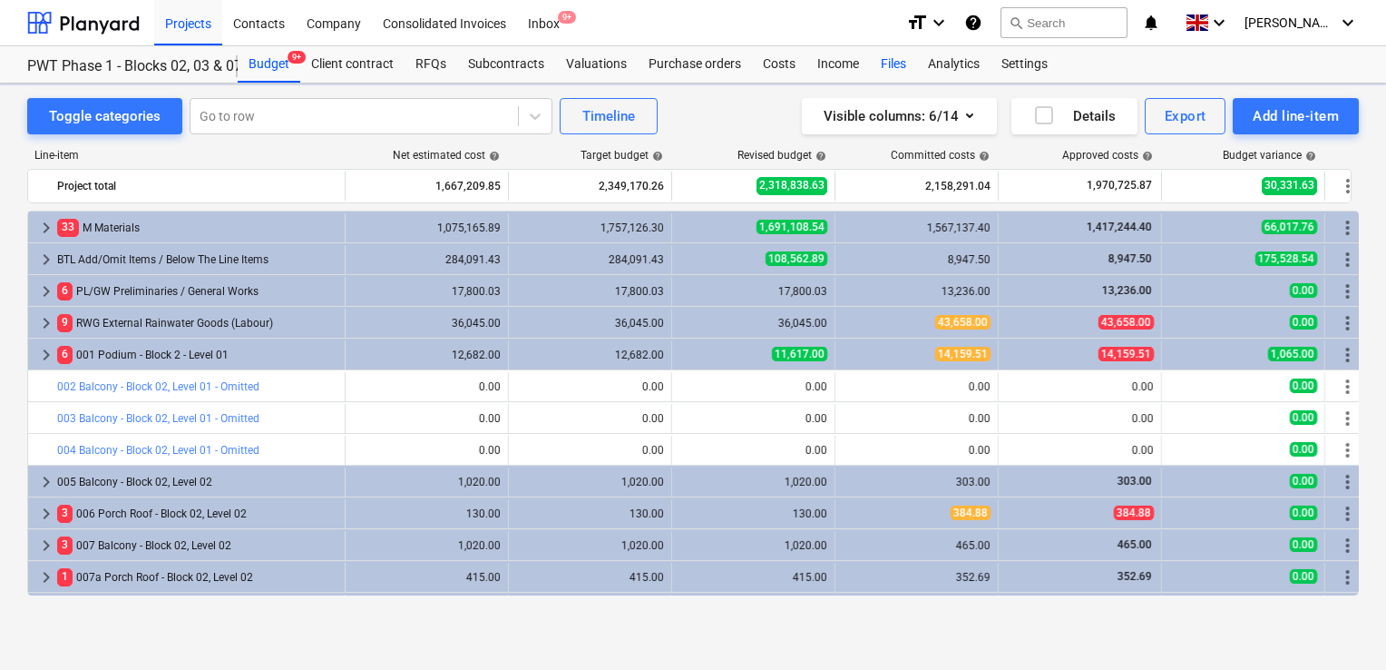
click at [882, 66] on div "Files" at bounding box center [893, 64] width 47 height 36
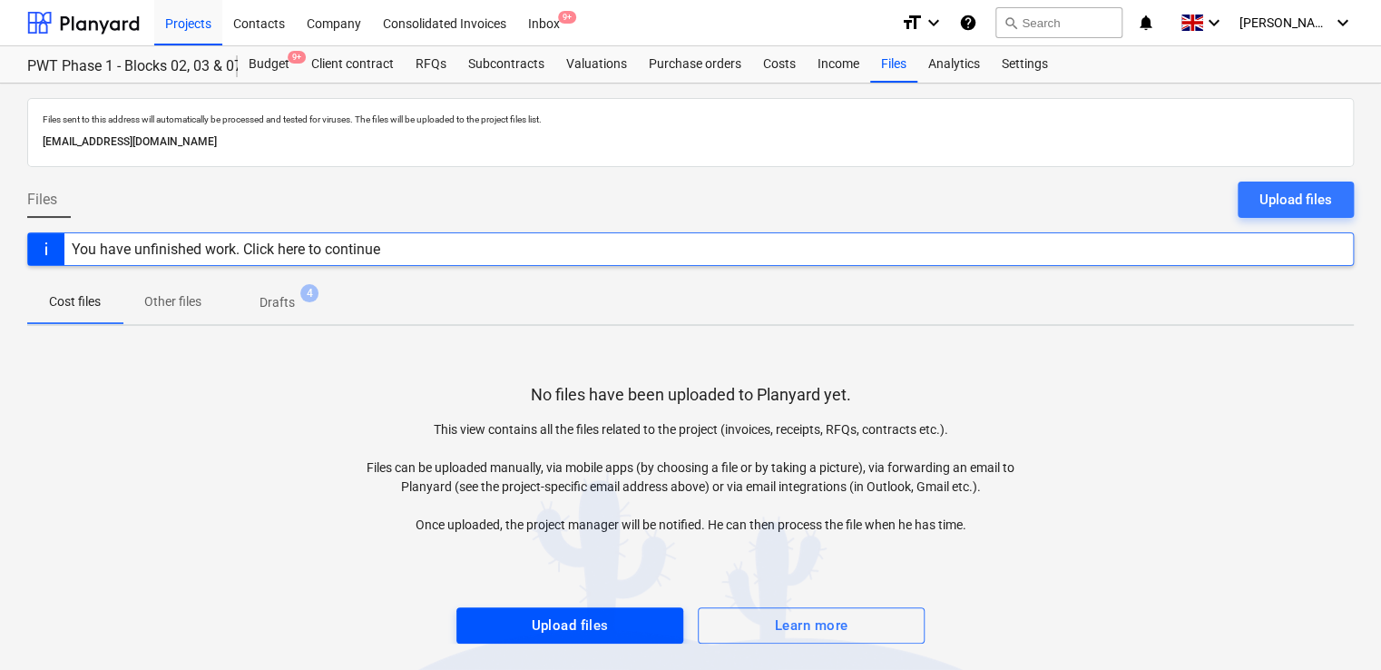
click at [572, 613] on div "Upload files" at bounding box center [569, 625] width 77 height 24
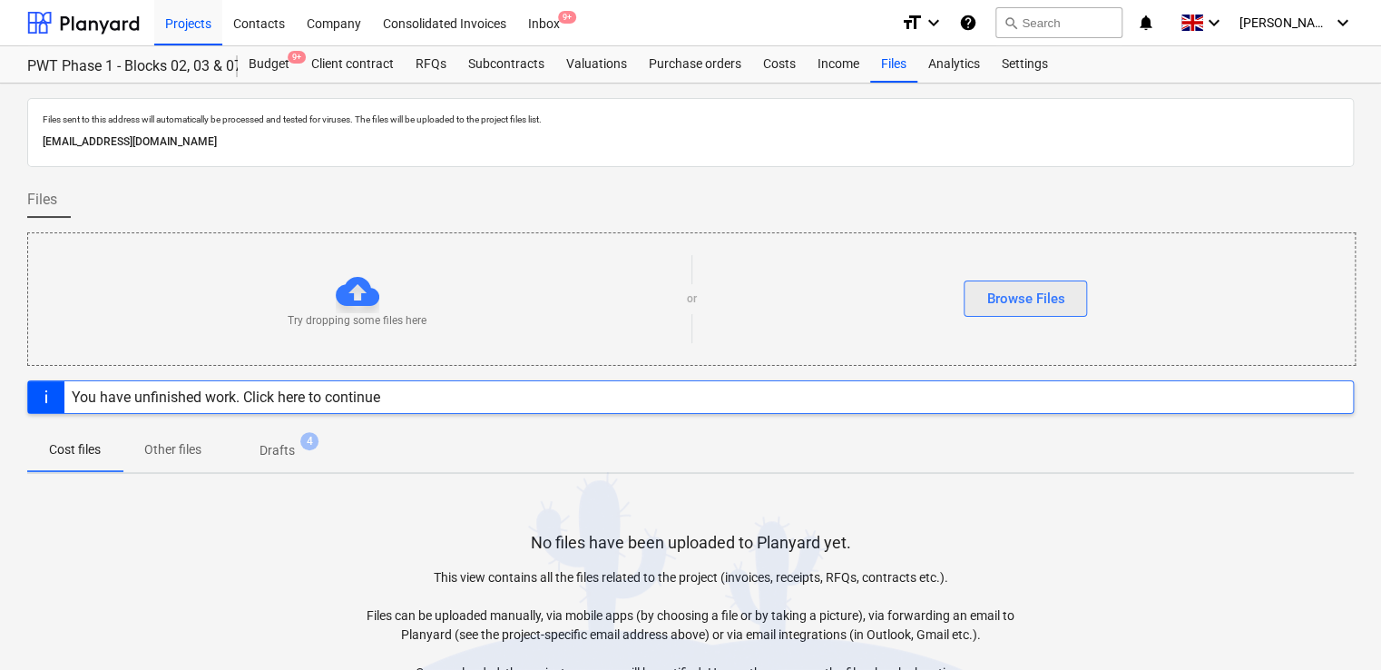
click at [1013, 291] on div "Browse Files" at bounding box center [1025, 299] width 78 height 24
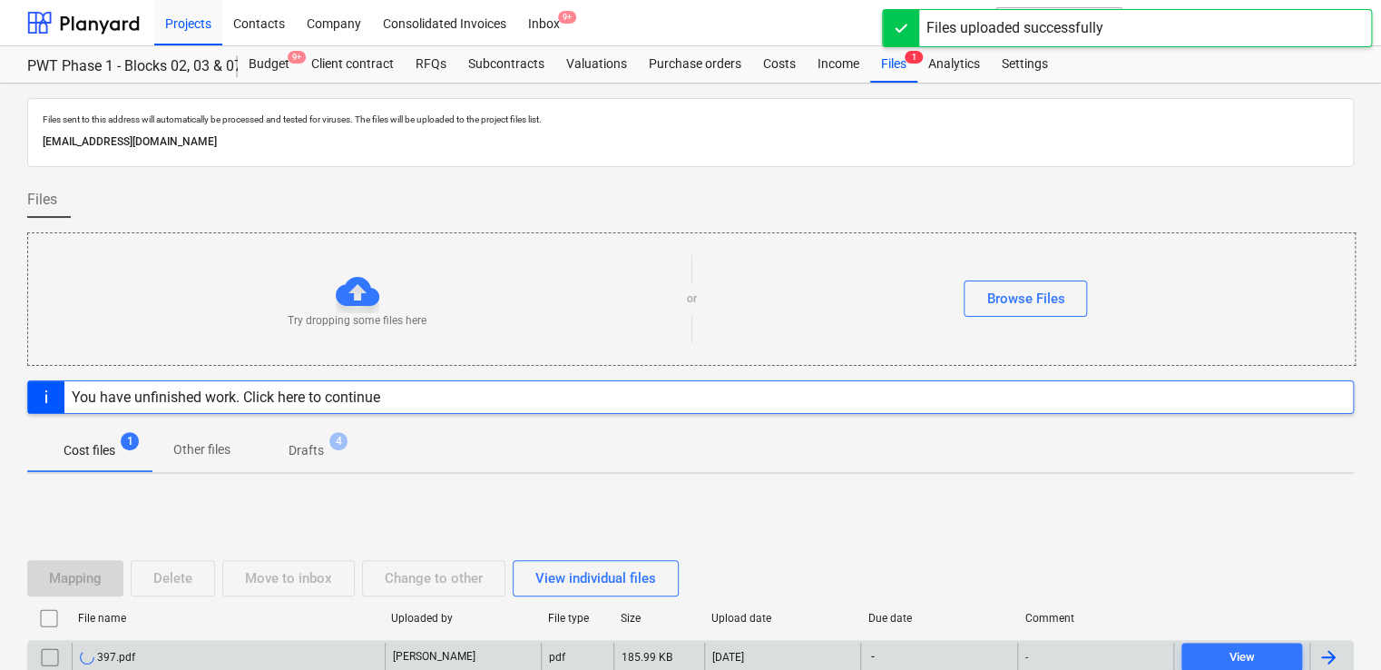
click at [316, 642] on div "397.pdf" at bounding box center [228, 656] width 313 height 29
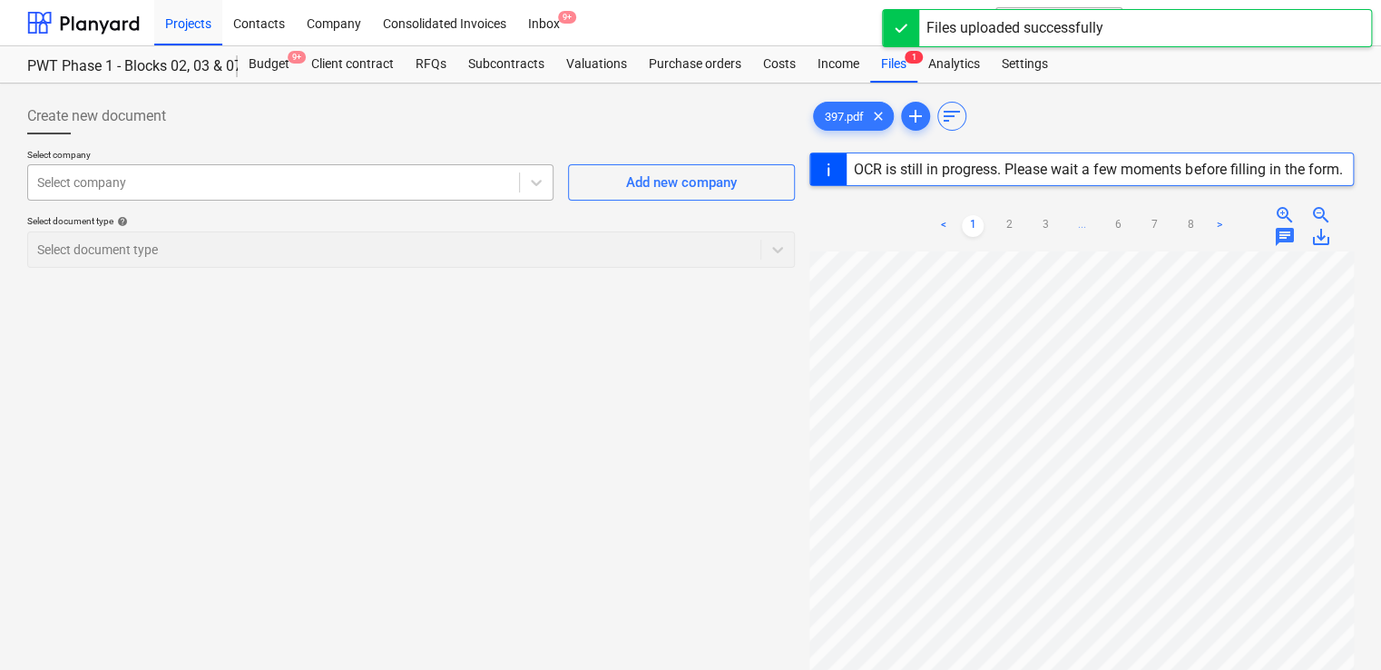
click at [429, 176] on div at bounding box center [273, 182] width 473 height 18
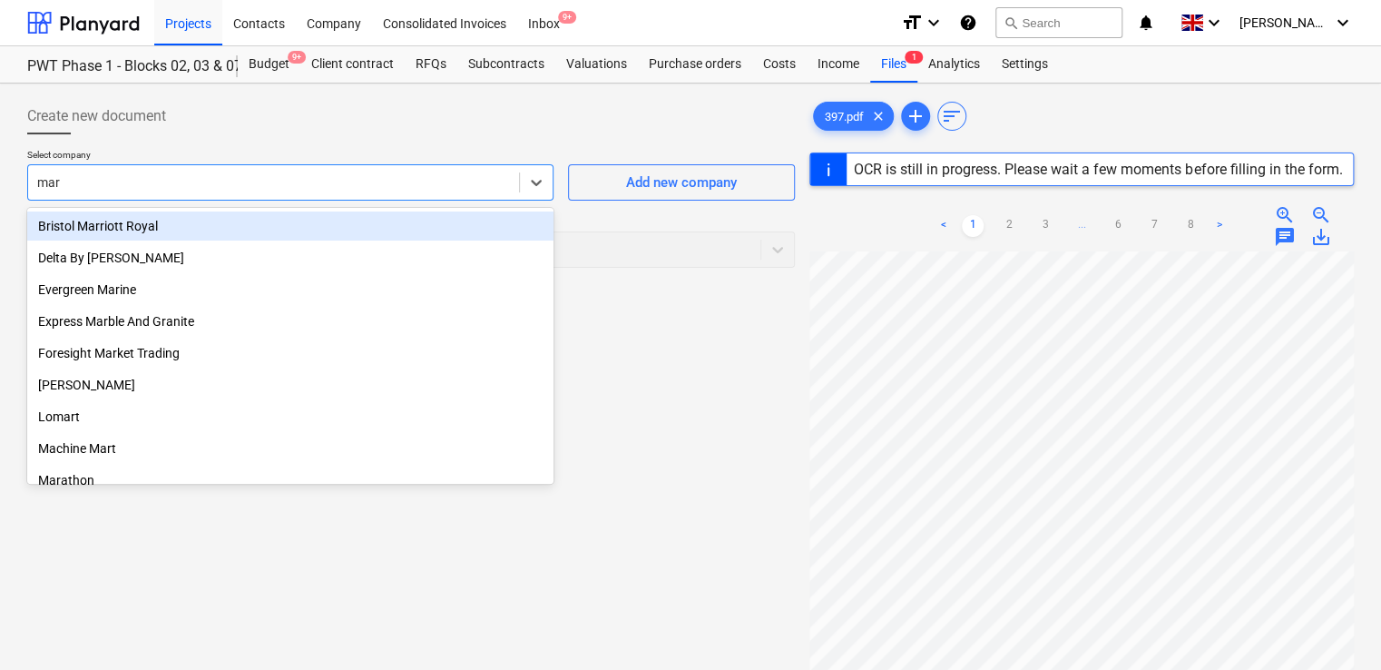
type input "mark"
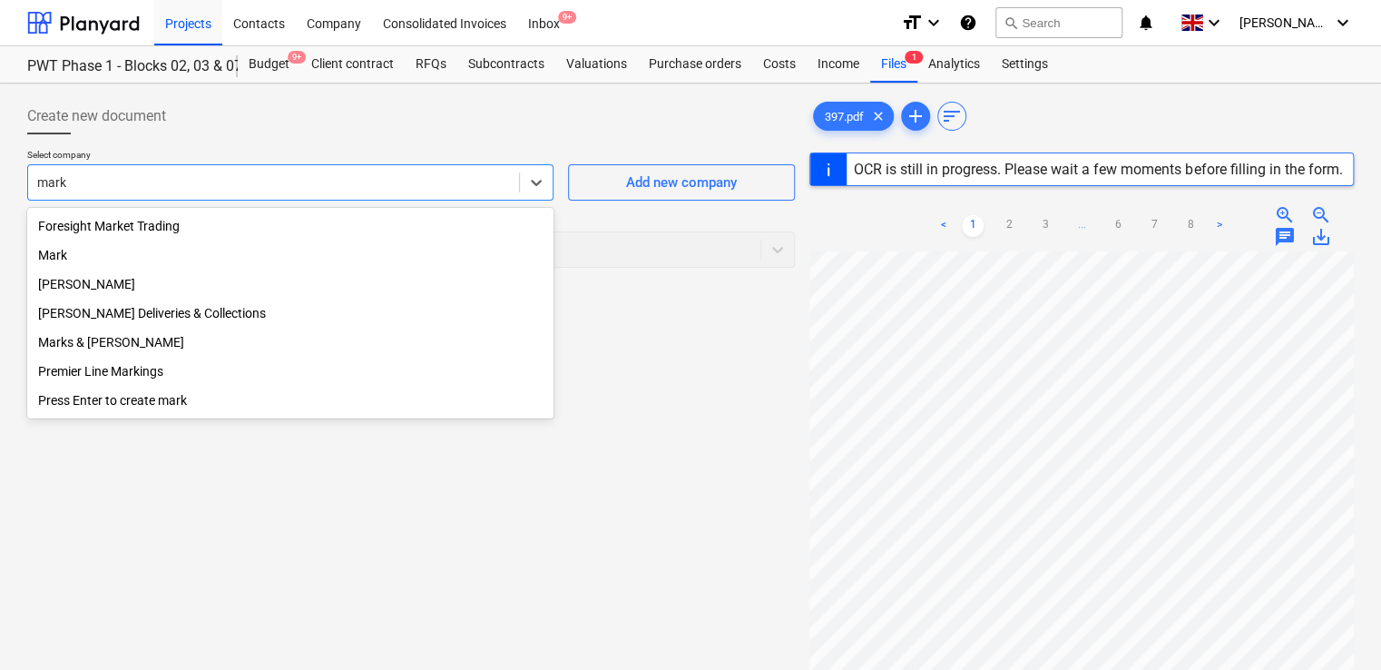
click at [180, 321] on div "Mark Poole Deliveries & Collections" at bounding box center [290, 312] width 526 height 29
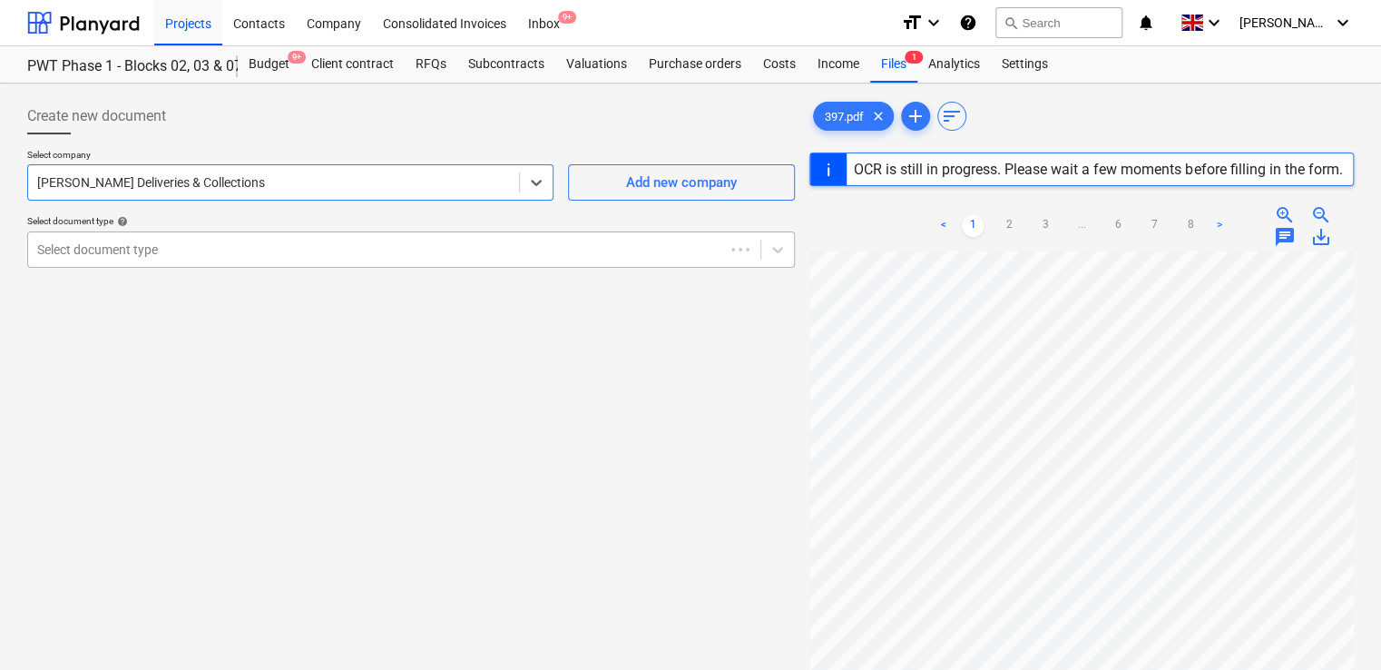
click at [215, 243] on div at bounding box center [376, 249] width 678 height 18
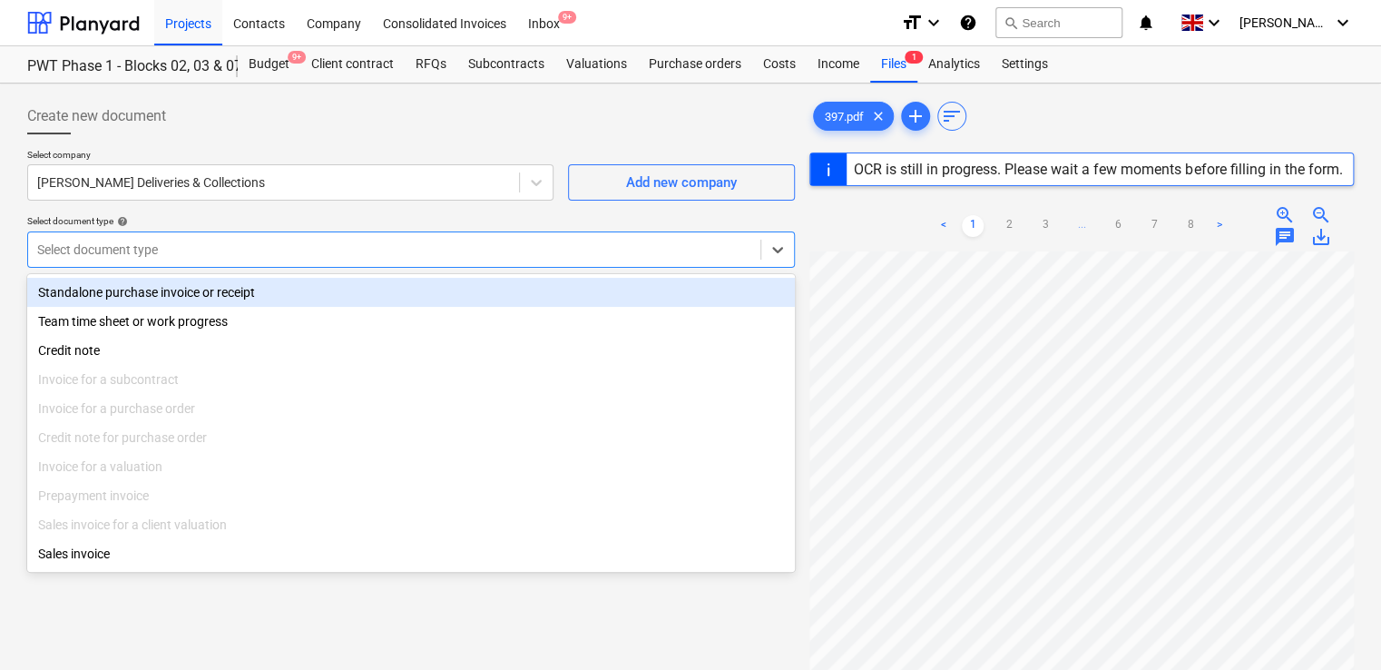
click at [203, 288] on div "Standalone purchase invoice or receipt" at bounding box center [411, 292] width 768 height 29
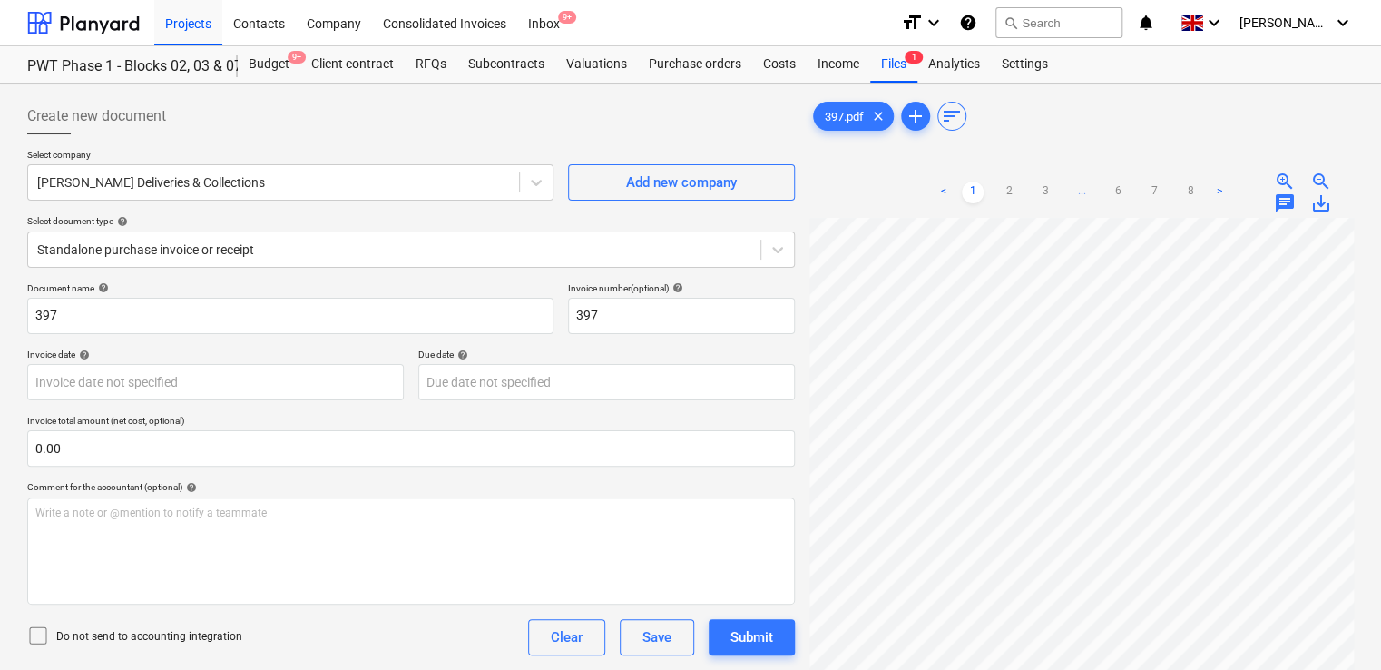
click at [34, 631] on icon at bounding box center [38, 635] width 22 height 22
click at [312, 666] on div "Document name help 397 Invoice number (optional) help 397 Invoice date help Pre…" at bounding box center [411, 519] width 768 height 474
click at [322, 645] on div "Do not send to accounting integration Clear Save Submit" at bounding box center [411, 637] width 768 height 36
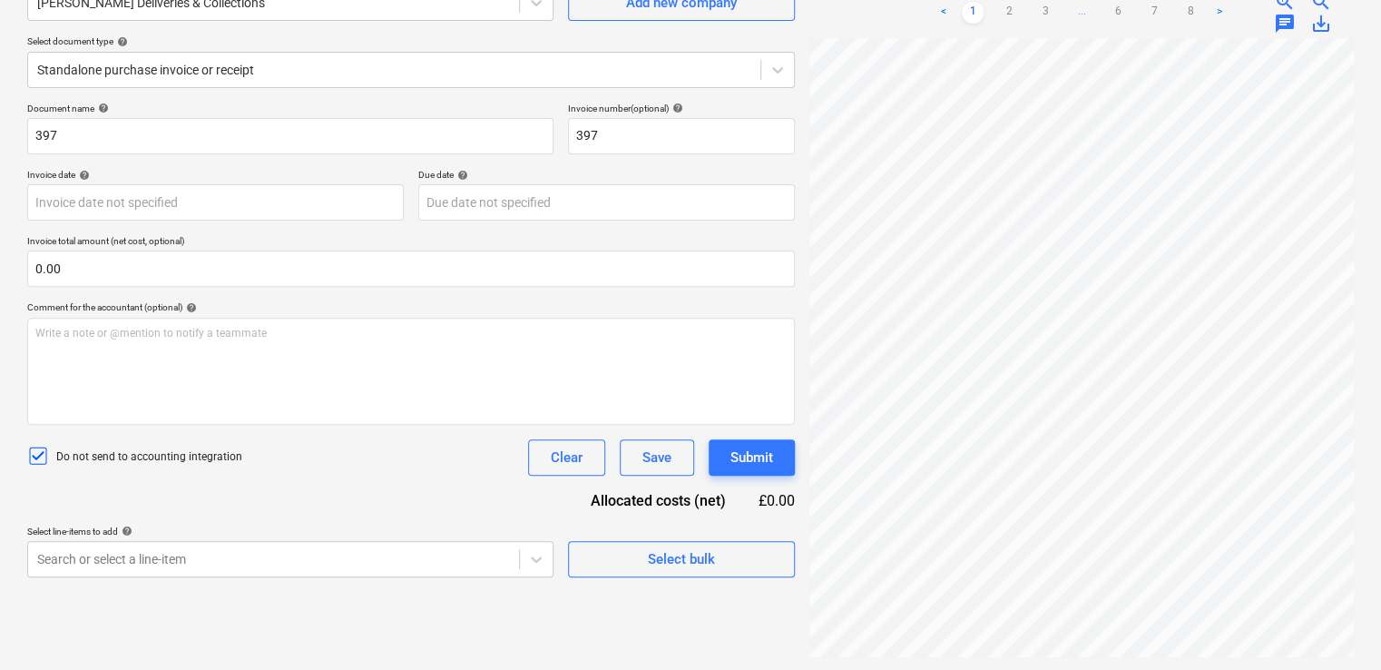
scroll to position [181, 0]
click at [240, 488] on body "Projects Contacts Company Consolidated Invoices Inbox 9+ format_size keyboard_a…" at bounding box center [690, 154] width 1381 height 670
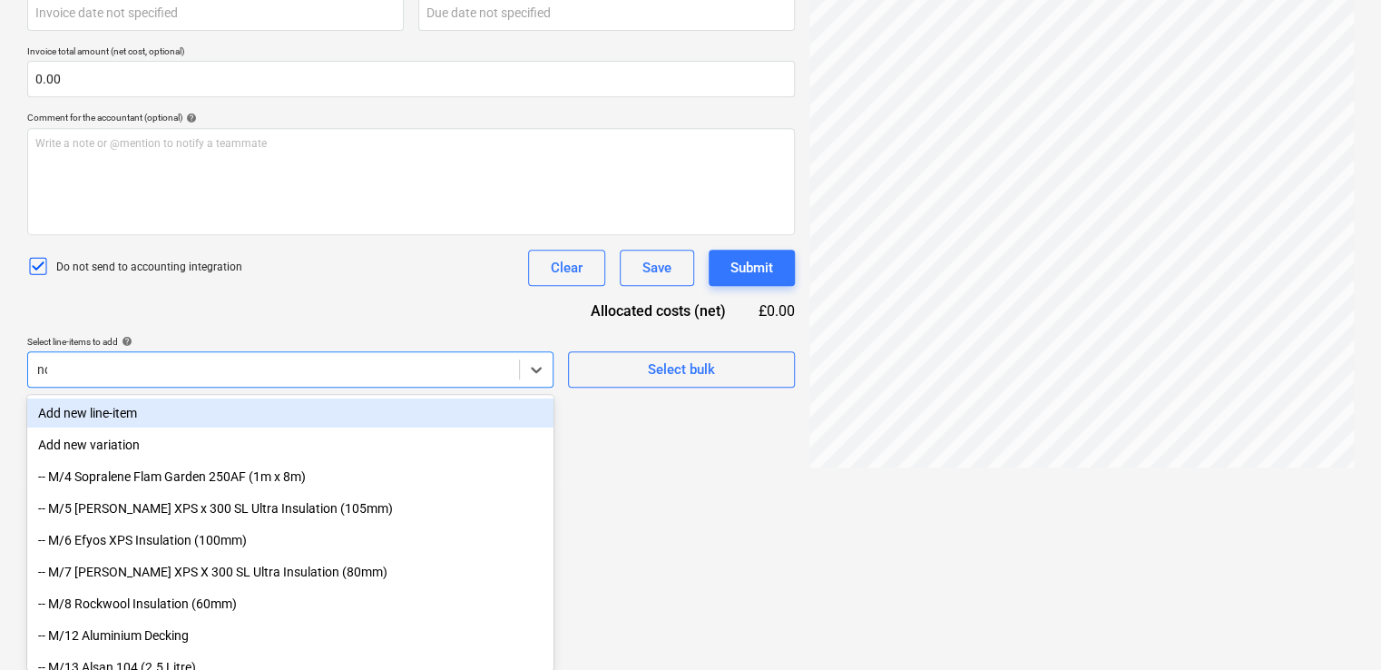
type input "non"
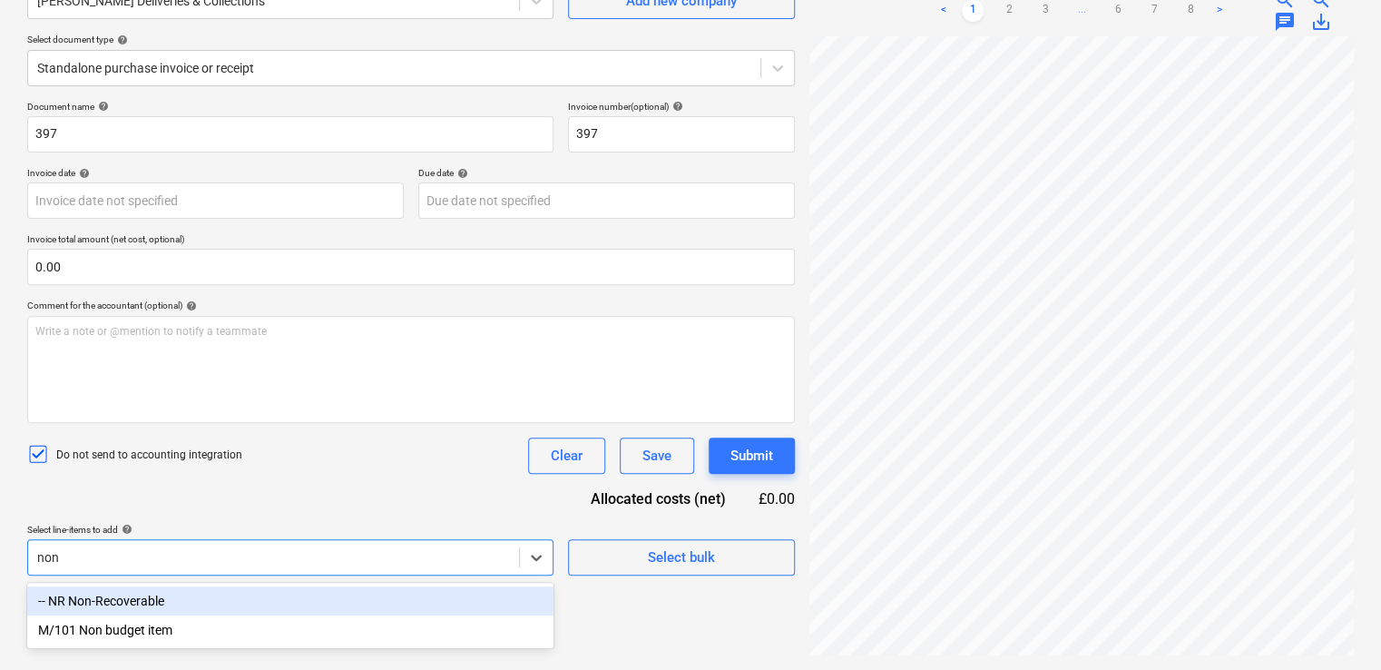
click at [182, 600] on div "-- NR Non-Recoverable" at bounding box center [290, 600] width 526 height 29
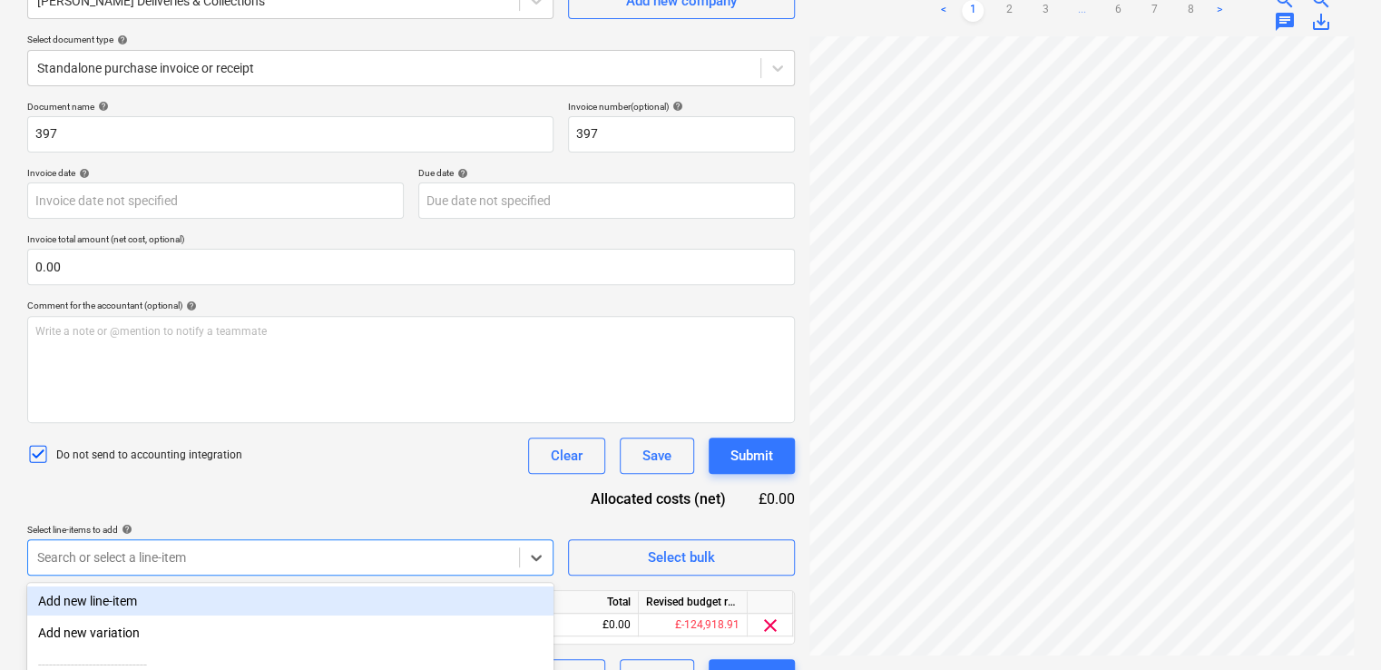
click at [291, 513] on div "Document name help 397 Invoice number (optional) help 397 Invoice date help Pre…" at bounding box center [411, 398] width 768 height 594
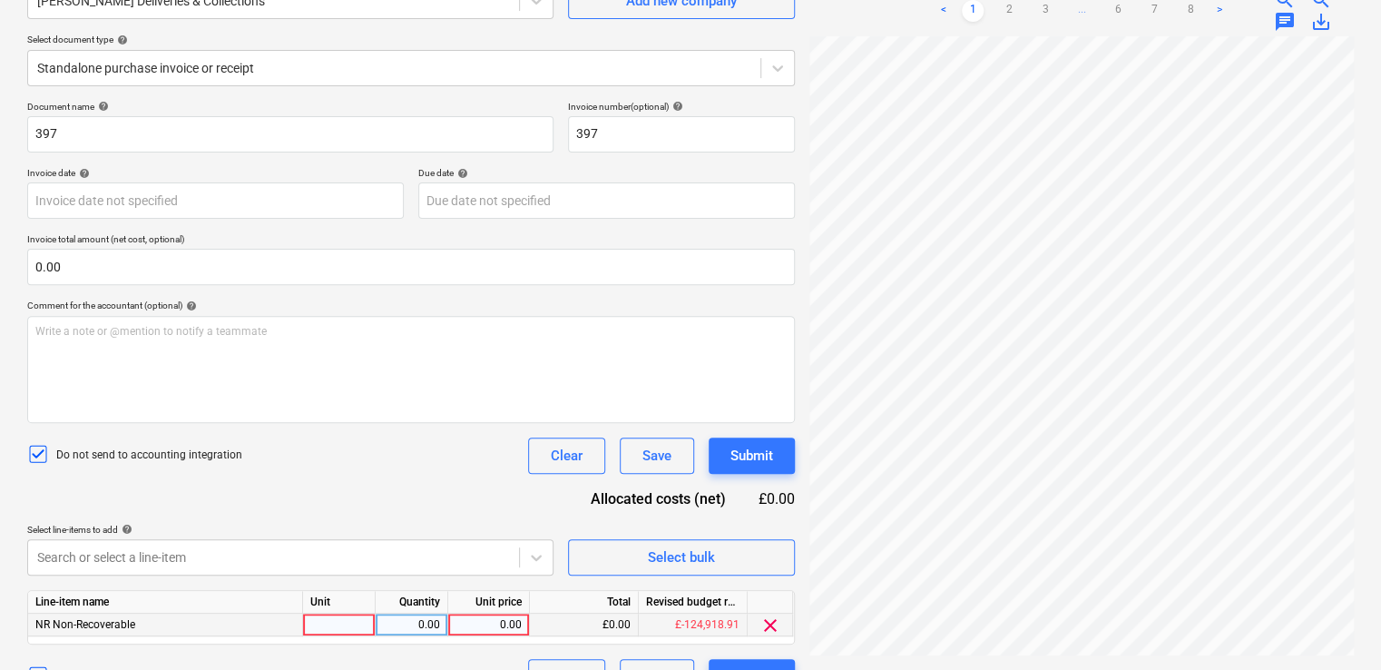
click at [330, 619] on div at bounding box center [339, 624] width 73 height 23
type input "item"
type input "30.00"
click at [404, 471] on div "Do not send to accounting integration Clear Save Submit" at bounding box center [411, 455] width 768 height 36
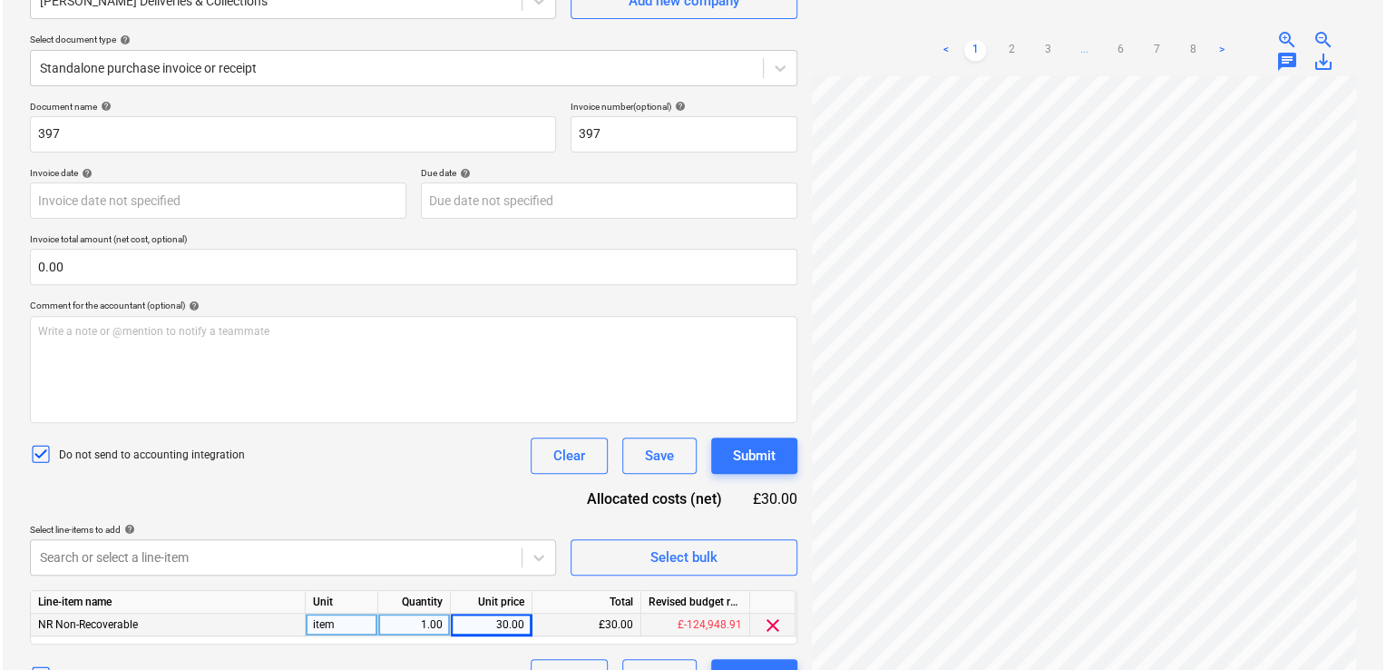
scroll to position [220, 0]
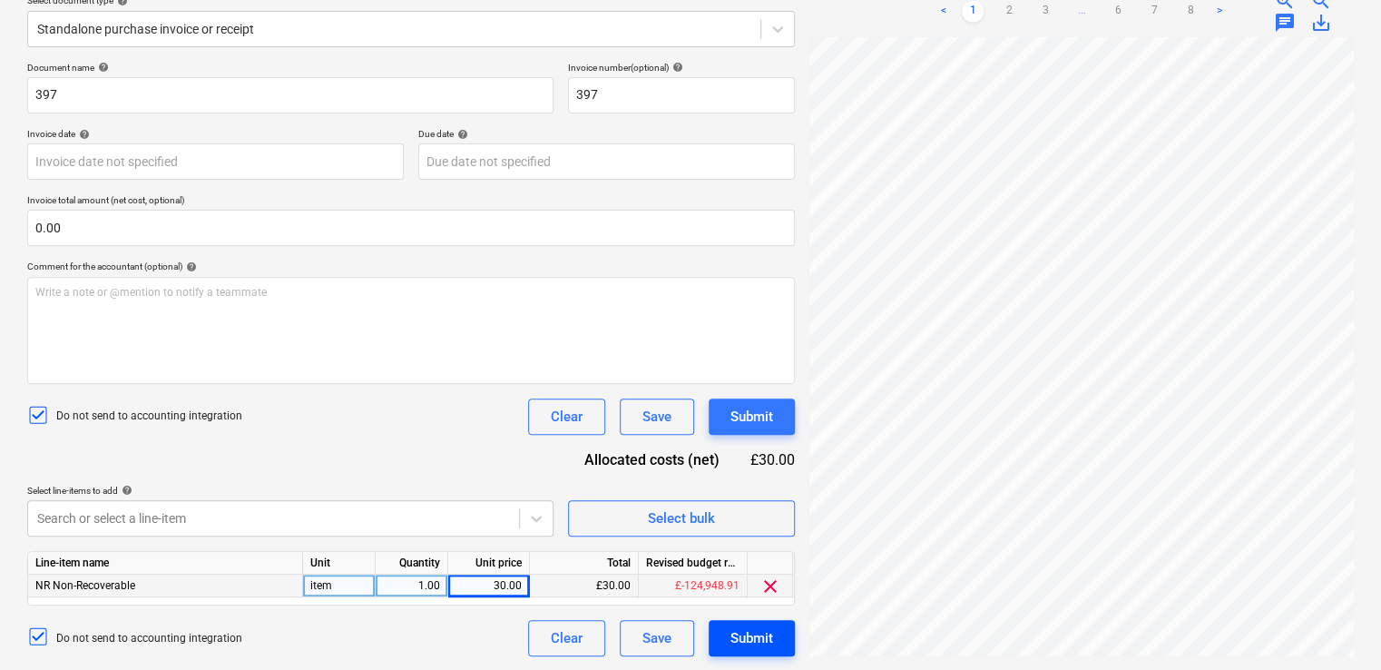
click at [765, 637] on div "Submit" at bounding box center [751, 638] width 43 height 24
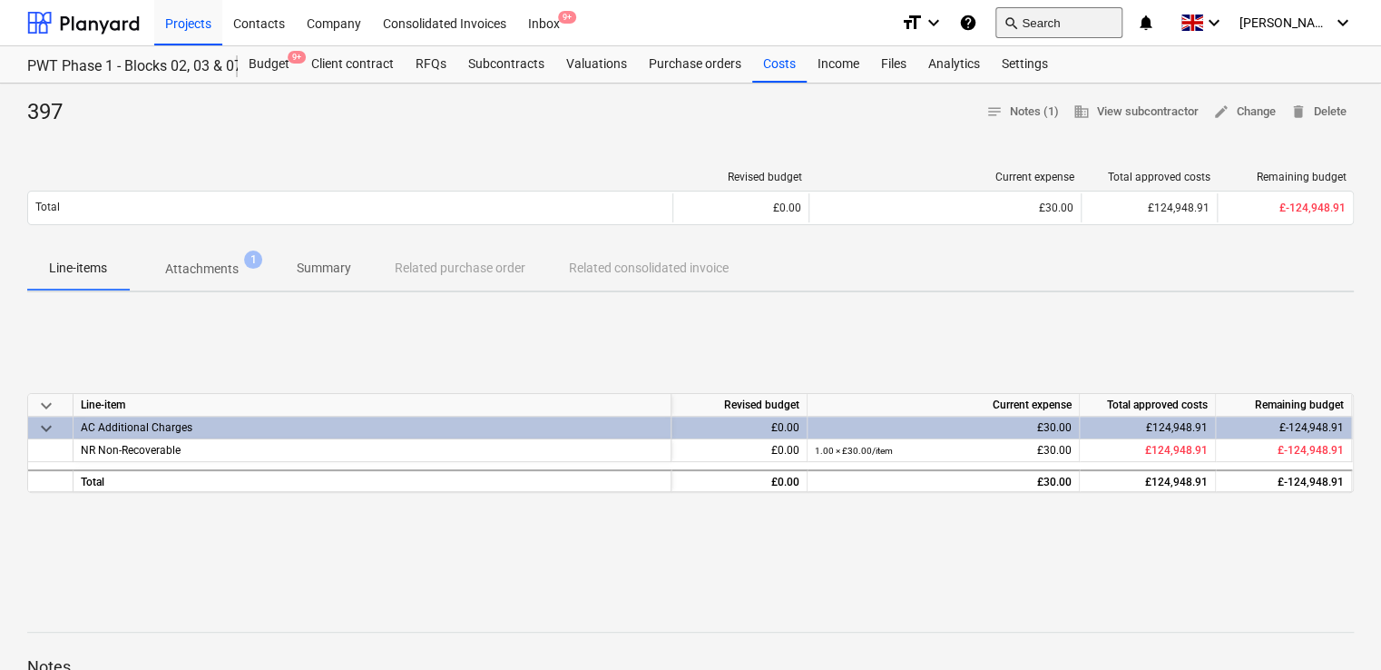
click at [1090, 24] on button "search Search" at bounding box center [1058, 22] width 127 height 31
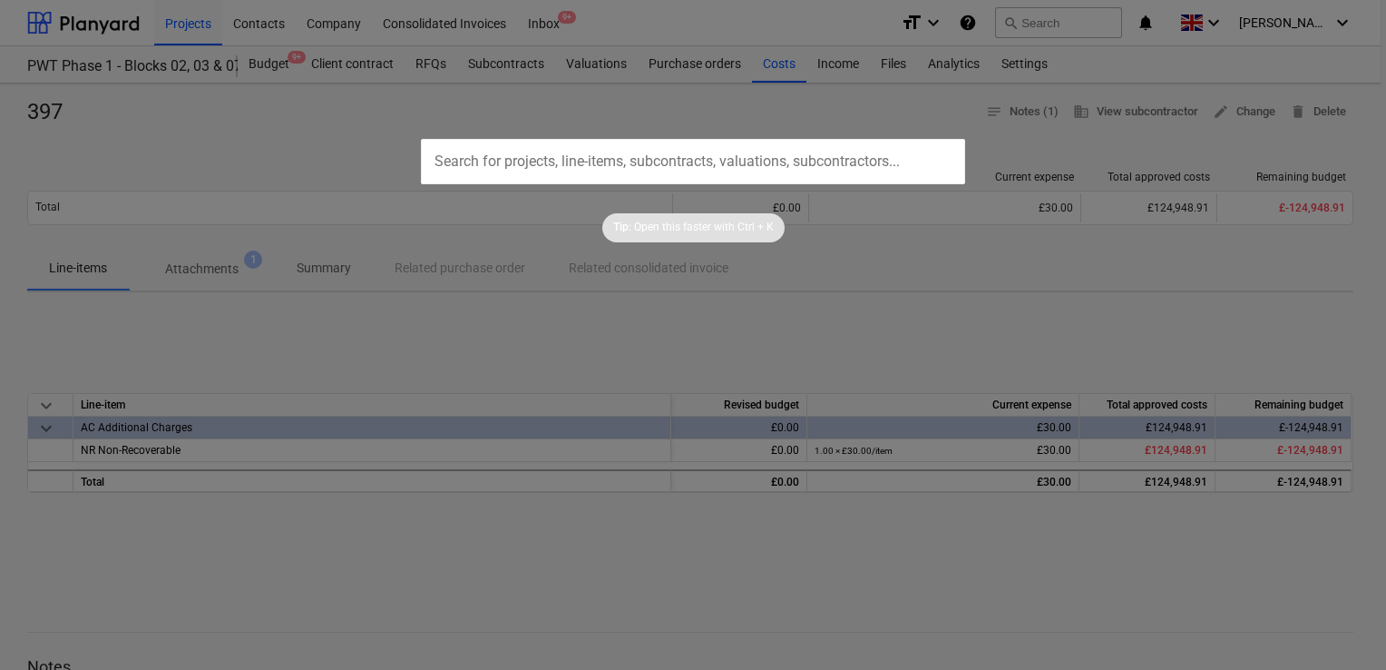
click at [262, 27] on div at bounding box center [693, 335] width 1386 height 670
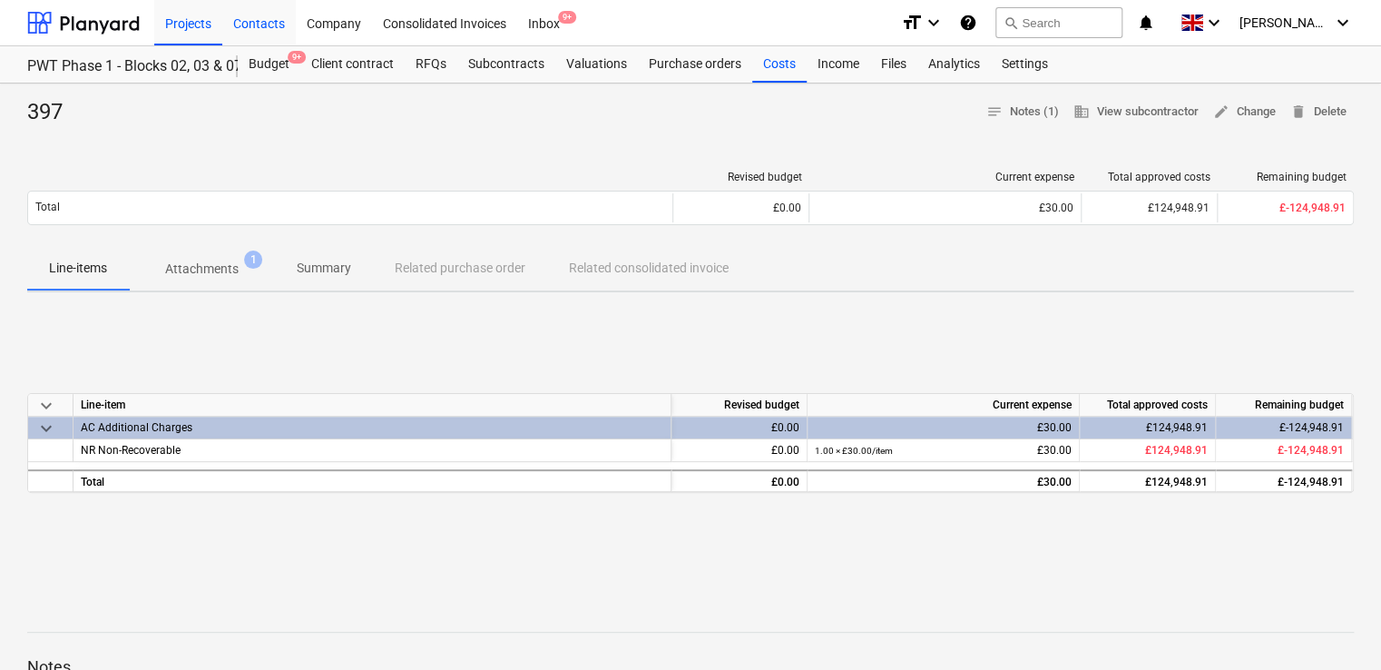
click at [262, 27] on div "Contacts" at bounding box center [258, 22] width 73 height 46
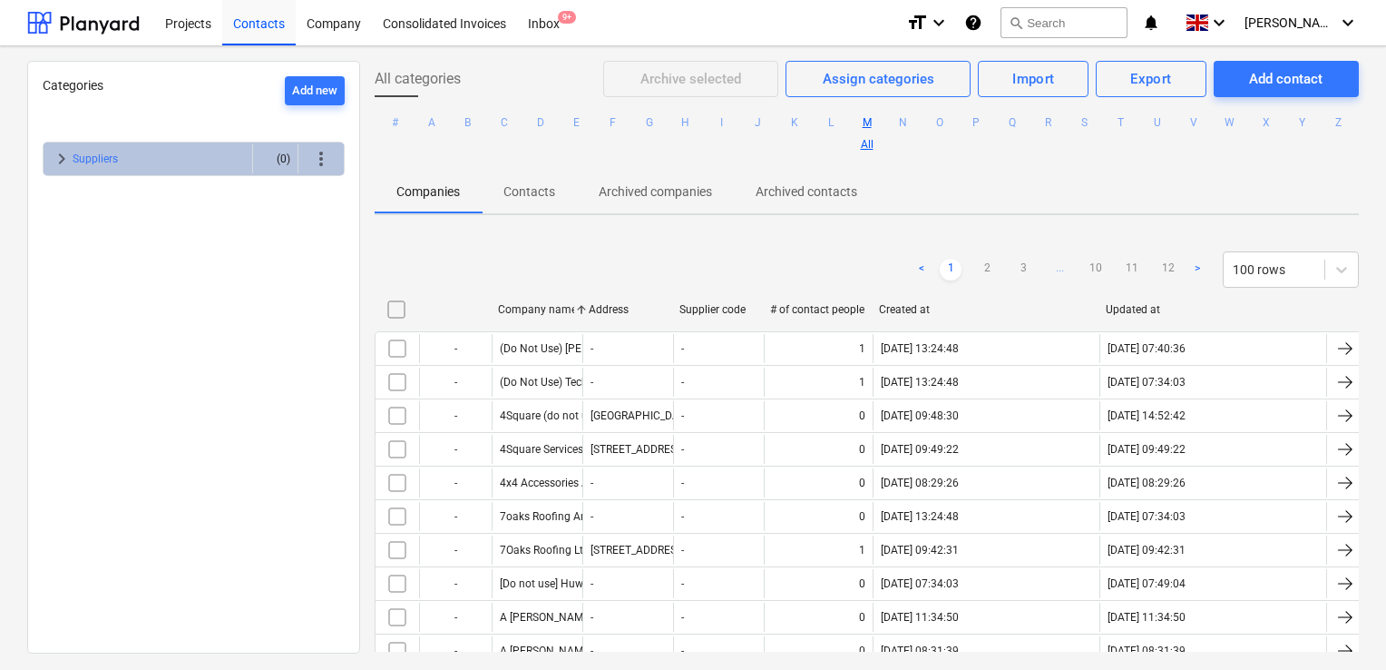
click at [877, 120] on button "M" at bounding box center [867, 123] width 22 height 22
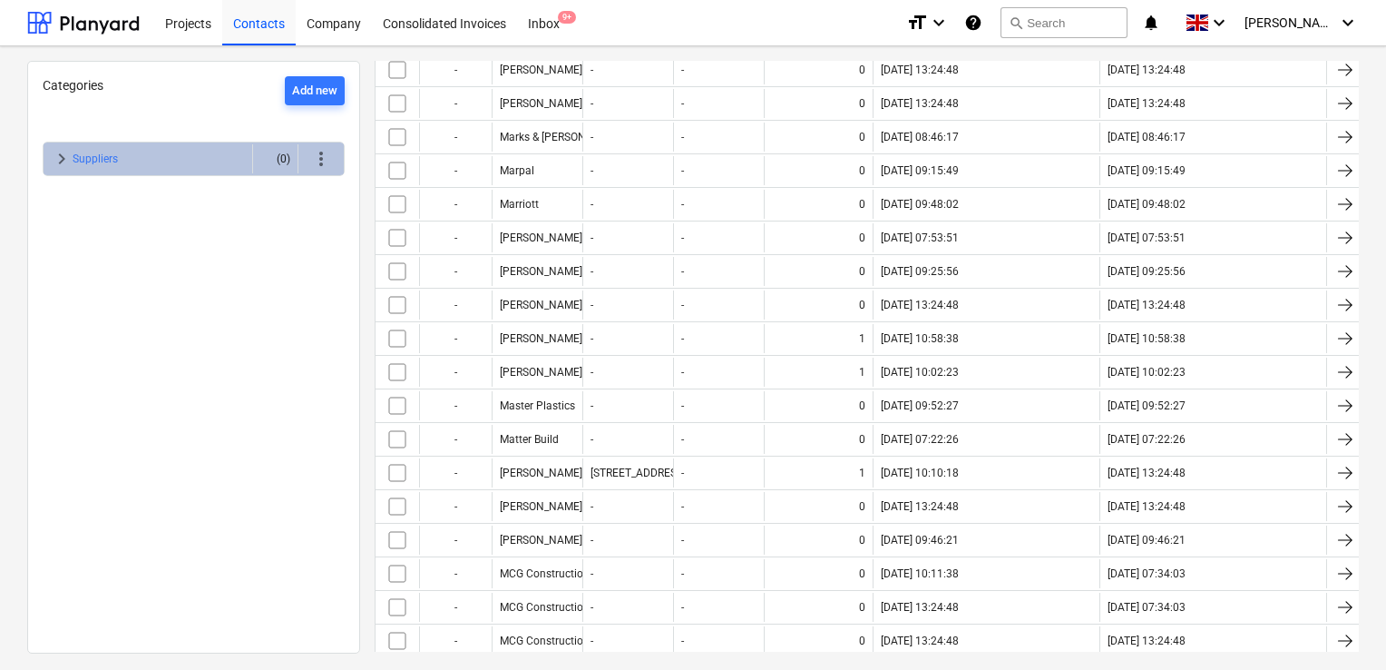
scroll to position [1374, 0]
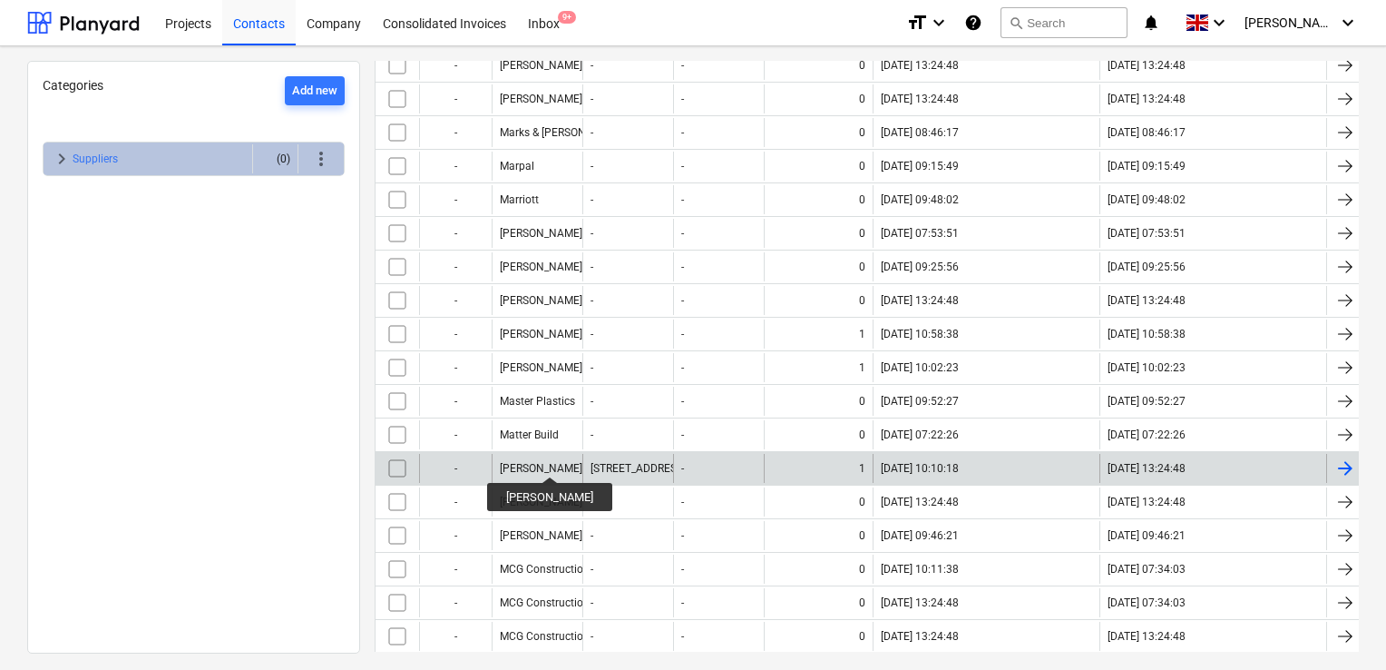
click at [547, 462] on div "[PERSON_NAME]" at bounding box center [541, 468] width 83 height 13
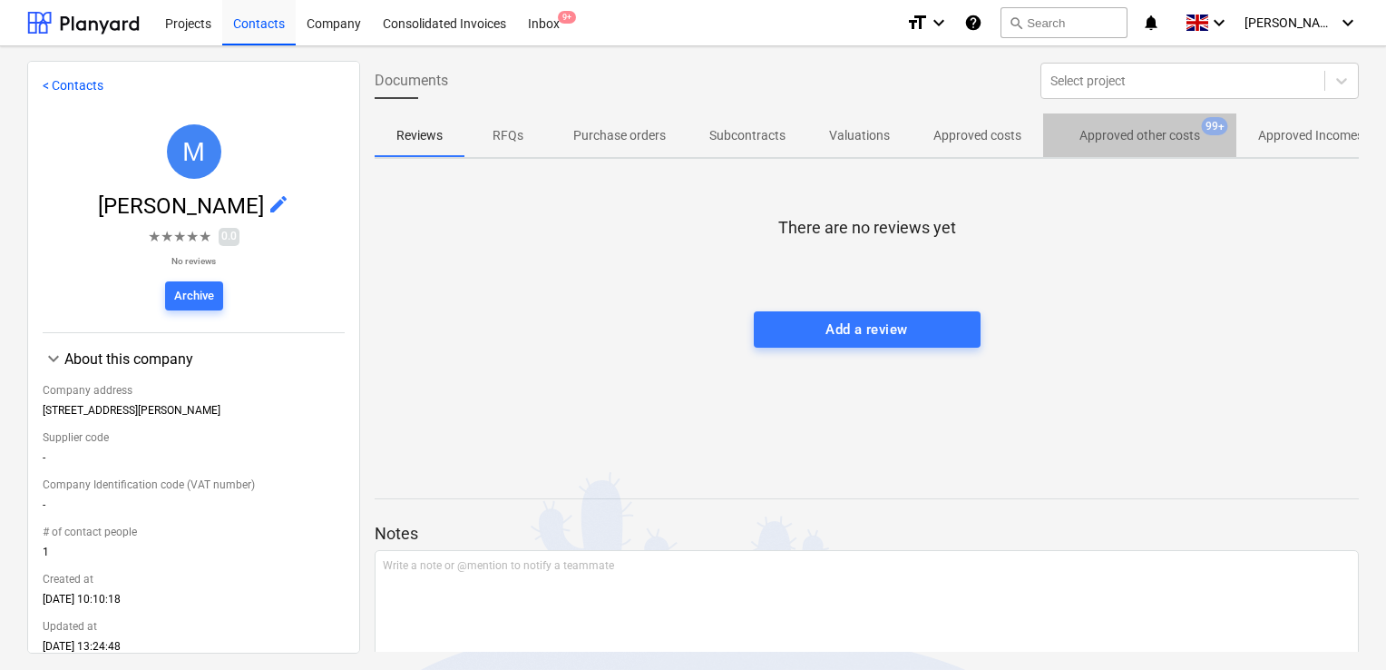
click at [1147, 135] on p "Approved other costs" at bounding box center [1140, 135] width 121 height 19
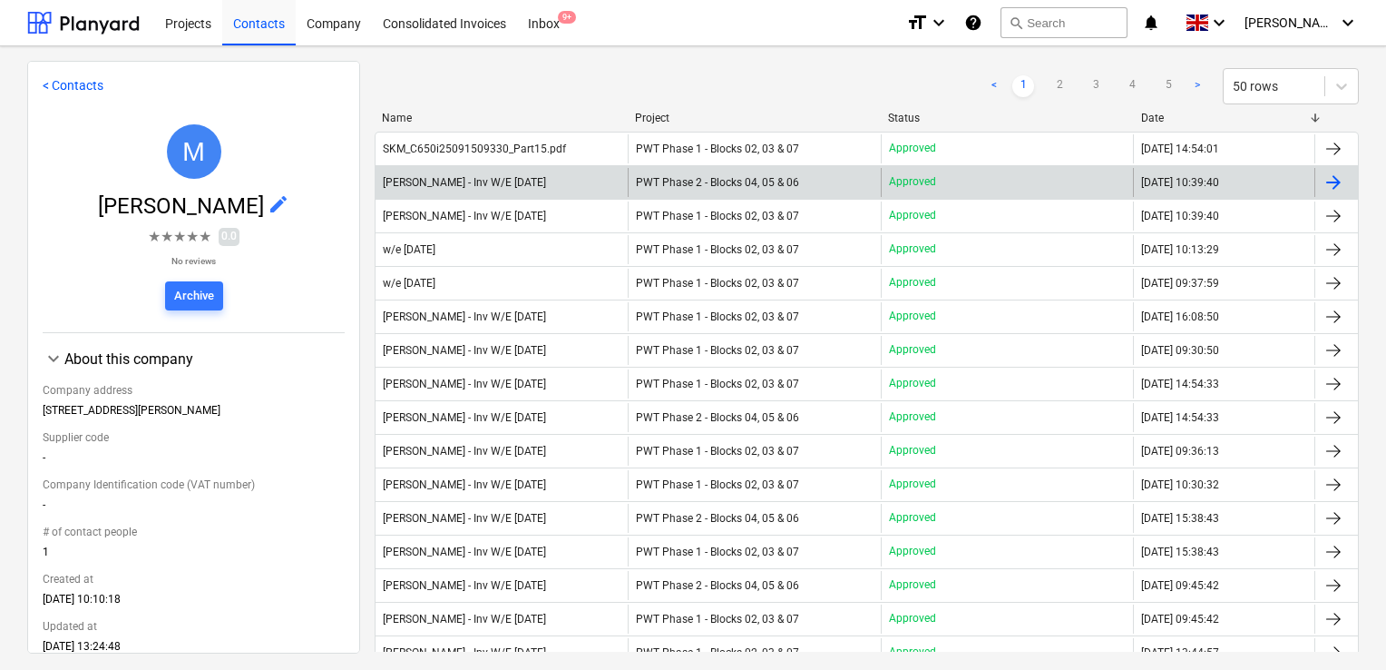
scroll to position [131, 0]
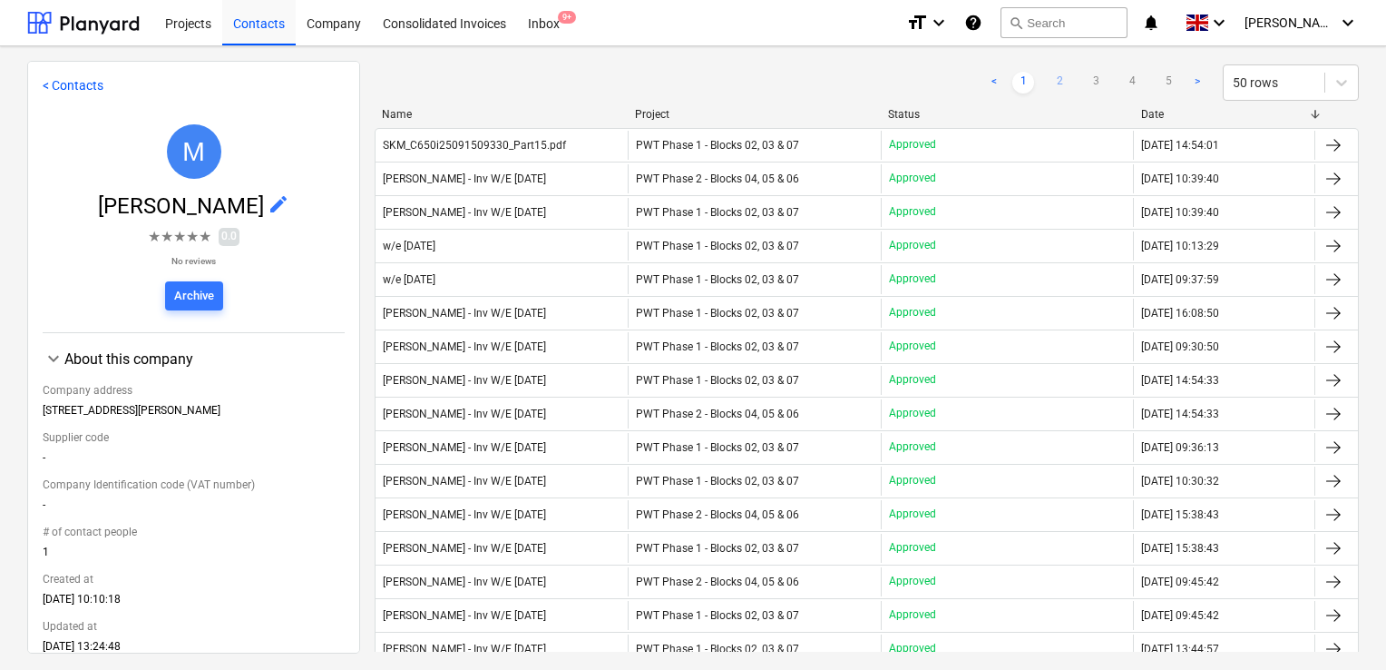
click at [1049, 83] on link "2" at bounding box center [1060, 83] width 22 height 22
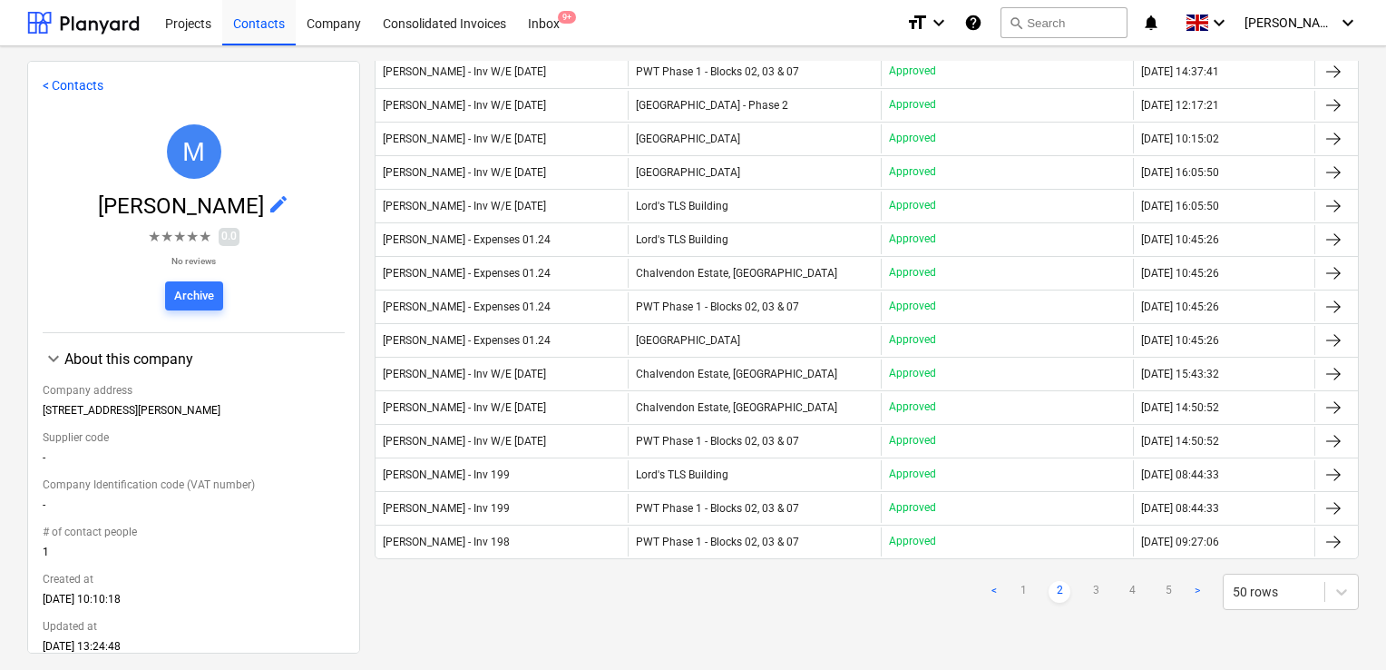
scroll to position [1396, 0]
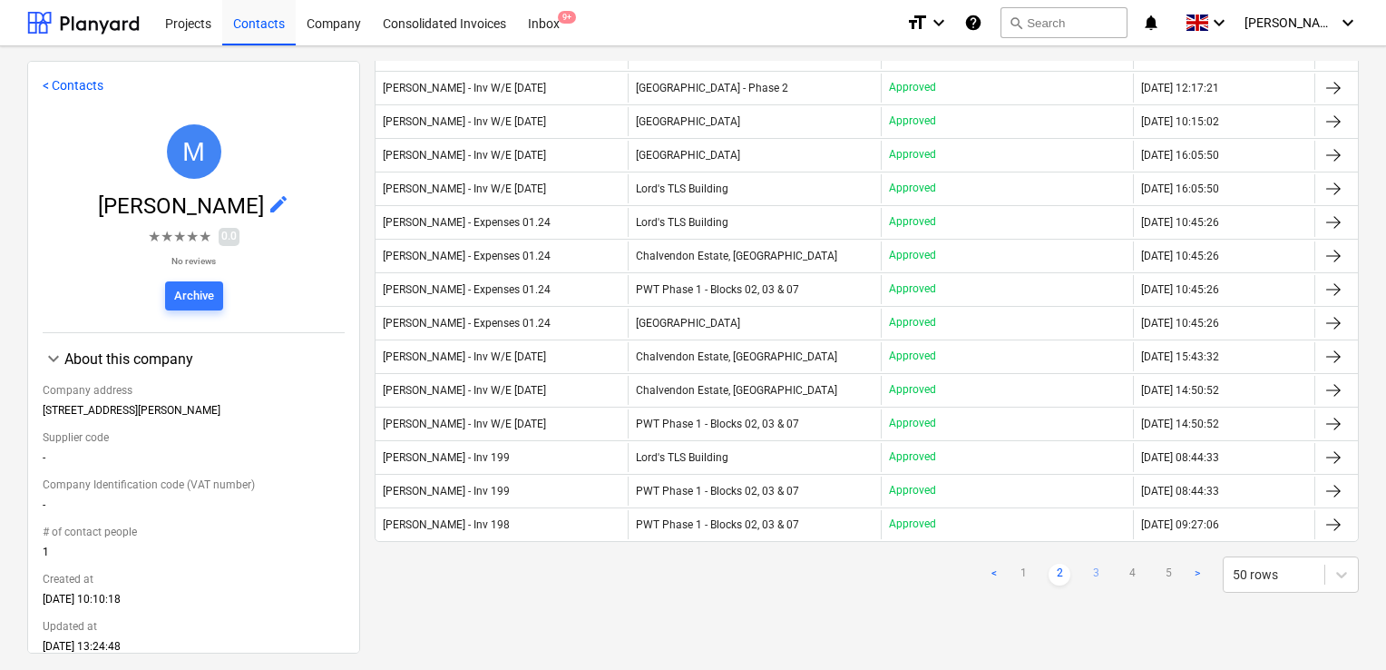
click at [1090, 563] on link "3" at bounding box center [1096, 574] width 22 height 22
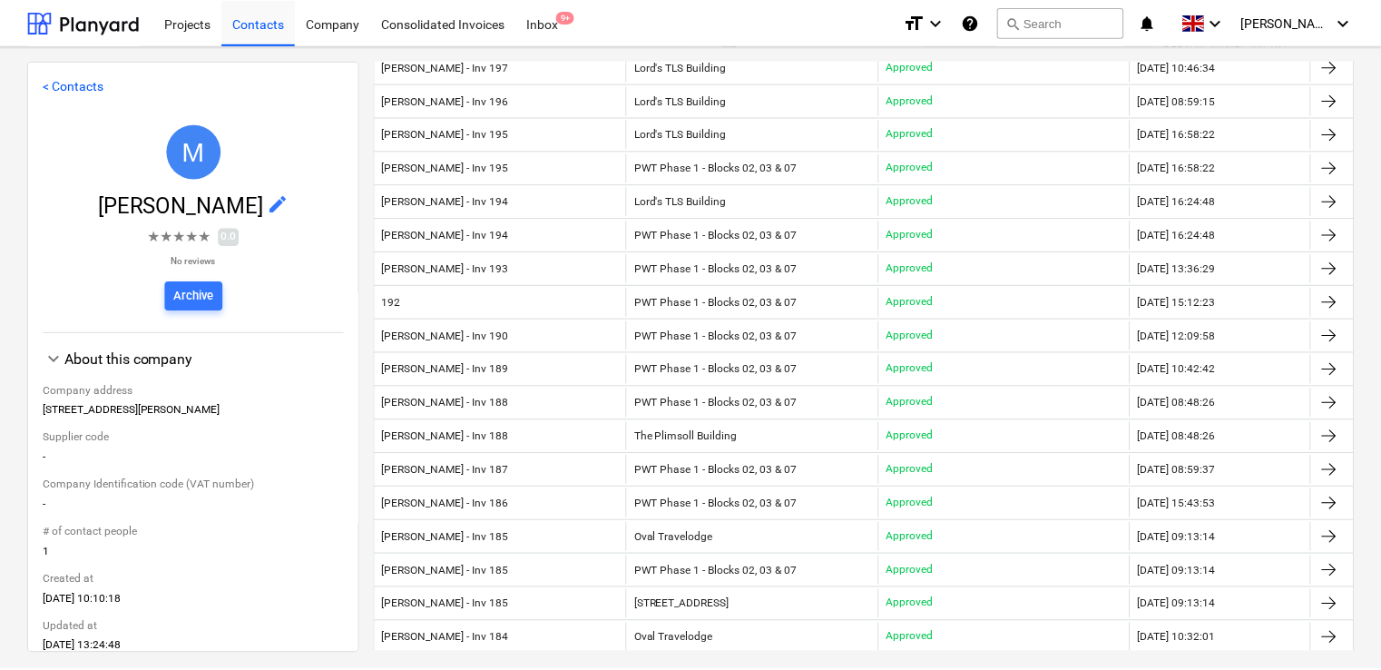
scroll to position [203, 0]
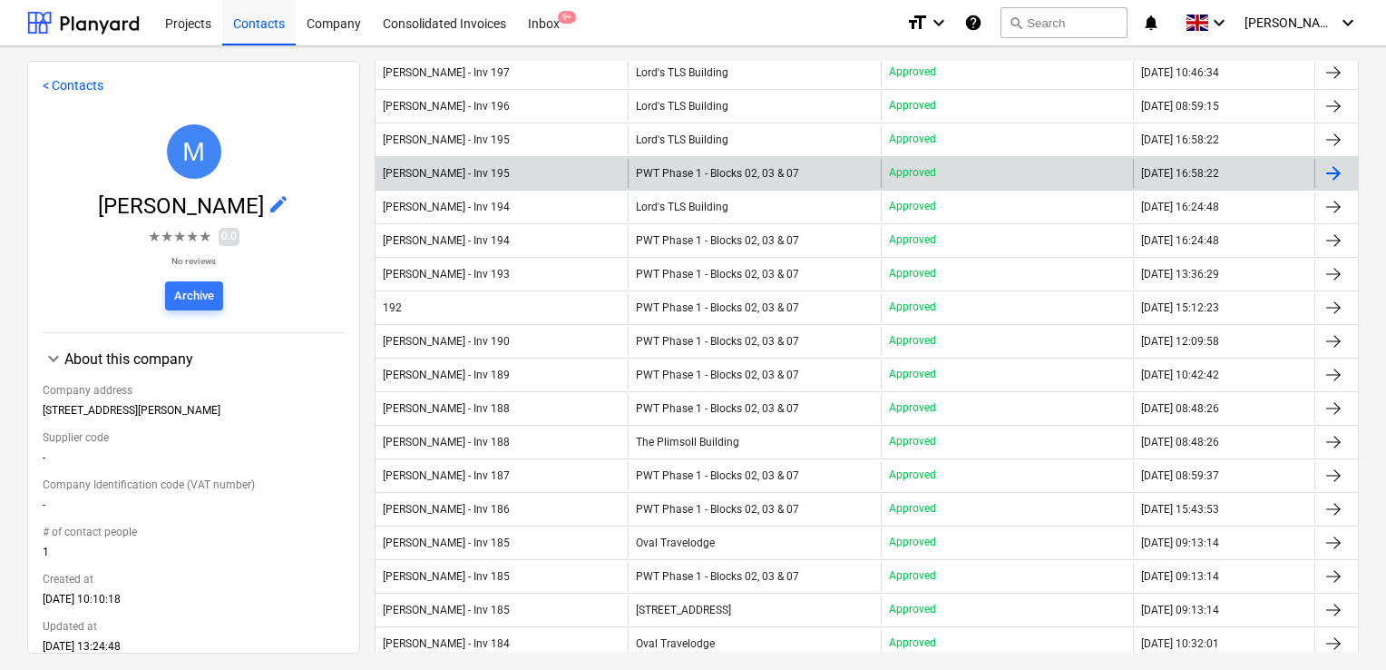
click at [516, 176] on div "Max Mathieson - Inv 195" at bounding box center [502, 173] width 252 height 29
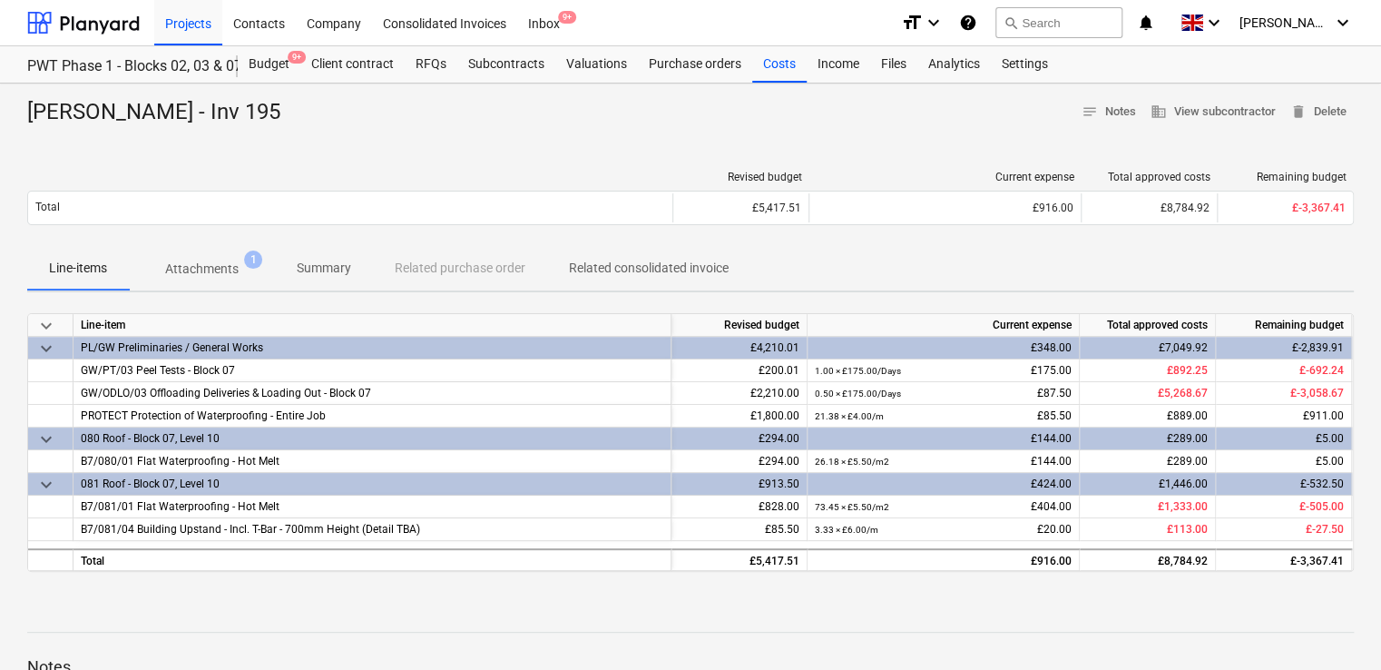
click at [642, 142] on div "Max Mathieson - Inv 195 notes Notes business View subcontractor delete Delete R…" at bounding box center [690, 472] width 1381 height 779
click at [835, 269] on div "Line-items Attachments 1 Summary Related purchase order Related consolidated in…" at bounding box center [690, 269] width 1326 height 44
click at [925, 263] on div "Line-items Attachments 1 Summary Related purchase order Related consolidated in…" at bounding box center [690, 269] width 1326 height 44
click at [83, 275] on p "Line-items" at bounding box center [78, 268] width 58 height 19
click at [1063, 526] on div "3.33 × £6.00 / m £20.00" at bounding box center [943, 529] width 257 height 23
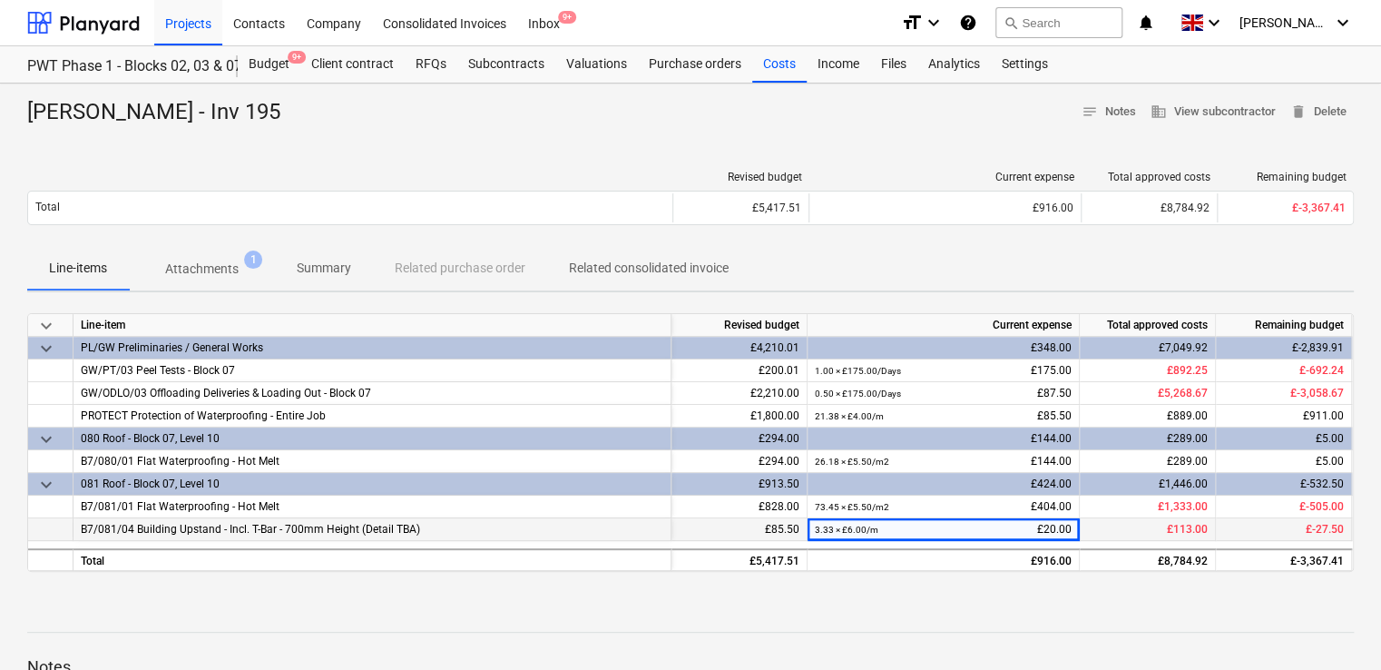
click at [1063, 526] on div "3.33 × £6.00 / m £20.00" at bounding box center [943, 529] width 257 height 23
drag, startPoint x: 1063, startPoint y: 526, endPoint x: 975, endPoint y: 259, distance: 280.9
click at [975, 259] on div "Line-items Attachments 1 Summary Related purchase order Related consolidated in…" at bounding box center [690, 269] width 1326 height 44
click at [956, 276] on div "Line-items Attachments 1 Summary Related purchase order Related consolidated in…" at bounding box center [690, 269] width 1326 height 44
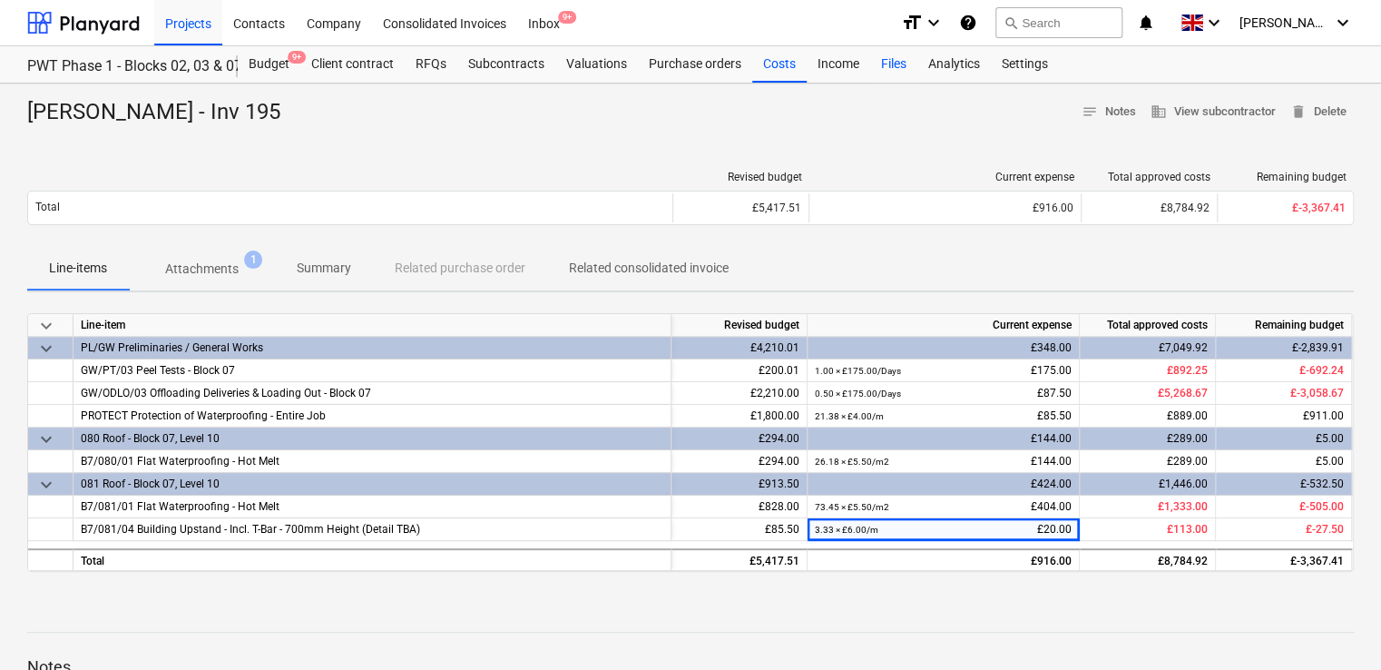
click at [897, 62] on div "Files" at bounding box center [893, 64] width 47 height 36
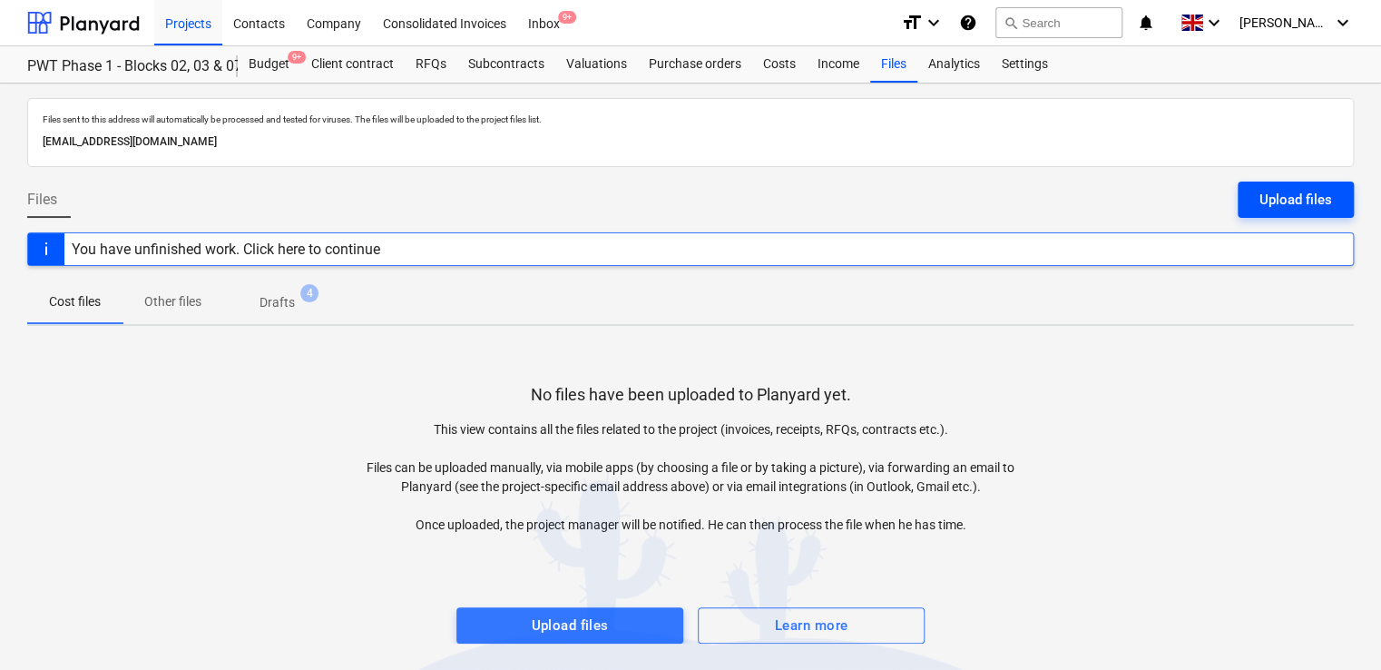
click at [1283, 192] on div "Upload files" at bounding box center [1295, 200] width 73 height 24
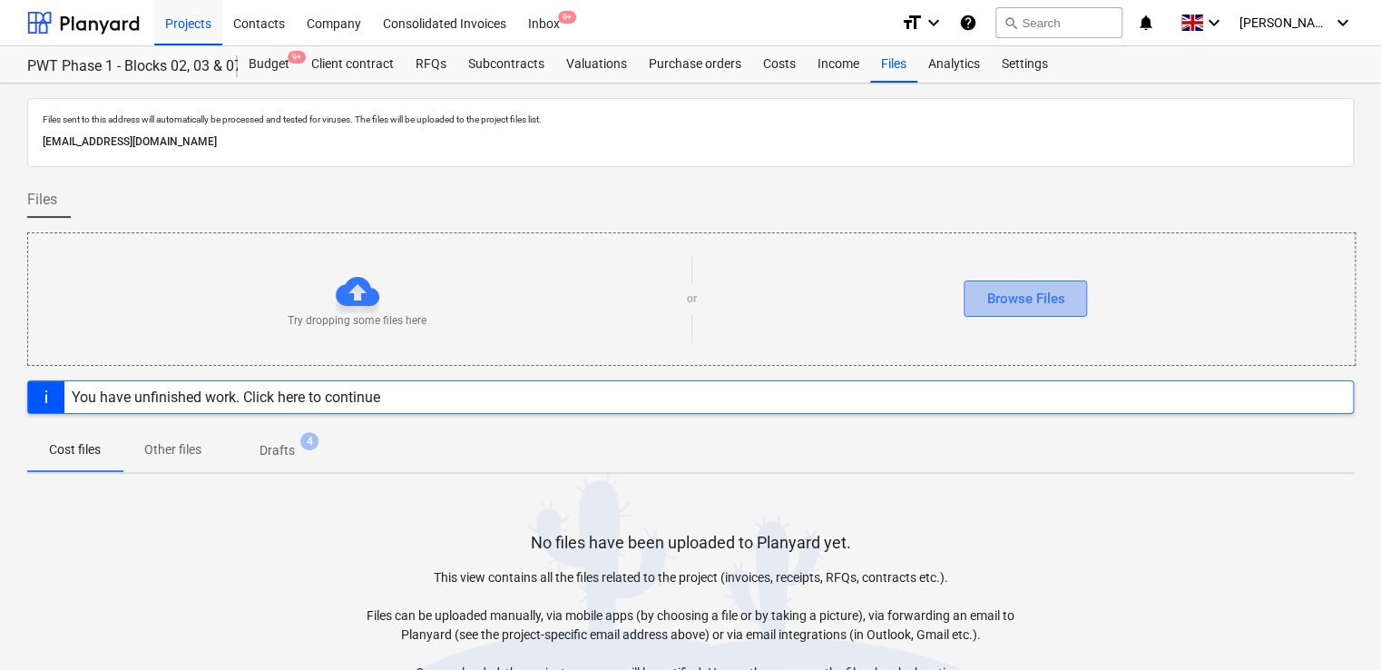
click at [1027, 291] on div "Browse Files" at bounding box center [1025, 299] width 78 height 24
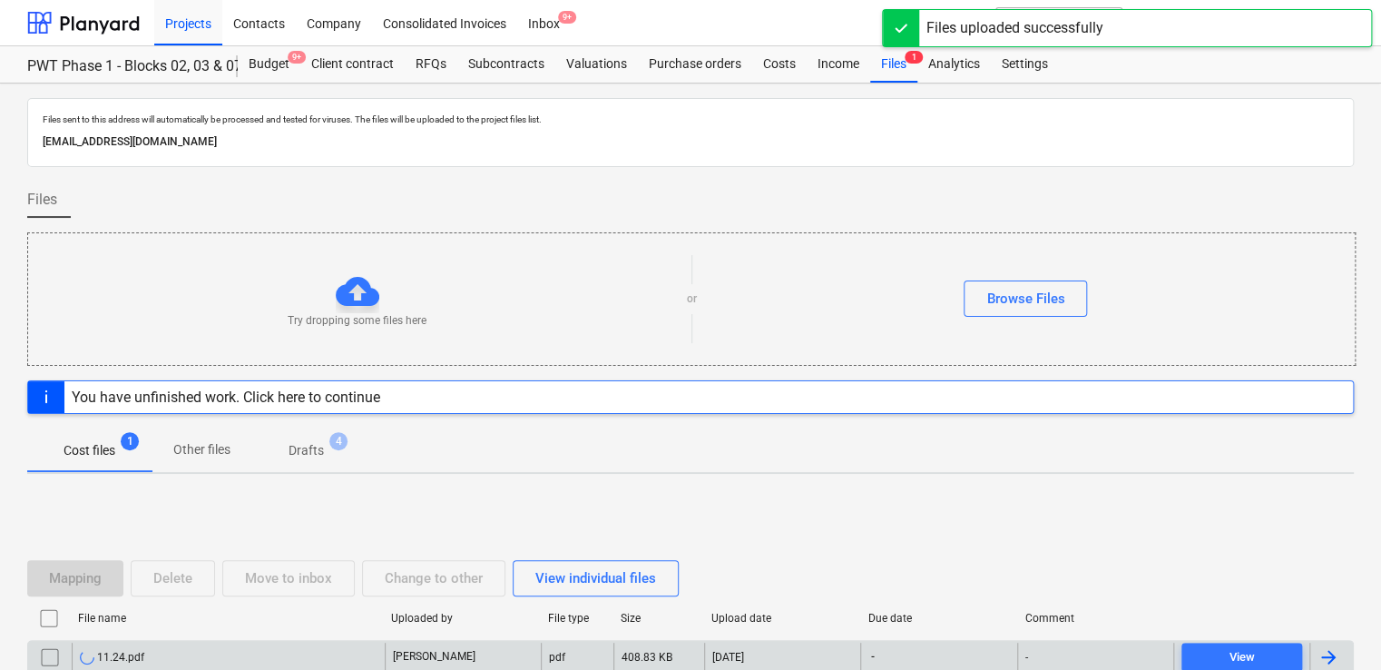
click at [361, 646] on div "11.24.pdf" at bounding box center [228, 656] width 313 height 29
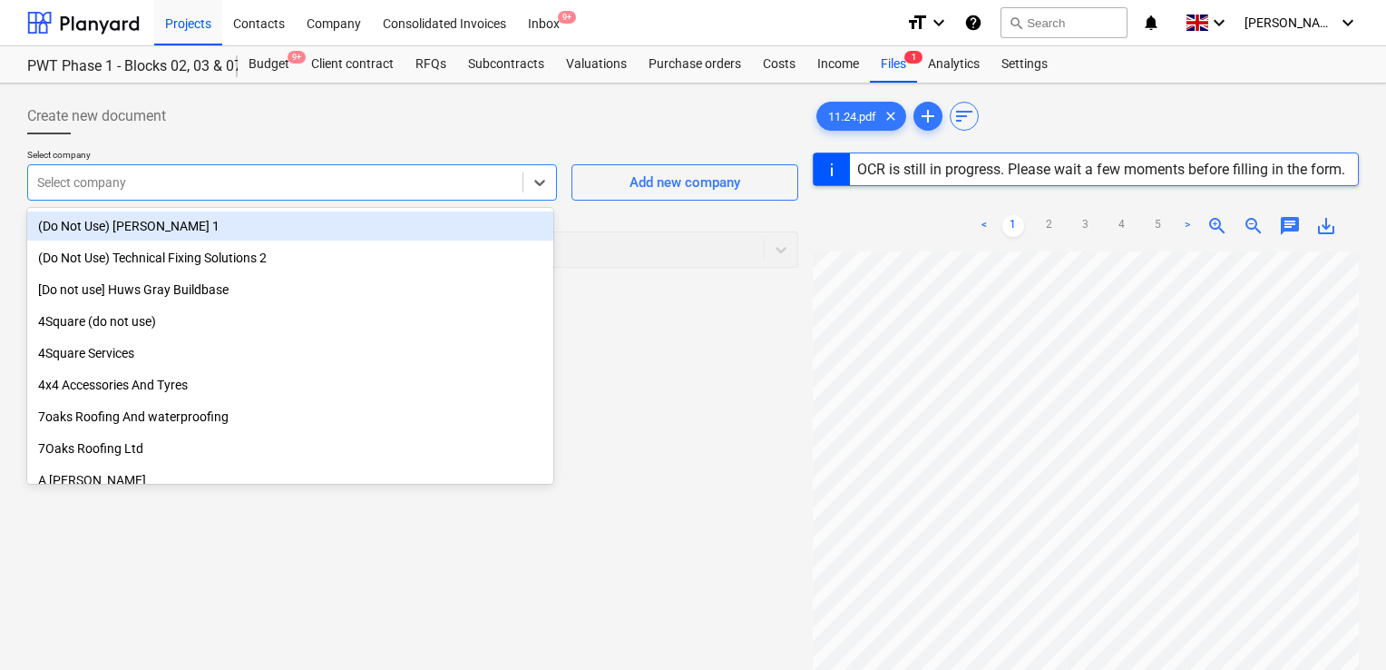
click at [319, 177] on div at bounding box center [275, 182] width 476 height 18
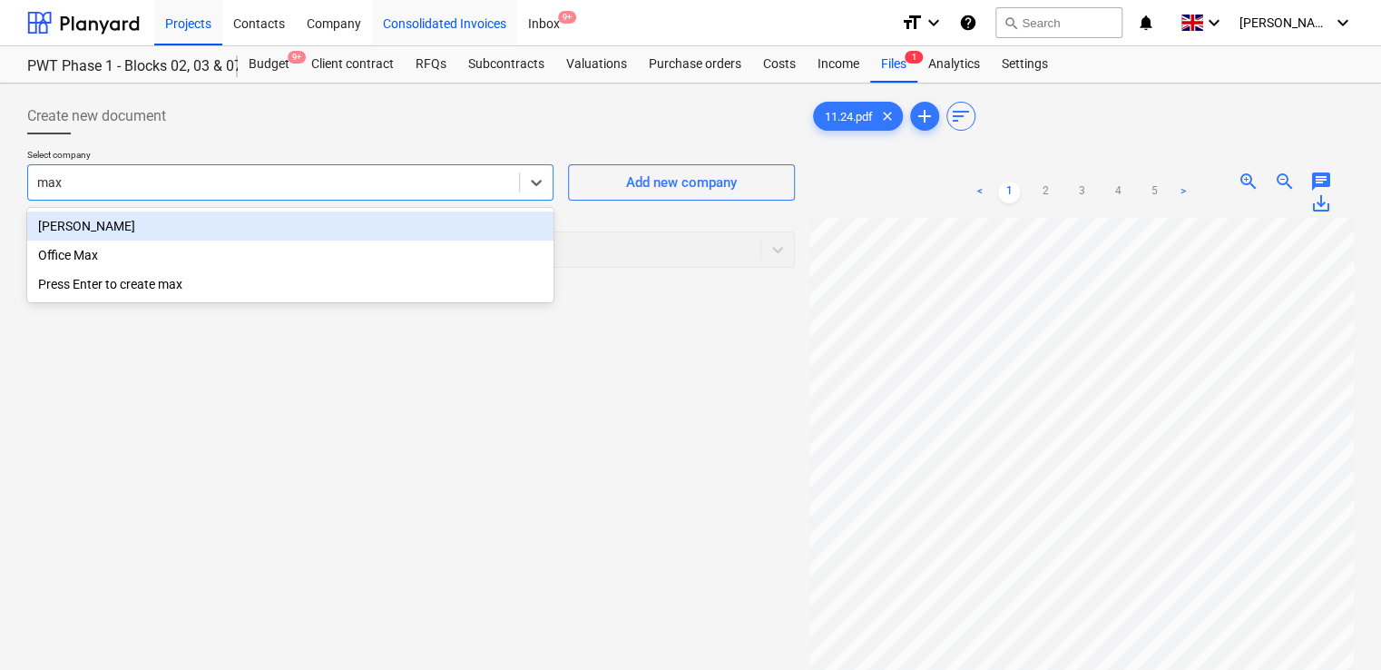
type input "max m"
click at [297, 214] on div "[PERSON_NAME]" at bounding box center [290, 225] width 526 height 29
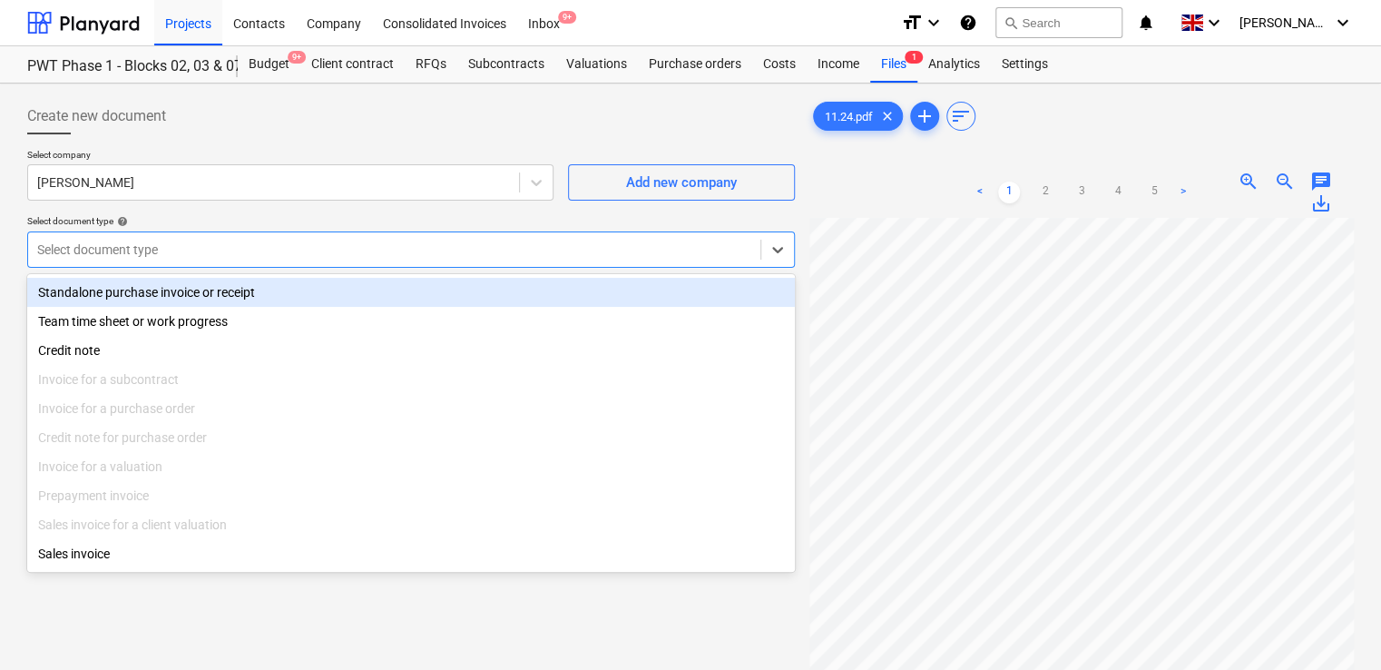
click at [315, 252] on div at bounding box center [394, 249] width 714 height 18
click at [275, 294] on div "Standalone purchase invoice or receipt" at bounding box center [411, 292] width 768 height 29
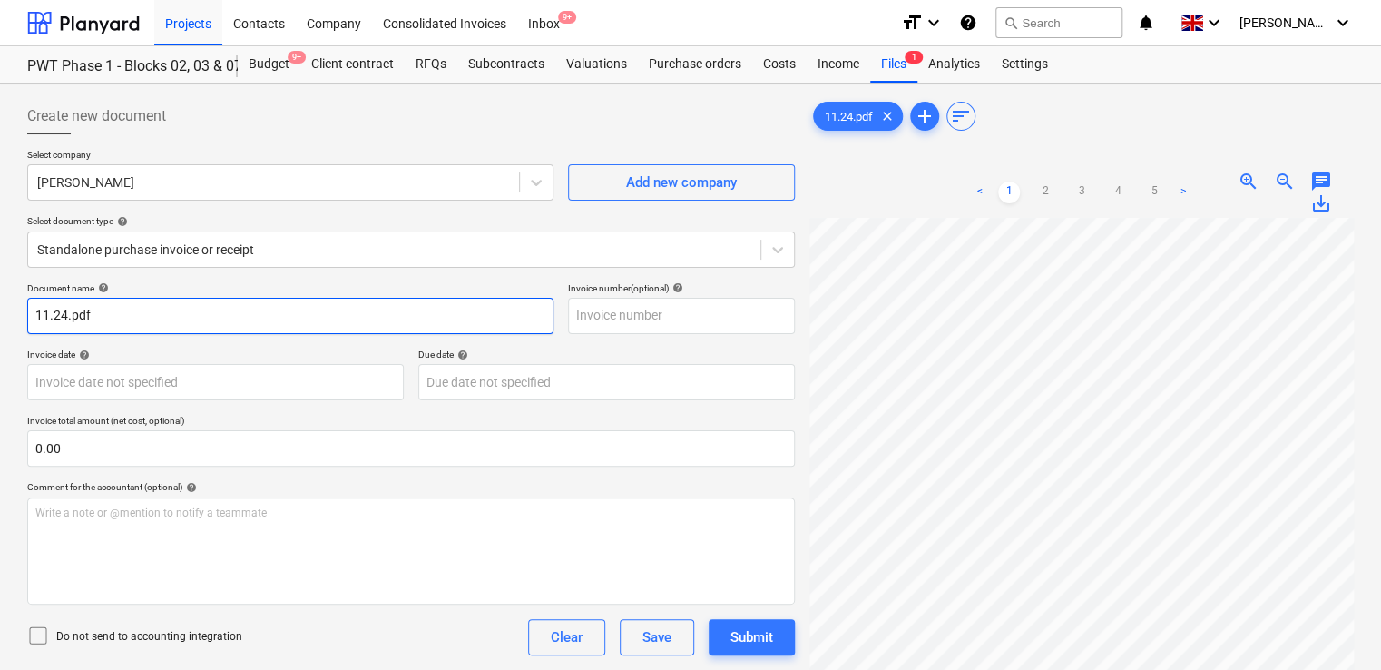
click at [119, 315] on input "11.24.pdf" at bounding box center [290, 316] width 526 height 36
type input "11.24"
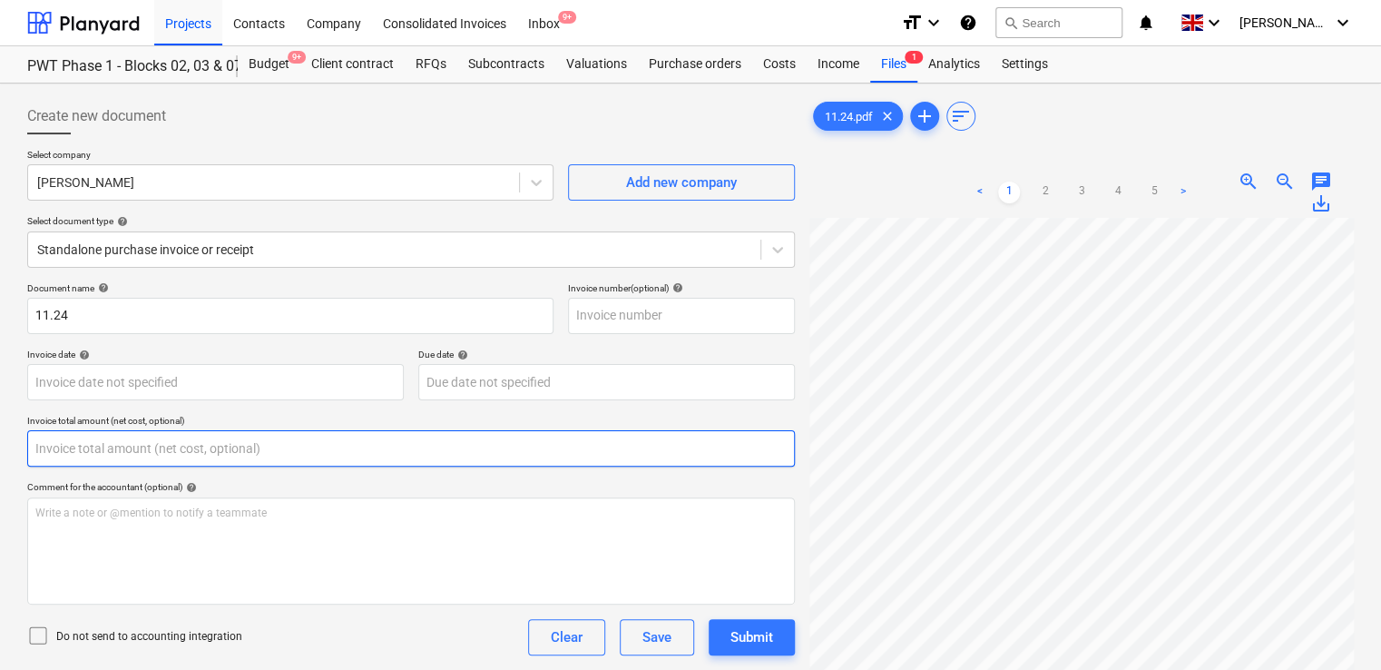
click at [92, 444] on input "text" at bounding box center [411, 448] width 768 height 36
type input "0.00"
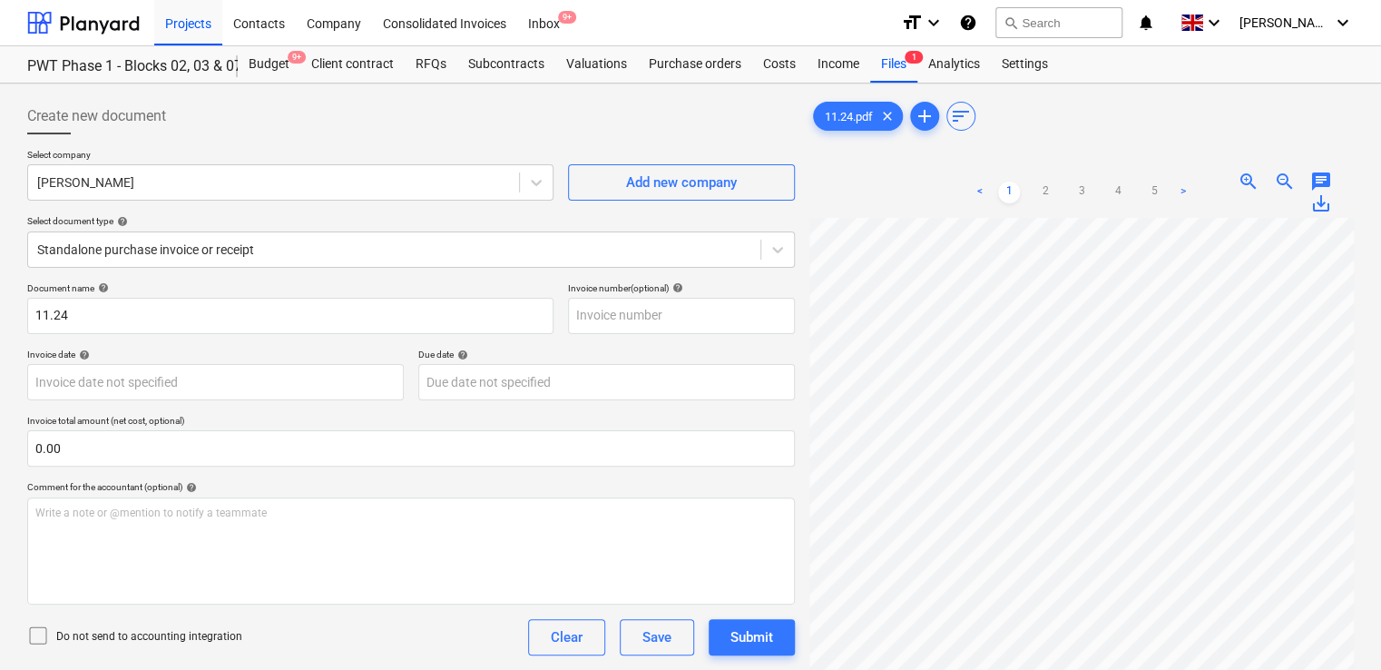
click at [40, 627] on icon at bounding box center [38, 635] width 22 height 22
click at [381, 615] on div "Document name help 11.24 Invoice number (optional) help Invoice date help Press…" at bounding box center [411, 519] width 768 height 474
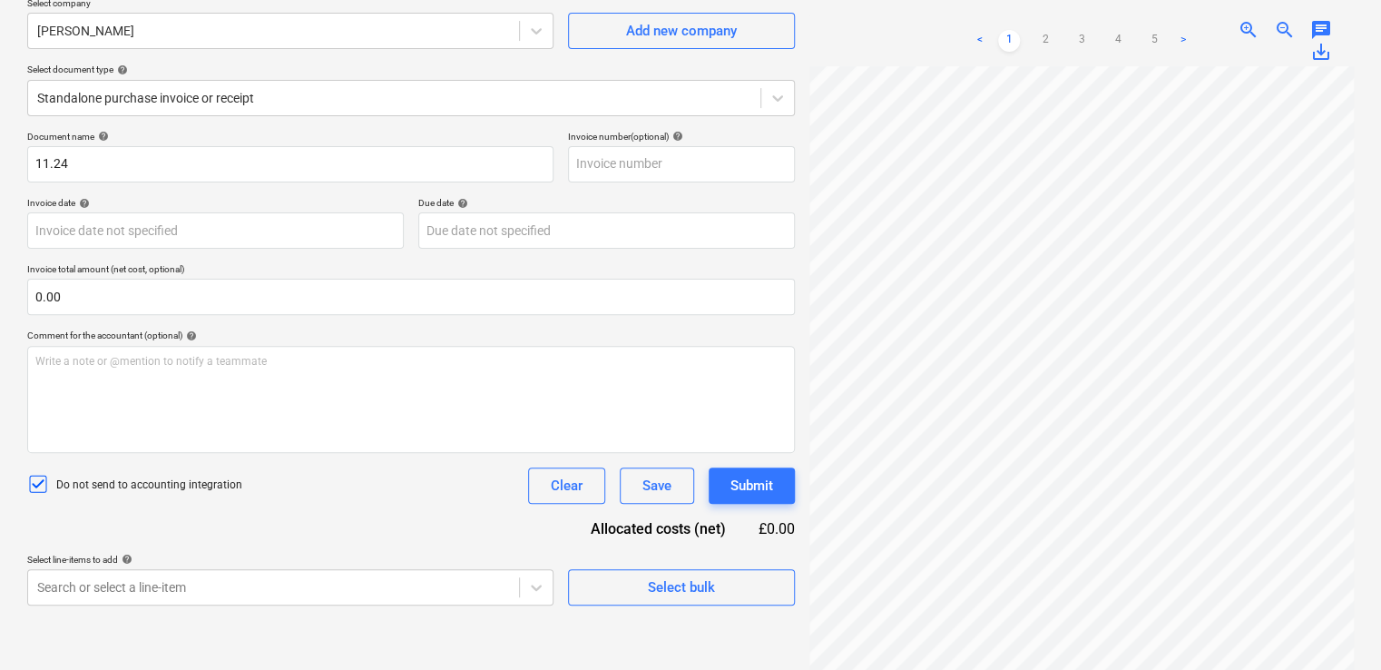
scroll to position [181, 0]
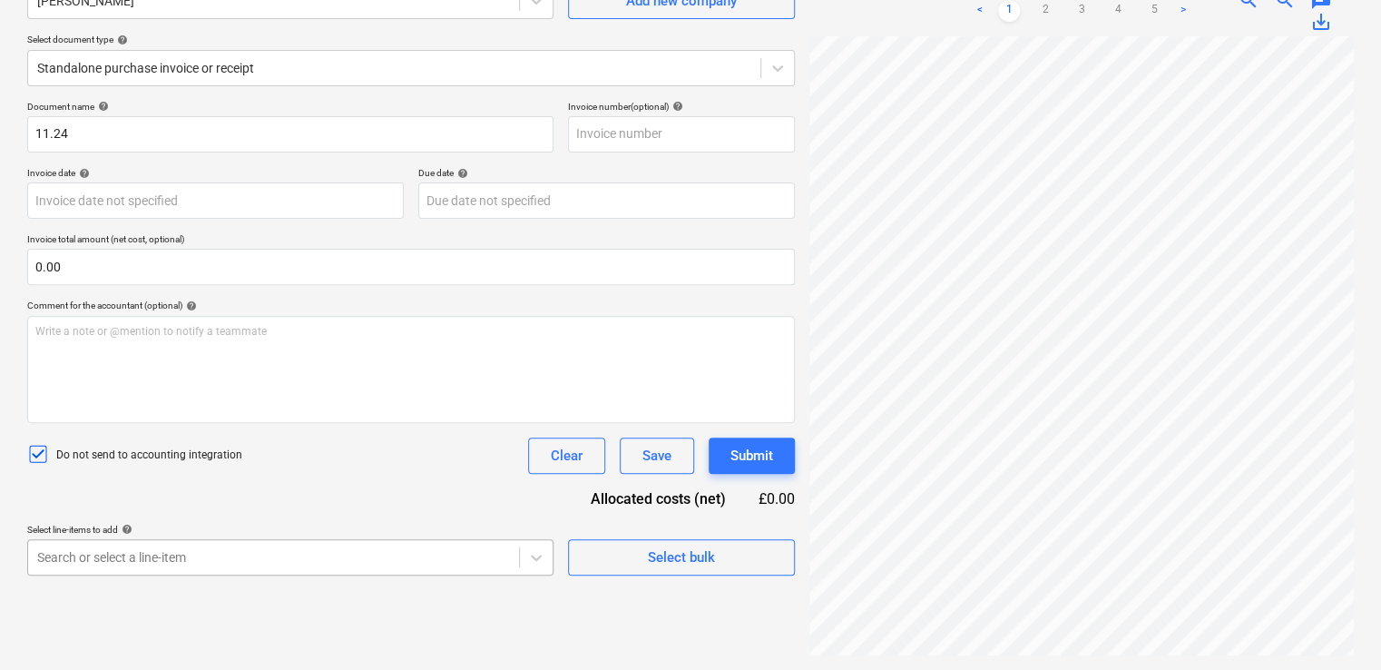
click at [328, 488] on body "Projects Contacts Company Consolidated Invoices Inbox 9+ format_size keyboard_a…" at bounding box center [690, 154] width 1381 height 670
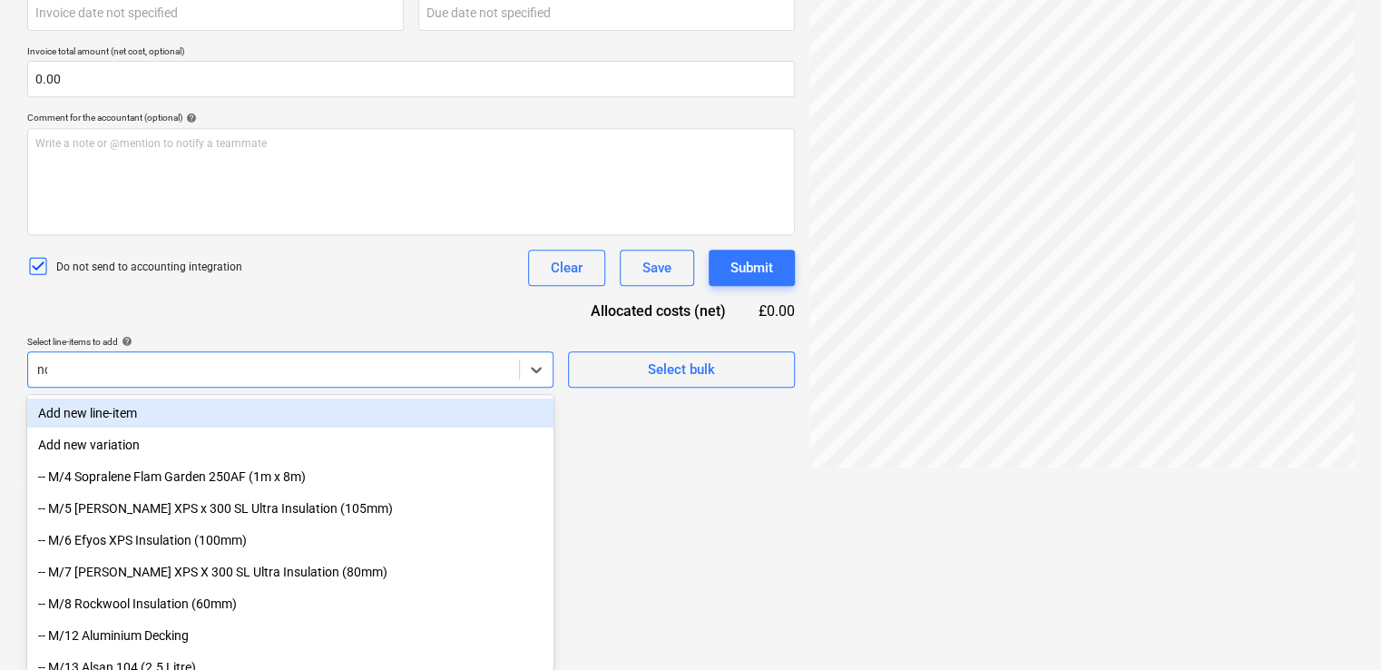
type input "non"
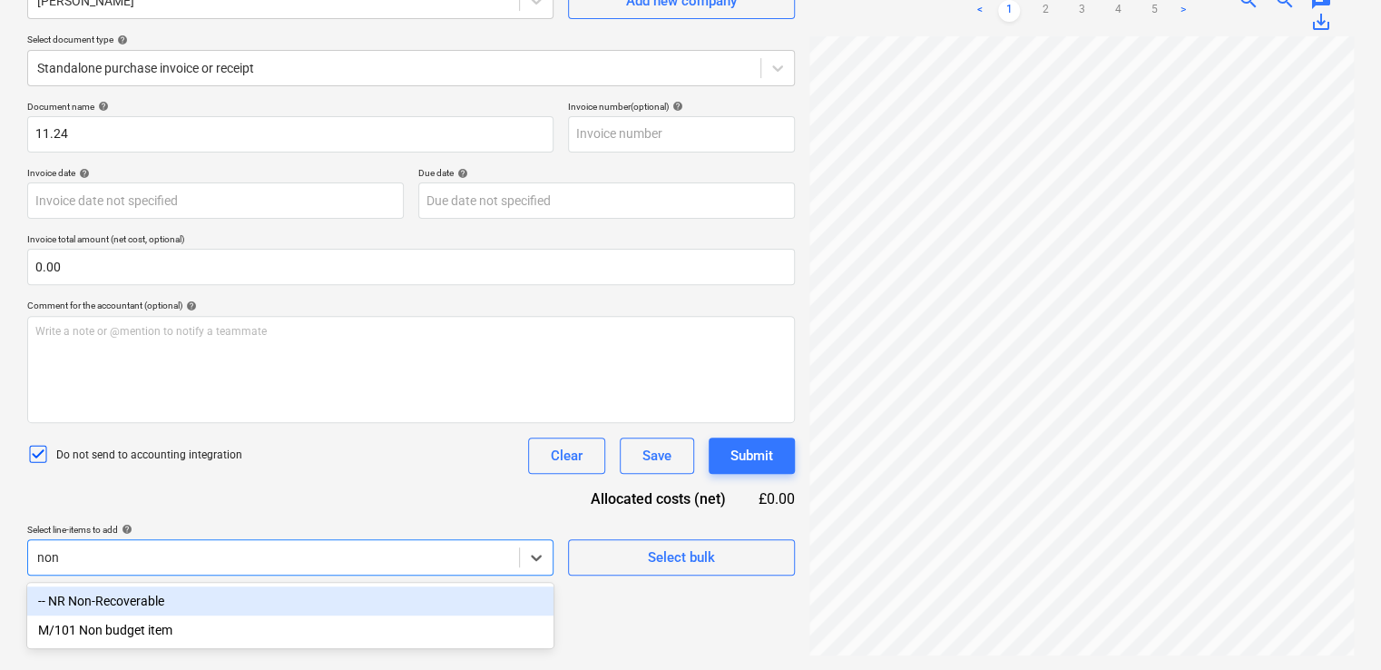
click at [265, 612] on div "-- NR Non-Recoverable" at bounding box center [290, 600] width 526 height 29
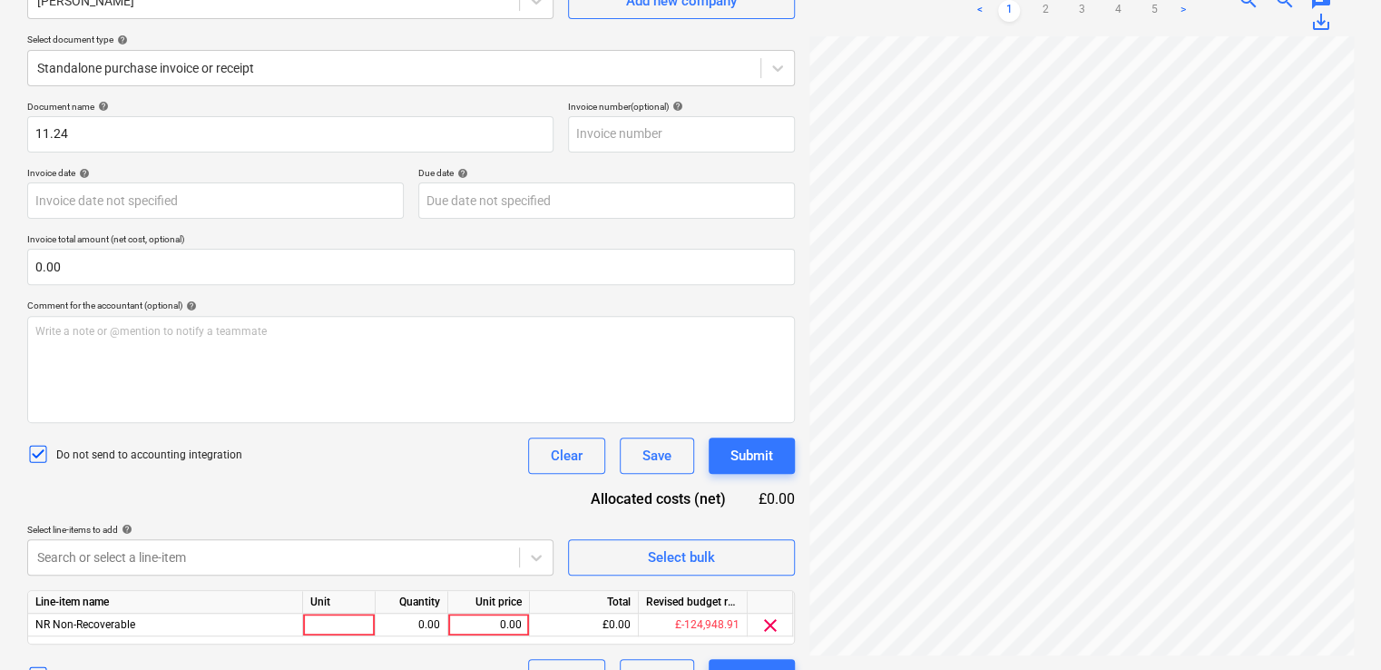
click at [342, 478] on div "Document name help 11.24 Invoice number (optional) help Invoice date help Press…" at bounding box center [411, 398] width 768 height 594
click at [320, 622] on div at bounding box center [339, 624] width 73 height 23
type input "item"
type input "168.99"
click at [450, 504] on div "Document name help 11.24 Invoice number (optional) help Invoice date help Press…" at bounding box center [411, 398] width 768 height 594
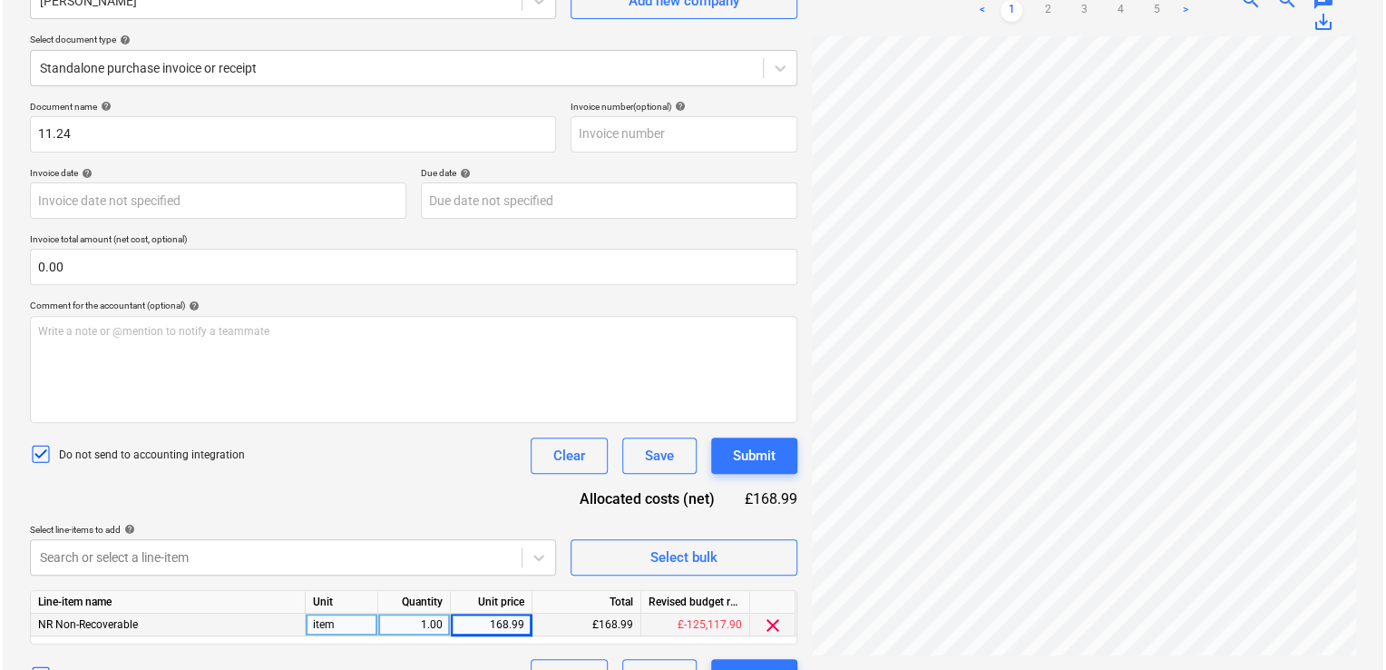
scroll to position [220, 0]
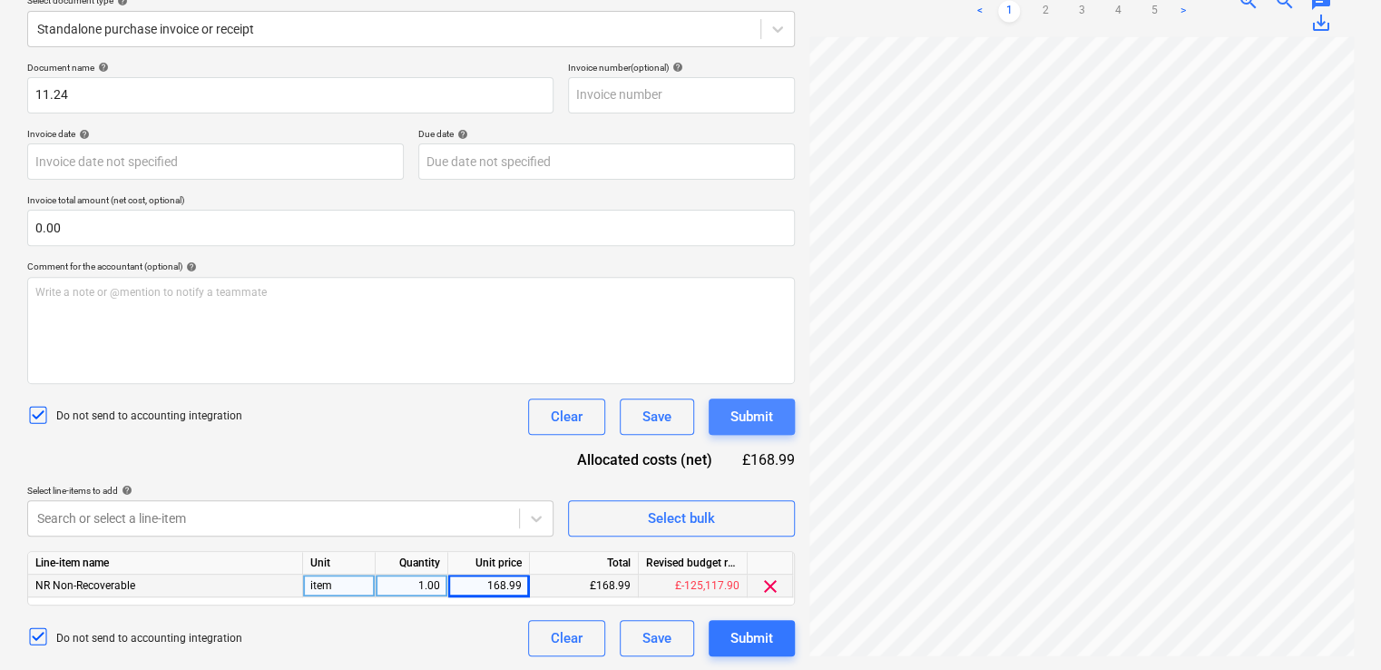
click at [755, 413] on div "Submit" at bounding box center [751, 417] width 43 height 24
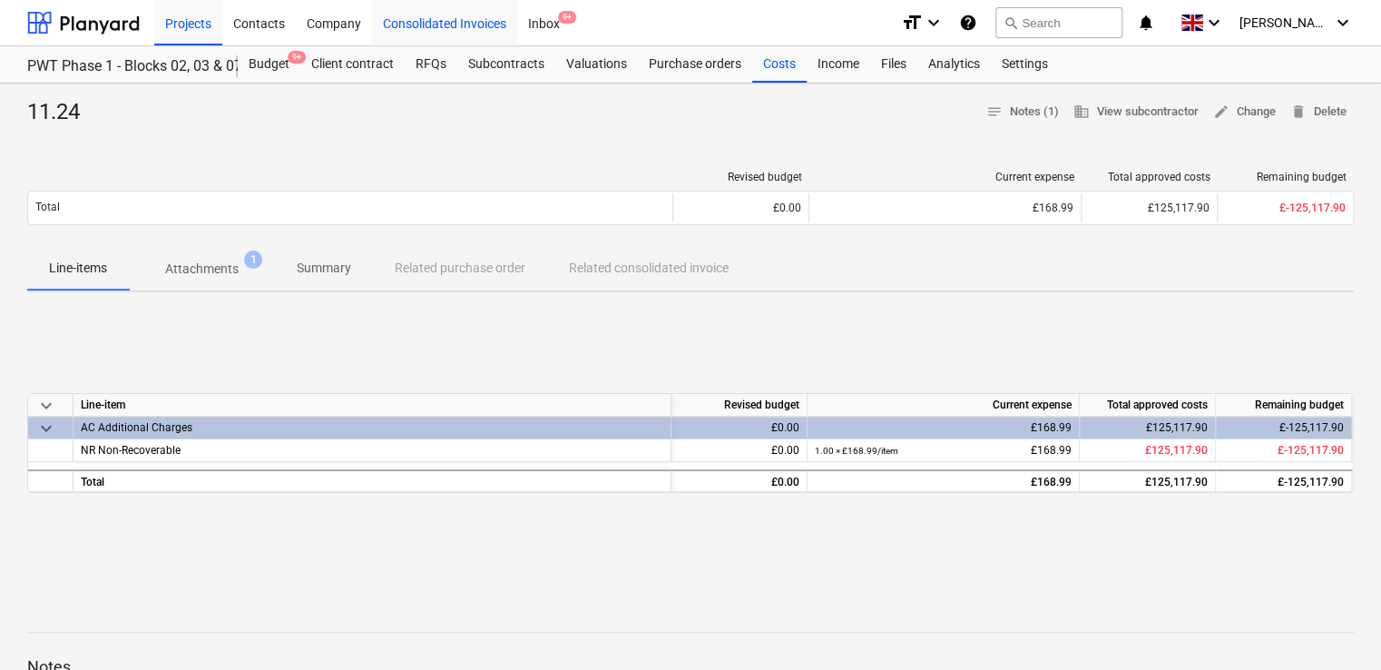
click at [453, 23] on div "Consolidated Invoices" at bounding box center [444, 22] width 145 height 46
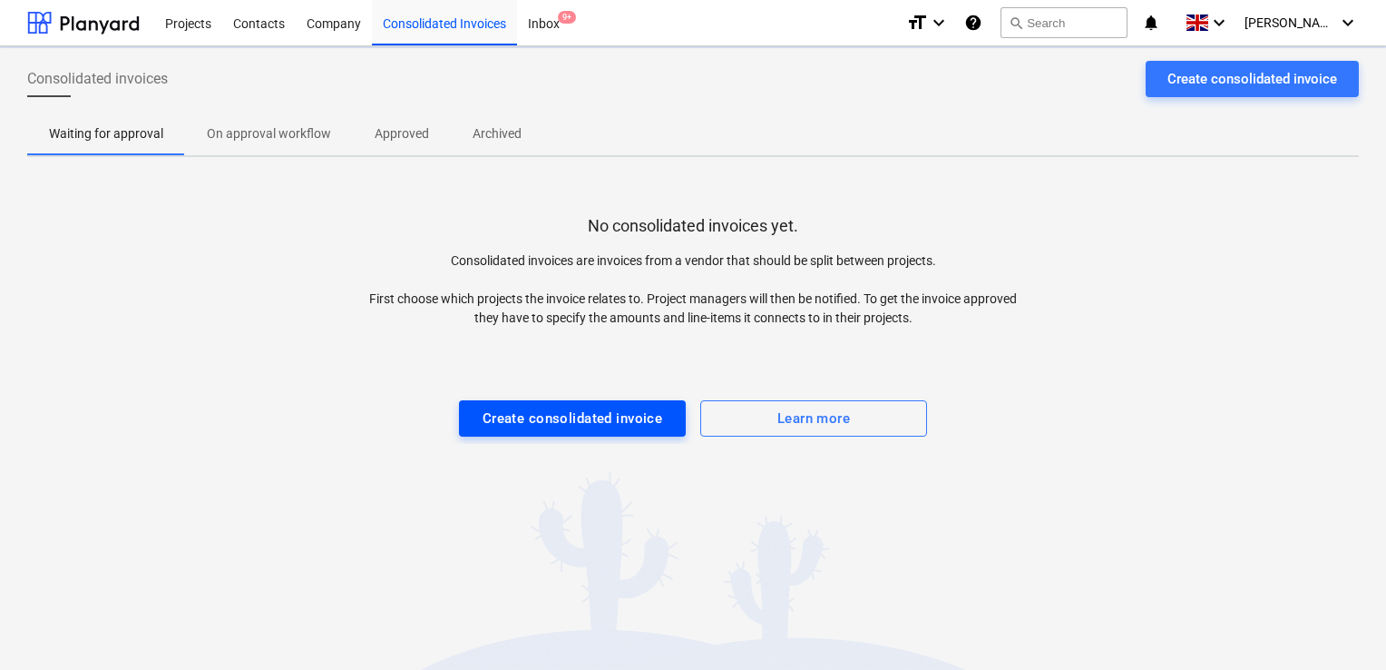
click at [613, 418] on div "Create consolidated invoice" at bounding box center [573, 418] width 181 height 24
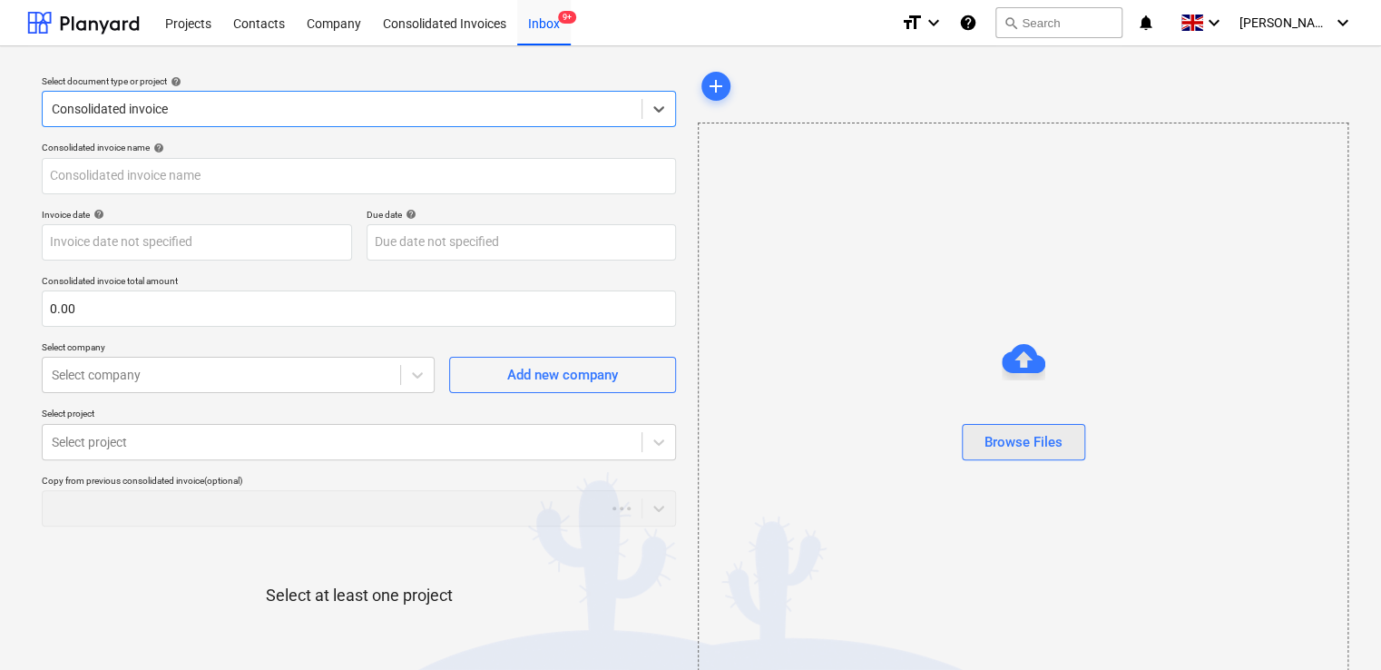
click at [992, 445] on div "Browse Files" at bounding box center [1023, 442] width 78 height 24
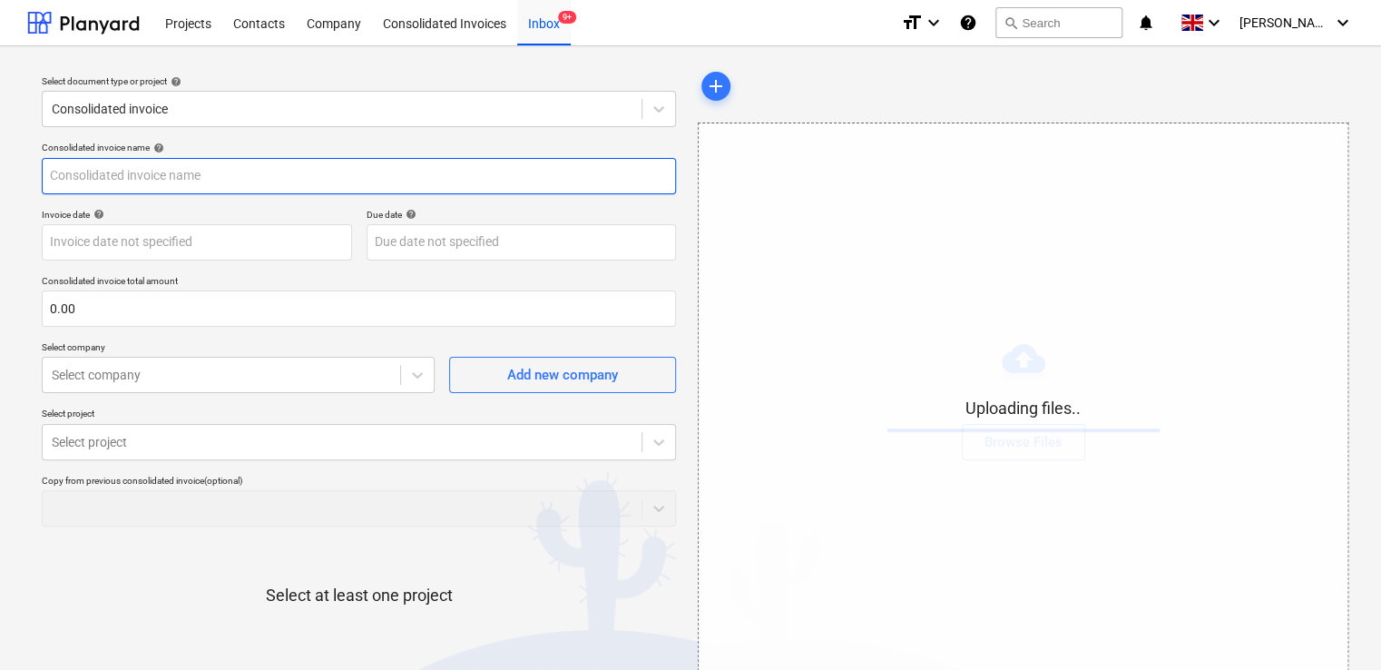
click at [209, 175] on input "text" at bounding box center [359, 176] width 634 height 36
type input "ma"
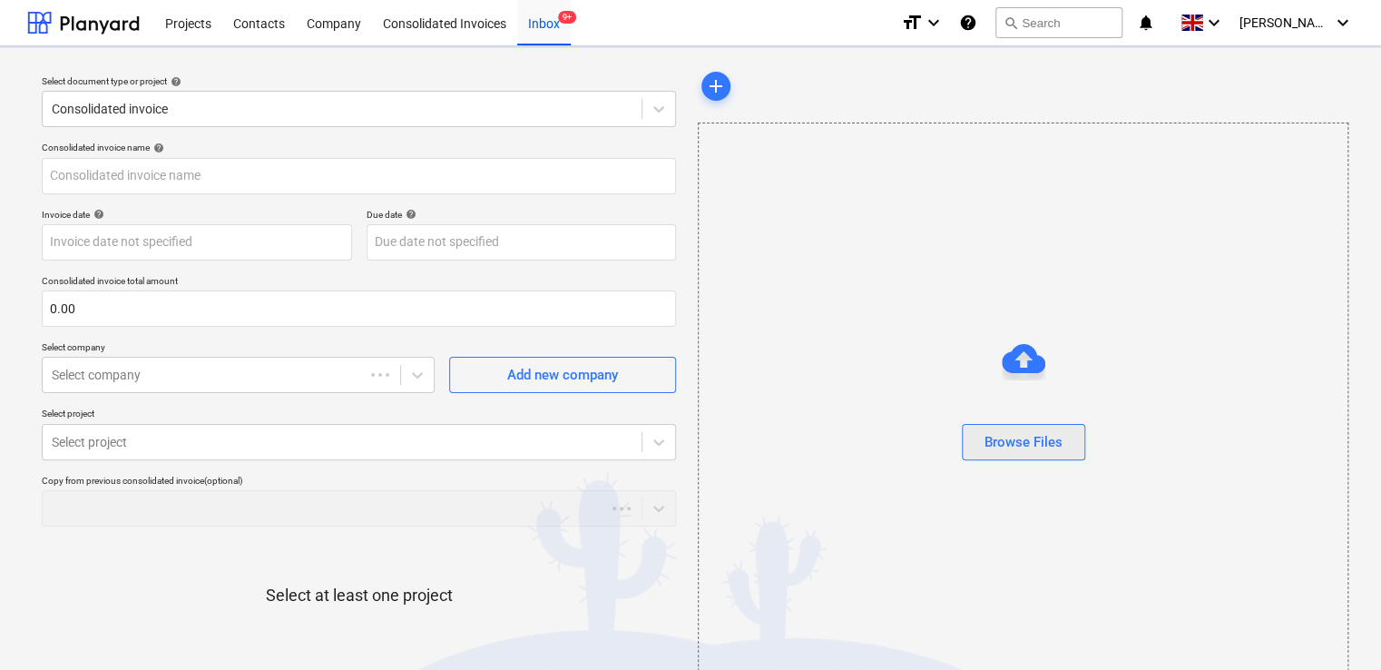
click at [1016, 446] on div "Browse Files" at bounding box center [1023, 442] width 78 height 24
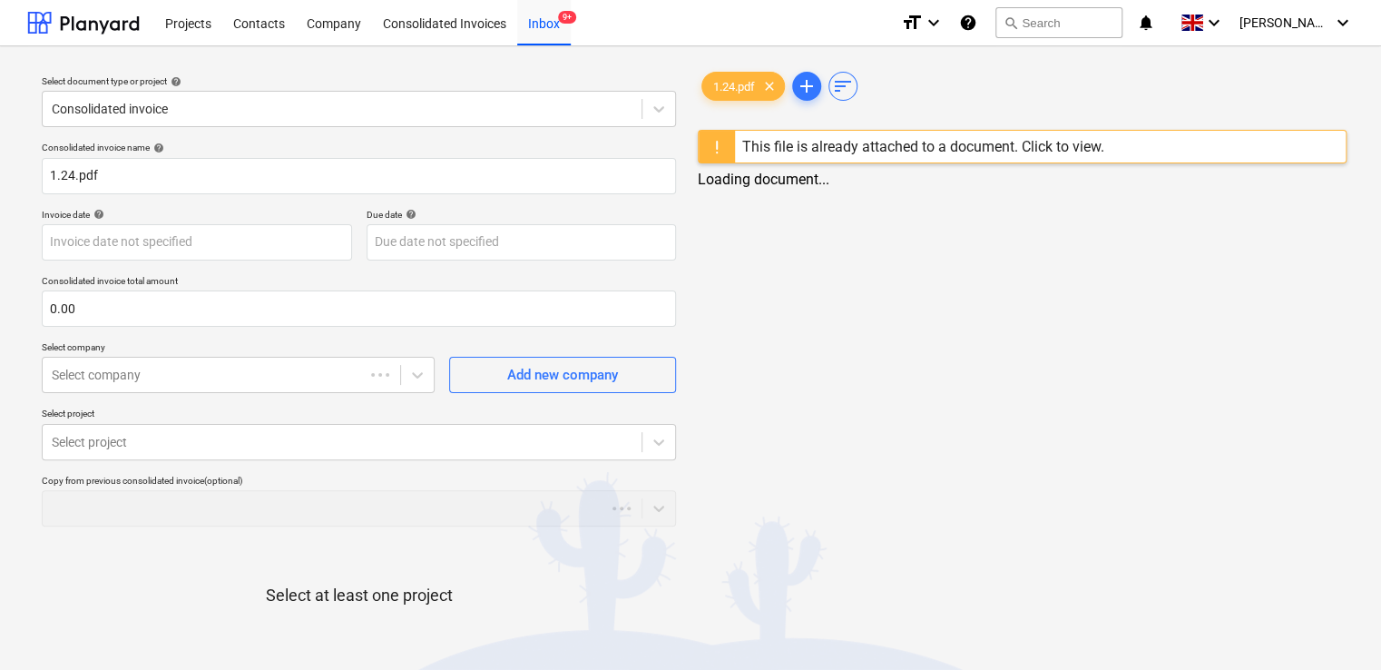
type input "1.24.pdf"
click at [1049, 150] on div "This file is already attached to a document. Click to view." at bounding box center [923, 146] width 362 height 17
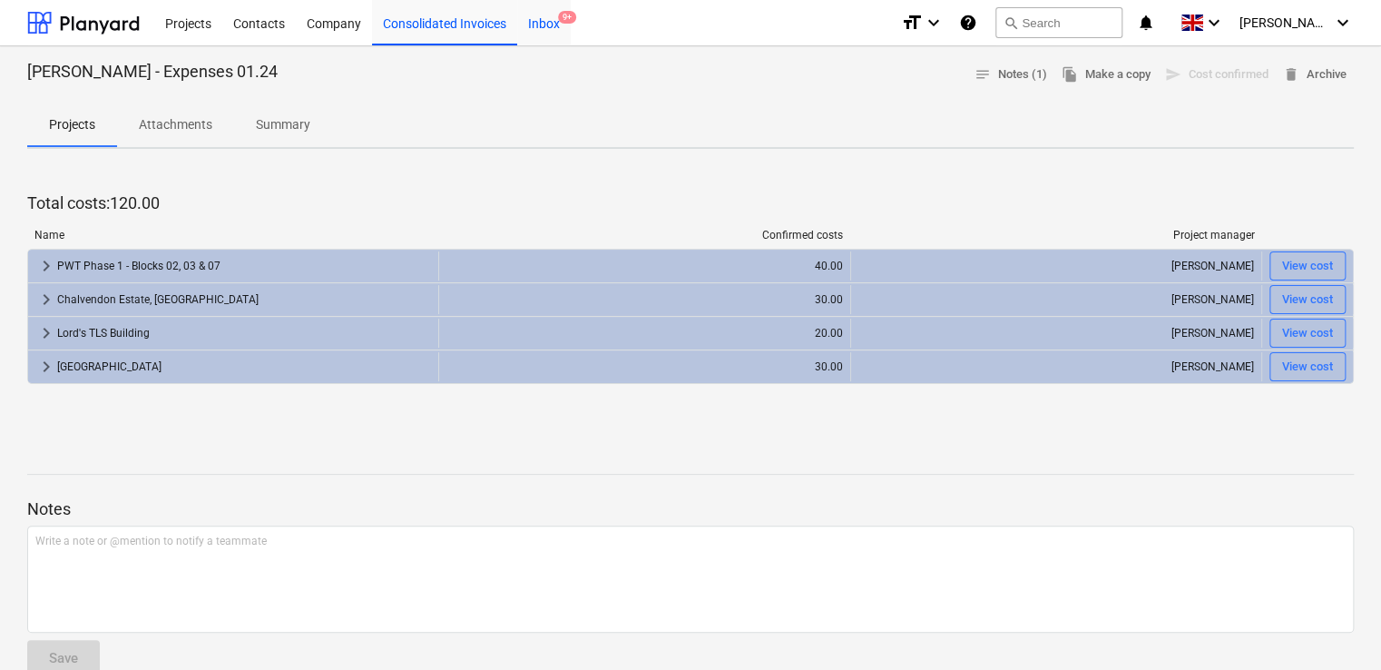
click at [567, 9] on div "Inbox 9+" at bounding box center [544, 22] width 54 height 46
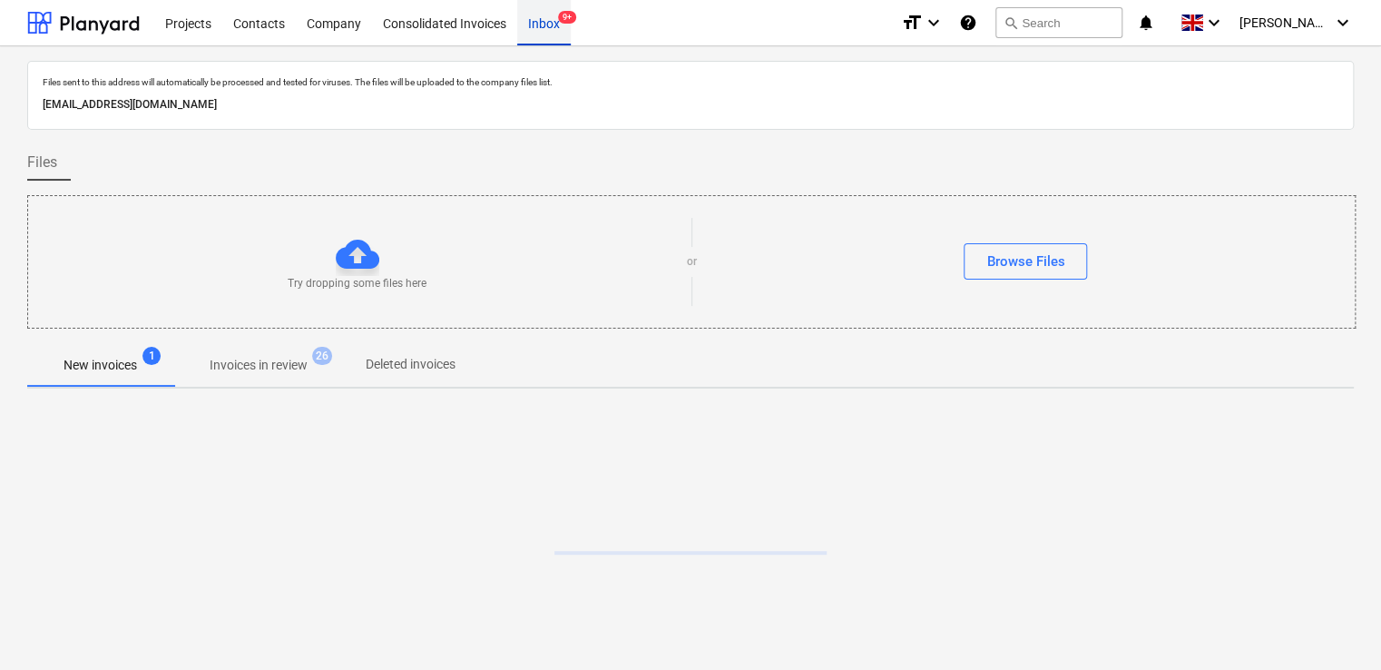
click at [567, 9] on div "Inbox 9+" at bounding box center [544, 22] width 54 height 46
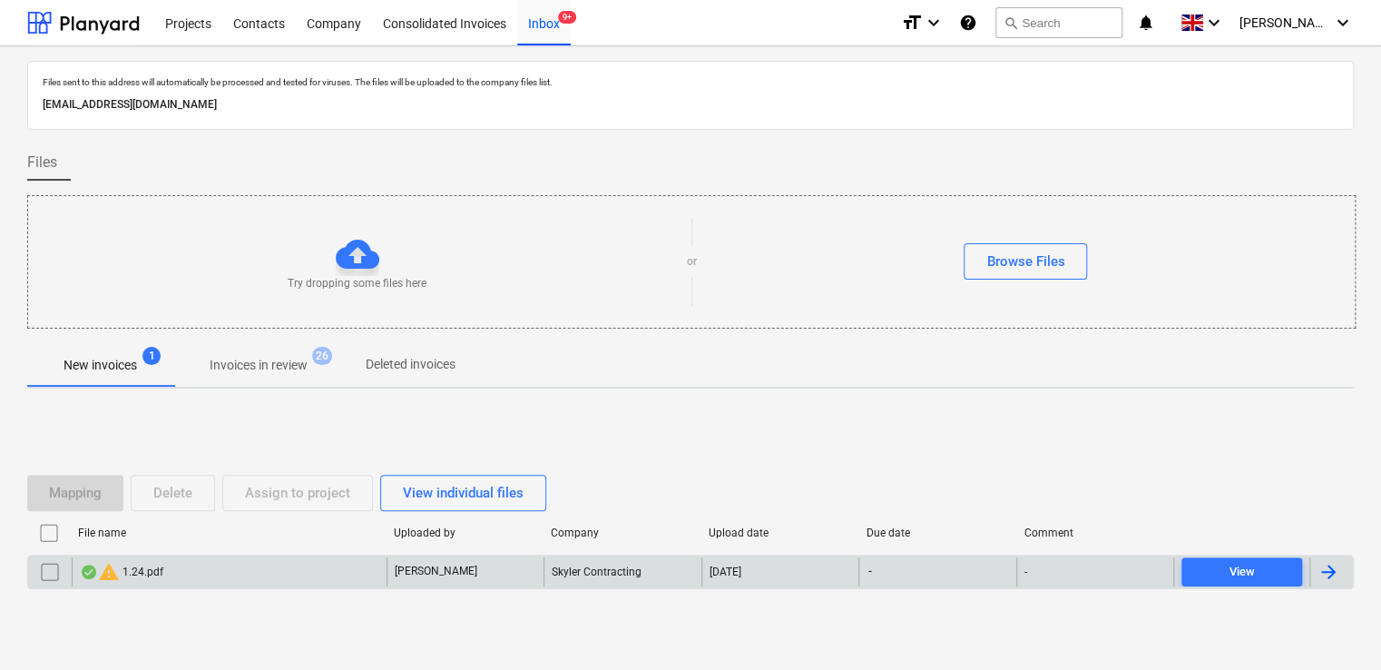
click at [42, 566] on input "checkbox" at bounding box center [49, 571] width 29 height 29
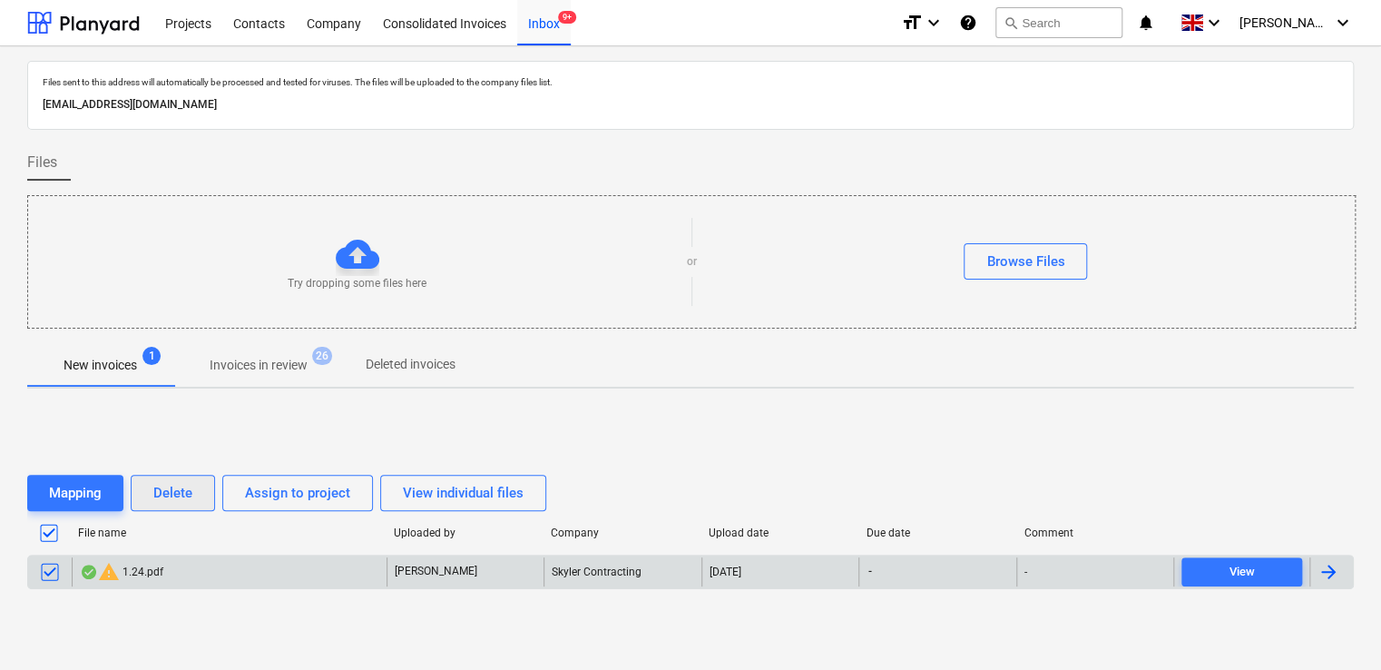
click at [171, 500] on div "Delete" at bounding box center [172, 493] width 39 height 24
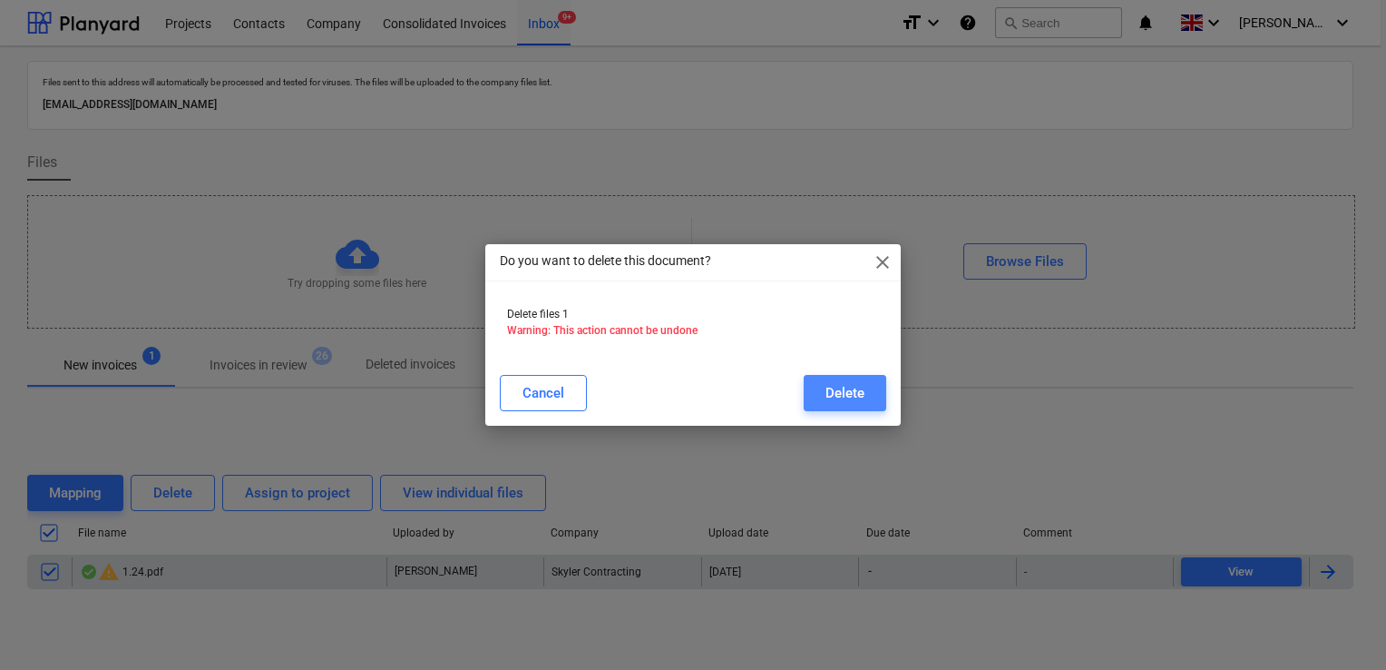
click at [856, 390] on div "Delete" at bounding box center [845, 393] width 39 height 24
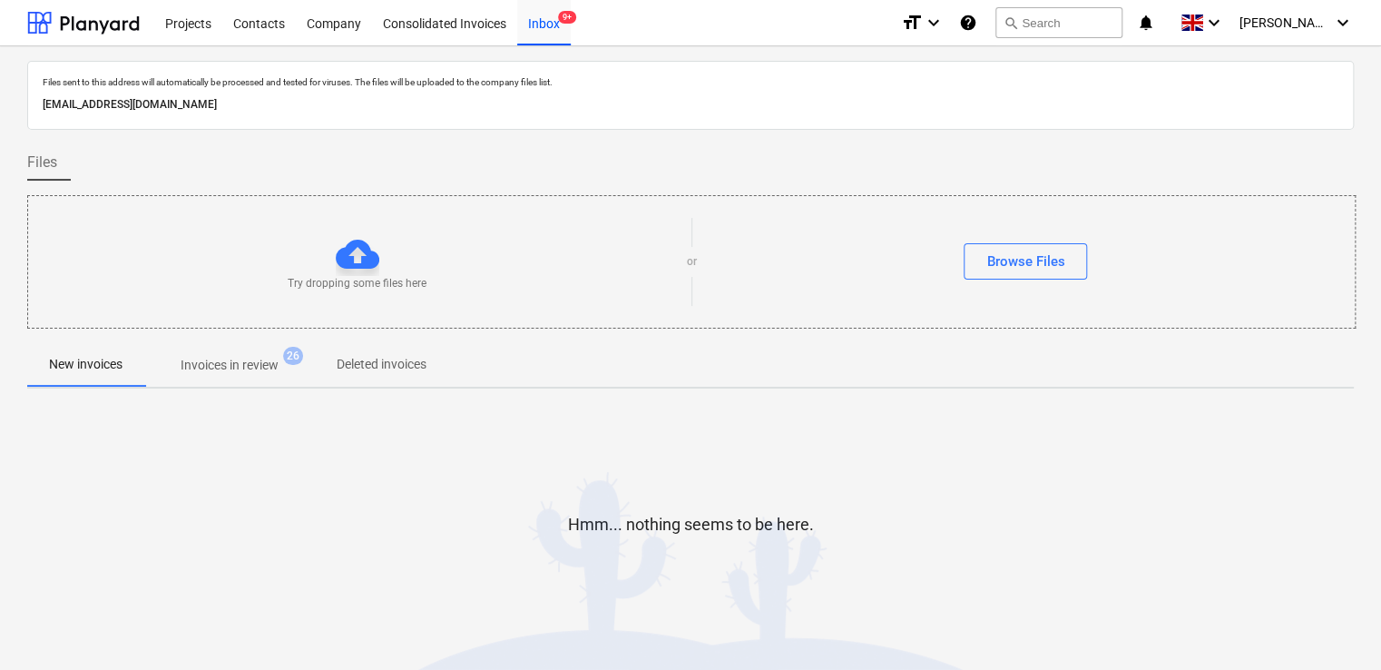
drag, startPoint x: 200, startPoint y: 24, endPoint x: 1385, endPoint y: 53, distance: 1185.2
click at [200, 24] on div "Projects" at bounding box center [188, 22] width 68 height 46
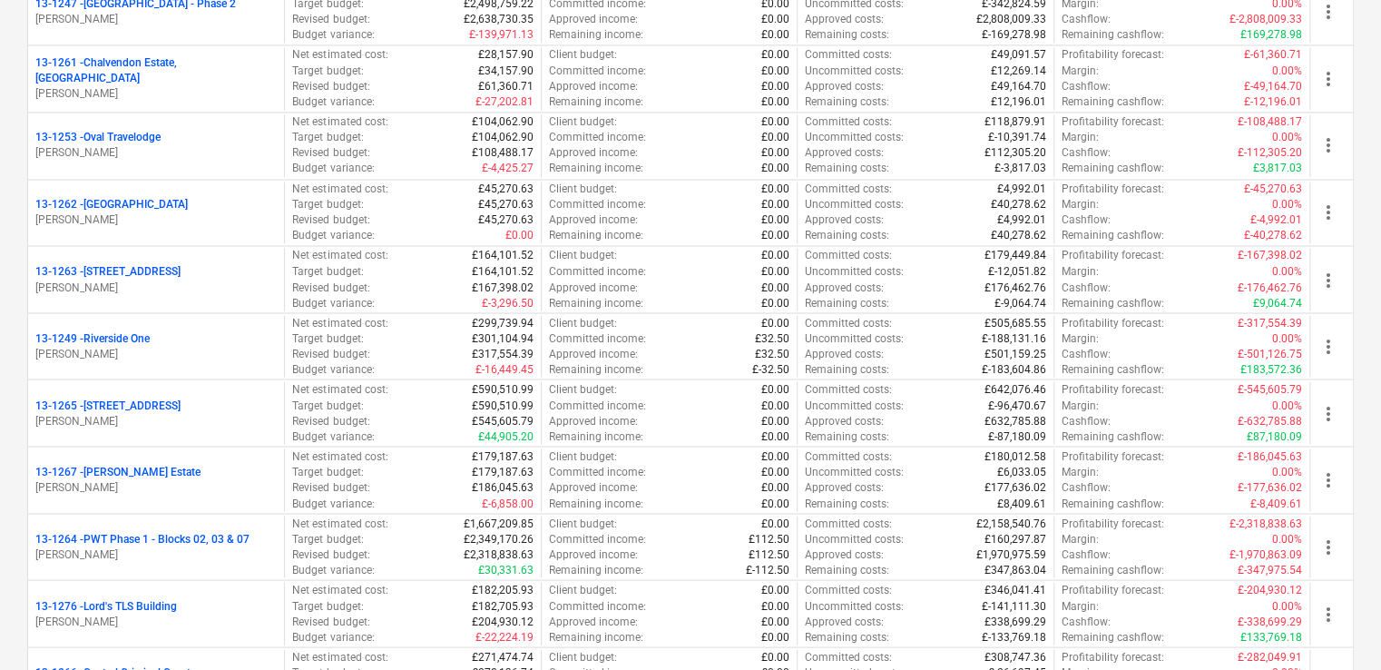
scroll to position [1506, 0]
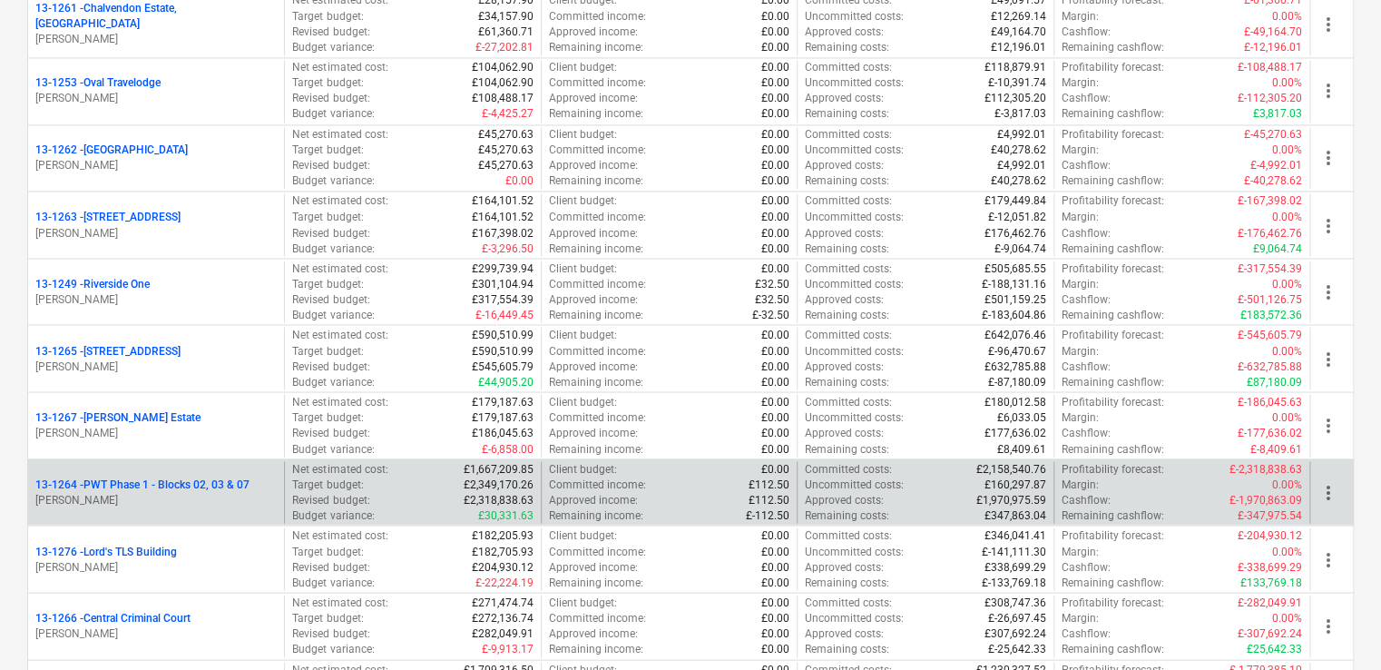
click at [87, 492] on p "[PERSON_NAME]" at bounding box center [155, 499] width 241 height 15
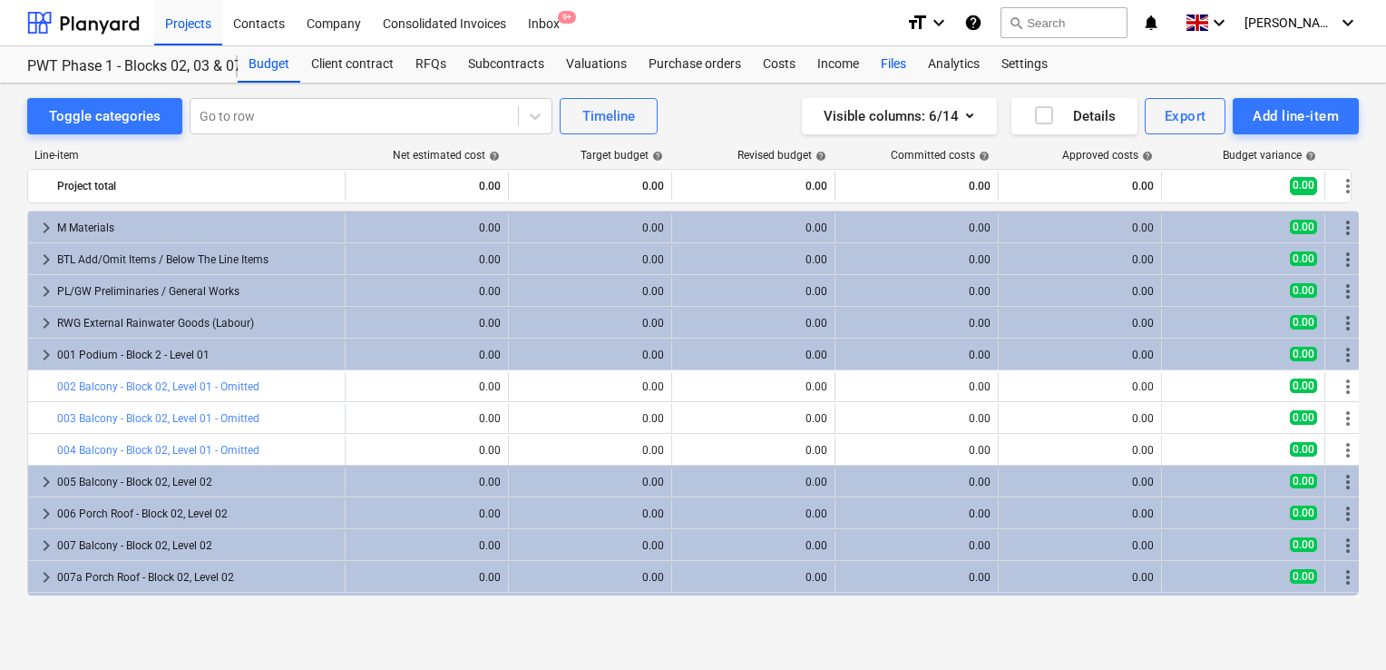
click at [894, 69] on div "Files" at bounding box center [893, 64] width 47 height 36
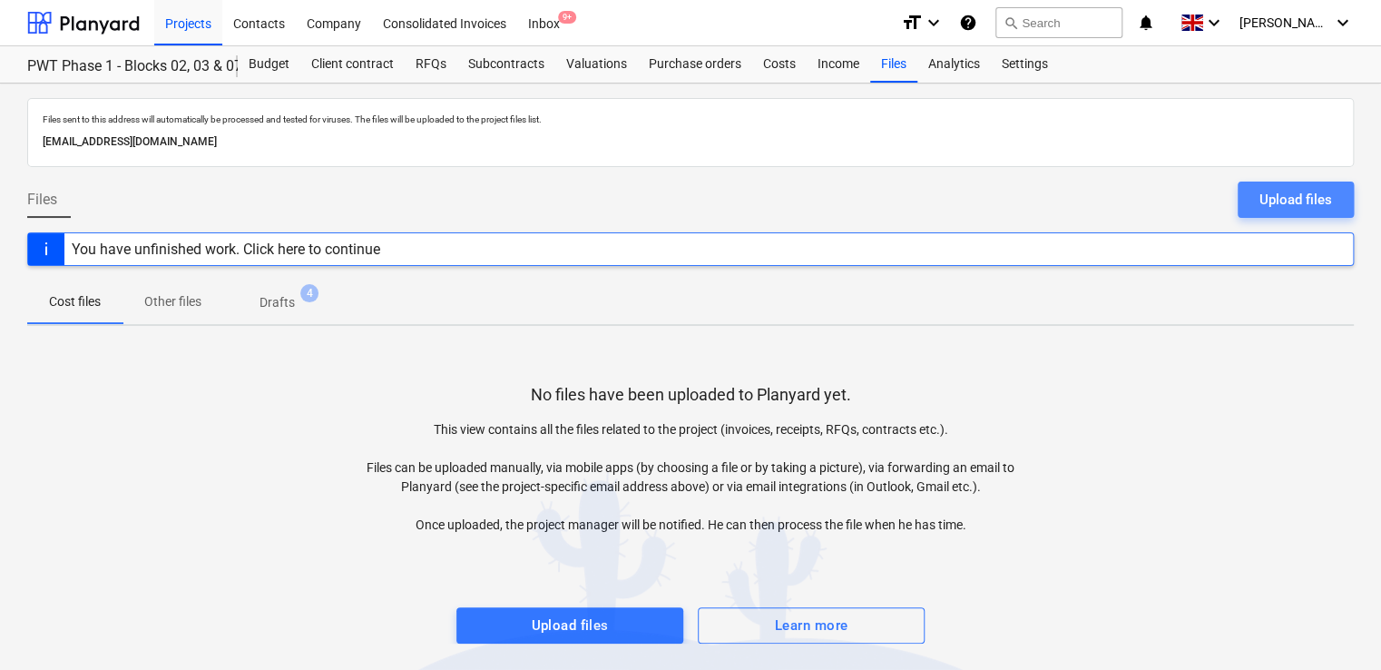
click at [1294, 197] on div "Upload files" at bounding box center [1295, 200] width 73 height 24
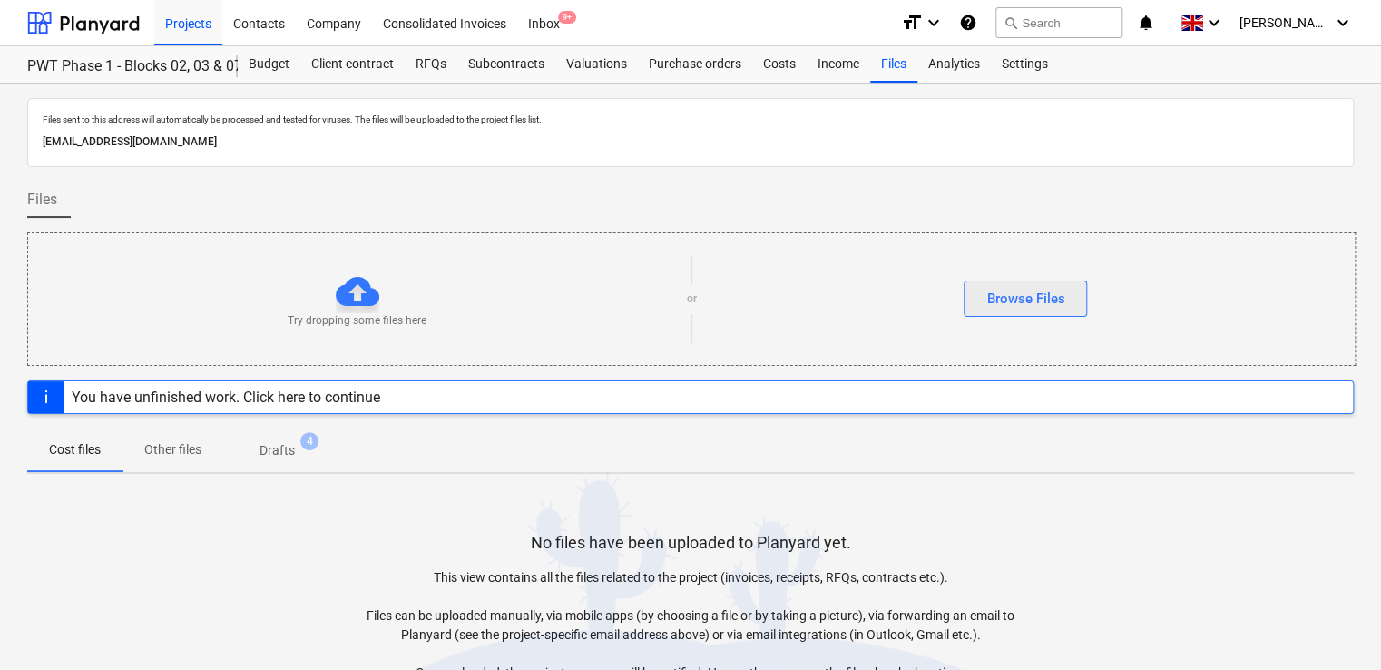
click at [994, 298] on div "Browse Files" at bounding box center [1025, 299] width 78 height 24
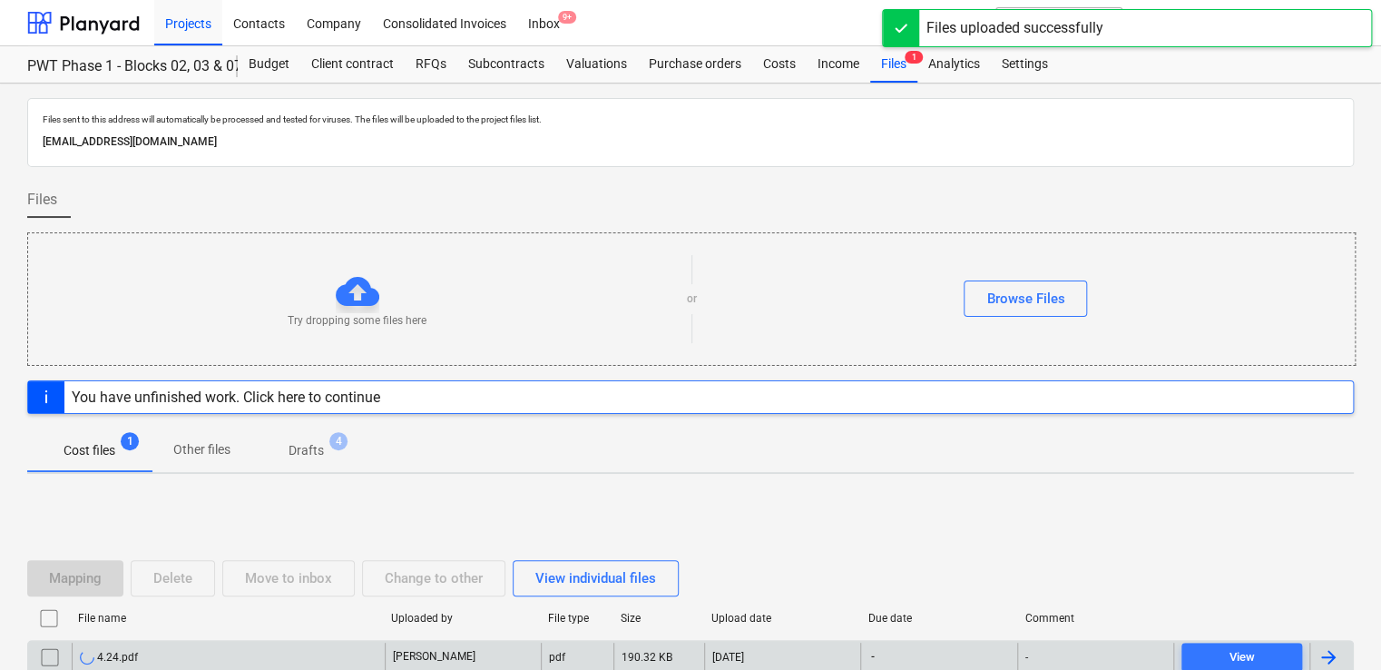
click at [232, 644] on div "4.24.pdf" at bounding box center [228, 656] width 313 height 29
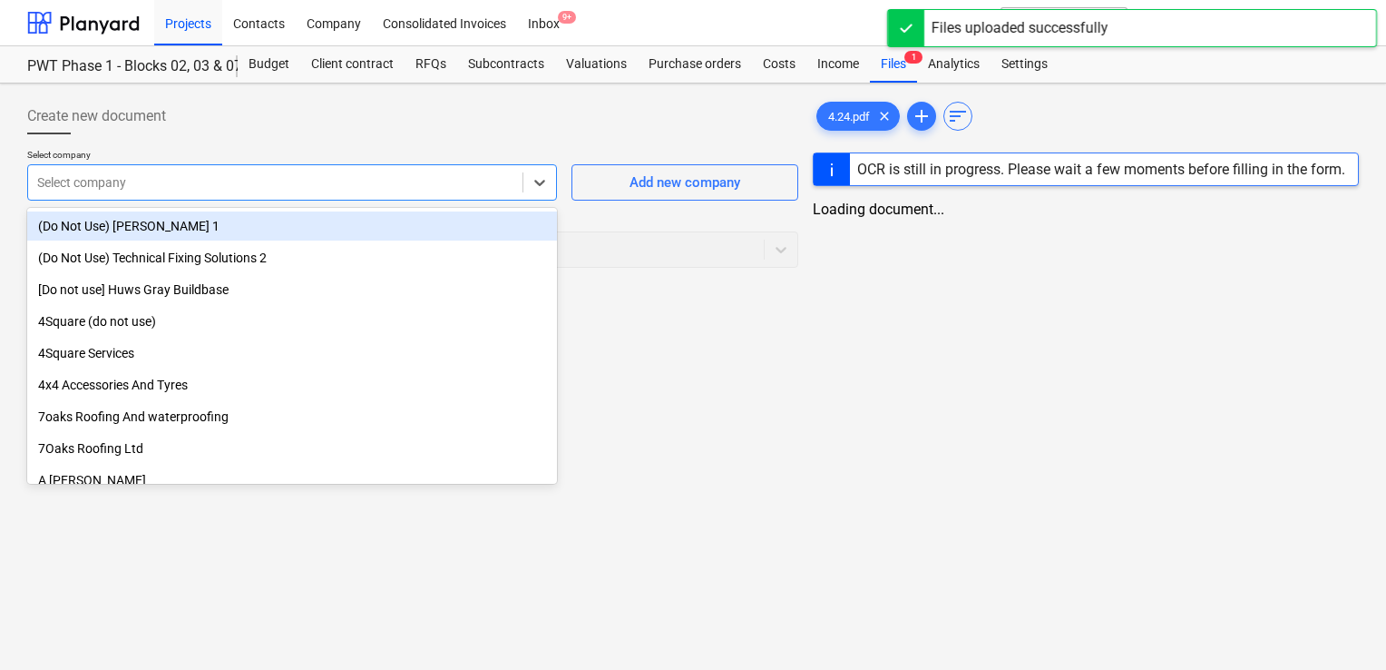
click at [279, 174] on div at bounding box center [275, 182] width 476 height 18
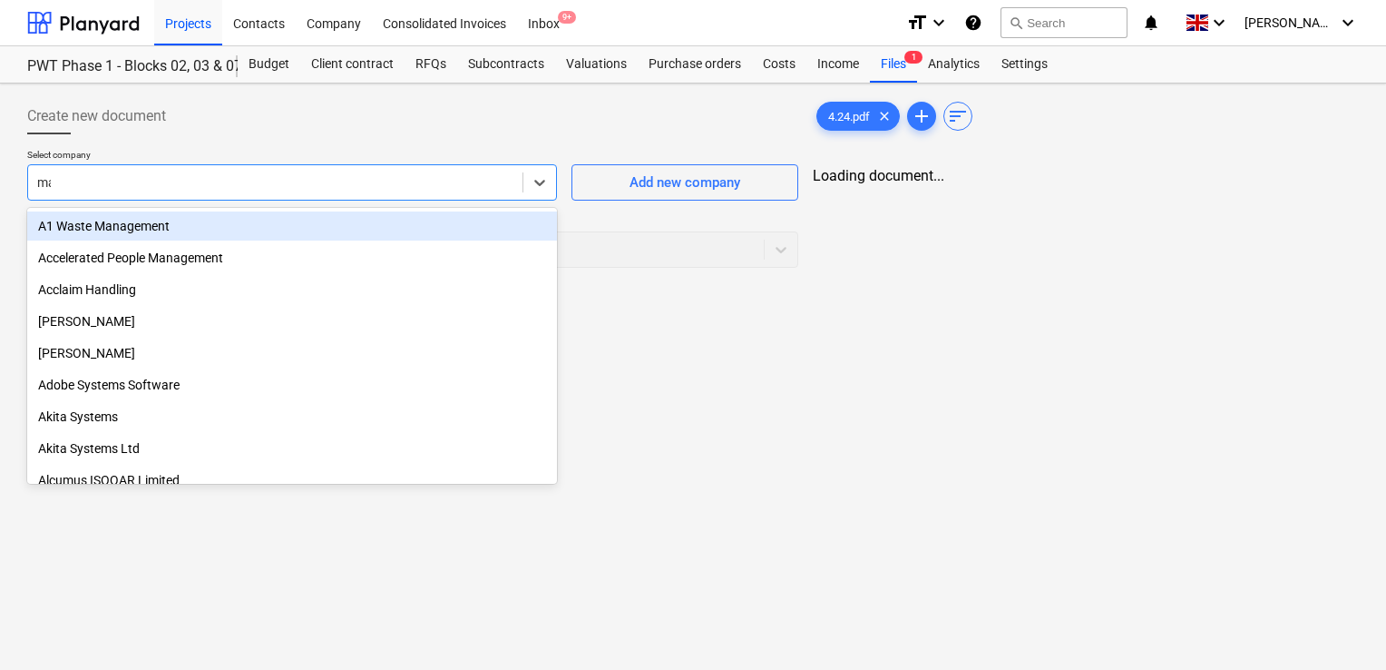
type input "max"
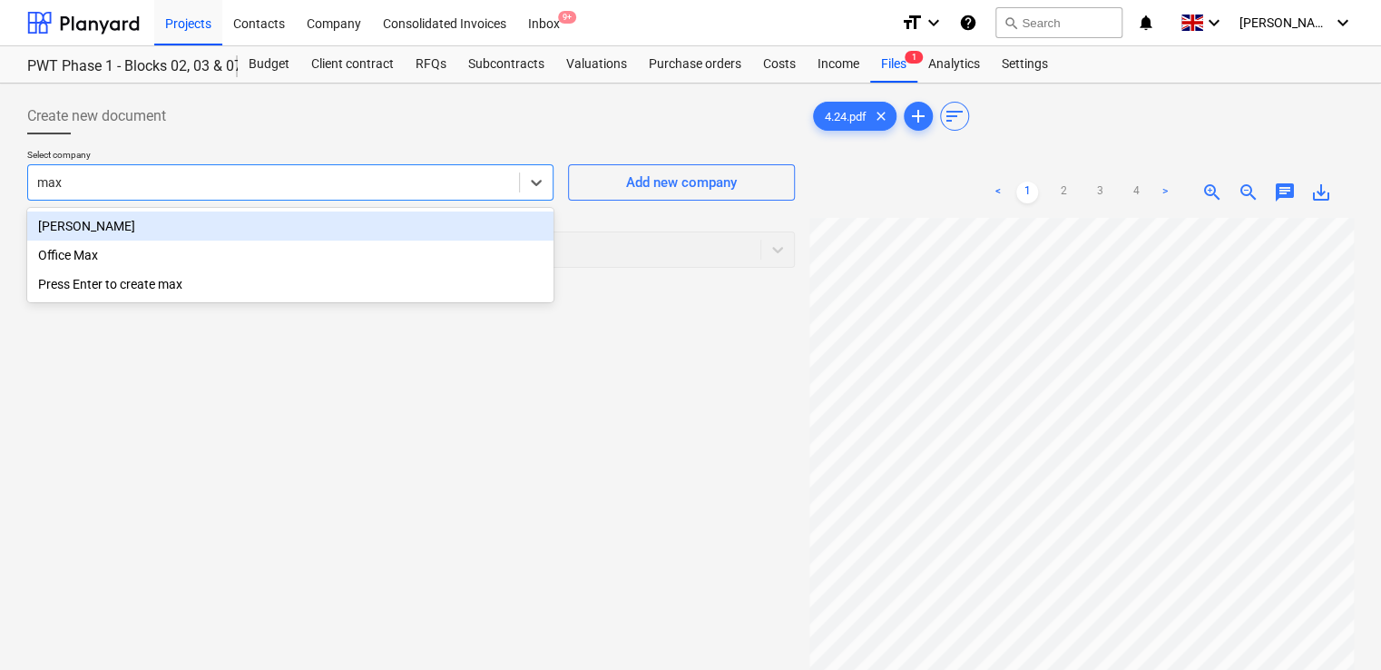
click at [232, 226] on div "[PERSON_NAME]" at bounding box center [290, 225] width 526 height 29
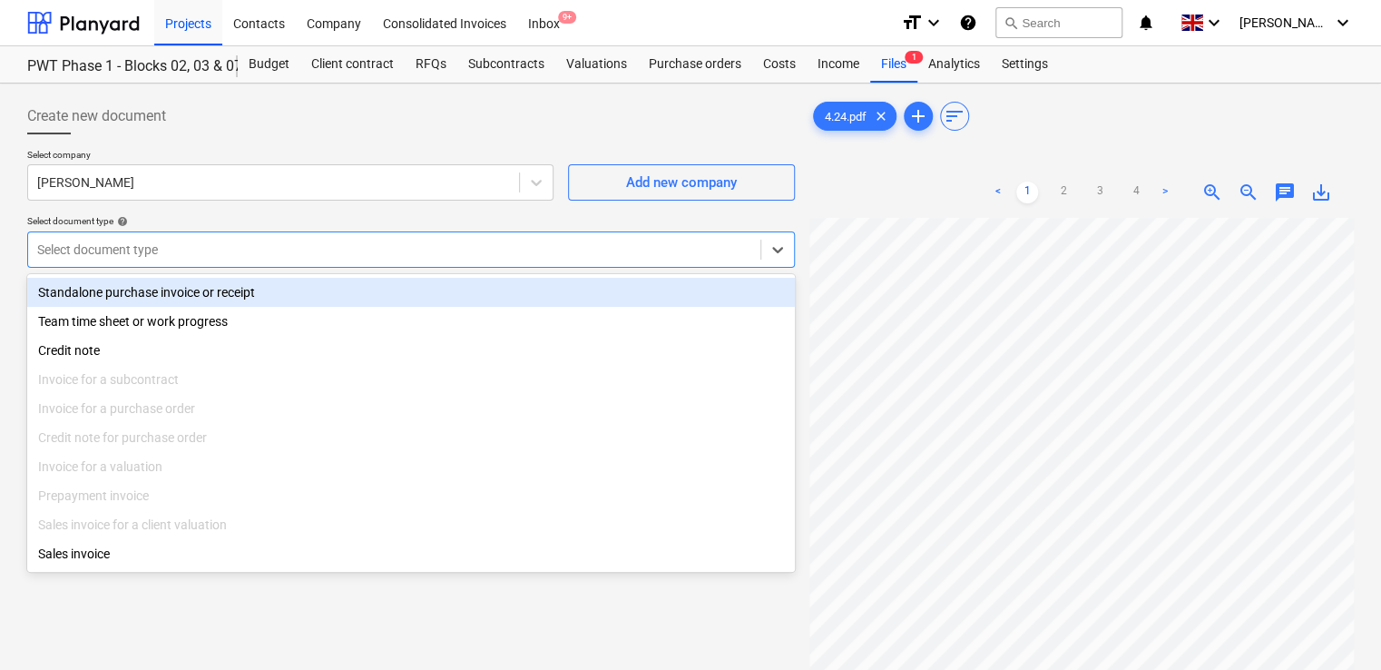
click at [196, 250] on div at bounding box center [394, 249] width 714 height 18
click at [184, 292] on div "Standalone purchase invoice or receipt" at bounding box center [411, 292] width 768 height 29
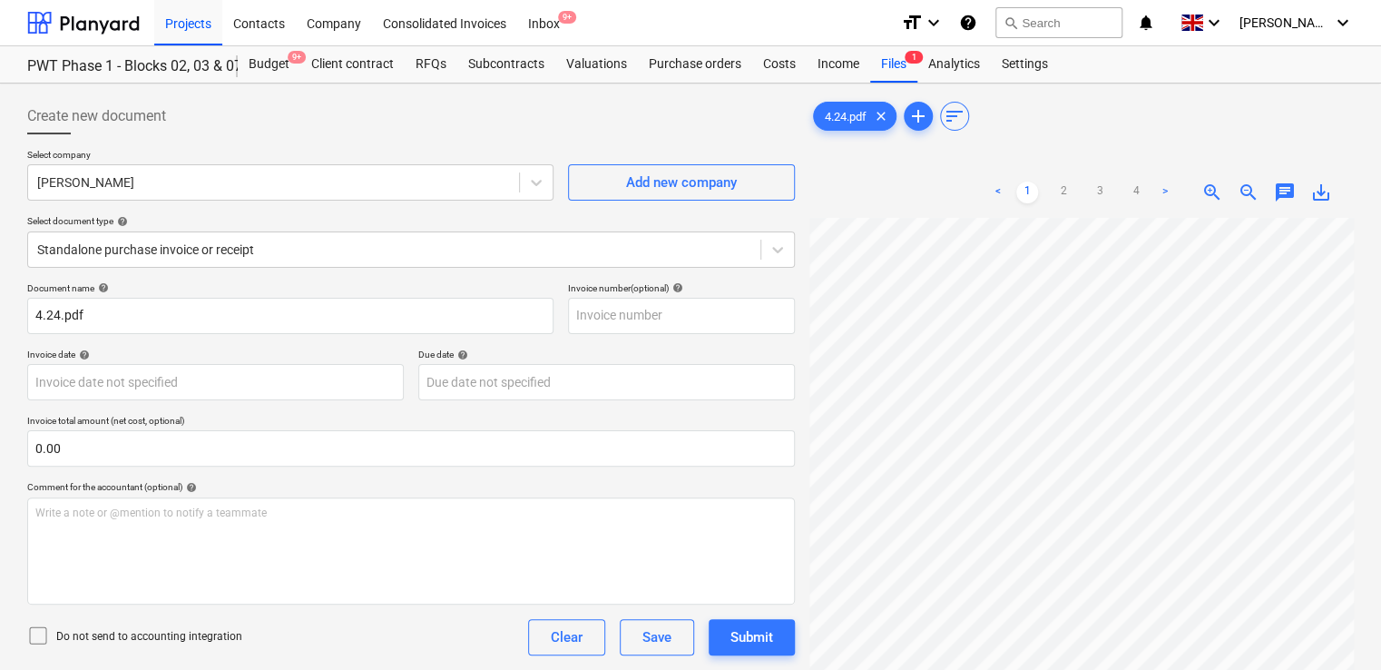
click at [34, 640] on icon at bounding box center [38, 635] width 22 height 22
click at [259, 631] on div "Do not send to accounting integration Clear Save Submit" at bounding box center [411, 637] width 768 height 36
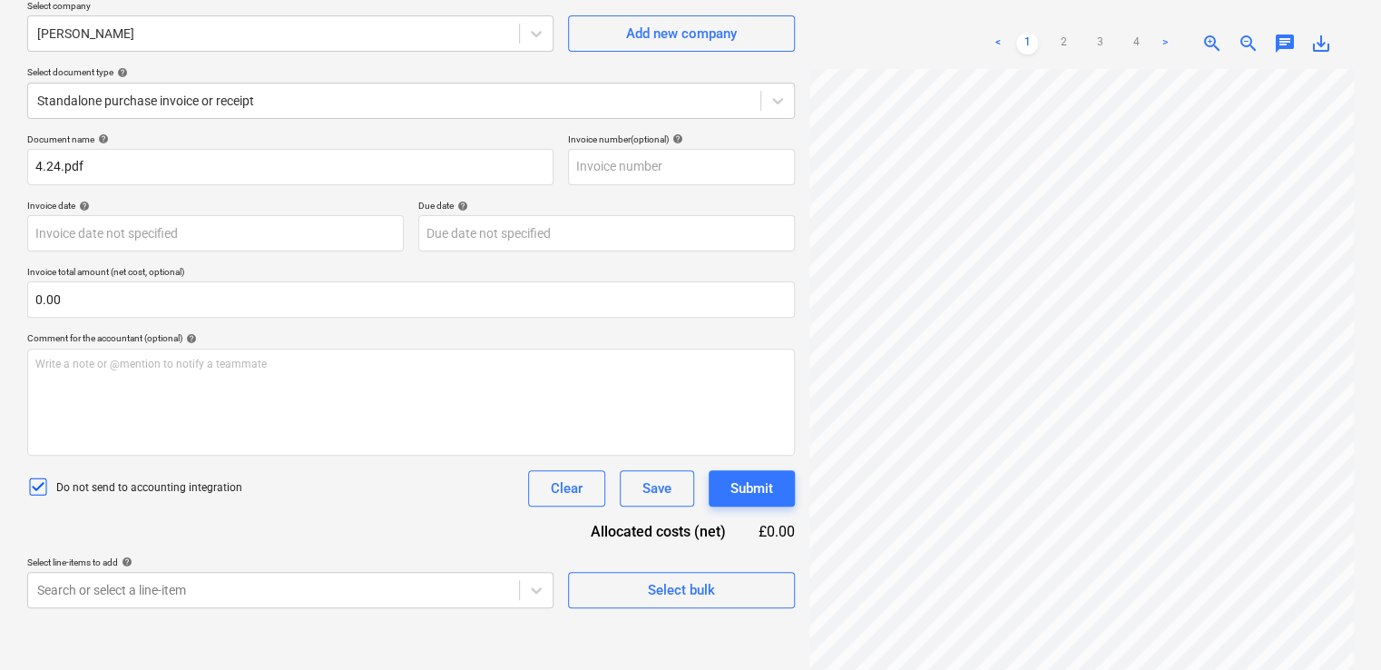
scroll to position [181, 0]
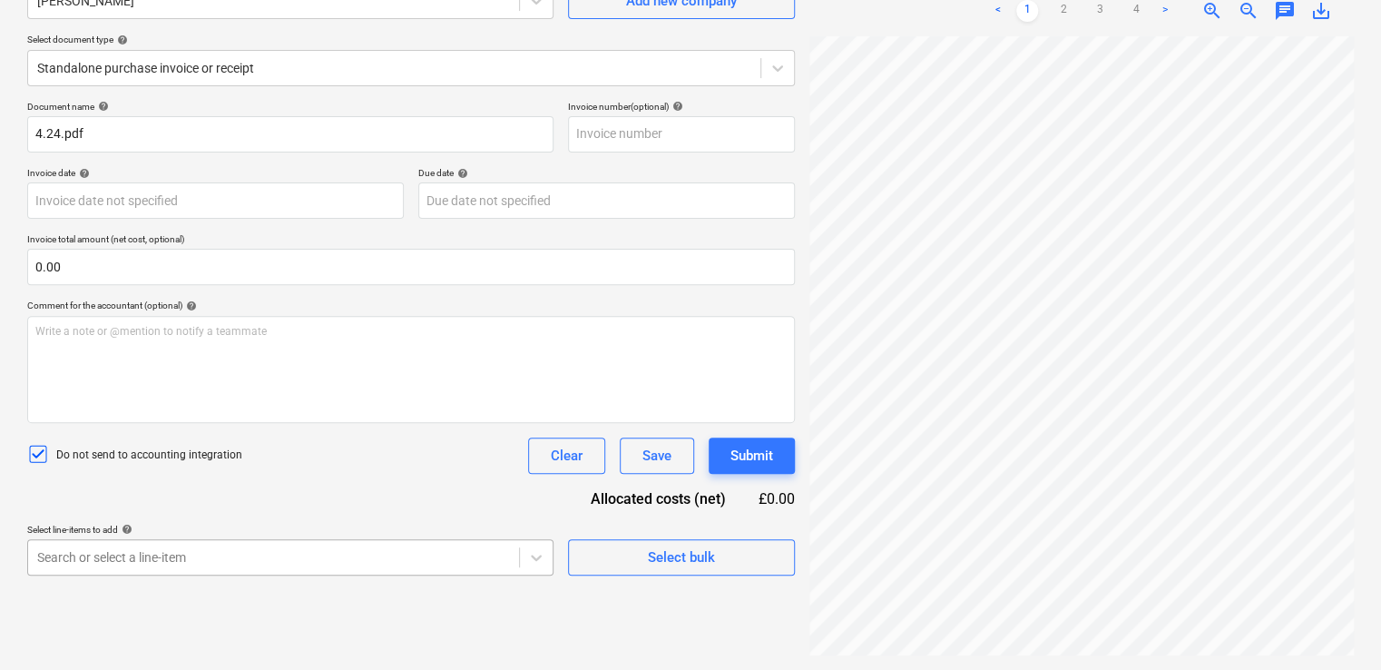
click at [212, 488] on body "Projects Contacts Company Consolidated Invoices Inbox 9+ format_size keyboard_a…" at bounding box center [690, 154] width 1381 height 670
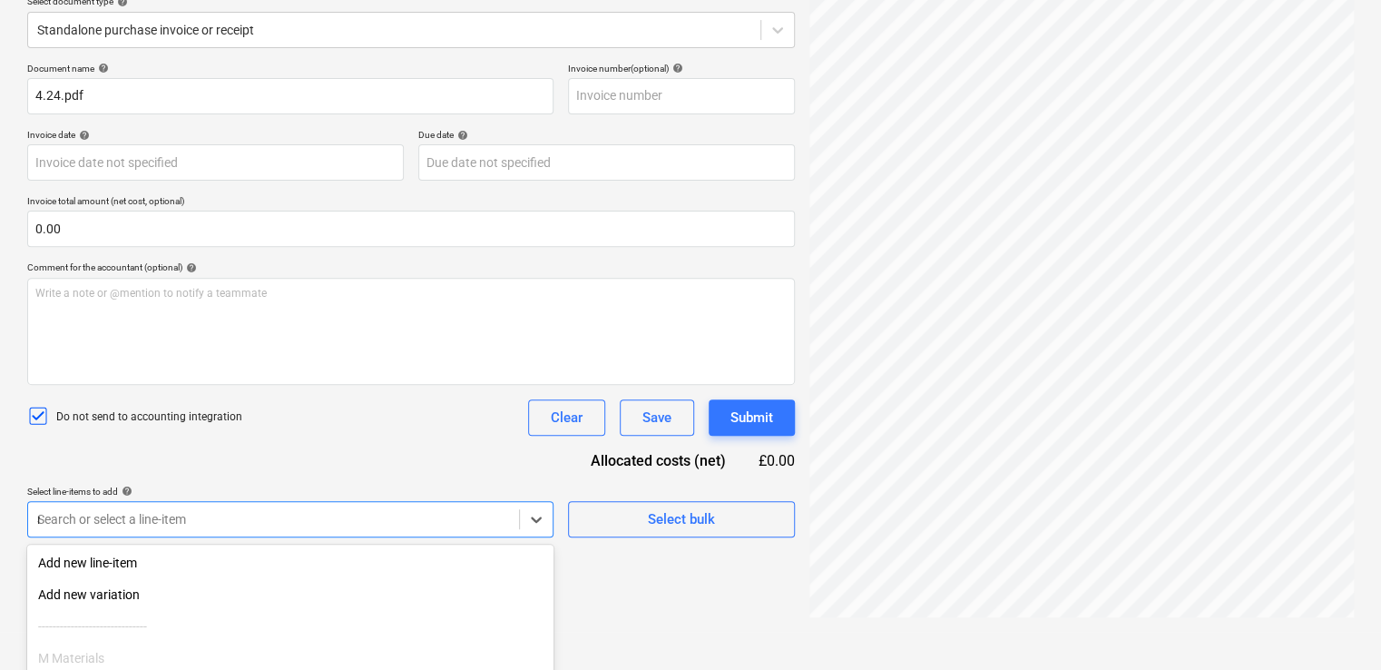
type input "non"
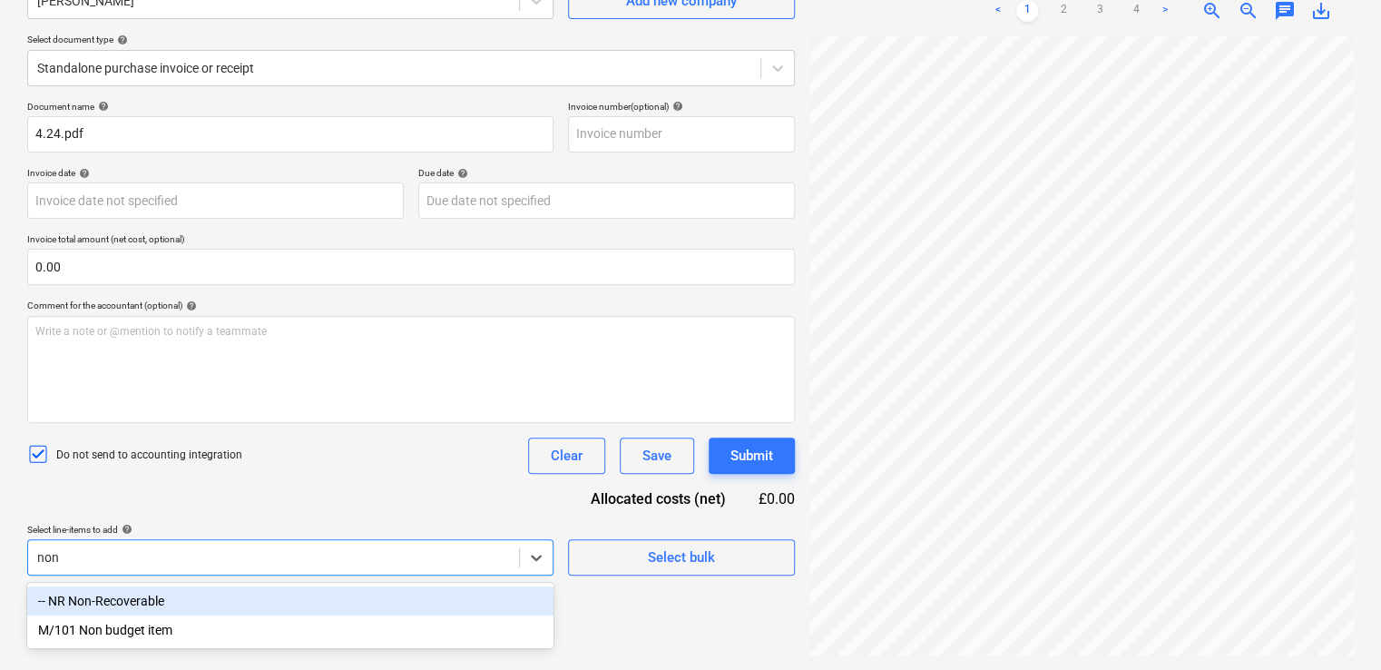
click at [185, 601] on div "-- NR Non-Recoverable" at bounding box center [290, 600] width 526 height 29
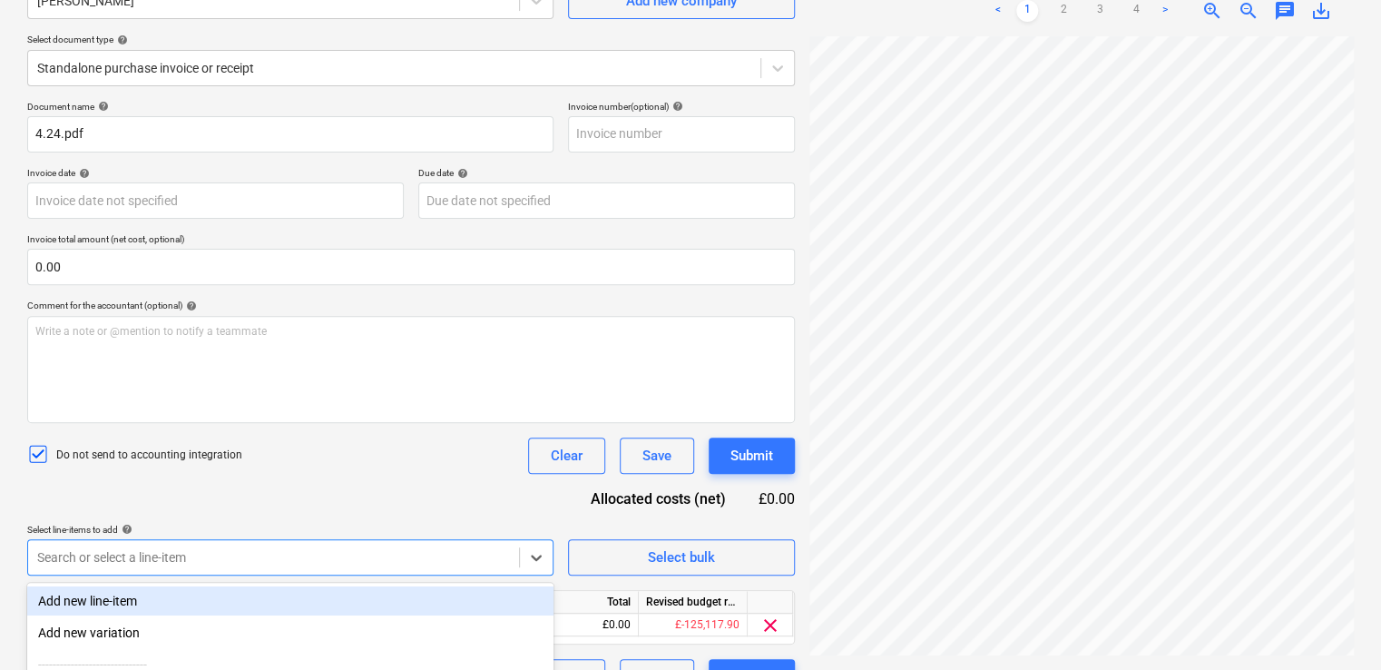
click at [305, 492] on div "Document name help 4.24.pdf Invoice number (optional) help Invoice date help Pr…" at bounding box center [411, 398] width 768 height 594
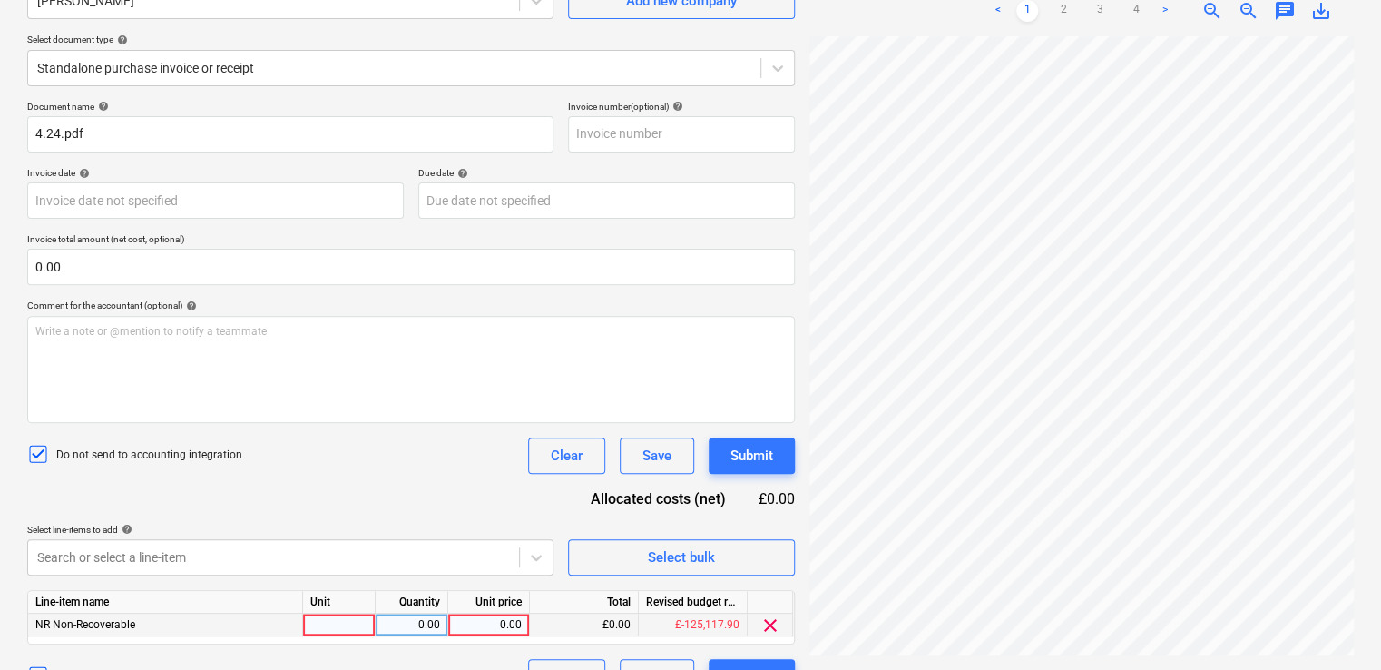
click at [340, 619] on div at bounding box center [339, 624] width 73 height 23
type input "item"
type input "150.00"
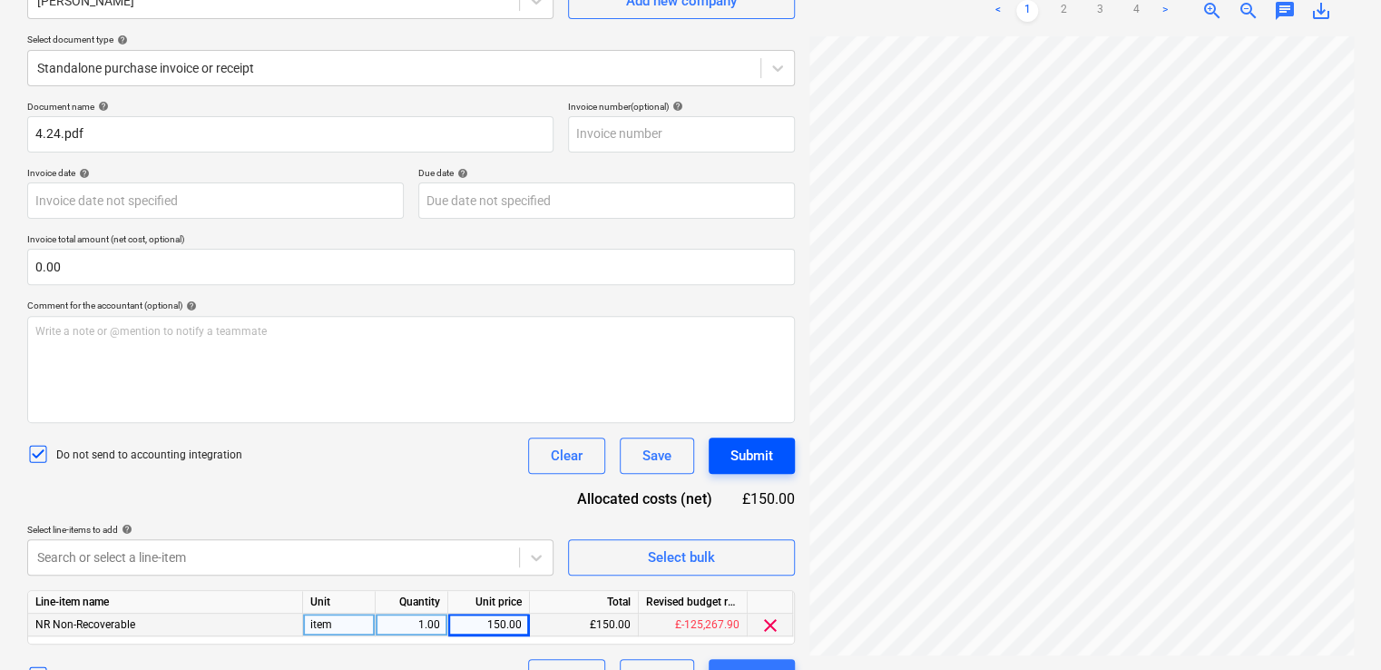
click at [751, 448] on div "Submit" at bounding box center [751, 456] width 43 height 24
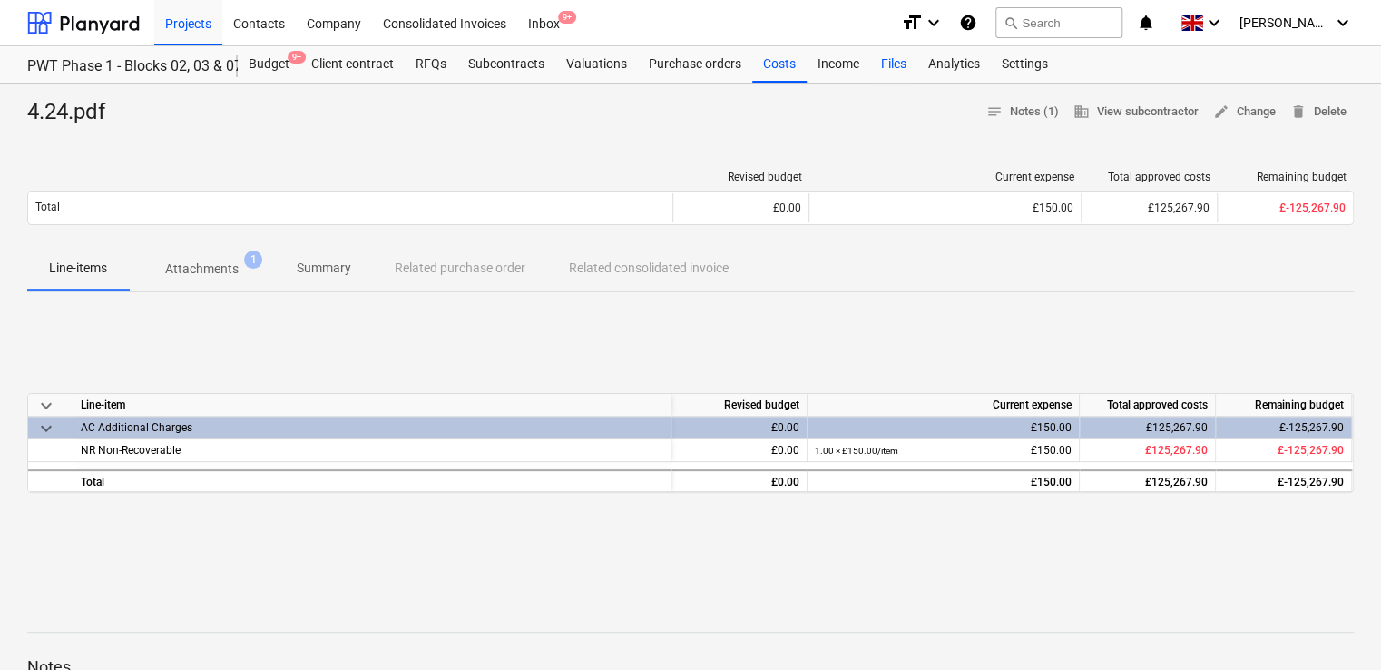
click at [888, 58] on div "Files" at bounding box center [893, 64] width 47 height 36
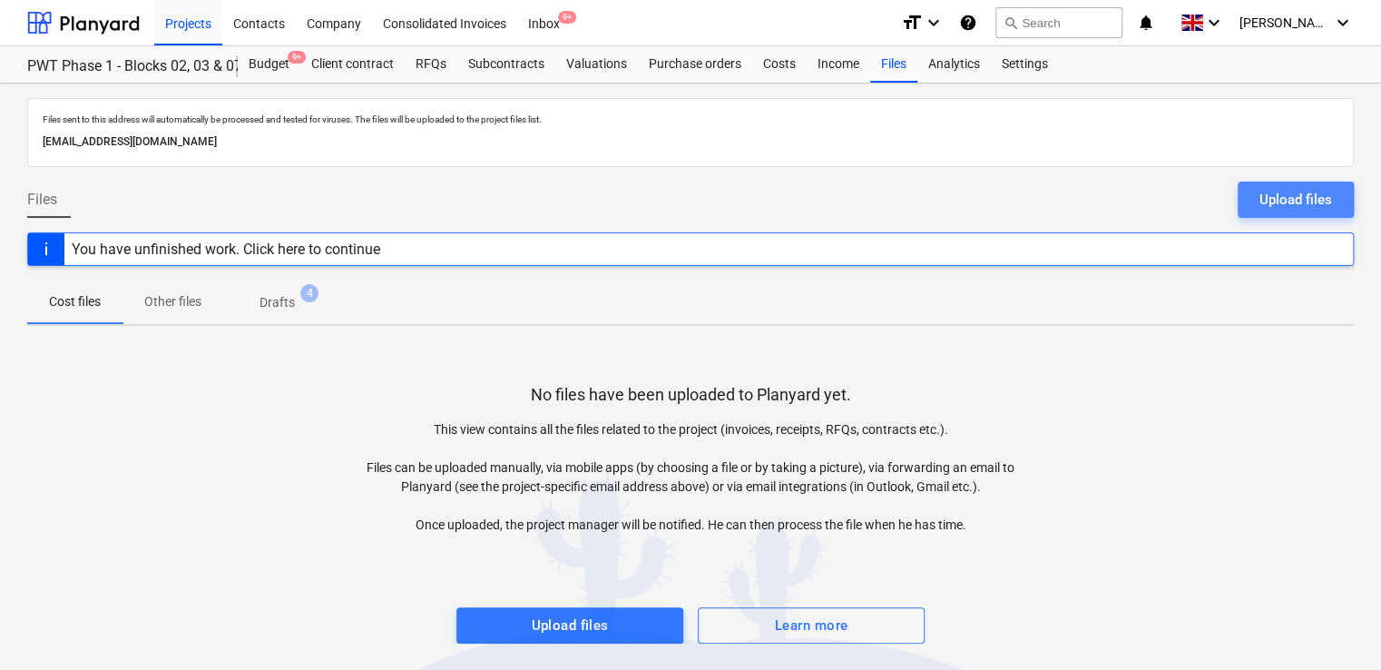
click at [1323, 193] on div "Upload files" at bounding box center [1295, 200] width 73 height 24
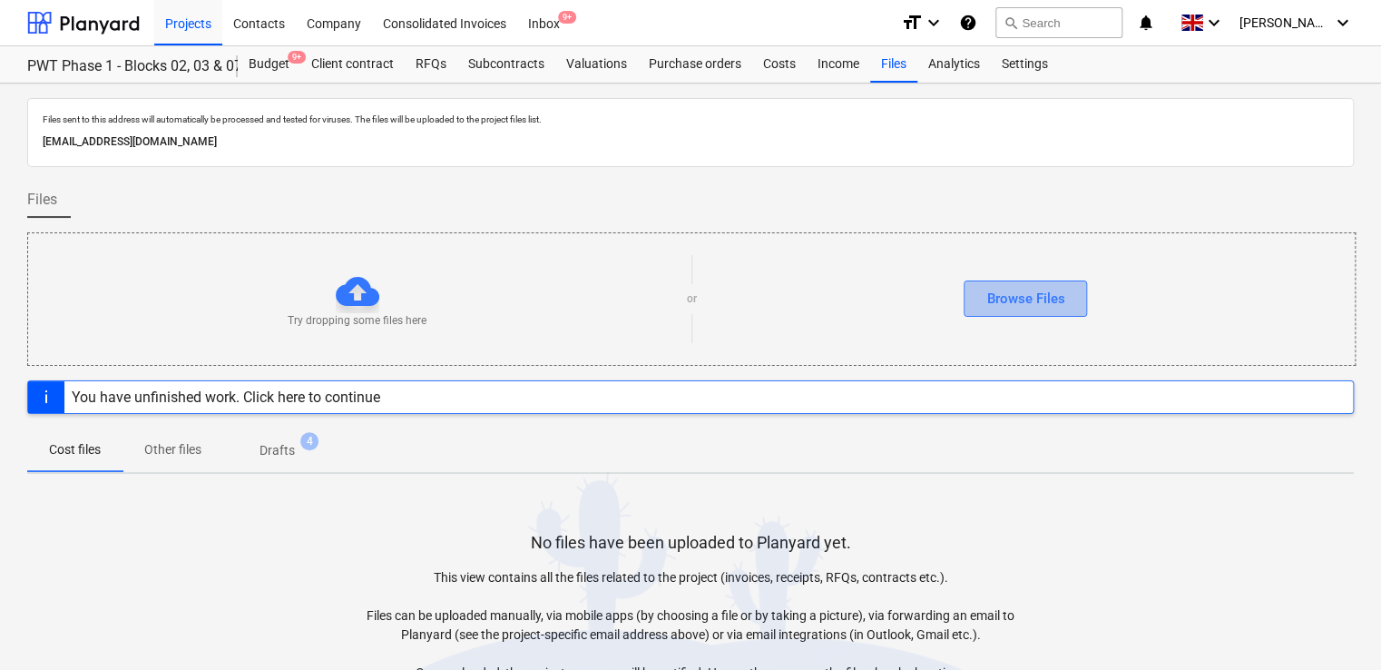
click at [1027, 299] on div "Browse Files" at bounding box center [1025, 299] width 78 height 24
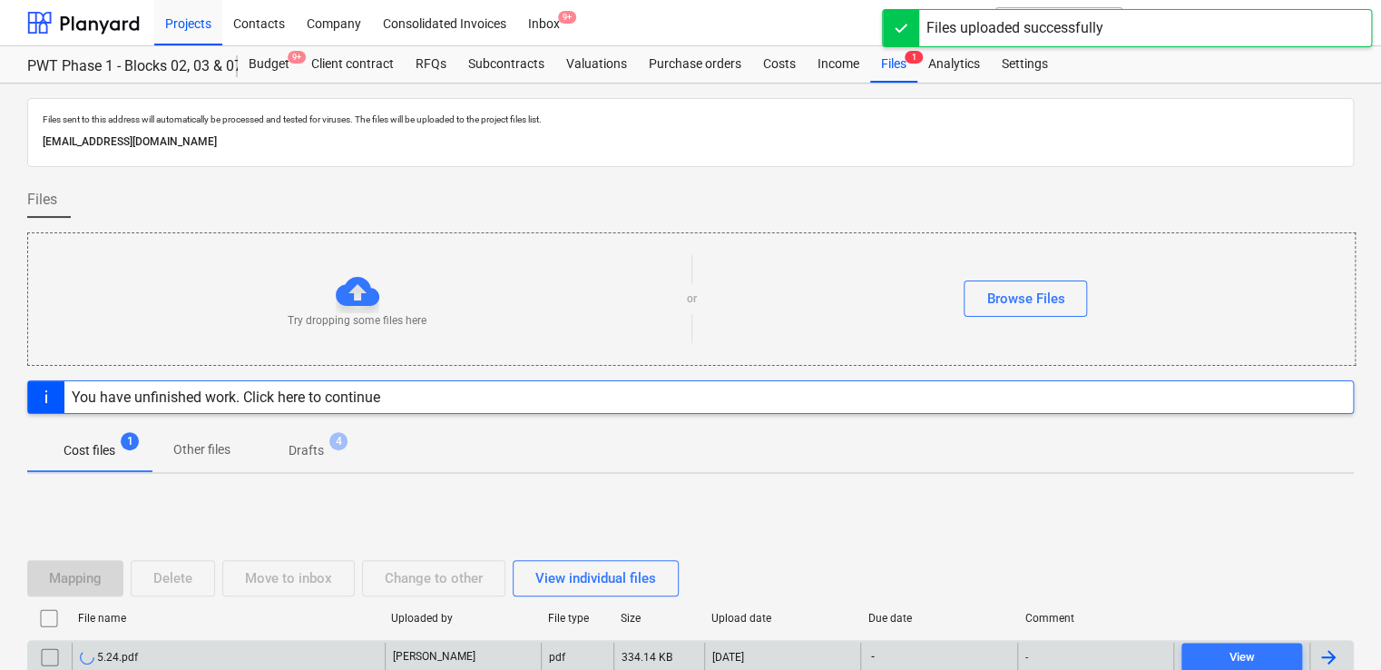
click at [114, 646] on div "5.24.pdf" at bounding box center [228, 656] width 313 height 29
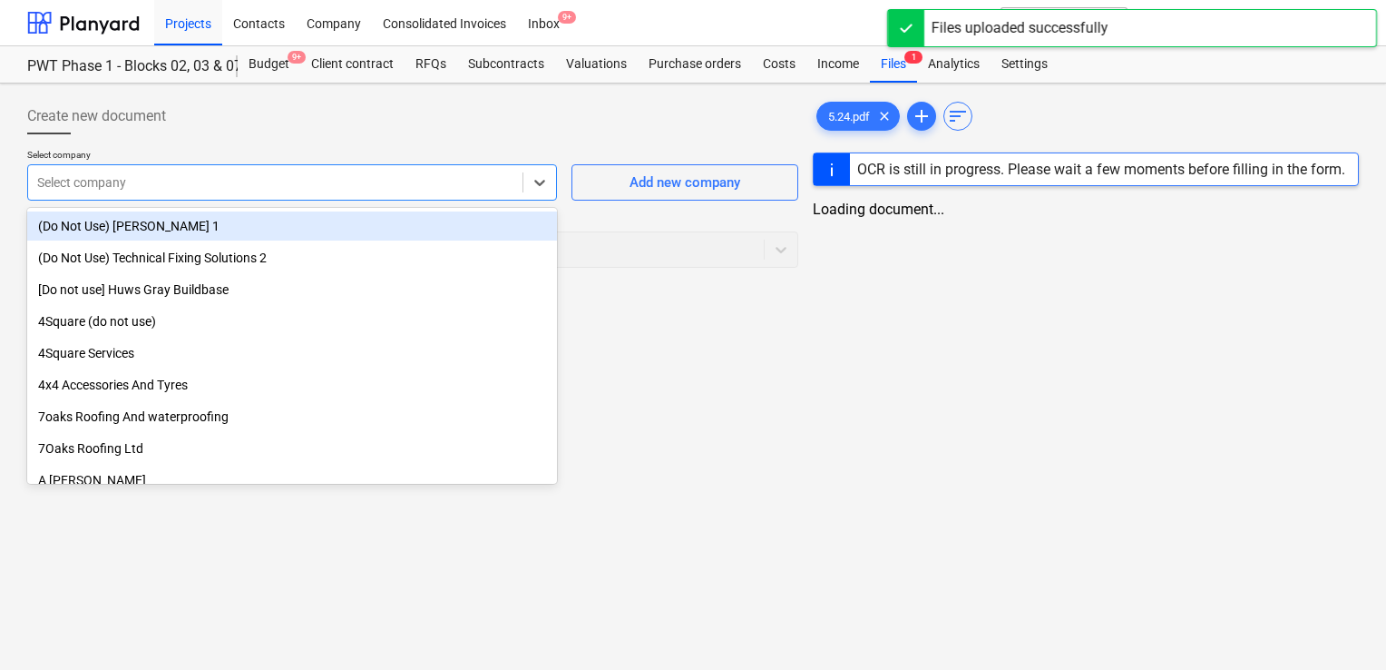
click at [277, 183] on div at bounding box center [275, 182] width 476 height 18
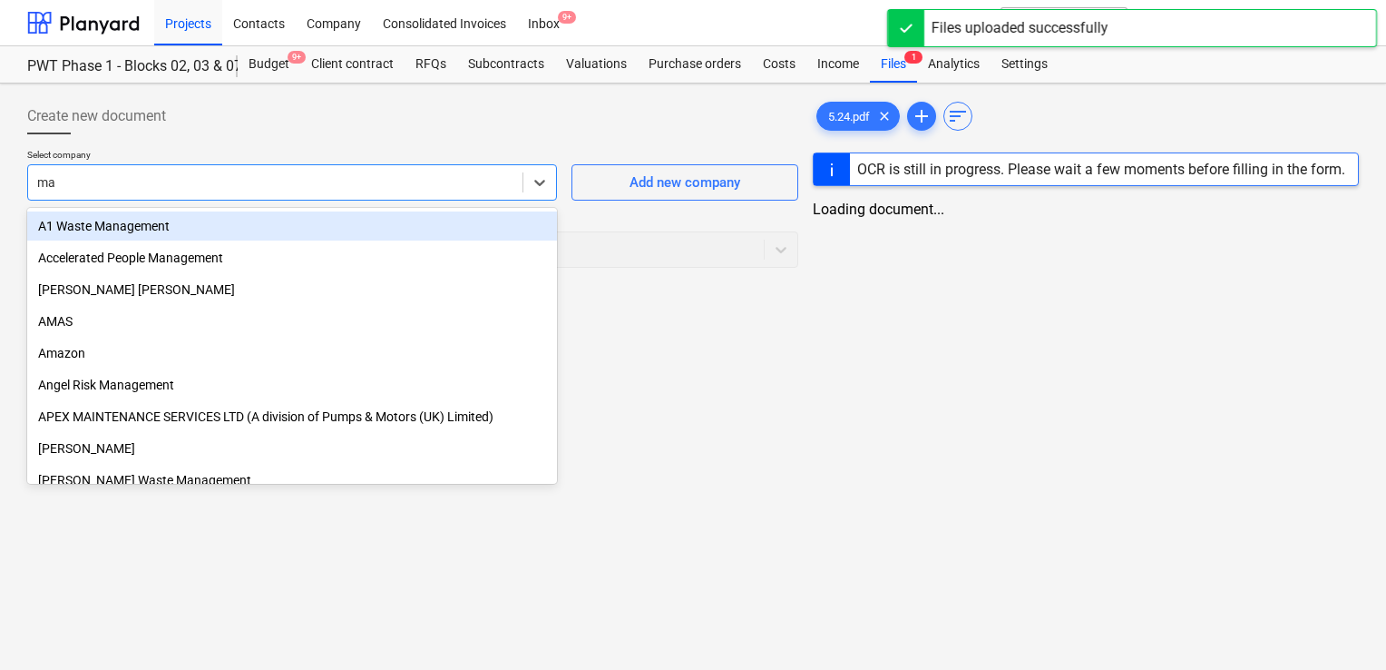
type input "max"
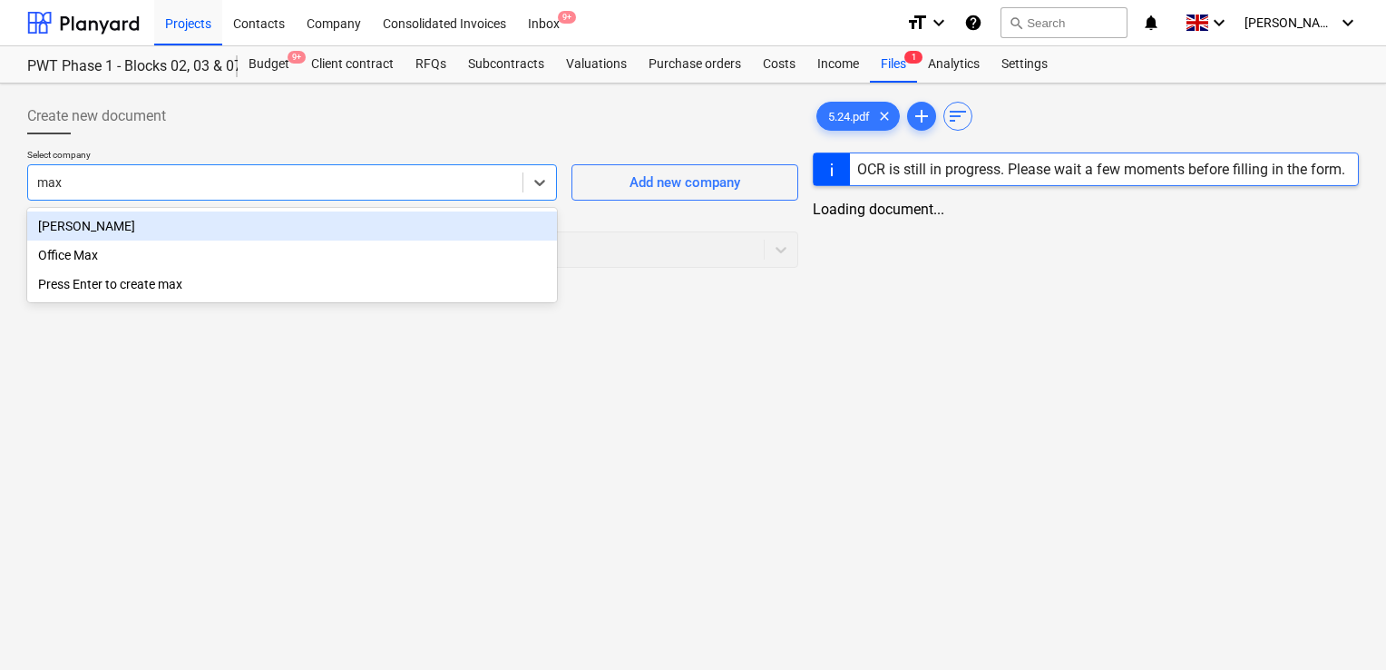
click at [191, 223] on div "[PERSON_NAME]" at bounding box center [292, 225] width 530 height 29
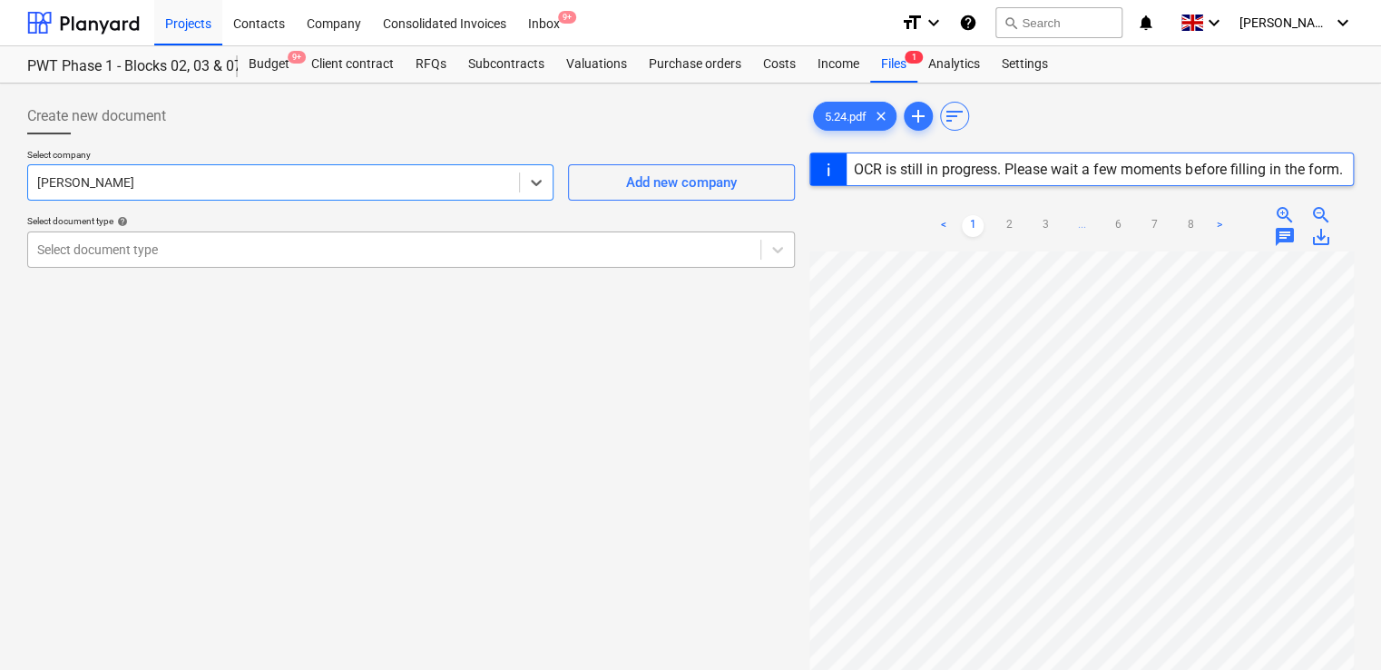
click at [189, 244] on div at bounding box center [394, 249] width 714 height 18
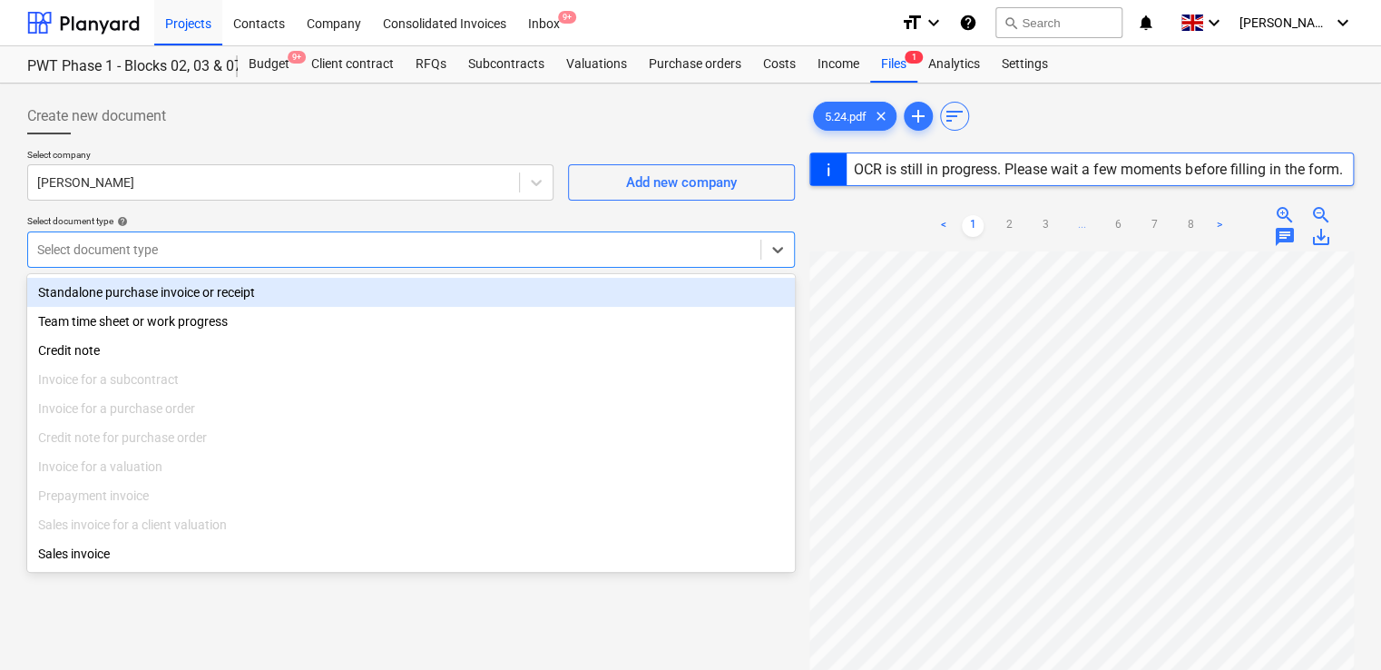
click at [182, 293] on div "Standalone purchase invoice or receipt" at bounding box center [411, 292] width 768 height 29
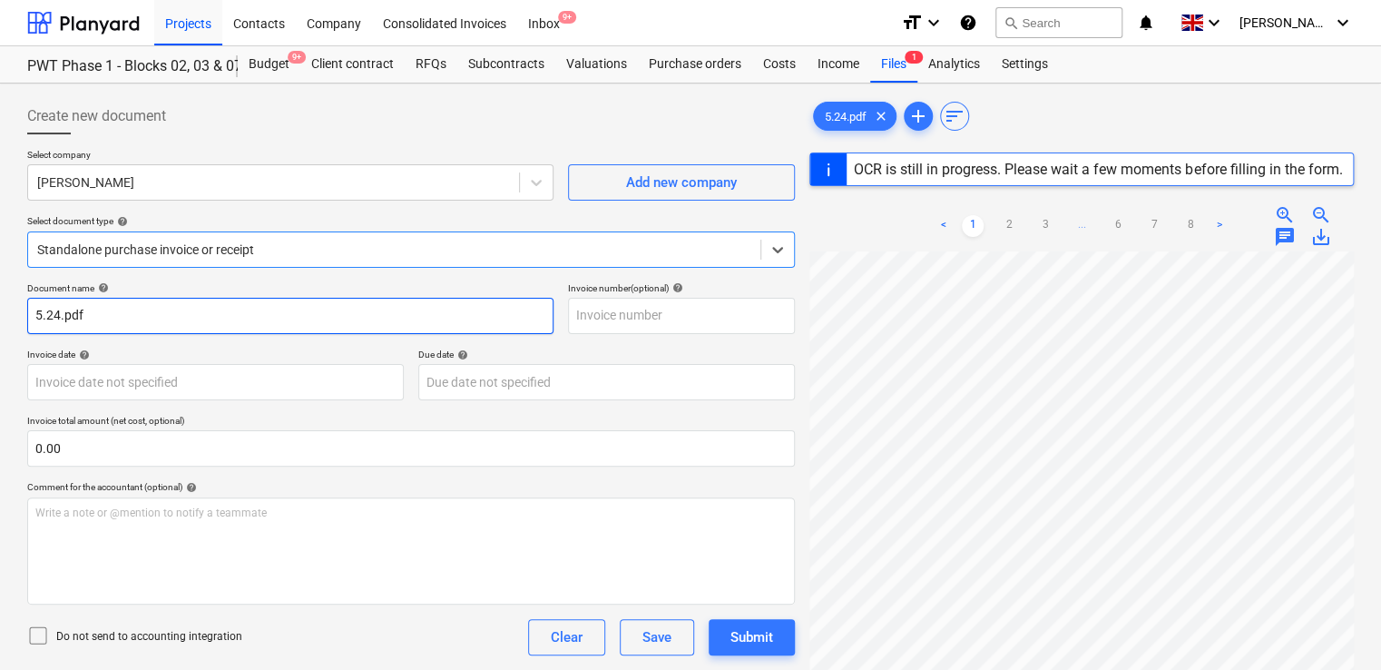
click at [105, 318] on input "5.24.pdf" at bounding box center [290, 316] width 526 height 36
type input "5.24"
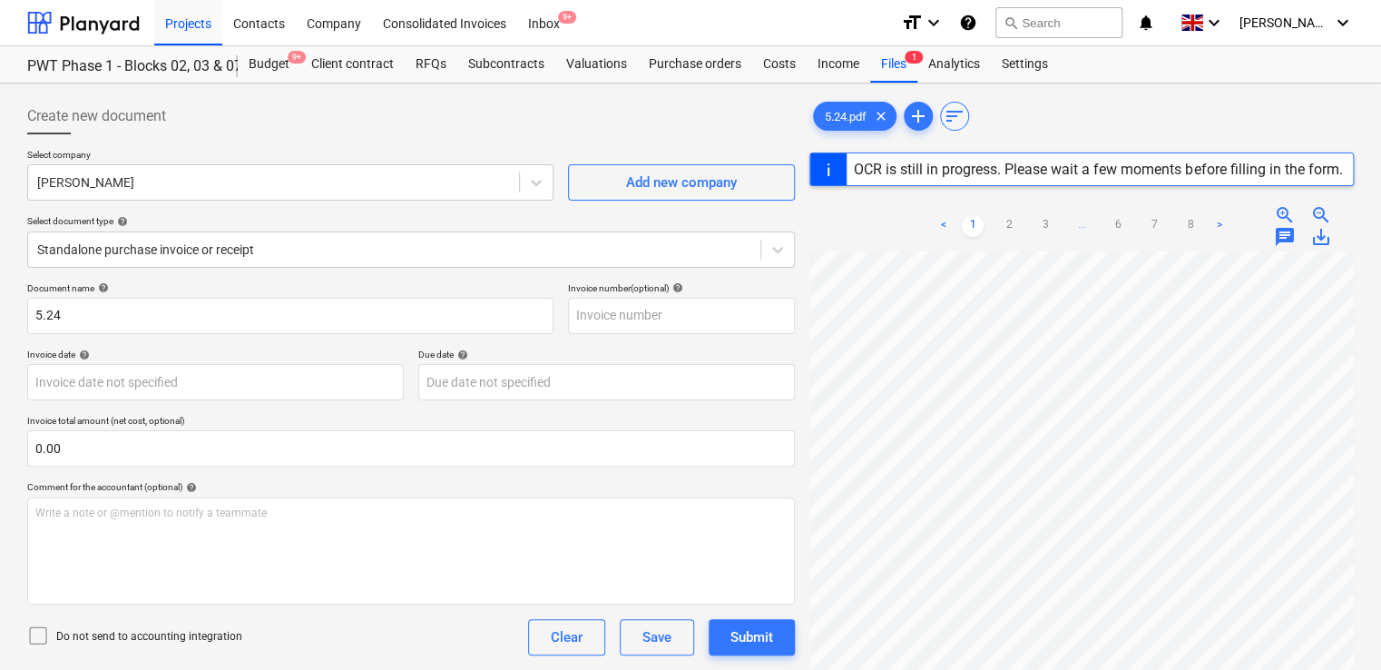
click at [40, 631] on icon at bounding box center [38, 635] width 22 height 22
click at [289, 634] on div "Do not send to accounting integration Clear Save Submit" at bounding box center [411, 637] width 768 height 36
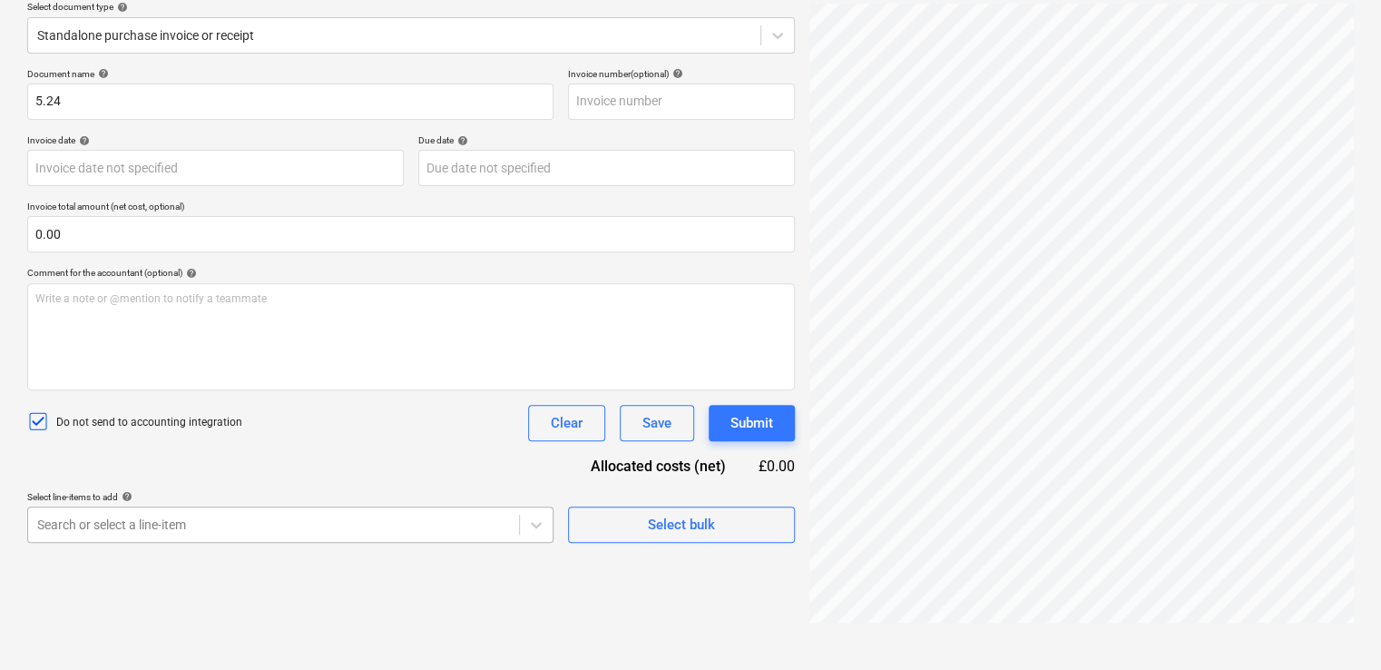
click at [221, 455] on body "Projects Contacts Company Consolidated Invoices Inbox 9+ format_size keyboard_a…" at bounding box center [690, 121] width 1381 height 670
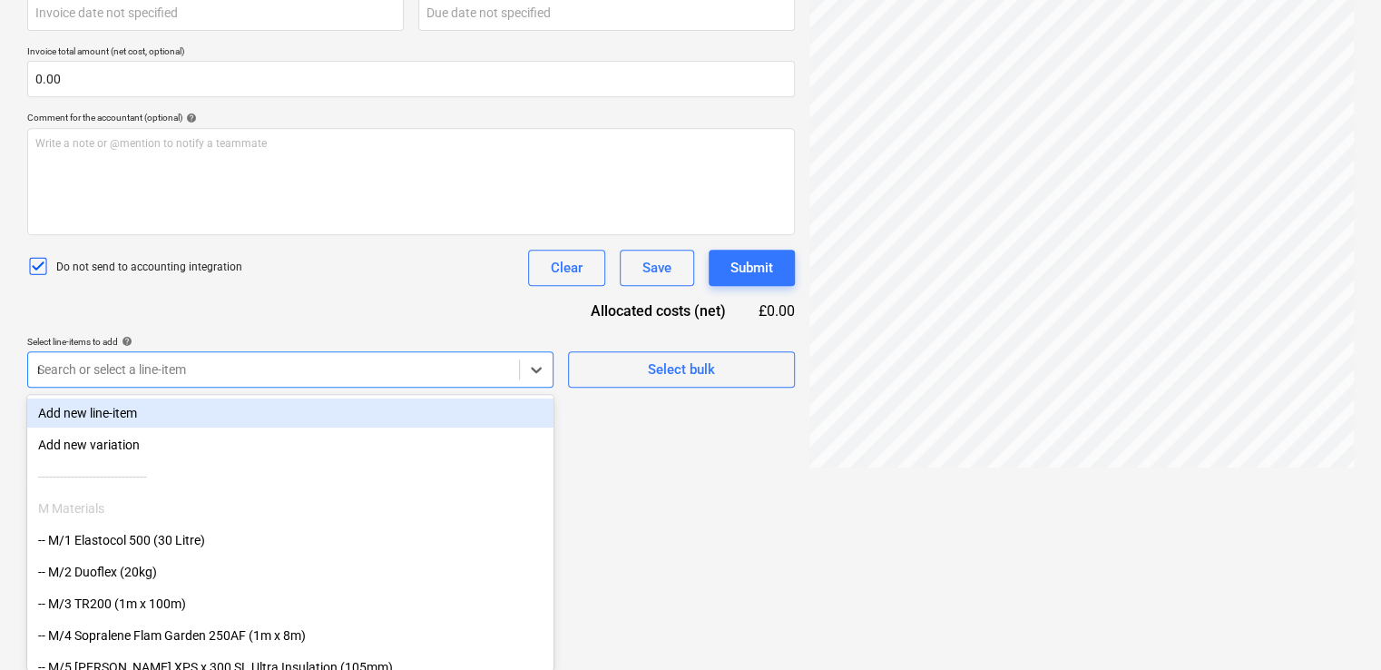
type input "non"
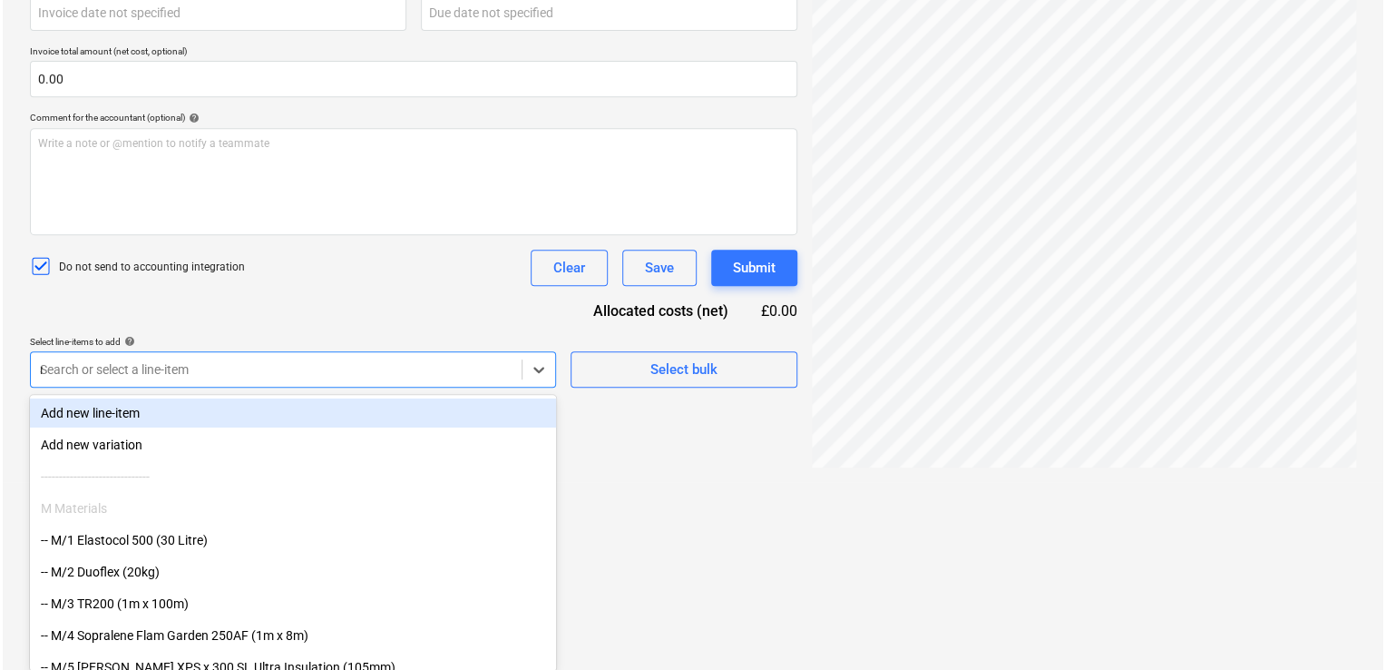
scroll to position [181, 0]
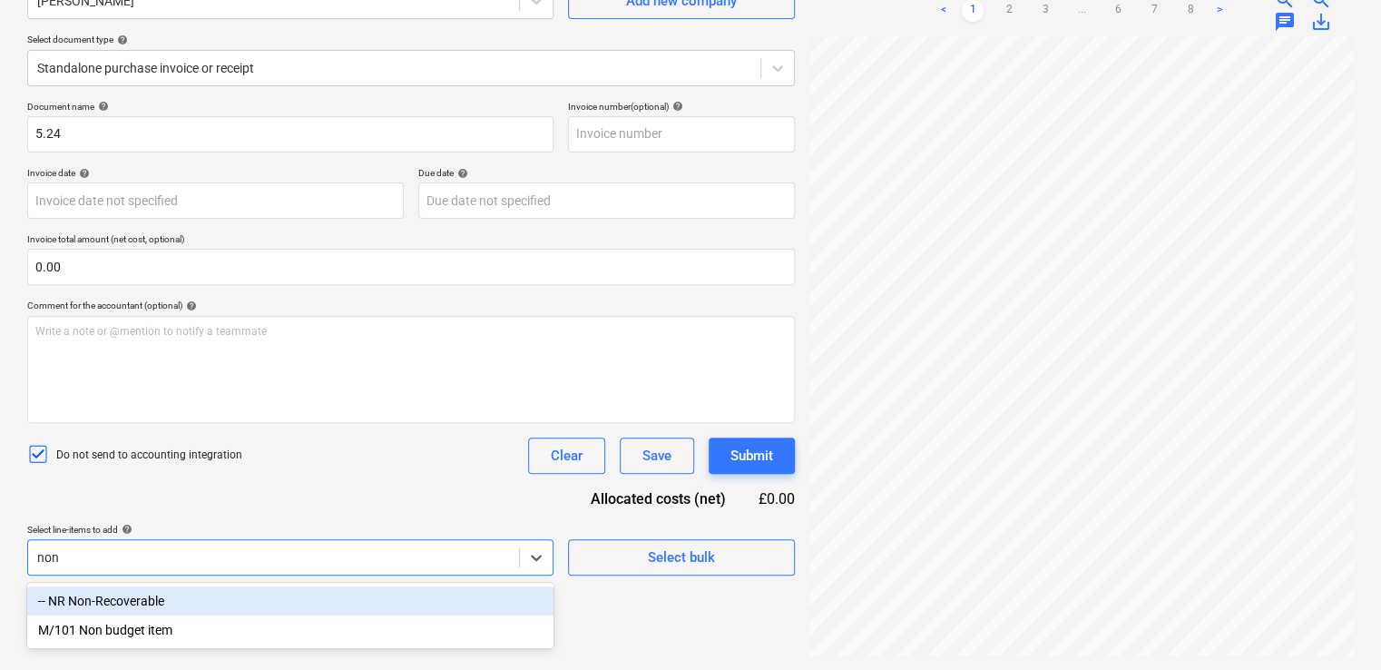
click at [135, 604] on div "-- NR Non-Recoverable" at bounding box center [290, 600] width 526 height 29
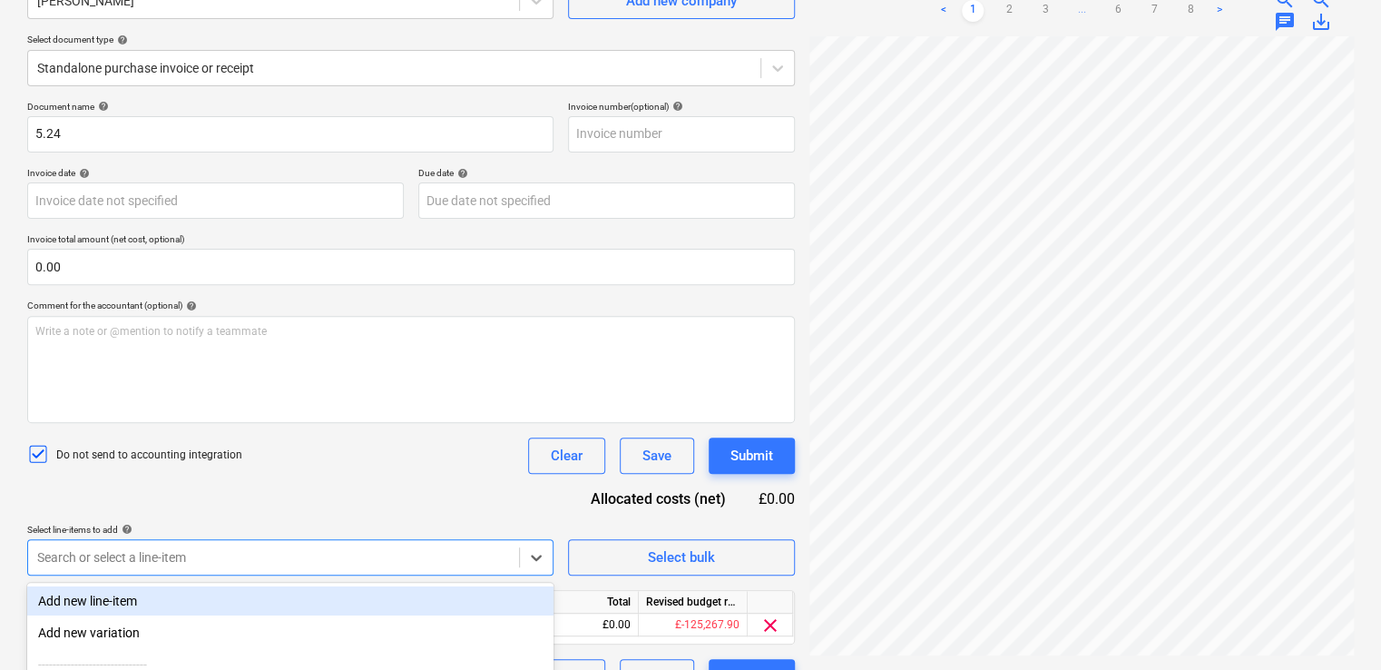
click at [271, 503] on div "Document name help 5.24 Invoice number (optional) help Invoice date help Press …" at bounding box center [411, 398] width 768 height 594
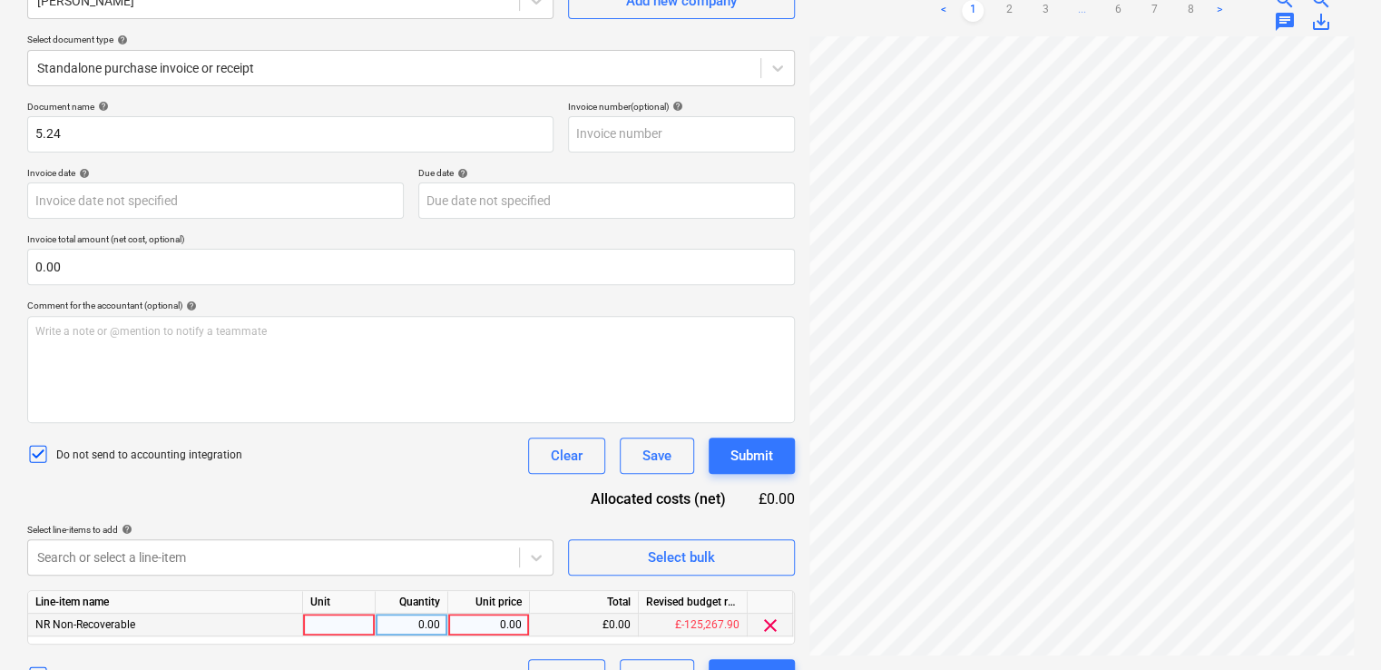
click at [334, 626] on div at bounding box center [339, 624] width 73 height 23
type input "item"
type input "237.99"
click at [464, 463] on div "Do not send to accounting integration Clear Save Submit" at bounding box center [411, 455] width 768 height 36
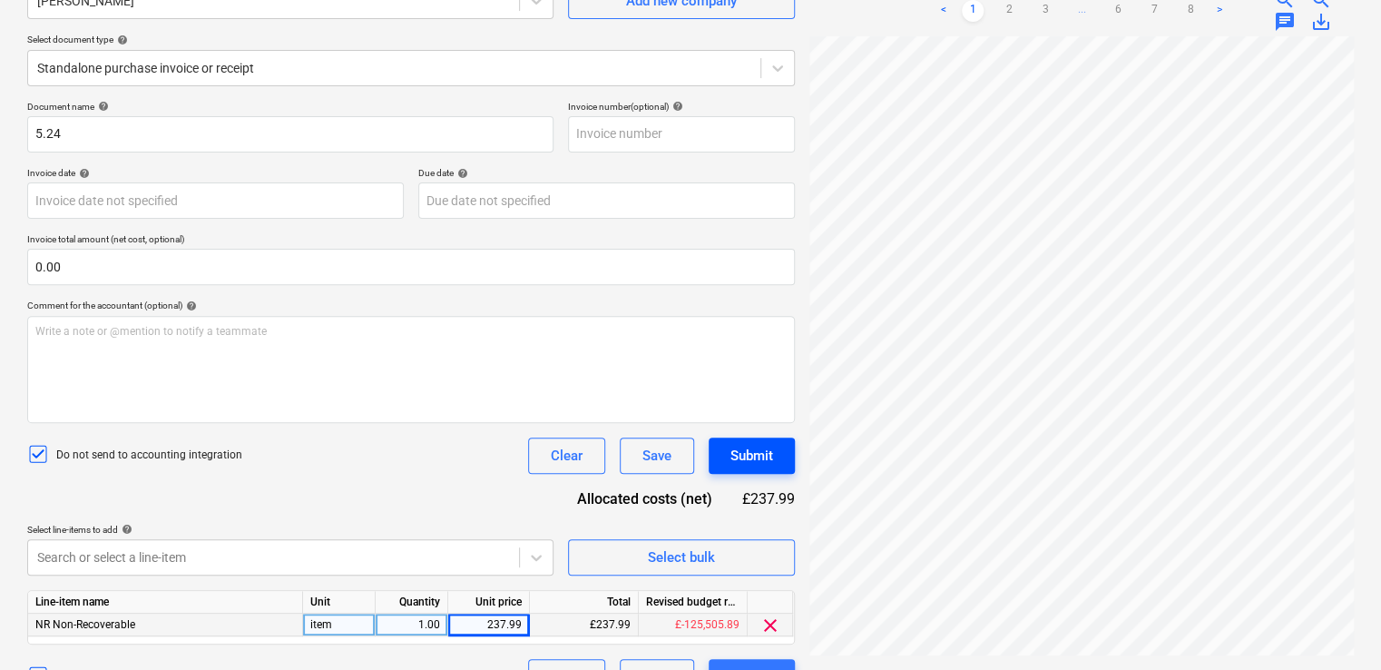
click at [738, 455] on div "Submit" at bounding box center [751, 456] width 43 height 24
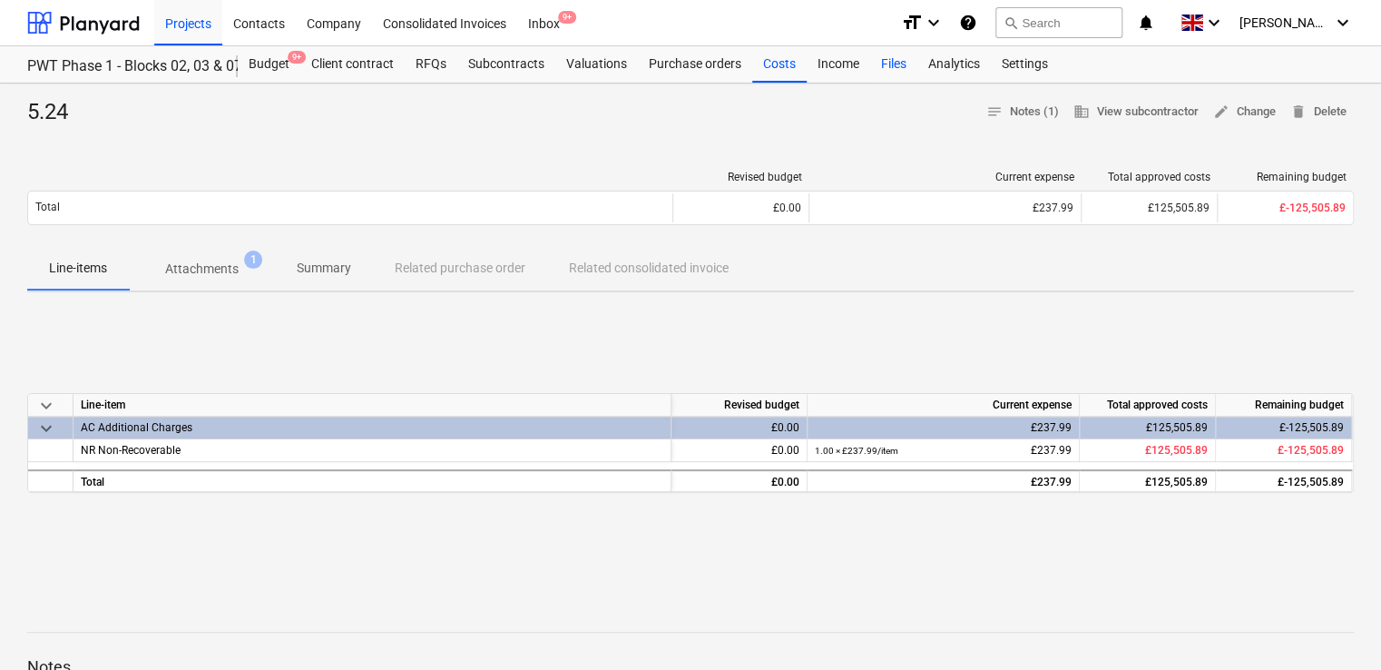
click at [898, 61] on div "Files" at bounding box center [893, 64] width 47 height 36
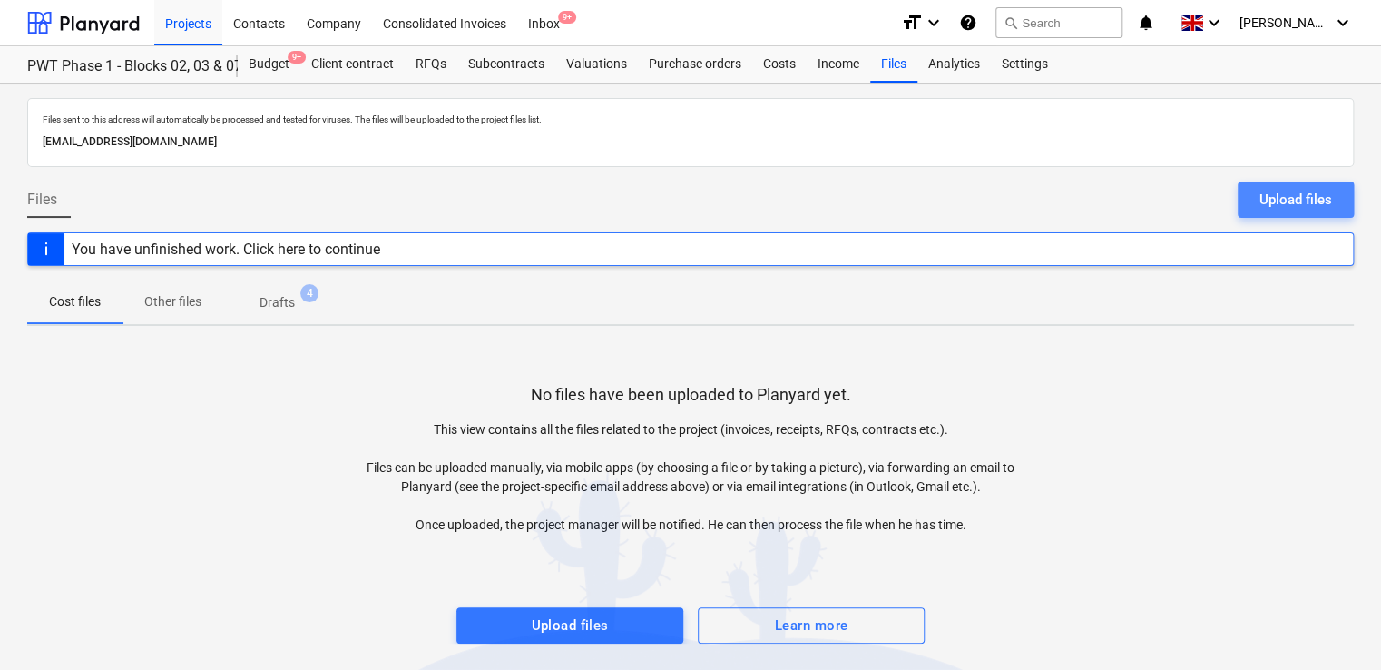
click at [1310, 188] on div "Upload files" at bounding box center [1295, 200] width 73 height 24
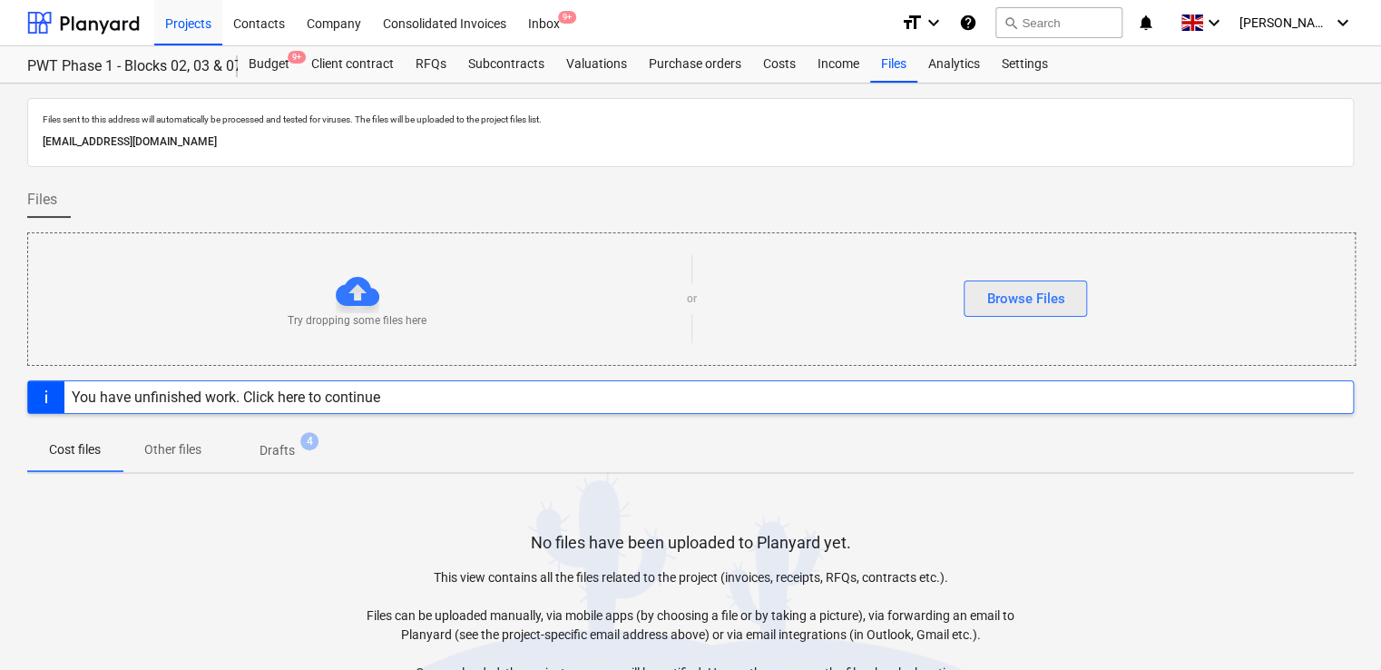
click at [1043, 292] on div "Browse Files" at bounding box center [1025, 299] width 78 height 24
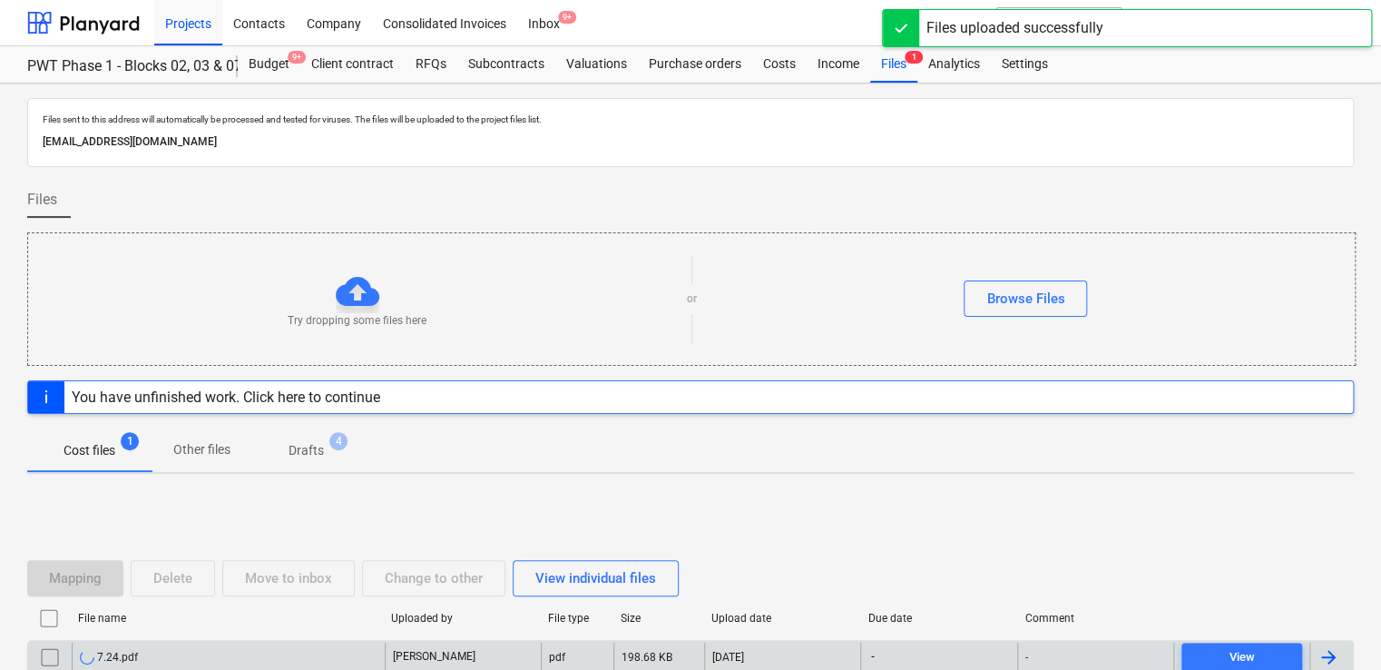
click at [129, 652] on div "7.24.pdf" at bounding box center [109, 657] width 58 height 15
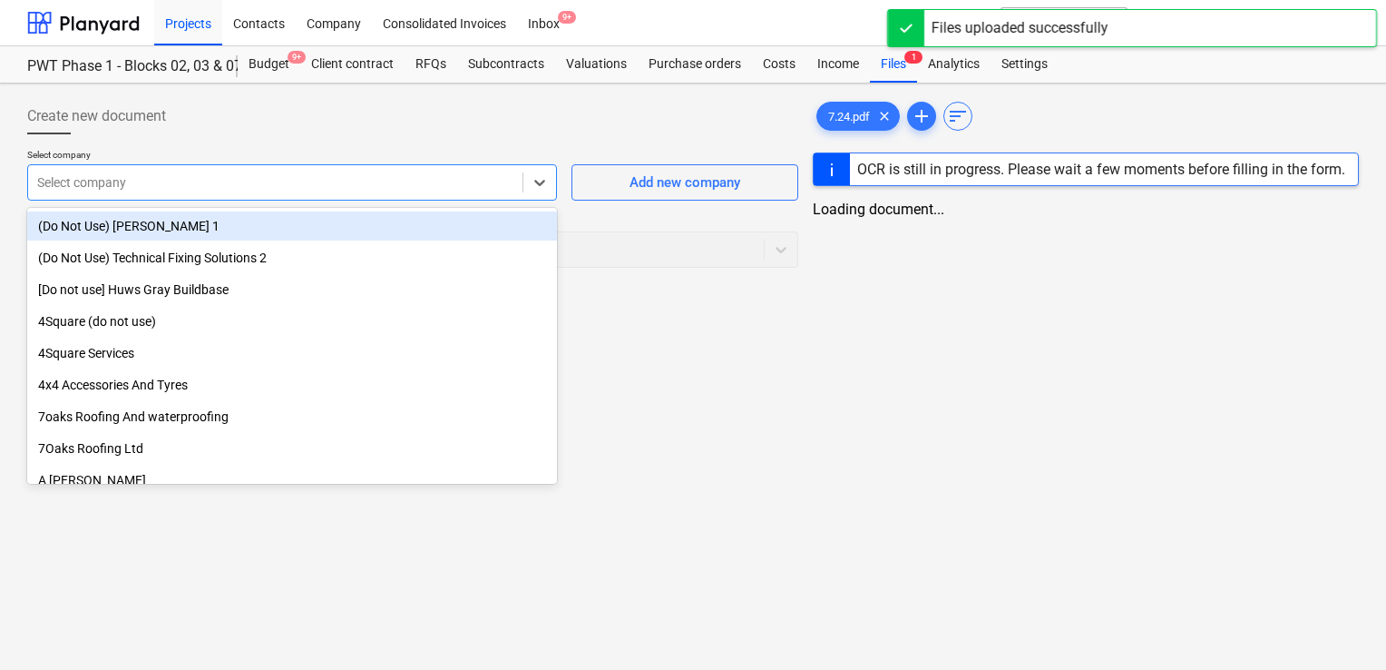
click at [306, 183] on div at bounding box center [275, 182] width 476 height 18
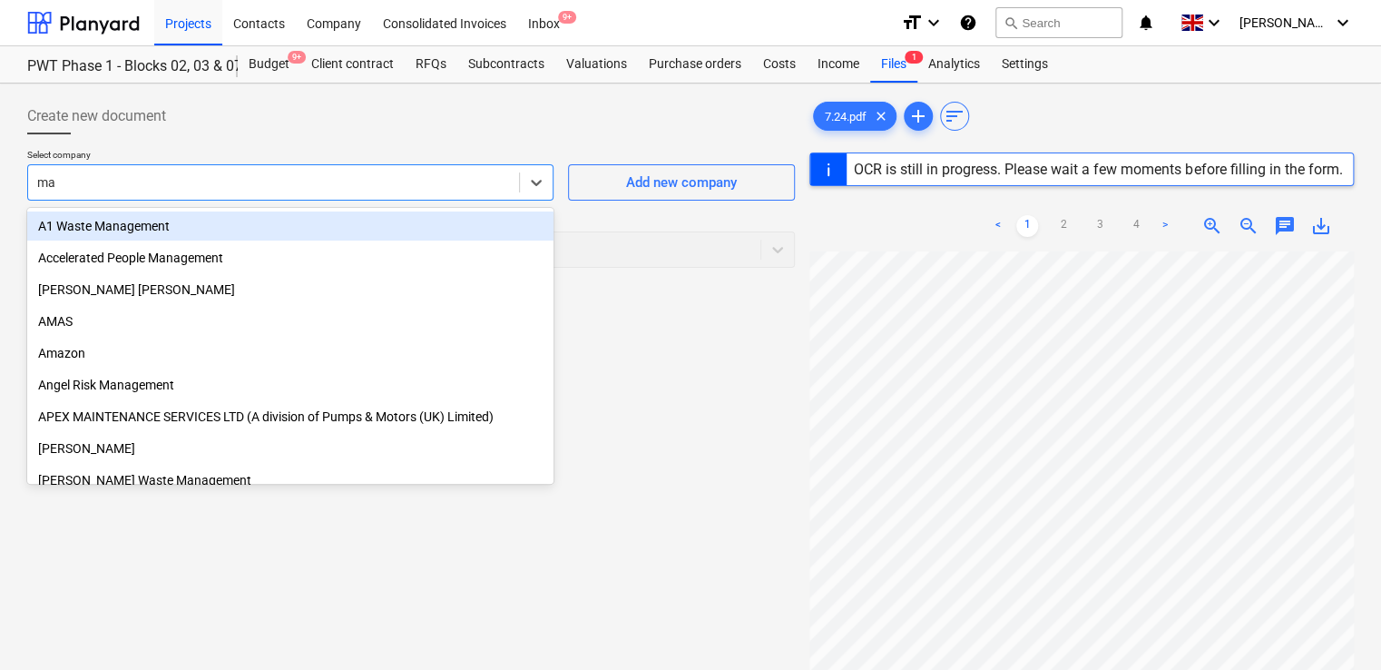
type input "max"
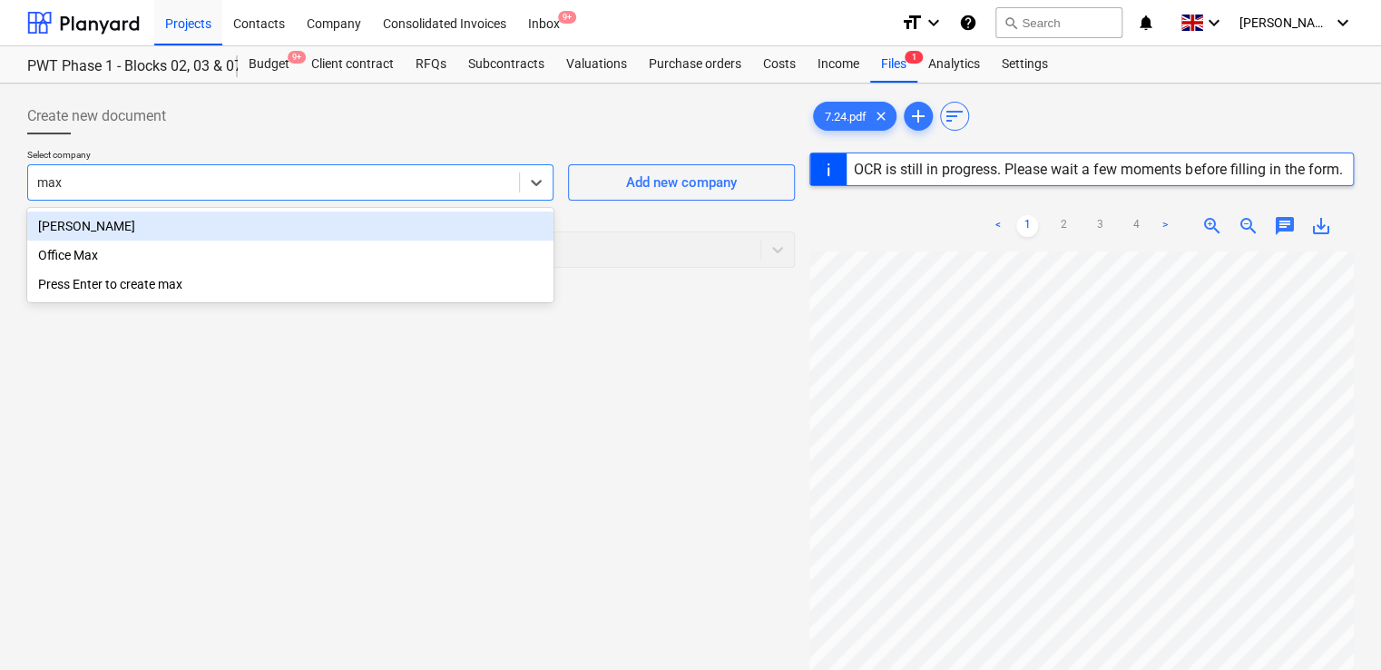
click at [236, 219] on div "[PERSON_NAME]" at bounding box center [290, 225] width 526 height 29
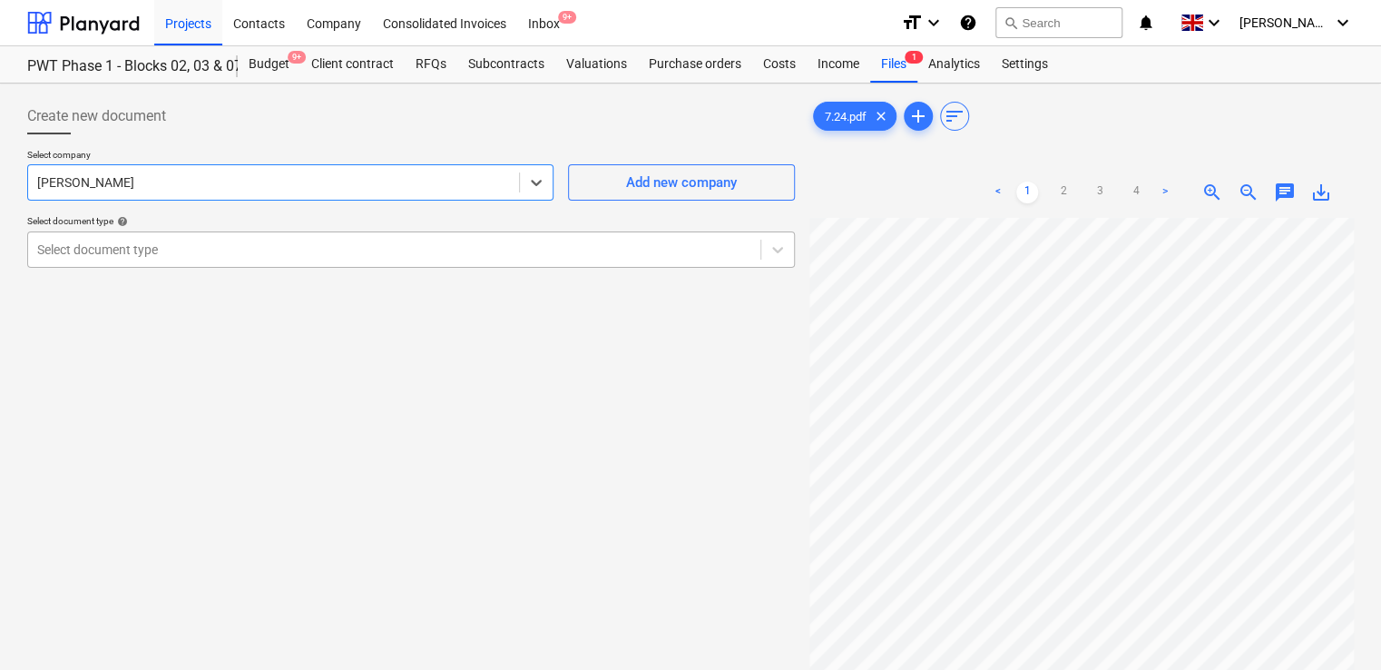
click at [196, 246] on div at bounding box center [394, 249] width 714 height 18
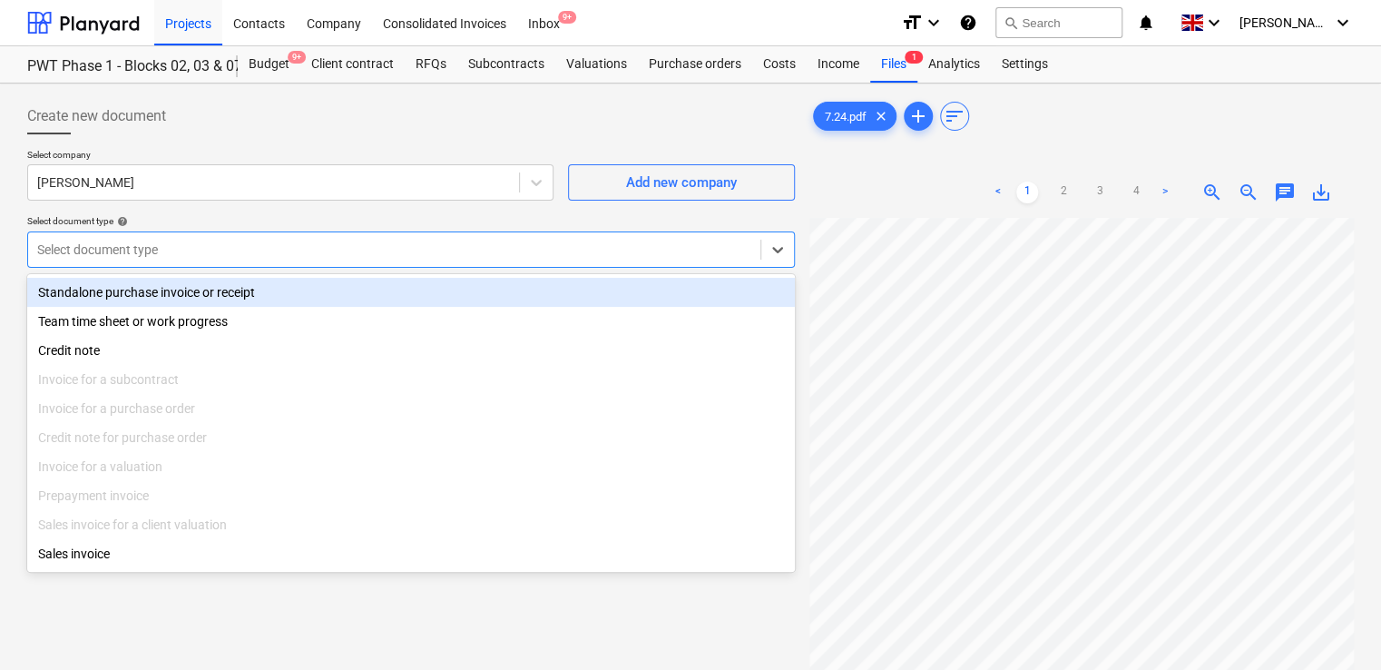
click at [195, 291] on div "Standalone purchase invoice or receipt" at bounding box center [411, 292] width 768 height 29
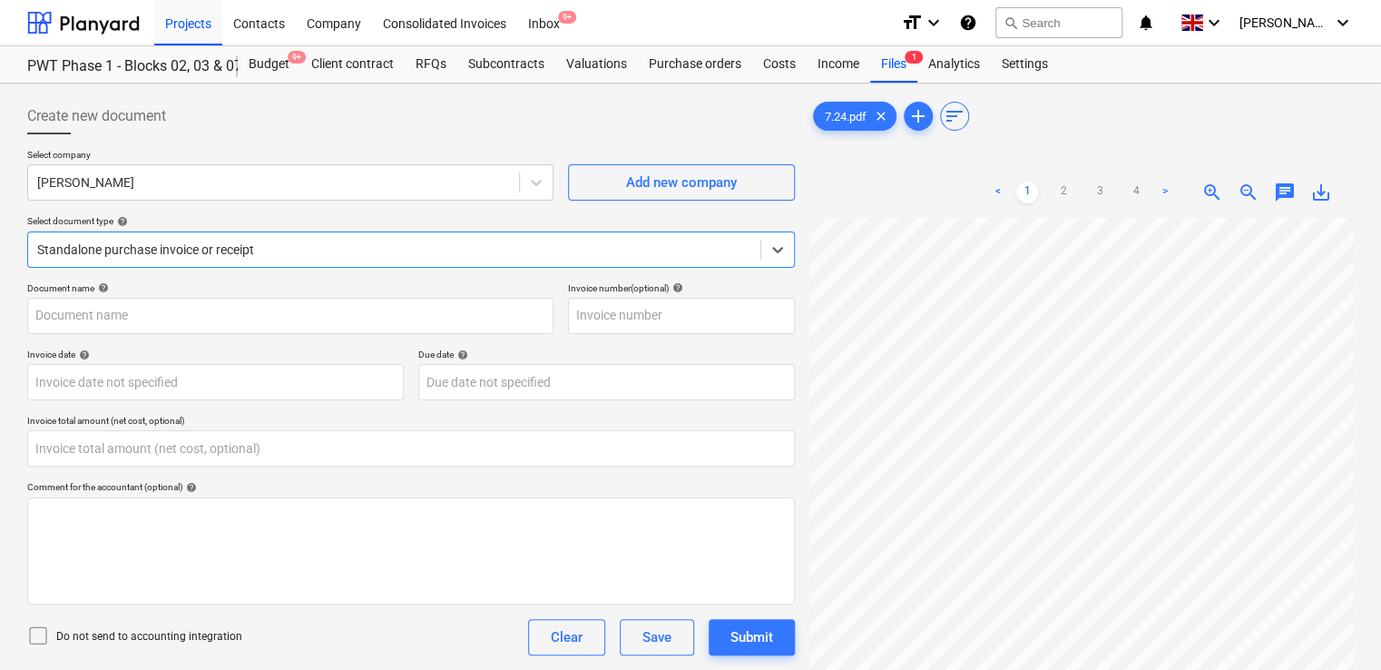
type input "7.24.pdf"
type input "0.00"
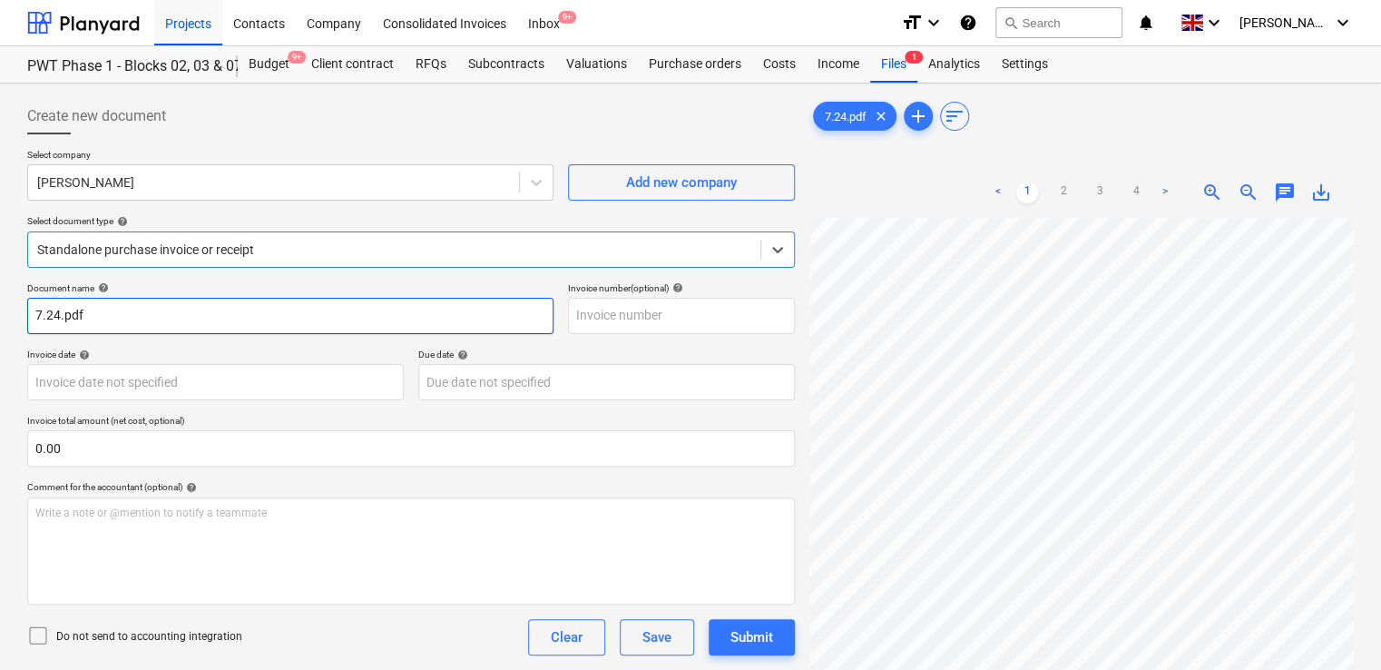
click at [112, 318] on input "7.24.pdf" at bounding box center [290, 316] width 526 height 36
type input "7.24"
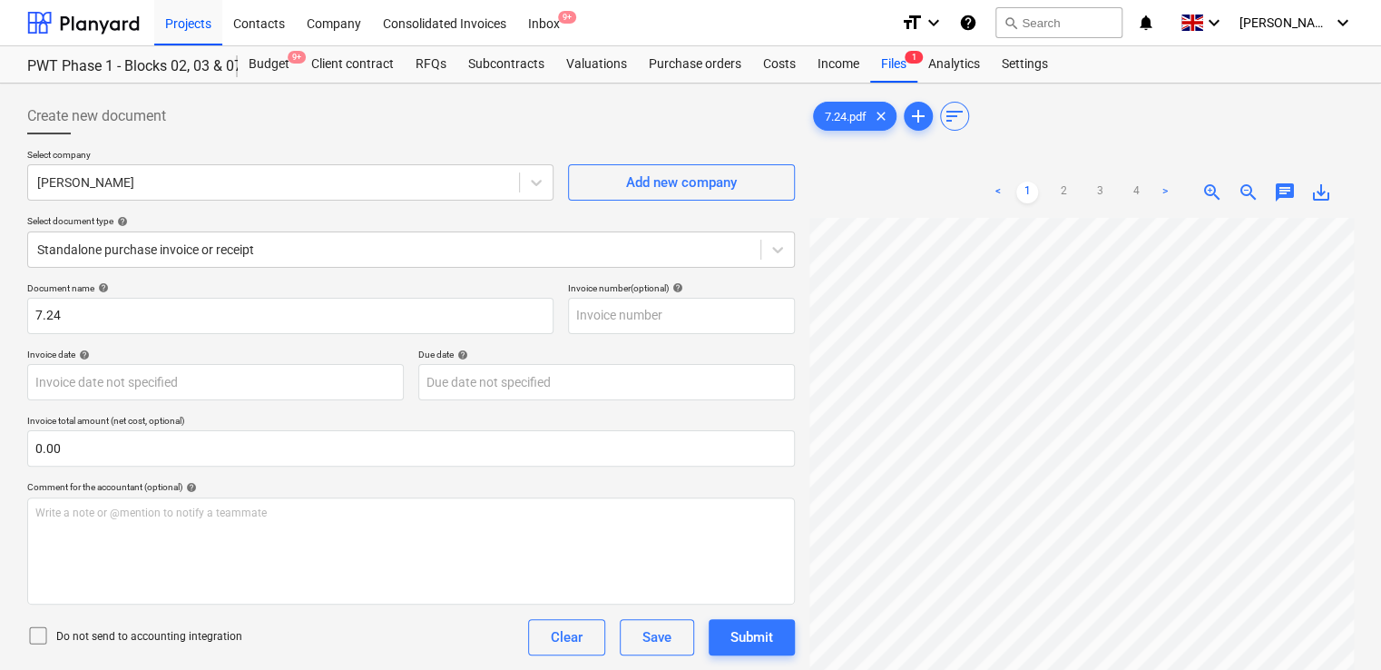
click at [36, 630] on icon at bounding box center [38, 635] width 22 height 22
click at [350, 622] on div "Do not send to accounting integration Clear Save Submit" at bounding box center [411, 637] width 768 height 36
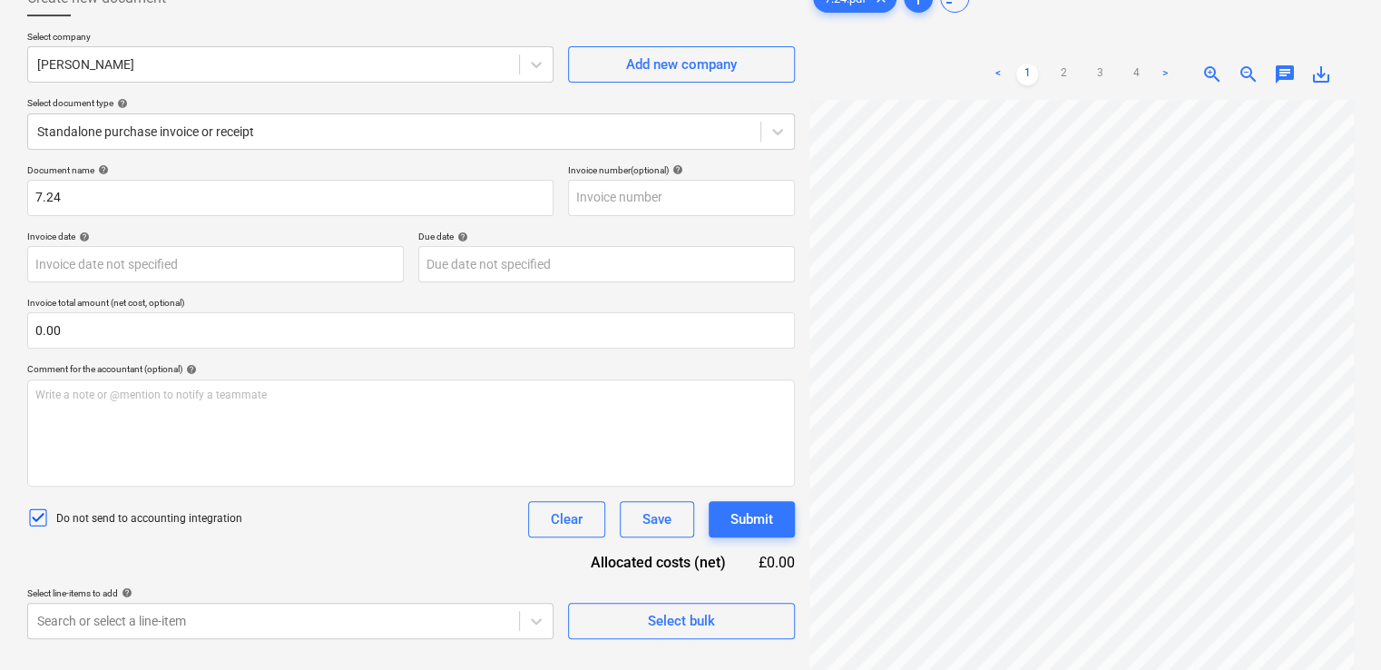
scroll to position [181, 0]
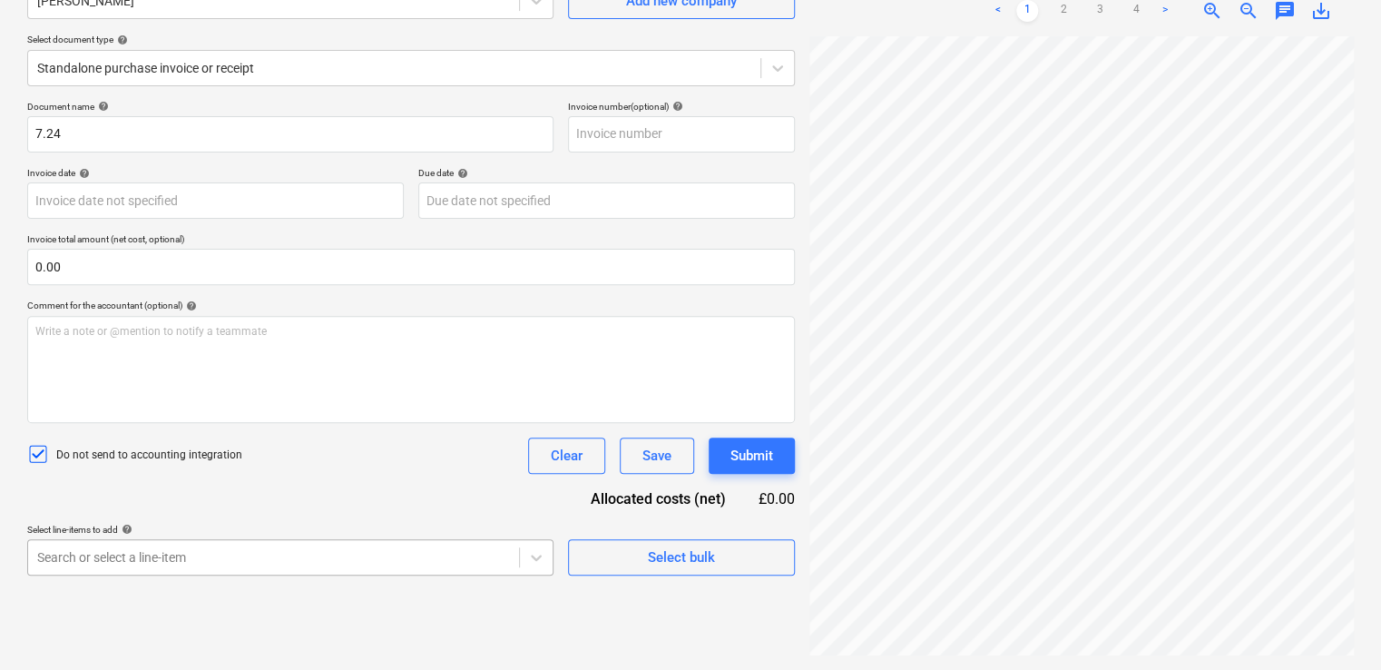
click at [298, 488] on body "Projects Contacts Company Consolidated Invoices Inbox 9+ format_size keyboard_a…" at bounding box center [690, 154] width 1381 height 670
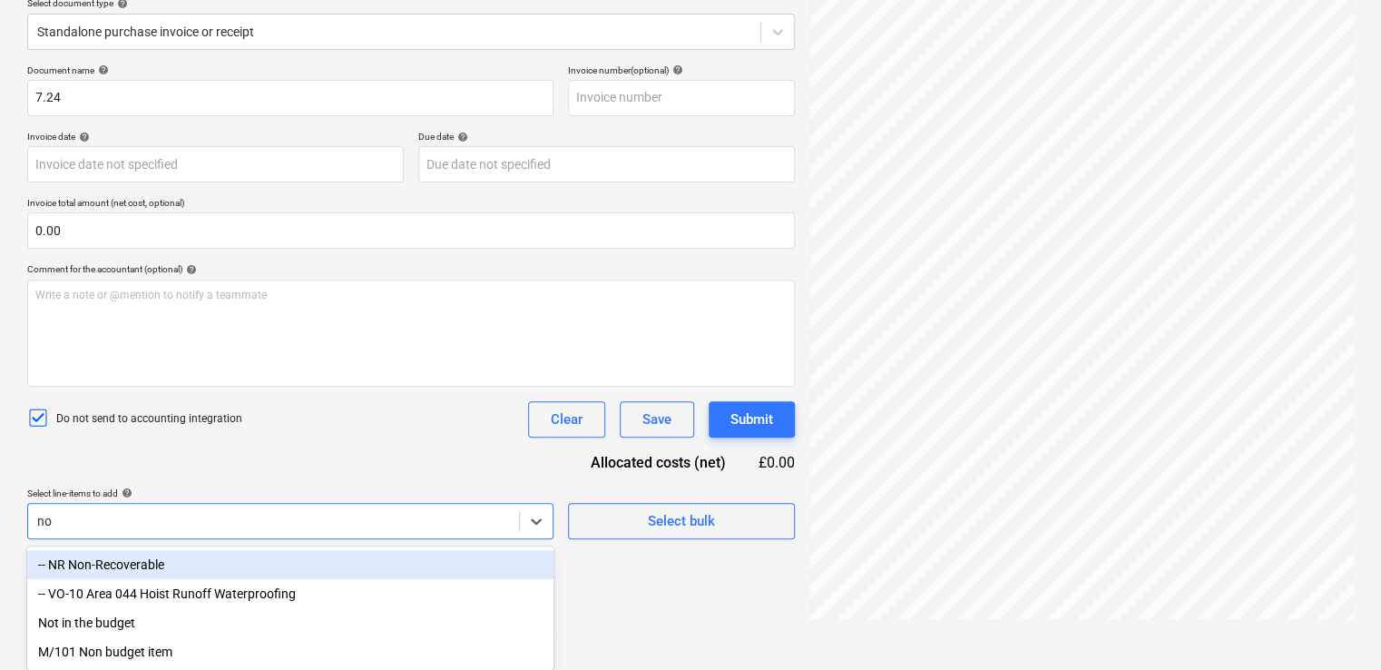
type input "non"
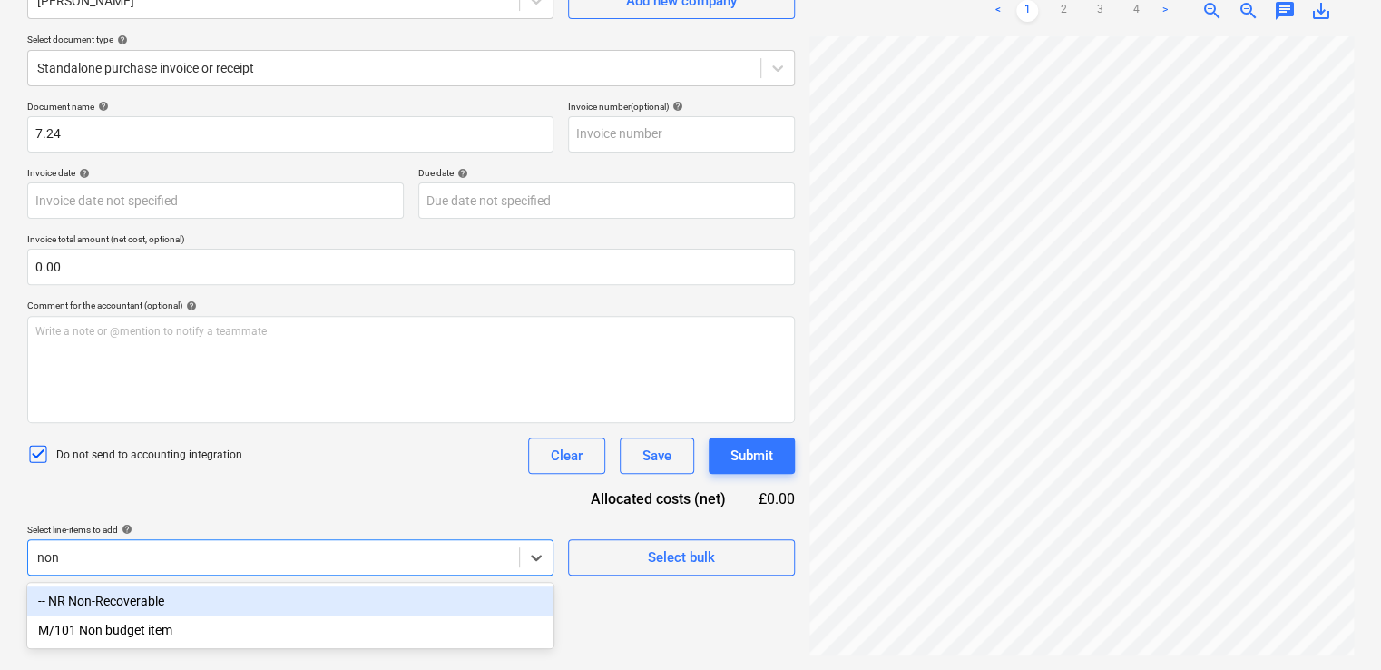
click at [255, 597] on div "-- NR Non-Recoverable" at bounding box center [290, 600] width 526 height 29
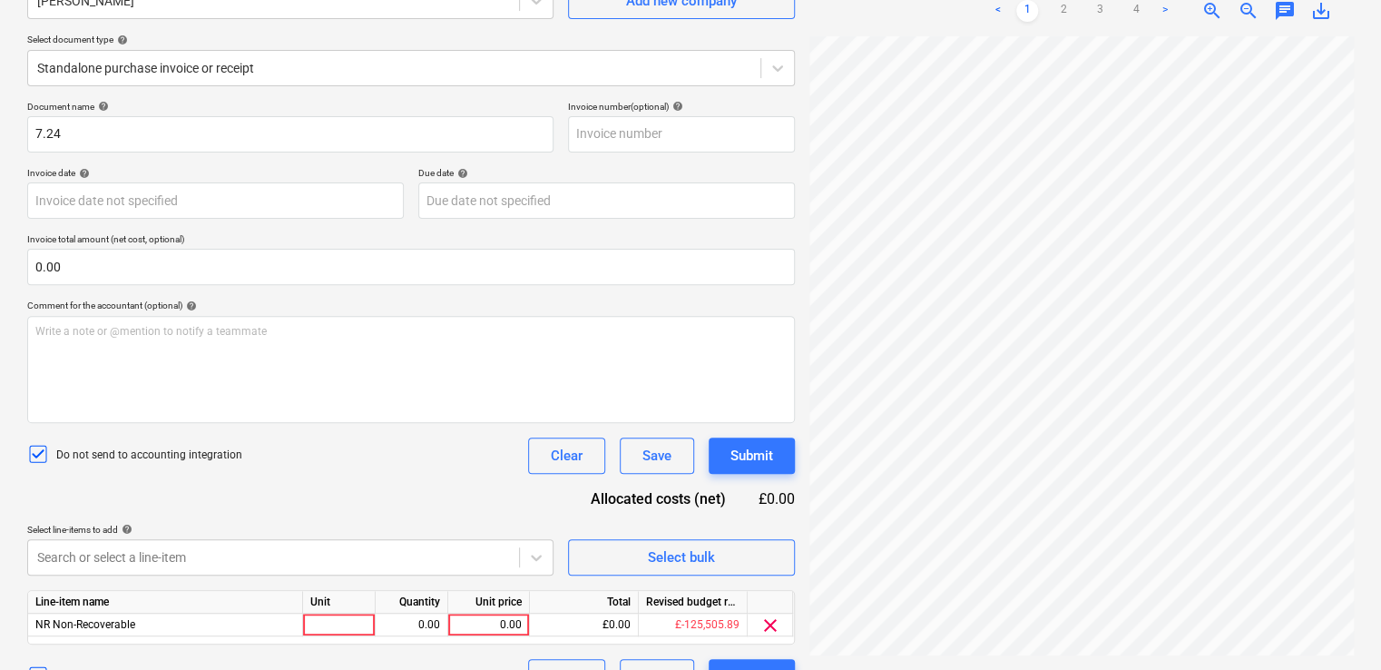
click at [303, 513] on div "Document name help 7.24 Invoice number (optional) help Invoice date help Press …" at bounding box center [411, 398] width 768 height 594
click at [353, 629] on div at bounding box center [339, 624] width 73 height 23
type input "item"
type input "120.00"
click at [486, 481] on div "Document name help 7.24 Invoice number (optional) help Invoice date help Press …" at bounding box center [411, 398] width 768 height 594
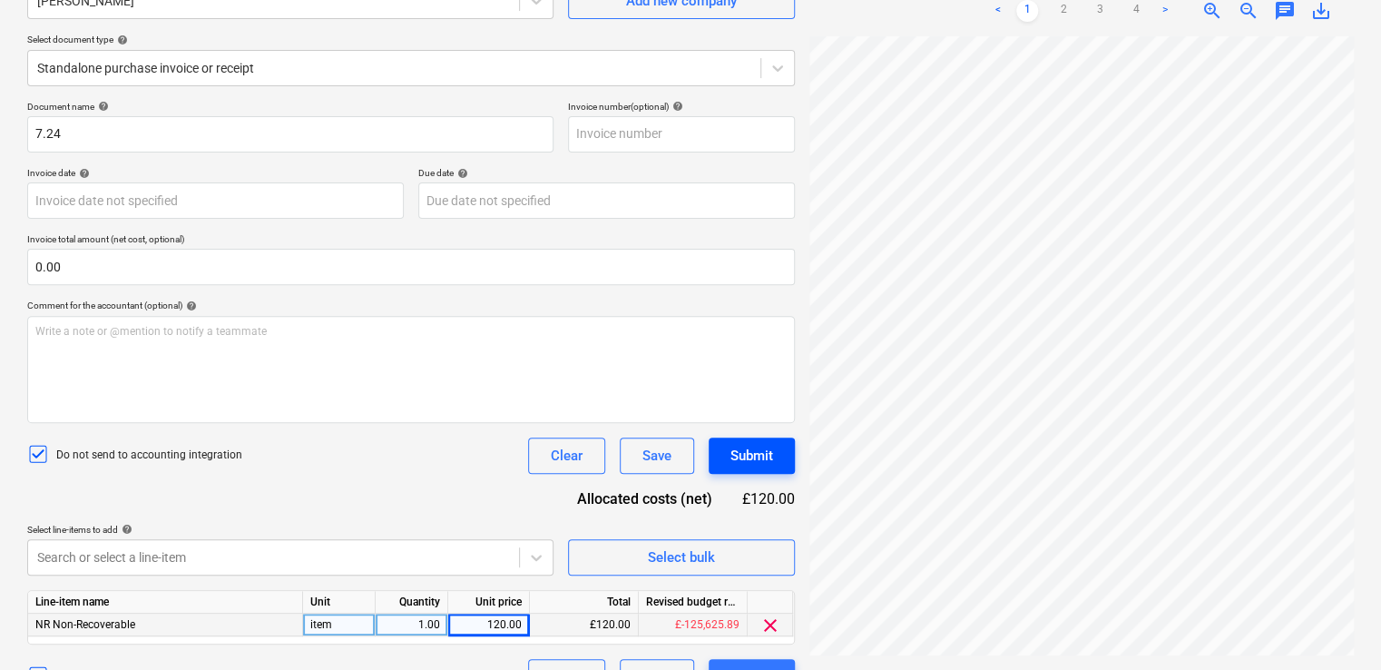
click at [744, 449] on div "Submit" at bounding box center [751, 456] width 43 height 24
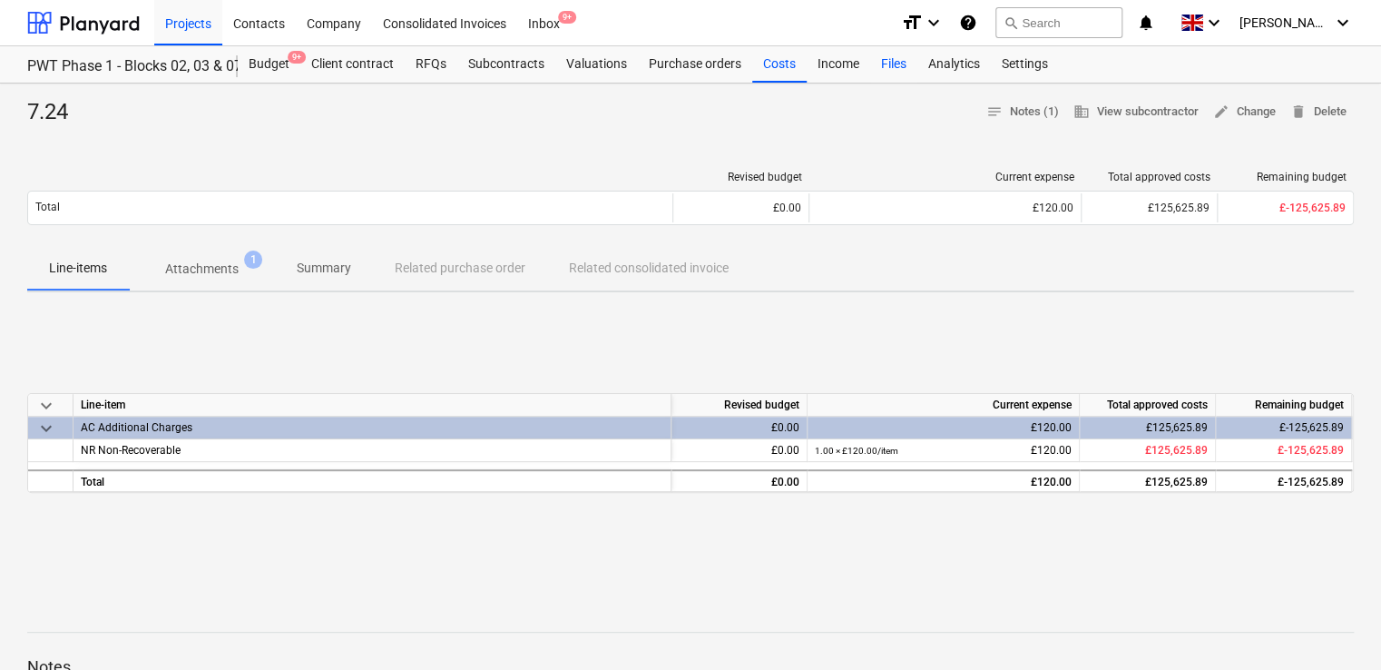
click at [885, 67] on div "Files" at bounding box center [893, 64] width 47 height 36
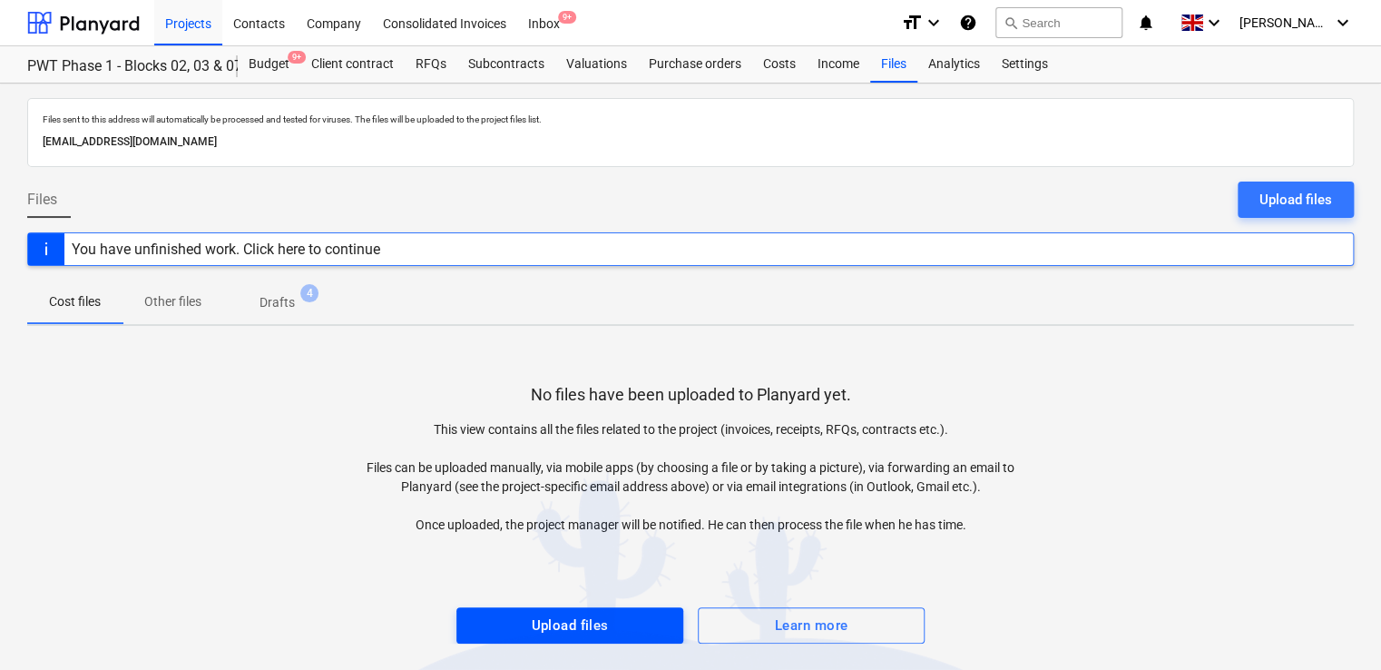
click at [572, 613] on div "Upload files" at bounding box center [569, 625] width 77 height 24
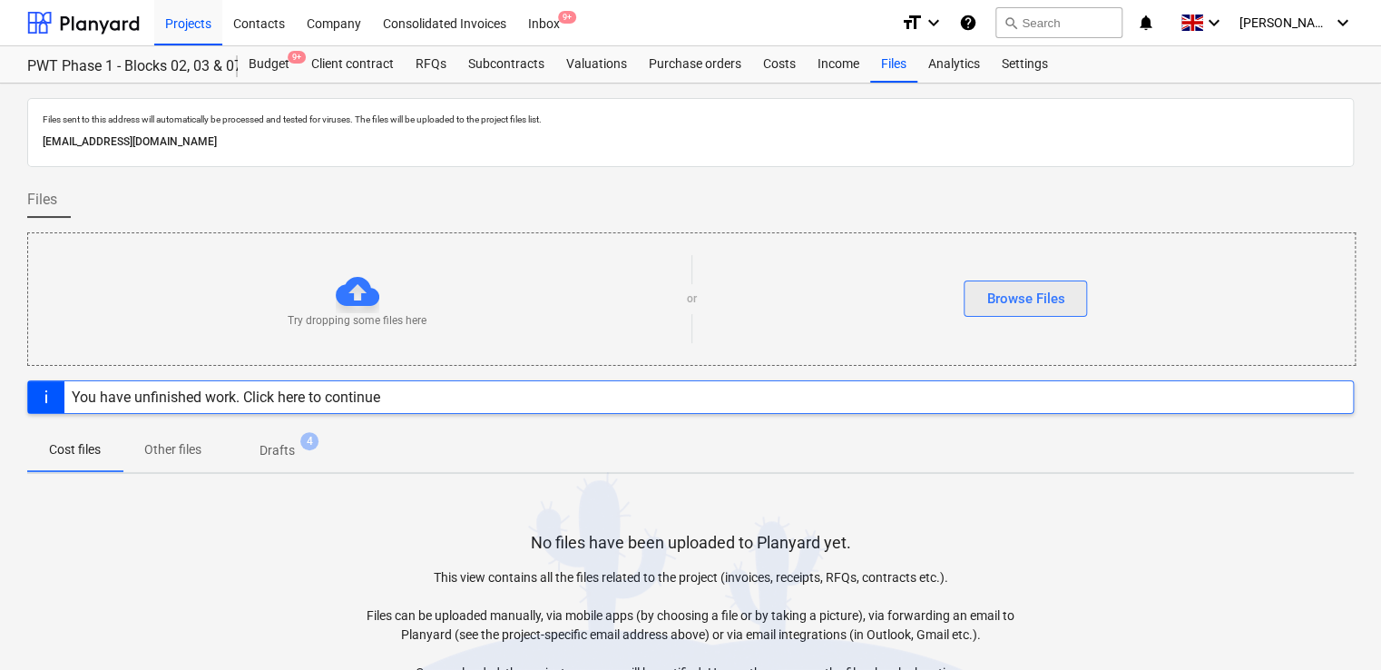
click at [990, 305] on div "Browse Files" at bounding box center [1025, 299] width 78 height 24
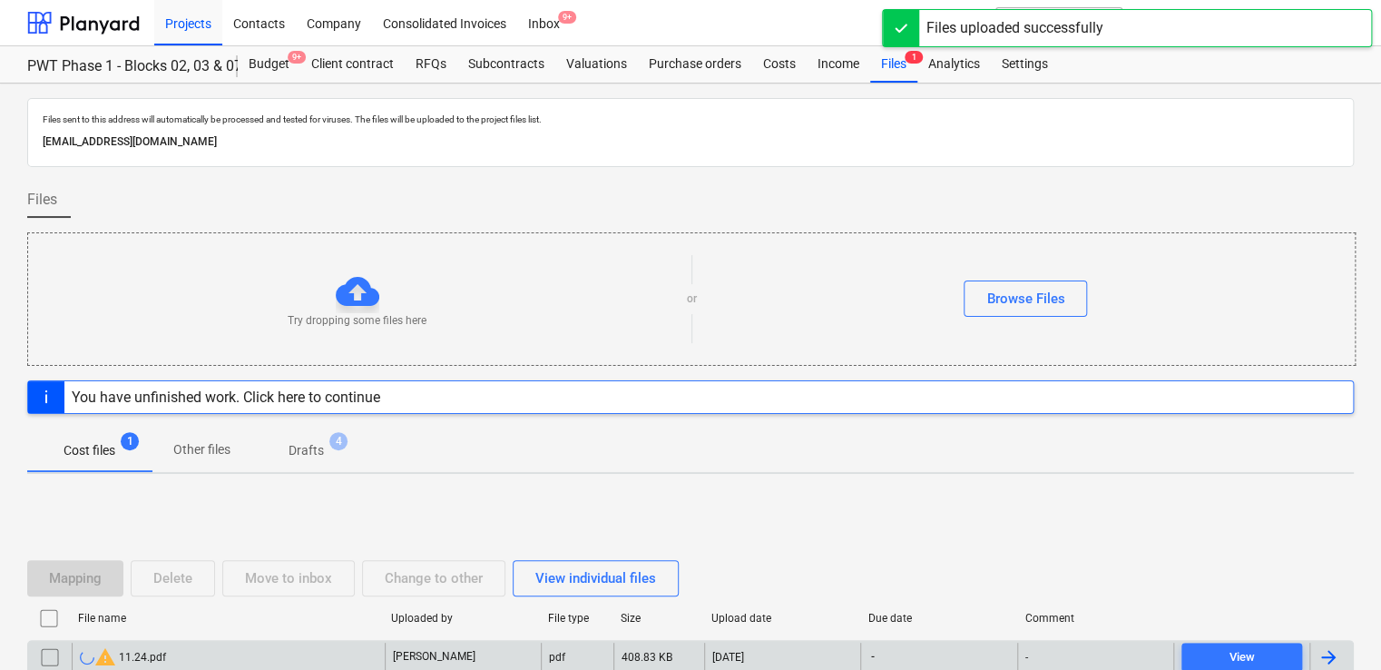
click at [281, 654] on div "warning 11.24.pdf" at bounding box center [228, 656] width 313 height 29
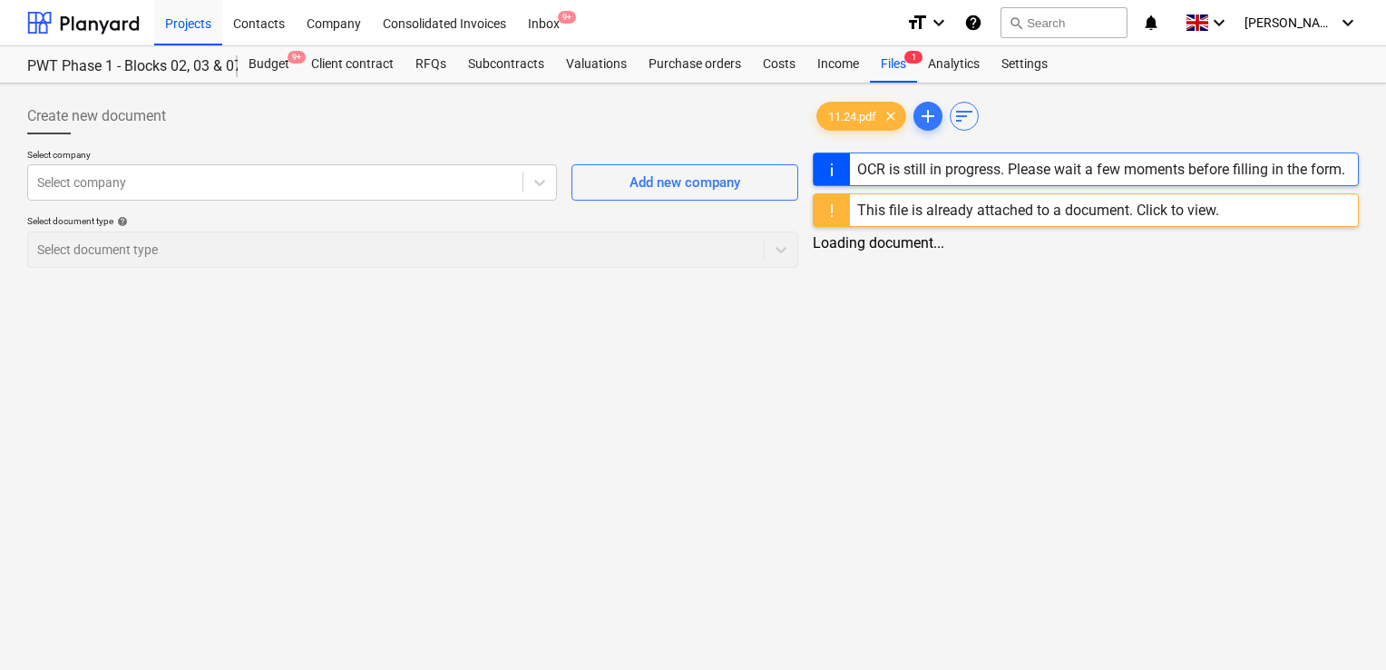
click at [1198, 201] on div "This file is already attached to a document. Click to view." at bounding box center [1038, 209] width 362 height 17
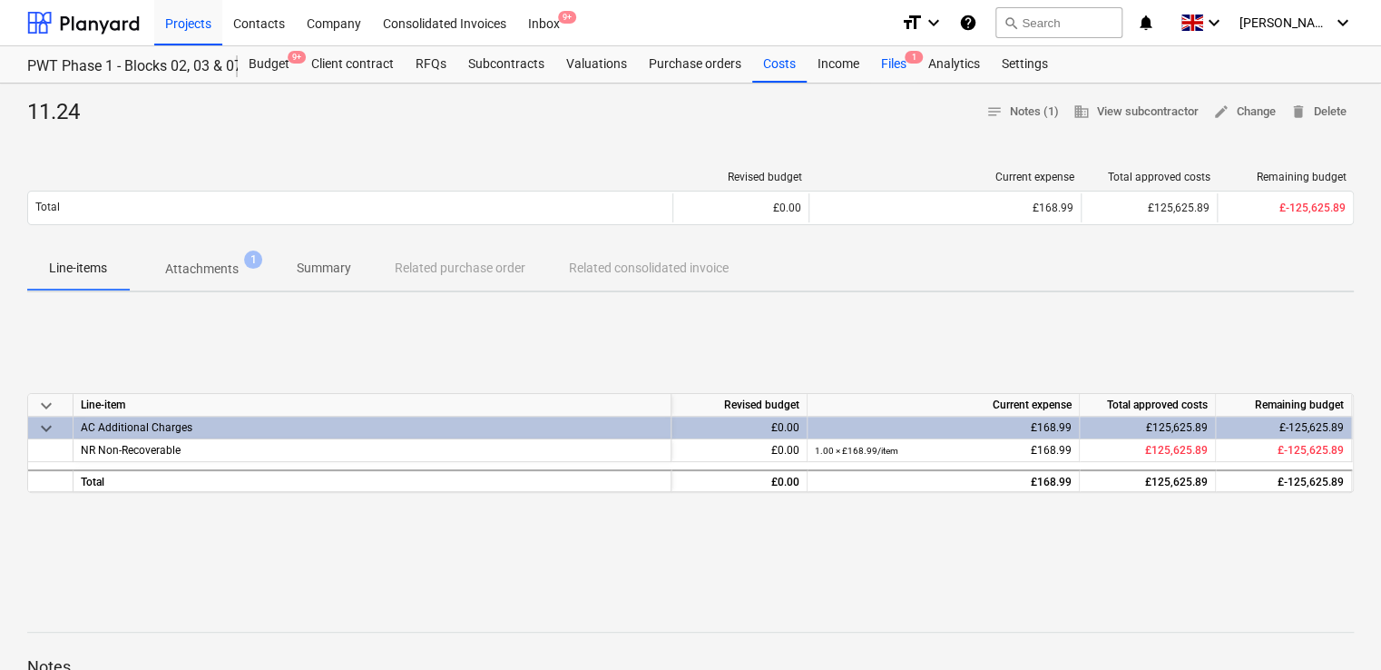
click at [880, 66] on div "Files 1" at bounding box center [893, 64] width 47 height 36
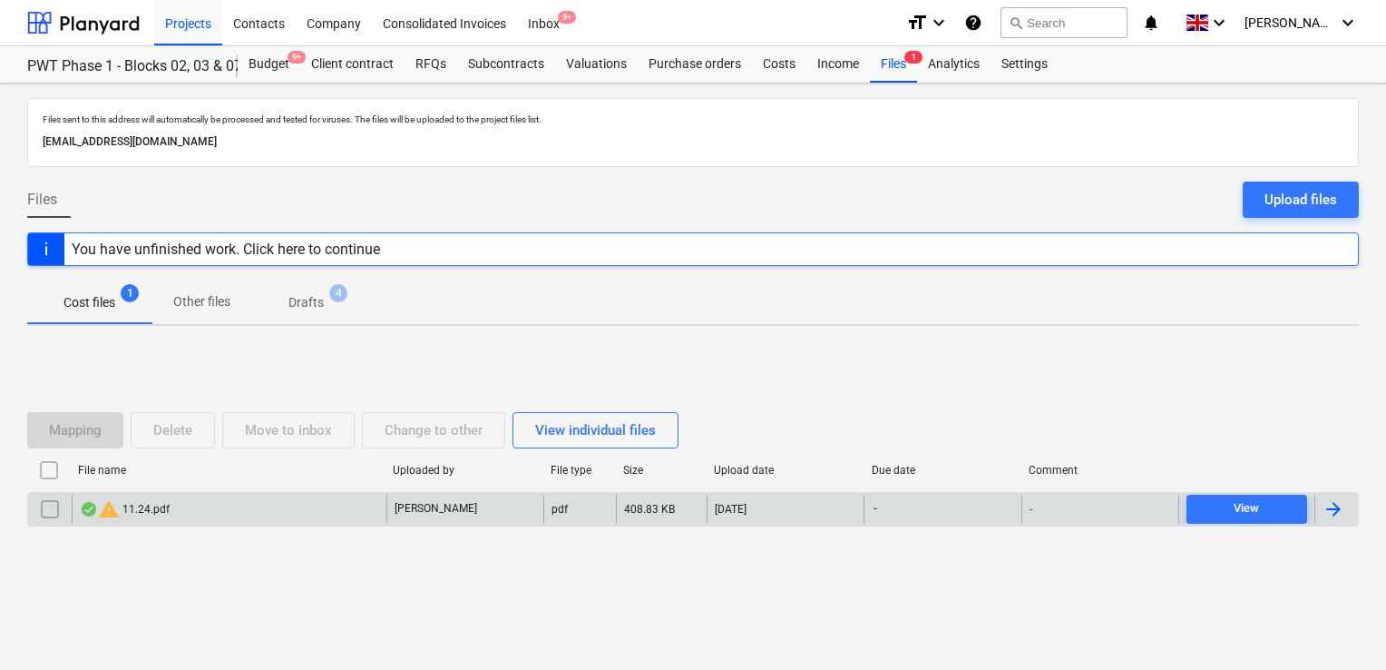
click at [46, 514] on input "checkbox" at bounding box center [49, 508] width 29 height 29
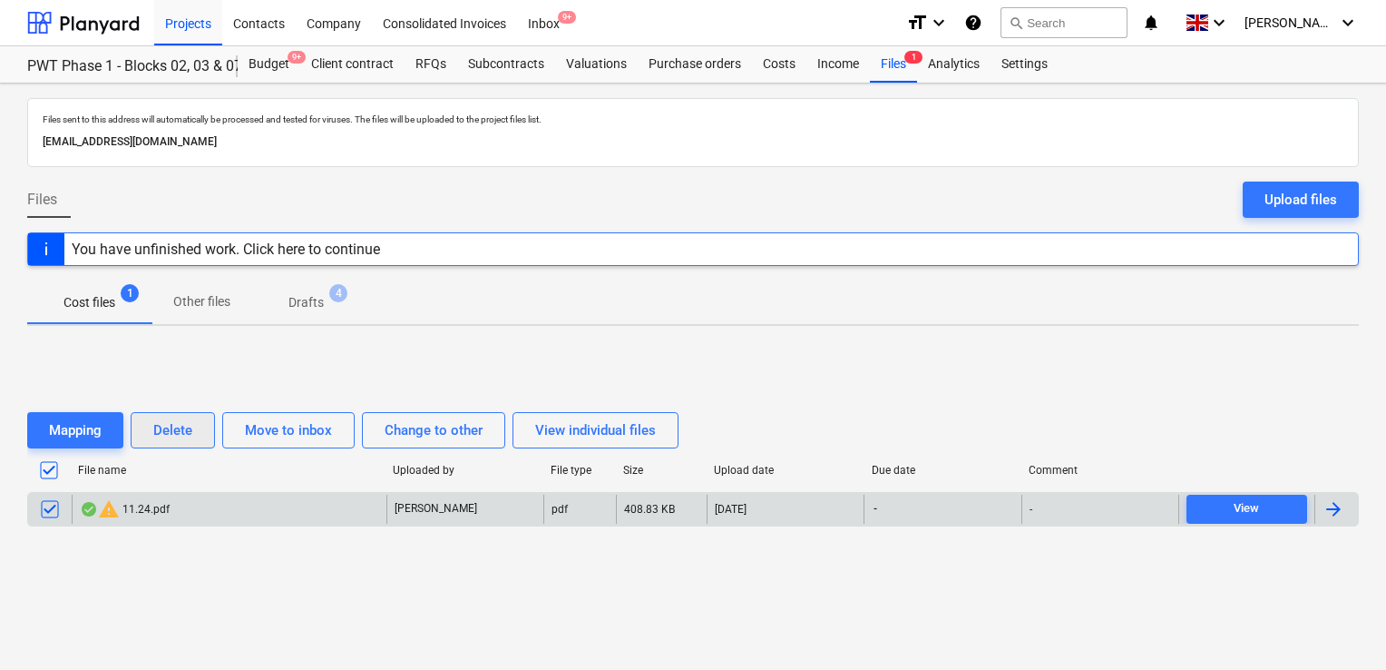
click at [167, 434] on div "Delete" at bounding box center [172, 430] width 39 height 24
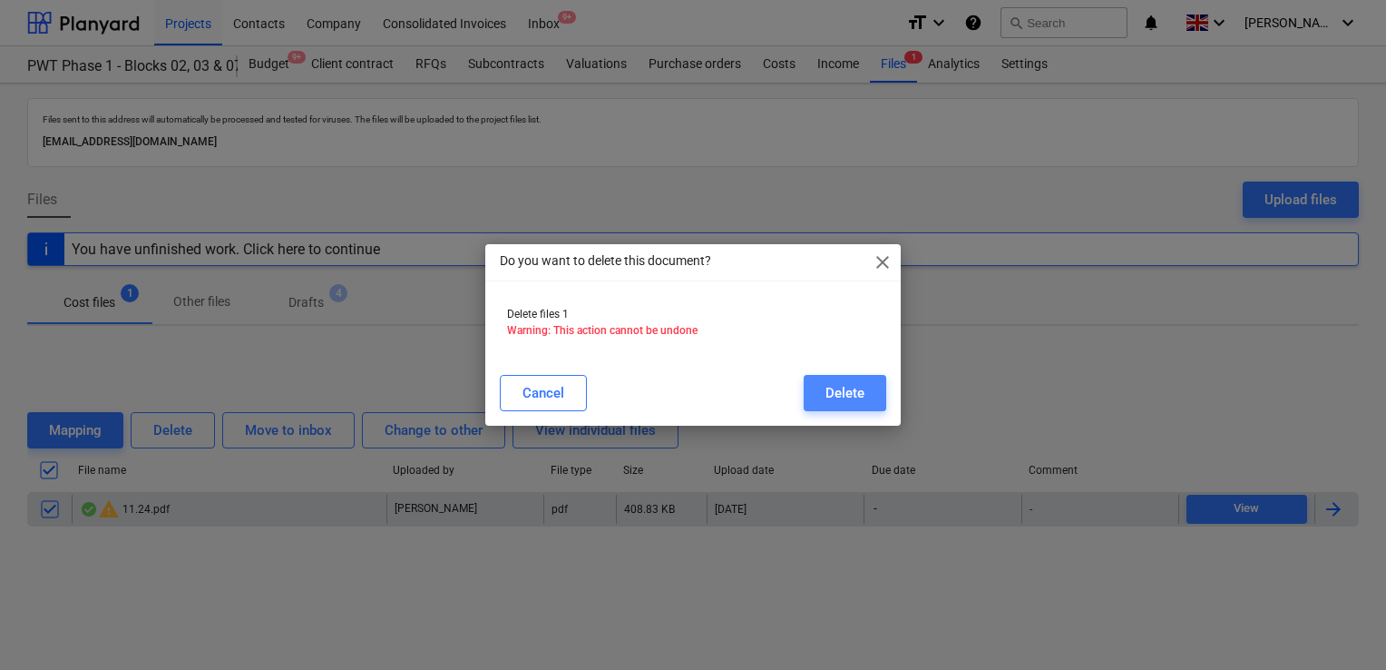
click at [827, 387] on div "Delete" at bounding box center [845, 393] width 39 height 24
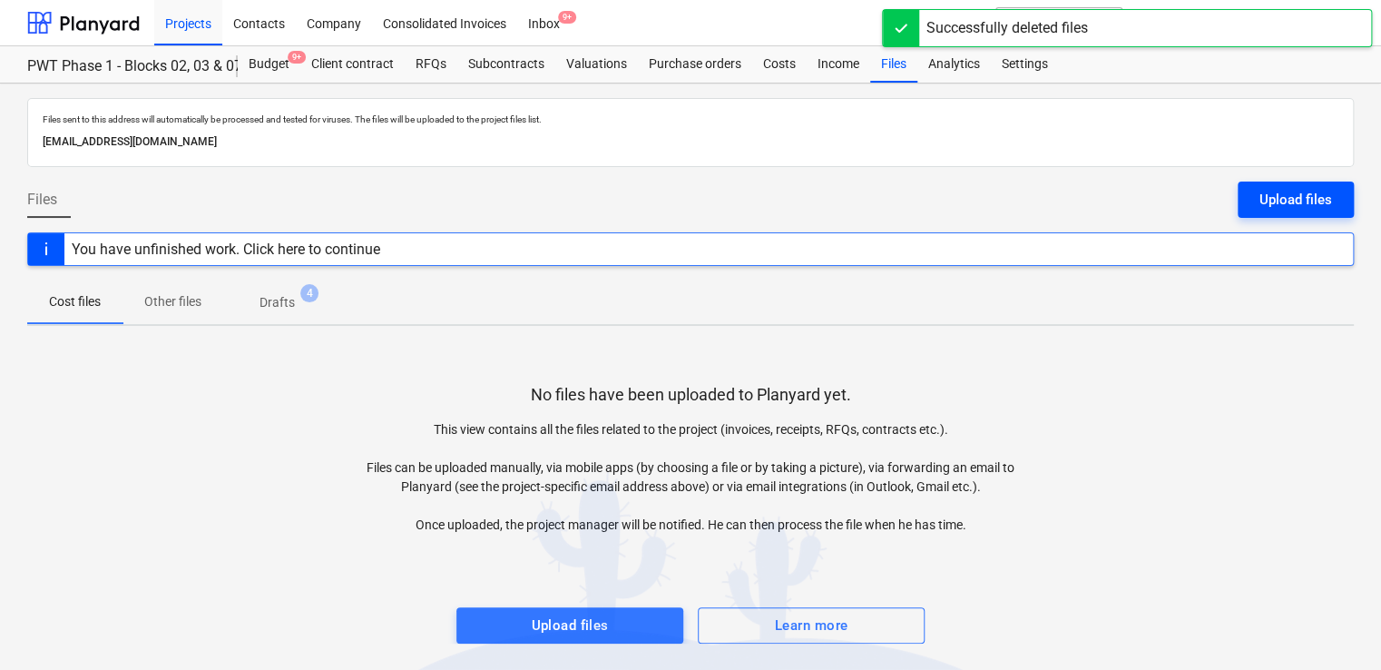
click at [1281, 207] on div "Upload files" at bounding box center [1295, 200] width 73 height 24
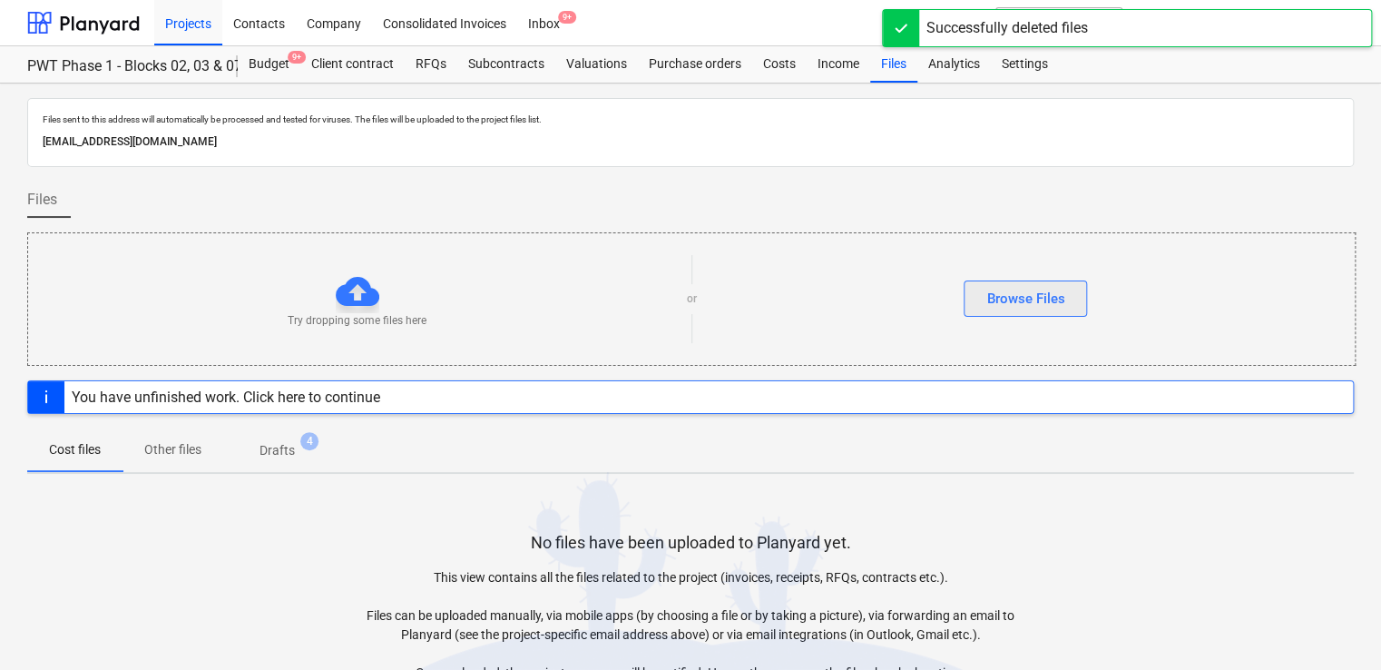
click at [1031, 297] on div "Browse Files" at bounding box center [1025, 299] width 78 height 24
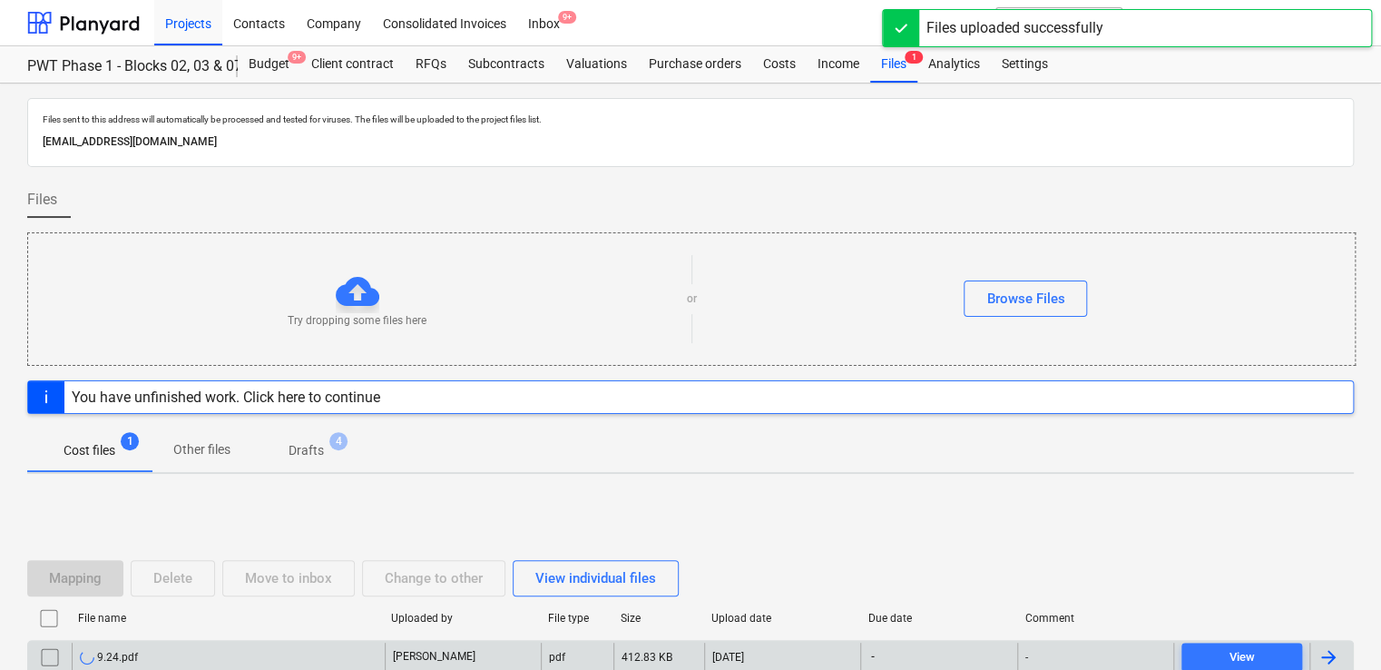
click at [350, 653] on div "9.24.pdf" at bounding box center [228, 656] width 313 height 29
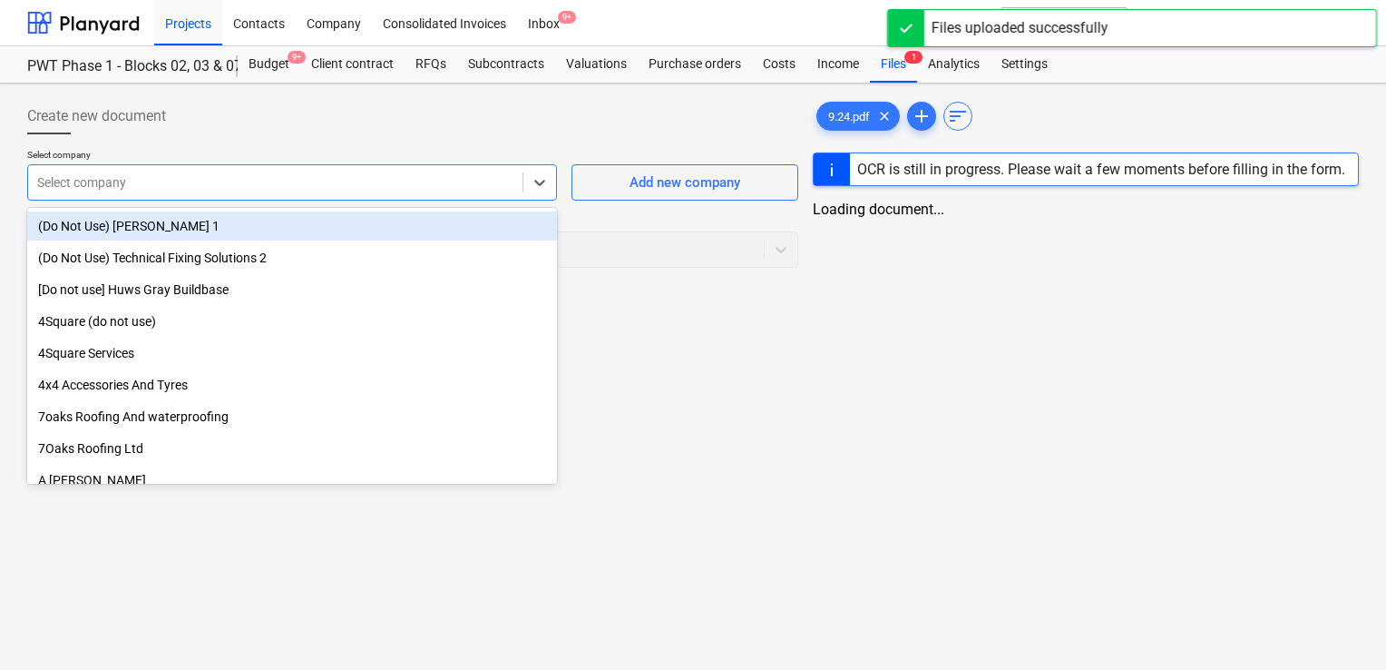
click at [504, 173] on div at bounding box center [275, 182] width 476 height 18
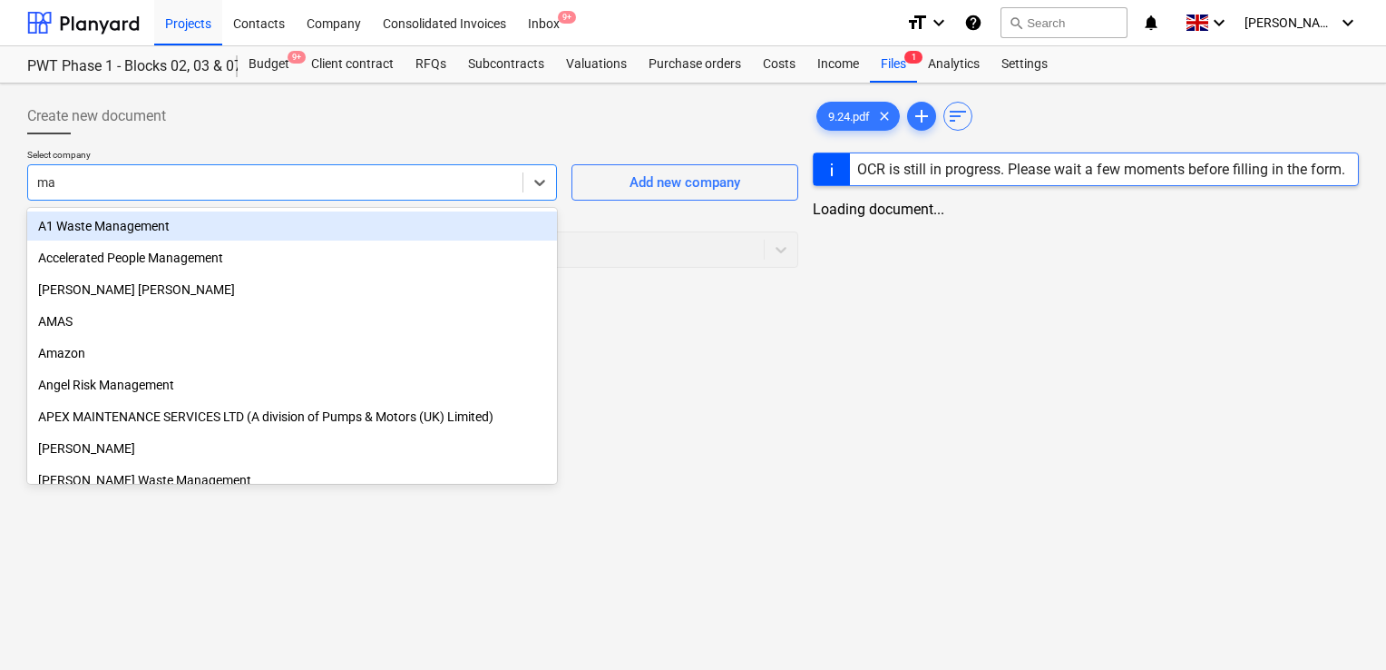
type input "max"
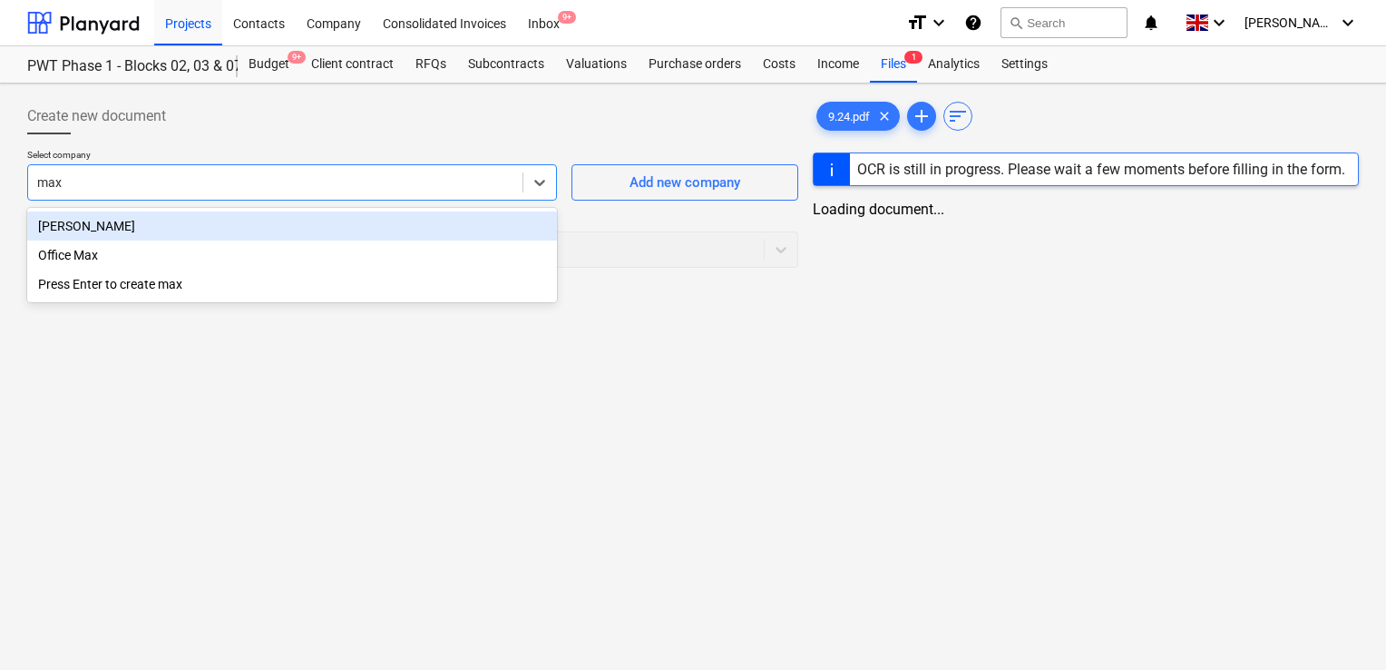
click at [341, 230] on div "[PERSON_NAME]" at bounding box center [292, 225] width 530 height 29
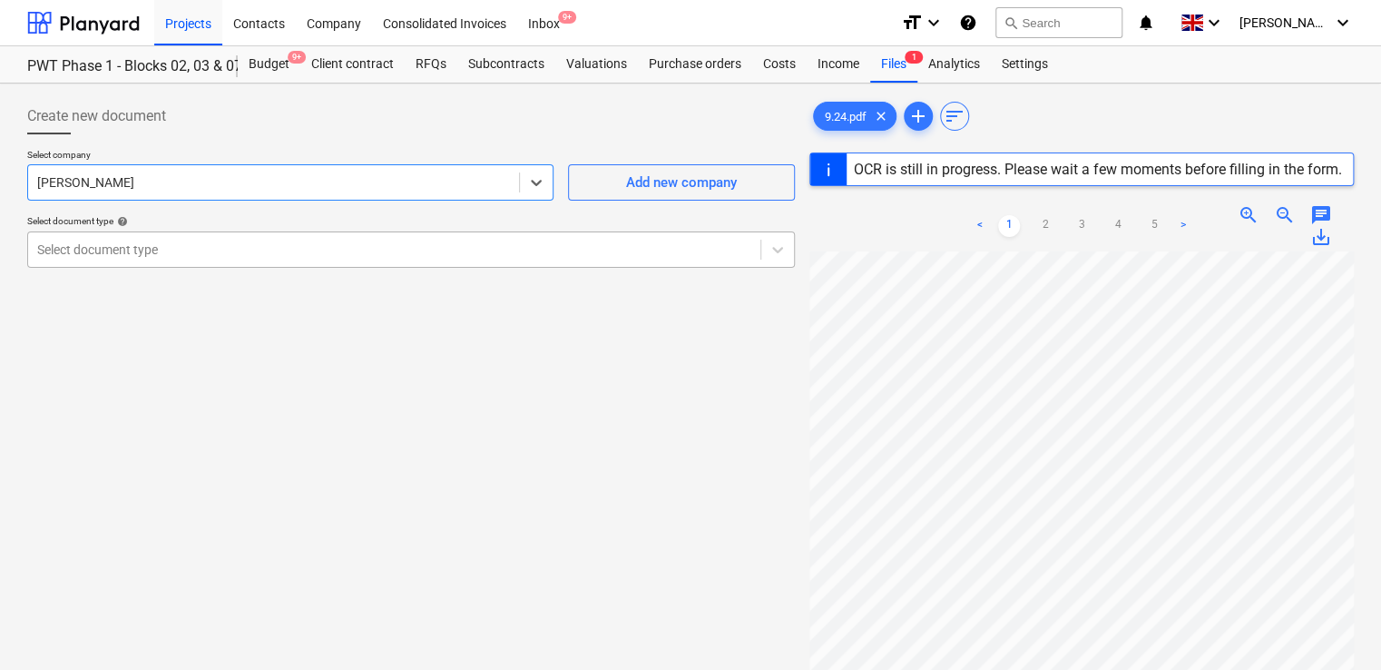
click at [280, 255] on div at bounding box center [394, 249] width 714 height 18
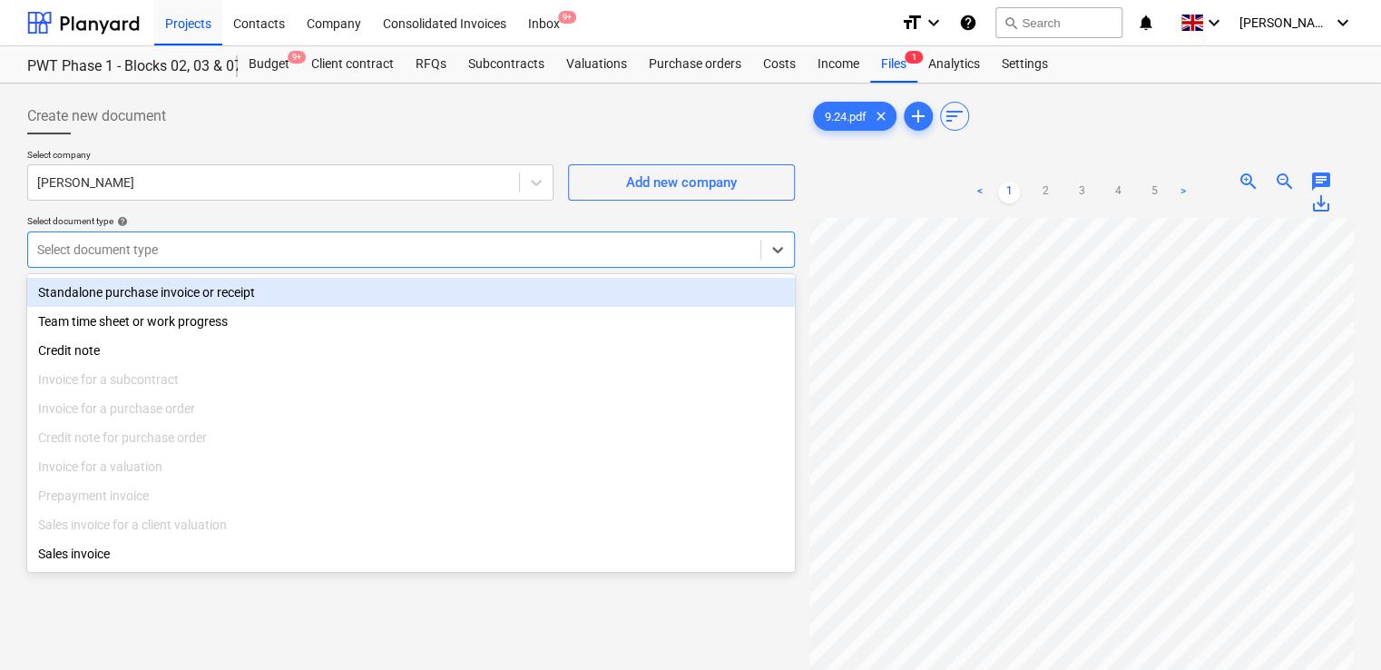
click at [248, 293] on div "Standalone purchase invoice or receipt" at bounding box center [411, 292] width 768 height 29
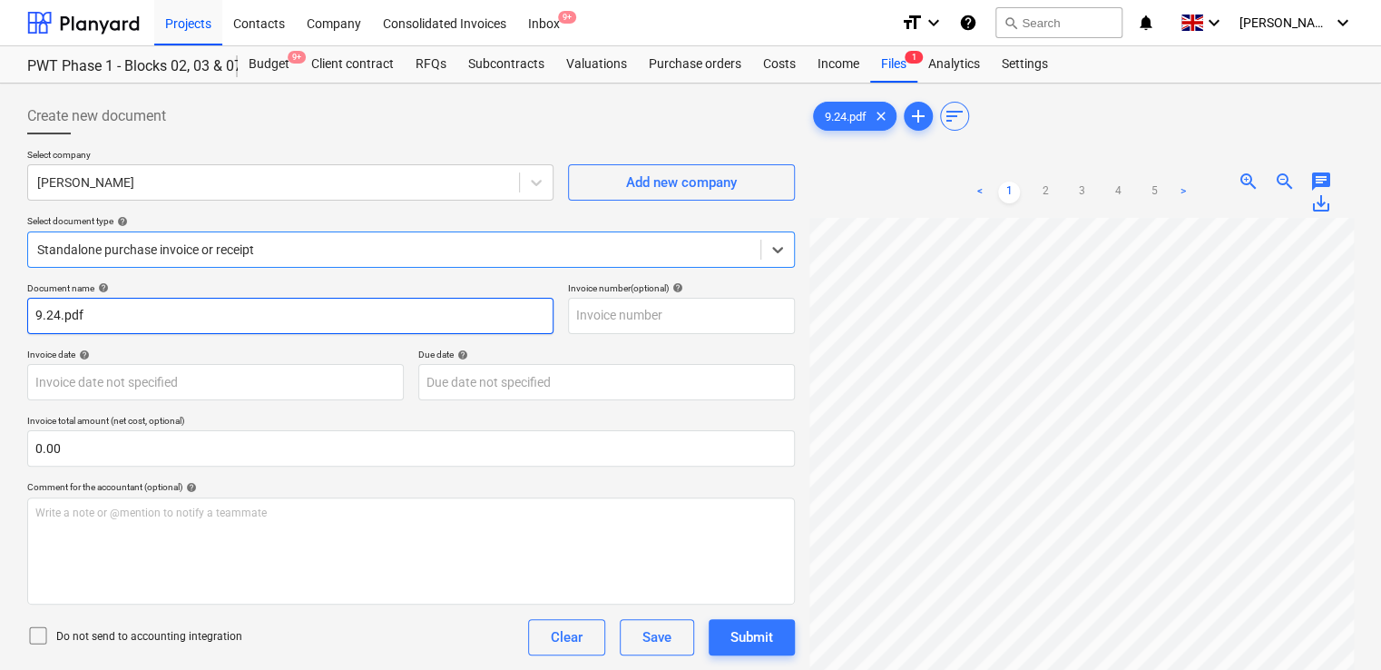
click at [120, 316] on input "9.24.pdf" at bounding box center [290, 316] width 526 height 36
type input "9.24"
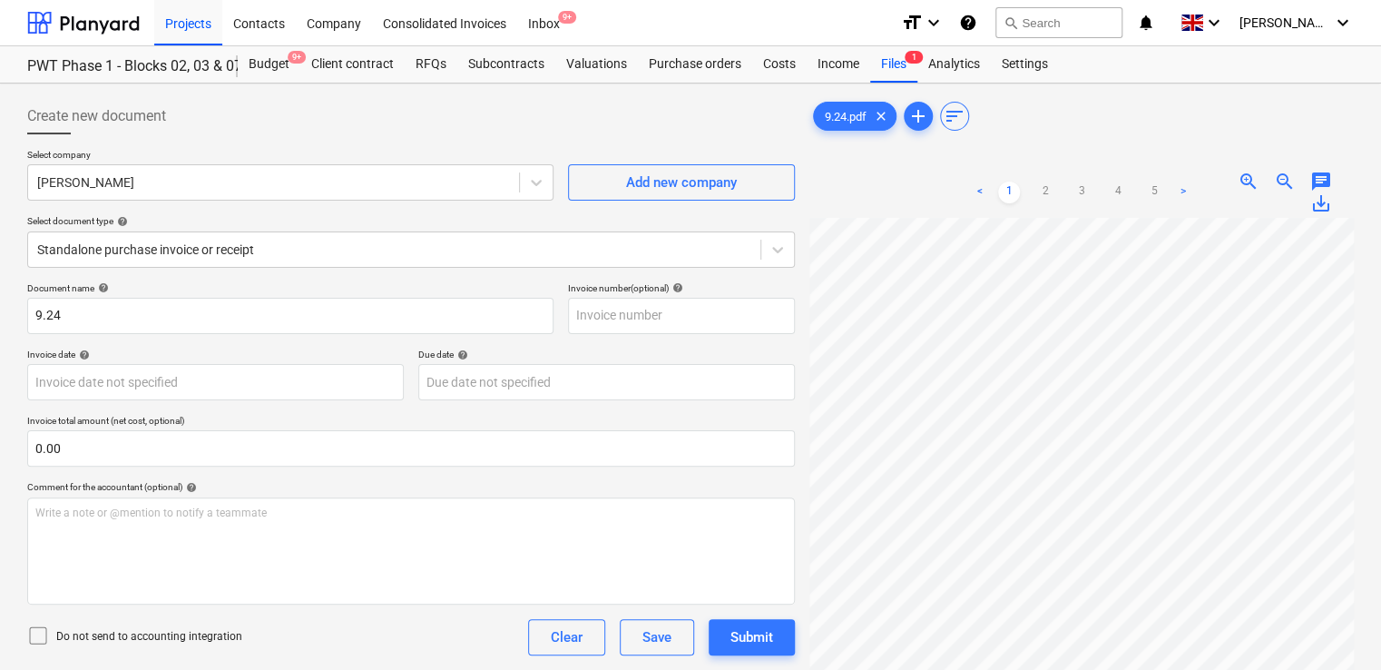
click at [33, 633] on icon at bounding box center [38, 635] width 22 height 22
click at [362, 650] on div "Do not send to accounting integration Clear Save Submit" at bounding box center [411, 637] width 768 height 36
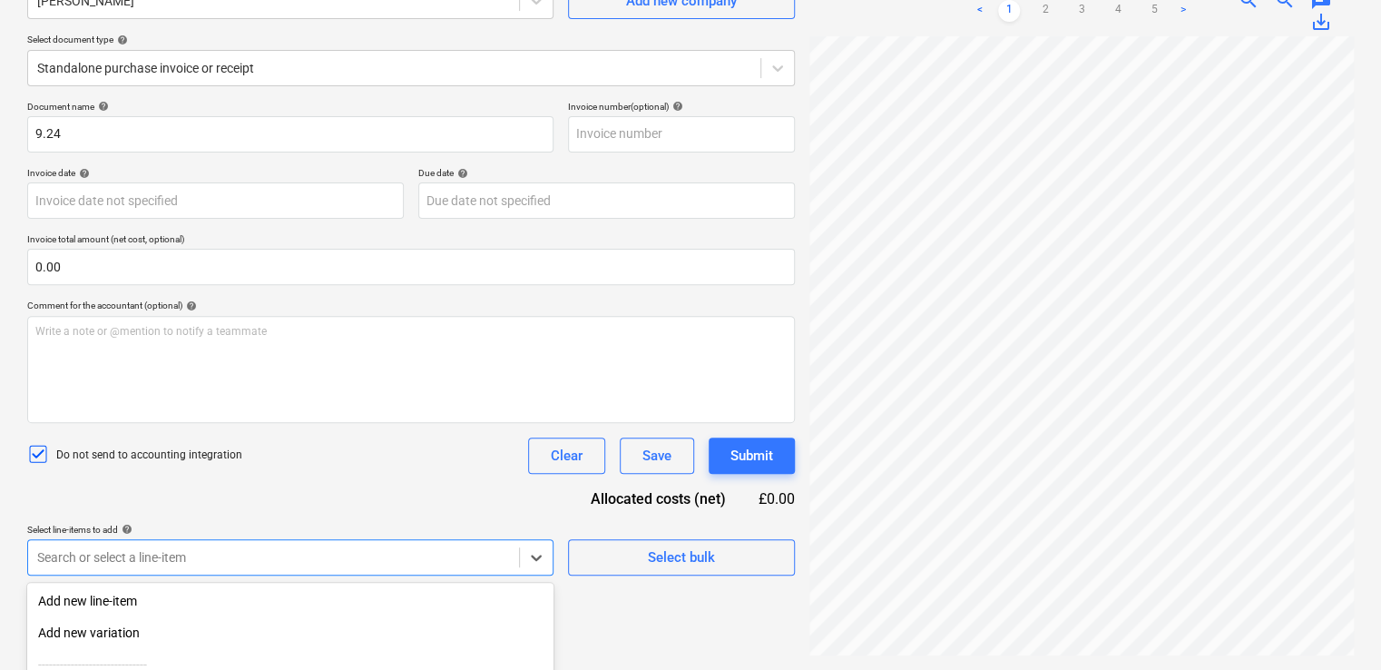
scroll to position [369, 0]
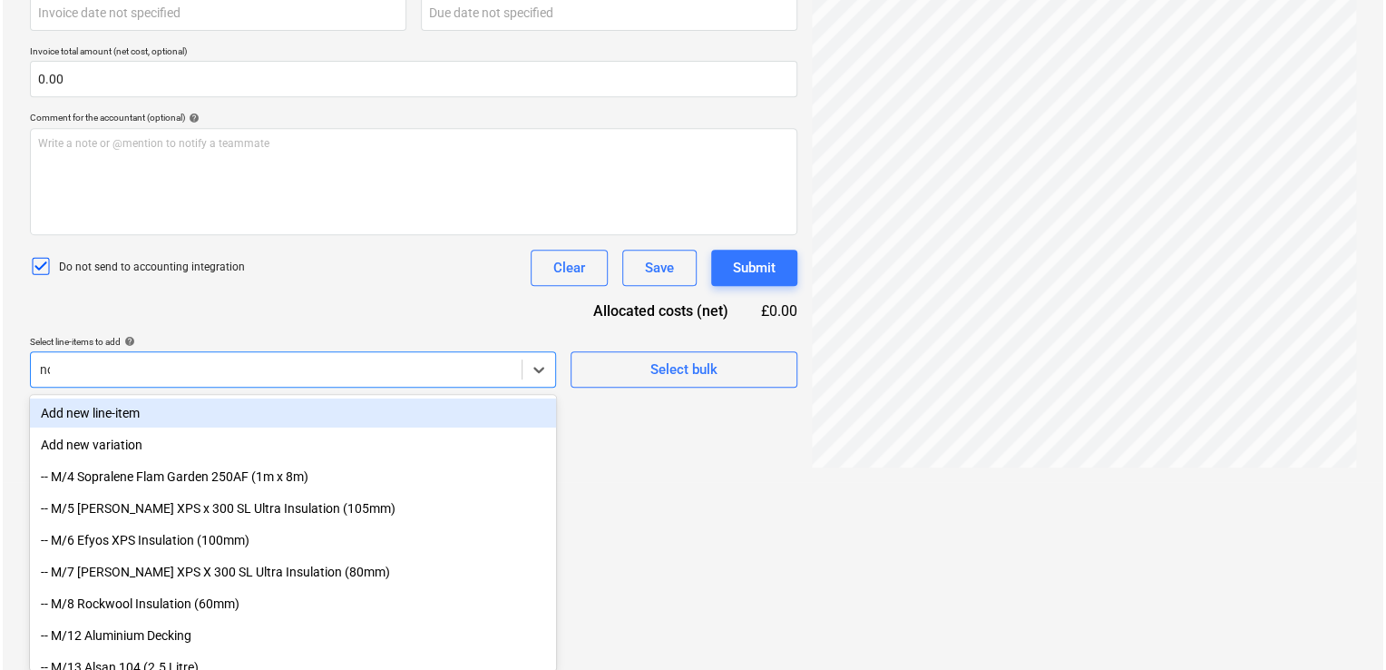
scroll to position [181, 0]
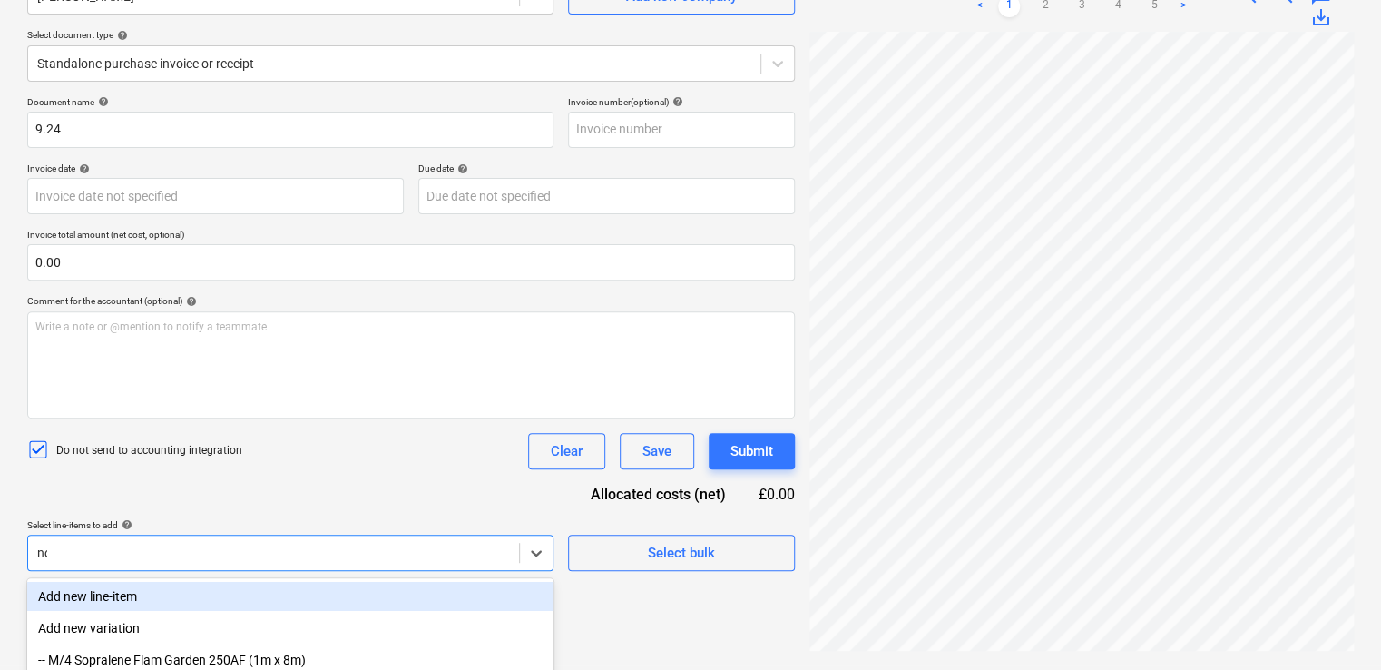
type input "non"
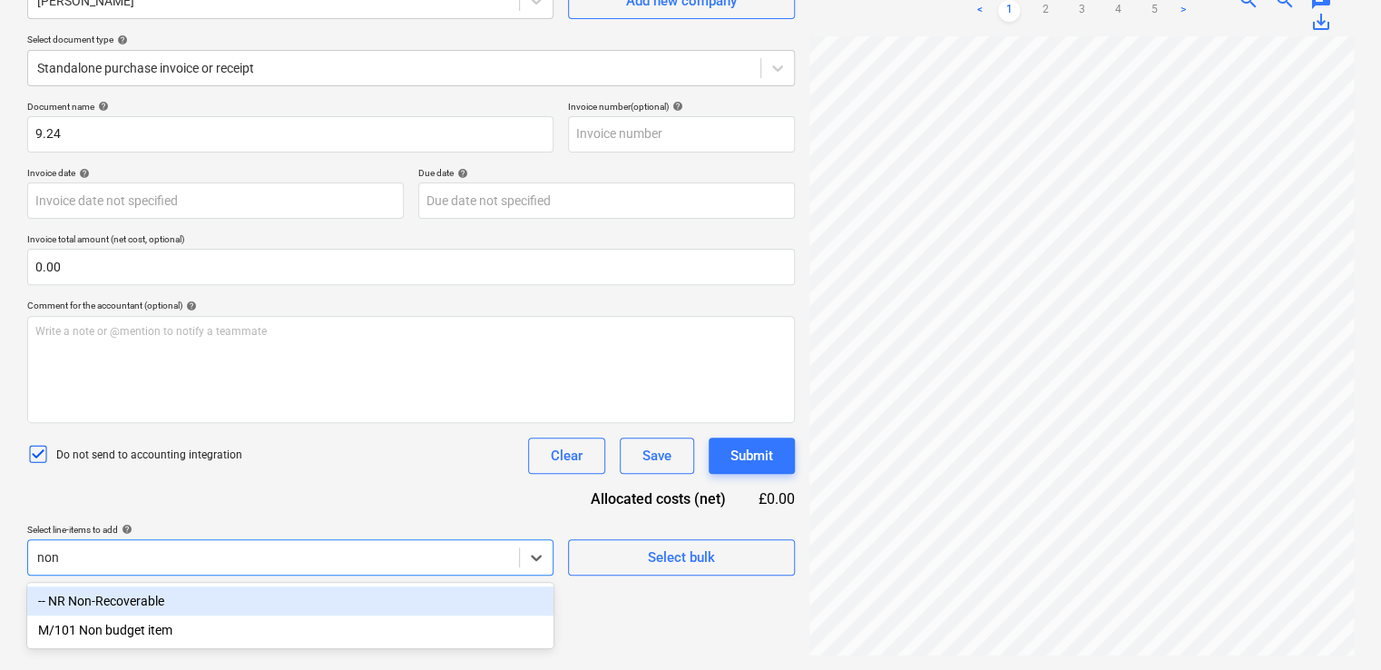
click at [194, 598] on div "-- NR Non-Recoverable" at bounding box center [290, 600] width 526 height 29
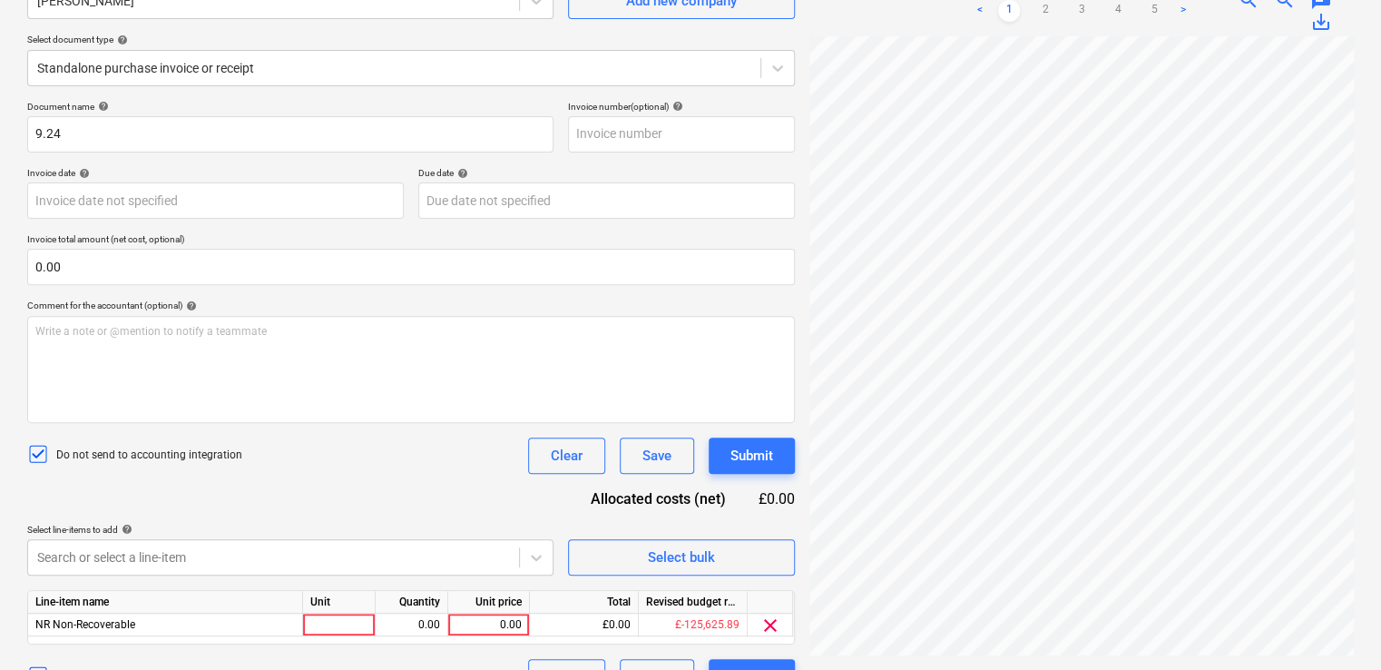
click at [351, 488] on div "Document name help 9.24 Invoice number (optional) help Invoice date help Press …" at bounding box center [411, 398] width 768 height 594
click at [345, 621] on div at bounding box center [339, 624] width 73 height 23
type input "item"
type input "180.00"
click at [472, 455] on div "Do not send to accounting integration Clear Save Submit" at bounding box center [411, 455] width 768 height 36
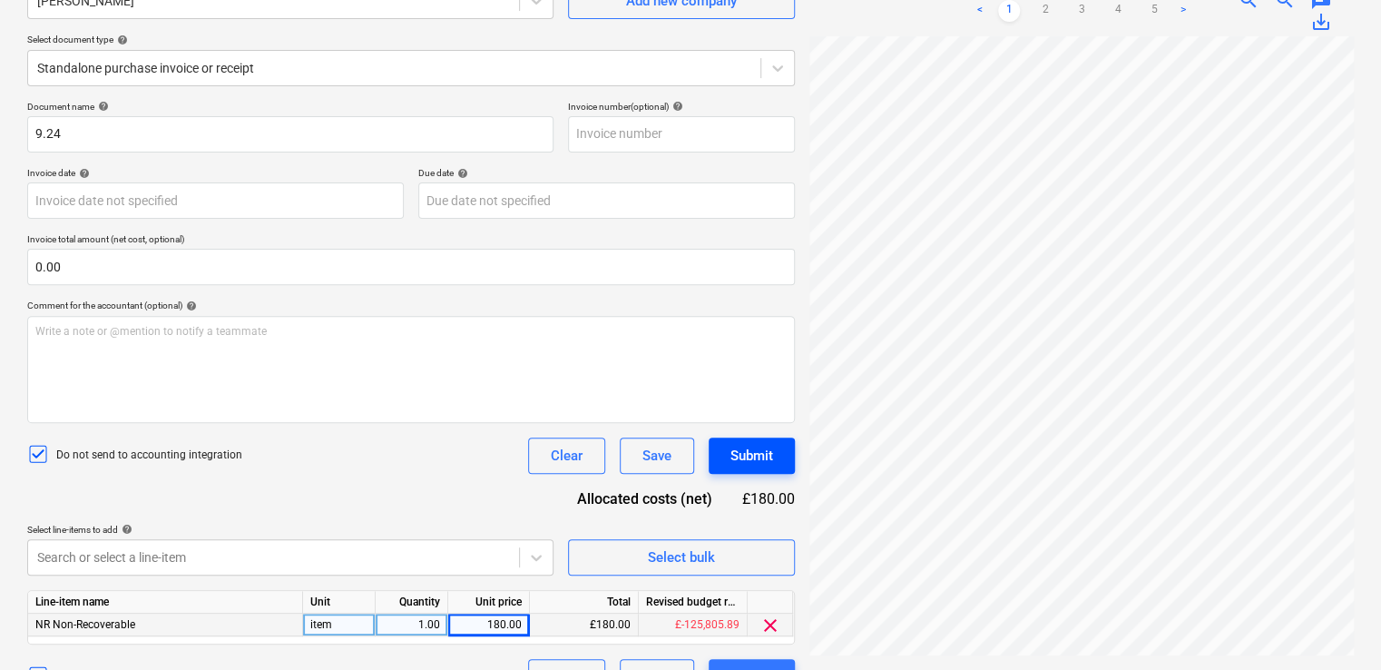
click at [740, 456] on div "Submit" at bounding box center [751, 456] width 43 height 24
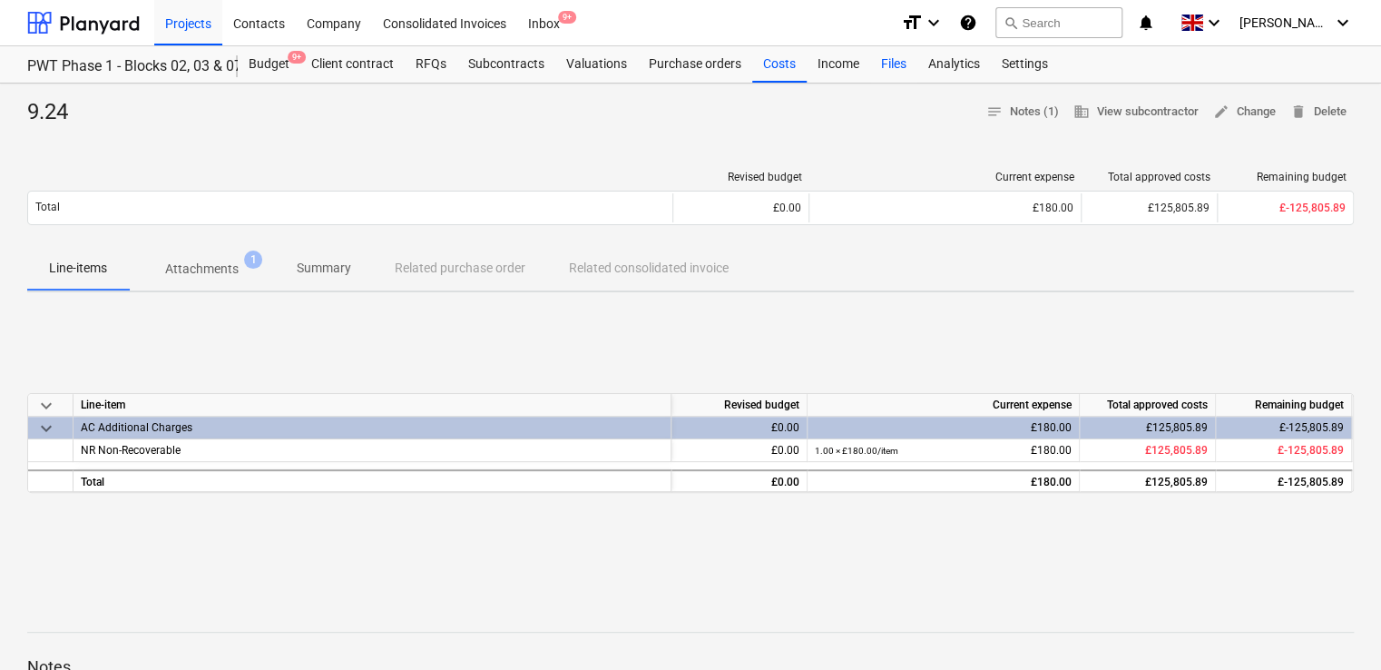
click at [898, 66] on div "Files" at bounding box center [893, 64] width 47 height 36
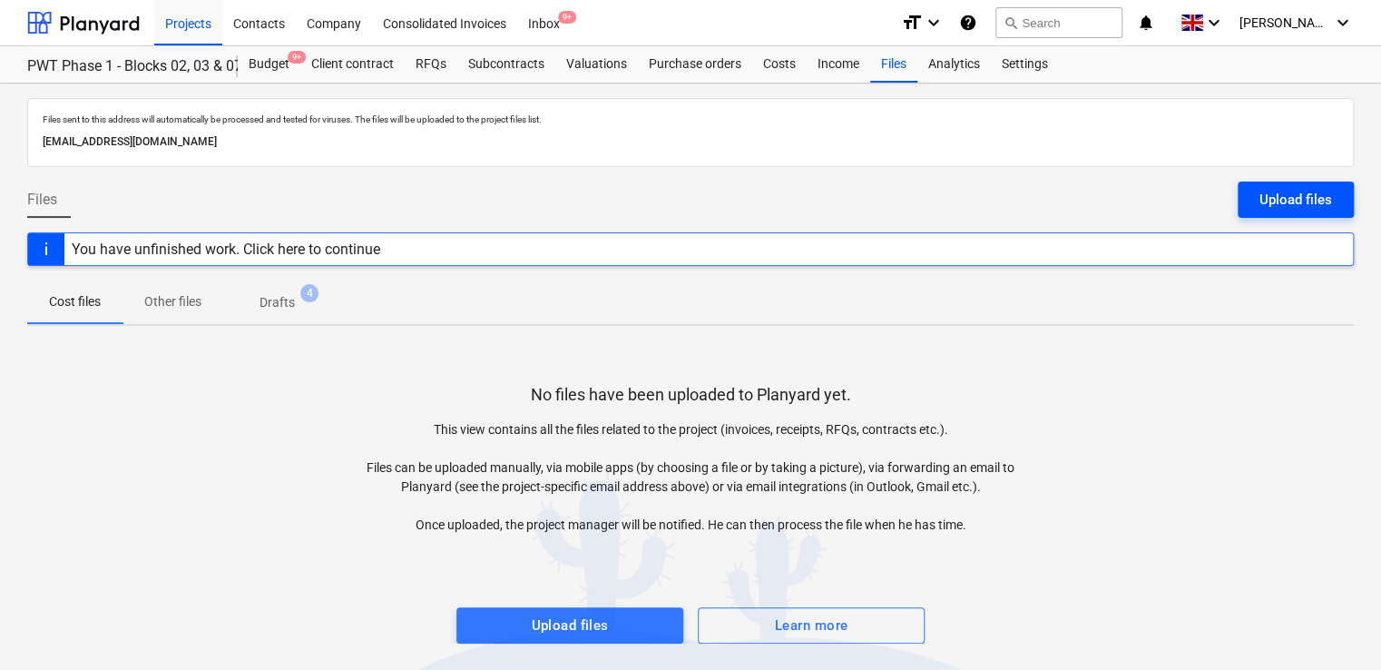
click at [1303, 195] on div "Upload files" at bounding box center [1295, 200] width 73 height 24
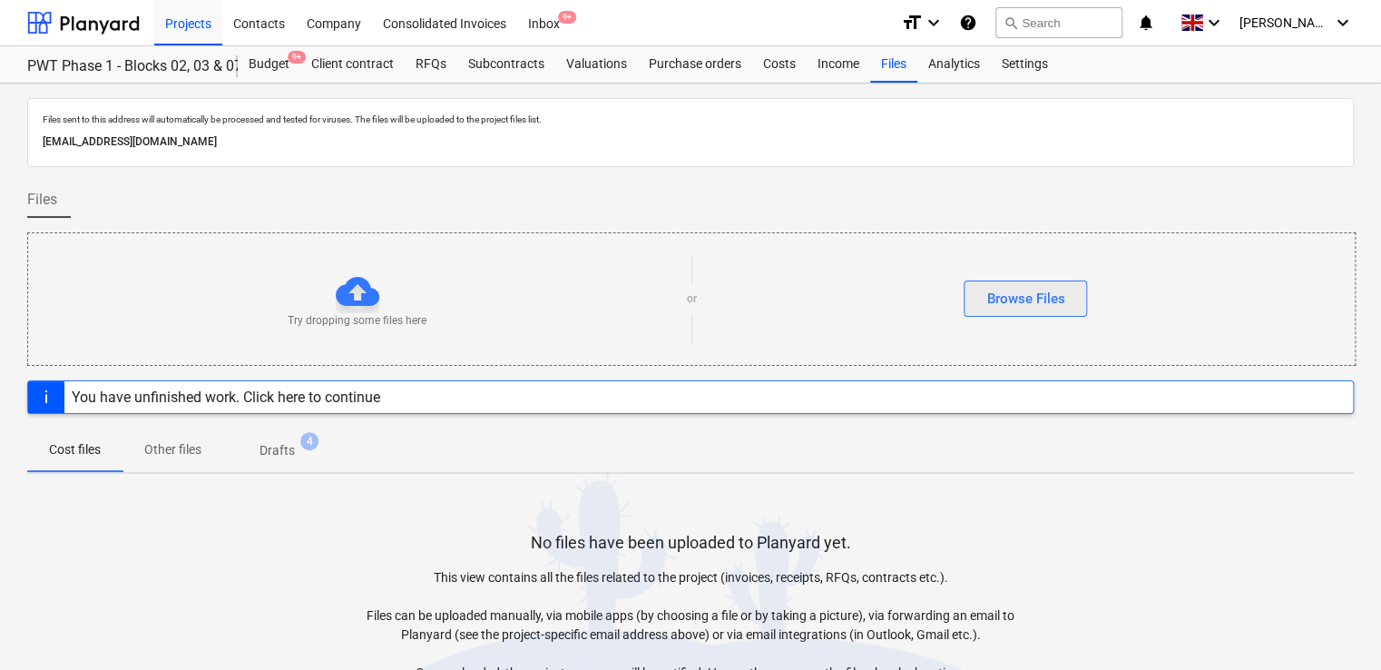
click at [1033, 295] on div "Browse Files" at bounding box center [1025, 299] width 78 height 24
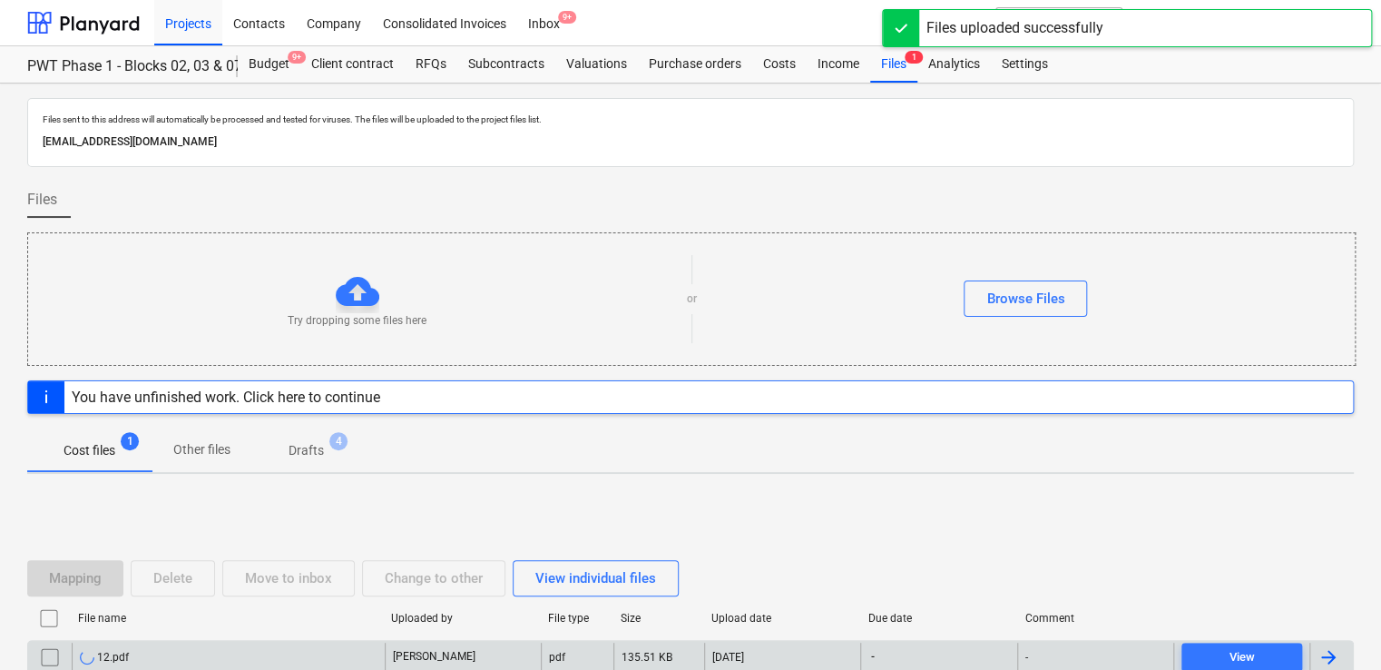
click at [256, 652] on div "12.pdf" at bounding box center [228, 656] width 313 height 29
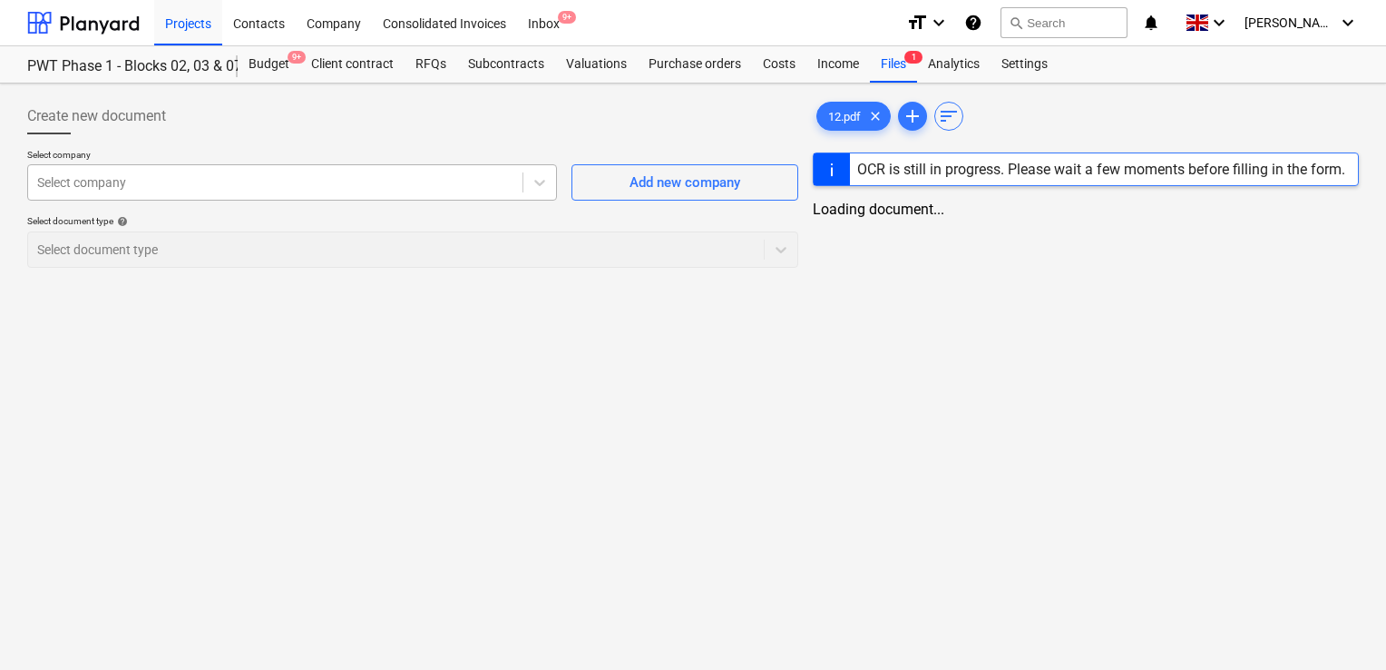
click at [334, 178] on div at bounding box center [275, 182] width 476 height 18
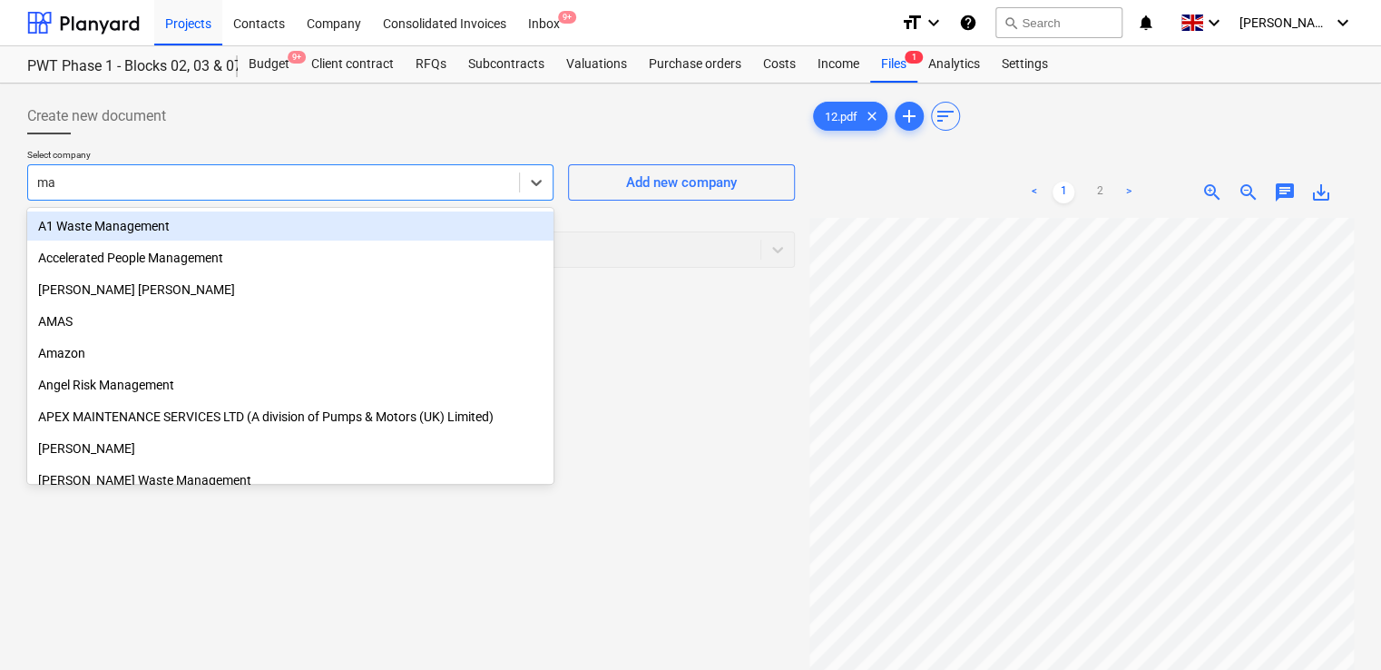
type input "max"
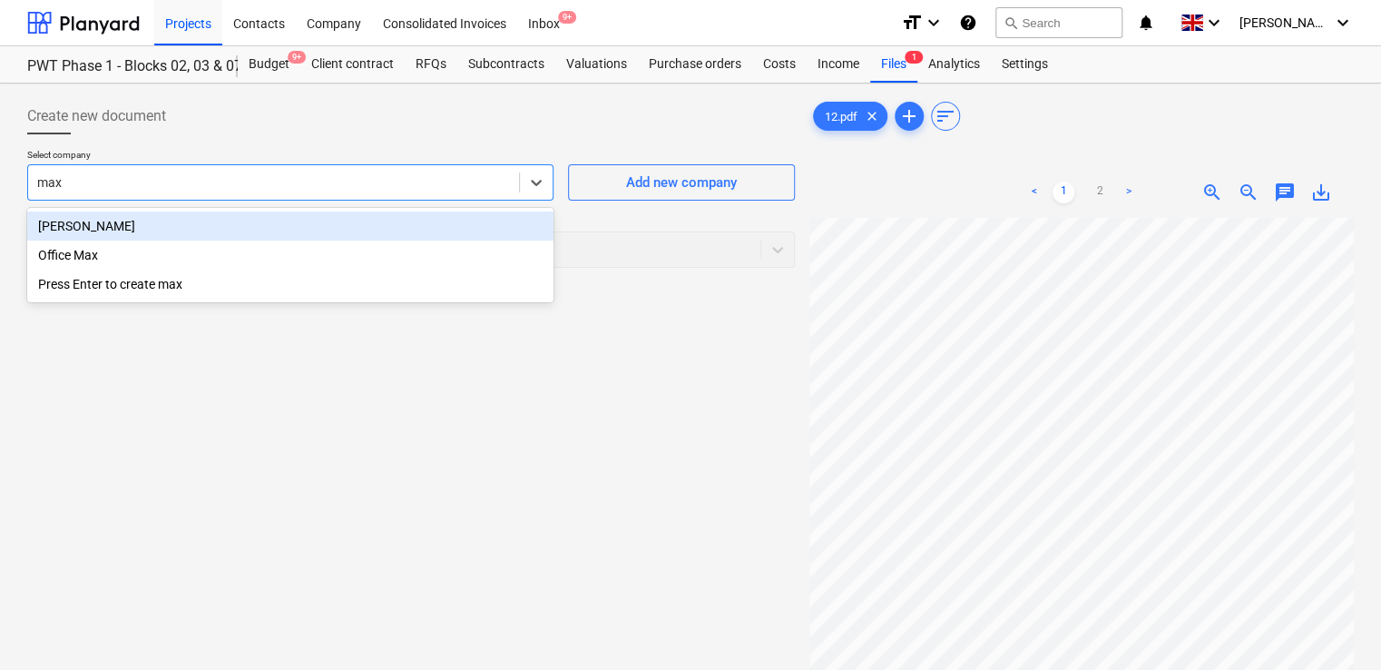
click at [274, 227] on div "[PERSON_NAME]" at bounding box center [290, 225] width 526 height 29
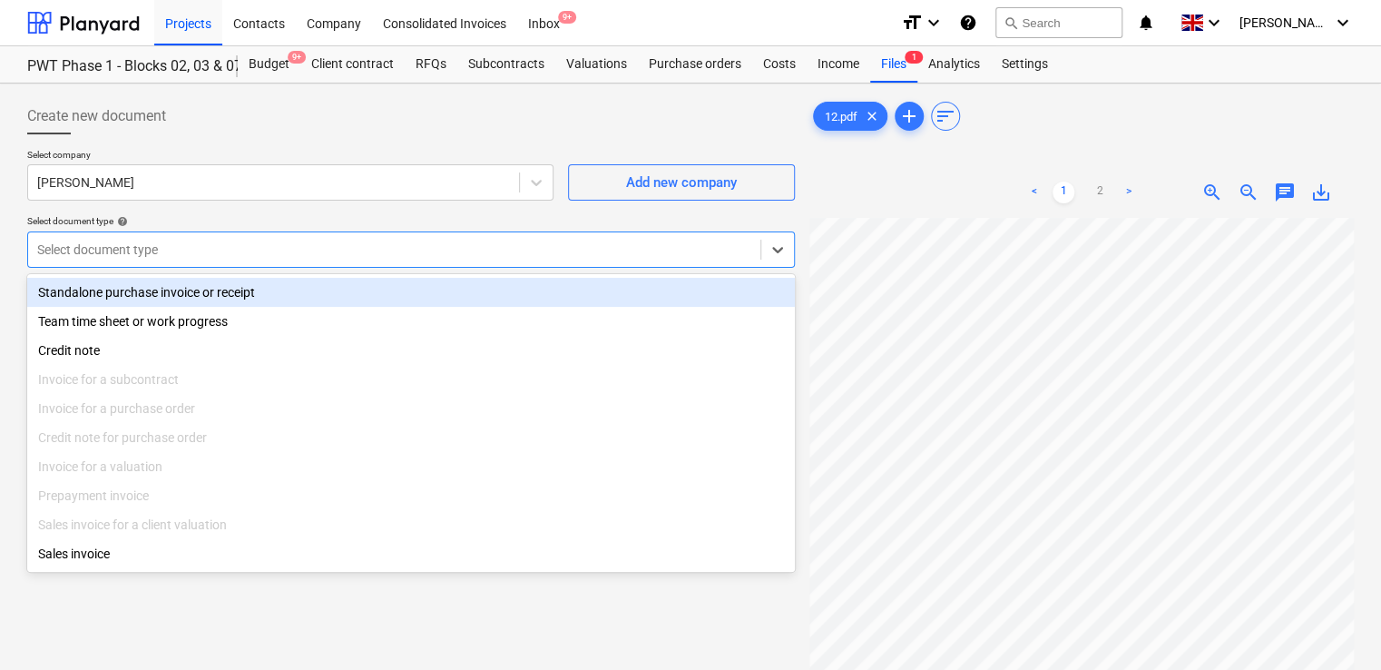
click at [196, 253] on div at bounding box center [394, 249] width 714 height 18
click at [173, 296] on div "Standalone purchase invoice or receipt" at bounding box center [411, 292] width 768 height 29
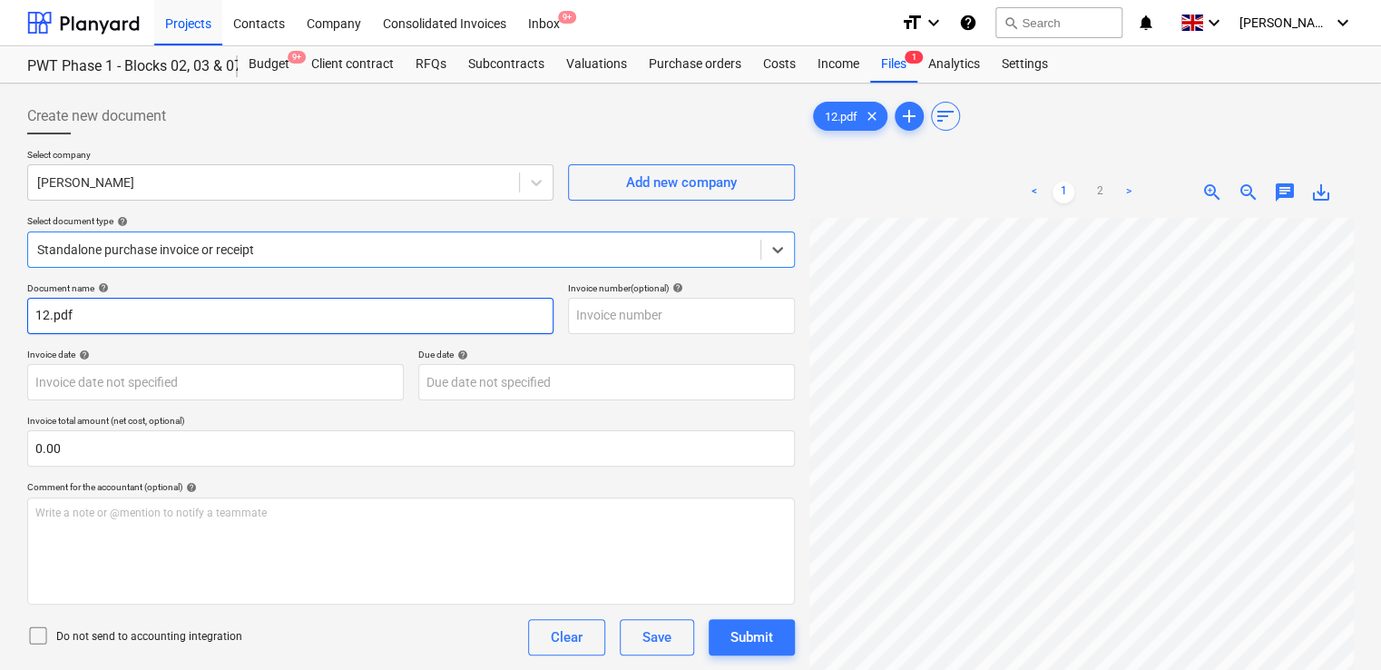
click at [104, 310] on input "12.pdf" at bounding box center [290, 316] width 526 height 36
type input "12"
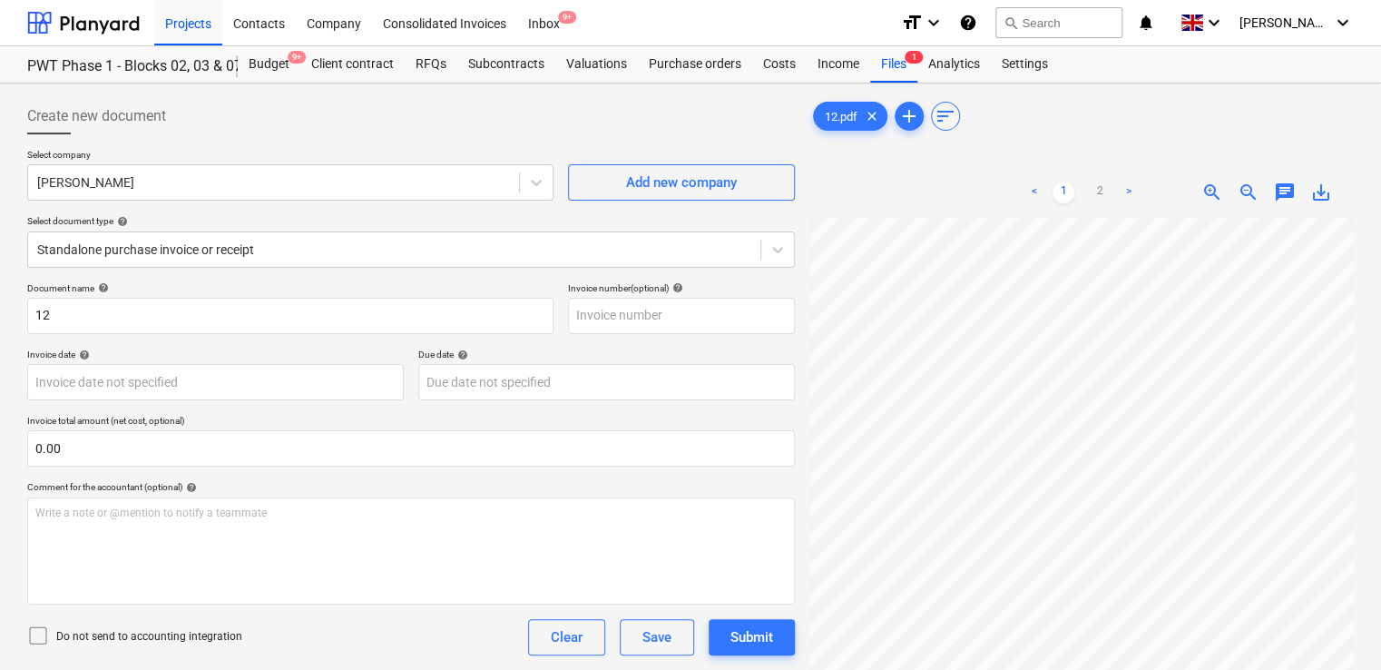
click at [41, 627] on icon at bounding box center [38, 635] width 22 height 22
click at [347, 616] on div "Document name help 12 Invoice number (optional) help Invoice date help Press th…" at bounding box center [411, 519] width 768 height 474
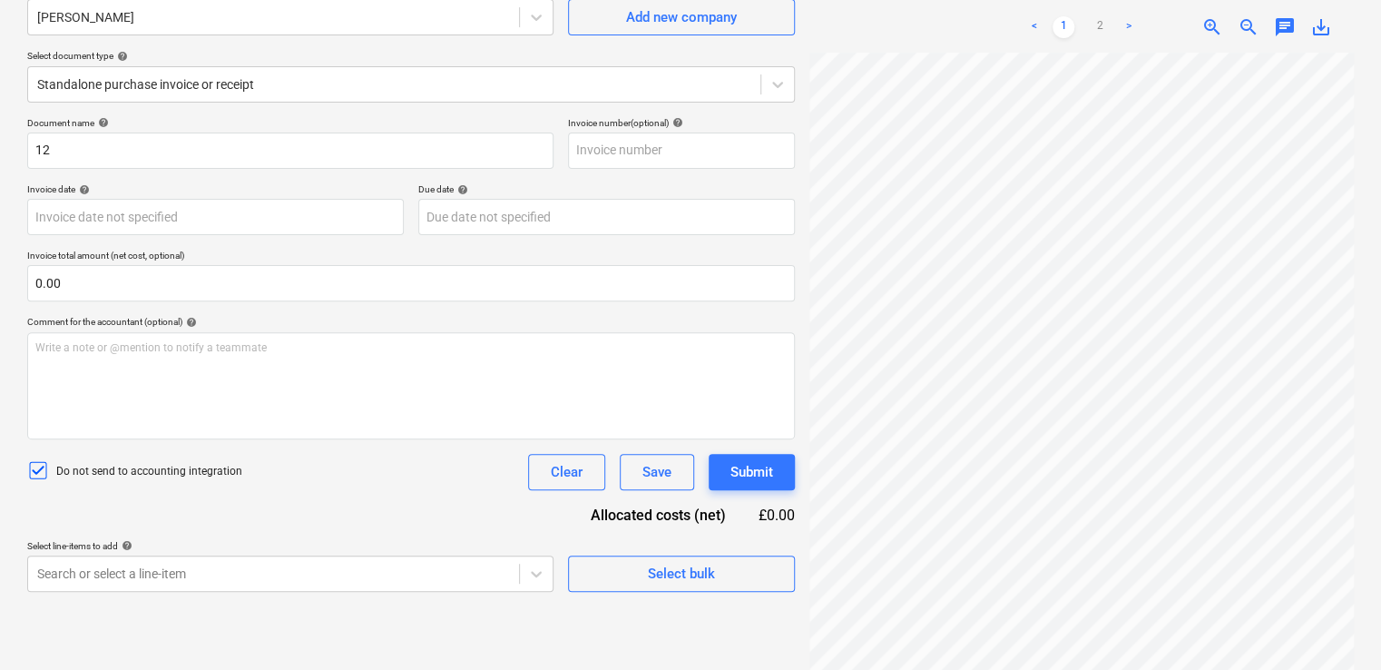
scroll to position [181, 0]
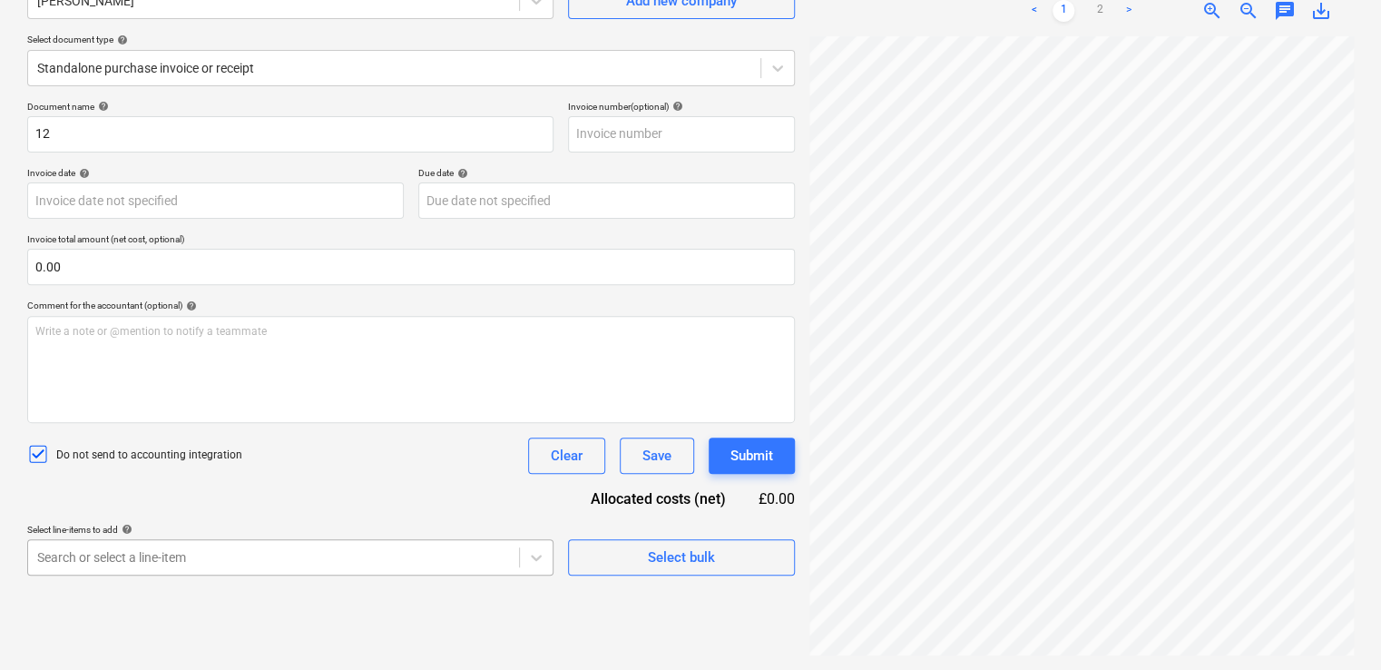
click at [259, 488] on body "Projects Contacts Company Consolidated Invoices Inbox 9+ format_size keyboard_a…" at bounding box center [690, 154] width 1381 height 670
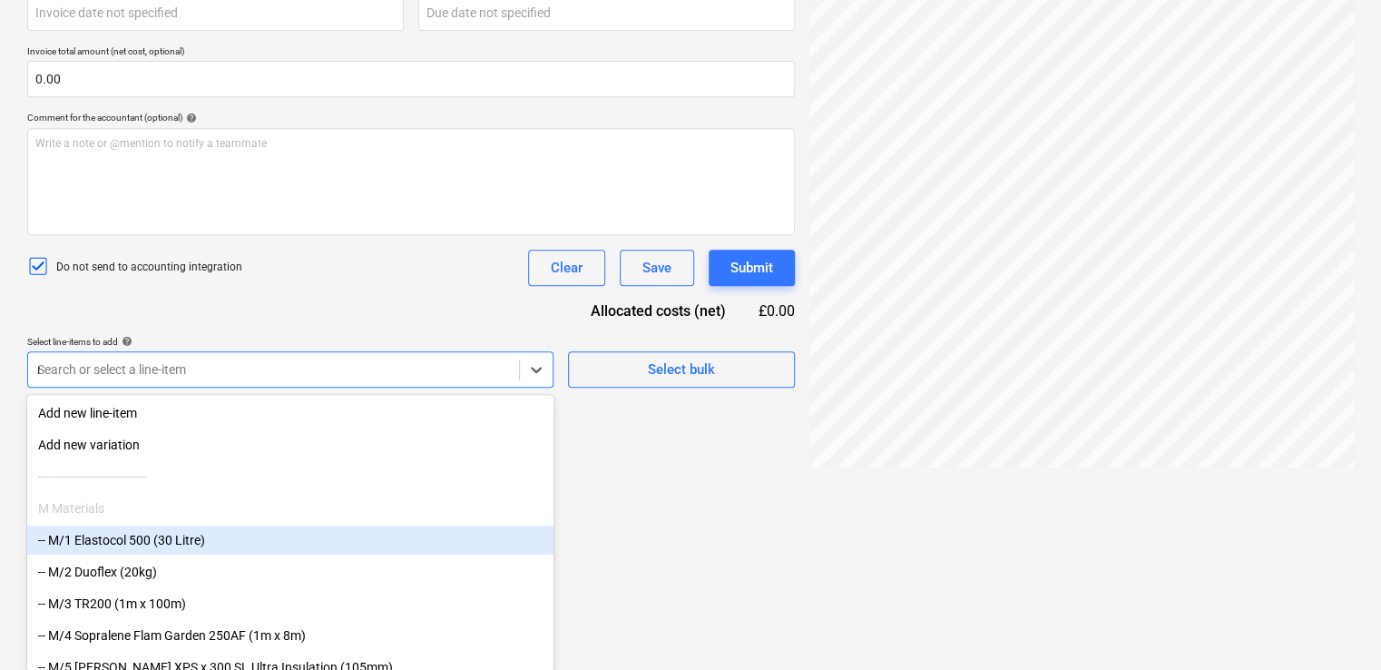
type input "non"
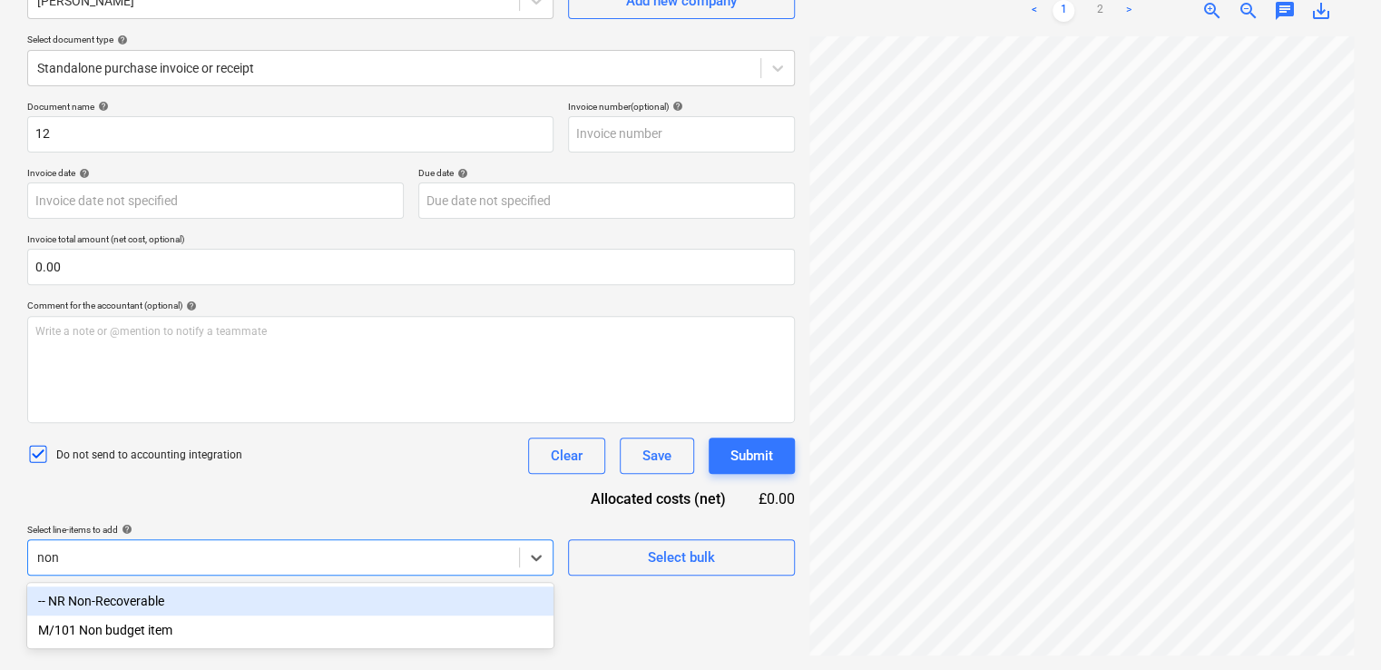
click at [217, 593] on div "-- NR Non-Recoverable" at bounding box center [290, 600] width 526 height 29
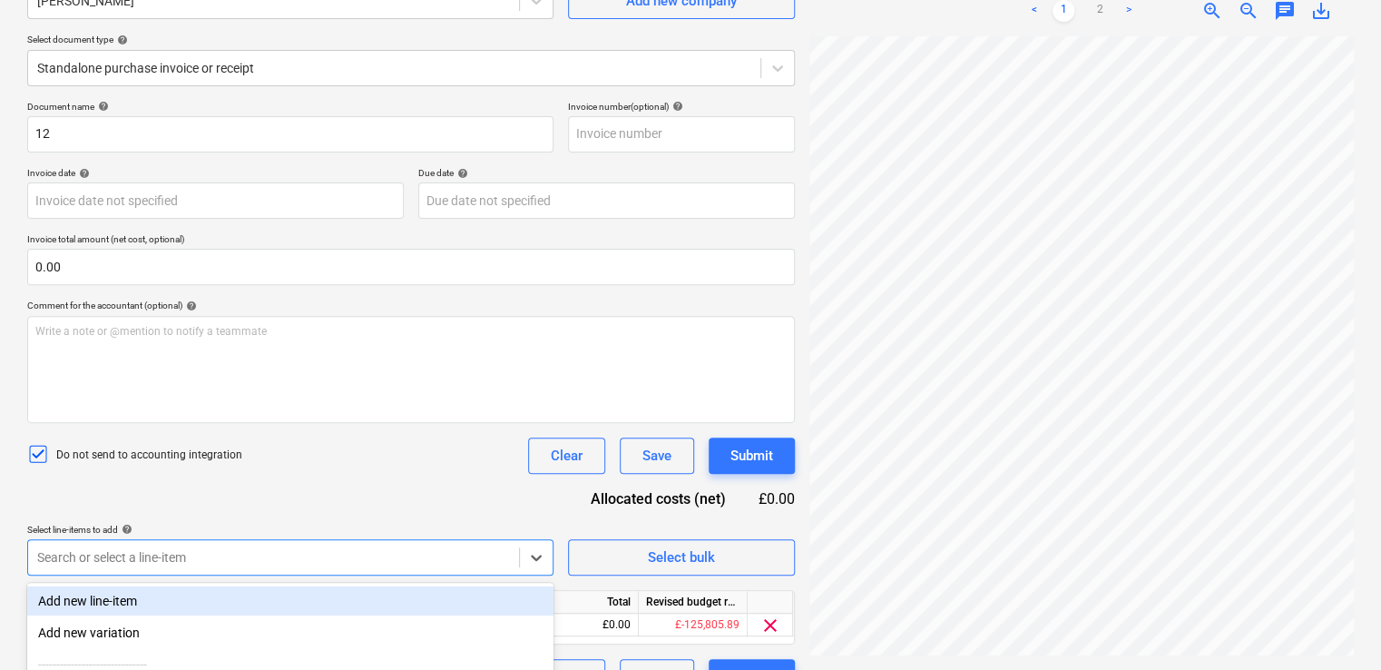
click at [281, 508] on div "Document name help 12 Invoice number (optional) help Invoice date help Press th…" at bounding box center [411, 398] width 768 height 594
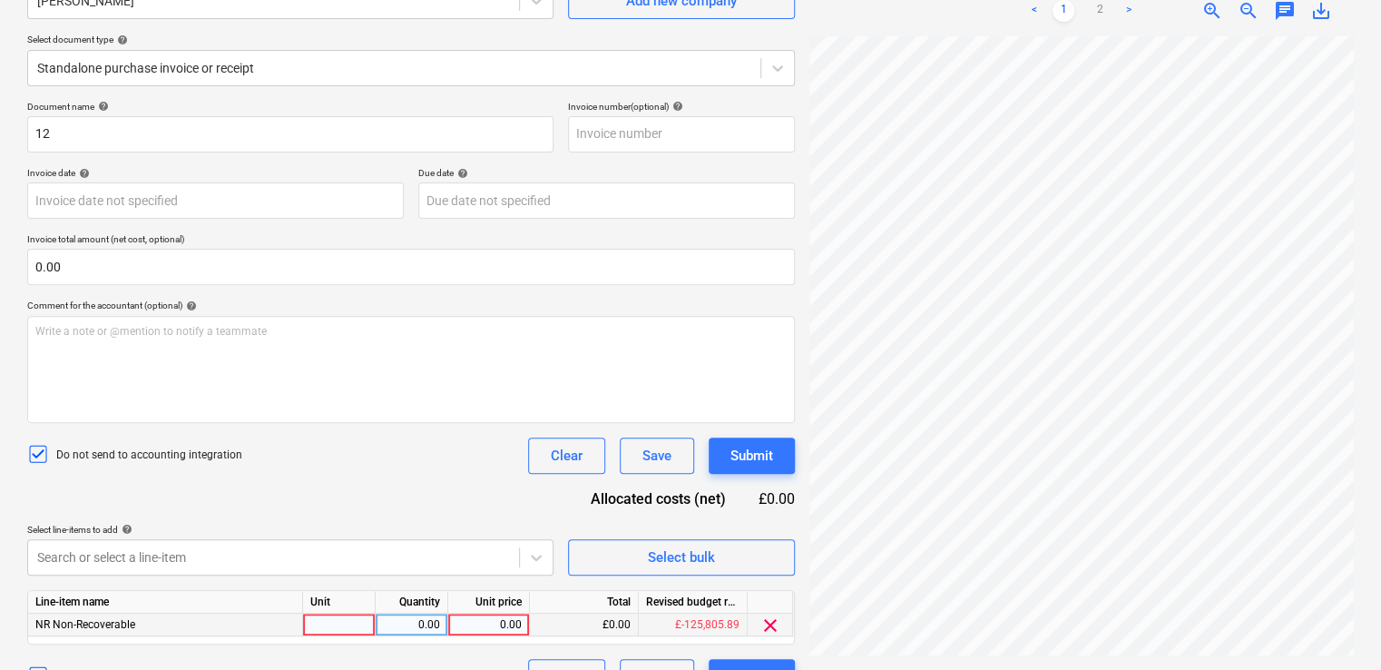
click at [330, 626] on div at bounding box center [339, 624] width 73 height 23
type input "item"
type input "60.00"
click at [473, 513] on div "Document name help 12 Invoice number (optional) help Invoice date help Press th…" at bounding box center [411, 398] width 768 height 594
click at [759, 452] on div "Submit" at bounding box center [751, 456] width 43 height 24
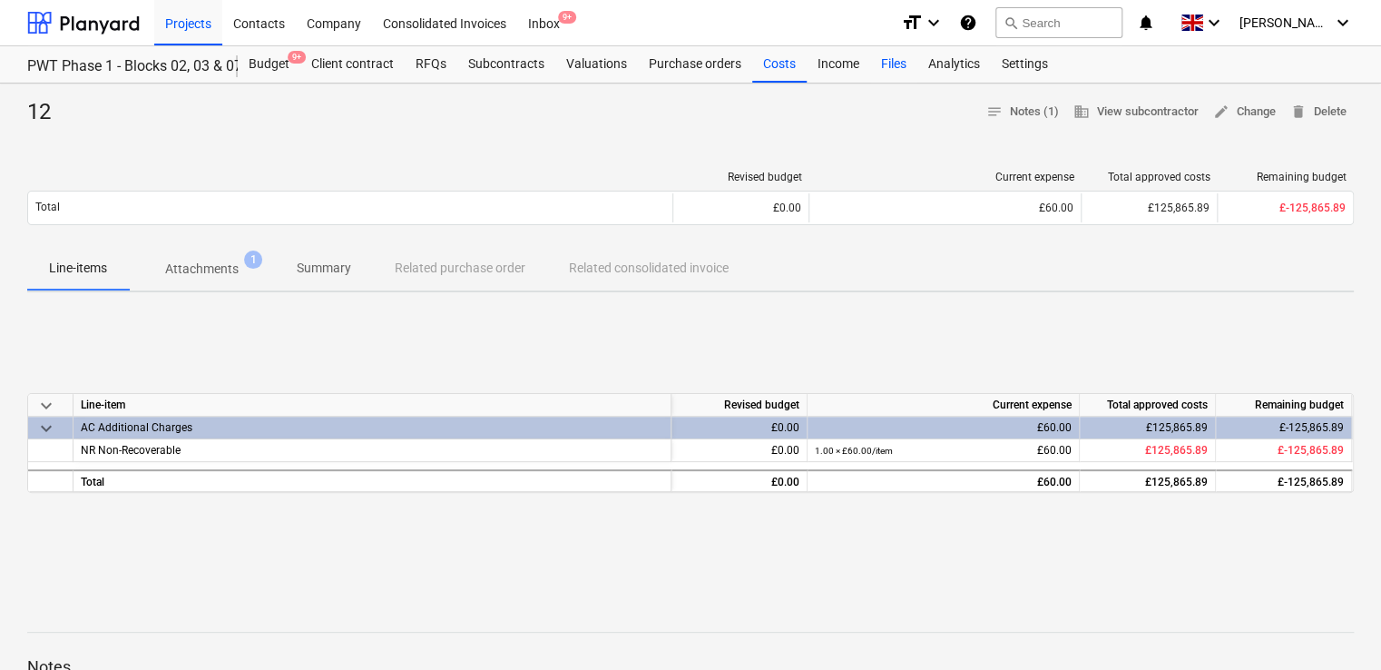
click at [881, 61] on div "Files" at bounding box center [893, 64] width 47 height 36
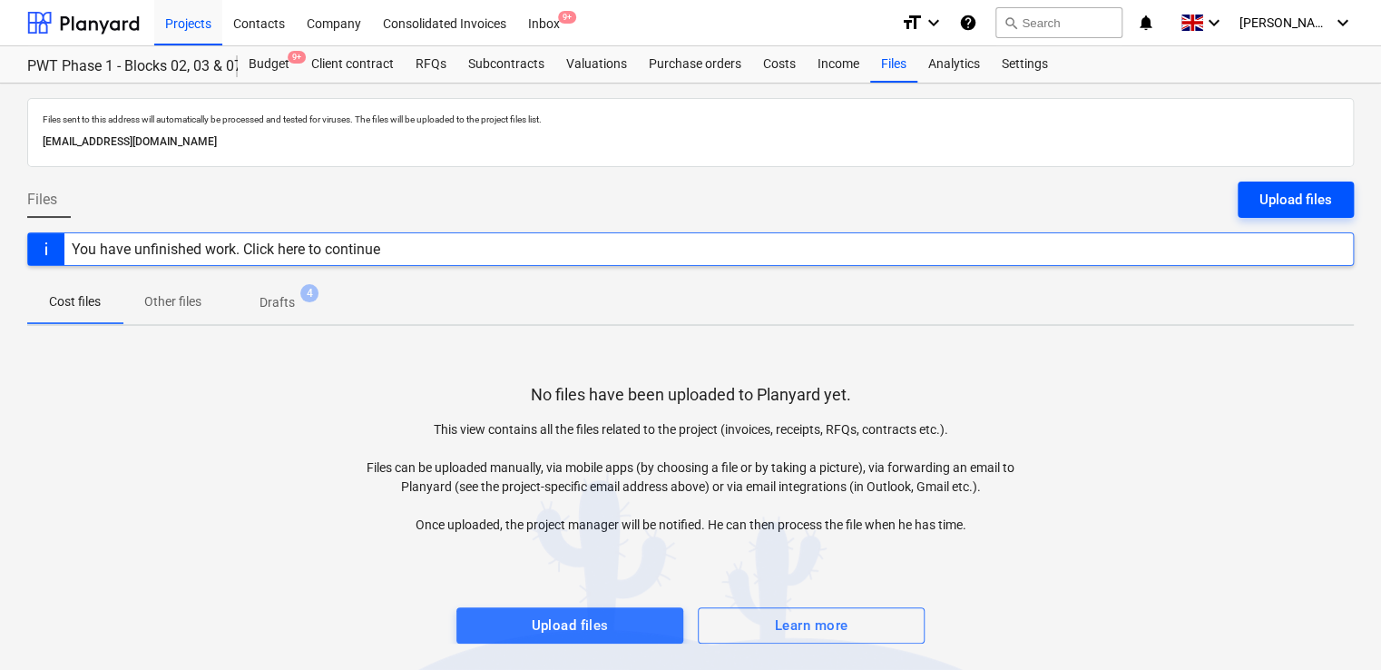
click at [1277, 191] on div "Upload files" at bounding box center [1295, 200] width 73 height 24
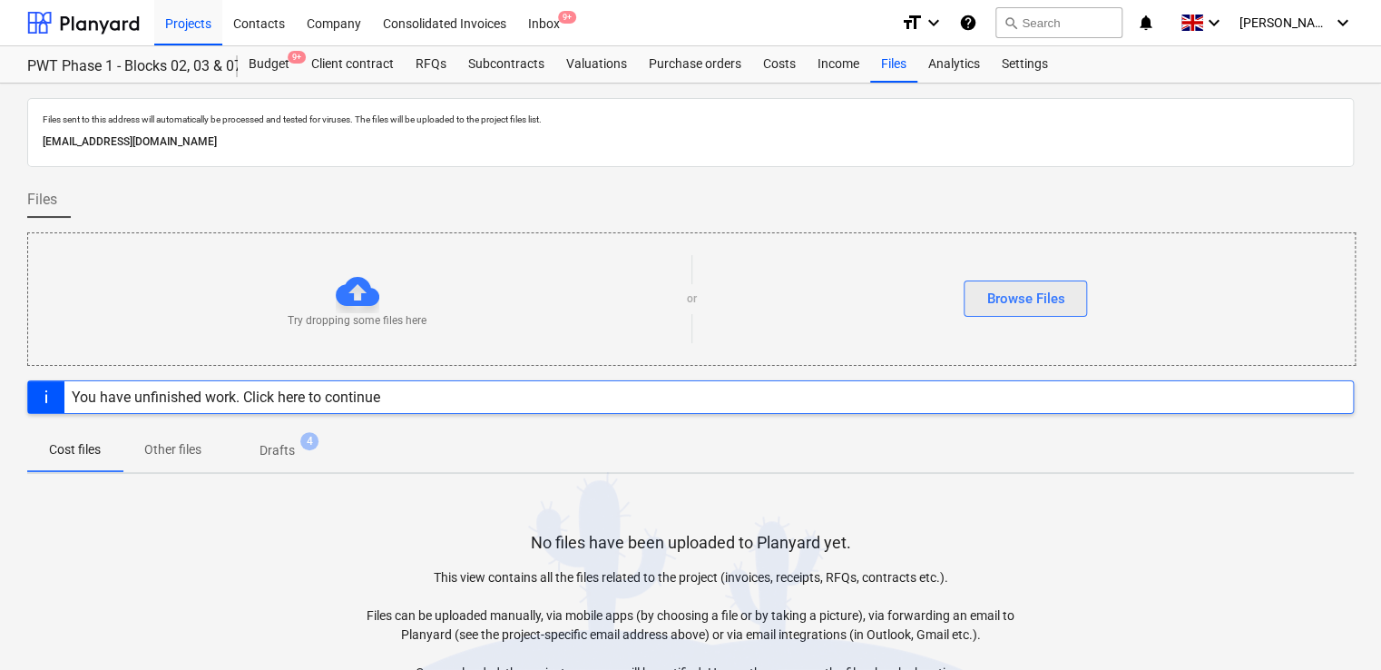
click at [1005, 298] on div "Browse Files" at bounding box center [1025, 299] width 78 height 24
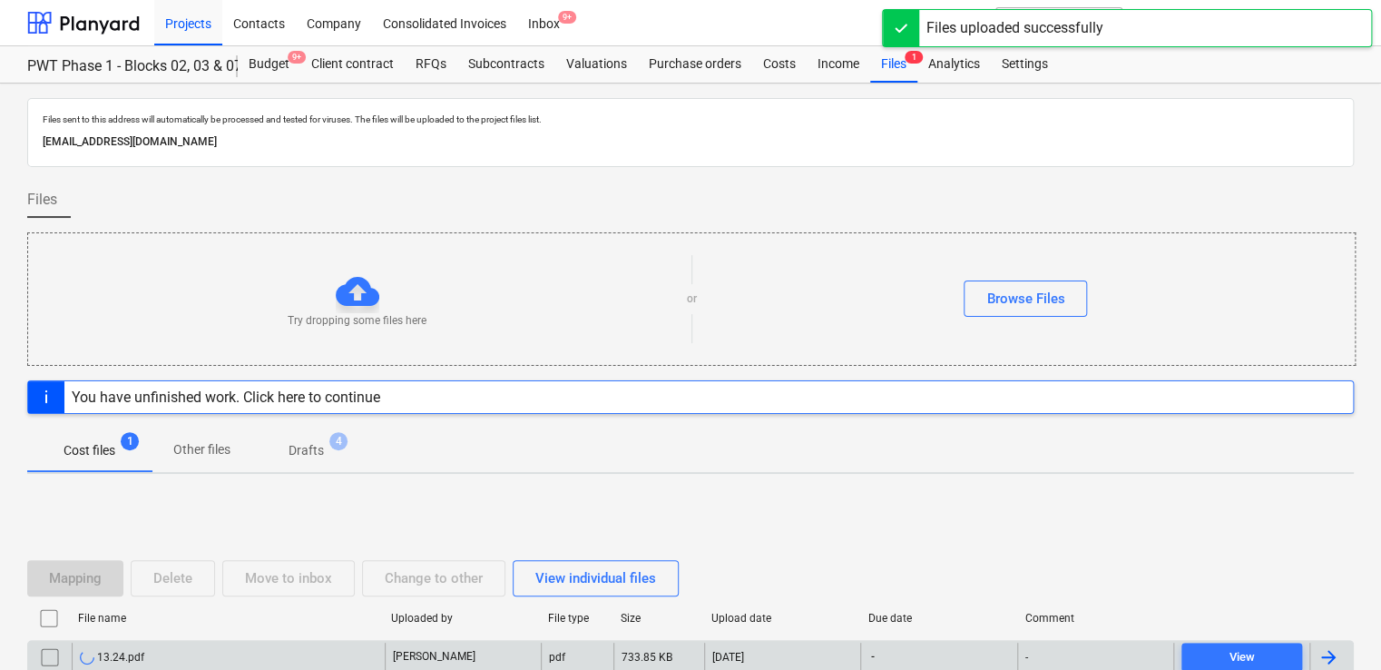
click at [199, 655] on div "13.24.pdf" at bounding box center [228, 656] width 313 height 29
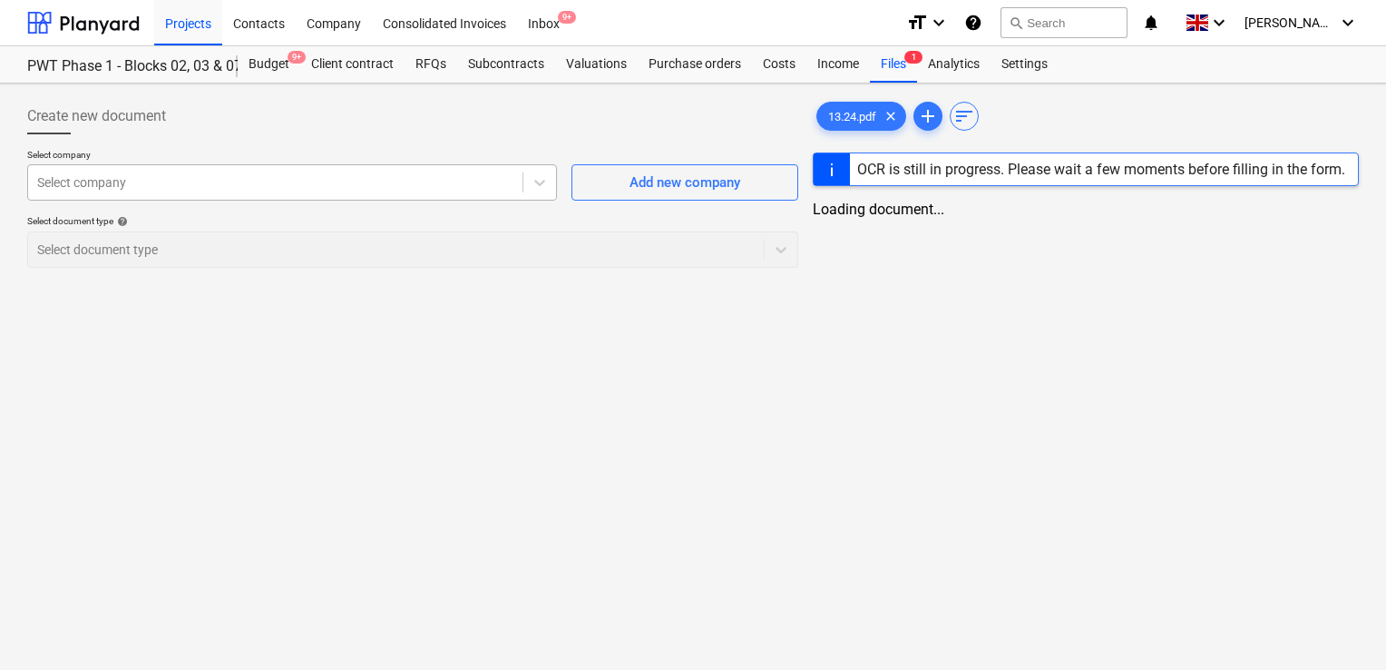
click at [470, 186] on div at bounding box center [275, 182] width 476 height 18
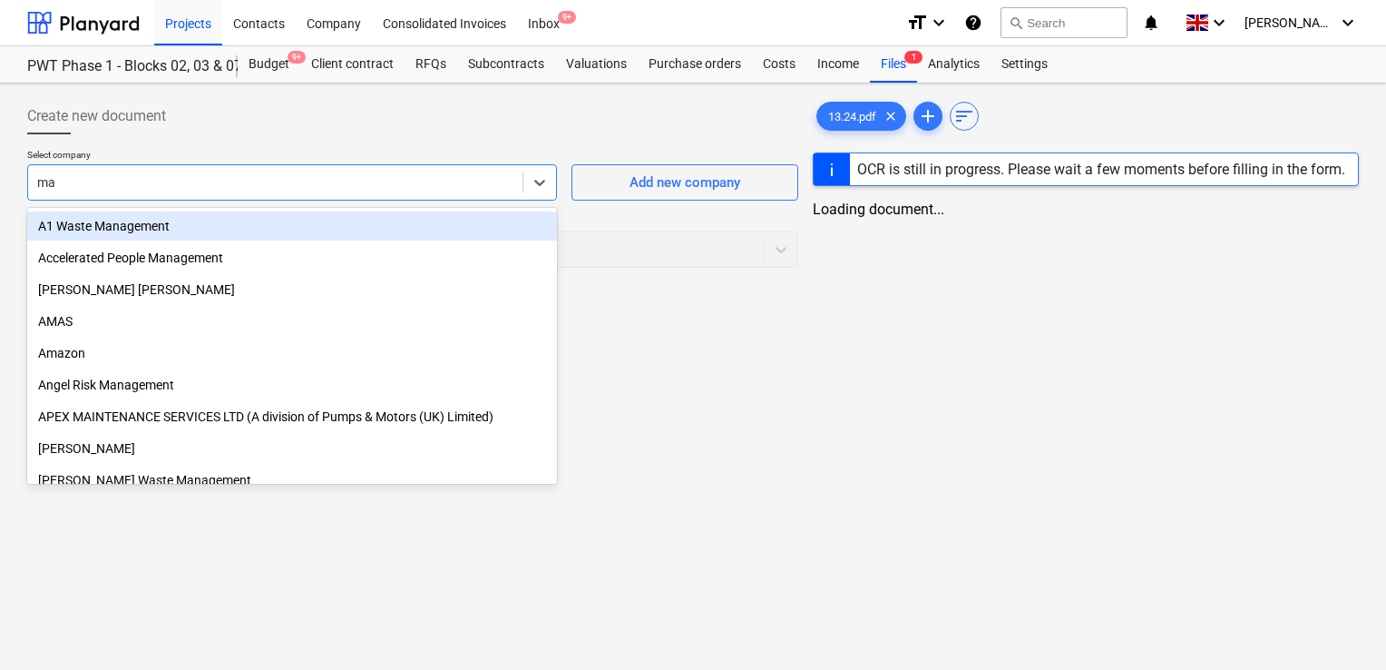
type input "max"
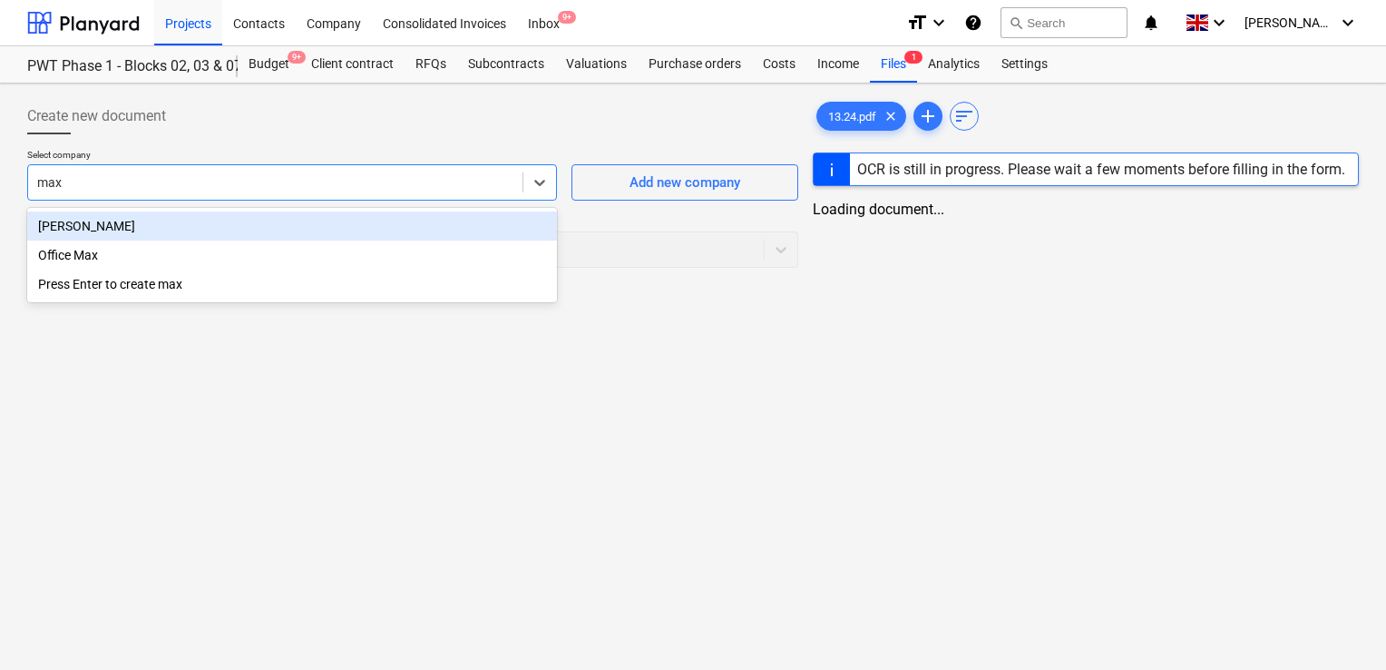
click at [404, 225] on div "[PERSON_NAME]" at bounding box center [292, 225] width 530 height 29
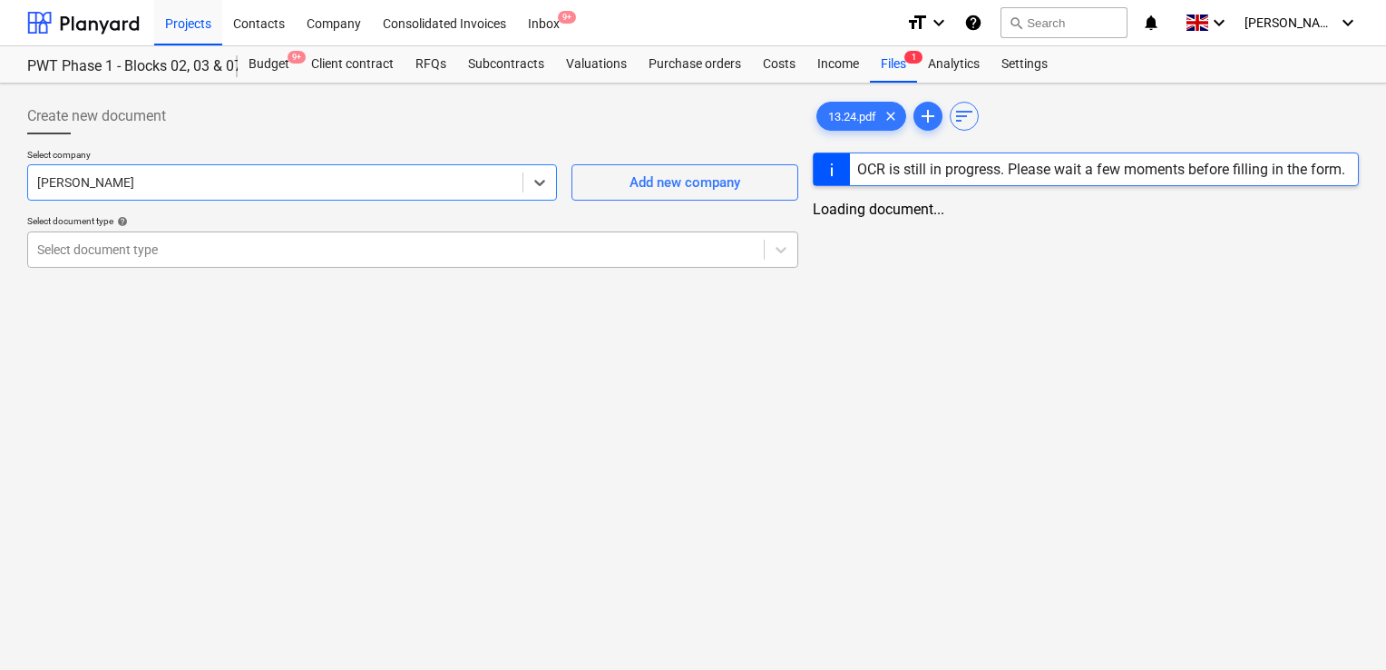
click at [287, 249] on div at bounding box center [396, 249] width 718 height 18
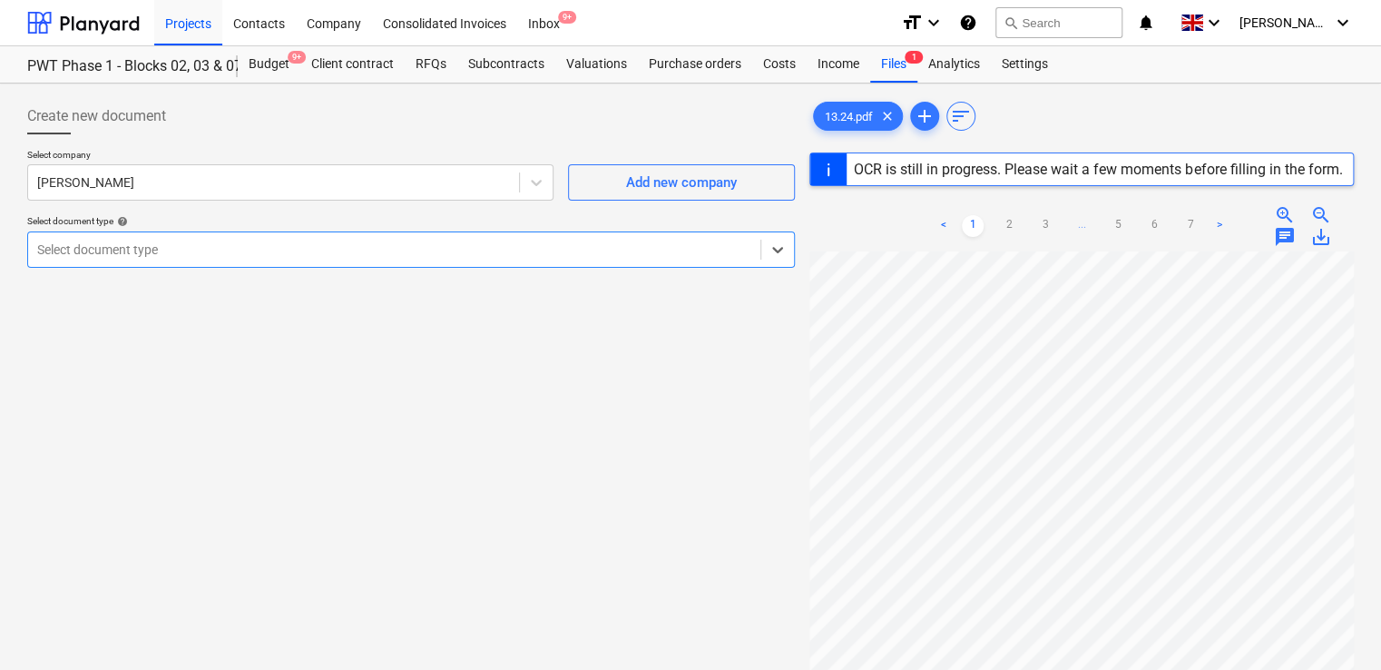
click at [287, 249] on div at bounding box center [394, 249] width 714 height 18
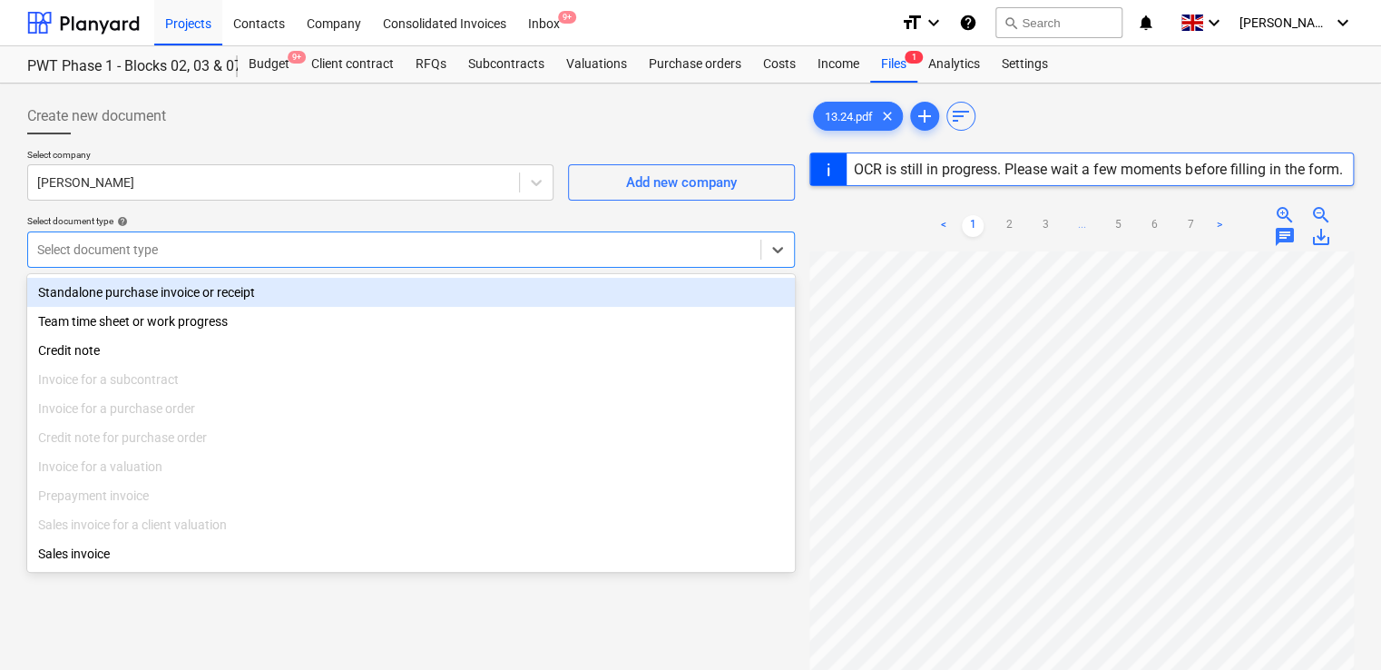
click at [220, 285] on div "Standalone purchase invoice or receipt" at bounding box center [411, 292] width 768 height 29
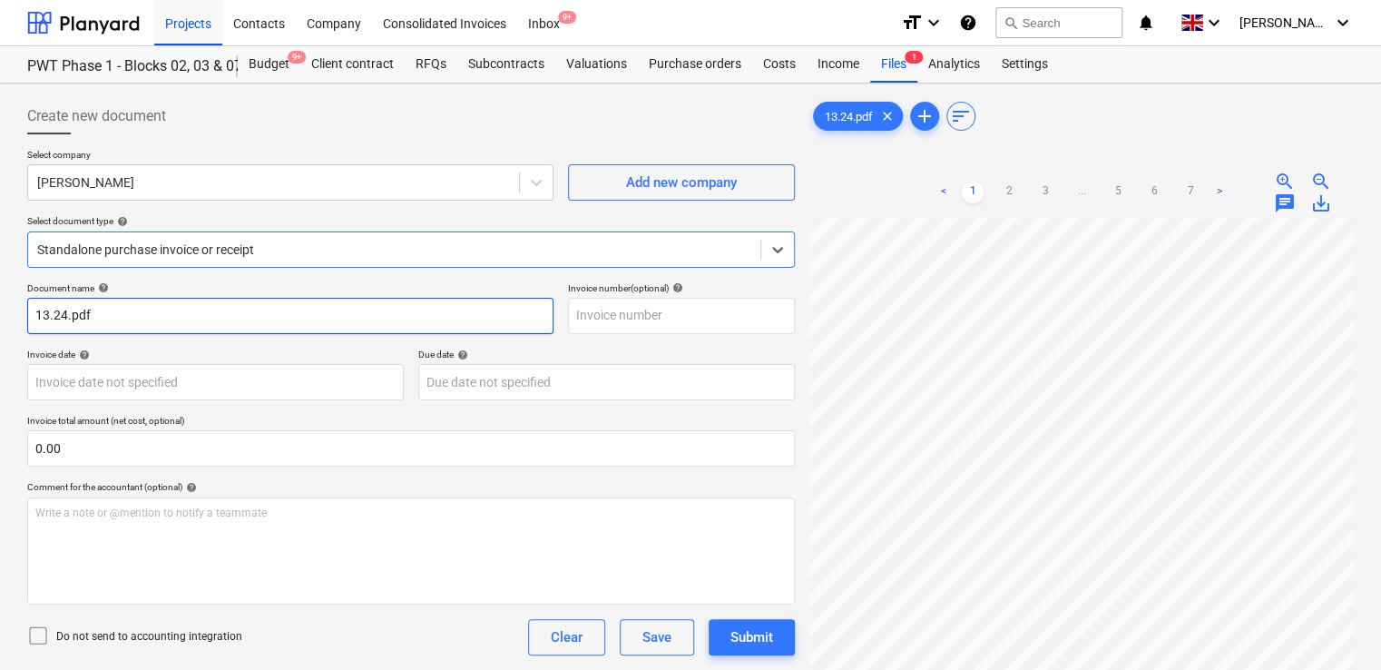
click at [139, 312] on input "13.24.pdf" at bounding box center [290, 316] width 526 height 36
type input "13.24"
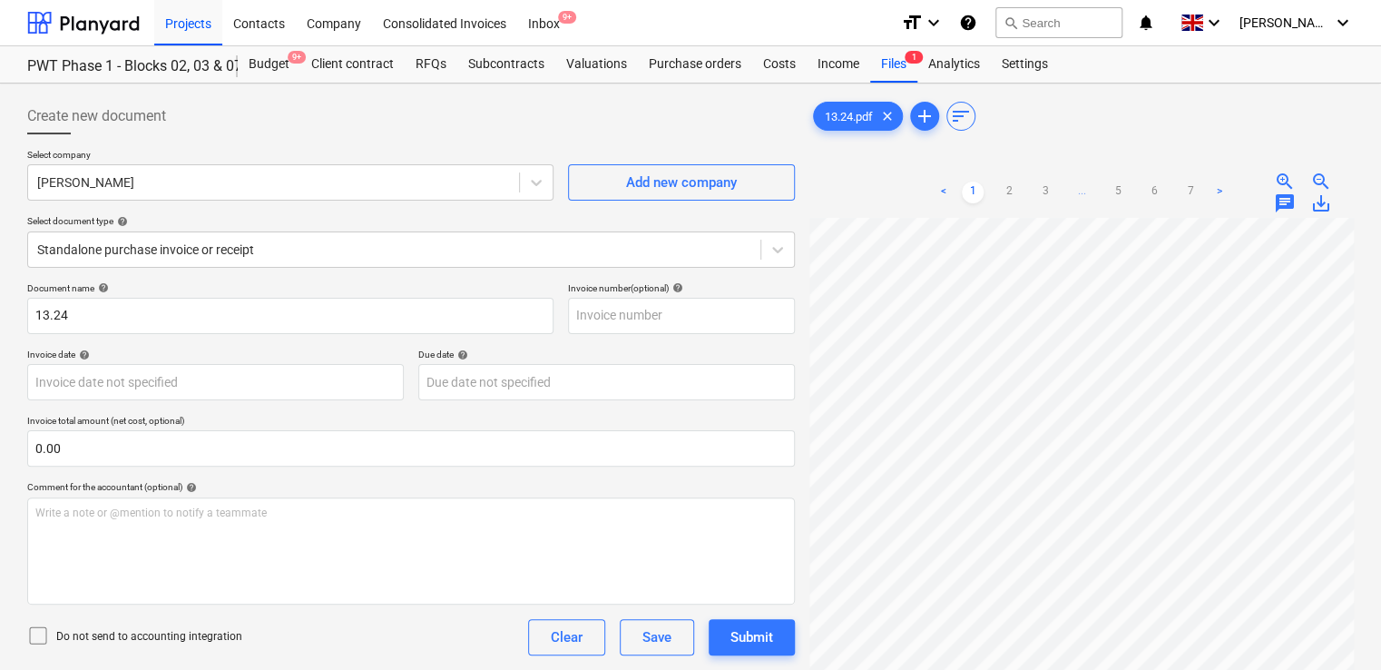
click at [42, 633] on icon at bounding box center [38, 635] width 22 height 22
click at [285, 640] on div "Do not send to accounting integration Clear Save Submit" at bounding box center [411, 637] width 768 height 36
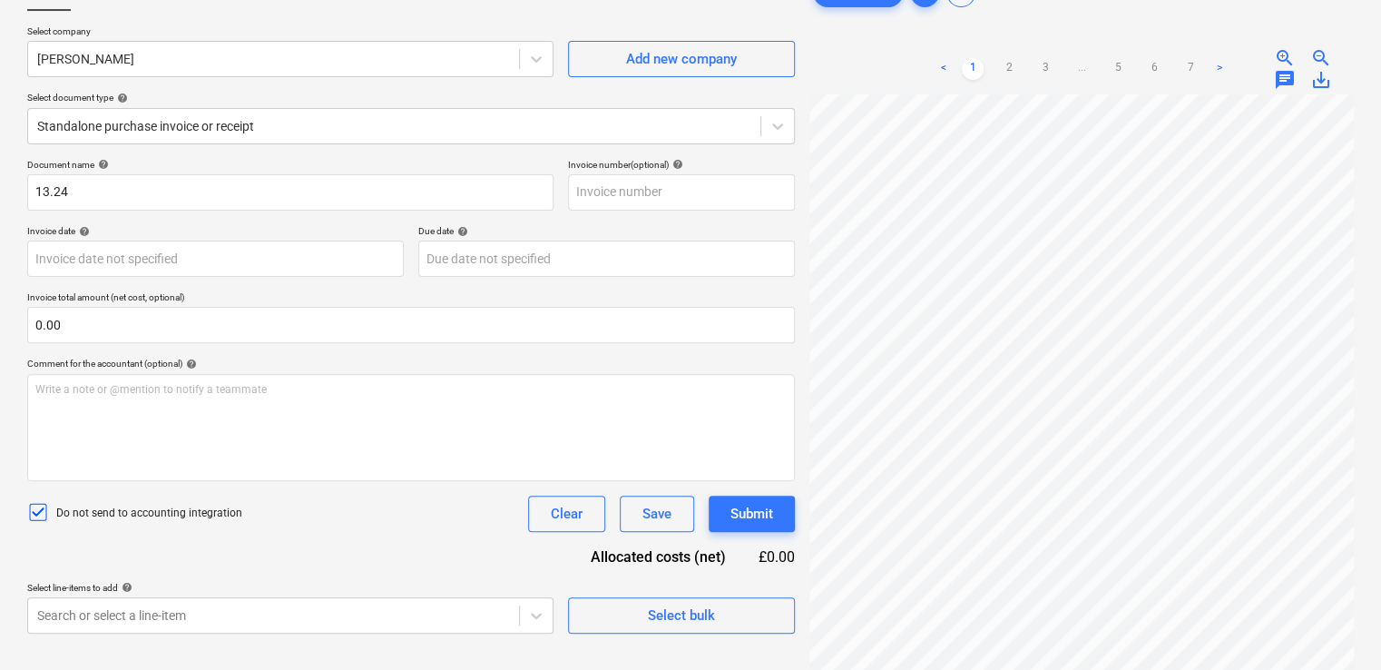
scroll to position [181, 0]
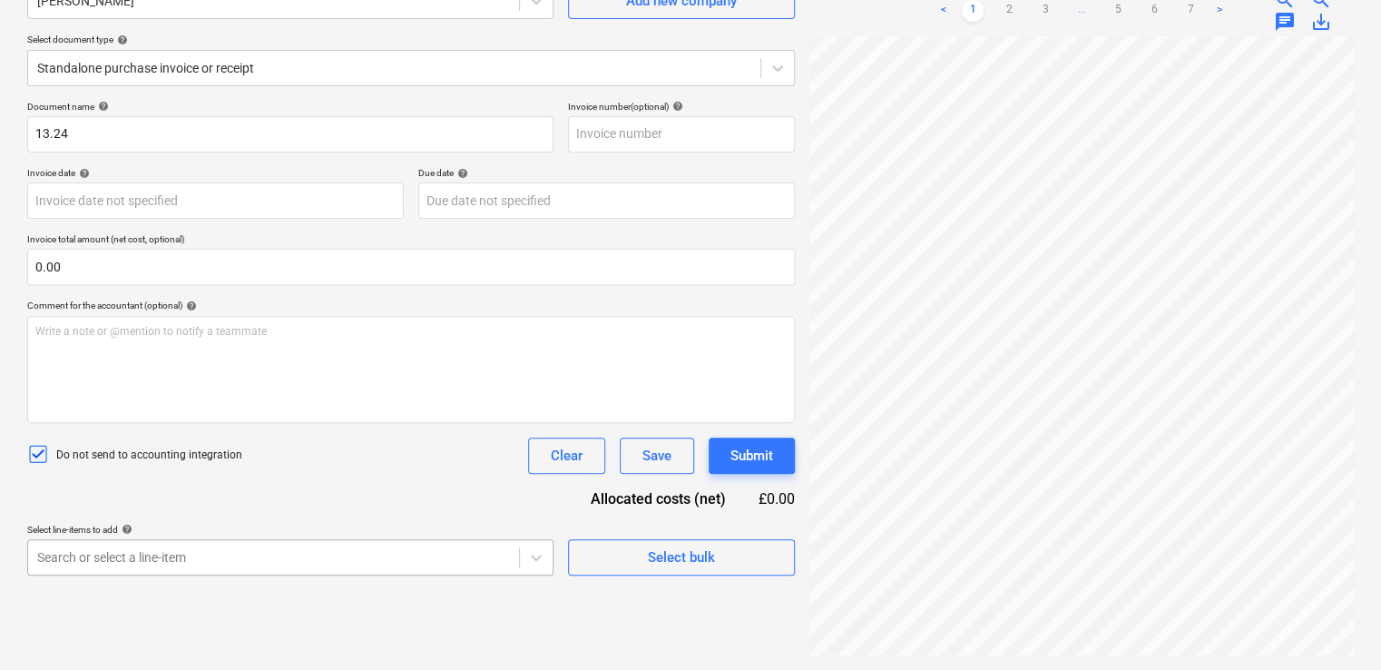
click at [199, 488] on body "Projects Contacts Company Consolidated Invoices Inbox 9+ format_size keyboard_a…" at bounding box center [690, 154] width 1381 height 670
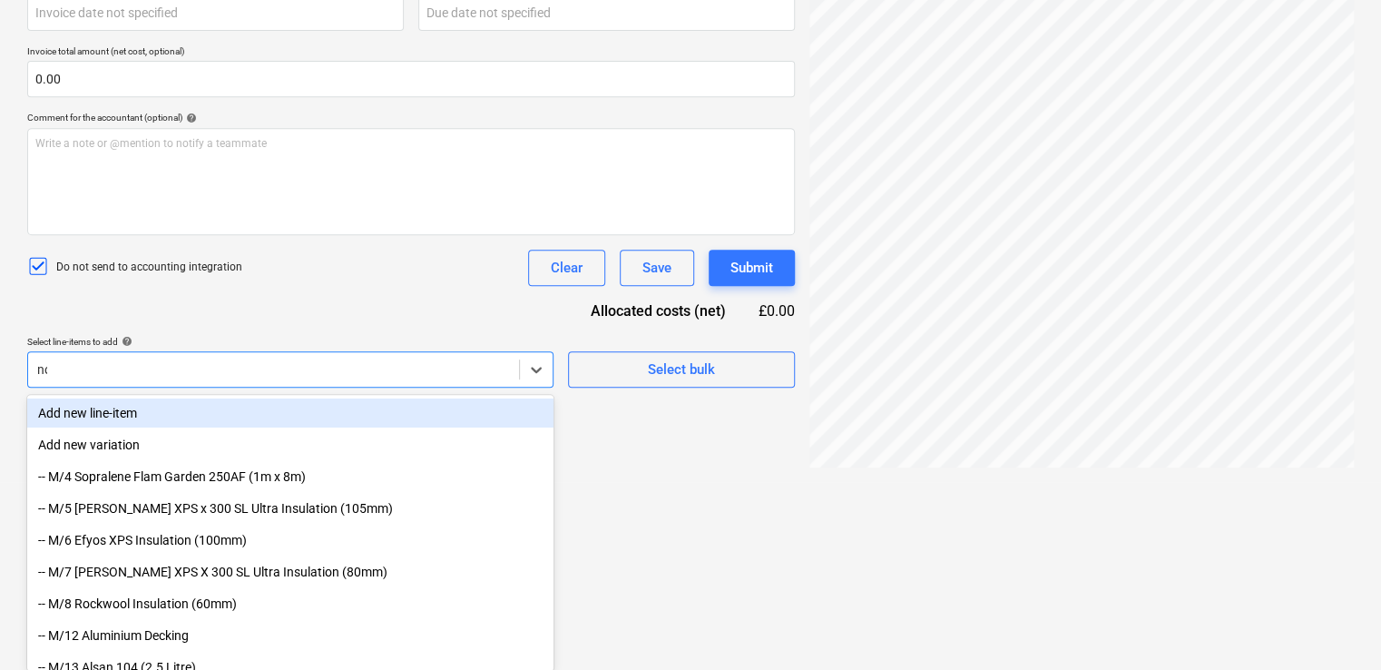
type input "non"
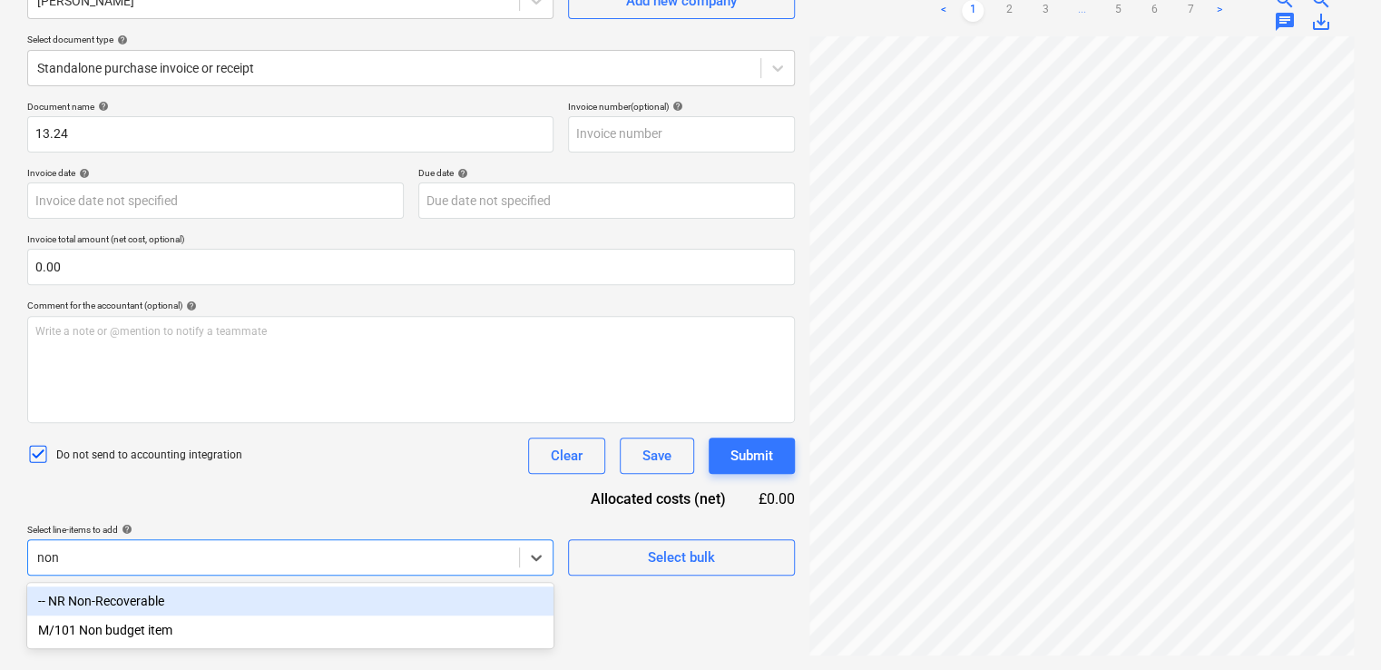
click at [179, 603] on div "-- NR Non-Recoverable" at bounding box center [290, 600] width 526 height 29
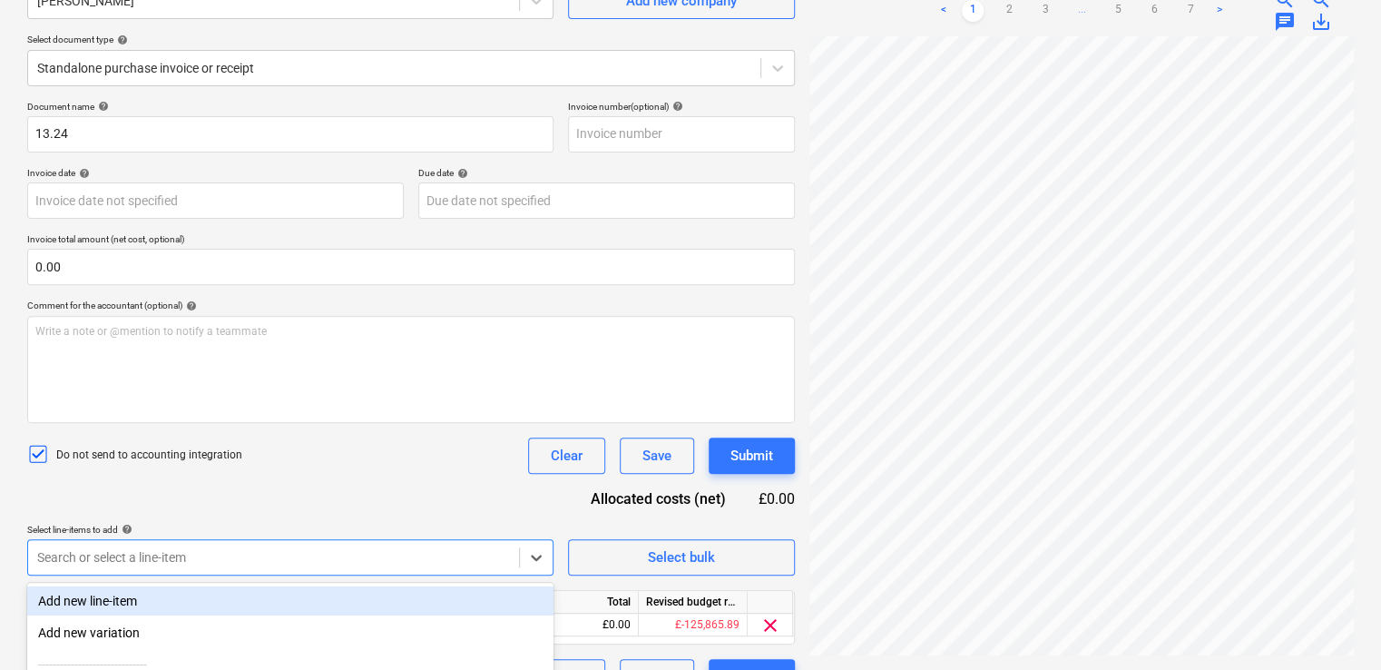
click at [273, 484] on div "Document name help 13.24 Invoice number (optional) help Invoice date help Press…" at bounding box center [411, 398] width 768 height 594
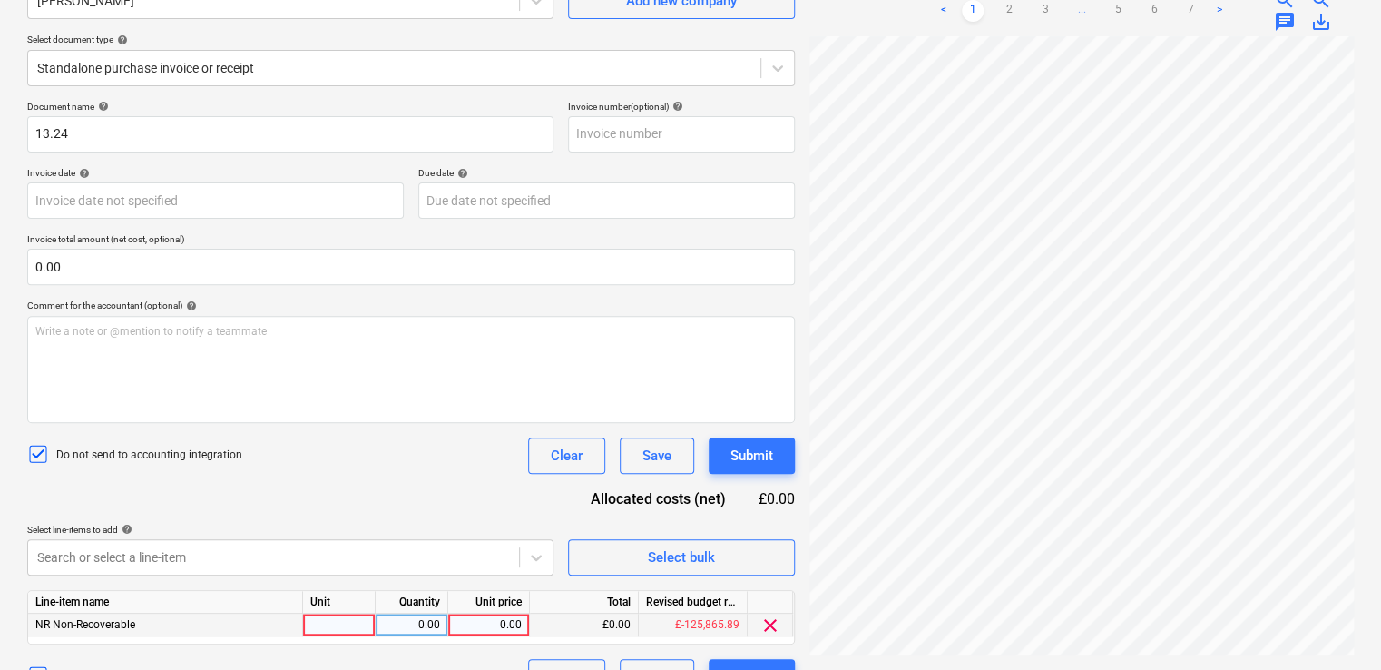
click at [327, 630] on div at bounding box center [339, 624] width 73 height 23
type input "item"
type input "166.00"
click at [406, 467] on div "Do not send to accounting integration Clear Save Submit" at bounding box center [411, 455] width 768 height 36
click at [744, 459] on div "Submit" at bounding box center [751, 456] width 43 height 24
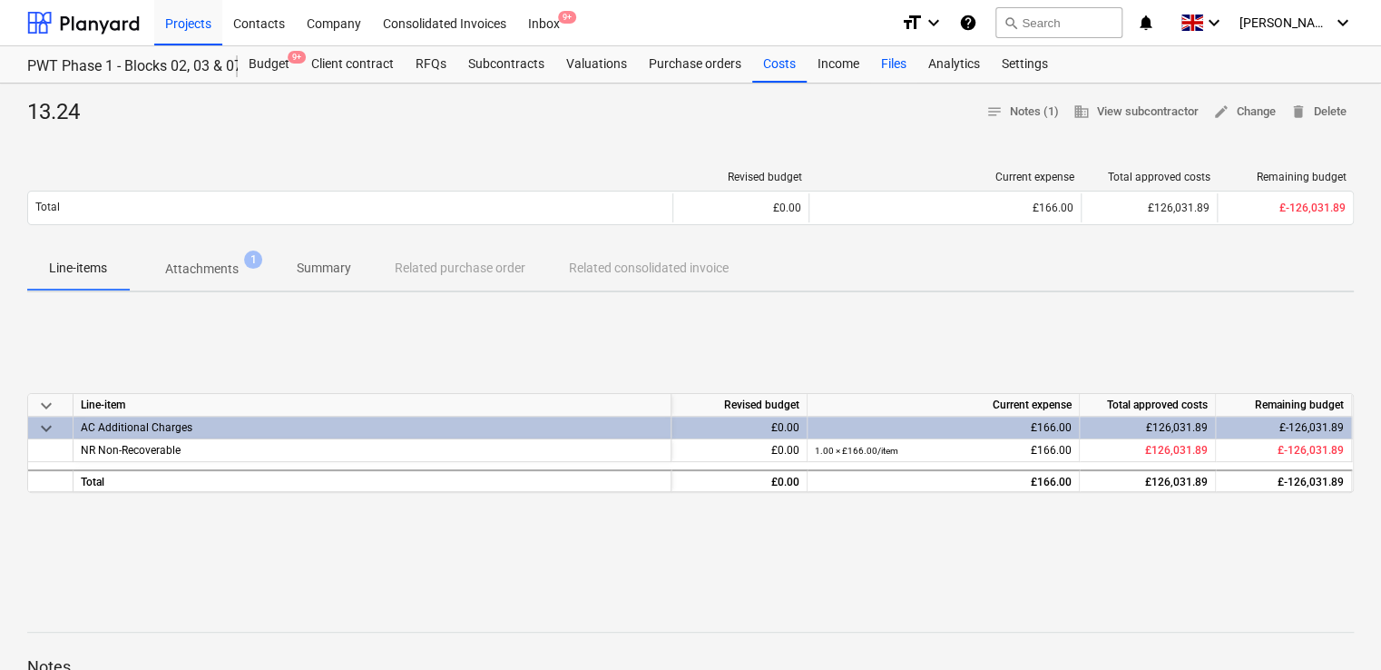
click at [890, 67] on div "Files" at bounding box center [893, 64] width 47 height 36
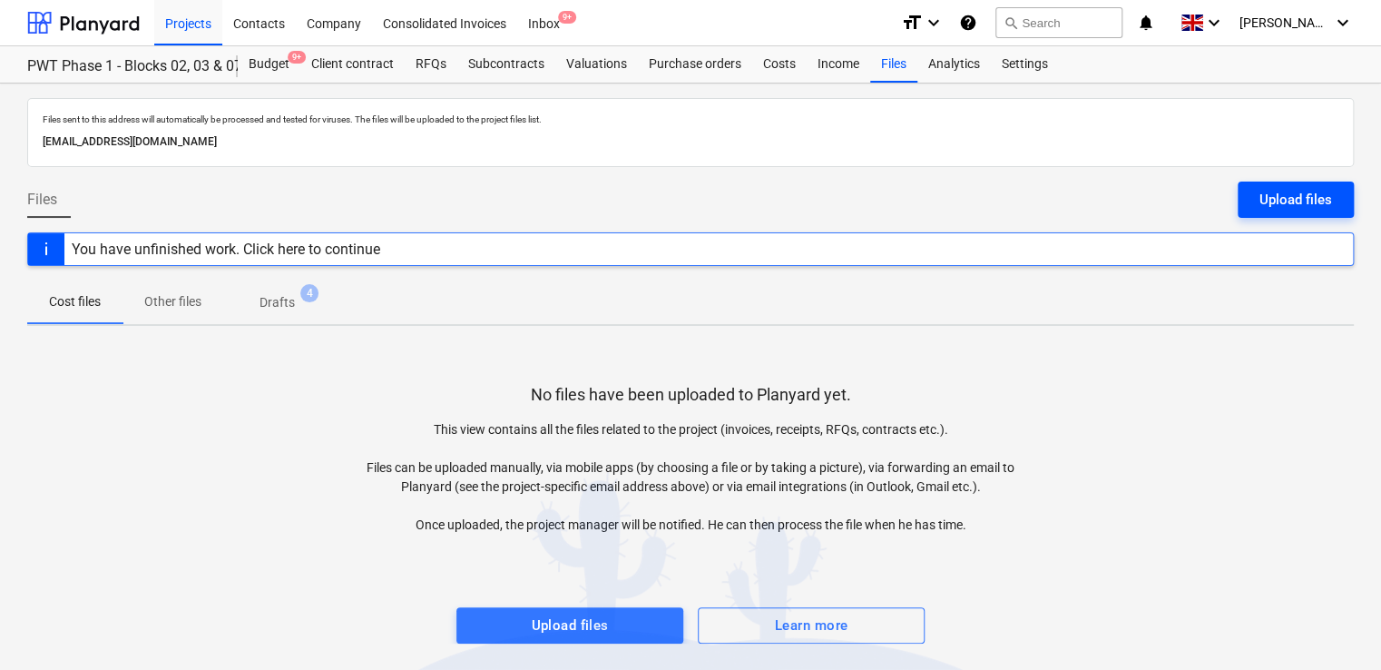
click at [1281, 196] on div "Upload files" at bounding box center [1295, 200] width 73 height 24
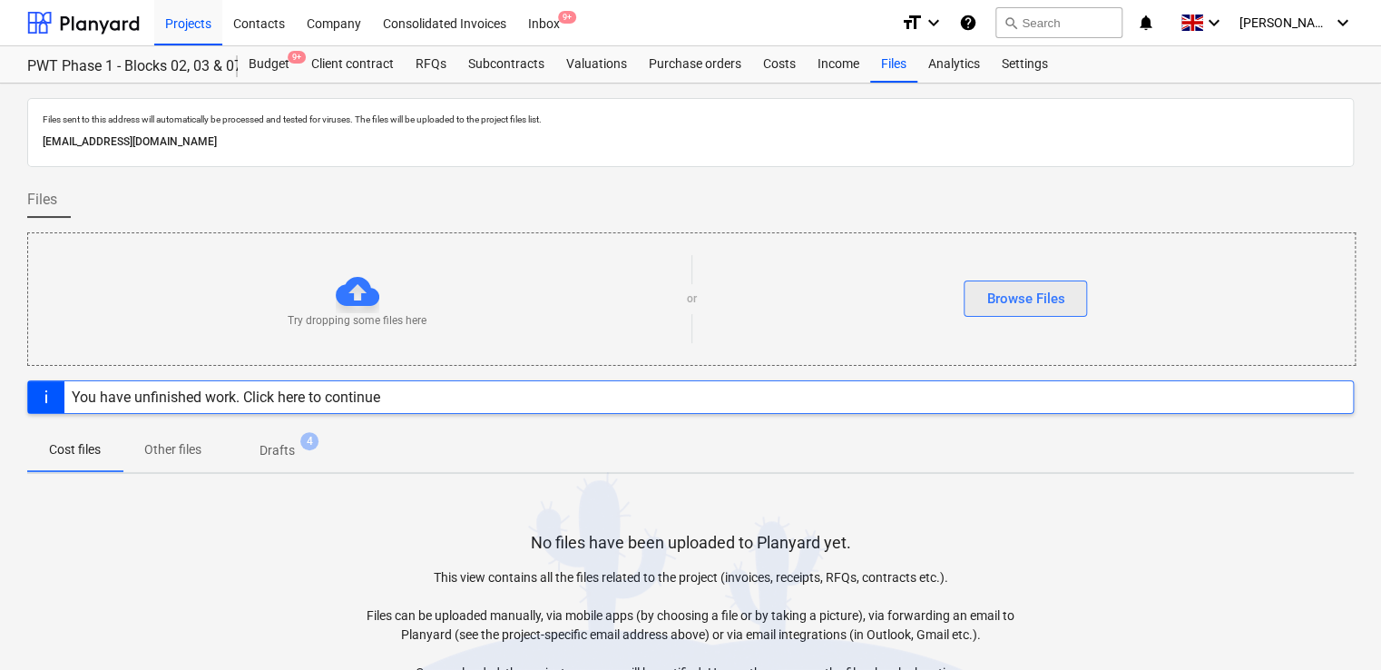
click at [1012, 293] on div "Browse Files" at bounding box center [1025, 299] width 78 height 24
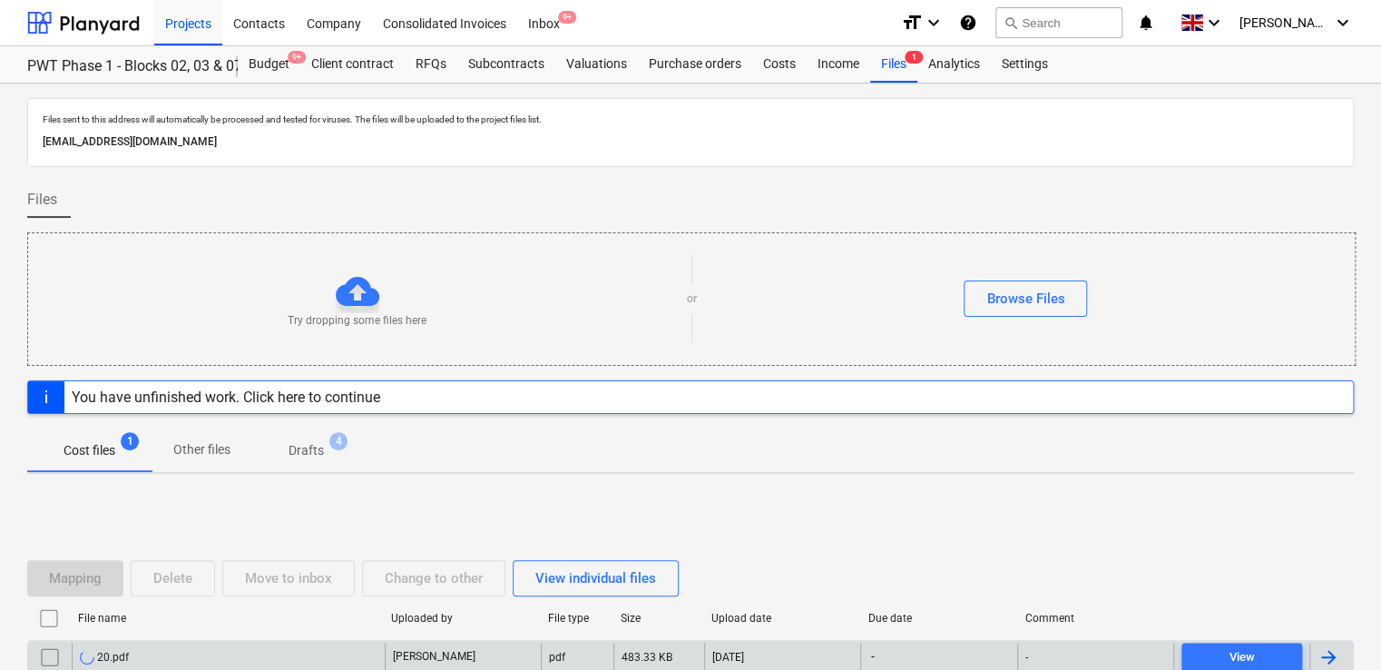
click at [312, 644] on div "20.pdf" at bounding box center [228, 656] width 313 height 29
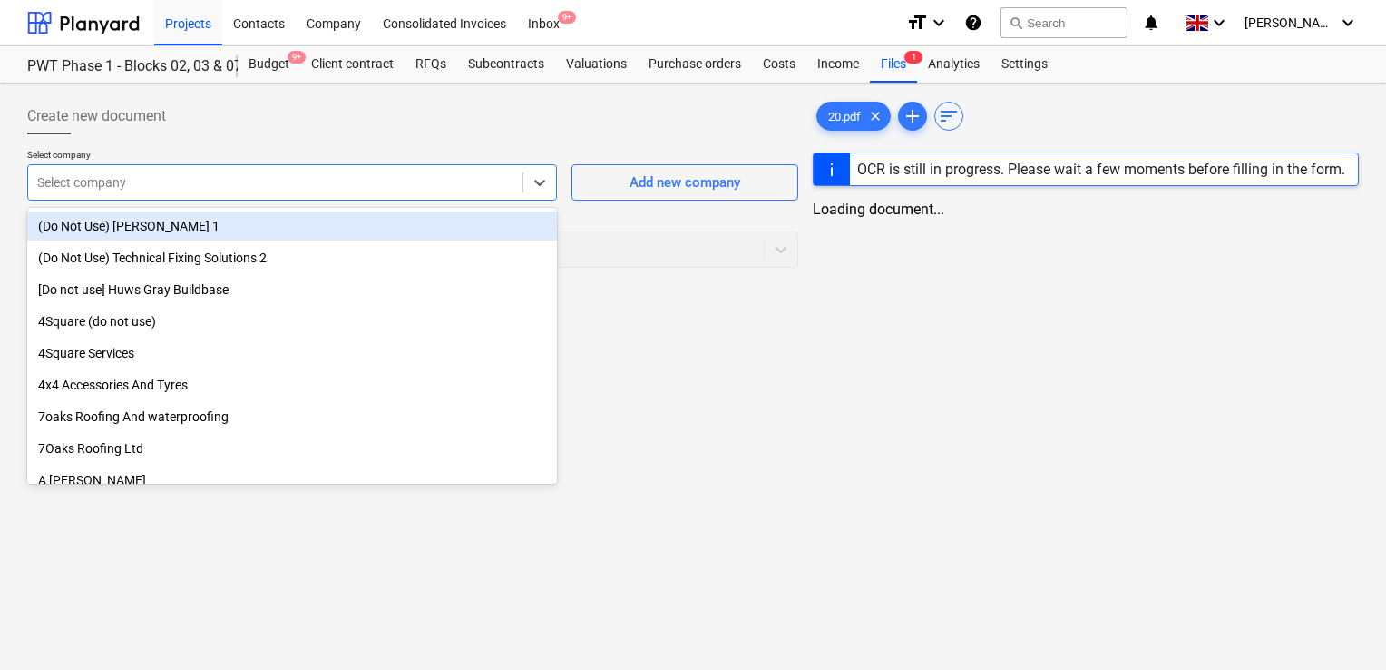
click at [350, 174] on div at bounding box center [275, 182] width 476 height 18
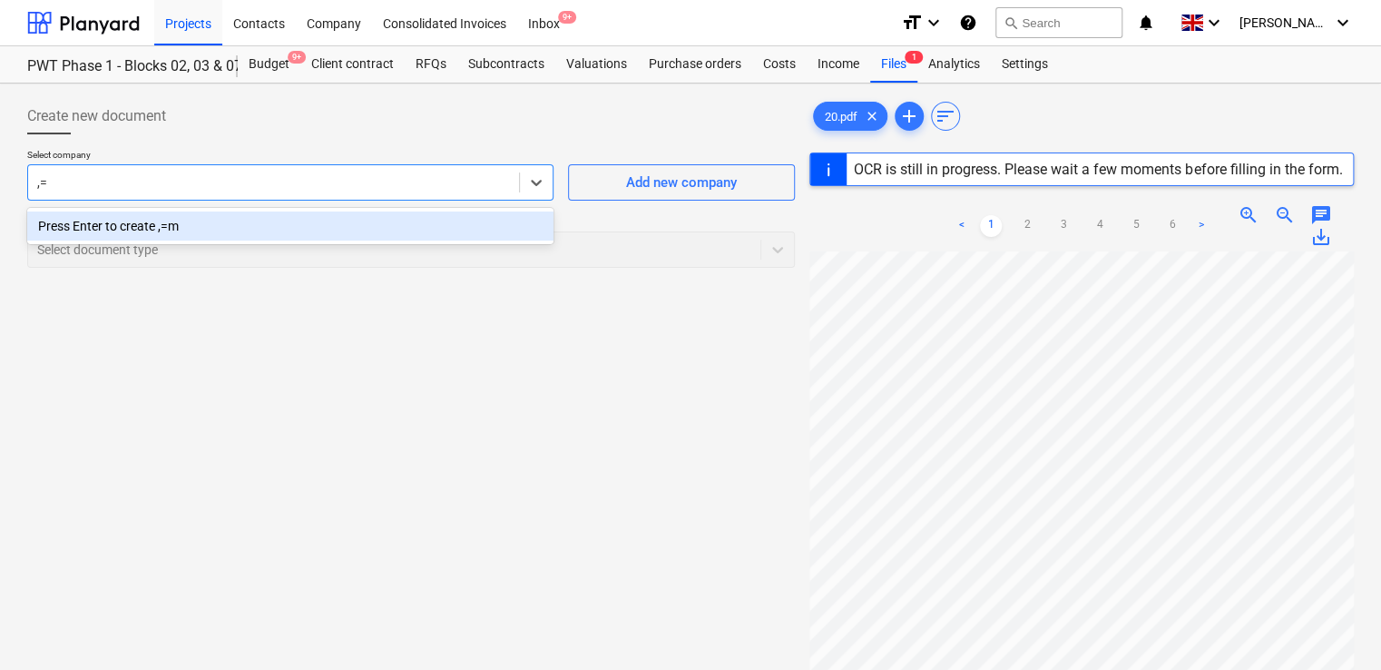
type input ","
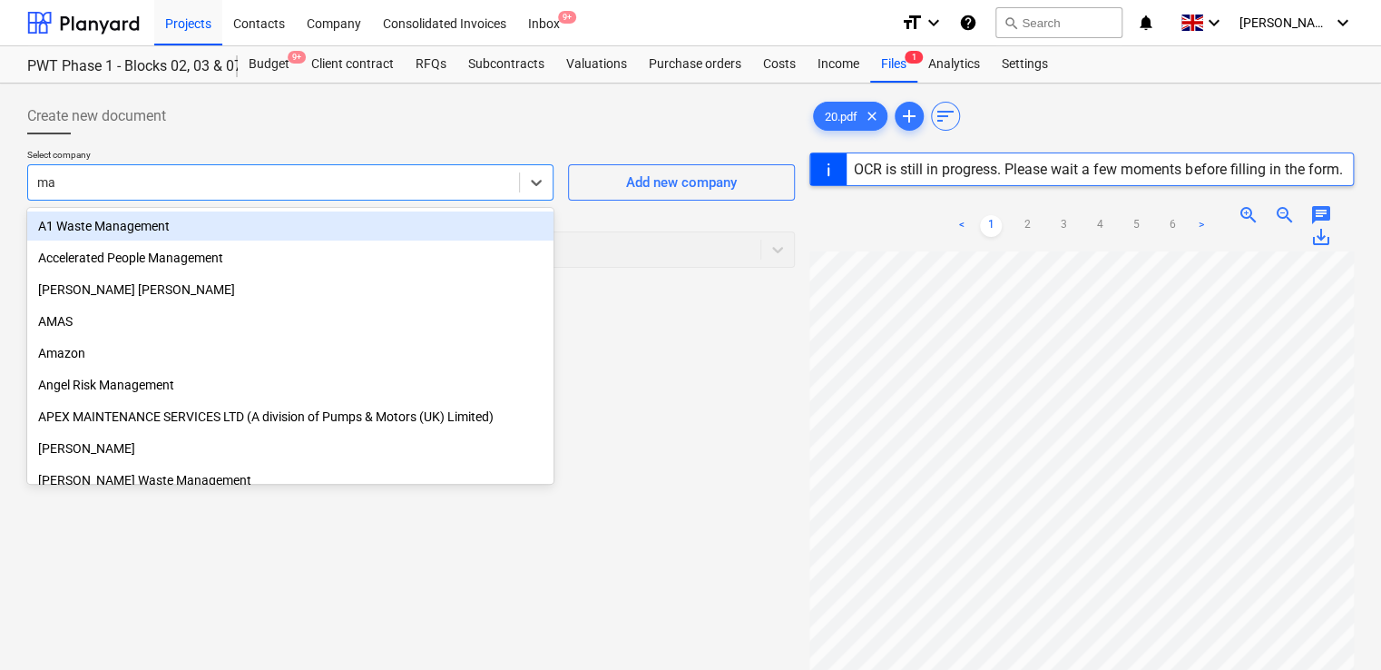
type input "max"
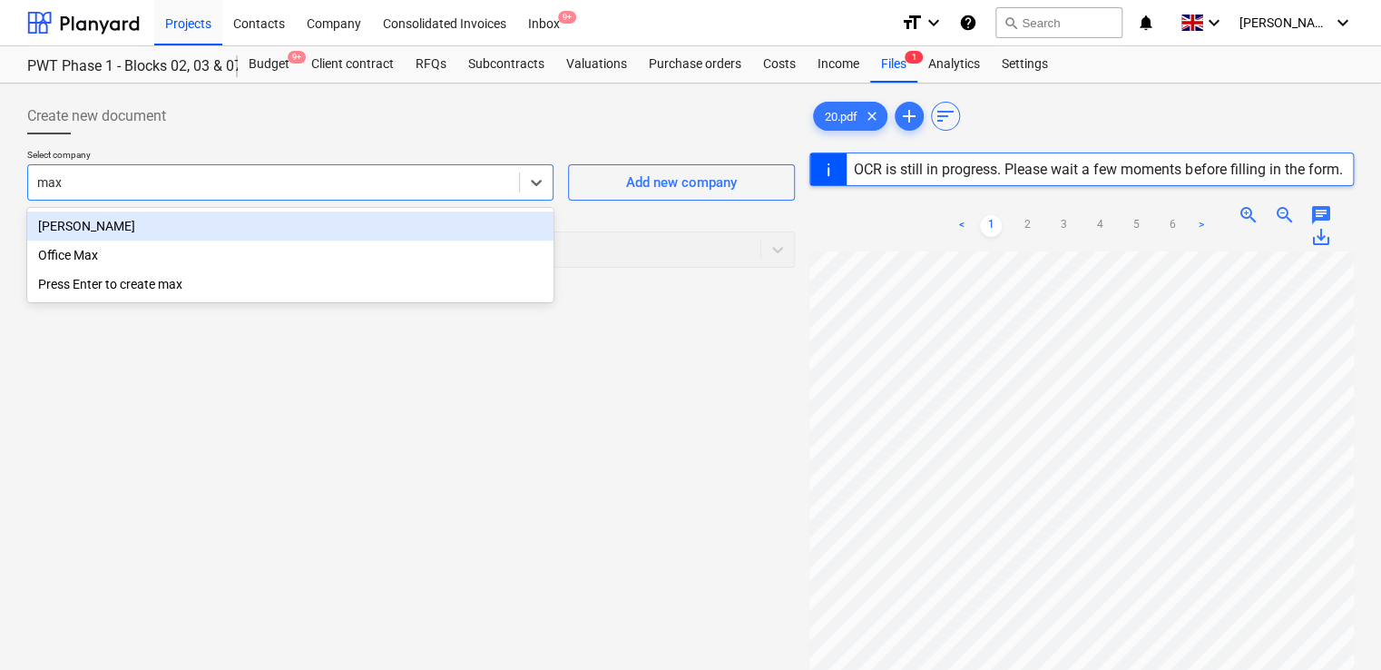
click at [204, 219] on div "[PERSON_NAME]" at bounding box center [290, 225] width 526 height 29
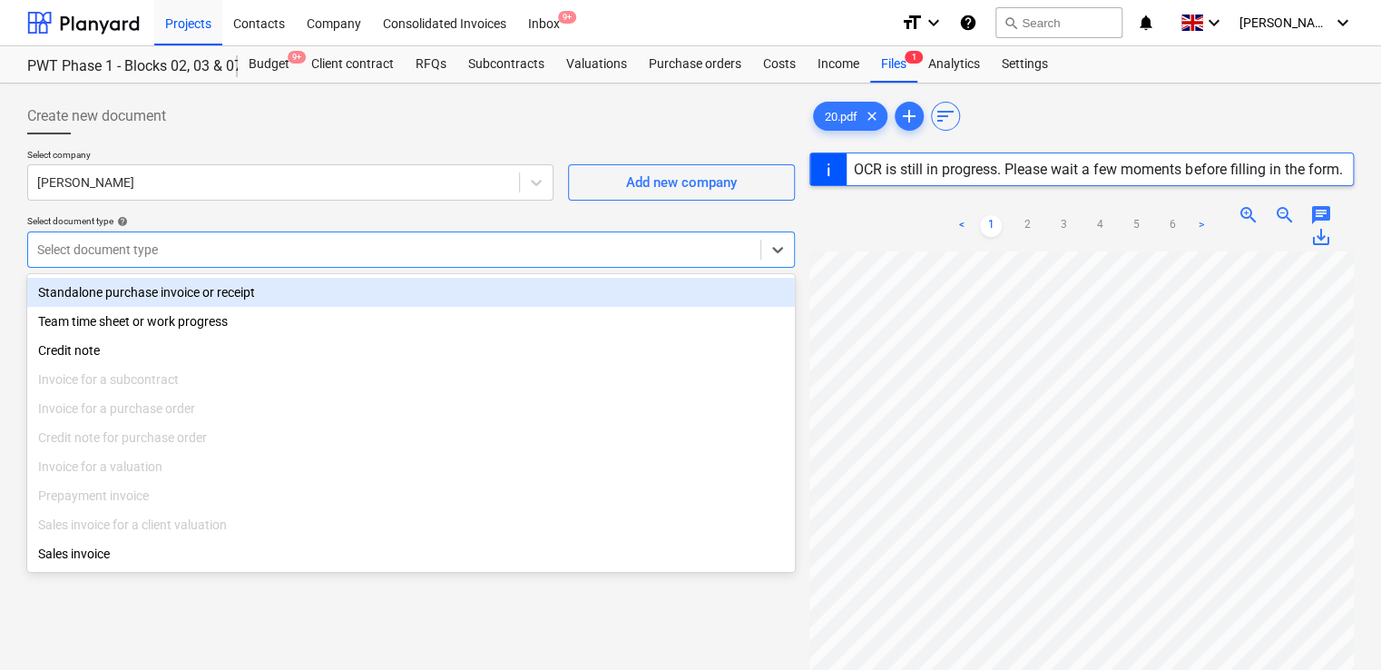
click at [215, 256] on div at bounding box center [394, 249] width 714 height 18
click at [209, 286] on div "Standalone purchase invoice or receipt" at bounding box center [411, 292] width 768 height 29
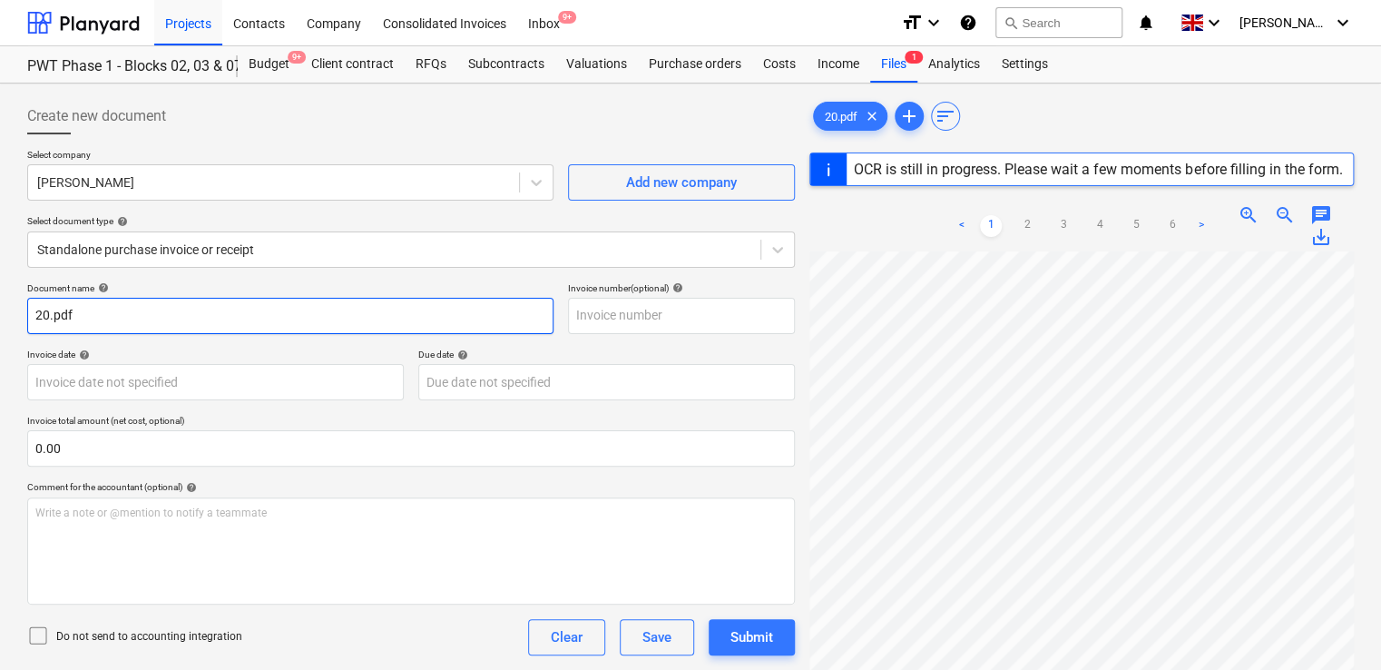
click at [181, 318] on input "20.pdf" at bounding box center [290, 316] width 526 height 36
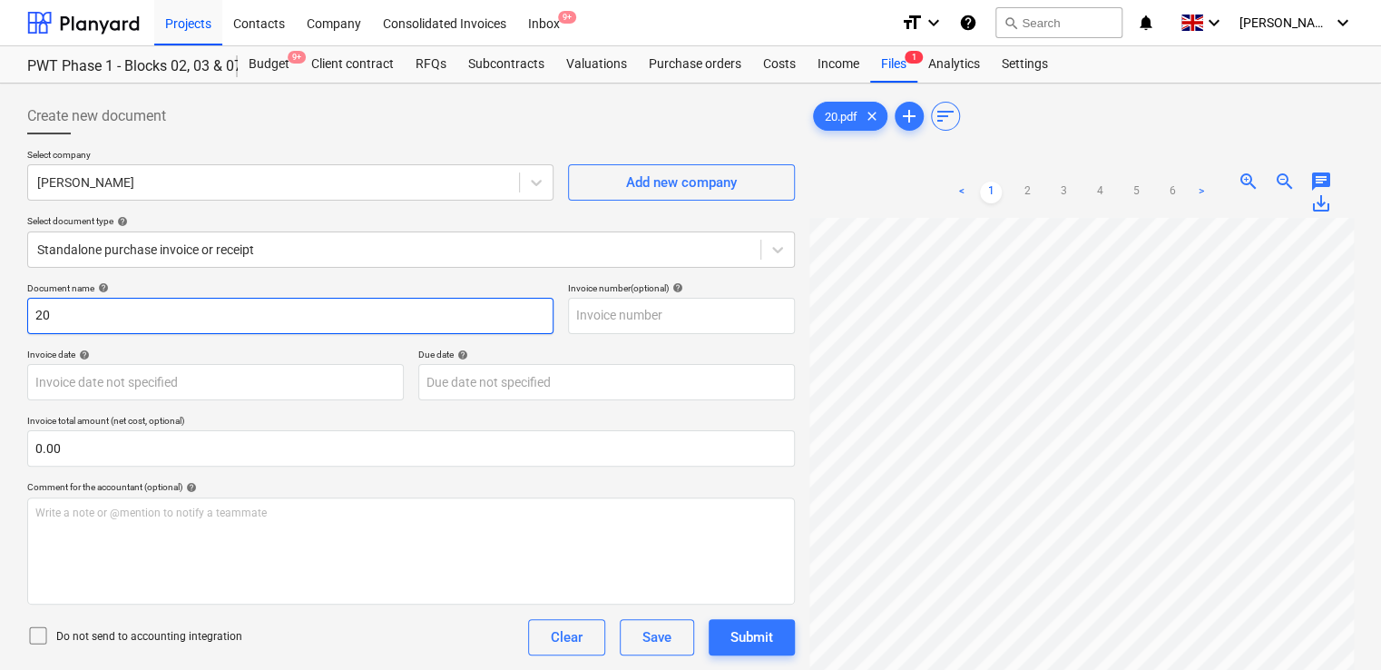
type input "20"
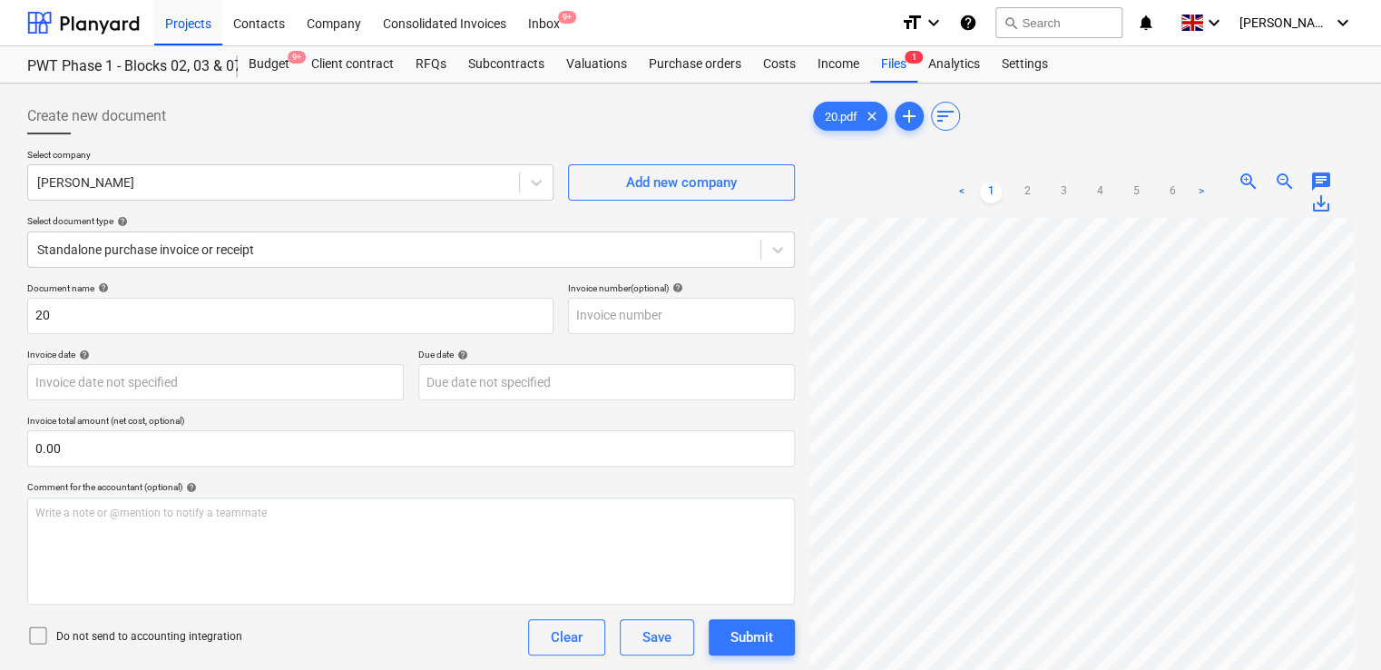
click at [39, 630] on icon at bounding box center [38, 635] width 22 height 22
click at [308, 628] on div "Do not send to accounting integration Clear Save Submit" at bounding box center [411, 637] width 768 height 36
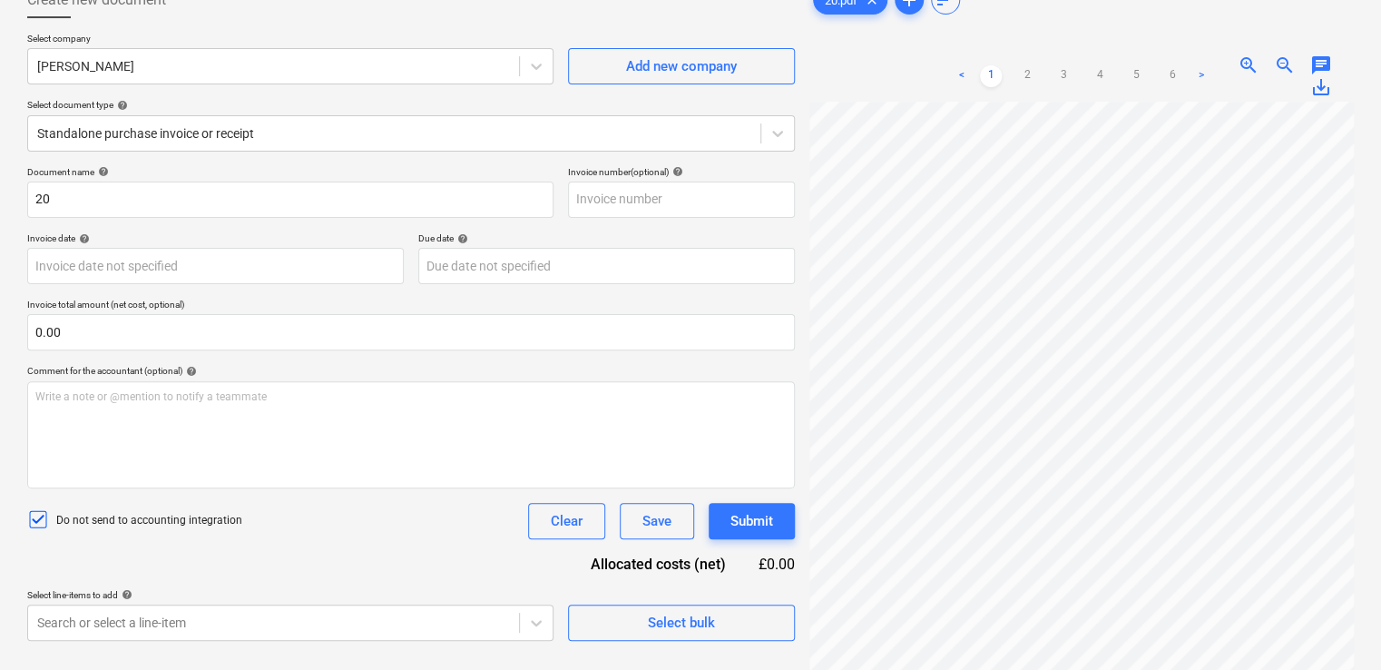
scroll to position [181, 0]
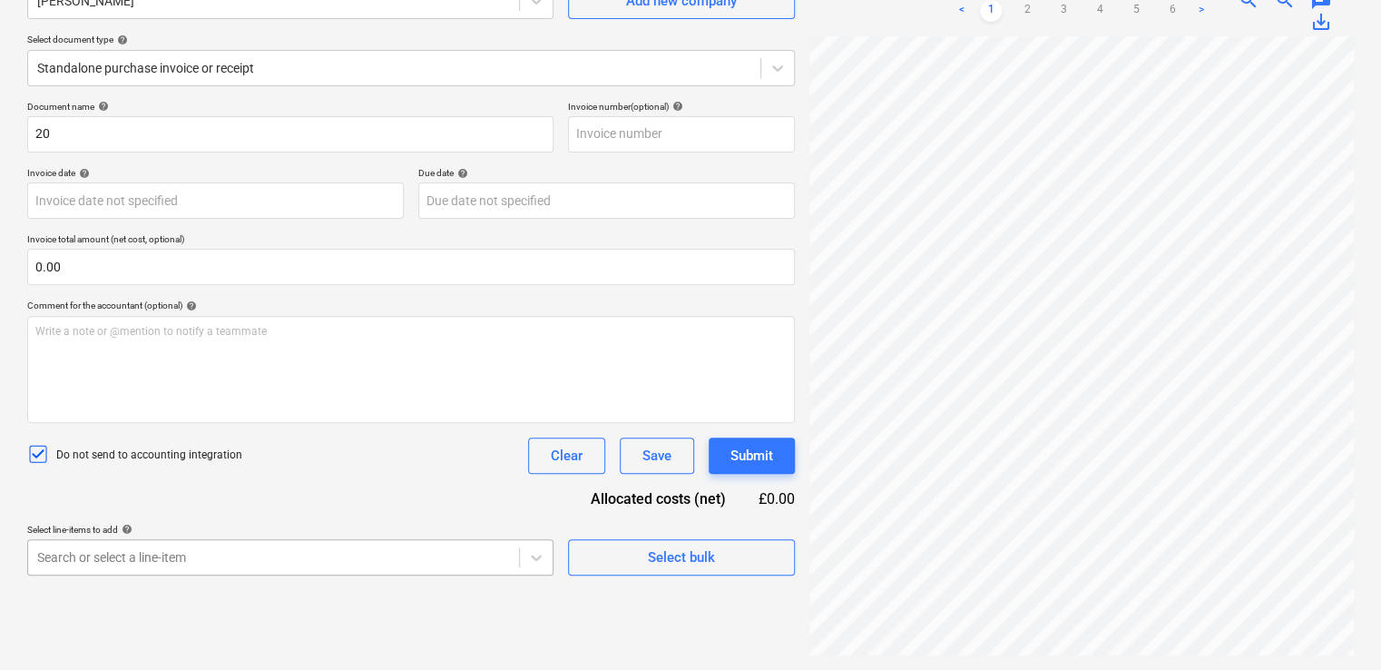
click at [279, 488] on body "Projects Contacts Company Consolidated Invoices Inbox 9+ format_size keyboard_a…" at bounding box center [690, 154] width 1381 height 670
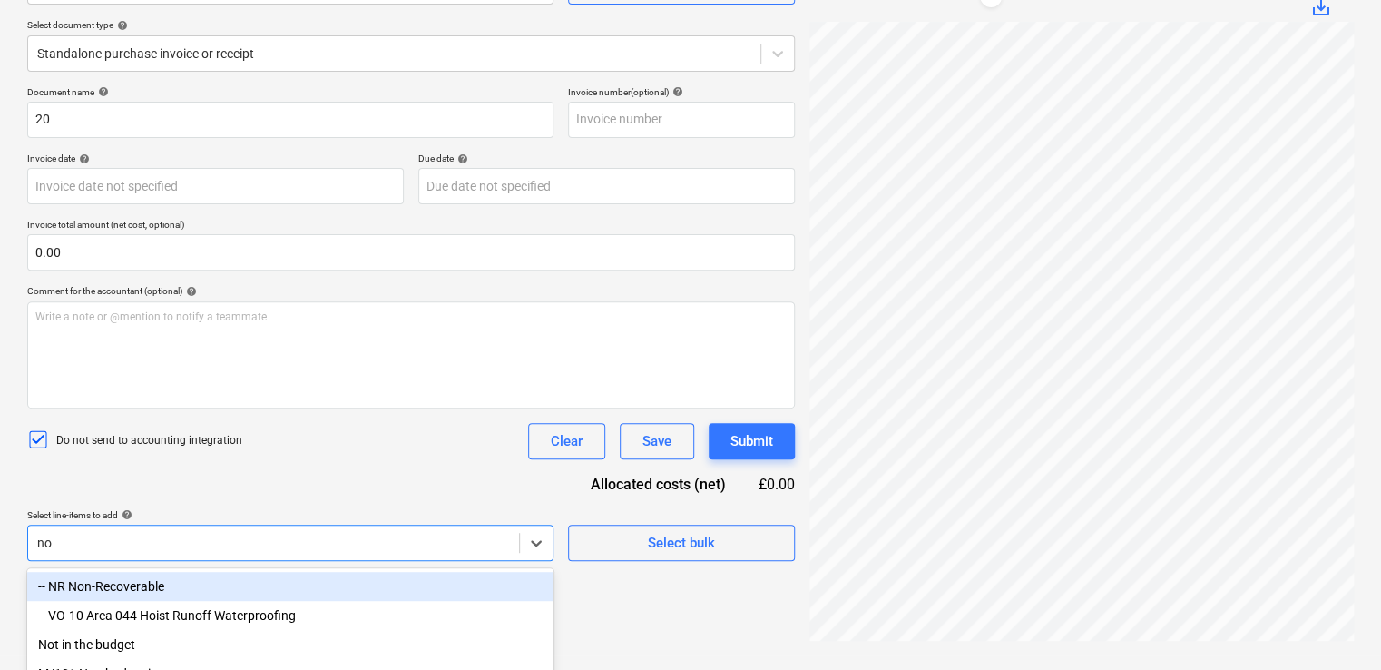
type input "non"
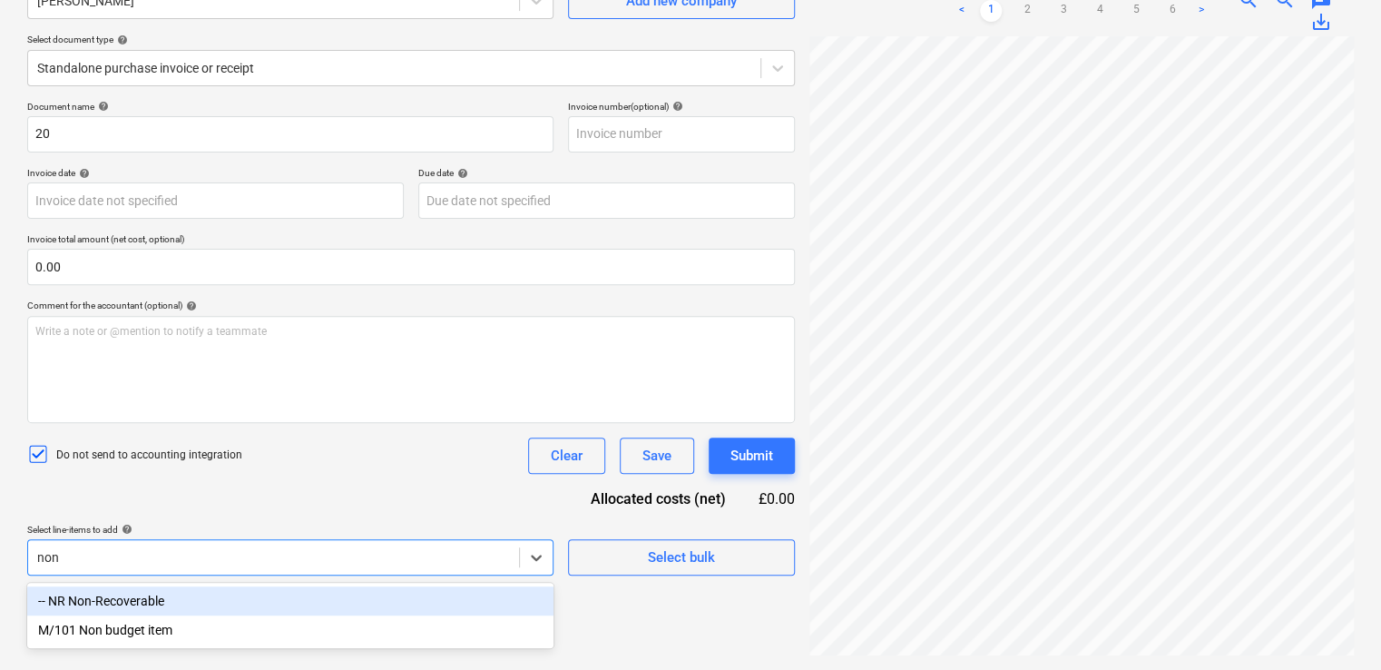
click at [221, 609] on div "-- NR Non-Recoverable" at bounding box center [290, 600] width 526 height 29
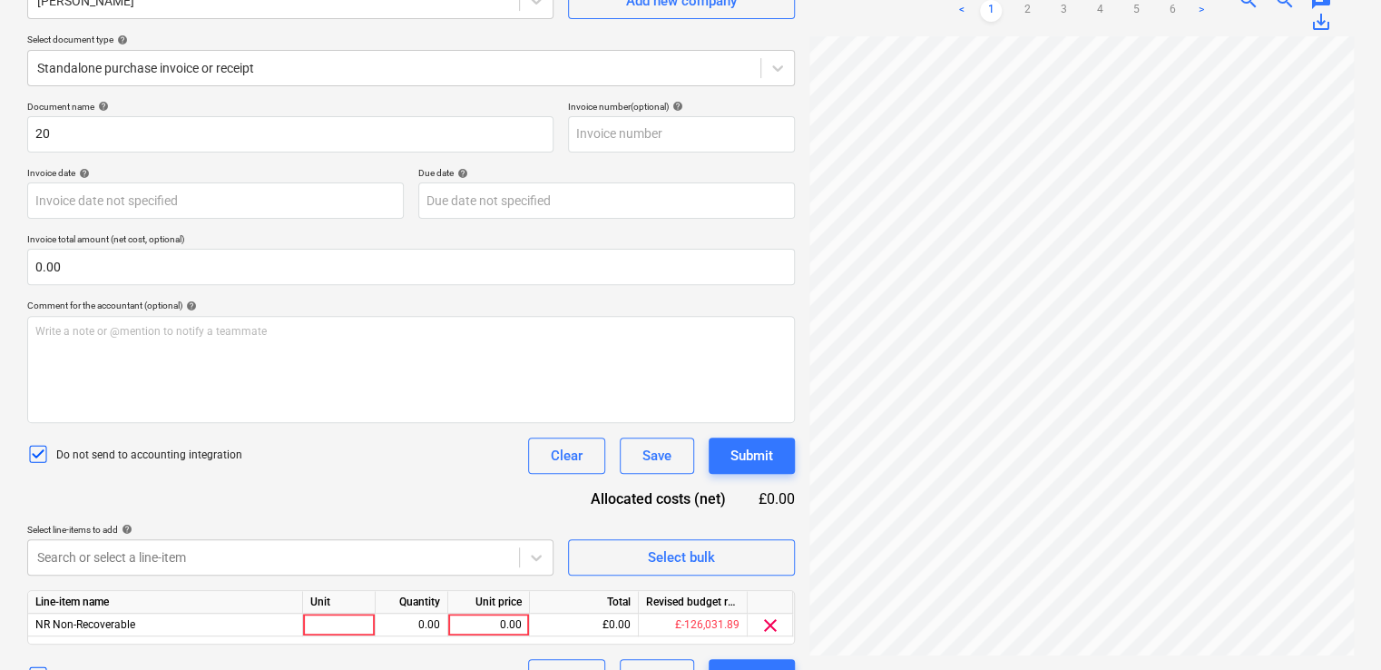
click at [258, 523] on div "Select line-items to add help" at bounding box center [290, 529] width 526 height 12
click at [334, 623] on div at bounding box center [339, 624] width 73 height 23
type input "item"
type input "250.00"
click at [450, 448] on div "Do not send to accounting integration Clear Save Submit" at bounding box center [411, 455] width 768 height 36
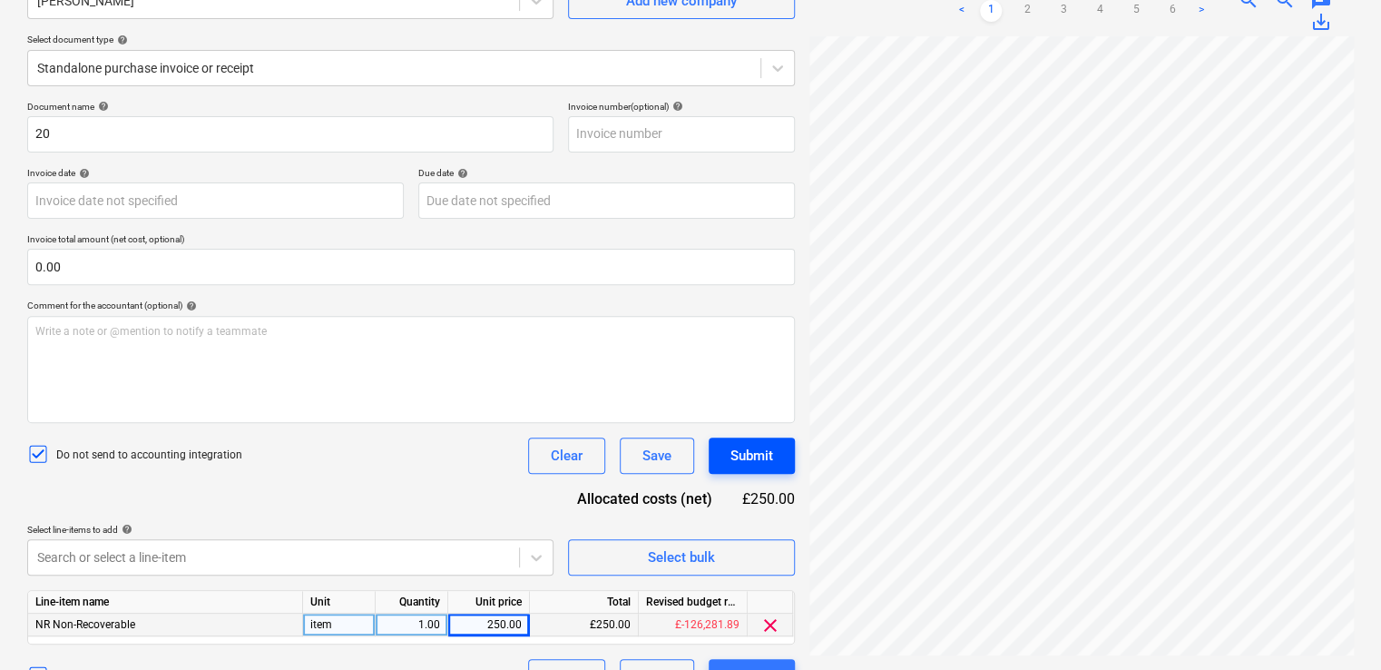
click at [762, 455] on div "Submit" at bounding box center [751, 456] width 43 height 24
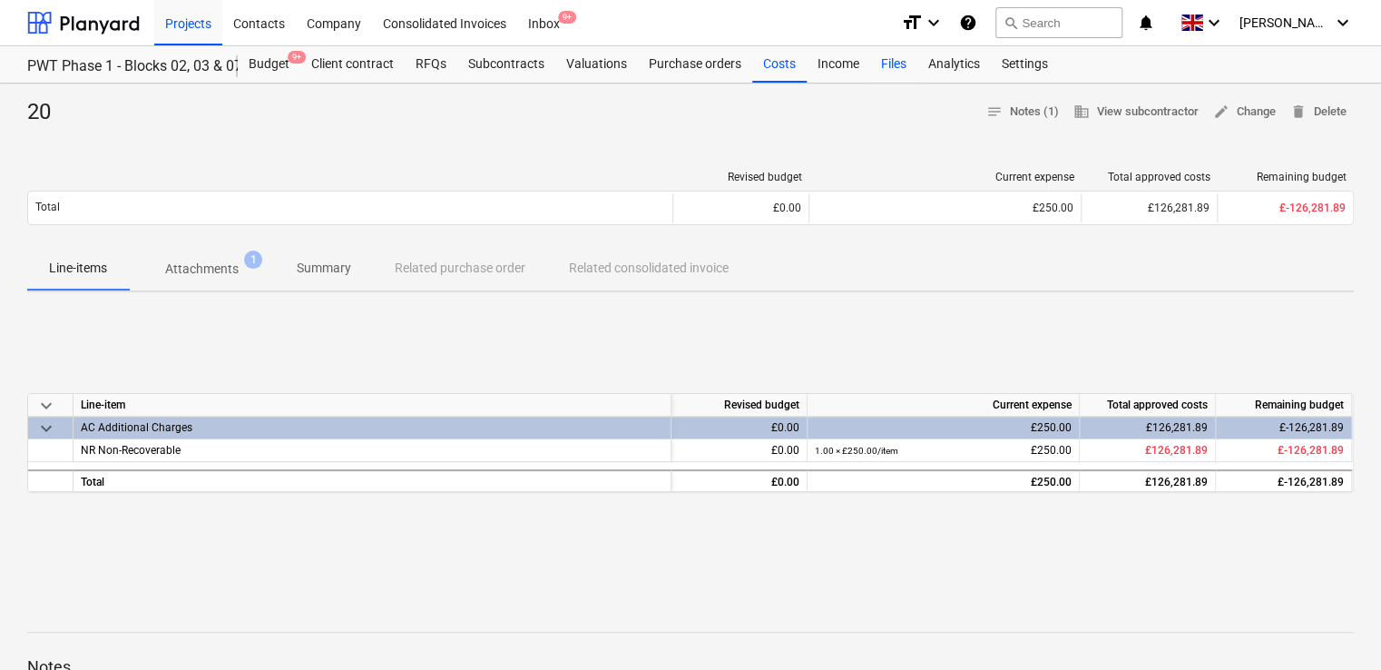
click at [887, 74] on div "Files" at bounding box center [893, 64] width 47 height 36
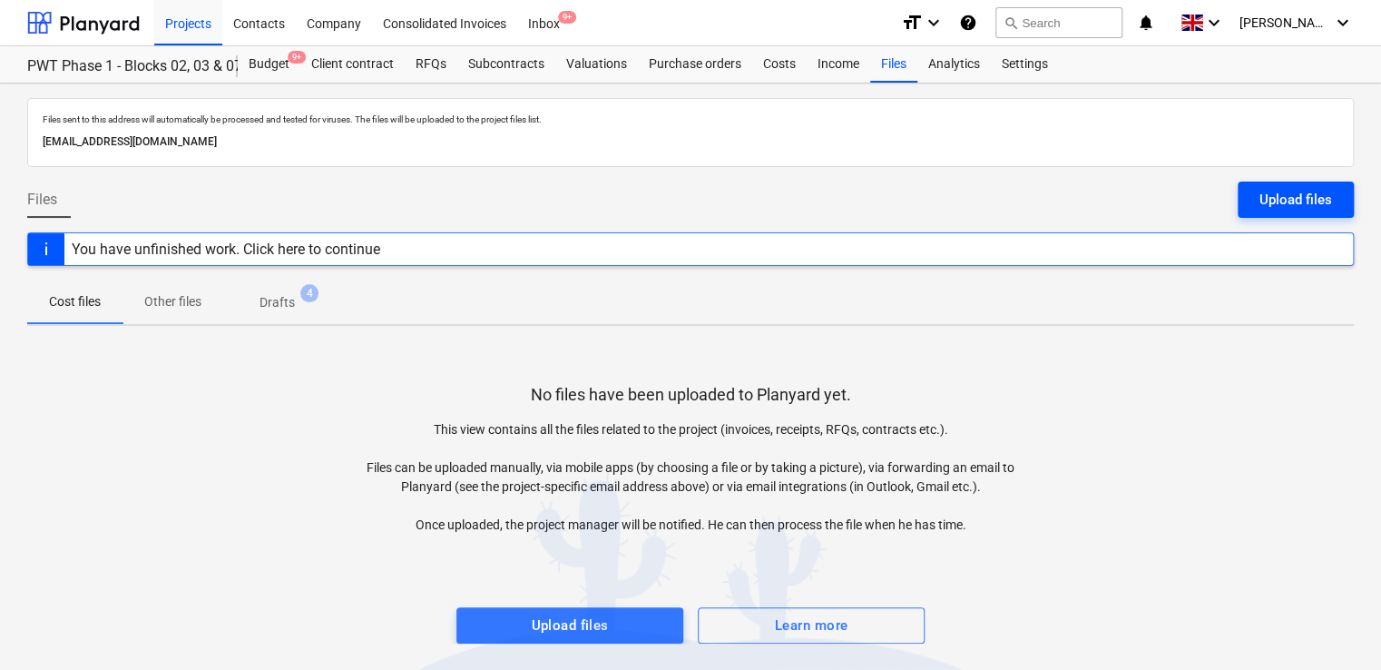
click at [1270, 210] on button "Upload files" at bounding box center [1295, 199] width 116 height 36
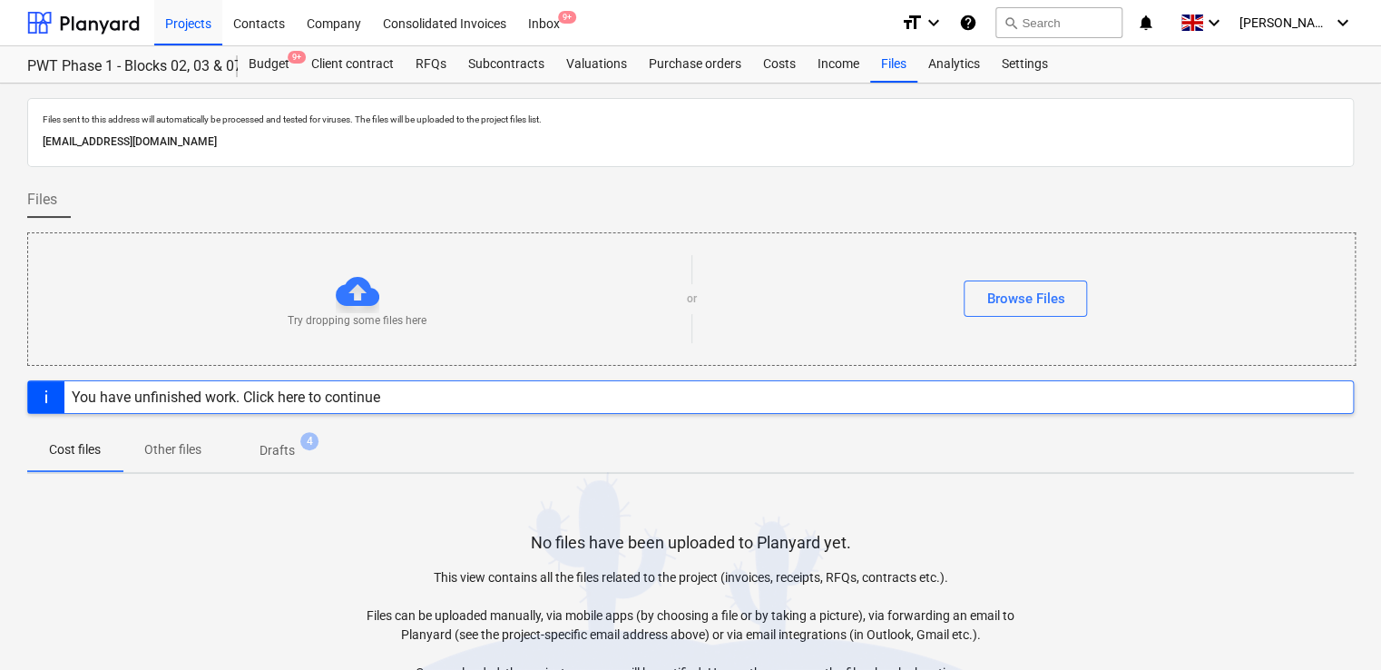
click at [1047, 271] on div "Try dropping some files here or Browse Files" at bounding box center [691, 299] width 1326 height 103
click at [1031, 288] on div "Browse Files" at bounding box center [1025, 299] width 78 height 24
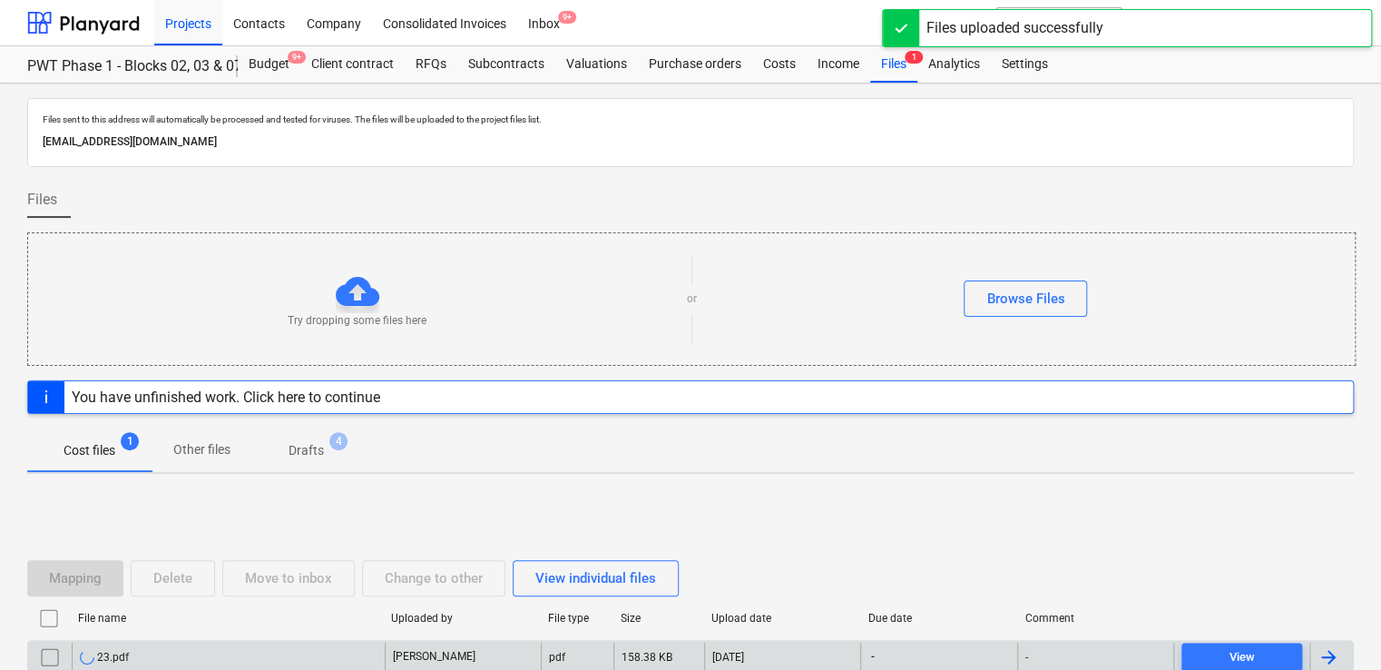
click at [135, 653] on div "23.pdf" at bounding box center [228, 656] width 313 height 29
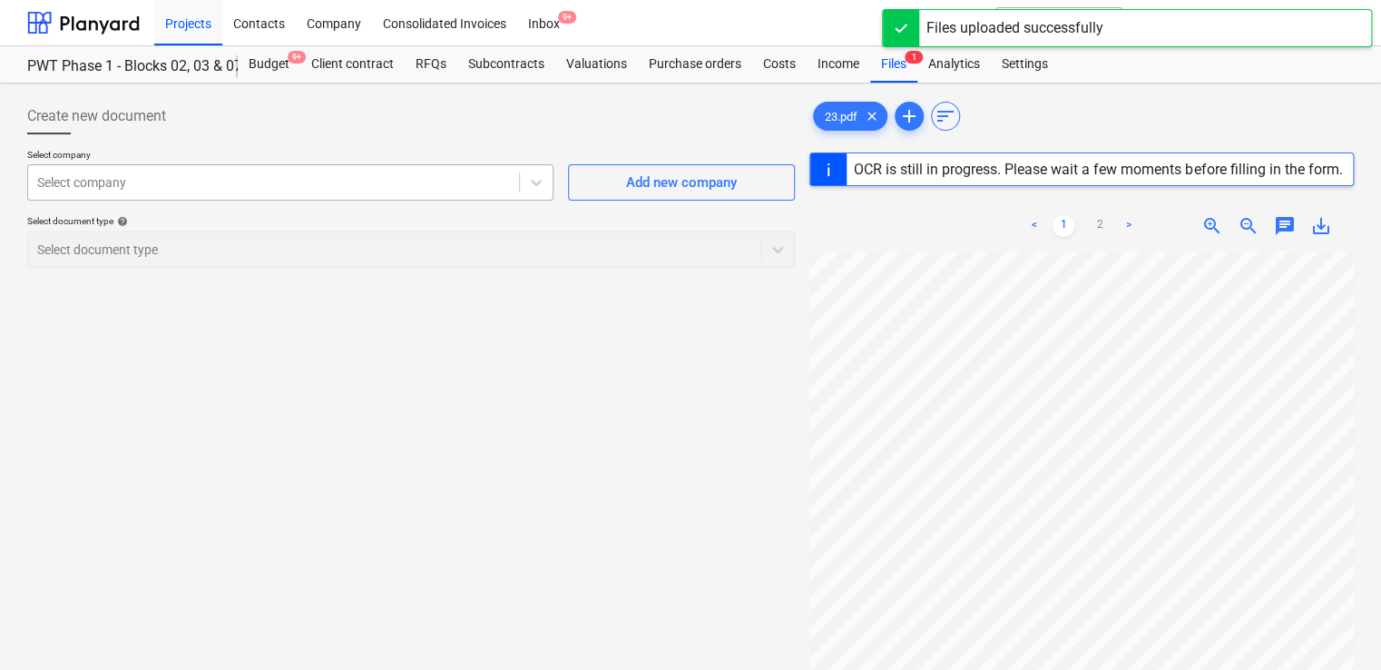
click at [273, 178] on div at bounding box center [273, 182] width 473 height 18
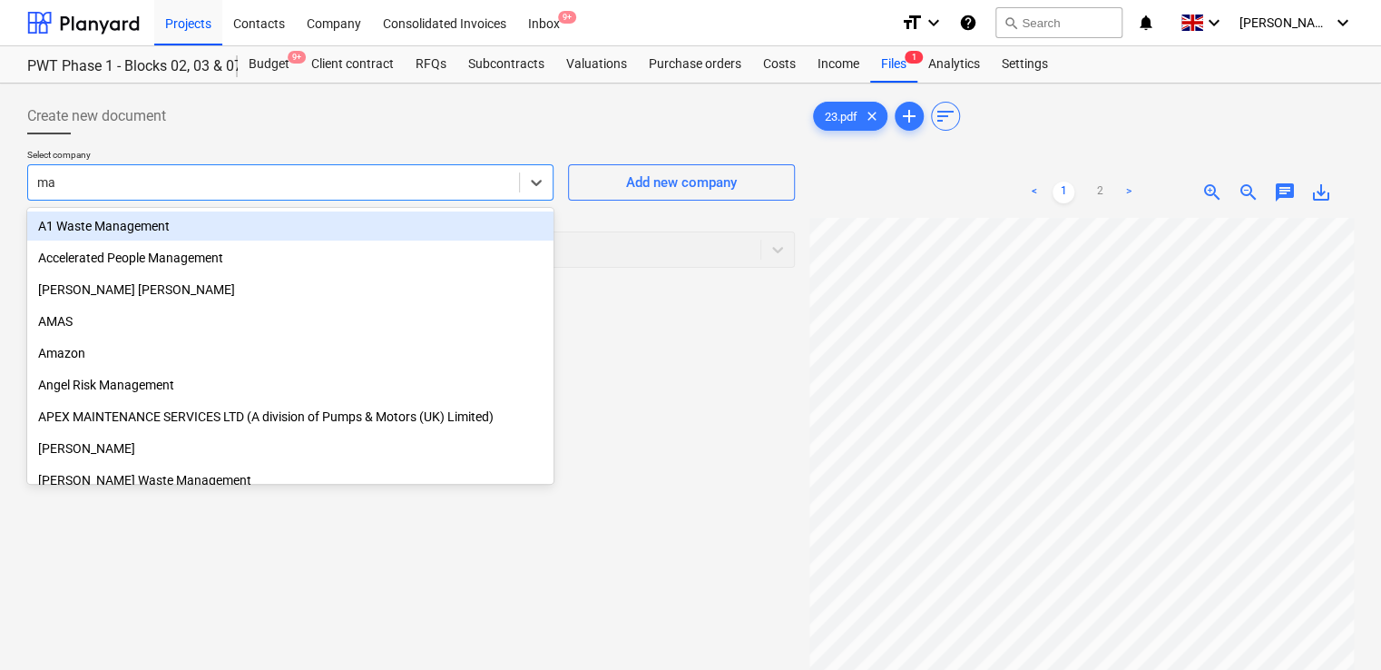
type input "max"
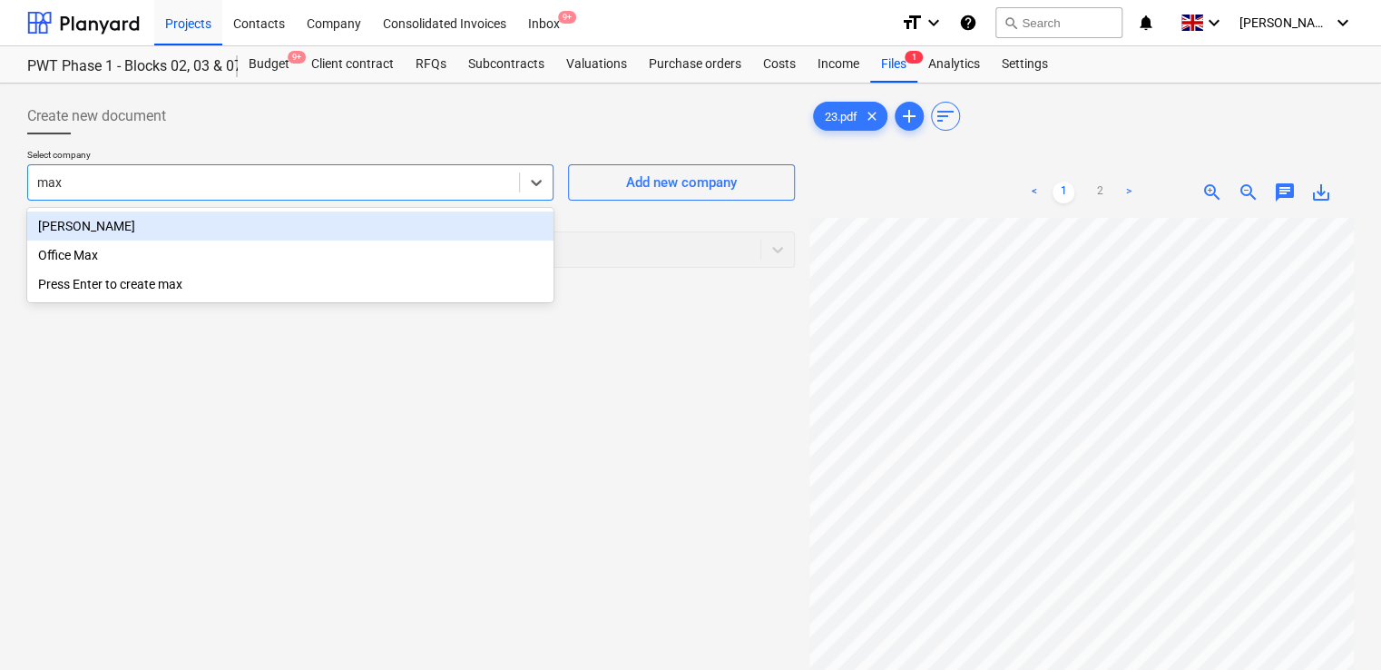
click at [221, 226] on div "[PERSON_NAME]" at bounding box center [290, 225] width 526 height 29
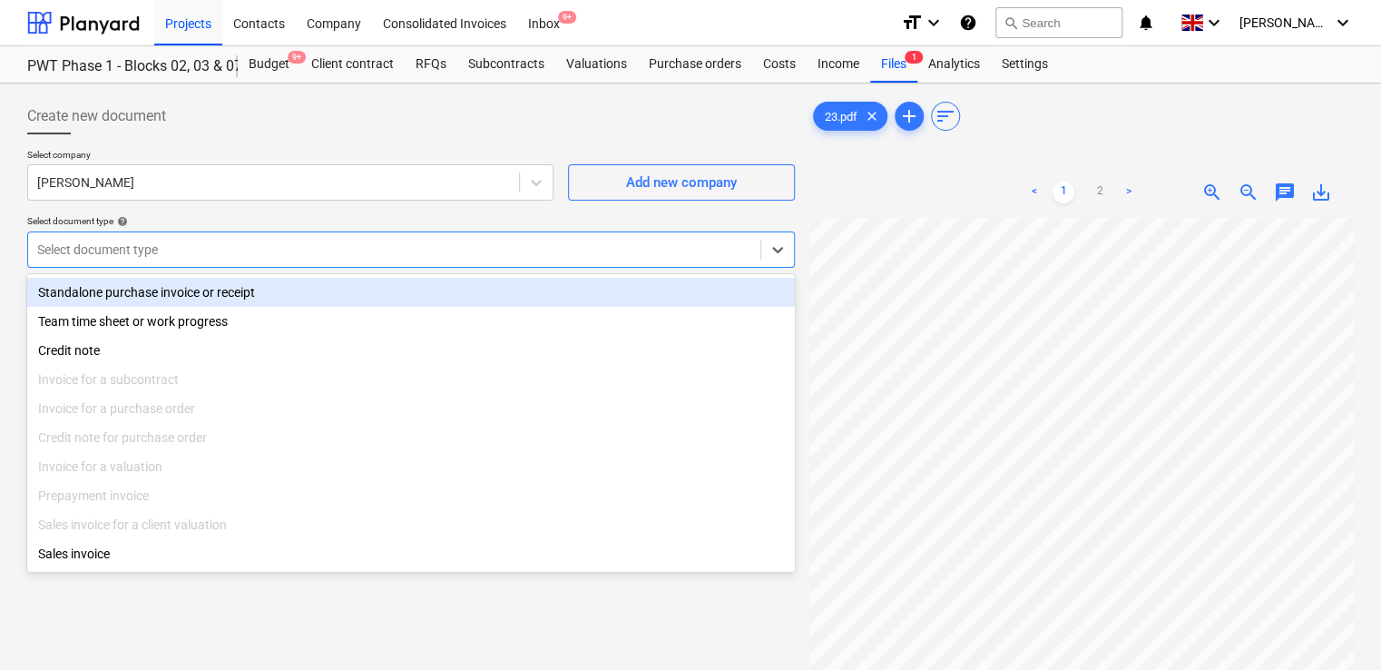
click at [196, 241] on div at bounding box center [394, 249] width 714 height 18
click at [175, 295] on div "Standalone purchase invoice or receipt" at bounding box center [411, 292] width 768 height 29
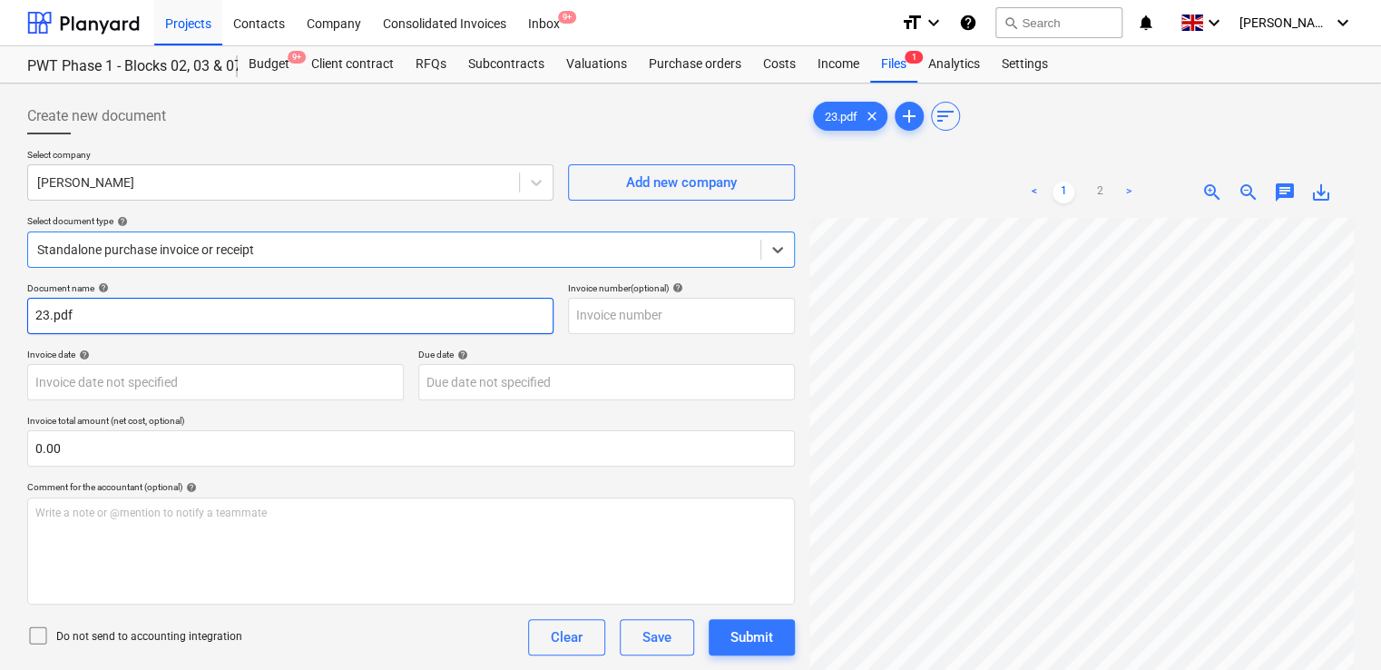
click at [87, 317] on input "23.pdf" at bounding box center [290, 316] width 526 height 36
type input "23"
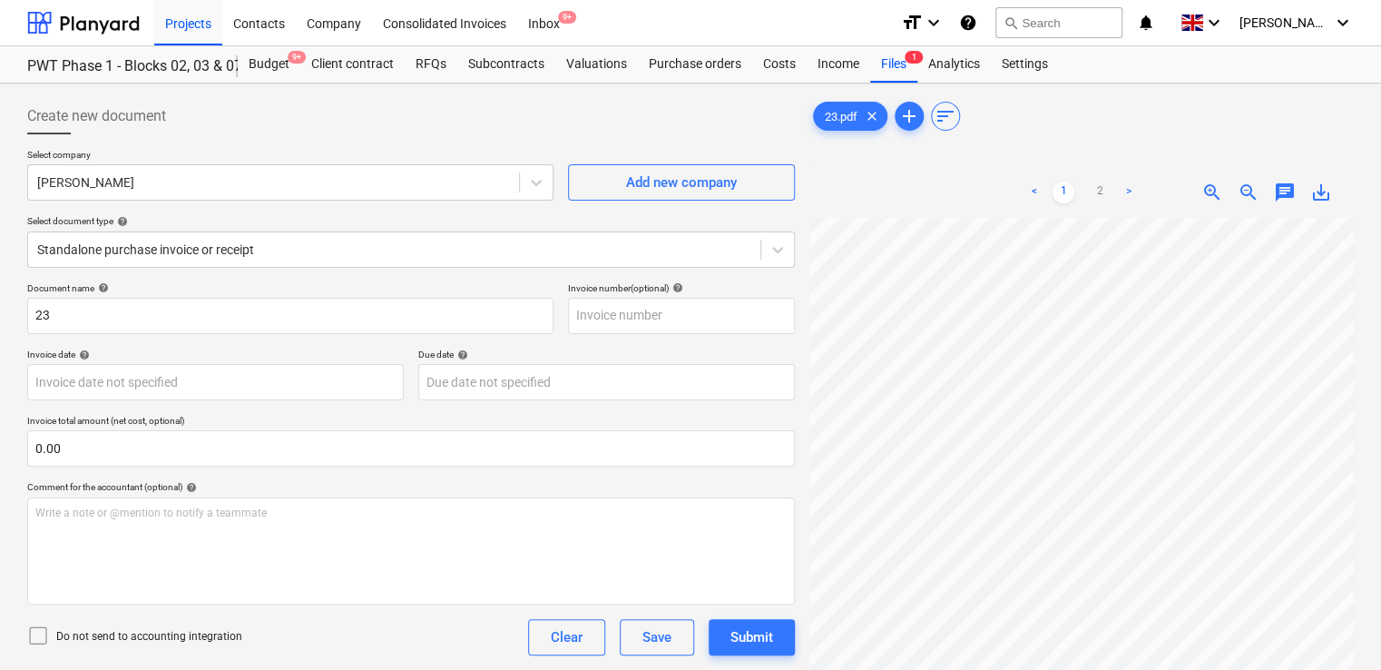
click at [31, 635] on icon at bounding box center [38, 635] width 22 height 22
click at [287, 655] on div "Document name help 23 Invoice number (optional) help Invoice date help Press th…" at bounding box center [411, 519] width 768 height 474
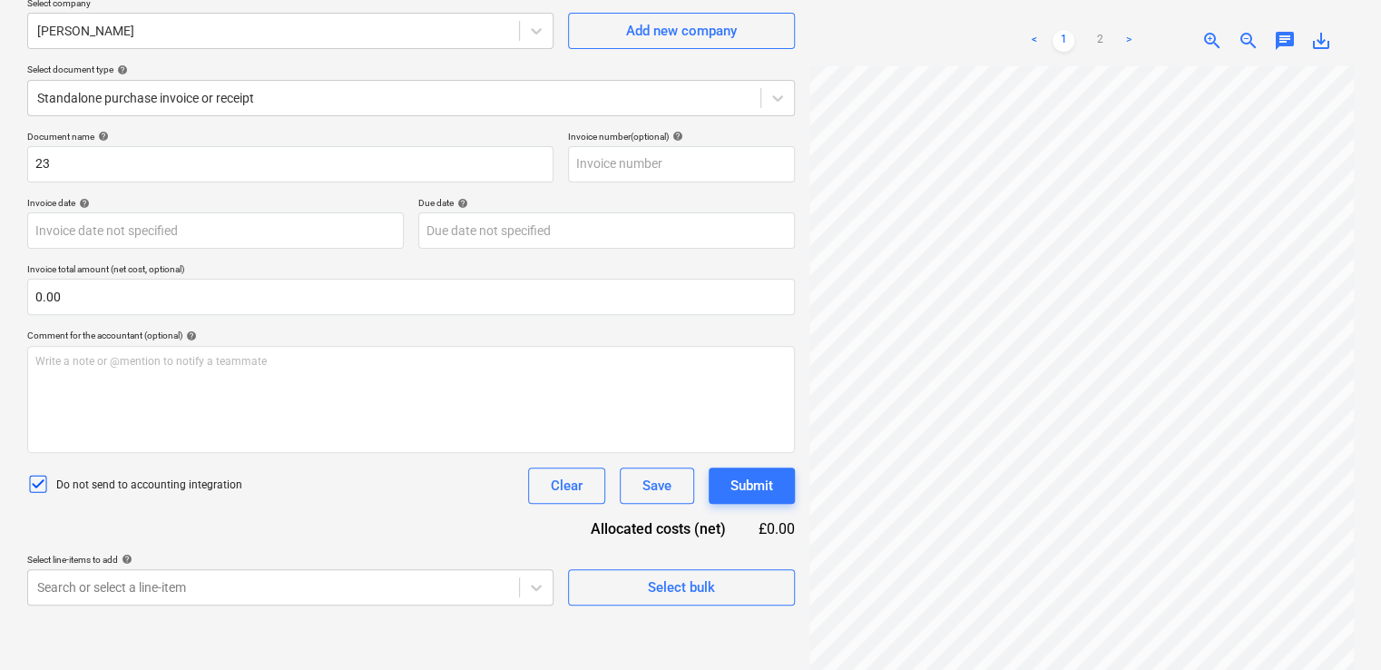
scroll to position [181, 0]
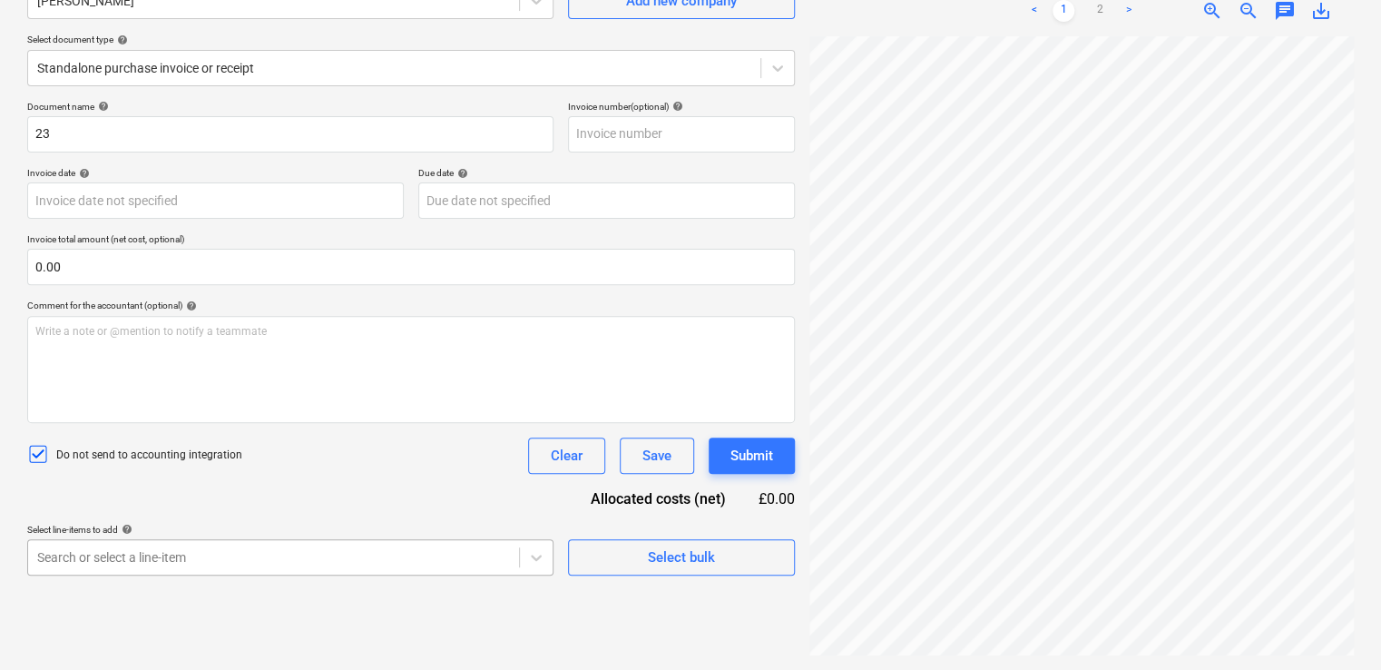
click at [232, 488] on body "Projects Contacts Company Consolidated Invoices Inbox 9+ format_size keyboard_a…" at bounding box center [690, 154] width 1381 height 670
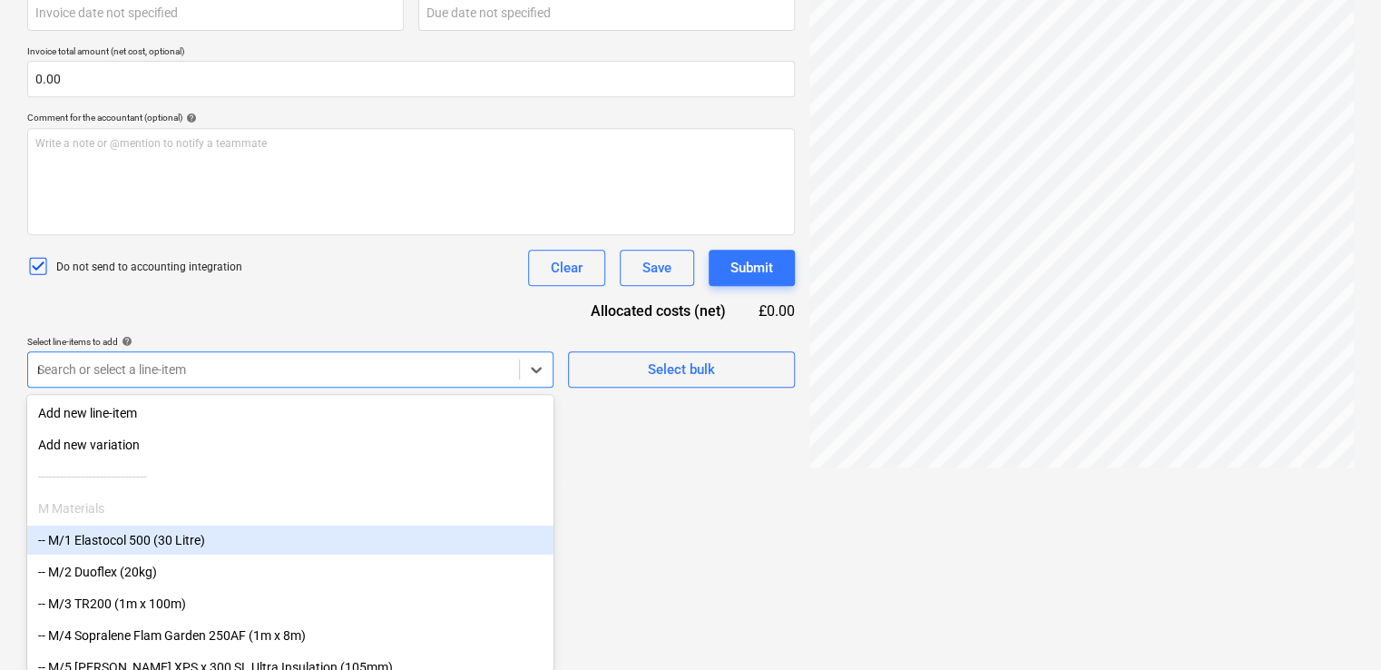
type input "non"
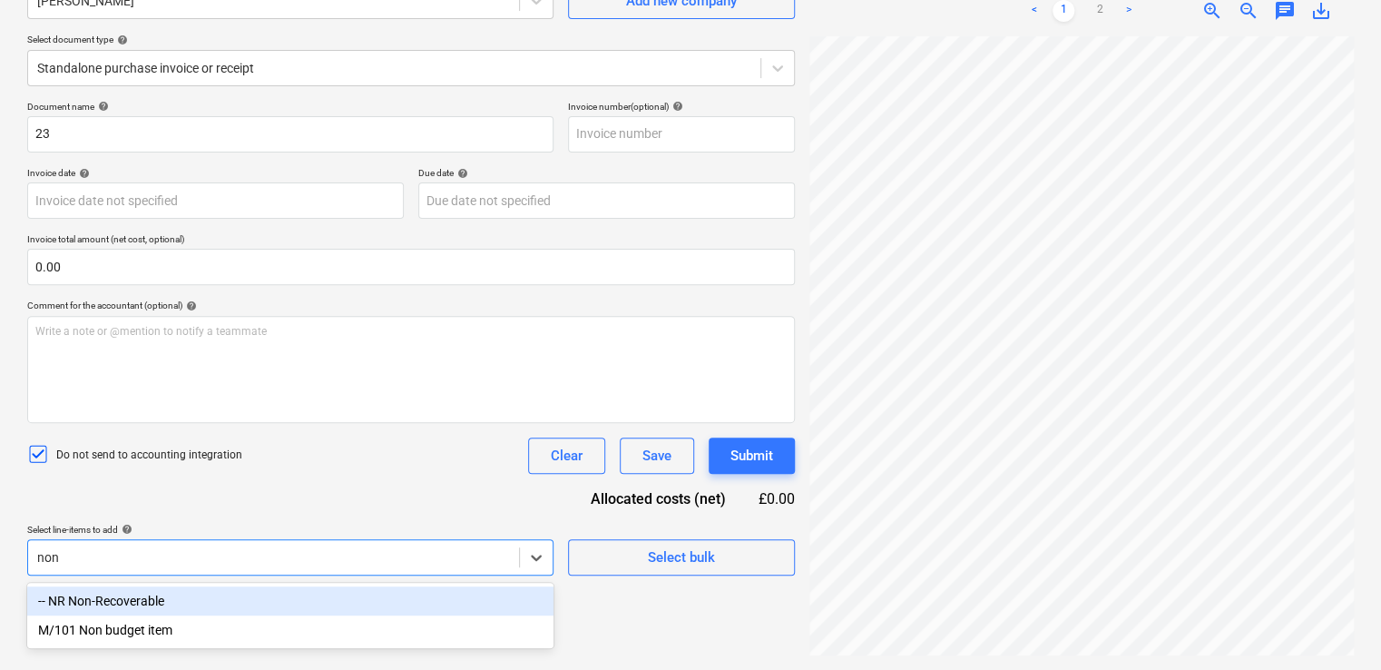
click at [142, 604] on div "-- NR Non-Recoverable" at bounding box center [290, 600] width 526 height 29
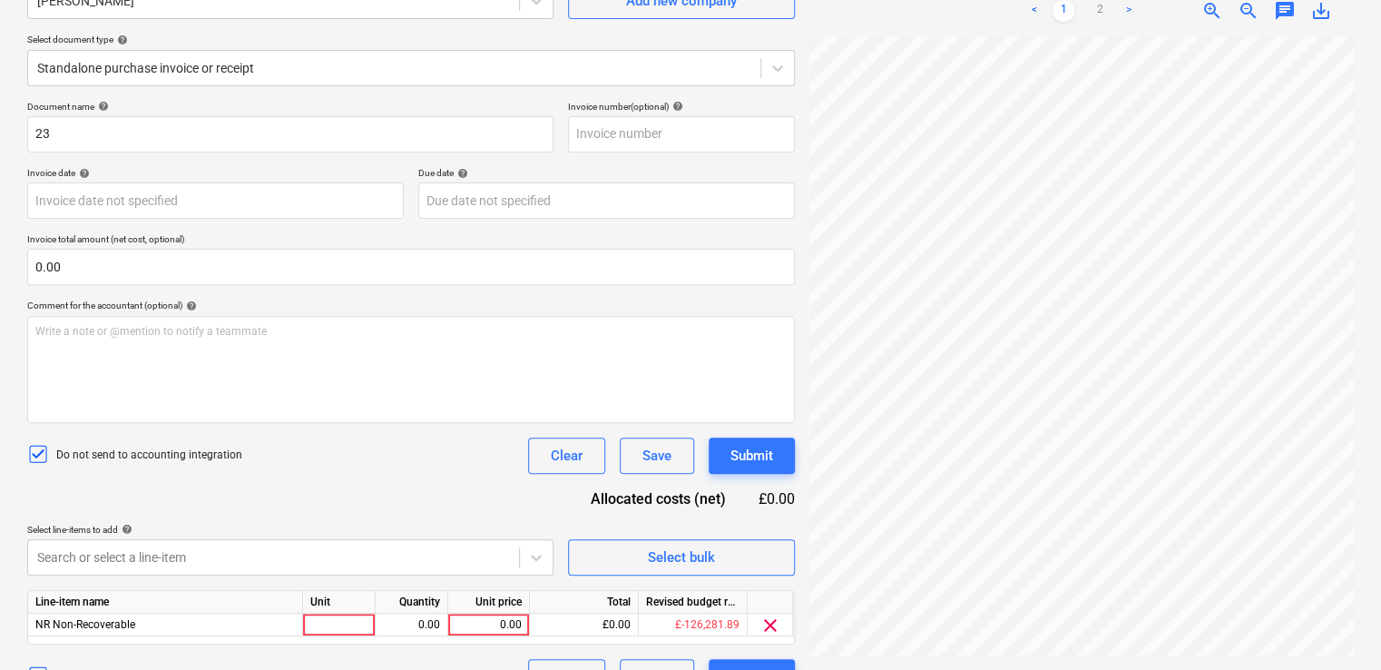
click at [337, 460] on div "Do not send to accounting integration Clear Save Submit" at bounding box center [411, 455] width 768 height 36
click at [341, 621] on div at bounding box center [339, 624] width 73 height 23
type input "item"
type input "180"
click at [438, 488] on div "Document name help 23 Invoice number (optional) help Invoice date help Press th…" at bounding box center [411, 398] width 768 height 594
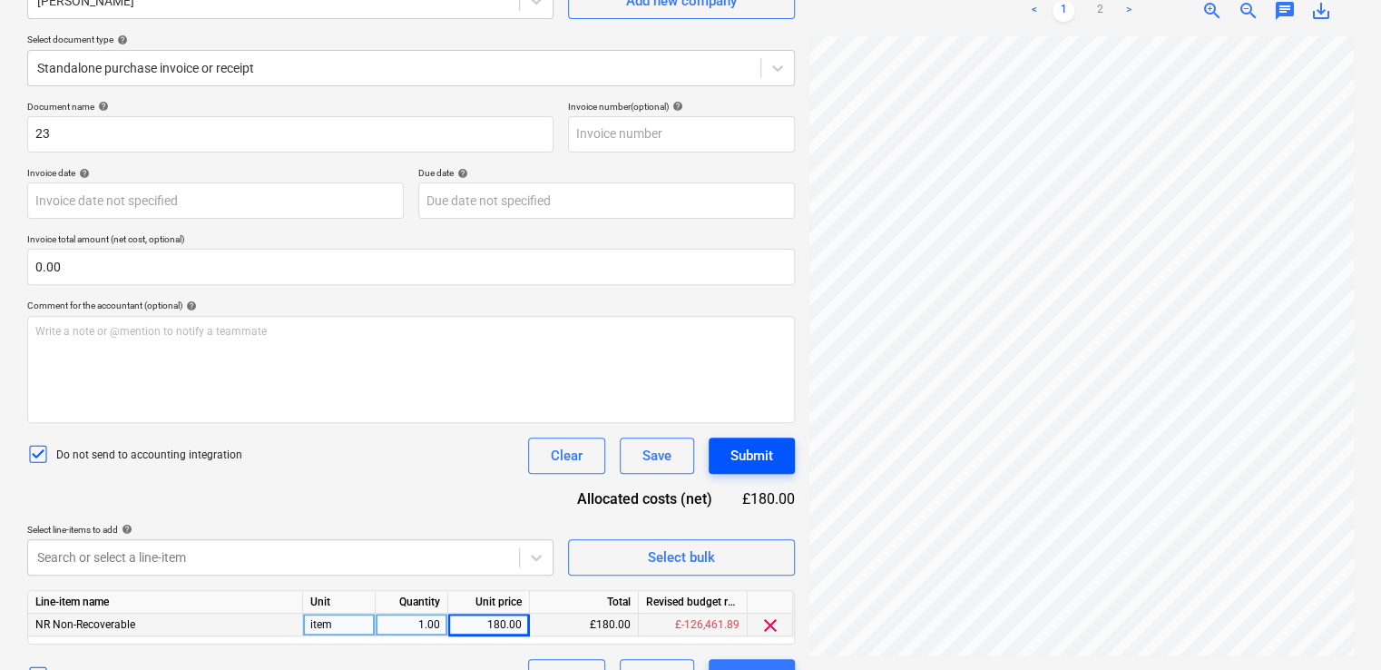
click at [740, 452] on div "Submit" at bounding box center [751, 456] width 43 height 24
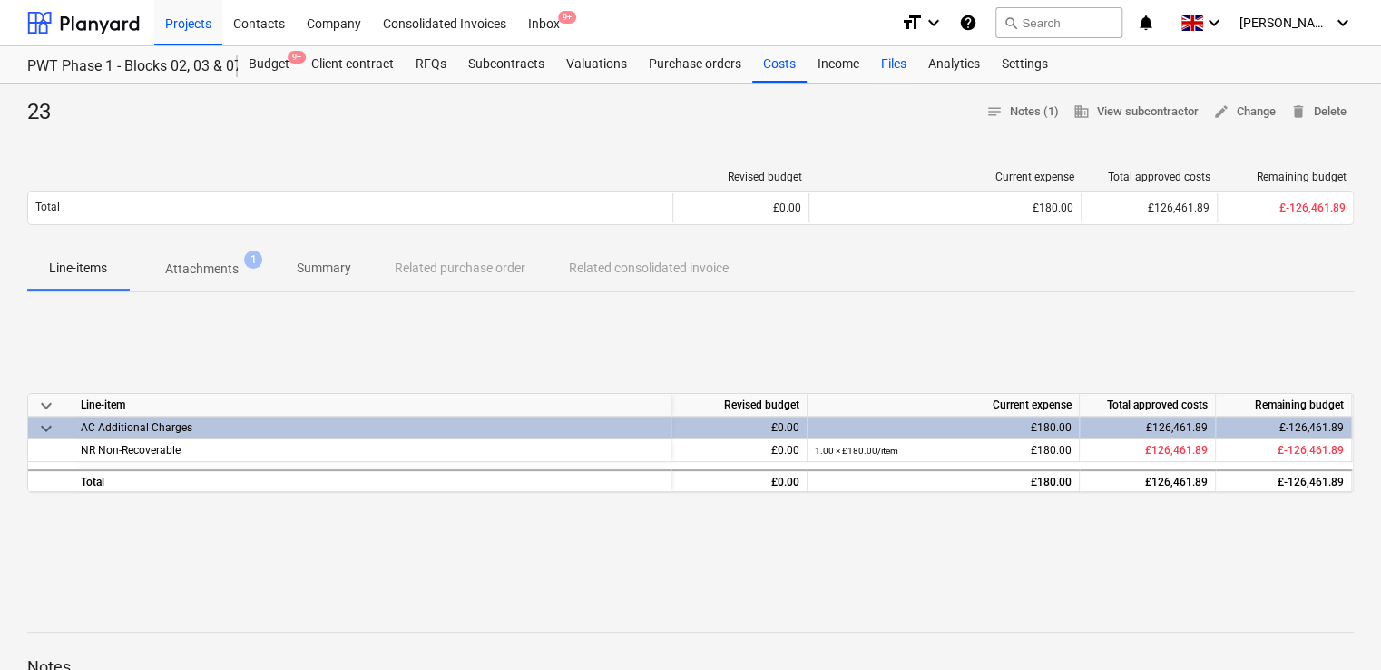
click at [888, 61] on div "Files" at bounding box center [893, 64] width 47 height 36
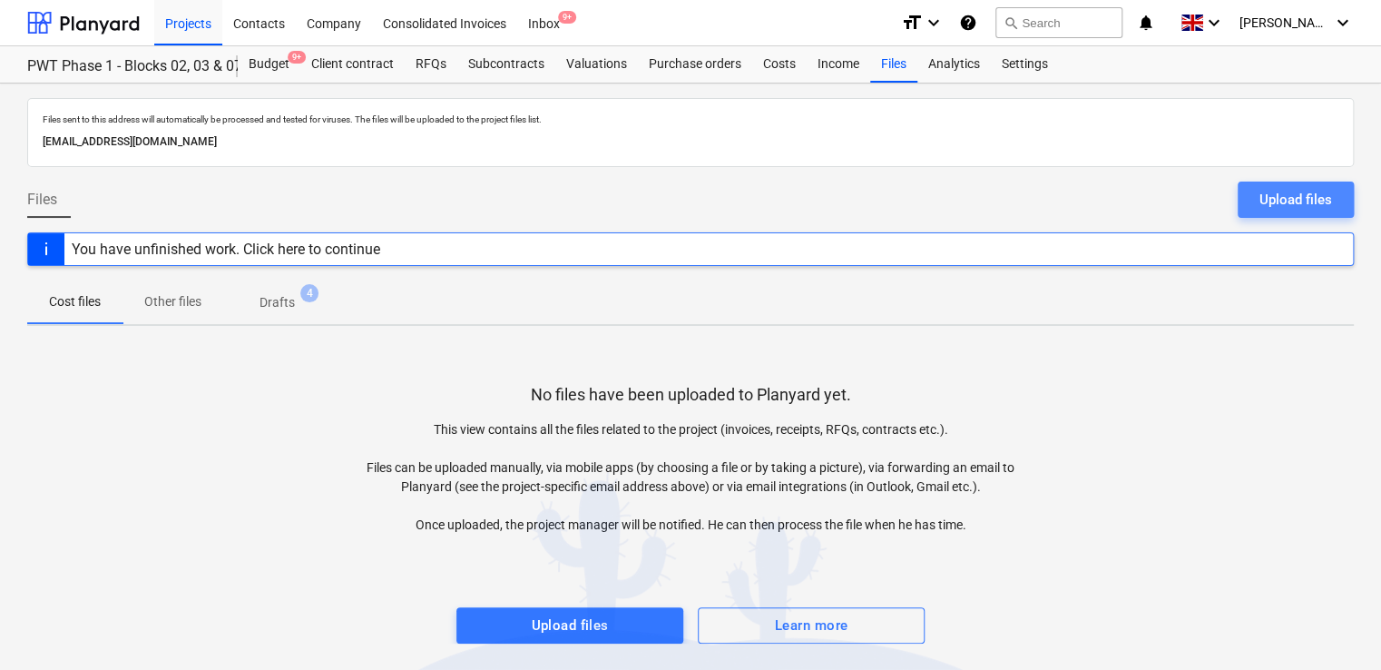
click at [1256, 193] on button "Upload files" at bounding box center [1295, 199] width 116 height 36
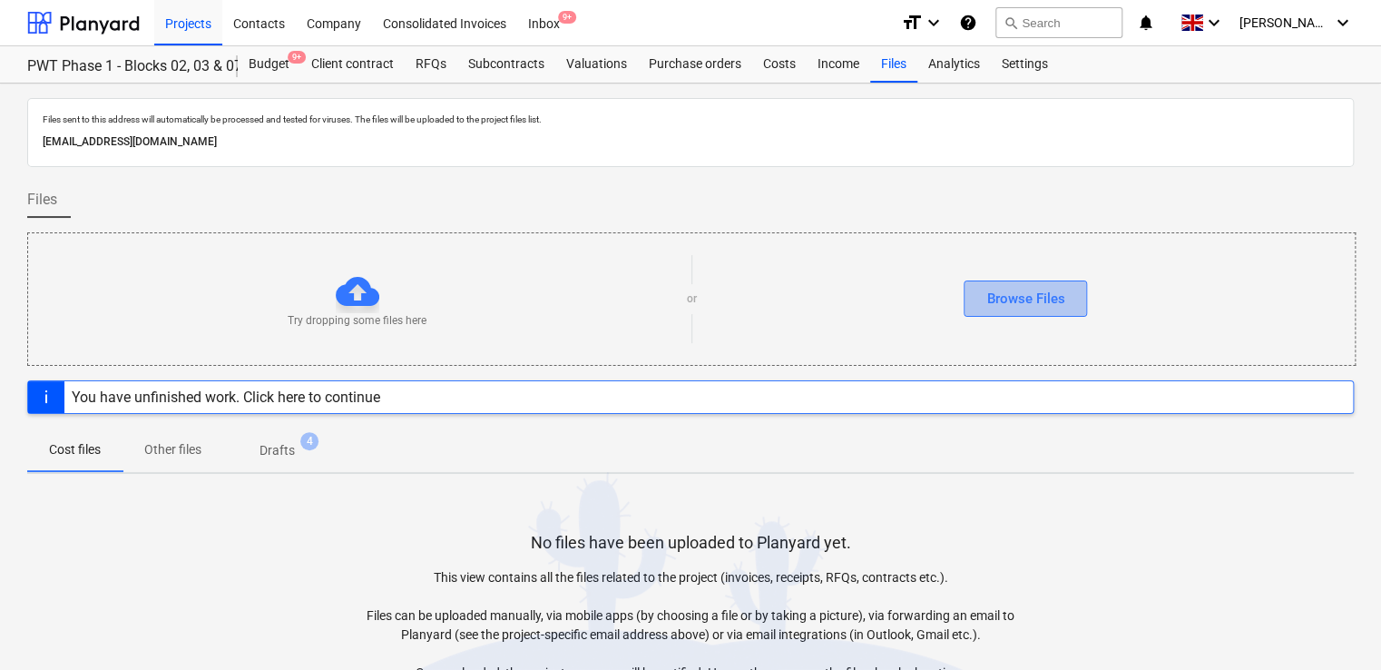
click at [1010, 302] on div "Browse Files" at bounding box center [1025, 299] width 78 height 24
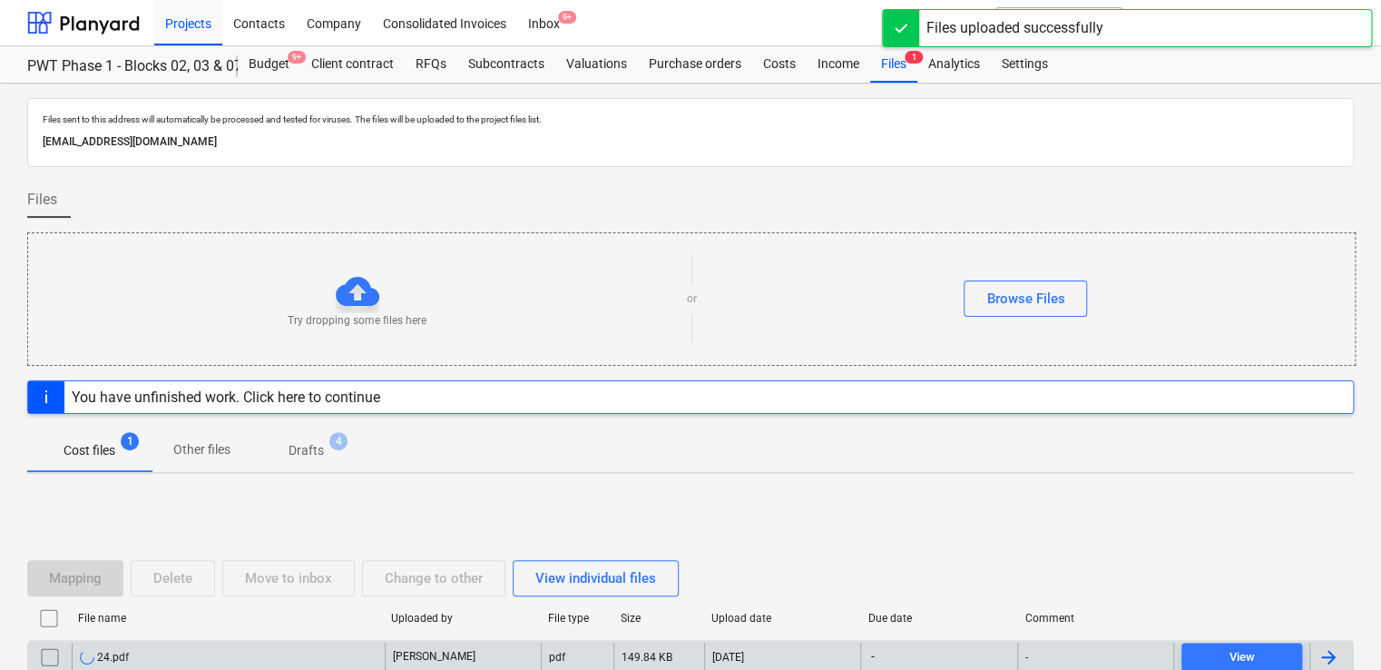
click at [287, 663] on div "24.pdf" at bounding box center [228, 656] width 313 height 29
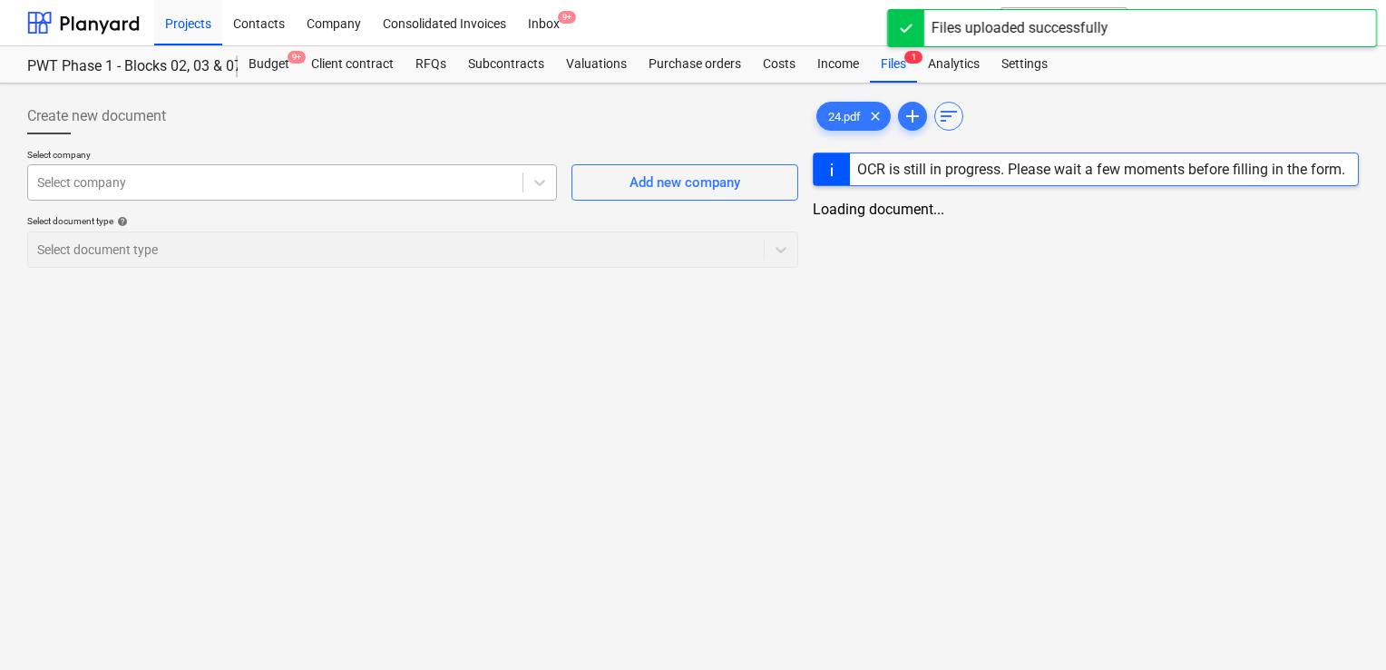
click at [378, 185] on div at bounding box center [275, 182] width 476 height 18
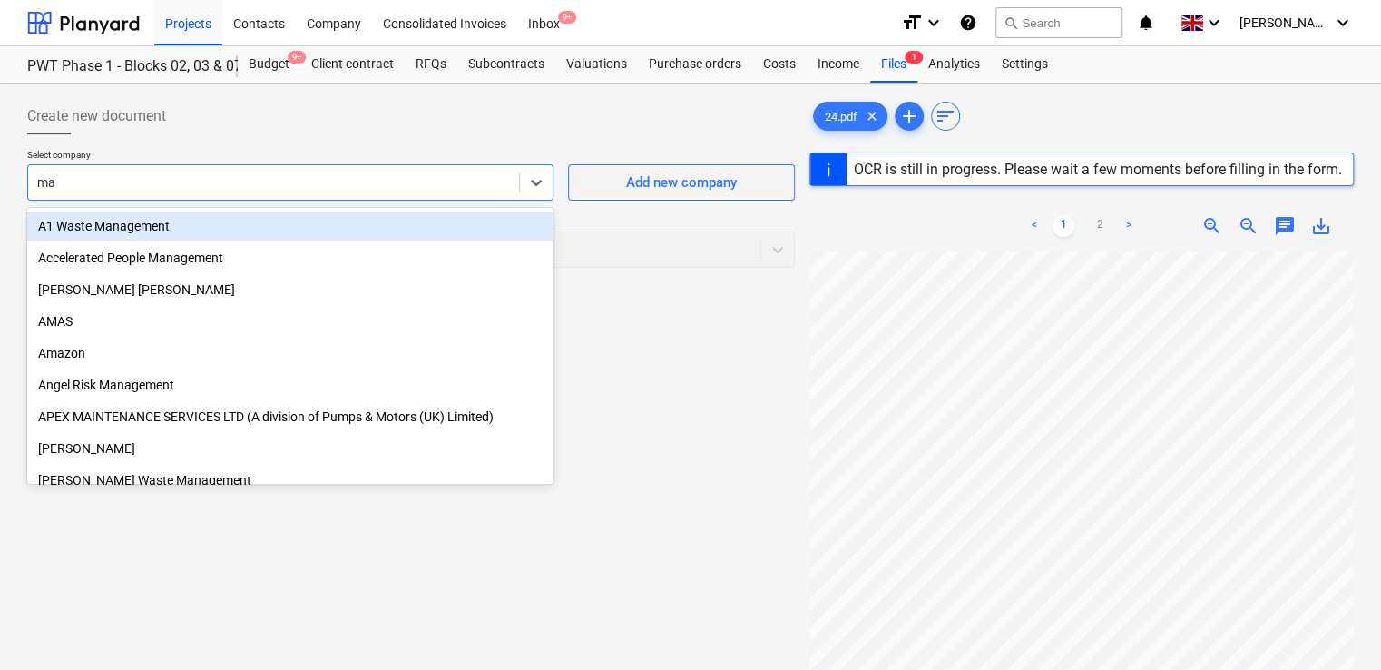
type input "max"
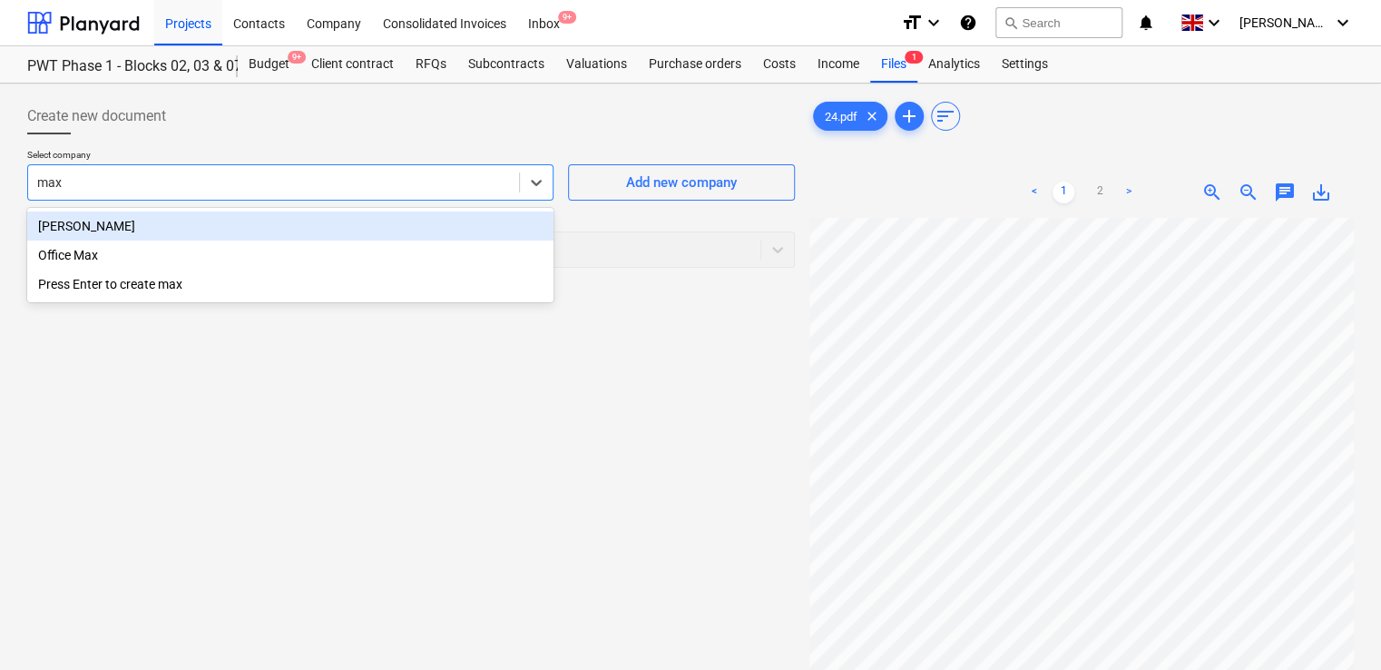
click at [271, 214] on div "[PERSON_NAME]" at bounding box center [290, 225] width 526 height 29
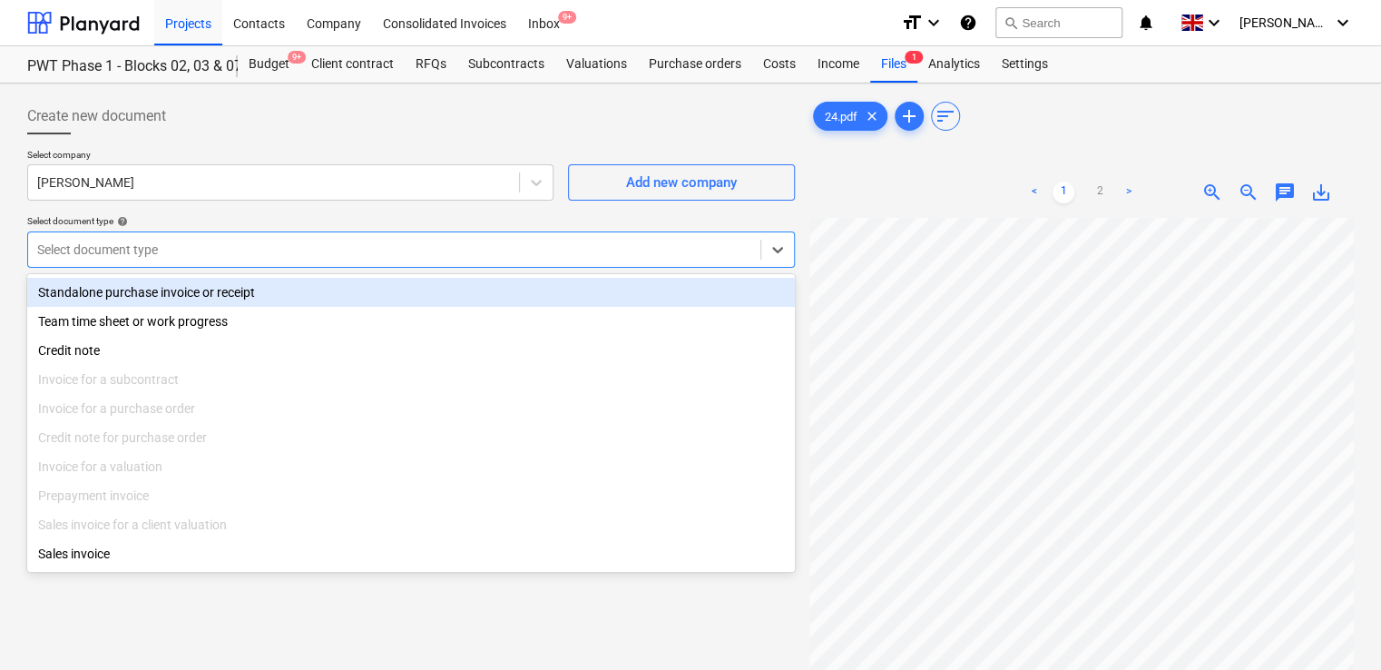
click at [243, 240] on div at bounding box center [394, 249] width 714 height 18
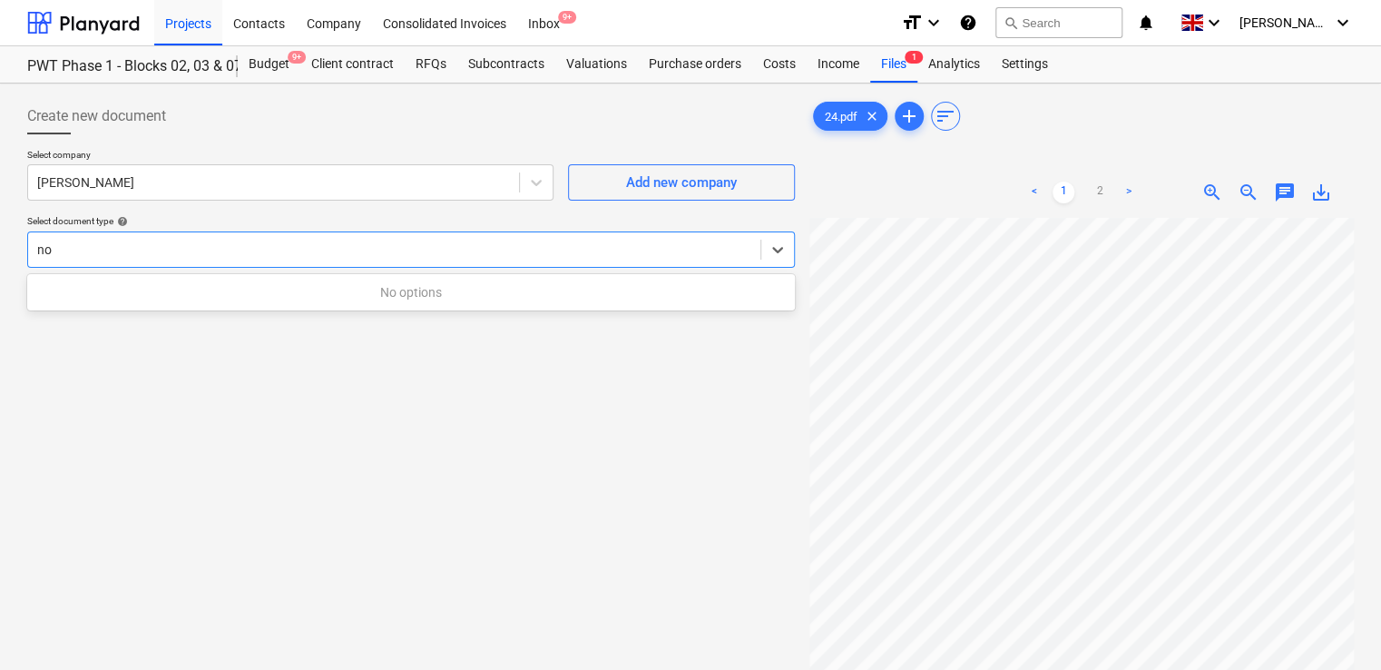
type input "n"
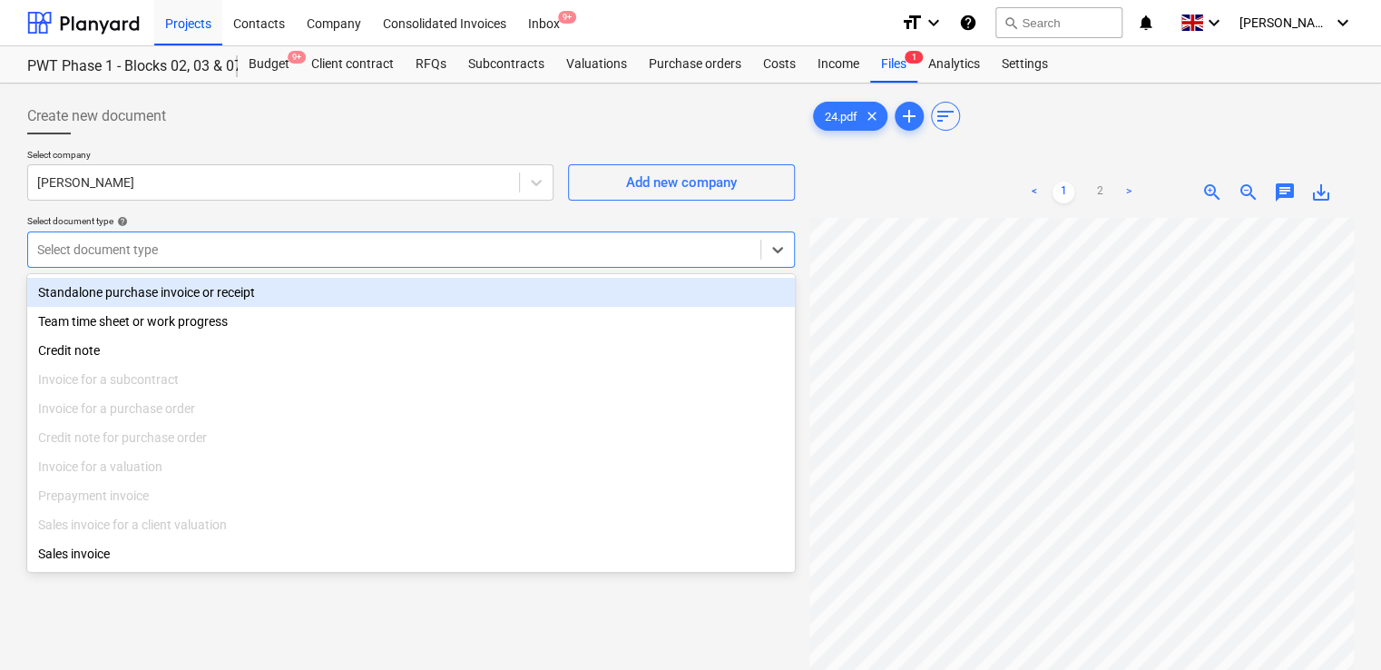
click at [185, 285] on div "Standalone purchase invoice or receipt" at bounding box center [411, 292] width 768 height 29
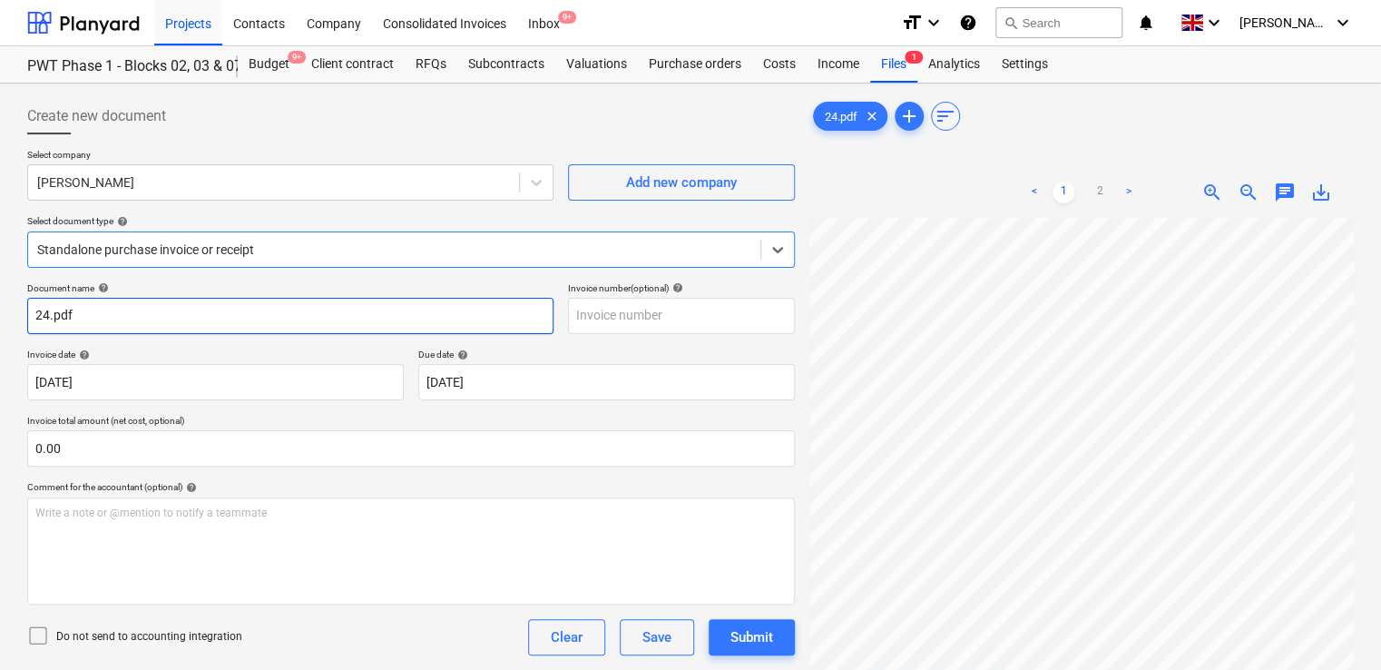
click at [105, 327] on input "24.pdf" at bounding box center [290, 316] width 526 height 36
type input "24"
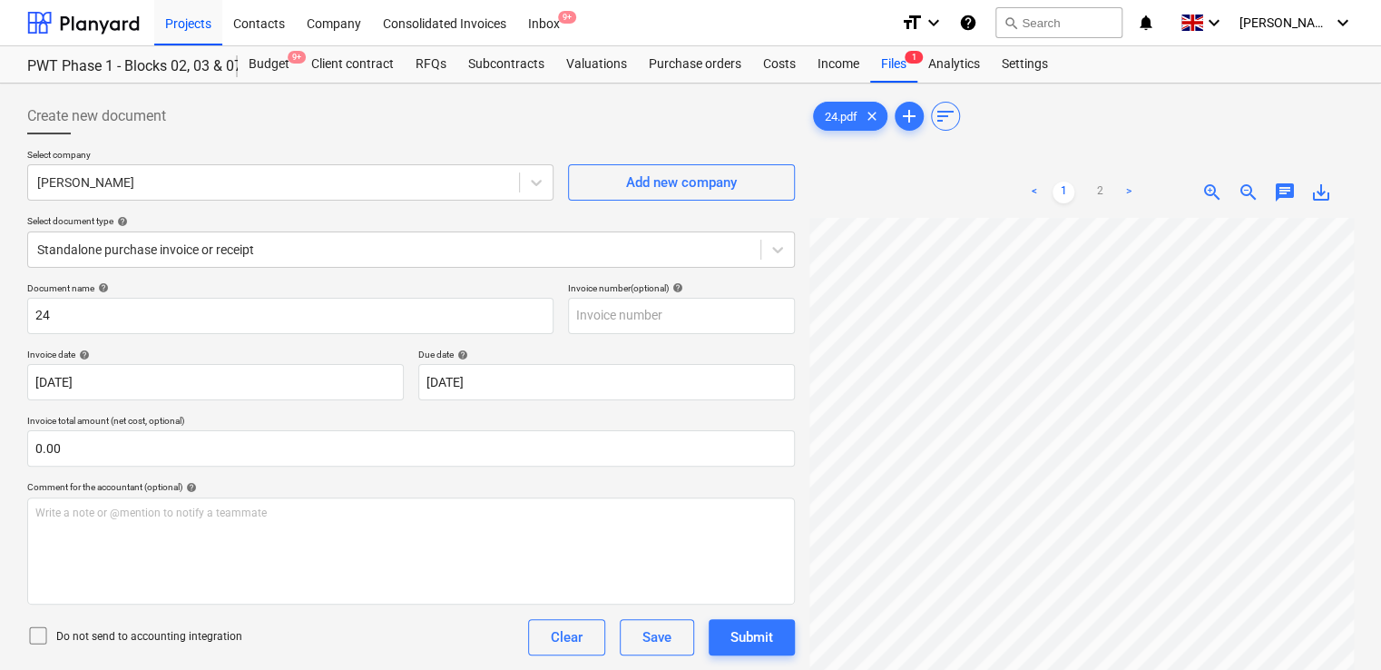
click at [42, 630] on icon at bounding box center [38, 635] width 22 height 22
click at [365, 643] on div "Do not send to accounting integration Clear Save Submit" at bounding box center [411, 637] width 768 height 36
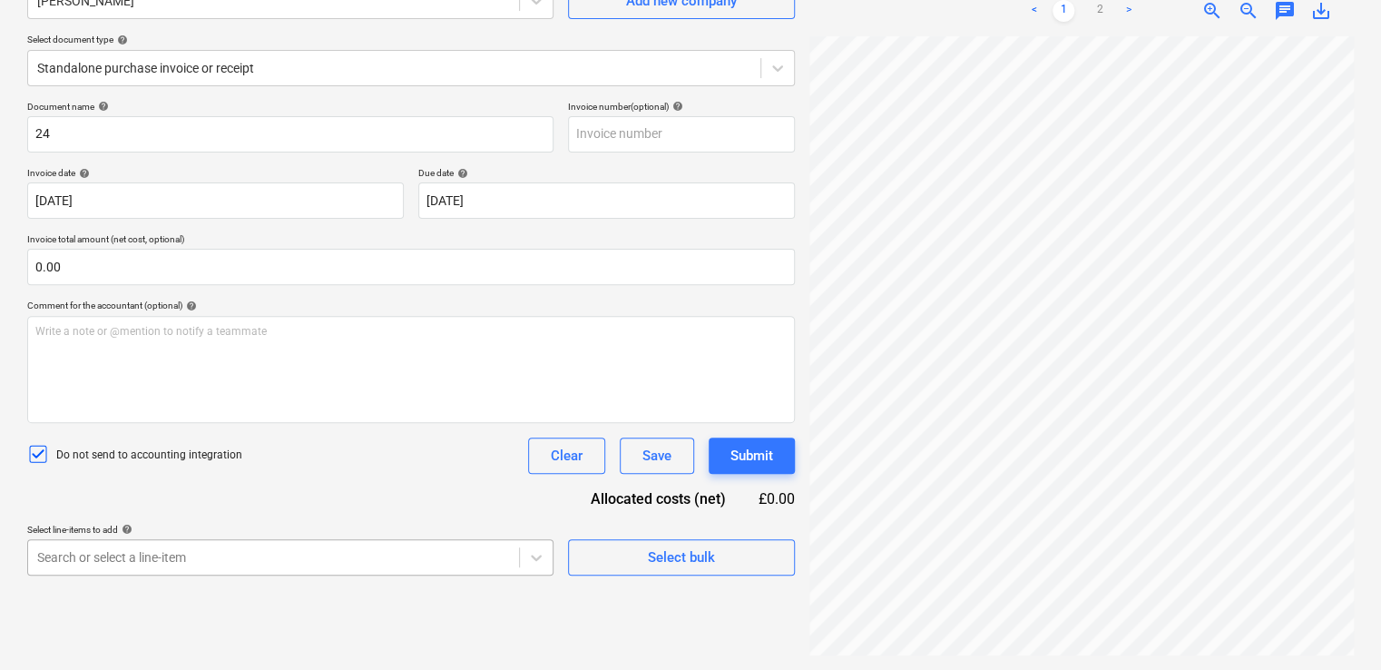
click at [265, 488] on body "Projects Contacts Company Consolidated Invoices Inbox 9+ format_size keyboard_a…" at bounding box center [690, 154] width 1381 height 670
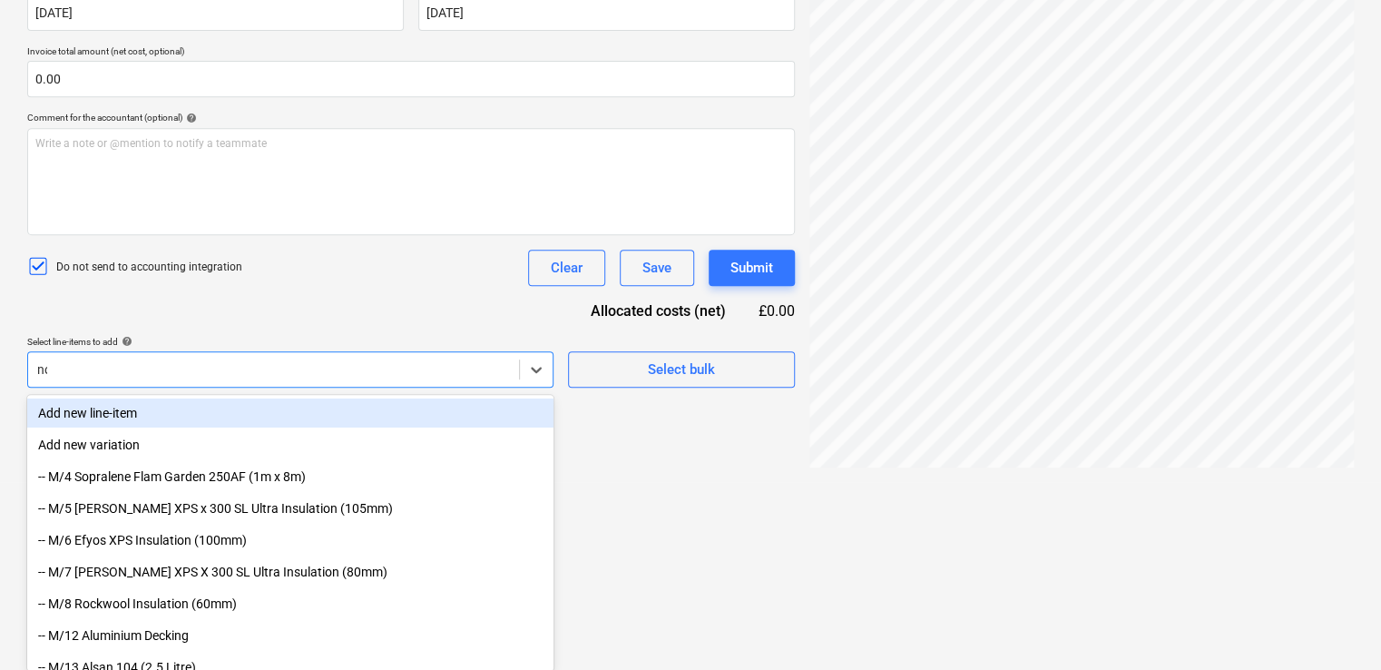
type input "non"
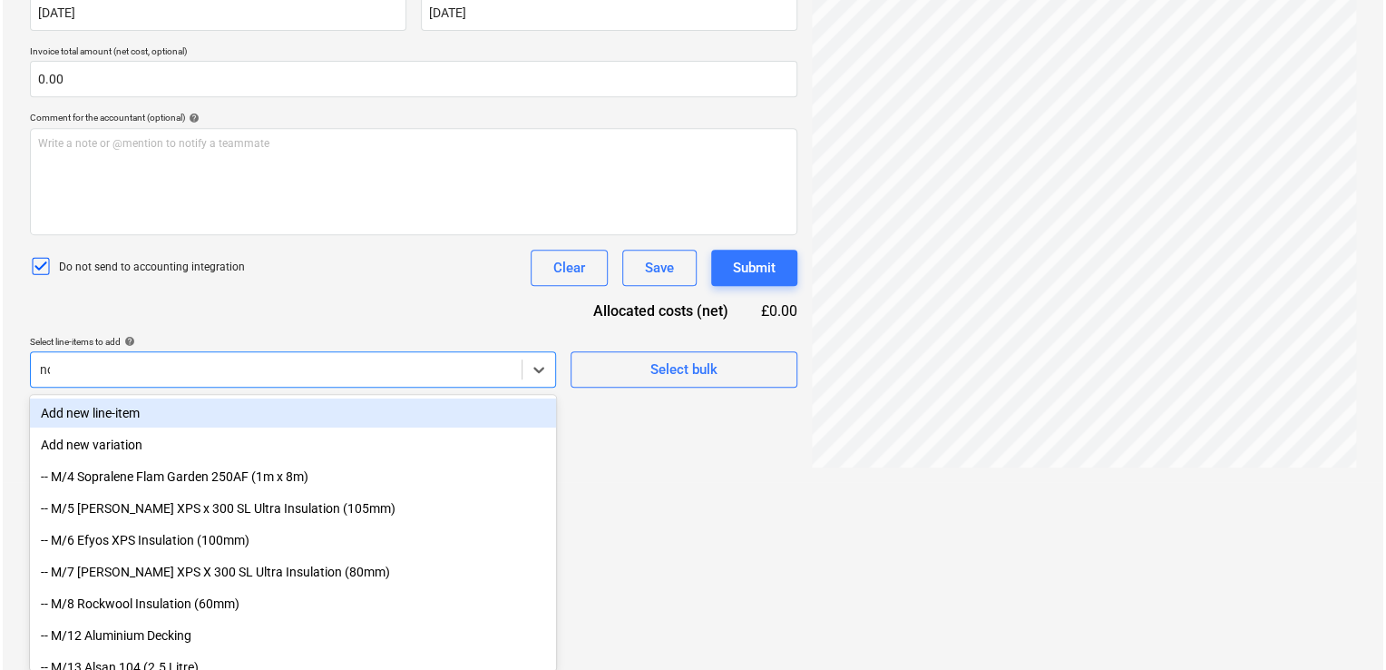
scroll to position [181, 0]
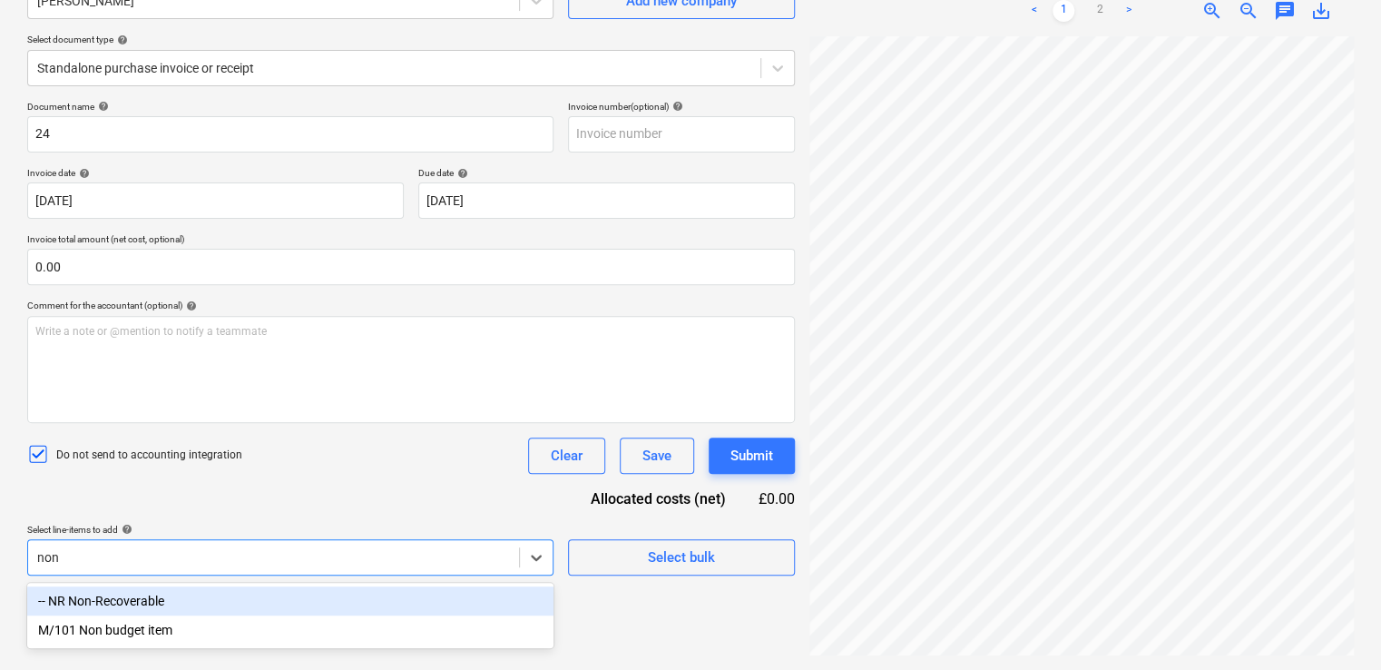
click at [174, 608] on div "-- NR Non-Recoverable" at bounding box center [290, 600] width 526 height 29
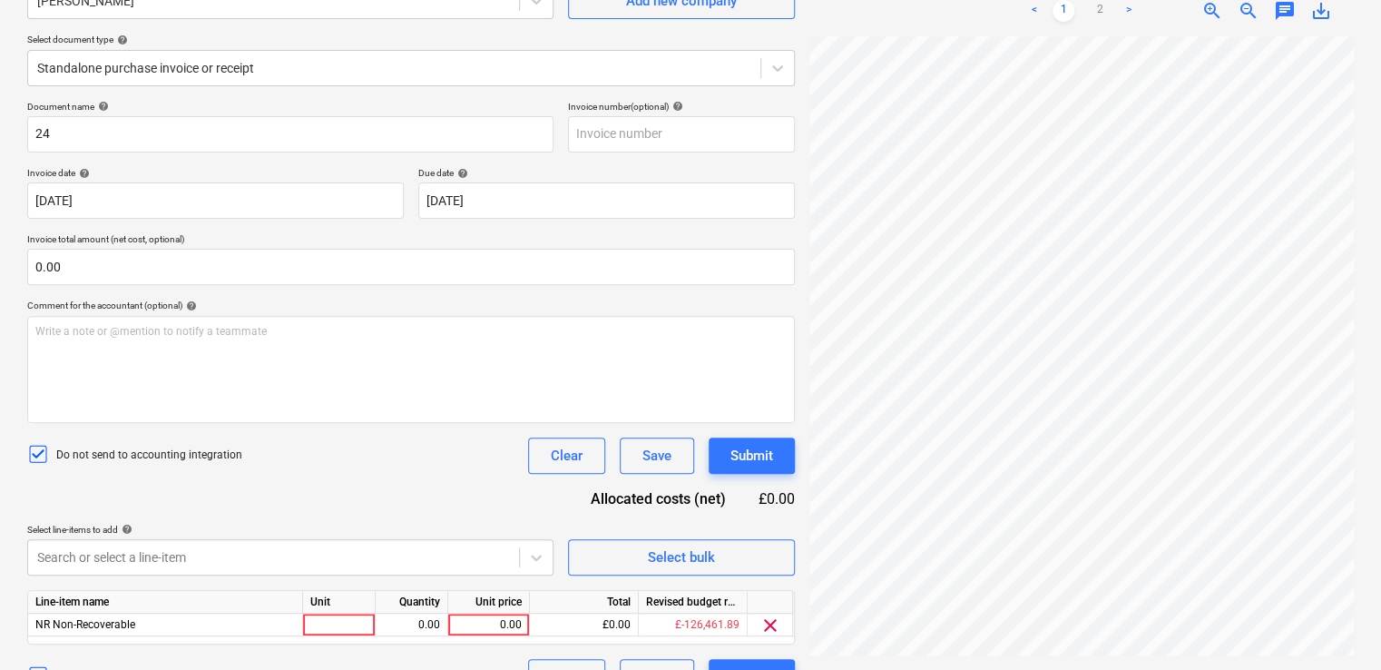
click at [286, 512] on div "Document name help 24 Invoice number (optional) help Invoice date help [DATE] 1…" at bounding box center [411, 398] width 768 height 594
click at [337, 620] on div at bounding box center [339, 624] width 73 height 23
type input "item"
type input "40"
click at [399, 461] on div "Do not send to accounting integration Clear Save Submit" at bounding box center [411, 455] width 768 height 36
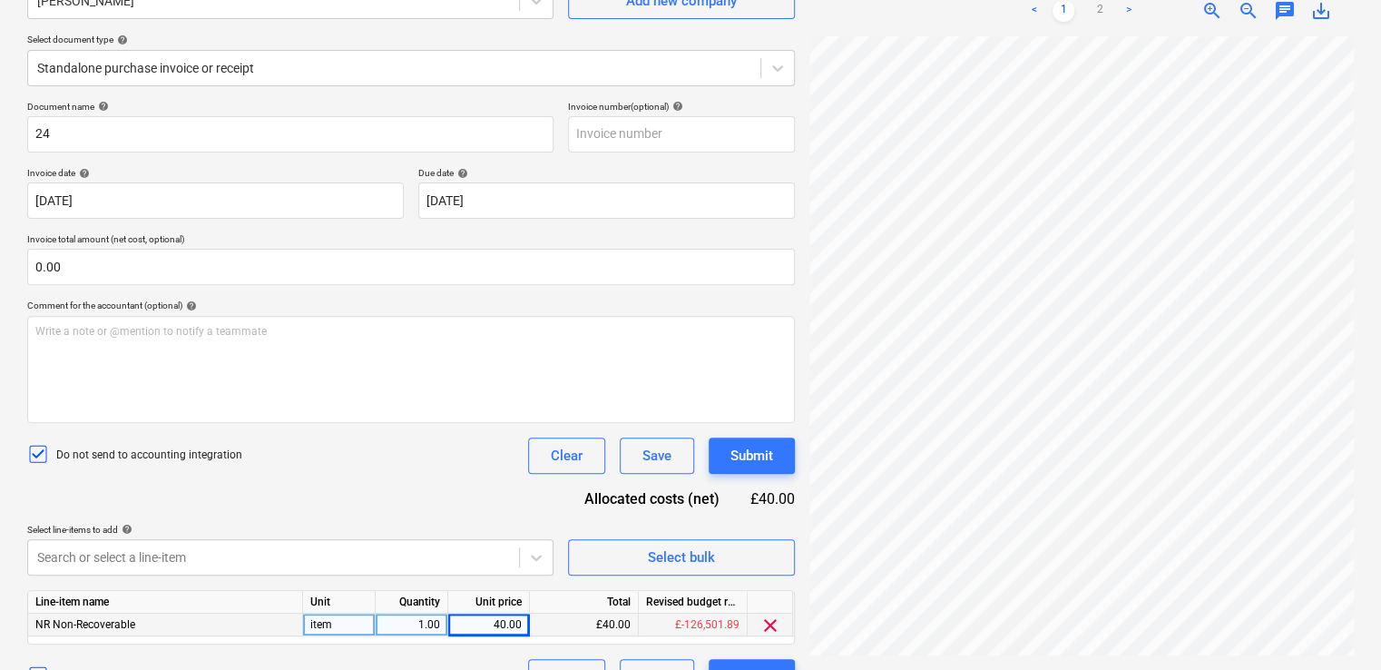
click at [512, 621] on div "40.00" at bounding box center [488, 624] width 66 height 23
type input "60"
click at [386, 459] on div "Do not send to accounting integration Clear Save Submit" at bounding box center [411, 455] width 768 height 36
click at [739, 455] on div "Submit" at bounding box center [751, 456] width 43 height 24
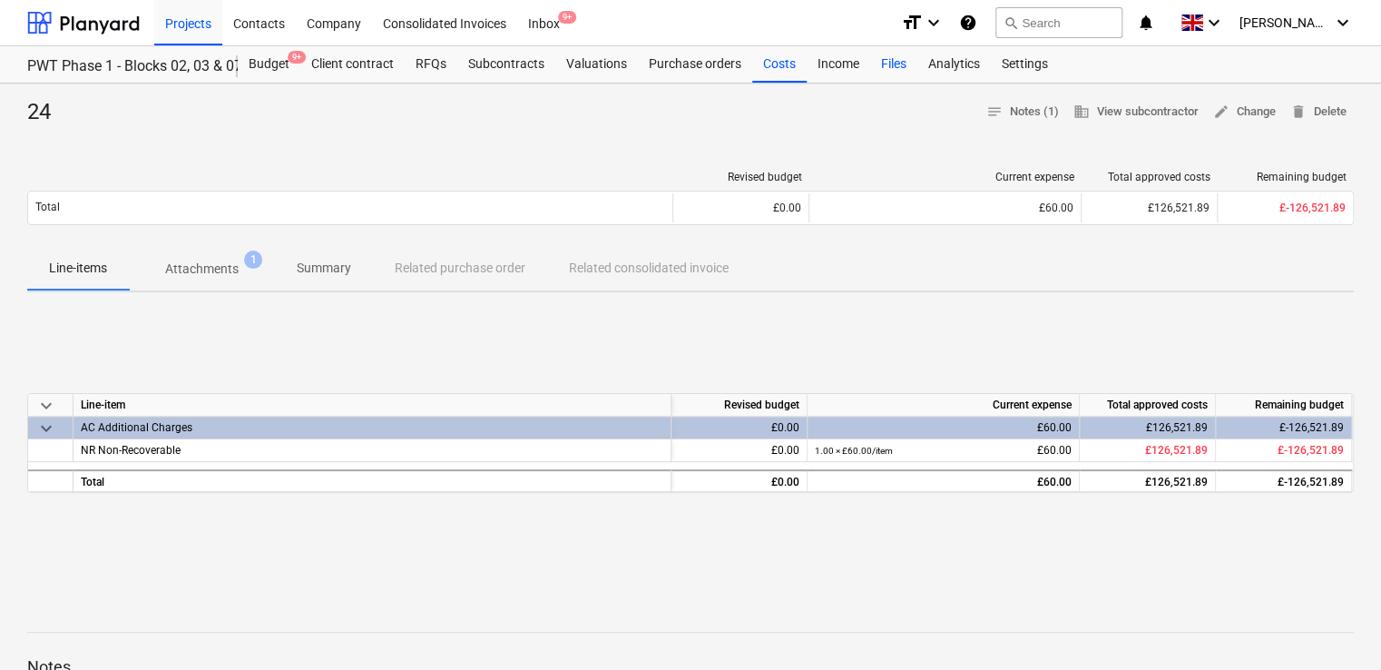
click at [904, 67] on div "Files" at bounding box center [893, 64] width 47 height 36
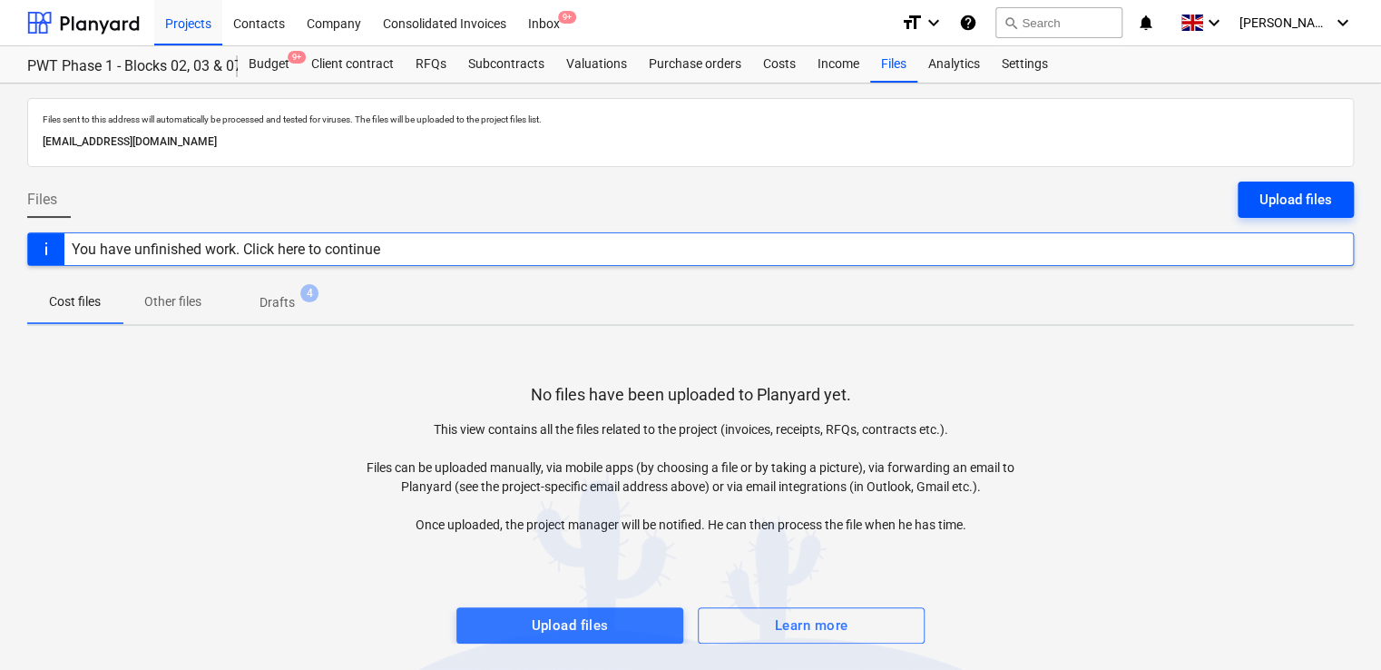
click at [1258, 202] on button "Upload files" at bounding box center [1295, 199] width 116 height 36
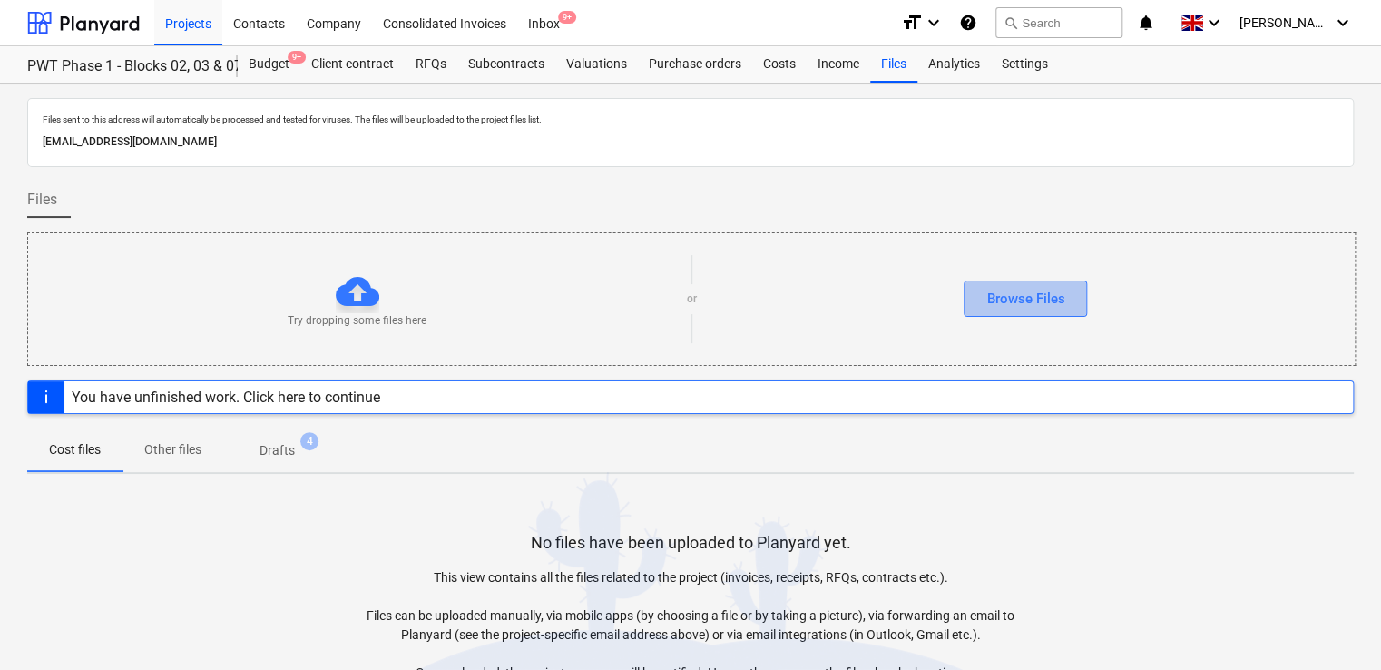
click at [1027, 298] on div "Browse Files" at bounding box center [1025, 299] width 78 height 24
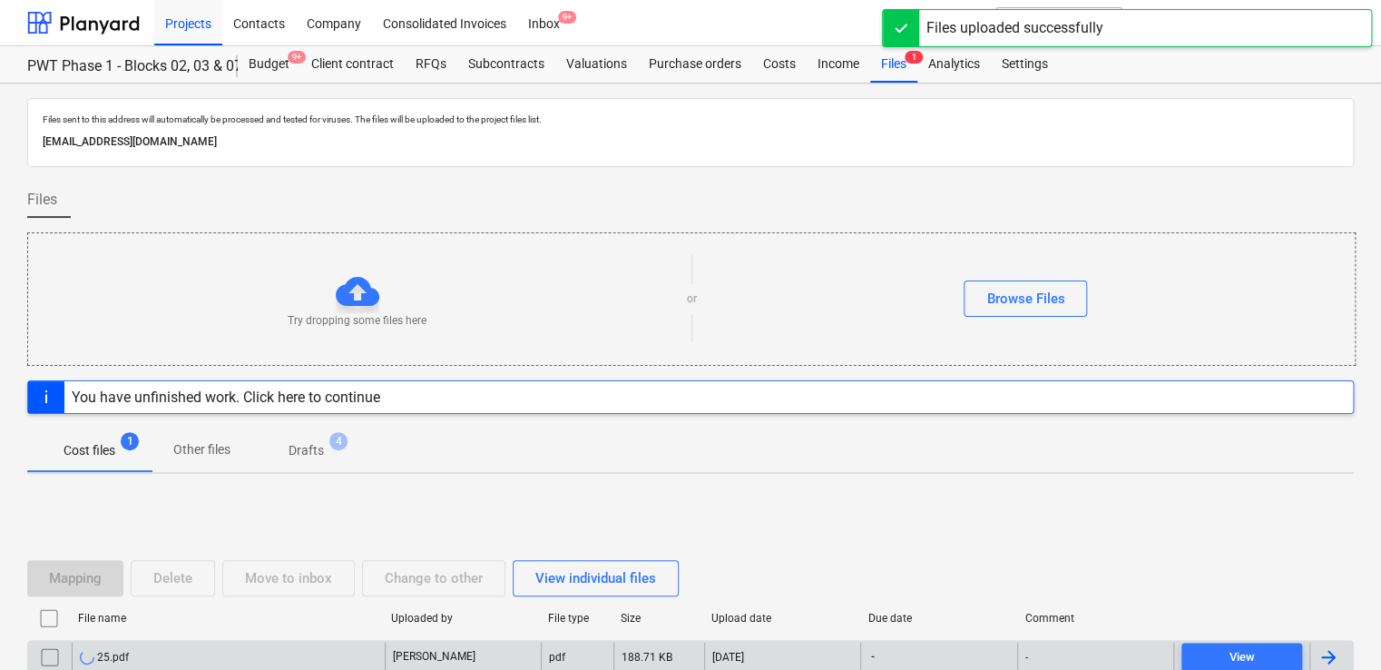
click at [117, 650] on div "25.pdf" at bounding box center [104, 657] width 49 height 15
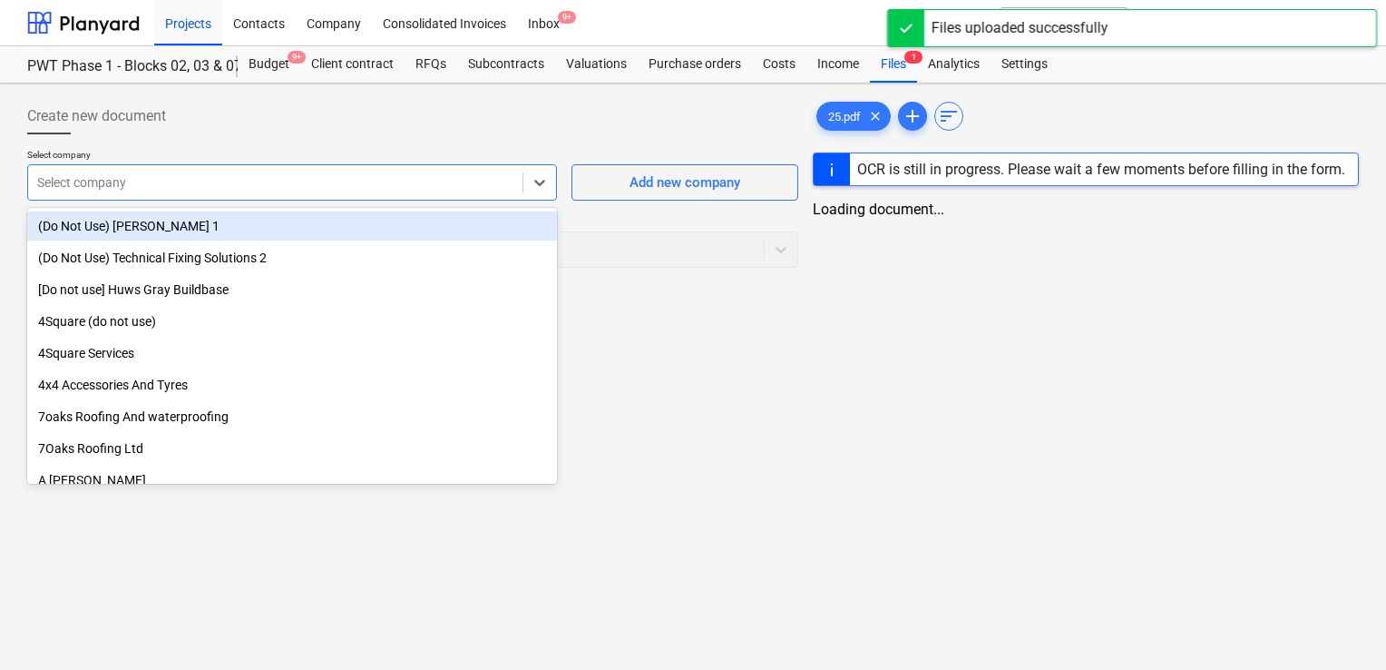
click at [255, 173] on div at bounding box center [275, 182] width 476 height 18
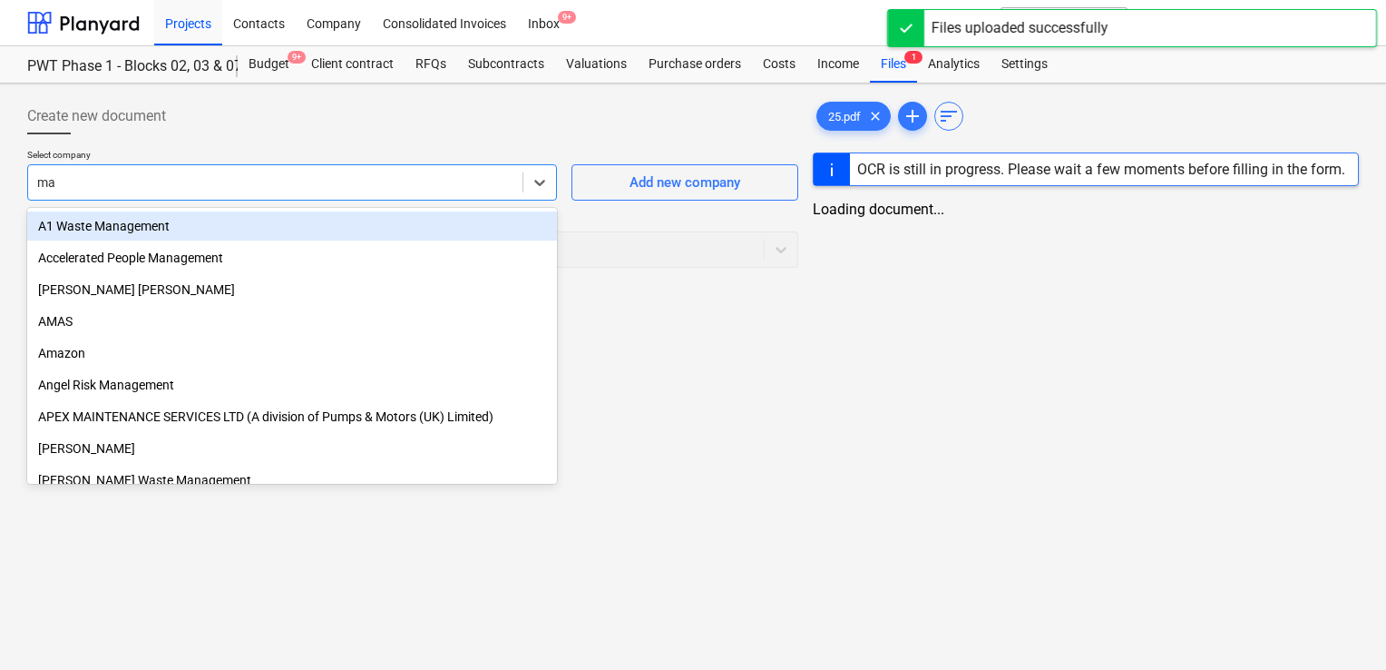
type input "max"
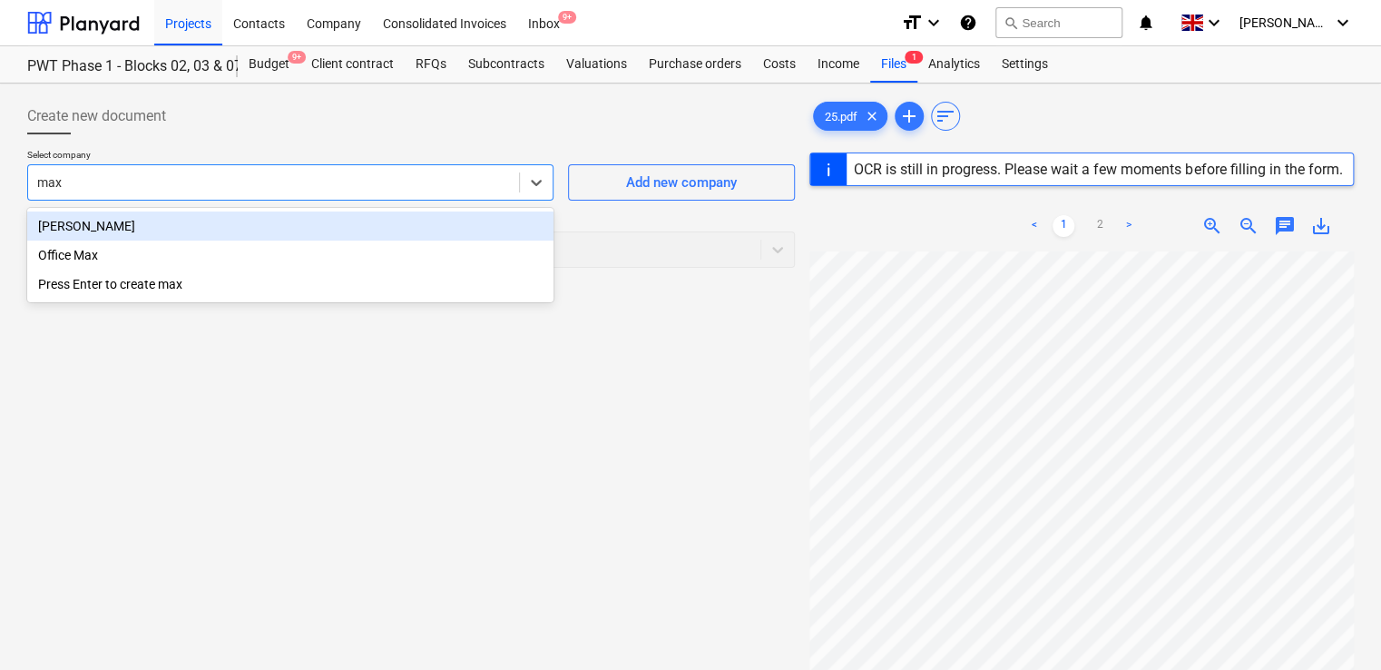
click at [229, 223] on div "[PERSON_NAME]" at bounding box center [290, 225] width 526 height 29
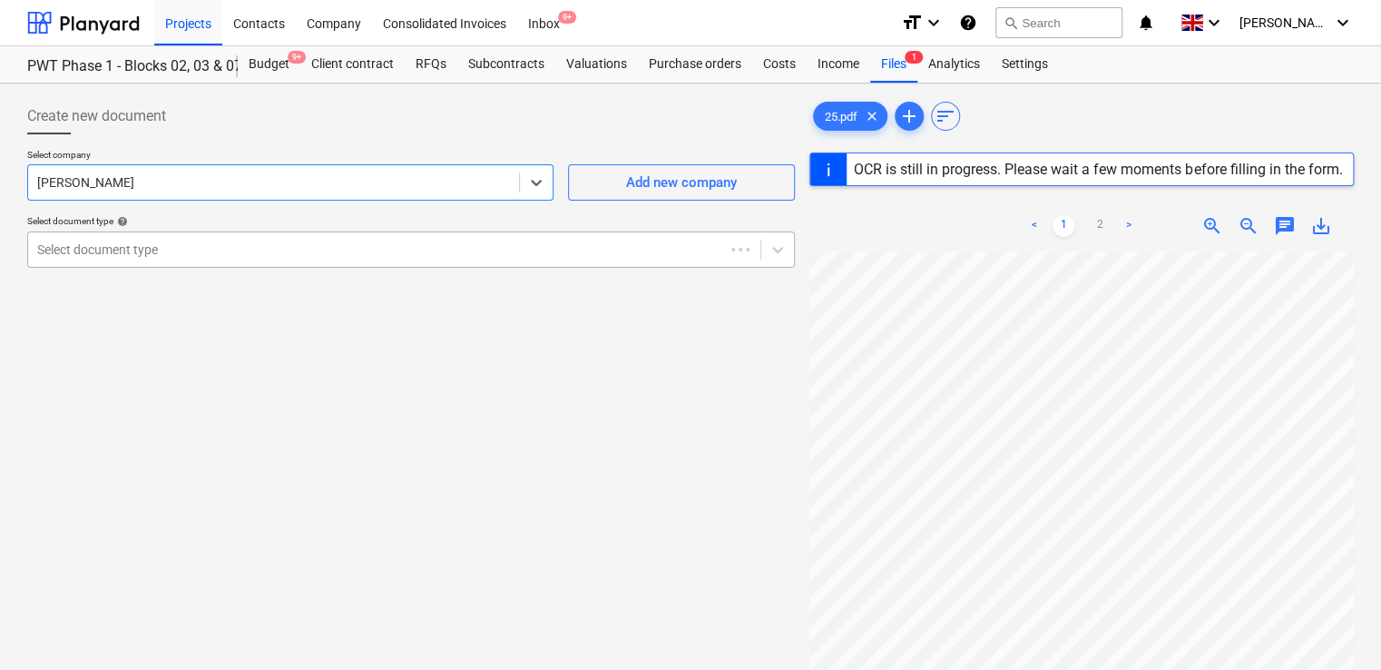
click at [192, 238] on div "Select document type" at bounding box center [376, 249] width 696 height 25
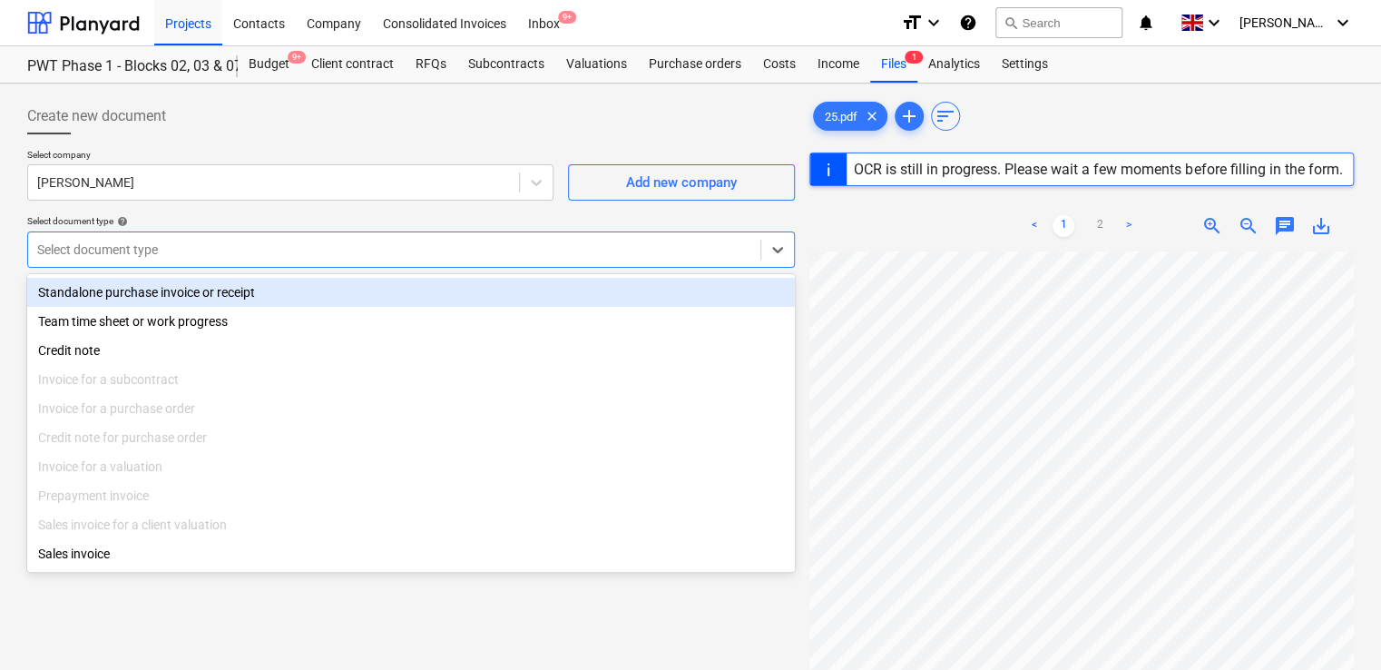
click at [180, 292] on div "Standalone purchase invoice or receipt" at bounding box center [411, 292] width 768 height 29
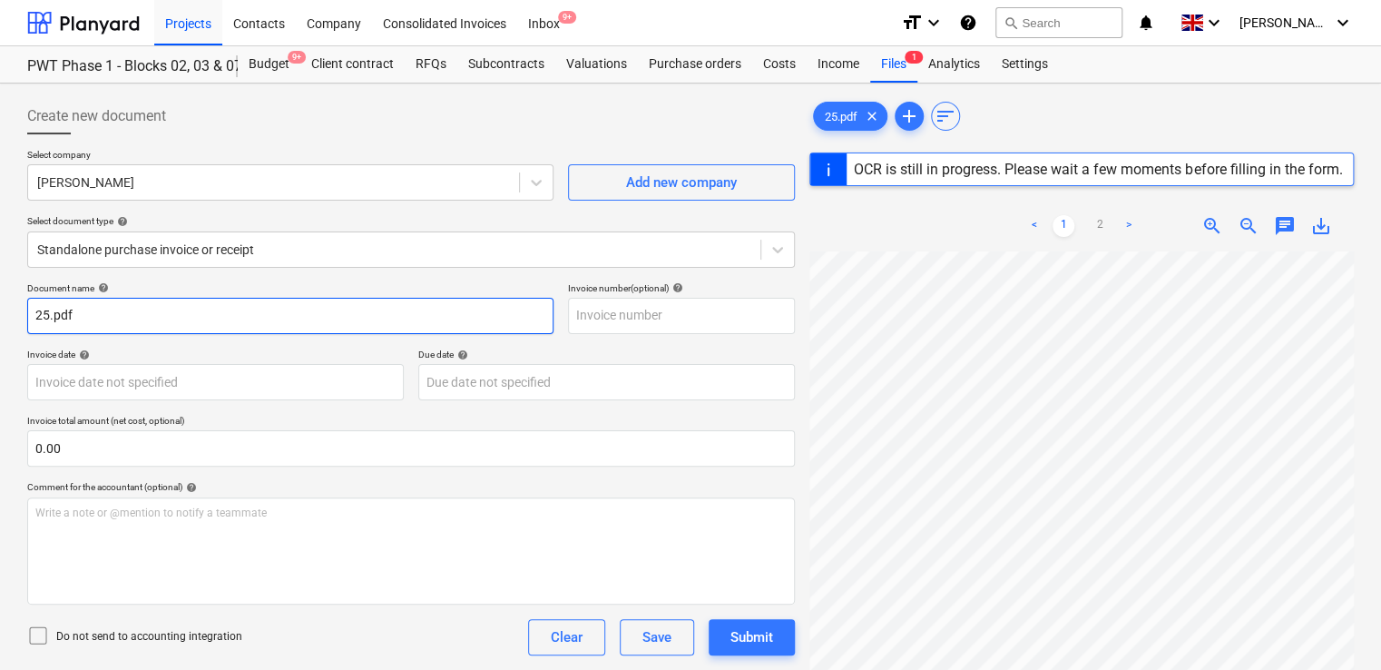
click at [95, 320] on input "25.pdf" at bounding box center [290, 316] width 526 height 36
type input "25"
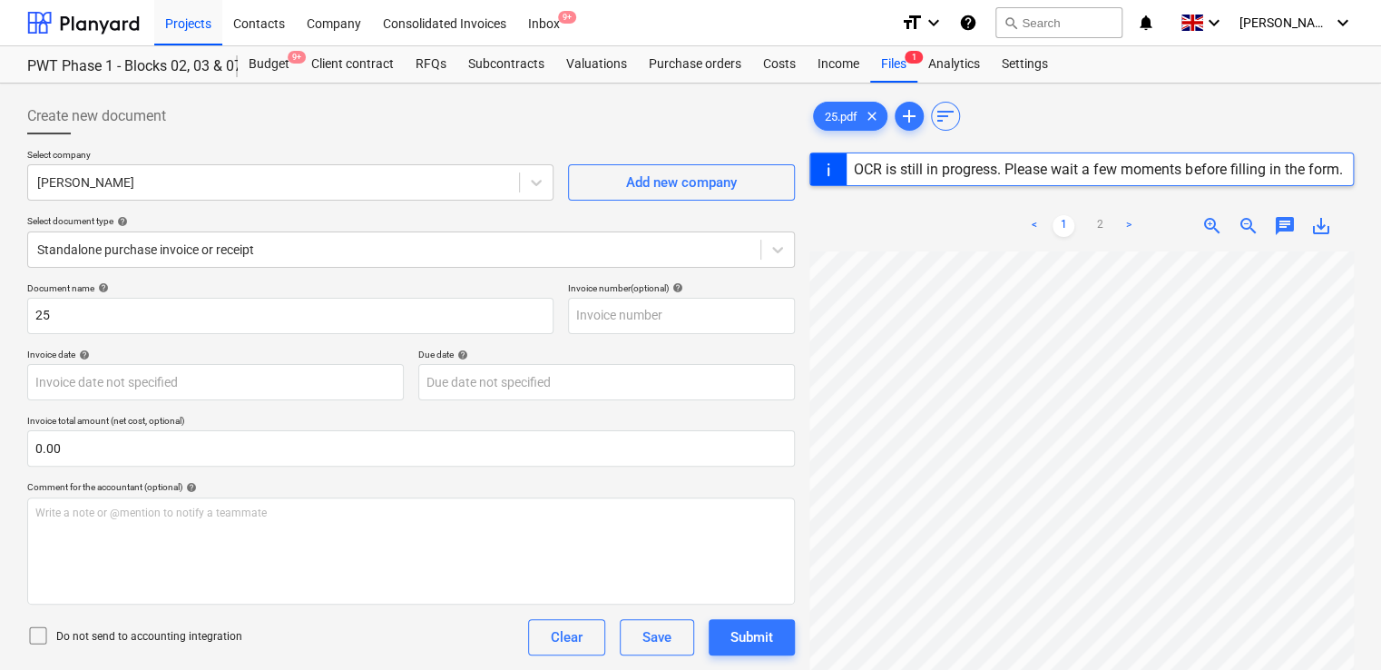
click at [32, 624] on icon at bounding box center [38, 635] width 22 height 22
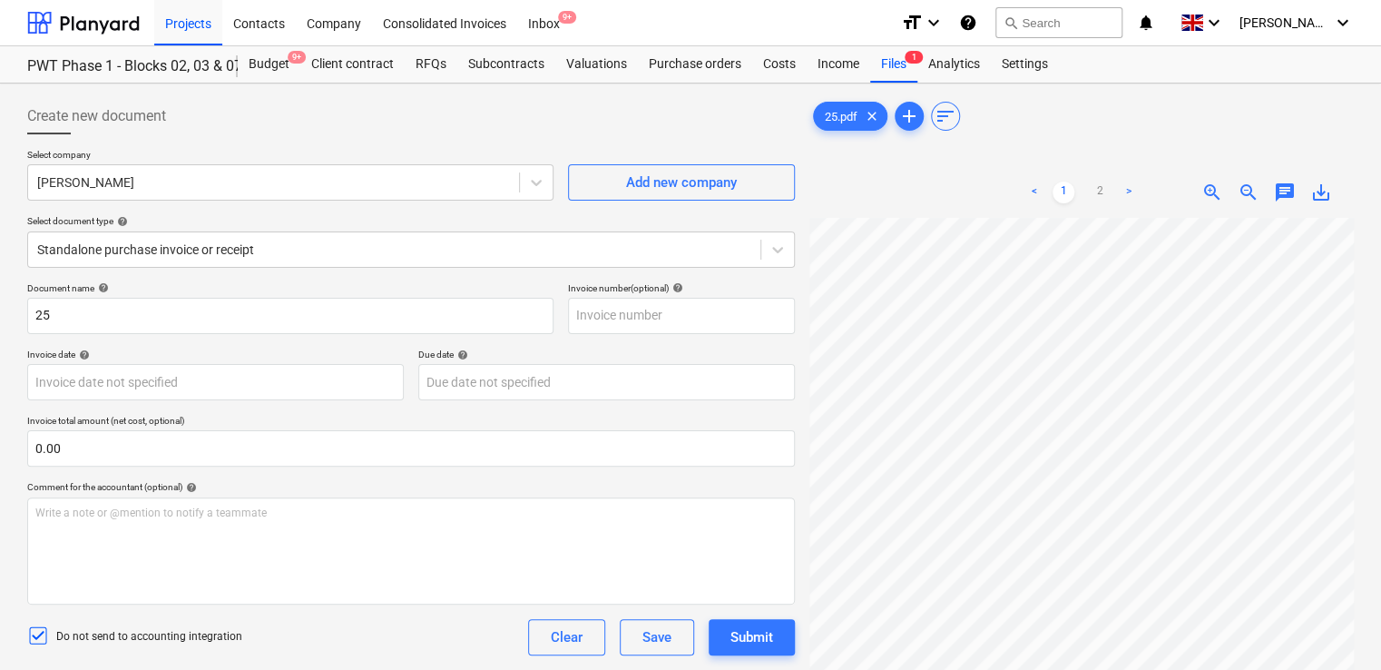
click at [251, 655] on div "Document name help 25 Invoice number (optional) help Invoice date help Press th…" at bounding box center [411, 519] width 768 height 474
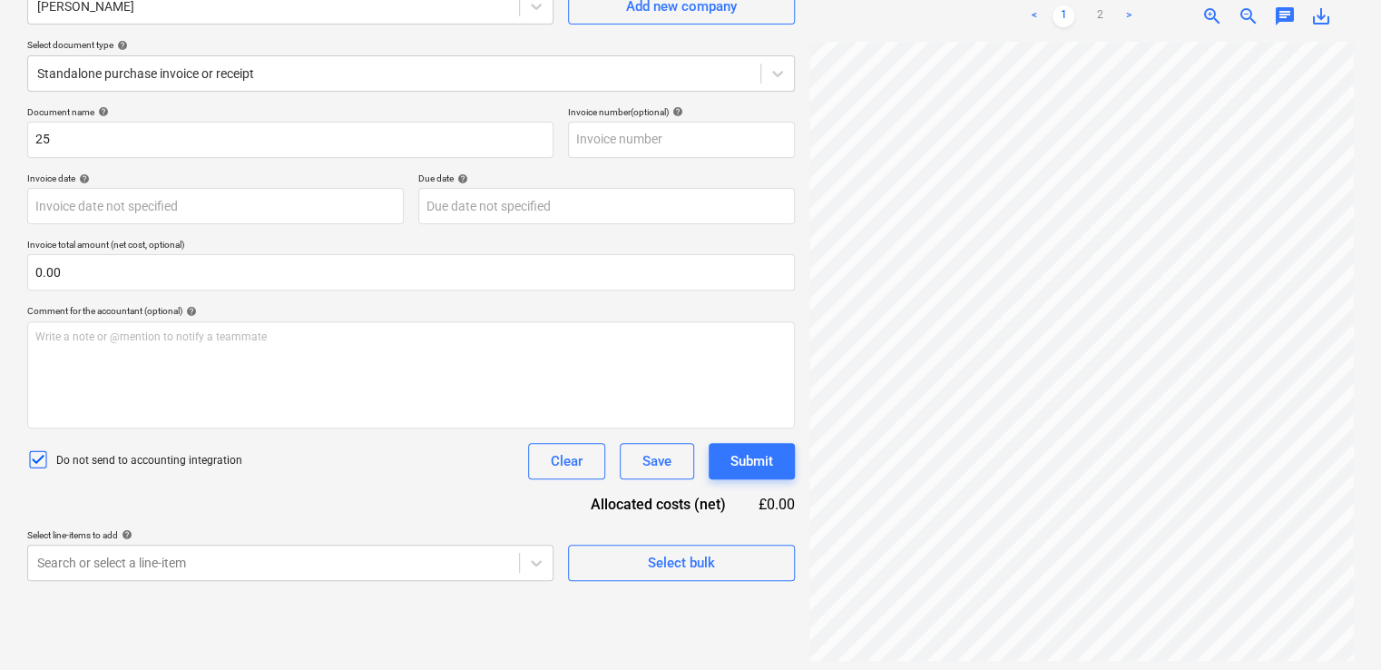
scroll to position [181, 0]
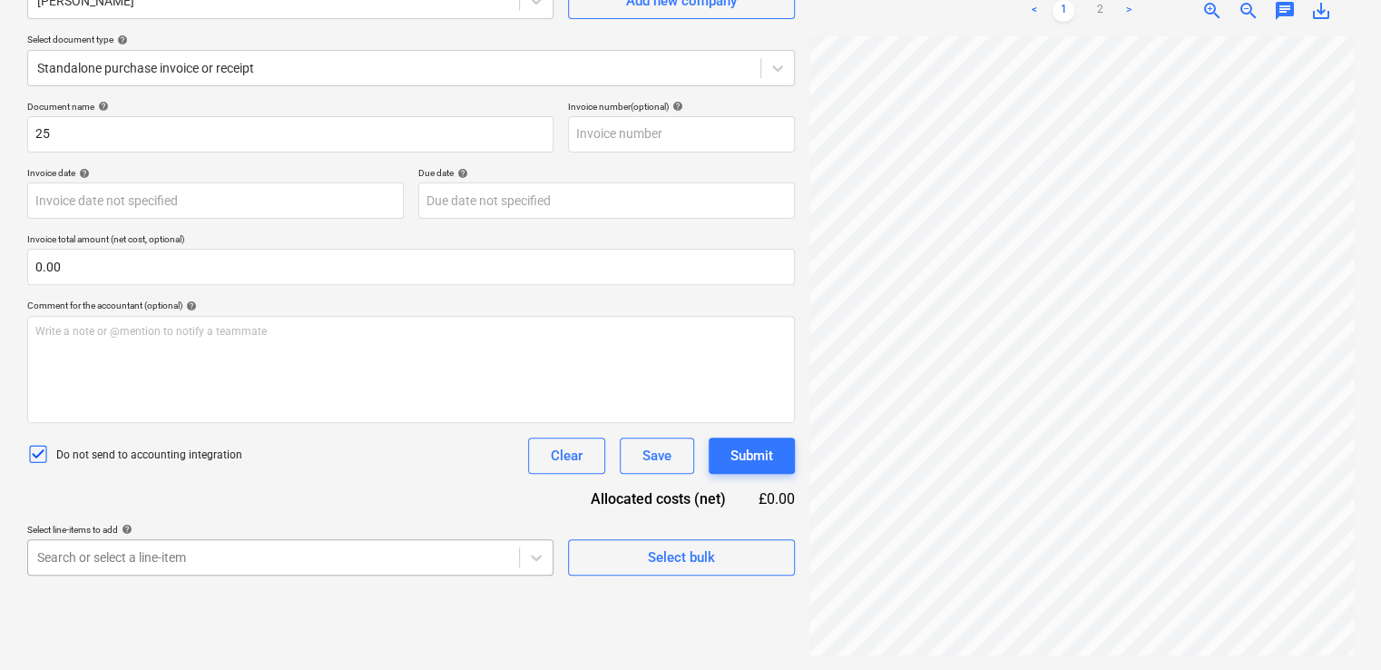
click at [258, 488] on body "Projects Contacts Company Consolidated Invoices Inbox 9+ format_size keyboard_a…" at bounding box center [690, 154] width 1381 height 670
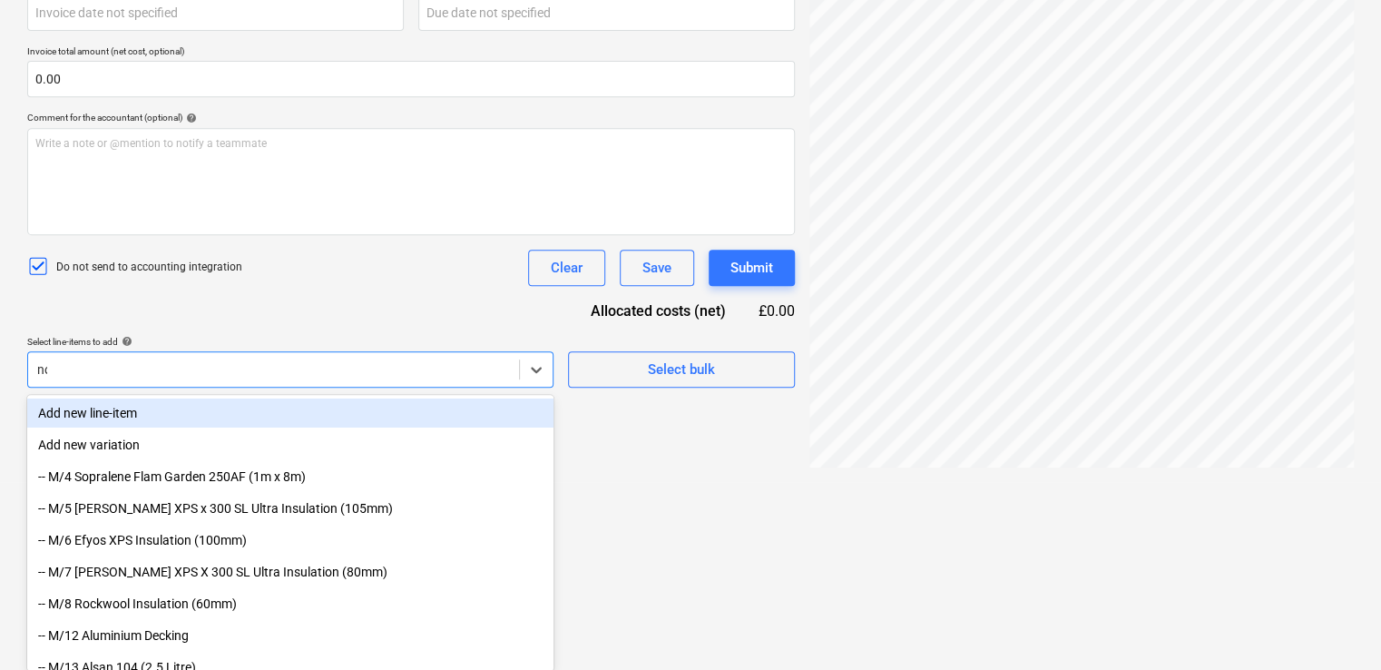
type input "non"
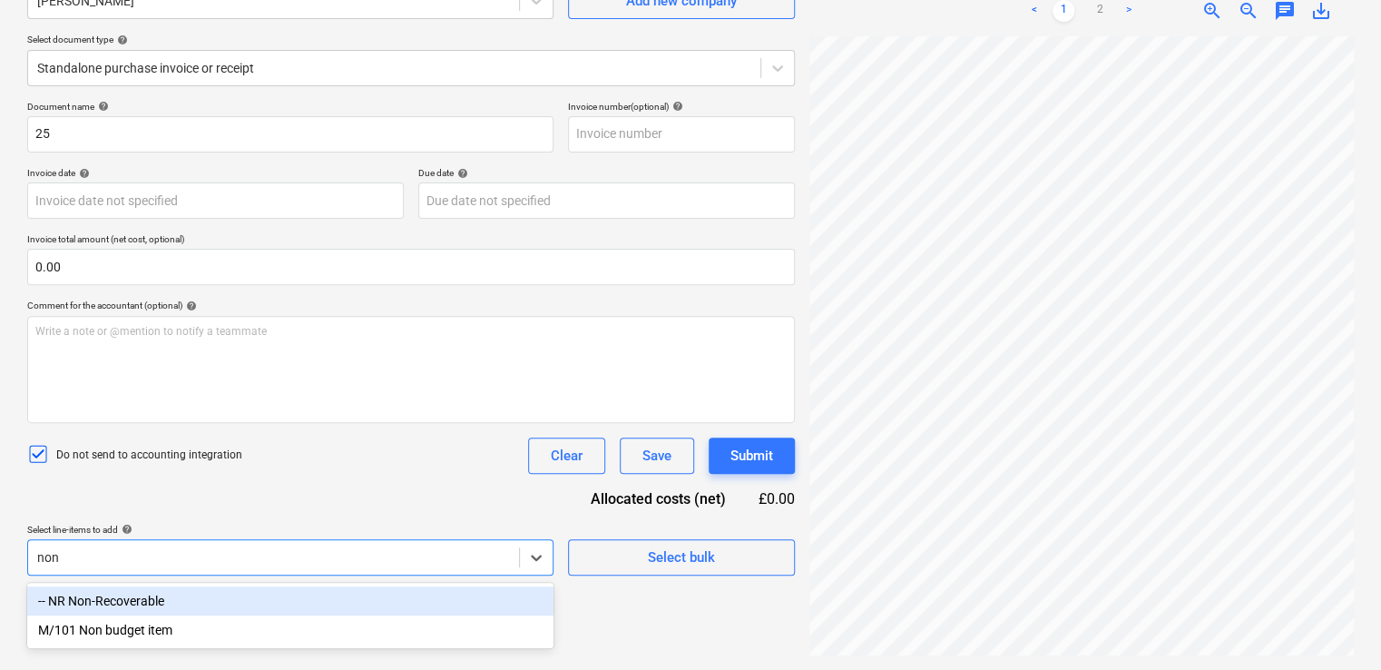
click at [152, 602] on div "-- NR Non-Recoverable" at bounding box center [290, 600] width 526 height 29
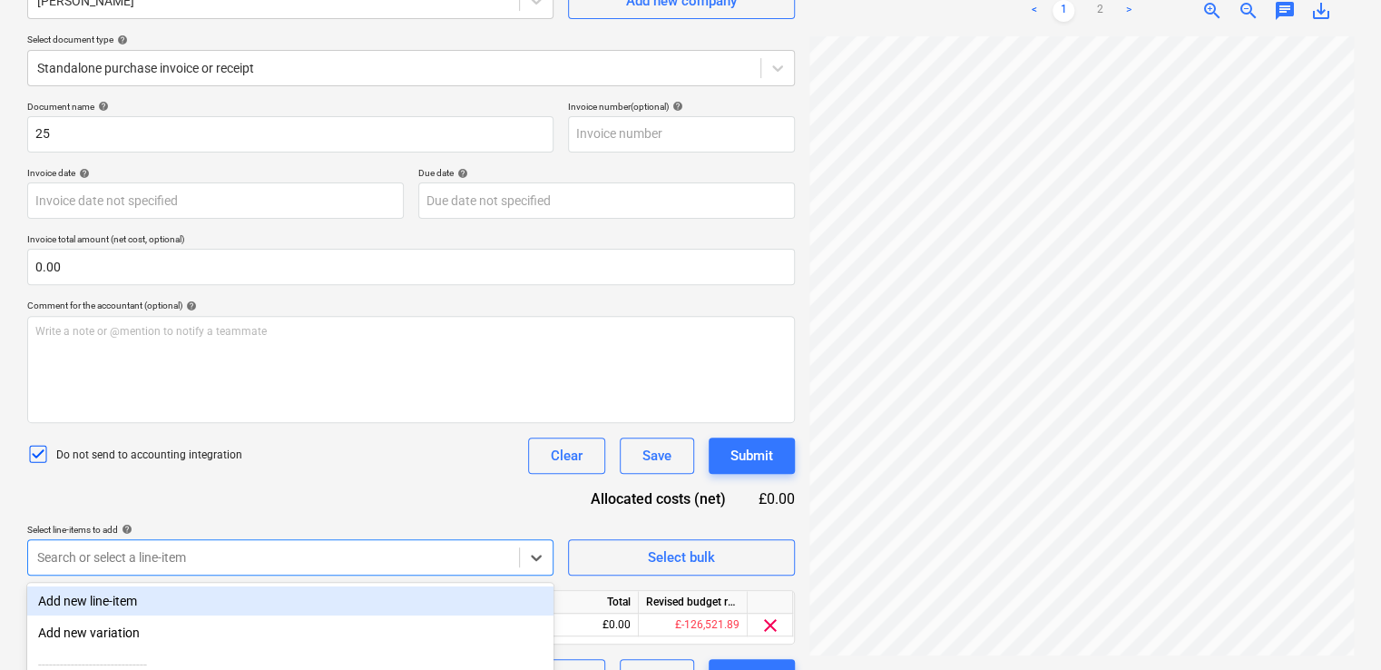
click at [243, 525] on div "Select line-items to add help" at bounding box center [290, 529] width 526 height 12
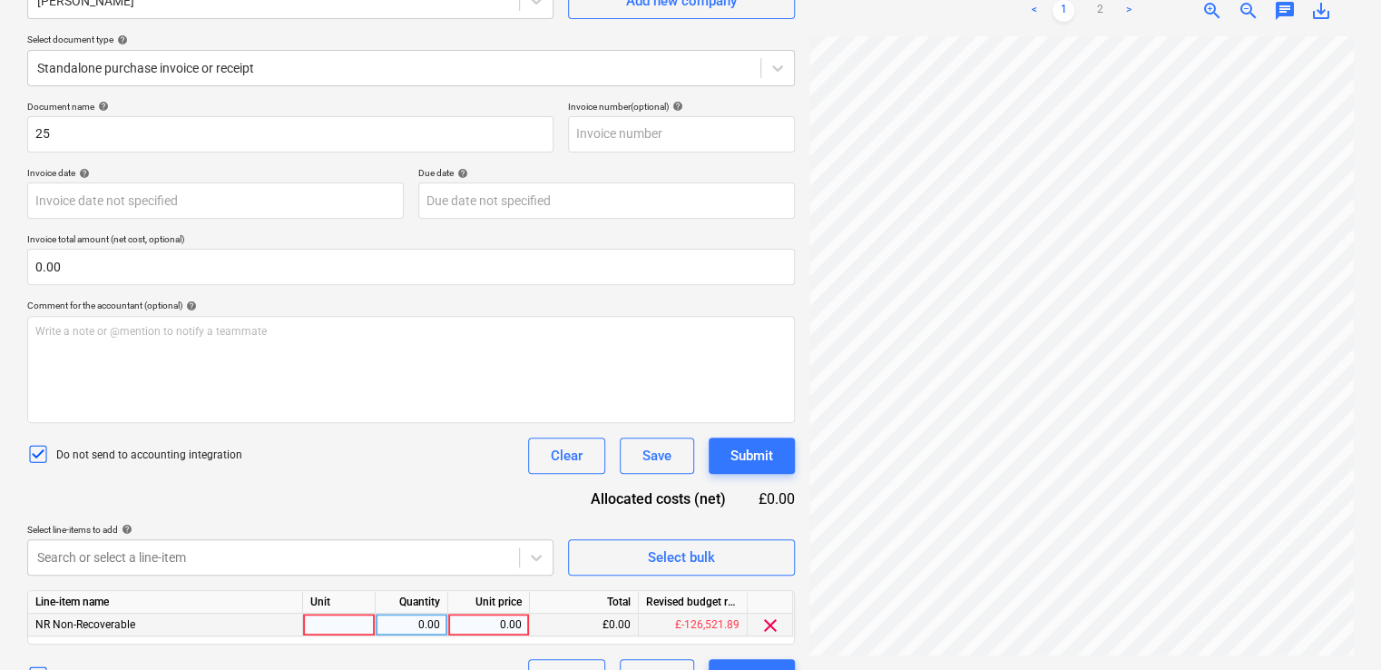
click at [352, 623] on div at bounding box center [339, 624] width 73 height 23
type input "item"
type input "180"
click at [457, 492] on div "Document name help 25 Invoice number (optional) help Invoice date help Press th…" at bounding box center [411, 398] width 768 height 594
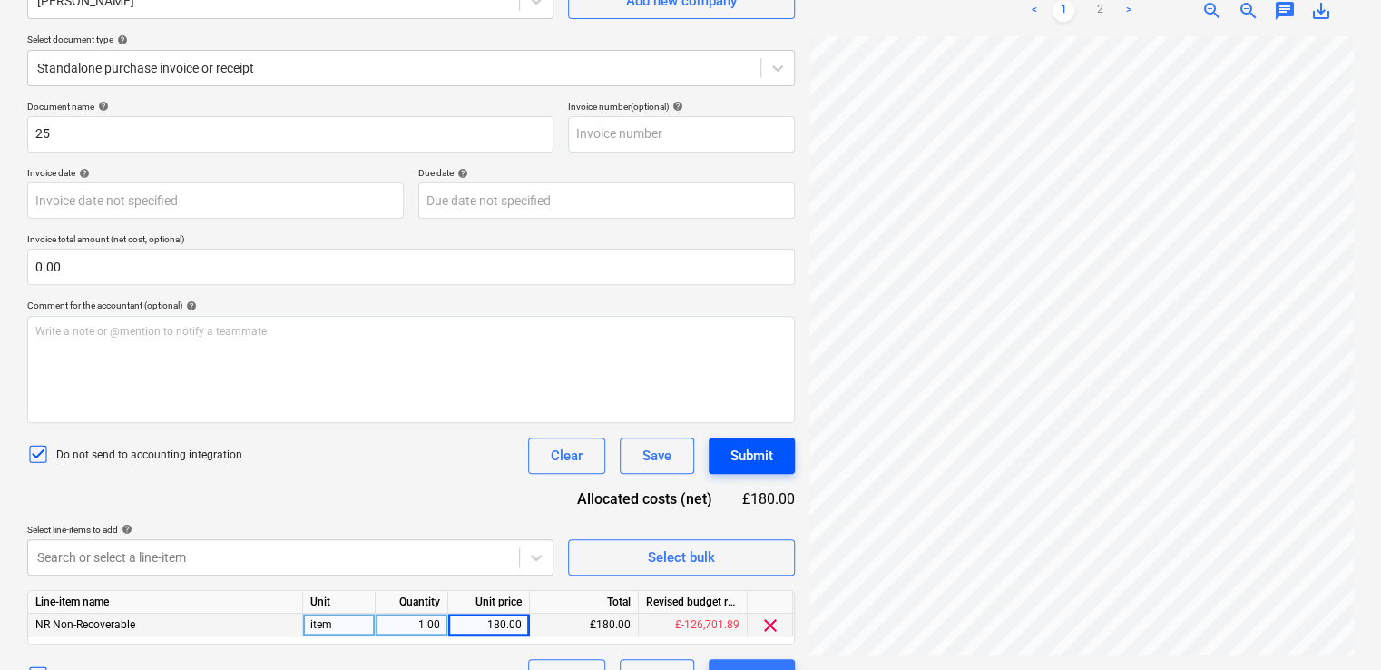
click at [768, 460] on div "Submit" at bounding box center [751, 456] width 43 height 24
